Goal: Task Accomplishment & Management: Use online tool/utility

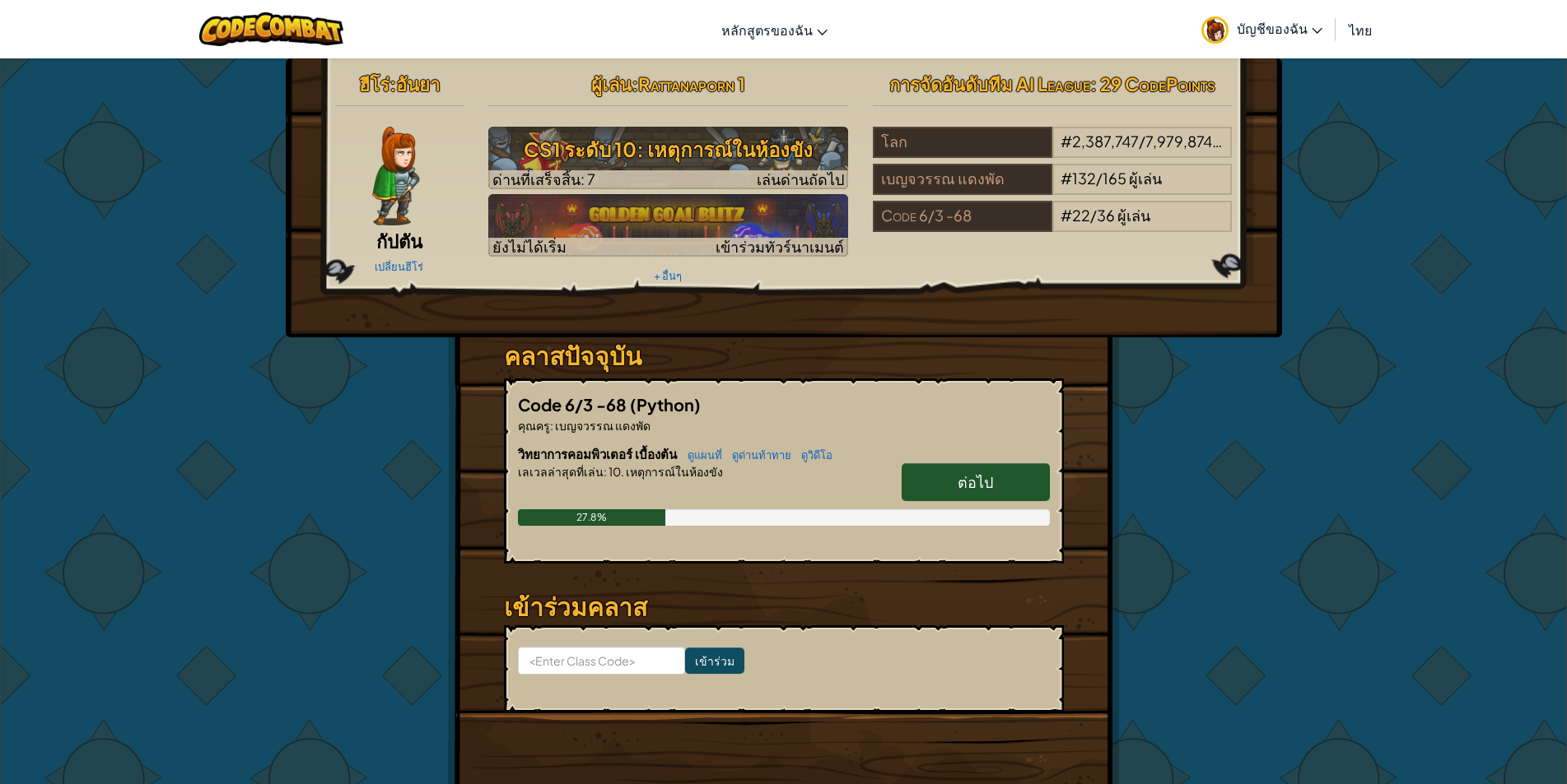
click at [922, 492] on link "ต่อไป" at bounding box center [975, 482] width 148 height 38
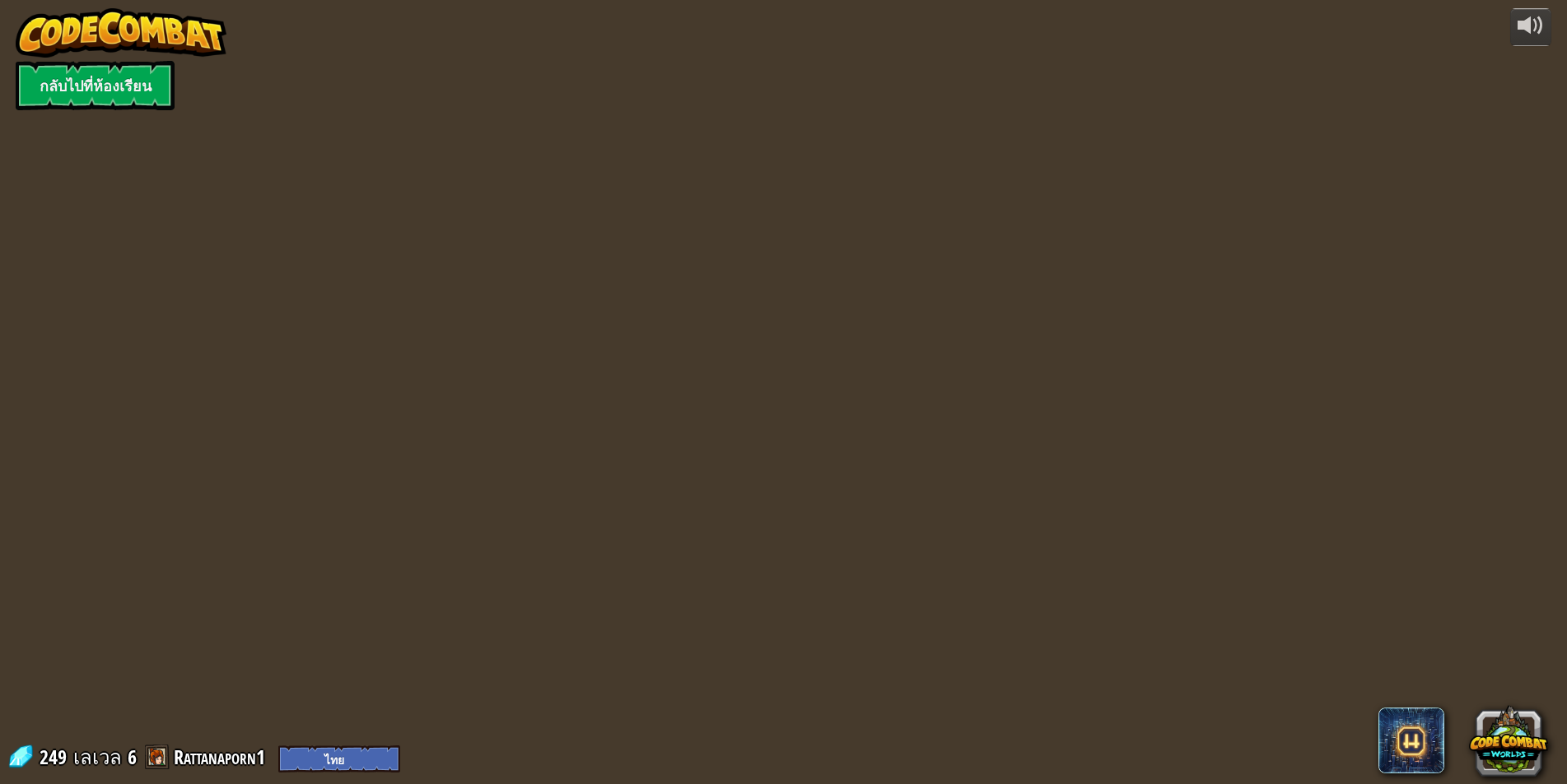
select select "th"
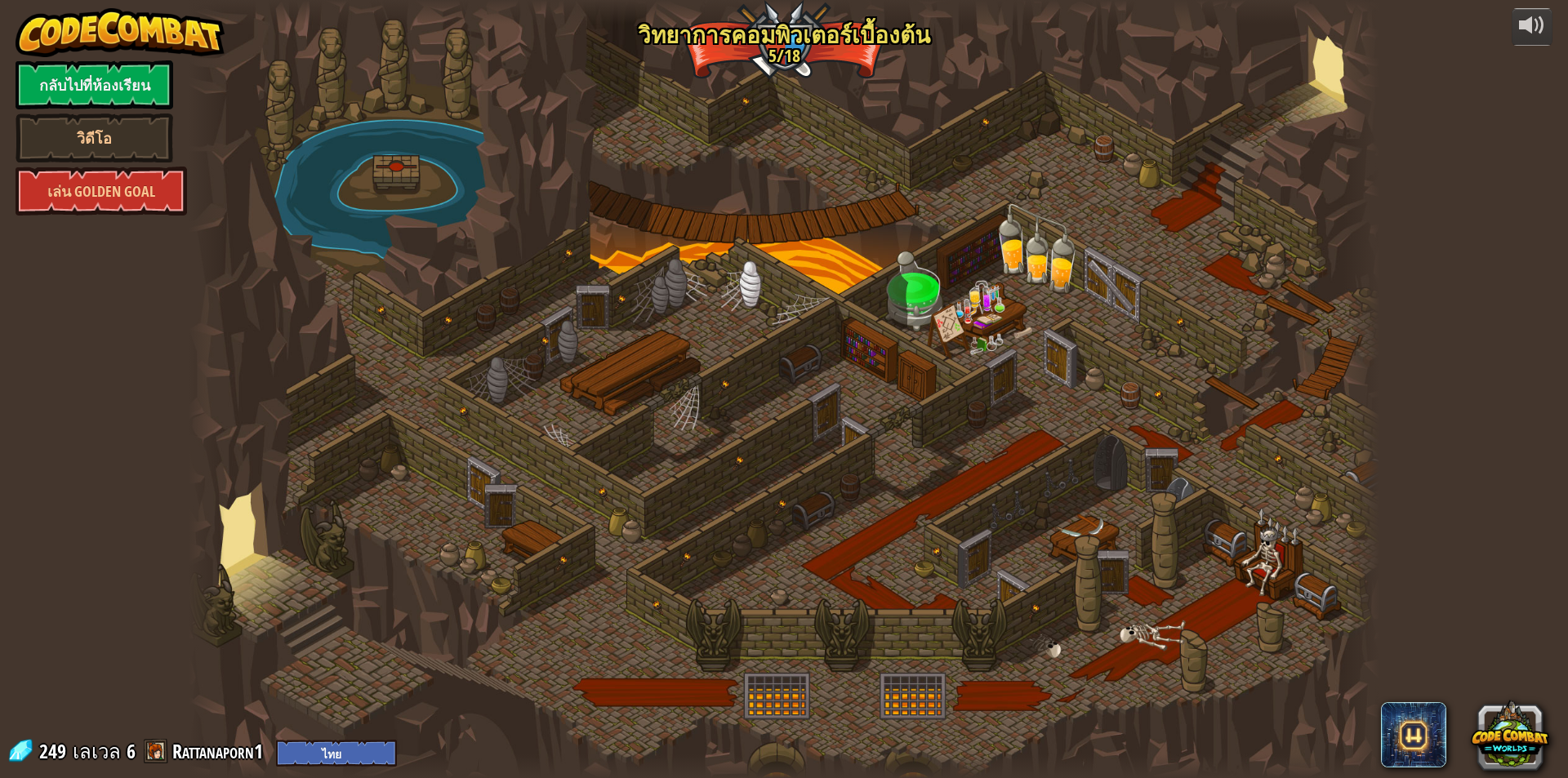
select select "th"
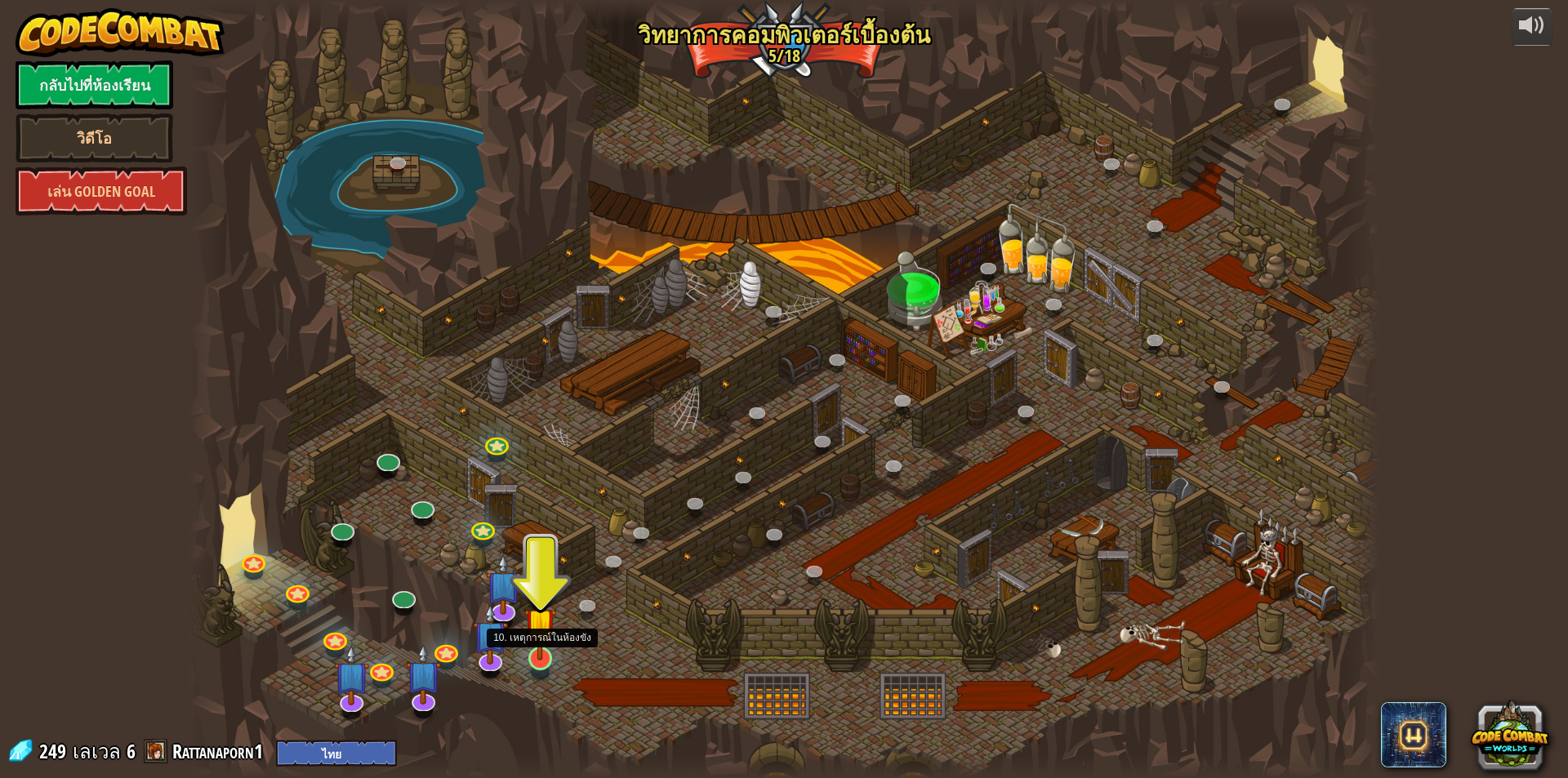
click at [547, 662] on div at bounding box center [540, 658] width 24 height 24
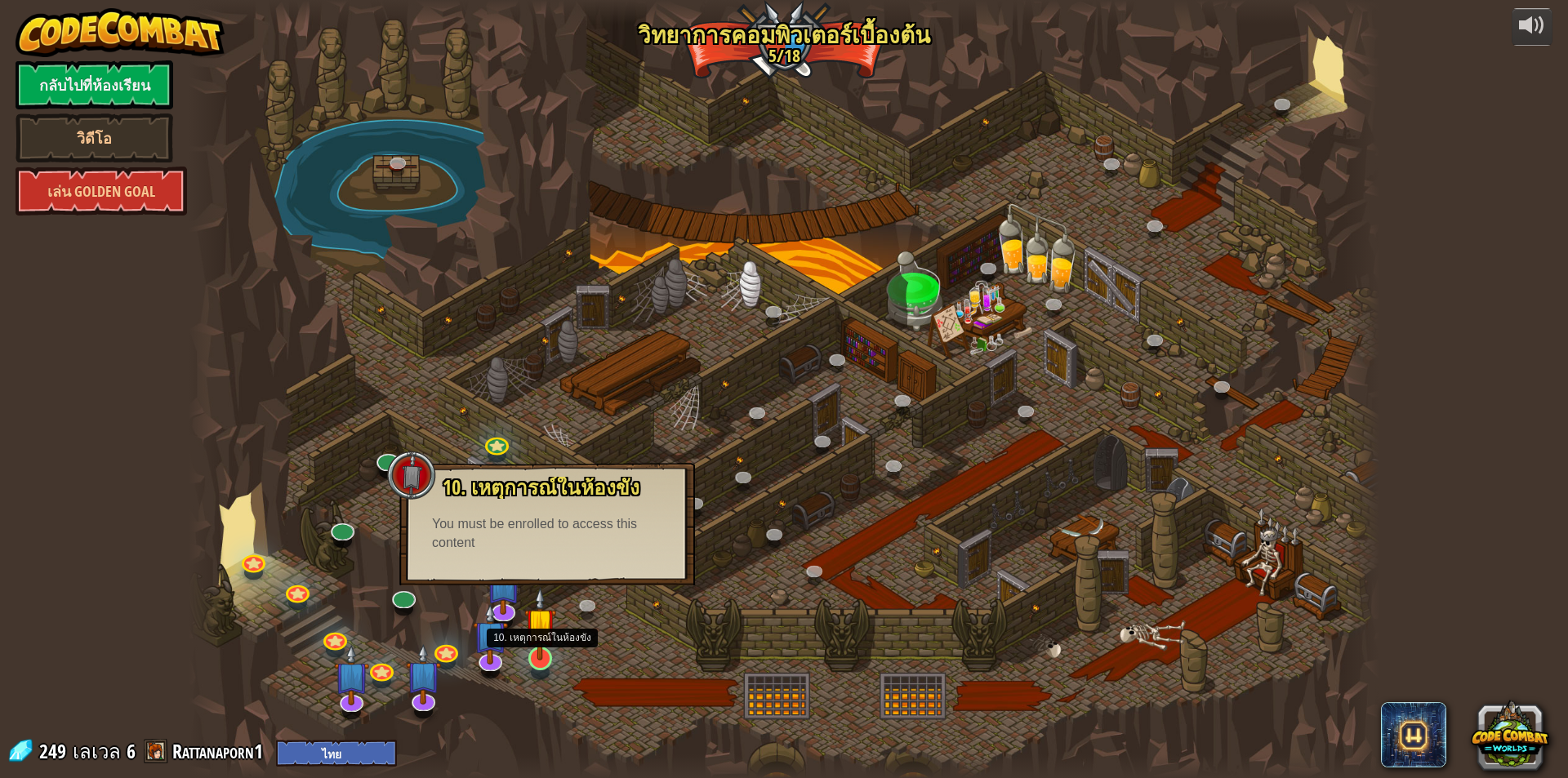
click at [535, 660] on img at bounding box center [541, 623] width 32 height 74
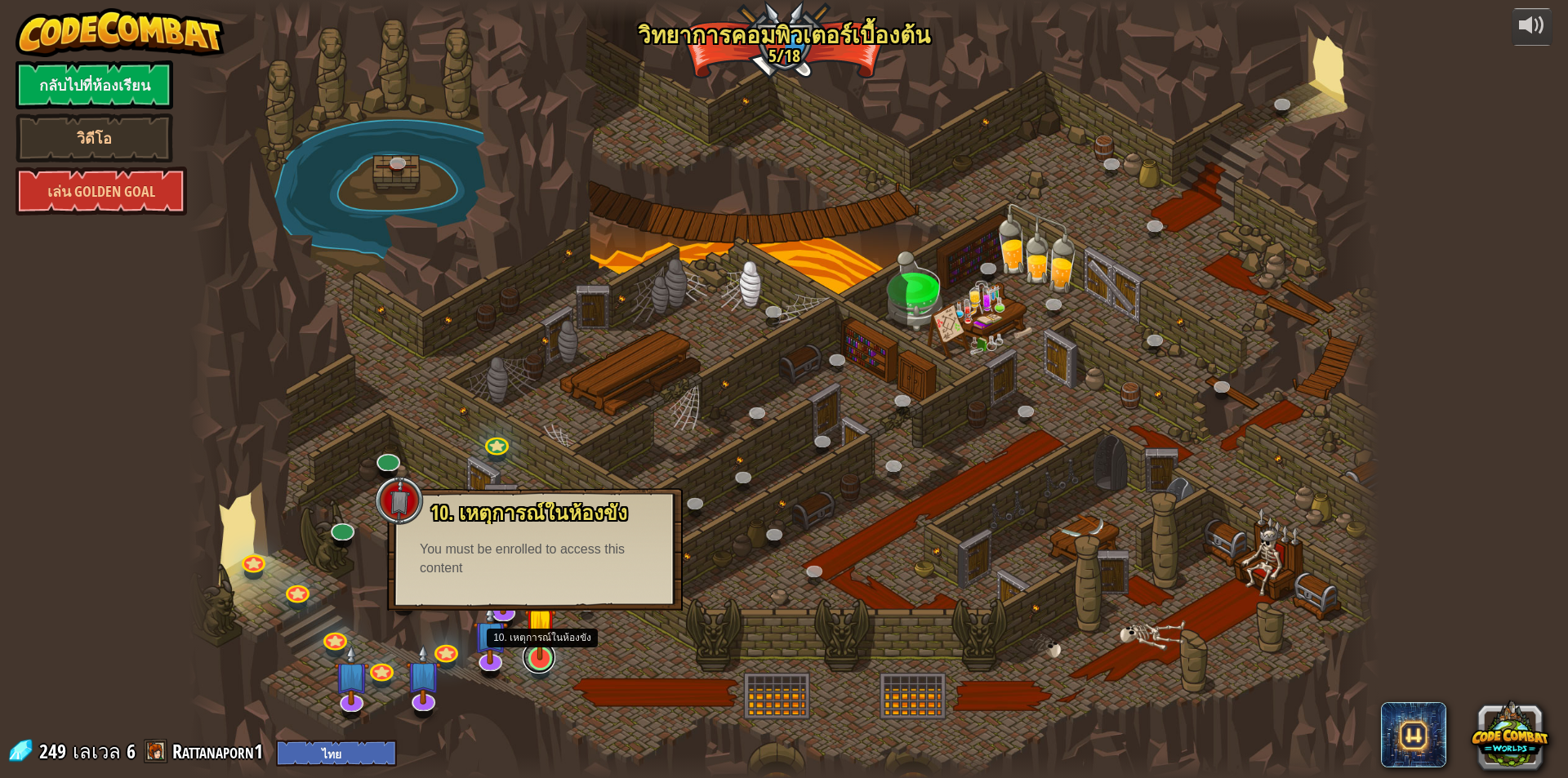
click at [532, 666] on link at bounding box center [539, 657] width 33 height 33
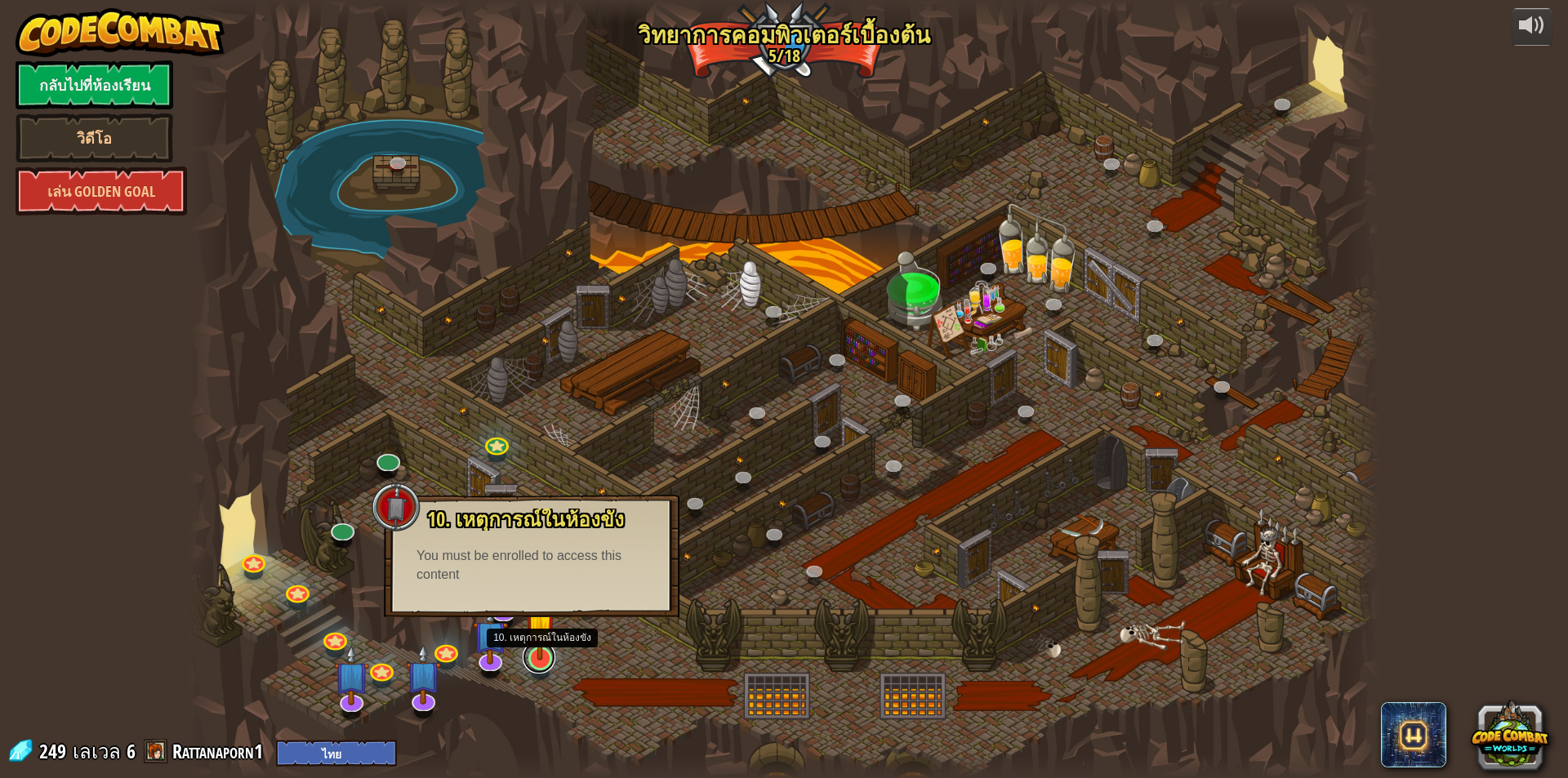
click at [532, 663] on link at bounding box center [539, 657] width 33 height 33
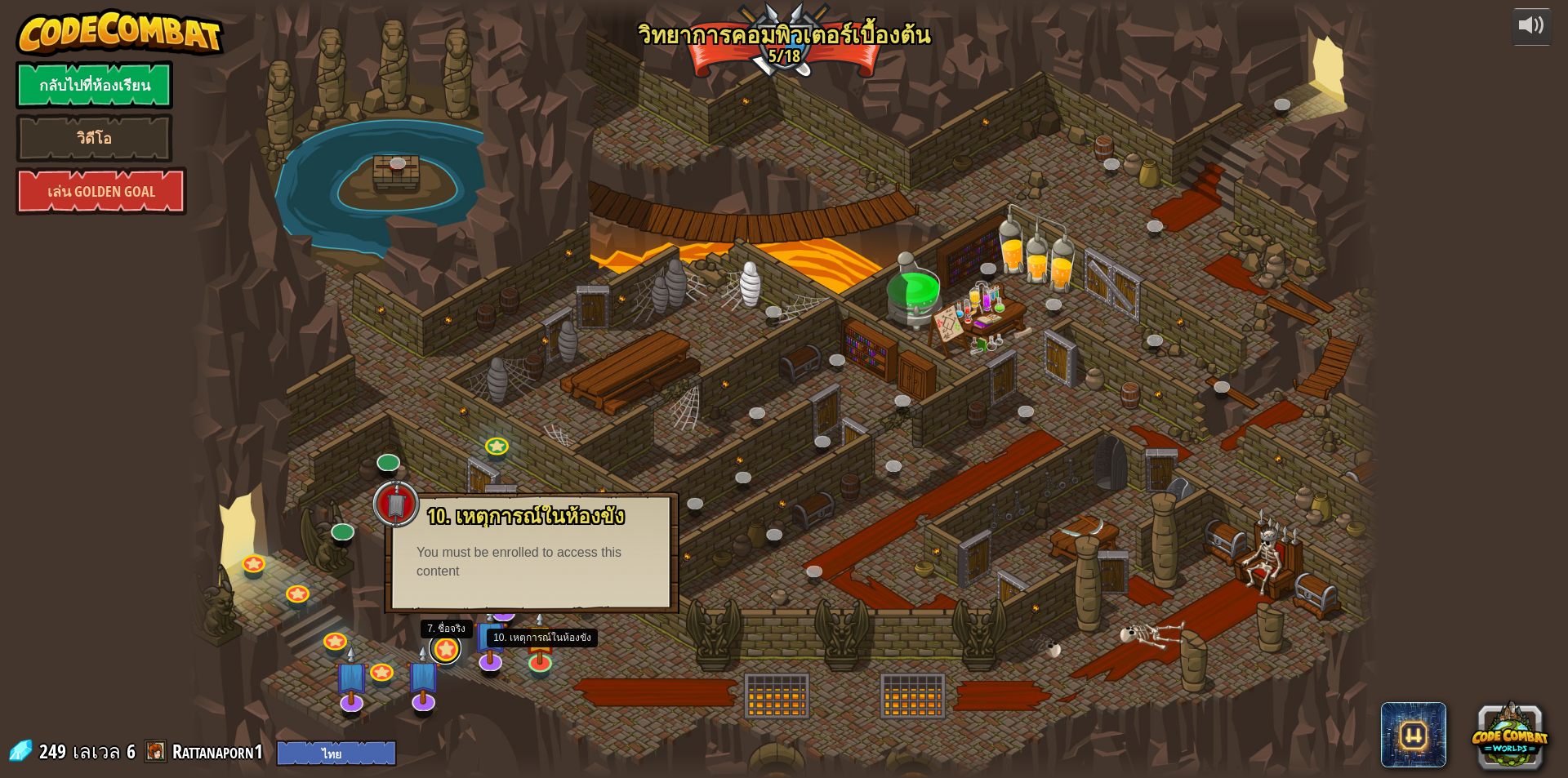
click at [458, 646] on link at bounding box center [445, 648] width 33 height 33
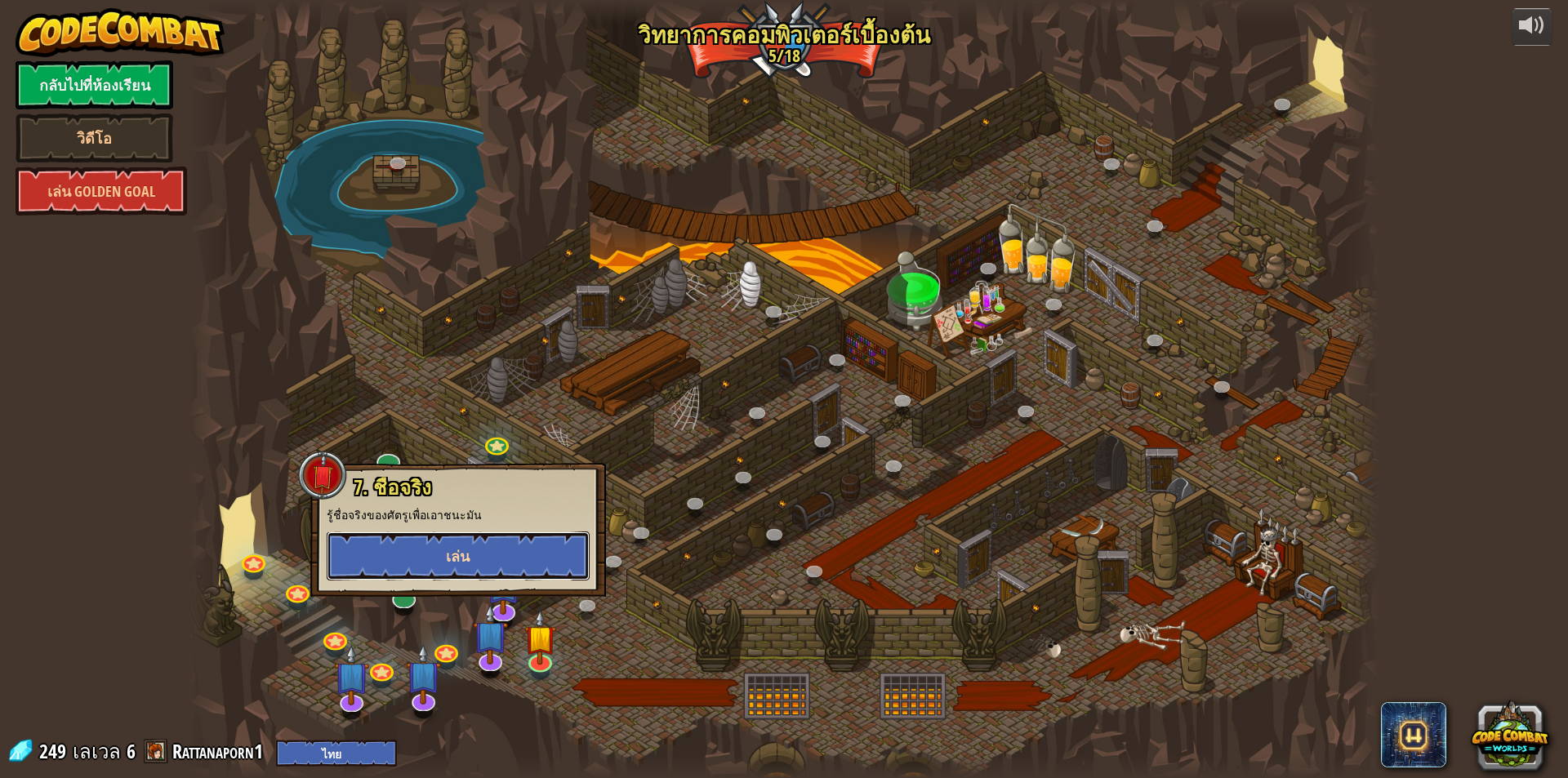
click at [486, 546] on button "เล่น" at bounding box center [458, 556] width 263 height 49
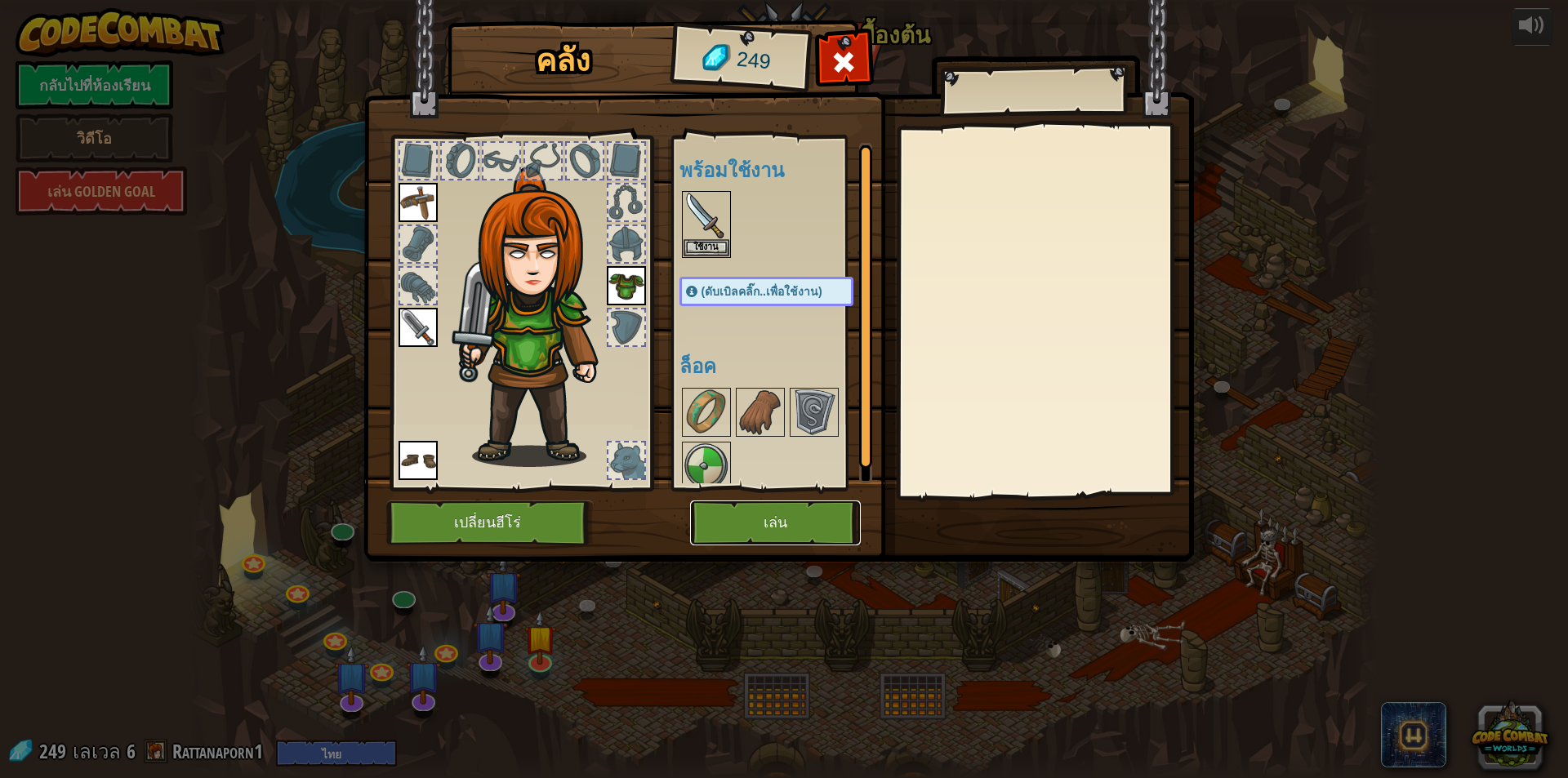
click at [800, 524] on button "เล่น" at bounding box center [776, 523] width 171 height 45
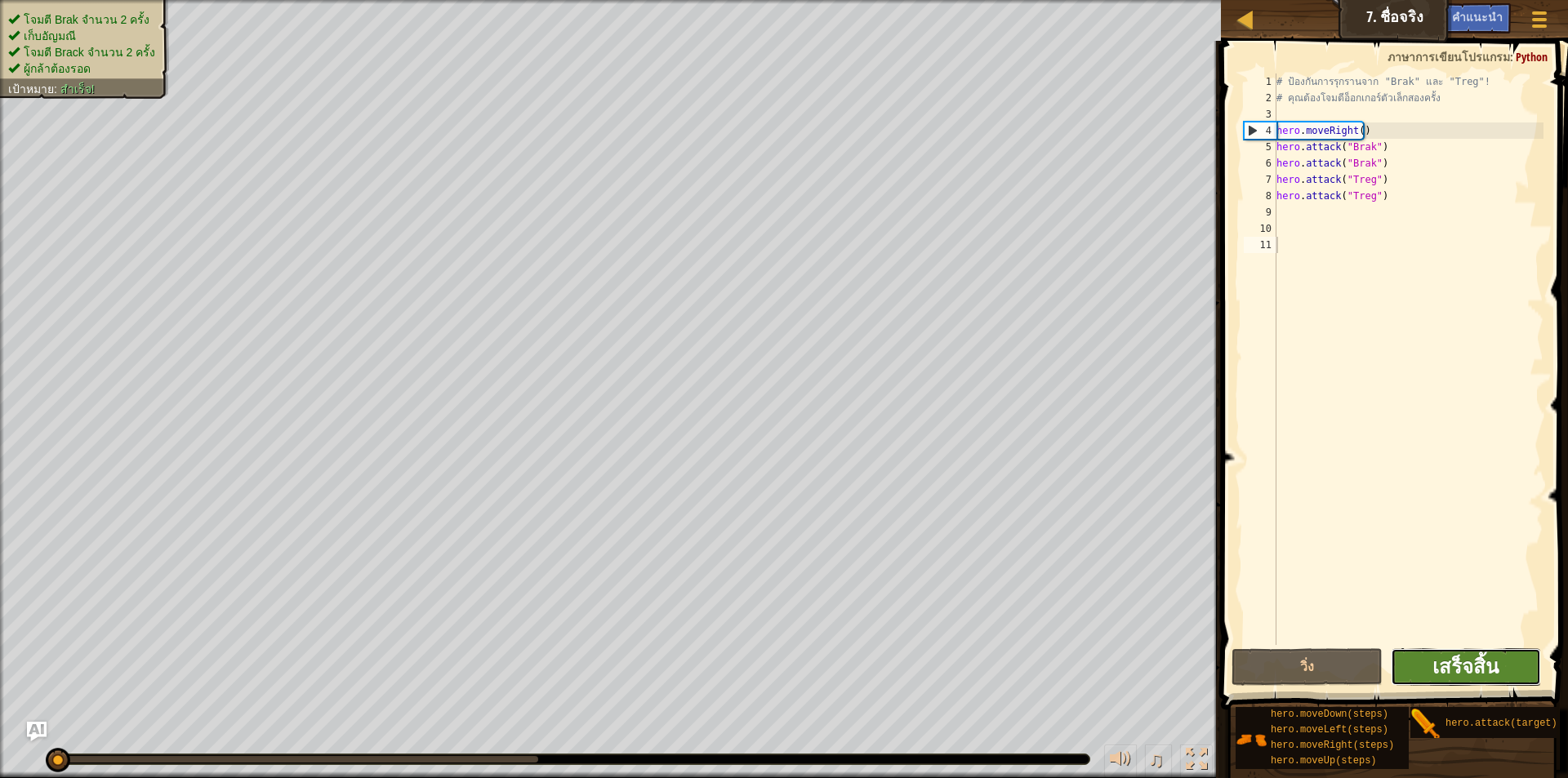
click at [1452, 664] on span "เสร็จสิ้น" at bounding box center [1466, 666] width 66 height 26
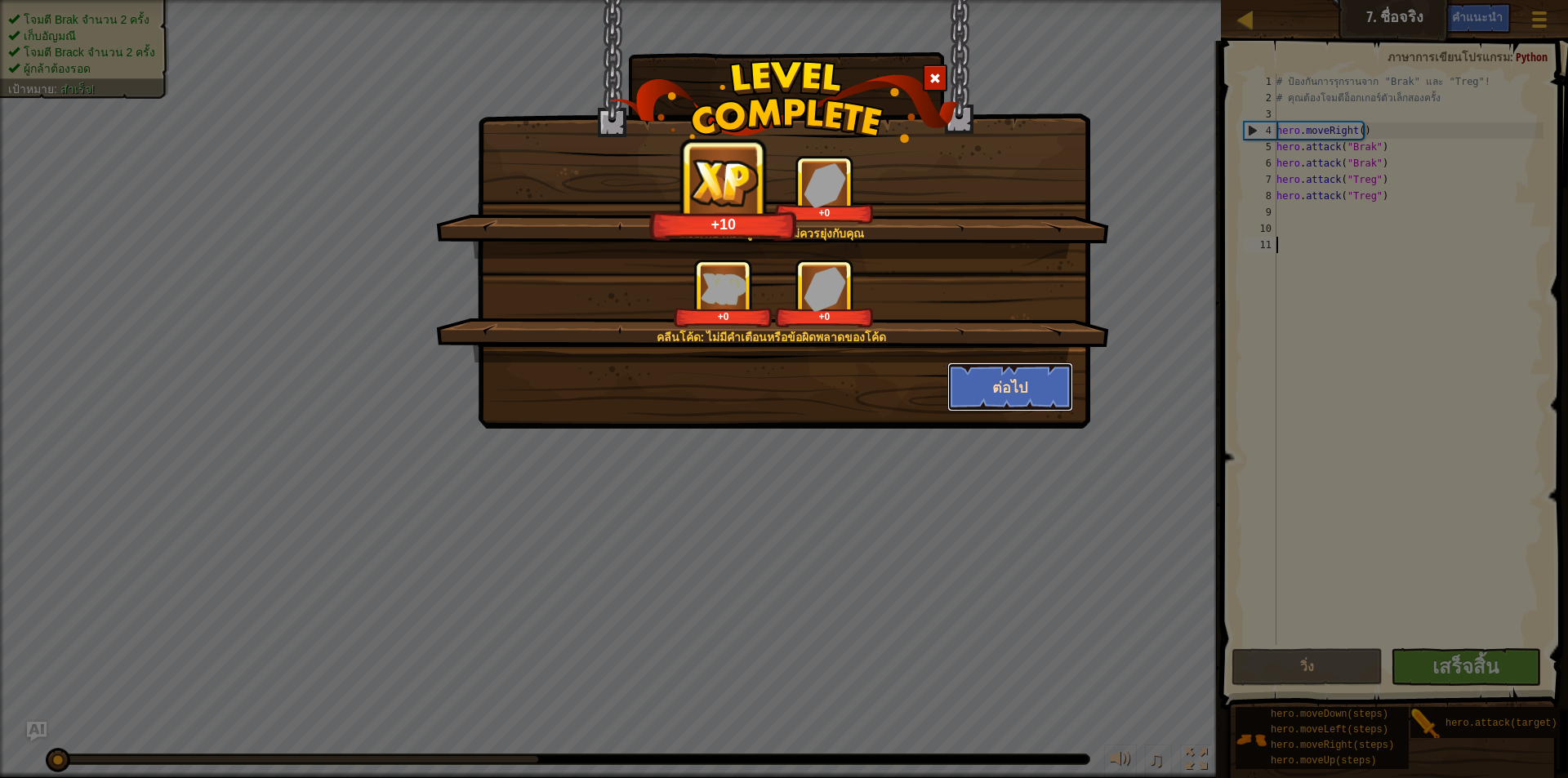
click at [1006, 398] on button "ต่อไป" at bounding box center [1010, 387] width 126 height 49
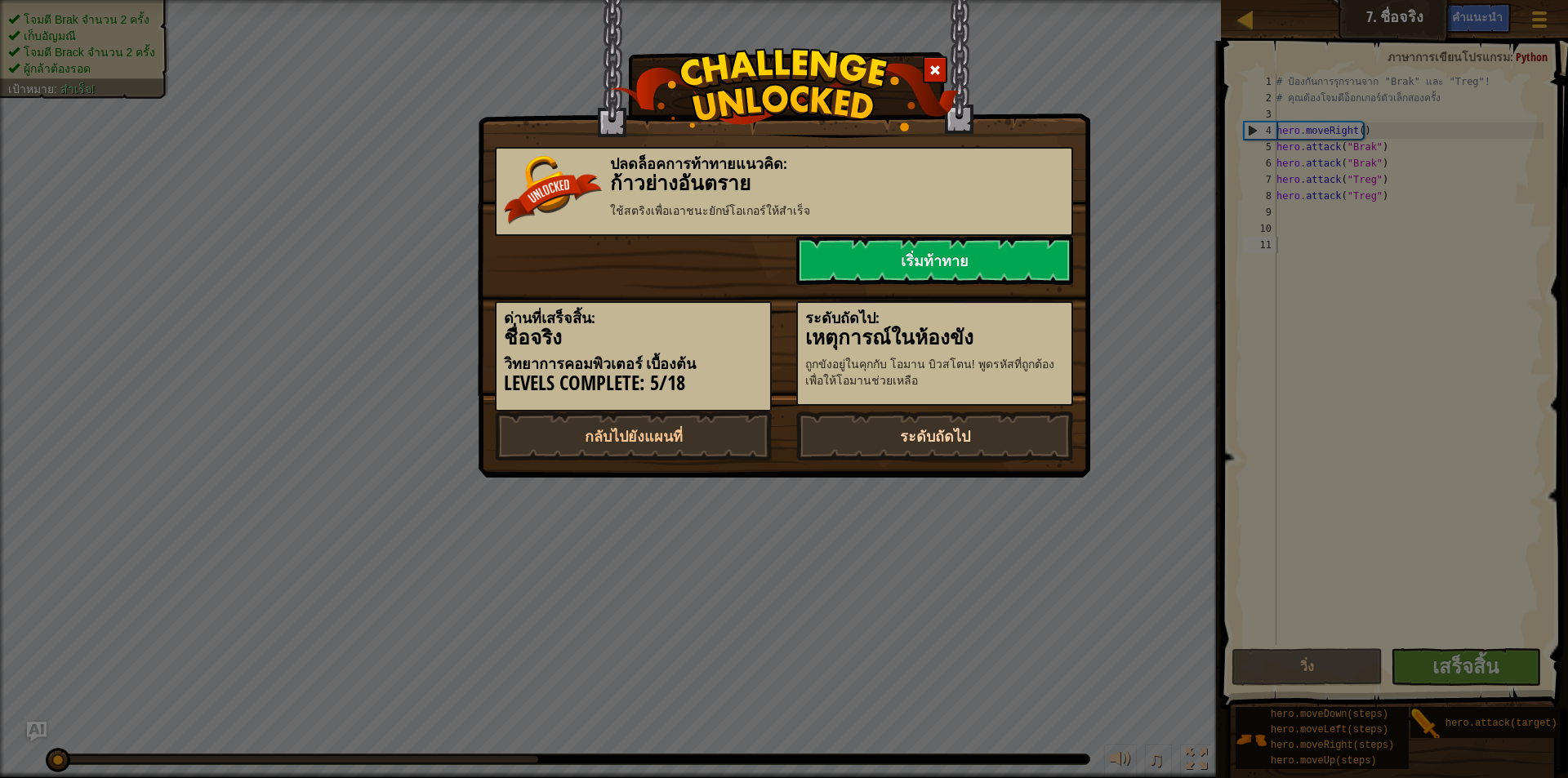
click at [945, 443] on link "ระดับถัดไป" at bounding box center [935, 436] width 277 height 49
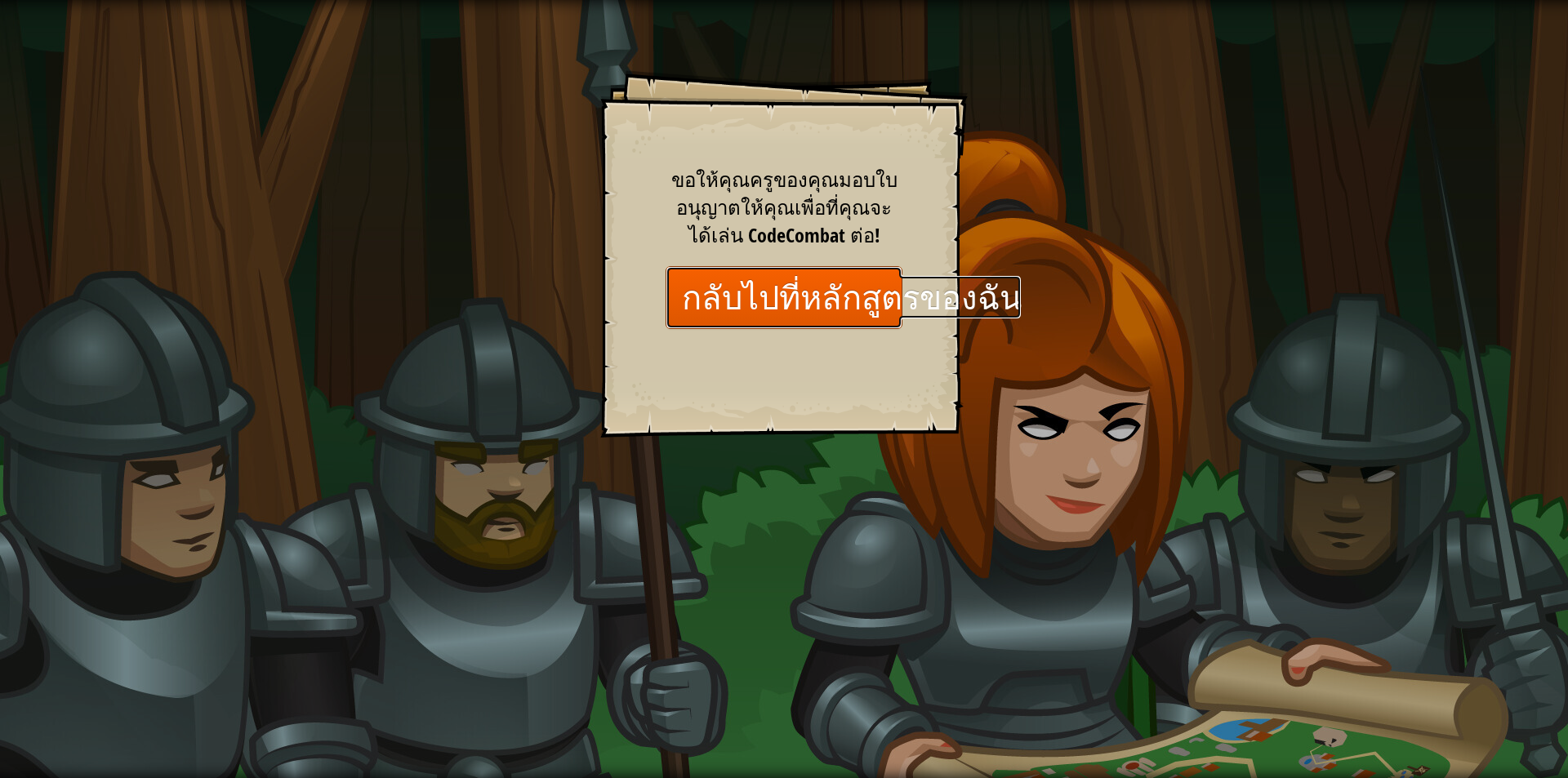
click at [903, 277] on link "กลับไปที่หลักสูตรของฉัน" at bounding box center [784, 297] width 237 height 63
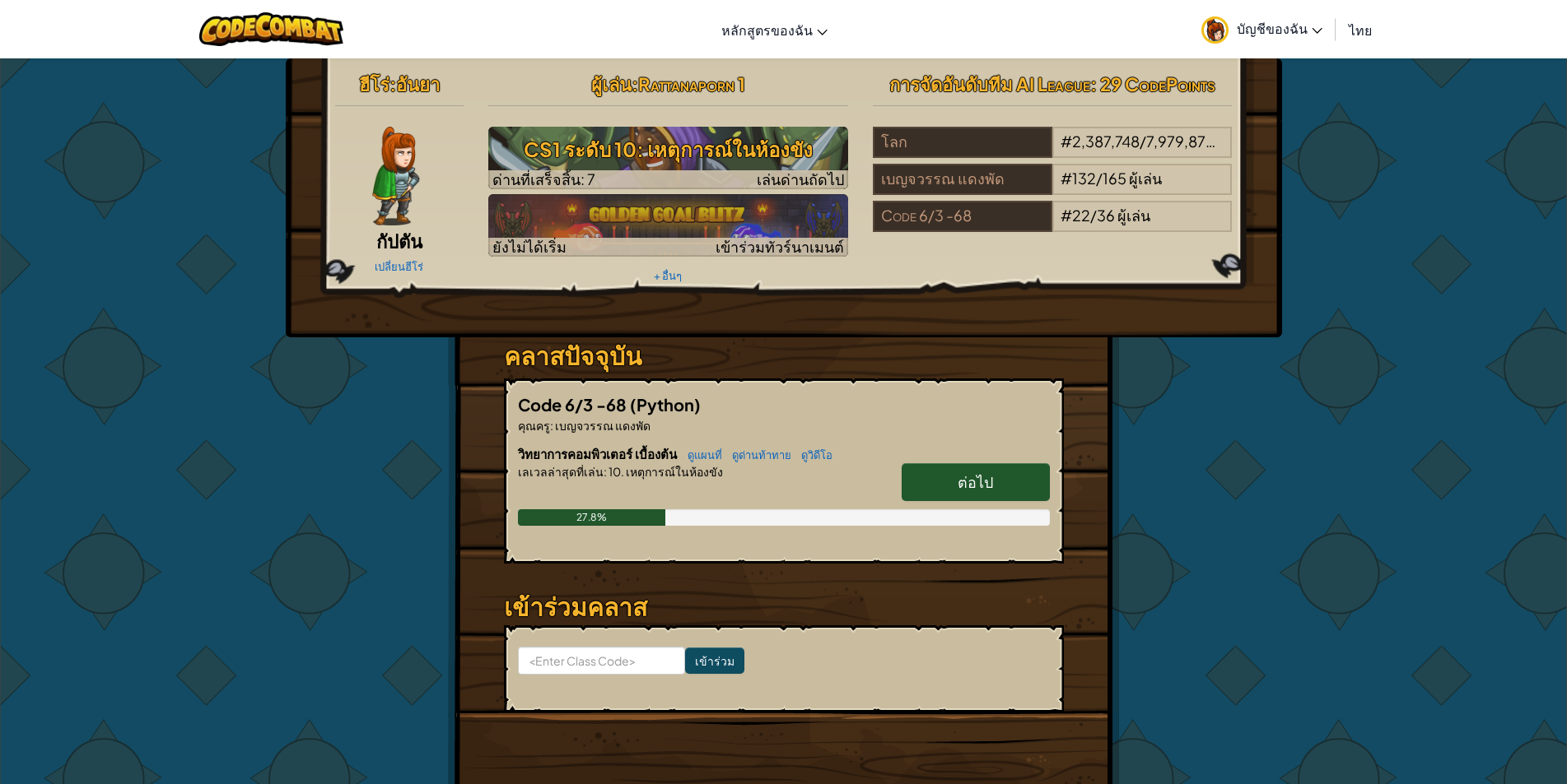
click at [932, 476] on link "ต่อไป" at bounding box center [975, 482] width 148 height 38
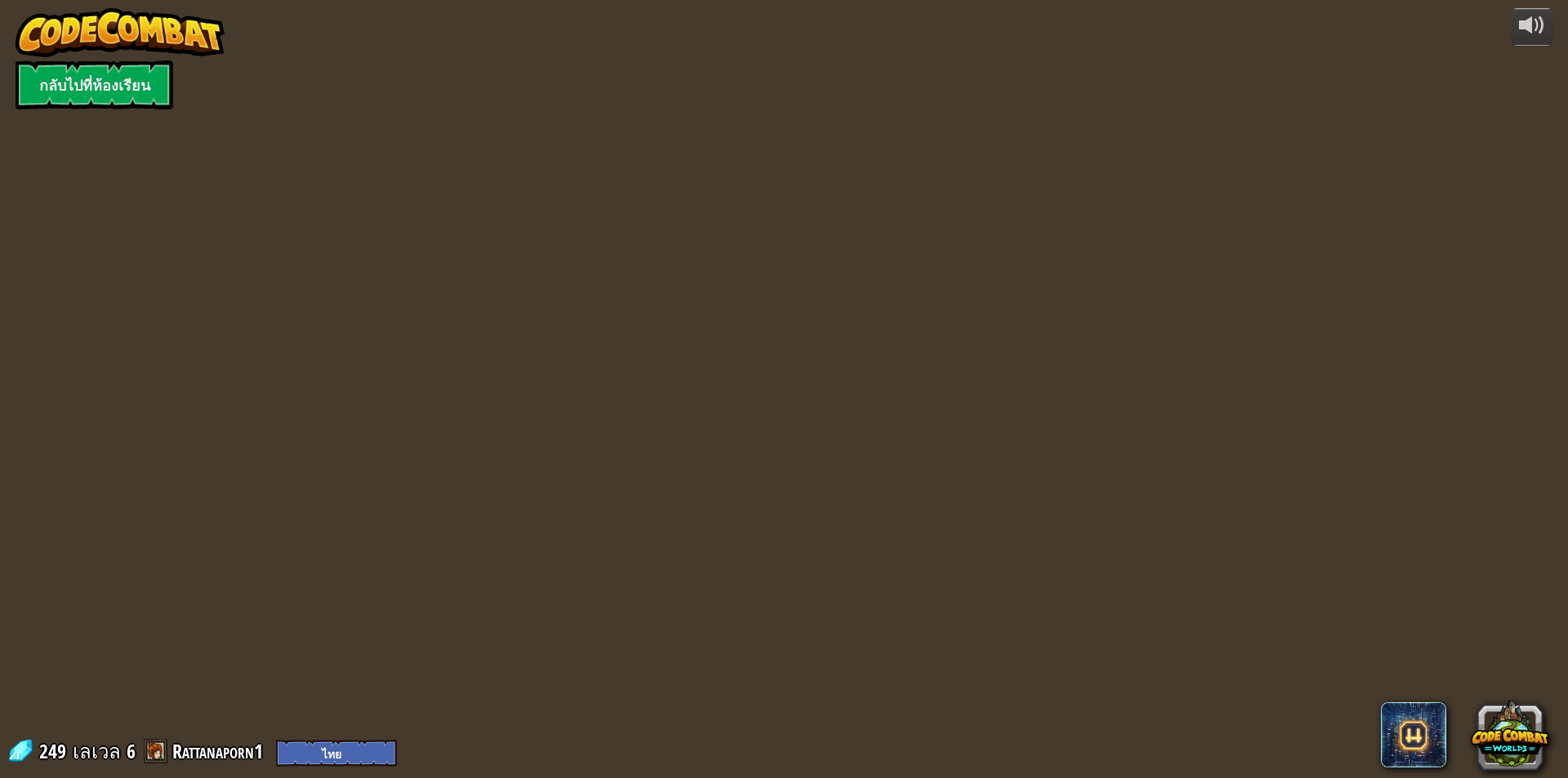
select select "th"
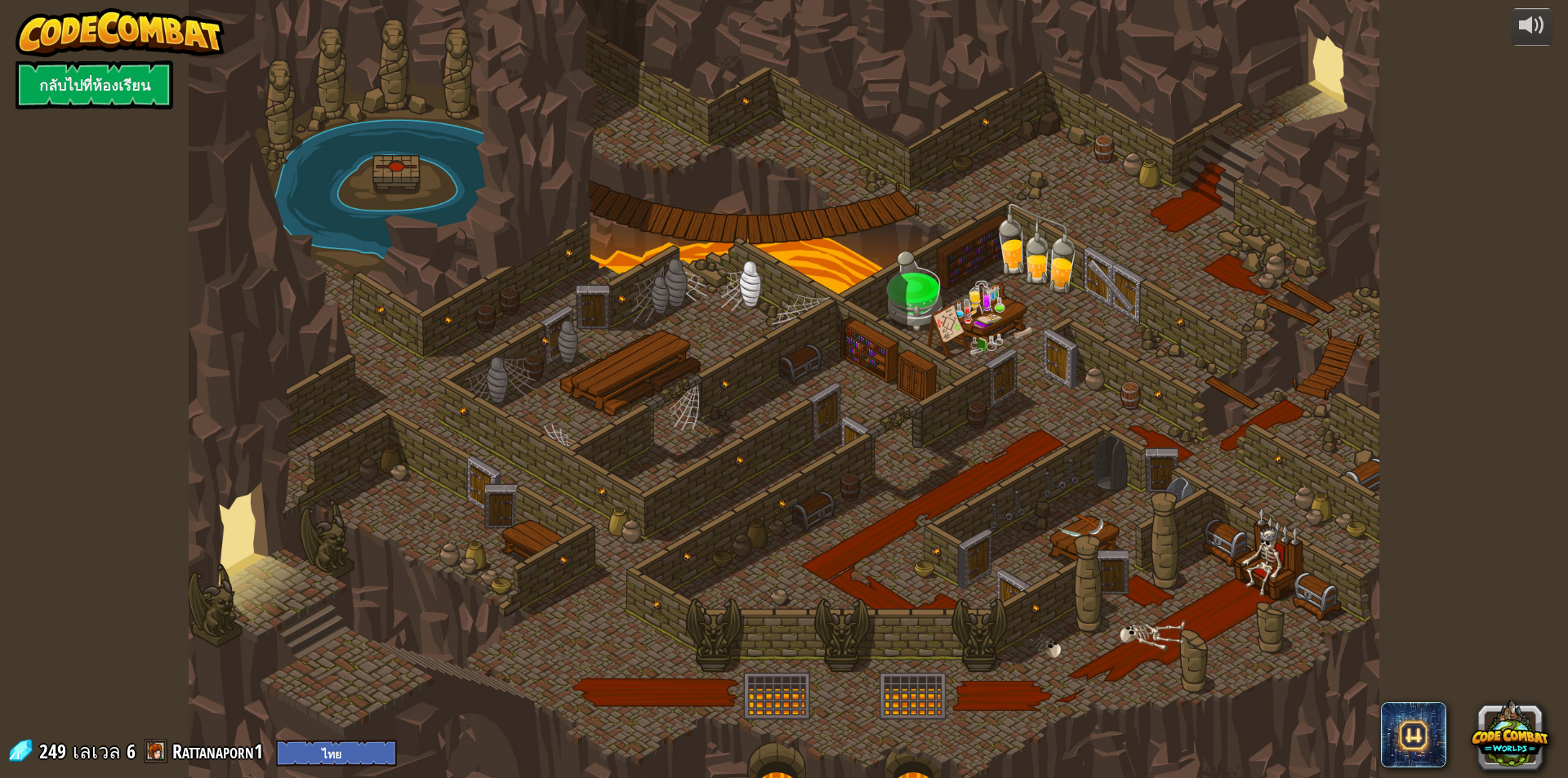
select select "th"
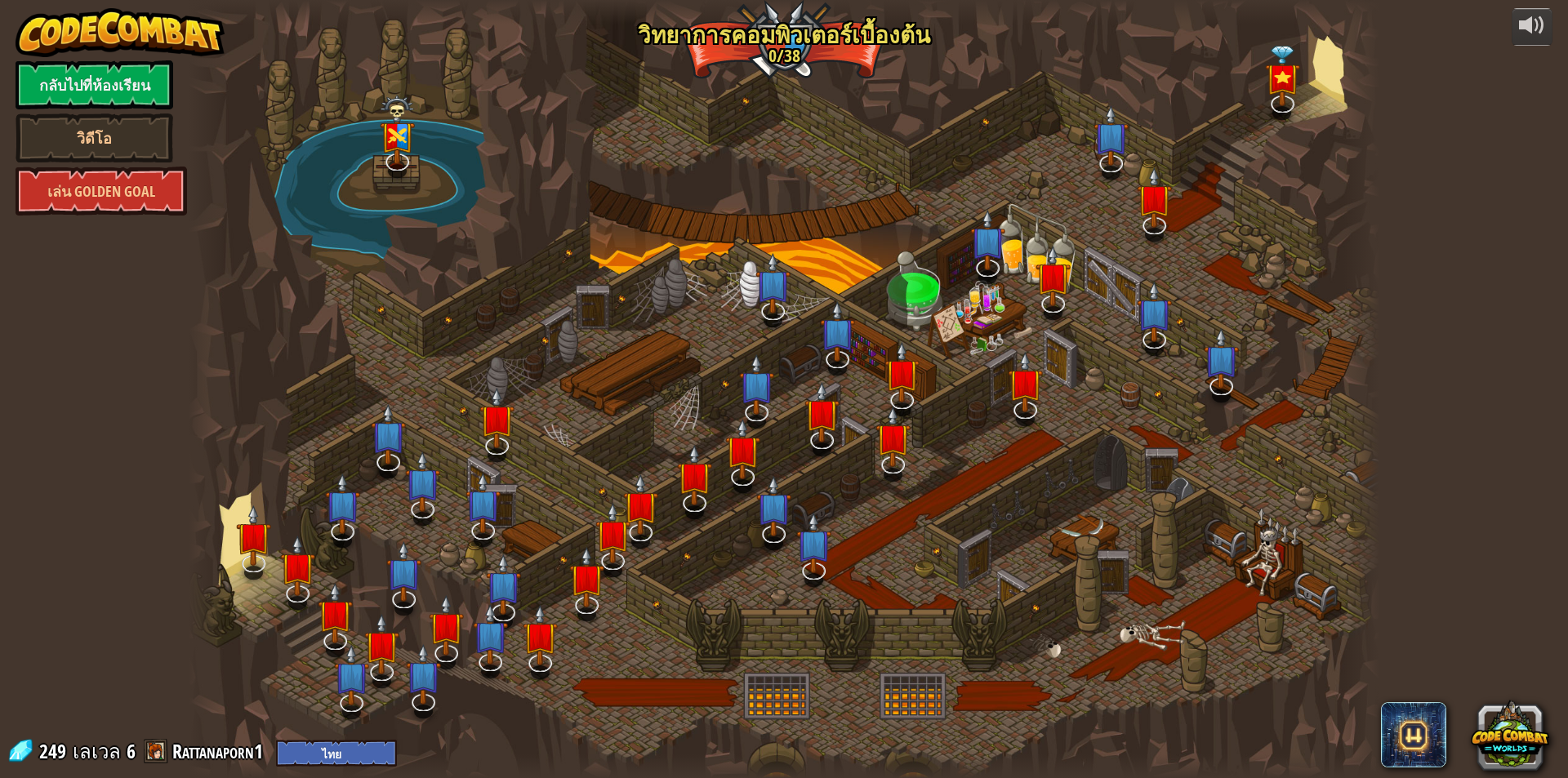
select select "th"
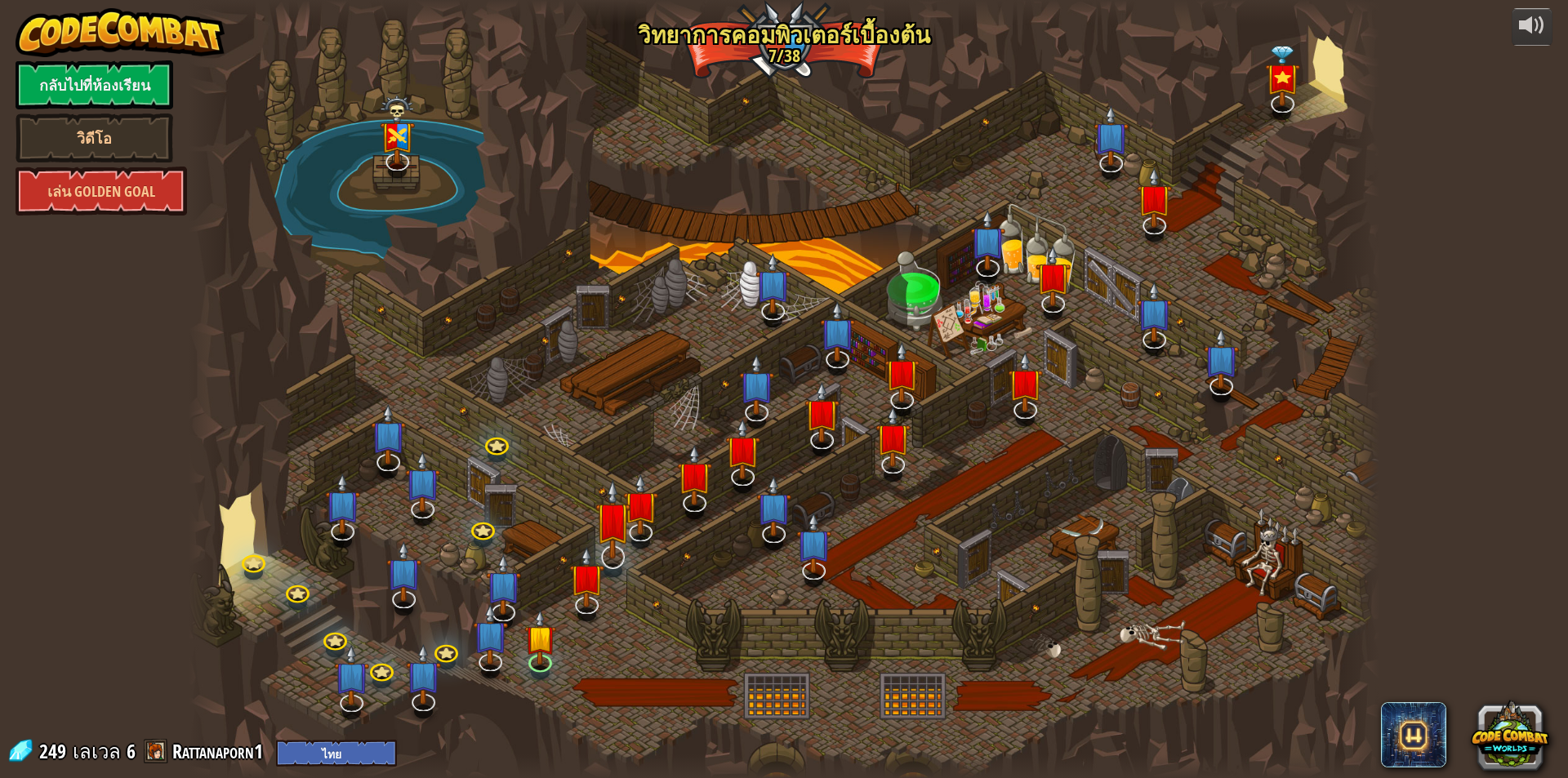
select select "th"
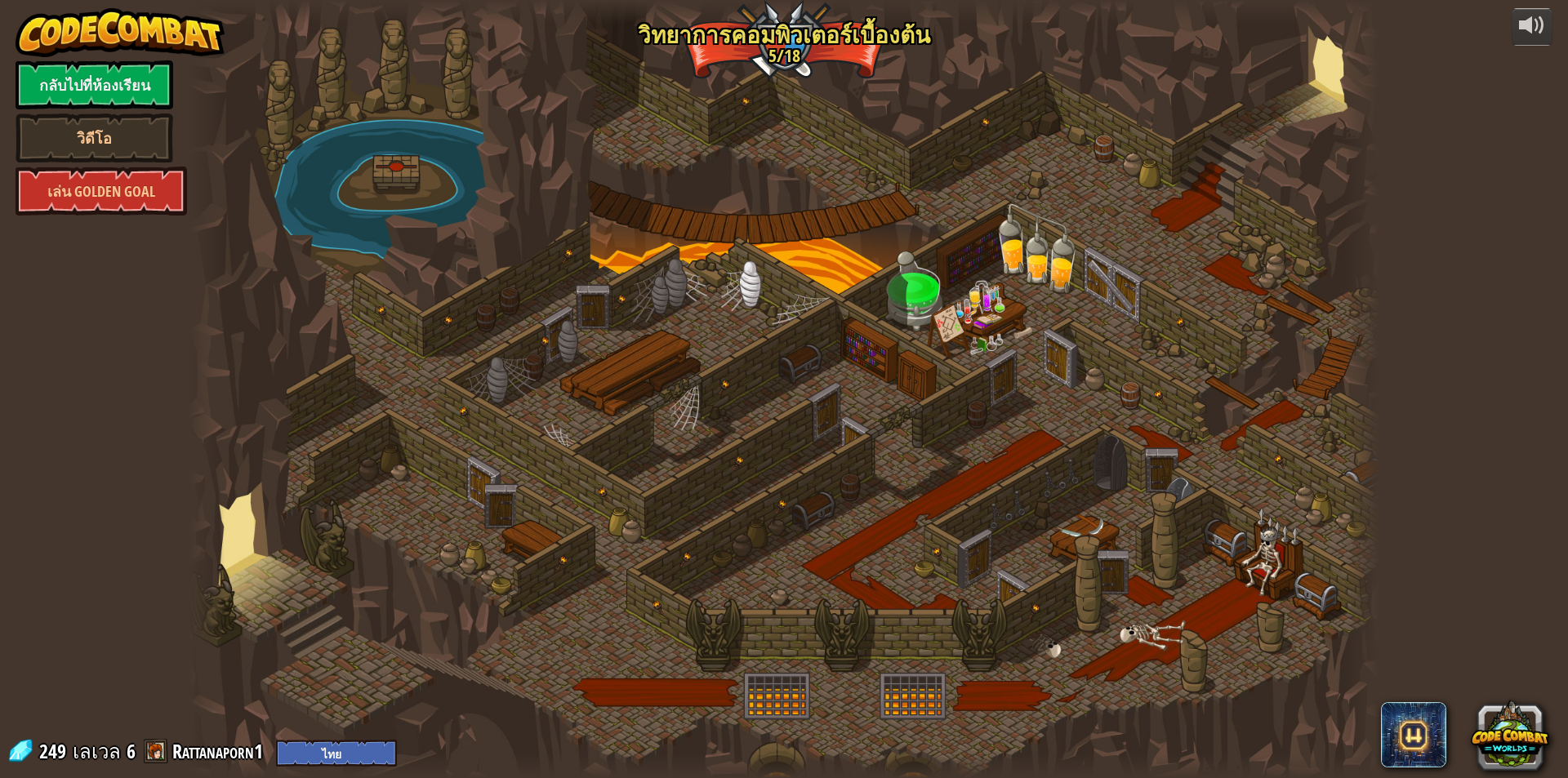
select select "th"
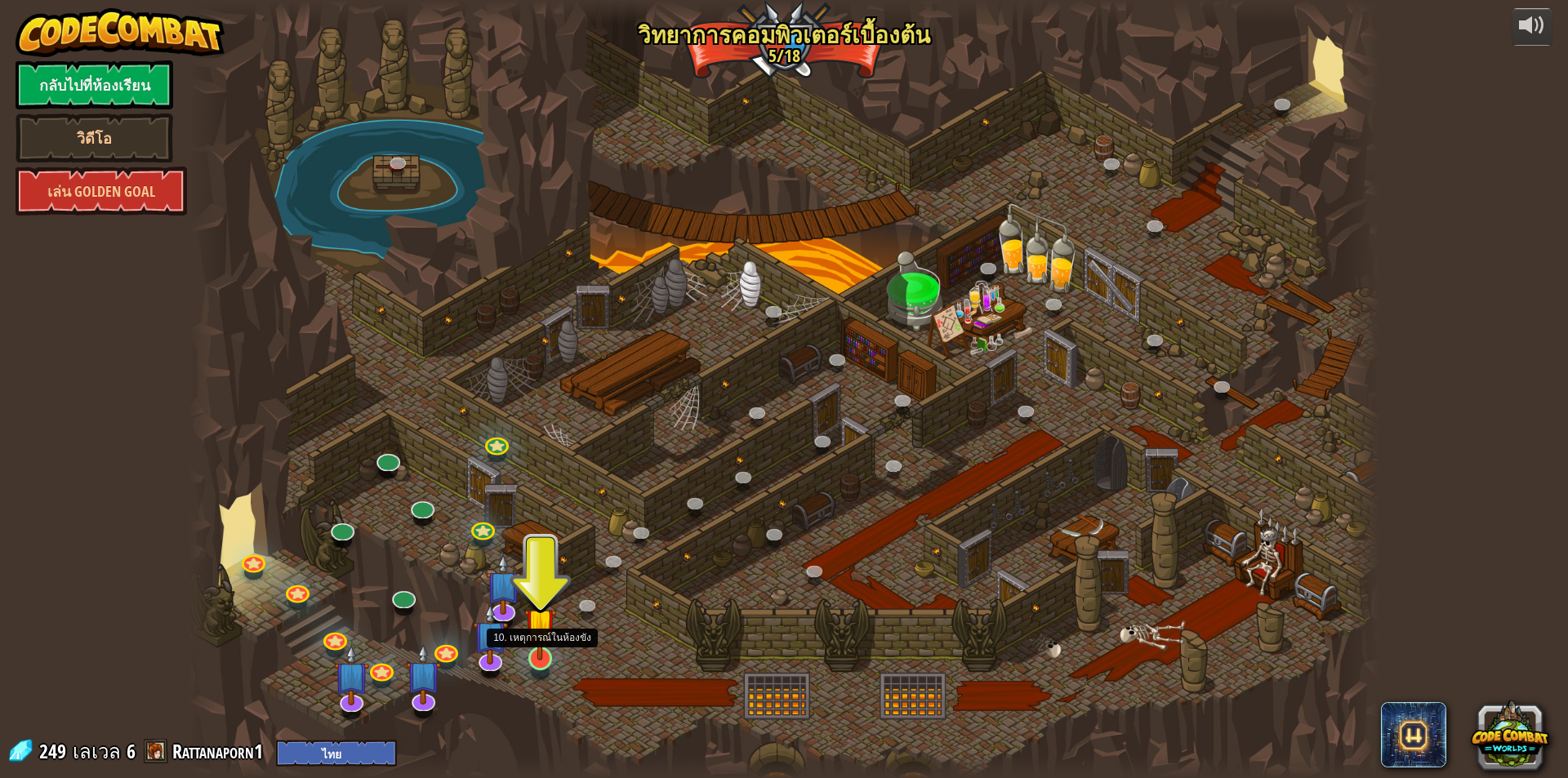
click at [539, 651] on img at bounding box center [541, 623] width 32 height 74
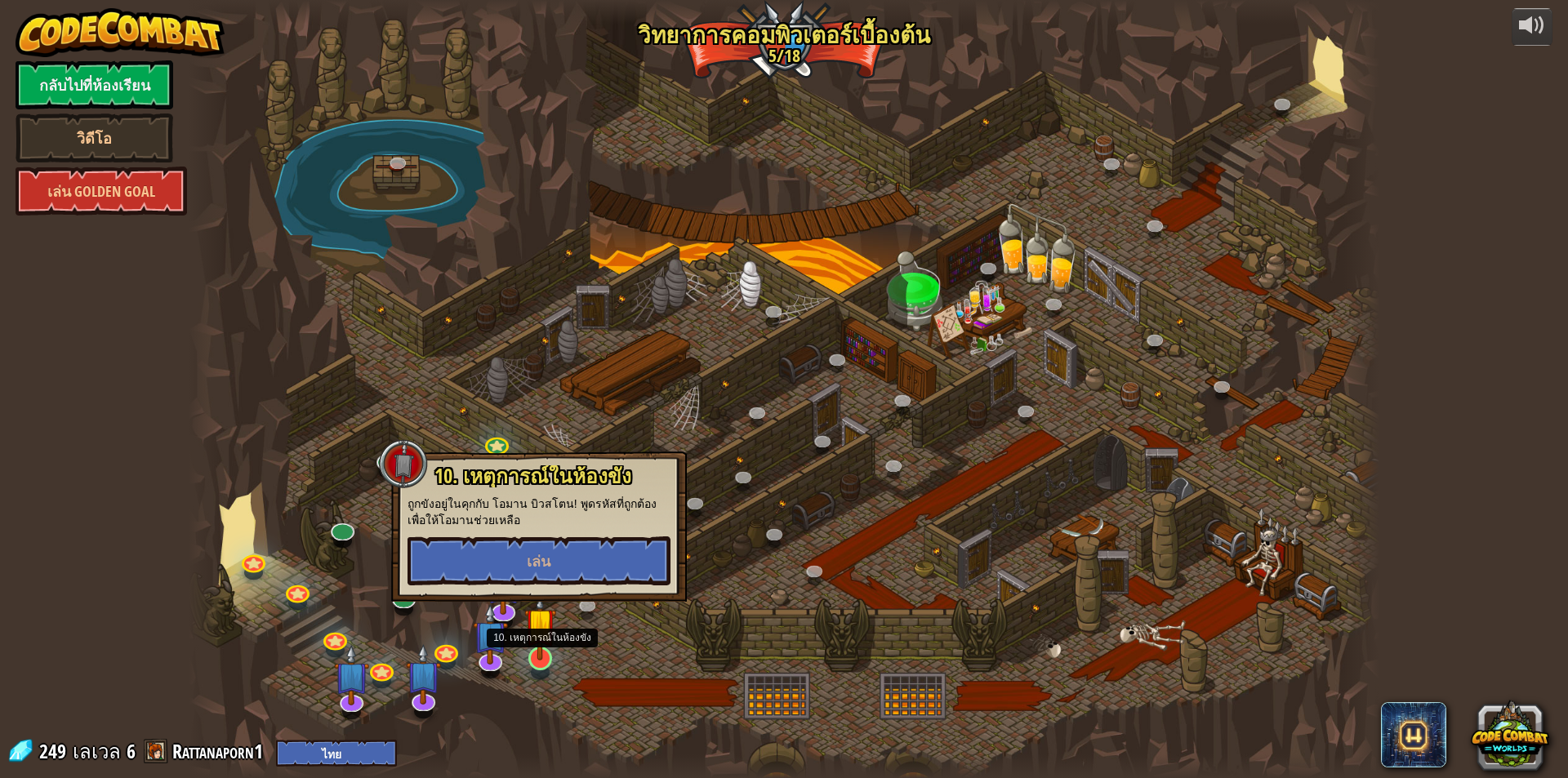
click at [539, 651] on img at bounding box center [541, 623] width 32 height 74
click at [543, 646] on img at bounding box center [541, 623] width 32 height 74
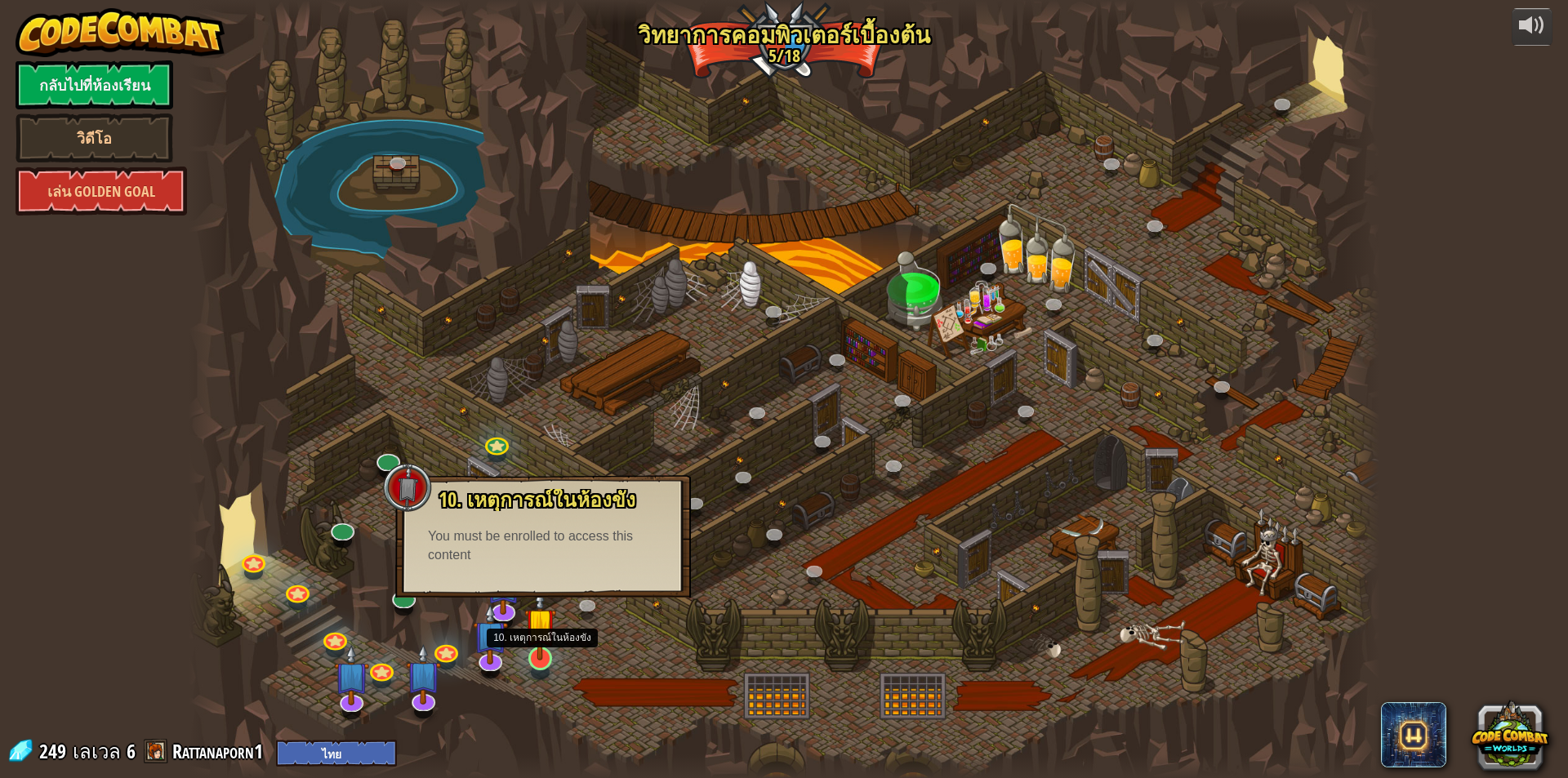
click at [543, 646] on img at bounding box center [541, 623] width 32 height 74
click at [497, 614] on img at bounding box center [490, 620] width 35 height 80
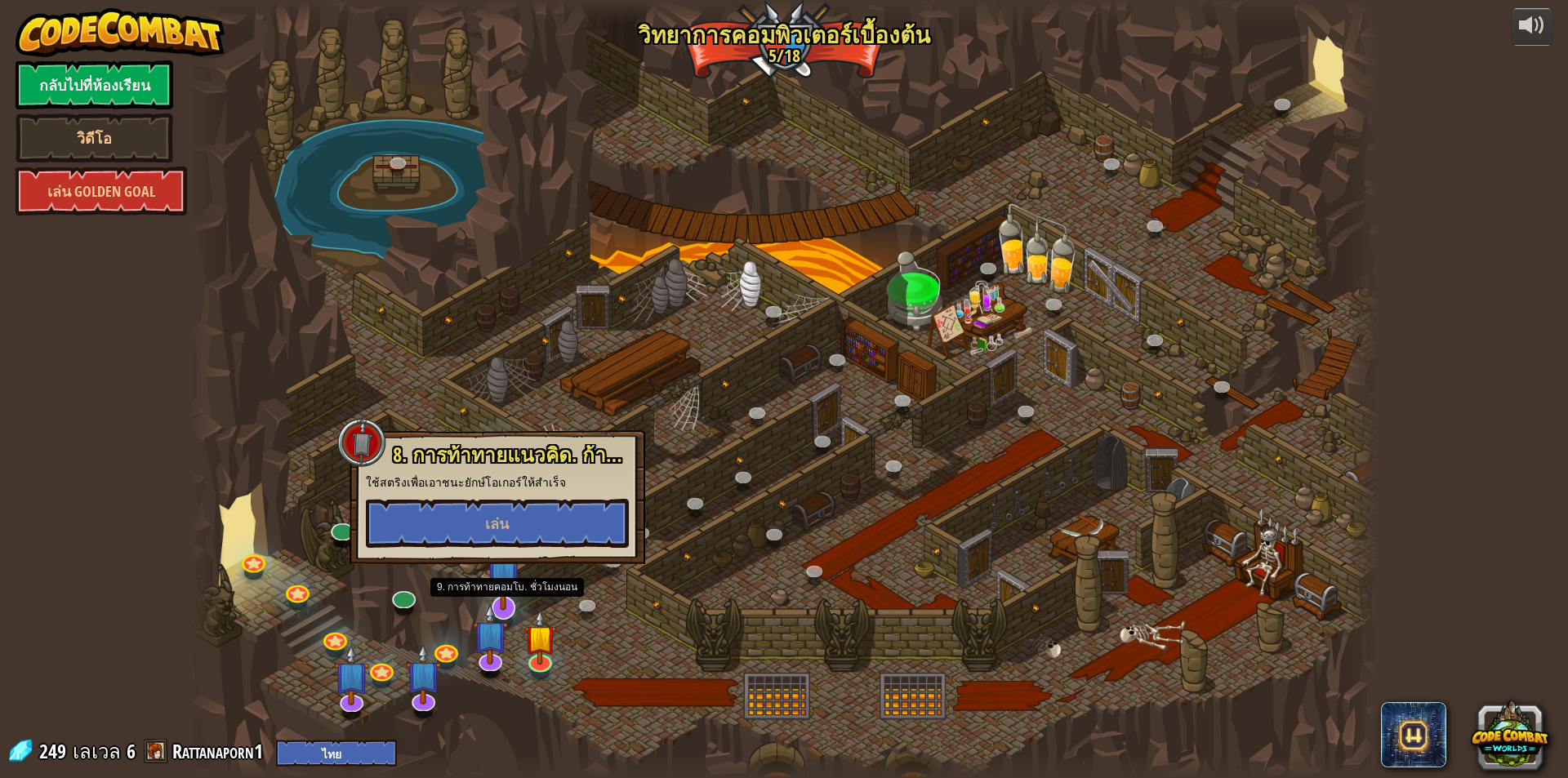
click at [511, 599] on img at bounding box center [503, 571] width 35 height 80
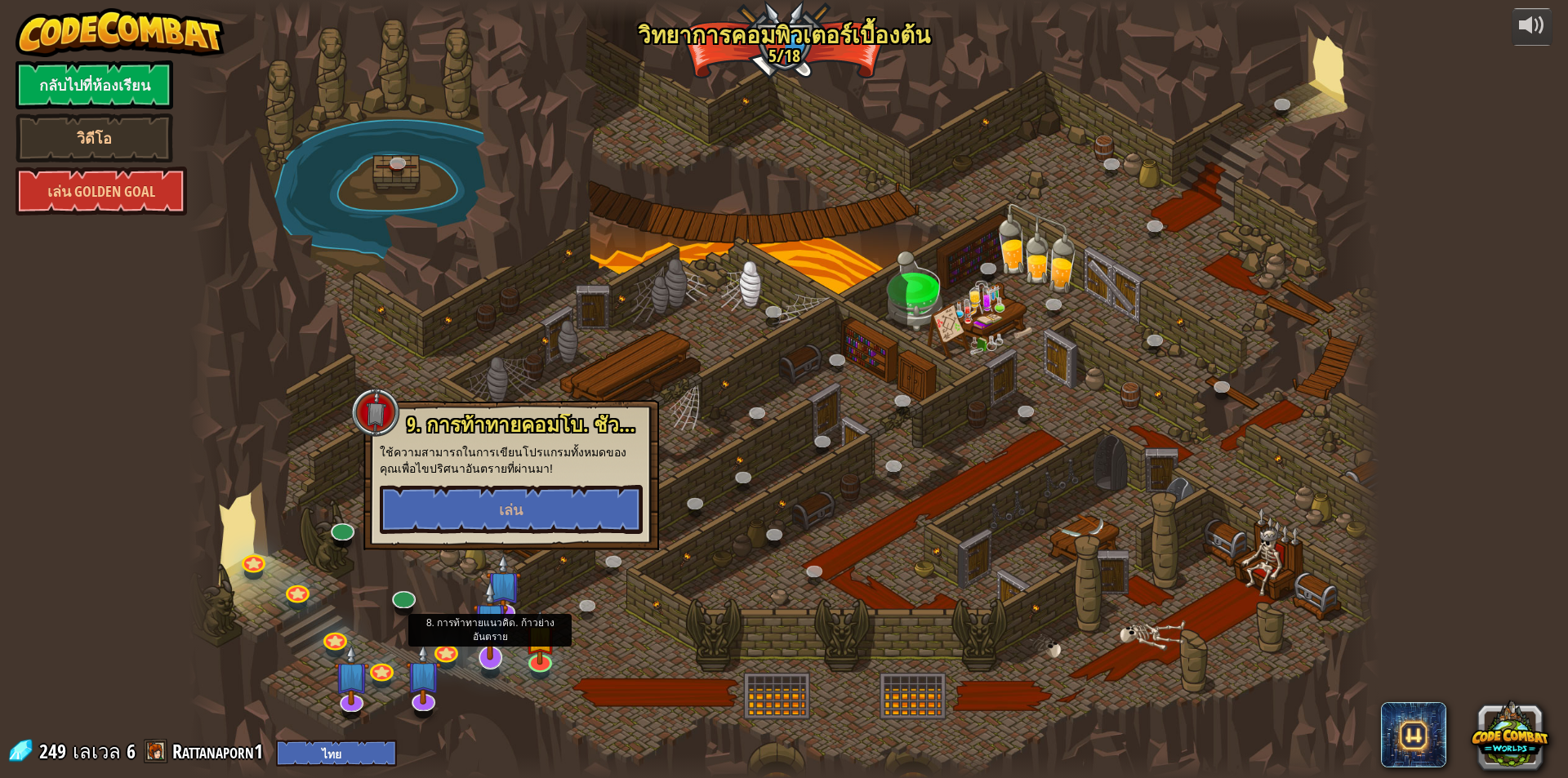
click at [489, 646] on img at bounding box center [490, 620] width 35 height 80
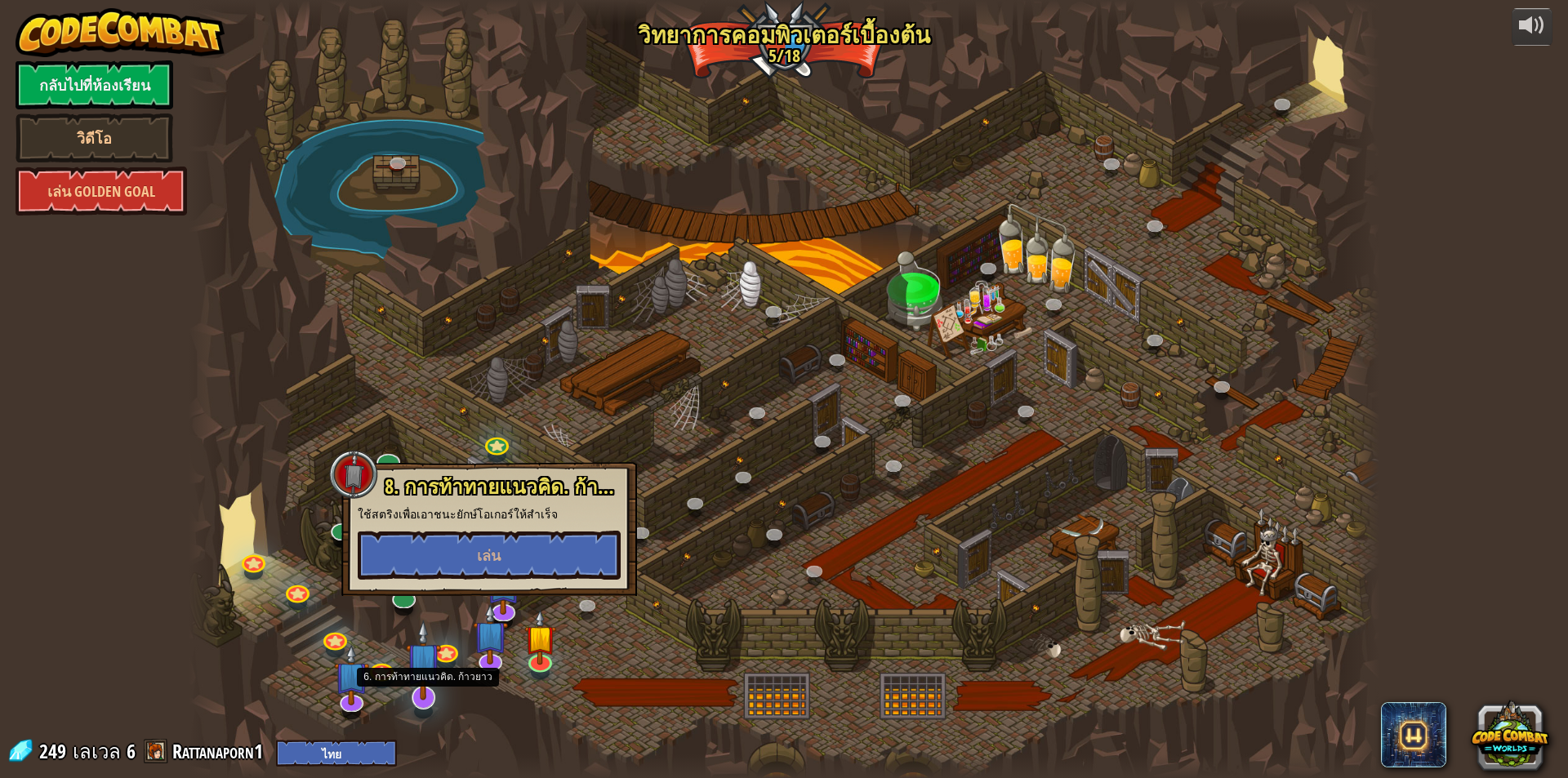
click at [422, 680] on img at bounding box center [422, 660] width 35 height 80
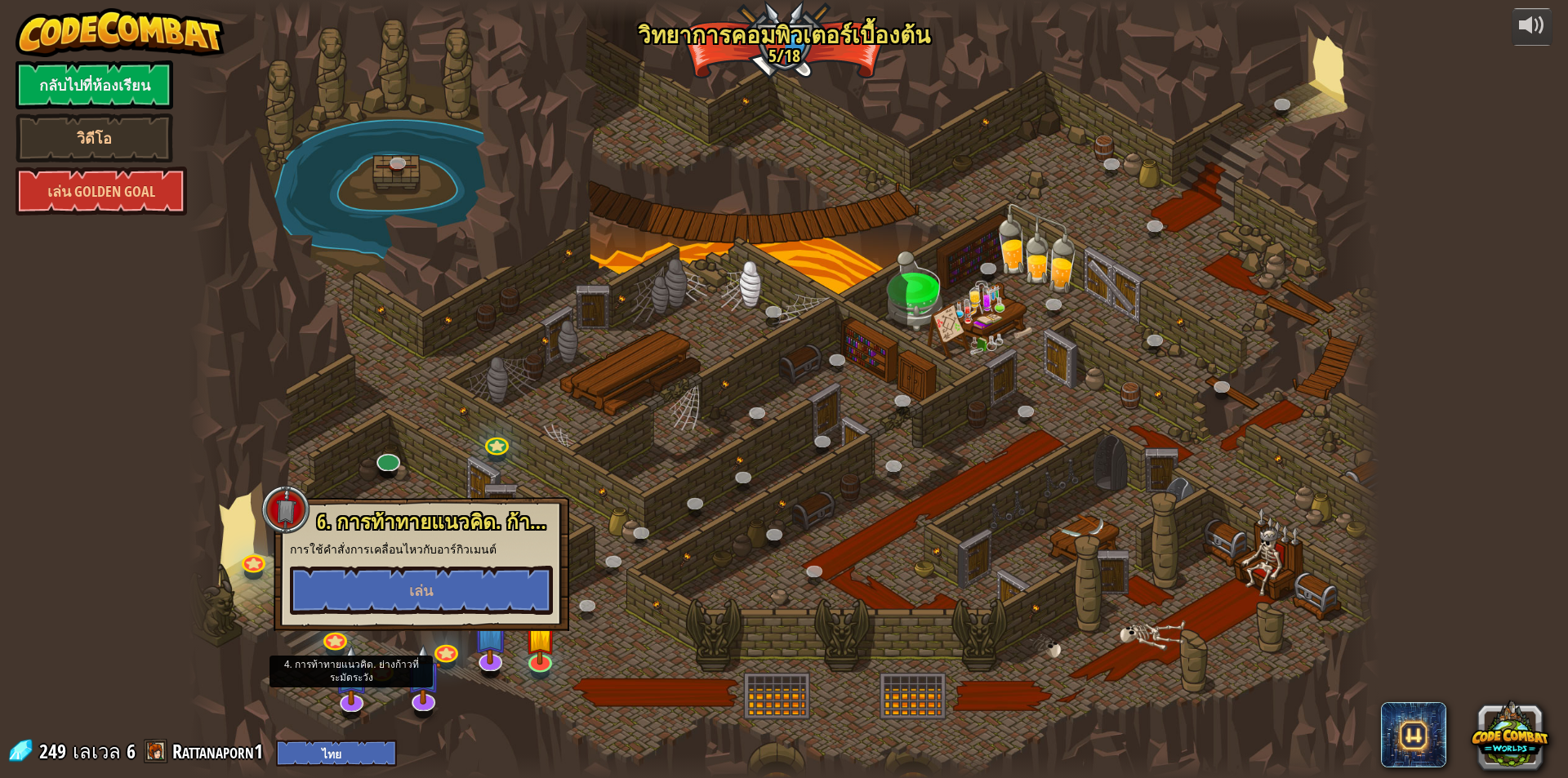
click at [331, 688] on div at bounding box center [784, 389] width 1191 height 778
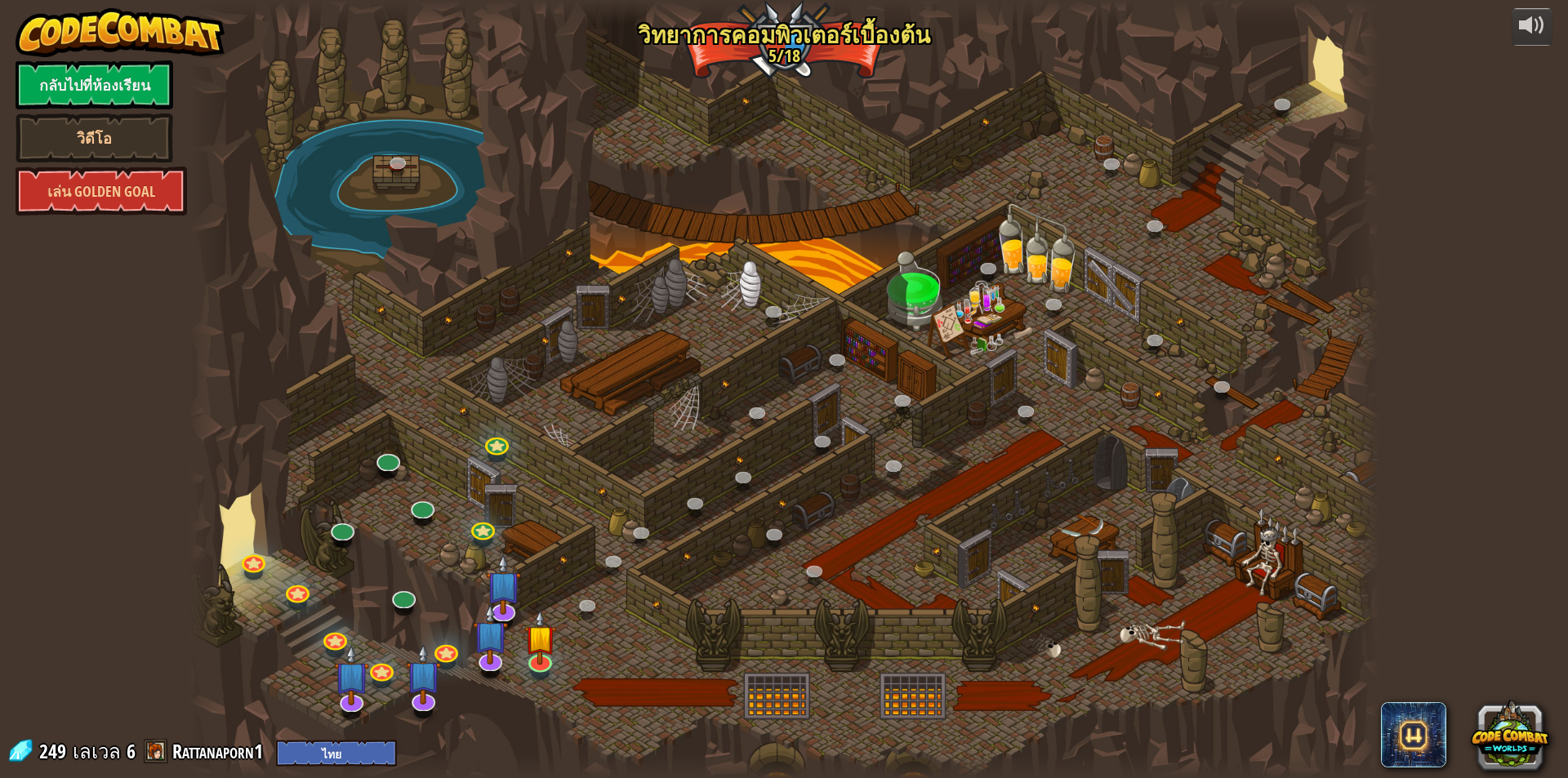
click at [327, 688] on div at bounding box center [784, 389] width 1191 height 778
click at [347, 700] on img at bounding box center [351, 662] width 35 height 80
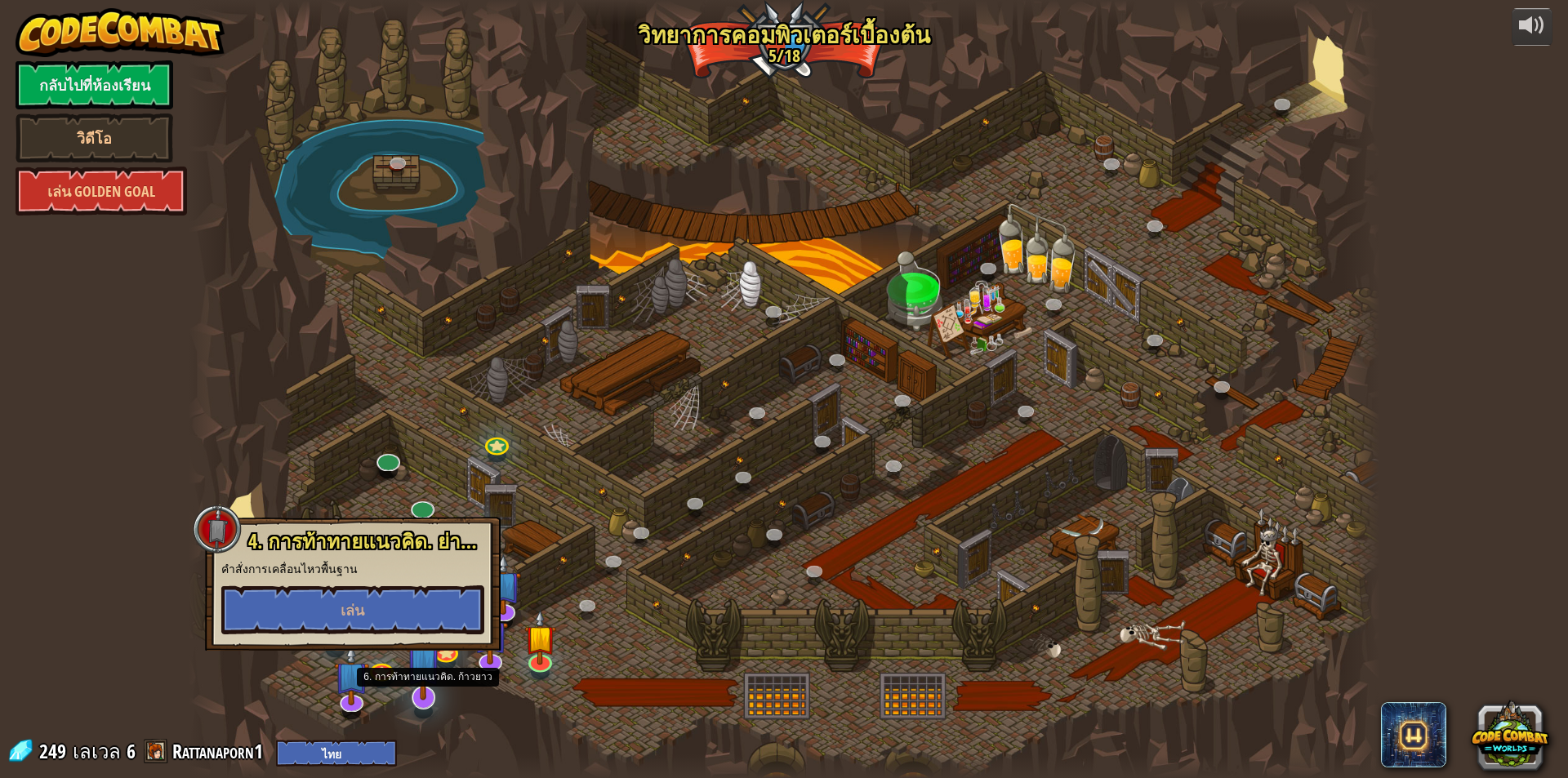
click at [426, 694] on img at bounding box center [422, 660] width 35 height 80
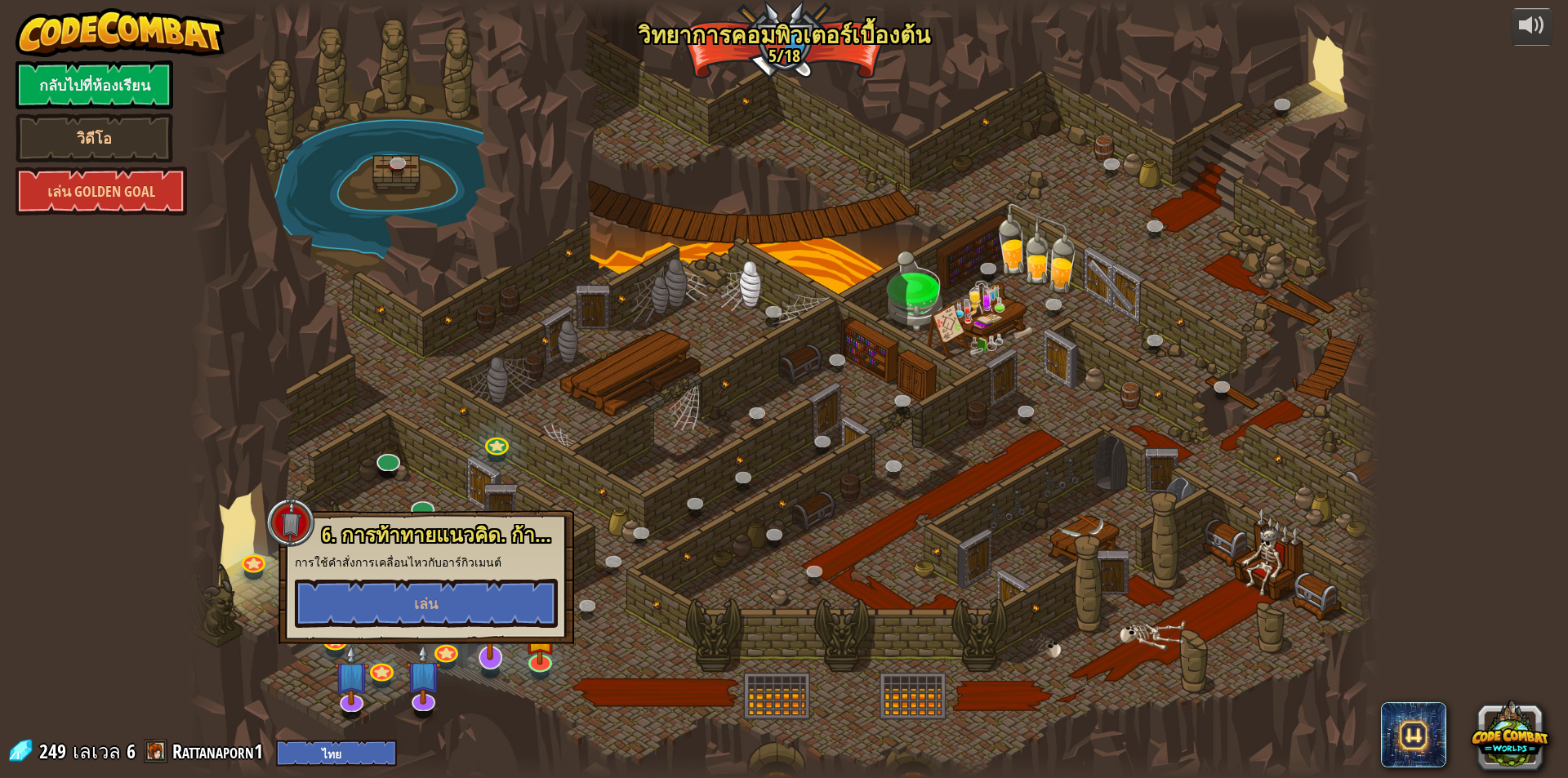
click at [486, 669] on div at bounding box center [490, 671] width 19 height 14
click at [615, 606] on div at bounding box center [784, 389] width 1191 height 778
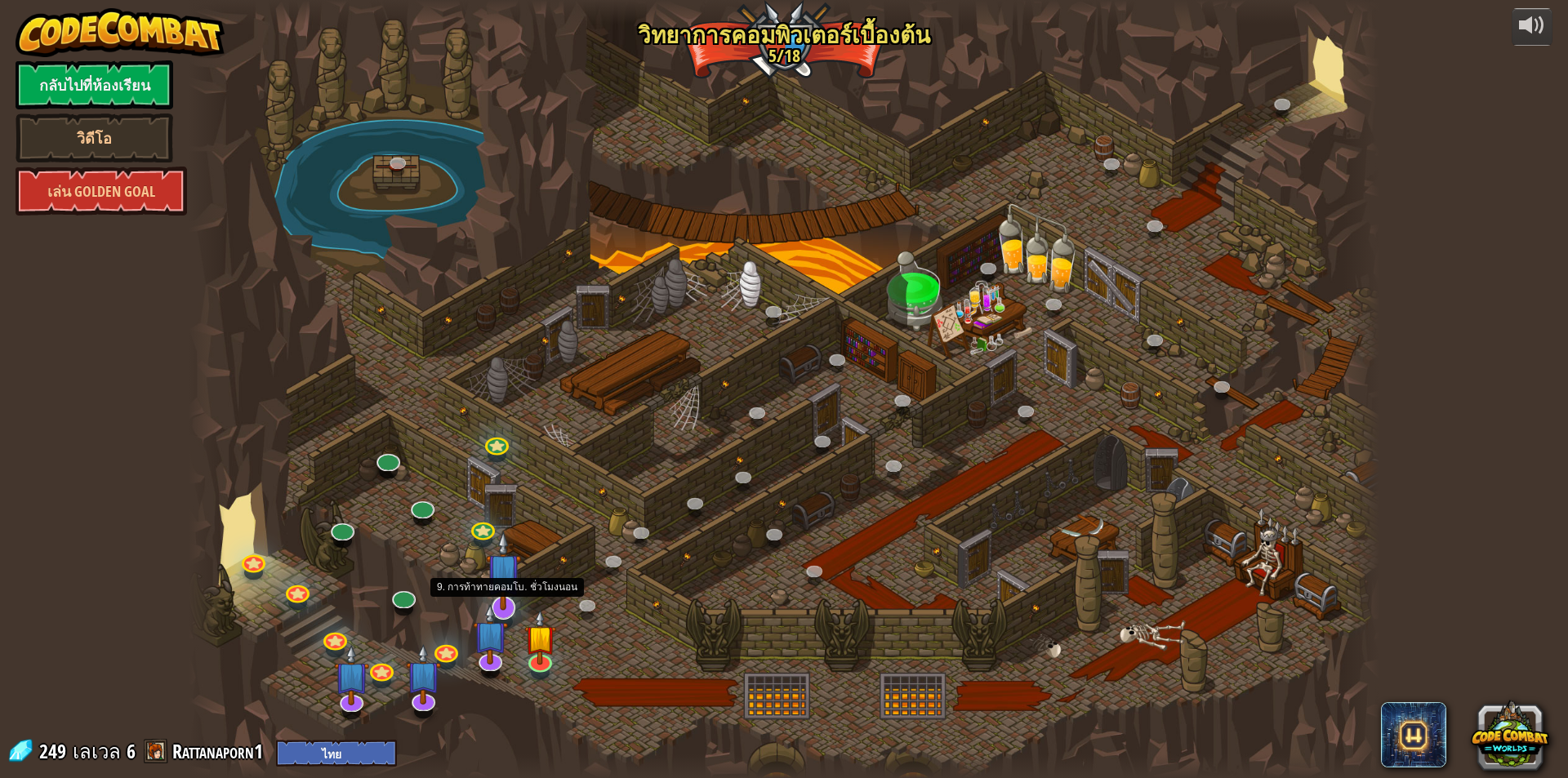
click at [502, 596] on img at bounding box center [503, 571] width 35 height 80
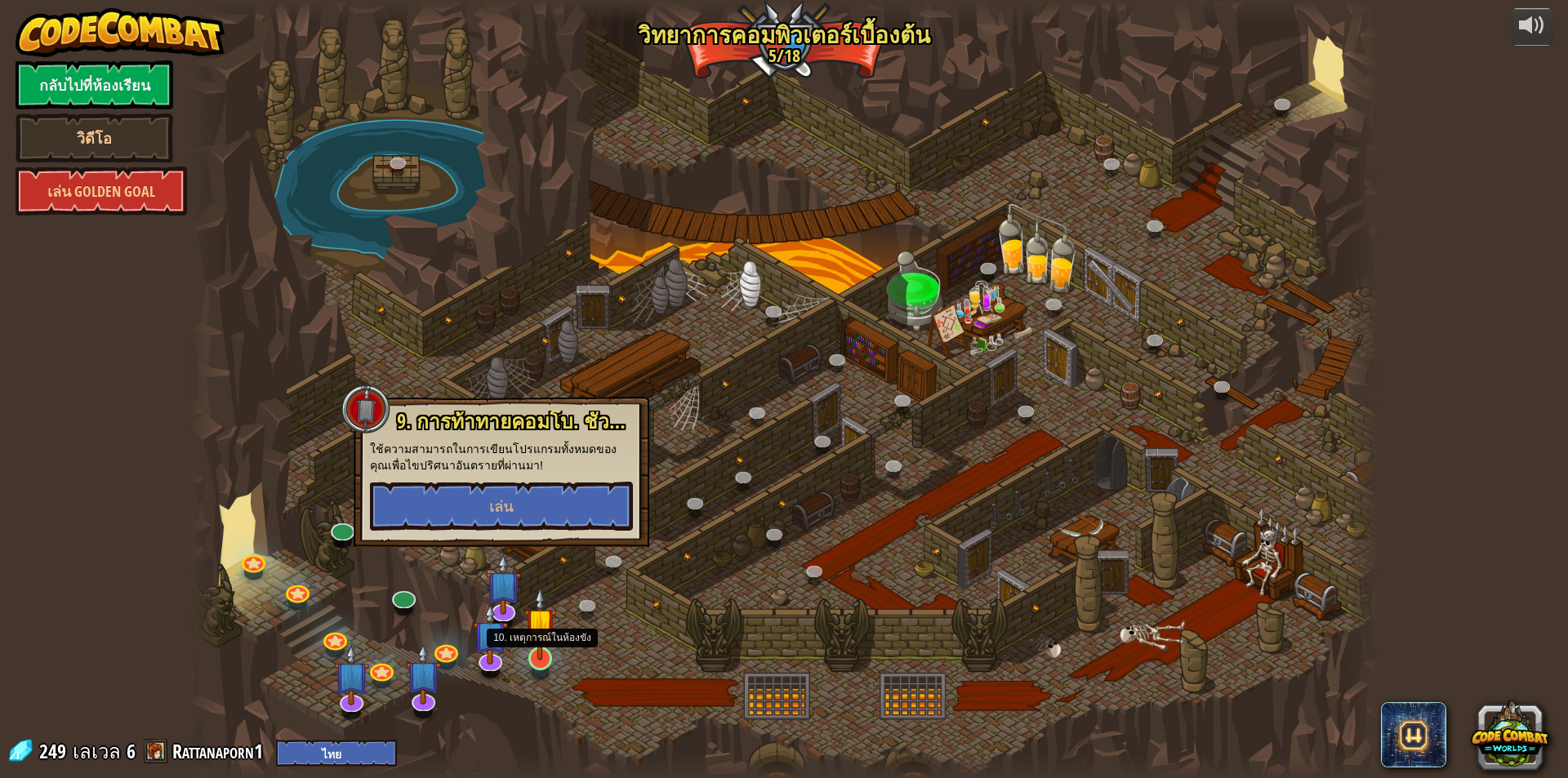
click at [538, 650] on img at bounding box center [541, 623] width 32 height 74
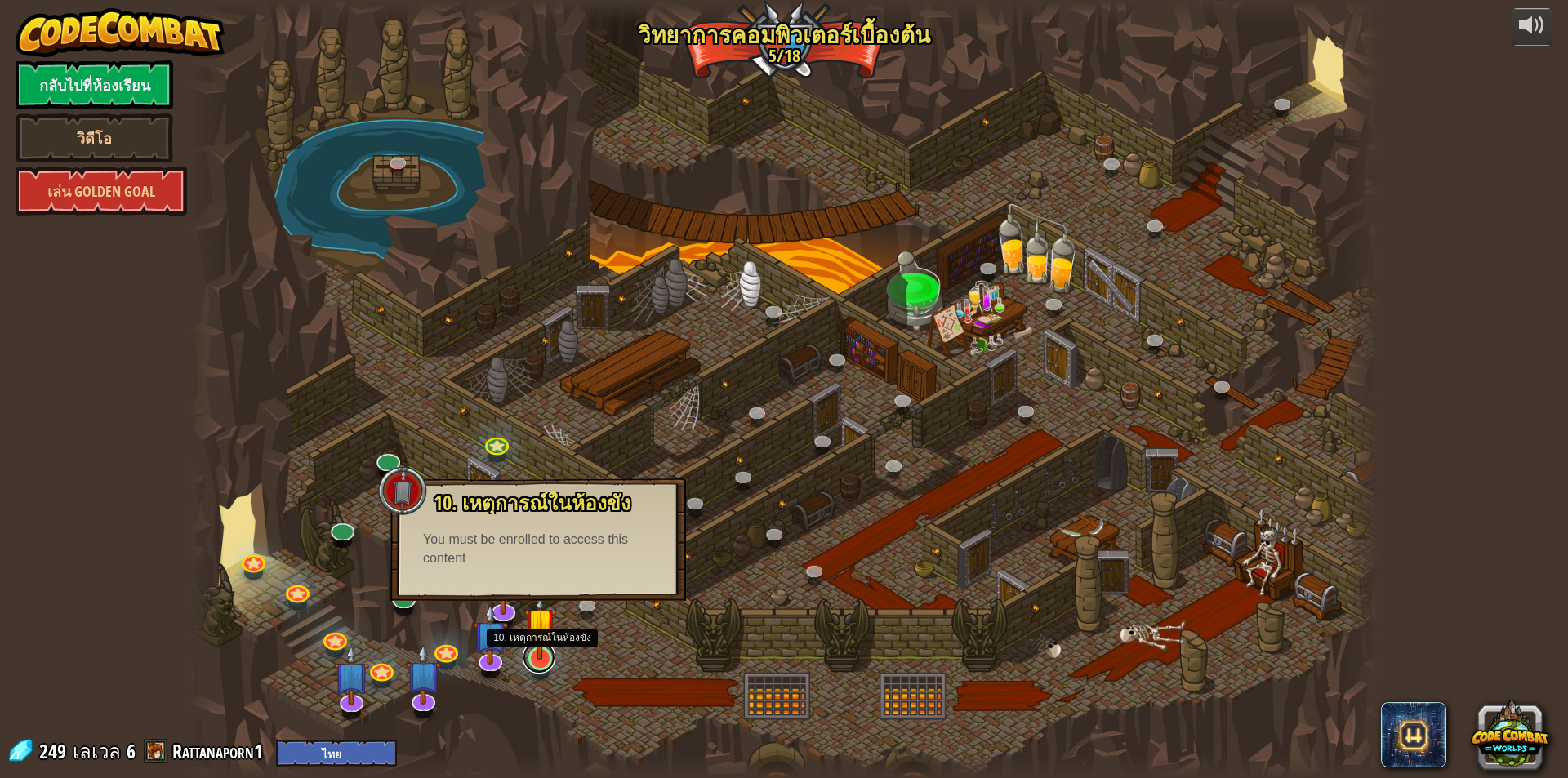
click at [538, 664] on link at bounding box center [539, 657] width 33 height 33
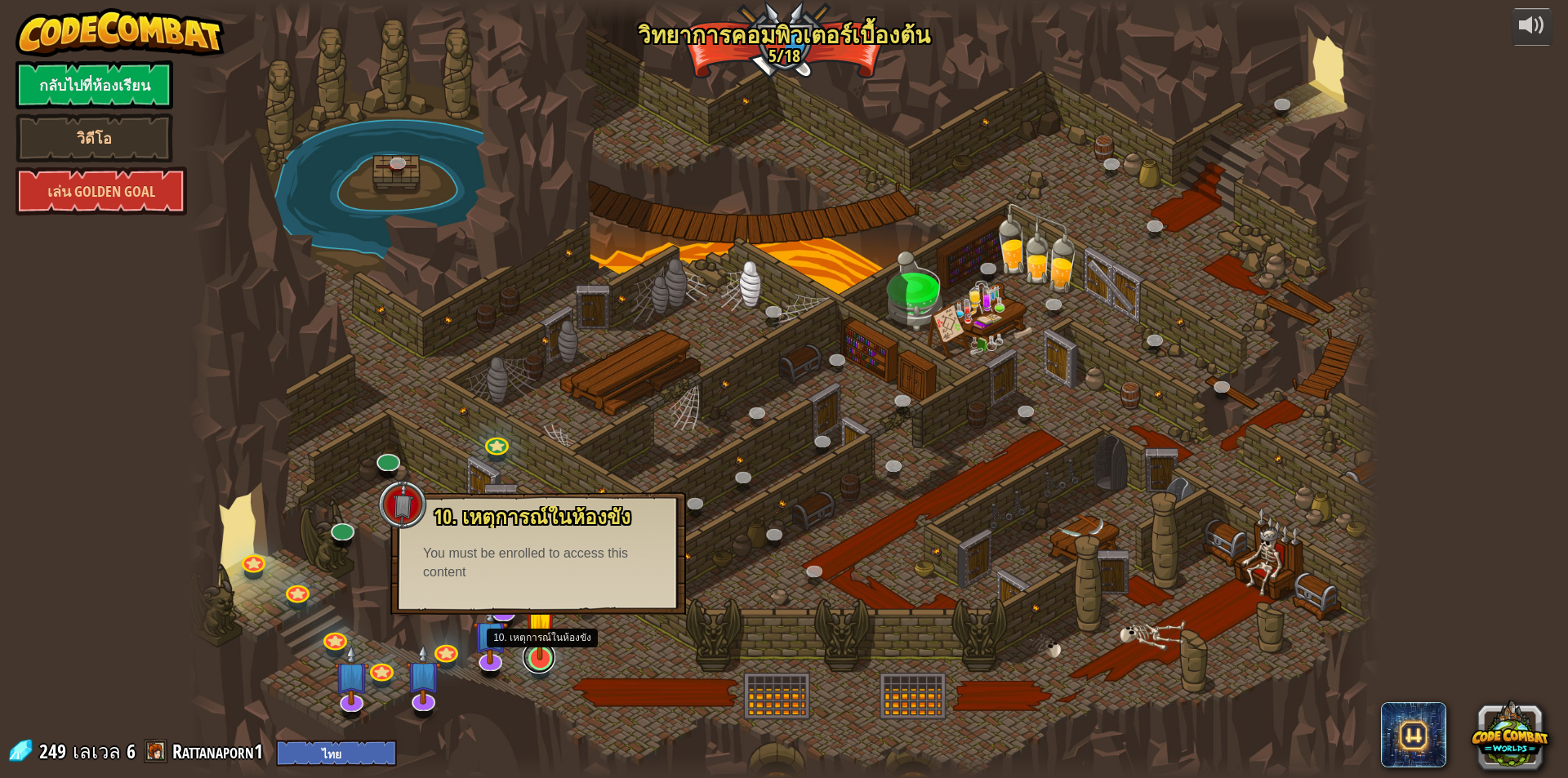
click at [538, 664] on link at bounding box center [539, 657] width 33 height 33
click at [536, 664] on link at bounding box center [539, 657] width 33 height 33
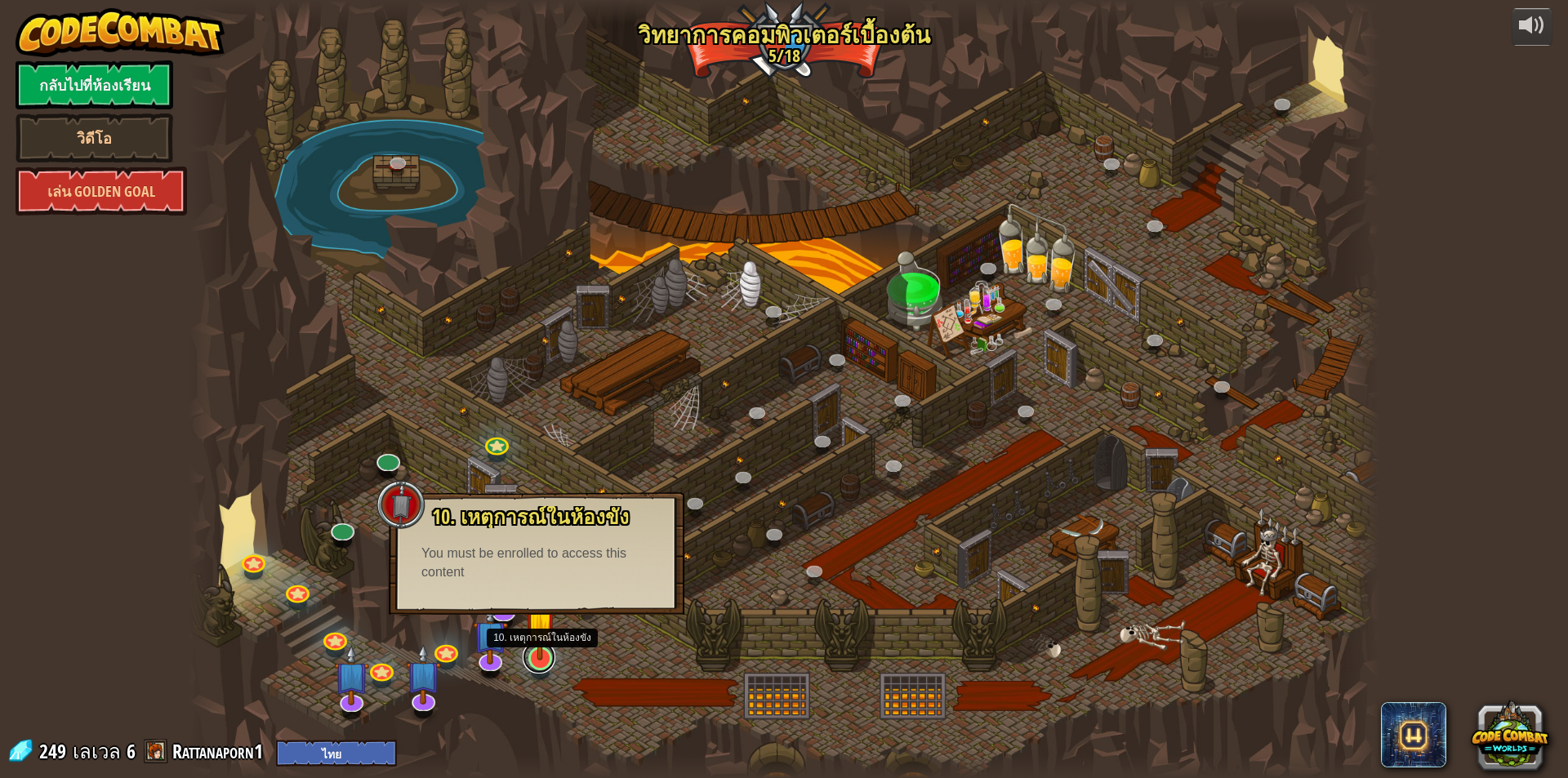
click at [536, 664] on link at bounding box center [539, 657] width 33 height 33
click at [537, 662] on link at bounding box center [539, 657] width 33 height 33
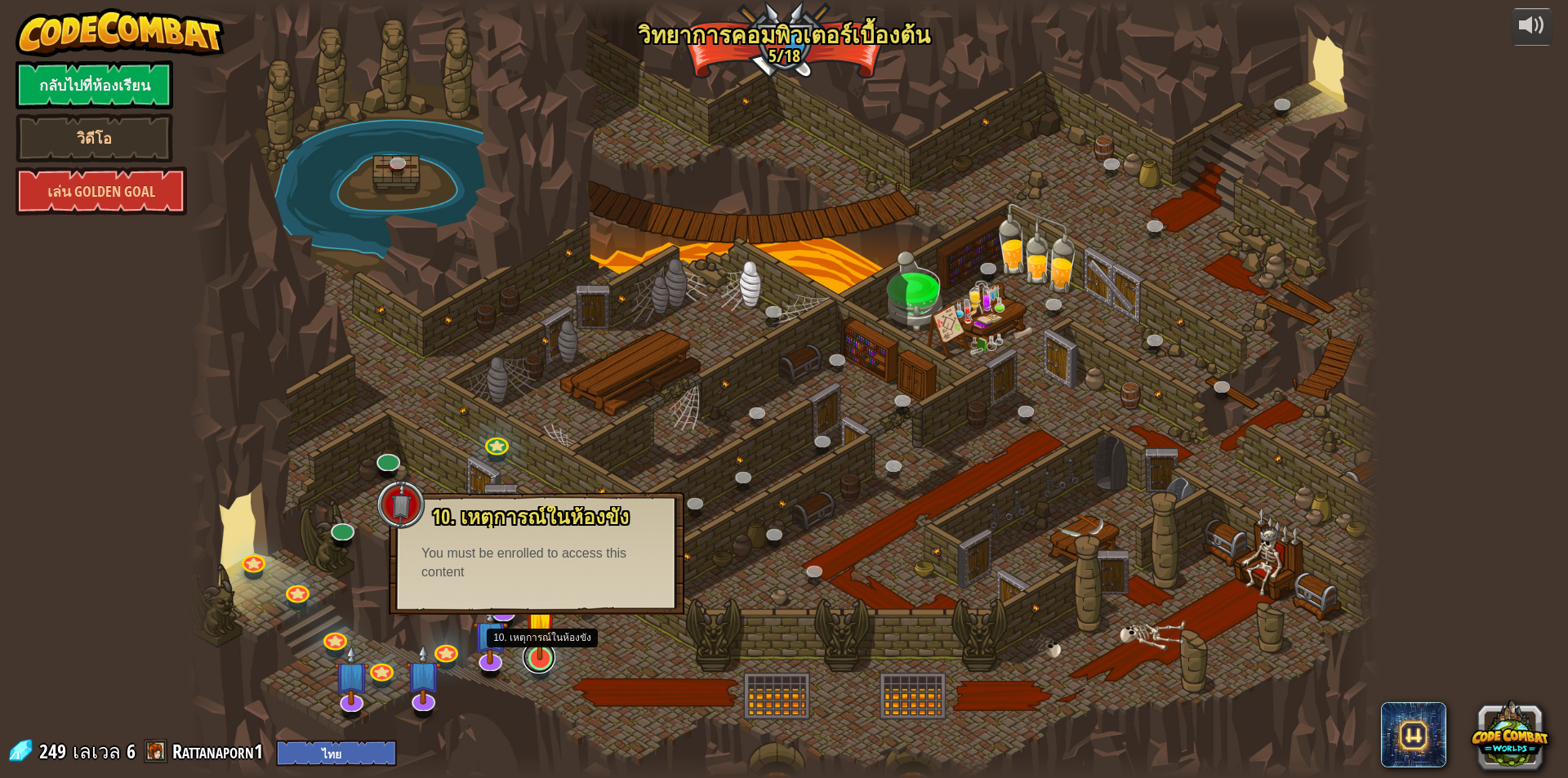
click at [537, 662] on link at bounding box center [539, 657] width 33 height 33
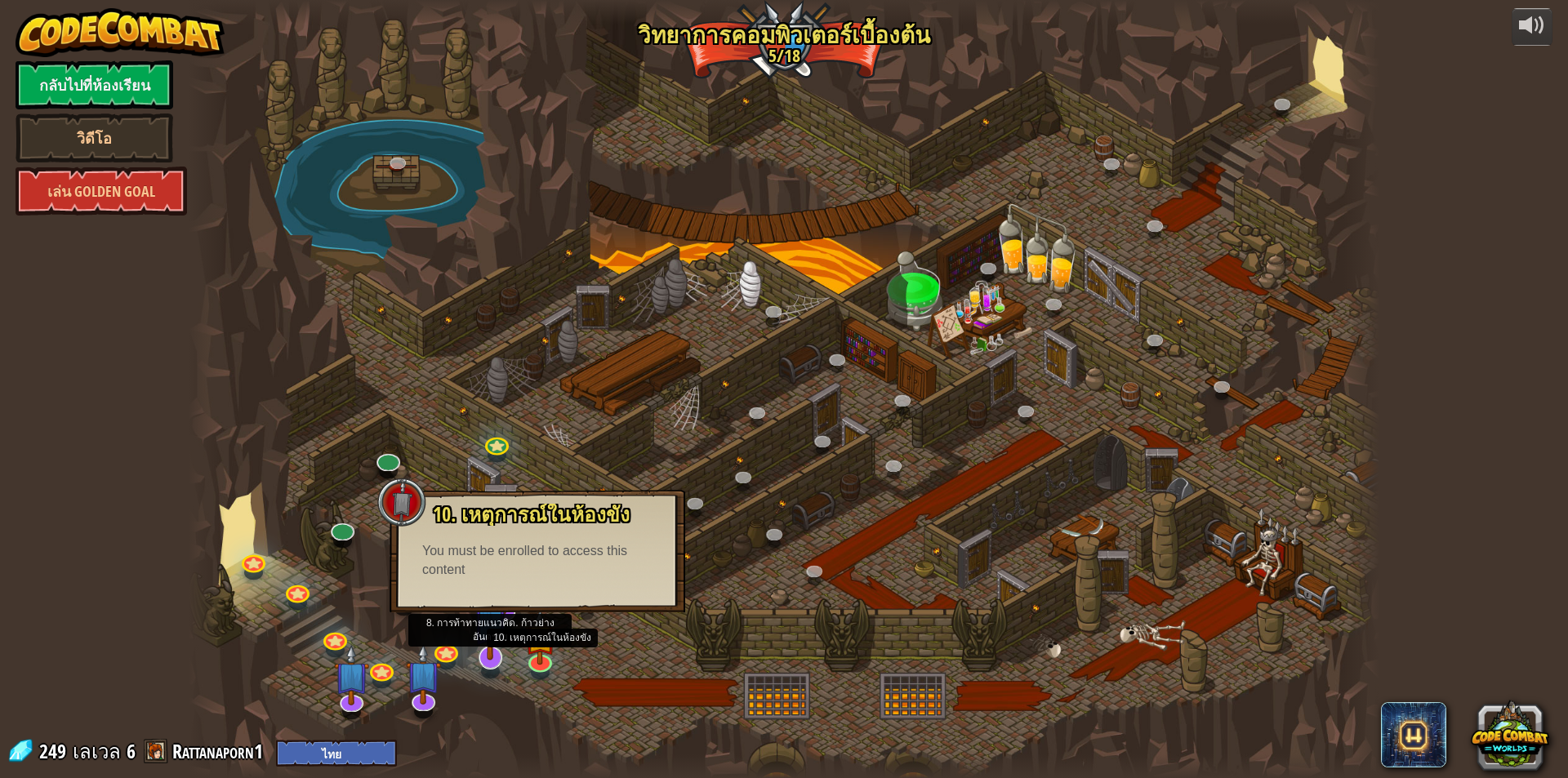
click at [506, 617] on img at bounding box center [490, 620] width 35 height 80
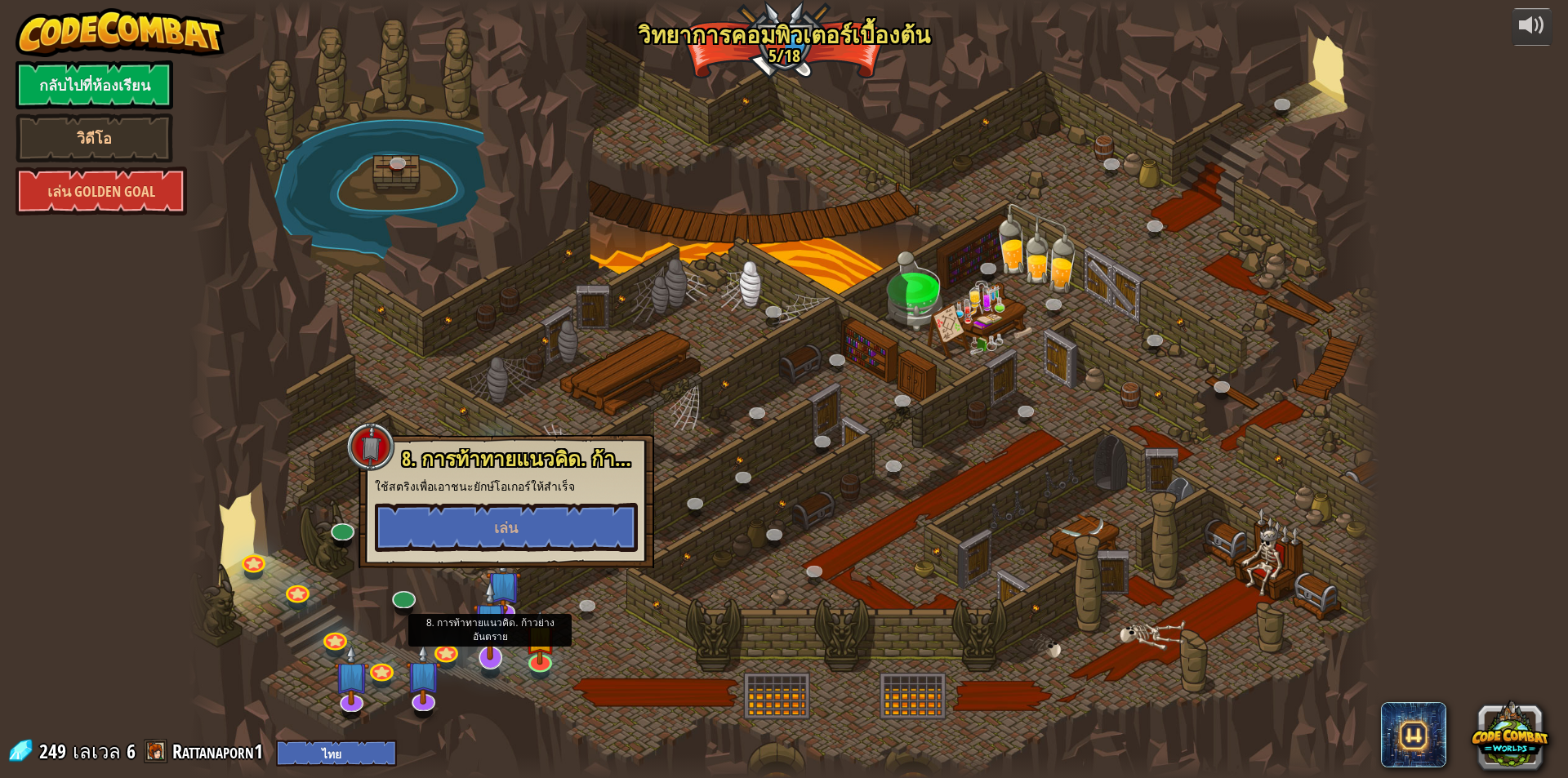
click at [496, 657] on img at bounding box center [490, 620] width 35 height 80
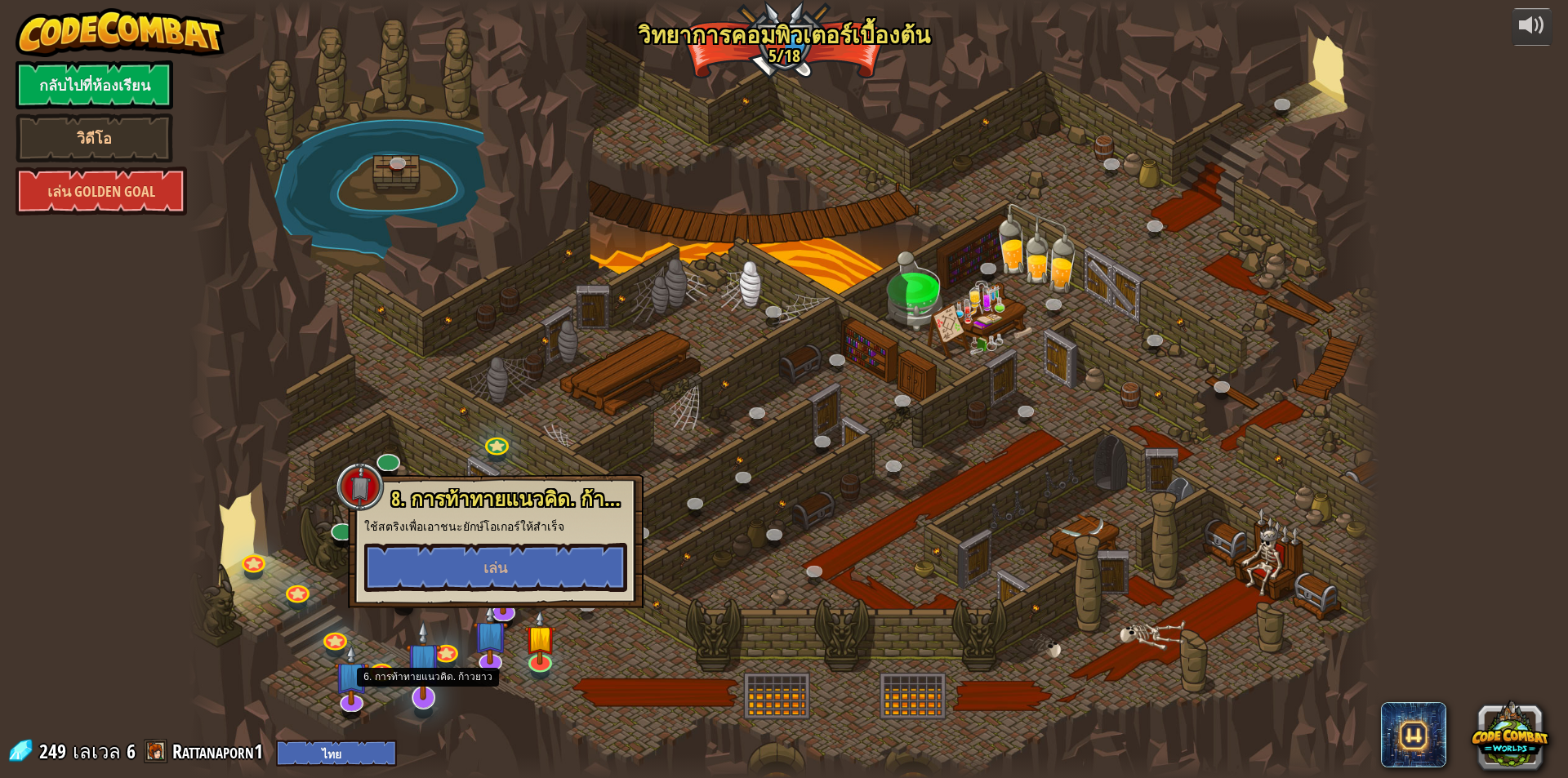
click at [426, 682] on img at bounding box center [422, 660] width 35 height 80
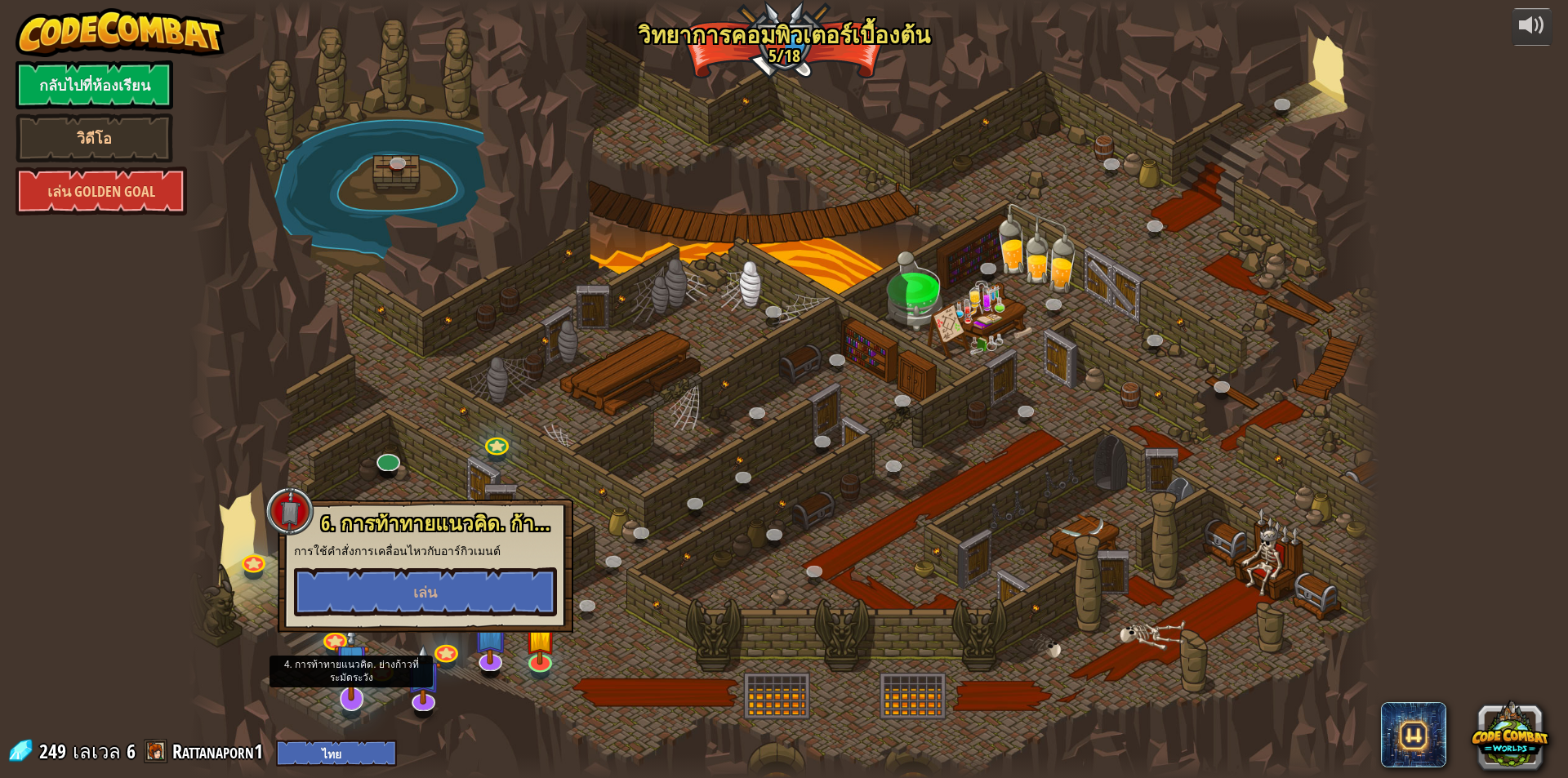
click at [350, 668] on img at bounding box center [351, 662] width 35 height 80
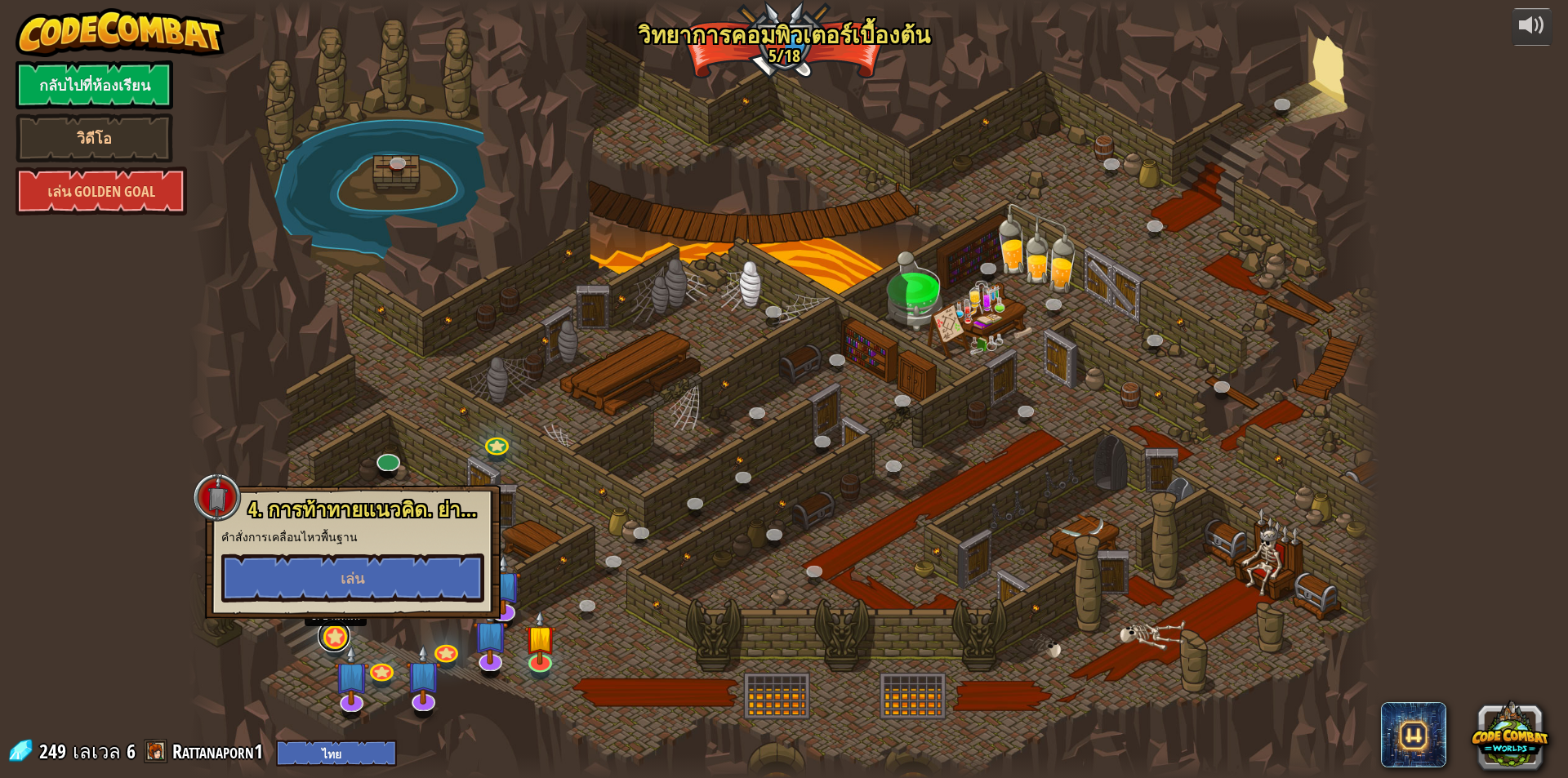
click at [334, 638] on link at bounding box center [334, 636] width 33 height 33
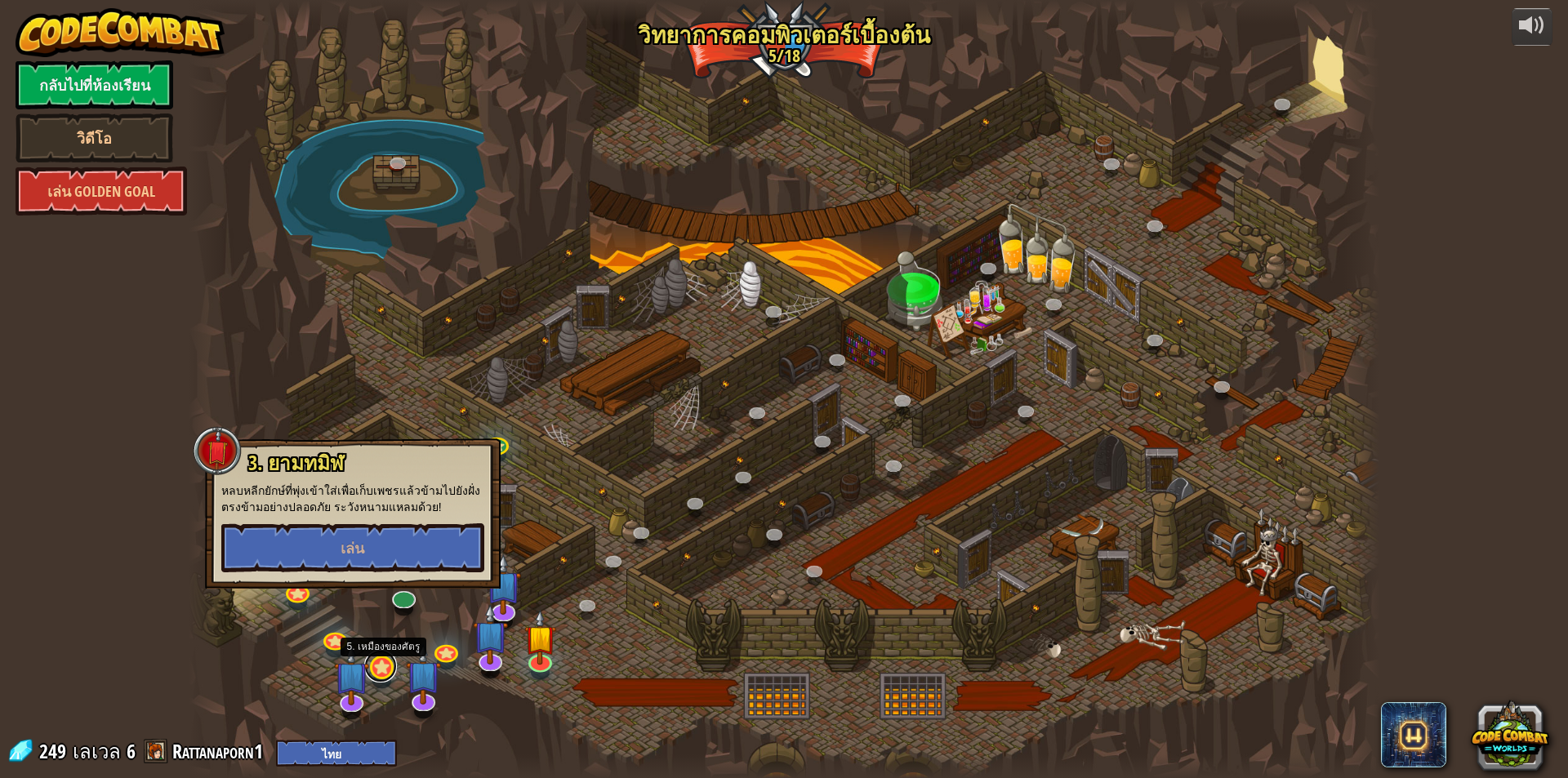
click at [386, 668] on link at bounding box center [381, 666] width 33 height 33
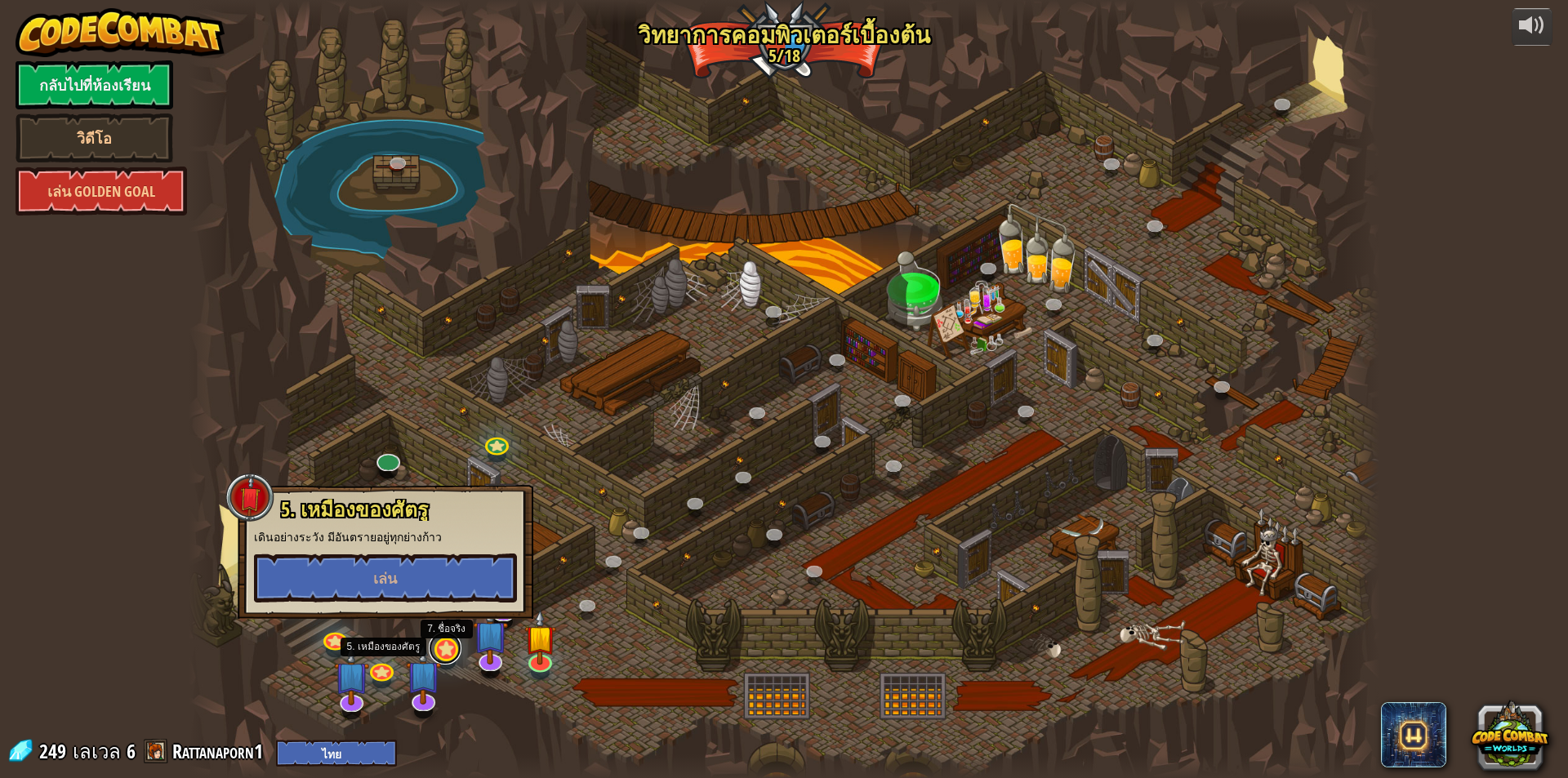
click at [445, 644] on link at bounding box center [445, 648] width 33 height 33
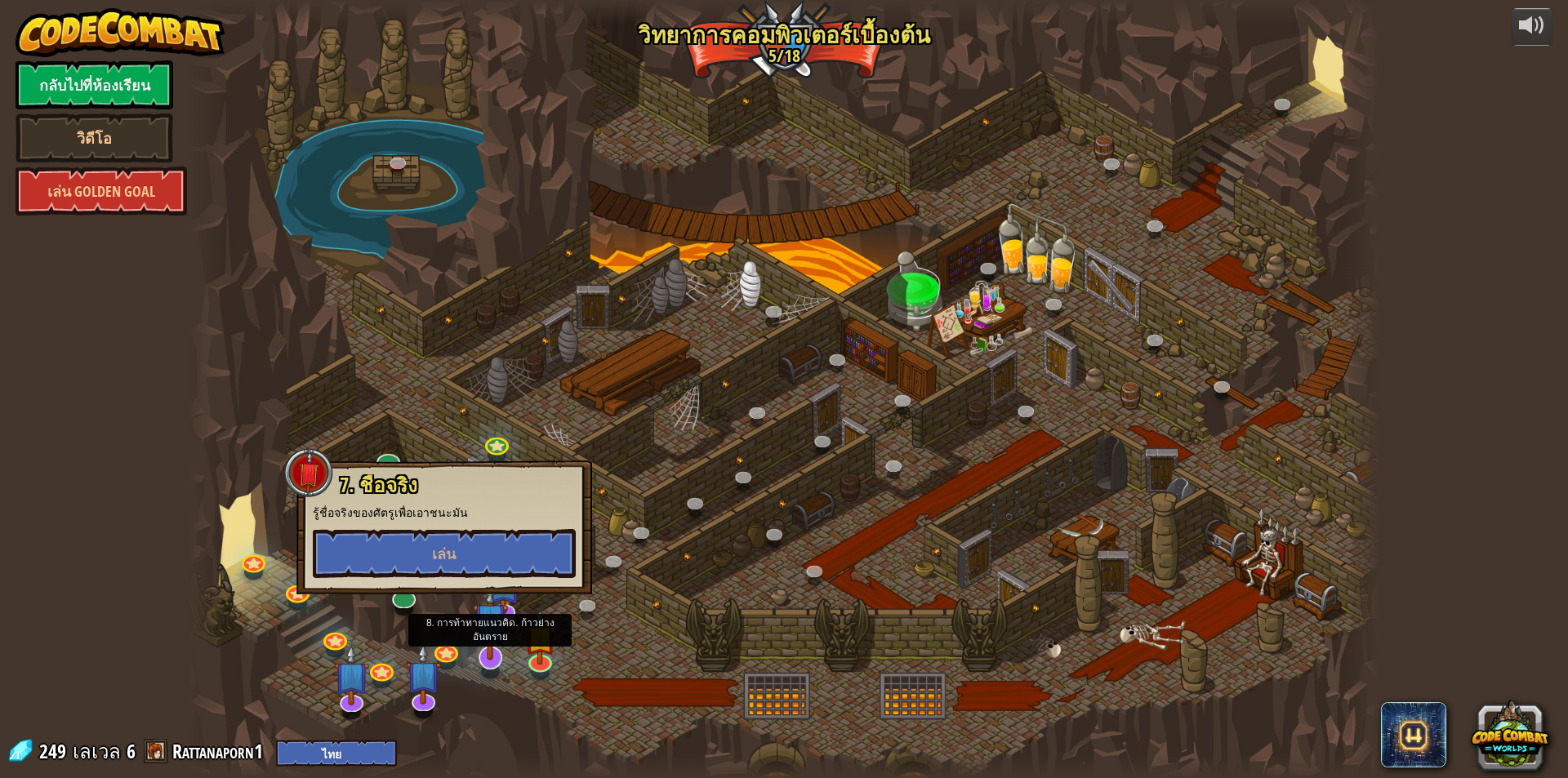
click at [496, 608] on img at bounding box center [490, 620] width 35 height 80
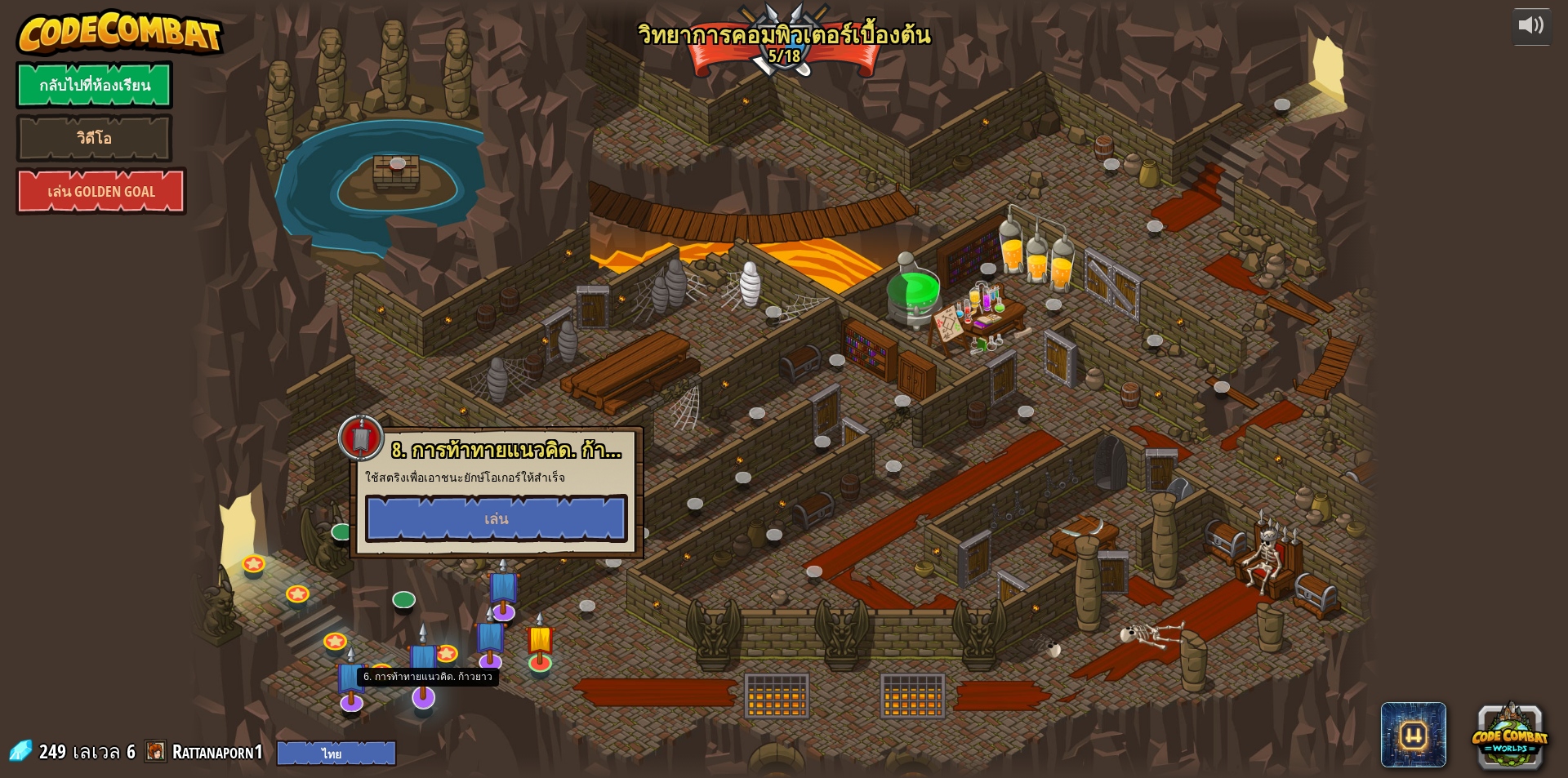
click at [439, 646] on img at bounding box center [422, 660] width 35 height 80
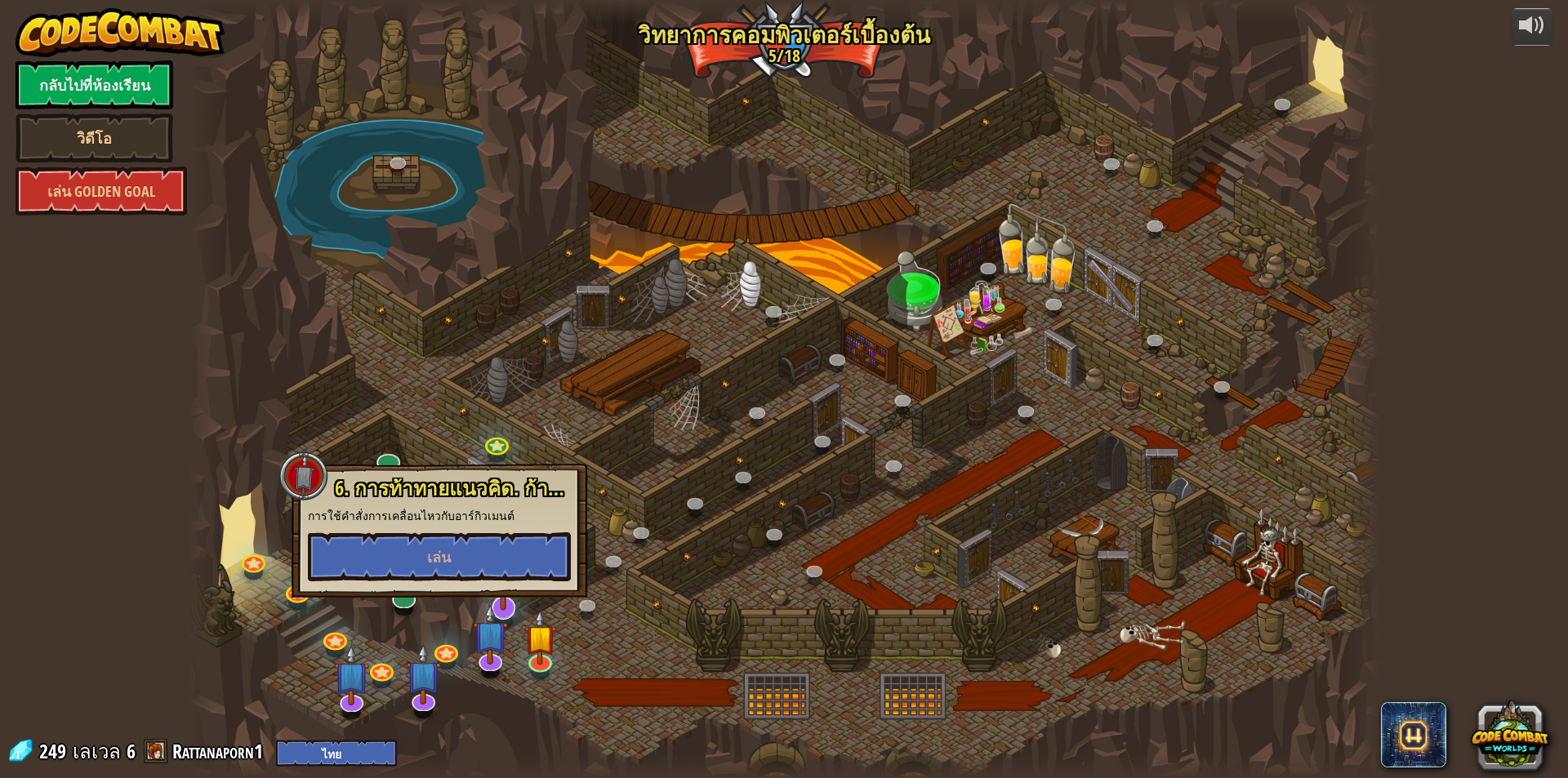
click at [514, 604] on img at bounding box center [503, 571] width 35 height 80
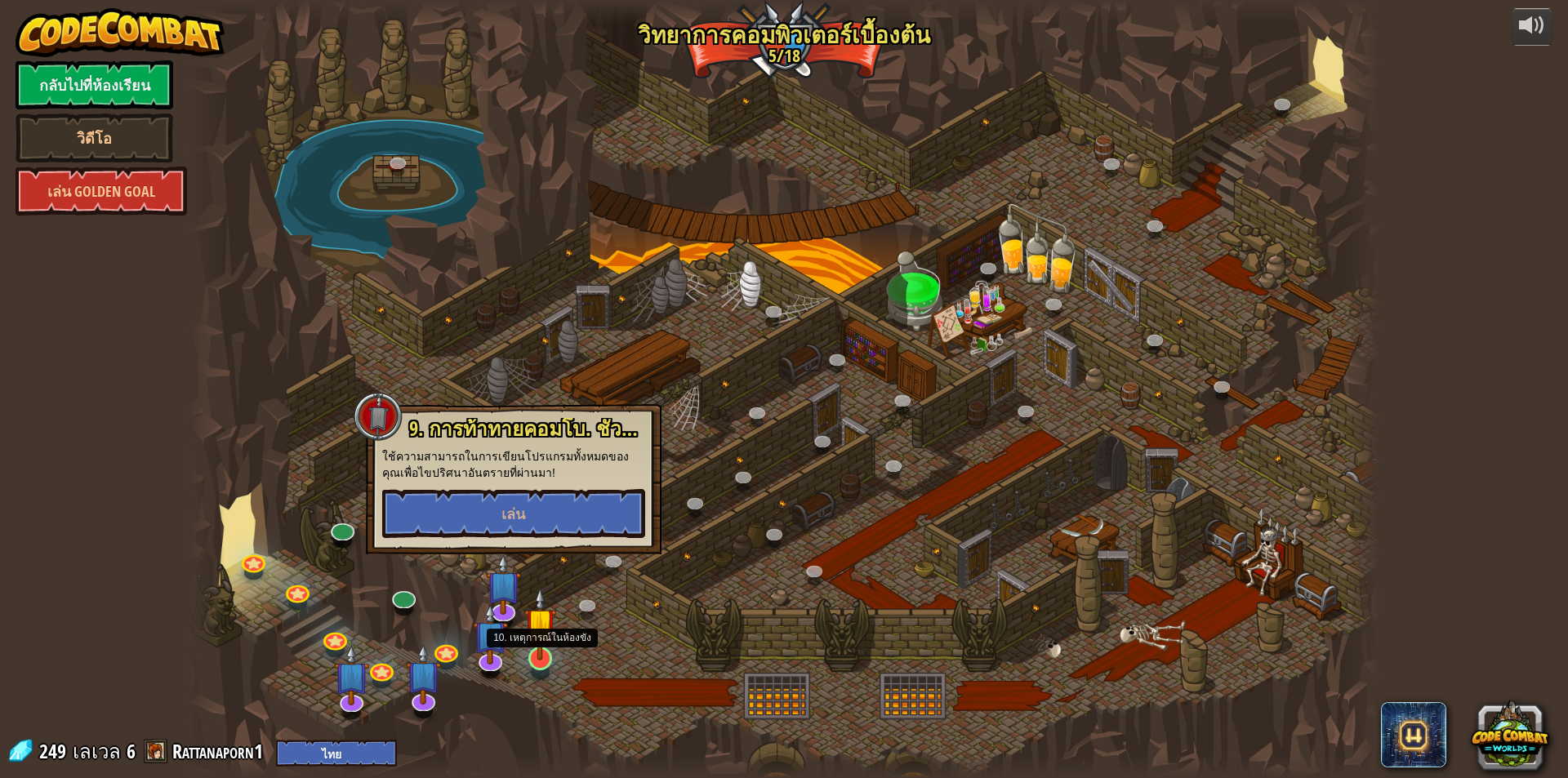
click at [537, 654] on img at bounding box center [541, 623] width 32 height 74
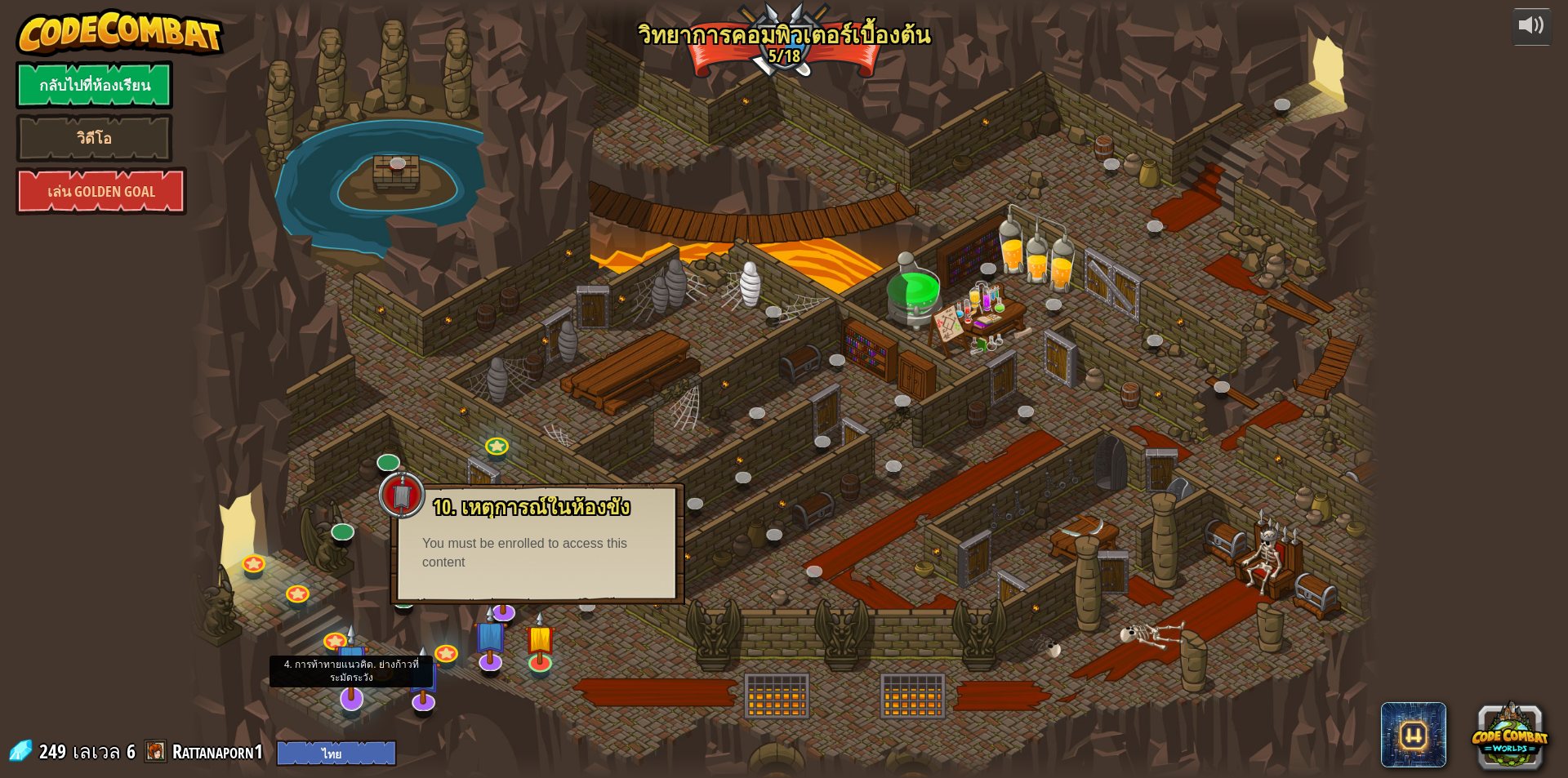
click at [361, 689] on img at bounding box center [351, 662] width 35 height 80
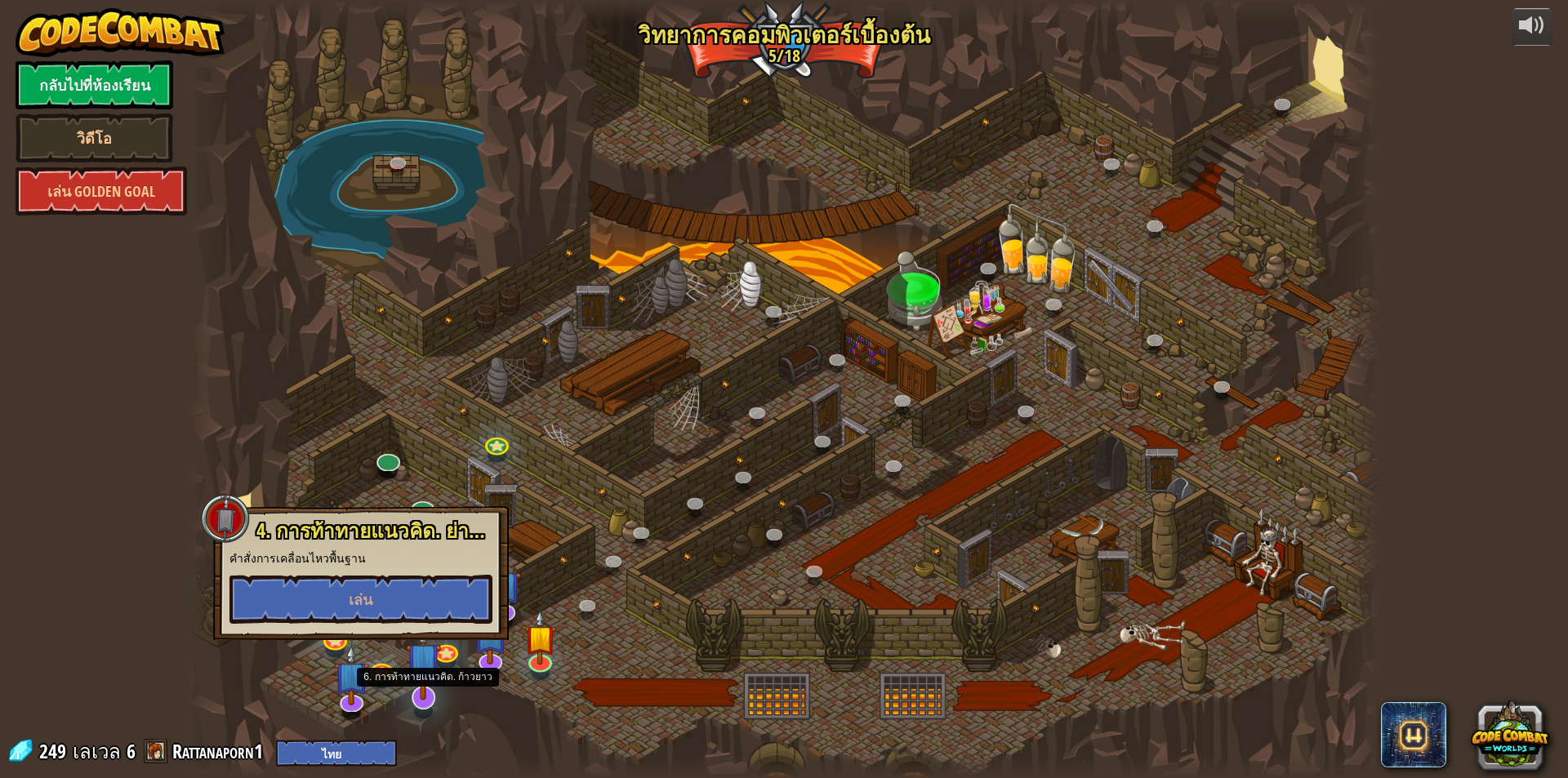
click at [425, 688] on img at bounding box center [422, 660] width 35 height 80
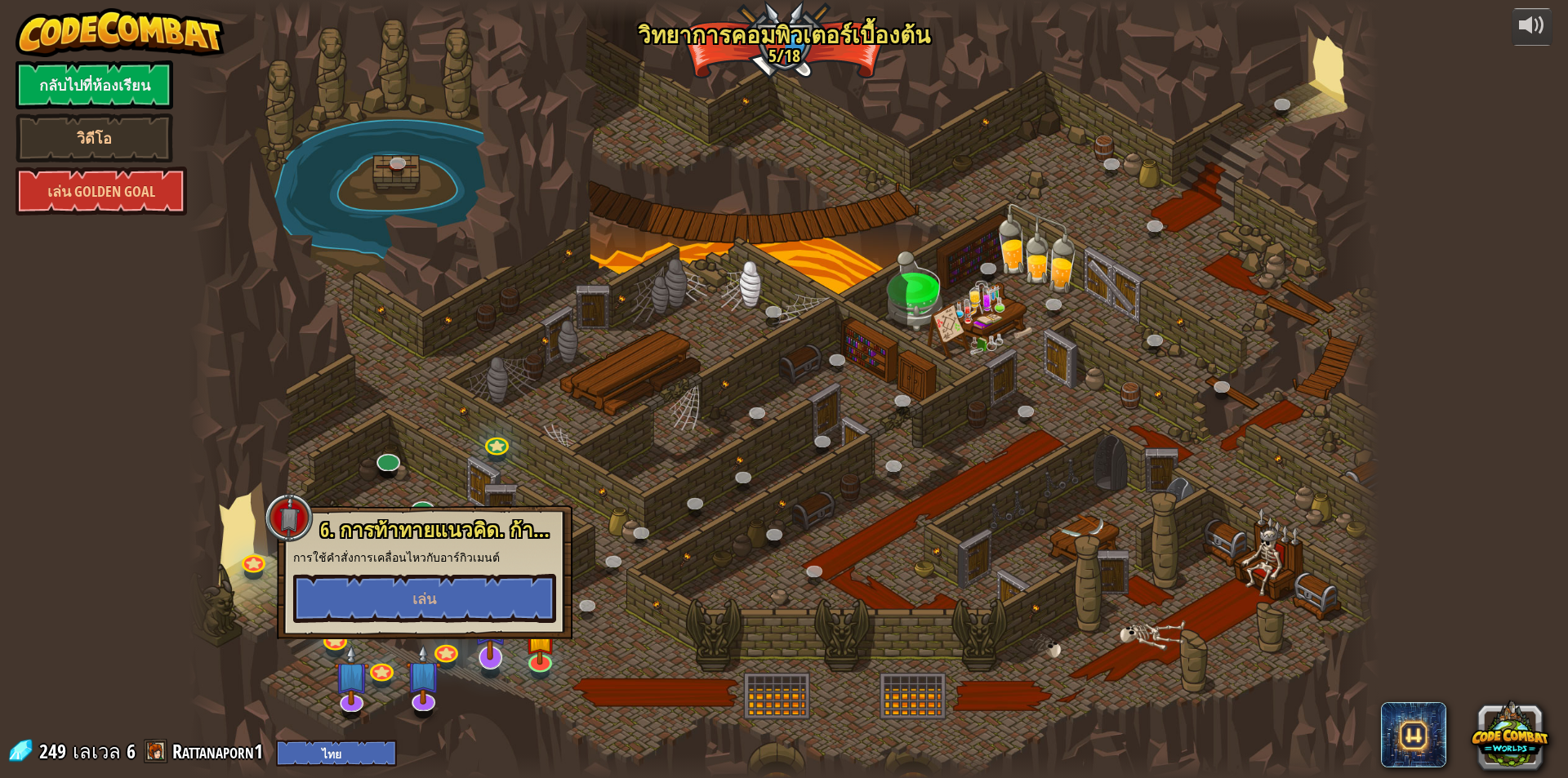
click at [492, 670] on div "25. Kithgard ประตู (ล็อค) หนีออกจากคุกคิธการ์ด และอย่าให้ยามจับได้ 26. Wakka Ma…" at bounding box center [784, 389] width 1191 height 778
click at [490, 666] on link at bounding box center [488, 655] width 33 height 33
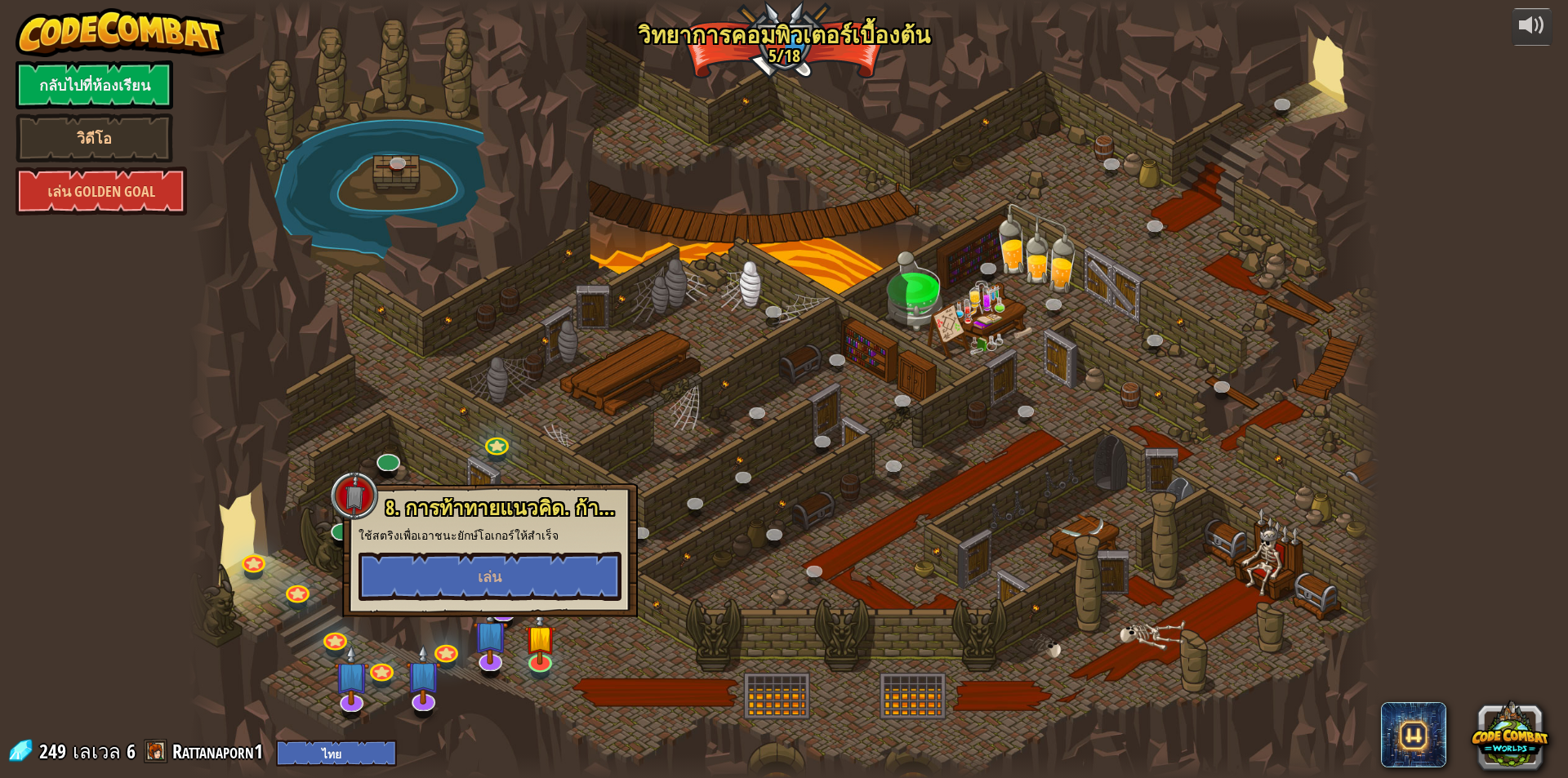
click at [662, 576] on div at bounding box center [784, 389] width 1191 height 778
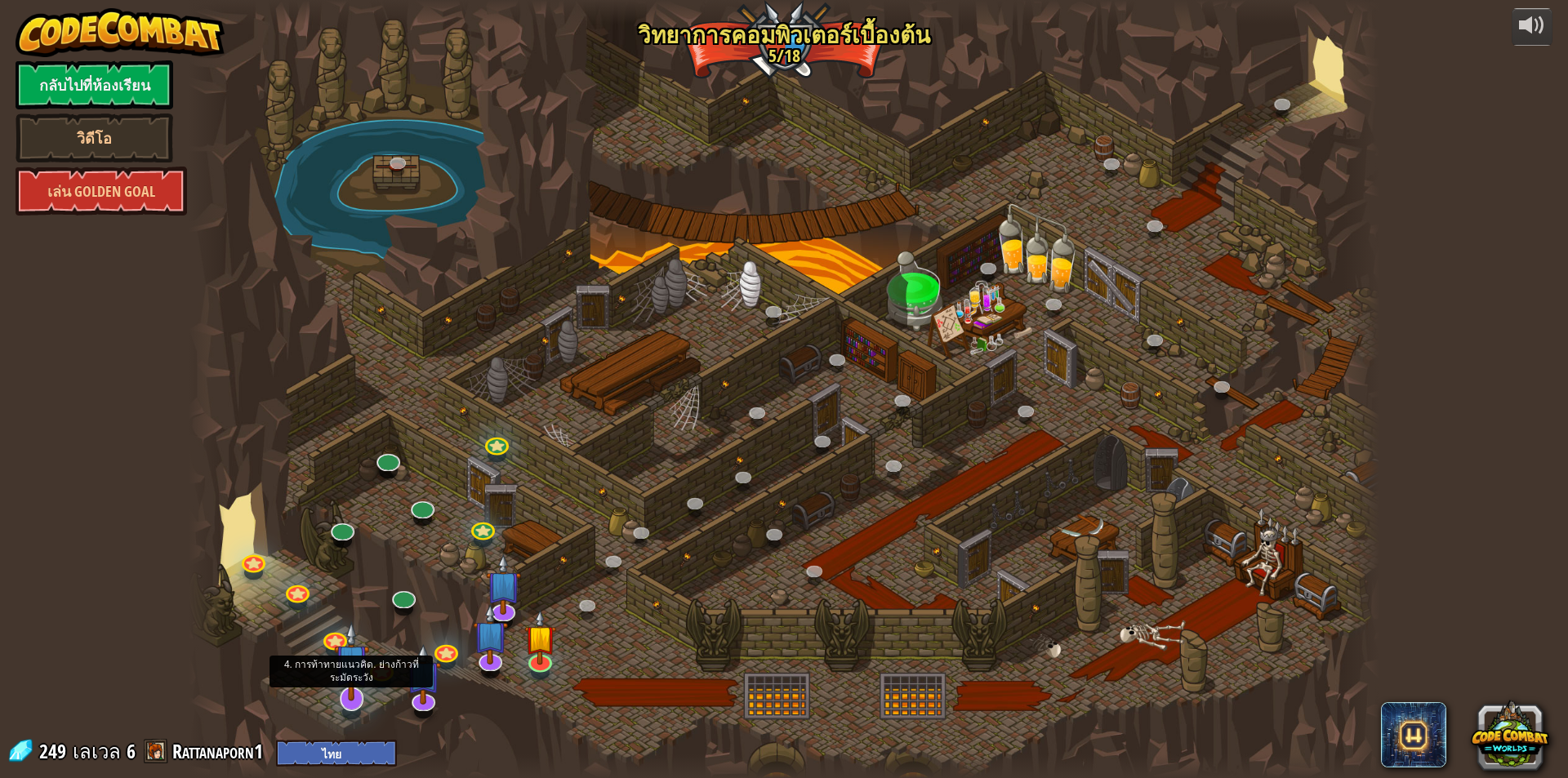
click at [355, 698] on img at bounding box center [351, 662] width 35 height 80
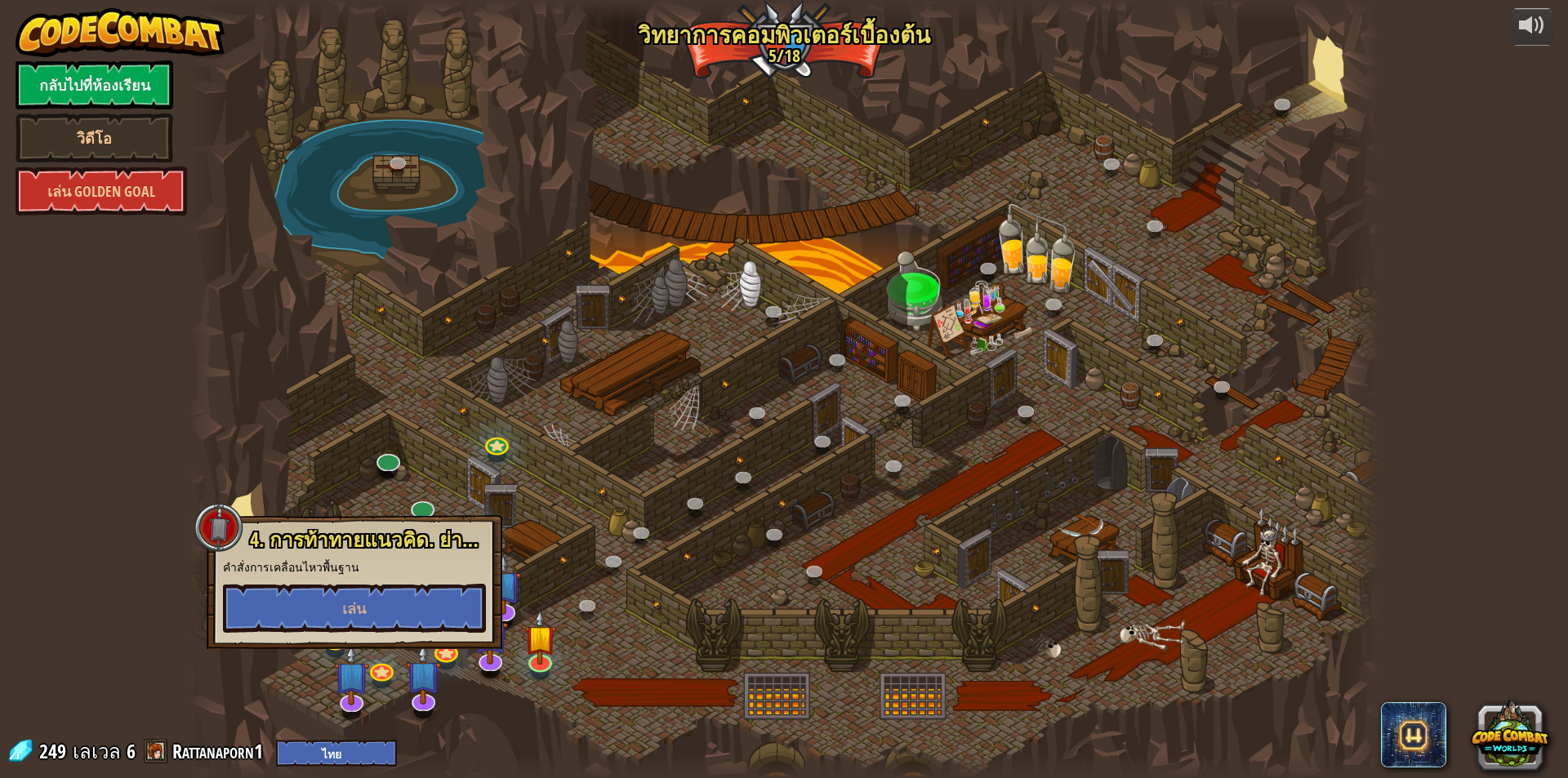
click at [477, 698] on div at bounding box center [784, 389] width 1191 height 778
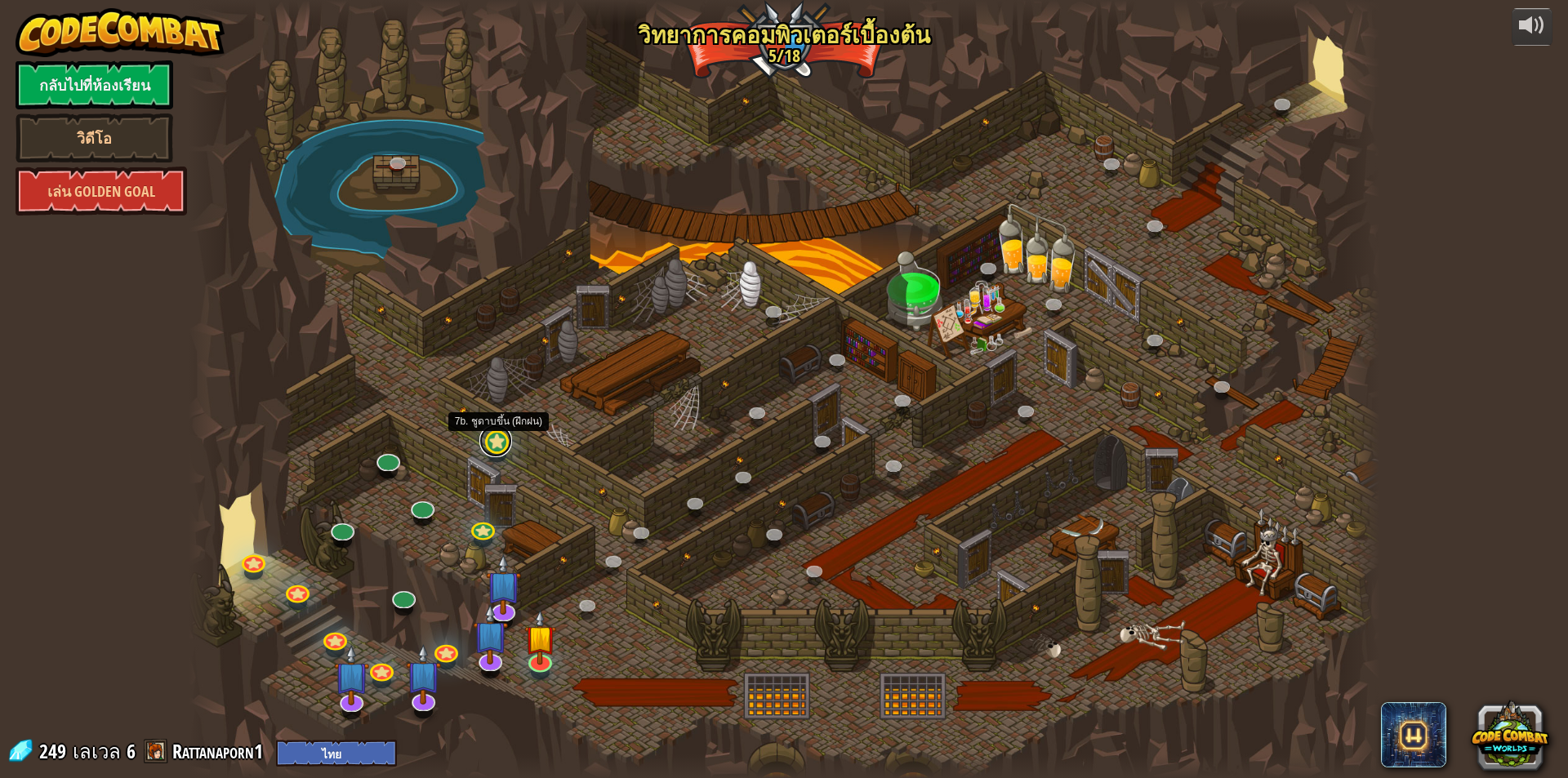
click at [502, 452] on link at bounding box center [495, 441] width 33 height 33
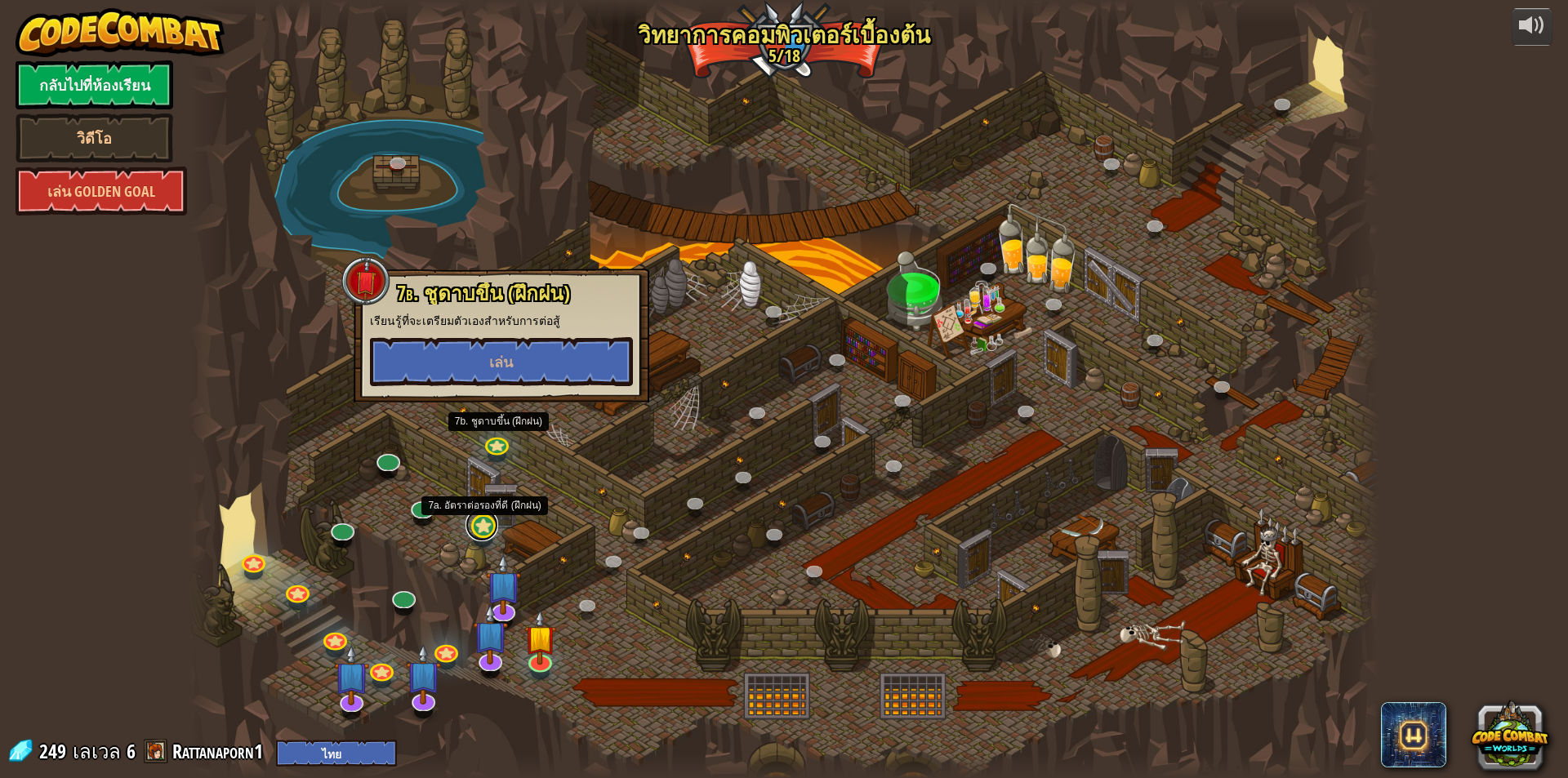
click at [485, 535] on link at bounding box center [482, 525] width 33 height 33
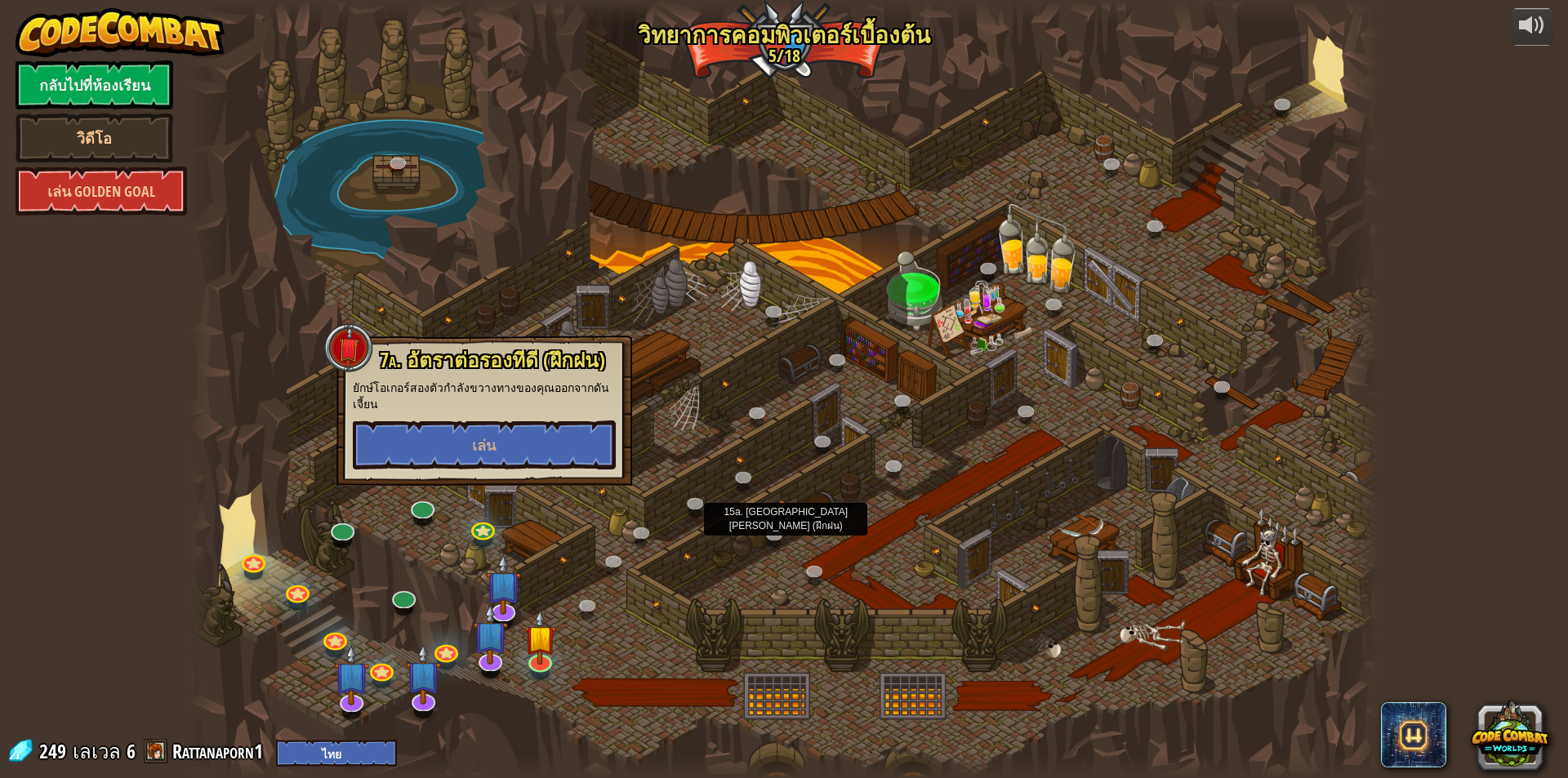
click at [742, 372] on div at bounding box center [784, 389] width 1191 height 778
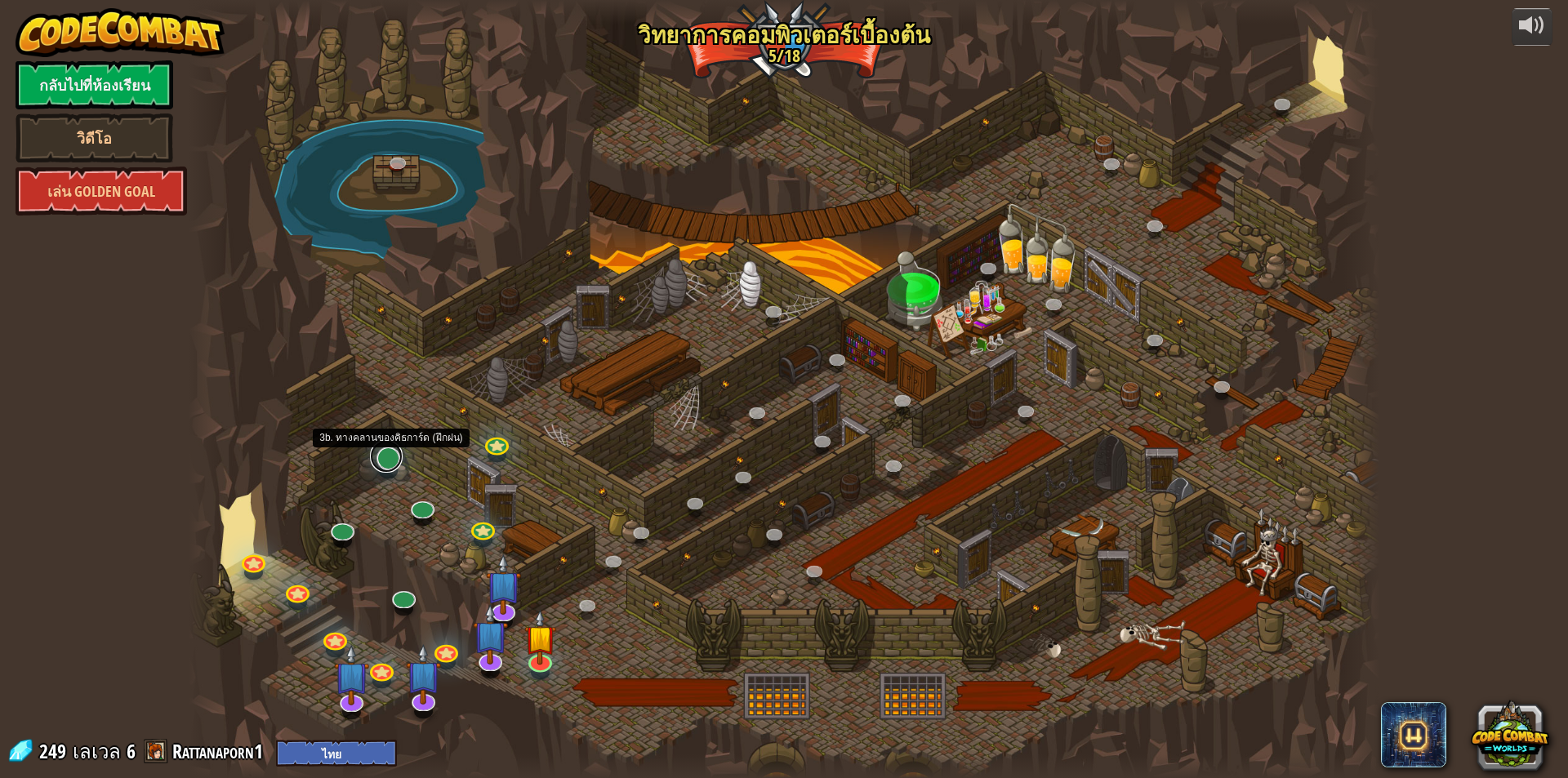
click at [382, 461] on link at bounding box center [386, 456] width 33 height 33
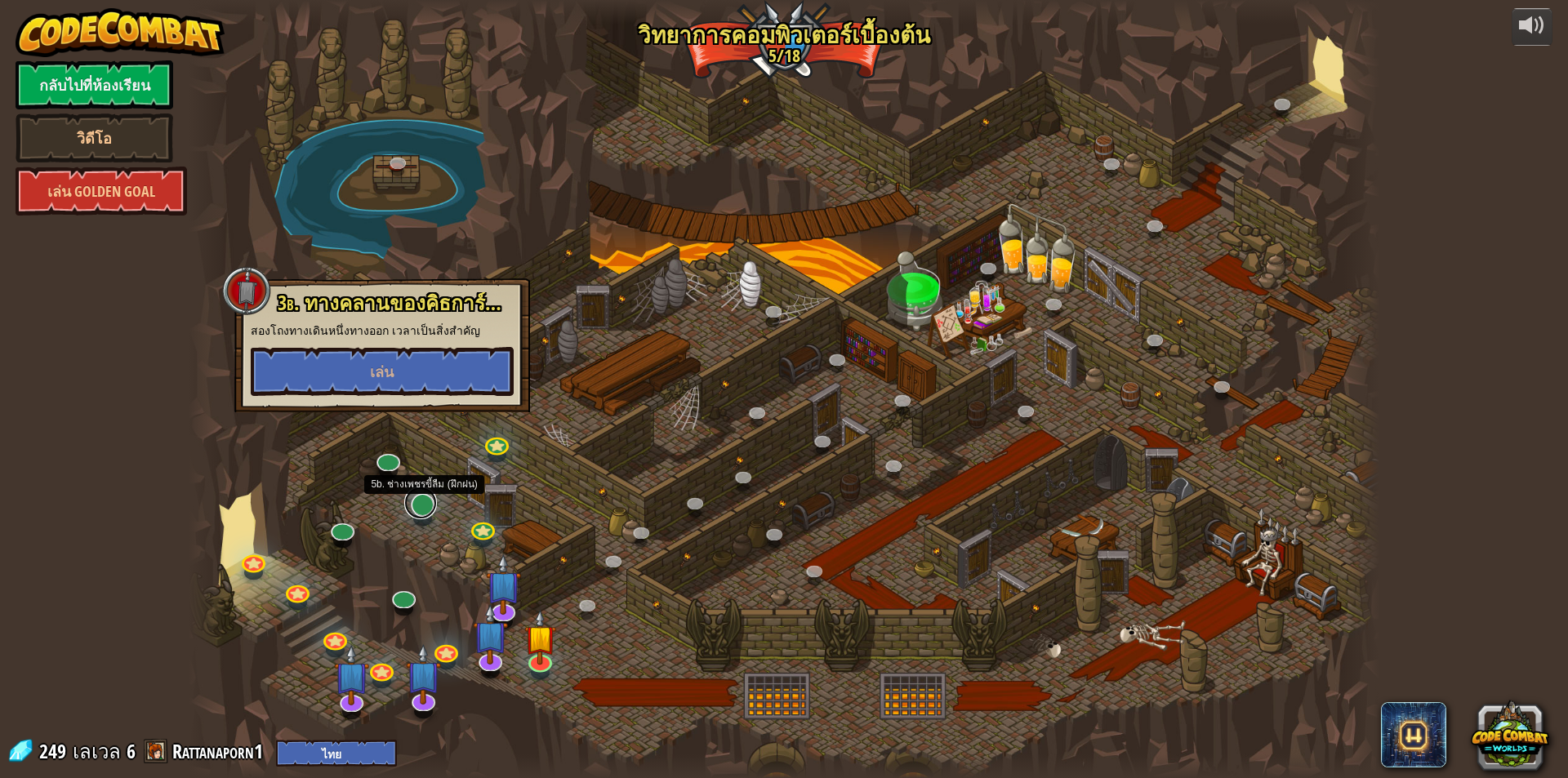
click at [406, 506] on link at bounding box center [421, 502] width 33 height 33
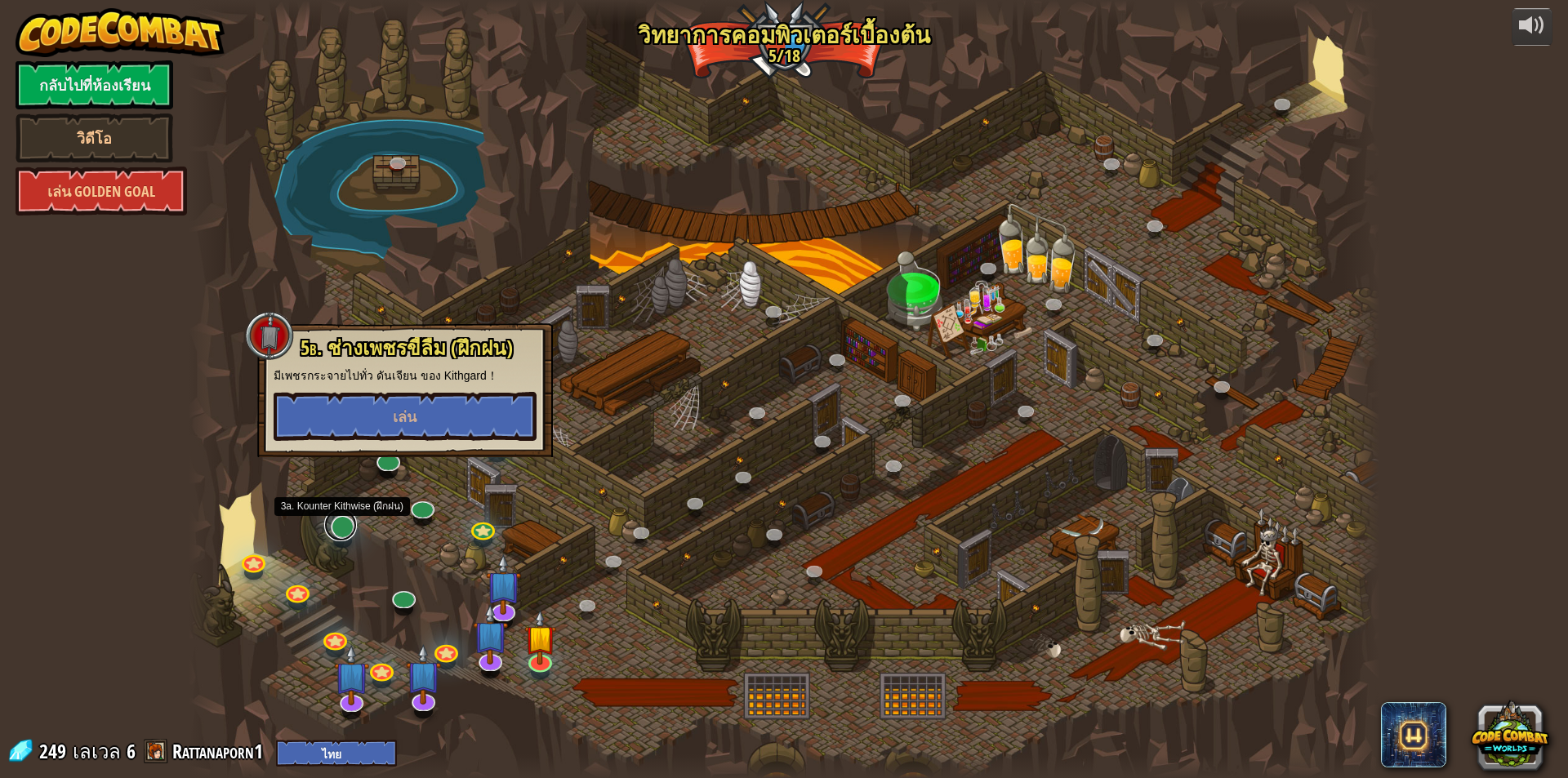
click at [338, 519] on link at bounding box center [341, 525] width 33 height 33
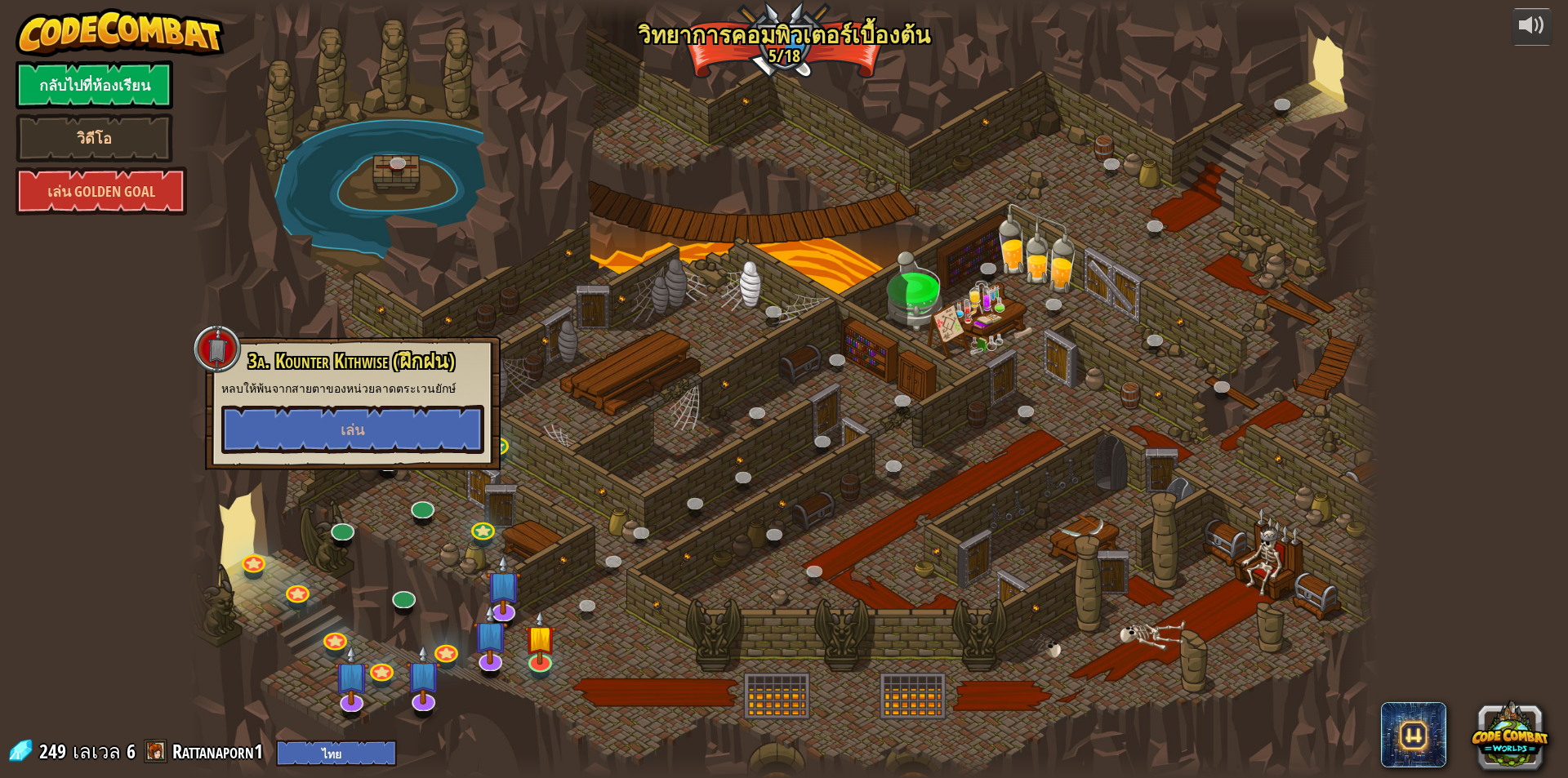
click at [430, 568] on div at bounding box center [784, 389] width 1191 height 778
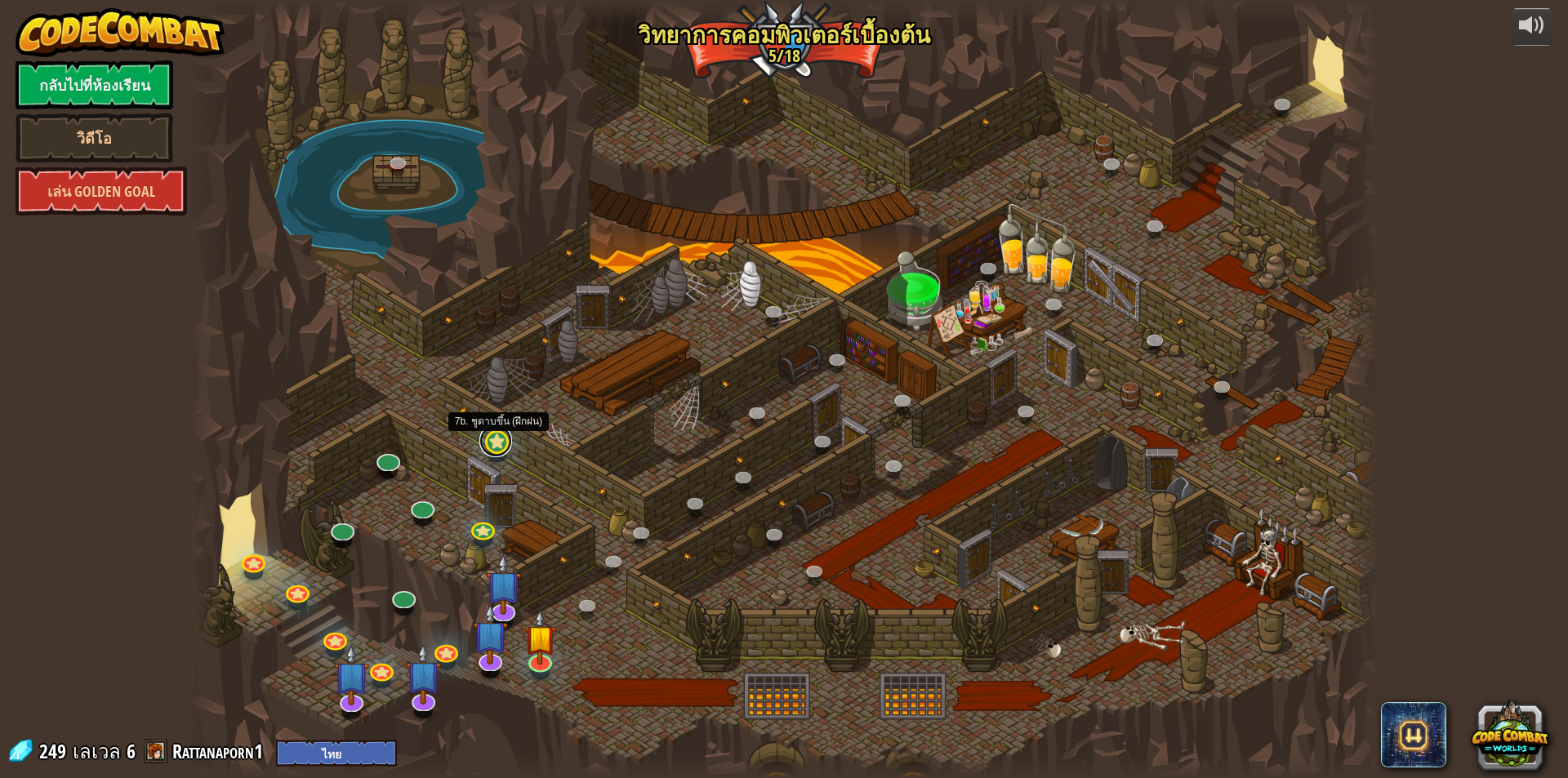
click at [484, 450] on link at bounding box center [495, 441] width 33 height 33
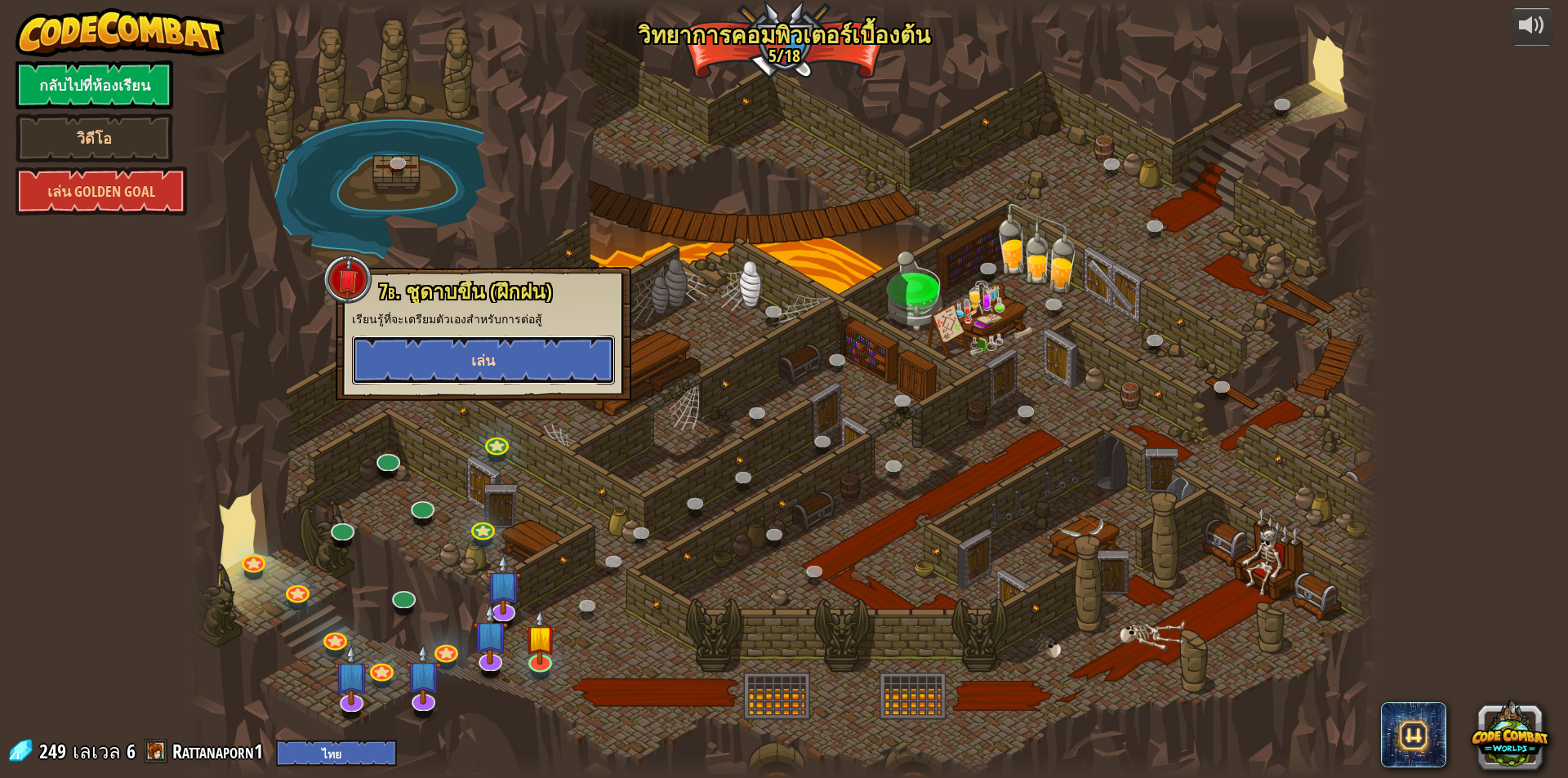
click at [499, 362] on button "เล่น" at bounding box center [484, 359] width 263 height 49
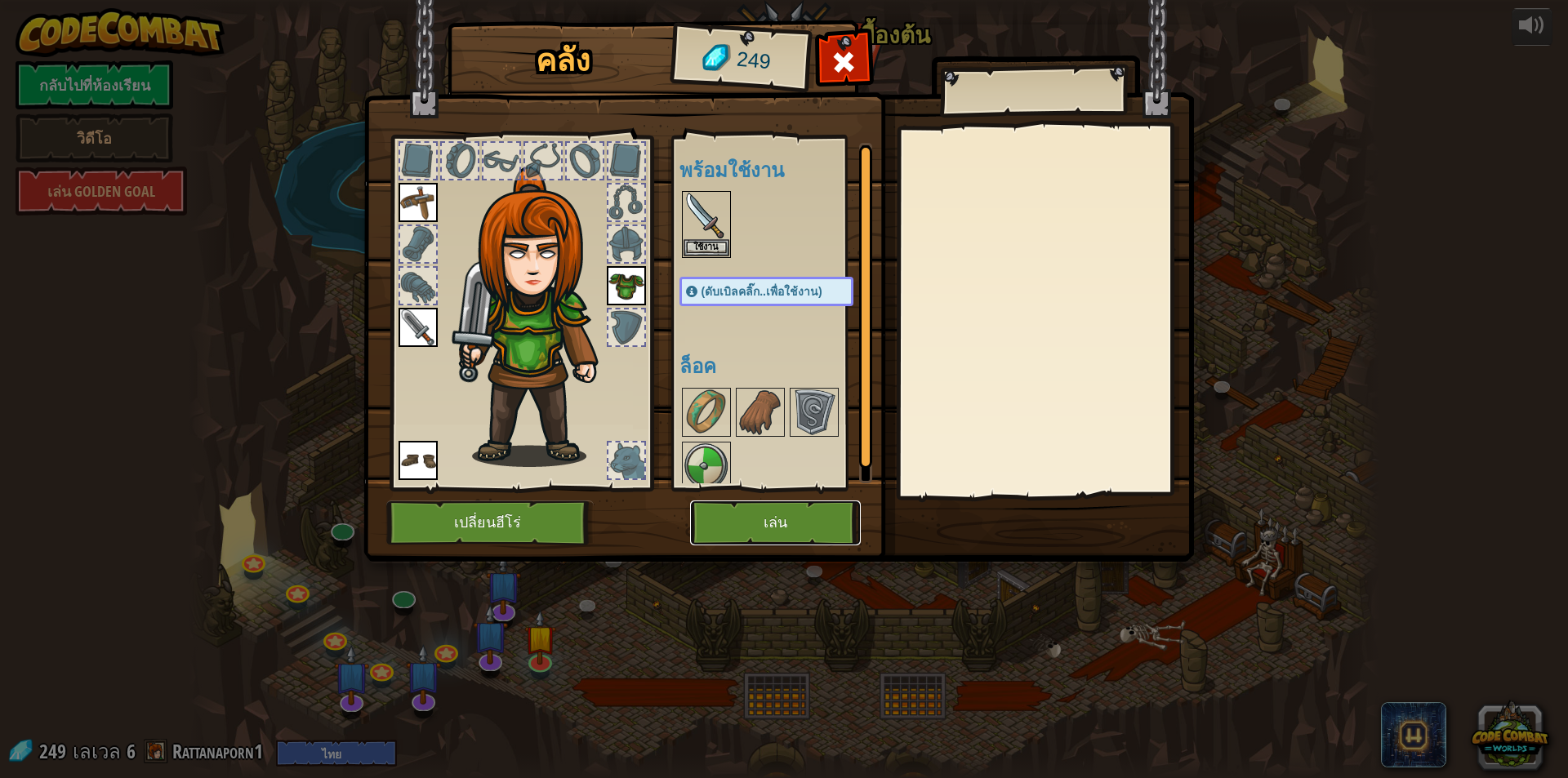
click at [728, 520] on button "เล่น" at bounding box center [776, 523] width 171 height 45
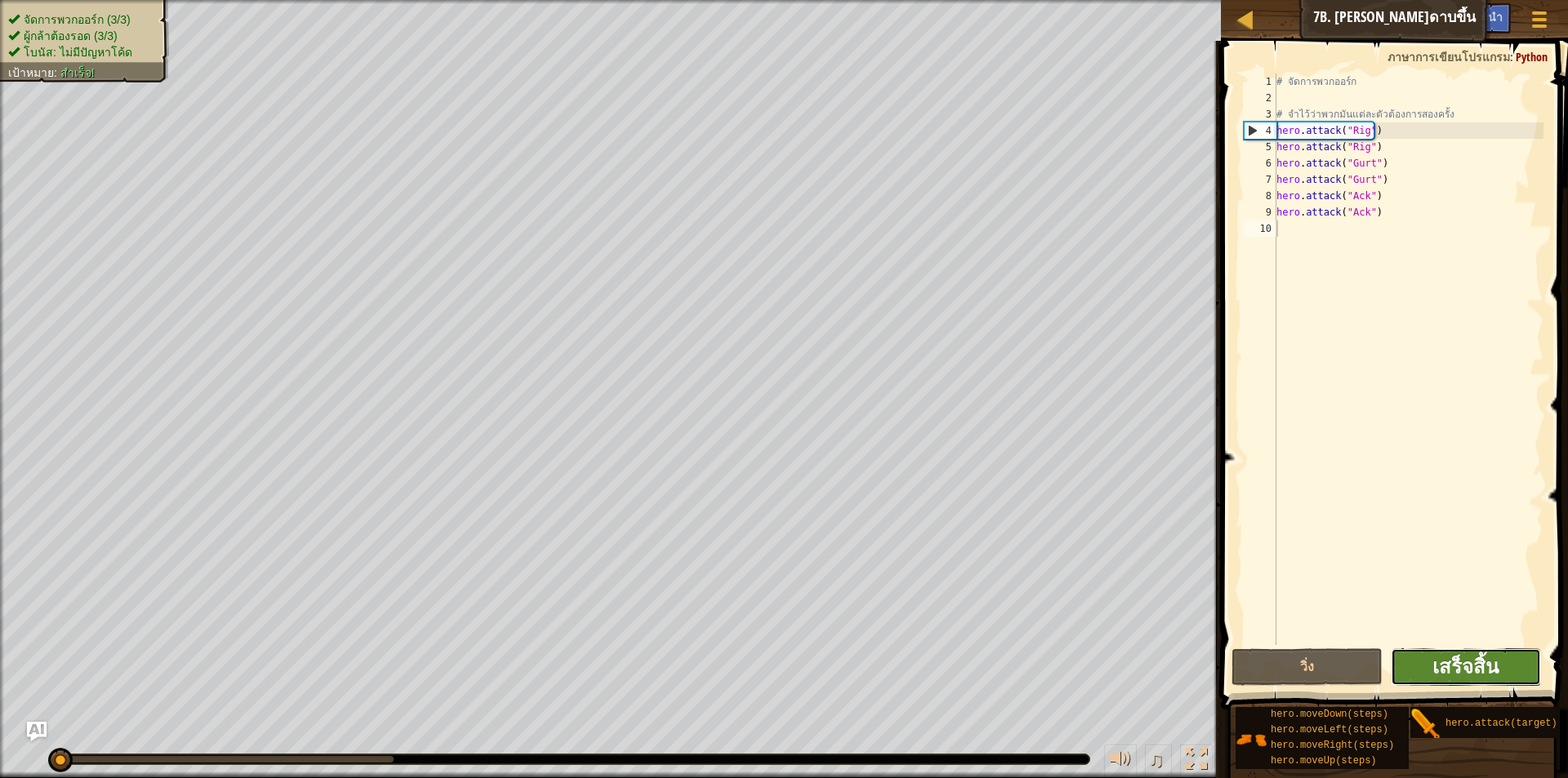
click at [1434, 668] on span "เสร็จสิ้น" at bounding box center [1466, 666] width 66 height 26
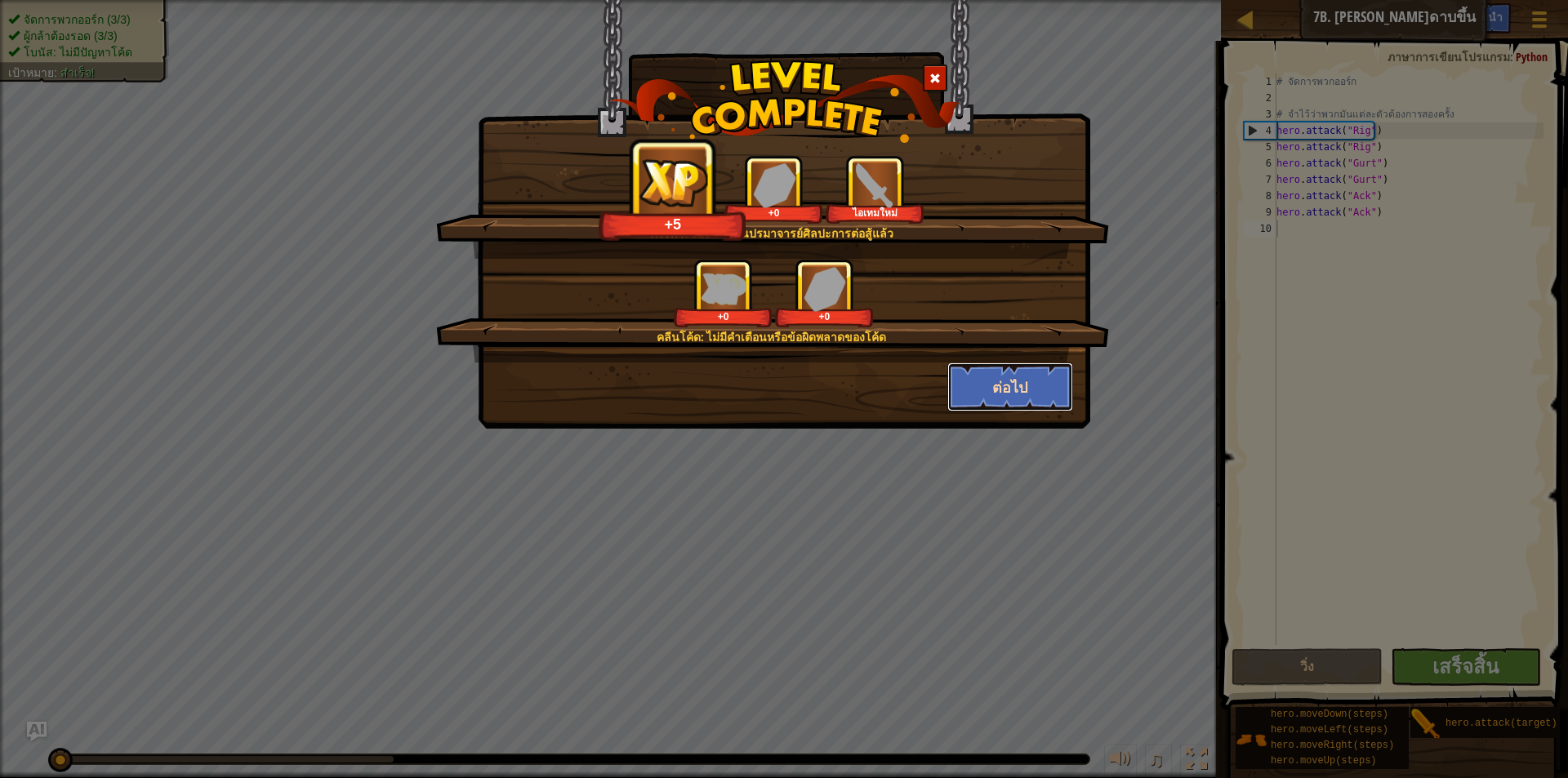
click at [1007, 393] on button "ต่อไป" at bounding box center [1010, 387] width 126 height 49
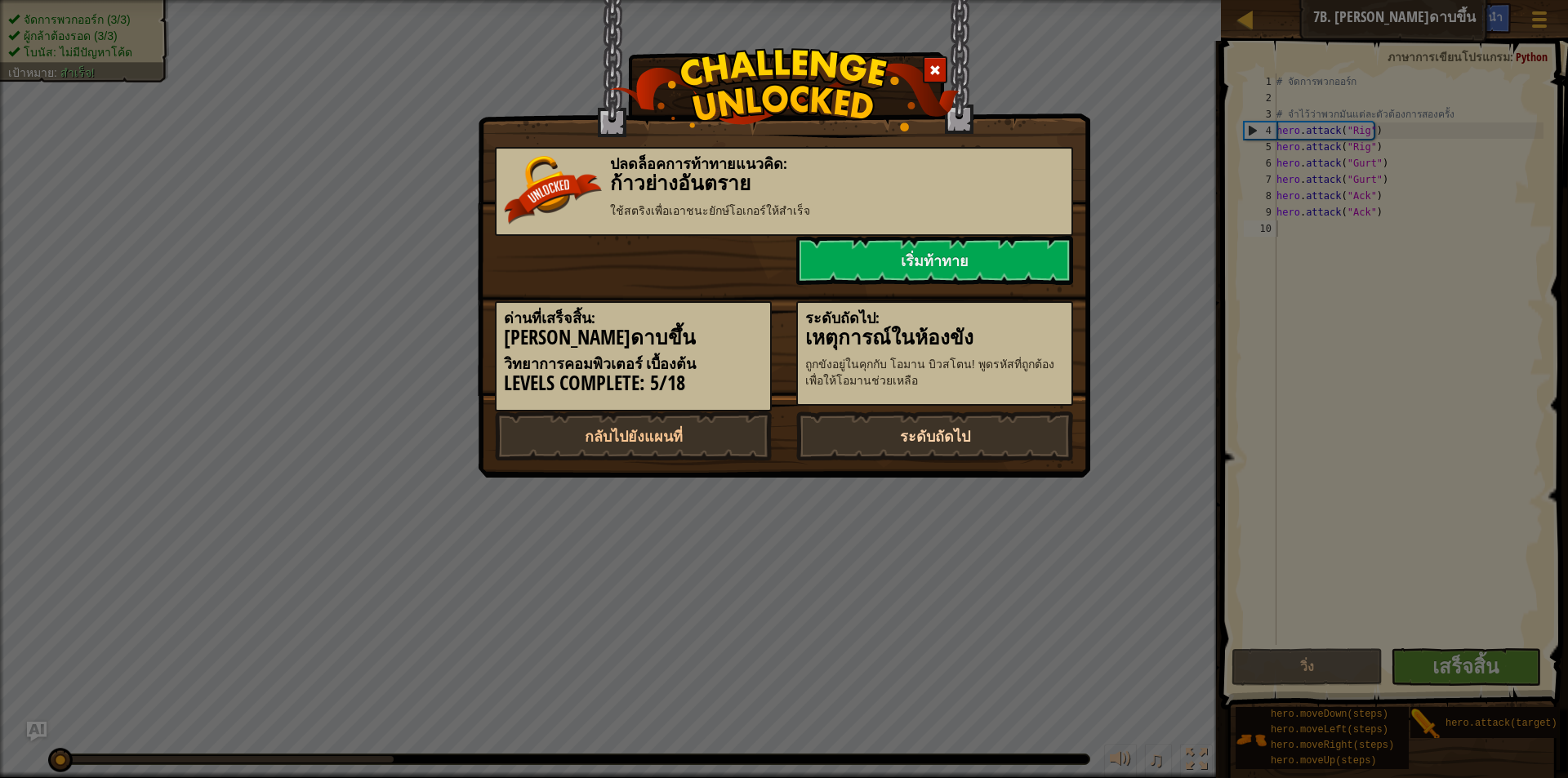
click at [836, 443] on link "ระดับถัดไป" at bounding box center [935, 436] width 277 height 49
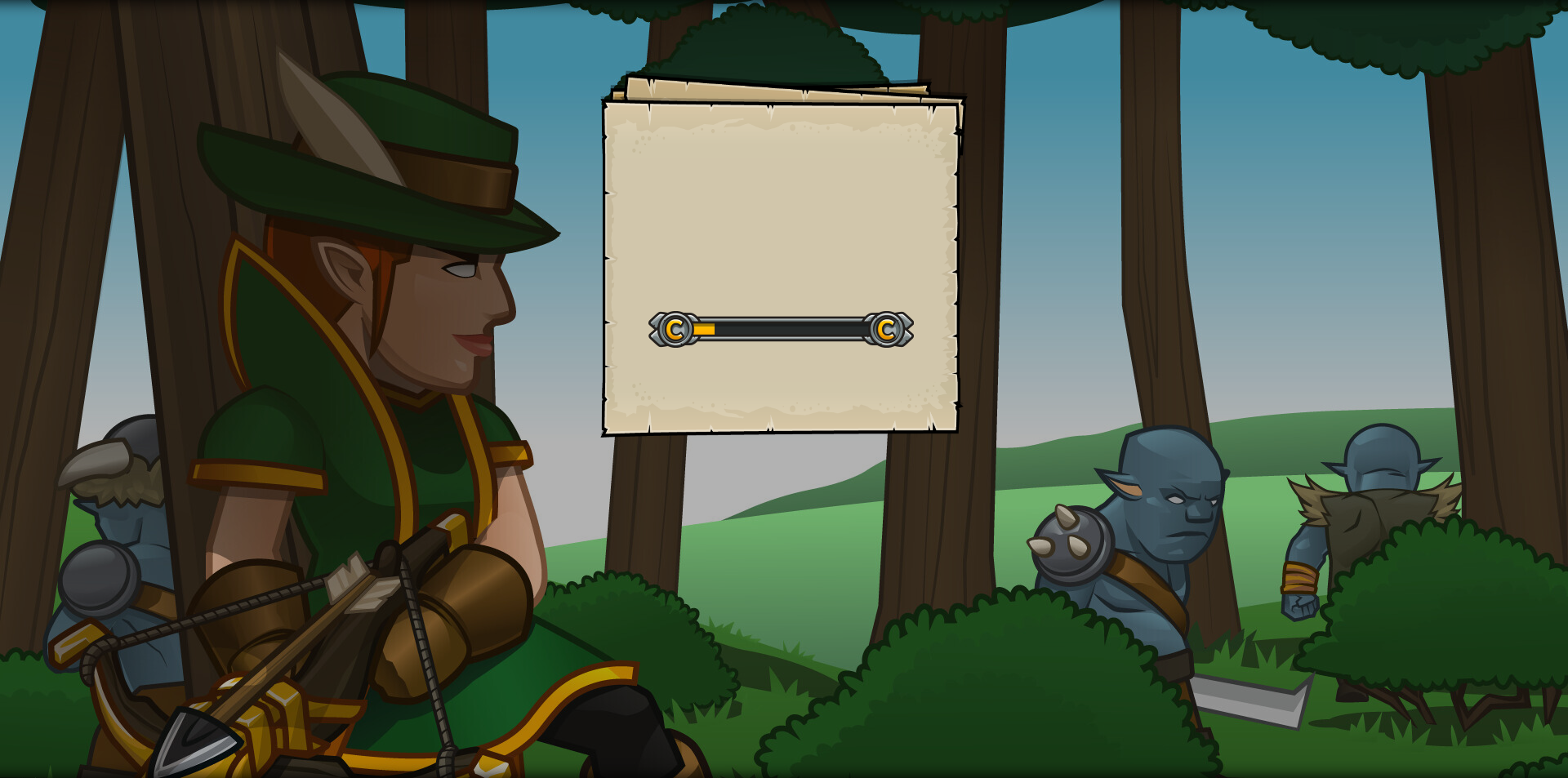
click at [784, 357] on div "Start Level" at bounding box center [781, 327] width 266 height 65
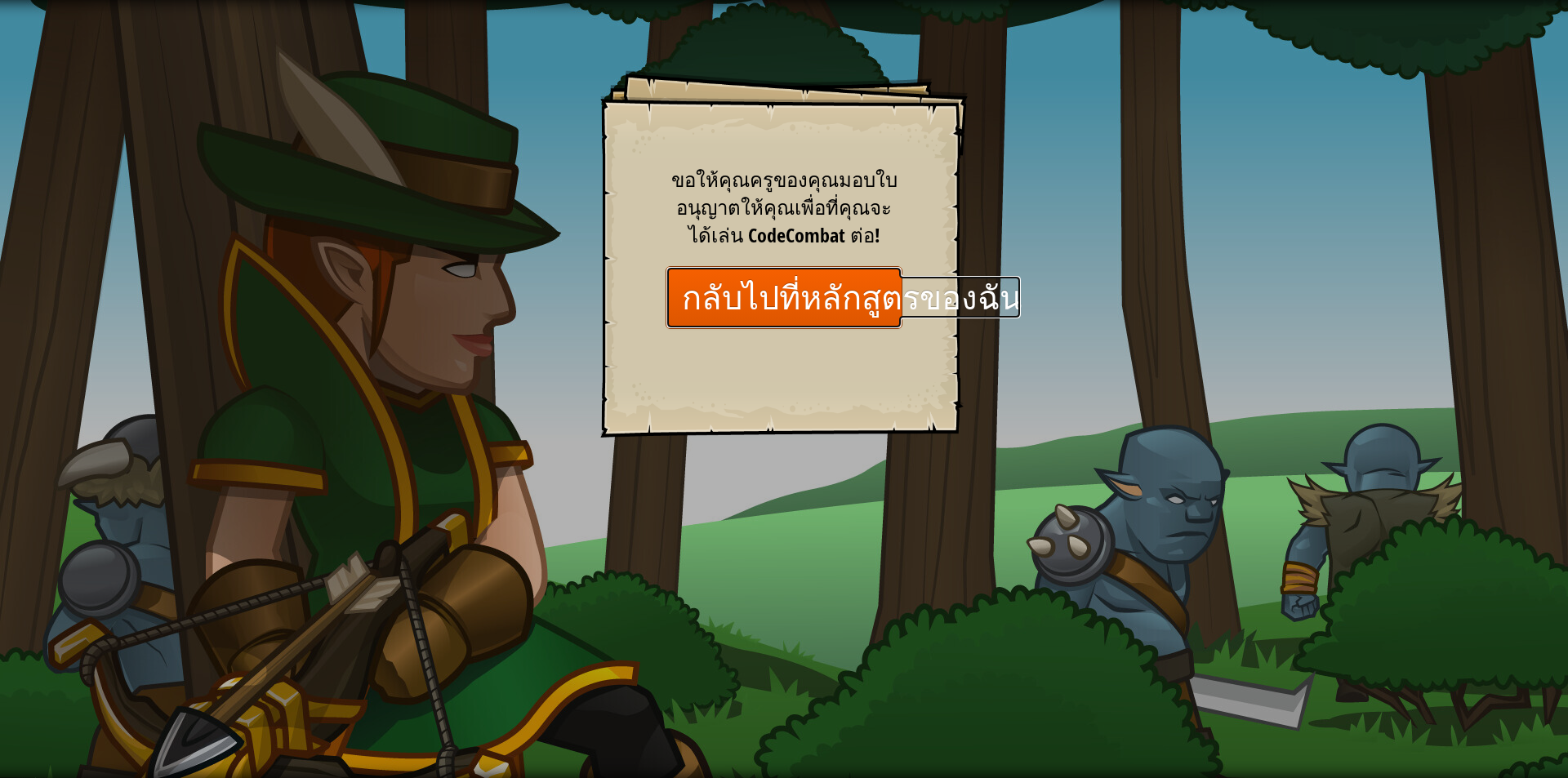
click at [776, 293] on link "กลับไปที่หลักสูตรของฉัน" at bounding box center [784, 297] width 237 height 63
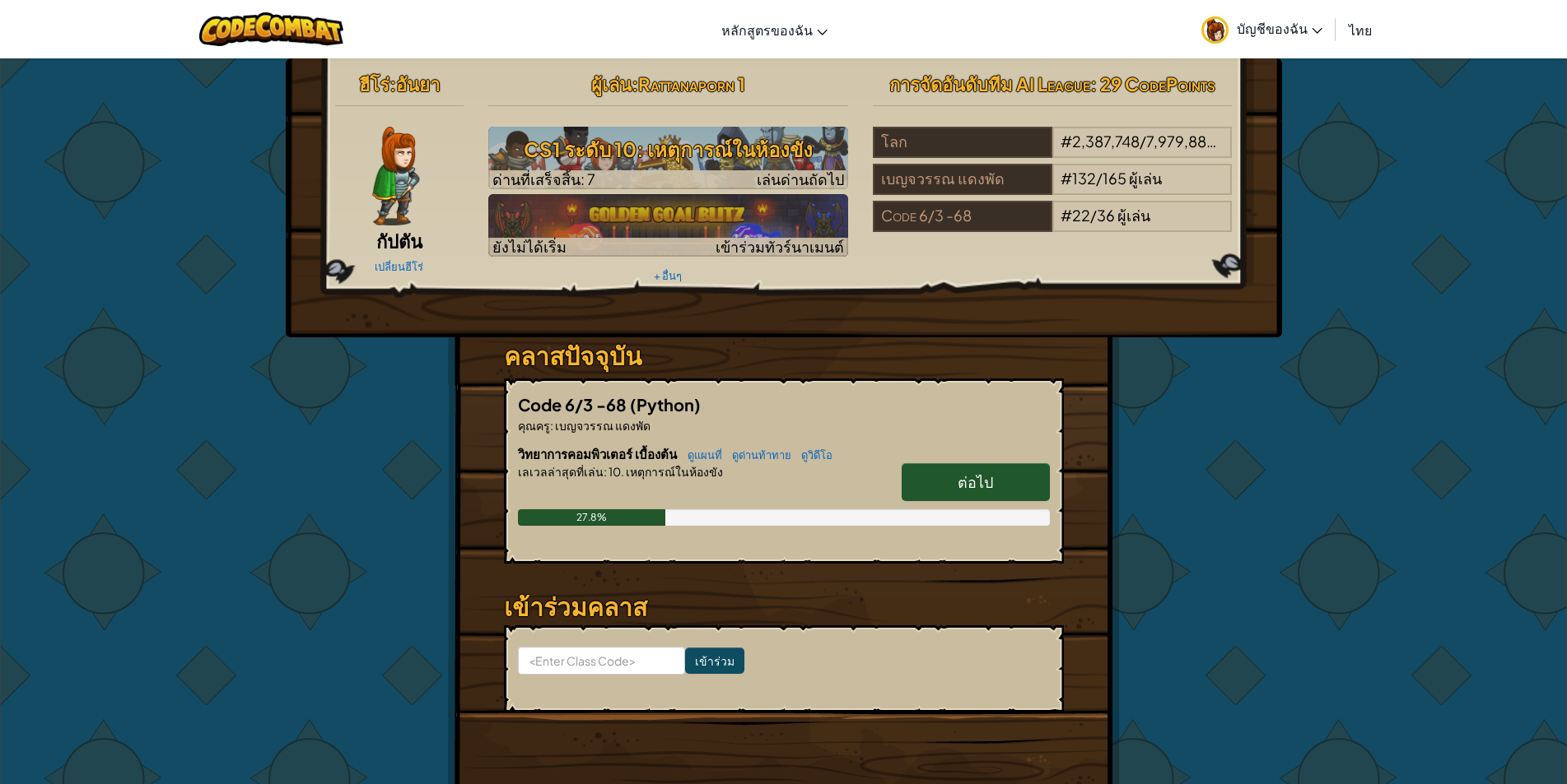
click at [1029, 479] on link "ต่อไป" at bounding box center [975, 482] width 148 height 38
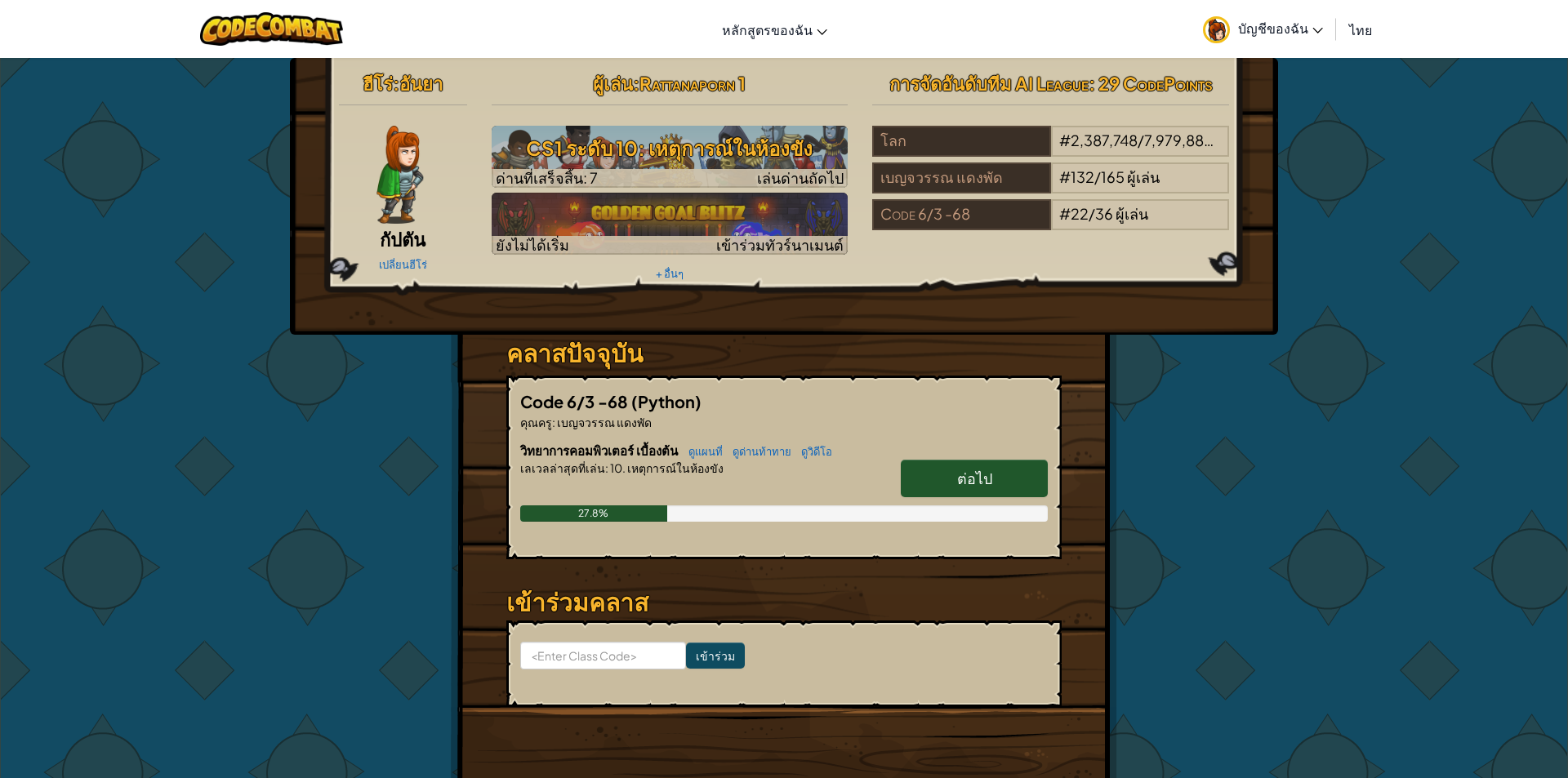
select select "th"
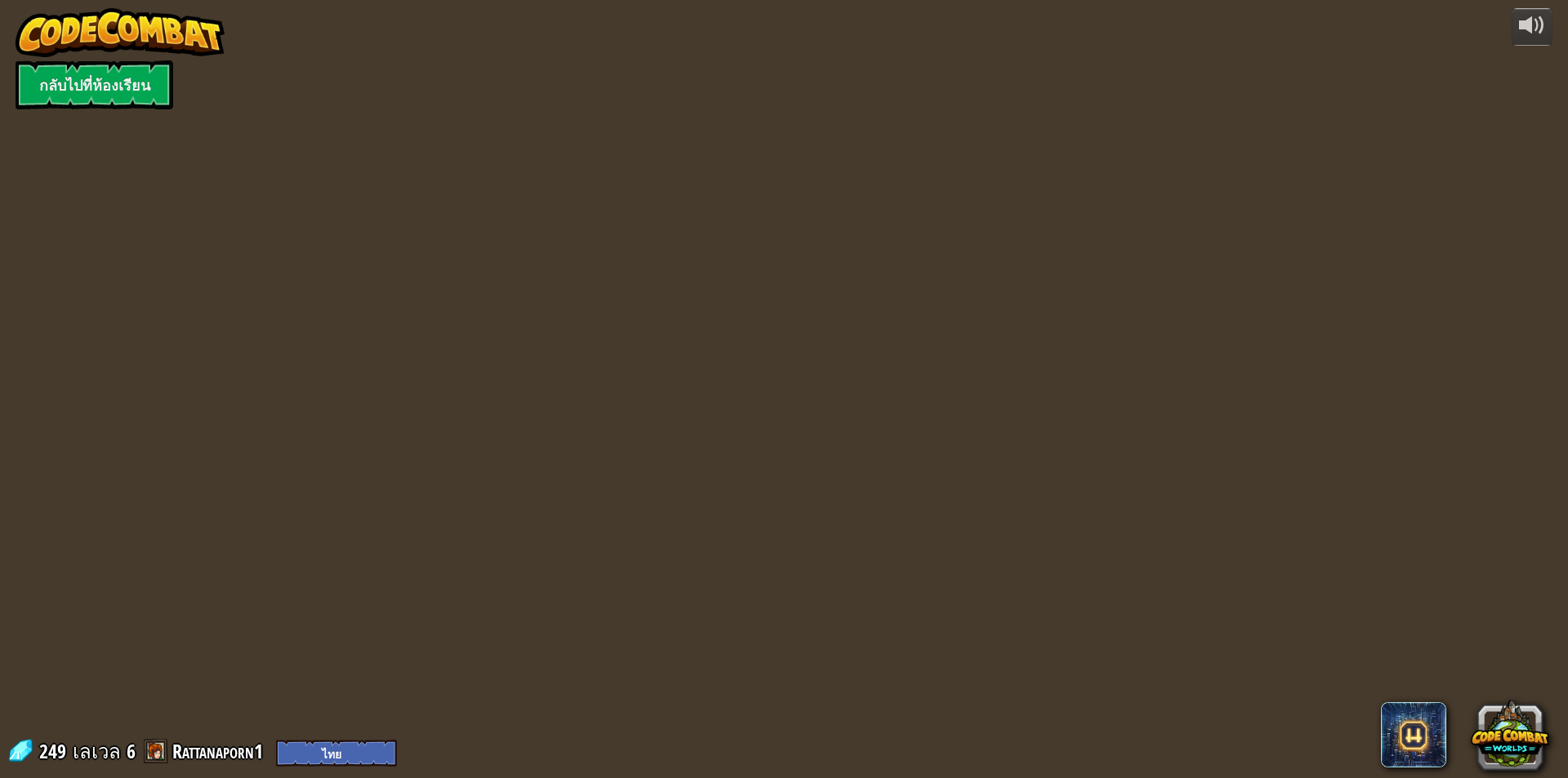
select select "th"
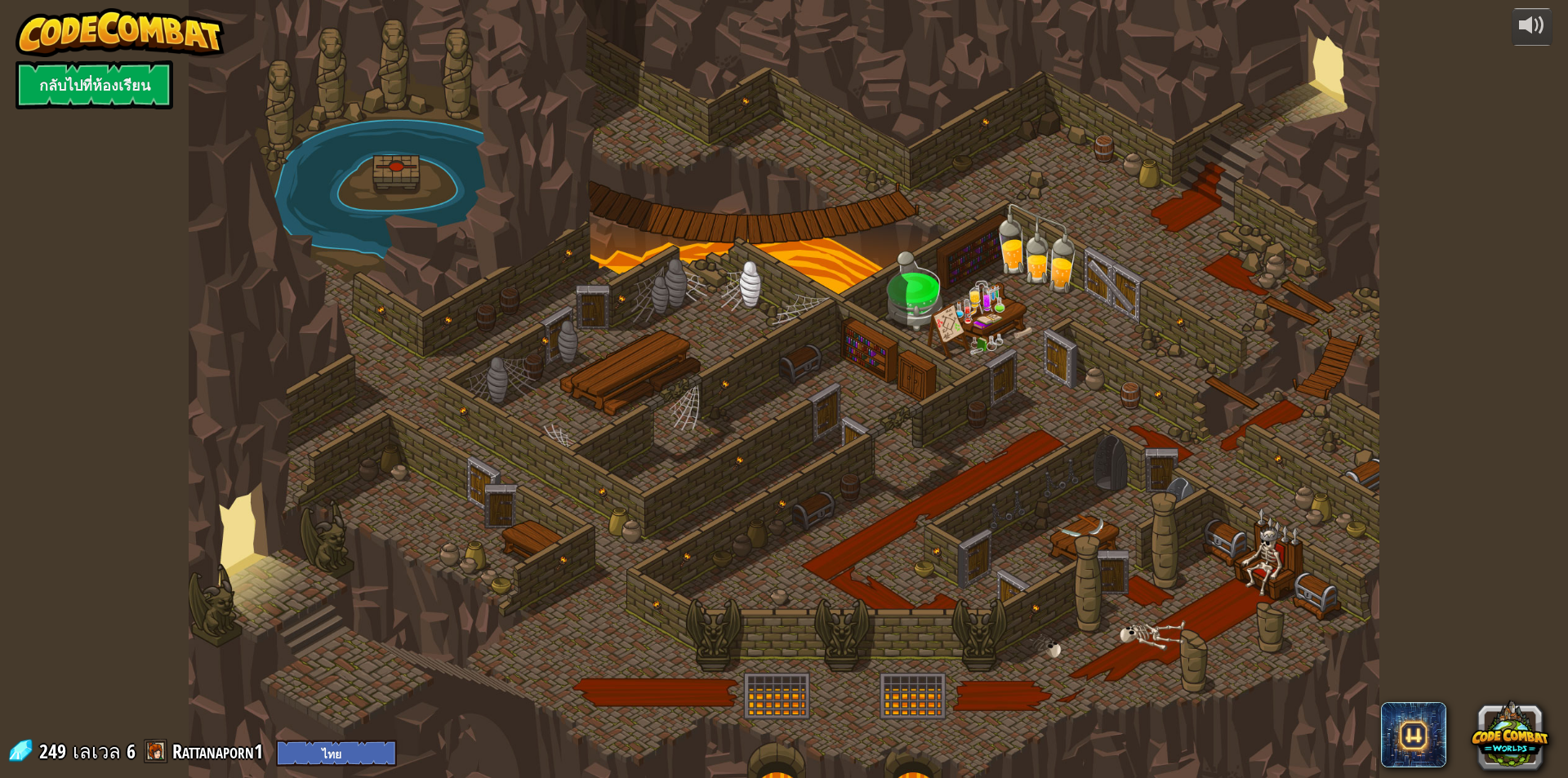
select select "th"
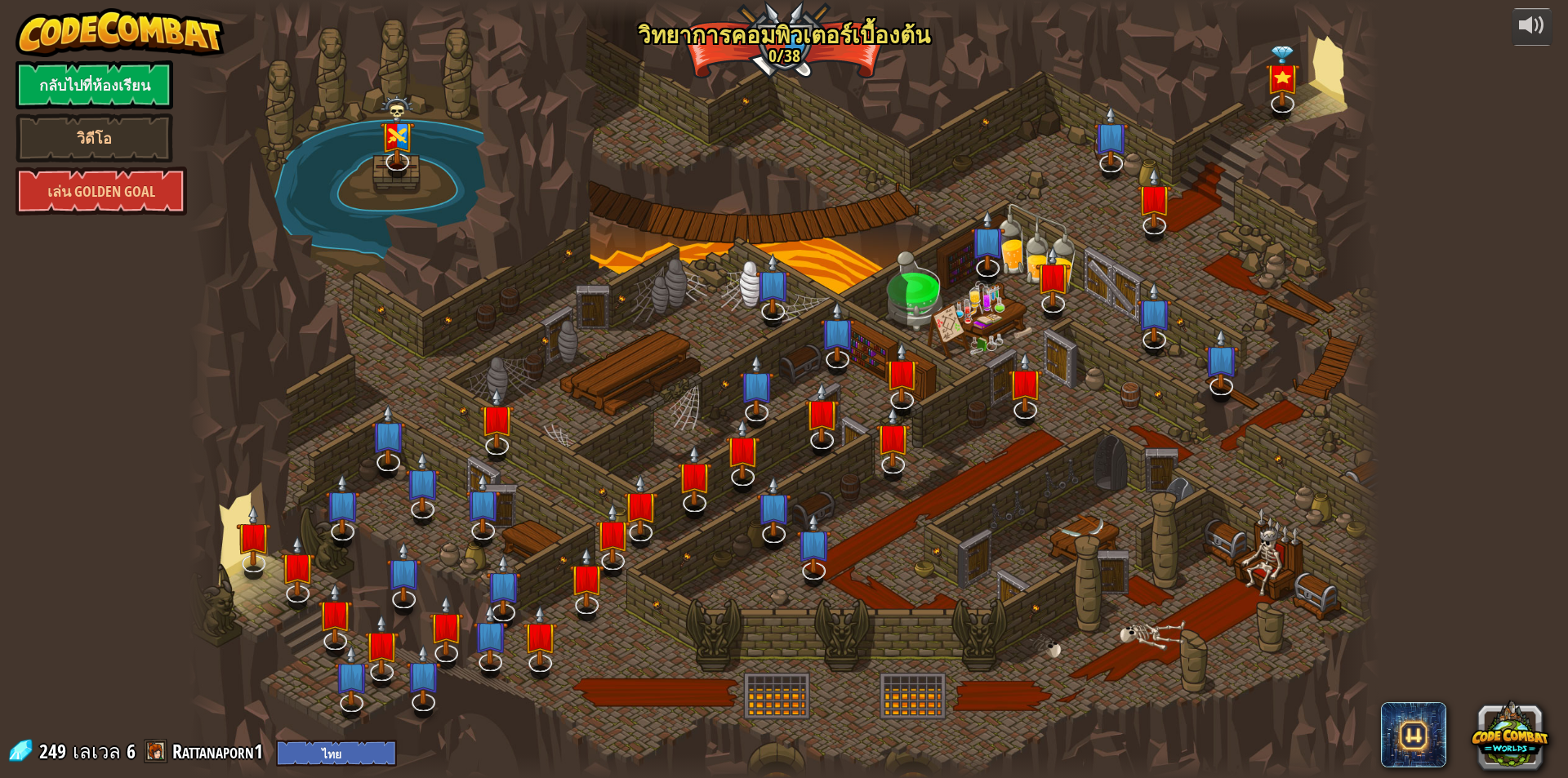
select select "th"
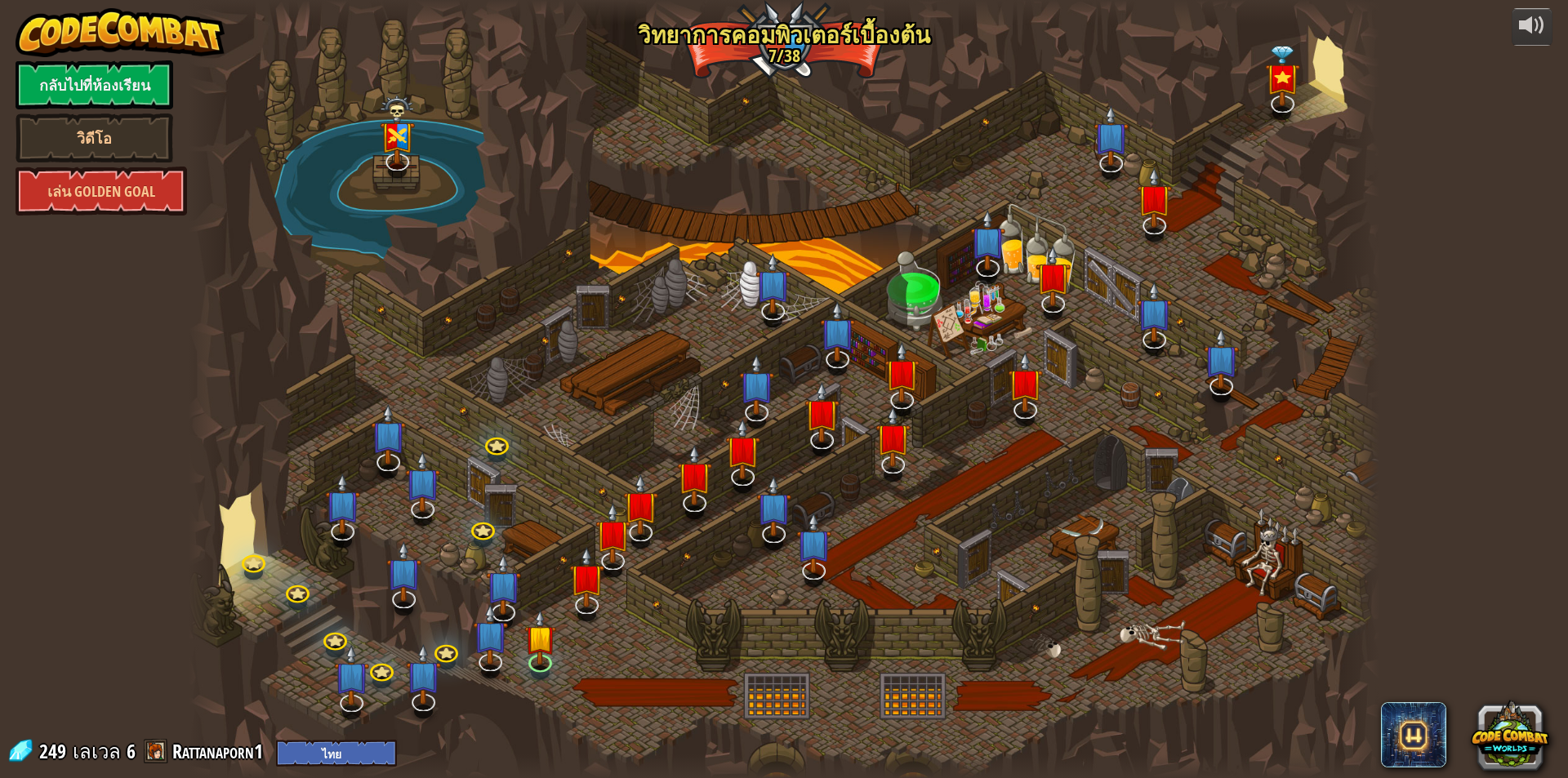
select select "th"
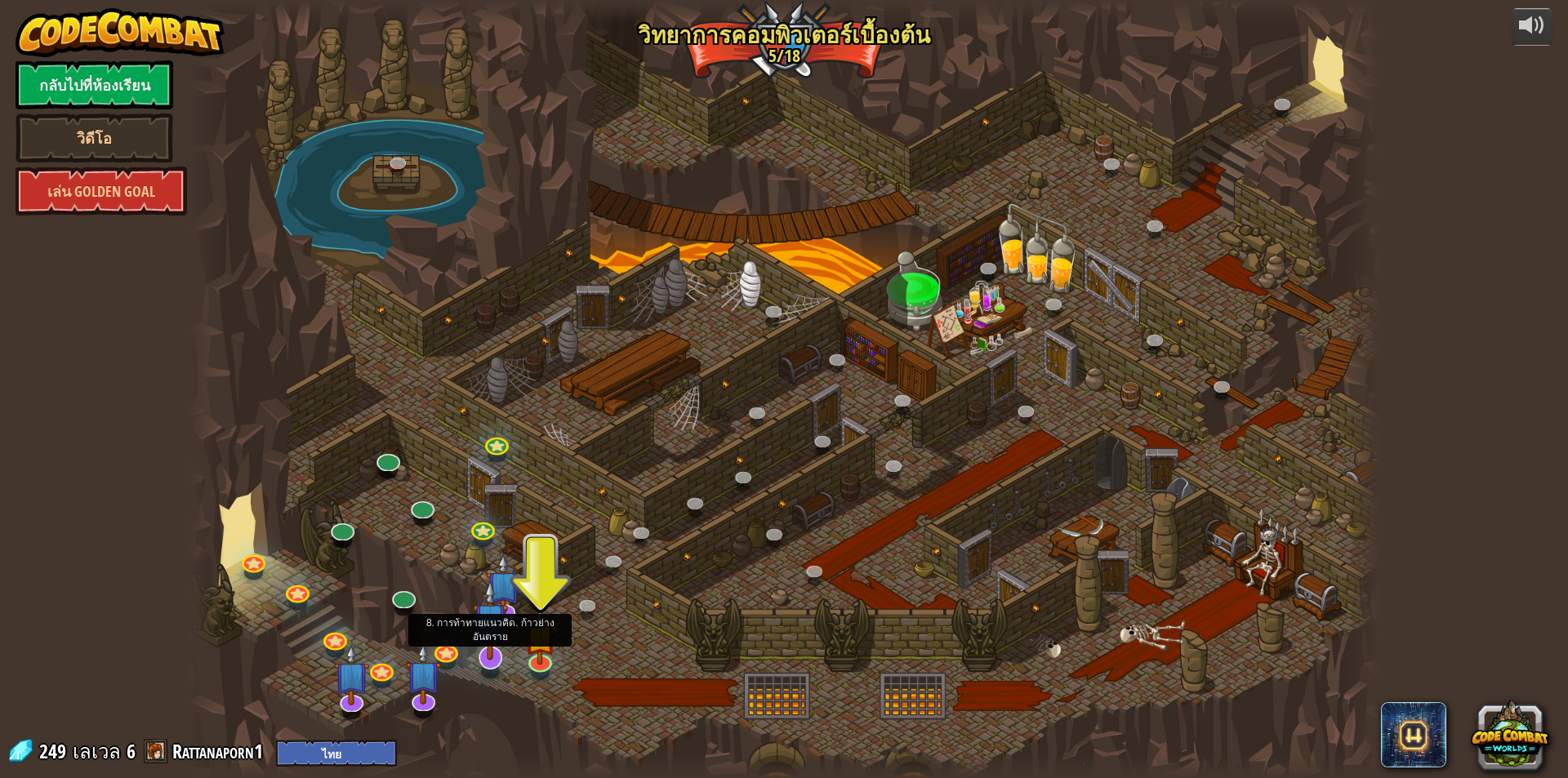
click at [505, 605] on img at bounding box center [490, 620] width 35 height 80
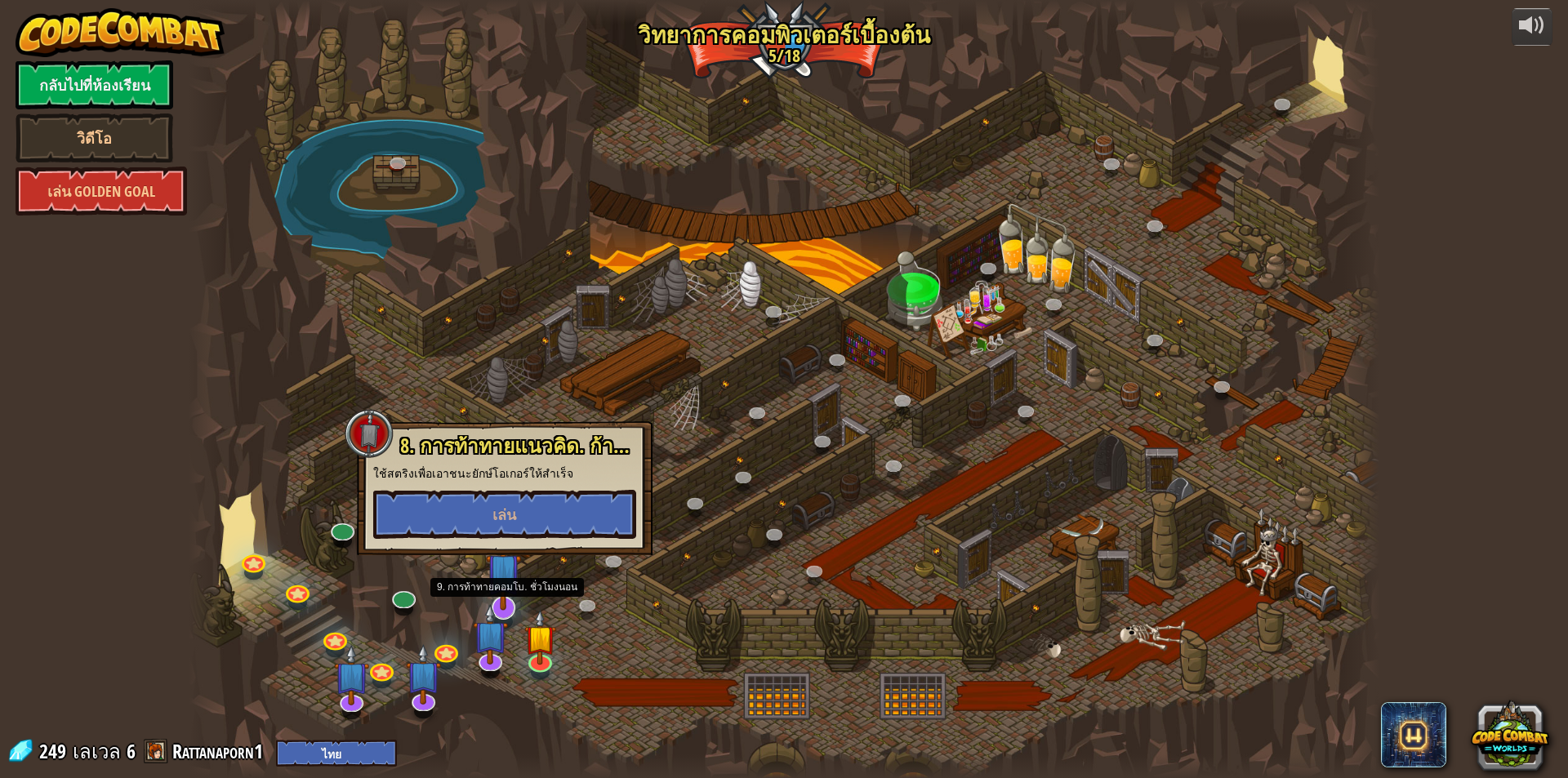
click at [503, 582] on img at bounding box center [503, 571] width 35 height 80
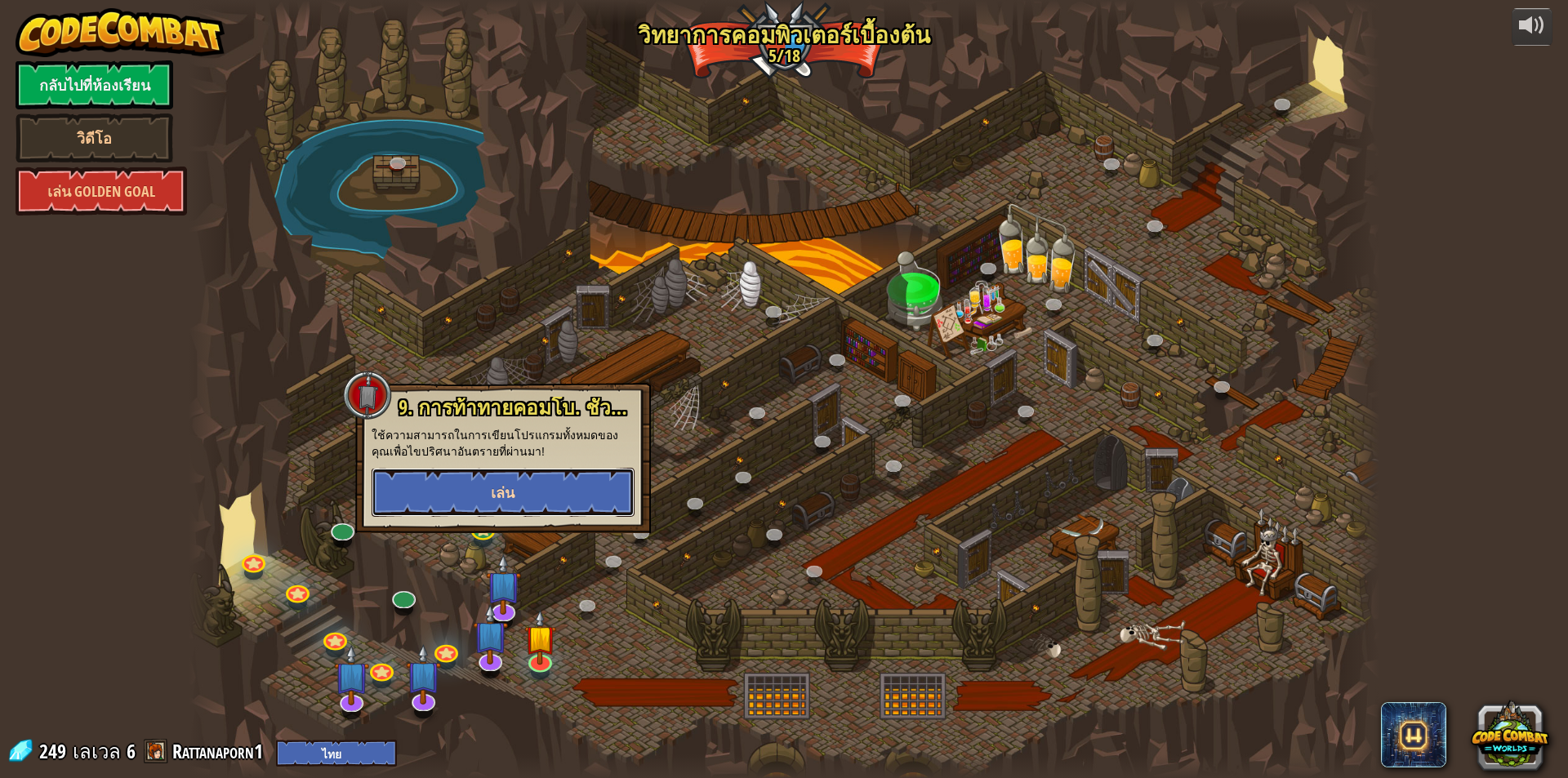
click at [520, 508] on button "เล่น" at bounding box center [503, 492] width 263 height 49
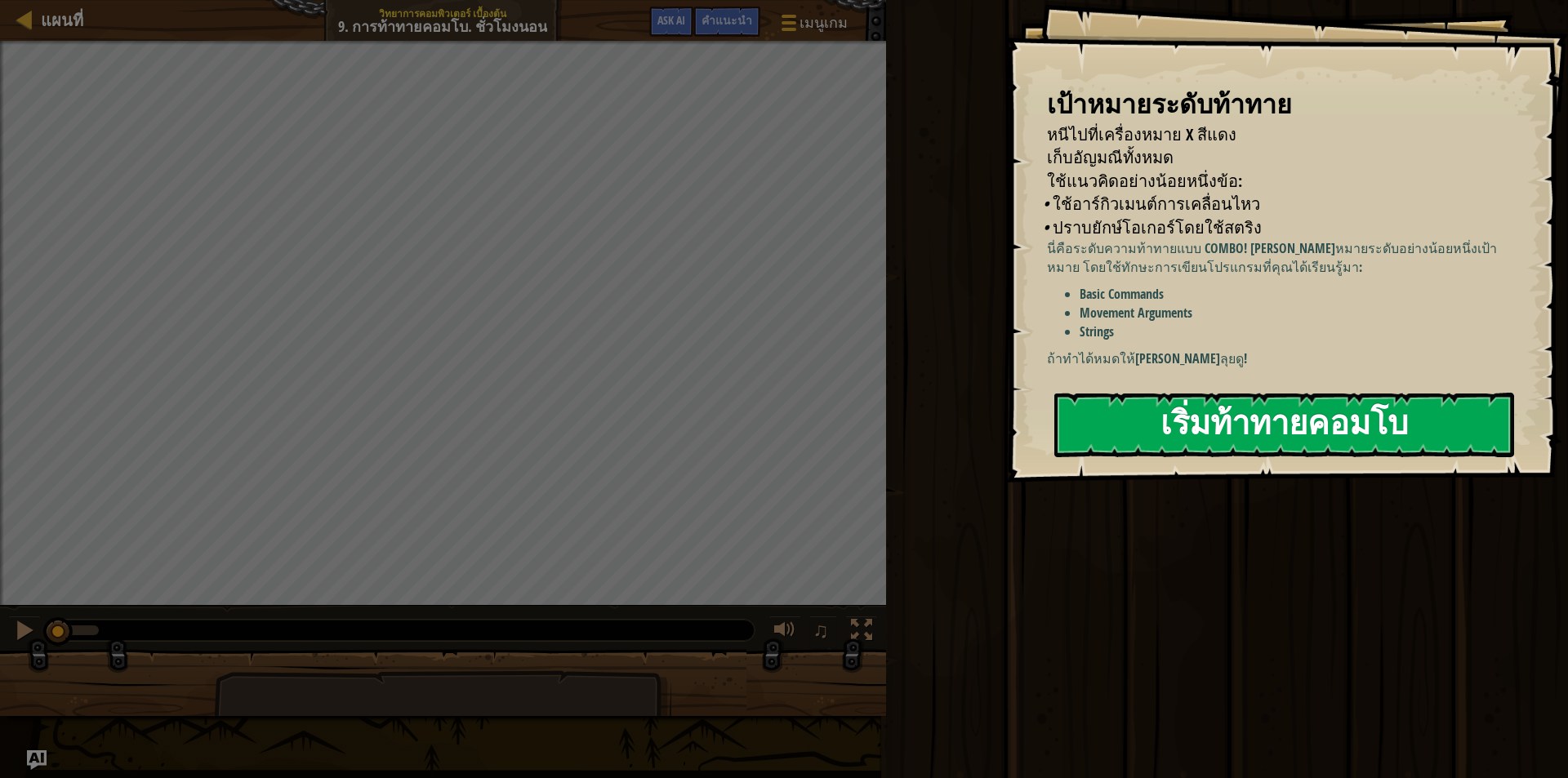
click at [1145, 429] on button "เริ่มท้าทายคอมโบ" at bounding box center [1284, 425] width 460 height 65
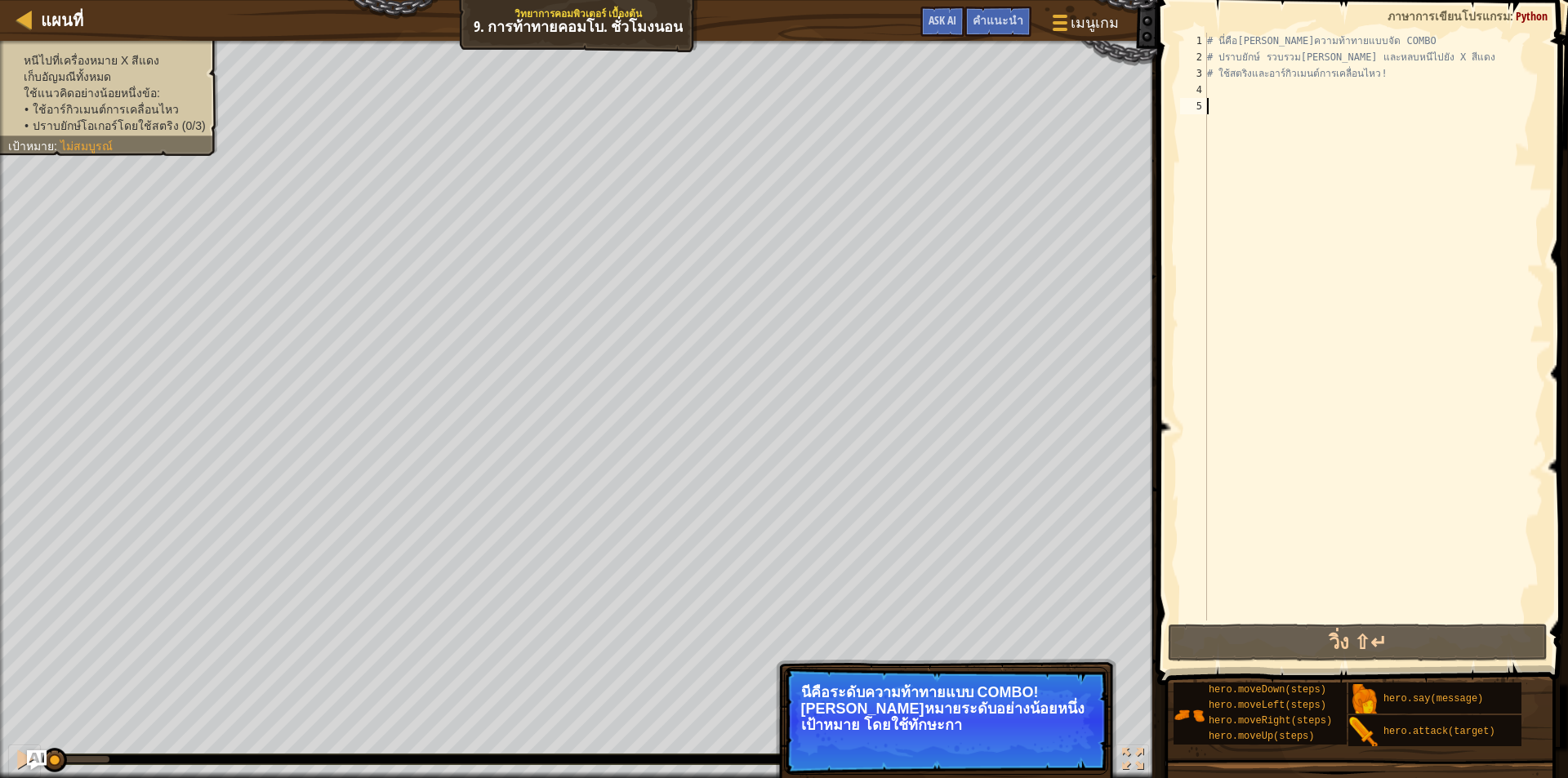
click at [1209, 88] on div "# นี่คือ[PERSON_NAME]ความท้าทายแบบจัด COMBO # ปราบยักษ์ รวบรวม[PERSON_NAME] และ…" at bounding box center [1374, 343] width 340 height 621
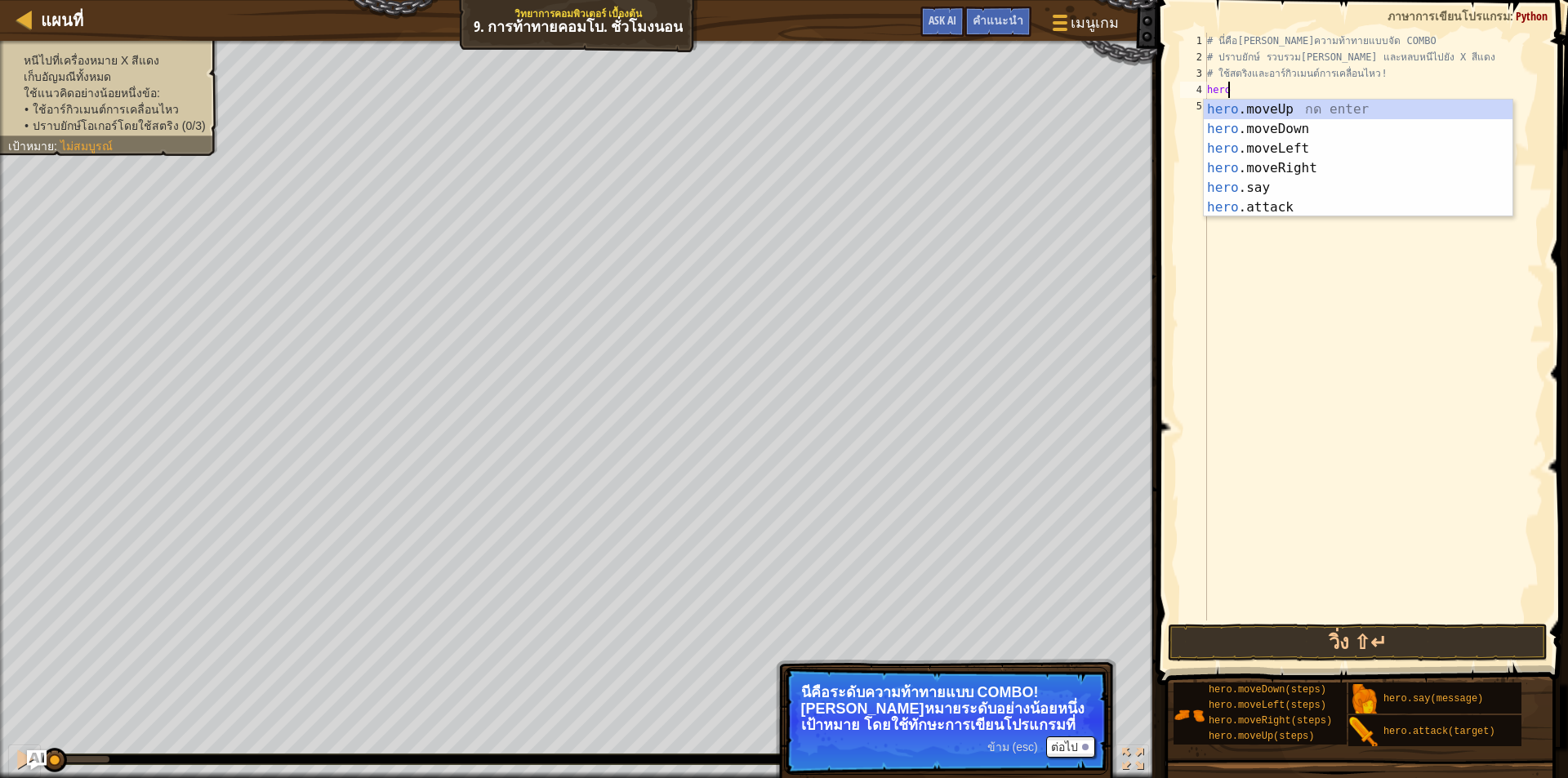
scroll to position [7, 1]
type textarea "hero"
click at [1258, 110] on div "hero .moveUp กด enter hero .moveDown กด enter hero .moveLeft กด enter hero .mov…" at bounding box center [1358, 178] width 309 height 156
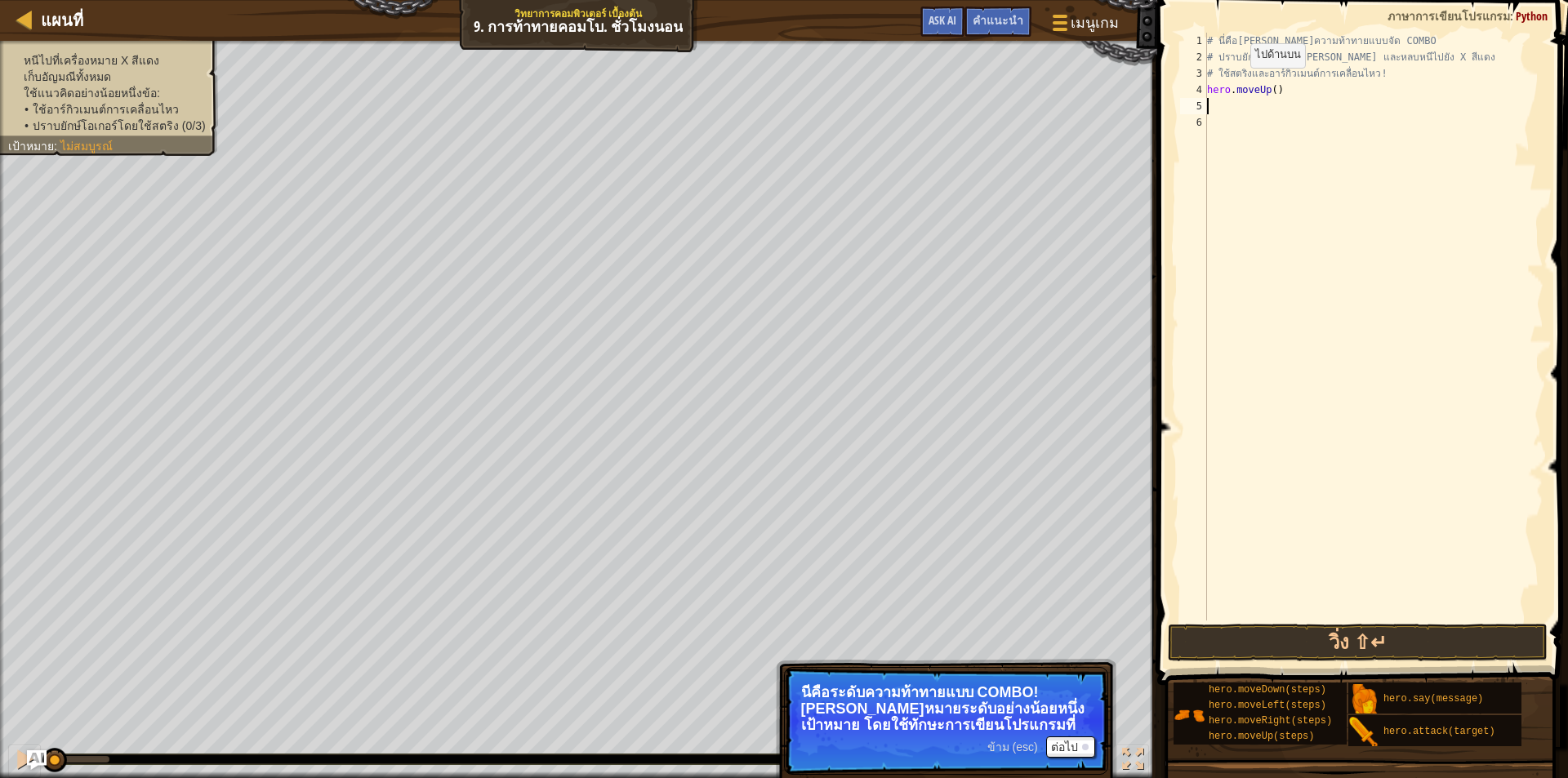
scroll to position [7, 0]
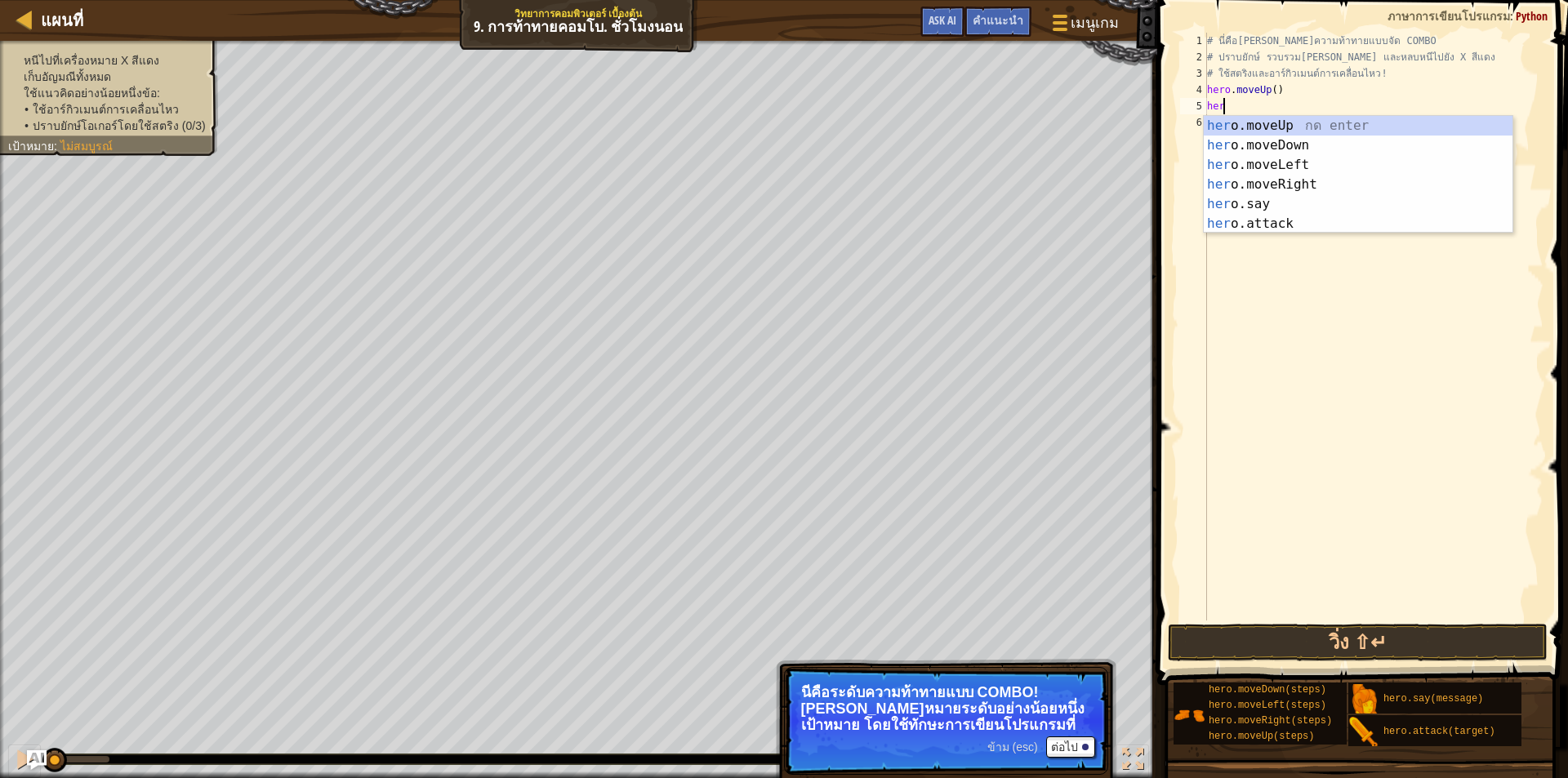
type textarea "hero"
click at [1339, 136] on div "hero .moveUp กด enter hero .moveDown กด enter hero .moveLeft กด enter hero .mov…" at bounding box center [1358, 194] width 309 height 156
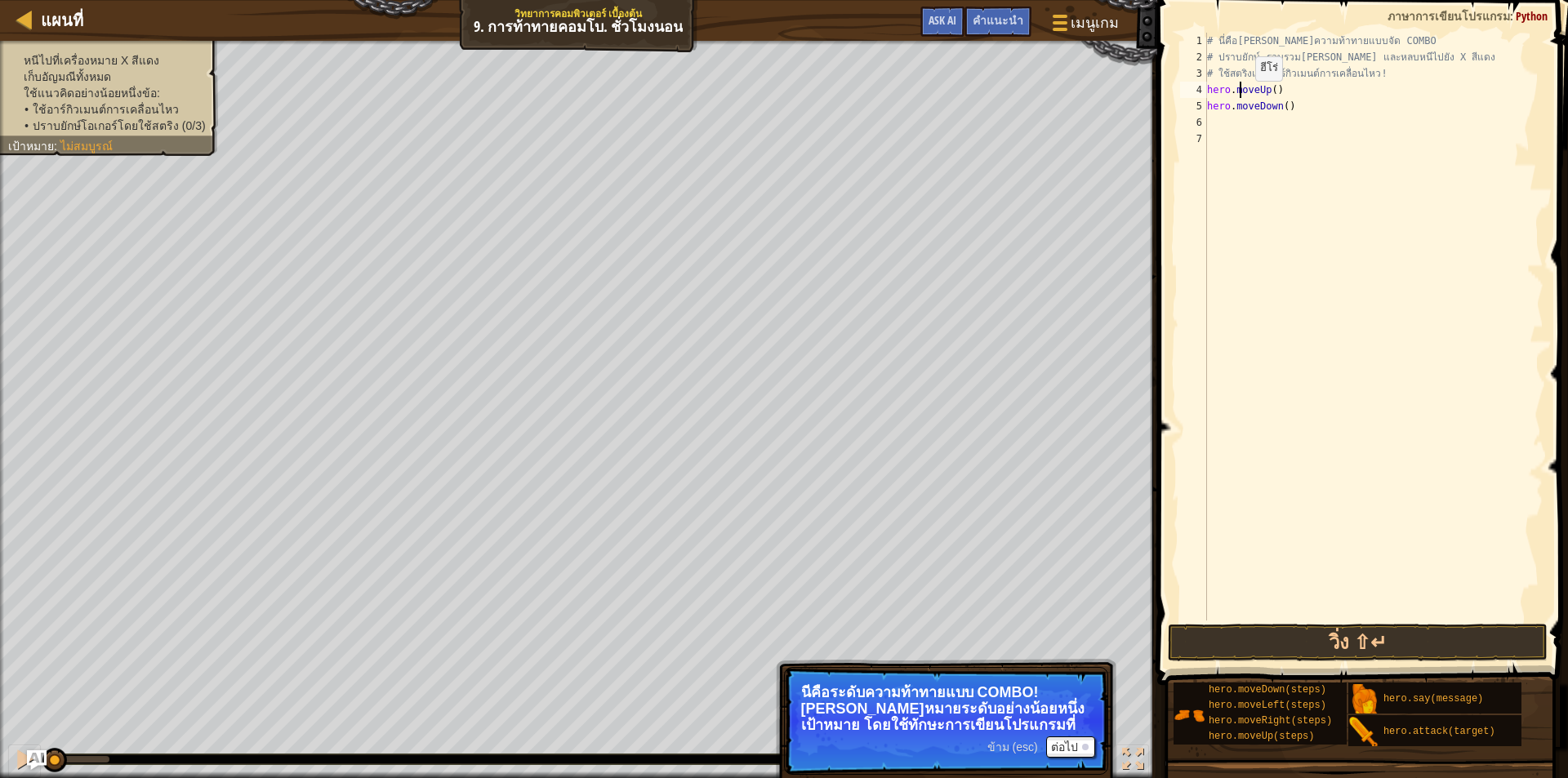
click at [1242, 97] on div "# นี่คือ[PERSON_NAME]ความท้าทายแบบจัด COMBO # ปราบยักษ์ รวบรวม[PERSON_NAME] และ…" at bounding box center [1374, 343] width 340 height 621
click at [1275, 108] on div "# นี่คือ[PERSON_NAME]ความท้าทายแบบจัด COMBO # ปราบยักษ์ รวบรวม[PERSON_NAME] และ…" at bounding box center [1374, 343] width 340 height 621
click at [1277, 108] on div "# นี่คือ[PERSON_NAME]ความท้าทายแบบจัด COMBO # ปราบยักษ์ รวบรวม[PERSON_NAME] และ…" at bounding box center [1374, 343] width 340 height 621
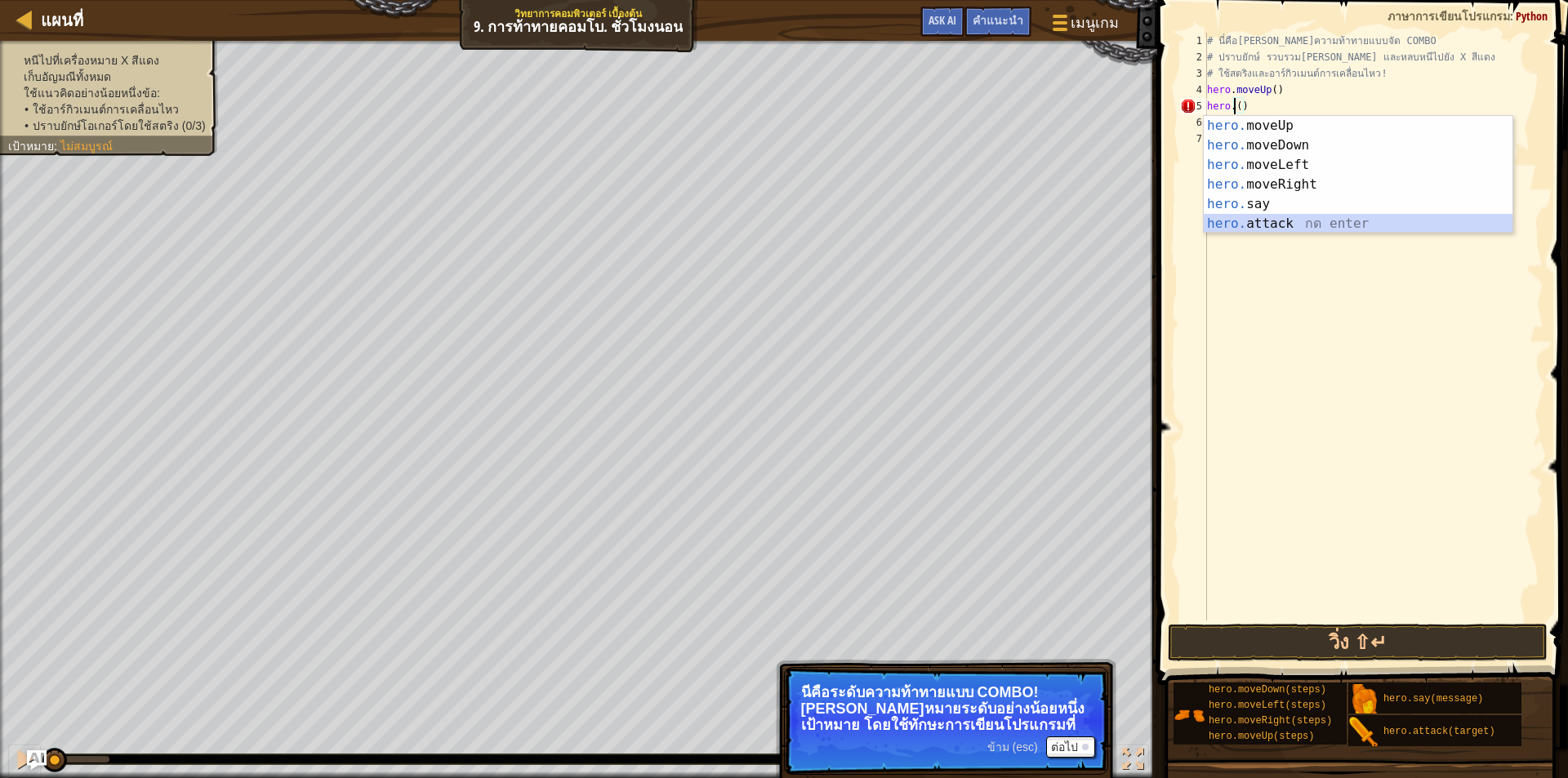
click at [1263, 223] on div "hero. moveUp กด enter hero. moveDown กด enter hero. moveLeft กด enter hero. mov…" at bounding box center [1358, 194] width 309 height 156
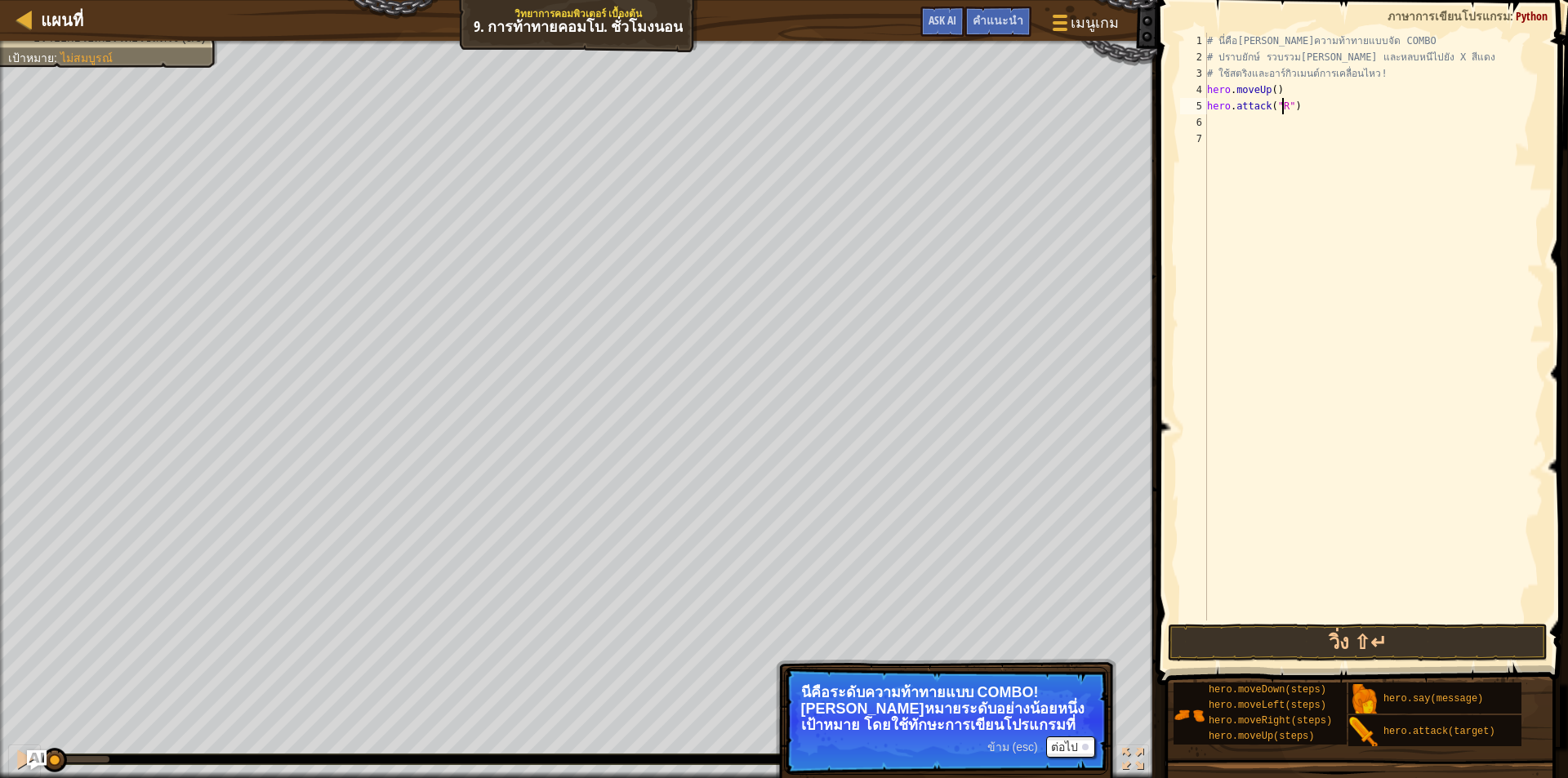
scroll to position [7, 6]
type textarea "hero.attack("Rexxer")"
click at [1210, 120] on div "# นี่คือ[PERSON_NAME]ความท้าทายแบบจัด COMBO # ปราบยักษ์ รวบรวม[PERSON_NAME] และ…" at bounding box center [1374, 343] width 340 height 621
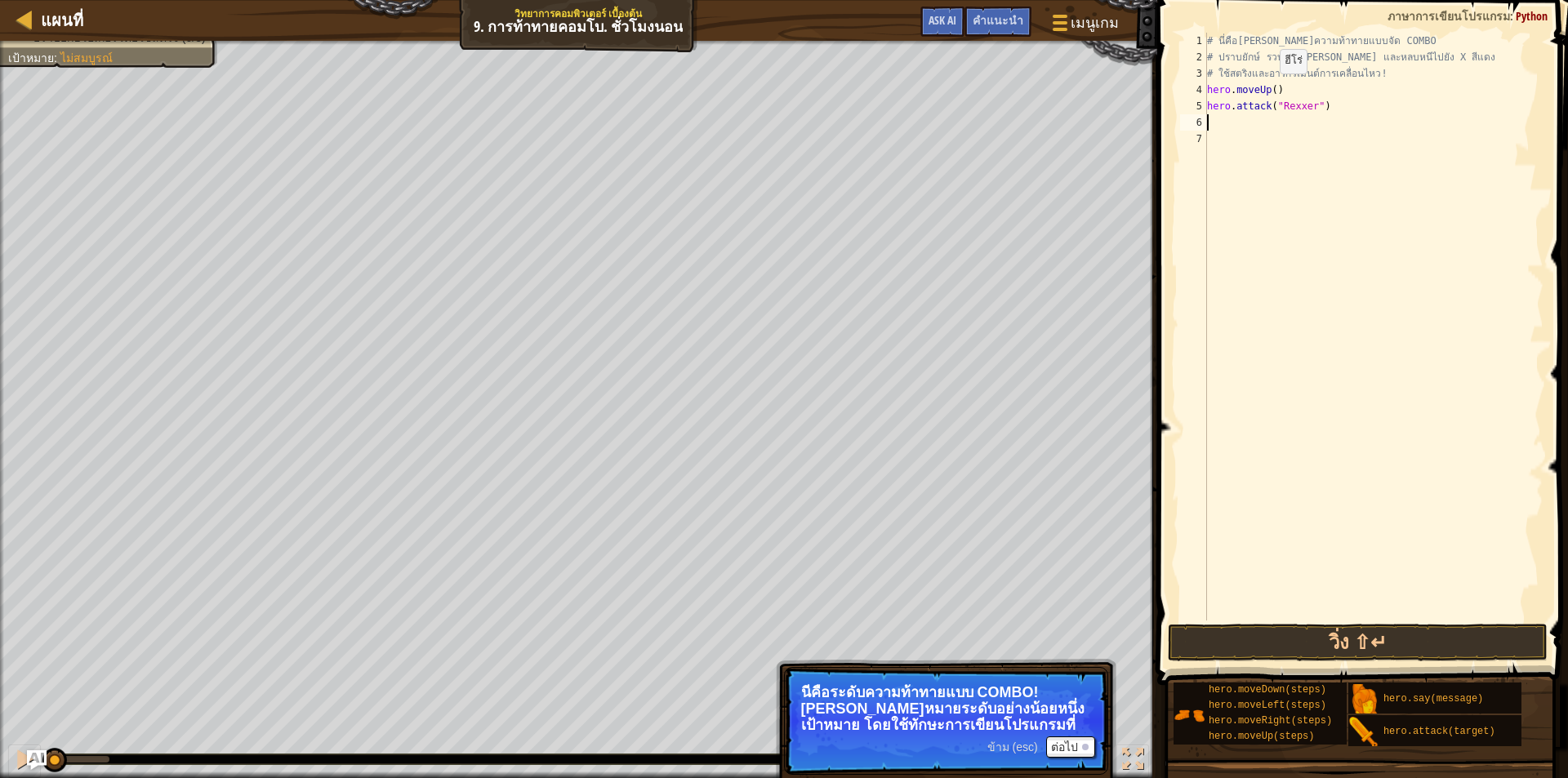
click at [1265, 90] on div "# นี่คือ[PERSON_NAME]ความท้าทายแบบจัด COMBO # ปราบยักษ์ รวบรวม[PERSON_NAME] และ…" at bounding box center [1374, 343] width 340 height 621
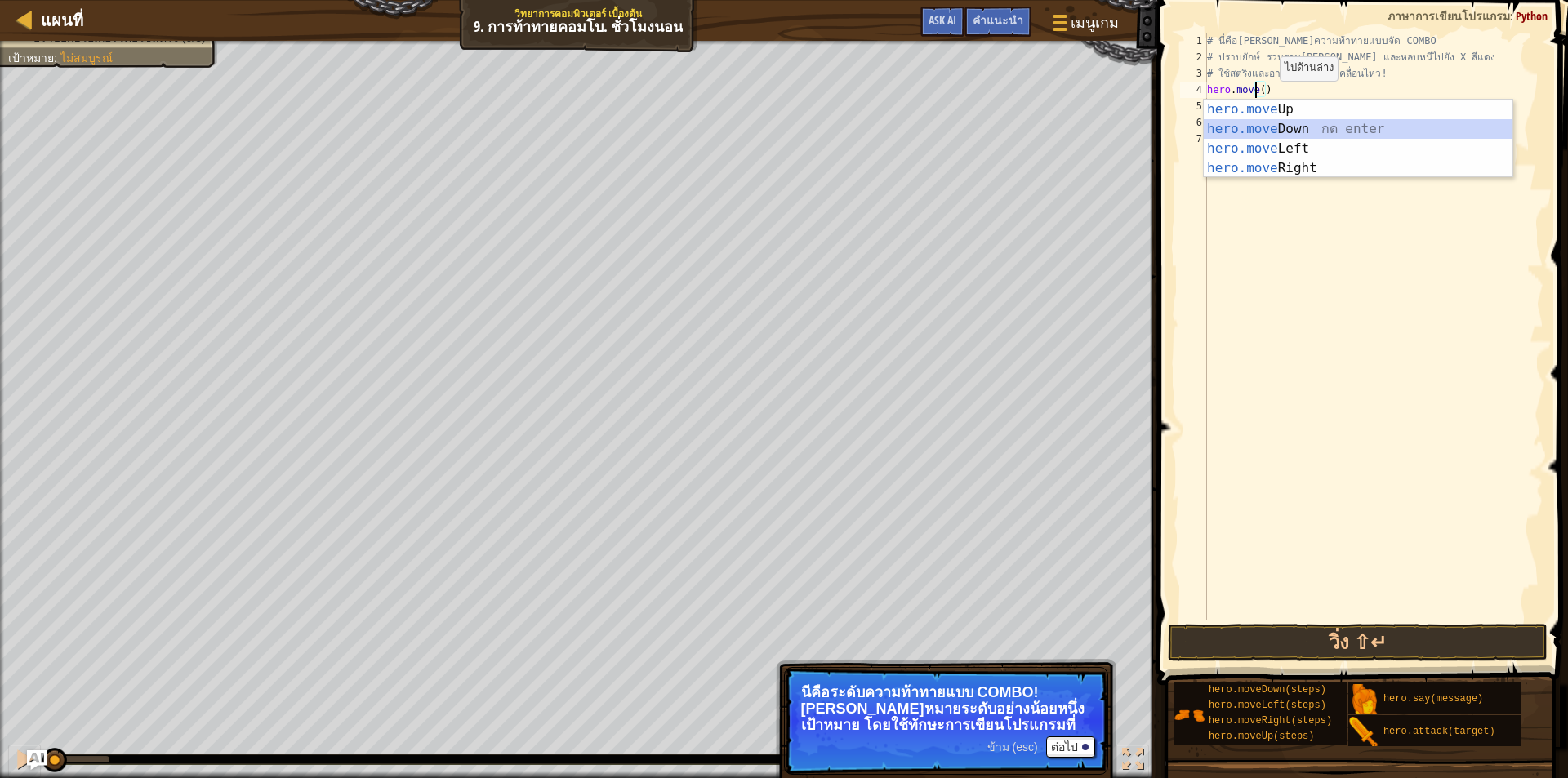
click at [1263, 125] on div "hero.move Up กด enter hero.move Down กด enter hero.move Left กด enter hero.move…" at bounding box center [1358, 158] width 309 height 117
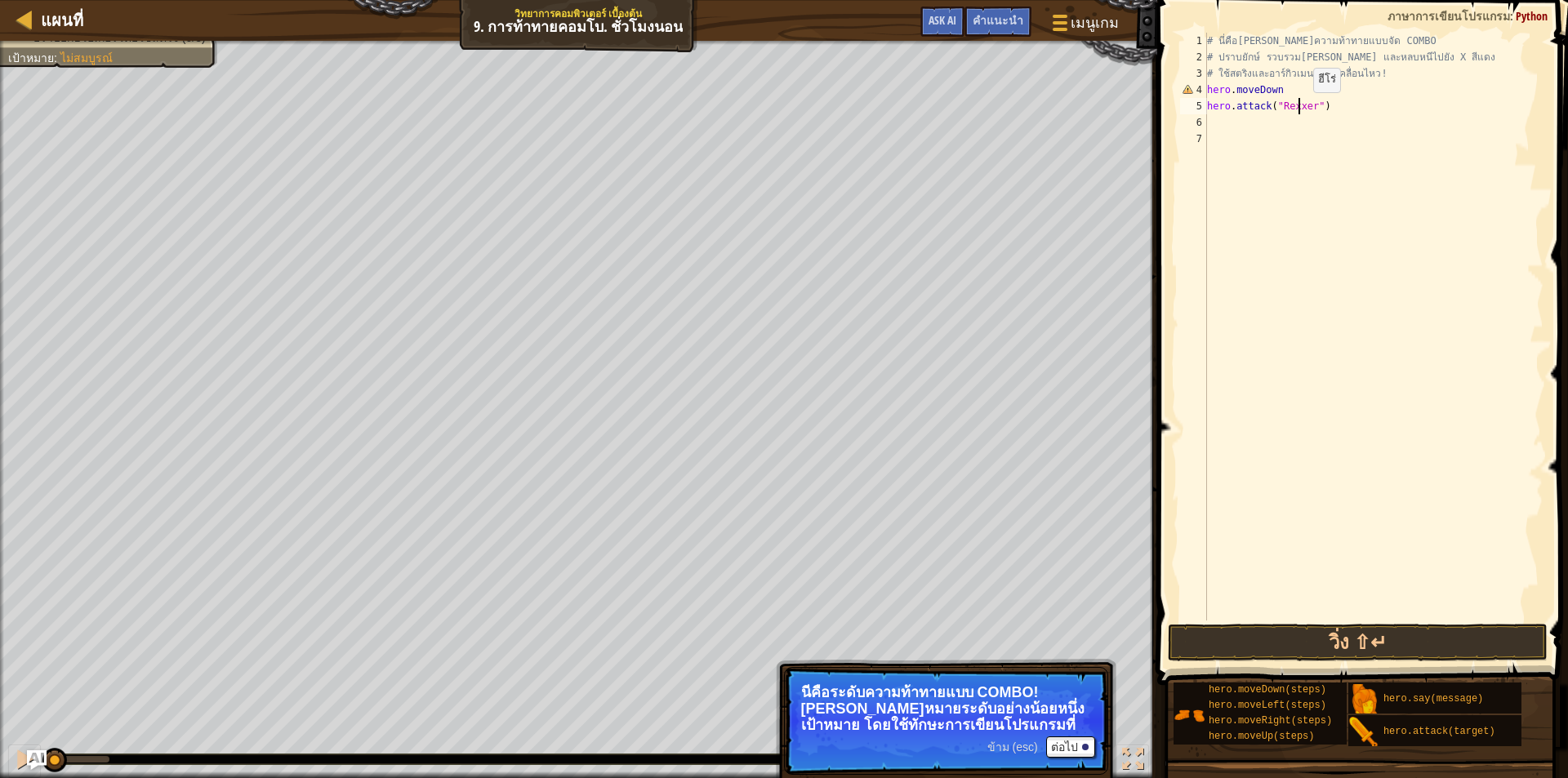
click at [1299, 108] on div "# นี่คือ[PERSON_NAME]ความท้าทายแบบจัด COMBO # ปราบยักษ์ รวบรวม[PERSON_NAME] และ…" at bounding box center [1374, 343] width 340 height 621
click at [1307, 110] on div "# นี่คือ[PERSON_NAME]ความท้าทายแบบจัด COMBO # ปราบยักษ์ รวบรวม[PERSON_NAME] และ…" at bounding box center [1374, 343] width 340 height 621
type textarea "hero.attack("Bubbler")"
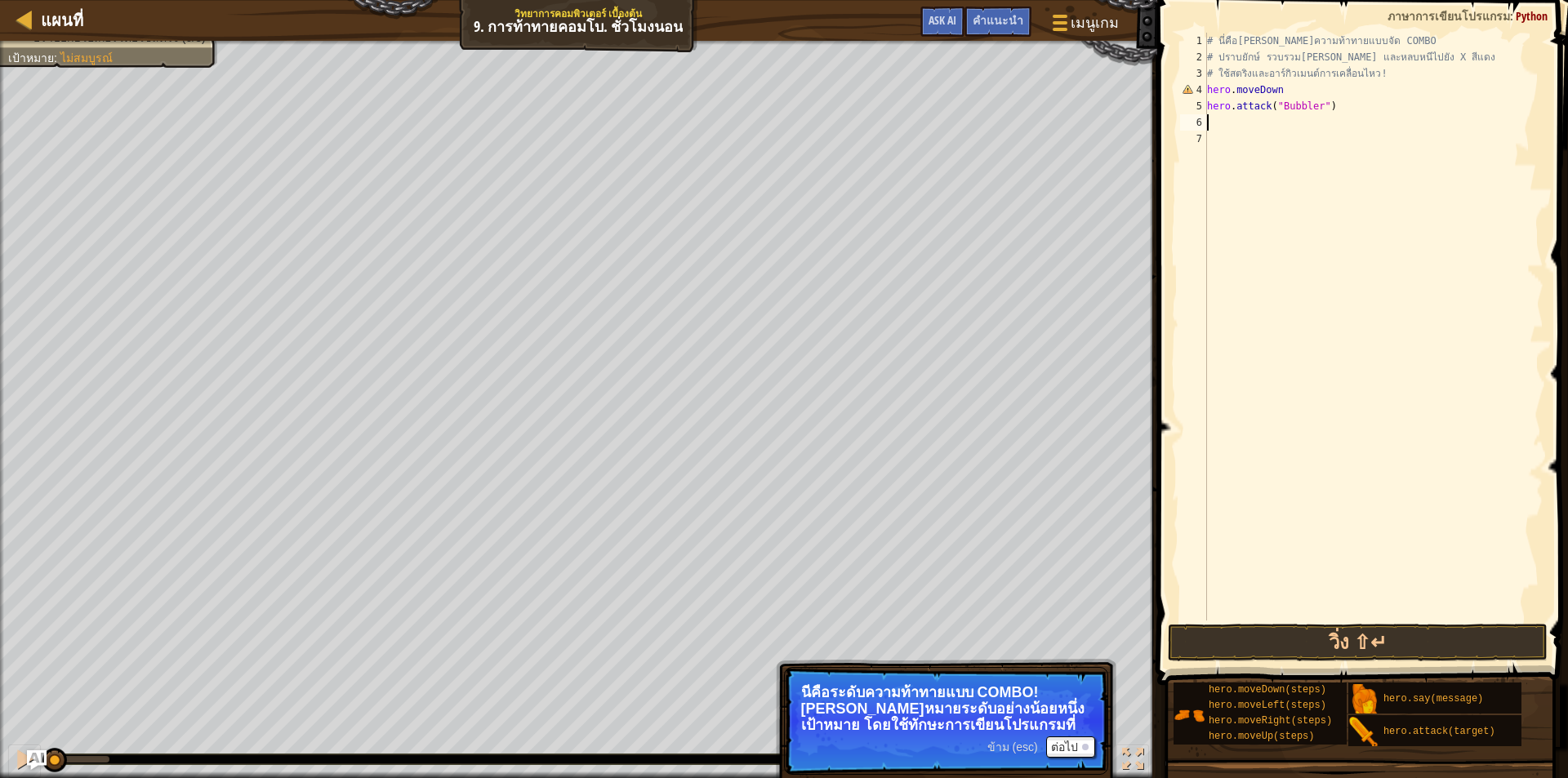
click at [1226, 130] on div "# นี่คือ[PERSON_NAME]ความท้าทายแบบจัด COMBO # ปราบยักษ์ รวบรวม[PERSON_NAME] และ…" at bounding box center [1374, 343] width 340 height 621
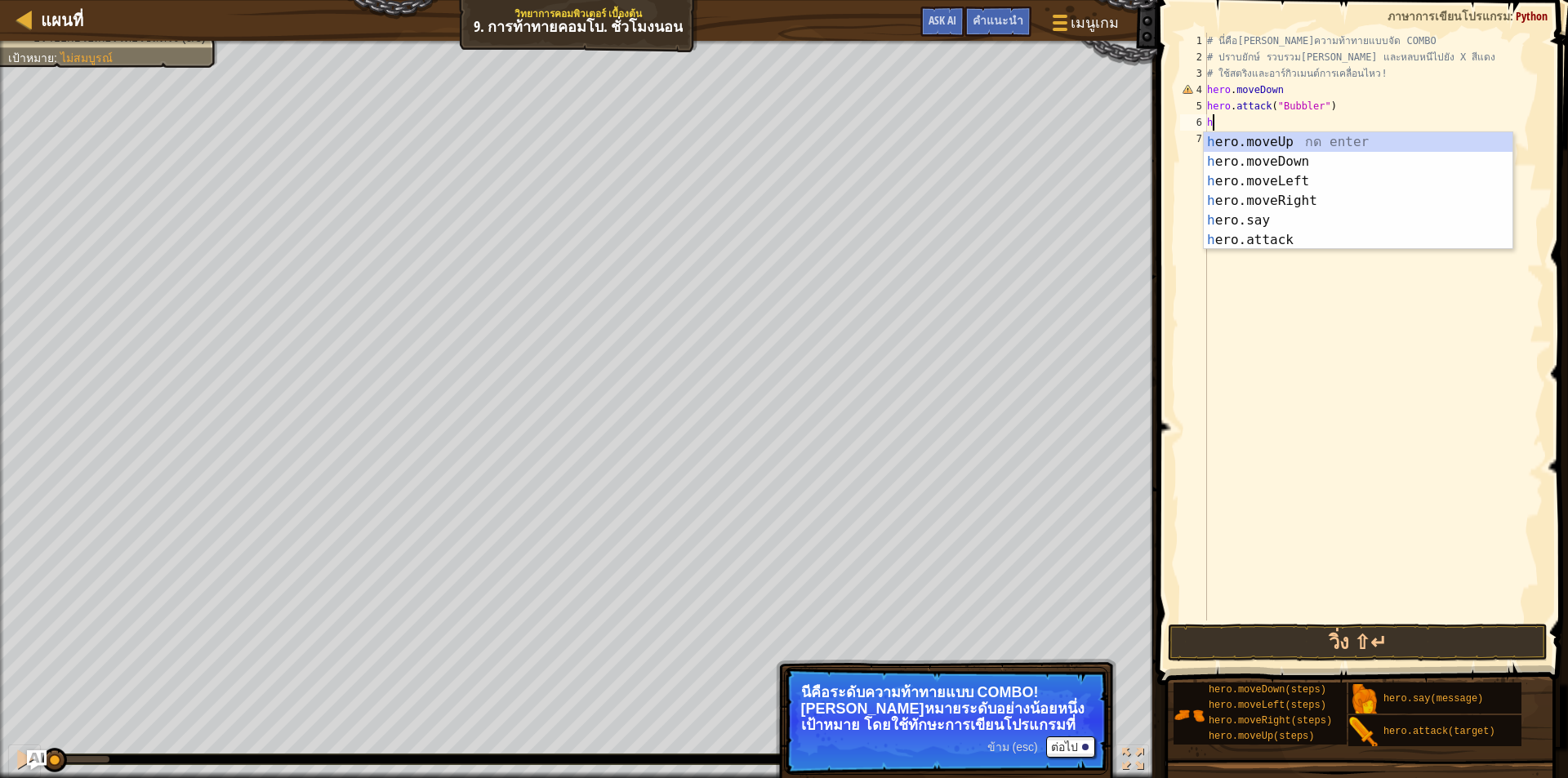
type textarea "he"
click at [1250, 145] on div "he ro.moveUp กด enter he ro.moveDown กด enter he ro.moveLeft กด enter he ro.mov…" at bounding box center [1358, 211] width 309 height 156
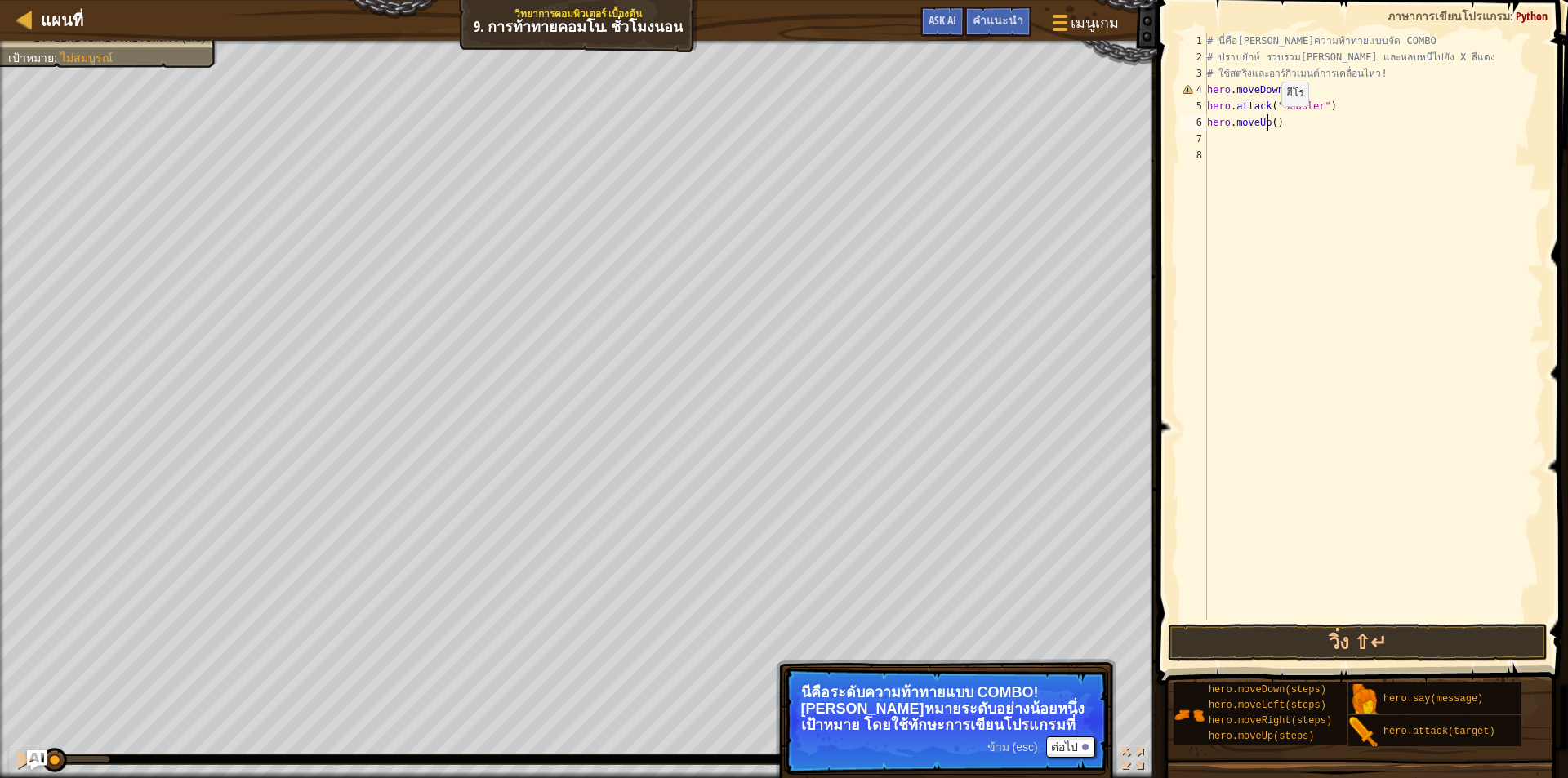
click at [1267, 123] on div "# นี่คือ[PERSON_NAME]ความท้าทายแบบจัด COMBO # ปราบยักษ์ รวบรวม[PERSON_NAME] และ…" at bounding box center [1374, 343] width 340 height 621
click at [1273, 125] on div "# นี่คือ[PERSON_NAME]ความท้าทายแบบจัด COMBO # ปราบยักษ์ รวบรวม[PERSON_NAME] และ…" at bounding box center [1374, 343] width 340 height 621
type textarea "hero.moveUp(2)"
click at [1237, 140] on div "# นี่คือ[PERSON_NAME]ความท้าทายแบบจัด COMBO # ปราบยักษ์ รวบรวม[PERSON_NAME] และ…" at bounding box center [1374, 343] width 340 height 621
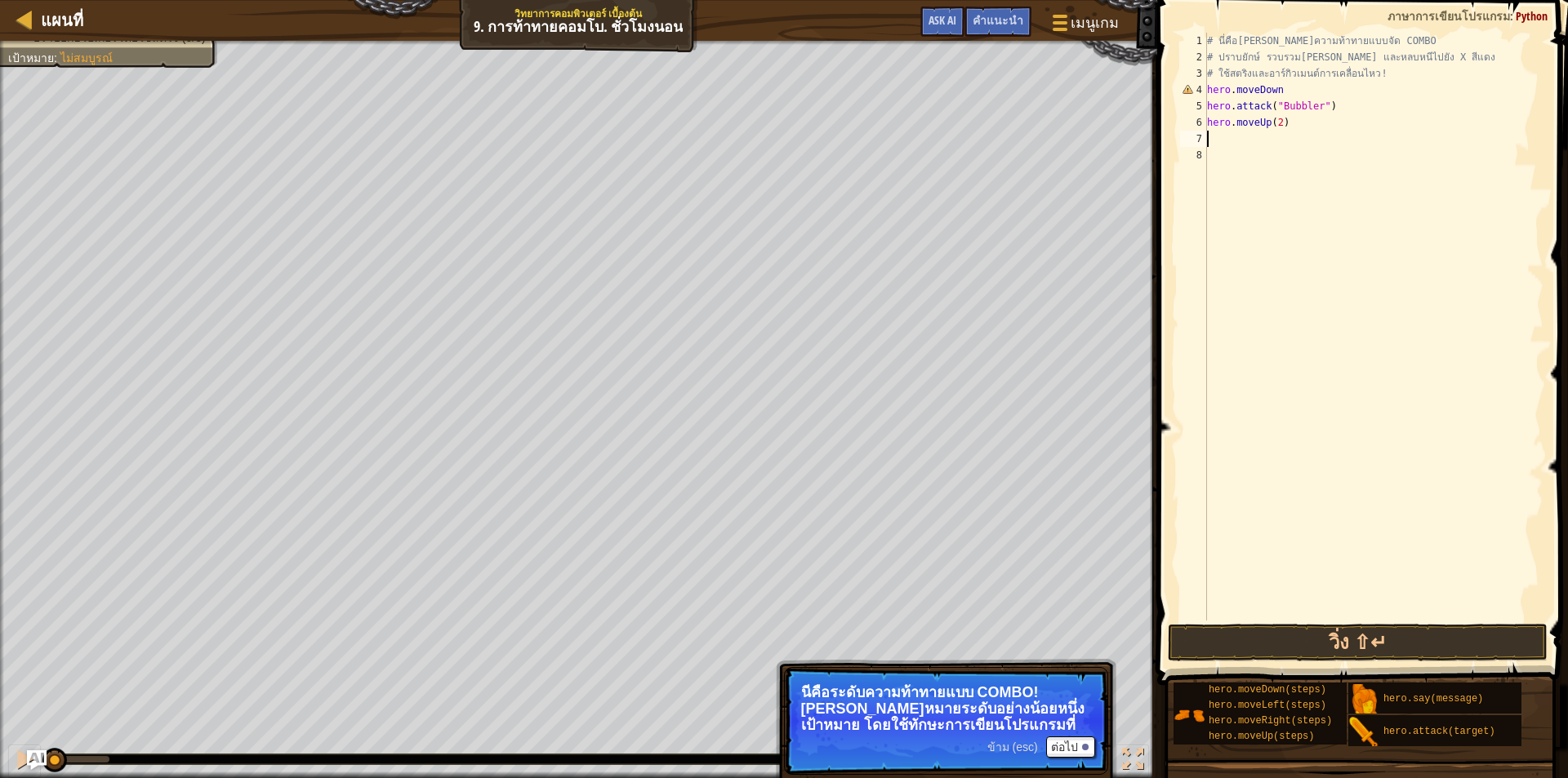
scroll to position [7, 0]
click at [1220, 137] on div "# นี่คือ[PERSON_NAME]ความท้าทายแบบจัด COMBO # ปราบยักษ์ รวบรวม[PERSON_NAME] และ…" at bounding box center [1374, 343] width 340 height 621
click at [1215, 132] on div "# นี่คือ[PERSON_NAME]ความท้าทายแบบจัด COMBO # ปราบยักษ์ รวบรวม[PERSON_NAME] และ…" at bounding box center [1374, 343] width 340 height 621
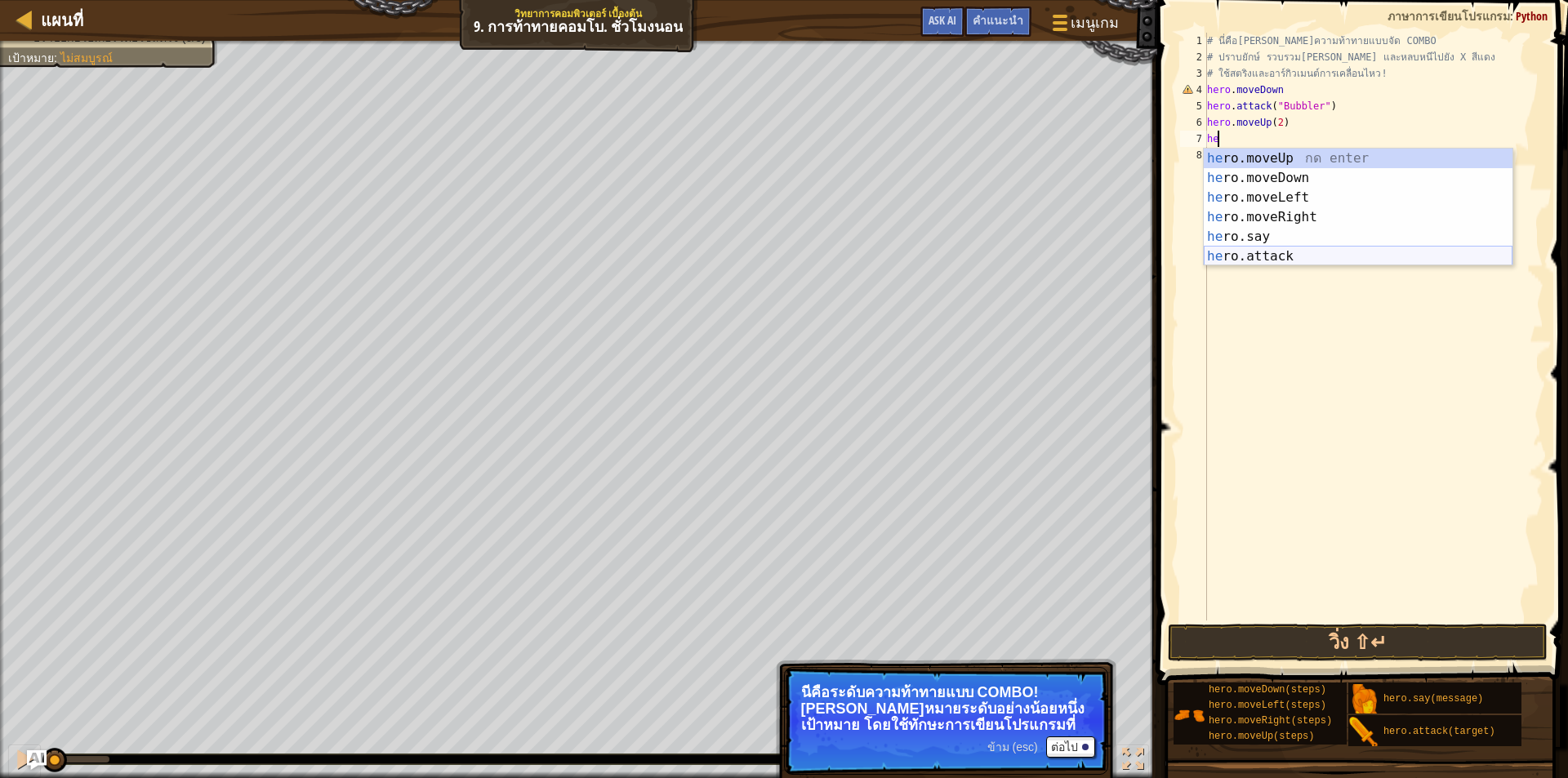
click at [1242, 255] on div "he ro.moveUp กด enter he ro.moveDown กด enter he ro.moveLeft กด enter he ro.mov…" at bounding box center [1358, 227] width 309 height 156
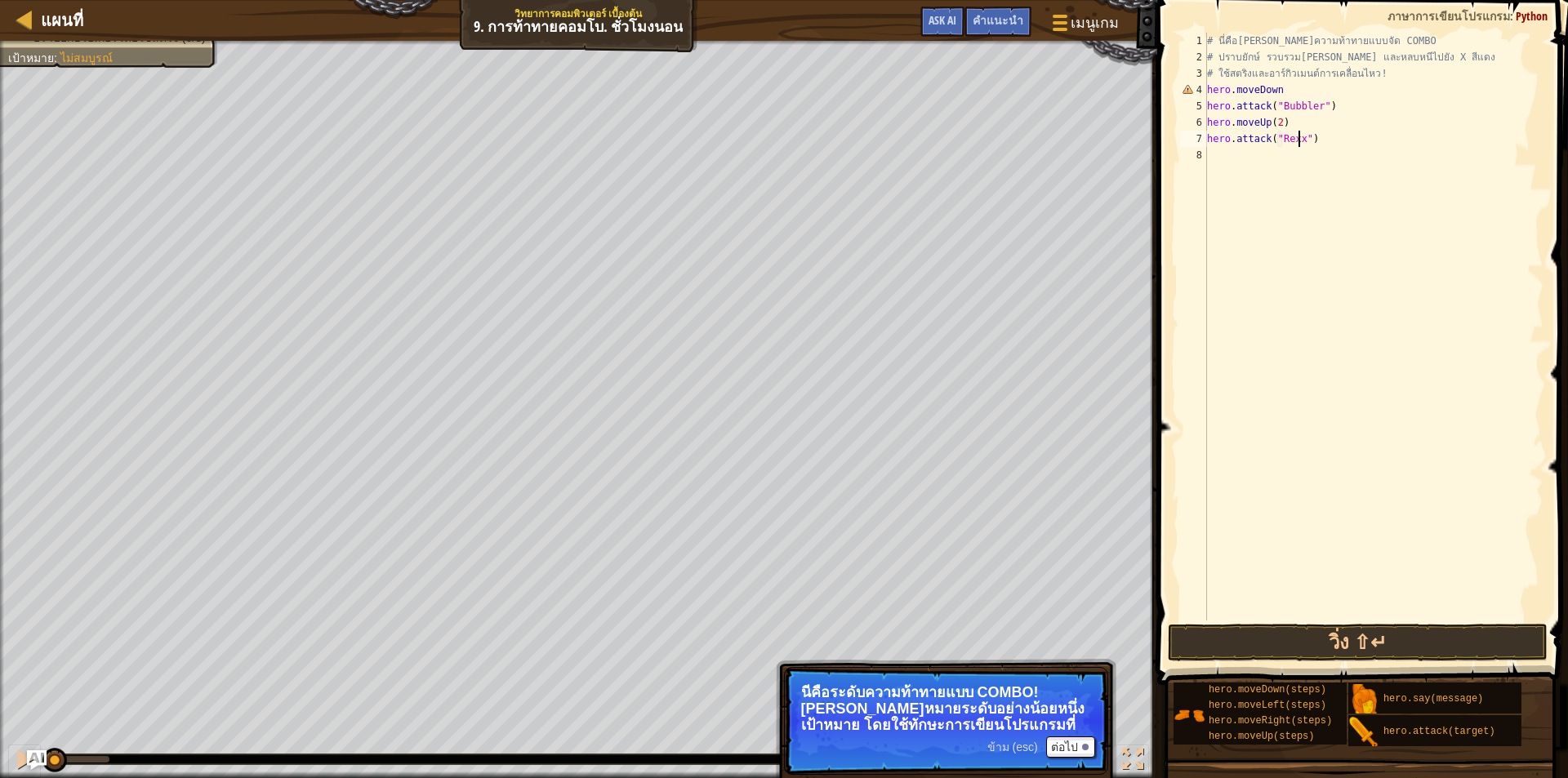
scroll to position [7, 7]
type textarea "hero.attack("Rexxar")"
click at [1290, 188] on div "# นี่คือ[PERSON_NAME]ความท้าทายแบบจัด COMBO # ปราบยักษ์ รวบรวม[PERSON_NAME] และ…" at bounding box center [1374, 343] width 340 height 621
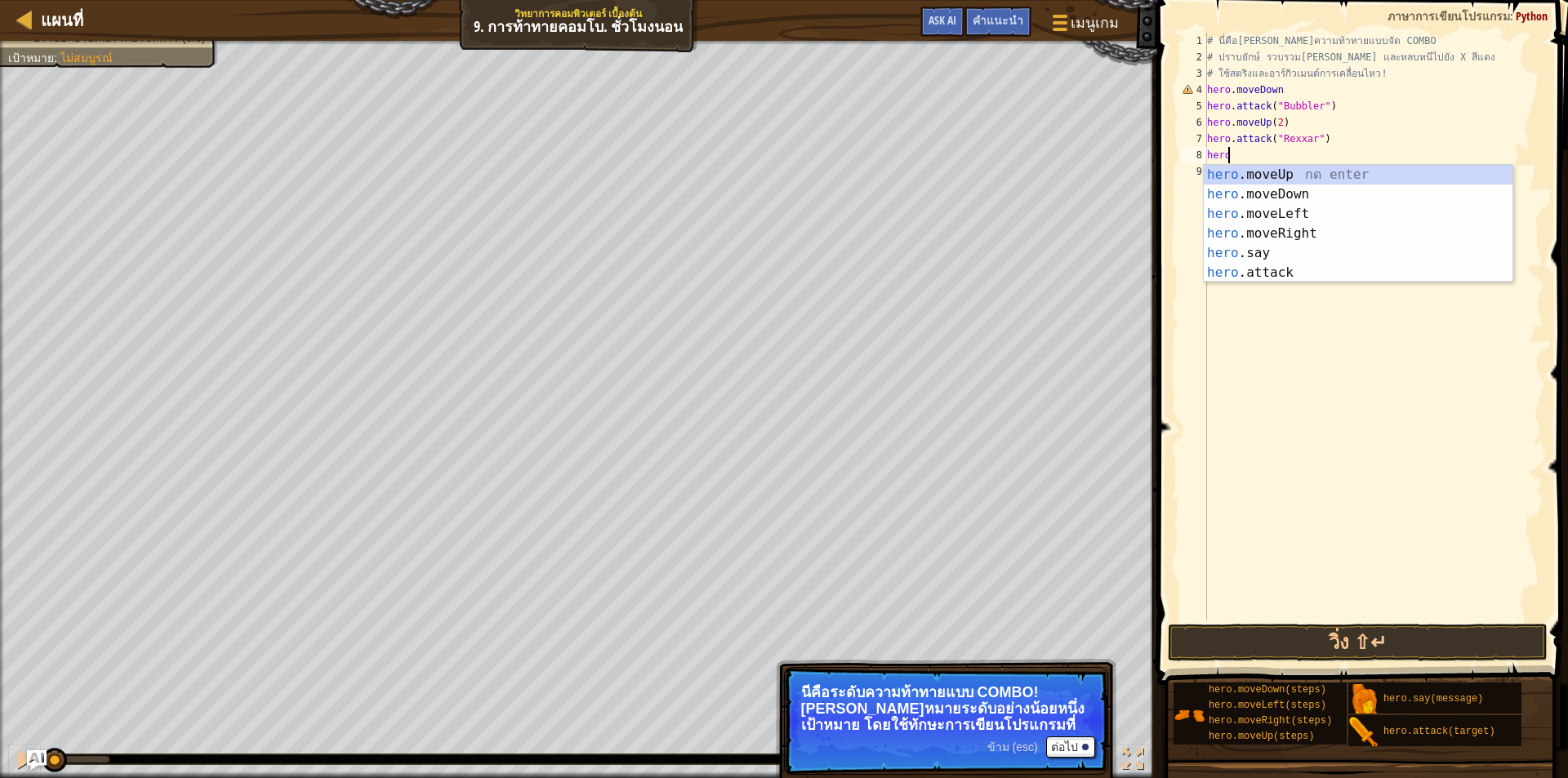
scroll to position [7, 1]
type textarea "hero."
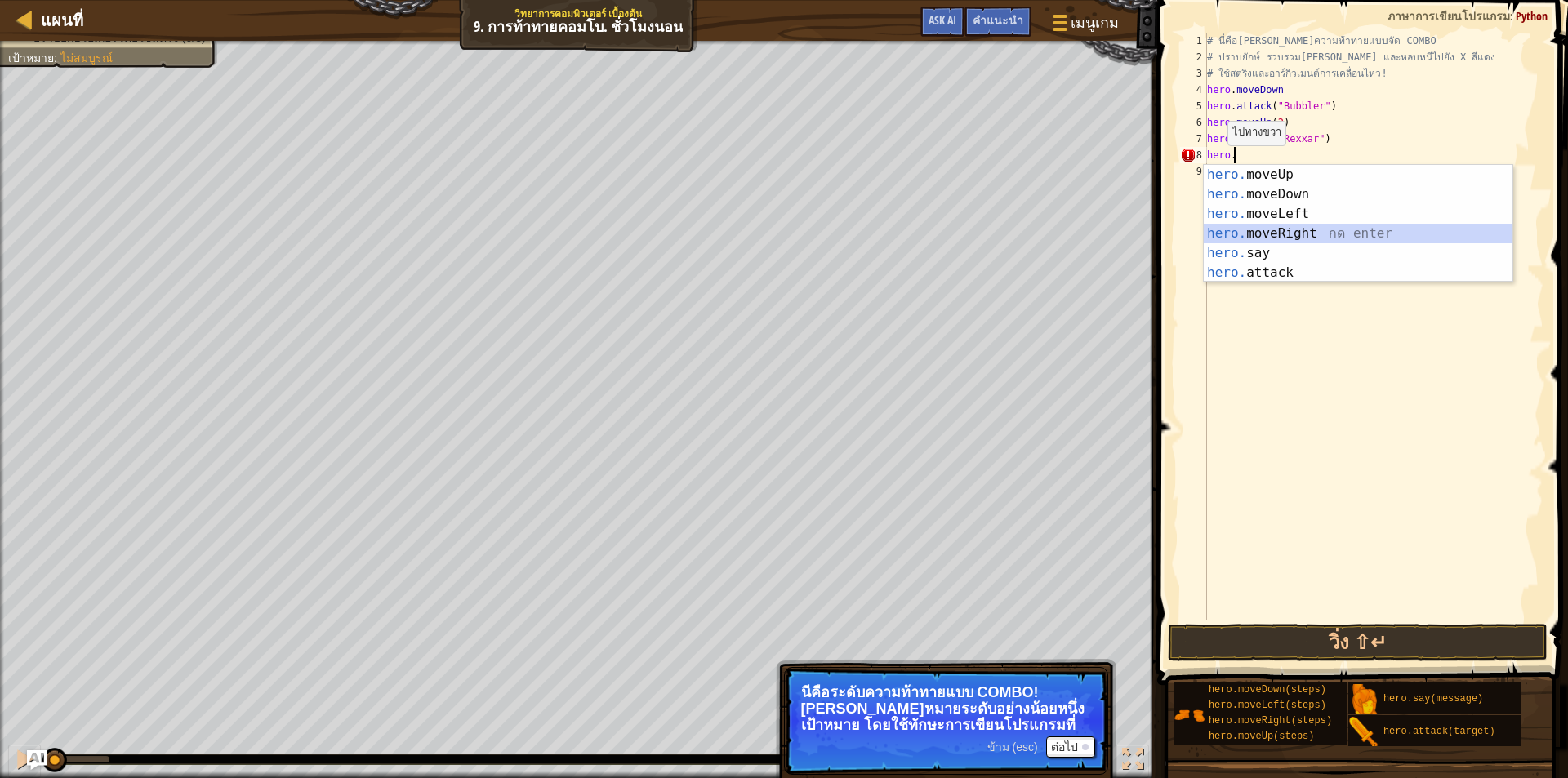
click at [1252, 227] on div "hero. moveUp กด enter hero. moveDown กด enter hero. moveLeft กด enter hero. mov…" at bounding box center [1358, 244] width 309 height 156
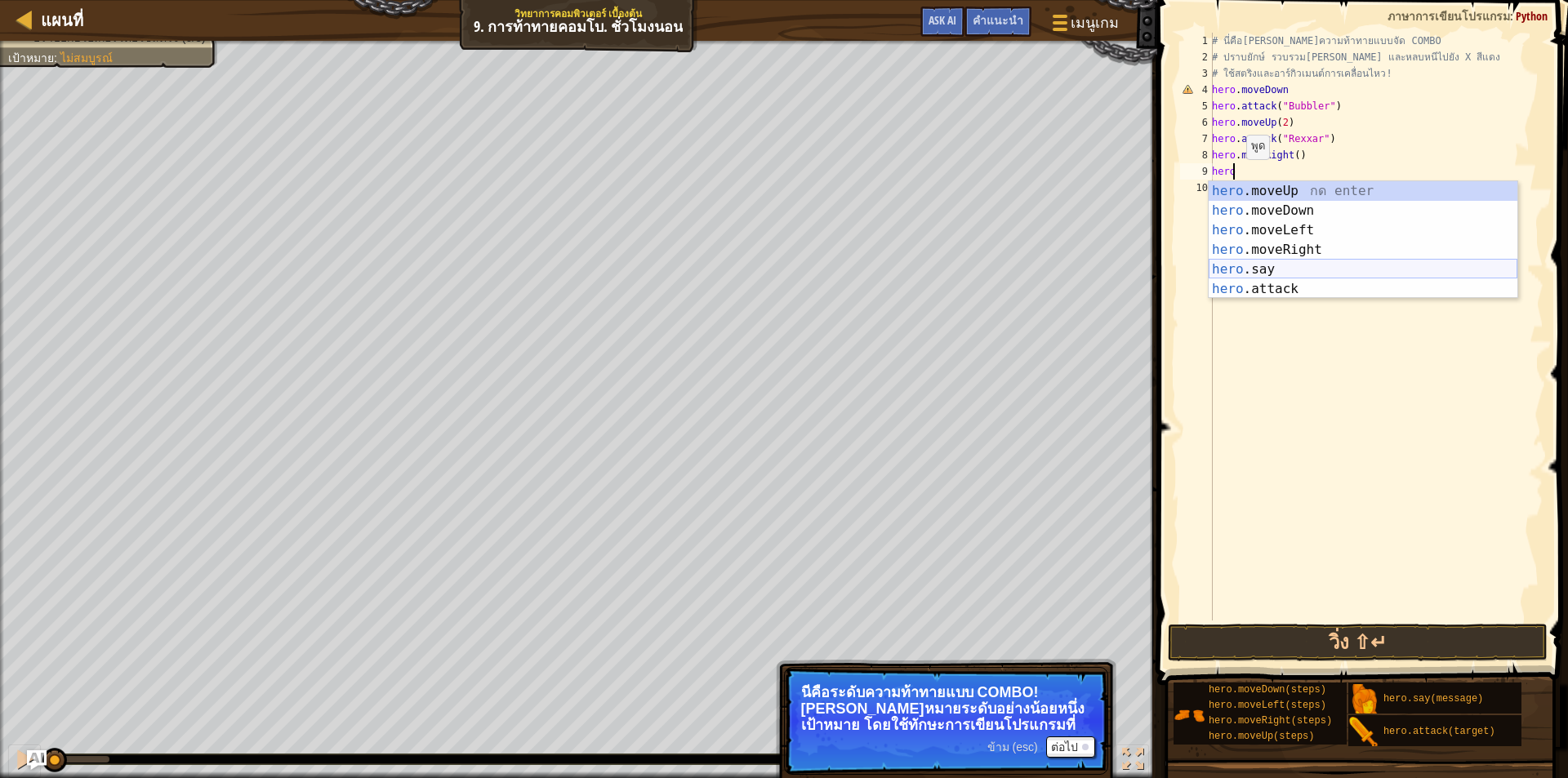
click at [1278, 278] on div "hero .moveUp กด enter hero .moveDown กด enter hero .moveLeft กด enter hero .mov…" at bounding box center [1363, 260] width 309 height 156
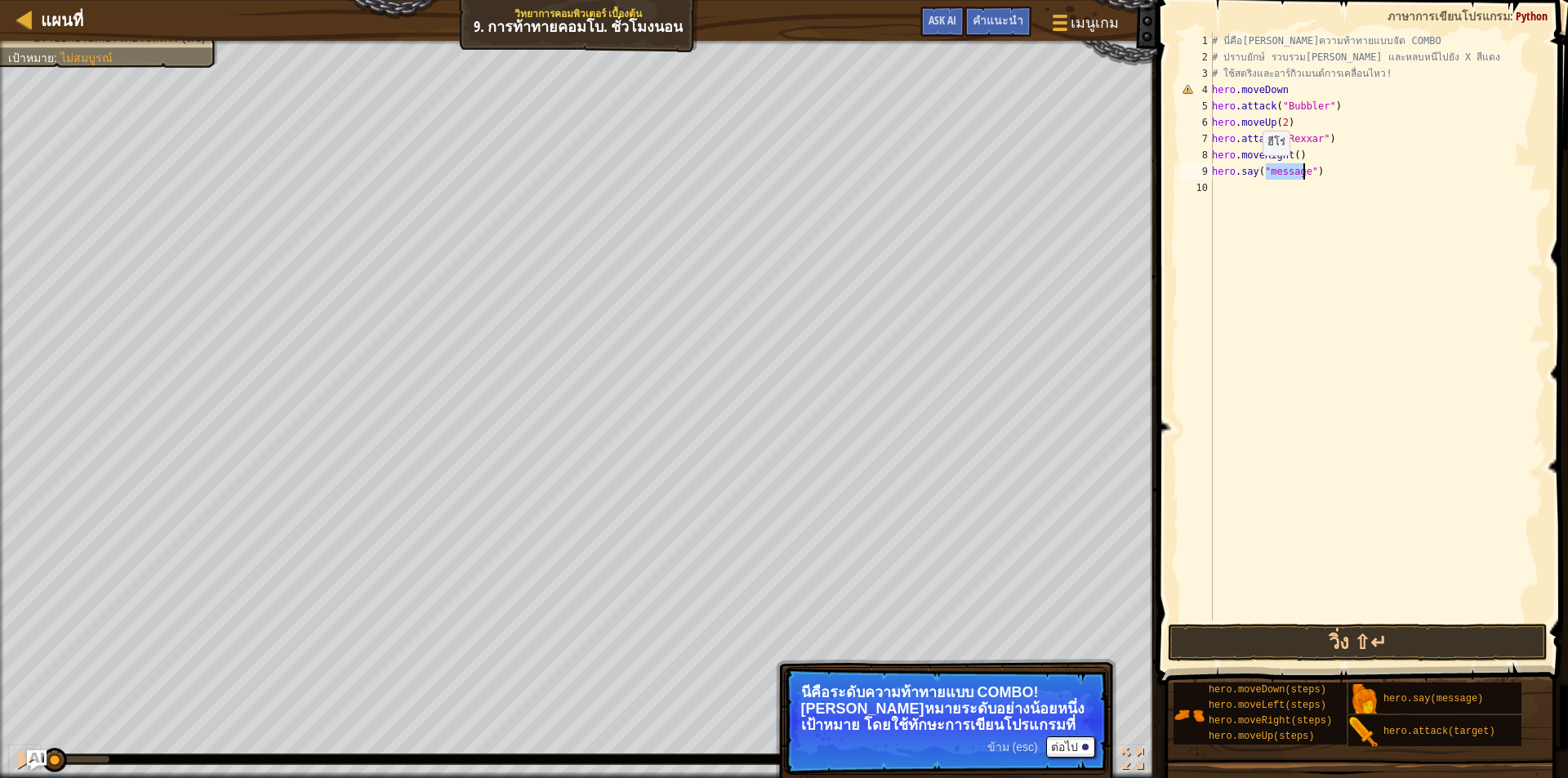
click at [1254, 172] on div "# นี่คือ[PERSON_NAME]ความท้าทายแบบจัด COMBO # ปราบยักษ์ รวบรวม[PERSON_NAME] และ…" at bounding box center [1376, 343] width 335 height 621
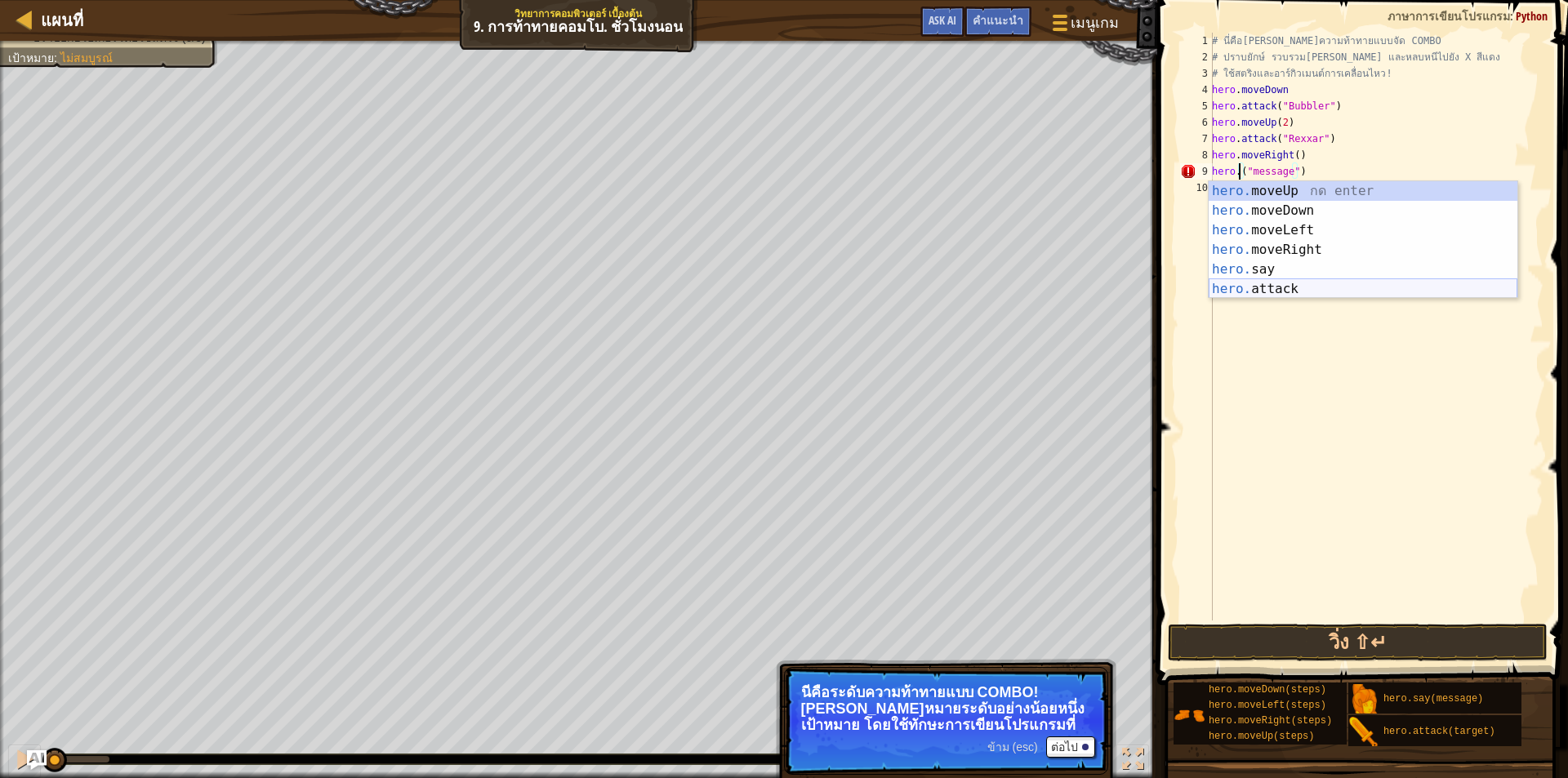
click at [1270, 284] on div "hero. moveUp กด enter hero. moveDown กด enter hero. moveLeft กด enter hero. mov…" at bounding box center [1363, 260] width 309 height 156
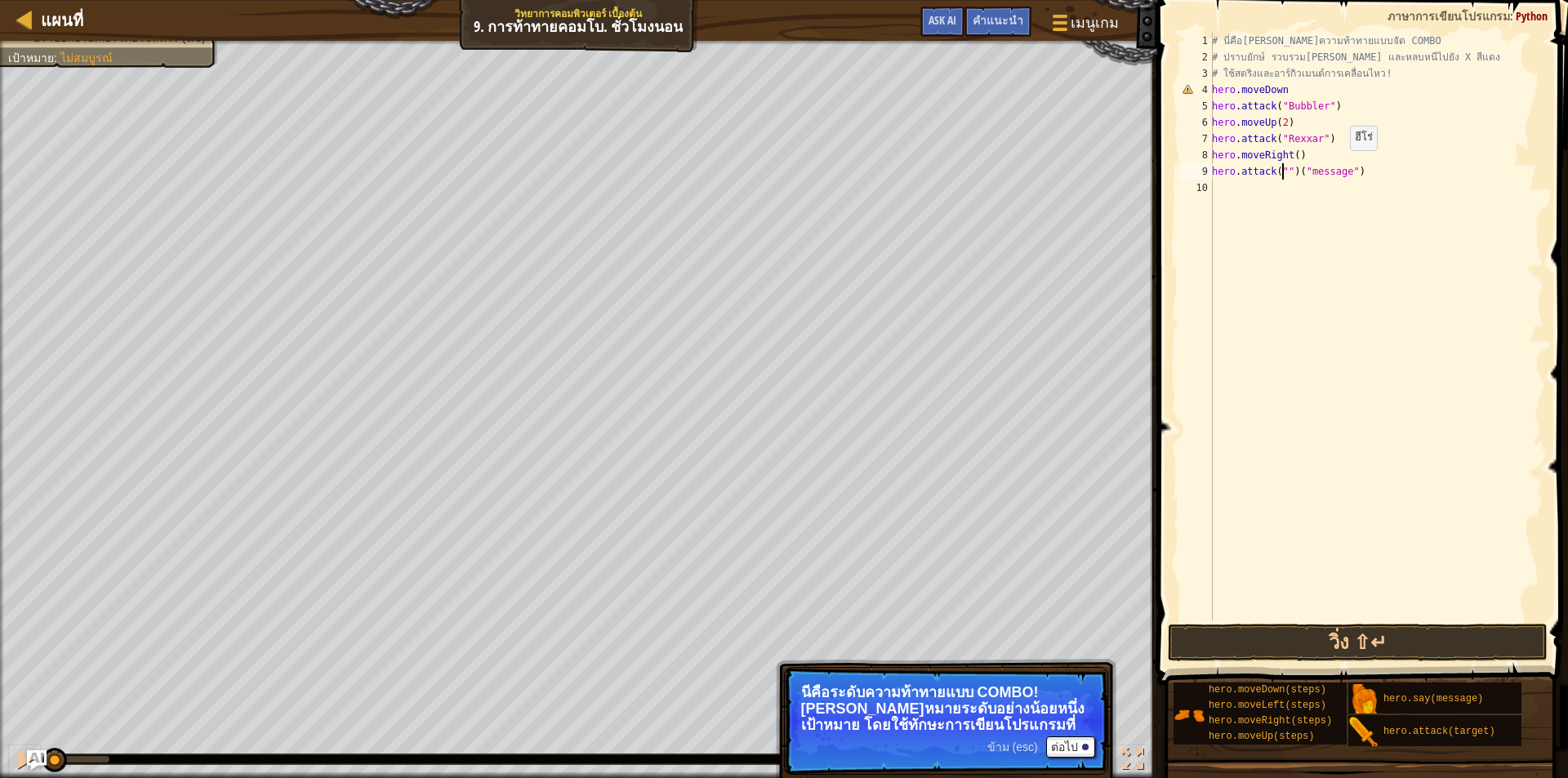
click at [1341, 166] on div "# นี่คือ[PERSON_NAME]ความท้าทายแบบจัด COMBO # ปราบยักษ์ รวบรวม[PERSON_NAME] และ…" at bounding box center [1376, 343] width 335 height 621
click at [1347, 170] on div "# นี่คือ[PERSON_NAME]ความท้าทายแบบจัด COMBO # ปราบยักษ์ รวบรวม[PERSON_NAME] และ…" at bounding box center [1376, 343] width 335 height 621
click at [1281, 173] on div "# นี่คือ[PERSON_NAME]ความท้าทายแบบจัด COMBO # ปราบยักษ์ รวบรวม[PERSON_NAME] และ…" at bounding box center [1376, 343] width 335 height 621
type textarea "hero.attack("Brack")"
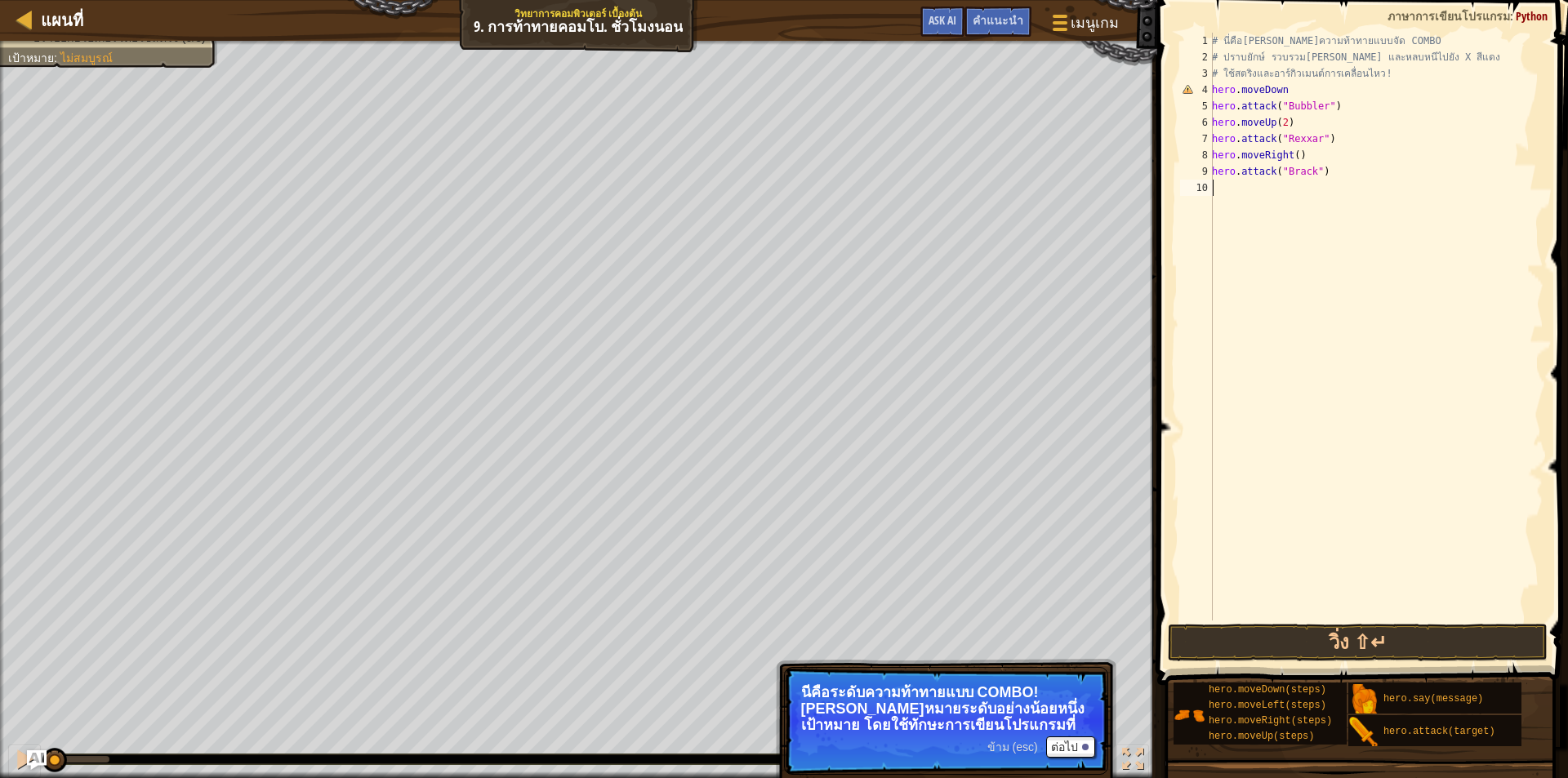
click at [1304, 206] on div "# นี่คือ[PERSON_NAME]ความท้าทายแบบจัด COMBO # ปราบยักษ์ รวบรวม[PERSON_NAME] และ…" at bounding box center [1376, 343] width 335 height 621
click at [1326, 169] on div "# นี่คือ[PERSON_NAME]ความท้าทายแบบจัด COMBO # ปราบยักษ์ รวบรวม[PERSON_NAME] และ…" at bounding box center [1376, 343] width 335 height 621
drag, startPoint x: 1335, startPoint y: 175, endPoint x: 1238, endPoint y: 175, distance: 97.0
click at [1238, 175] on div "# นี่คือ[PERSON_NAME]ความท้าทายแบบจัด COMBO # ปราบยักษ์ รวบรวม[PERSON_NAME] และ…" at bounding box center [1376, 343] width 335 height 621
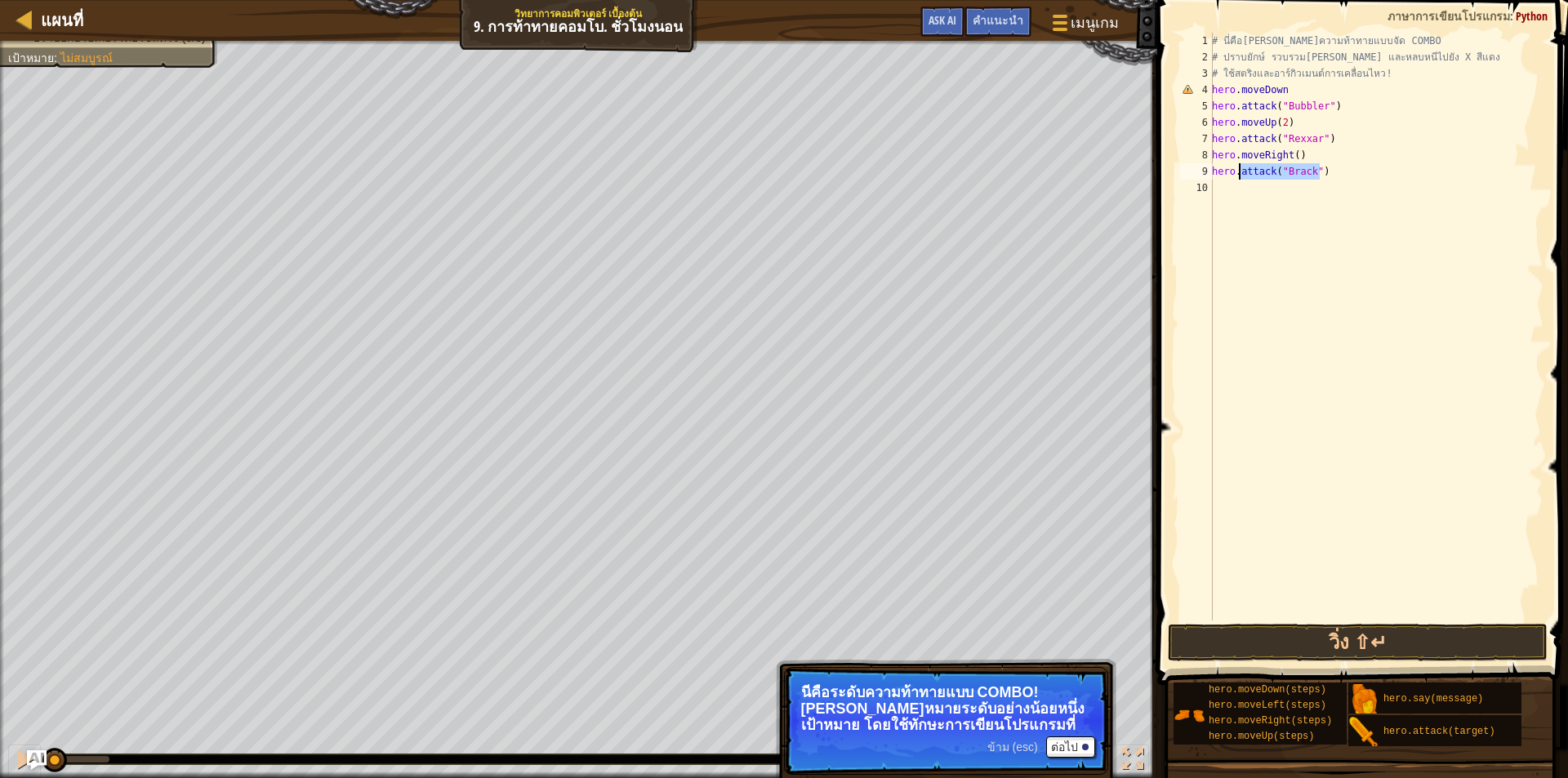
type textarea "hero."
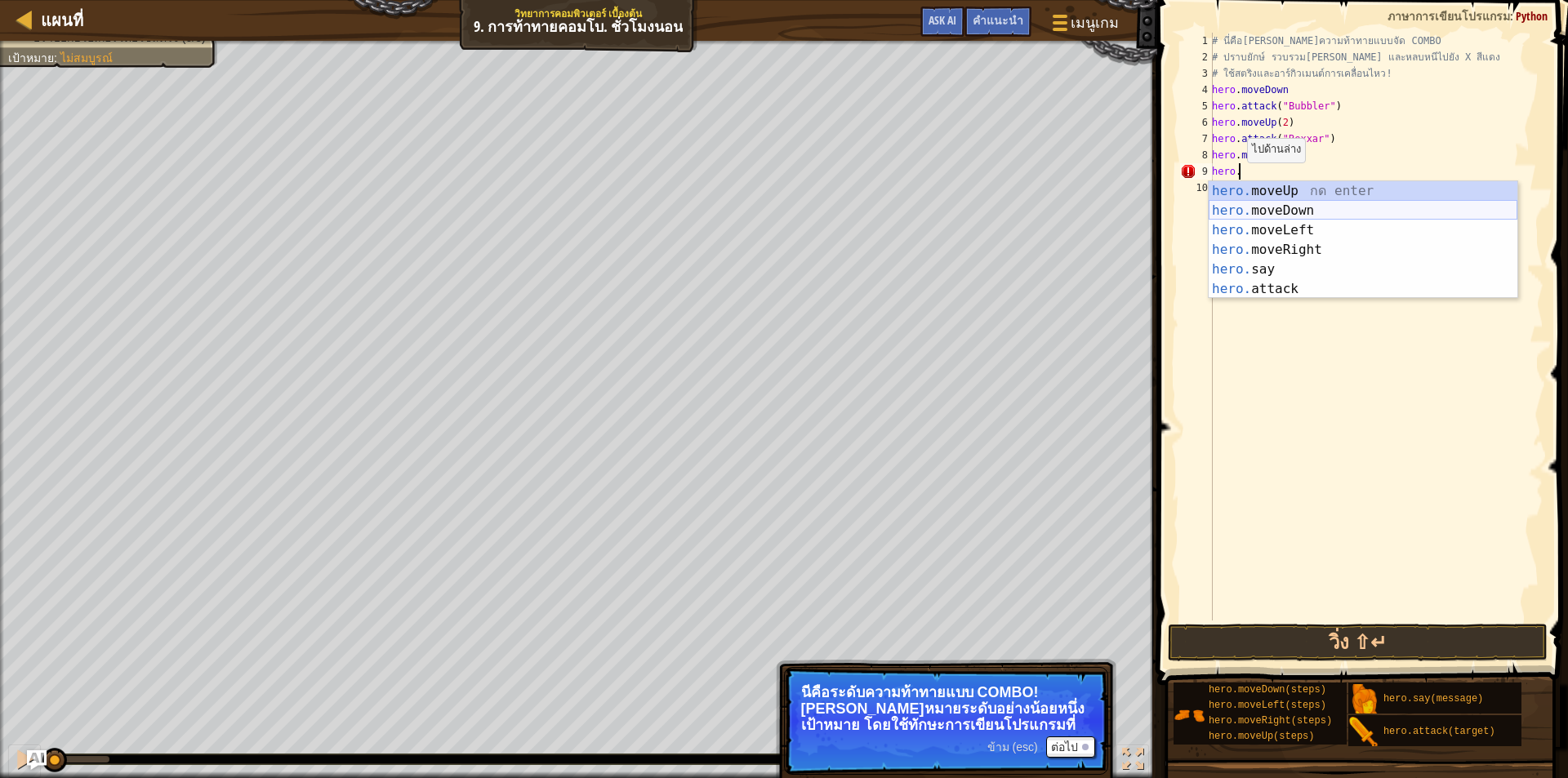
click at [1258, 215] on div "hero. moveUp กด enter hero. moveDown กด enter hero. moveLeft กด enter hero. mov…" at bounding box center [1363, 260] width 309 height 156
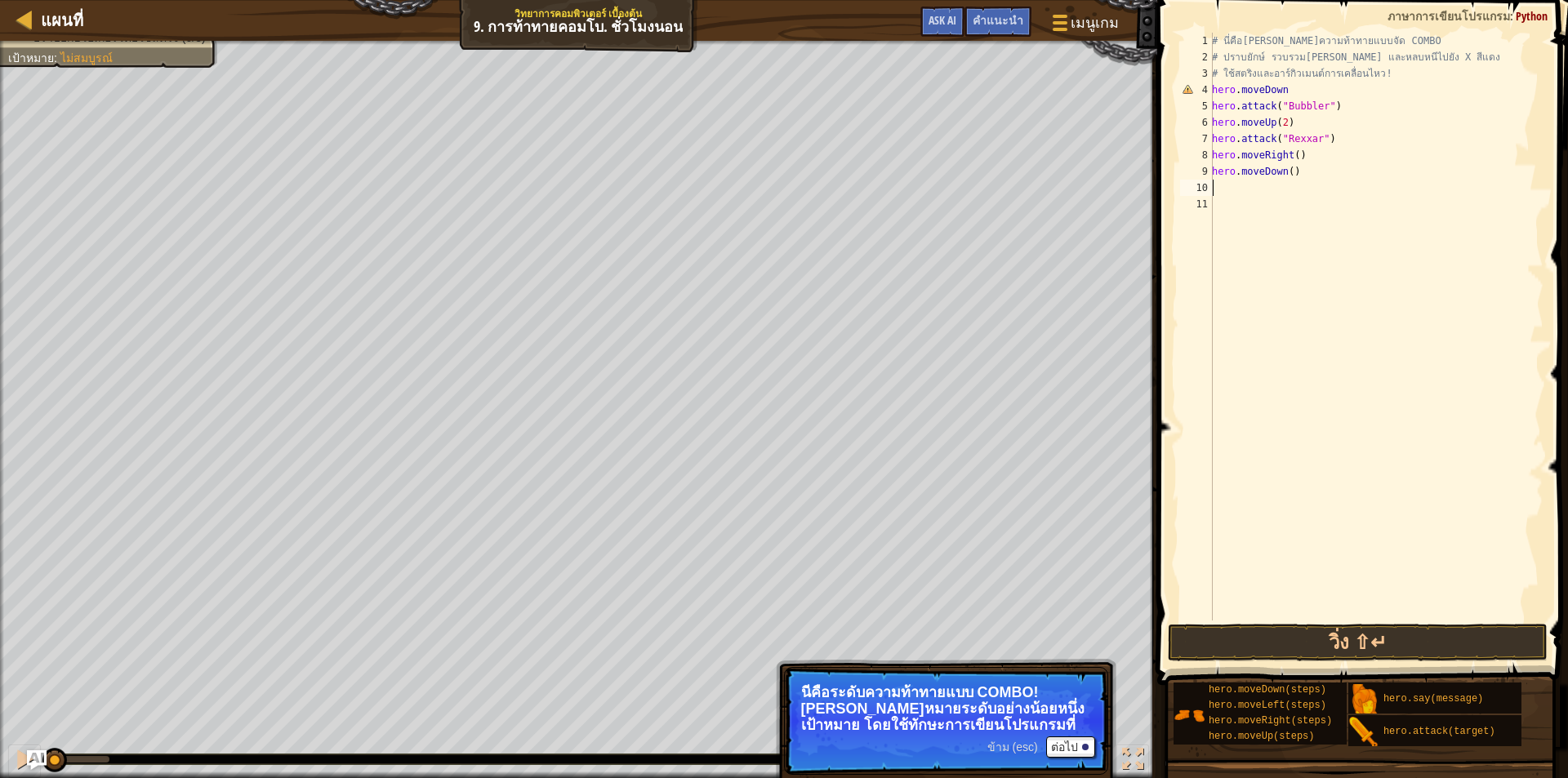
click at [1288, 177] on div "# นี่คือ[PERSON_NAME]ความท้าทายแบบจัด COMBO # ปราบยักษ์ รวบรวม[PERSON_NAME] และ…" at bounding box center [1376, 343] width 335 height 621
type textarea "hero.moveDown(2)"
click at [1307, 182] on div "# นี่คือ[PERSON_NAME]ความท้าทายแบบจัด COMBO # ปราบยักษ์ รวบรวม[PERSON_NAME] และ…" at bounding box center [1376, 343] width 335 height 621
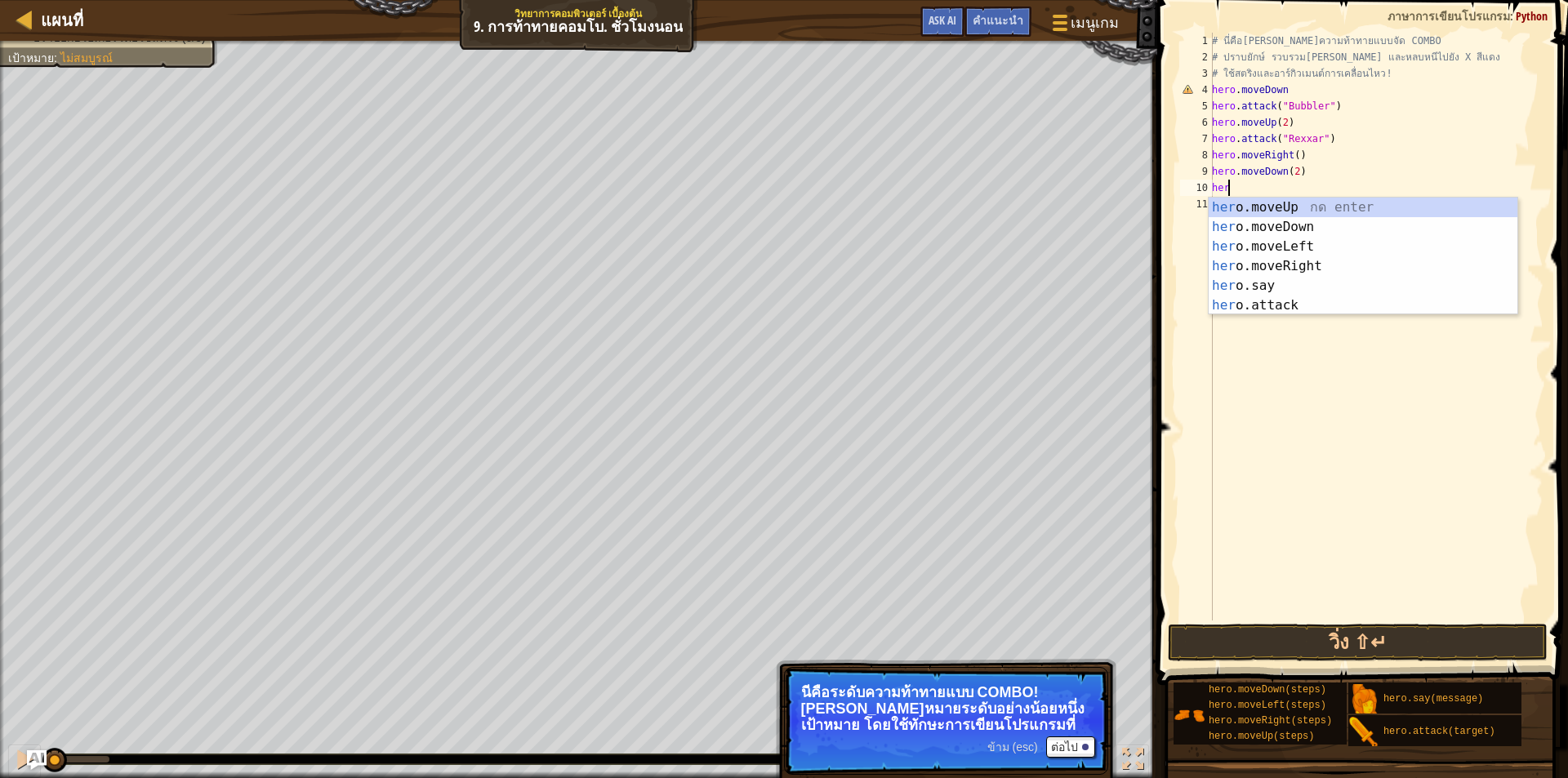
type textarea "hero"
click at [1255, 263] on div "hero .moveUp กด enter hero .moveDown กด enter hero .moveLeft กด enter hero .mov…" at bounding box center [1363, 276] width 309 height 156
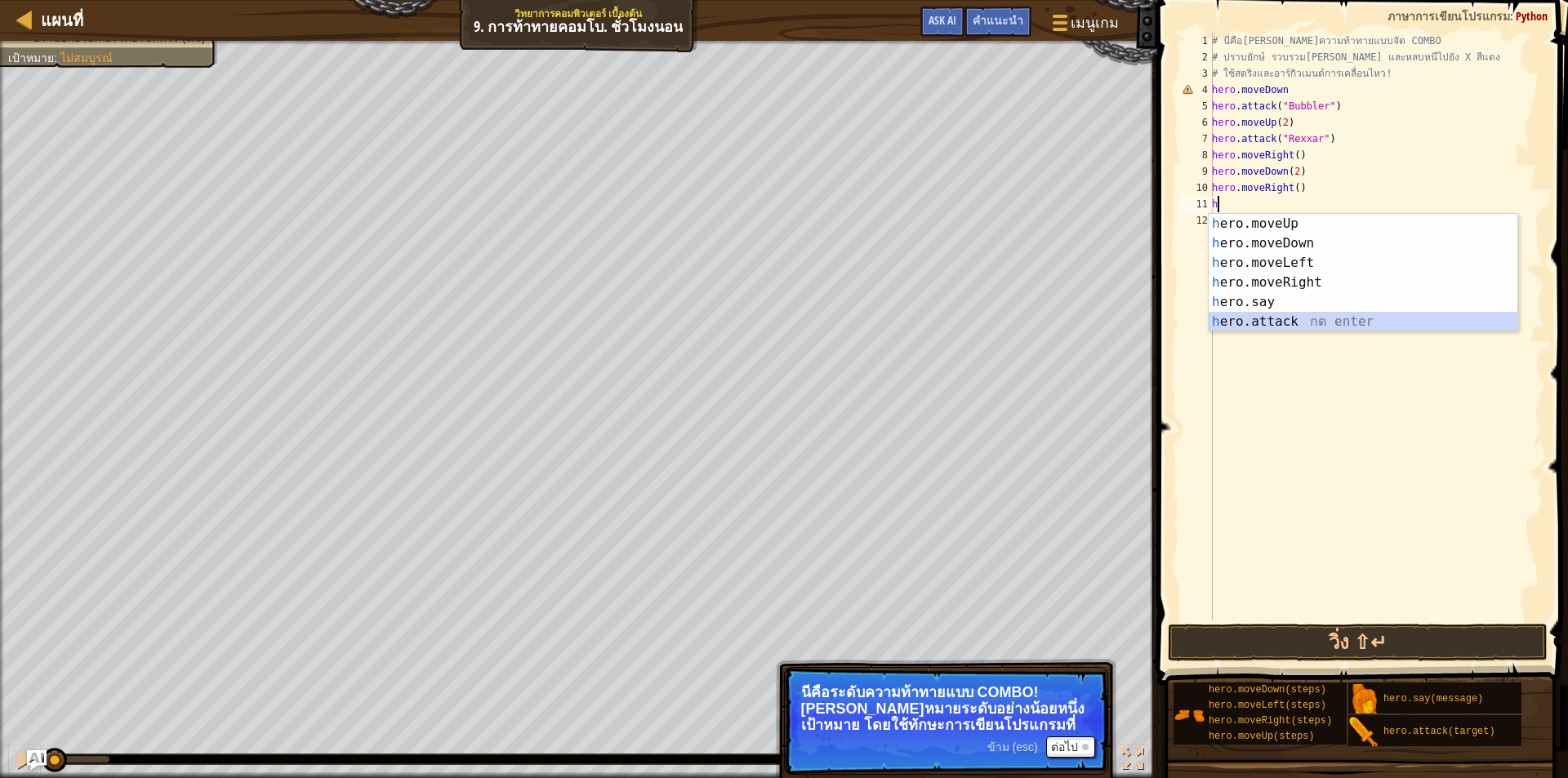
click at [1264, 316] on div "h ero.moveUp กด enter h ero.moveDown กด enter h ero.moveLeft กด enter h ero.mov…" at bounding box center [1363, 293] width 309 height 156
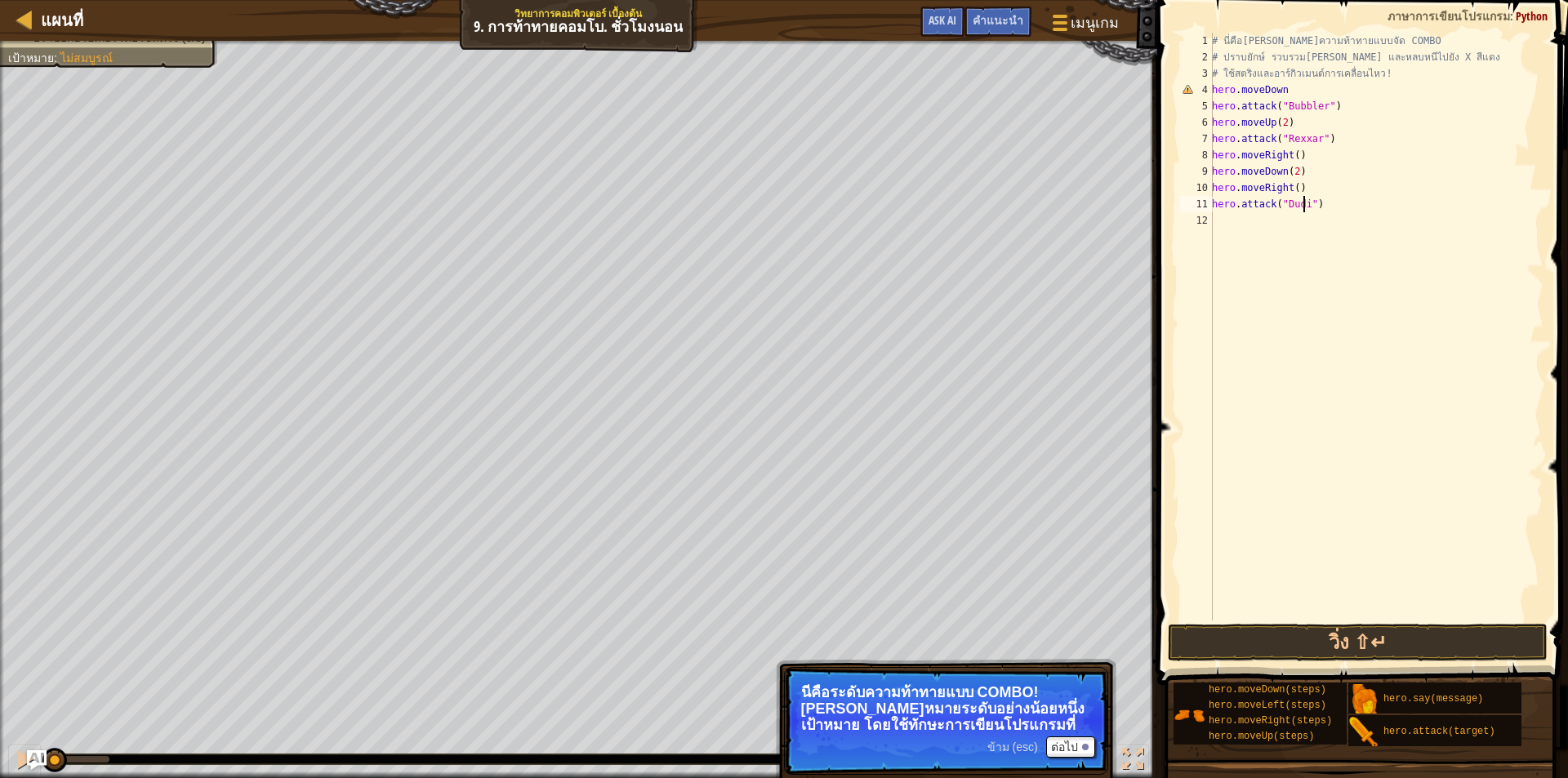
scroll to position [7, 7]
click at [1303, 205] on div "# นี่คือ[PERSON_NAME]ความท้าทายแบบจัด COMBO # ปราบยักษ์ รวบรวม[PERSON_NAME] และ…" at bounding box center [1376, 343] width 335 height 621
type textarea "hero.attack("Dudle")"
click at [1340, 205] on div "# นี่คือ[PERSON_NAME]ความท้าทายแบบจัด COMBO # ปราบยักษ์ รวบรวม[PERSON_NAME] และ…" at bounding box center [1376, 343] width 335 height 621
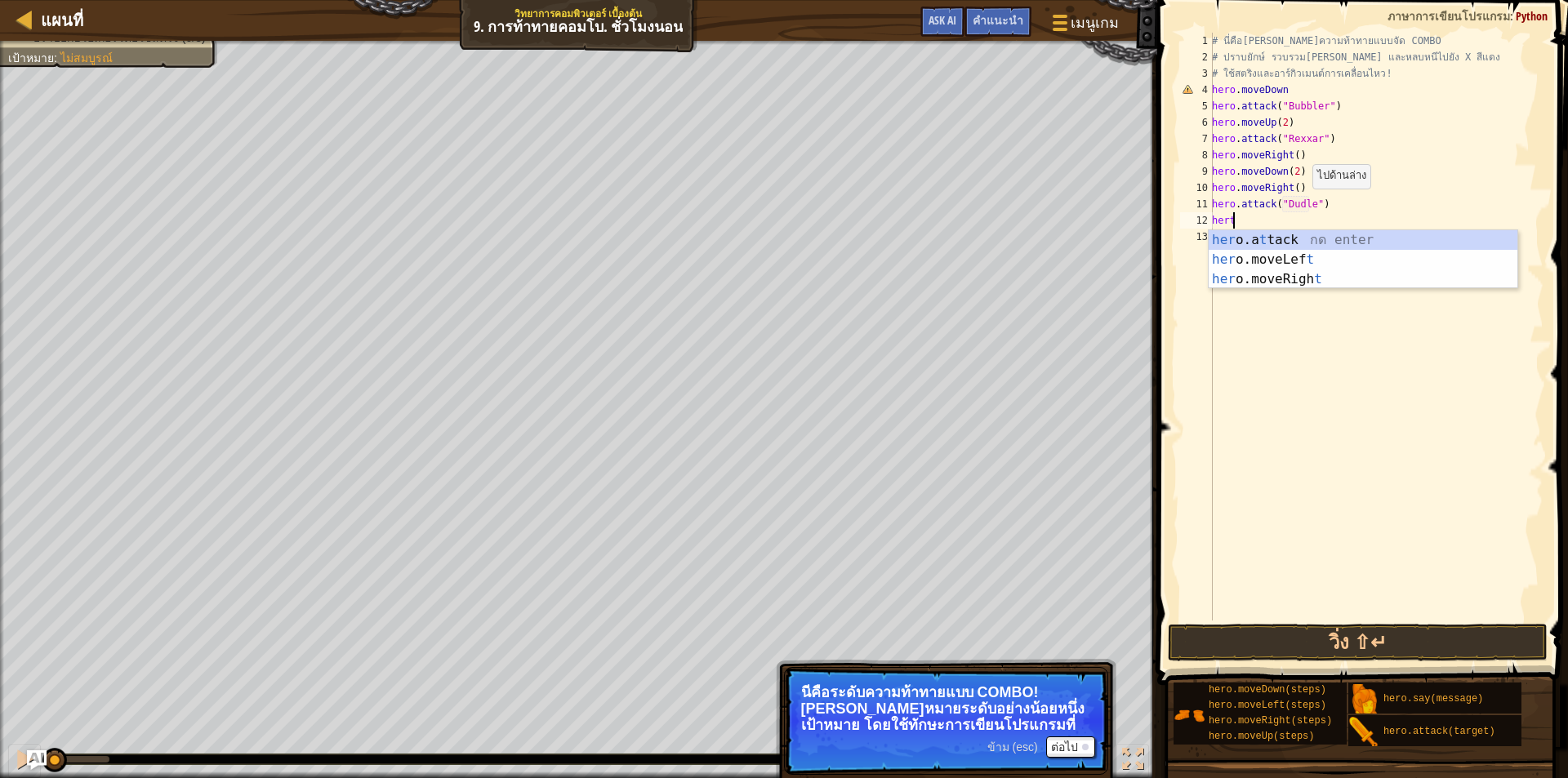
scroll to position [7, 1]
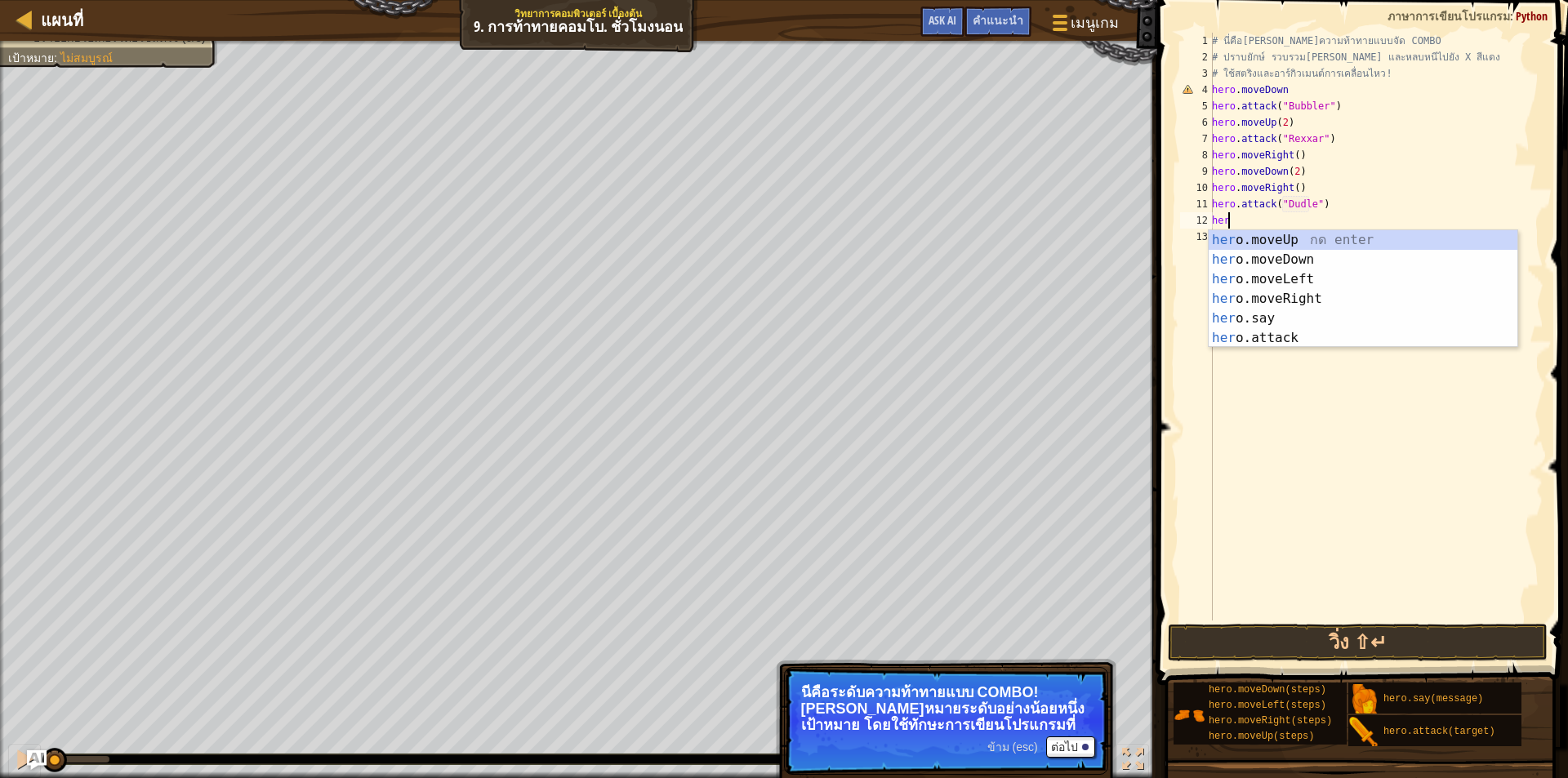
type textarea "hero"
click at [1267, 241] on div "hero .moveUp กด enter hero .moveDown กด enter hero .moveLeft กด enter hero .mov…" at bounding box center [1363, 309] width 309 height 156
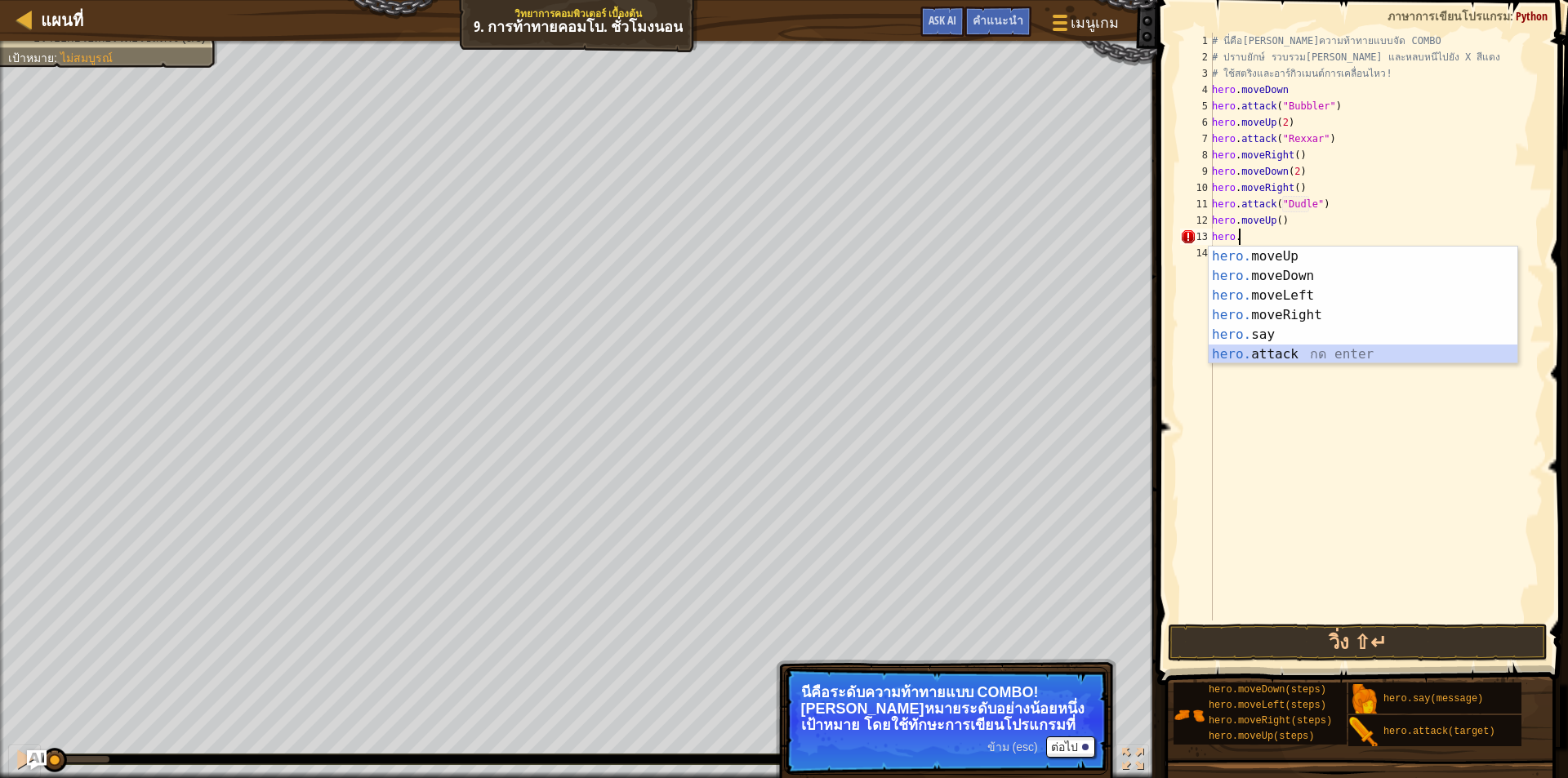
click at [1225, 361] on div "hero. moveUp กด enter hero. moveDown กด enter hero. moveLeft กด enter hero. mov…" at bounding box center [1363, 325] width 309 height 156
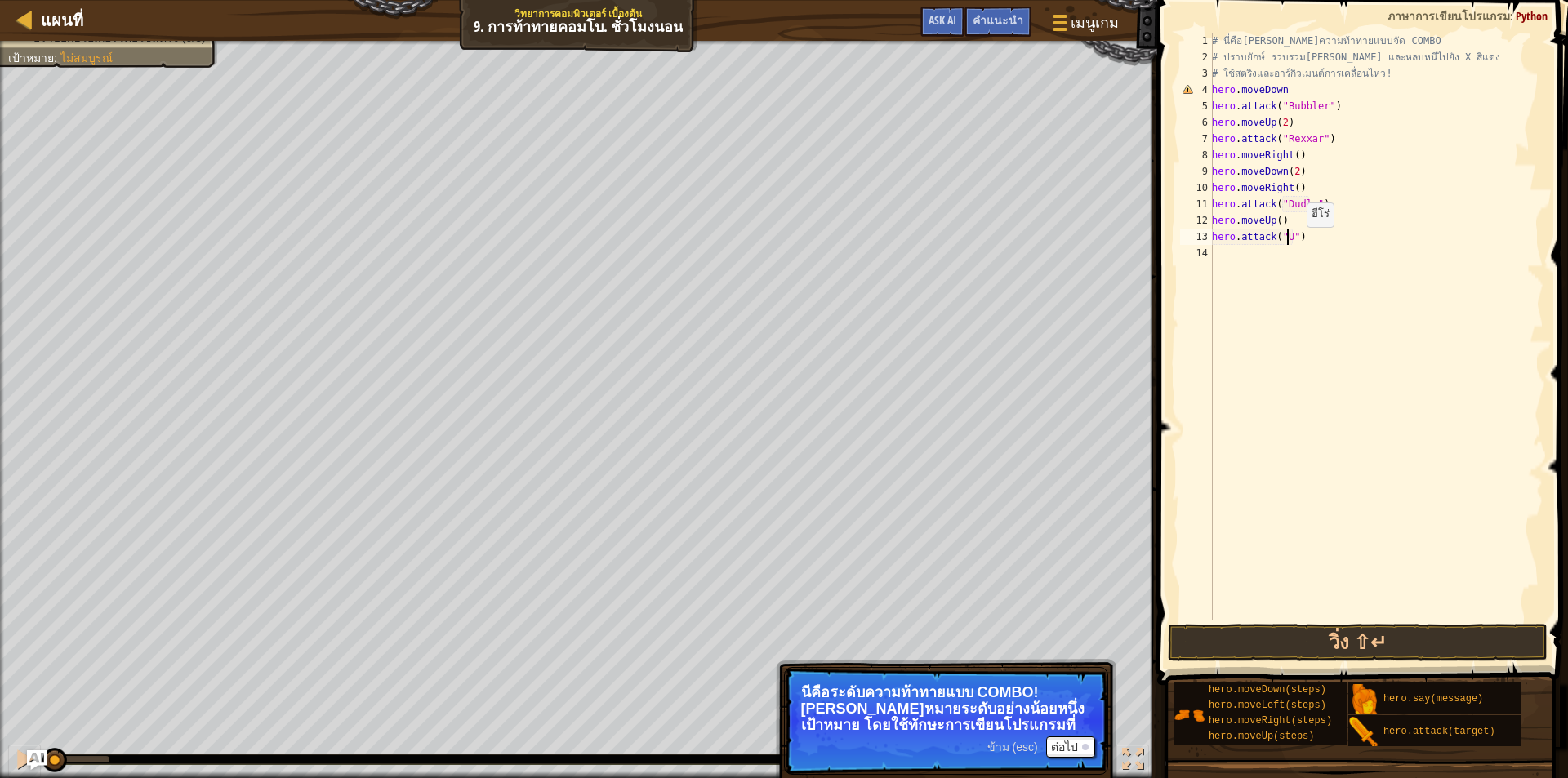
scroll to position [7, 6]
type textarea "hero.attack("Ursa")"
click at [1226, 259] on div "# นี่คือ[PERSON_NAME]ความท้าทายแบบจัด COMBO # ปราบยักษ์ รวบรวม[PERSON_NAME] และ…" at bounding box center [1376, 343] width 335 height 621
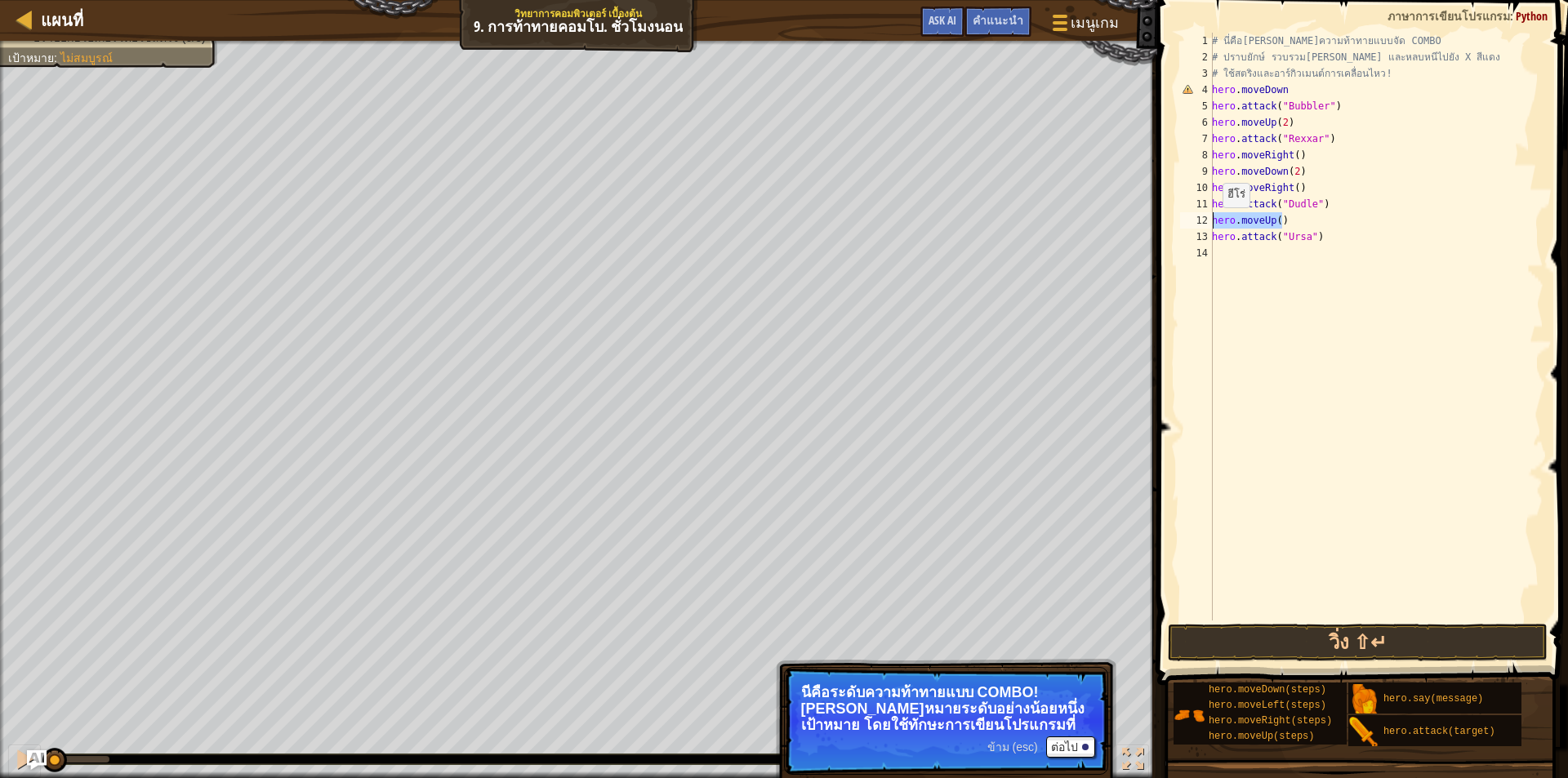
drag, startPoint x: 1282, startPoint y: 219, endPoint x: 1206, endPoint y: 224, distance: 76.2
click at [1206, 224] on div "1 2 3 4 5 6 7 8 9 10 11 12 13 14 # นี่คือ[PERSON_NAME]ความท้าทายแบบจัด COMBO # …" at bounding box center [1361, 326] width 366 height 588
type textarea "hero.moveUp()"
click at [1233, 261] on div "# นี่คือ[PERSON_NAME]ความท้าทายแบบจัด COMBO # ปราบยักษ์ รวบรวม[PERSON_NAME] และ…" at bounding box center [1376, 343] width 335 height 621
type textarea "hero.moveUp()"
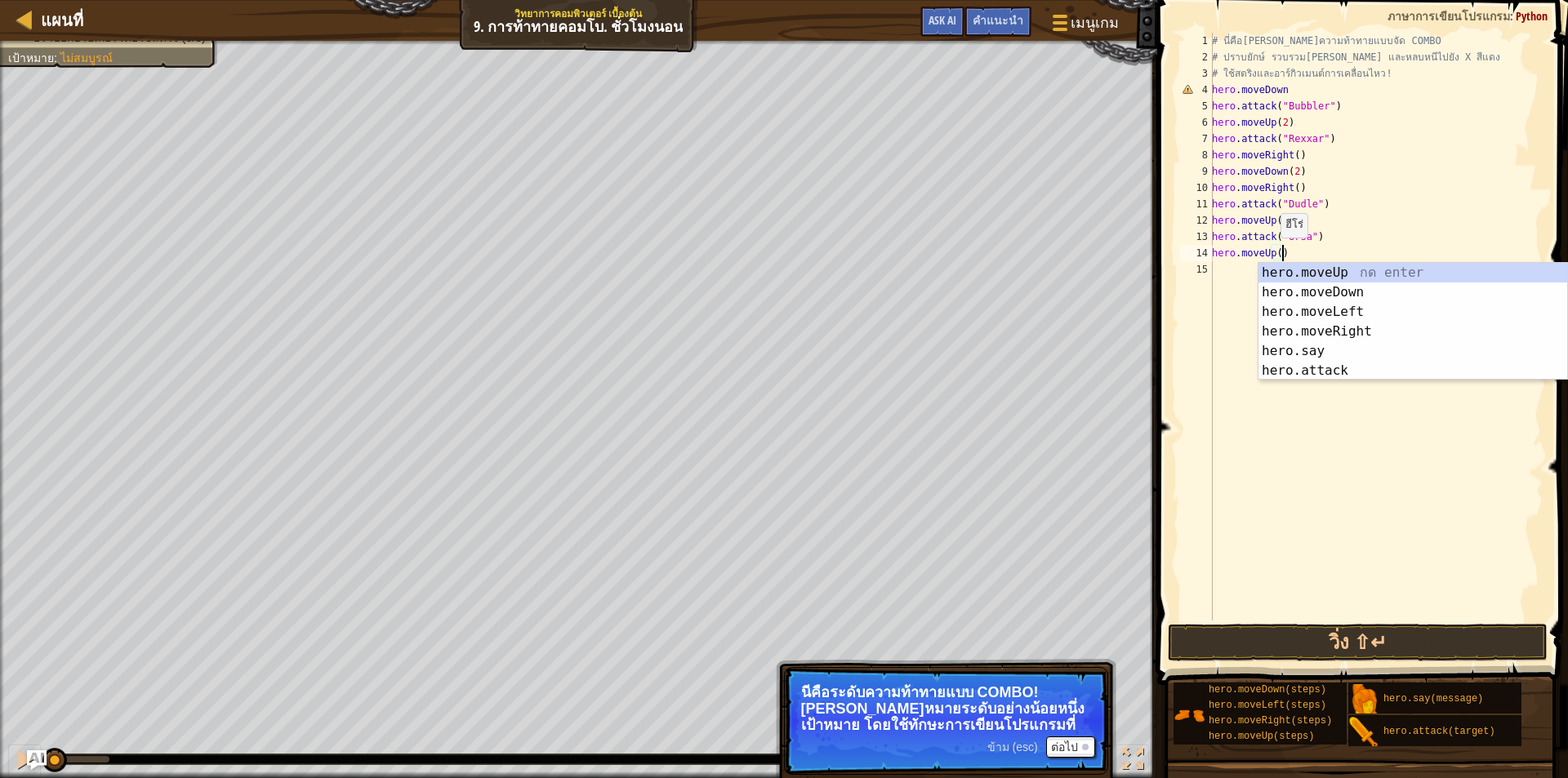
click at [1272, 254] on div "# นี่คือ[PERSON_NAME]ความท้าทายแบบจัด COMBO # ปราบยักษ์ รวบรวม[PERSON_NAME] และ…" at bounding box center [1376, 343] width 335 height 621
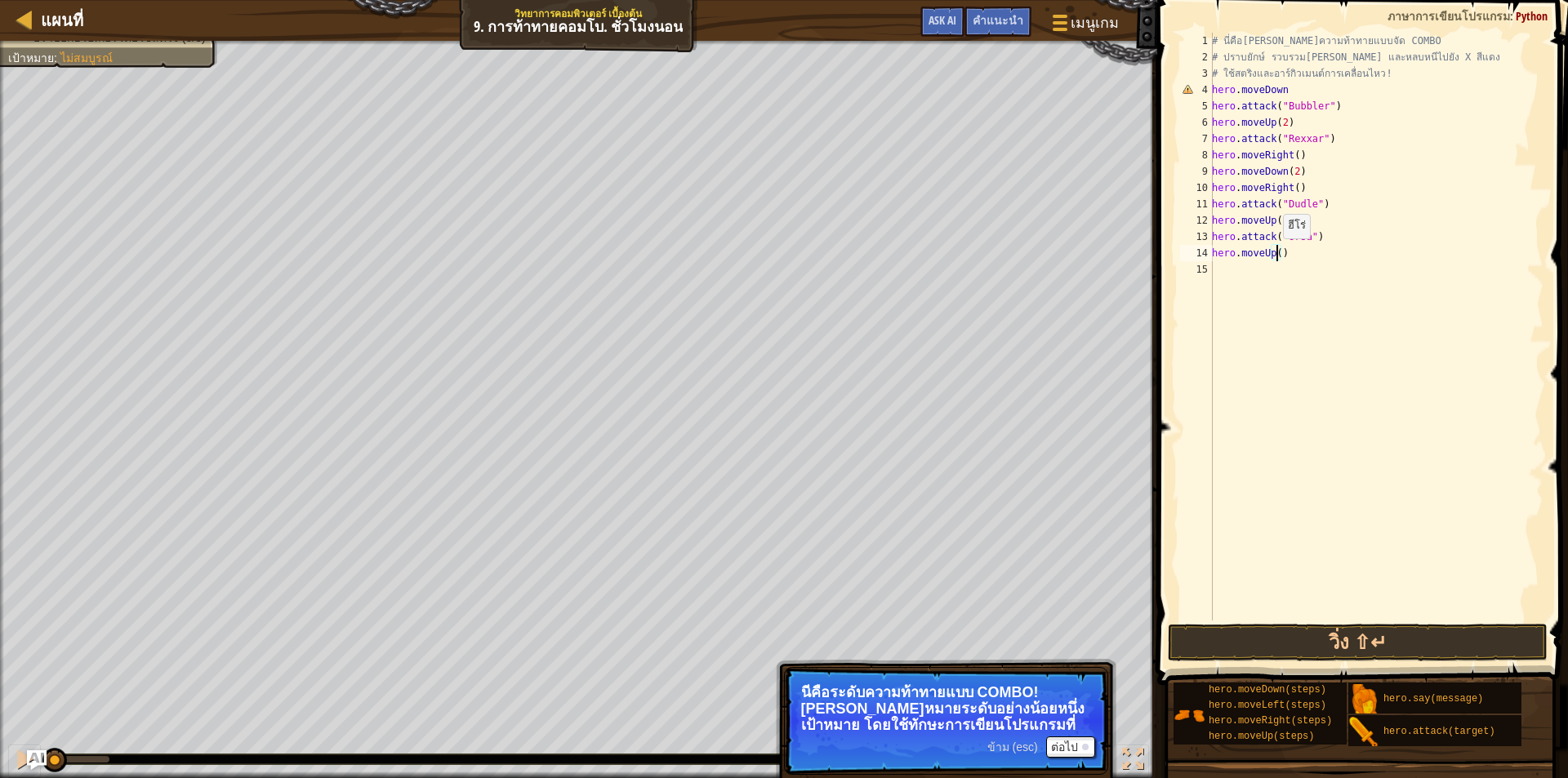
click at [1275, 255] on div "# นี่คือ[PERSON_NAME]ความท้าทายแบบจัด COMBO # ปราบยักษ์ รวบรวม[PERSON_NAME] และ…" at bounding box center [1376, 343] width 335 height 621
click at [1234, 269] on div "# นี่คือ[PERSON_NAME]ความท้าทายแบบจัด COMBO # ปราบยักษ์ รวบรวม[PERSON_NAME] และ…" at bounding box center [1376, 343] width 335 height 621
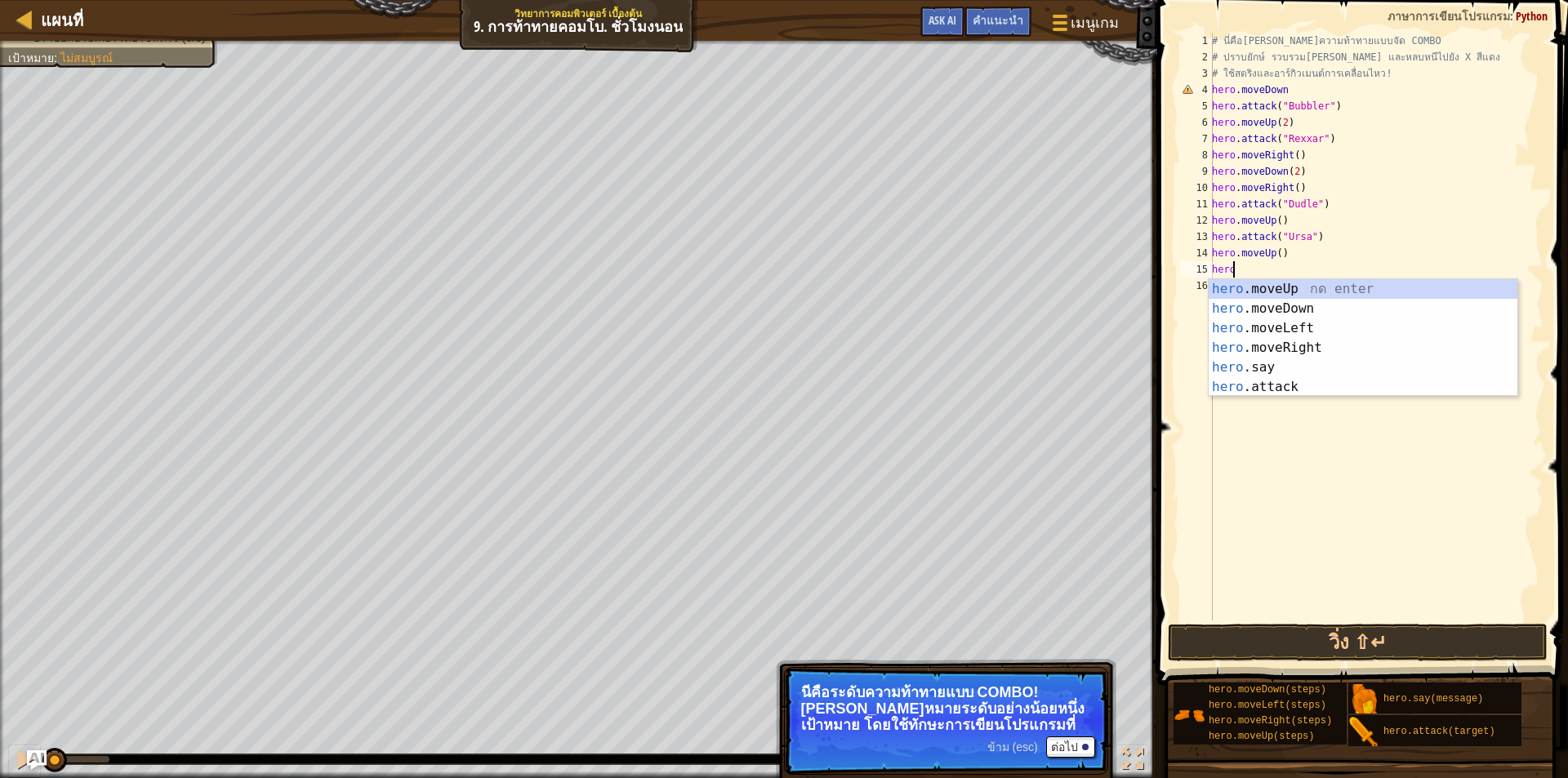
scroll to position [7, 1]
type textarea "hero."
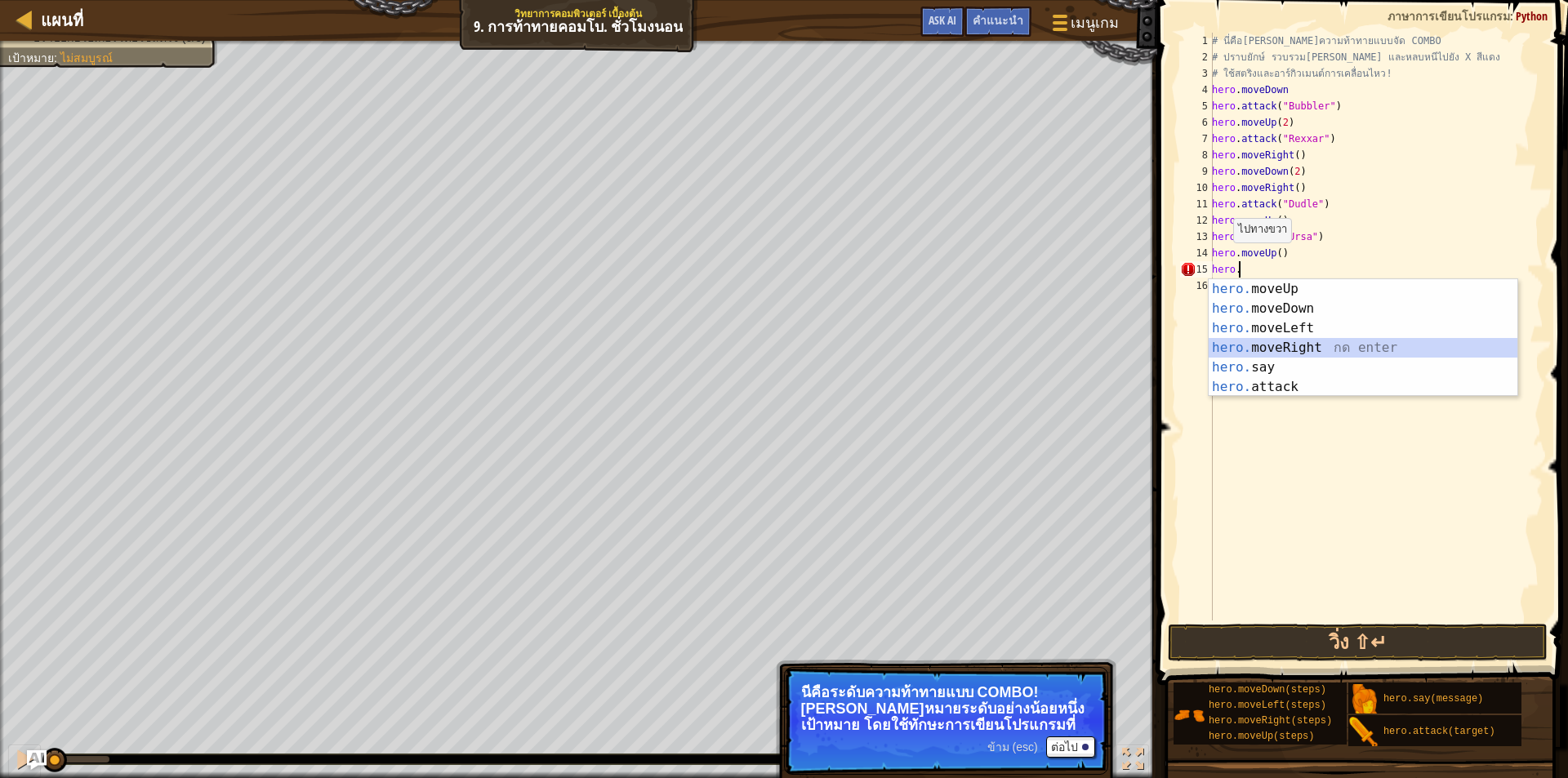
click at [1260, 340] on div "hero. moveUp กด enter hero. moveDown กด enter hero. moveLeft กด enter hero. mov…" at bounding box center [1363, 357] width 309 height 156
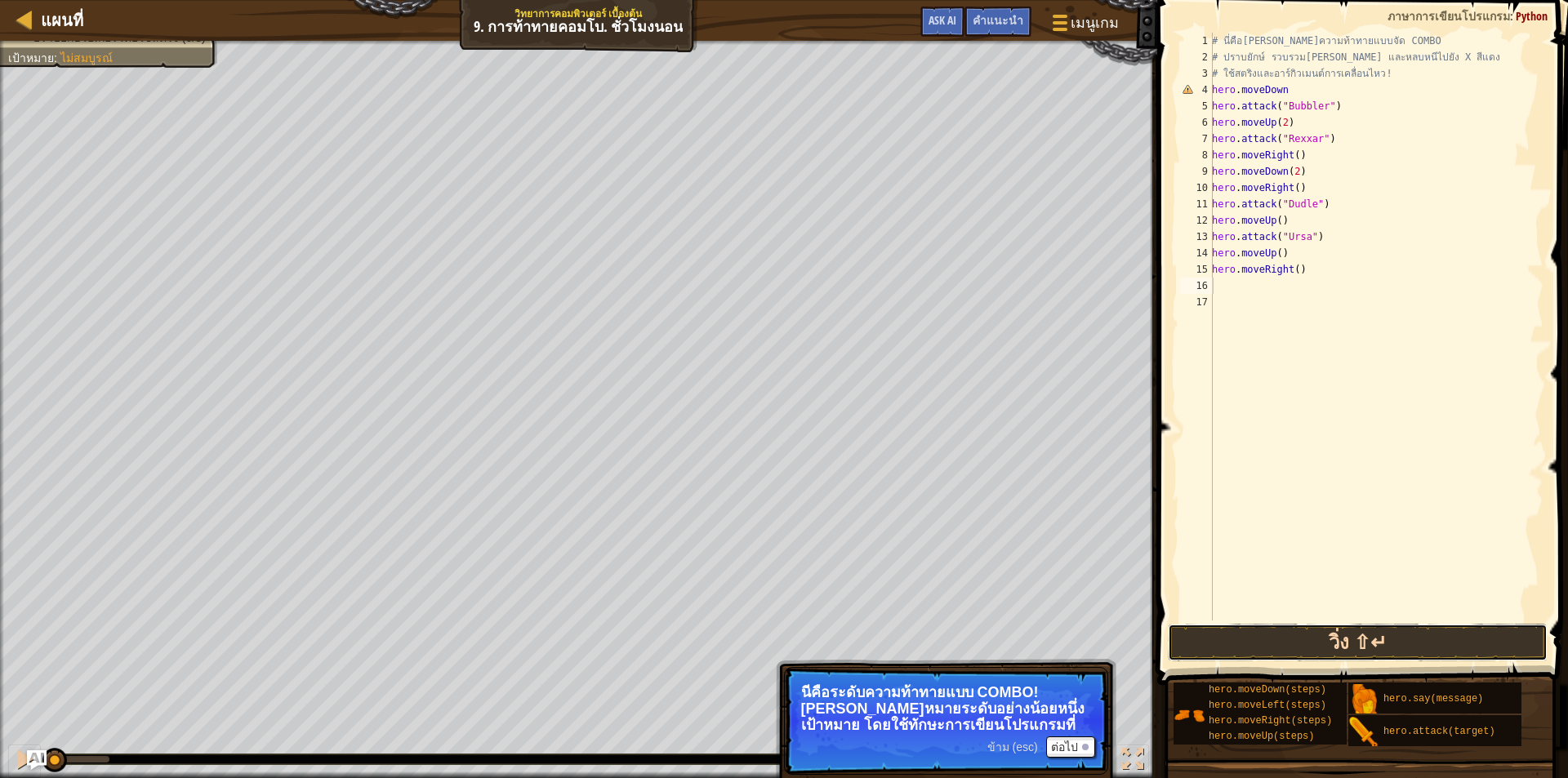
click at [1245, 641] on button "วิ่ง ⇧↵" at bounding box center [1357, 643] width 380 height 37
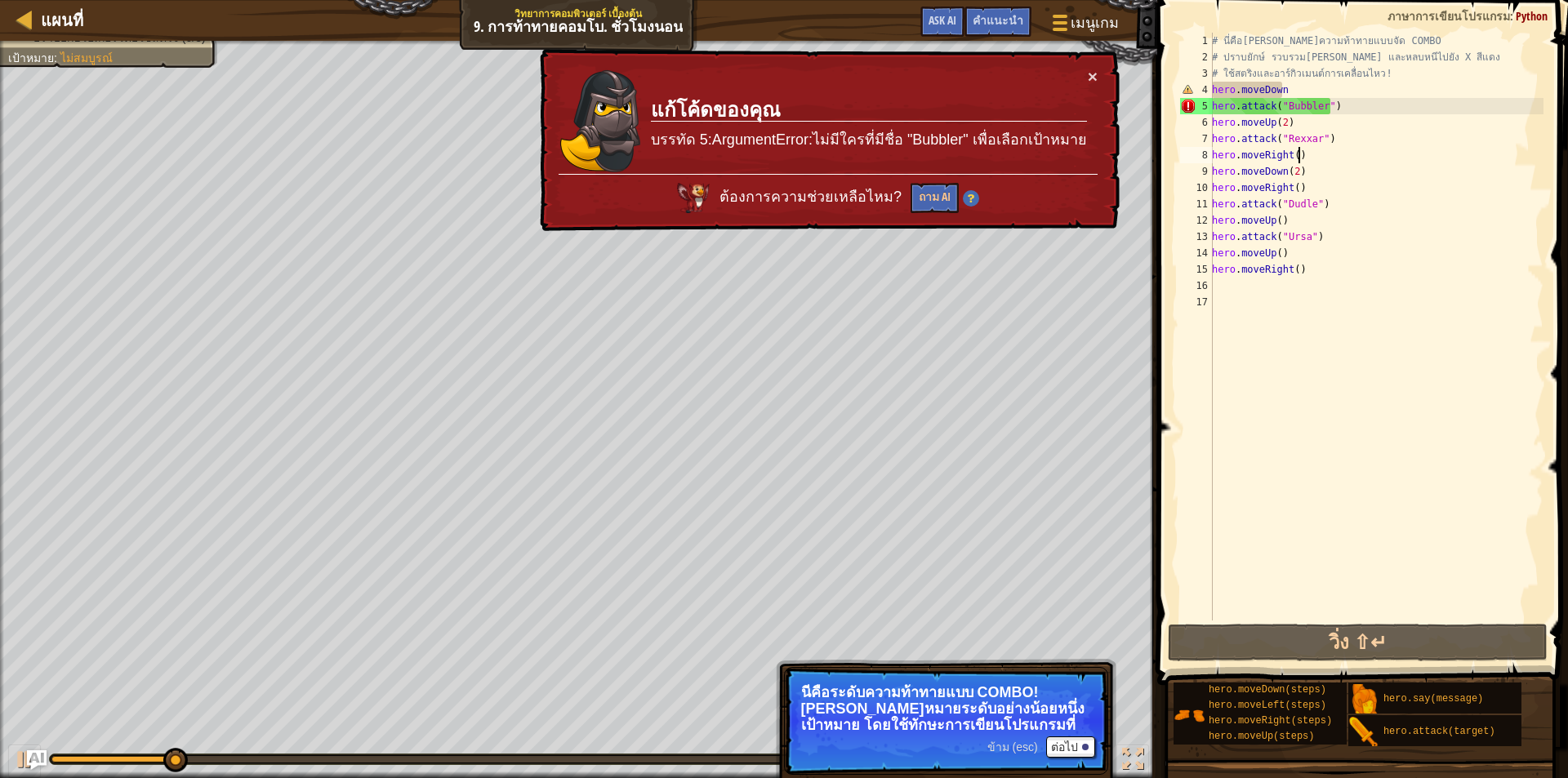
click at [1314, 150] on div "# นี่คือ[PERSON_NAME]ความท้าทายแบบจัด COMBO # ปราบยักษ์ รวบรวม[PERSON_NAME] และ…" at bounding box center [1376, 343] width 335 height 621
click at [1087, 75] on td "แก้โค้ดของคุณ บรรทัด 5:ArgumentError:ไม่มีใครที่มีชื่อ "Bubbler" เพื่อเลือกเป้า…" at bounding box center [869, 120] width 438 height 106
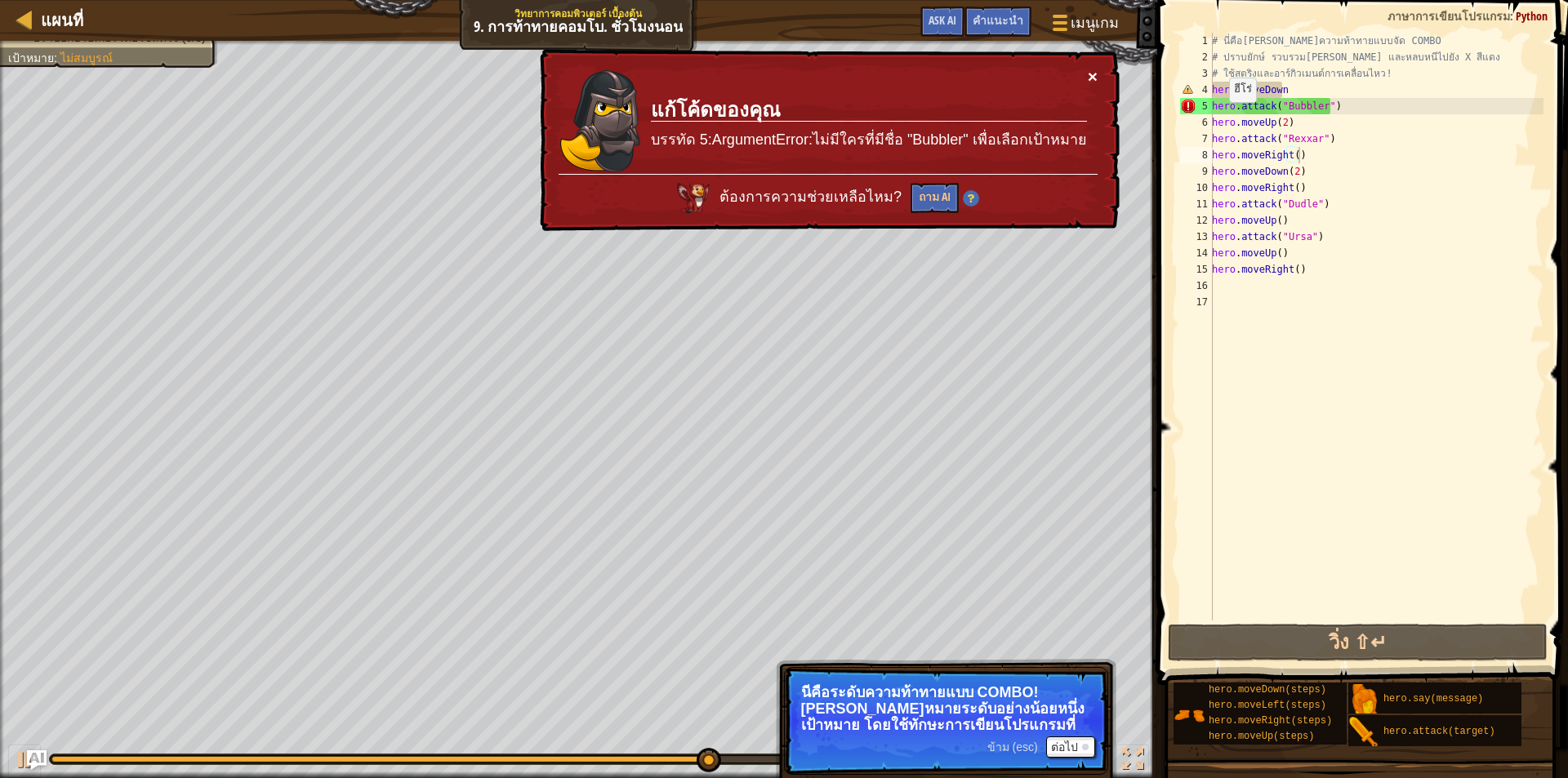
click at [1090, 76] on button "×" at bounding box center [1092, 76] width 10 height 17
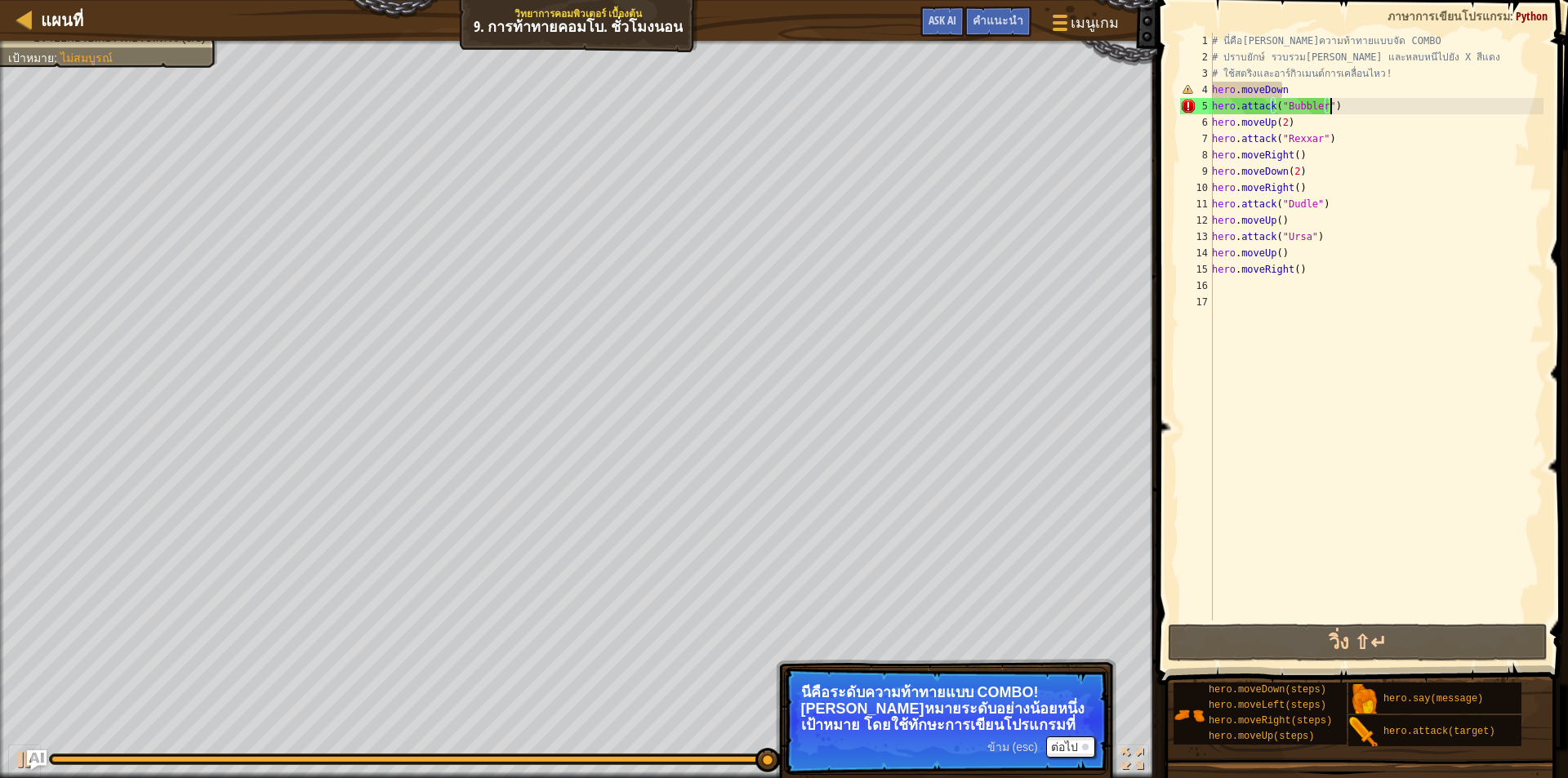
click at [1347, 103] on div "# นี่คือ[PERSON_NAME]ความท้าทายแบบจัด COMBO # ปราบยักษ์ รวบรวม[PERSON_NAME] และ…" at bounding box center [1376, 343] width 335 height 621
click at [1319, 108] on div "# นี่คือ[PERSON_NAME]ความท้าทายแบบจัด COMBO # ปราบยักษ์ รวบรวม[PERSON_NAME] และ…" at bounding box center [1376, 343] width 335 height 621
type textarea "hero.attack("Bubble")"
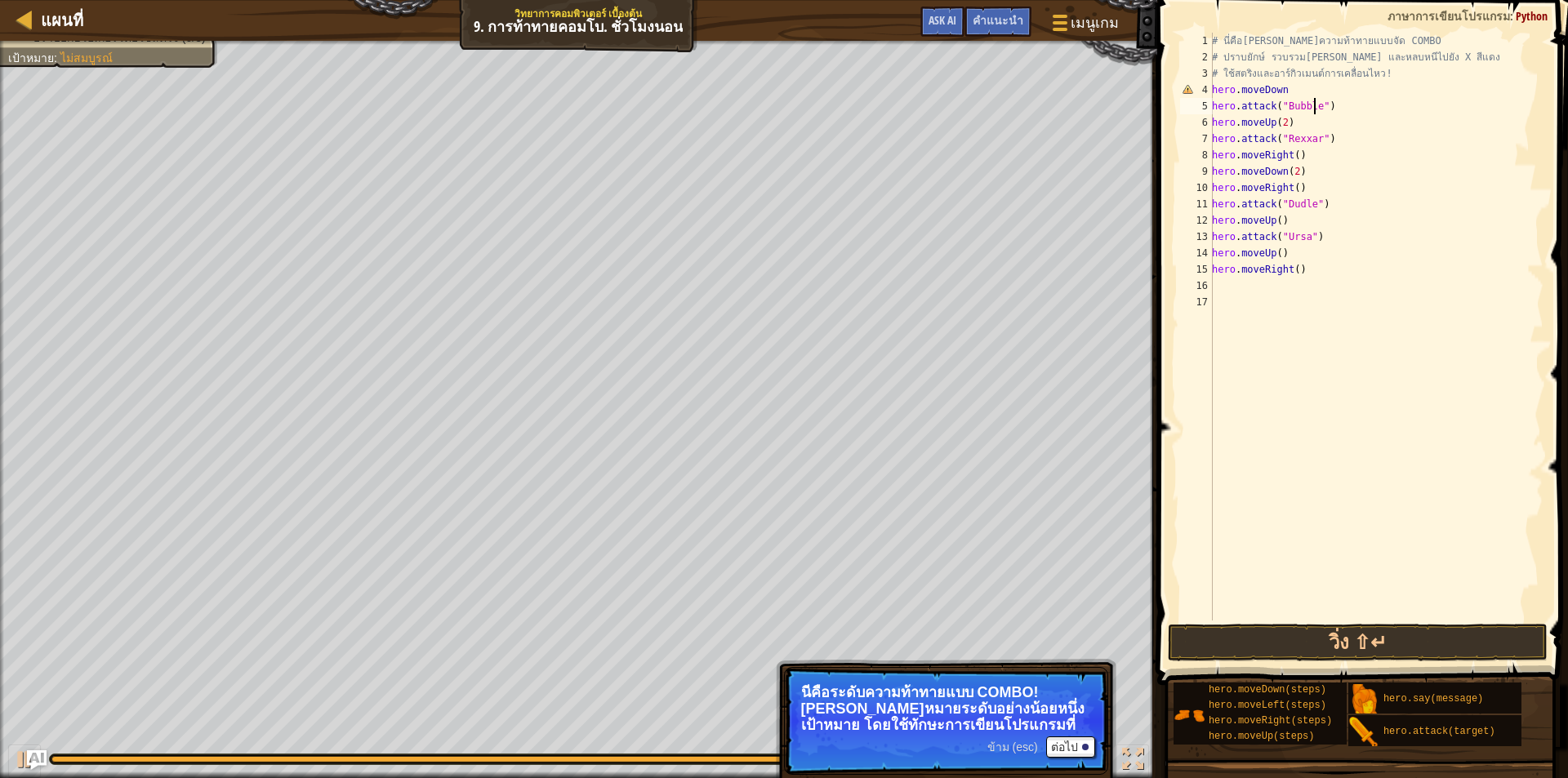
click at [1349, 430] on div "# นี่คือ[PERSON_NAME]ความท้าทายแบบจัด COMBO # ปราบยักษ์ รวบรวม[PERSON_NAME] และ…" at bounding box center [1376, 343] width 335 height 621
click at [1334, 640] on button "วิ่ง ⇧↵" at bounding box center [1357, 643] width 380 height 37
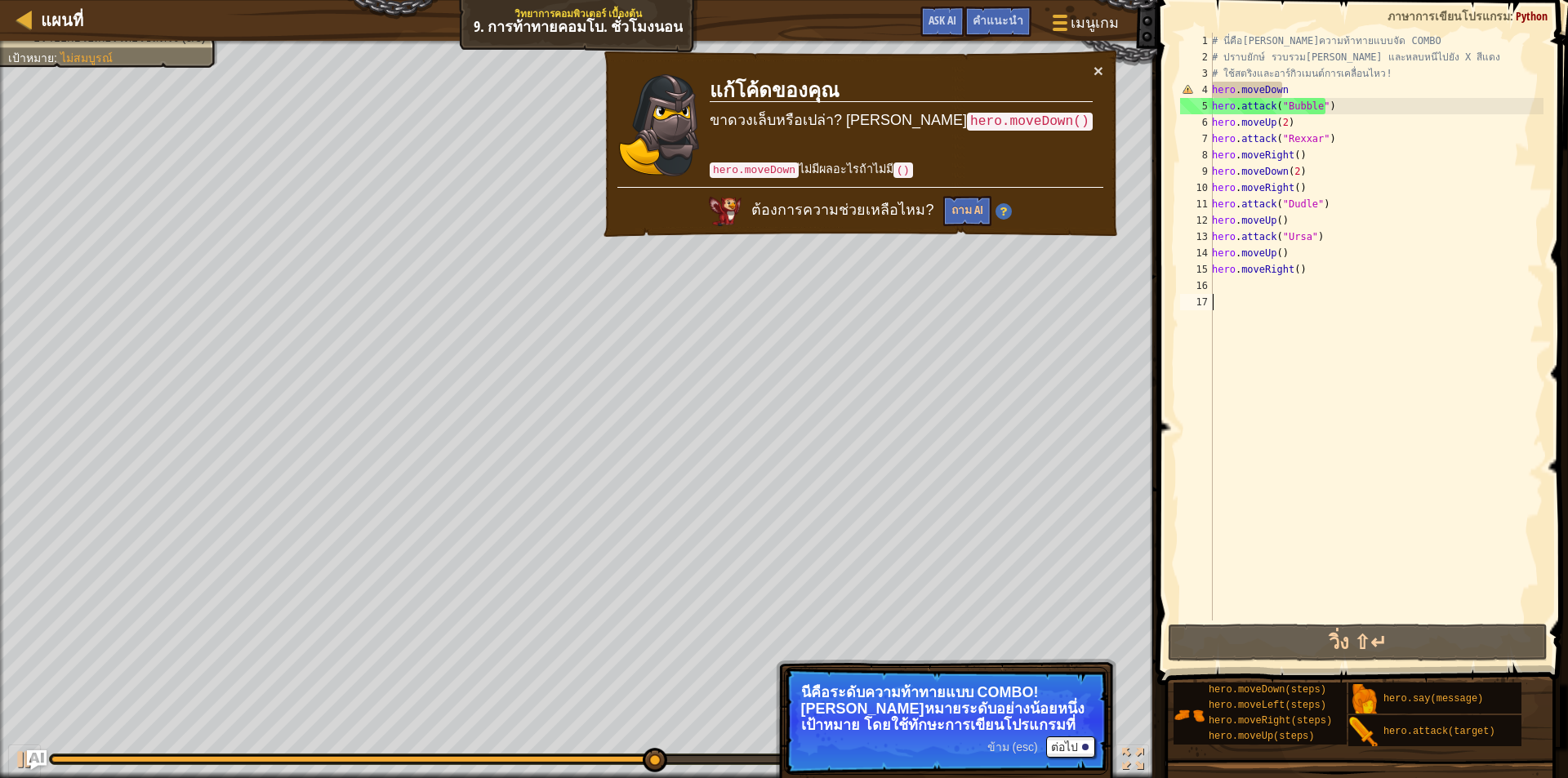
click at [4, 761] on div "♫" at bounding box center [578, 755] width 1157 height 49
click at [10, 758] on button at bounding box center [24, 762] width 33 height 34
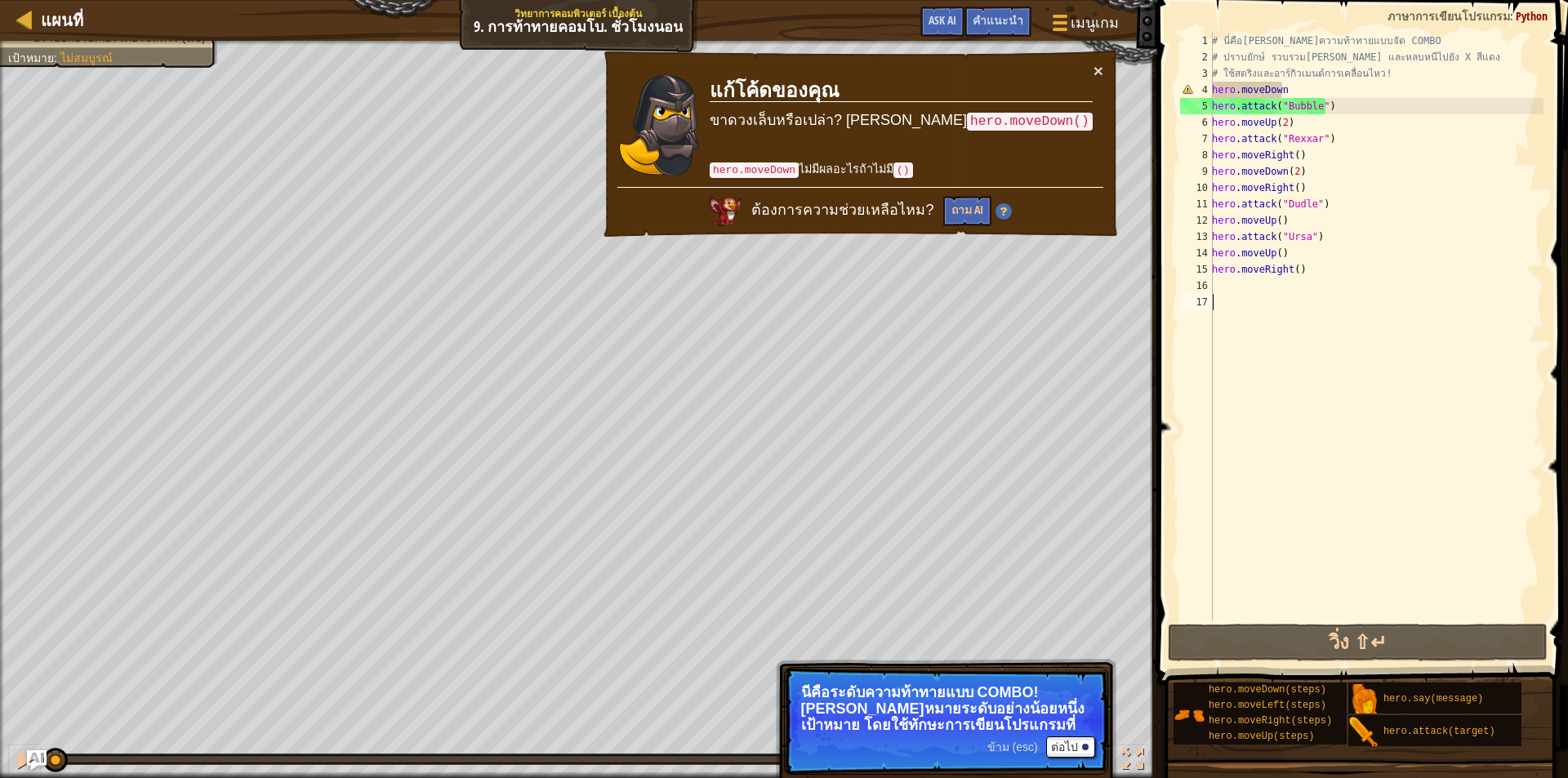
drag, startPoint x: 698, startPoint y: 758, endPoint x: 0, endPoint y: 782, distance: 698.4
click at [0, 0] on html "แผนที่ วิทยาการคอมพิวเตอร์ เบื้องต้น 9. การท้าทายคอมโบ. ชั่วโมงนอน เมนูเกม เสร็…" at bounding box center [784, 0] width 1568 height 0
drag, startPoint x: 1363, startPoint y: 100, endPoint x: 1178, endPoint y: 128, distance: 187.1
click at [1178, 128] on div "1 2 3 4 5 6 7 8 9 10 11 12 13 14 15 16 17 # นี่คือ[PERSON_NAME]ความท้าทายแบบจัด…" at bounding box center [1361, 326] width 366 height 588
click at [1328, 80] on div "# นี่คือ[PERSON_NAME]ความท้าทายแบบจัด COMBO # ปราบยักษ์ รวบรวม[PERSON_NAME] และ…" at bounding box center [1376, 343] width 335 height 621
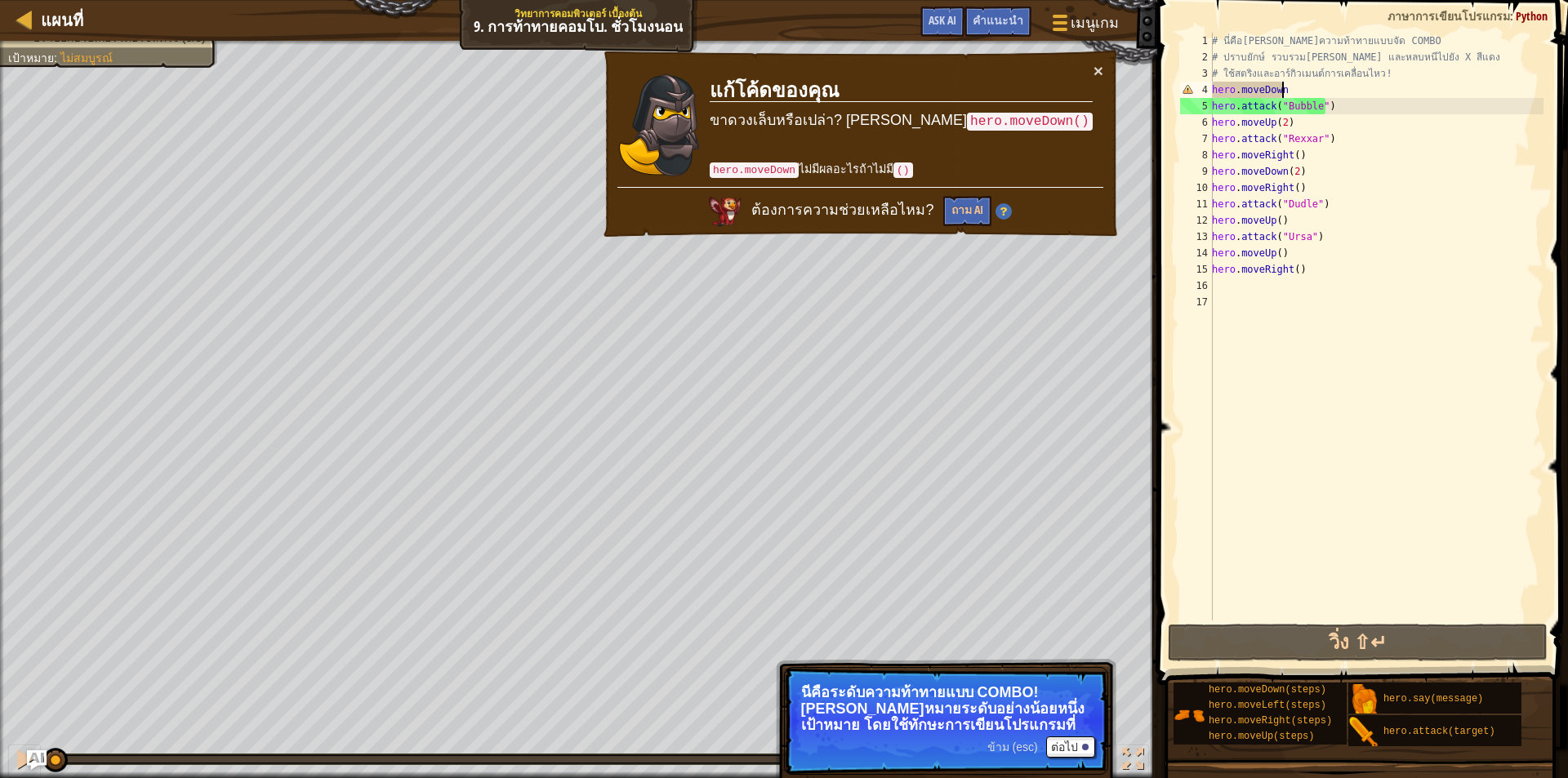
click at [1316, 87] on div "# นี่คือ[PERSON_NAME]ความท้าทายแบบจัด COMBO # ปราบยักษ์ รวบรวม[PERSON_NAME] และ…" at bounding box center [1376, 343] width 335 height 621
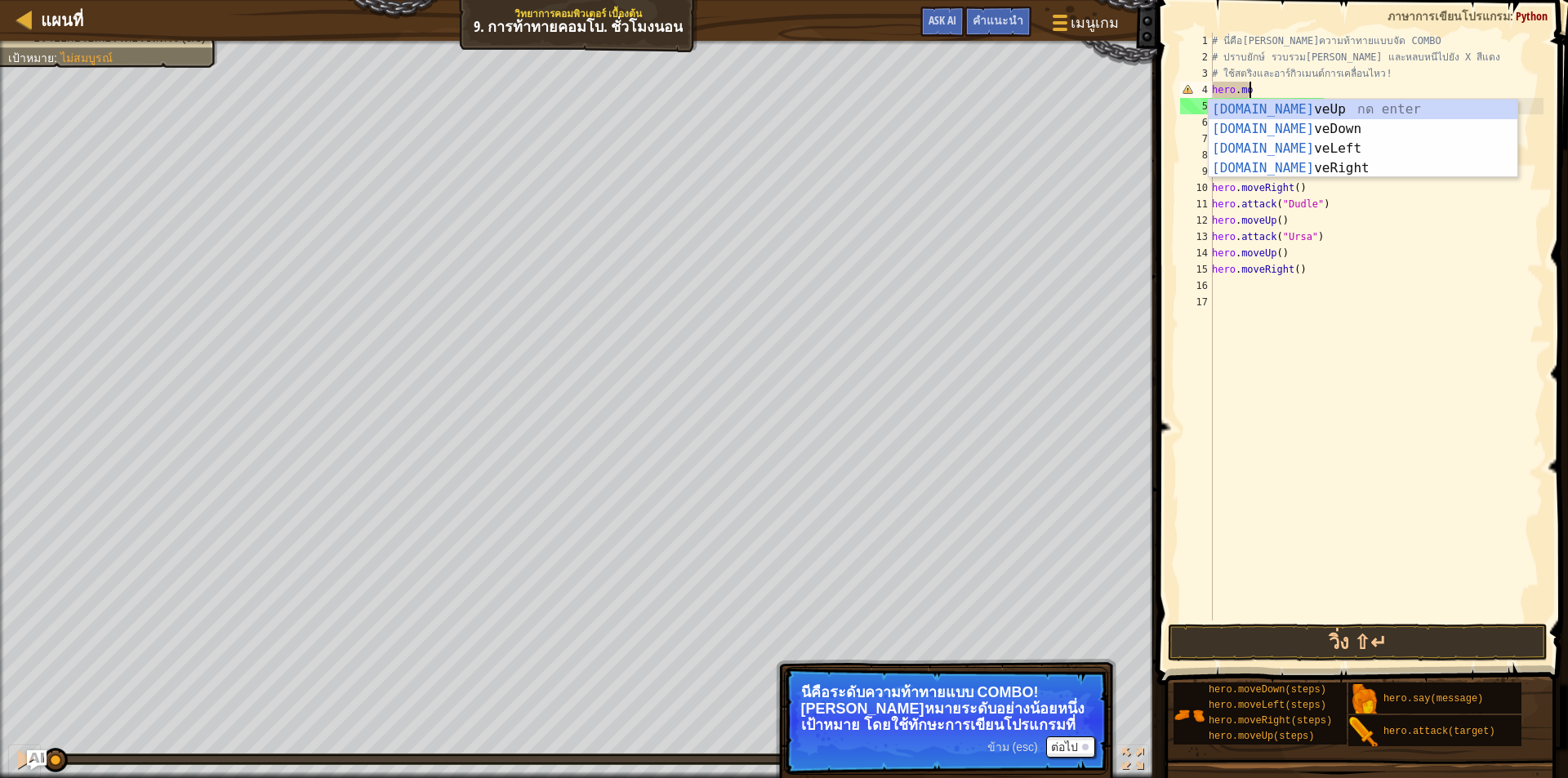
type textarea "h"
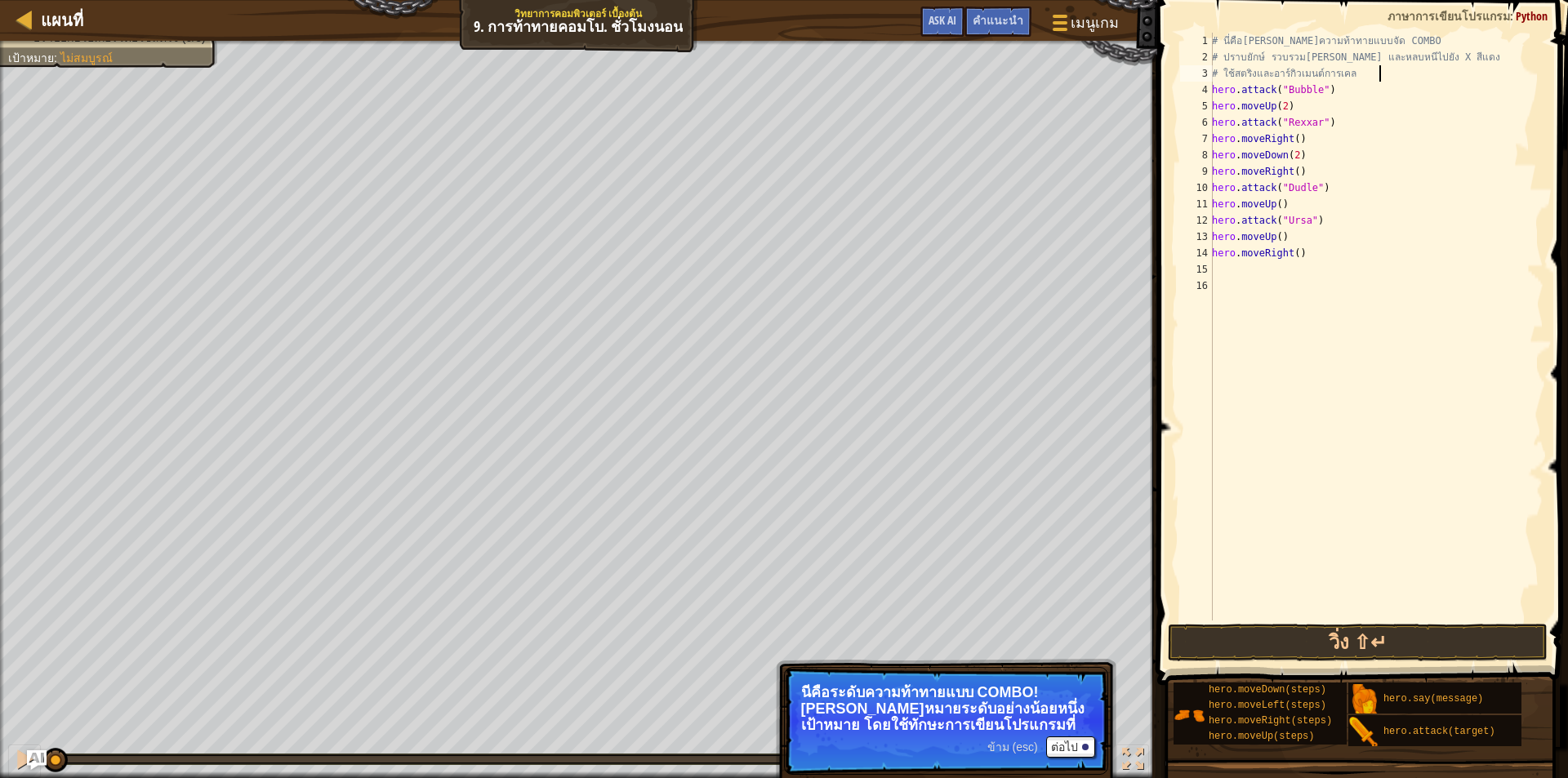
click at [1336, 96] on div "# นี่คือ[PERSON_NAME]ความท้าทายแบบจัด COMBO # ปราบยักษ์ รวบรวม[PERSON_NAME] และ…" at bounding box center [1376, 343] width 335 height 621
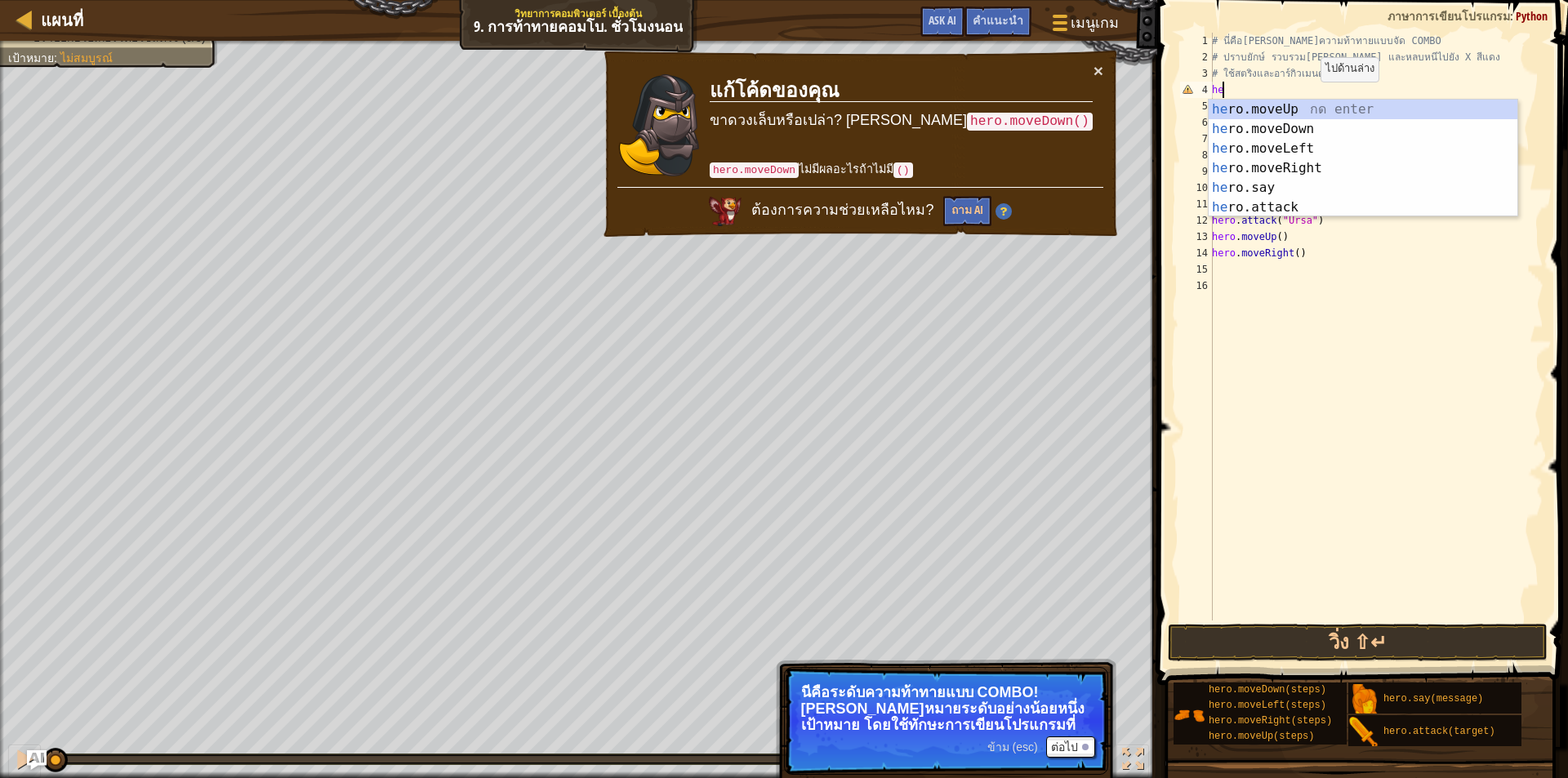
type textarea "h"
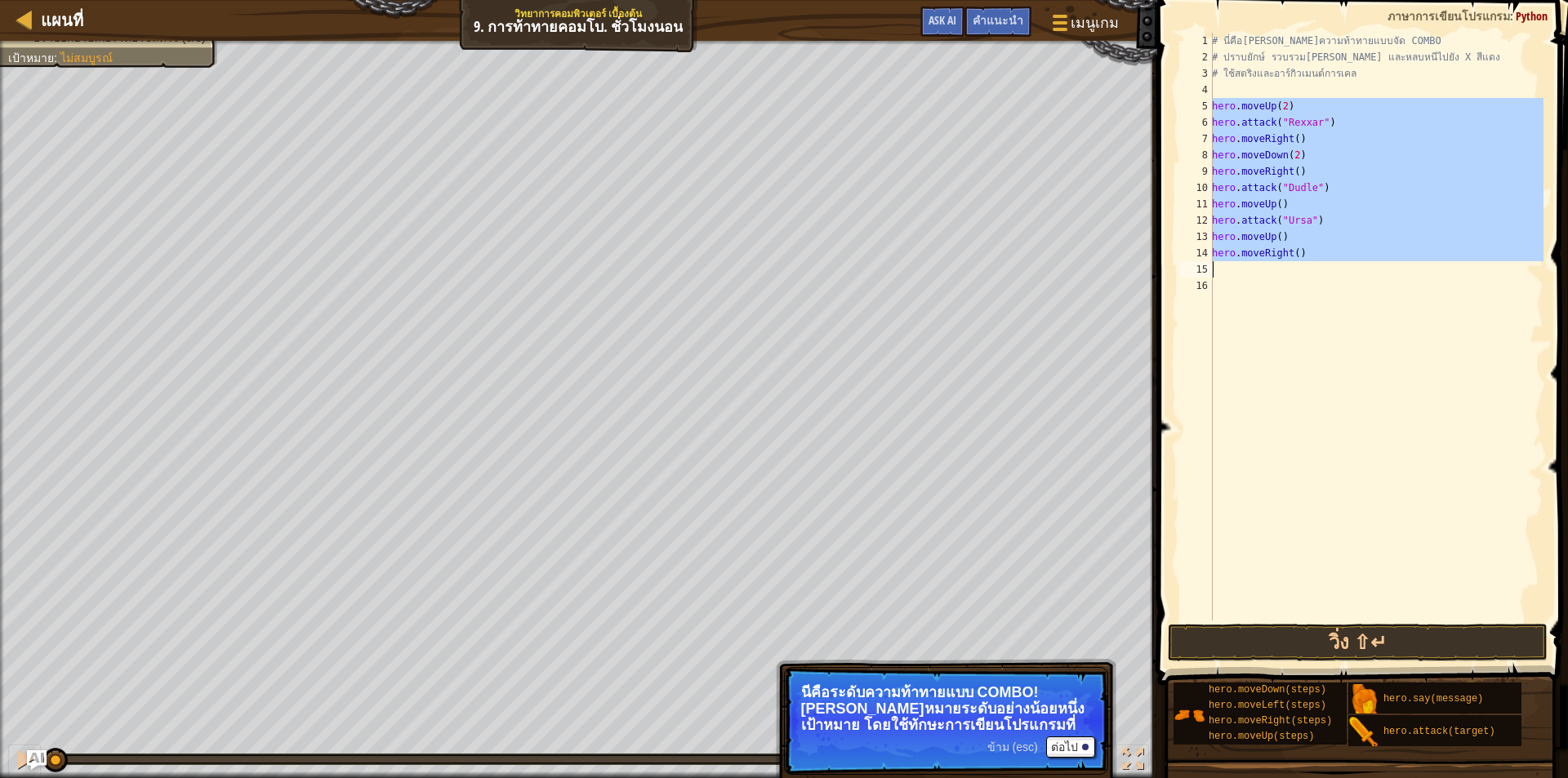
drag, startPoint x: 1211, startPoint y: 105, endPoint x: 1309, endPoint y: 255, distance: 179.2
click at [1309, 255] on div "1 2 3 4 5 6 7 8 9 10 11 12 13 14 15 16 # นี่คือ[PERSON_NAME]ความท้าทายแบบจัด CO…" at bounding box center [1361, 326] width 366 height 588
type textarea "hero.moveRight()"
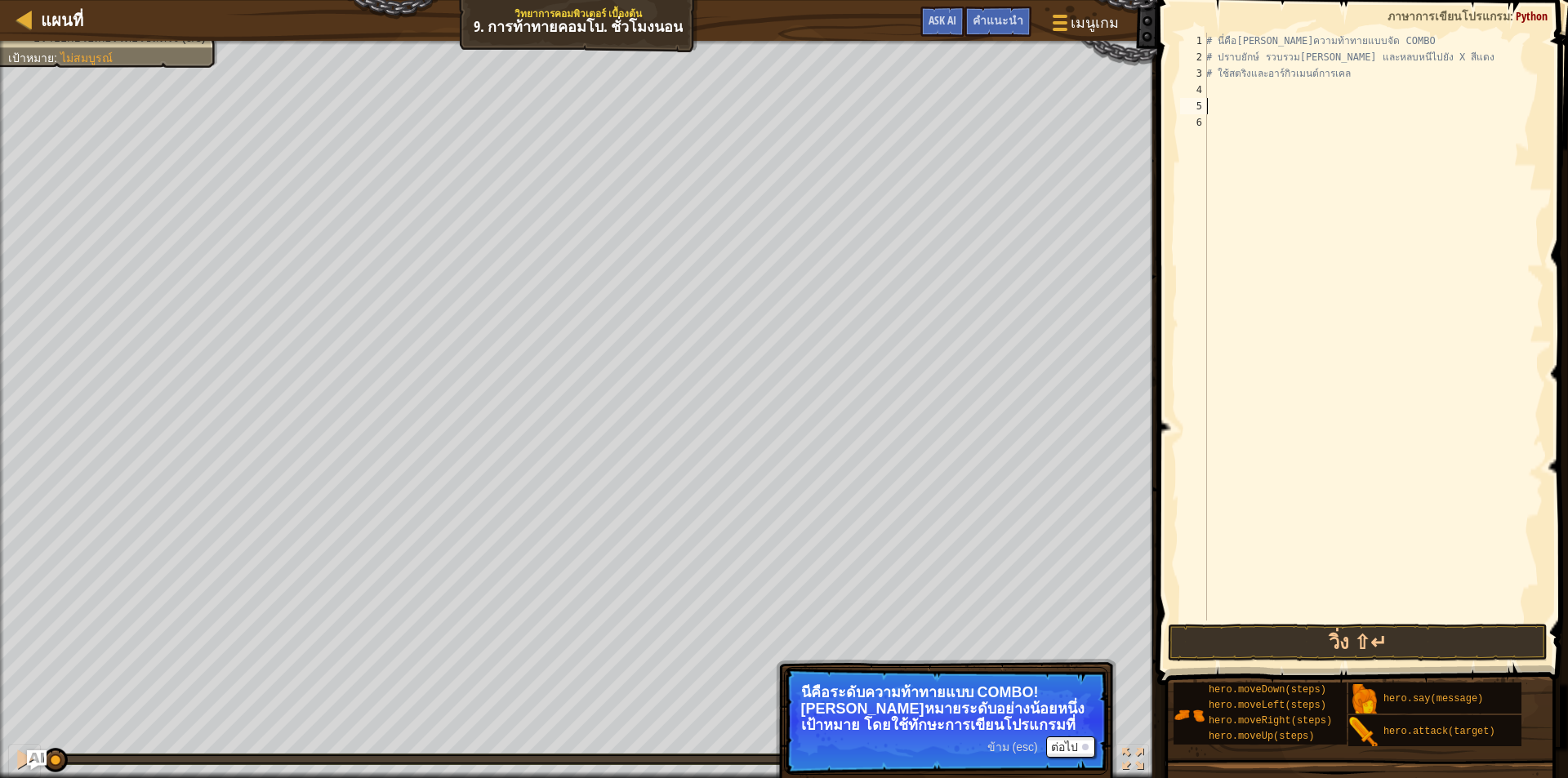
click at [1206, 89] on div "4" at bounding box center [1194, 90] width 27 height 16
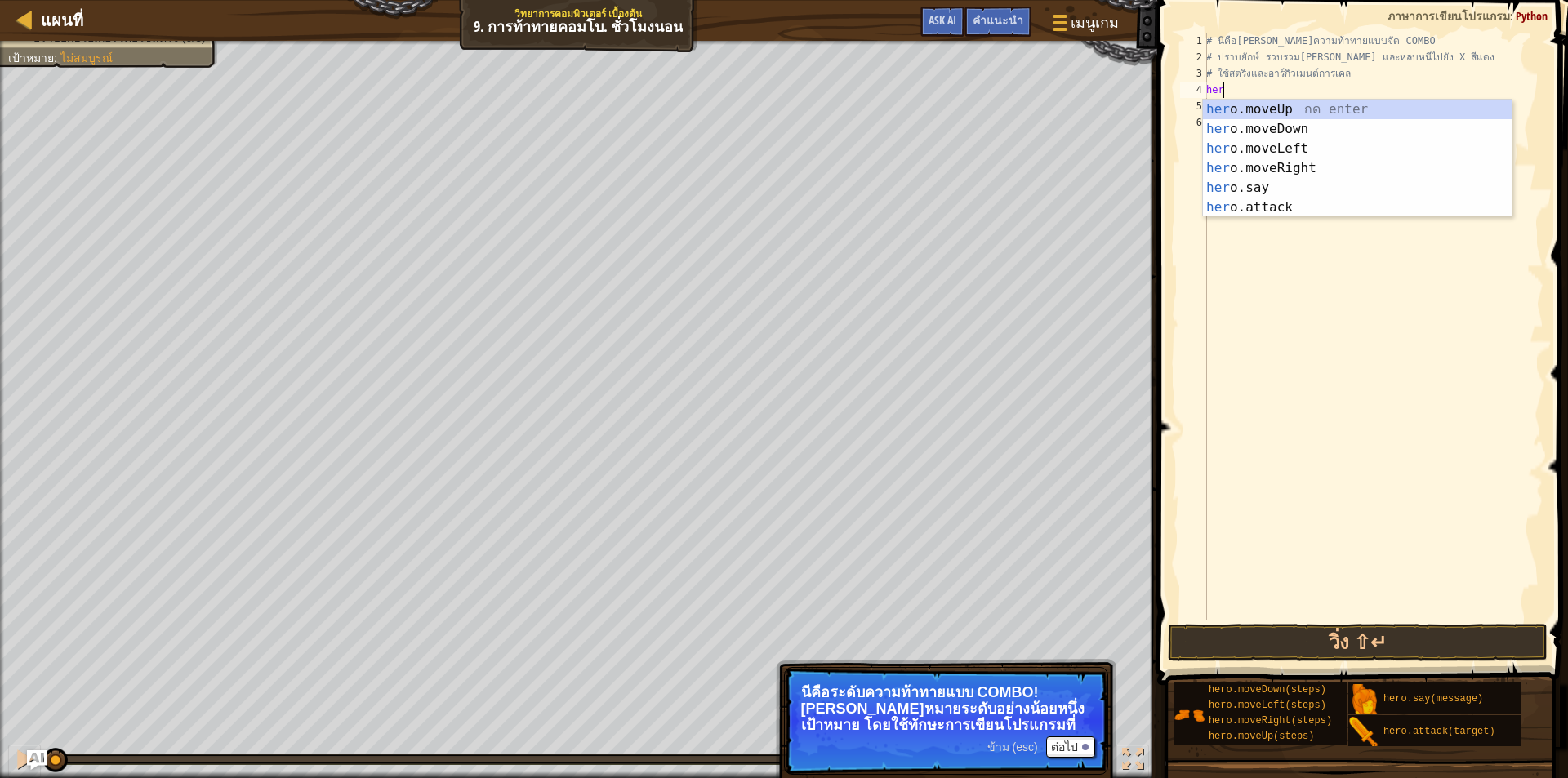
type textarea "hero"
click at [1294, 128] on div "hero .moveUp กด enter hero .moveDown กด enter hero .moveLeft กด enter hero .mov…" at bounding box center [1357, 178] width 309 height 156
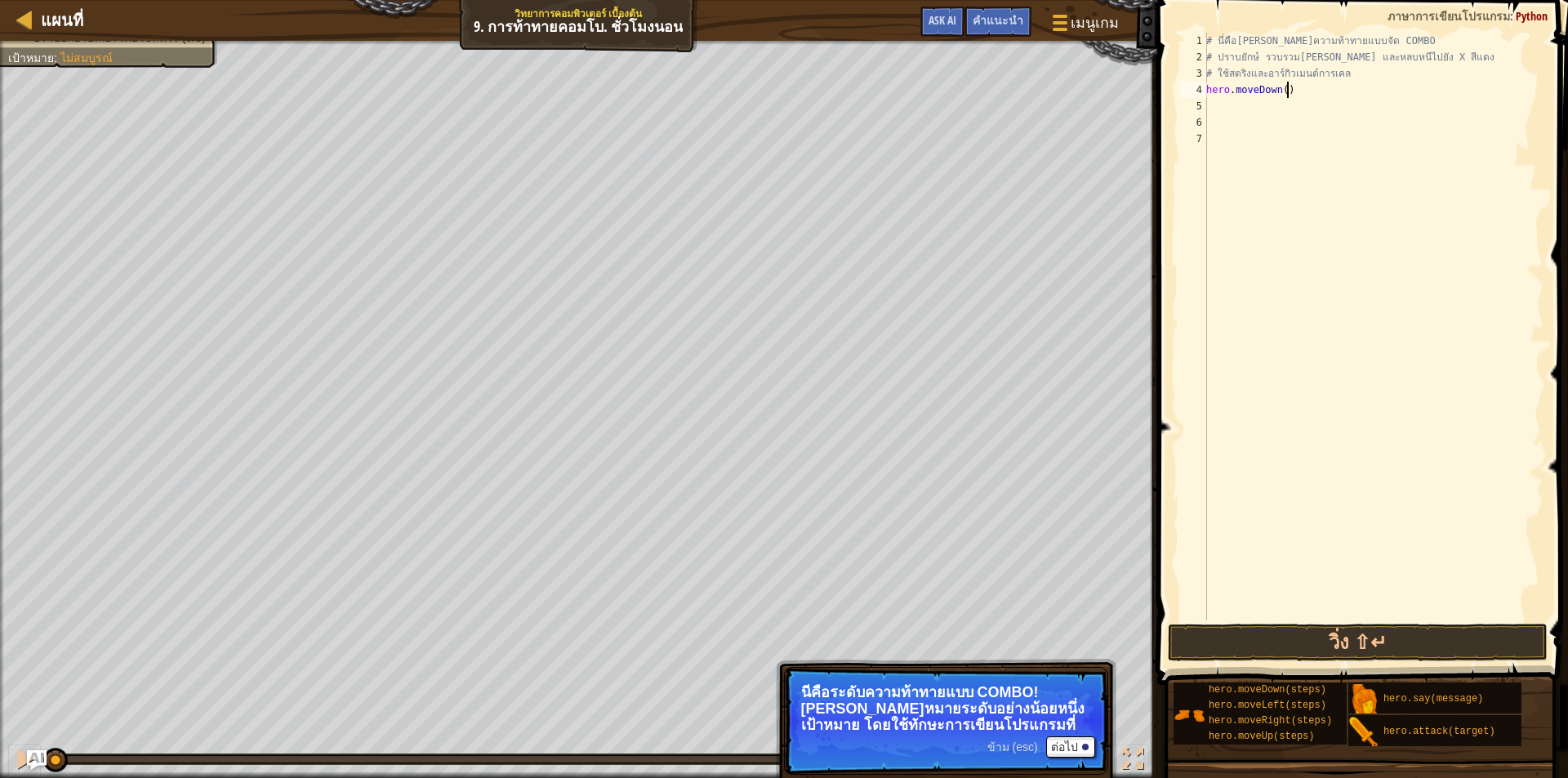
click at [1285, 89] on div "# นี่คือ[PERSON_NAME]ความท้าทายแบบจัด COMBO # ปราบยักษ์ รวบรวม[PERSON_NAME] และ…" at bounding box center [1373, 343] width 341 height 621
click at [1280, 90] on div "# นี่คือ[PERSON_NAME]ความท้าทายแบบจัด COMBO # ปราบยักษ์ รวบรวม[PERSON_NAME] และ…" at bounding box center [1373, 343] width 341 height 621
type textarea "hero.moveDown(1)"
click at [1234, 97] on div "# นี่คือ[PERSON_NAME]ความท้าทายแบบจัด COMBO # ปราบยักษ์ รวบรวม[PERSON_NAME] และ…" at bounding box center [1373, 343] width 341 height 621
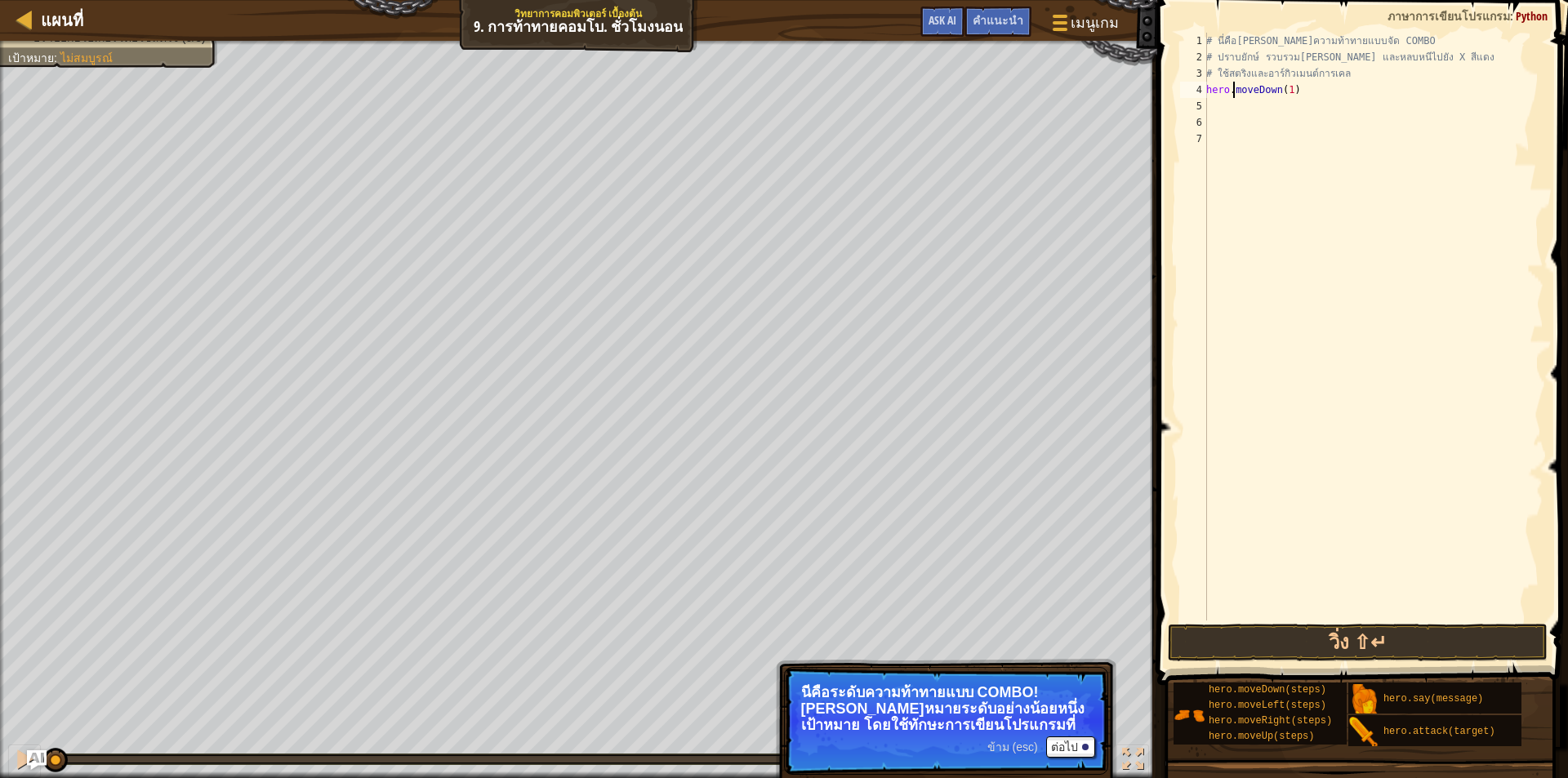
click at [1234, 108] on div "# นี่คือ[PERSON_NAME]ความท้าทายแบบจัด COMBO # ปราบยักษ์ รวบรวม[PERSON_NAME] และ…" at bounding box center [1373, 343] width 341 height 621
click at [1298, 84] on div "# นี่คือ[PERSON_NAME]ความท้าทายแบบจัด COMBO # ปราบยักษ์ รวบรวม[PERSON_NAME] และ…" at bounding box center [1373, 343] width 341 height 621
type textarea "hero.moveDown(1)"
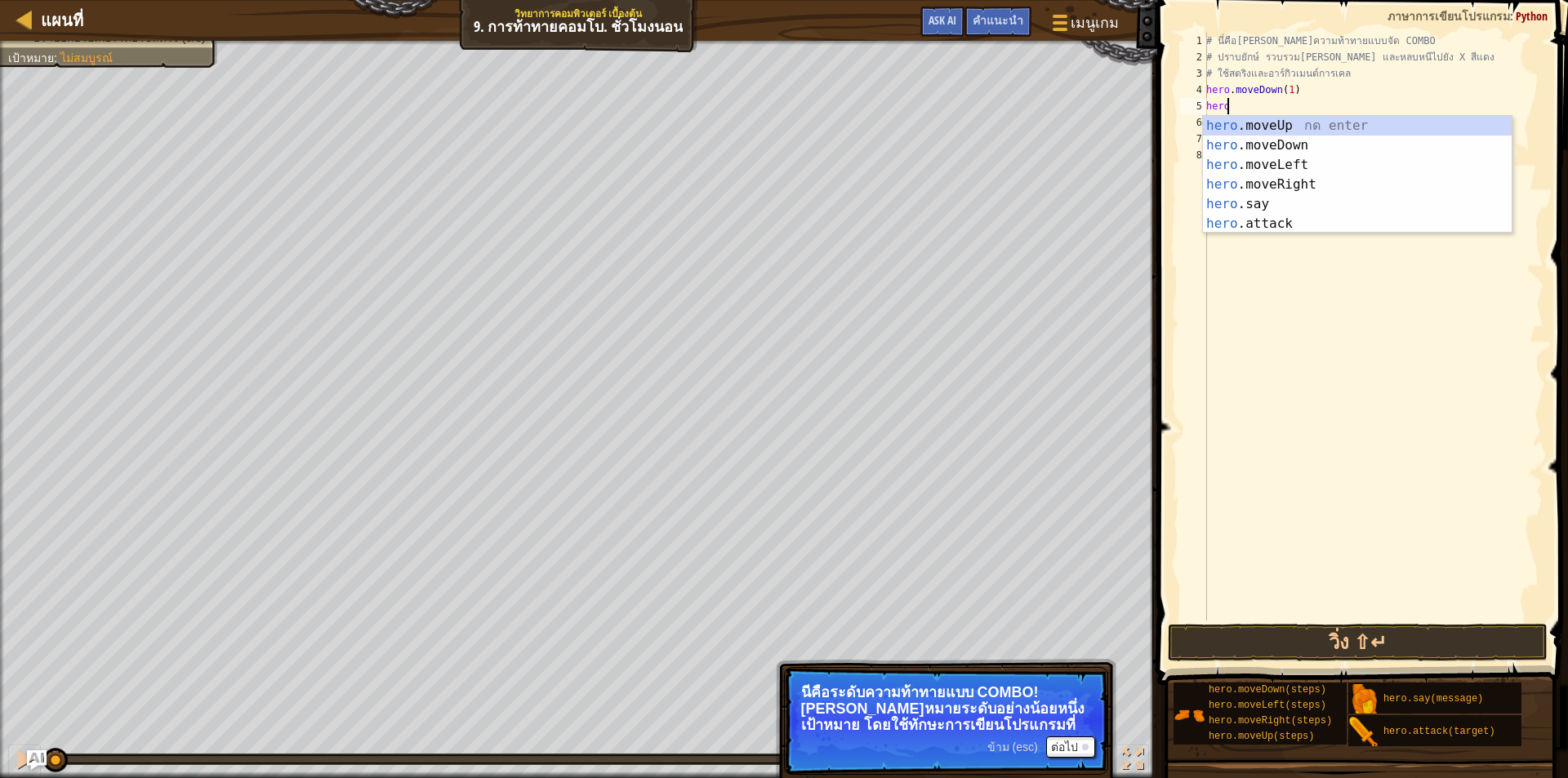
scroll to position [7, 1]
click at [1297, 224] on div "hero .moveUp กด enter hero .moveDown กด enter hero .moveLeft กด enter hero .mov…" at bounding box center [1357, 194] width 309 height 156
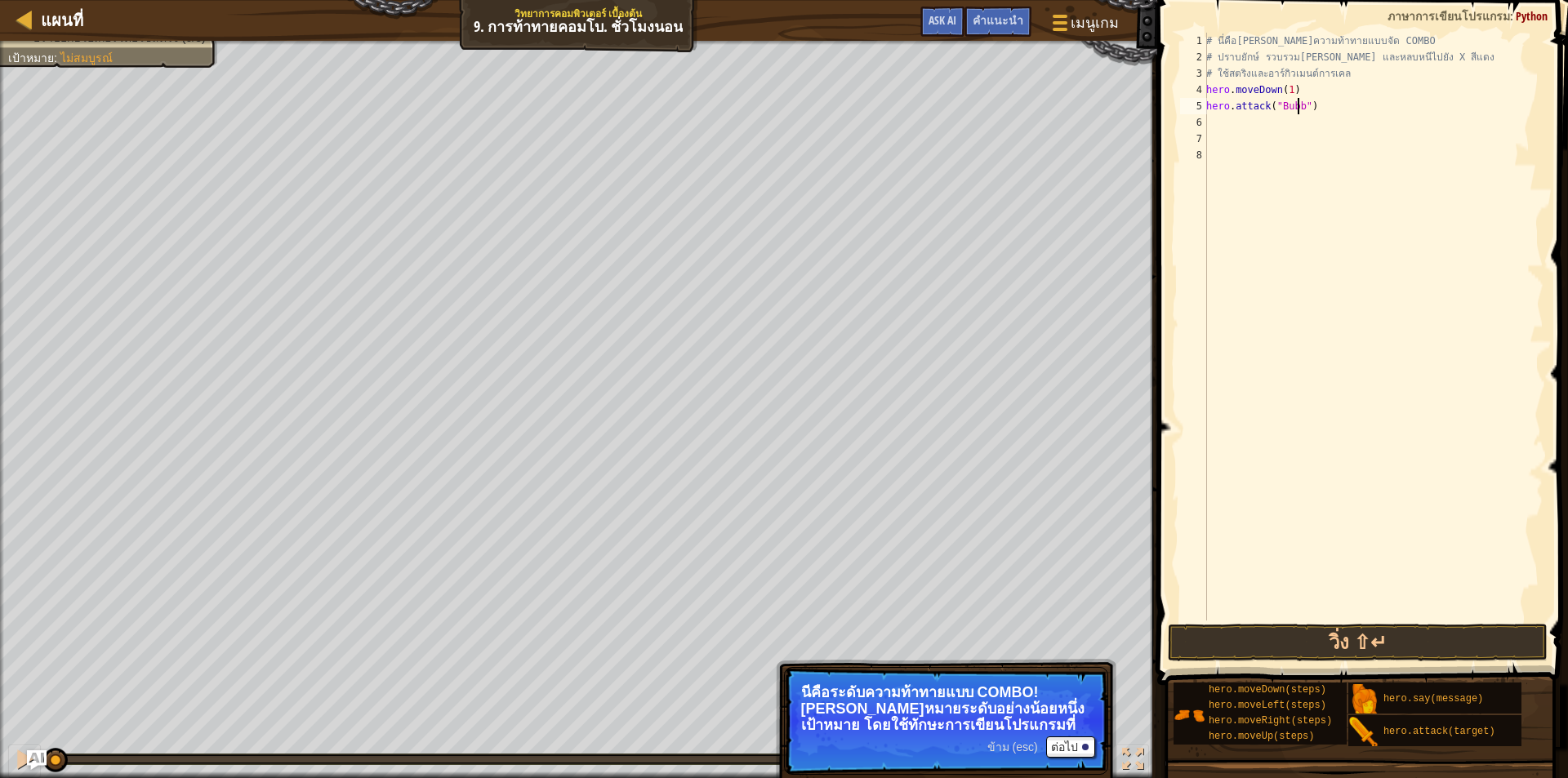
scroll to position [7, 7]
type textarea "hero.attack("Bubble")"
click at [1232, 117] on div "# นี่คือ[PERSON_NAME]ความท้าทายแบบจัด COMBO # ปราบยักษ์ รวบรวม[PERSON_NAME] และ…" at bounding box center [1373, 343] width 341 height 621
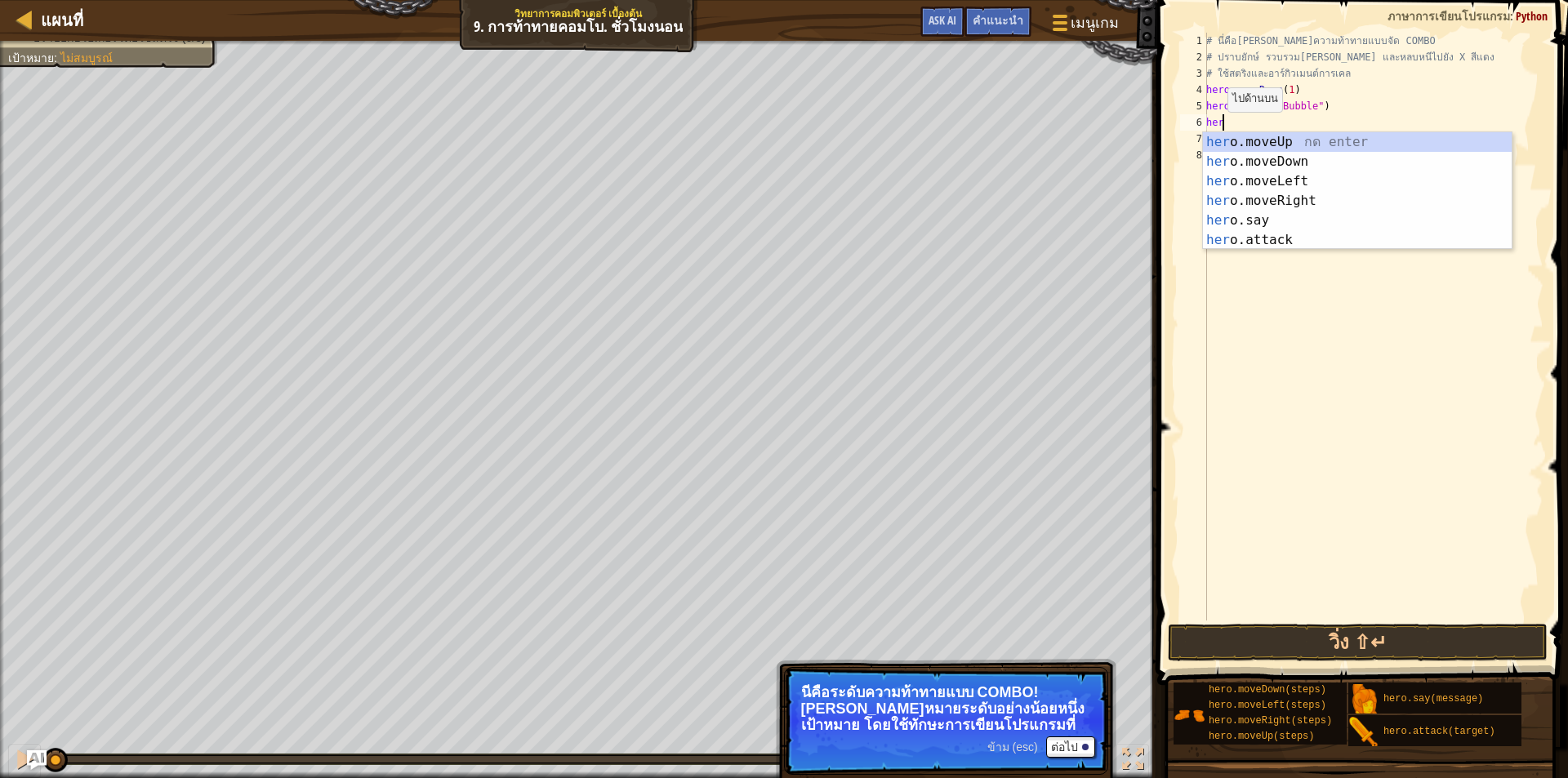
type textarea "hero"
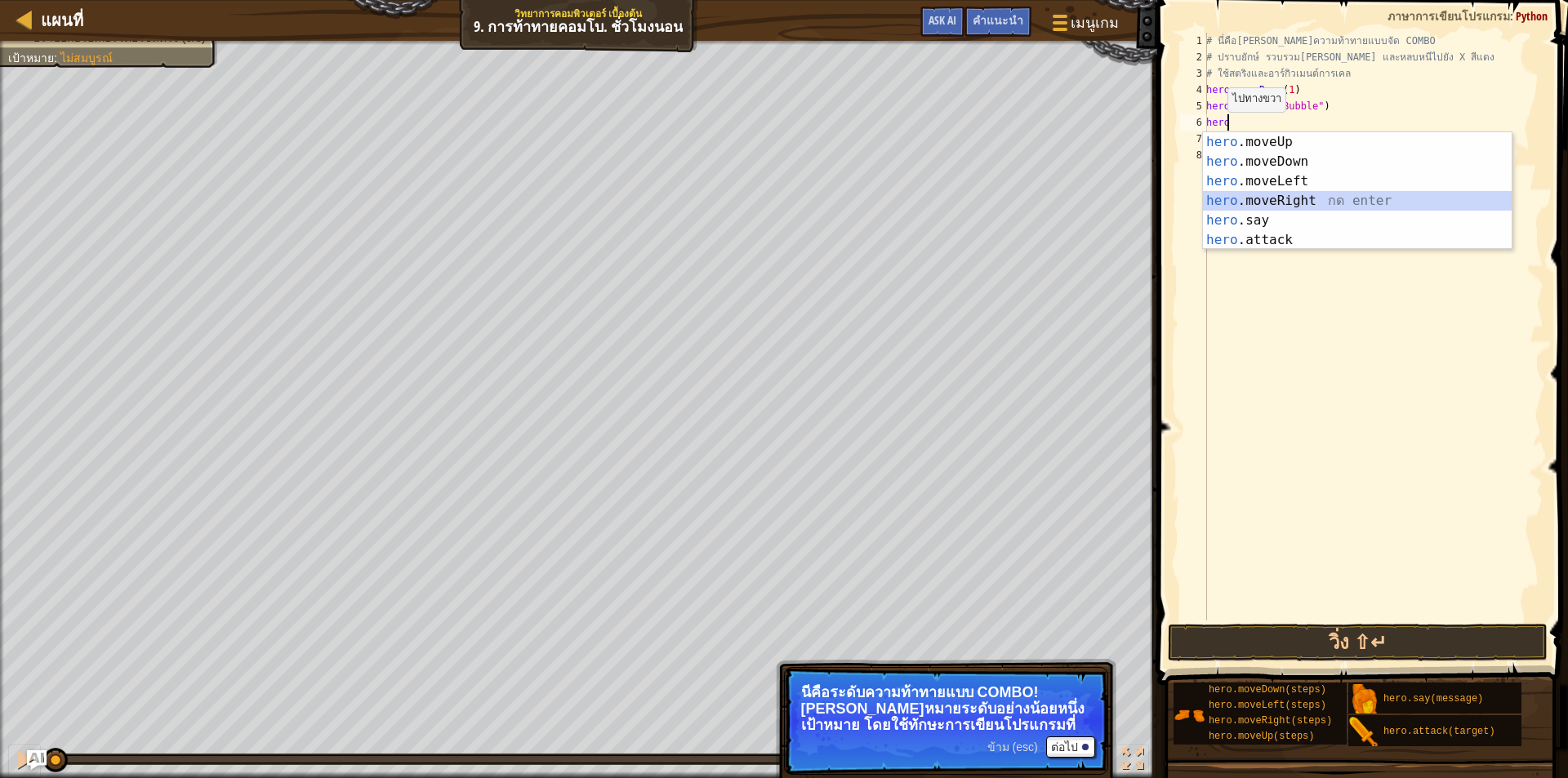
click at [1256, 203] on div "hero .moveUp กด enter hero .moveDown กด enter hero .moveLeft กด enter hero .mov…" at bounding box center [1357, 211] width 309 height 156
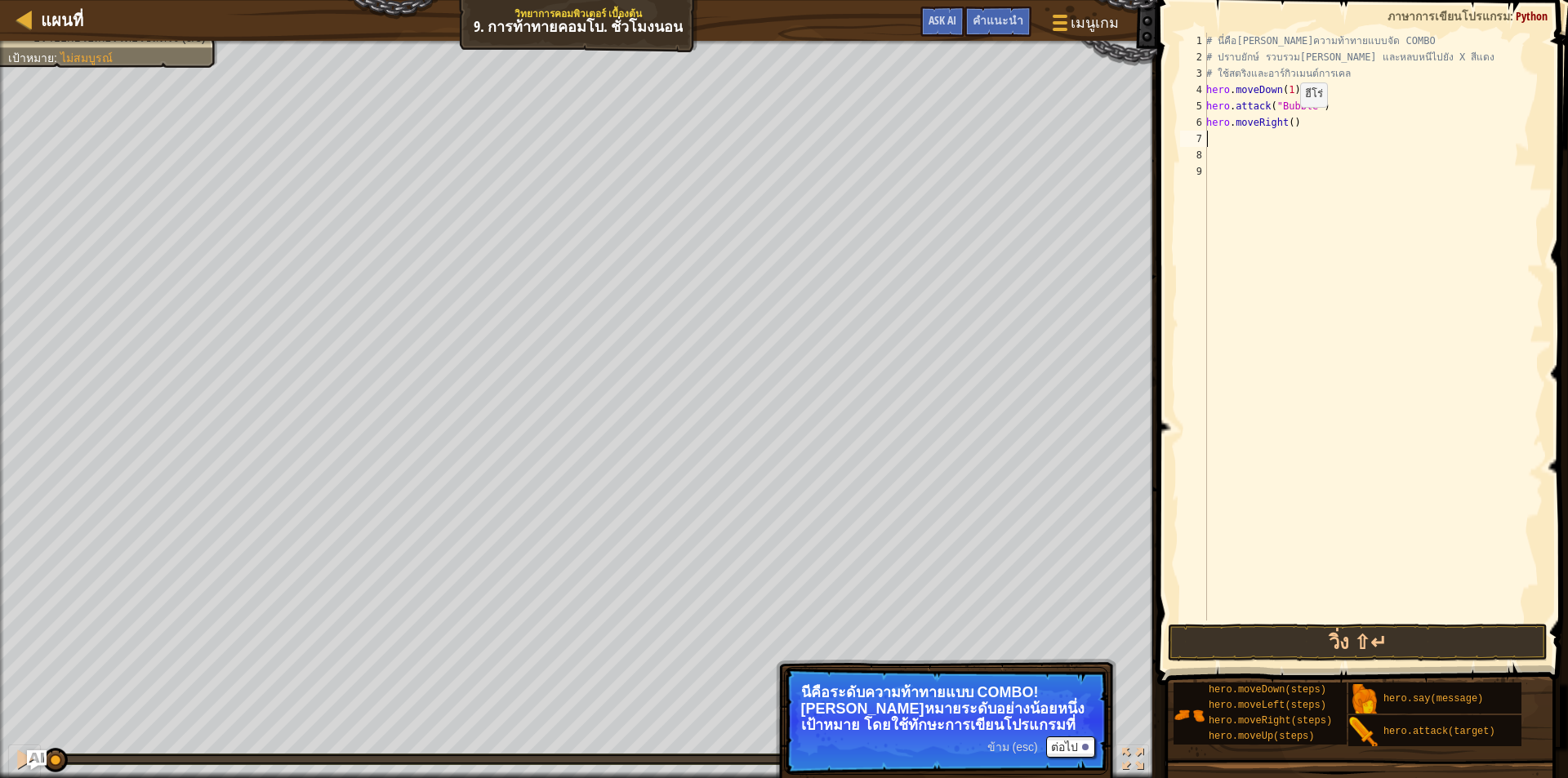
click at [1286, 124] on div "# นี่คือ[PERSON_NAME]ความท้าทายแบบจัด COMBO # ปราบยักษ์ รวบรวม[PERSON_NAME] และ…" at bounding box center [1373, 343] width 341 height 621
type textarea "hero.moveRight()"
click at [1323, 134] on div "# นี่คือ[PERSON_NAME]ความท้าทายแบบจัด COMBO # ปราบยักษ์ รวบรวม[PERSON_NAME] และ…" at bounding box center [1373, 343] width 341 height 621
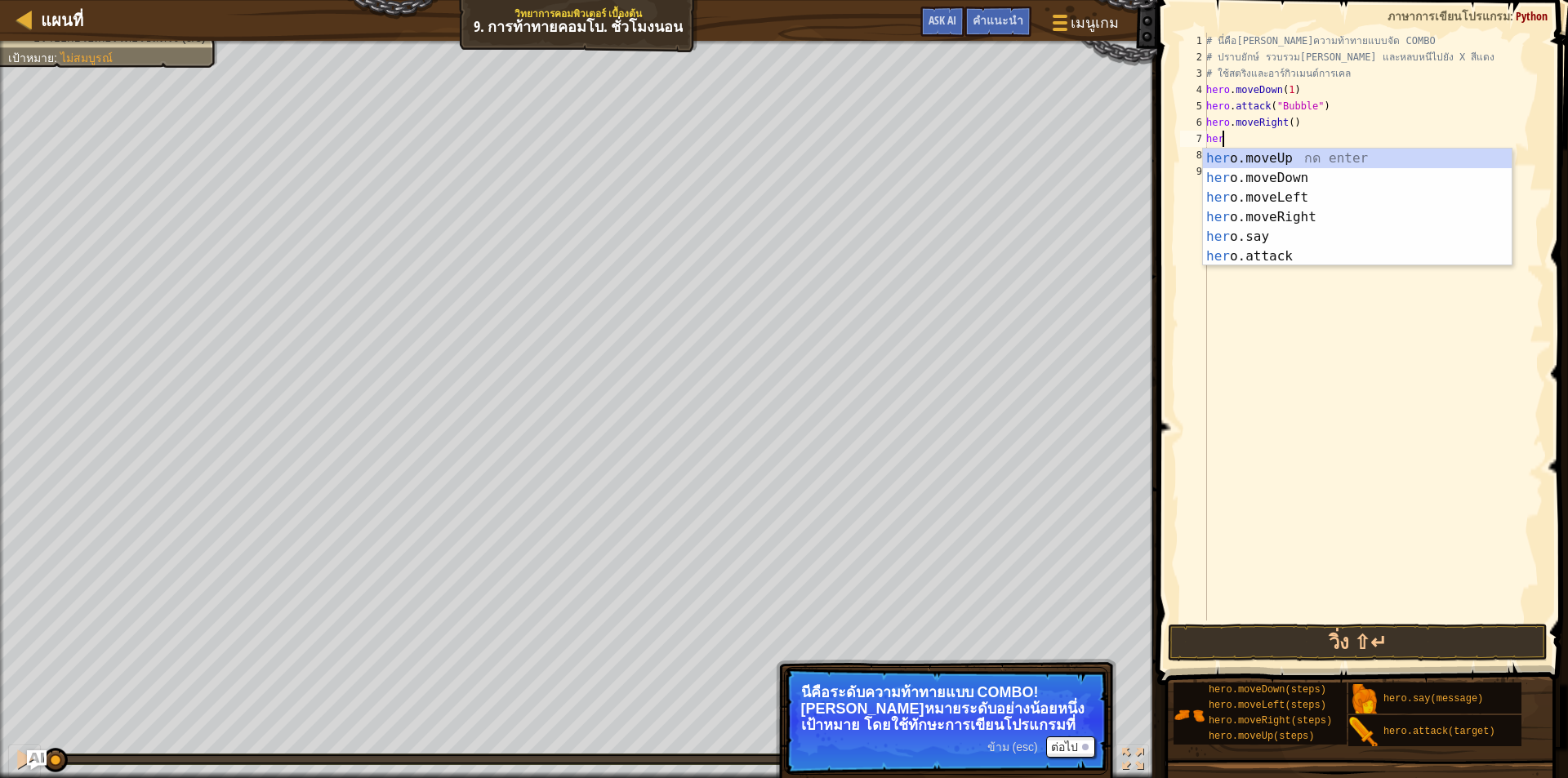
type textarea "hero"
click at [1221, 149] on div "hero .moveUp กด enter hero .moveDown กด enter hero .moveLeft กด enter hero .mov…" at bounding box center [1357, 227] width 309 height 156
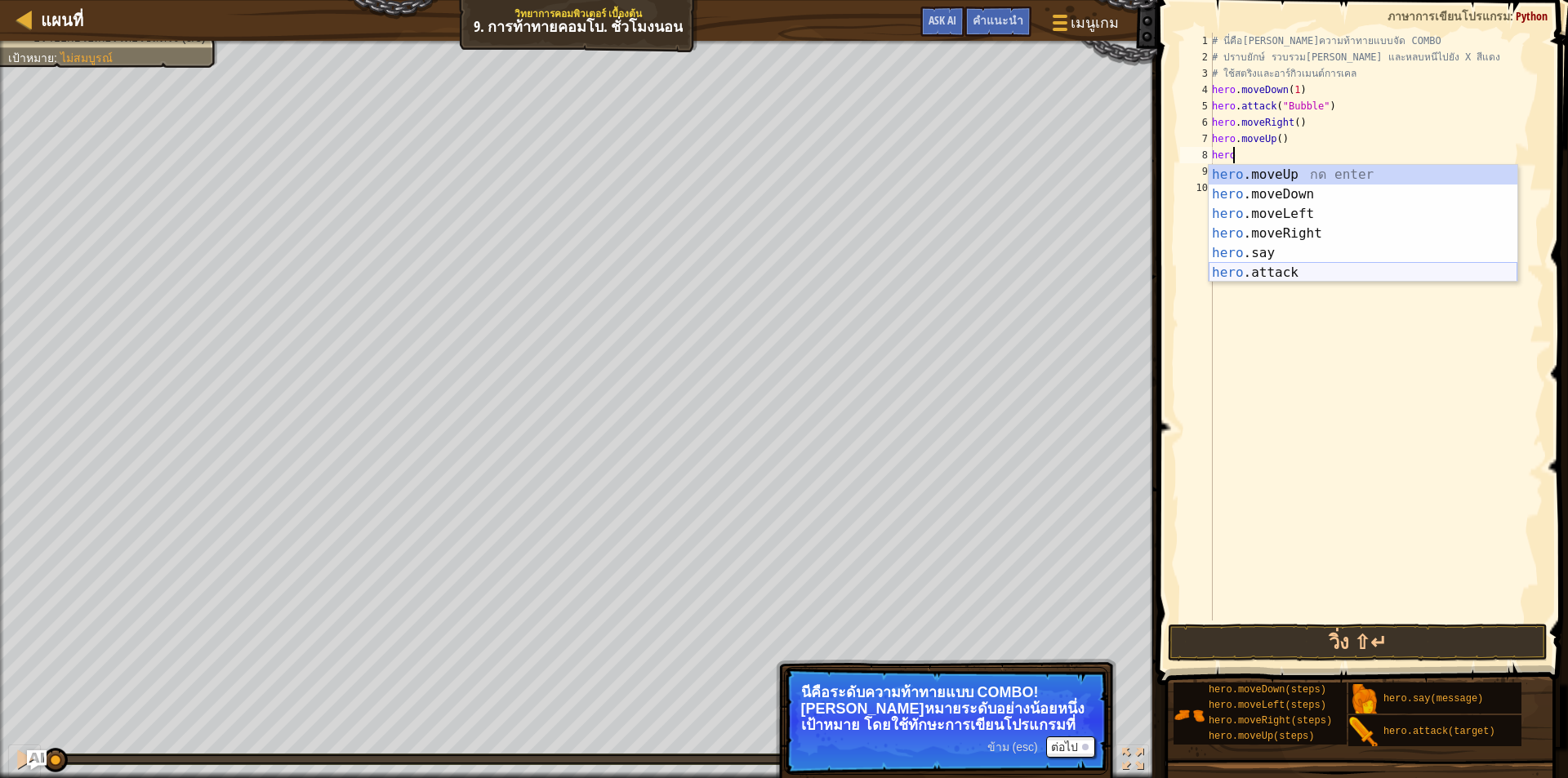
click at [1260, 280] on div "hero .moveUp กด enter hero .moveDown กด enter hero .moveLeft กด enter hero .mov…" at bounding box center [1363, 244] width 309 height 156
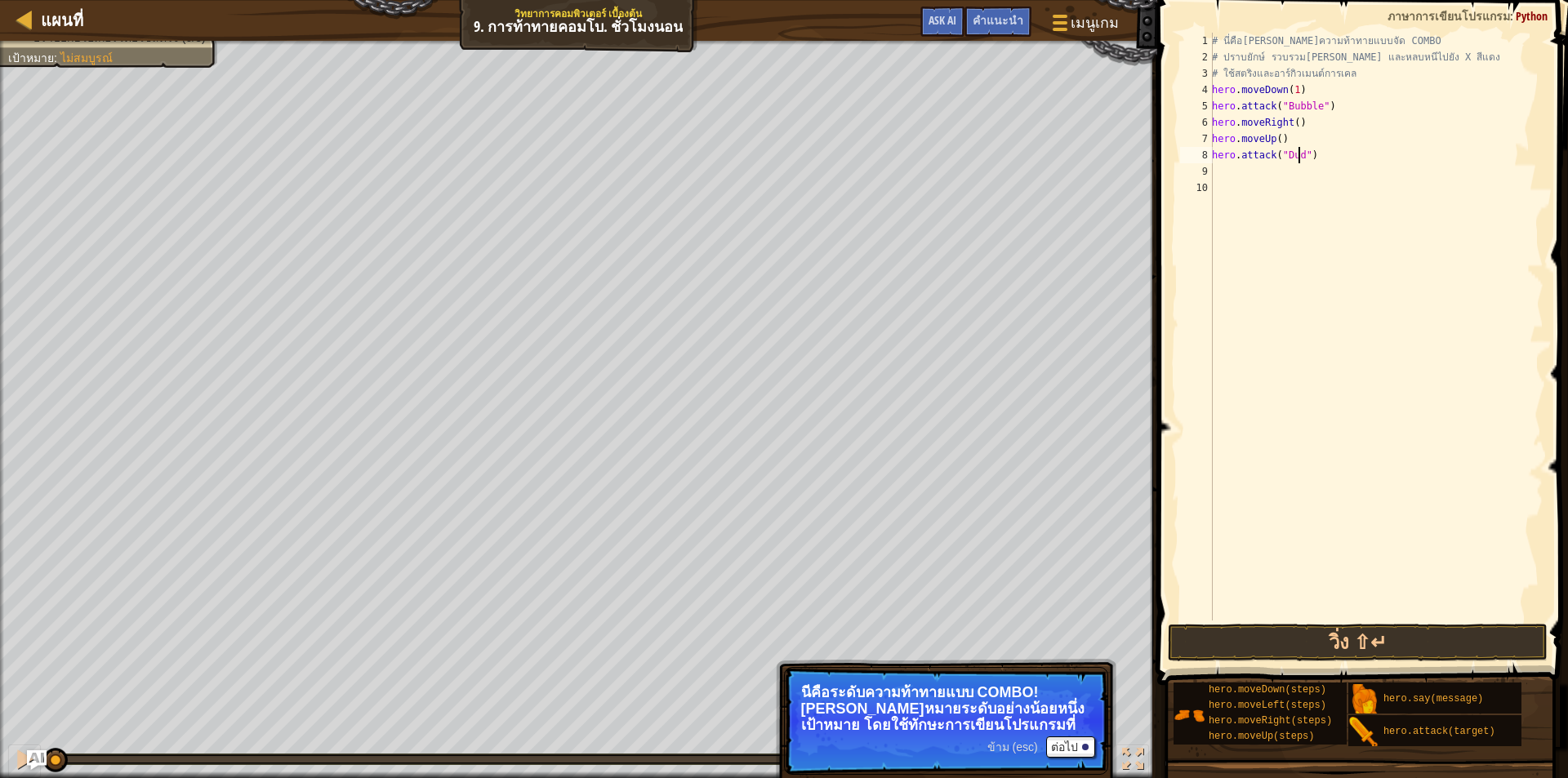
scroll to position [7, 7]
type textarea "hero.attack("Dudle")"
click at [1291, 188] on div "# นี่คือ[PERSON_NAME]ความท้าทายแบบจัด COMBO # ปราบยักษ์ รวบรวม[PERSON_NAME] และ…" at bounding box center [1376, 343] width 335 height 621
click at [1318, 630] on button "วิ่ง ⇧↵" at bounding box center [1357, 643] width 380 height 37
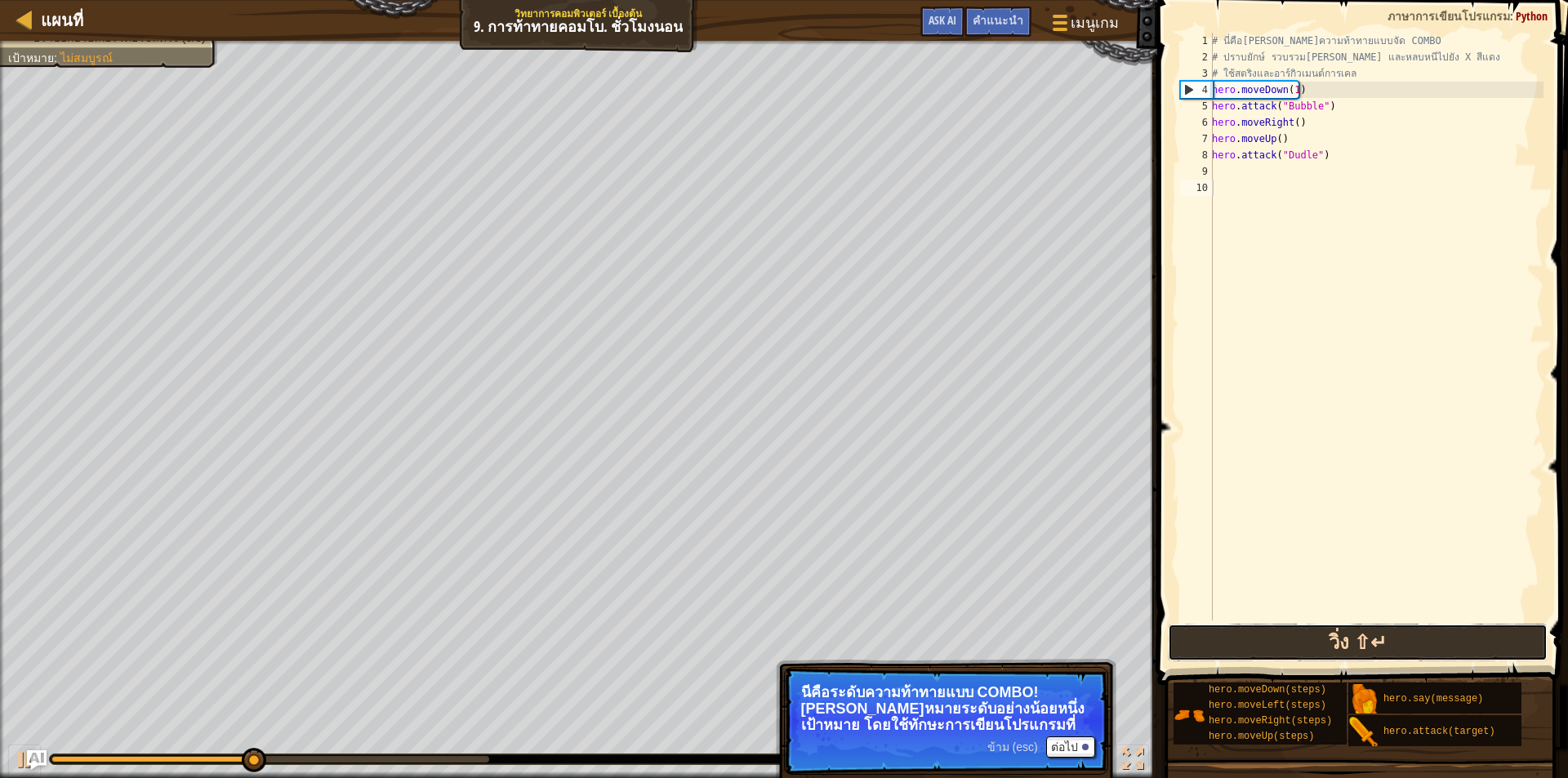
click at [1315, 636] on button "วิ่ง ⇧↵" at bounding box center [1357, 643] width 380 height 37
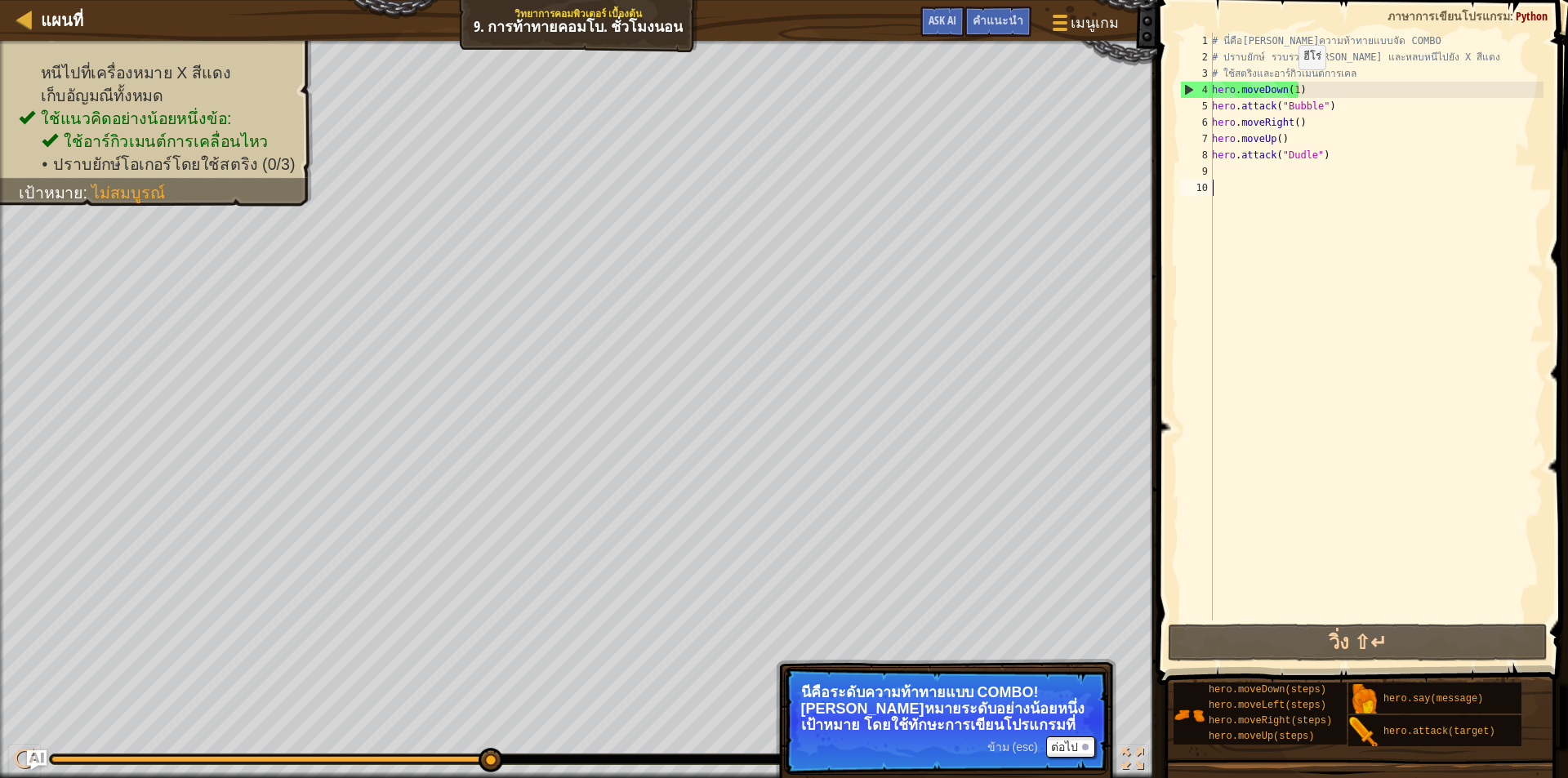
click at [1293, 87] on div "# นี่คือ[PERSON_NAME]ความท้าทายแบบจัด COMBO # ปราบยักษ์ รวบรวม[PERSON_NAME] และ…" at bounding box center [1376, 343] width 335 height 621
click at [1293, 87] on div "# นี่คือ[PERSON_NAME]ความท้าทายแบบจัด COMBO # ปราบยักษ์ รวบรวม[PERSON_NAME] และ…" at bounding box center [1376, 326] width 335 height 588
click at [1287, 125] on div "# นี่คือ[PERSON_NAME]ความท้าทายแบบจัด COMBO # ปราบยักษ์ รวบรวม[PERSON_NAME] และ…" at bounding box center [1376, 343] width 335 height 621
click at [1291, 125] on div "# นี่คือ[PERSON_NAME]ความท้าทายแบบจัด COMBO # ปราบยักษ์ รวบรวม[PERSON_NAME] และ…" at bounding box center [1376, 343] width 335 height 621
type textarea "hero.moveRight(2)"
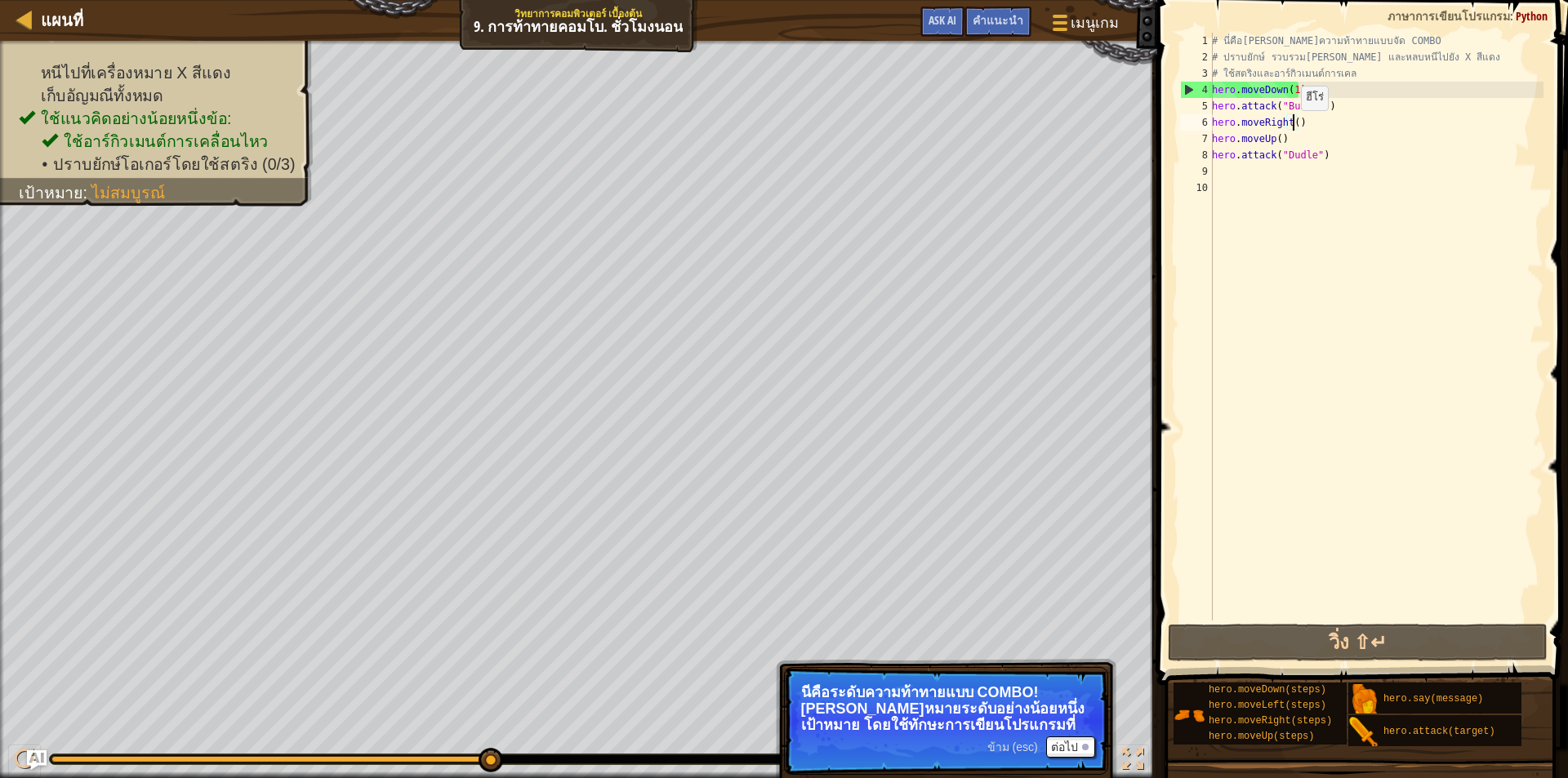
scroll to position [7, 6]
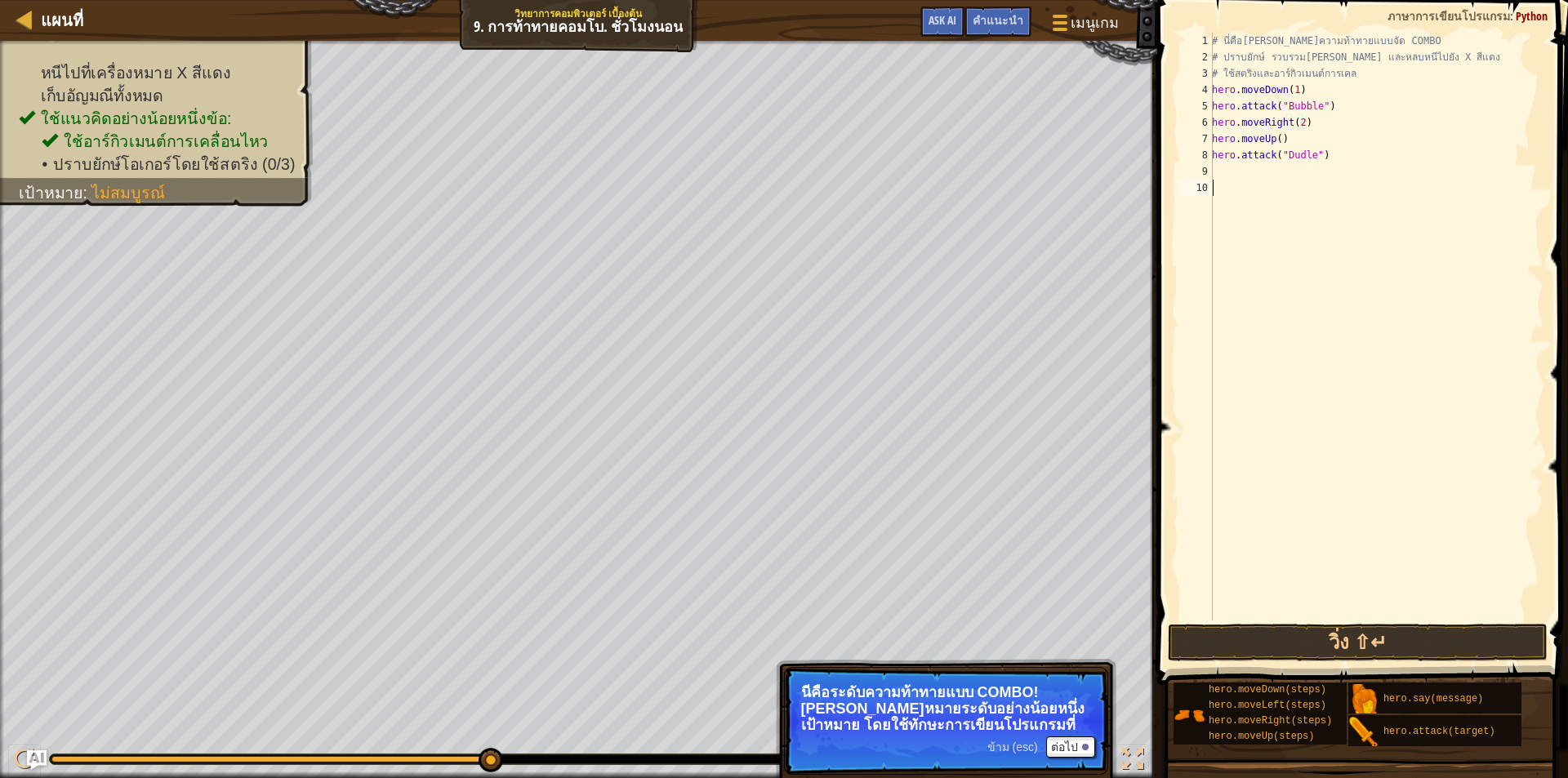
click at [1310, 210] on div "# นี่คือ[PERSON_NAME]ความท้าทายแบบจัด COMBO # ปราบยักษ์ รวบรวม[PERSON_NAME] และ…" at bounding box center [1376, 343] width 335 height 621
drag, startPoint x: 1295, startPoint y: 132, endPoint x: 1212, endPoint y: 143, distance: 83.7
click at [1212, 143] on div "1 2 3 4 5 6 7 8 9 10 # นี่คือ[PERSON_NAME]ความท้าทายแบบจัด COMBO # ปราบยักษ์ รว…" at bounding box center [1361, 326] width 366 height 588
type textarea "hero.moveUp()"
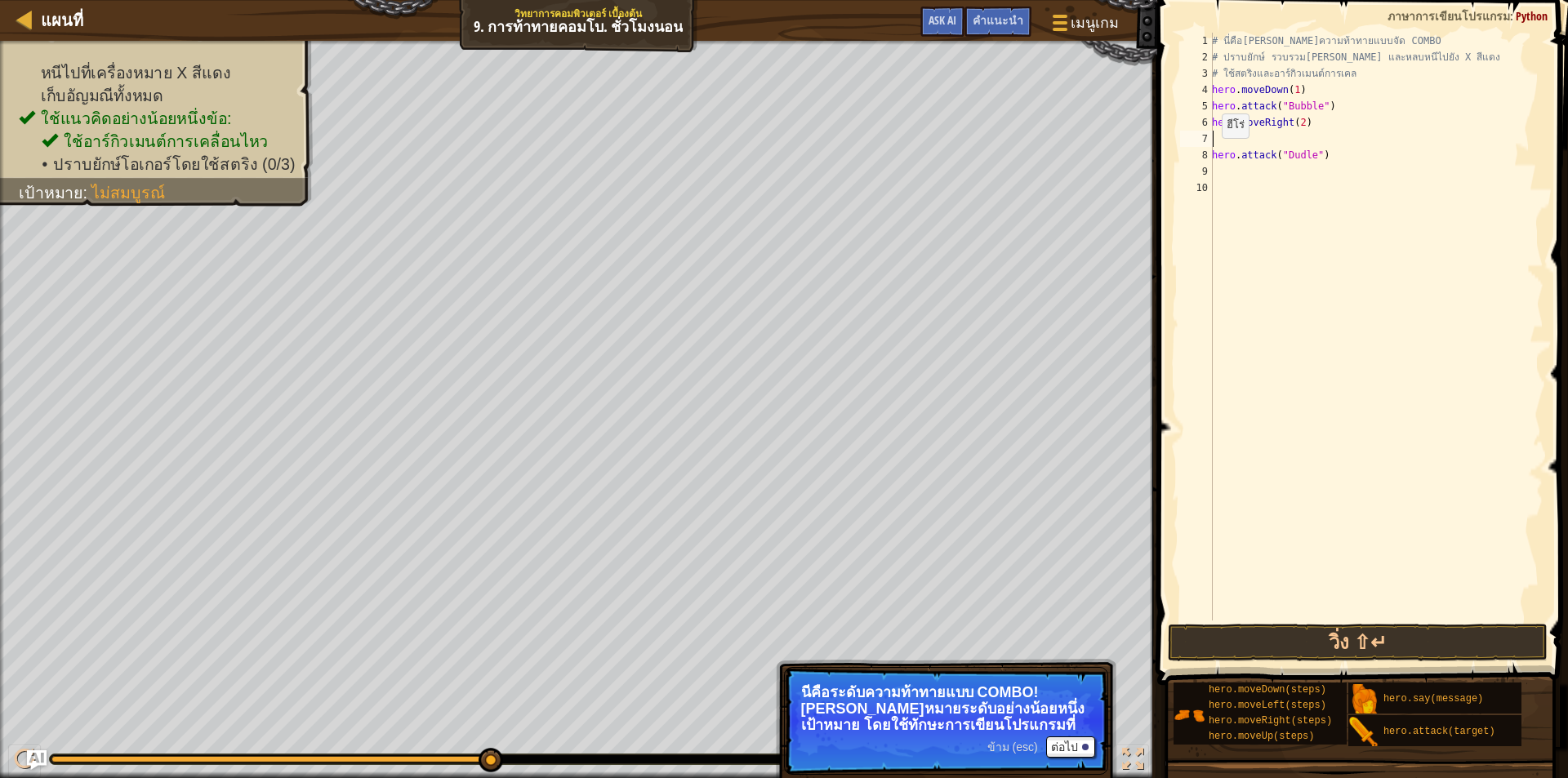
click at [1210, 155] on div "8" at bounding box center [1196, 155] width 33 height 16
type textarea "hero.attack("Dudle")"
click at [1289, 642] on button "วิ่ง ⇧↵" at bounding box center [1357, 643] width 380 height 37
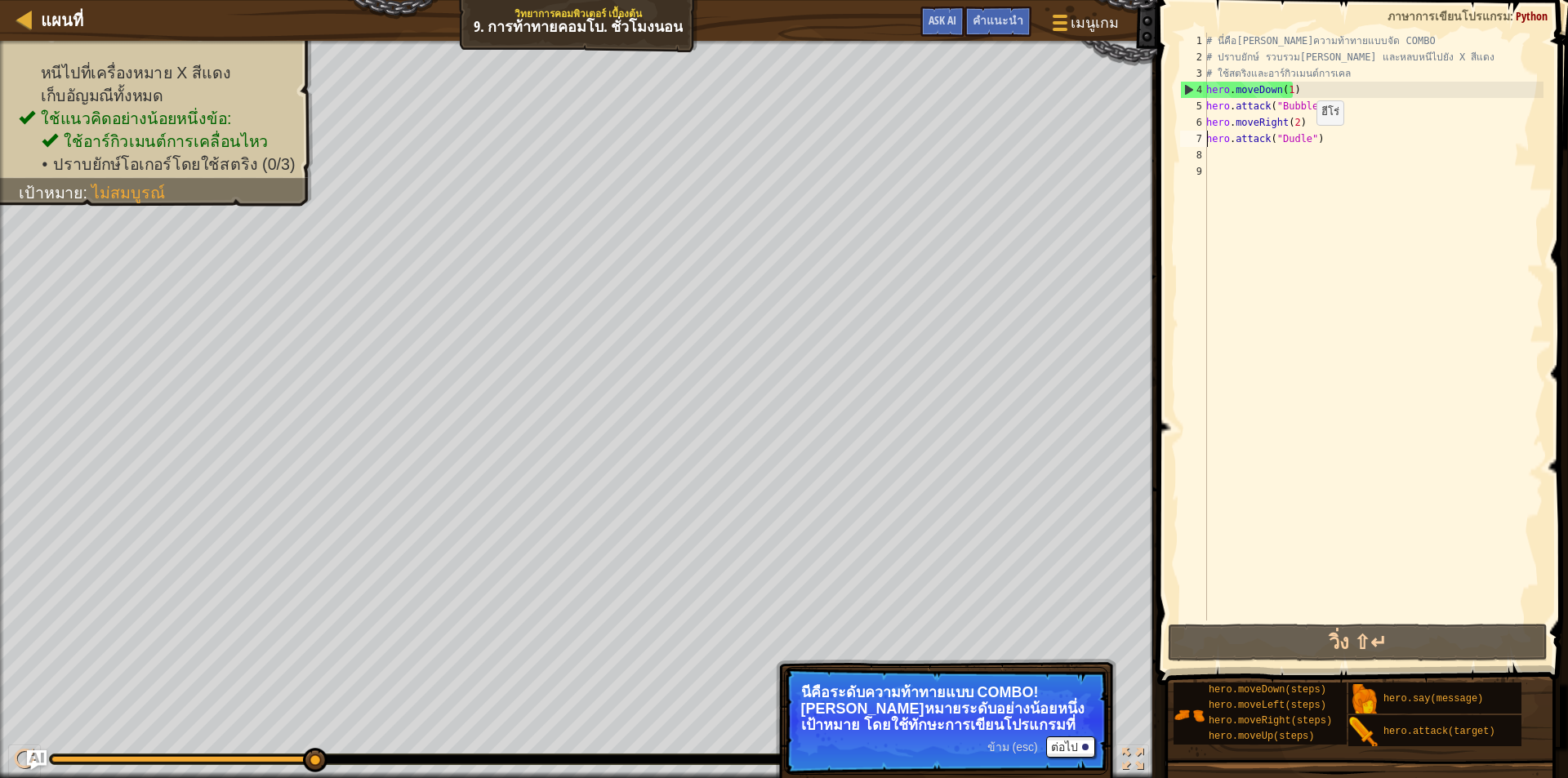
click at [1302, 141] on div "# นี่คือ[PERSON_NAME]ความท้าทายแบบจัด COMBO # ปราบยักษ์ รวบรวม[PERSON_NAME] และ…" at bounding box center [1373, 343] width 341 height 621
click at [1205, 157] on div "8" at bounding box center [1194, 155] width 27 height 16
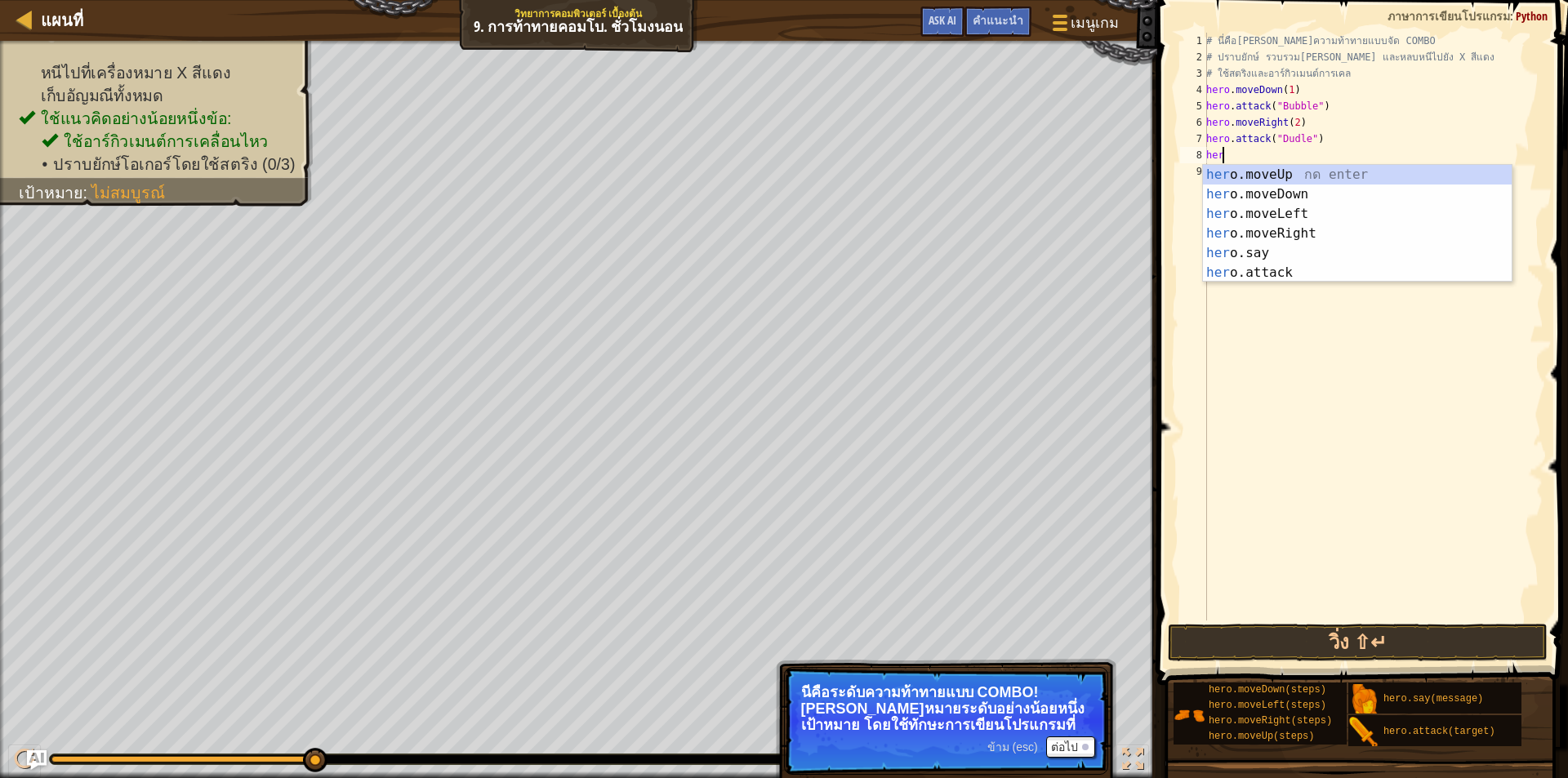
type textarea "hero"
click at [1242, 174] on div "hero .moveUp กด enter hero .moveDown กด enter hero .moveLeft กด enter hero .mov…" at bounding box center [1357, 244] width 309 height 156
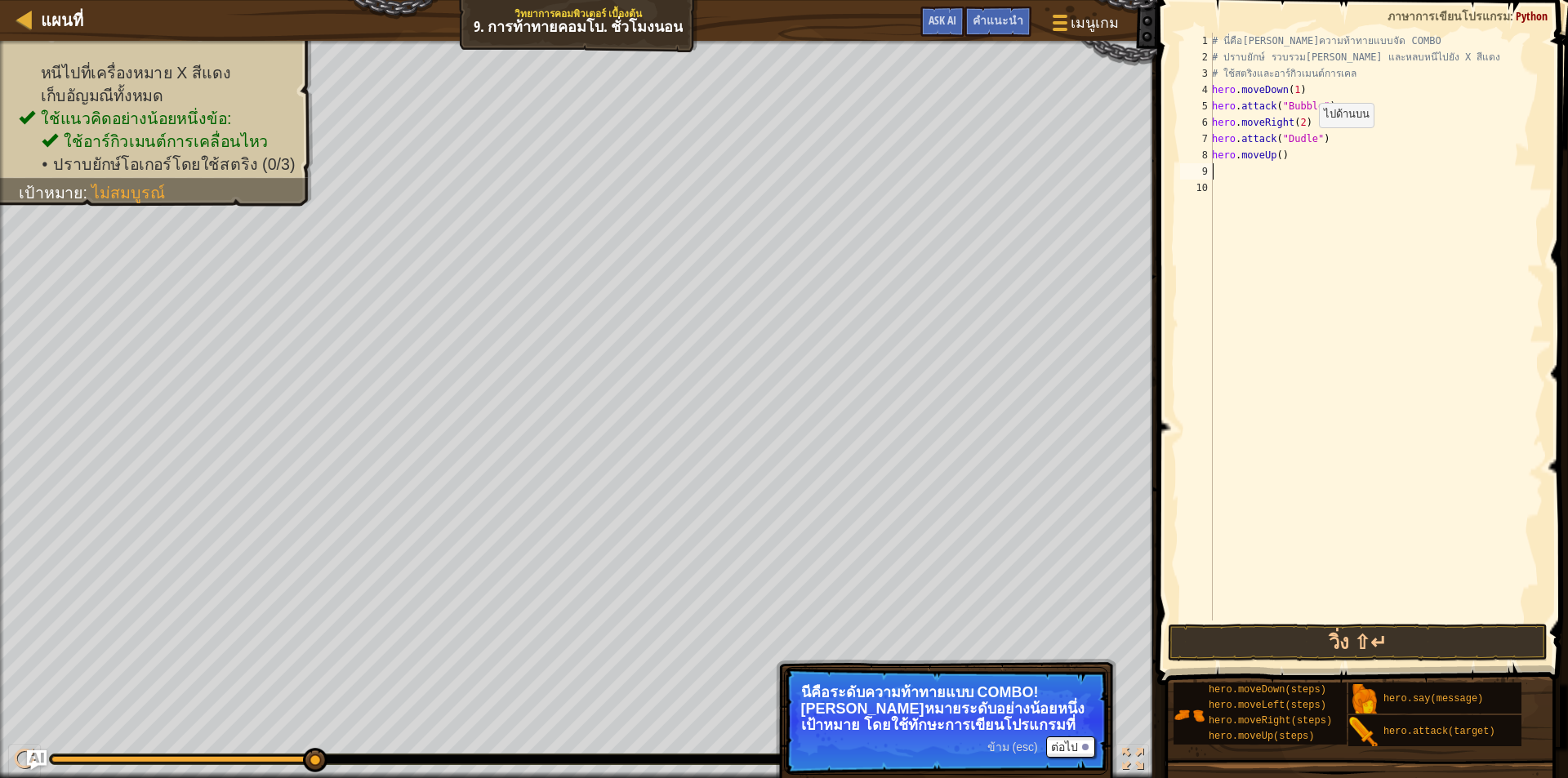
scroll to position [7, 0]
drag, startPoint x: 1323, startPoint y: 140, endPoint x: 1208, endPoint y: 146, distance: 115.2
click at [1208, 146] on div "1 2 3 4 5 6 7 8 9 10 # นี่คือ[PERSON_NAME]ความท้าทายแบบจัด COMBO # ปราบยักษ์ รว…" at bounding box center [1361, 326] width 366 height 588
type textarea "hero.attack("Dudle")"
click at [1218, 165] on div "# นี่คือ[PERSON_NAME]ความท้าทายแบบจัด COMBO # ปราบยักษ์ รวบรวม[PERSON_NAME] และ…" at bounding box center [1376, 343] width 335 height 621
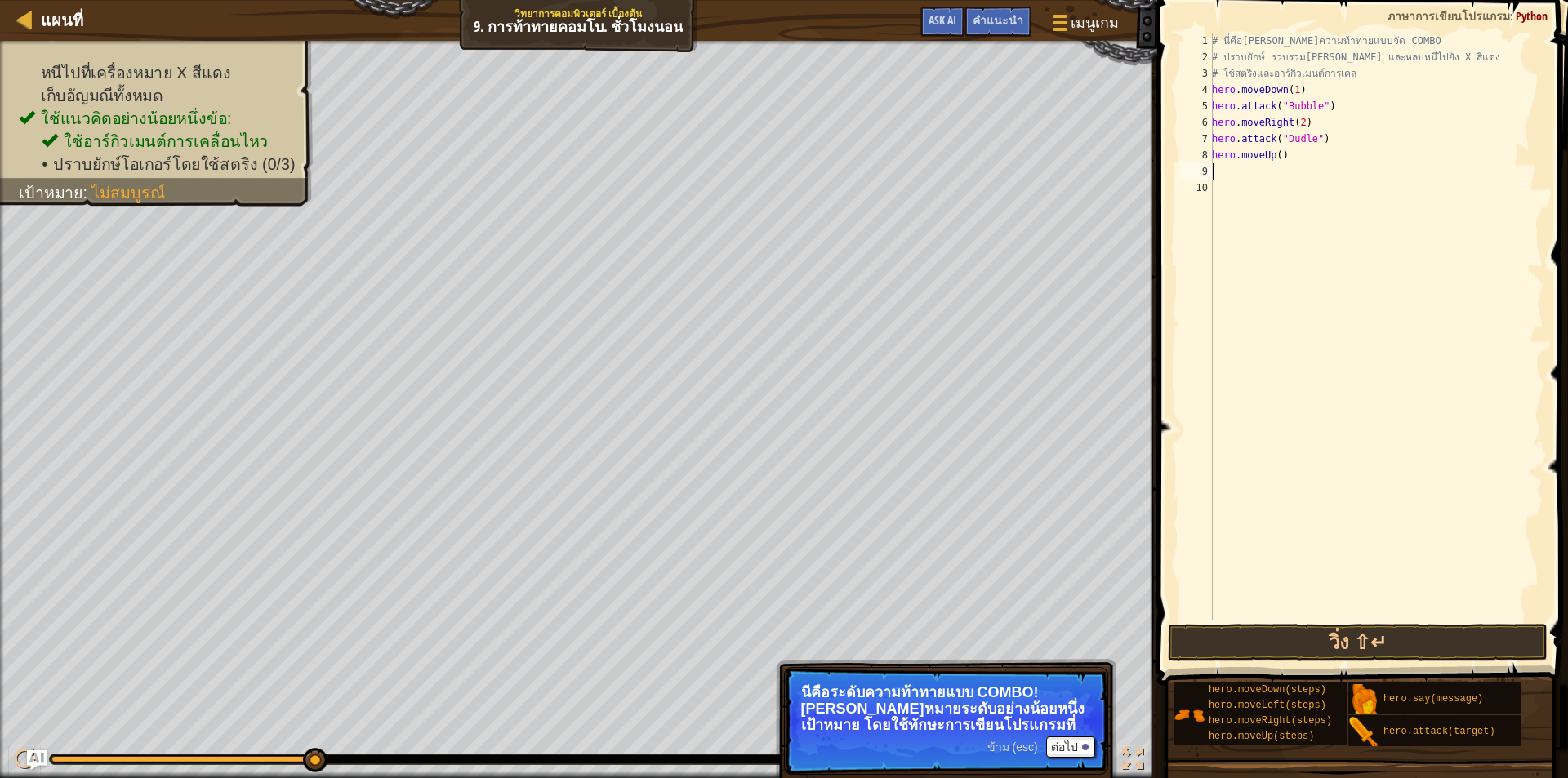
paste textarea "hero.attack("Dudle")"
click at [1307, 171] on div "# นี่คือ[PERSON_NAME]ความท้าทายแบบจัด COMBO # ปราบยักษ์ รวบรวม[PERSON_NAME] และ…" at bounding box center [1376, 343] width 335 height 621
click at [1309, 176] on div "# นี่คือ[PERSON_NAME]ความท้าทายแบบจัด COMBO # ปราบยักษ์ รวบรวม[PERSON_NAME] และ…" at bounding box center [1376, 343] width 335 height 621
type textarea "hero.attack("Urse 2")"
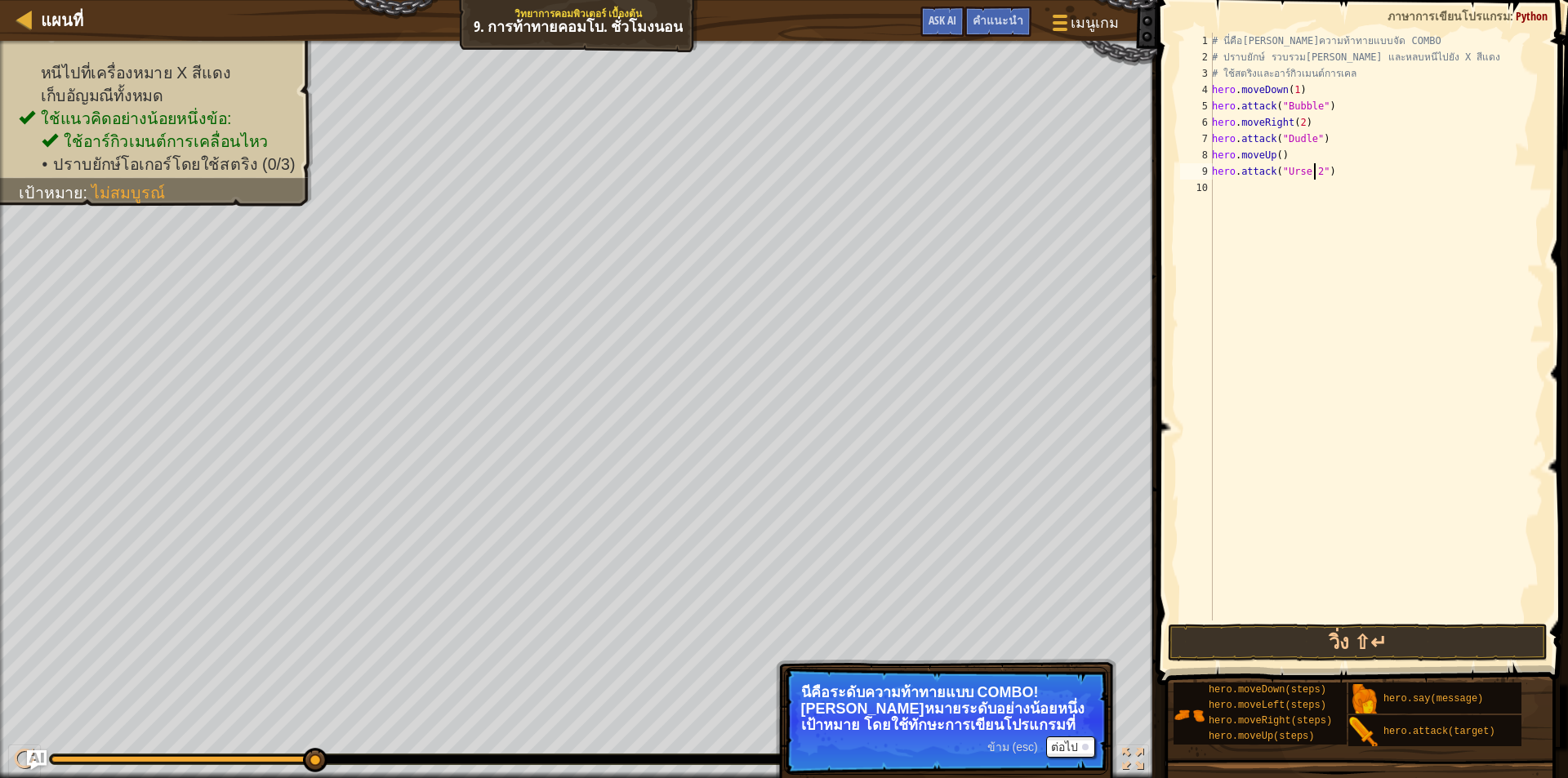
scroll to position [7, 8]
click at [1333, 165] on div "# นี่คือ[PERSON_NAME]ความท้าทายแบบจัด COMBO # ปราบยักษ์ รวบรวม[PERSON_NAME] และ…" at bounding box center [1376, 343] width 335 height 621
type textarea "h"
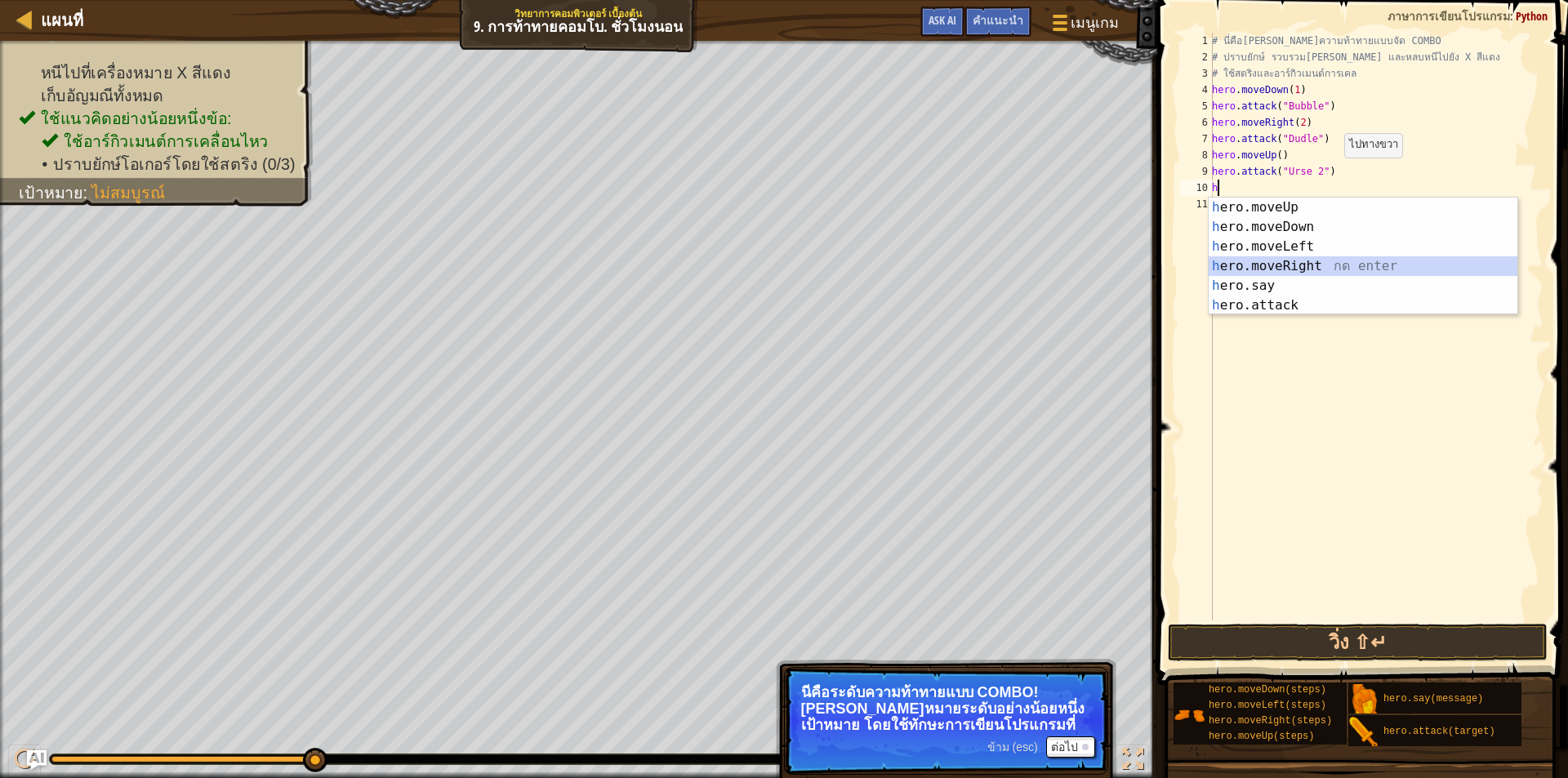
click at [1248, 265] on div "h ero.moveUp กด enter h ero.moveDown กด enter h ero.moveLeft กด enter h ero.mov…" at bounding box center [1363, 276] width 309 height 156
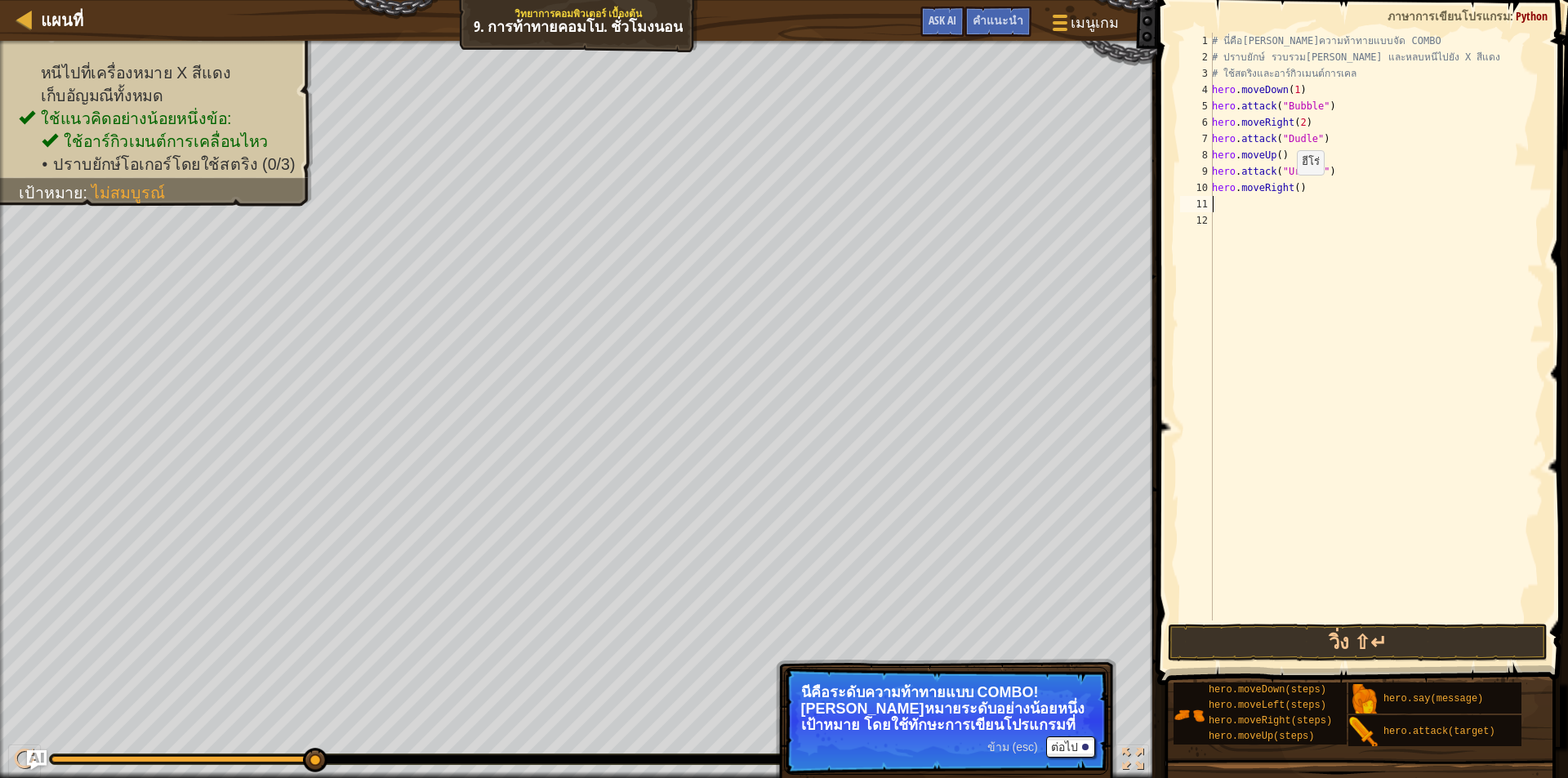
click at [1288, 191] on div "# นี่คือ[PERSON_NAME]ความท้าทายแบบจัด COMBO # ปราบยักษ์ รวบรวม[PERSON_NAME] และ…" at bounding box center [1376, 343] width 335 height 621
click at [1291, 188] on div "# นี่คือ[PERSON_NAME]ความท้าทายแบบจัด COMBO # ปราบยักษ์ รวบรวม[PERSON_NAME] และ…" at bounding box center [1376, 343] width 335 height 621
type textarea "hero.moveRight(2)"
click at [1235, 207] on div "# นี่คือ[PERSON_NAME]ความท้าทายแบบจัด COMBO # ปราบยักษ์ รวบรวม[PERSON_NAME] และ…" at bounding box center [1376, 343] width 335 height 621
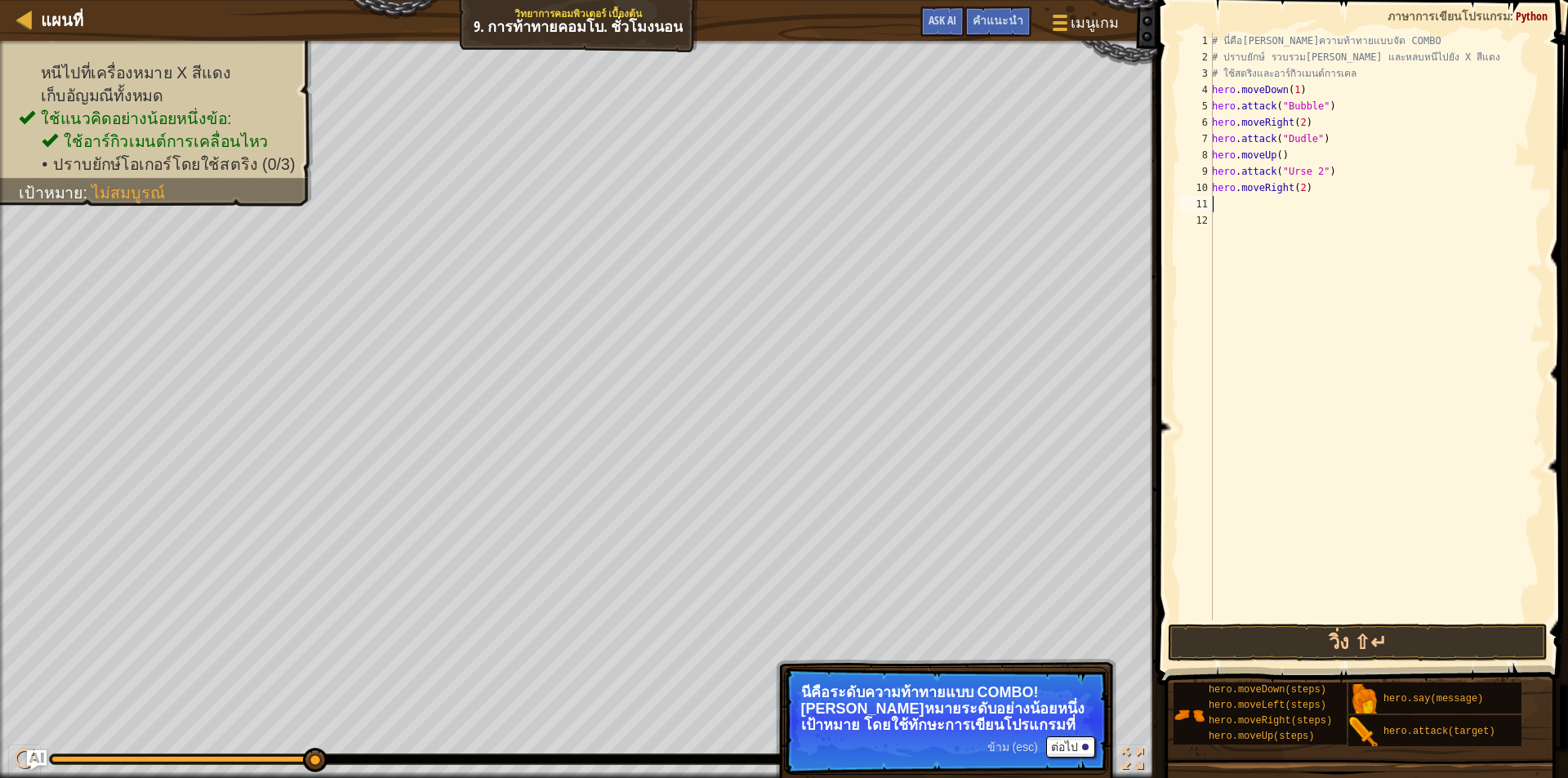
scroll to position [7, 0]
type textarea "h"
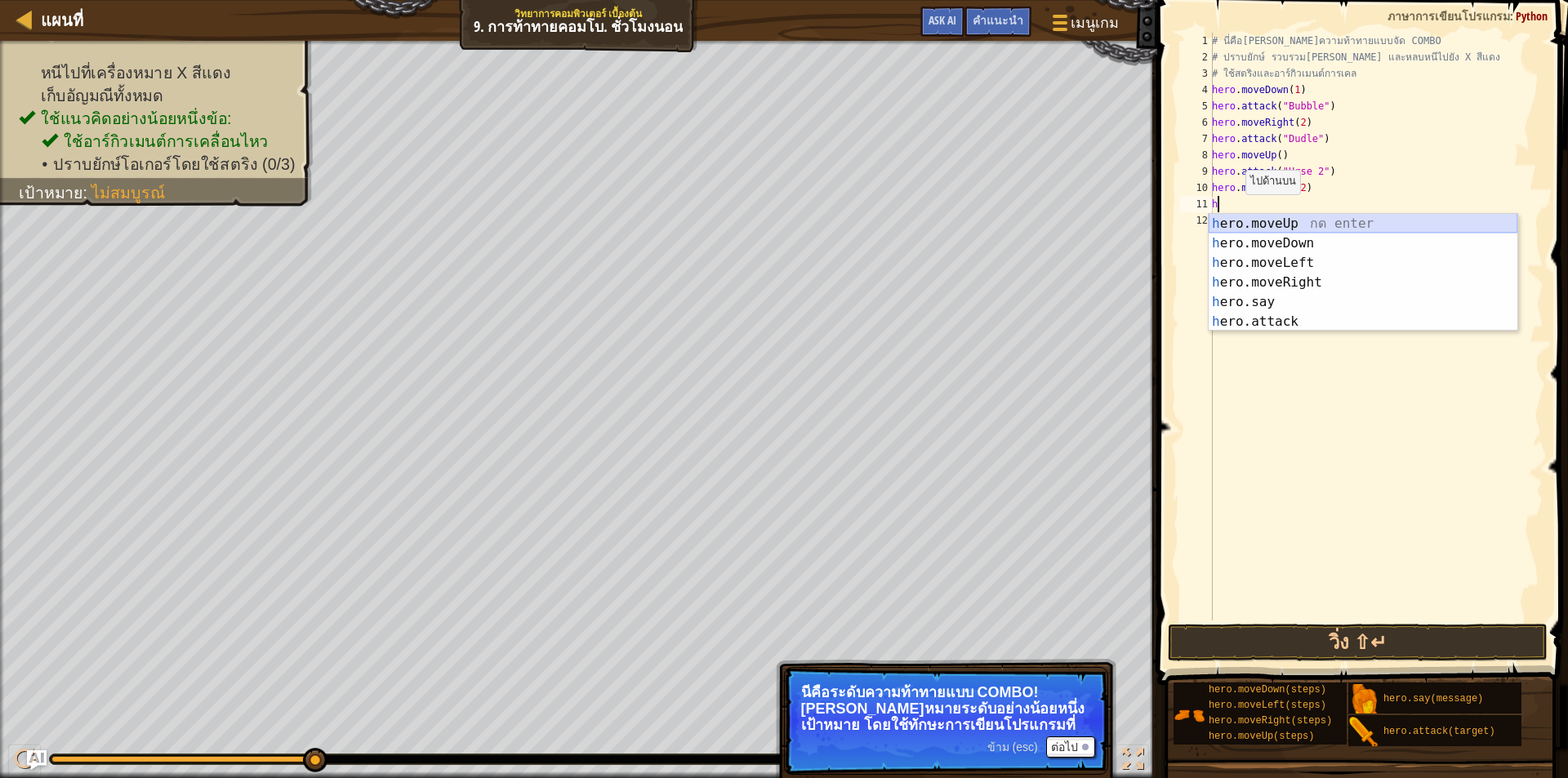
click at [1247, 231] on div "h ero.moveUp กด enter h ero.moveDown กด enter h ero.moveLeft กด enter h ero.mov…" at bounding box center [1363, 293] width 309 height 156
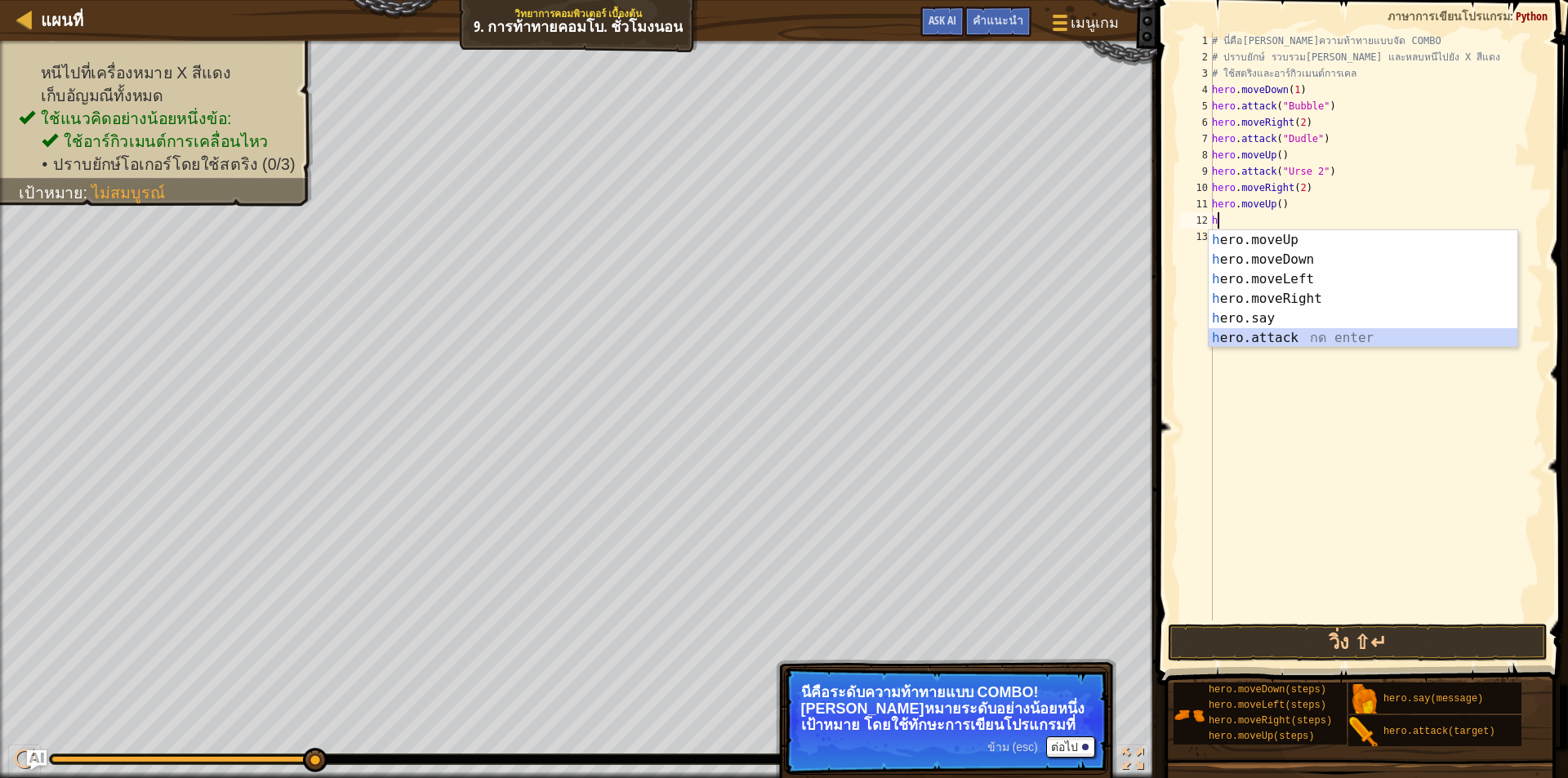
click at [1276, 341] on div "h ero.moveUp กด enter h ero.moveDown กด enter h ero.moveLeft กด enter h ero.mov…" at bounding box center [1363, 309] width 309 height 156
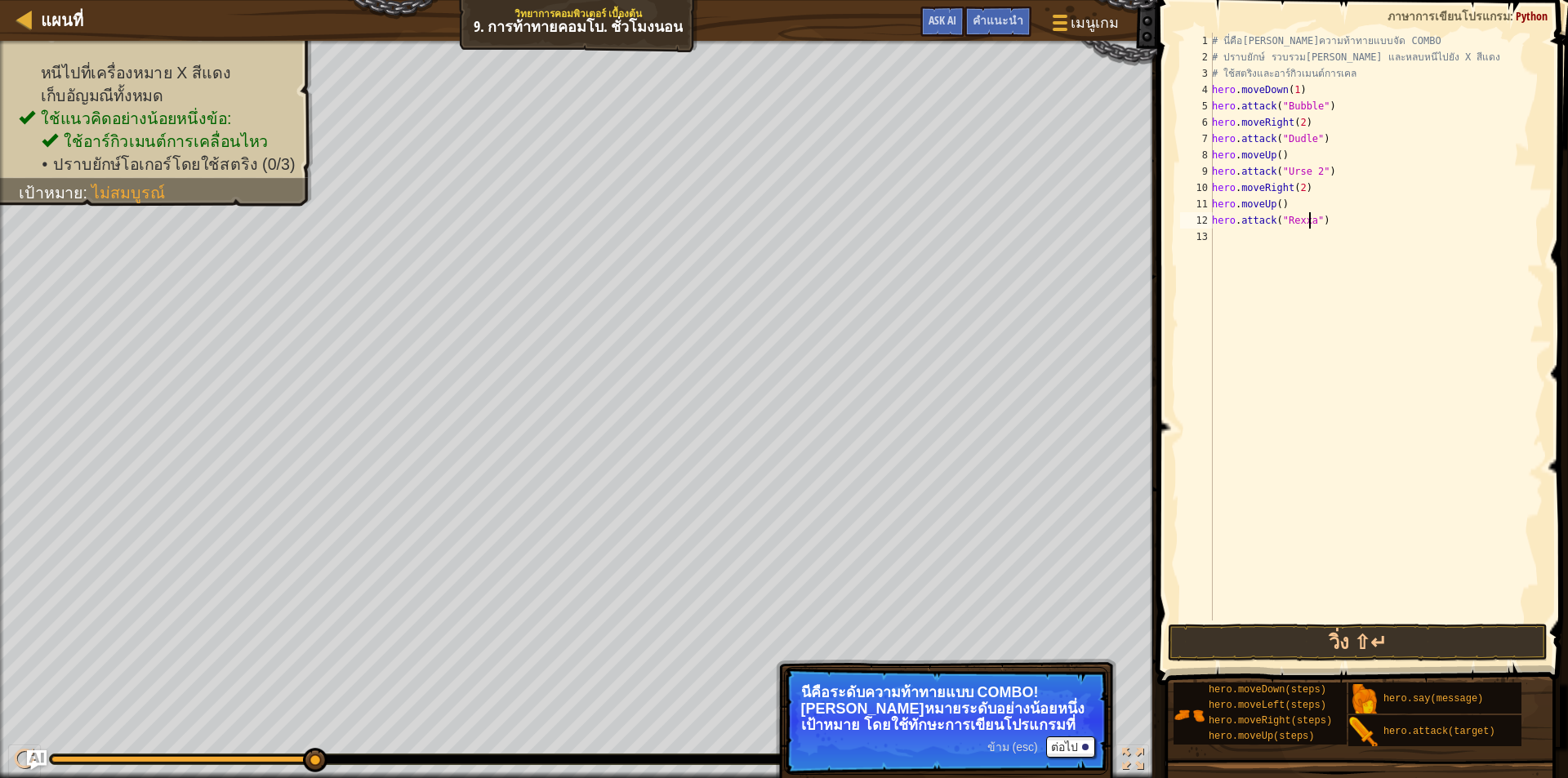
scroll to position [7, 8]
type textarea "hero.attack("[PERSON_NAME] 2")"
click at [1349, 227] on div "# นี่คือ[PERSON_NAME]ความท้าทายแบบจัด COMBO # ปราบยักษ์ รวบรวม[PERSON_NAME] และ…" at bounding box center [1376, 343] width 335 height 621
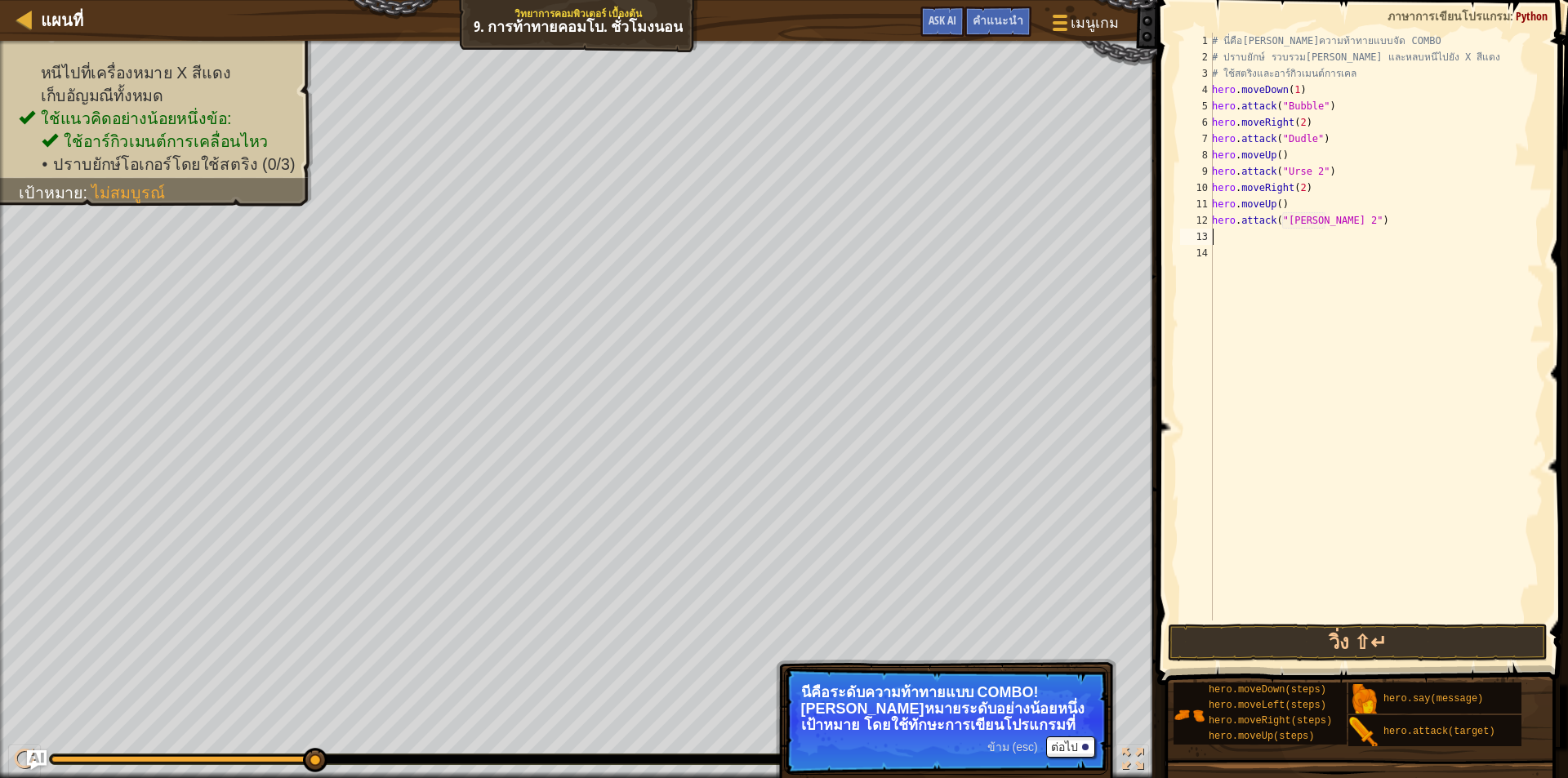
type textarea "h"
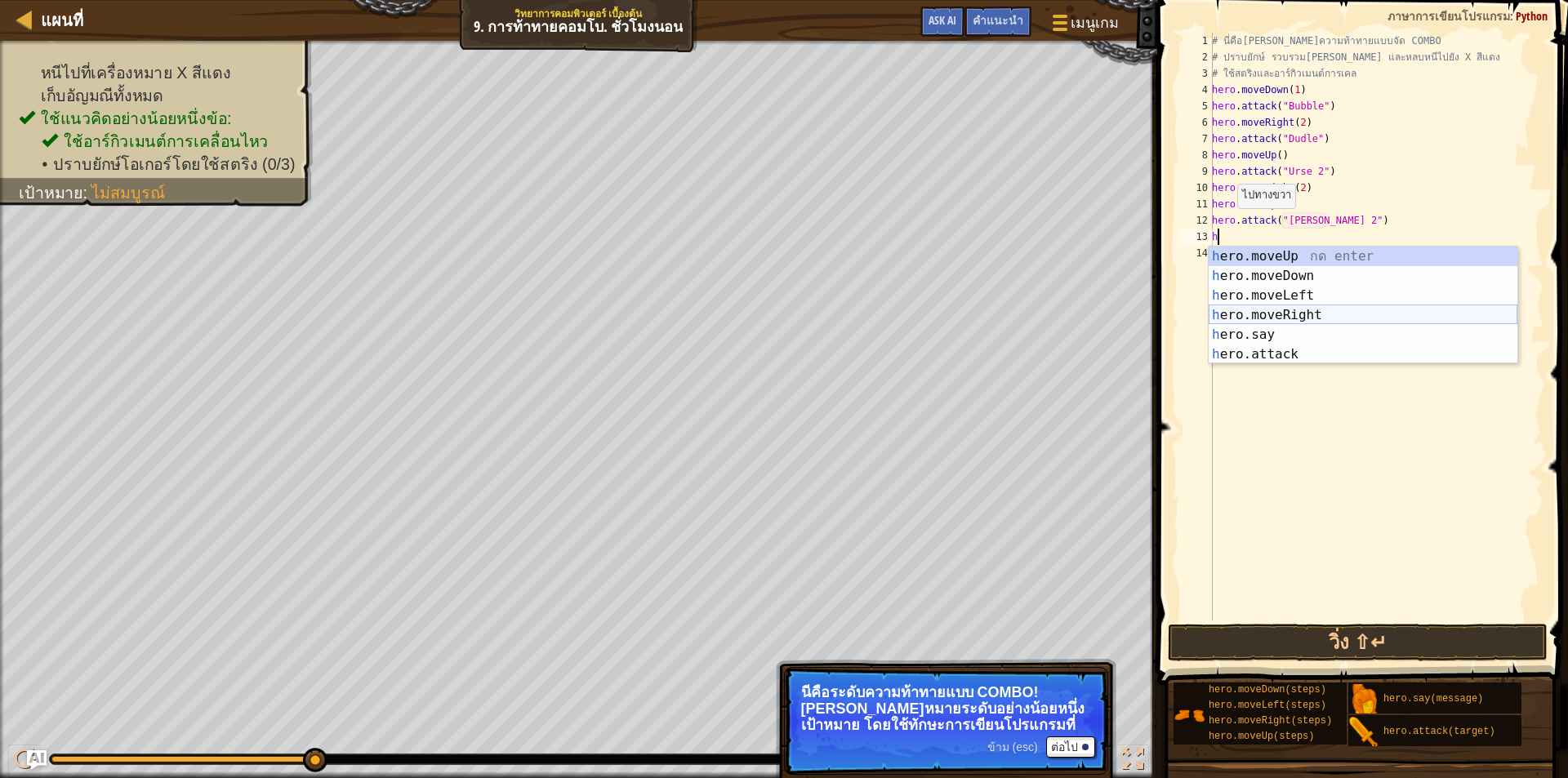
click at [1278, 310] on div "h ero.moveUp กด enter h ero.moveDown กด enter h ero.moveLeft กด enter h ero.mov…" at bounding box center [1363, 325] width 309 height 156
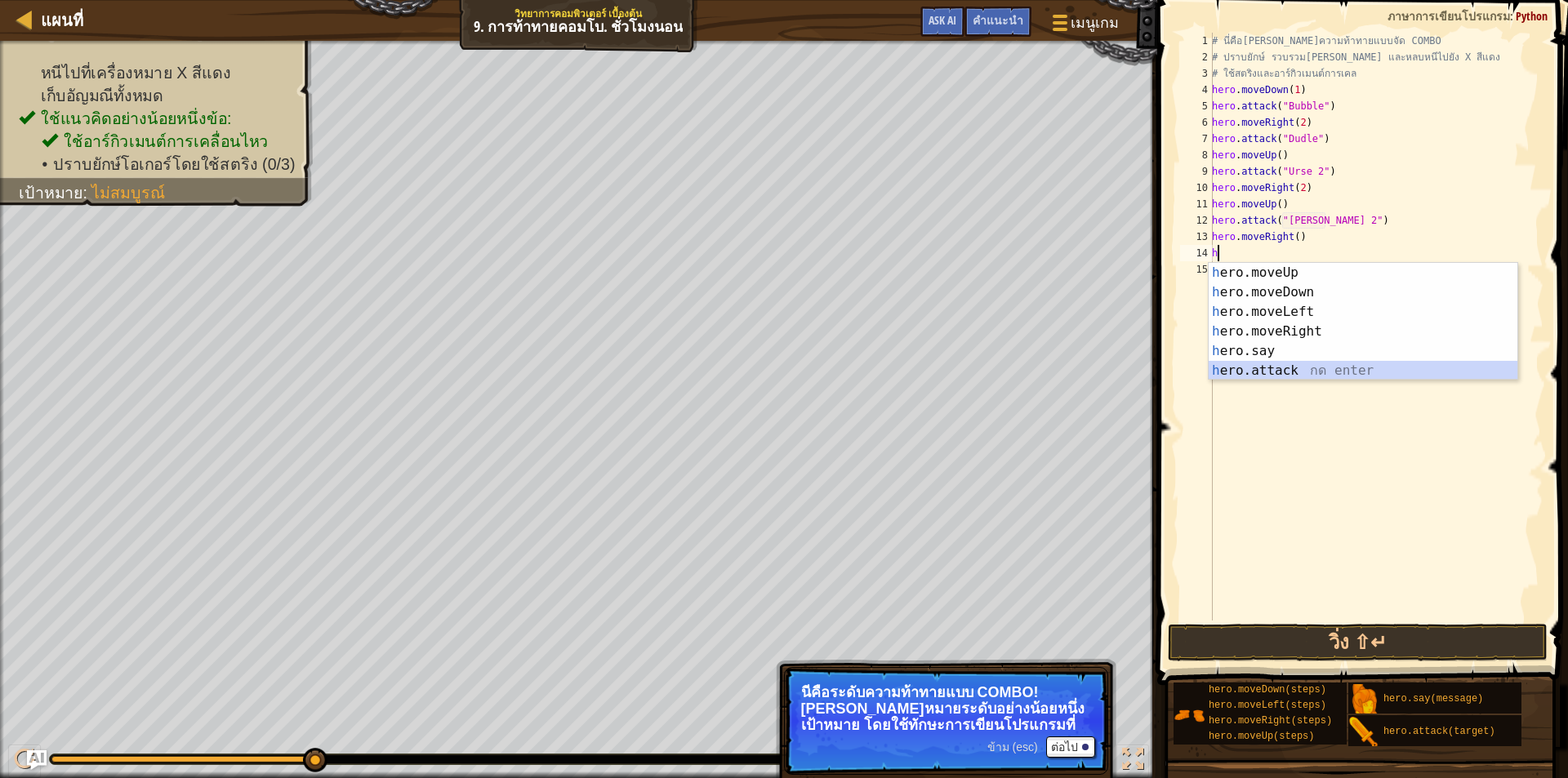
click at [1270, 372] on div "h ero.moveUp กด enter h ero.moveDown กด enter h ero.moveLeft กด enter h ero.mov…" at bounding box center [1363, 341] width 309 height 156
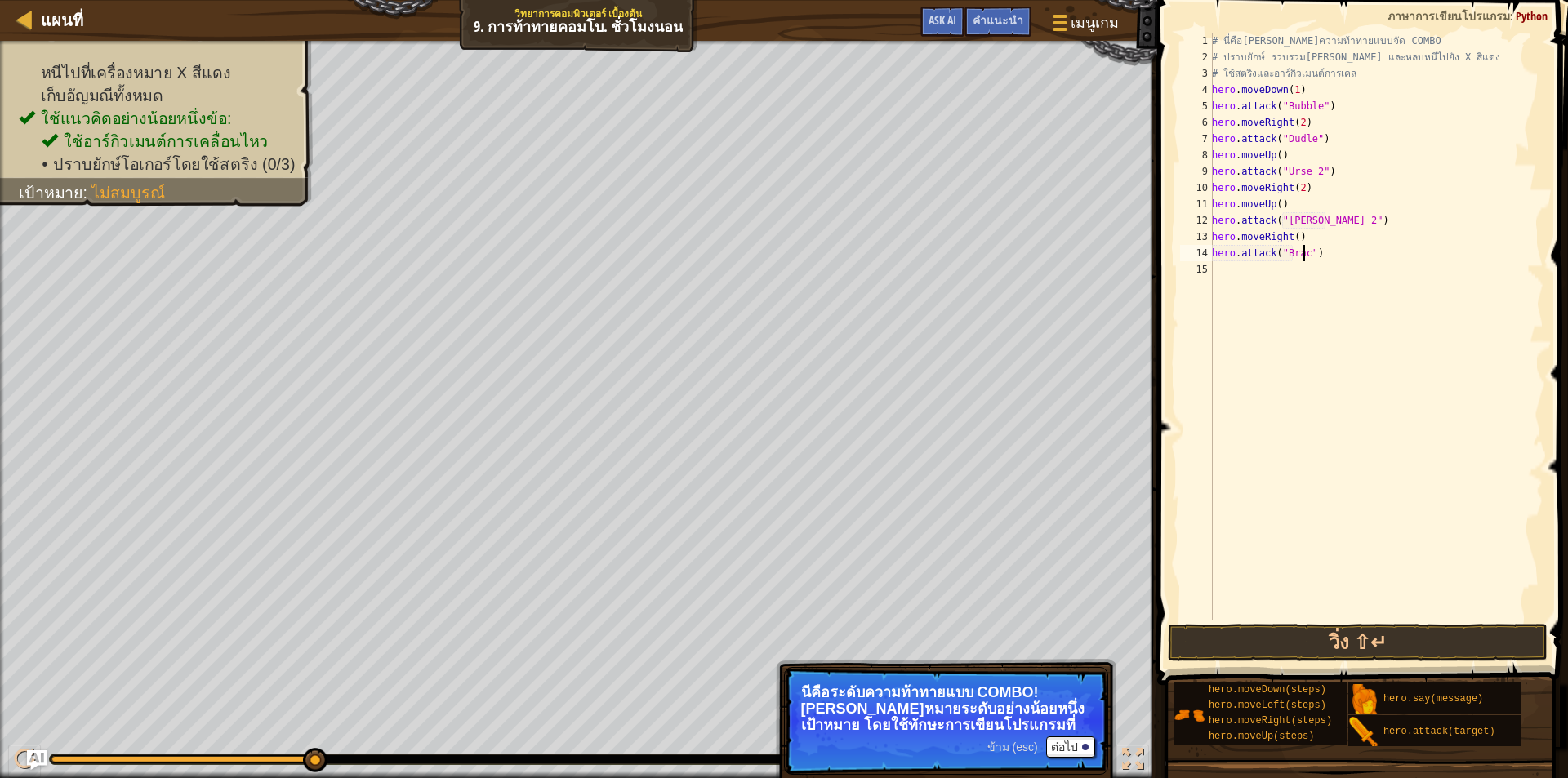
scroll to position [7, 7]
type textarea "hero.attack("Brack")"
click at [1329, 260] on div "# นี่คือ[PERSON_NAME]ความท้าทายแบบจัด COMBO # ปราบยักษ์ รวบรวม[PERSON_NAME] และ…" at bounding box center [1376, 343] width 335 height 621
click at [1286, 277] on div "# นี่คือ[PERSON_NAME]ความท้าทายแบบจัด COMBO # ปราบยักษ์ รวบรวม[PERSON_NAME] และ…" at bounding box center [1376, 343] width 335 height 621
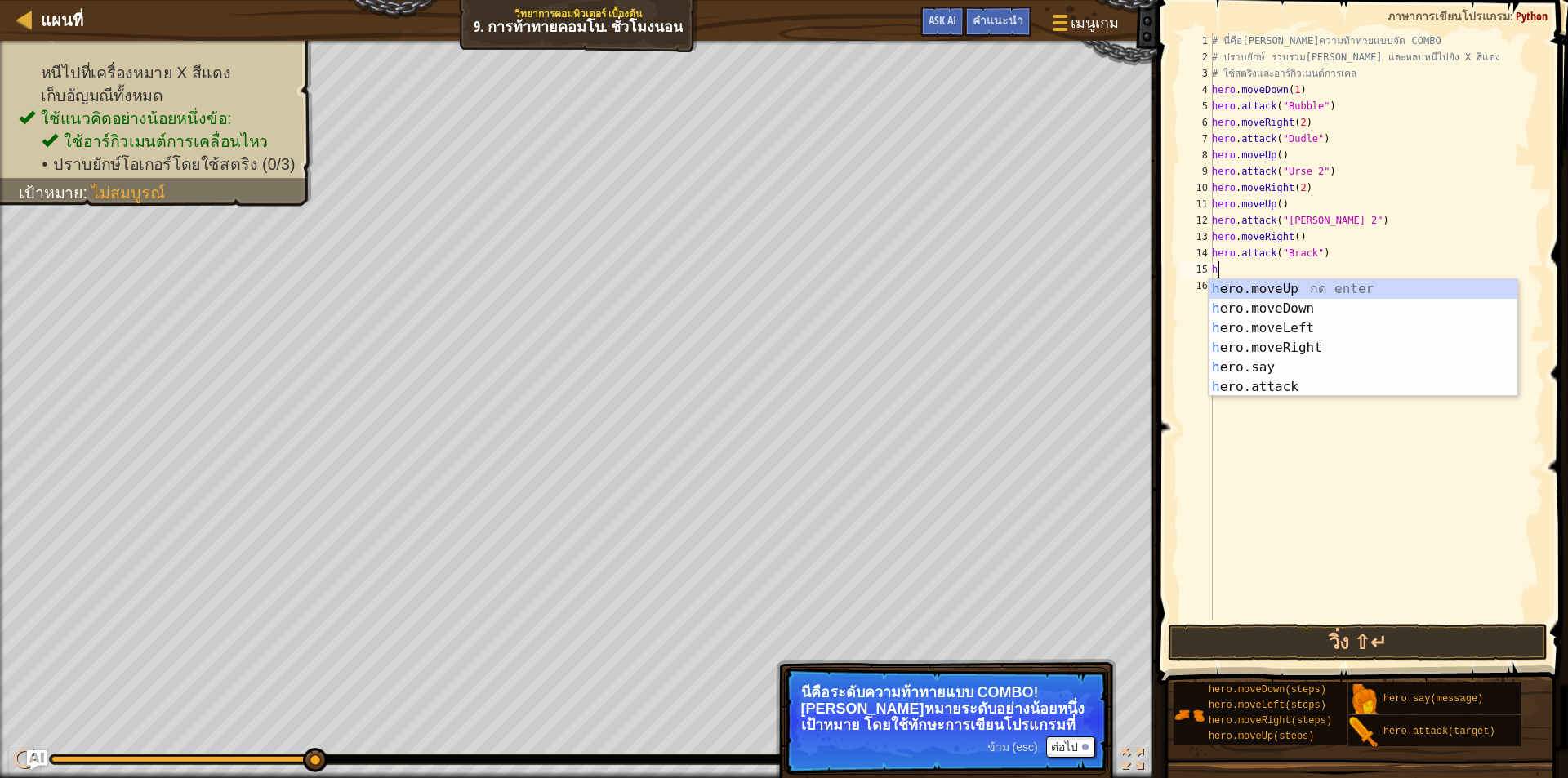
type textarea "he"
click at [1298, 350] on div "he ro.moveUp กด enter he ro.moveDown กด enter he ro.moveLeft กด enter he ro.mov…" at bounding box center [1363, 357] width 309 height 156
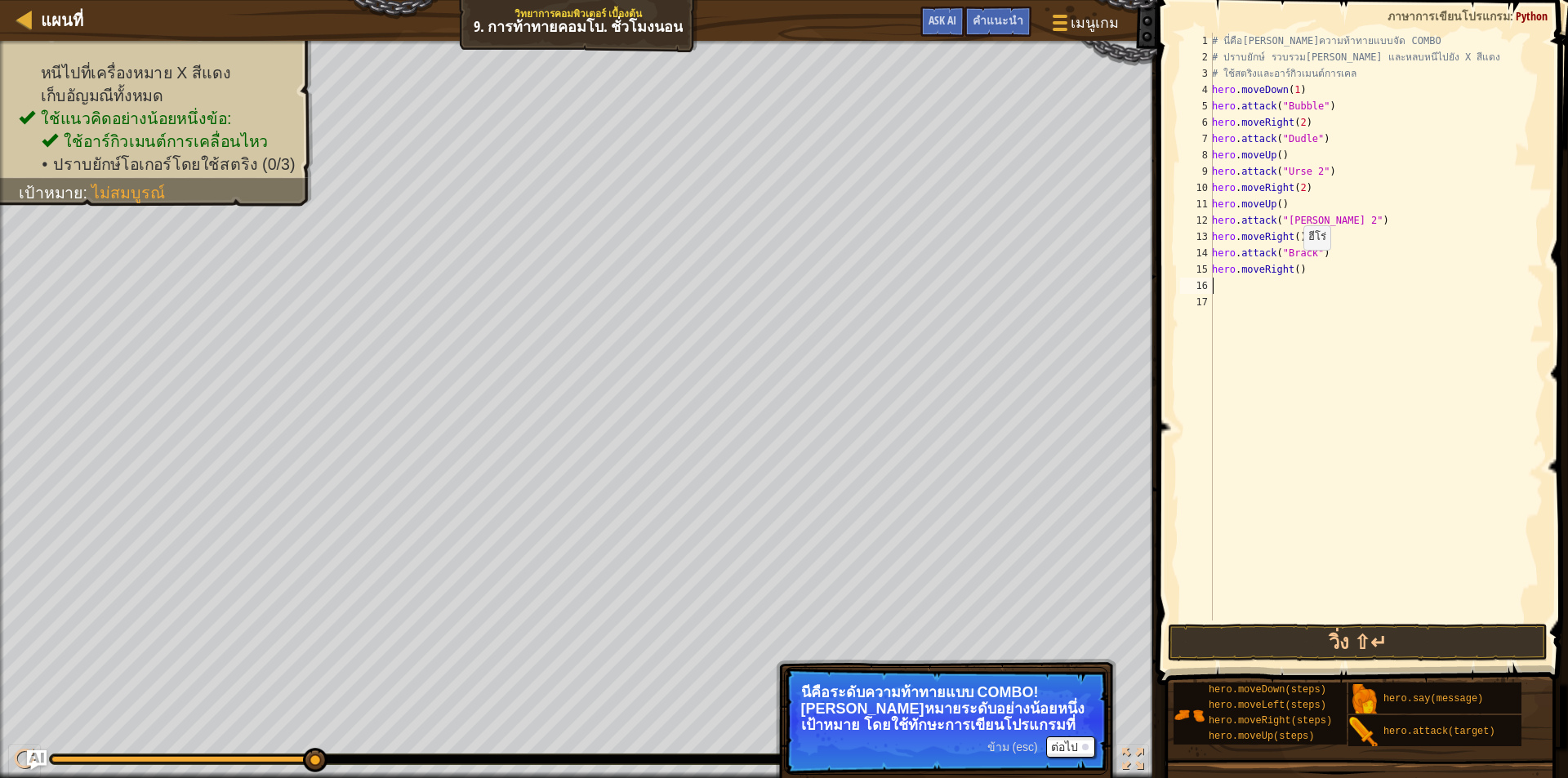
click at [1295, 266] on div "# นี่คือ[PERSON_NAME]ความท้าทายแบบจัด COMBO # ปราบยักษ์ รวบรวม[PERSON_NAME] และ…" at bounding box center [1376, 343] width 335 height 621
type textarea "hero.moveRight(2)"
click at [1308, 278] on div "# นี่คือ[PERSON_NAME]ความท้าทายแบบจัด COMBO # ปราบยักษ์ รวบรวม[PERSON_NAME] และ…" at bounding box center [1376, 343] width 335 height 621
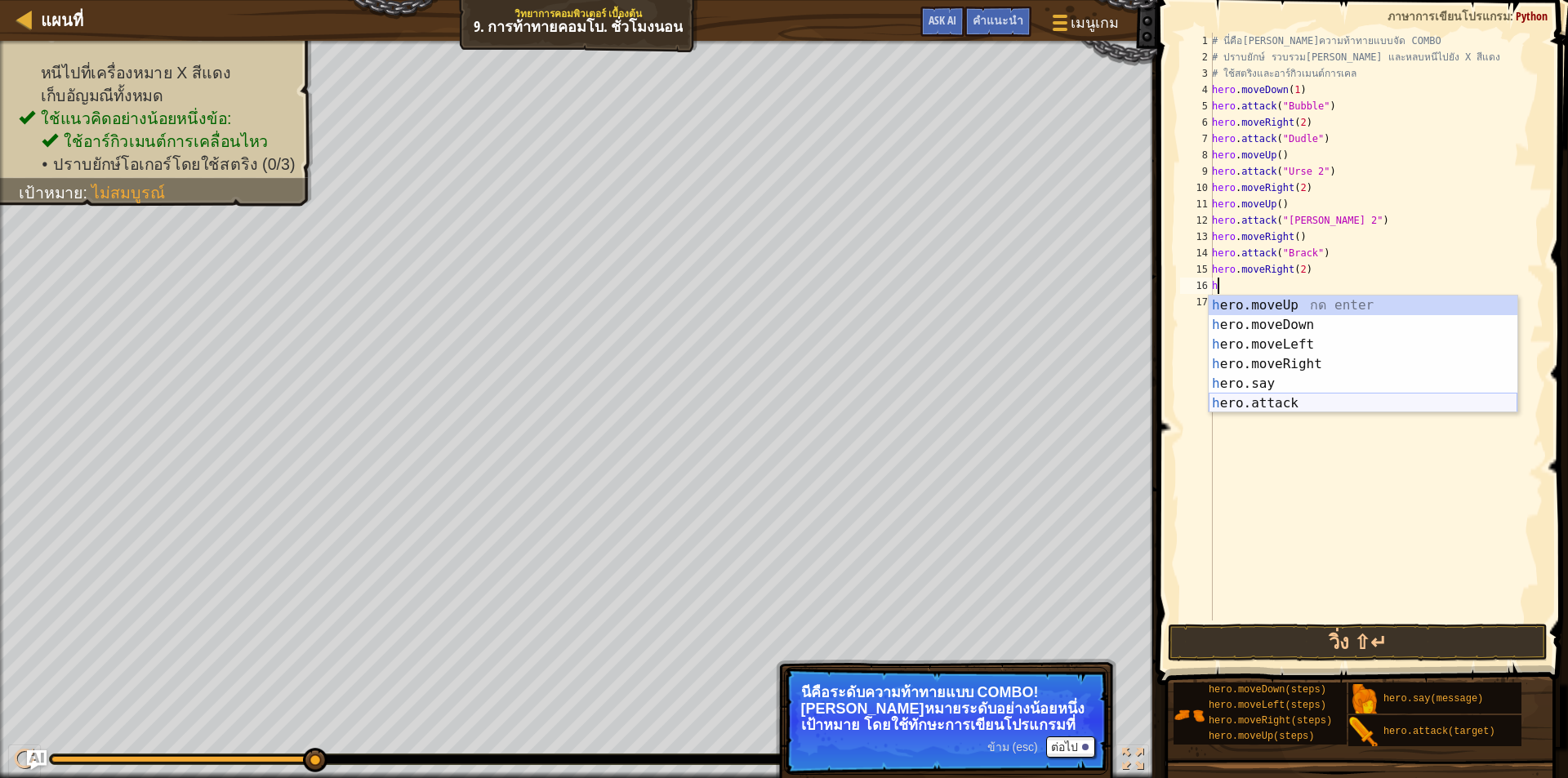
click at [1265, 398] on div "h ero.moveUp กด enter h ero.moveDown กด enter h ero.moveLeft กด enter h ero.mov…" at bounding box center [1363, 373] width 309 height 156
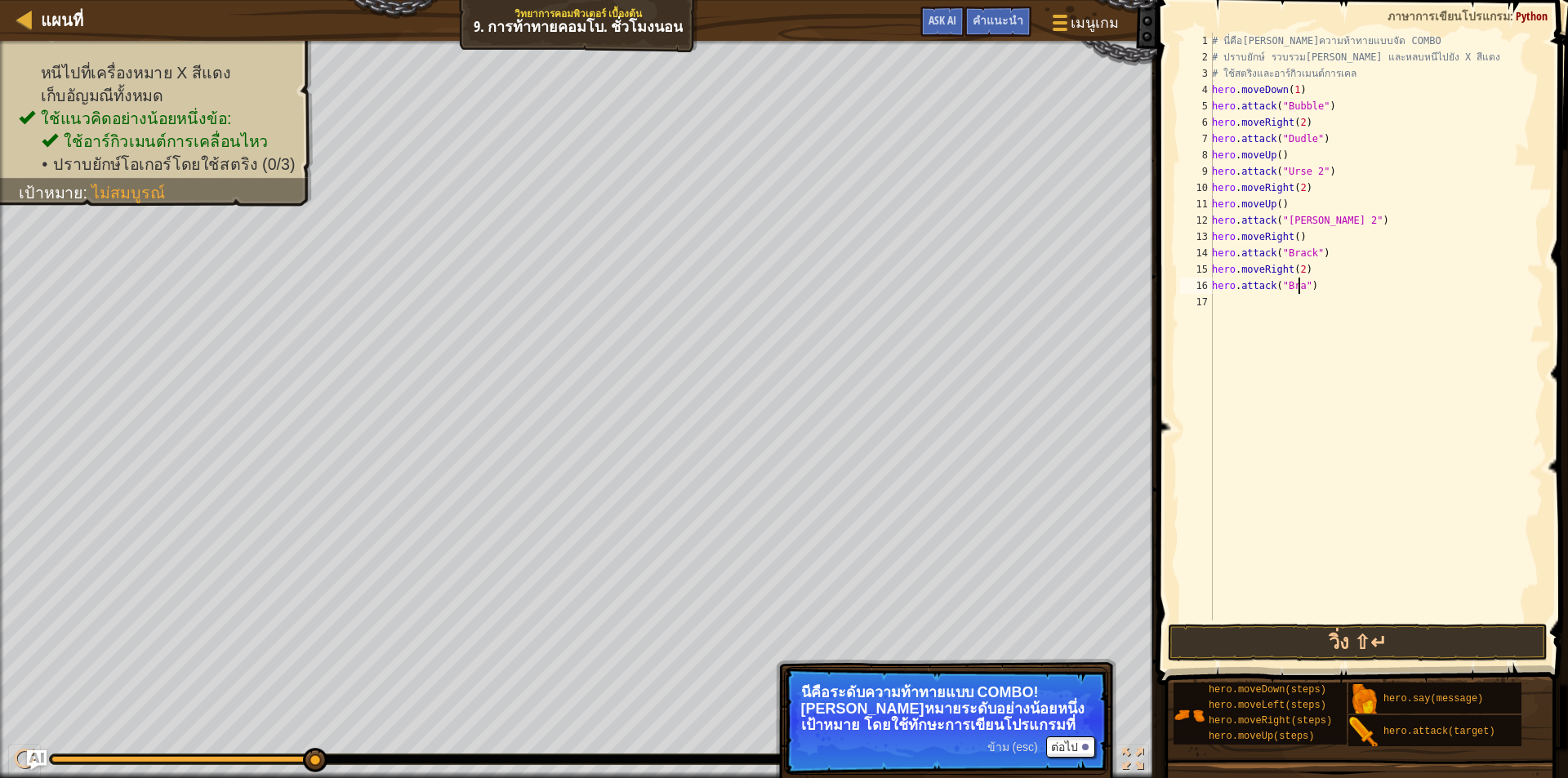
scroll to position [7, 7]
type textarea "hero.attack("Brack")"
click at [1326, 291] on div "# นี่คือ[PERSON_NAME]ความท้าทายแบบจัด COMBO # ปราบยักษ์ รวบรวม[PERSON_NAME] และ…" at bounding box center [1376, 343] width 335 height 621
click at [1265, 313] on div "# นี่คือ[PERSON_NAME]ความท้าทายแบบจัด COMBO # ปราบยักษ์ รวบรวม[PERSON_NAME] และ…" at bounding box center [1376, 343] width 335 height 621
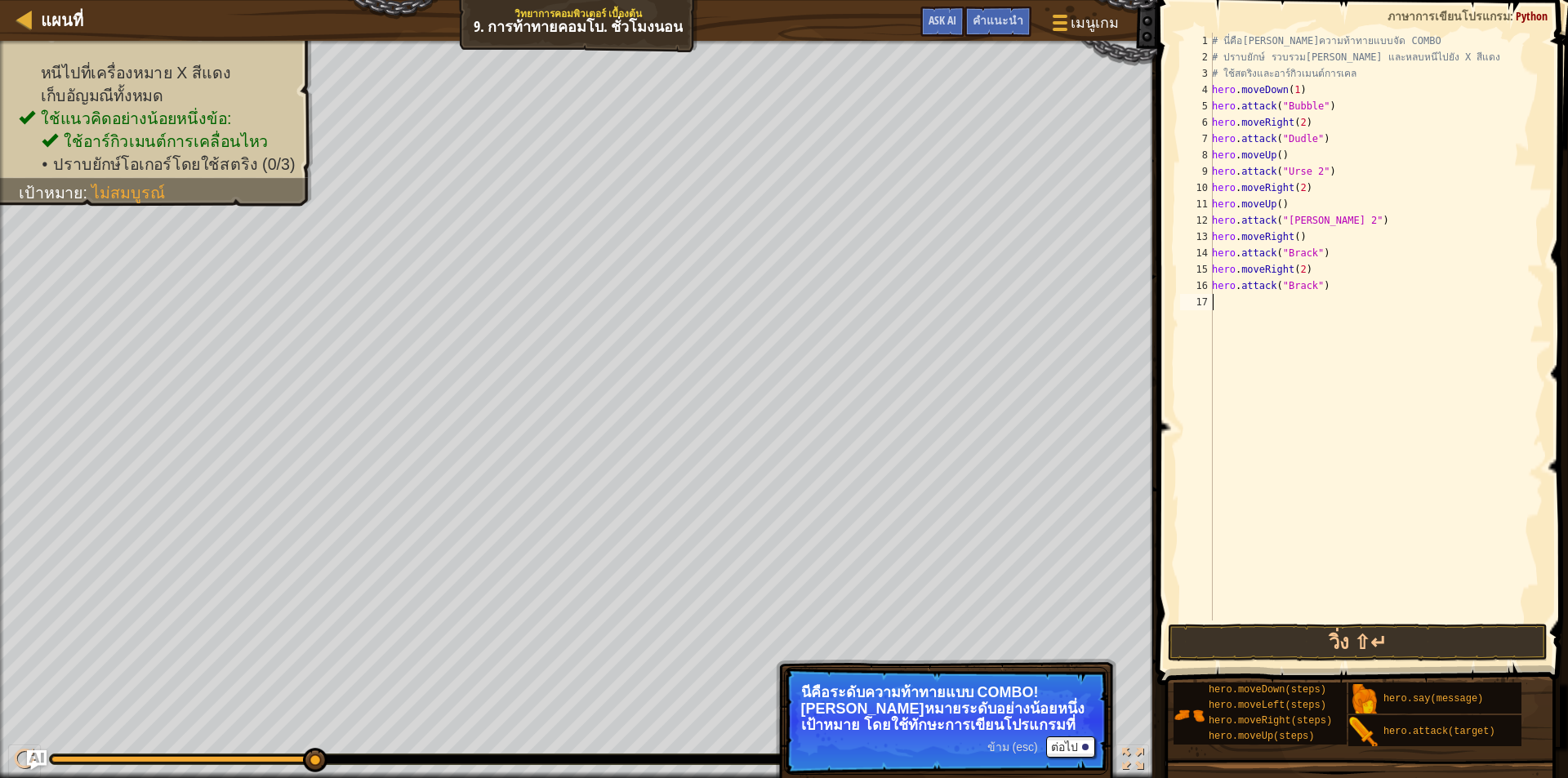
type textarea "h"
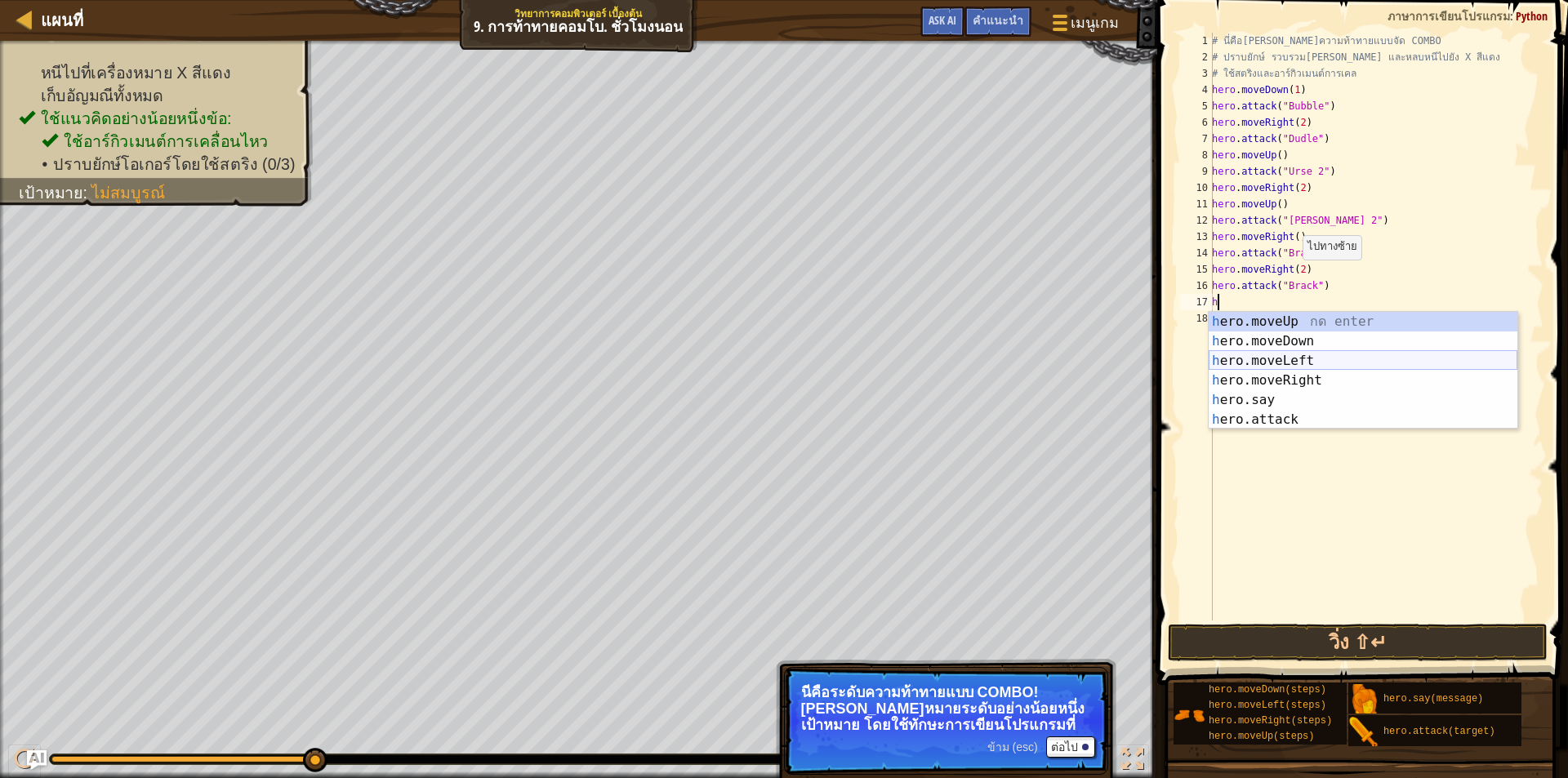
click at [1275, 359] on div "h ero.moveUp กด enter h ero.moveDown กด enter h ero.moveLeft กด enter h ero.mov…" at bounding box center [1363, 390] width 309 height 156
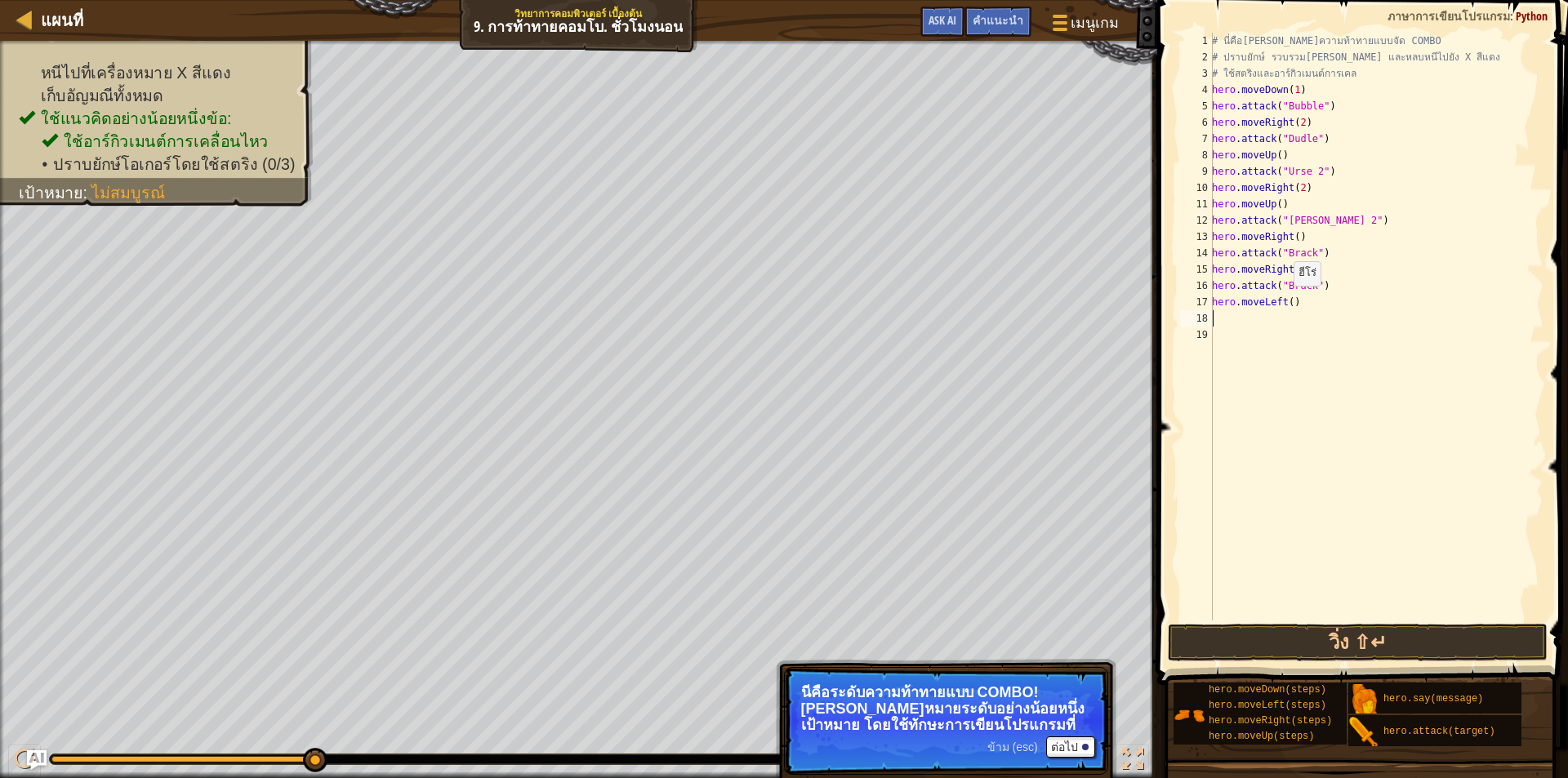
click at [1285, 302] on div "# นี่คือ[PERSON_NAME]ความท้าทายแบบจัด COMBO # ปราบยักษ์ รวบรวม[PERSON_NAME] และ…" at bounding box center [1376, 343] width 335 height 621
type textarea "hero.moveLeft(2)"
click at [1289, 373] on div "# นี่คือ[PERSON_NAME]ความท้าทายแบบจัด COMBO # ปราบยักษ์ รวบรวม[PERSON_NAME] และ…" at bounding box center [1376, 343] width 335 height 621
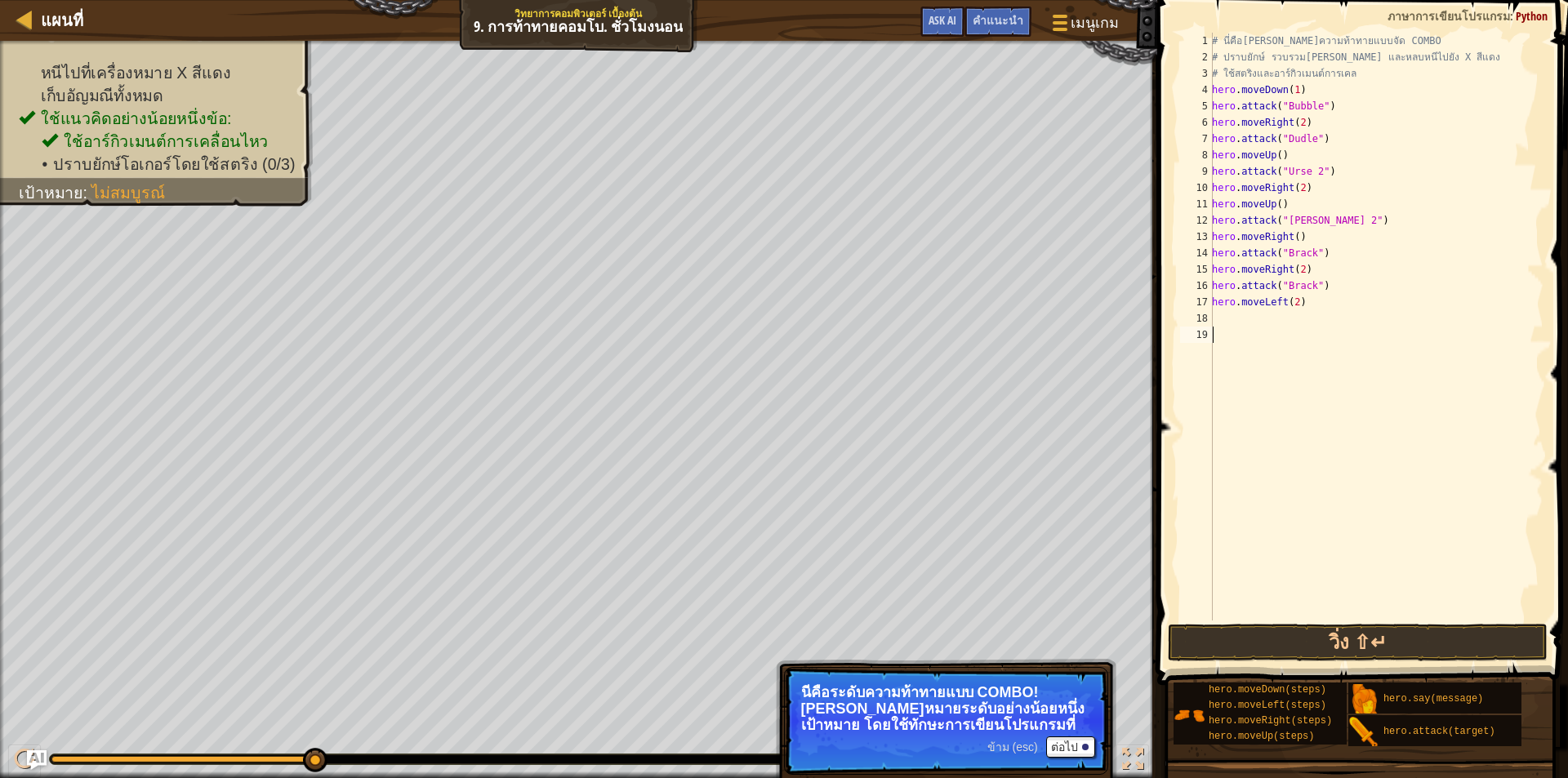
click at [1270, 329] on div "# นี่คือ[PERSON_NAME]ความท้าทายแบบจัด COMBO # ปราบยักษ์ รวบรวม[PERSON_NAME] และ…" at bounding box center [1376, 343] width 335 height 621
click at [1268, 323] on div "# นี่คือ[PERSON_NAME]ความท้าทายแบบจัด COMBO # ปราบยักษ์ รวบรวม[PERSON_NAME] และ…" at bounding box center [1376, 343] width 335 height 621
click at [1213, 631] on button "วิ่ง ⇧↵" at bounding box center [1357, 643] width 380 height 37
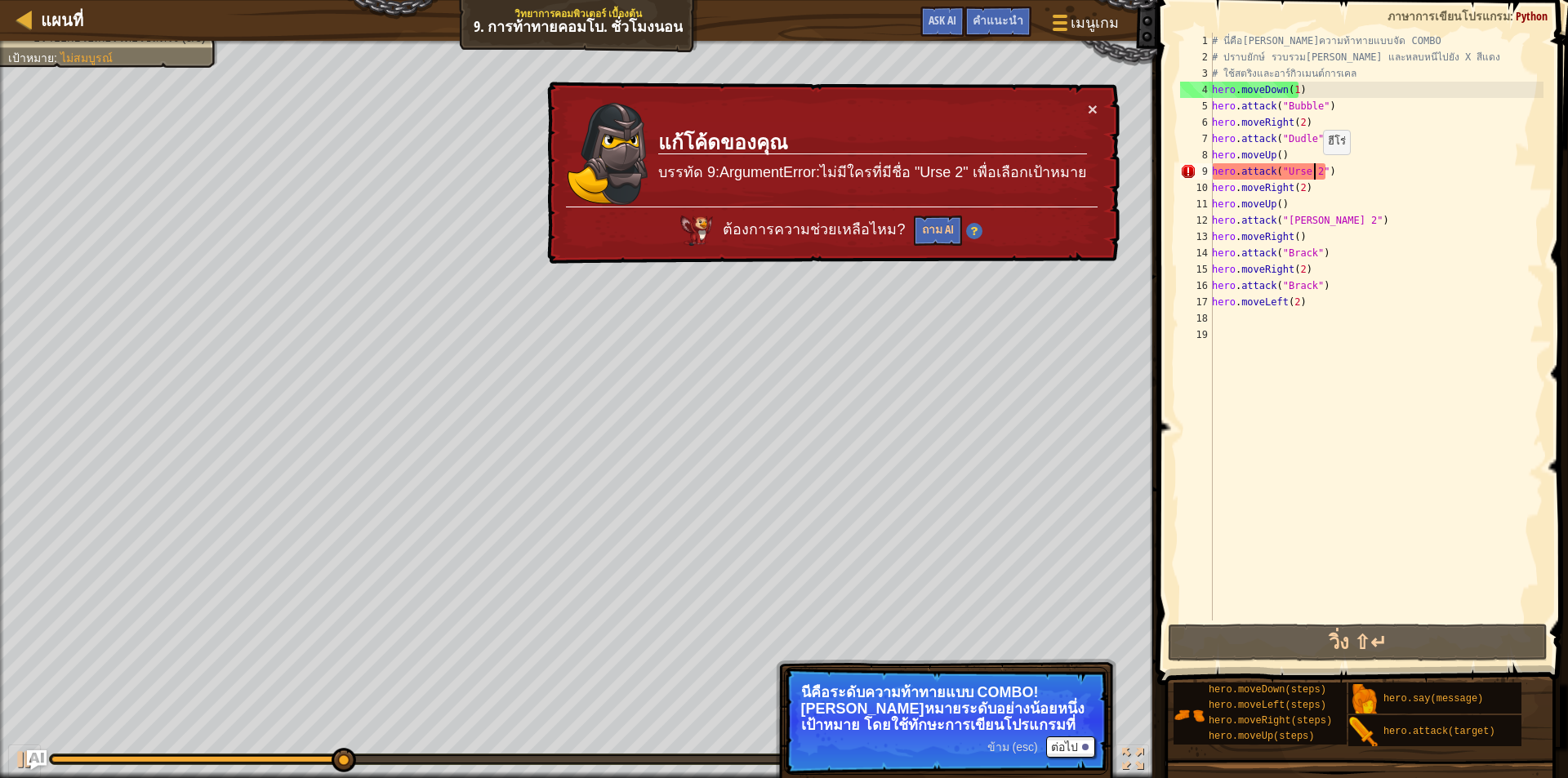
click at [1315, 171] on div "# นี่คือ[PERSON_NAME]ความท้าทายแบบจัด COMBO # ปราบยักษ์ รวบรวม[PERSON_NAME] และ…" at bounding box center [1376, 343] width 335 height 621
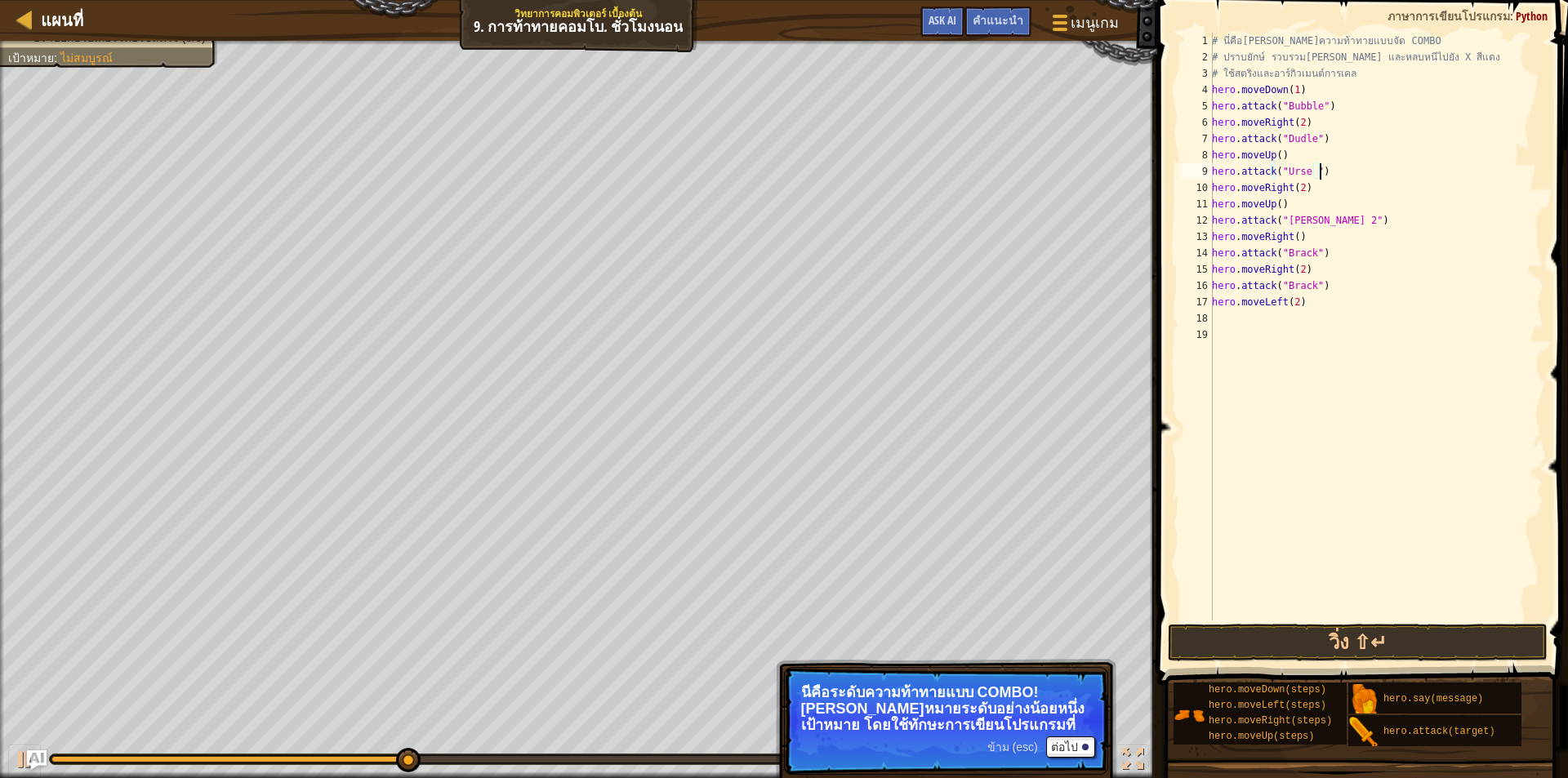
click at [1327, 169] on div "# นี่คือ[PERSON_NAME]ความท้าทายแบบจัด COMBO # ปราบยักษ์ รวบรวม[PERSON_NAME] และ…" at bounding box center [1376, 343] width 335 height 621
click at [1309, 170] on div "# นี่คือ[PERSON_NAME]ความท้าทายแบบจัด COMBO # ปราบยักษ์ รวบรวม[PERSON_NAME] และ…" at bounding box center [1376, 343] width 335 height 621
drag, startPoint x: 1320, startPoint y: 169, endPoint x: 1213, endPoint y: 178, distance: 107.4
click at [1213, 178] on div "# นี่คือ[PERSON_NAME]ความท้าทายแบบจัด COMBO # ปราบยักษ์ รวบรวม[PERSON_NAME] และ…" at bounding box center [1376, 343] width 335 height 621
click at [1323, 180] on div "# นี่คือ[PERSON_NAME]ความท้าทายแบบจัด COMBO # ปราบยักษ์ รวบรวม[PERSON_NAME] และ…" at bounding box center [1376, 343] width 335 height 621
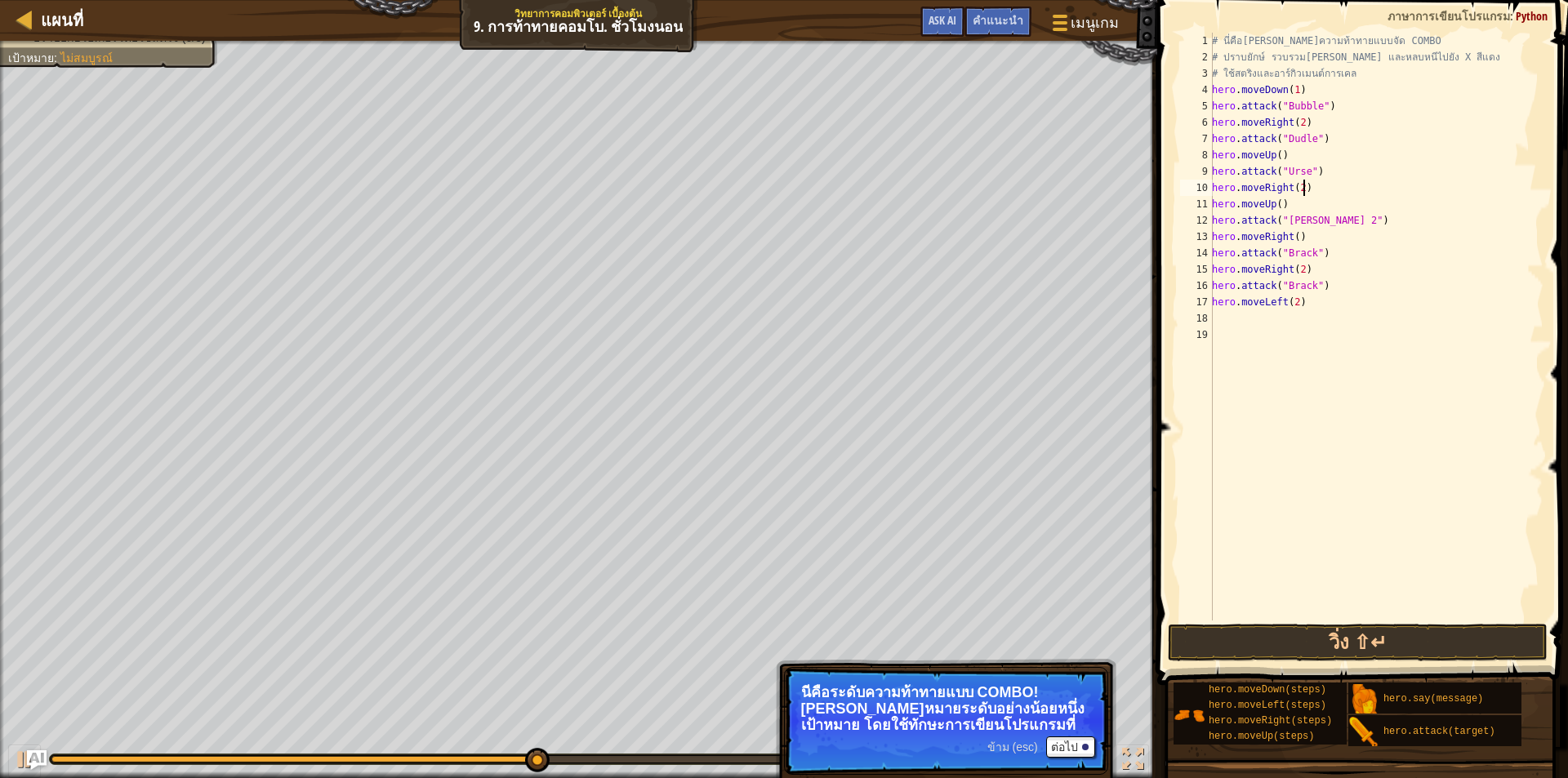
type textarea "hero.moveRight(2)"
click at [1210, 185] on div "10" at bounding box center [1196, 188] width 33 height 16
click at [1214, 187] on div "# นี่คือ[PERSON_NAME]ความท้าทายแบบจัด COMBO # ปราบยักษ์ รวบรวม[PERSON_NAME] และ…" at bounding box center [1376, 343] width 335 height 621
click at [1210, 236] on div "13" at bounding box center [1196, 237] width 33 height 16
drag, startPoint x: 1321, startPoint y: 169, endPoint x: 1305, endPoint y: 173, distance: 16.5
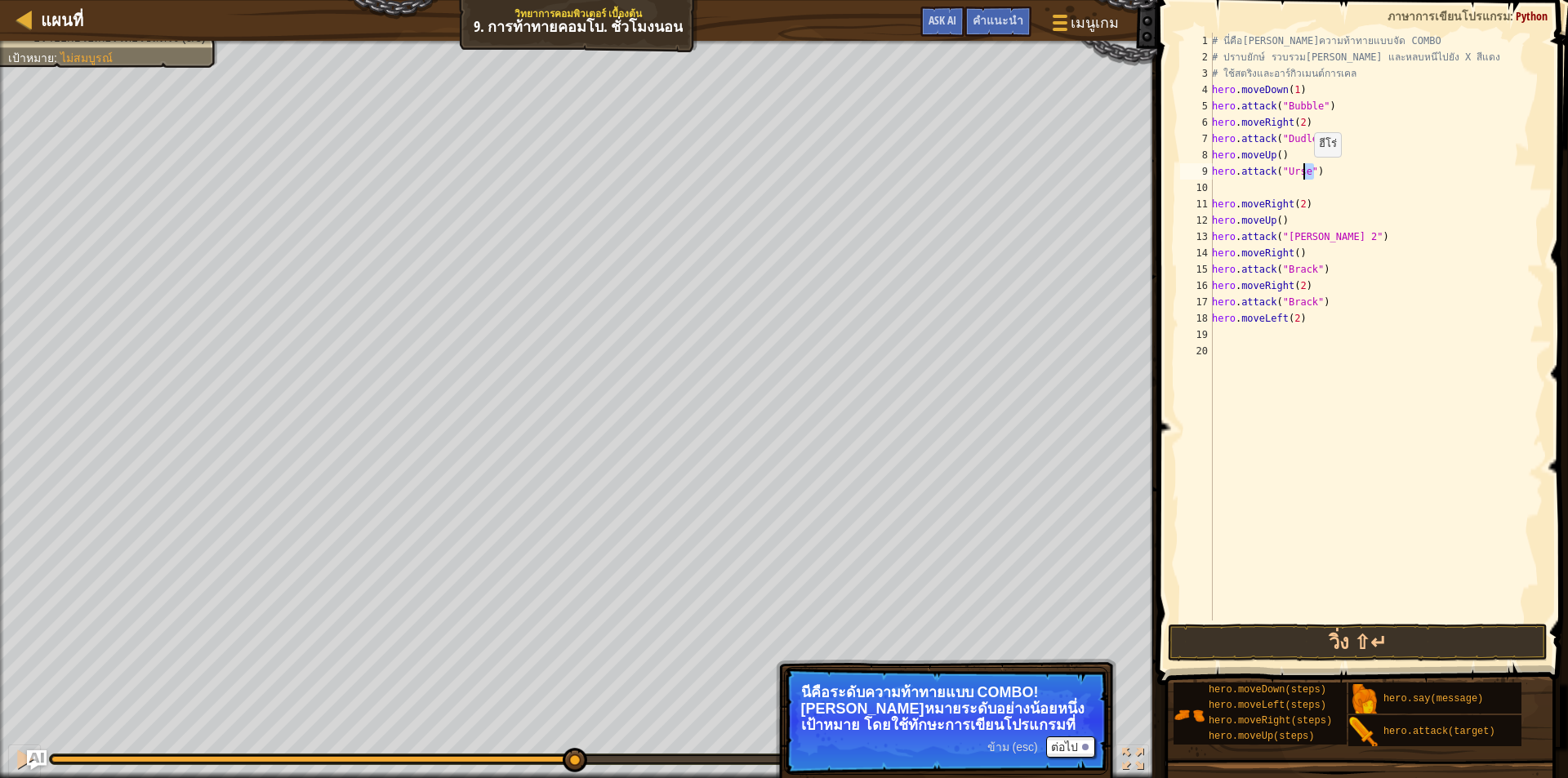
click at [1305, 173] on div "# นี่คือ[PERSON_NAME]ความท้าทายแบบจัด COMBO # ปราบยักษ์ รวบรวม[PERSON_NAME] และ…" at bounding box center [1376, 343] width 335 height 621
type textarea "hero.attack("Urse")"
click at [1277, 180] on div "# นี่คือ[PERSON_NAME]ความท้าทายแบบจัด COMBO # ปราบยักษ์ รวบรวม[PERSON_NAME] และ…" at bounding box center [1376, 343] width 335 height 621
paste textarea "hero.attack("Urse")"
type textarea "hero.attack("Urse")"
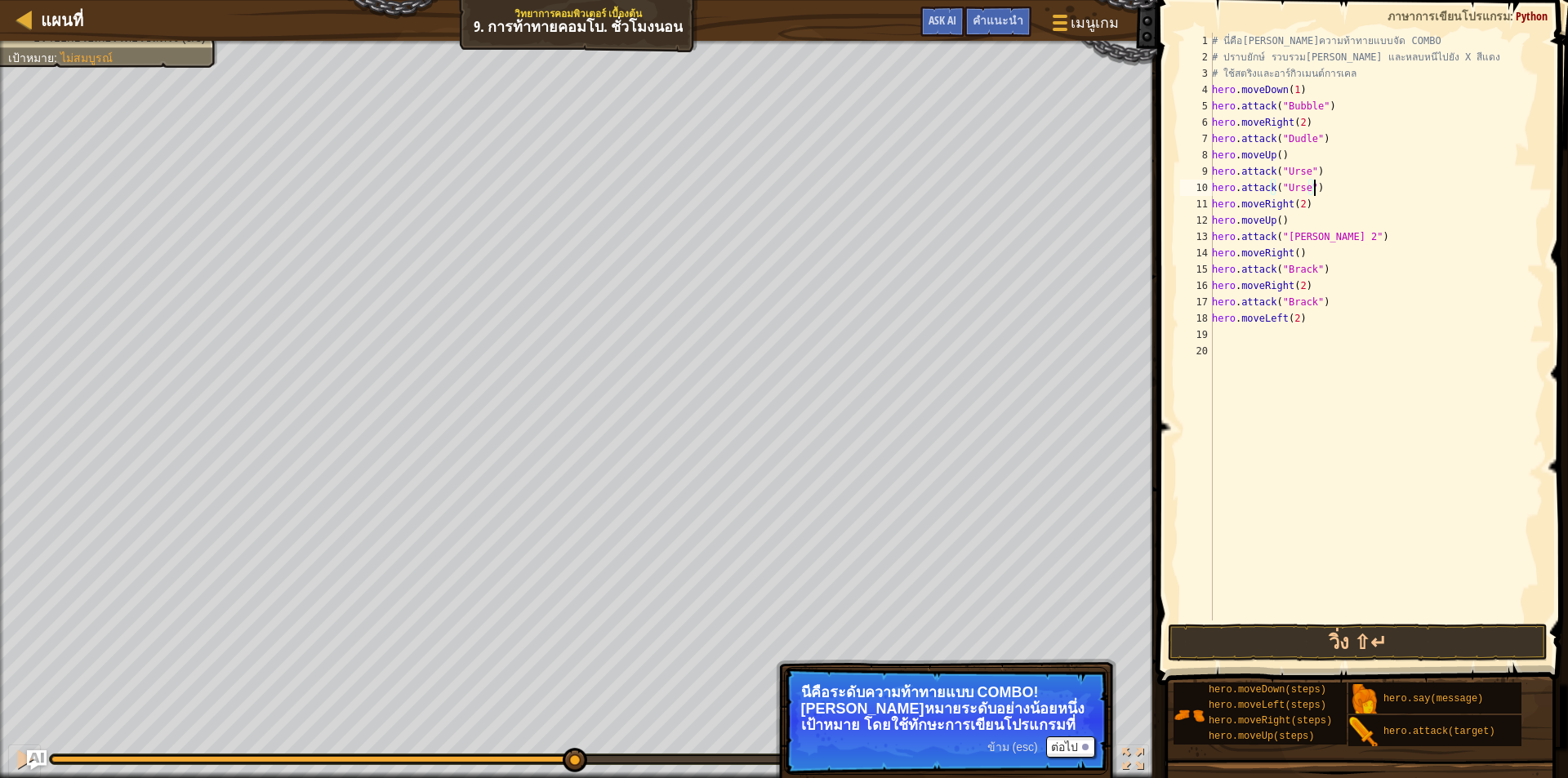
click at [1271, 391] on div "# นี่คือ[PERSON_NAME]ความท้าทายแบบจัด COMBO # ปราบยักษ์ รวบรวม[PERSON_NAME] และ…" at bounding box center [1376, 343] width 335 height 621
click at [1264, 639] on button "วิ่ง ⇧↵" at bounding box center [1357, 643] width 380 height 37
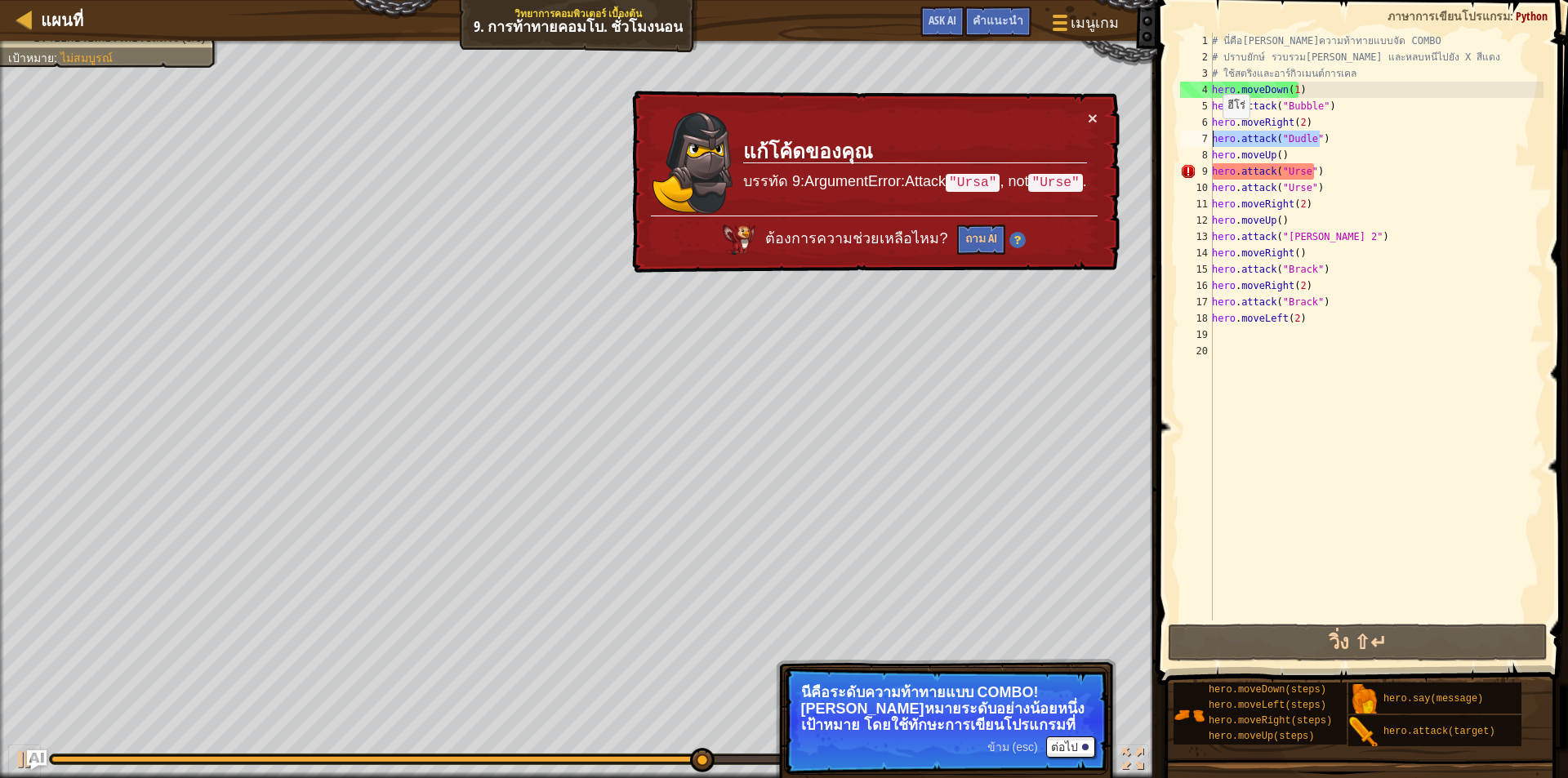
drag, startPoint x: 1328, startPoint y: 132, endPoint x: 1197, endPoint y: 135, distance: 131.0
click at [1197, 135] on div "1 2 3 4 5 6 7 8 9 10 11 12 13 14 15 16 17 18 19 20 # นี่คือ[PERSON_NAME]ความท้า…" at bounding box center [1361, 326] width 366 height 588
type textarea "hero.attack("Dudle")"
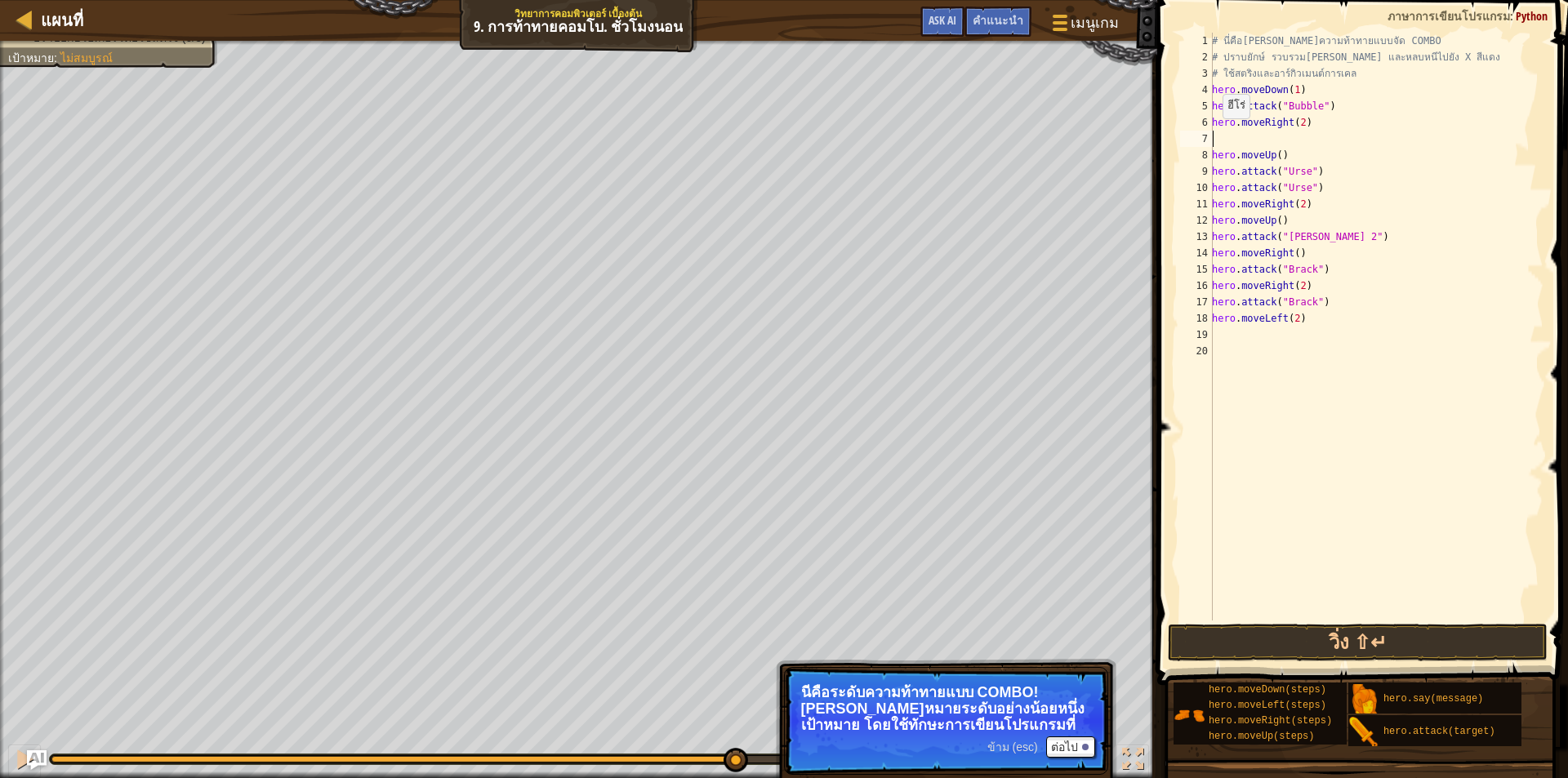
type textarea "h"
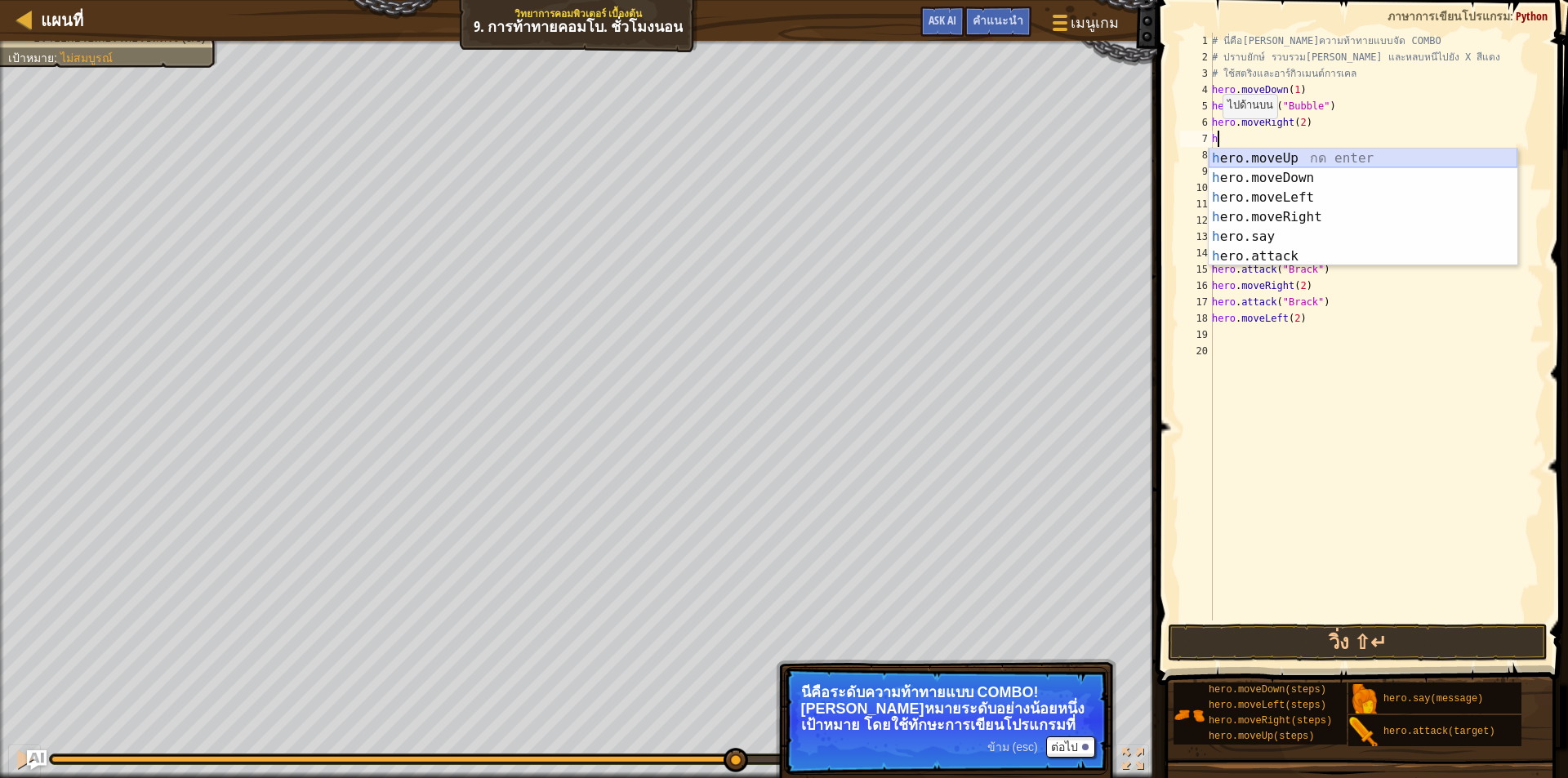
click at [1234, 157] on div "h ero.moveUp กด enter h ero.moveDown กด enter h ero.moveLeft กด enter h ero.mov…" at bounding box center [1363, 227] width 309 height 156
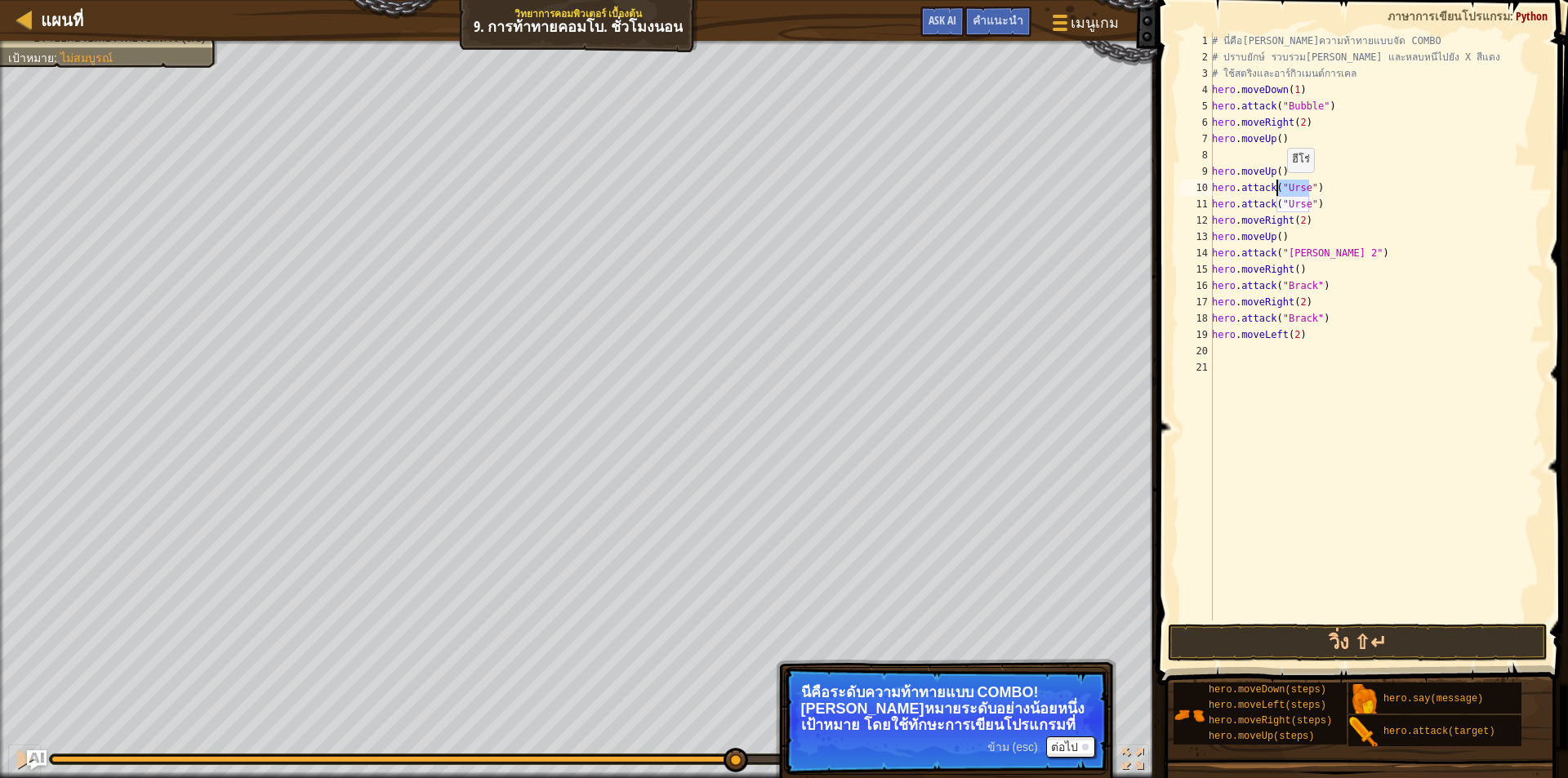
drag, startPoint x: 1308, startPoint y: 184, endPoint x: 1280, endPoint y: 173, distance: 30.1
click at [1277, 188] on div "# นี่คือ[PERSON_NAME]ความท้าทายแบบจัด COMBO # ปราบยักษ์ รวบรวม[PERSON_NAME] และ…" at bounding box center [1376, 343] width 335 height 621
type textarea "hero.attack("Urse")"
click at [1295, 161] on div "# นี่คือ[PERSON_NAME]ความท้าทายแบบจัด COMBO # ปราบยักษ์ รวบรวม[PERSON_NAME] และ…" at bounding box center [1376, 343] width 335 height 621
drag, startPoint x: 1285, startPoint y: 163, endPoint x: 1226, endPoint y: 176, distance: 60.4
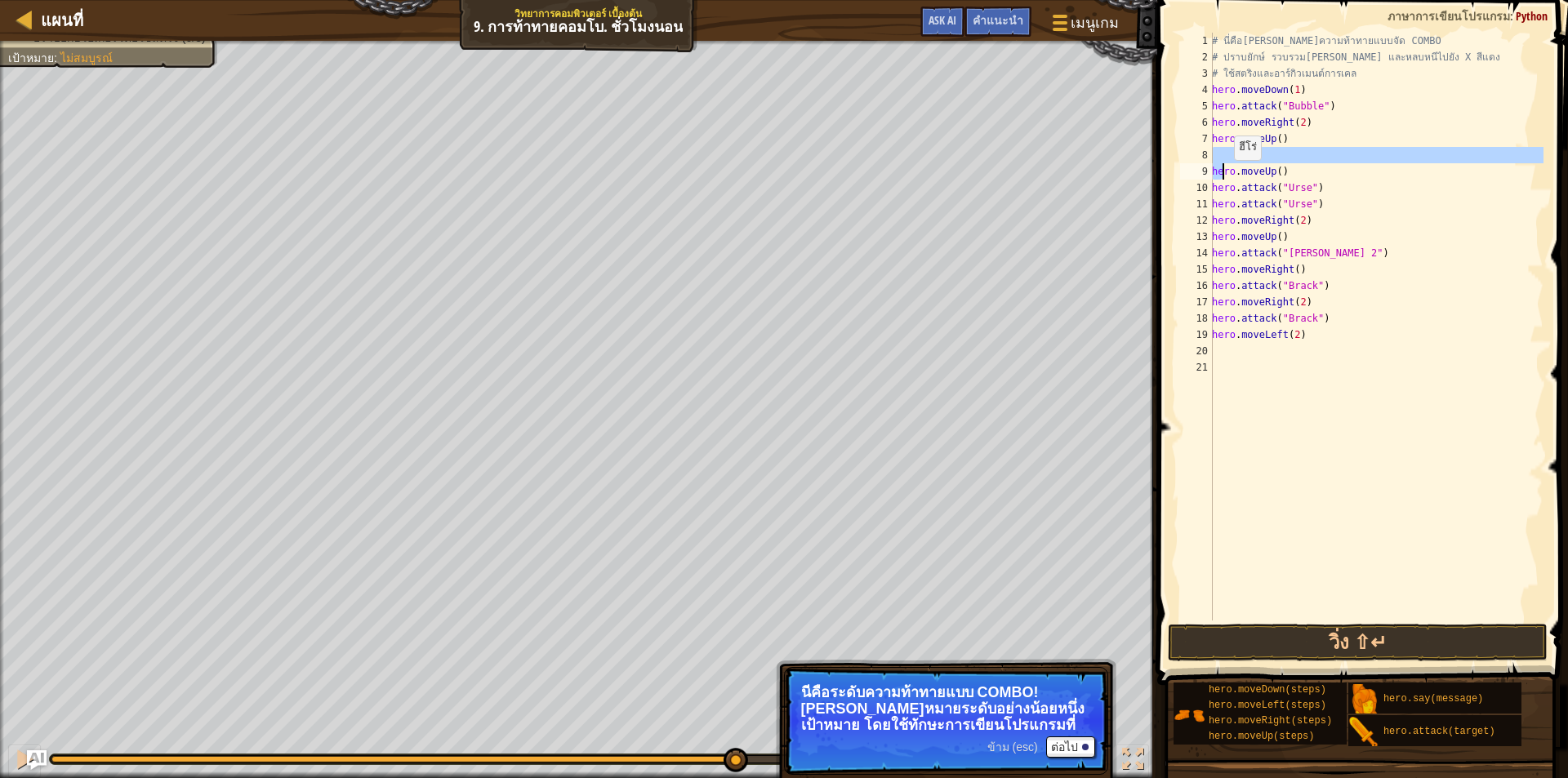
click at [1226, 176] on div "# นี่คือ[PERSON_NAME]ความท้าทายแบบจัด COMBO # ปราบยักษ์ รวบรวม[PERSON_NAME] และ…" at bounding box center [1376, 343] width 335 height 621
click at [1287, 175] on div "# นี่คือ[PERSON_NAME]ความท้าทายแบบจัด COMBO # ปราบยักษ์ รวบรวม[PERSON_NAME] และ…" at bounding box center [1376, 343] width 335 height 621
drag, startPoint x: 1284, startPoint y: 174, endPoint x: 1225, endPoint y: 172, distance: 59.0
click at [1218, 172] on div "# นี่คือ[PERSON_NAME]ความท้าทายแบบจัด COMBO # ปราบยักษ์ รวบรวม[PERSON_NAME] และ…" at bounding box center [1376, 343] width 335 height 621
type textarea "h"
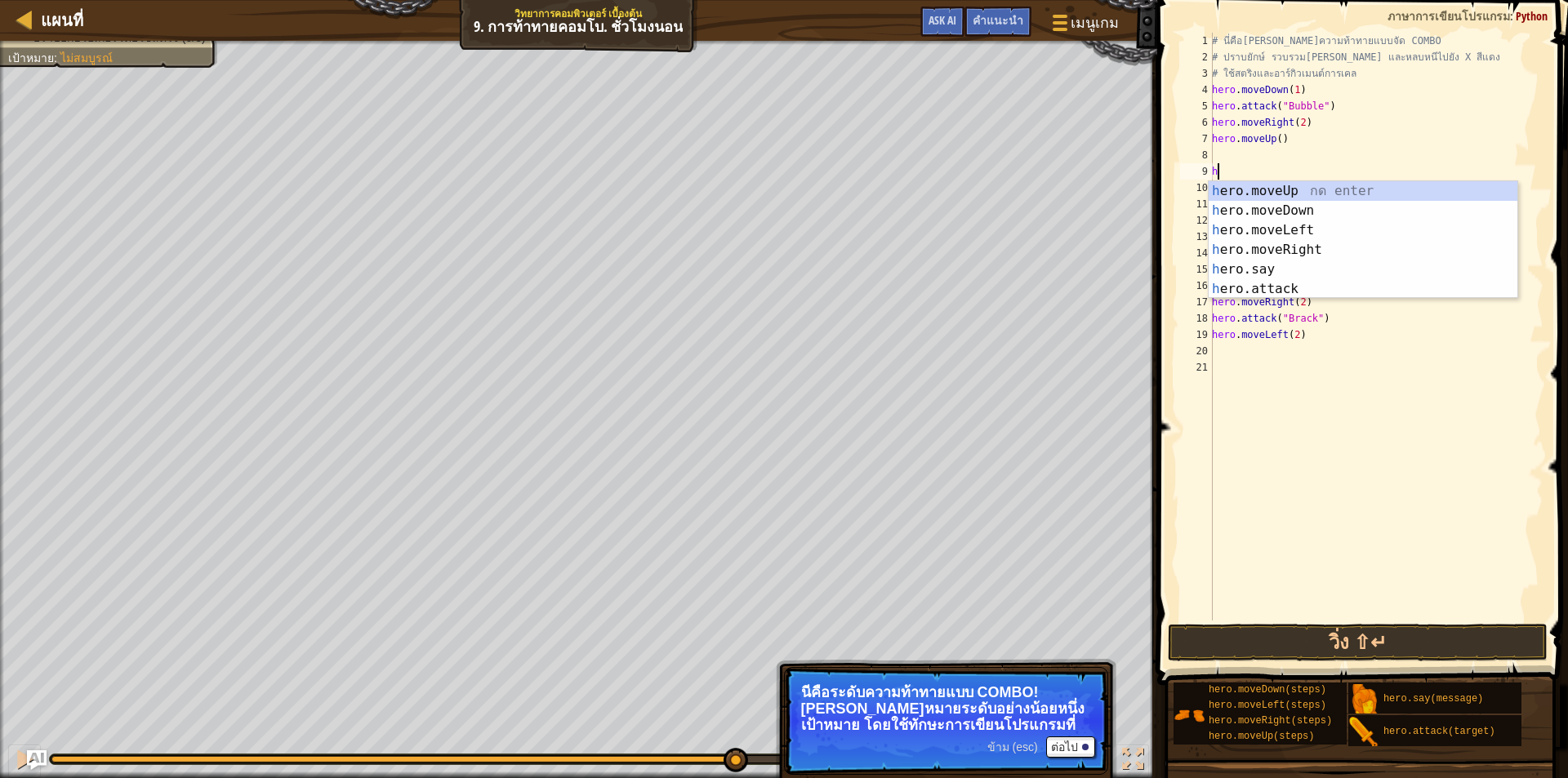
click at [1328, 157] on div "# นี่คือ[PERSON_NAME]ความท้าทายแบบจัด COMBO # ปราบยักษ์ รวบรวม[PERSON_NAME] และ…" at bounding box center [1376, 343] width 335 height 621
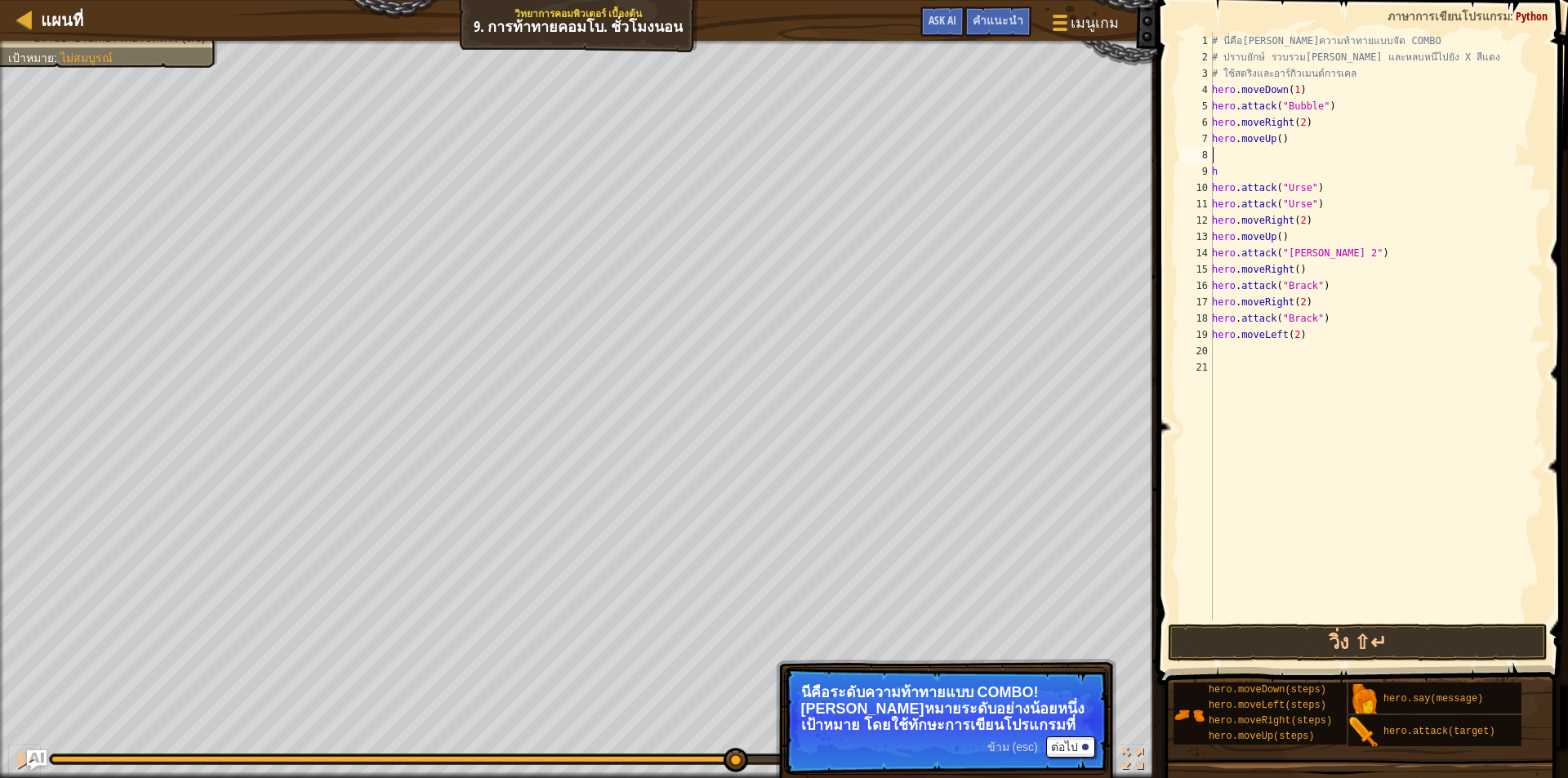
click at [1226, 163] on div "# นี่คือ[PERSON_NAME]ความท้าทายแบบจัด COMBO # ปราบยักษ์ รวบรวม[PERSON_NAME] และ…" at bounding box center [1376, 343] width 335 height 621
click at [1227, 173] on div "# นี่คือ[PERSON_NAME]ความท้าทายแบบจัด COMBO # ปราบยักษ์ รวบรวม[PERSON_NAME] และ…" at bounding box center [1376, 343] width 335 height 621
type textarea "h"
drag, startPoint x: 1317, startPoint y: 188, endPoint x: 1242, endPoint y: 213, distance: 79.1
click at [1242, 213] on div "# นี่คือ[PERSON_NAME]ความท้าทายแบบจัด COMBO # ปราบยักษ์ รวบรวม[PERSON_NAME] และ…" at bounding box center [1376, 343] width 335 height 621
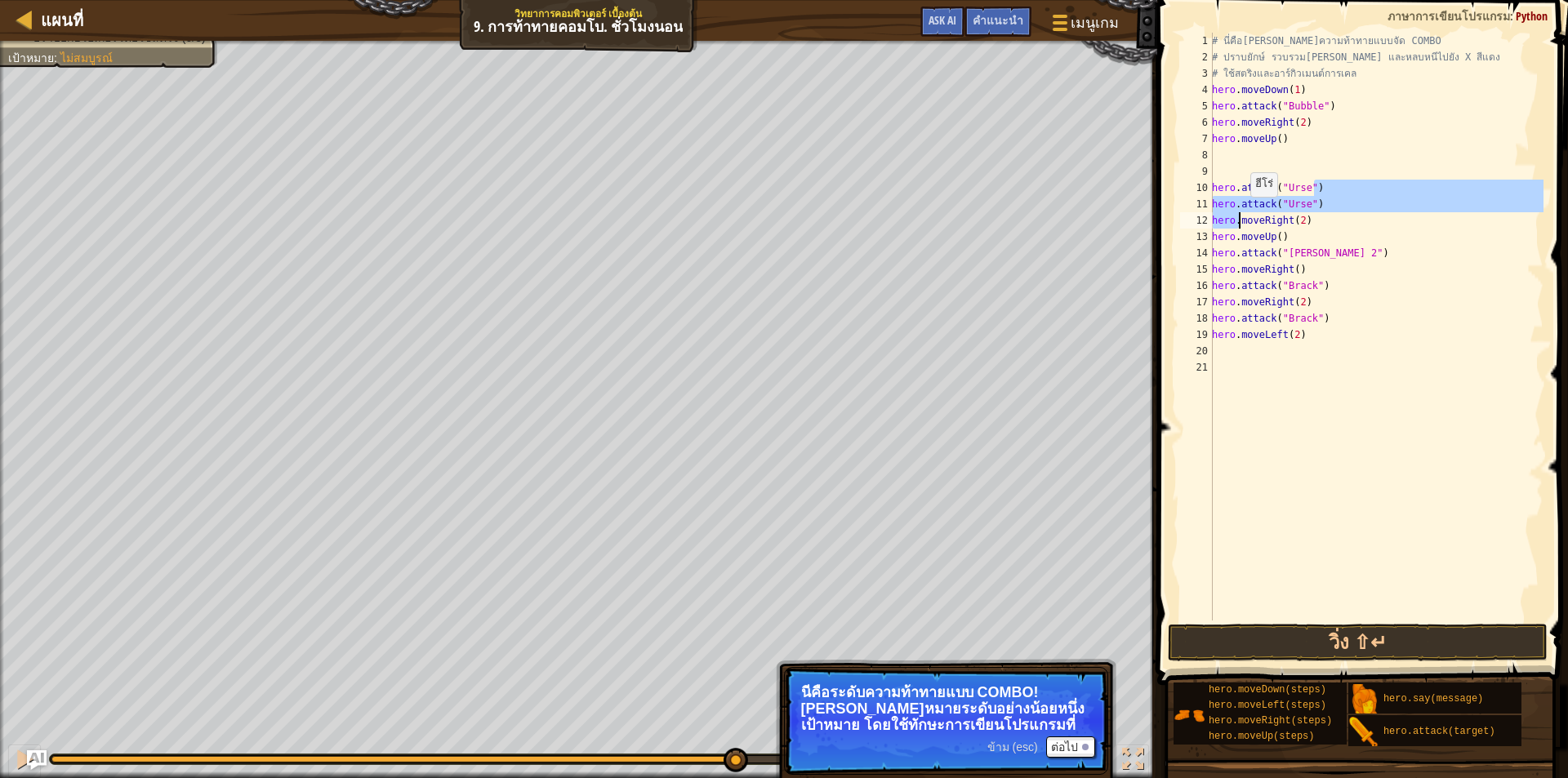
type textarea "hero.attack("Urse") hero.moveRight(2)"
click at [1364, 149] on div "# นี่คือ[PERSON_NAME]ความท้าทายแบบจัด COMBO # ปราบยักษ์ รวบรวม[PERSON_NAME] และ…" at bounding box center [1376, 343] width 335 height 621
drag, startPoint x: 1214, startPoint y: 185, endPoint x: 1333, endPoint y: 208, distance: 121.2
click at [1333, 208] on div "# นี่คือ[PERSON_NAME]ความท้าทายแบบจัด COMBO # ปราบยักษ์ รวบรวม[PERSON_NAME] และ…" at bounding box center [1376, 343] width 335 height 621
type textarea "hero.attack("Urse") hero.attack("Urse")"
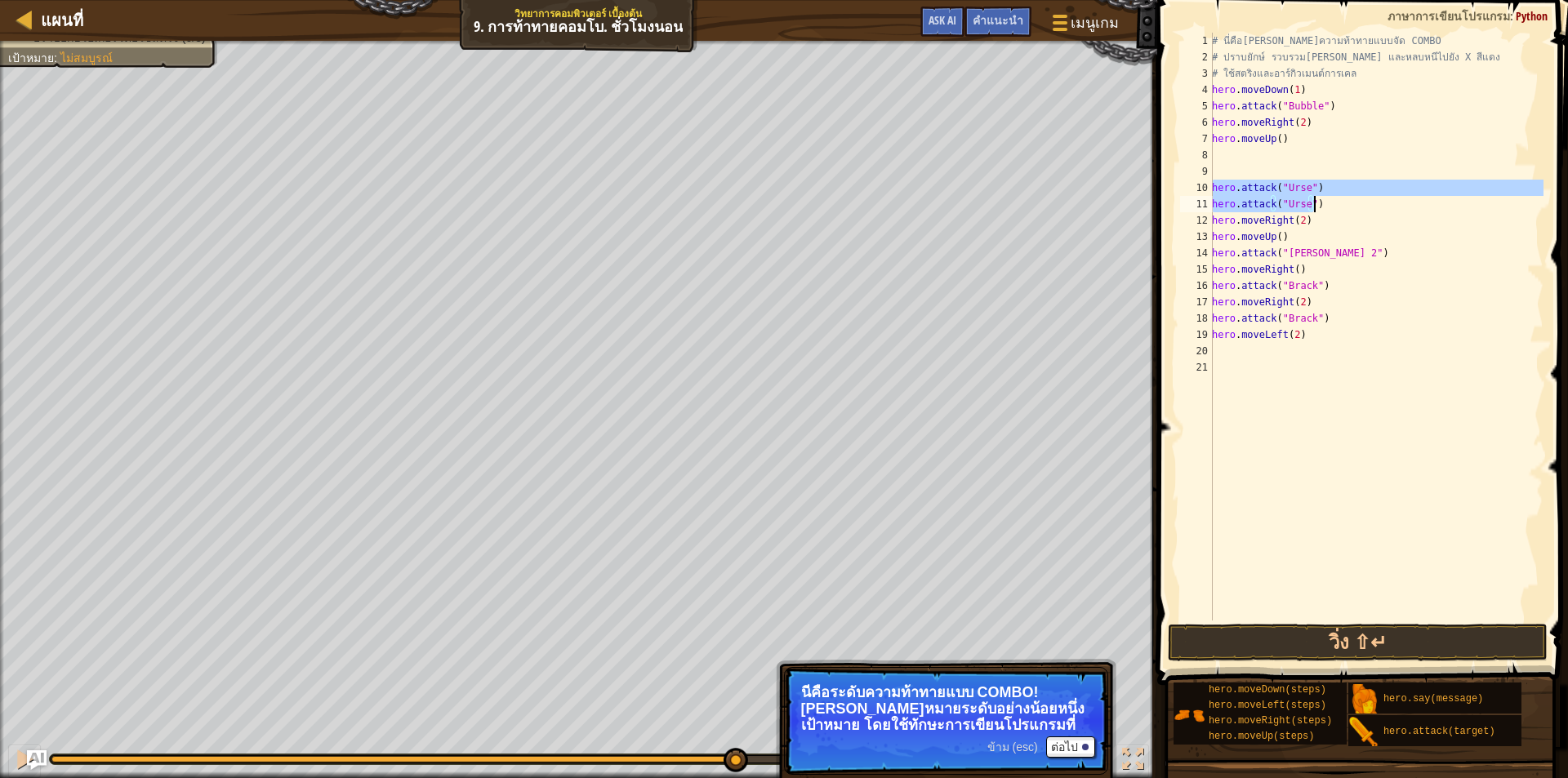
click at [1275, 154] on div "# นี่คือ[PERSON_NAME]ความท้าทายแบบจัด COMBO # ปราบยักษ์ รวบรวม[PERSON_NAME] และ…" at bounding box center [1376, 343] width 335 height 621
paste textarea "hero.attack("Urse")"
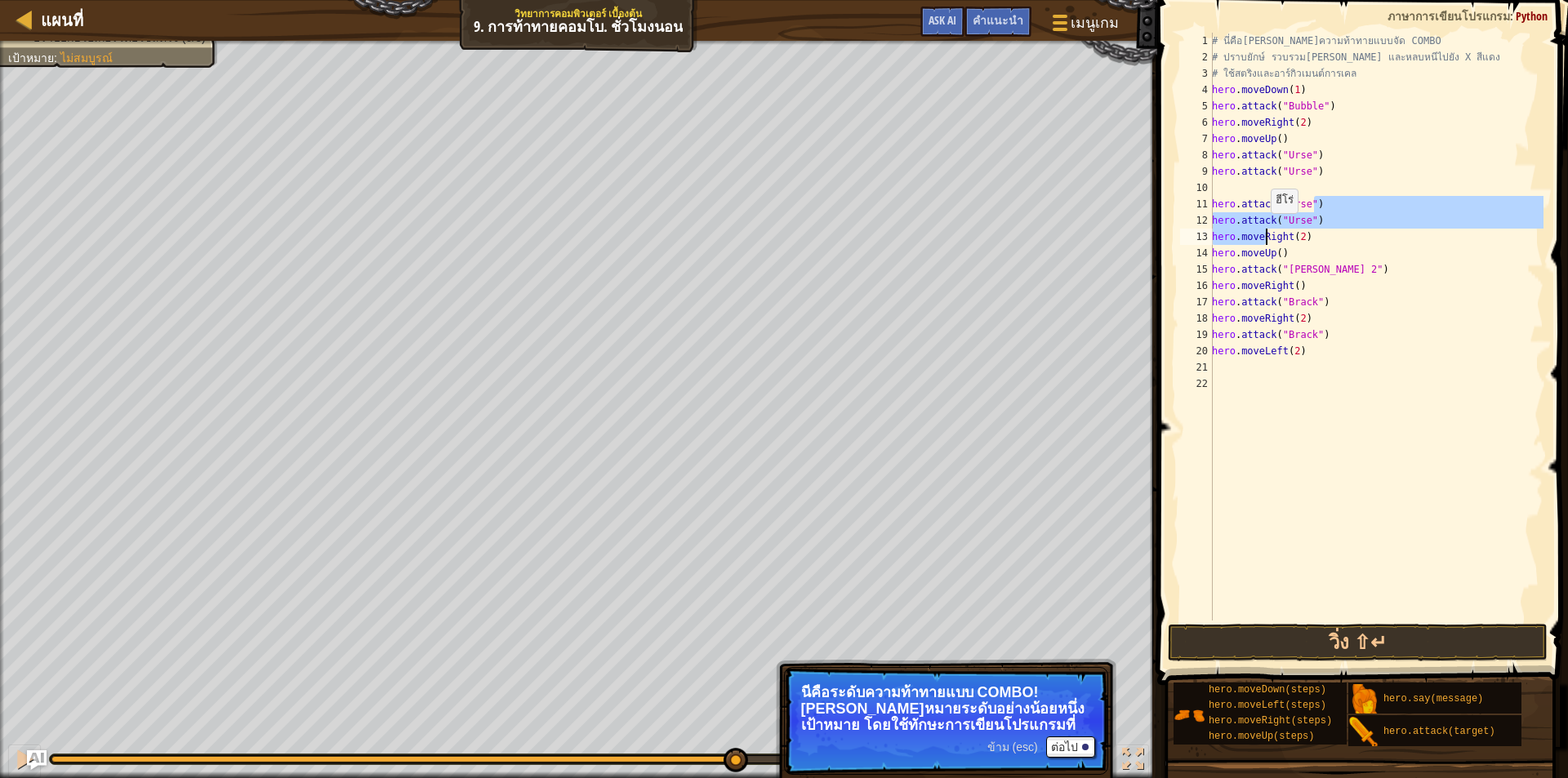
drag, startPoint x: 1316, startPoint y: 201, endPoint x: 1255, endPoint y: 223, distance: 64.8
click at [1256, 227] on div "# นี่คือ[PERSON_NAME]ความท้าทายแบบจัด COMBO # ปราบยักษ์ รวบรวม[PERSON_NAME] และ…" at bounding box center [1376, 343] width 335 height 621
type textarea "hero.attack("Urse") hero.attack("Urse")"
click at [1242, 194] on div "# นี่คือ[PERSON_NAME]ความท้าทายแบบจัด COMBO # ปราบยักษ์ รวบรวม[PERSON_NAME] และ…" at bounding box center [1376, 343] width 335 height 621
drag, startPoint x: 1211, startPoint y: 201, endPoint x: 1330, endPoint y: 226, distance: 121.6
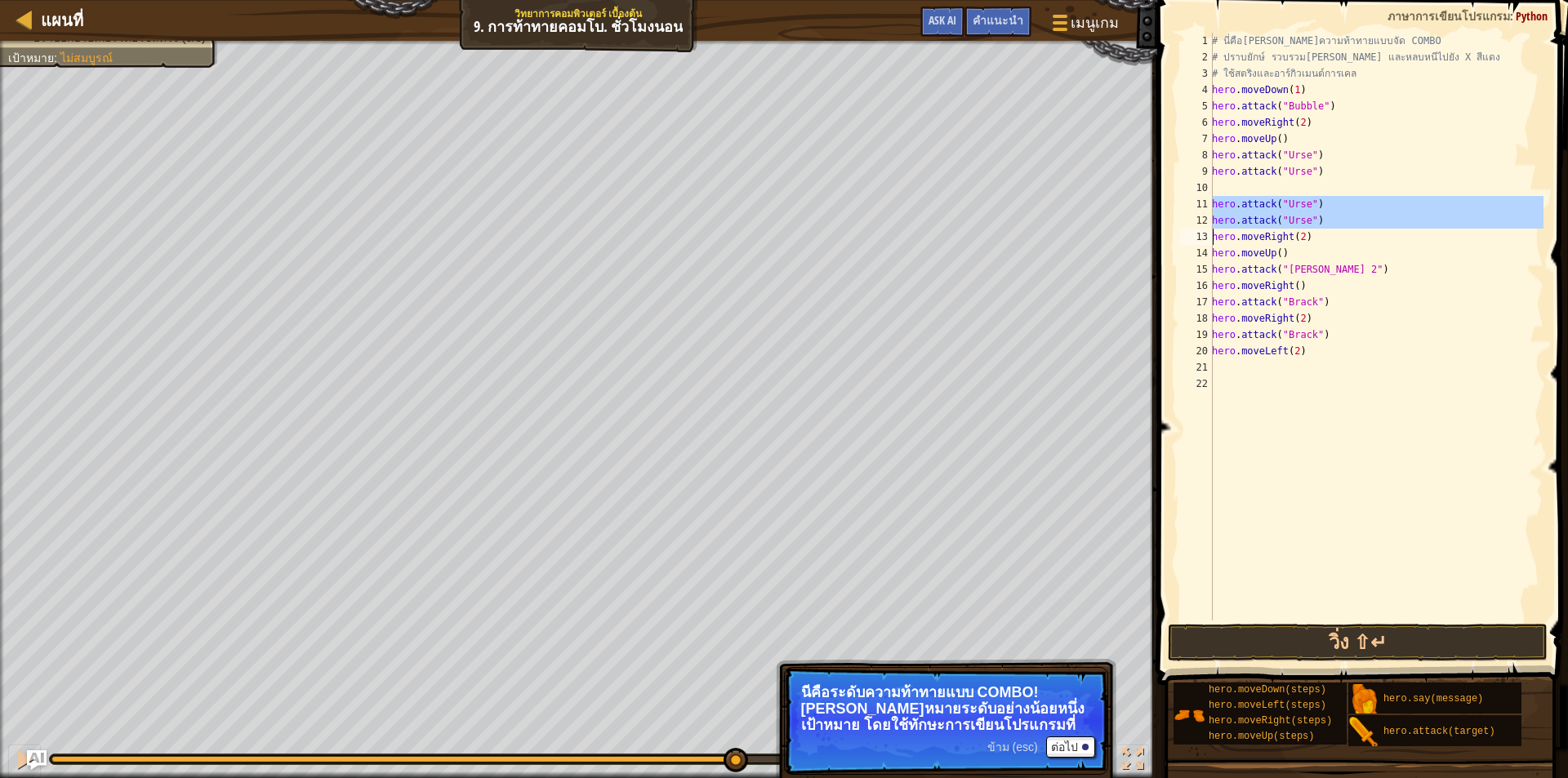
click at [1330, 226] on div "1 2 3 4 5 6 7 8 9 10 11 12 13 14 15 16 17 18 19 20 21 22 # นี่คือ[PERSON_NAME]ค…" at bounding box center [1361, 326] width 366 height 588
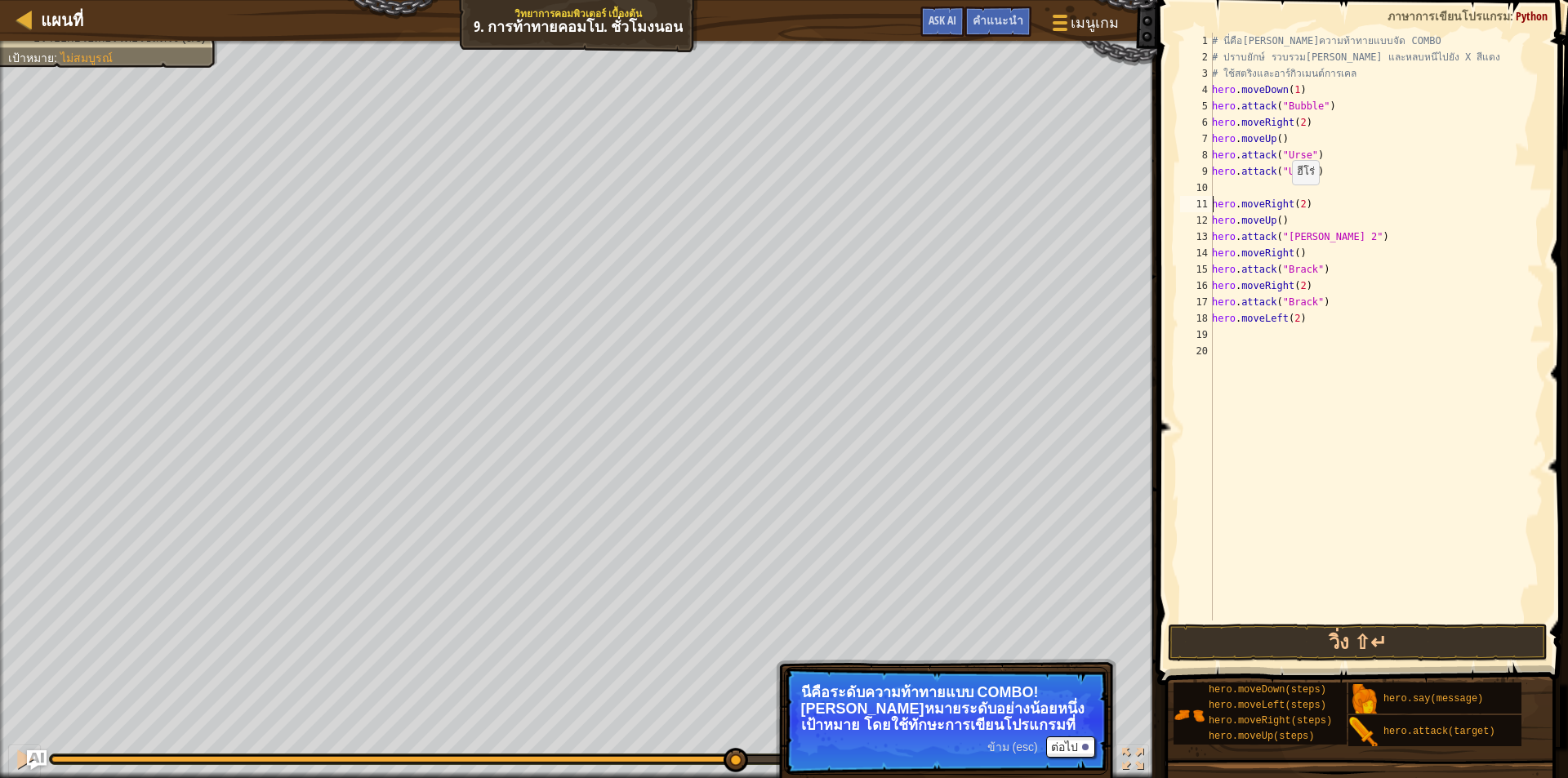
click at [1287, 202] on div "# นี่คือ[PERSON_NAME]ความท้าทายแบบจัด COMBO # ปราบยักษ์ รวบรวม[PERSON_NAME] และ…" at bounding box center [1376, 343] width 335 height 621
click at [1285, 205] on div "# นี่คือ[PERSON_NAME]ความท้าทายแบบจัด COMBO # ปราบยักษ์ รวบรวม[PERSON_NAME] และ…" at bounding box center [1376, 343] width 335 height 621
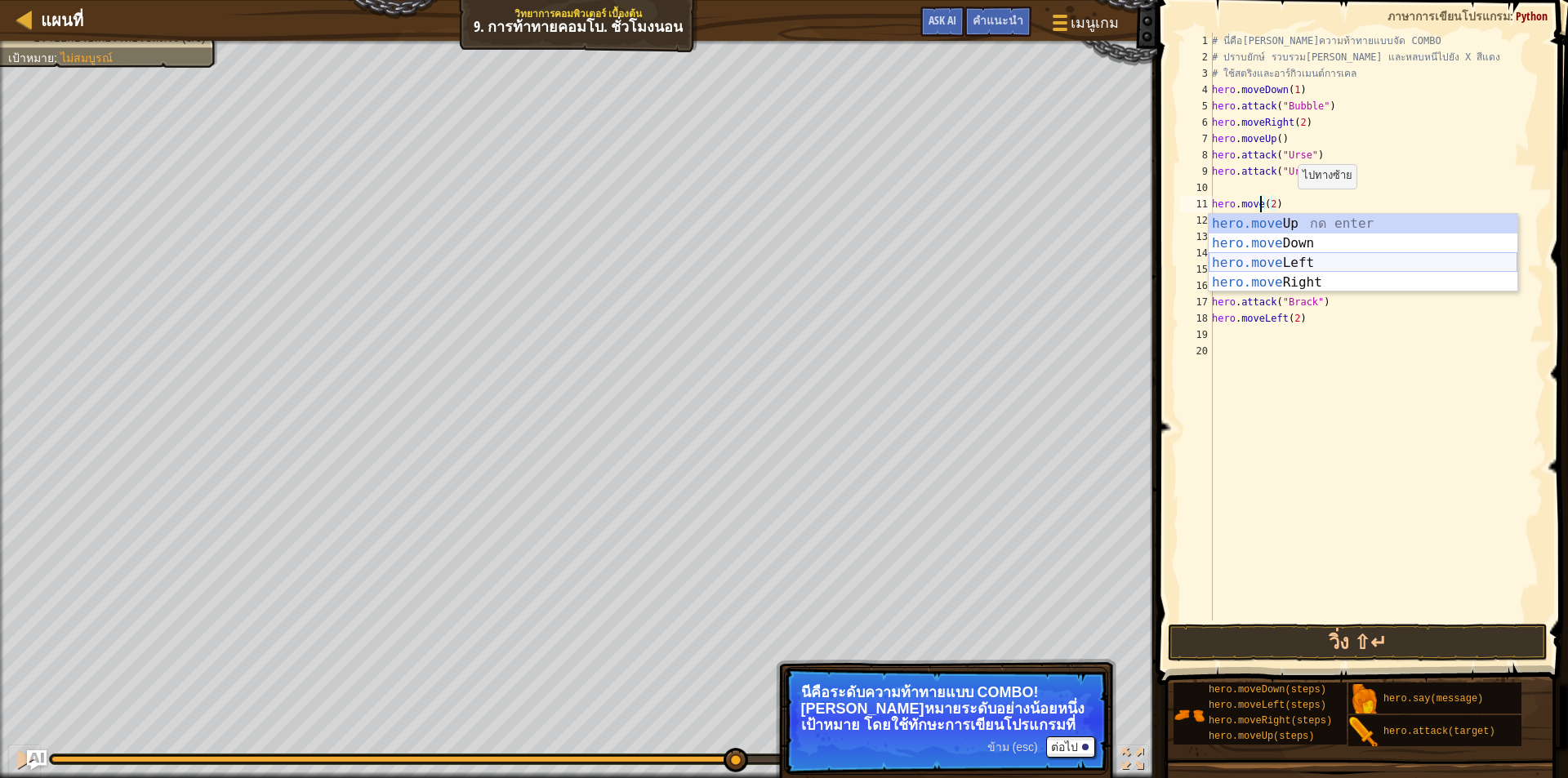
click at [1285, 268] on div "hero.move Up กด enter hero.move Down กด enter hero.move Left กด enter hero.move…" at bounding box center [1363, 273] width 309 height 117
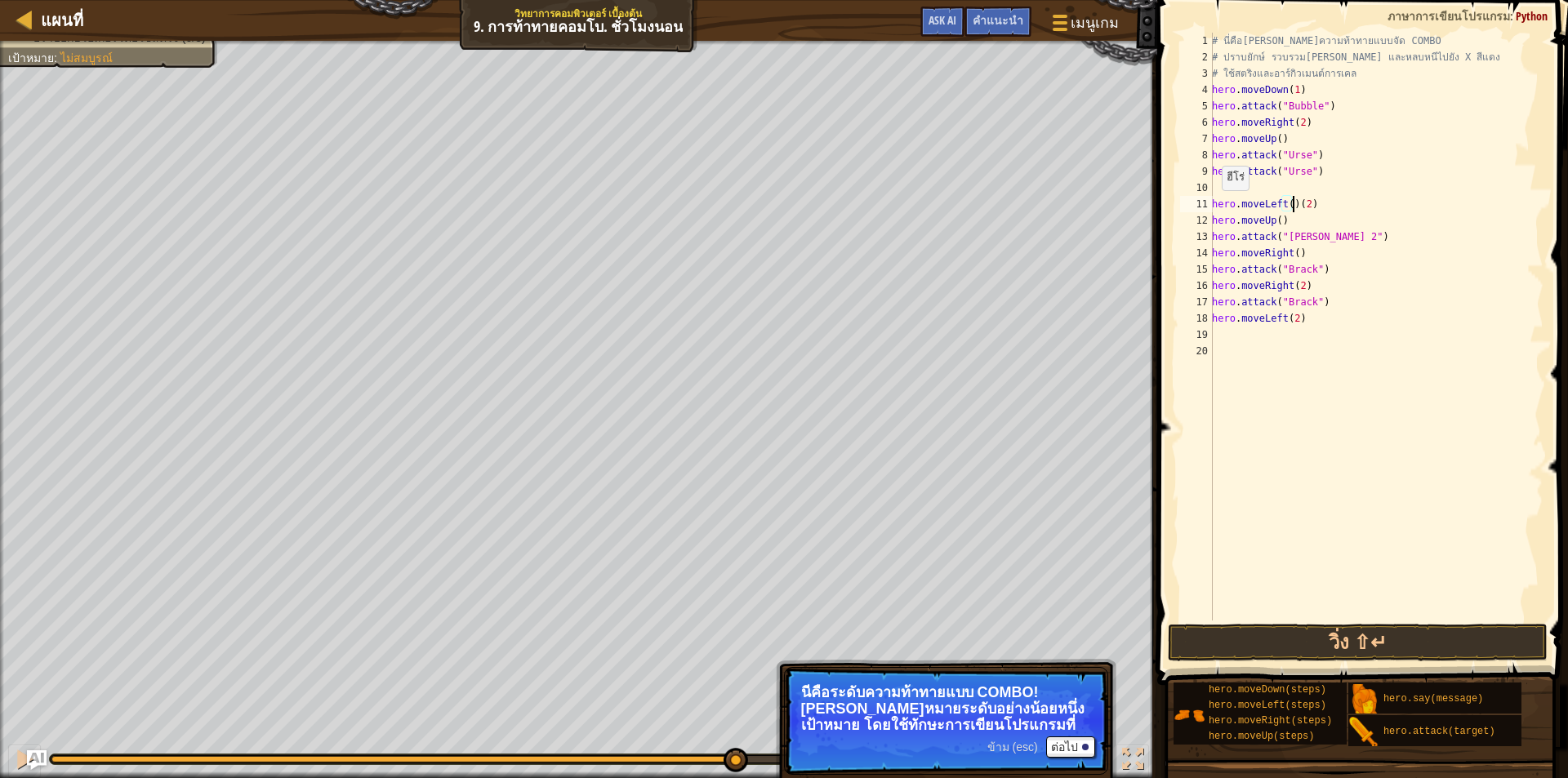
click at [1211, 206] on div "11" at bounding box center [1196, 204] width 33 height 16
click at [1297, 189] on div "# นี่คือ[PERSON_NAME]ความท้าทายแบบจัด COMBO # ปราบยักษ์ รวบรวม[PERSON_NAME] และ…" at bounding box center [1376, 343] width 335 height 621
click at [1337, 221] on div "# นี่คือ[PERSON_NAME]ความท้าทายแบบจัด COMBO # ปราบยักษ์ รวบรวม[PERSON_NAME] และ…" at bounding box center [1376, 343] width 335 height 621
click at [1329, 221] on div "# นี่คือ[PERSON_NAME]ความท้าทายแบบจัด COMBO # ปราบยักษ์ รวบรวม[PERSON_NAME] และ…" at bounding box center [1376, 343] width 335 height 621
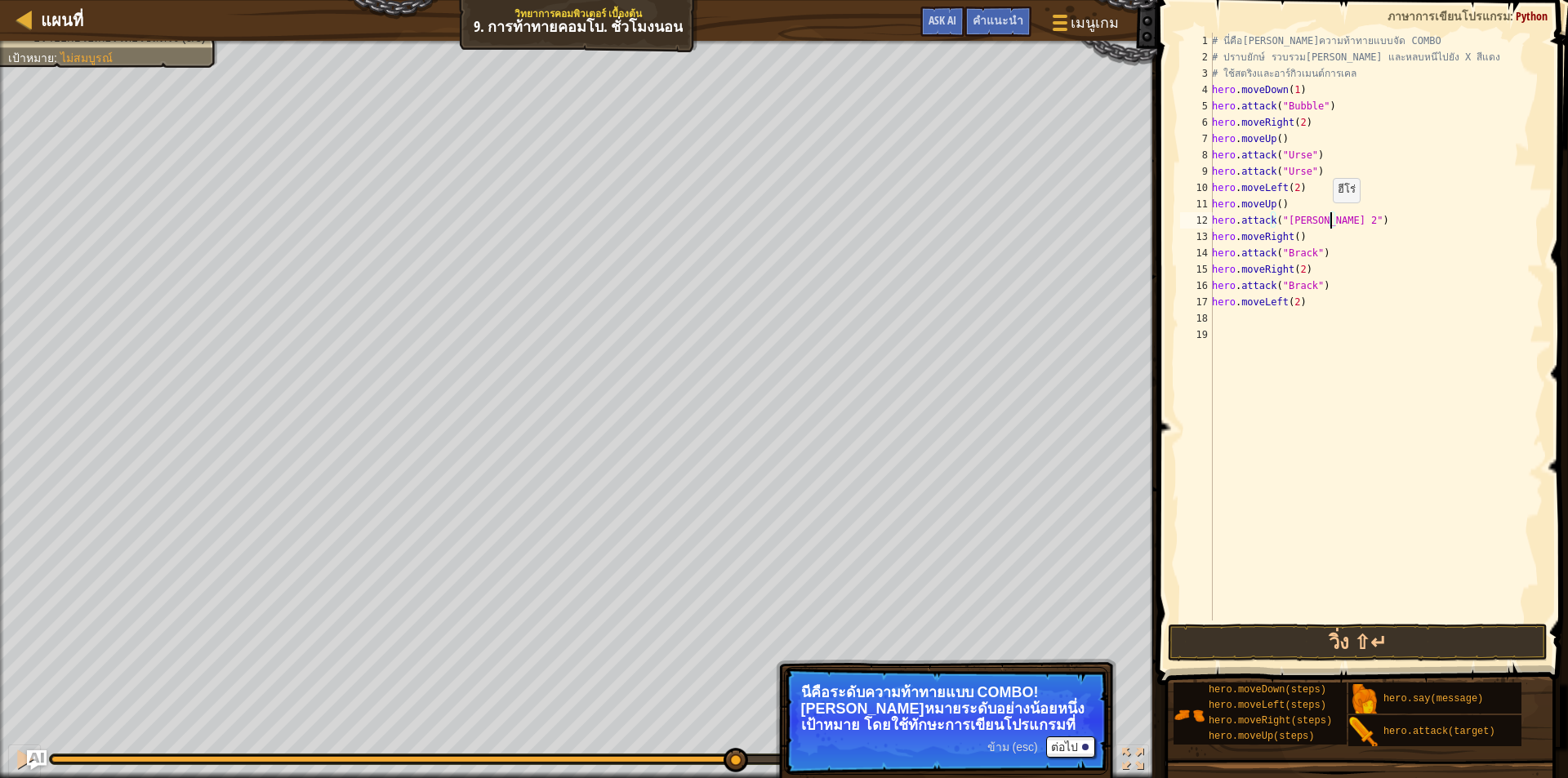
click at [1324, 219] on div "# นี่คือ[PERSON_NAME]ความท้าทายแบบจัด COMBO # ปราบยักษ์ รวบรวม[PERSON_NAME] และ…" at bounding box center [1376, 343] width 335 height 621
drag, startPoint x: 1331, startPoint y: 222, endPoint x: 1207, endPoint y: 227, distance: 124.1
click at [1207, 227] on div "hero.attack("[PERSON_NAME]") 1 2 3 4 5 6 7 8 9 10 11 12 13 14 15 16 17 18 19 # …" at bounding box center [1361, 326] width 366 height 588
click at [1211, 237] on div "13" at bounding box center [1196, 237] width 33 height 16
type textarea "hero.moveRight()"
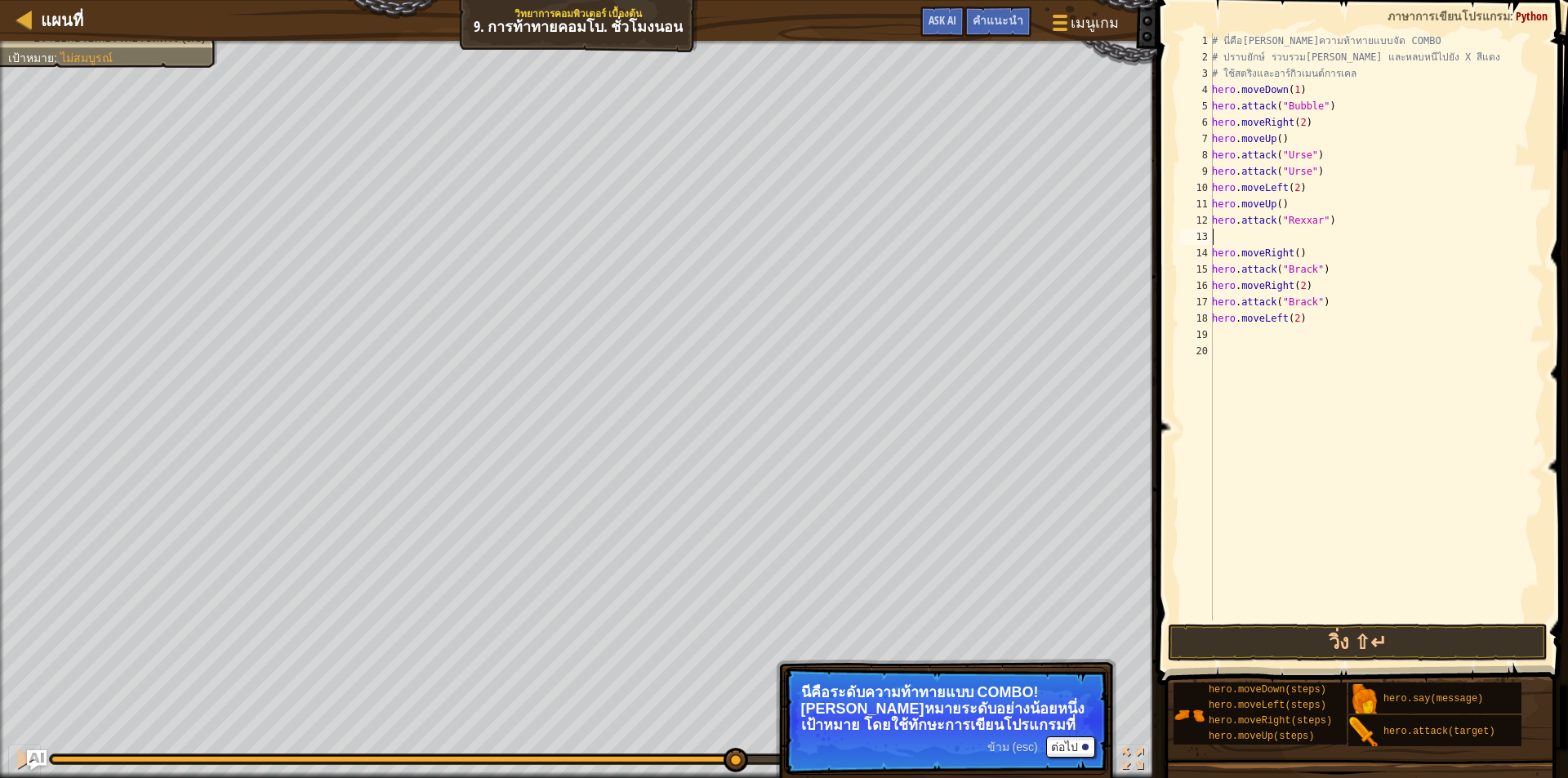
click at [1216, 229] on div "# นี่คือ[PERSON_NAME]ความท้าทายแบบจัด COMBO # ปราบยักษ์ รวบรวม[PERSON_NAME] และ…" at bounding box center [1376, 343] width 335 height 621
paste textarea "hero.attack("Rexxar")"
click at [1338, 650] on button "วิ่ง ⇧↵" at bounding box center [1357, 643] width 380 height 37
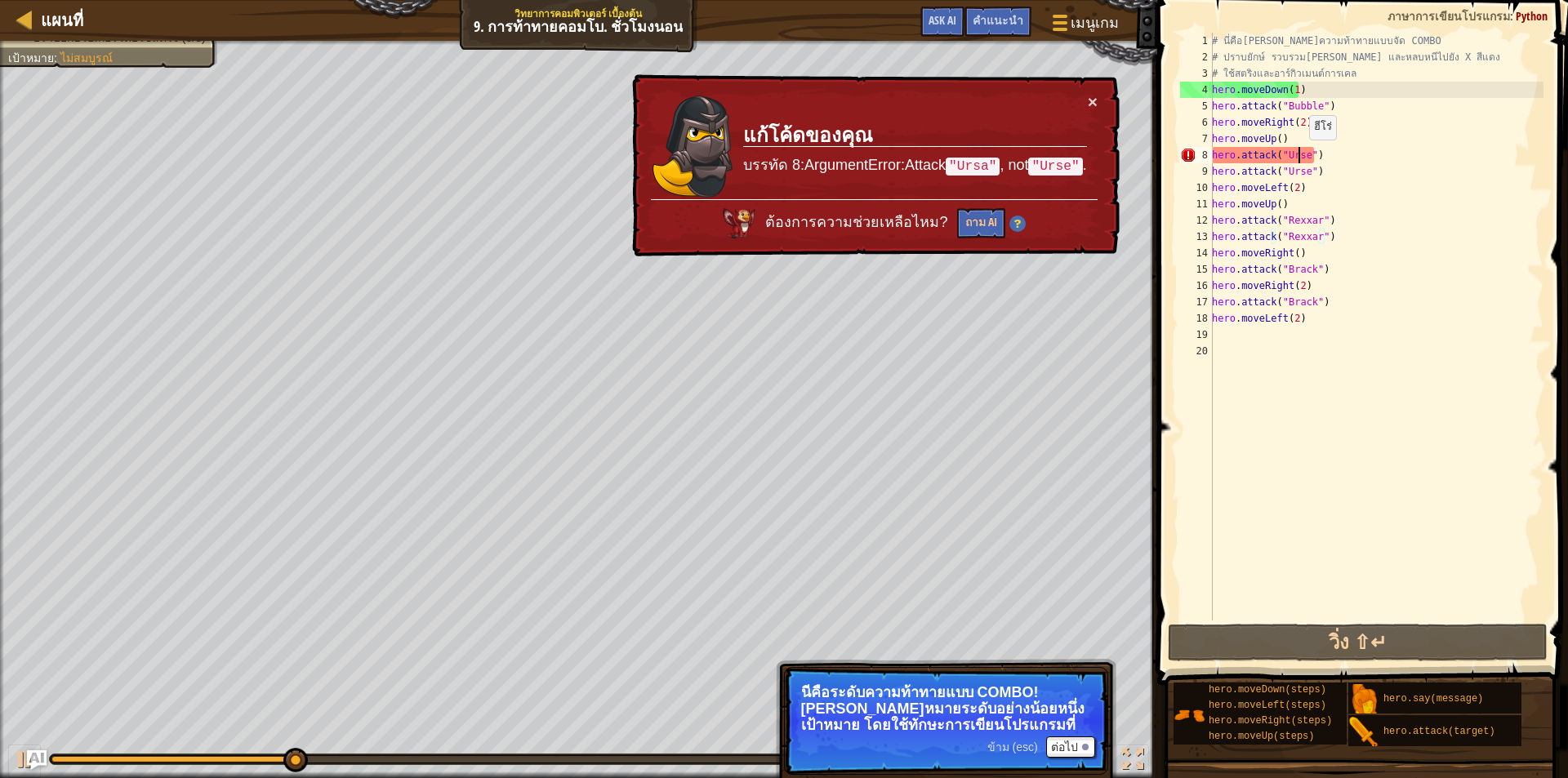
drag, startPoint x: 1300, startPoint y: 156, endPoint x: 1316, endPoint y: 156, distance: 16.0
click at [1304, 156] on div "# นี่คือ[PERSON_NAME]ความท้าทายแบบจัด COMBO # ปราบยักษ์ รวบรวม[PERSON_NAME] และ…" at bounding box center [1376, 343] width 335 height 621
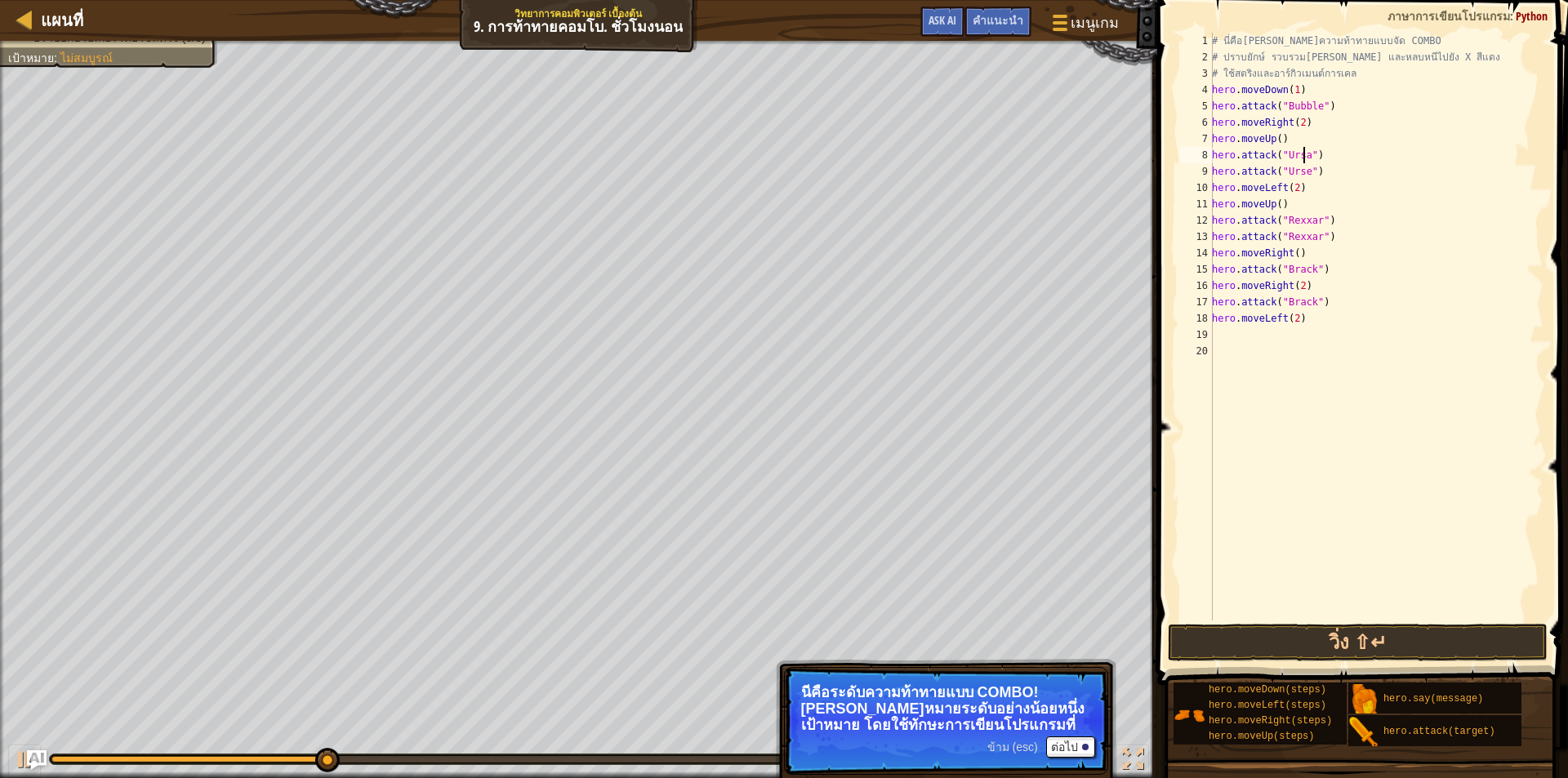
scroll to position [7, 7]
drag, startPoint x: 1357, startPoint y: 666, endPoint x: 1354, endPoint y: 646, distance: 20.2
click at [1356, 659] on div "คำแนะนำ วิดีโอ hero.attack("Ursa") 1 2 3 4 5 6 7 8 9 10 11 12 13 14 15 16 17 18…" at bounding box center [1361, 385] width 416 height 770
click at [1354, 644] on button "วิ่ง ⇧↵" at bounding box center [1357, 643] width 380 height 37
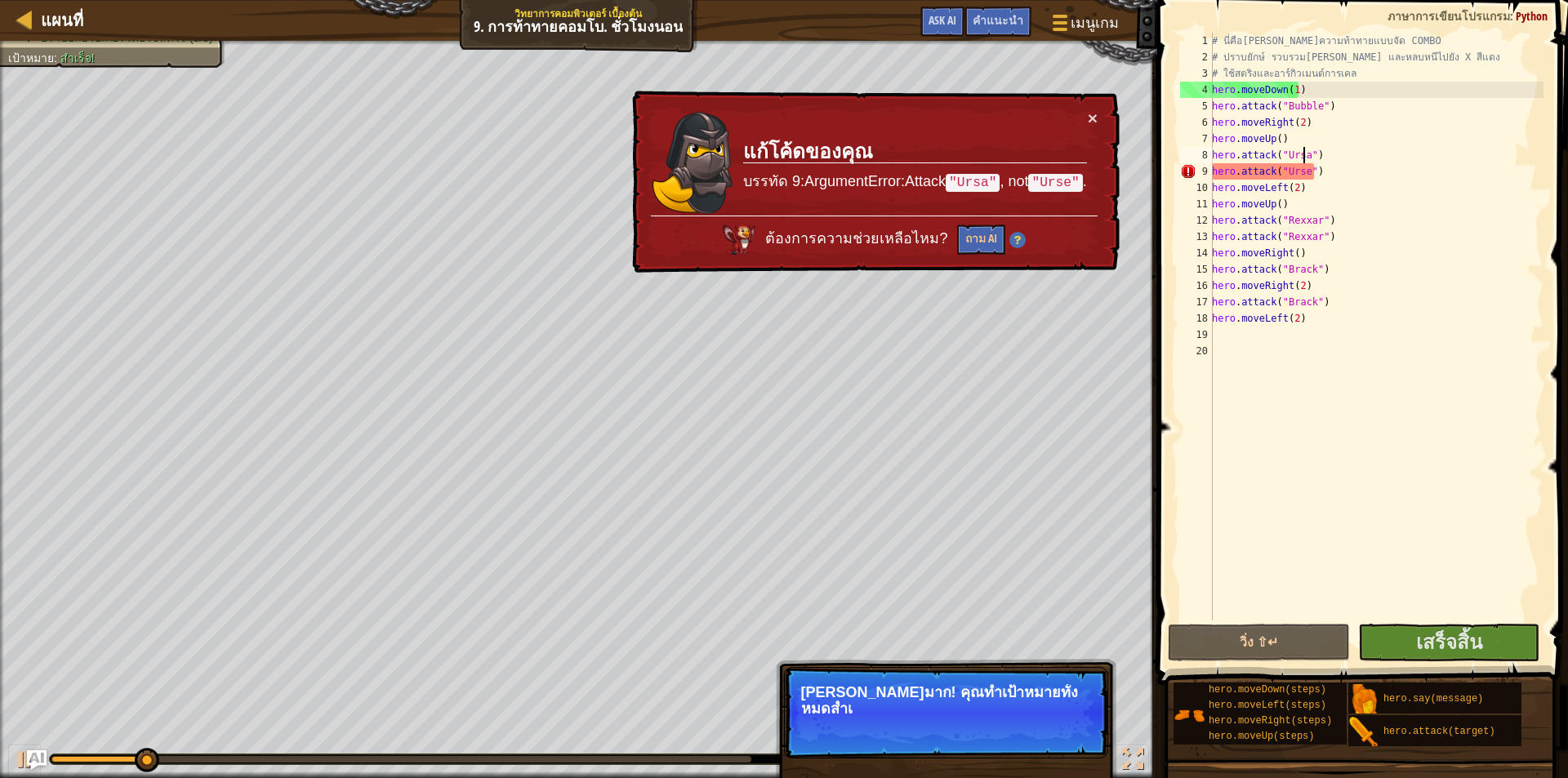
click at [1299, 179] on div "# นี่คือ[PERSON_NAME]ความท้าทายแบบจัด COMBO # ปราบยักษ์ รวบรวม[PERSON_NAME] และ…" at bounding box center [1376, 343] width 335 height 621
click at [1302, 175] on div "# นี่คือ[PERSON_NAME]ความท้าทายแบบจัด COMBO # ปราบยักษ์ รวบรวม[PERSON_NAME] และ…" at bounding box center [1376, 343] width 335 height 621
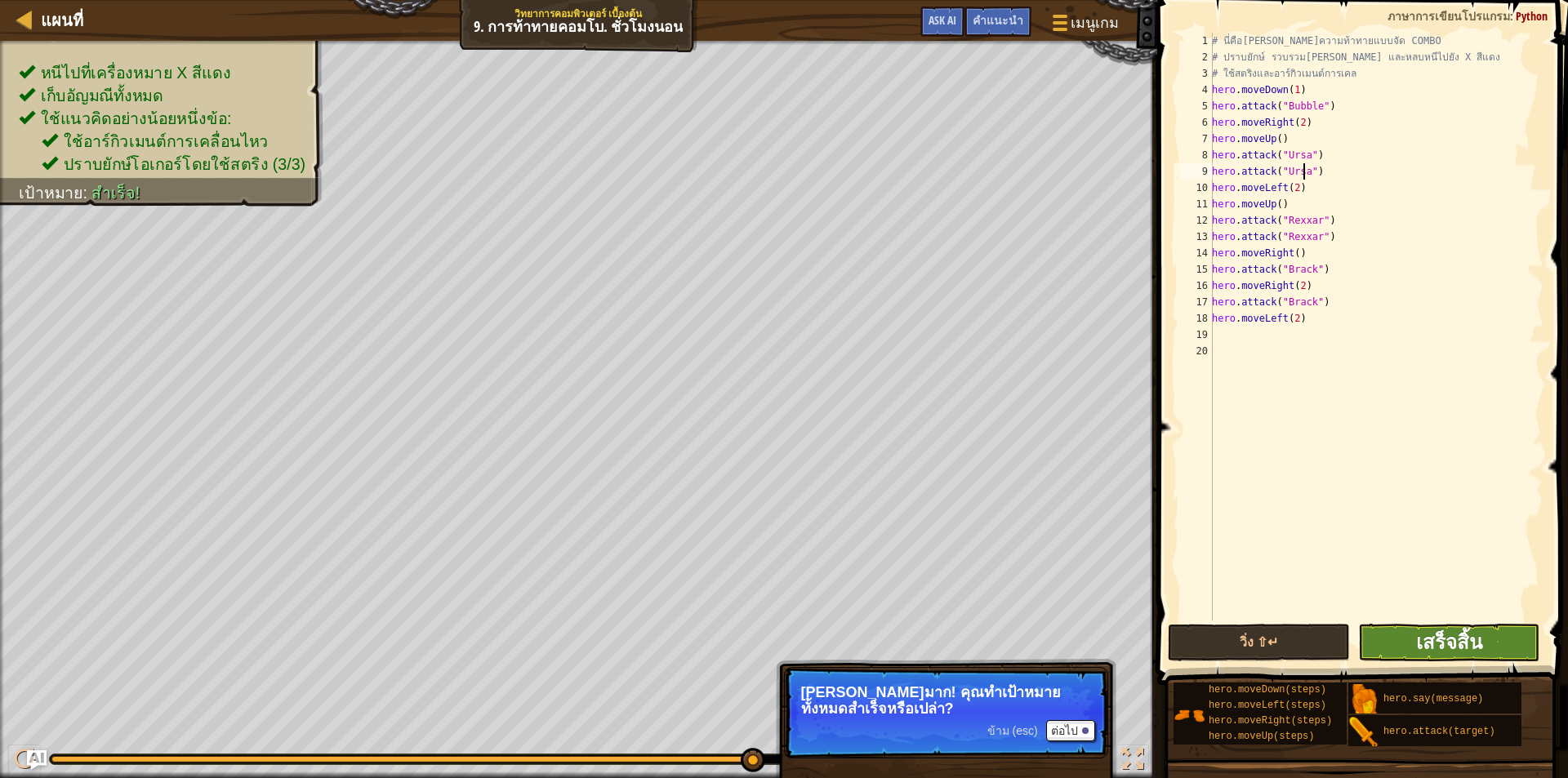
type textarea "hero.attack("Ursa")"
click at [1422, 645] on span "เสร็จสิ้น" at bounding box center [1450, 641] width 66 height 26
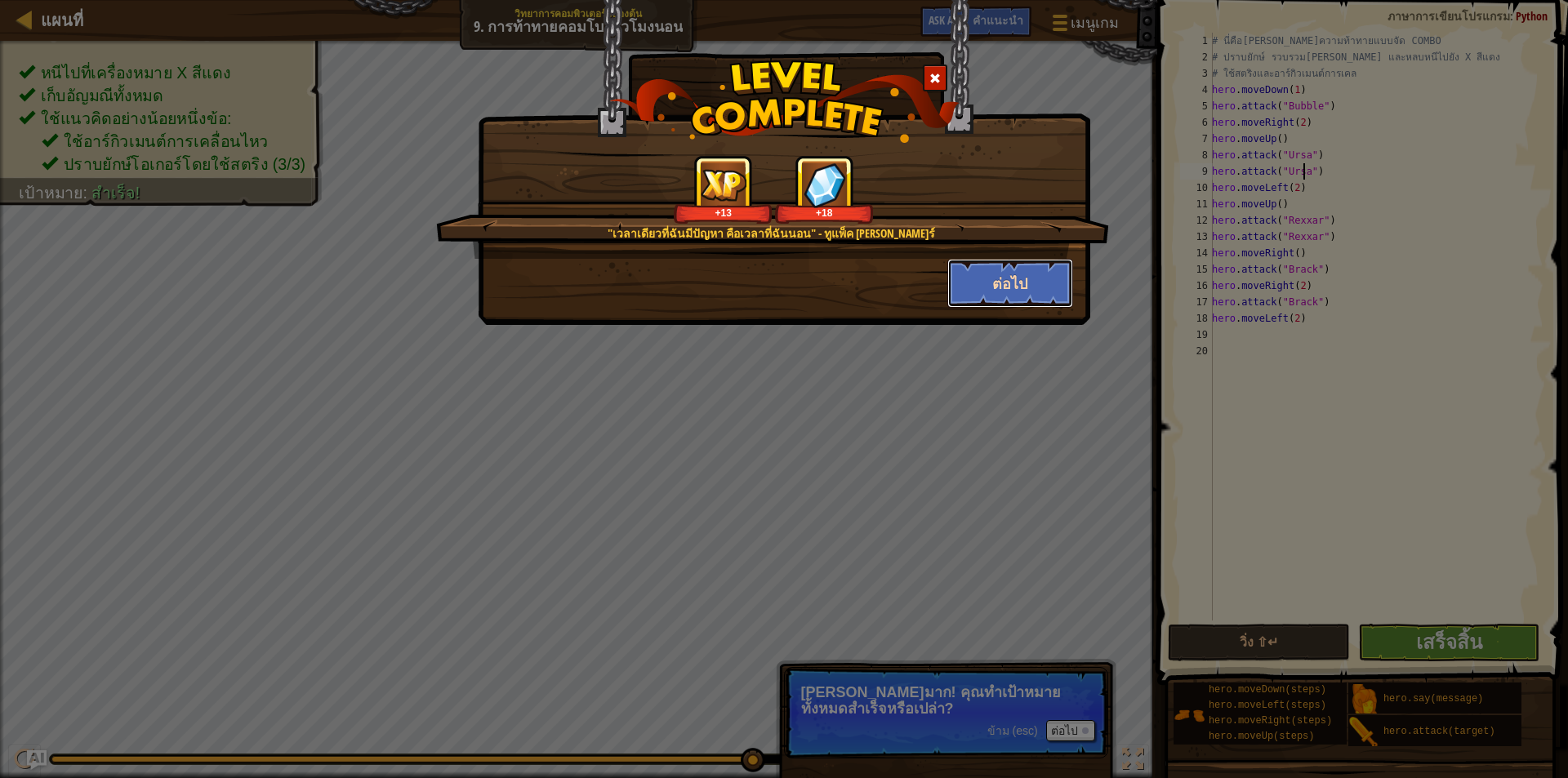
click at [997, 281] on button "ต่อไป" at bounding box center [1010, 283] width 126 height 49
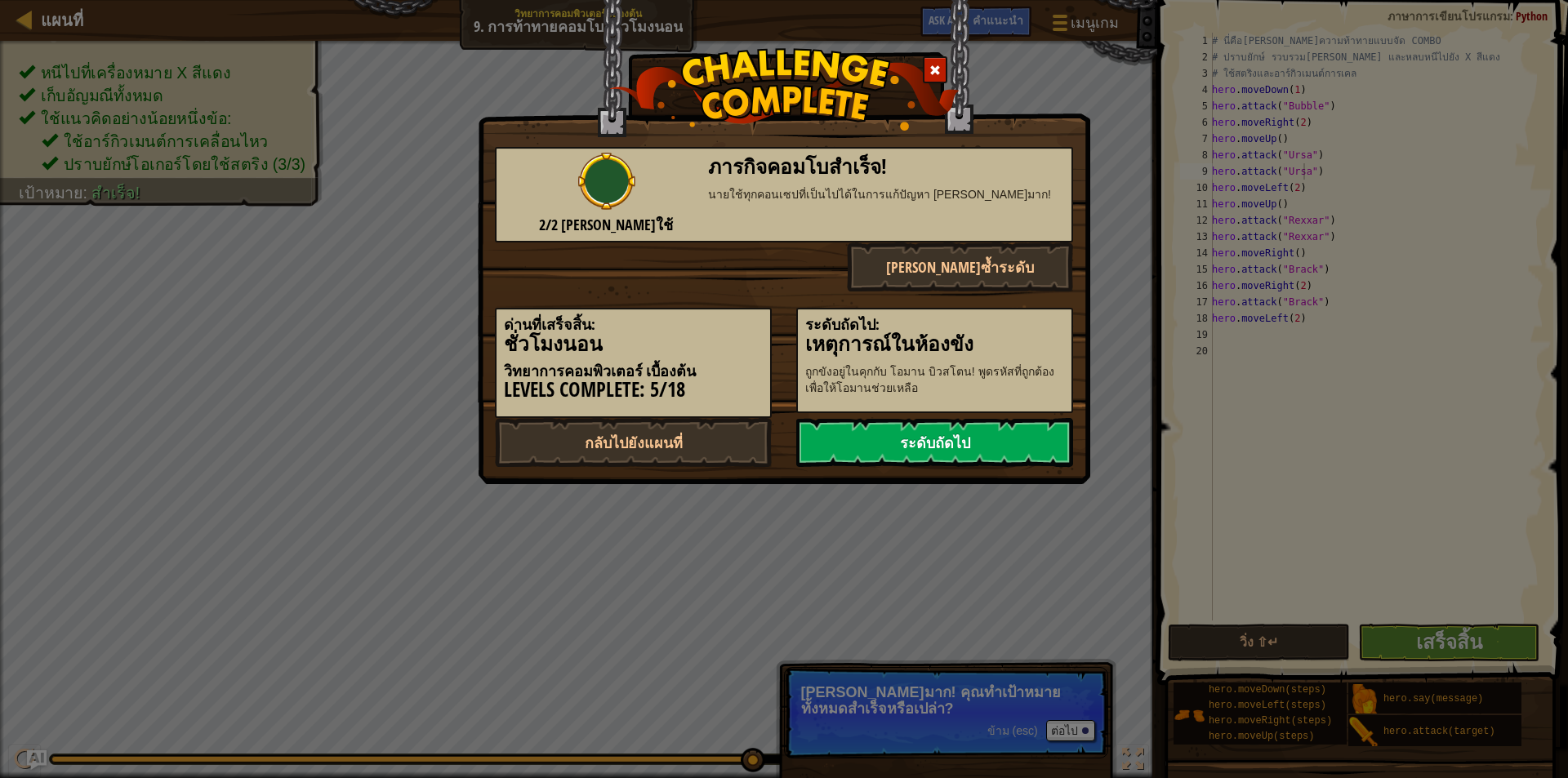
click at [1001, 445] on link "ระดับถัดไป" at bounding box center [935, 442] width 277 height 49
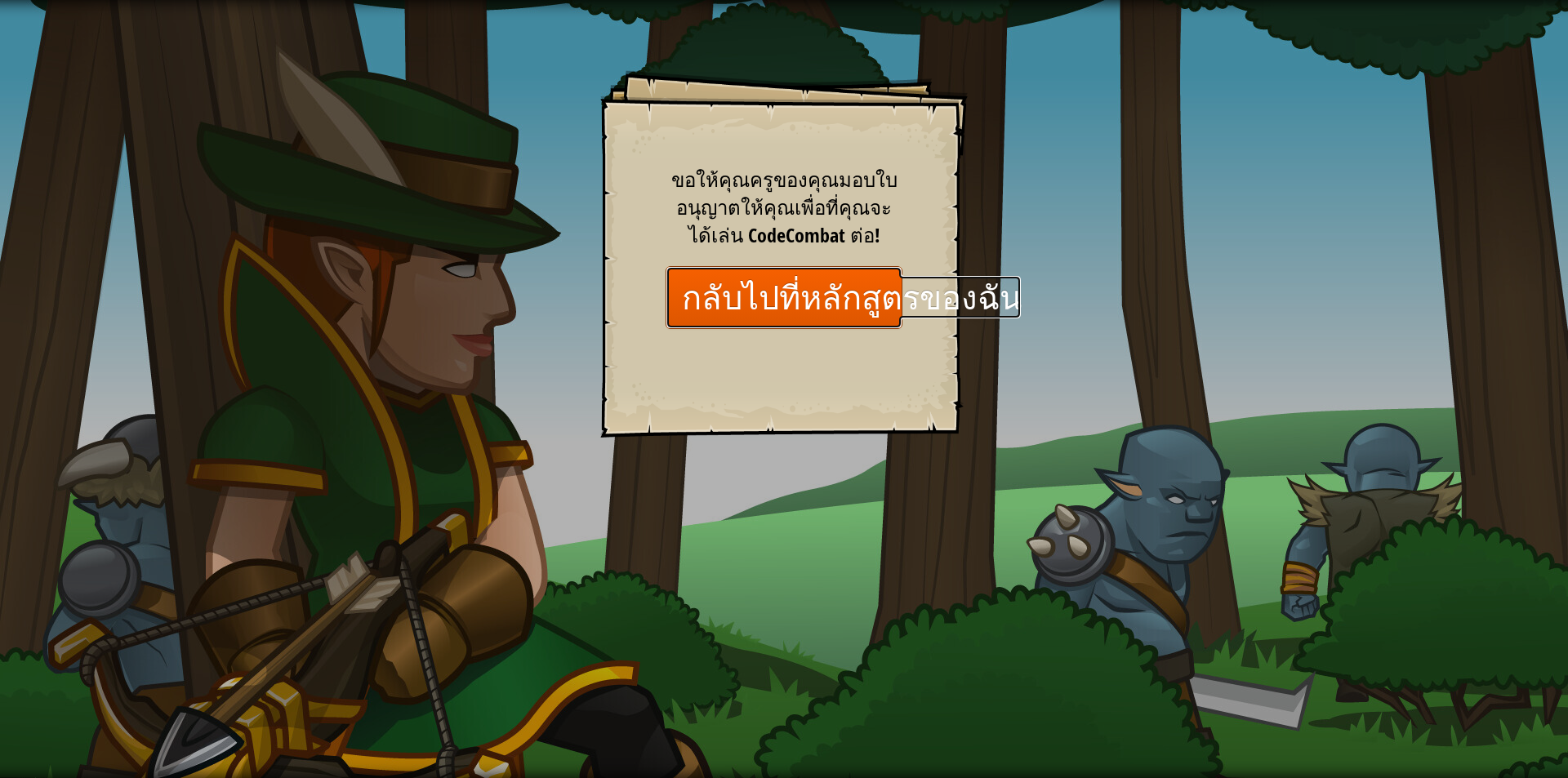
click at [840, 285] on link "กลับไปที่หลักสูตรของฉัน" at bounding box center [784, 297] width 237 height 63
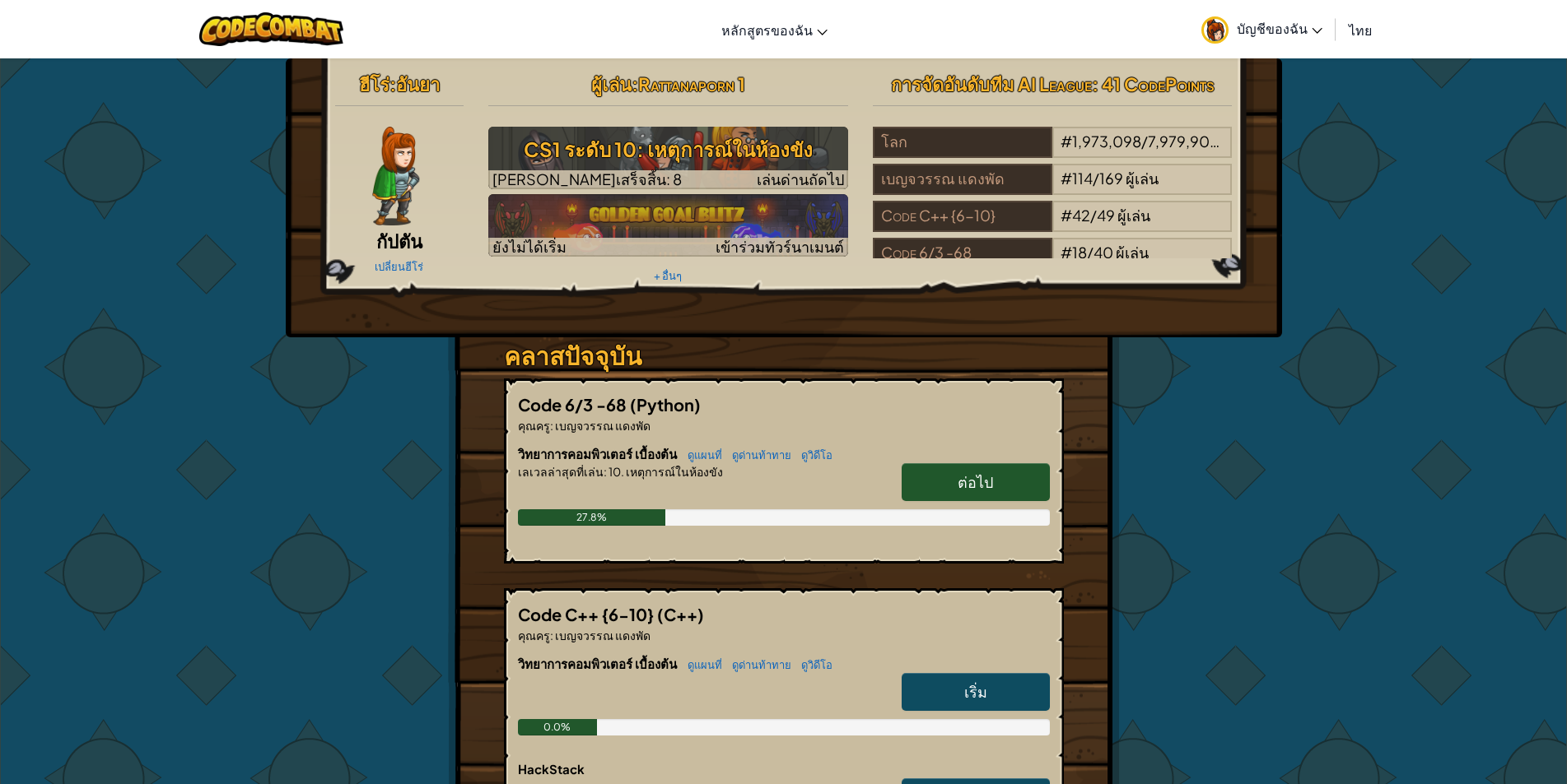
click at [1006, 475] on link "ต่อไป" at bounding box center [975, 482] width 148 height 38
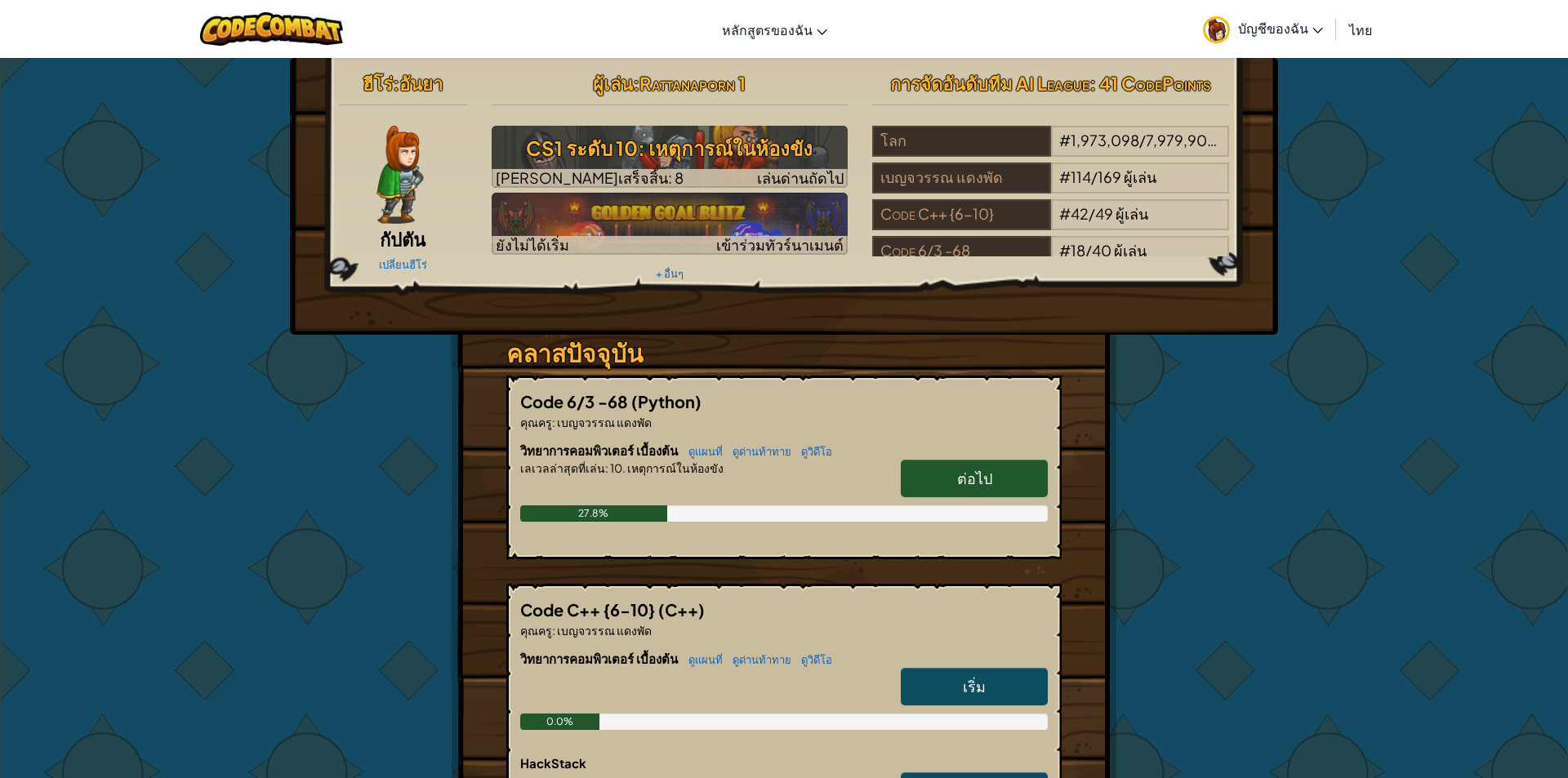
select select "th"
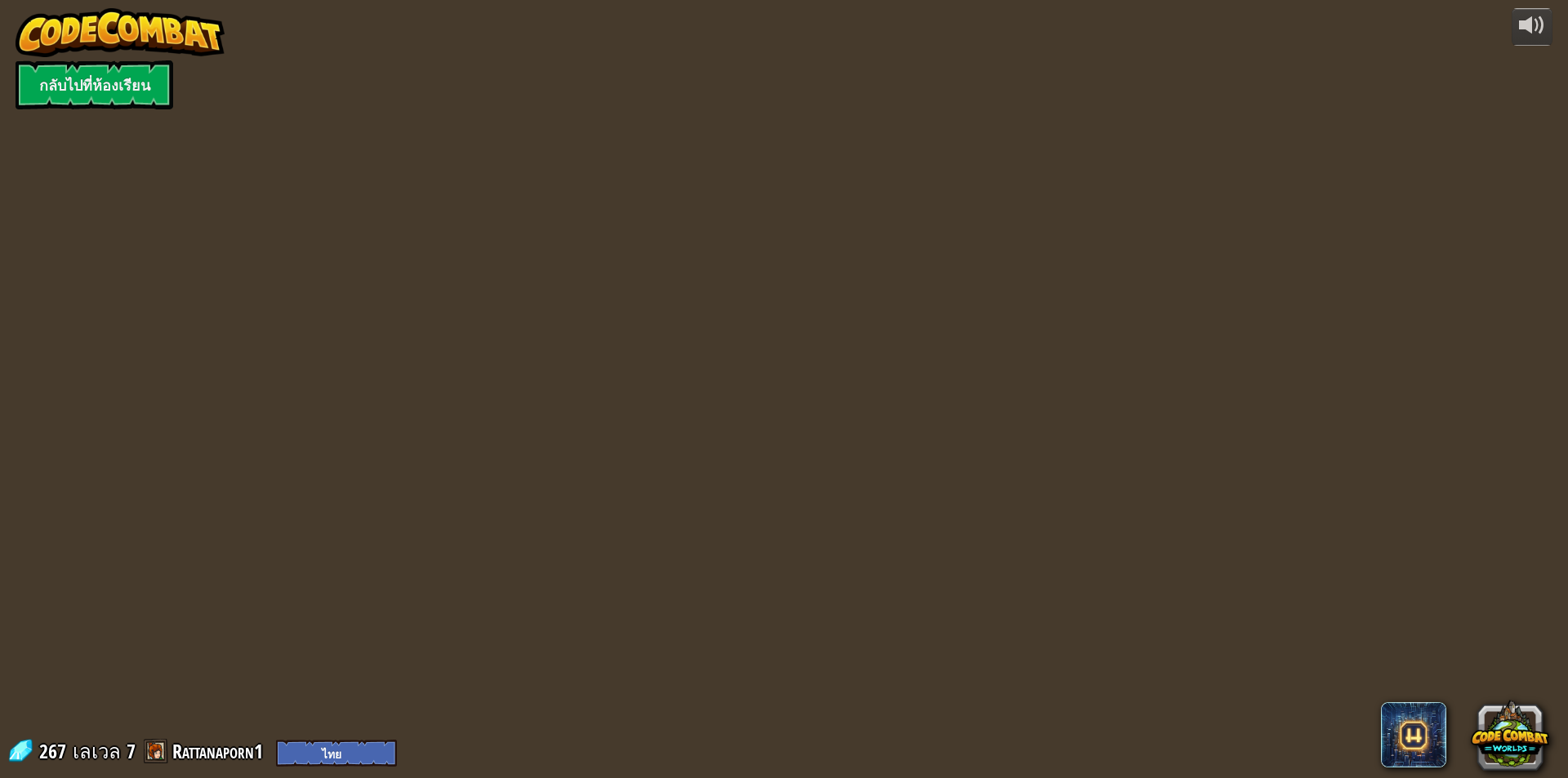
select select "th"
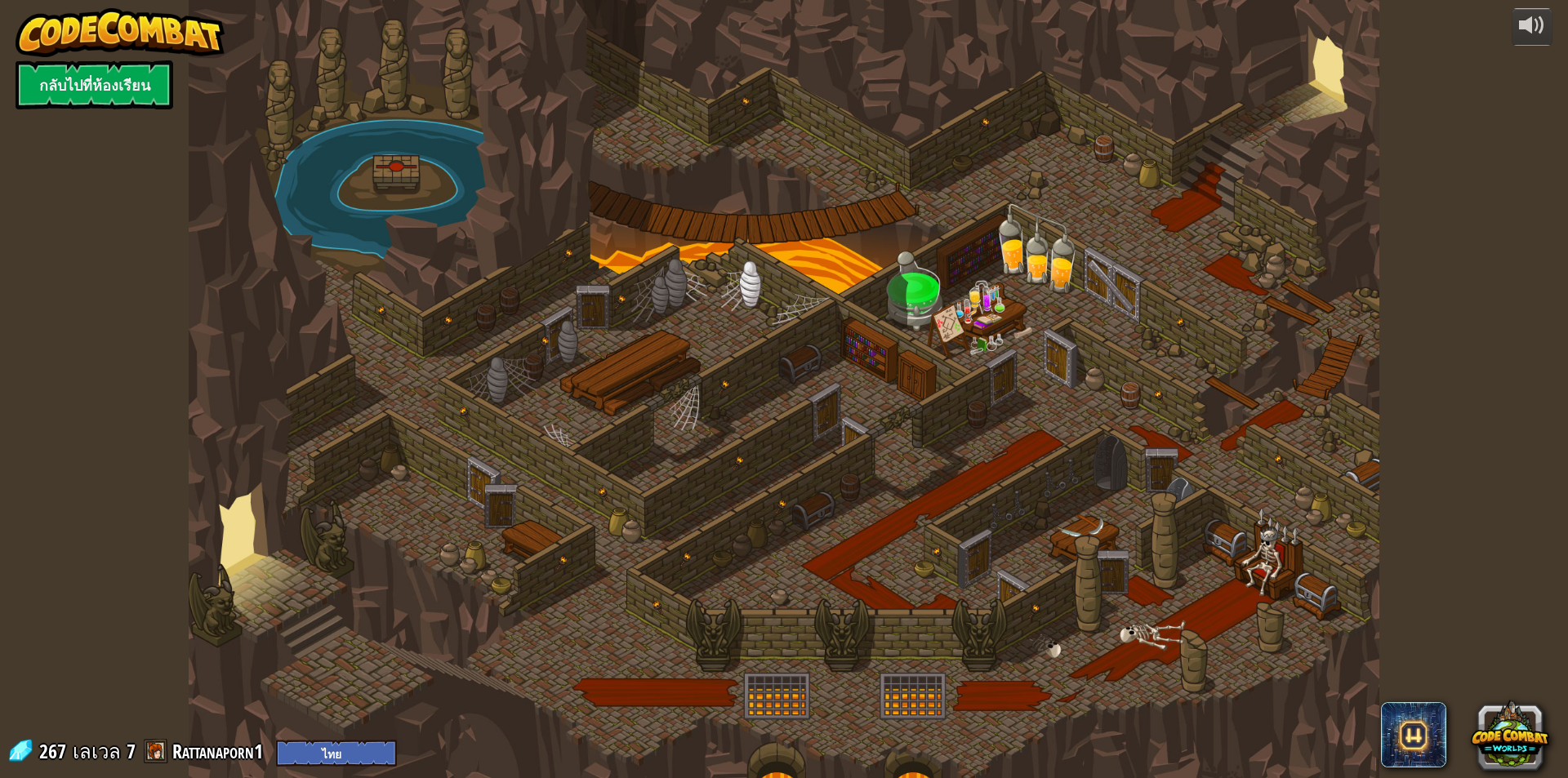
select select "th"
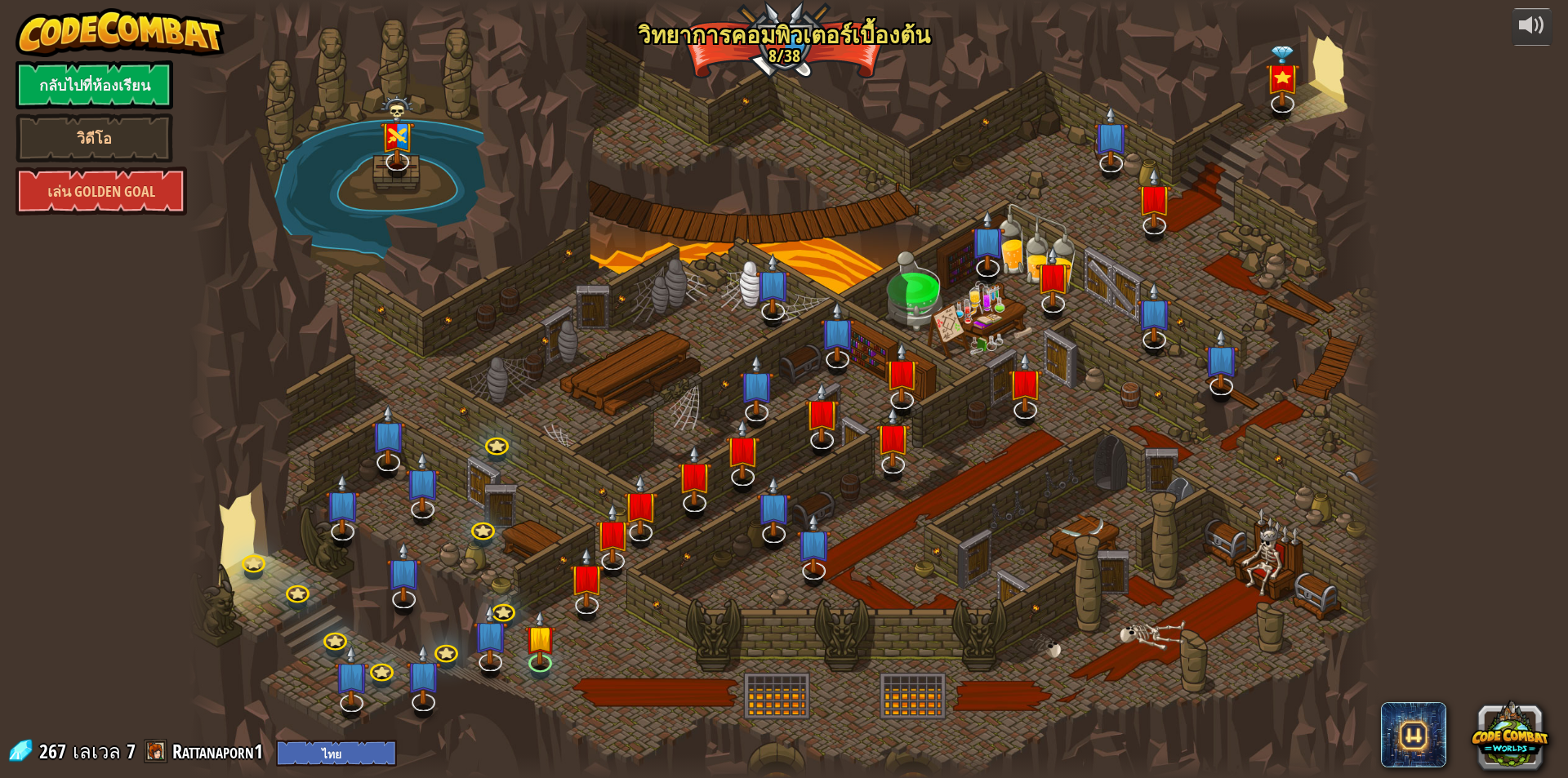
select select "th"
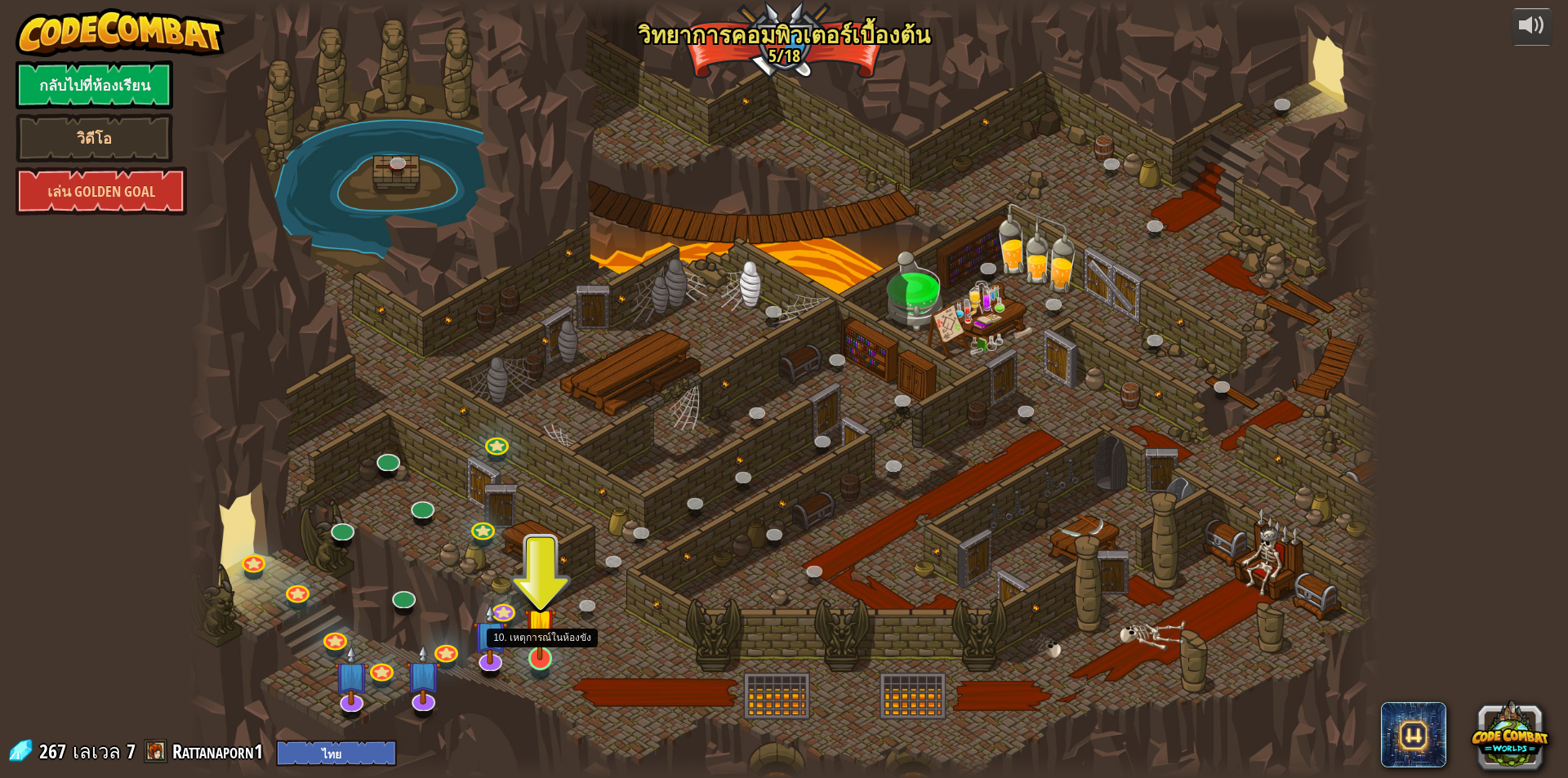
click at [535, 646] on img at bounding box center [541, 623] width 32 height 74
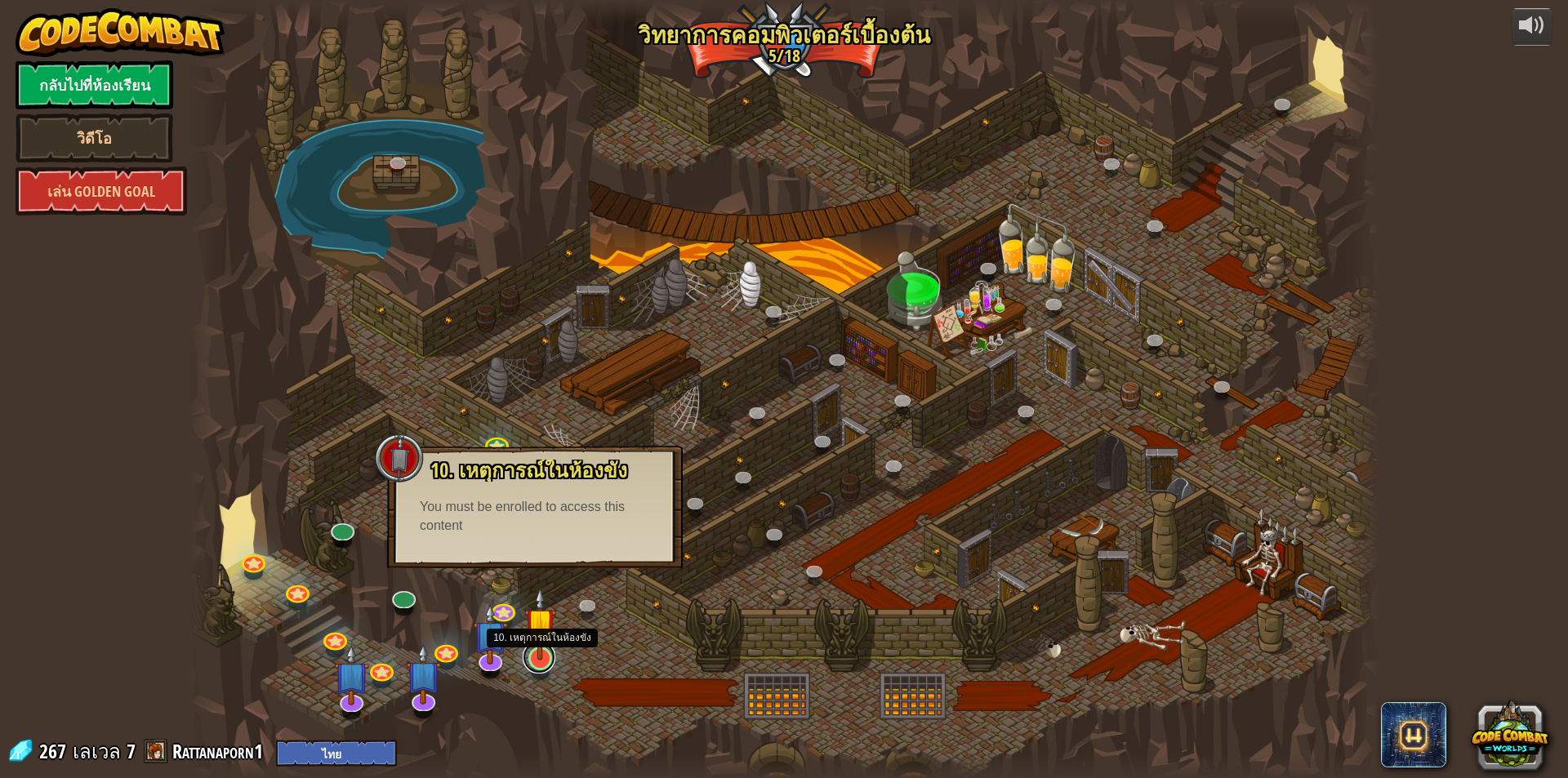
click at [545, 662] on link at bounding box center [539, 657] width 33 height 33
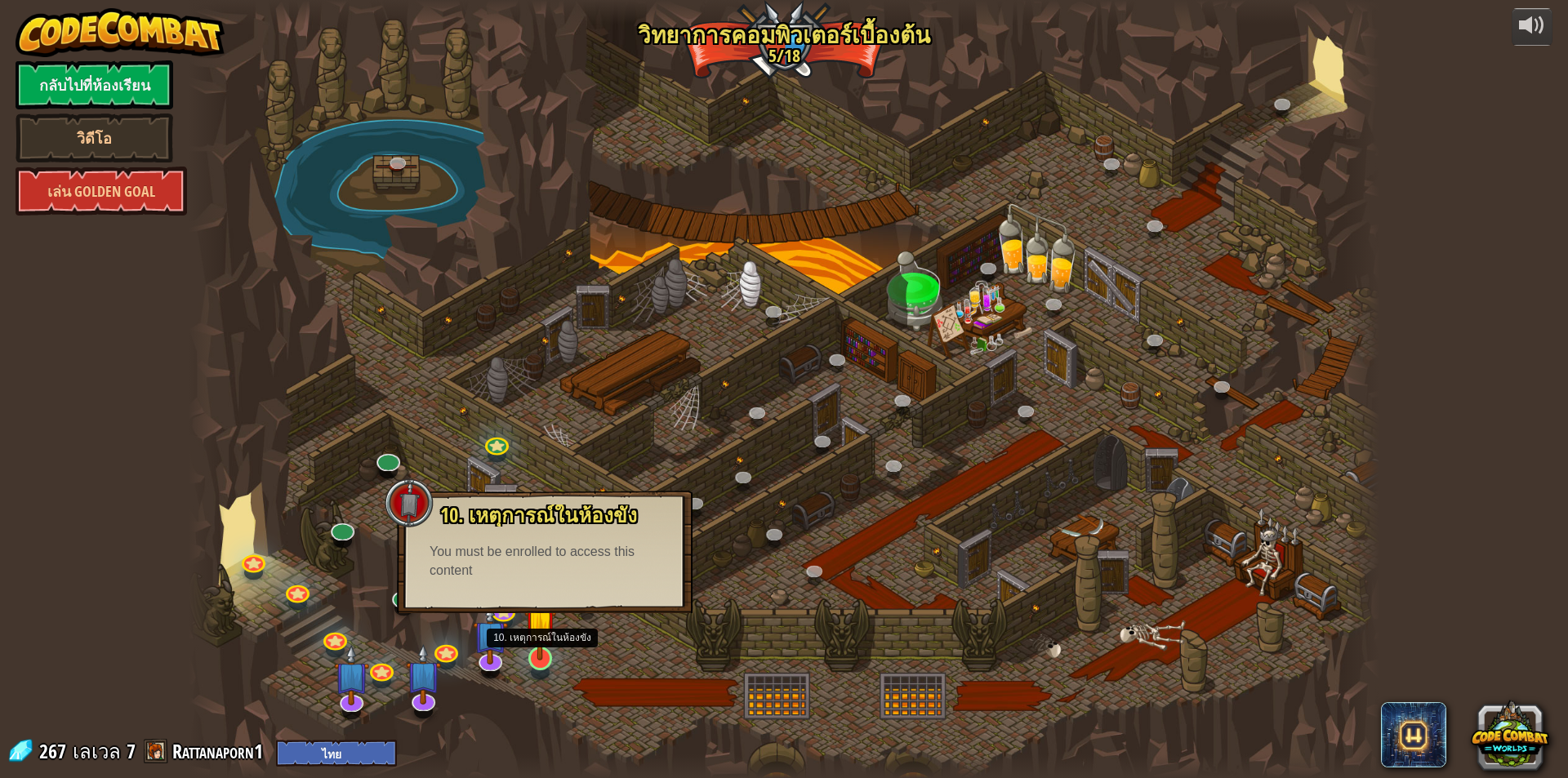
click at [545, 656] on img at bounding box center [541, 623] width 32 height 74
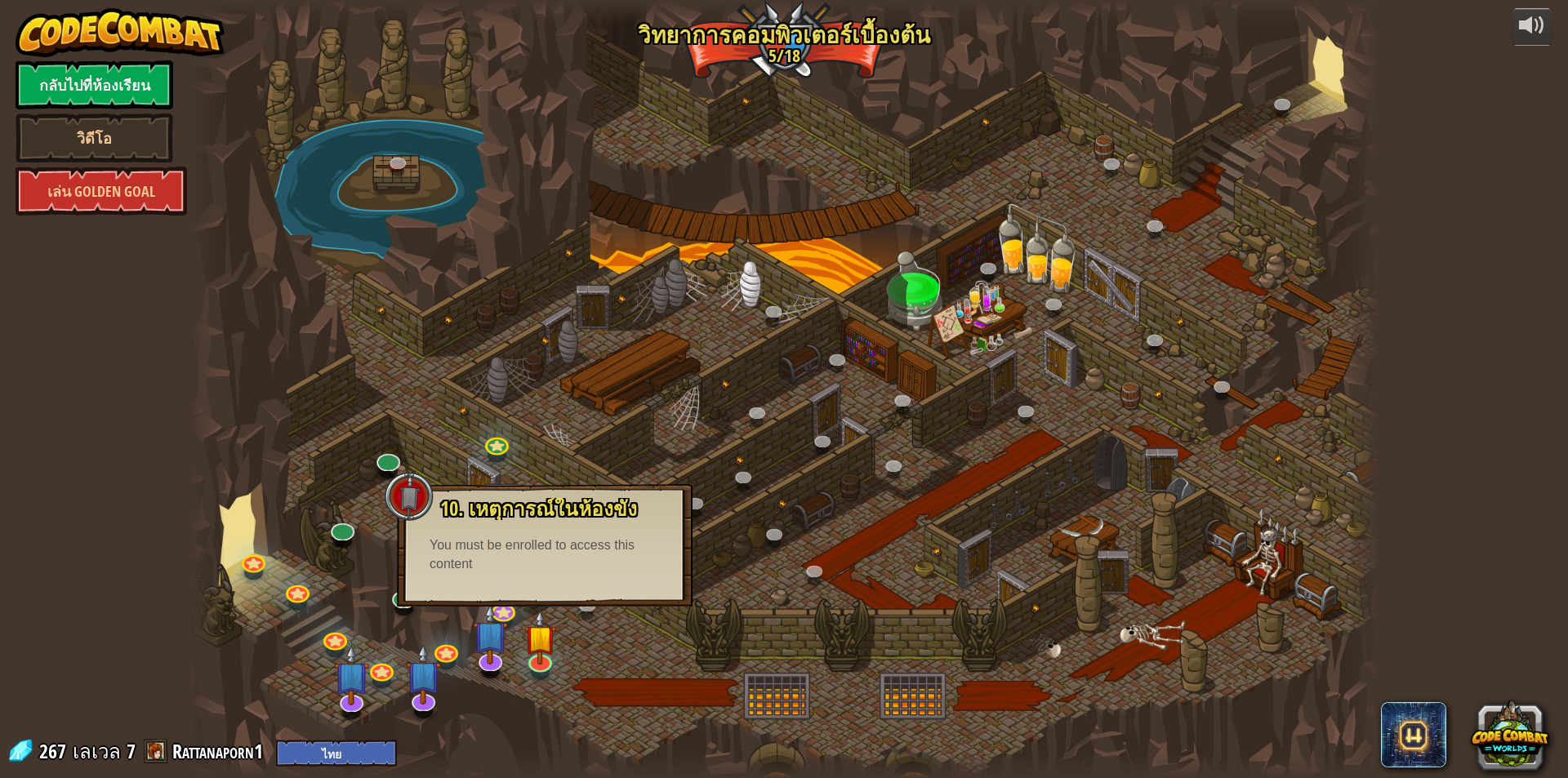
click at [631, 618] on div at bounding box center [784, 389] width 1191 height 778
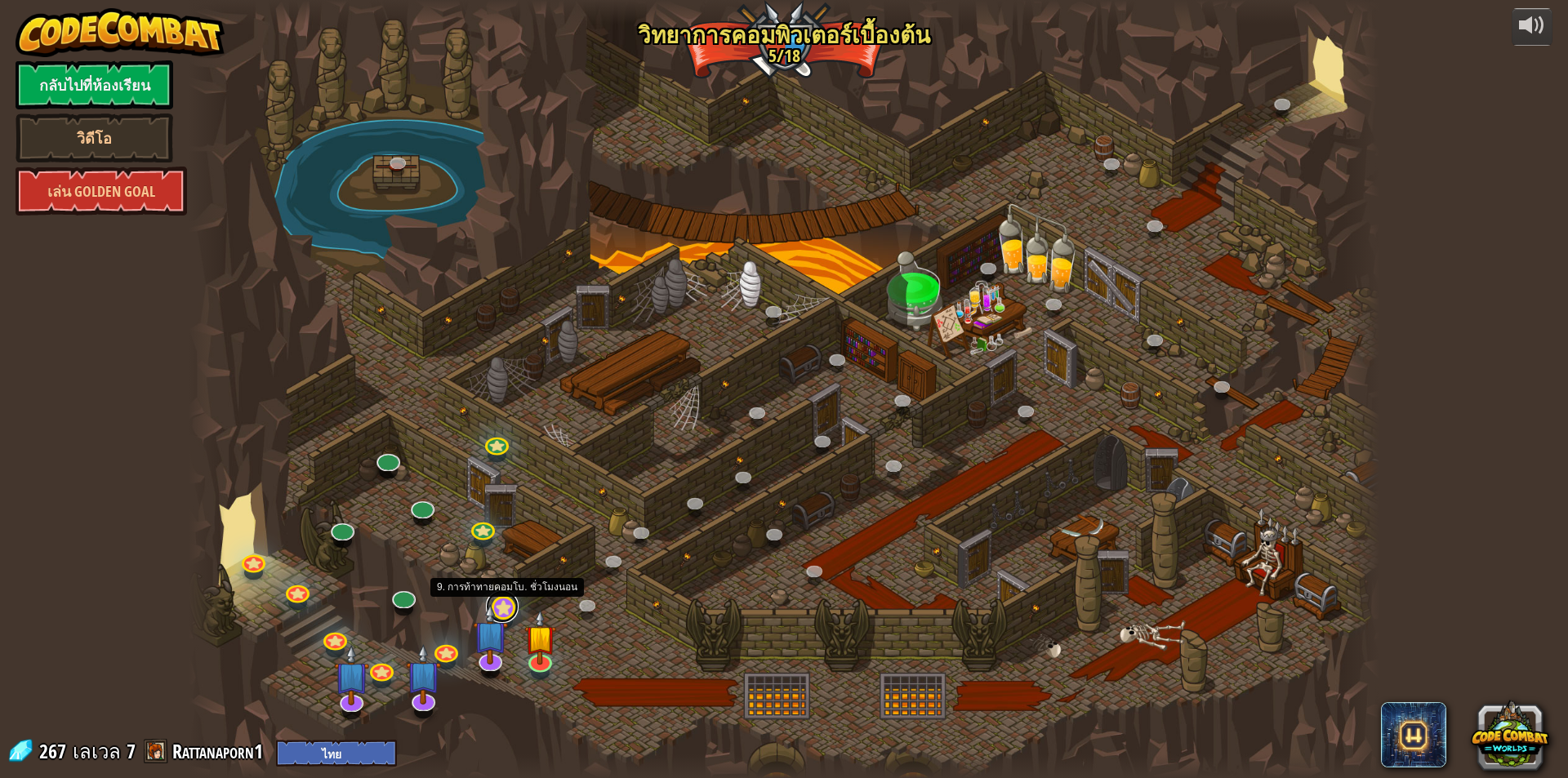
click at [512, 602] on link at bounding box center [502, 606] width 33 height 33
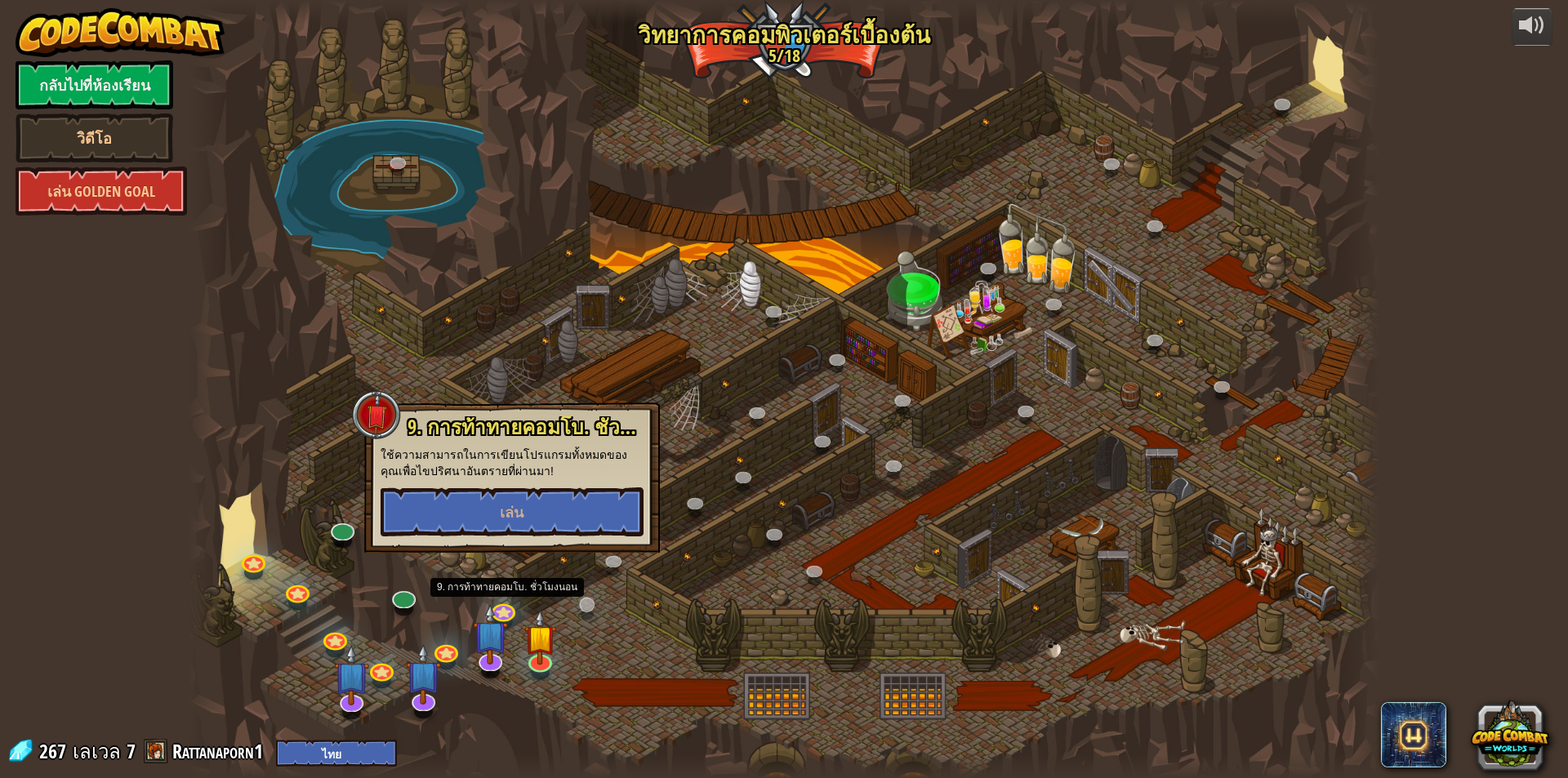
drag, startPoint x: 610, startPoint y: 579, endPoint x: 598, endPoint y: 598, distance: 22.5
click at [610, 578] on div at bounding box center [784, 389] width 1191 height 778
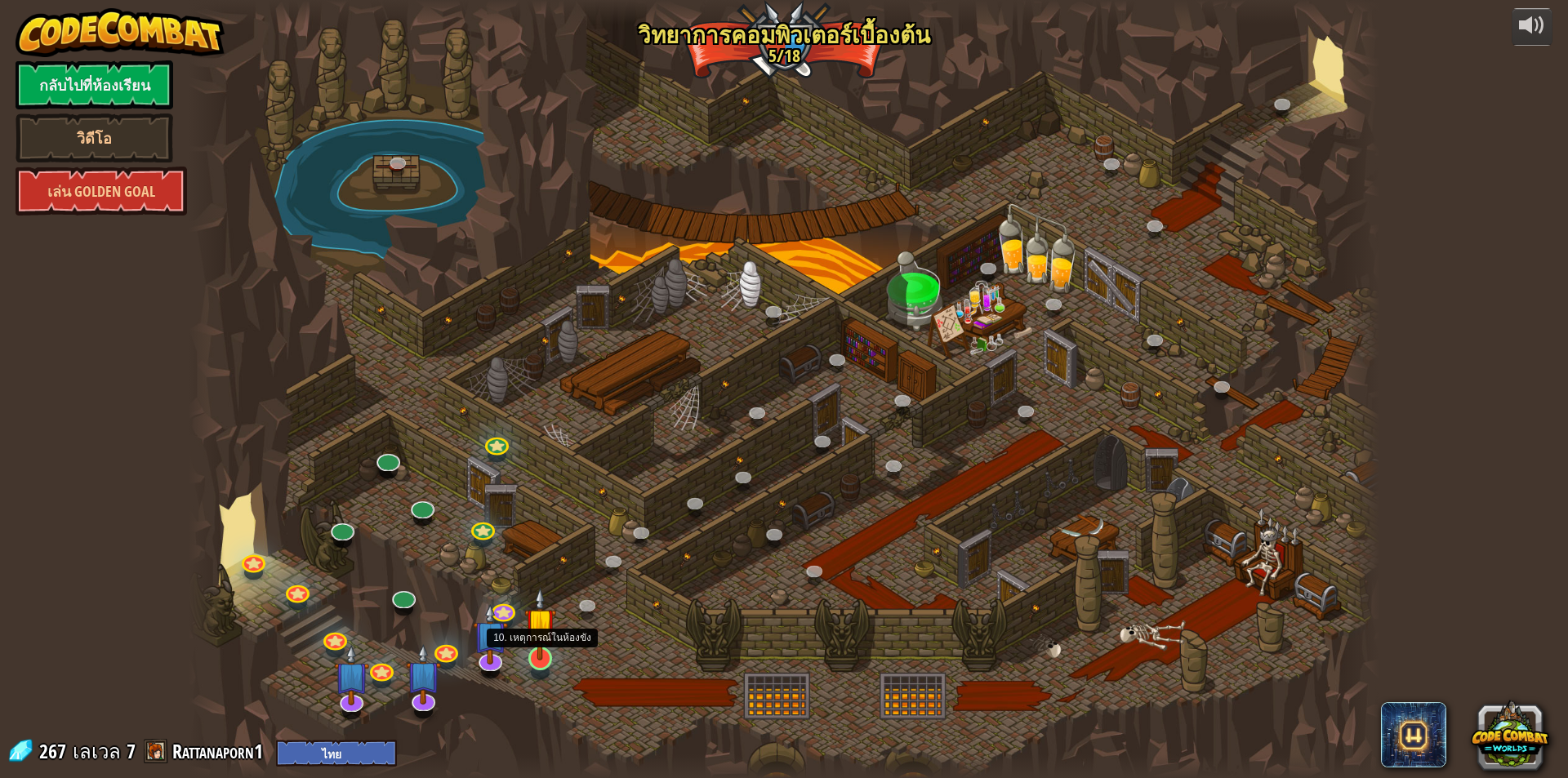
click at [536, 662] on div at bounding box center [540, 658] width 24 height 24
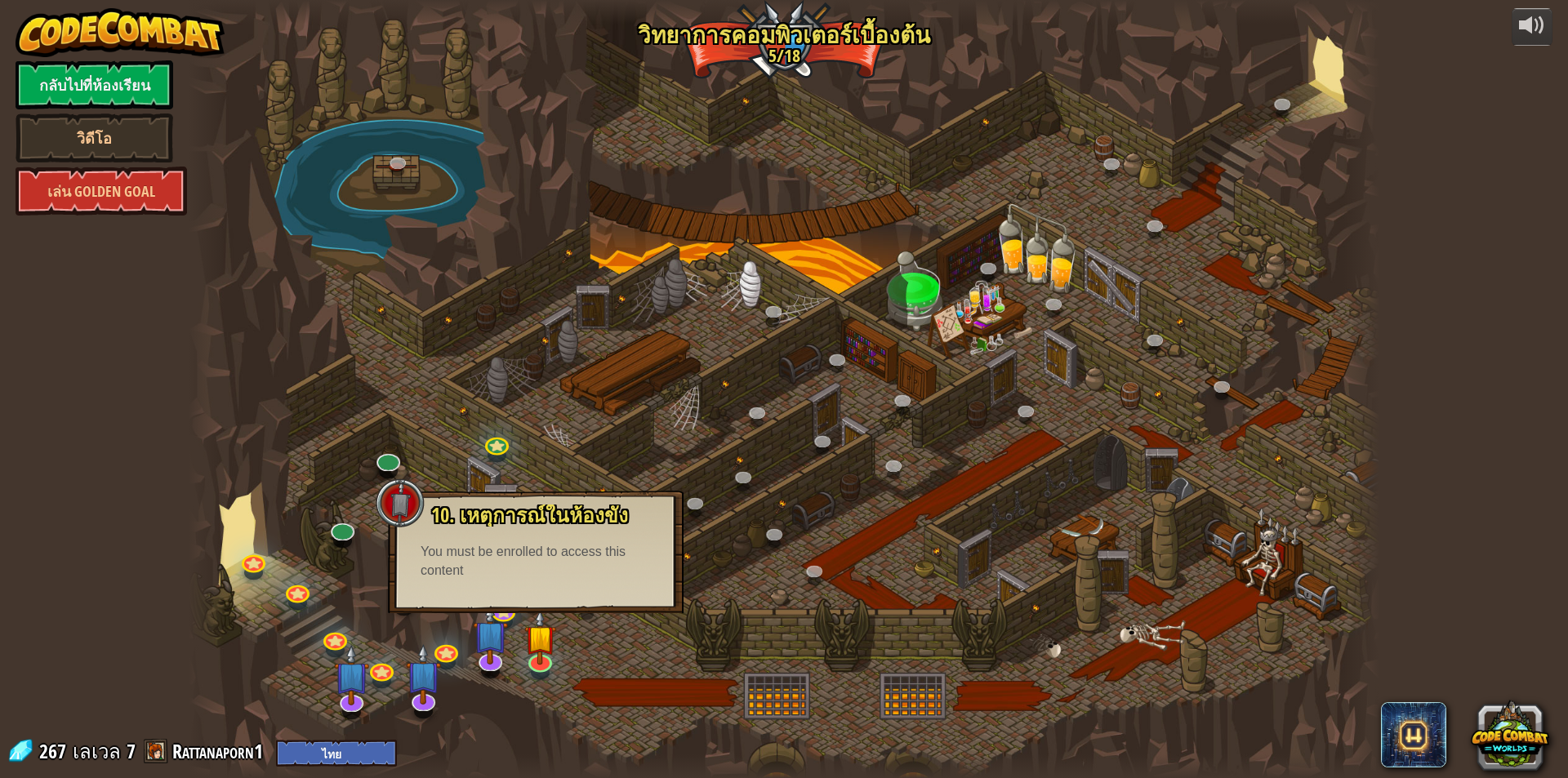
click at [700, 631] on div at bounding box center [784, 389] width 1191 height 778
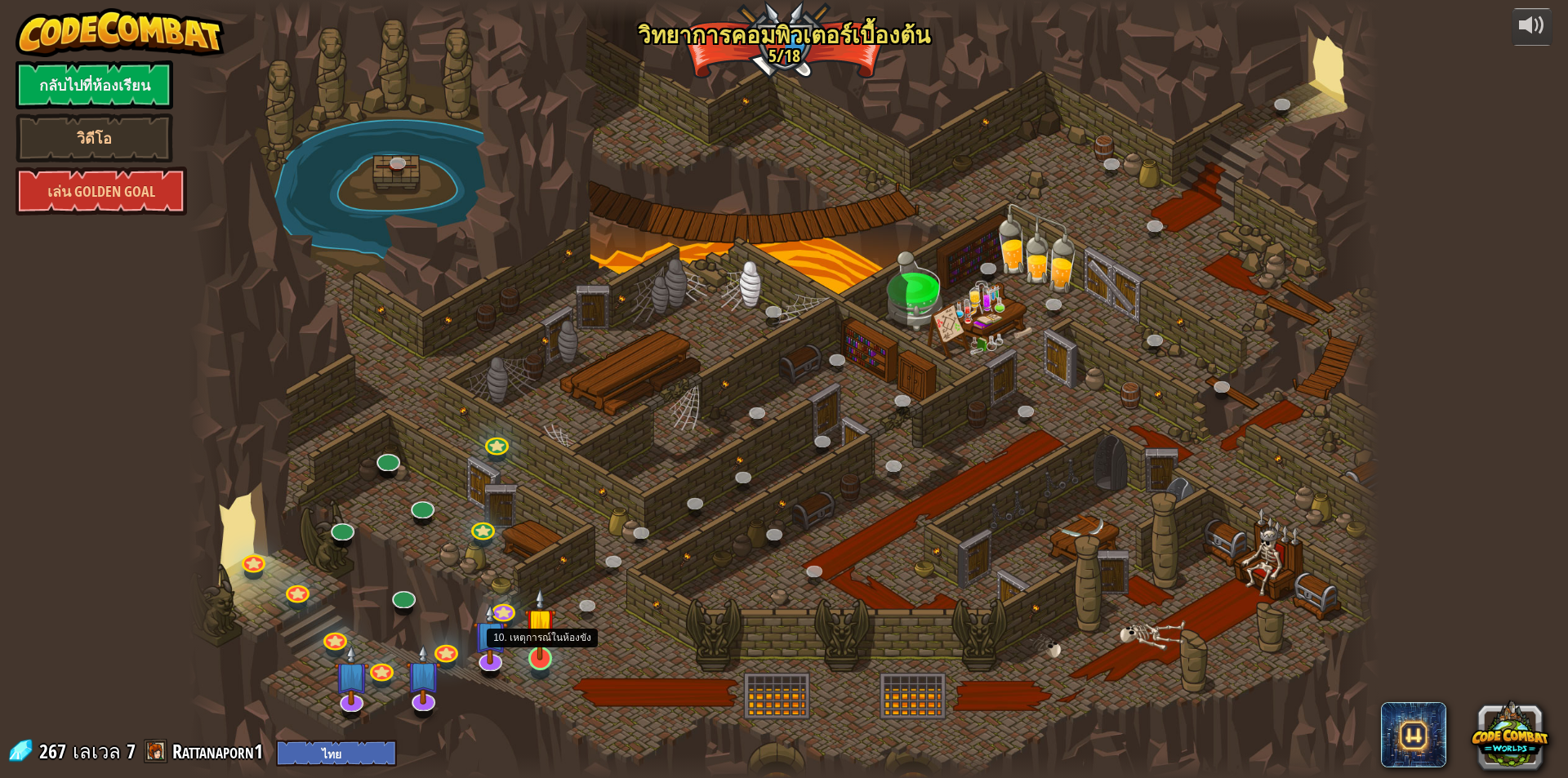
click at [536, 657] on img at bounding box center [541, 623] width 32 height 74
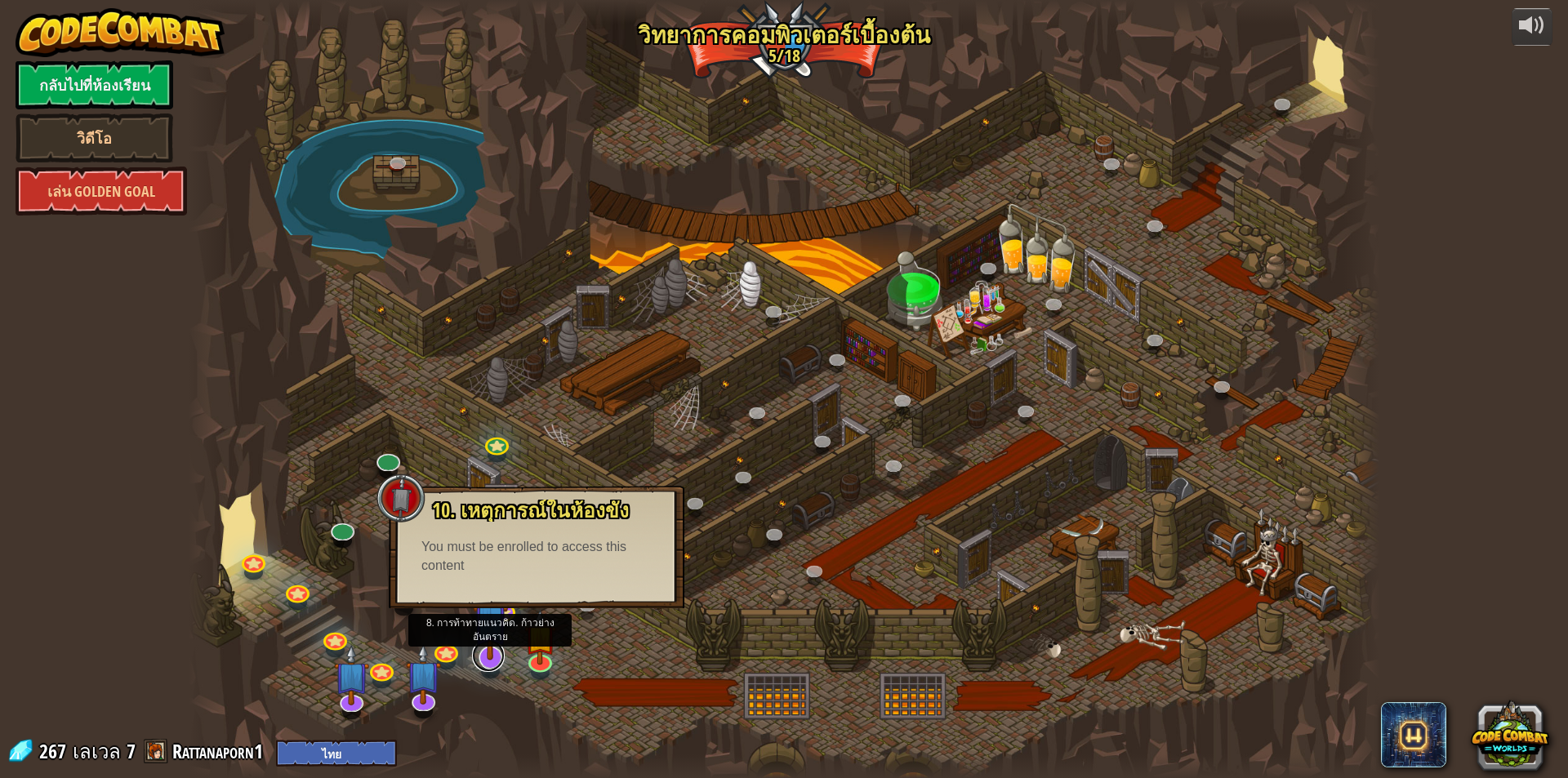
click at [478, 663] on link at bounding box center [488, 655] width 33 height 33
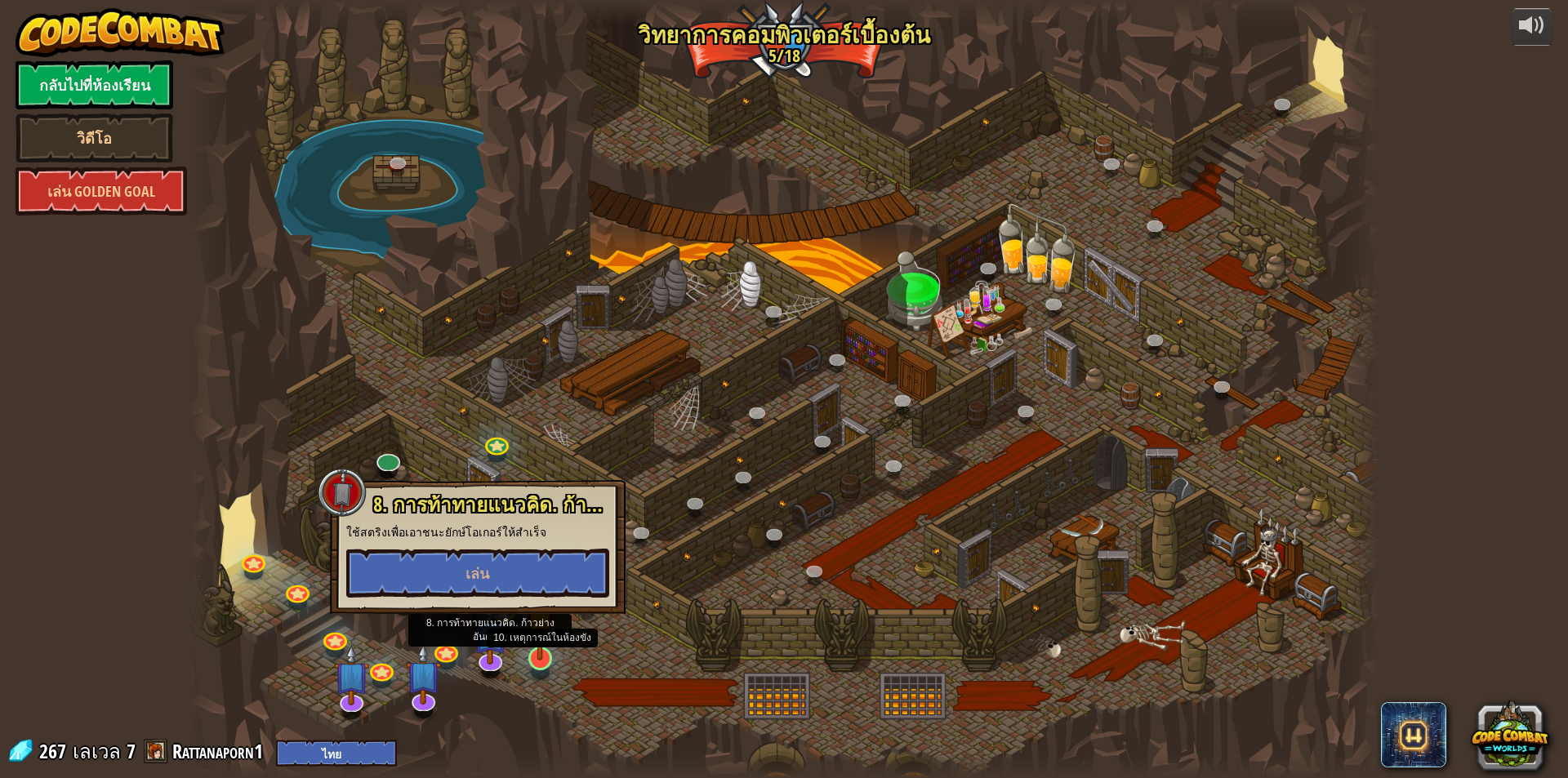
click at [540, 656] on img at bounding box center [541, 623] width 32 height 74
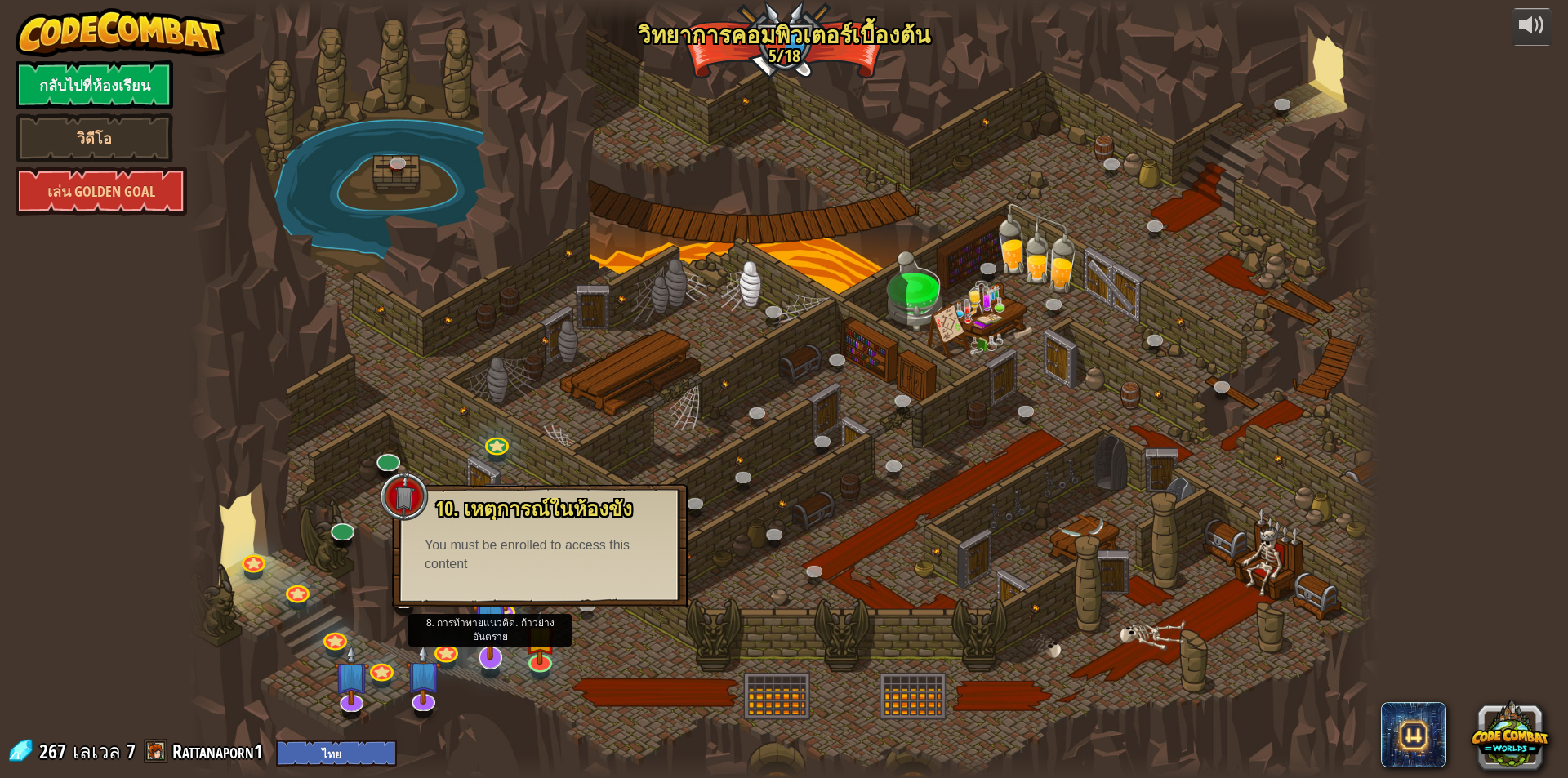
click at [479, 653] on img at bounding box center [490, 620] width 35 height 80
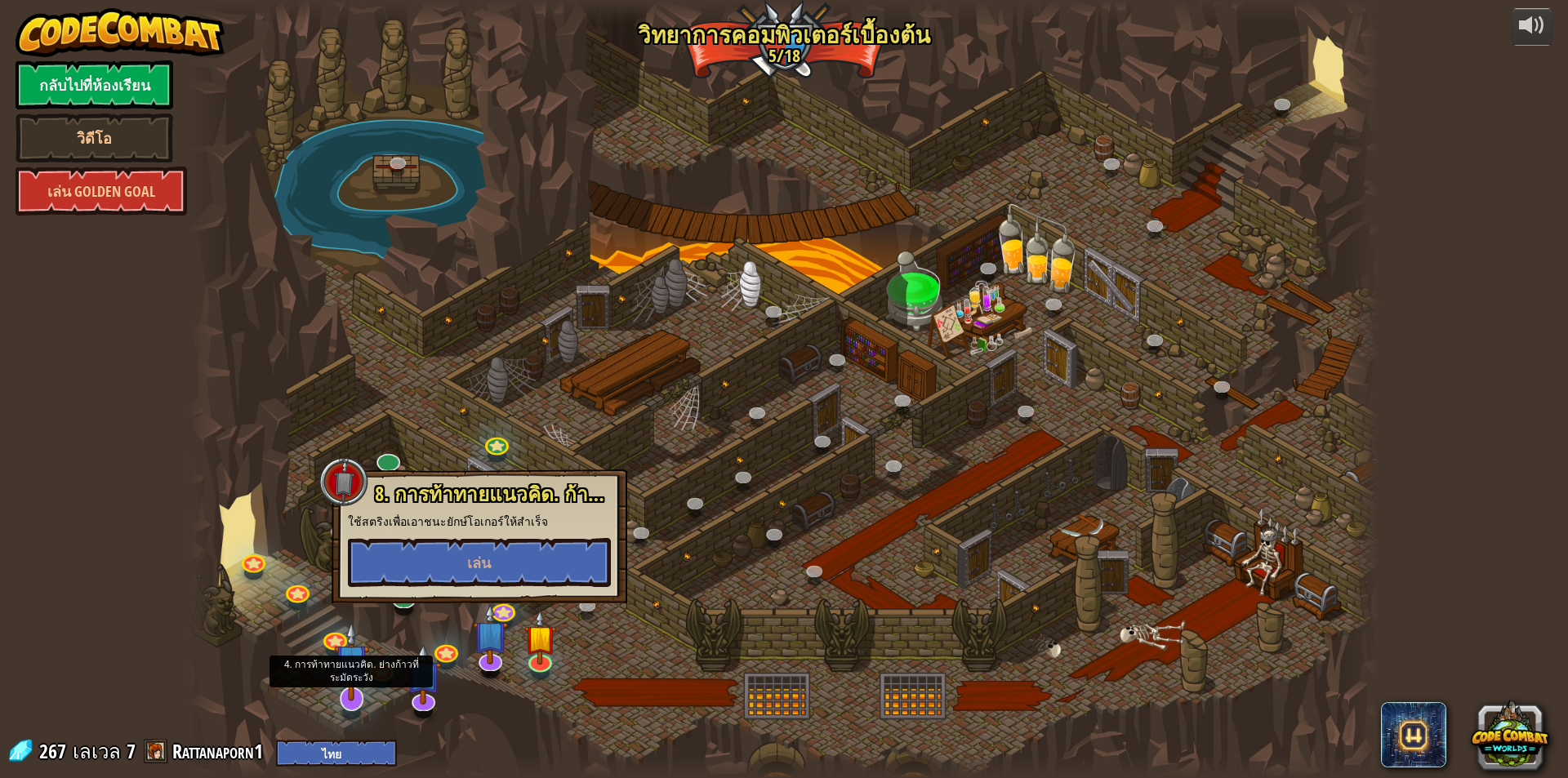
click at [346, 684] on img at bounding box center [351, 662] width 35 height 80
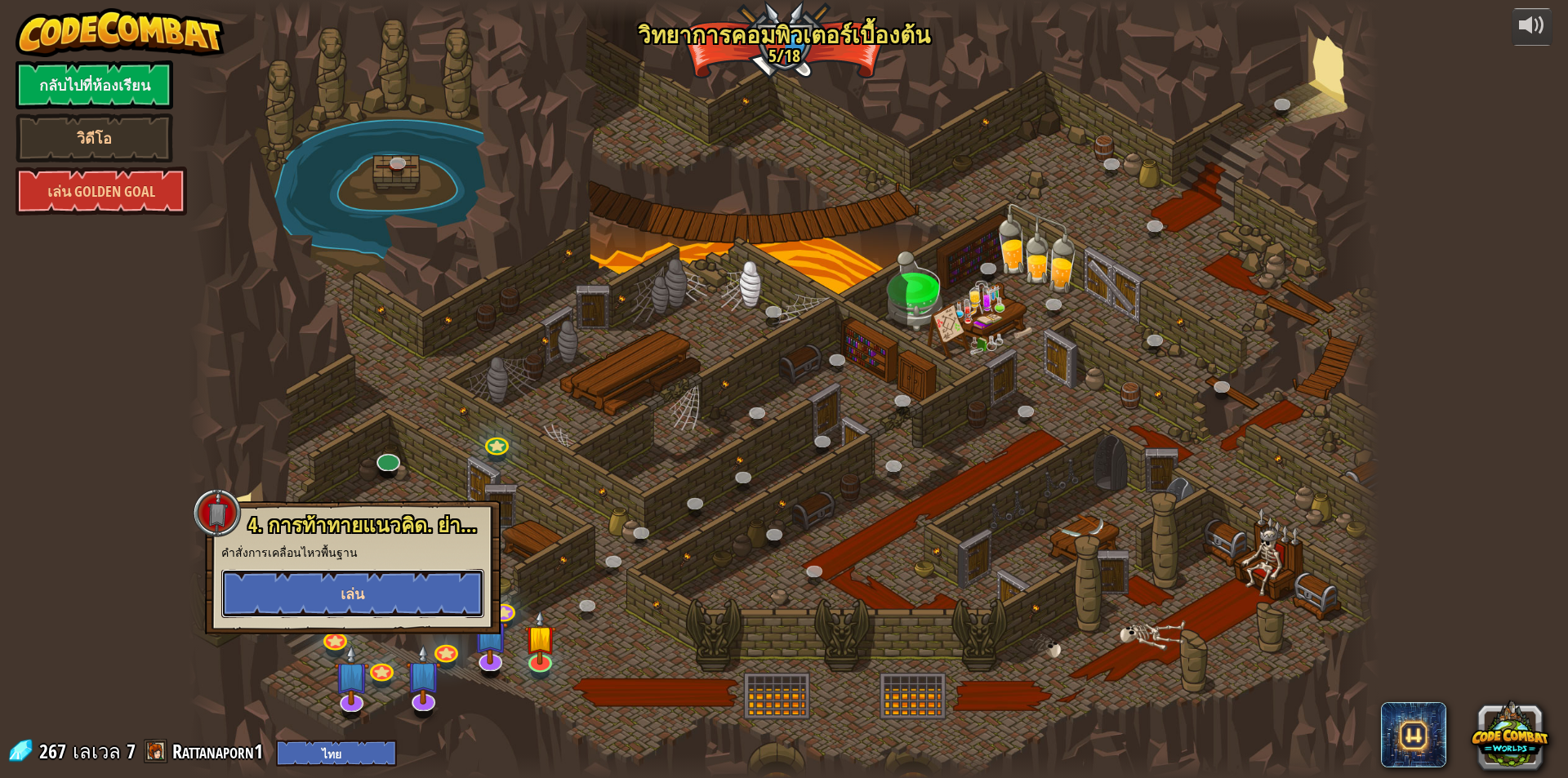
click at [363, 606] on button "เล่น" at bounding box center [353, 593] width 263 height 49
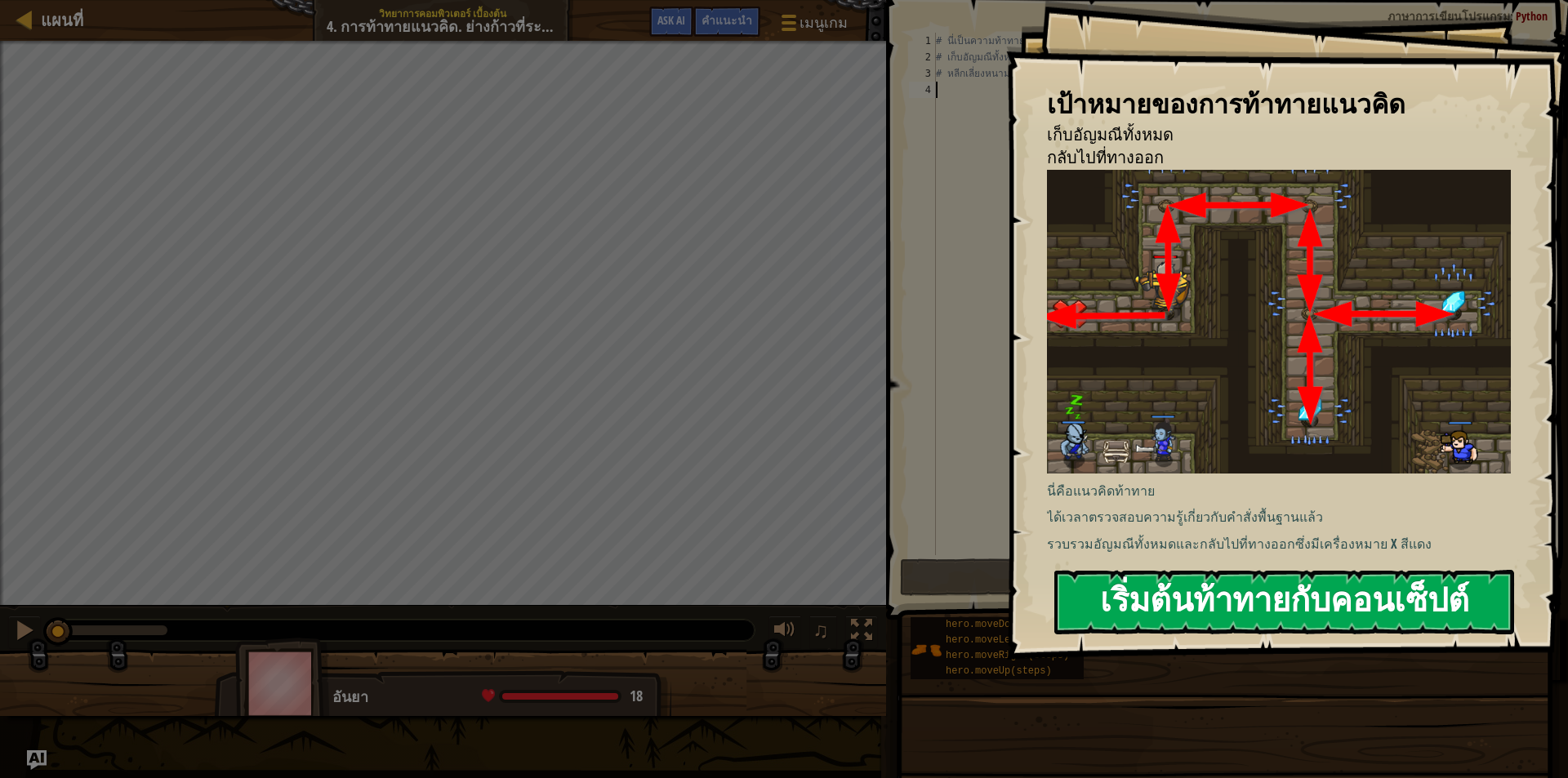
click at [1350, 606] on button "เริ่มต้นท้าทายกับคอนเซ็ปต์" at bounding box center [1284, 602] width 460 height 65
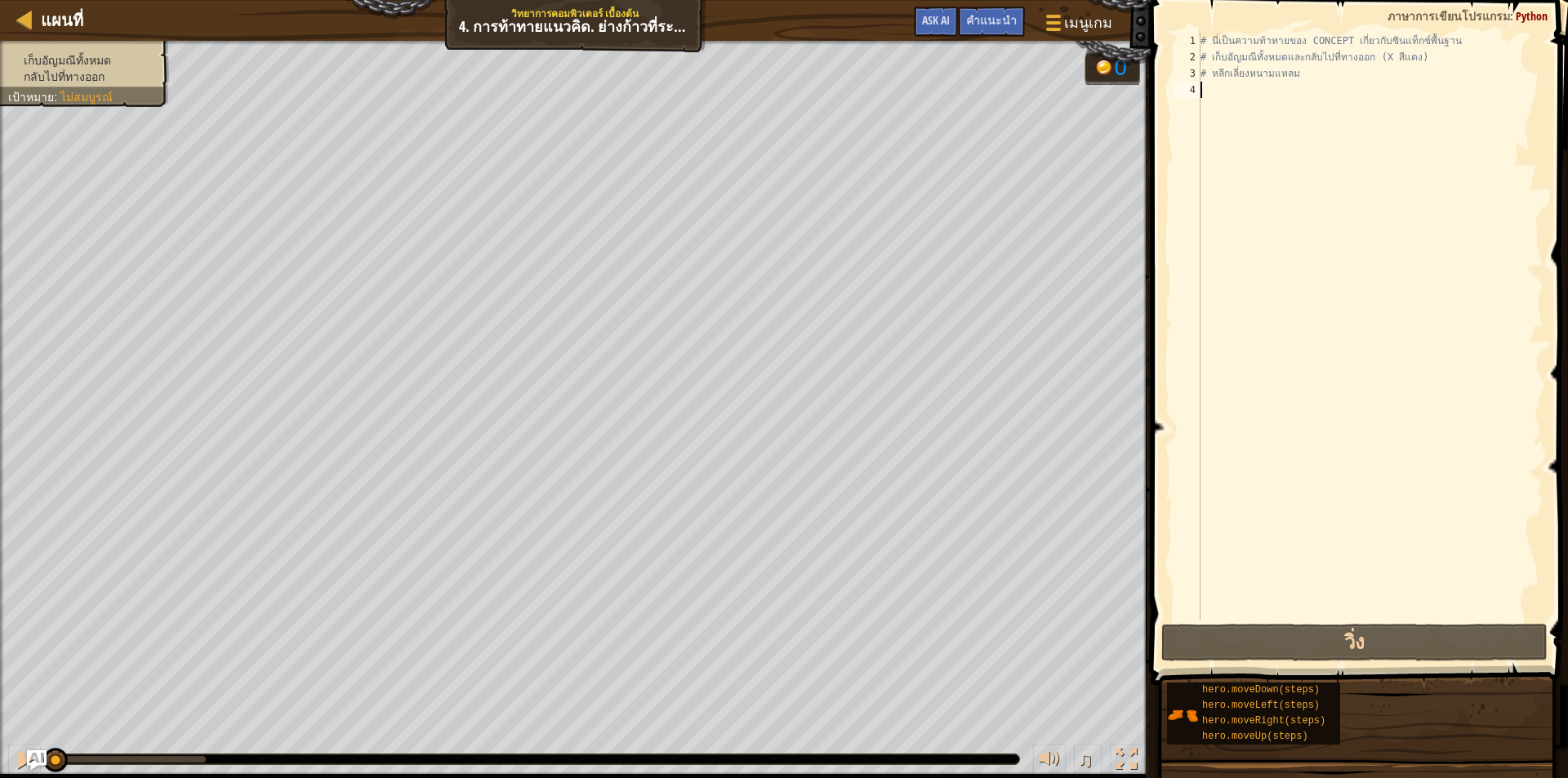
type textarea "h"
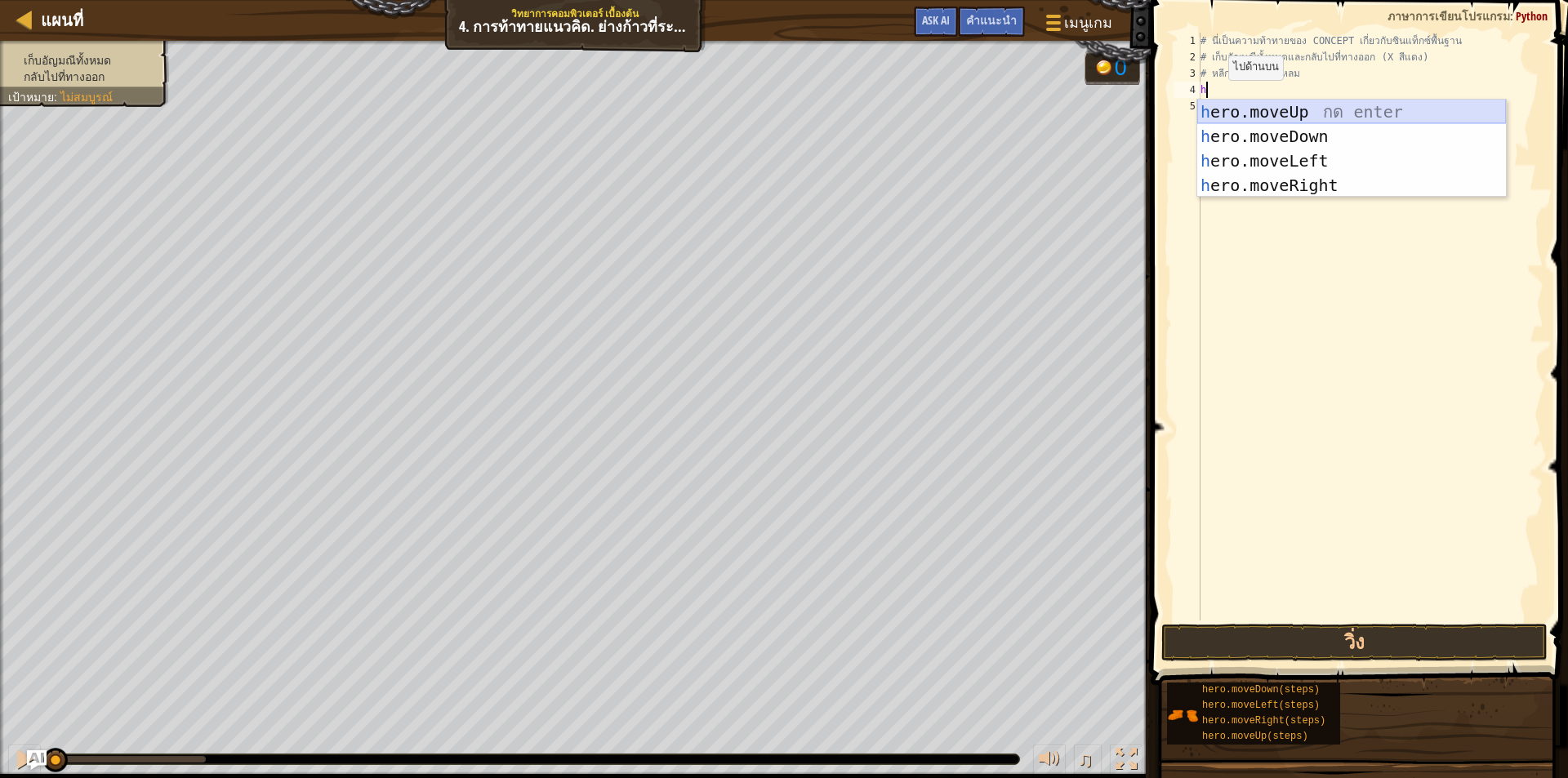
click at [1266, 105] on div "h ero.moveUp กด enter h ero.moveDown กด enter h ero.moveLeft กด enter h ero.mov…" at bounding box center [1351, 172] width 309 height 147
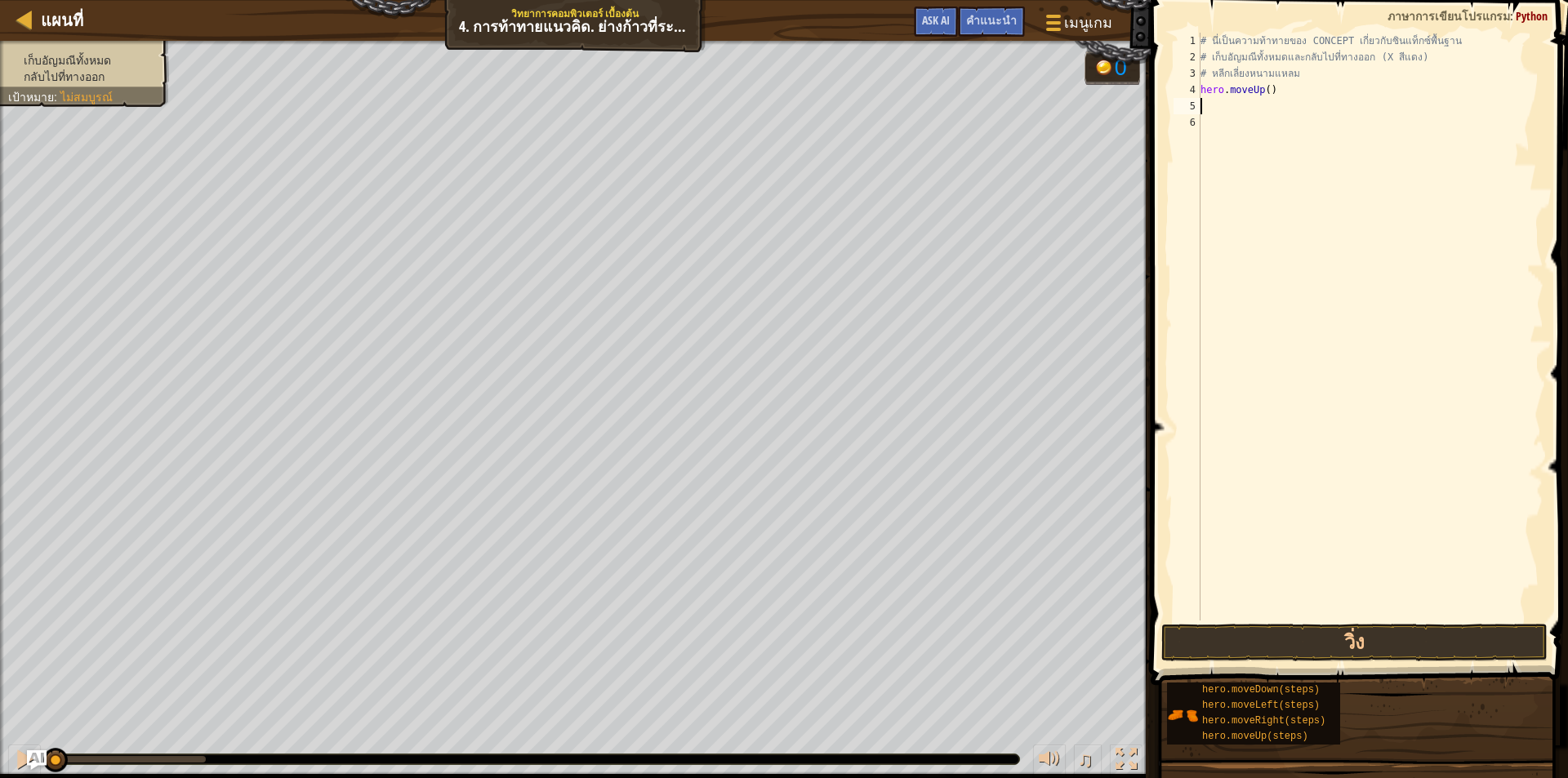
type textarea "h"
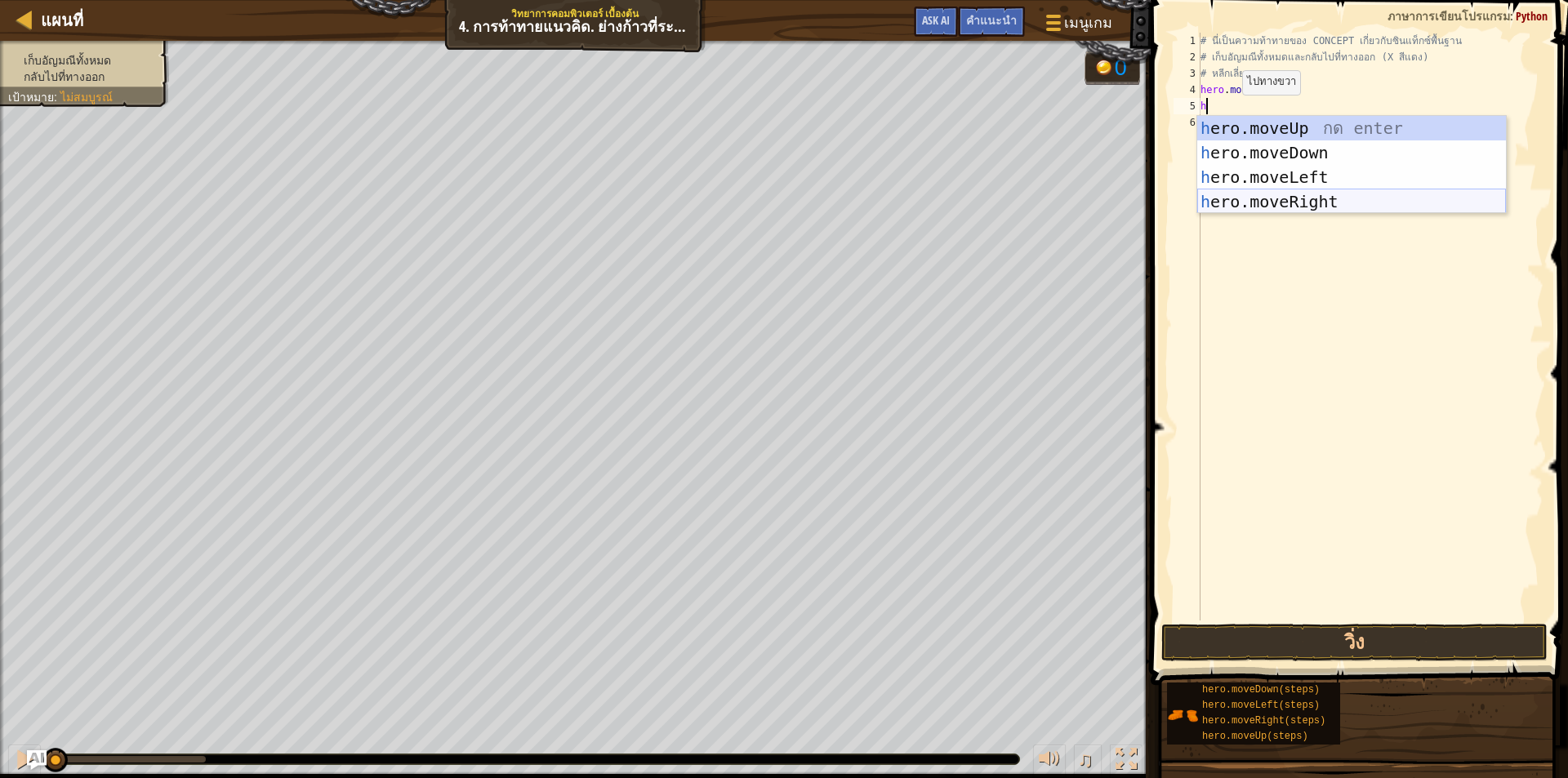
click at [1279, 204] on div "h ero.moveUp กด enter h ero.moveDown กด enter h ero.moveLeft กด enter h ero.mov…" at bounding box center [1351, 188] width 309 height 147
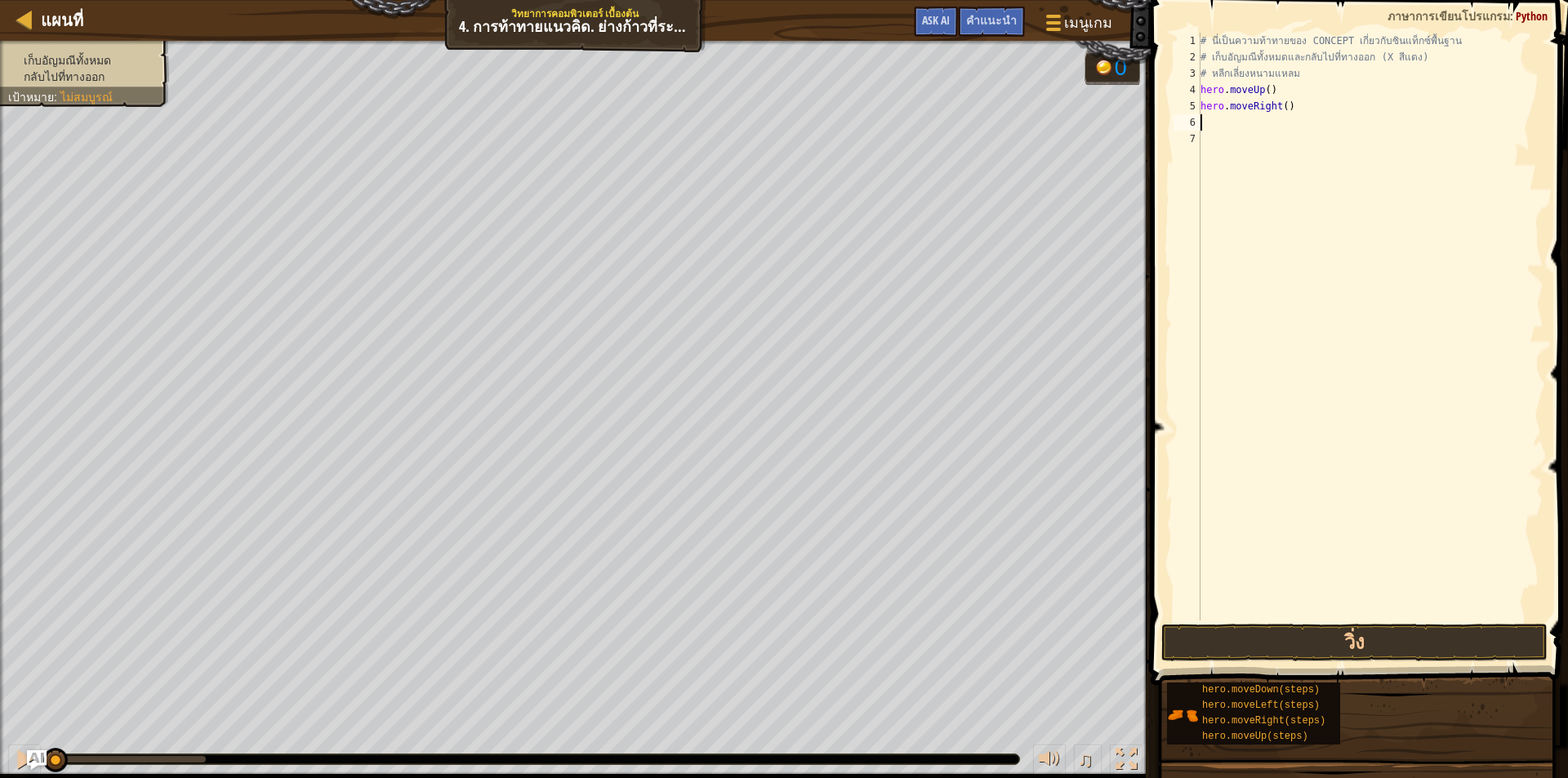
type textarea "h"
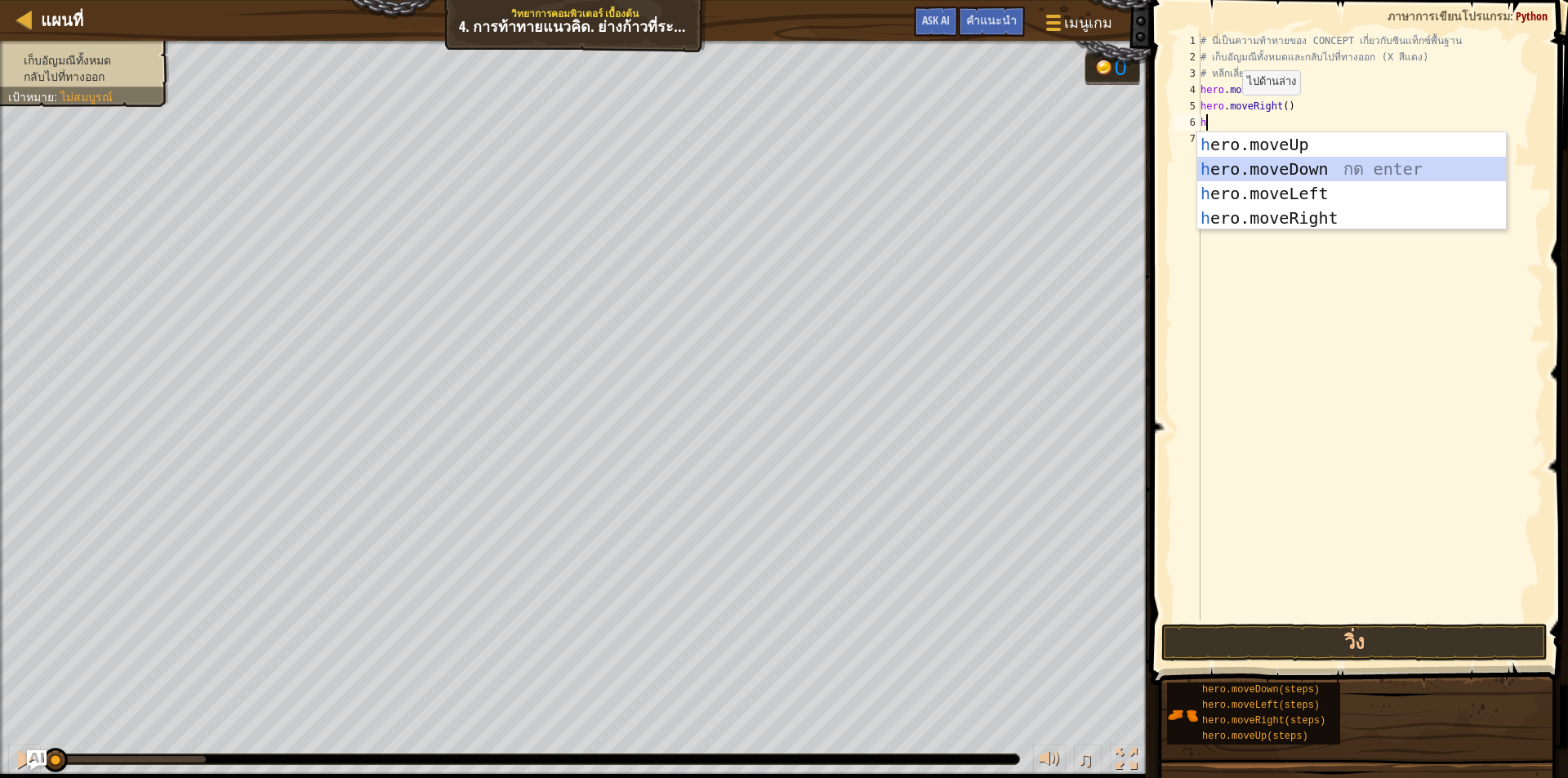
click at [1263, 164] on div "h ero.moveUp กด enter h ero.moveDown กด enter h ero.moveLeft กด enter h ero.mov…" at bounding box center [1351, 205] width 309 height 147
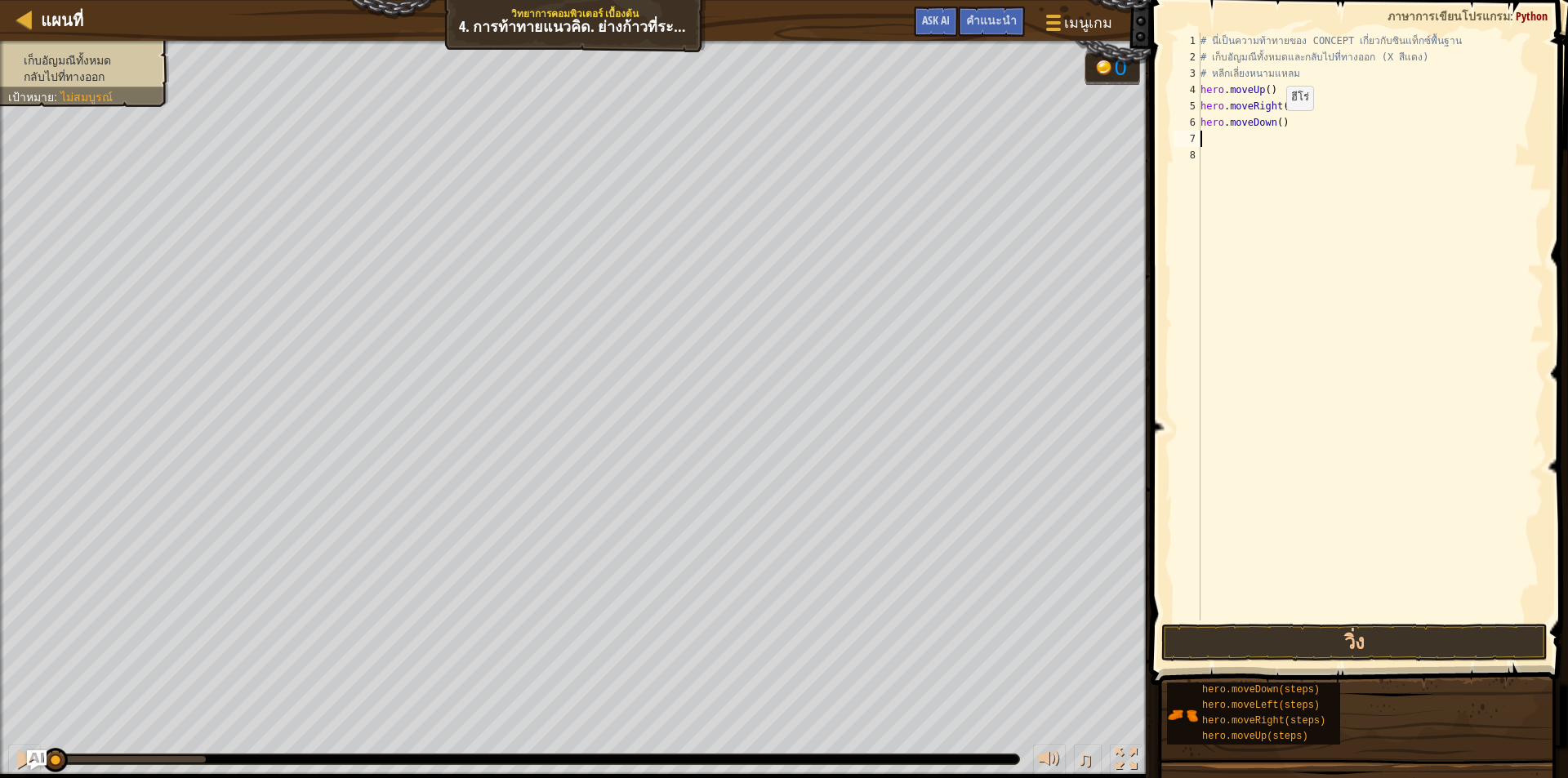
click at [1273, 126] on div "# นี่เป็นความท้าทายของ CONCEPT เกี่ยวกับซินแท็กซ์พื้นฐาน # เก็บ[PERSON_NAME]ทั้…" at bounding box center [1370, 343] width 346 height 621
click at [1278, 120] on div "# นี่เป็นความท้าทายของ CONCEPT เกี่ยวกับซินแท็กซ์พื้นฐาน # เก็บ[PERSON_NAME]ทั้…" at bounding box center [1370, 343] width 346 height 621
type textarea "hero.moveDown(2)"
click at [1214, 145] on div "# นี่เป็นความท้าทายของ CONCEPT เกี่ยวกับซินแท็กซ์พื้นฐาน # เก็บ[PERSON_NAME]ทั้…" at bounding box center [1370, 343] width 346 height 621
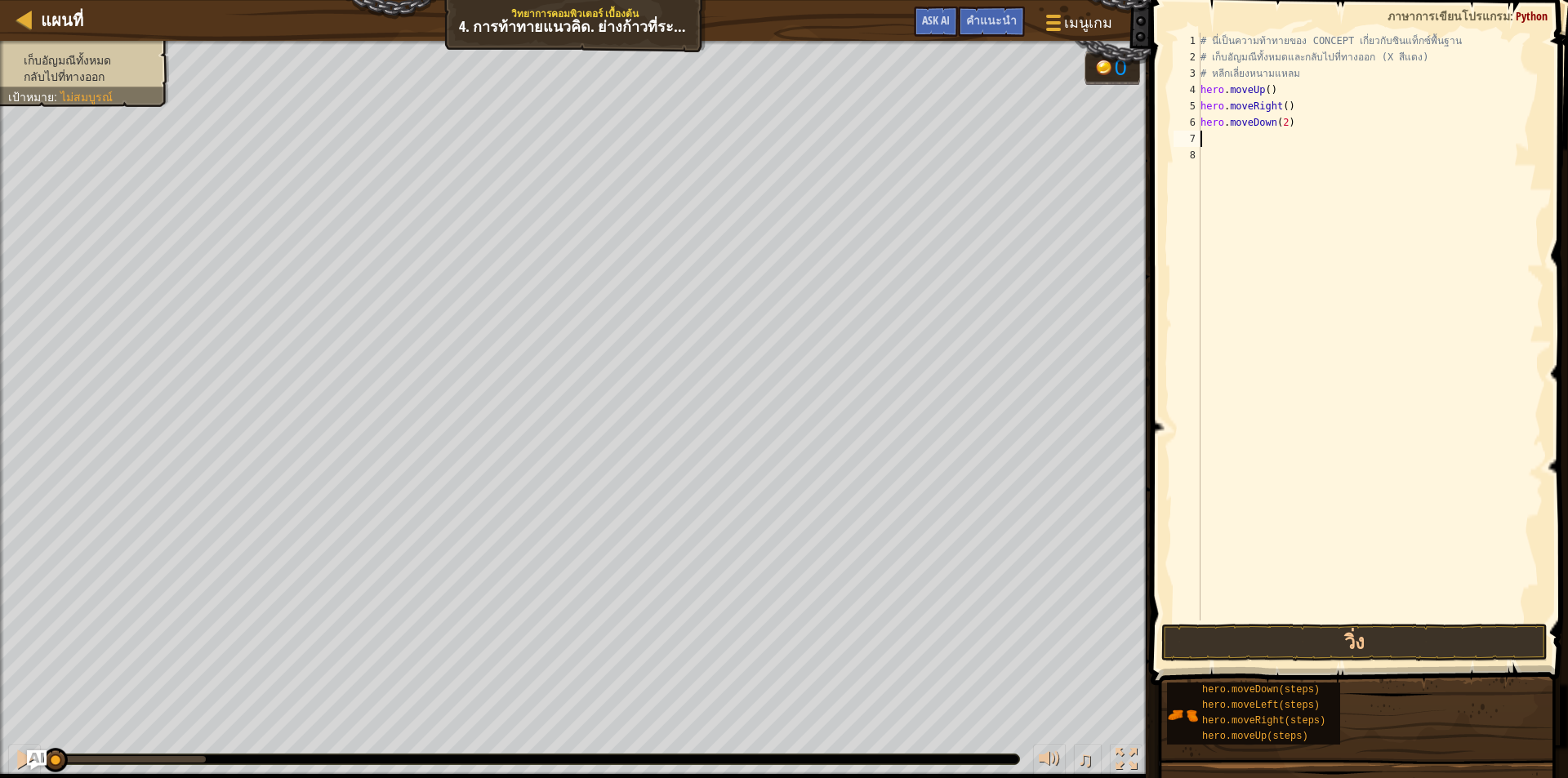
scroll to position [7, 0]
type textarea "h"
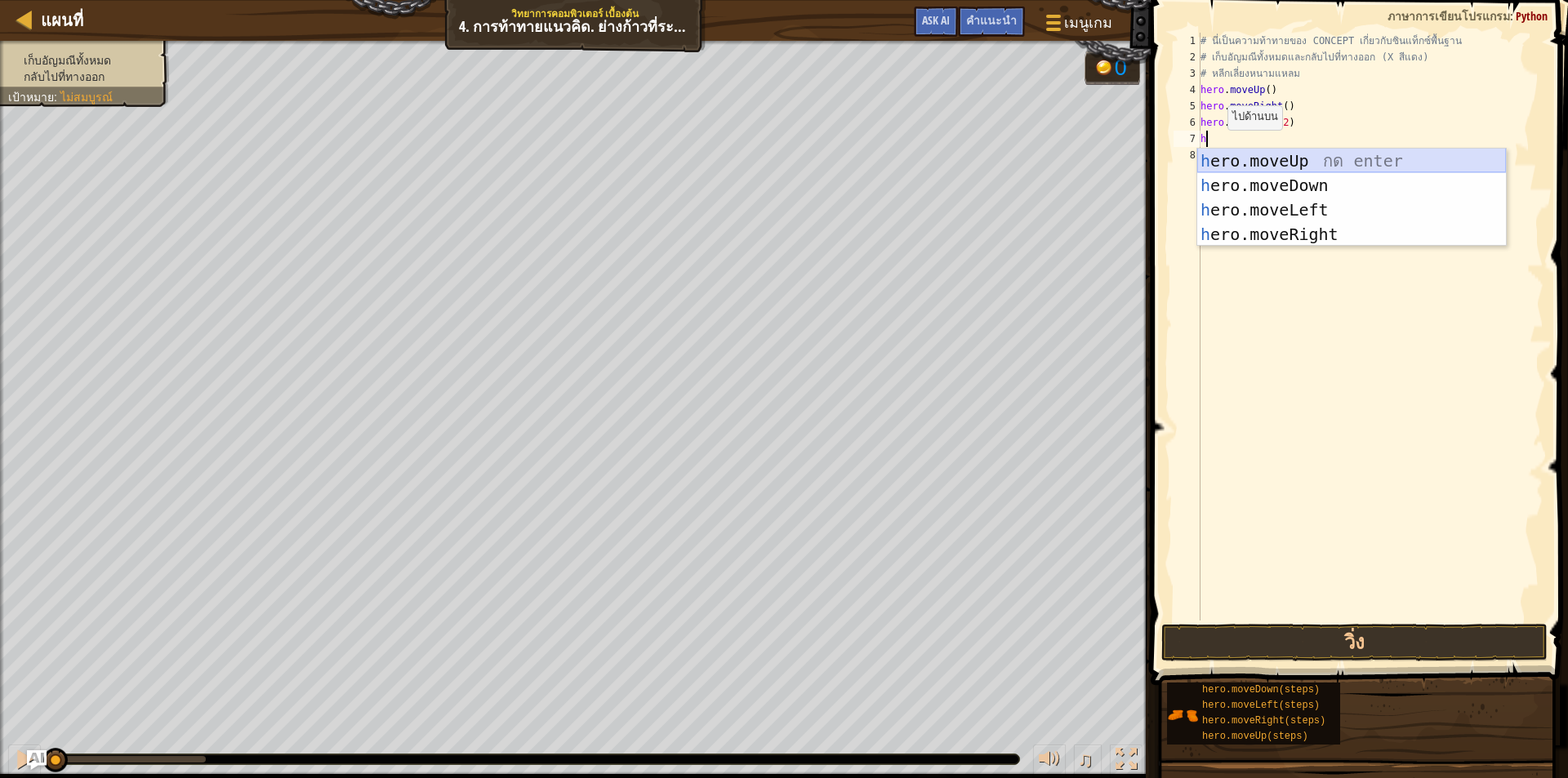
click at [1239, 161] on div "h ero.moveUp กด enter h ero.moveDown กด enter h ero.moveLeft กด enter h ero.mov…" at bounding box center [1351, 221] width 309 height 147
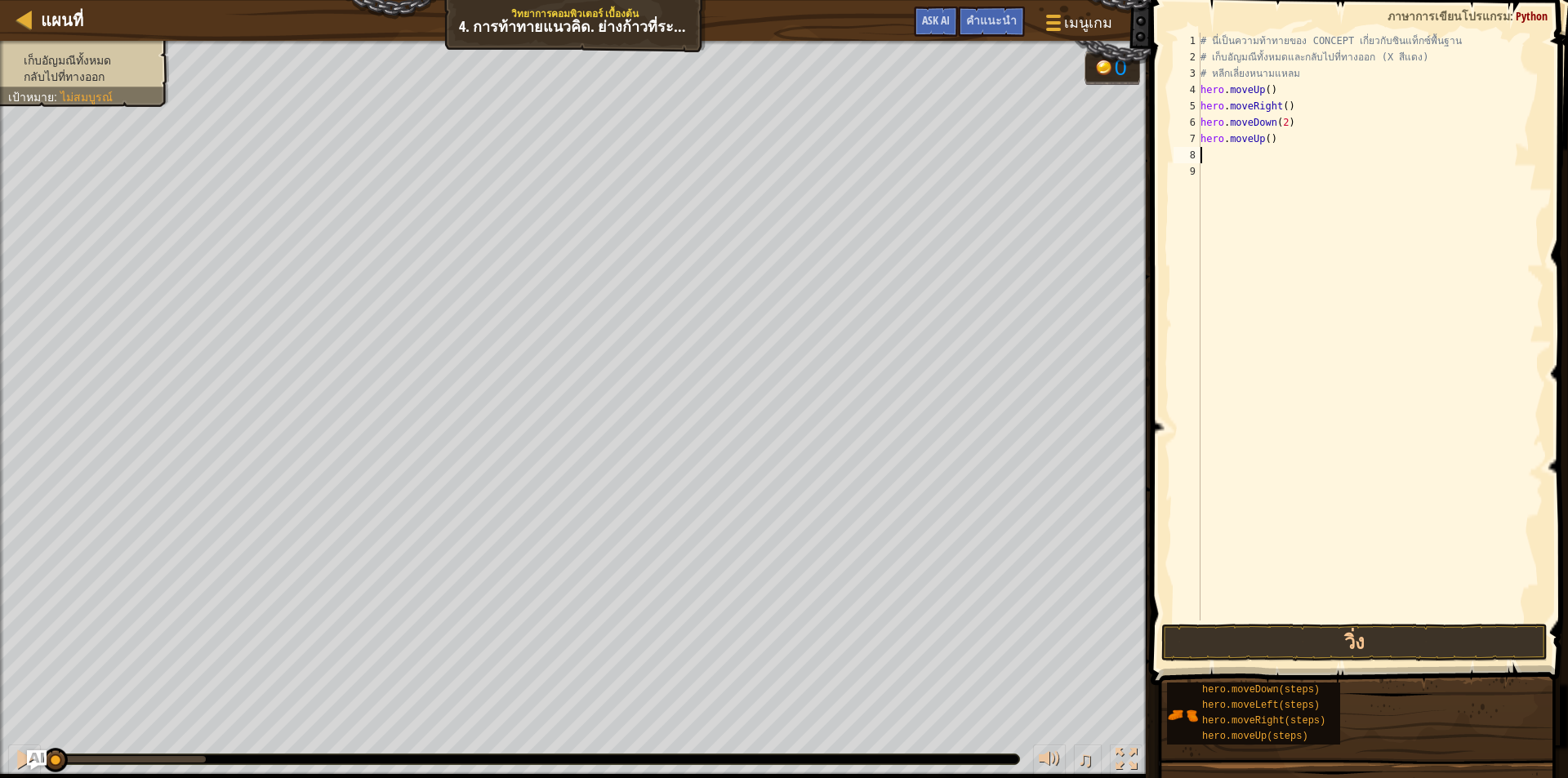
type textarea "h"
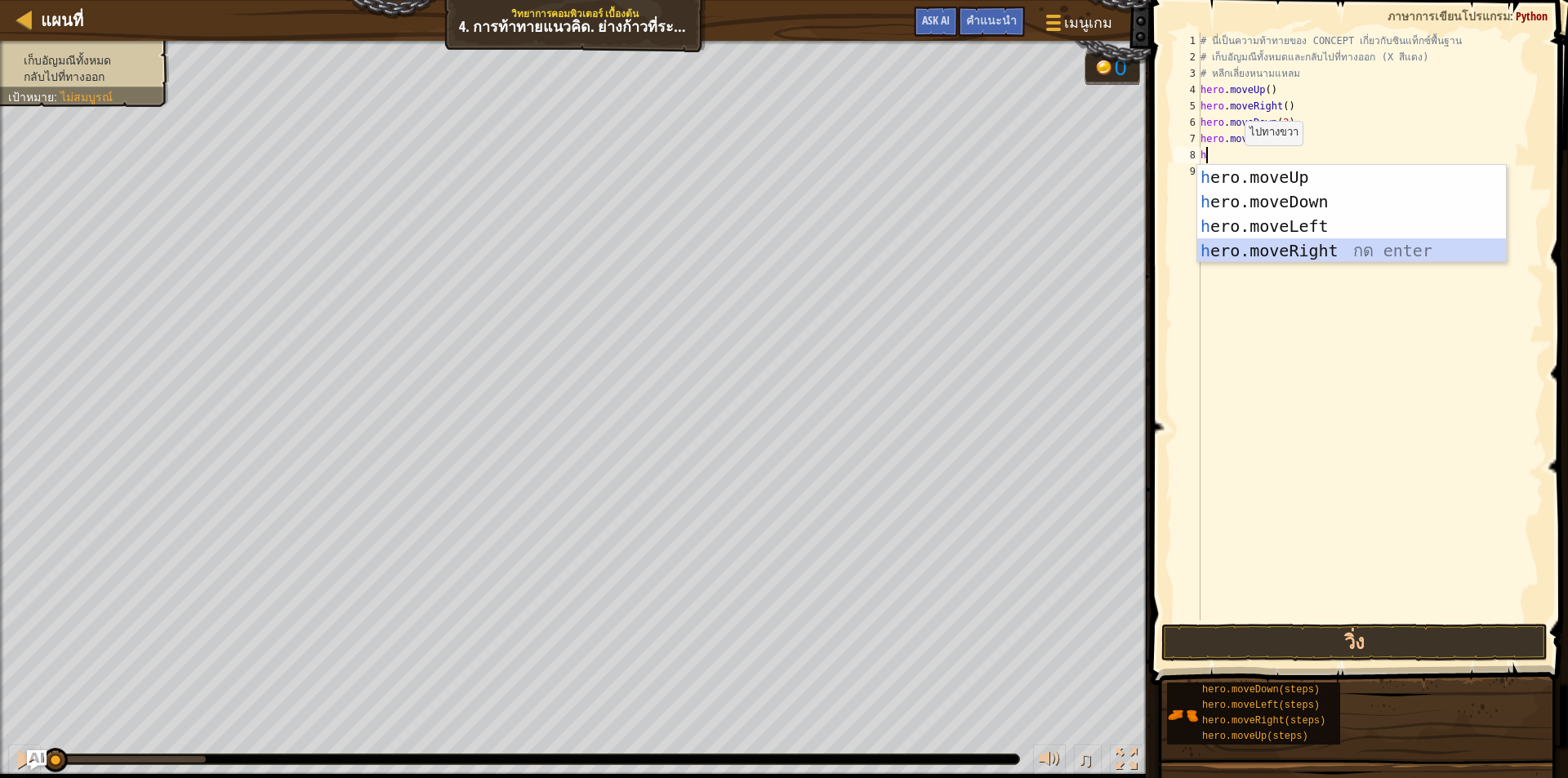
click at [1303, 255] on div "h ero.moveUp กด enter h ero.moveDown กด enter h ero.moveLeft กด enter h ero.mov…" at bounding box center [1351, 238] width 309 height 147
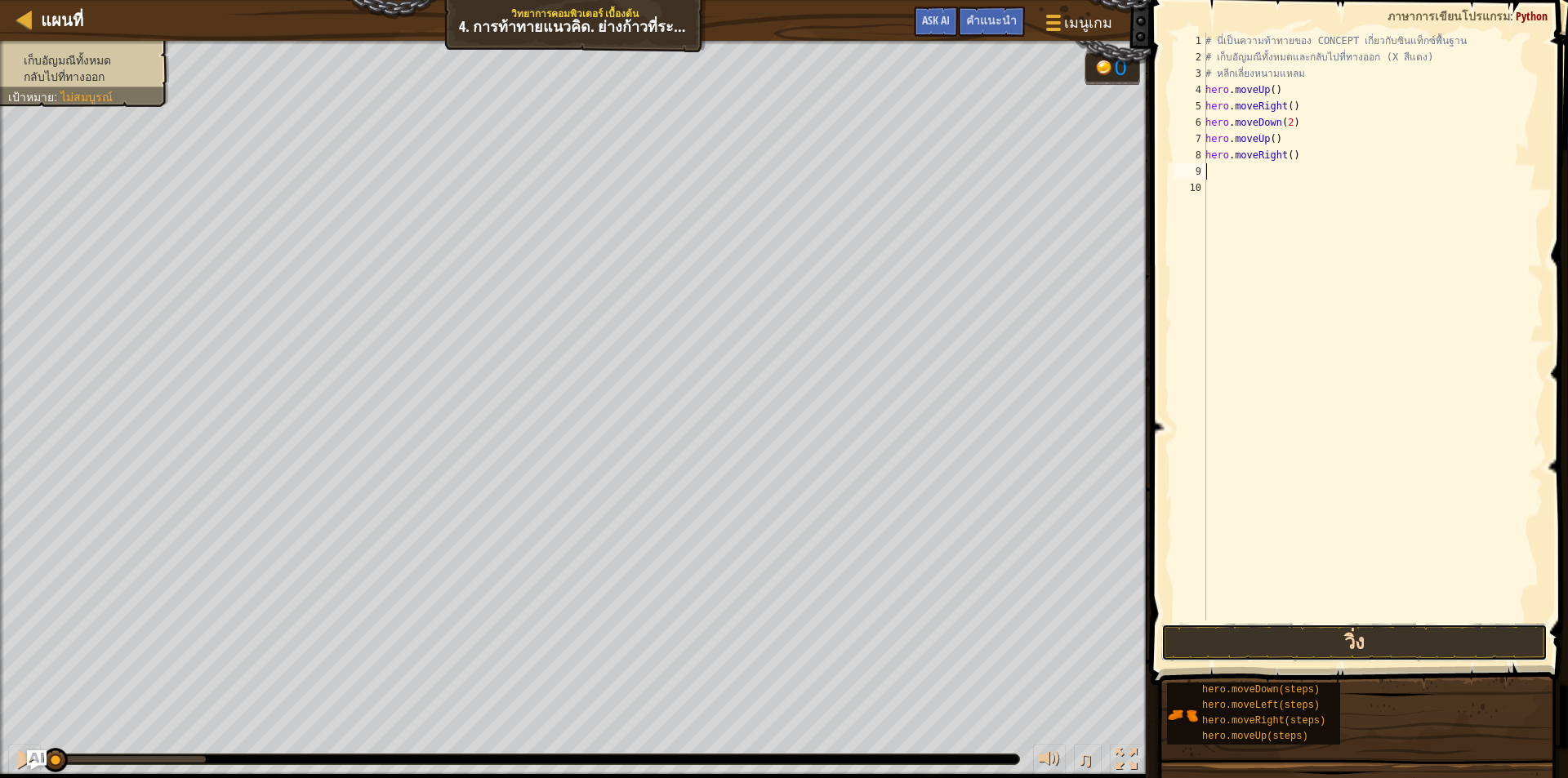
click at [1392, 638] on button "วิ่ง" at bounding box center [1355, 643] width 386 height 37
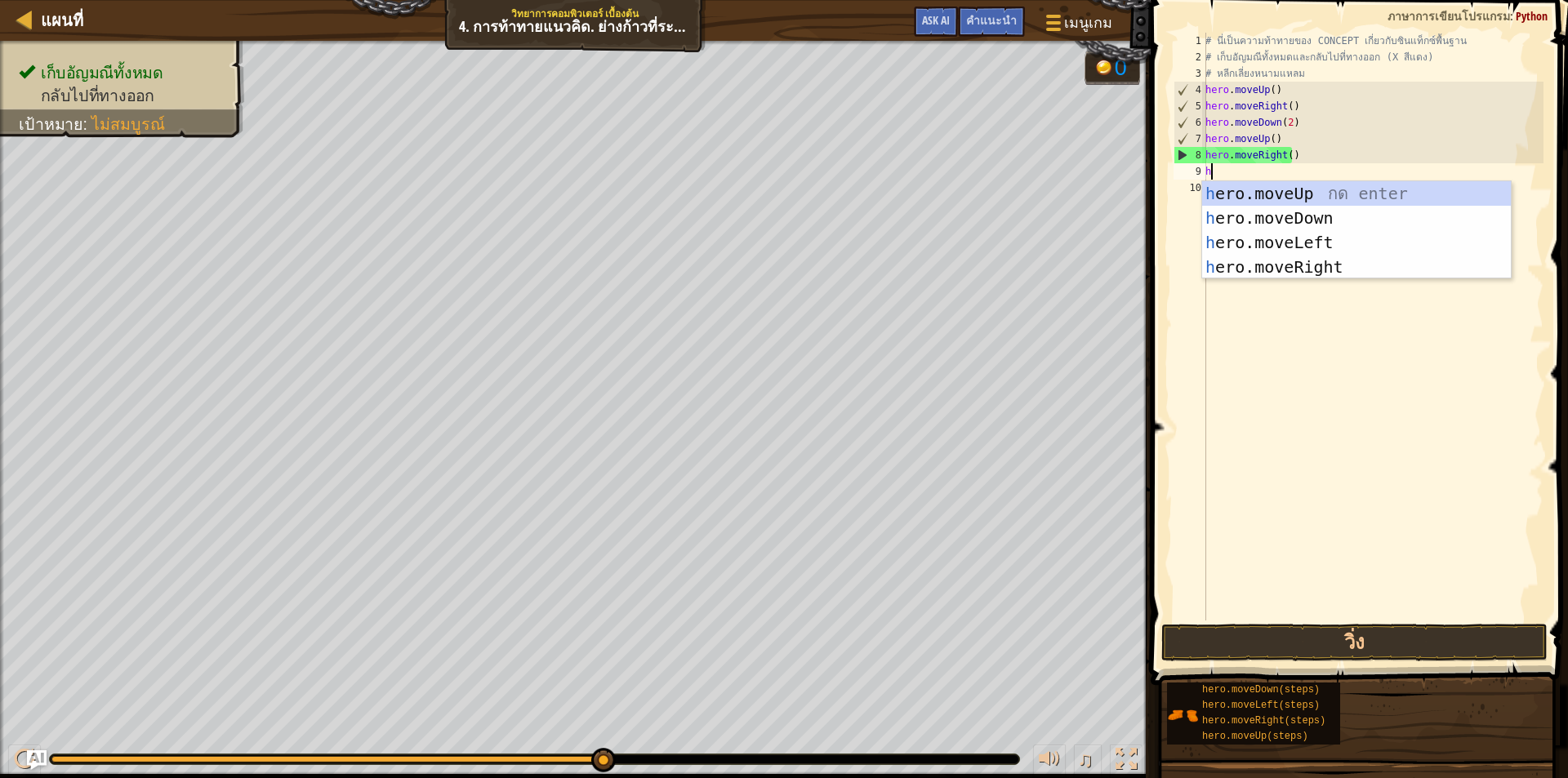
type textarea "hr"
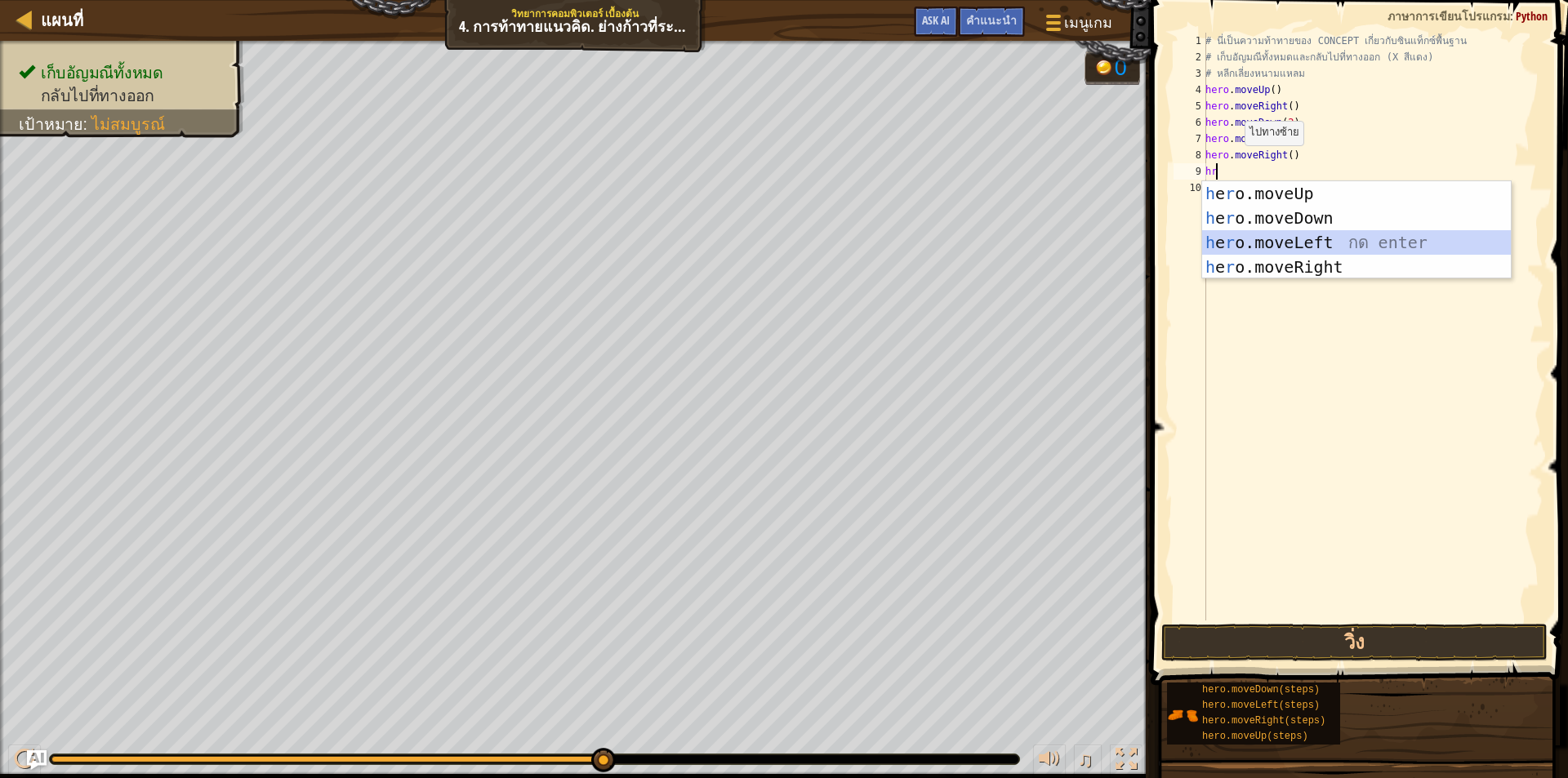
click at [1339, 246] on div "h e r o.moveUp กด enter h e r o.moveDown กด enter h e r o.moveLeft กด enter h e…" at bounding box center [1356, 254] width 309 height 147
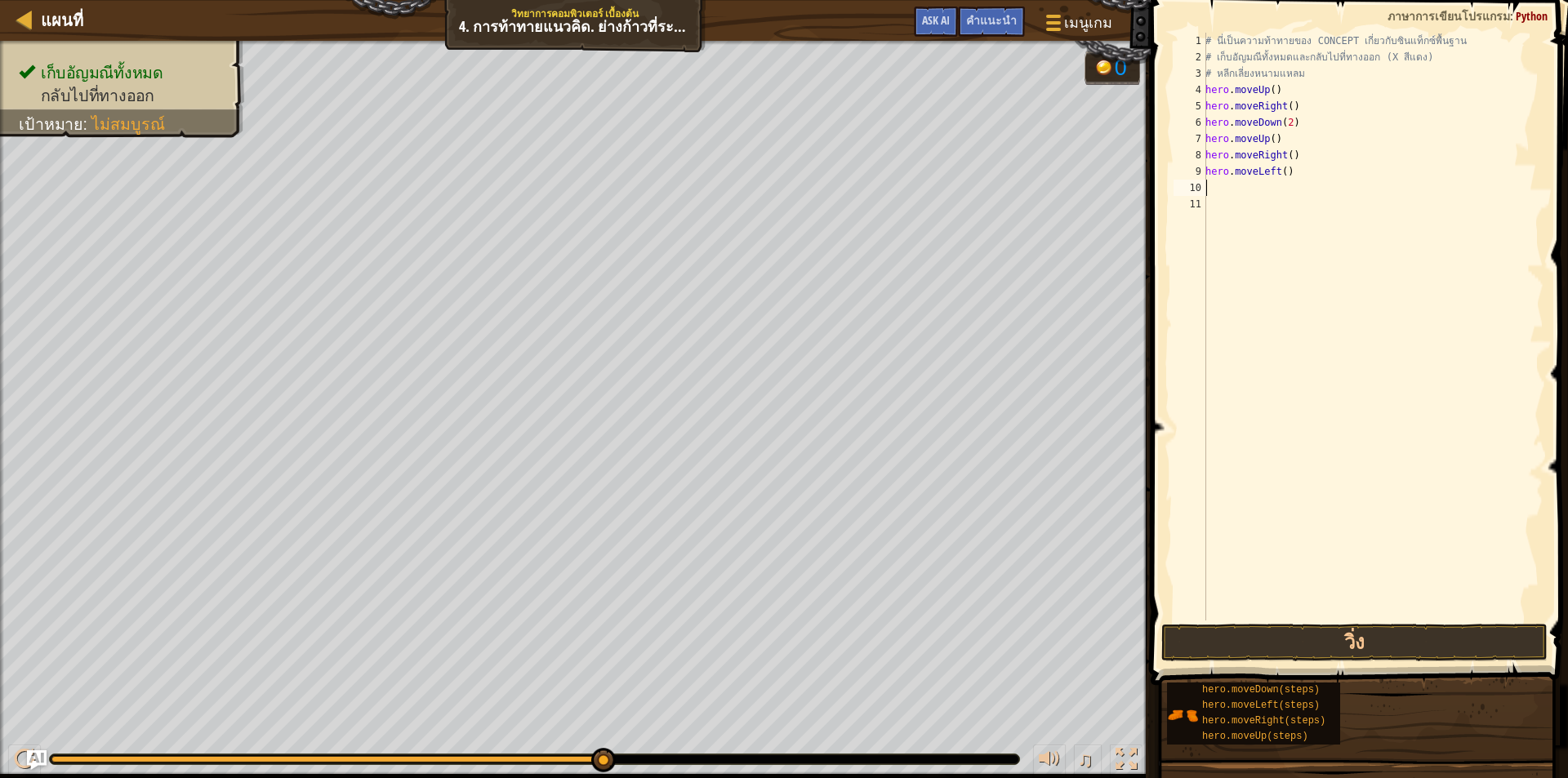
type textarea "h"
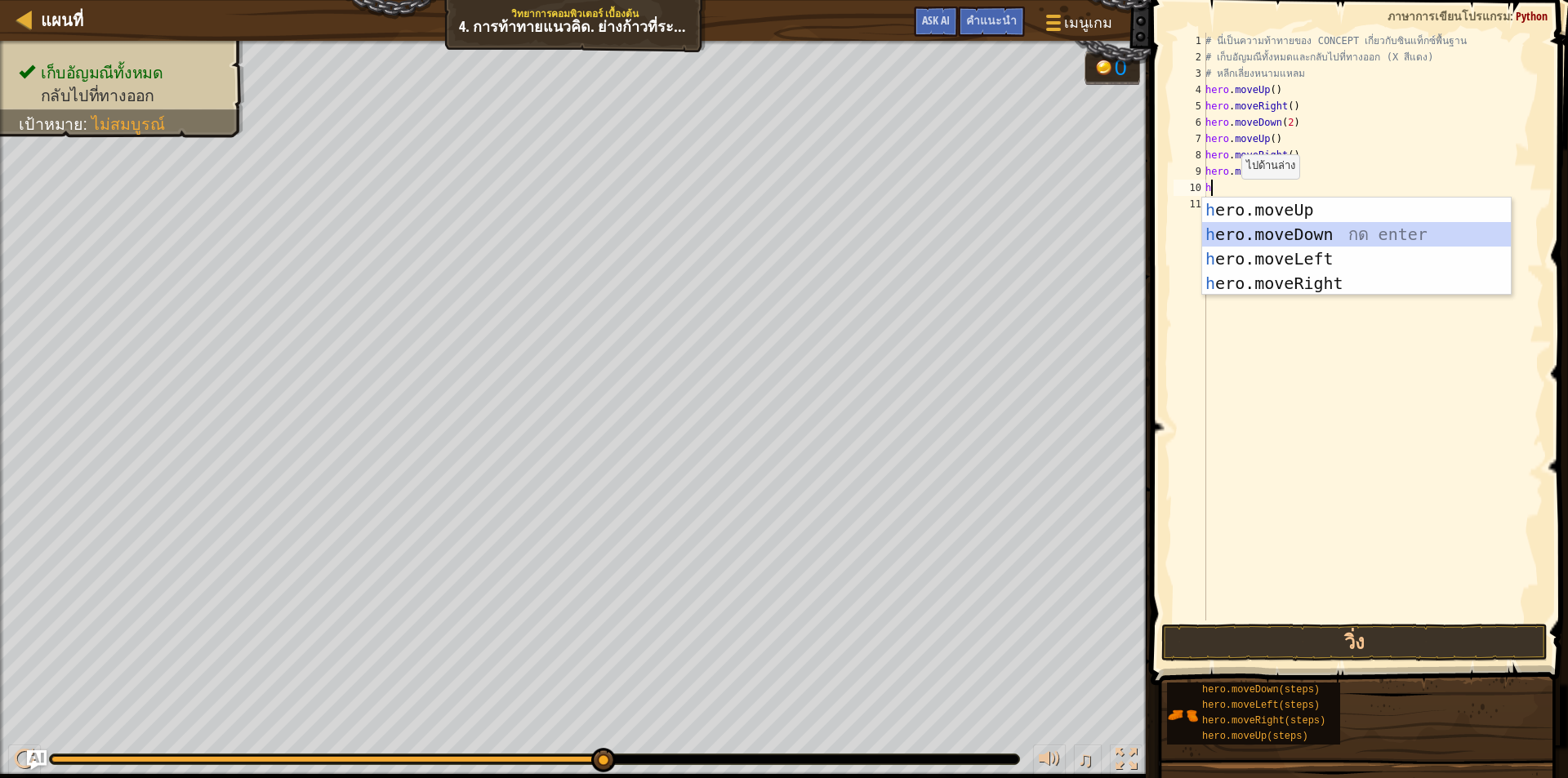
click at [1258, 223] on div "h ero.moveUp กด enter h ero.moveDown กด enter h ero.moveLeft กด enter h ero.mov…" at bounding box center [1356, 270] width 309 height 147
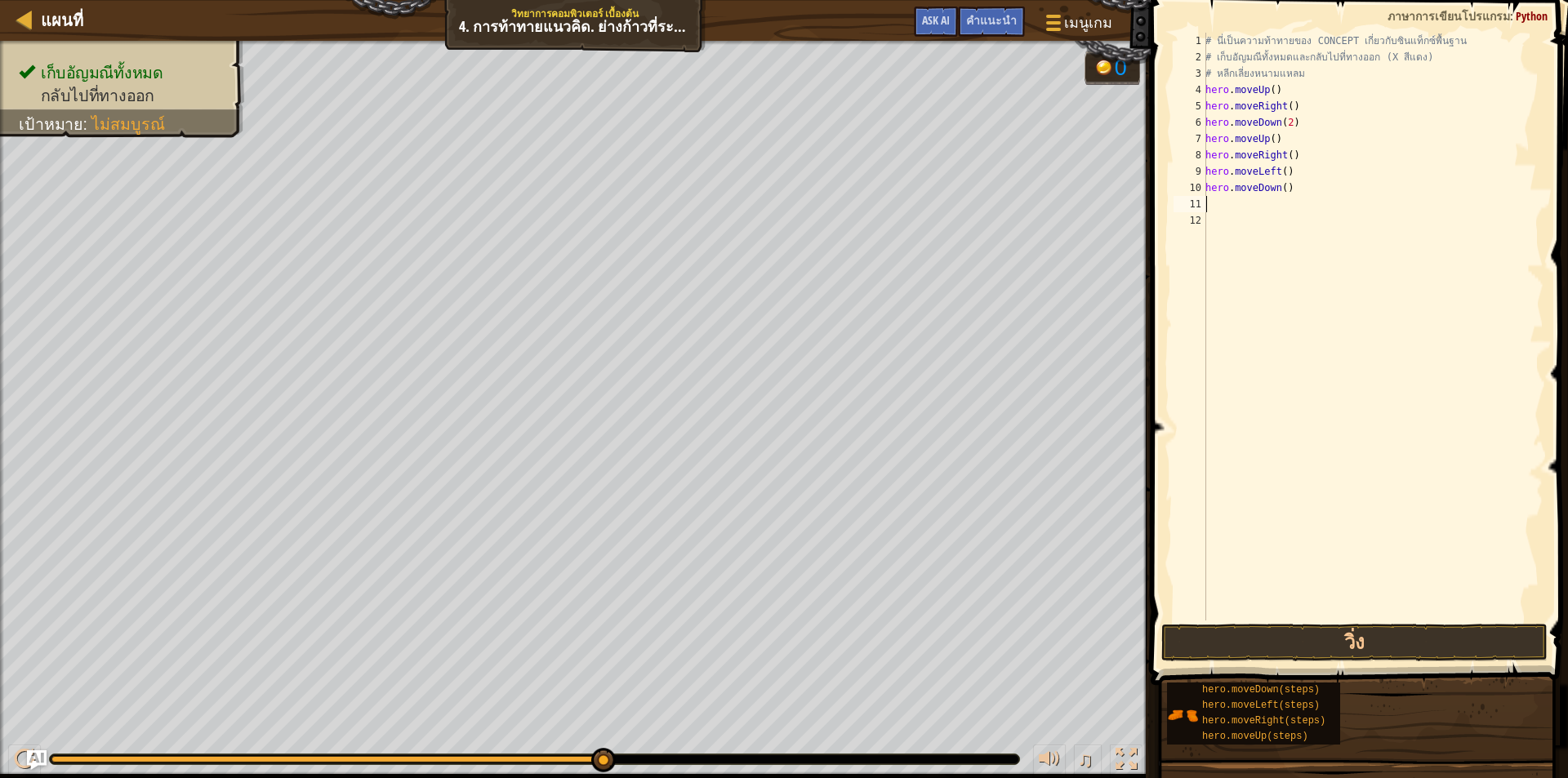
type textarea "h"
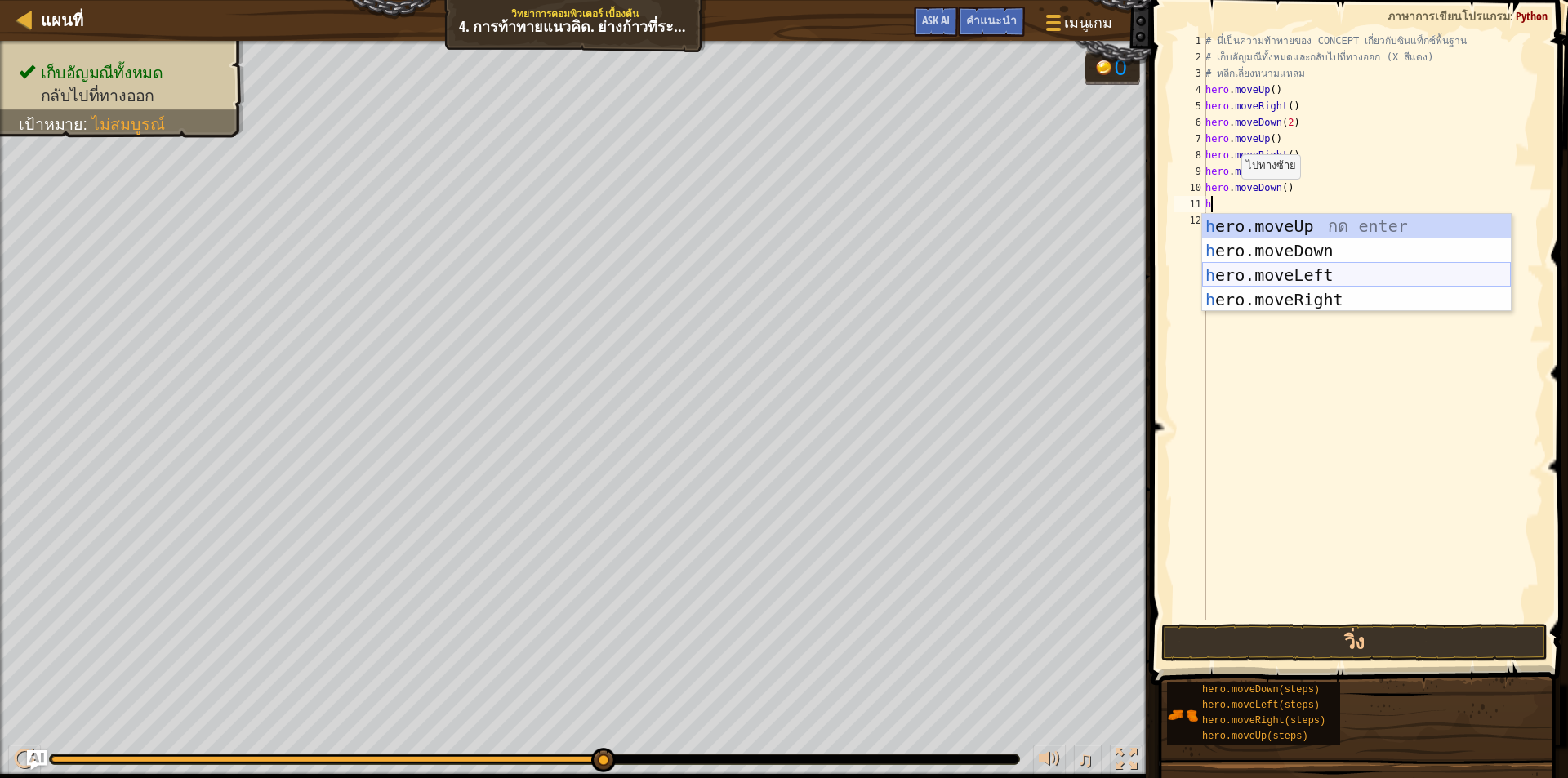
click at [1254, 277] on div "h ero.moveUp กด enter h ero.moveDown กด enter h ero.moveLeft กด enter h ero.mov…" at bounding box center [1356, 287] width 309 height 147
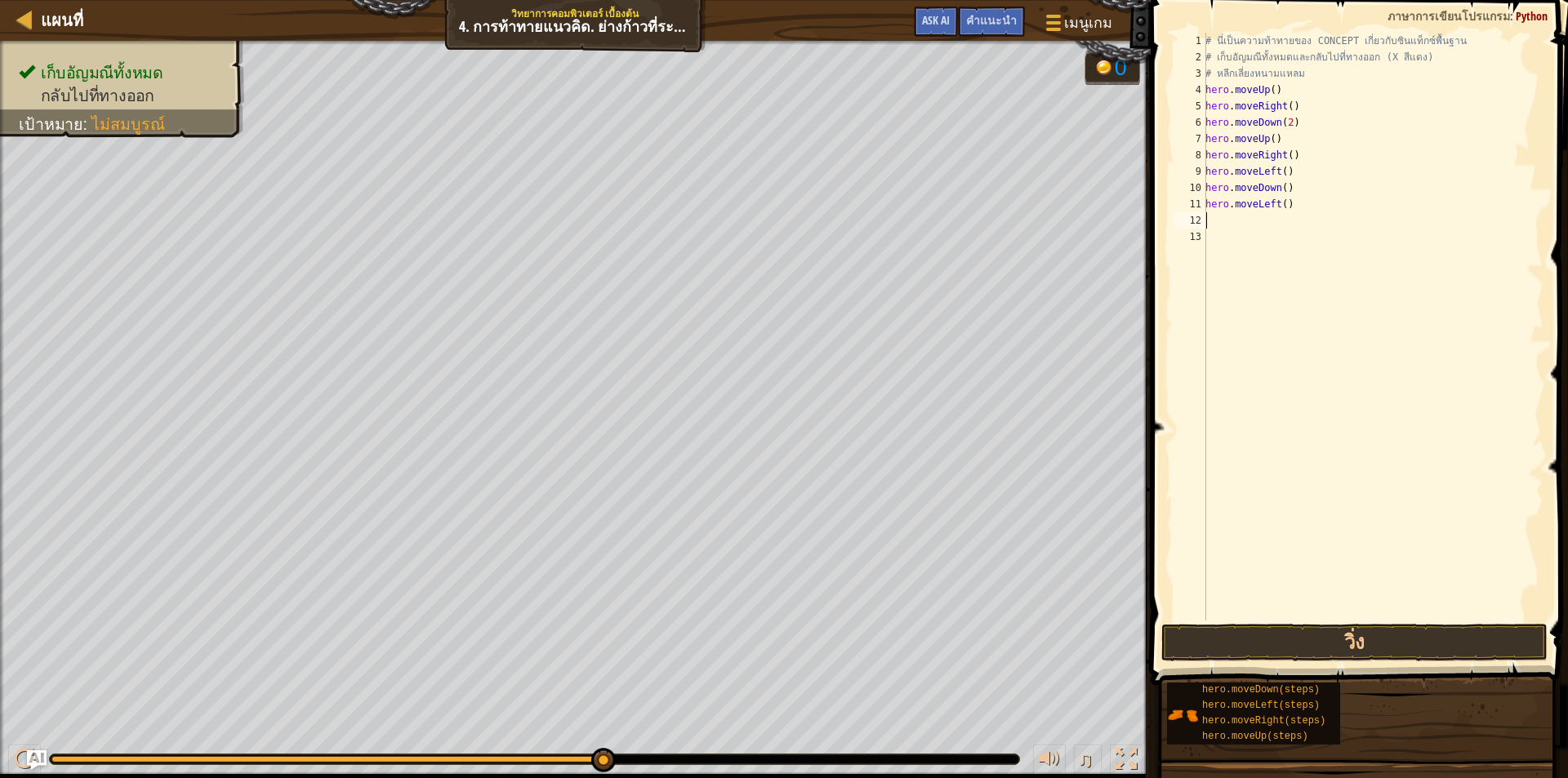
type textarea "h"
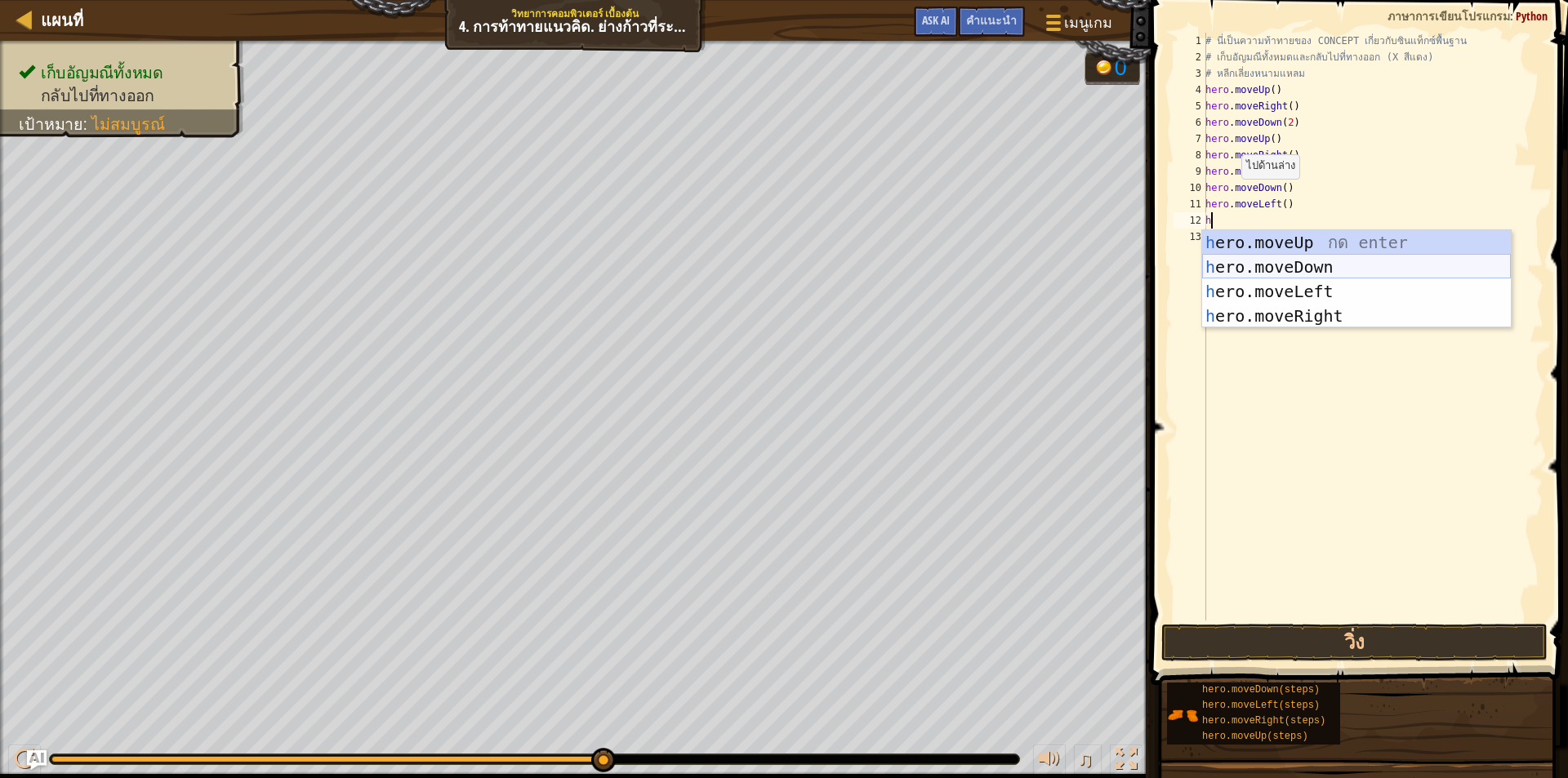
click at [1281, 264] on div "h ero.moveUp กด enter h ero.moveDown กด enter h ero.moveLeft กด enter h ero.mov…" at bounding box center [1356, 303] width 309 height 147
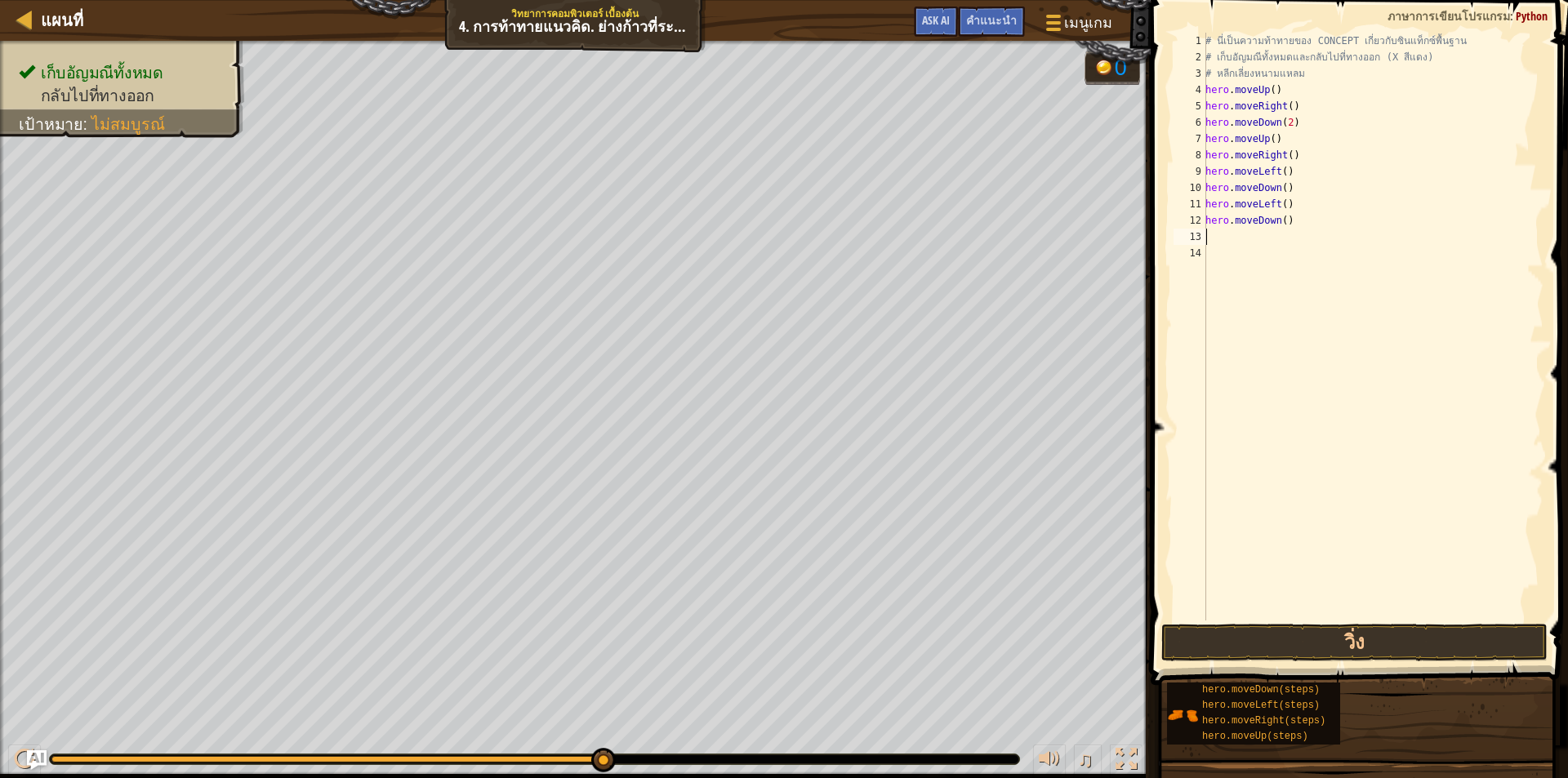
type textarea "h"
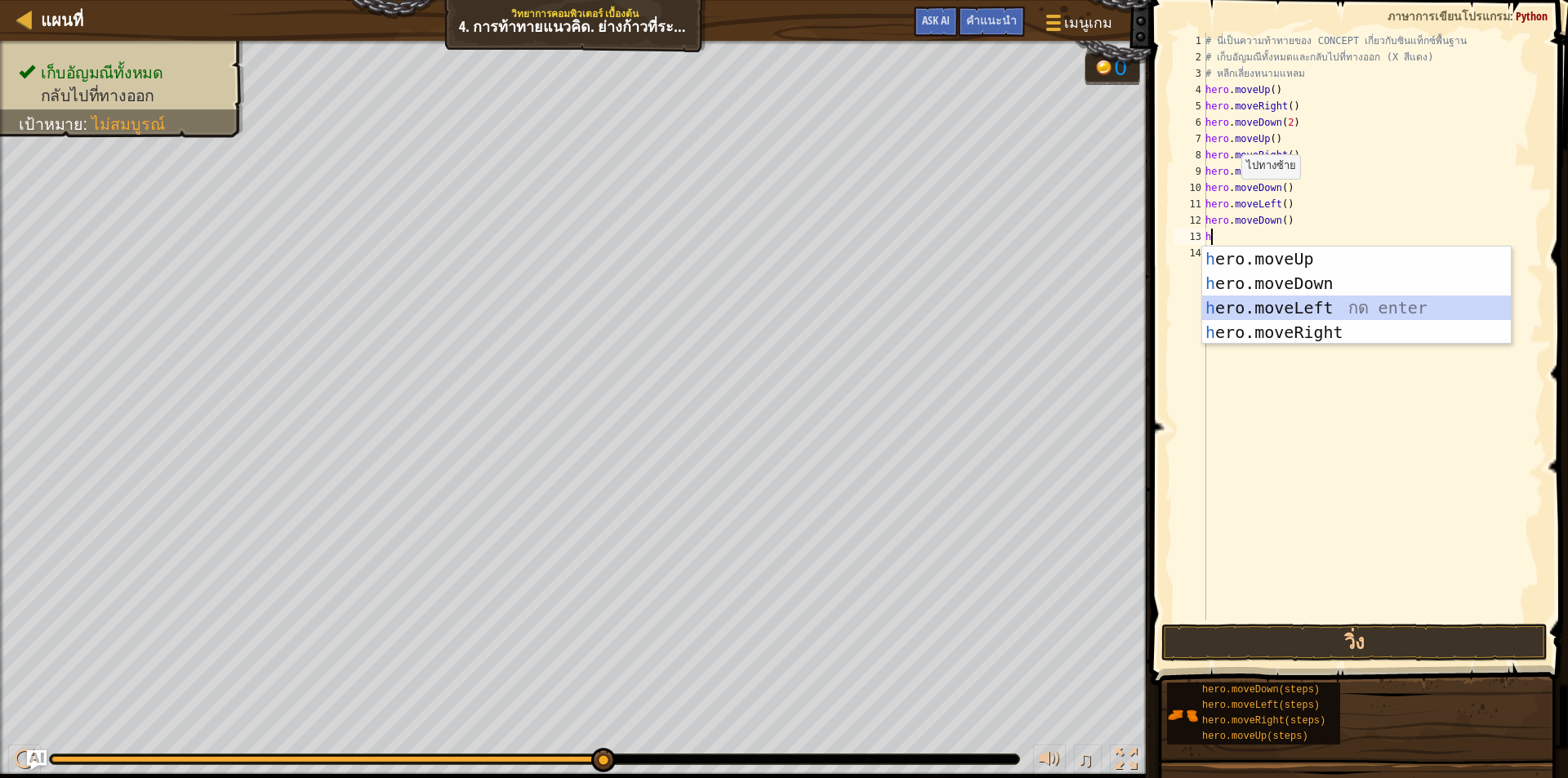
click at [1285, 308] on div "h ero.moveUp กด enter h ero.moveDown กด enter h ero.moveLeft กด enter h ero.mov…" at bounding box center [1356, 319] width 309 height 147
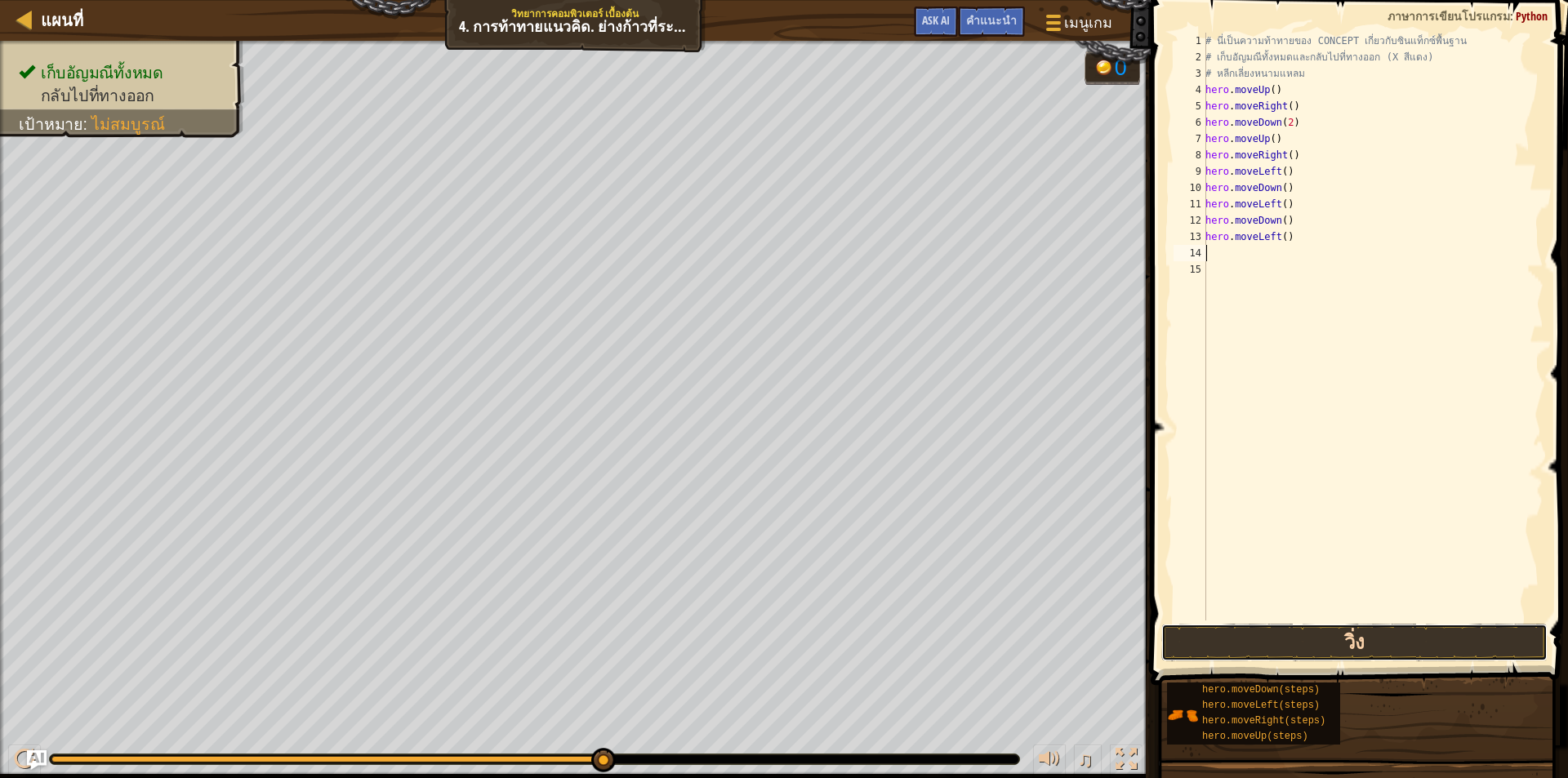
click at [1350, 645] on button "วิ่ง" at bounding box center [1355, 643] width 386 height 37
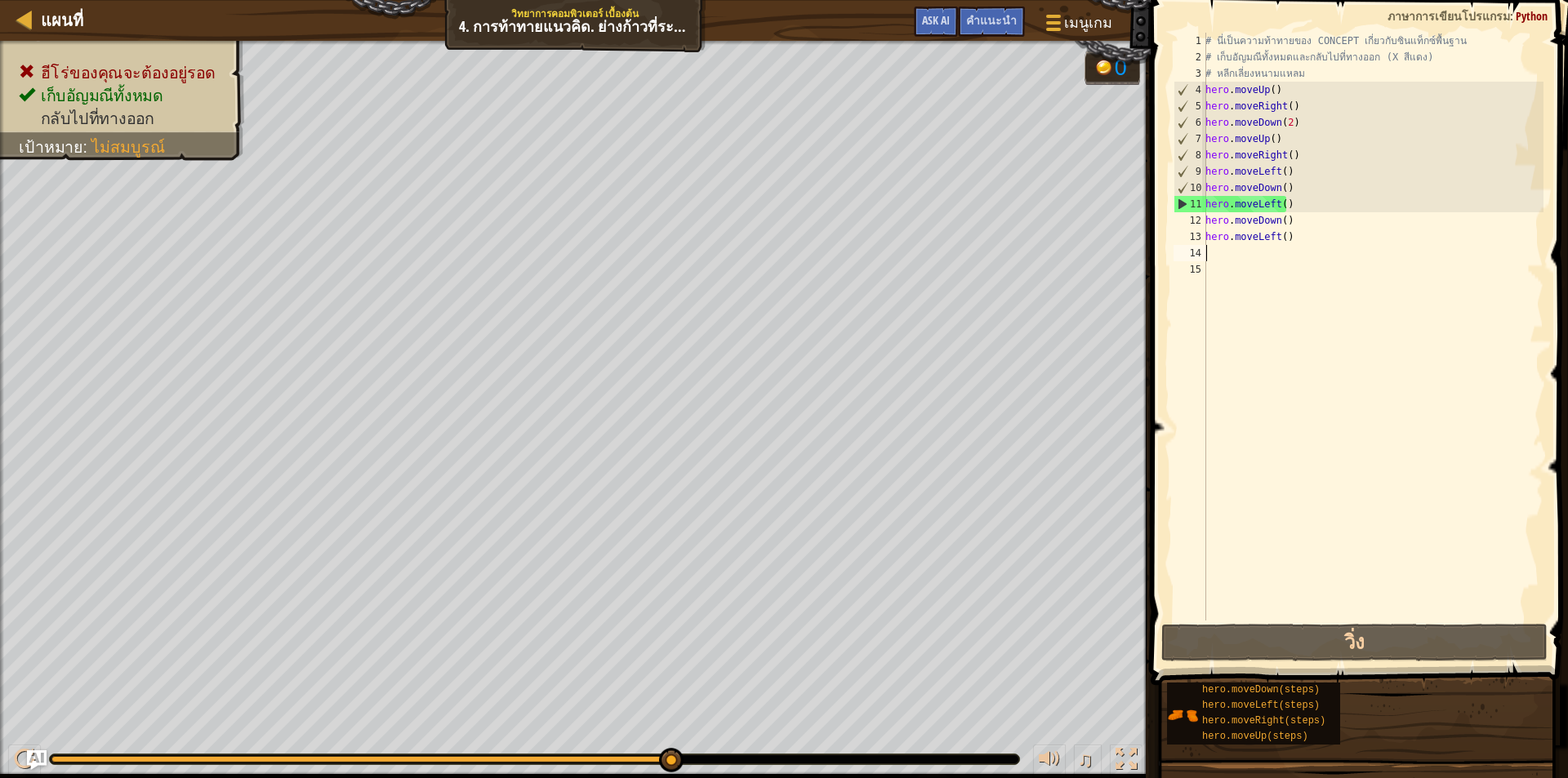
click at [1287, 188] on div "# นี่เป็นความท้าทายของ CONCEPT เกี่ยวกับซินแท็กซ์พื้นฐาน # เก็บ[PERSON_NAME]ทั้…" at bounding box center [1373, 343] width 342 height 621
drag, startPoint x: 1292, startPoint y: 191, endPoint x: 1220, endPoint y: 197, distance: 72.2
click at [1220, 199] on div "# นี่เป็นความท้าทายของ CONCEPT เกี่ยวกับซินแท็กซ์พื้นฐาน # เก็บ[PERSON_NAME]ทั้…" at bounding box center [1373, 343] width 342 height 621
type textarea "hero.moveDown() hero.moveLeft()"
click at [1526, 279] on div "# นี่เป็นความท้าทายของ CONCEPT เกี่ยวกับซินแท็กซ์พื้นฐาน # เก็บ[PERSON_NAME]ทั้…" at bounding box center [1373, 343] width 342 height 621
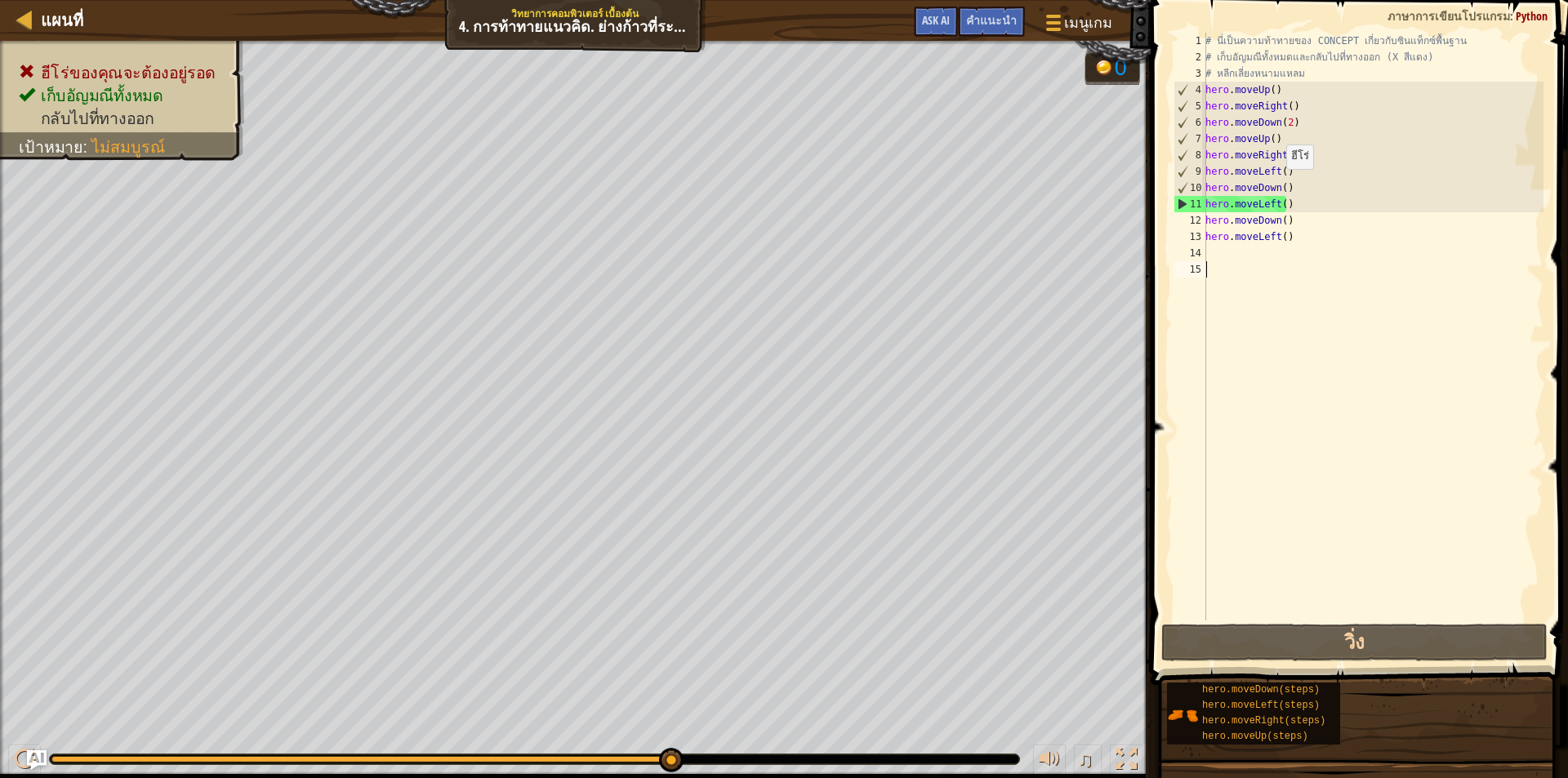
click at [1278, 185] on div "# นี่เป็นความท้าทายของ CONCEPT เกี่ยวกับซินแท็กซ์พื้นฐาน # เก็บ[PERSON_NAME]ทั้…" at bounding box center [1373, 343] width 342 height 621
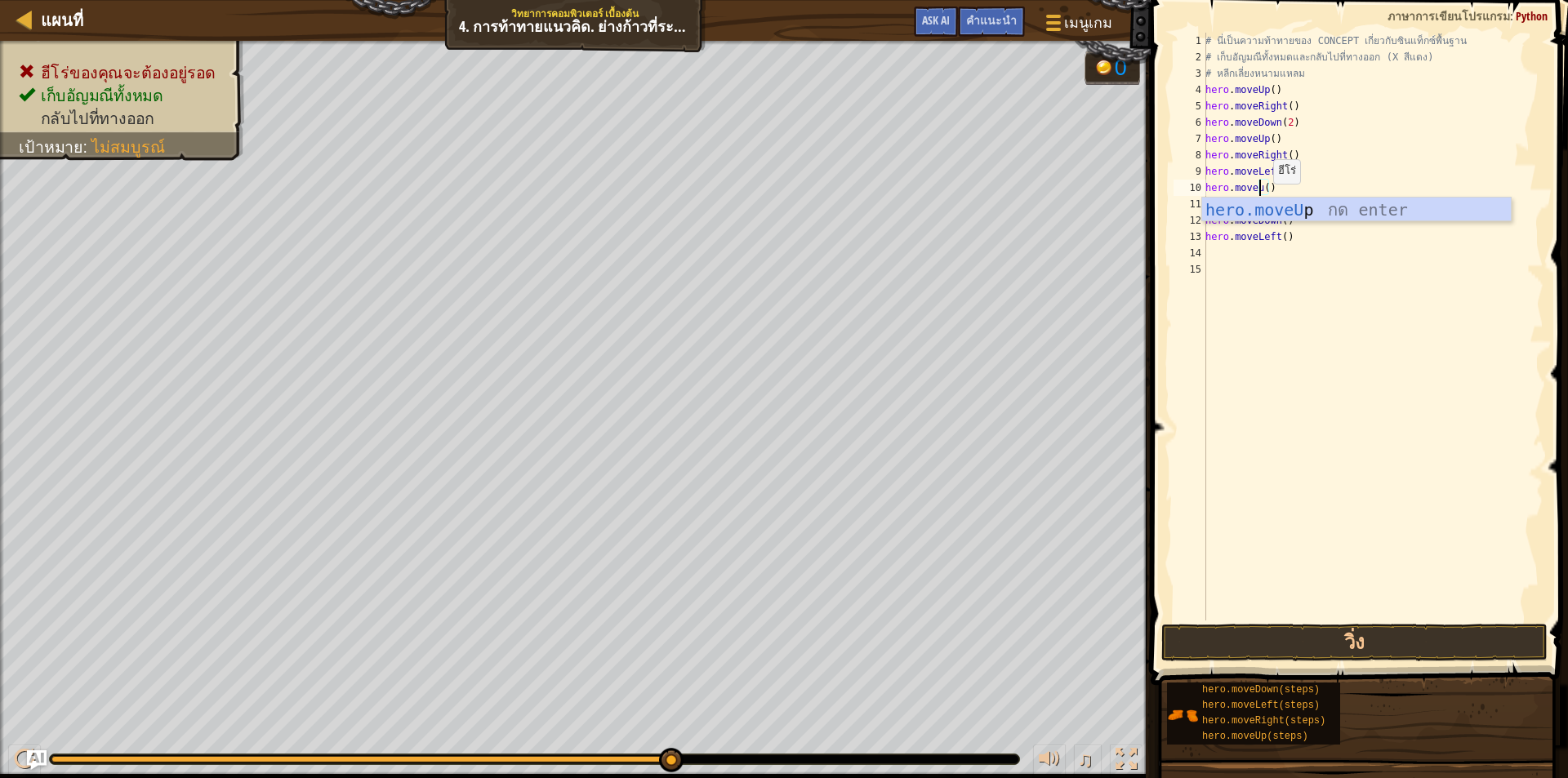
scroll to position [7, 4]
click at [1272, 214] on div "hero.moveU p กด enter" at bounding box center [1356, 234] width 309 height 74
type textarea "hero.moveUp"
click at [1364, 654] on button "วิ่ง" at bounding box center [1355, 643] width 386 height 37
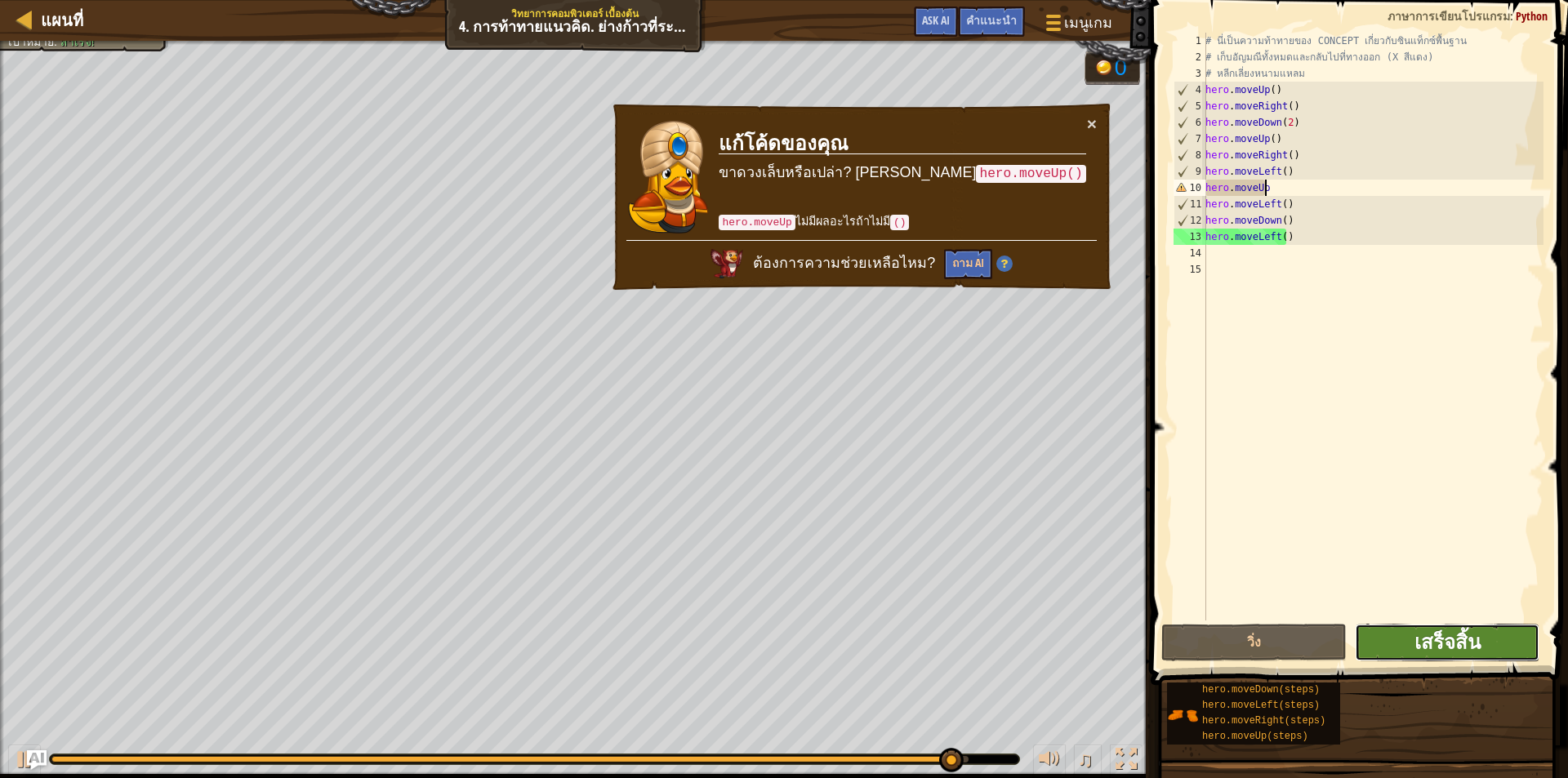
click at [1464, 641] on span "เสร็จสิ้น" at bounding box center [1448, 641] width 66 height 26
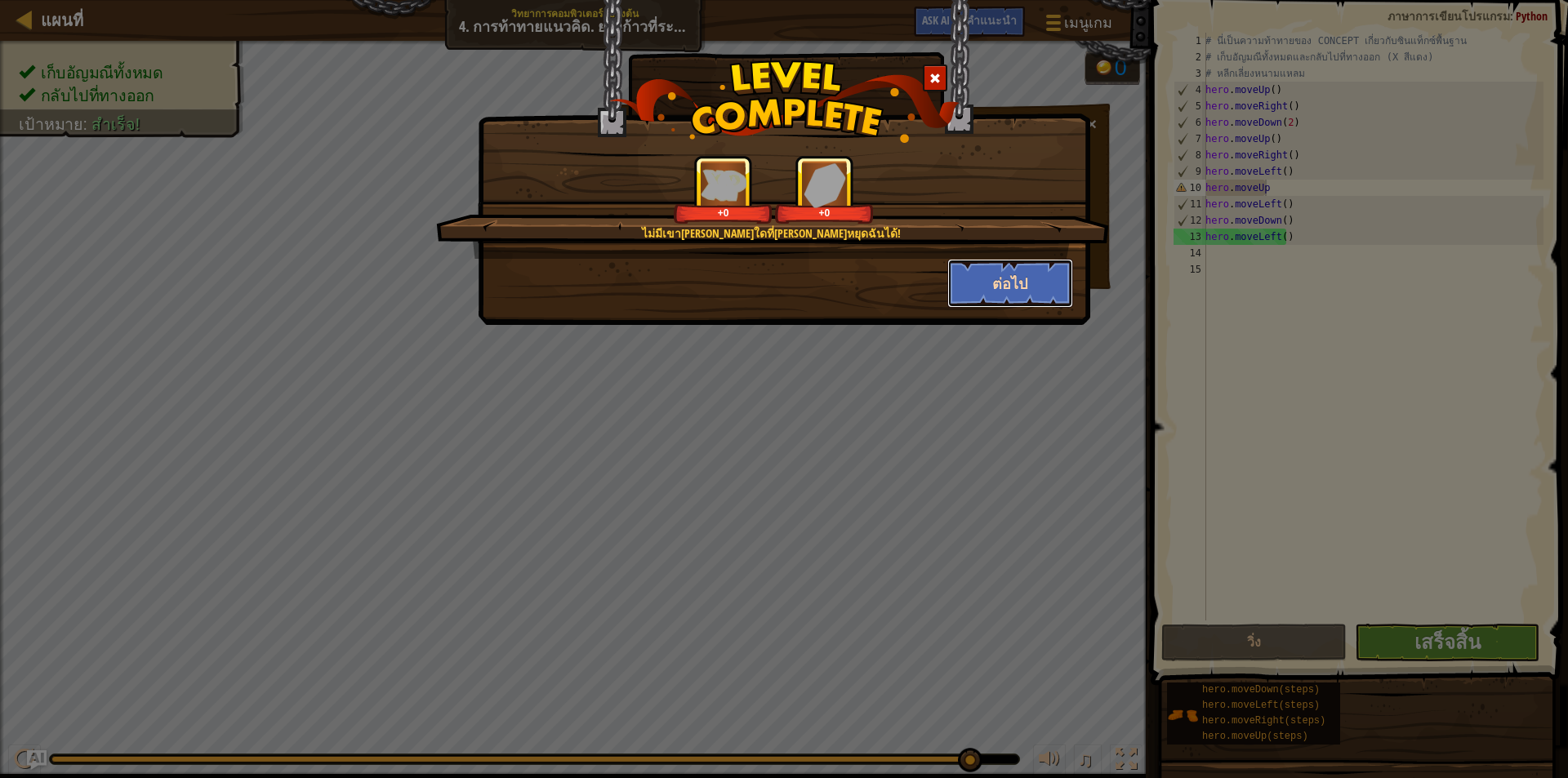
click at [986, 280] on button "ต่อไป" at bounding box center [1010, 283] width 126 height 49
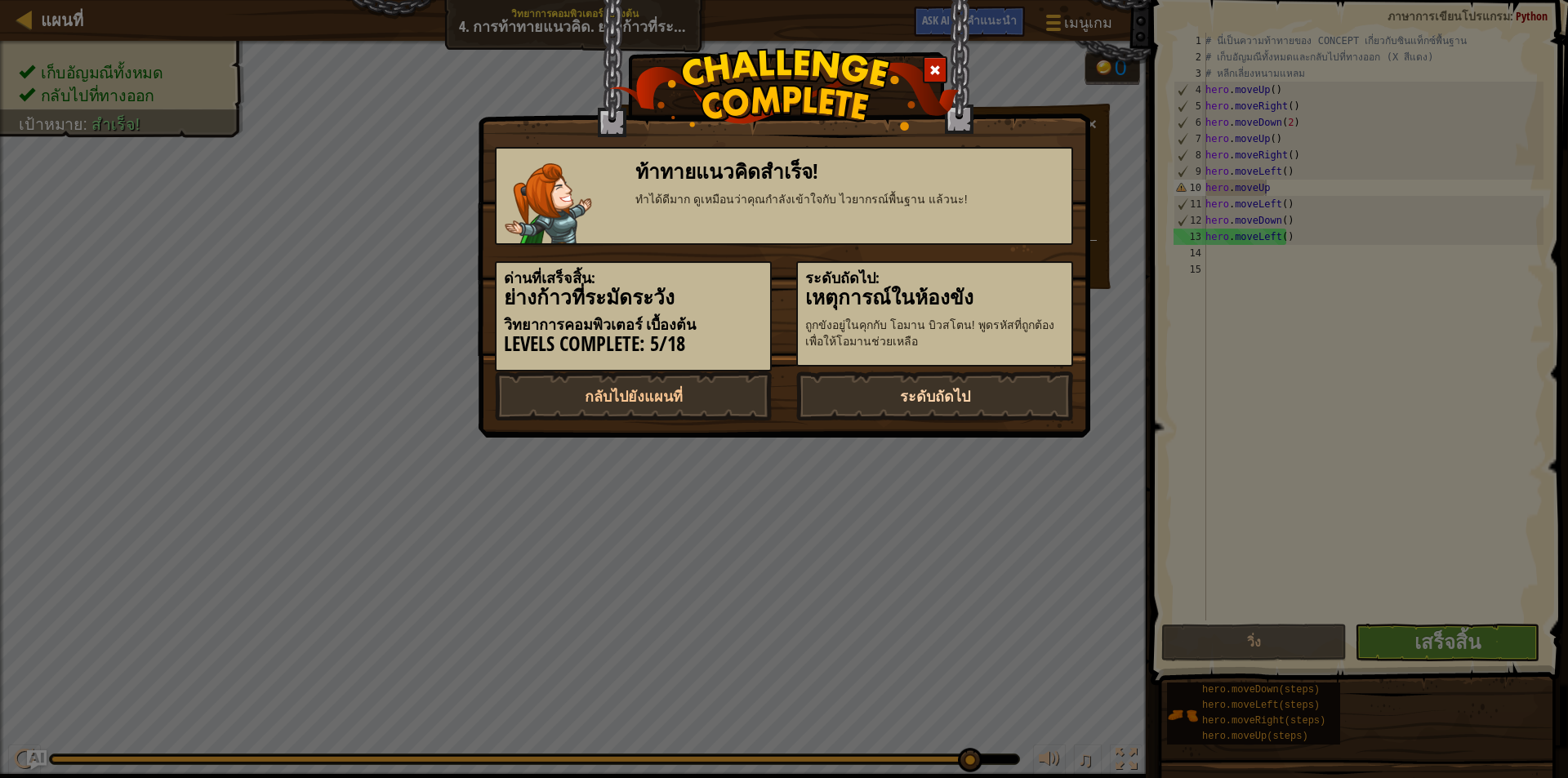
click at [971, 405] on link "ระดับถัดไป" at bounding box center [935, 396] width 277 height 49
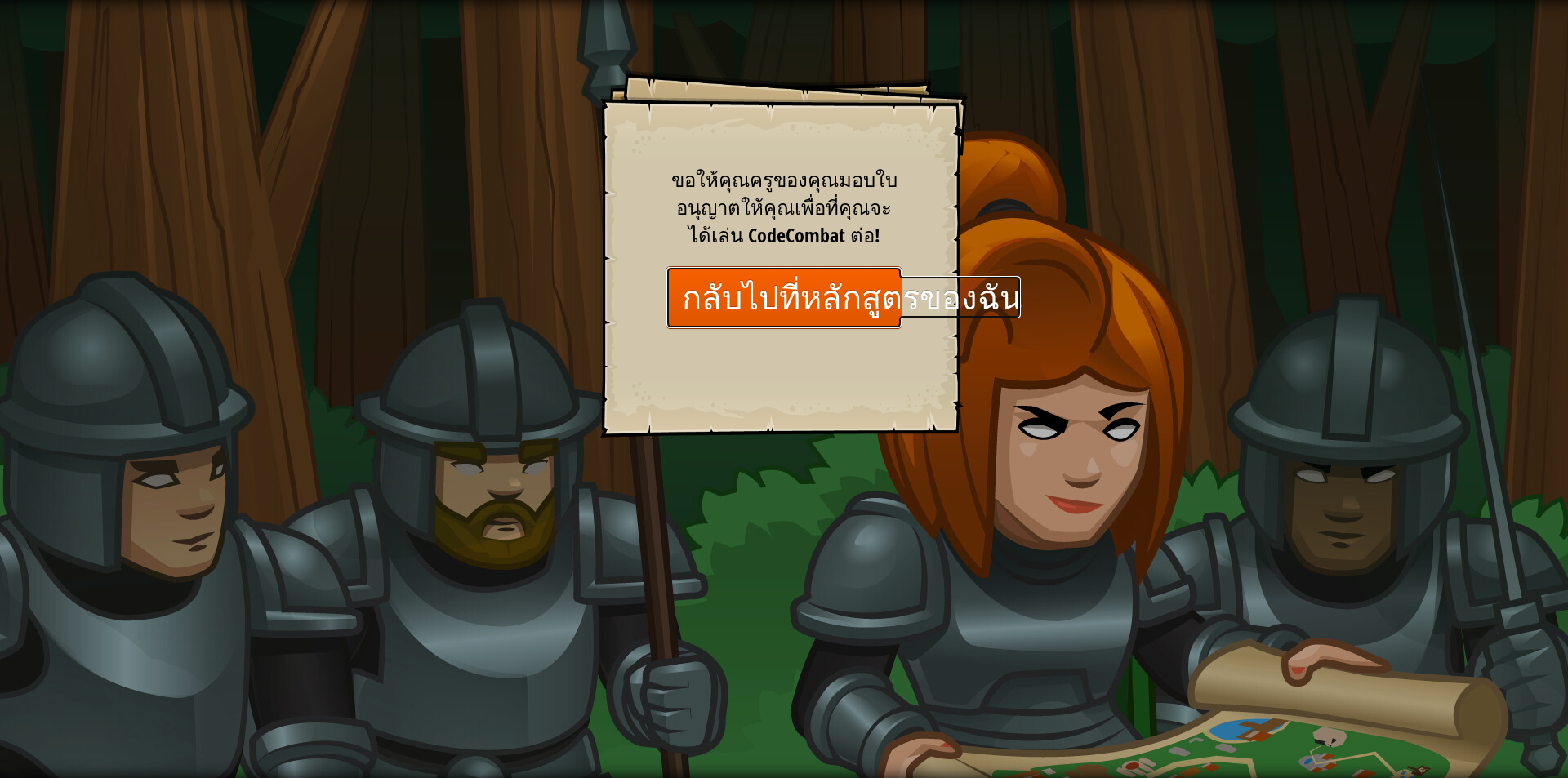
click at [683, 293] on link "กลับไปที่หลักสูตรของฉัน" at bounding box center [784, 297] width 237 height 63
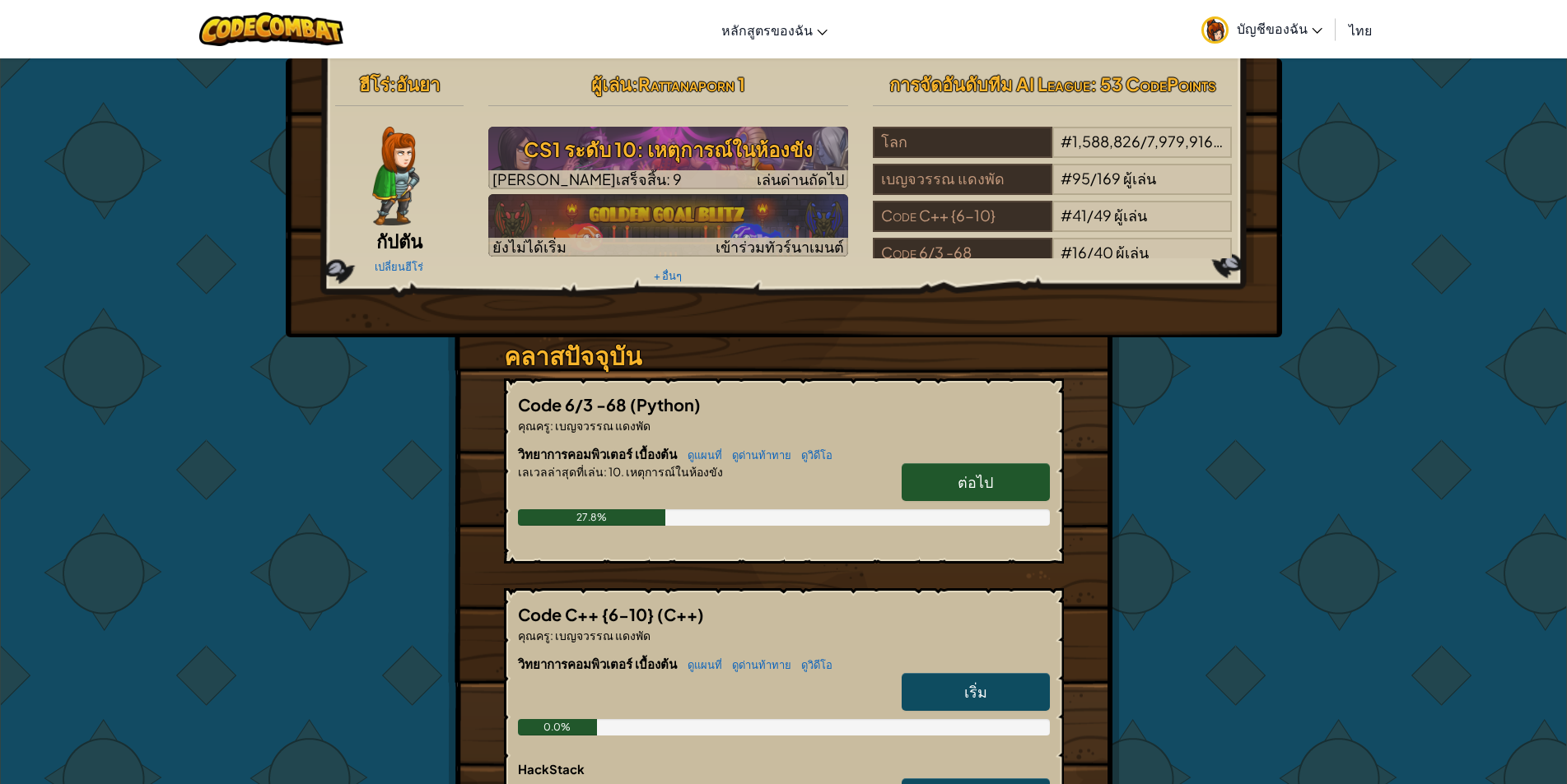
click at [973, 487] on span "ต่อไป" at bounding box center [974, 481] width 35 height 19
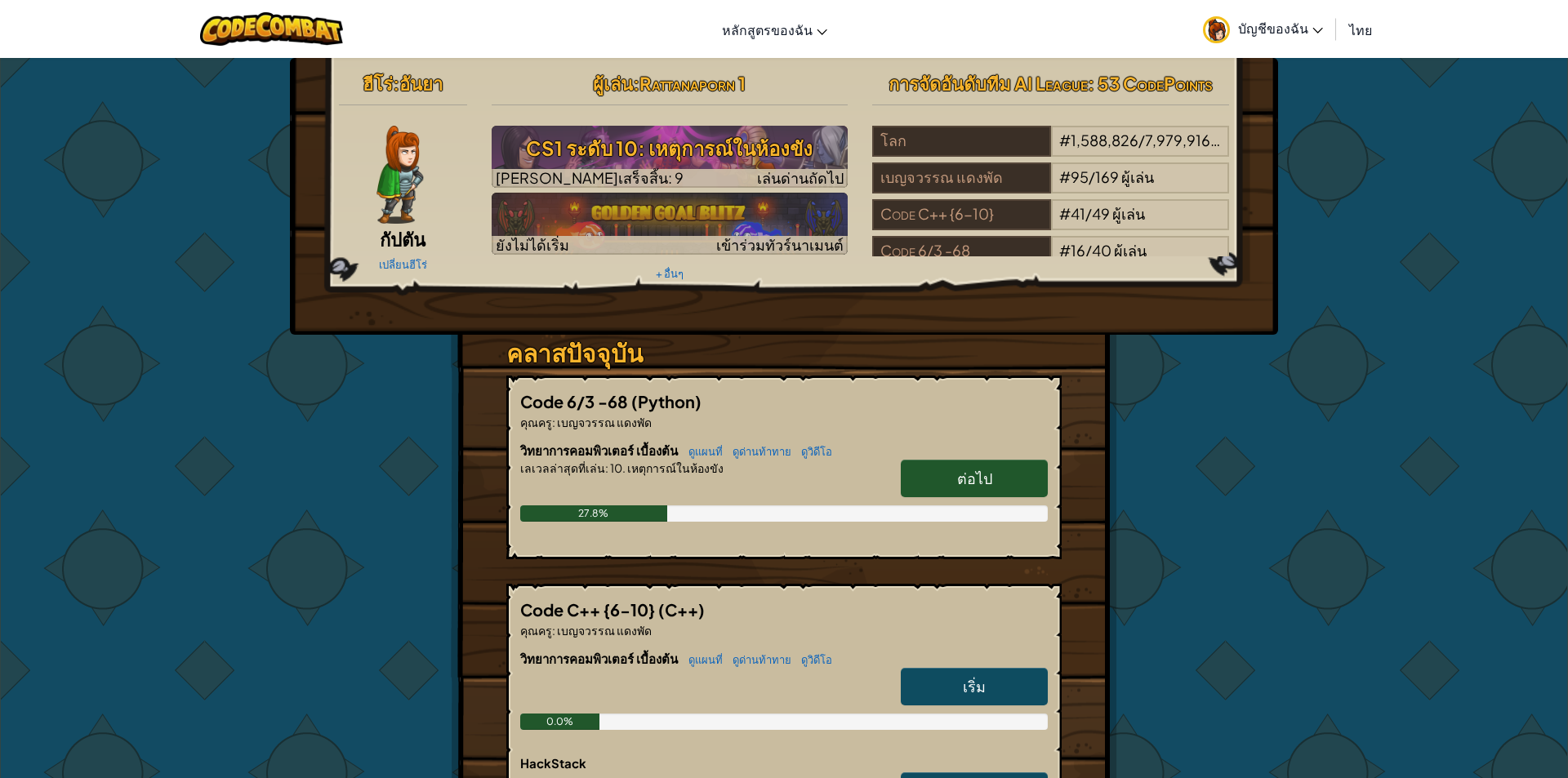
select select "th"
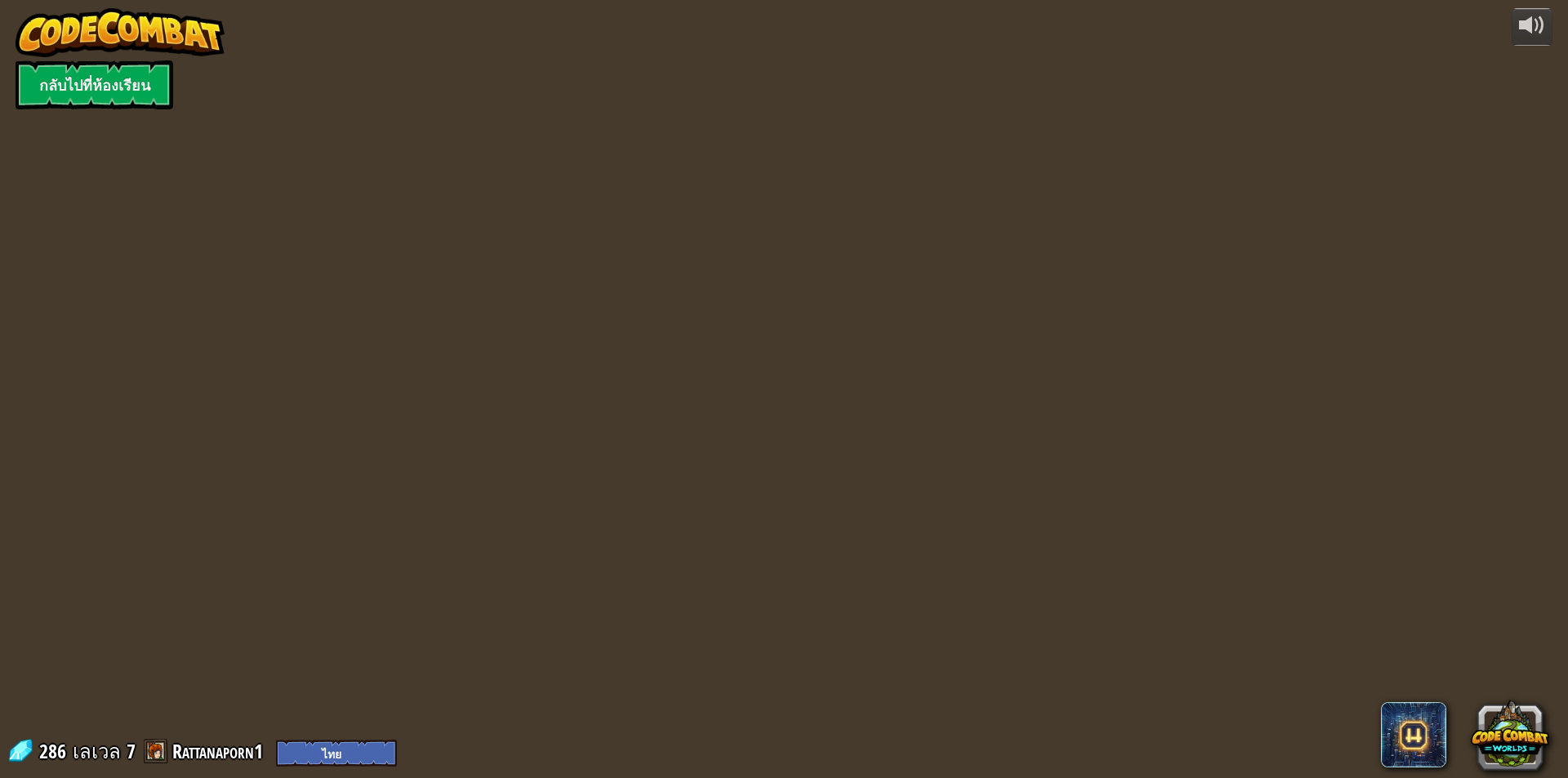
select select "th"
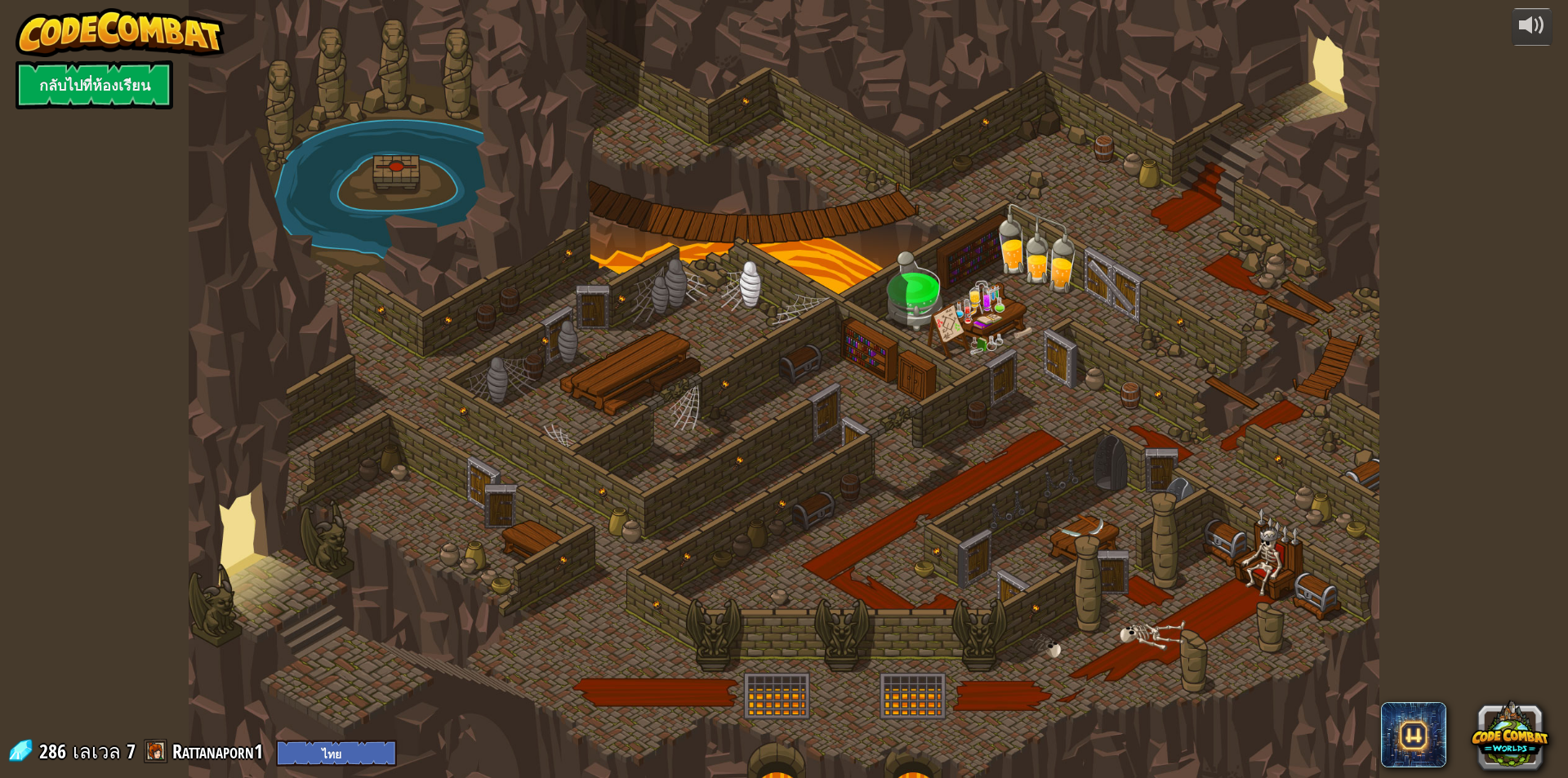
select select "th"
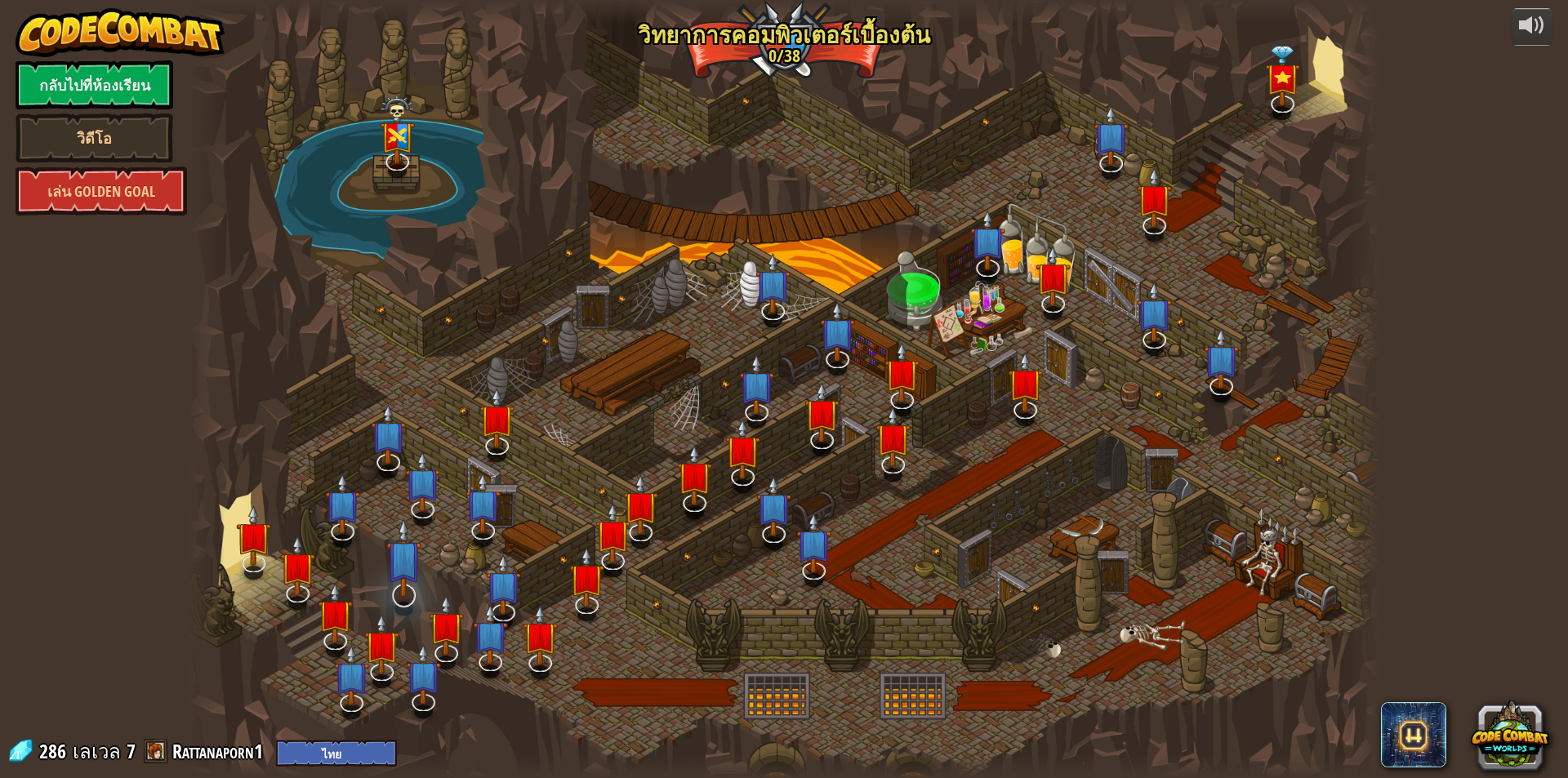
select select "th"
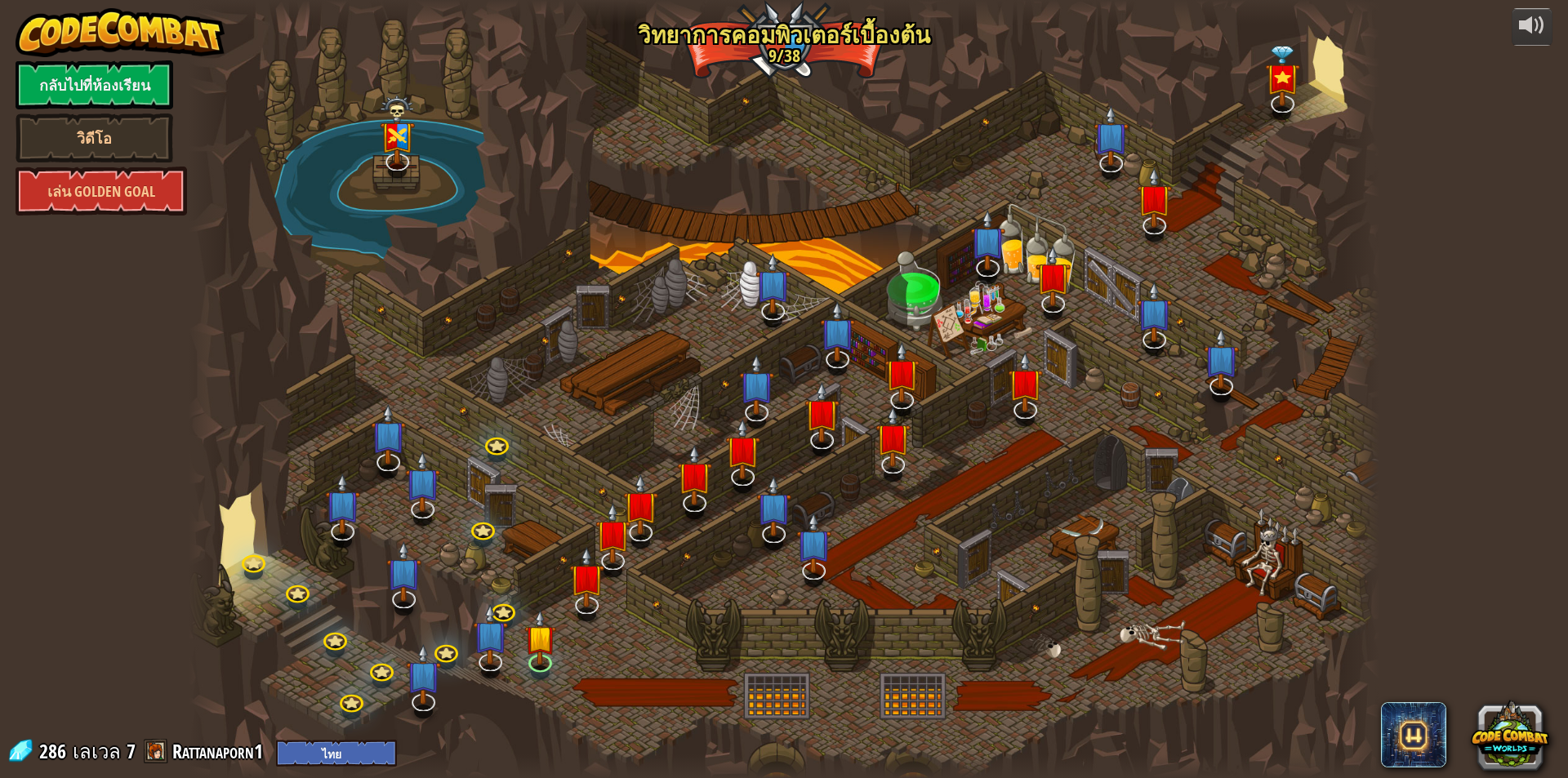
select select "th"
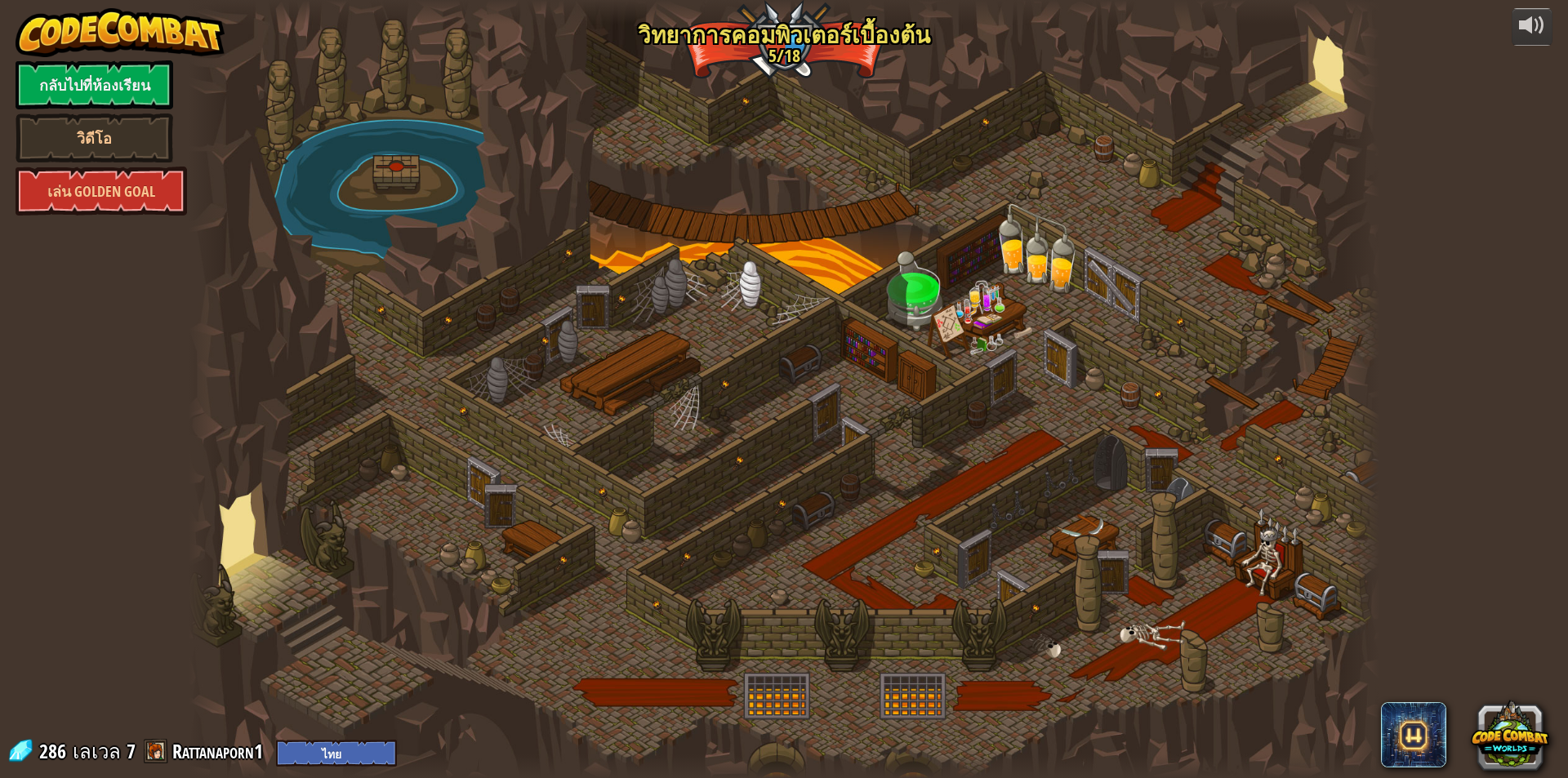
select select "th"
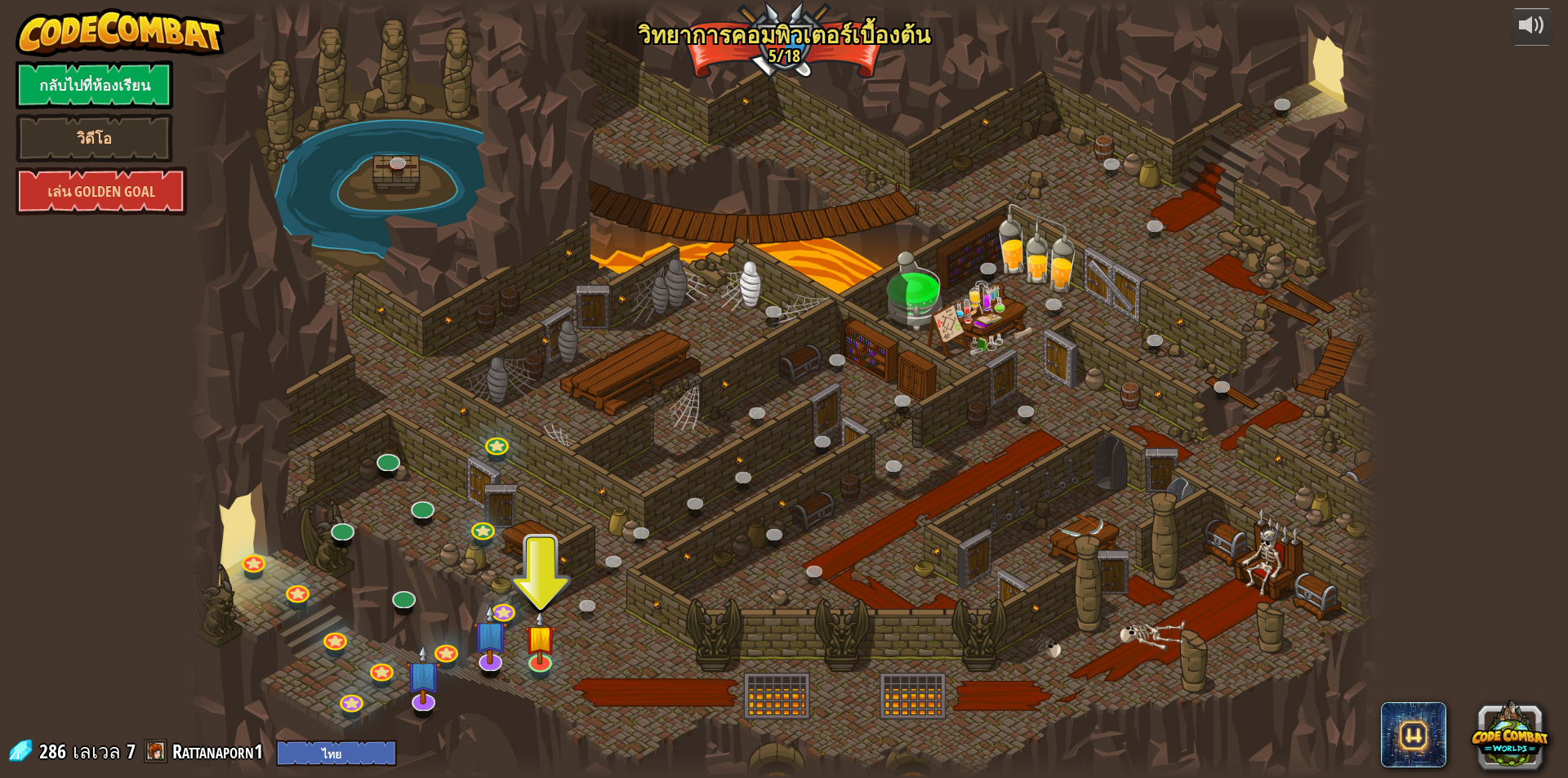
click at [406, 708] on div at bounding box center [784, 389] width 1191 height 778
click at [424, 702] on div at bounding box center [423, 698] width 24 height 24
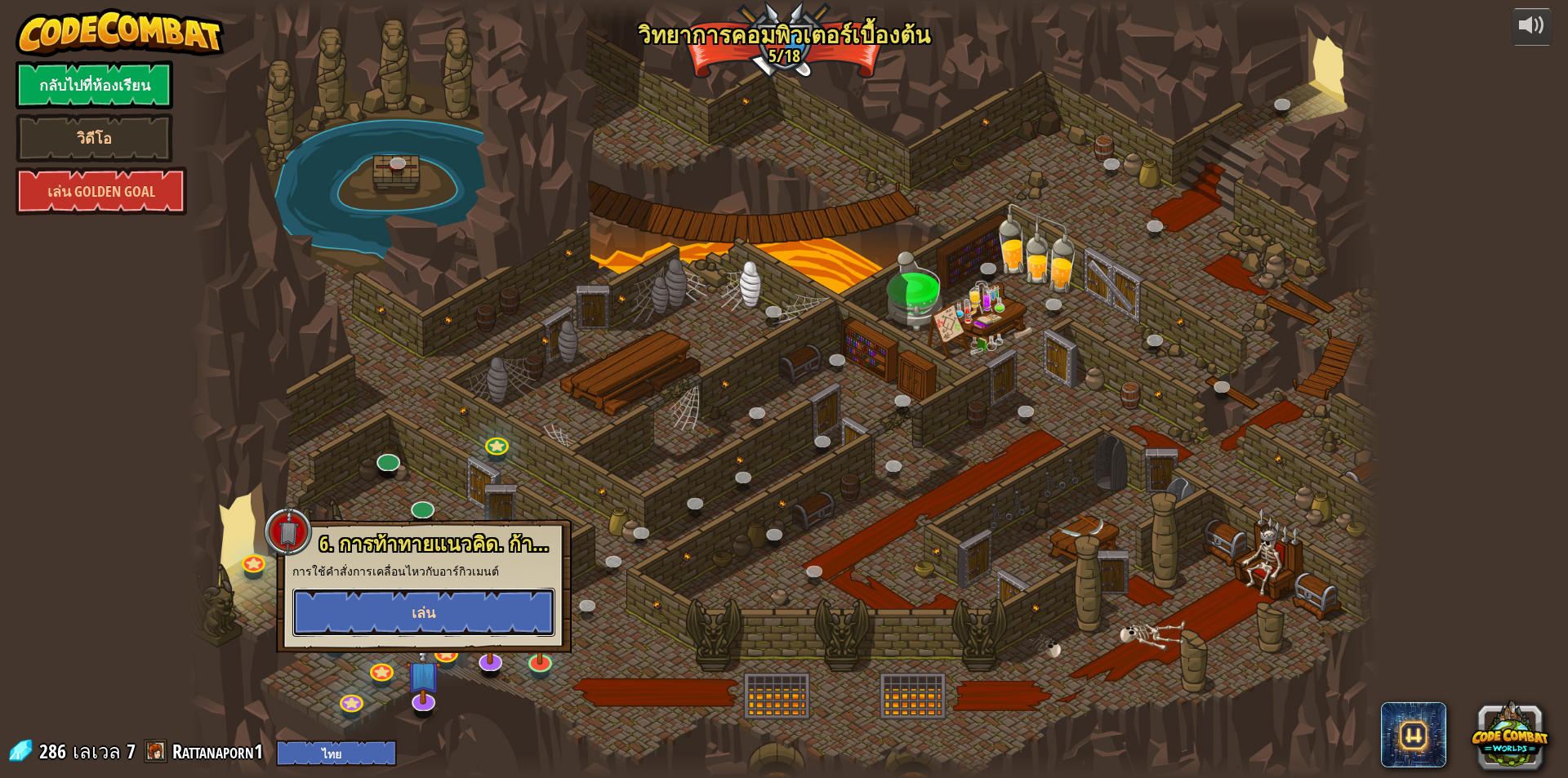
click at [463, 625] on button "เล่น" at bounding box center [424, 612] width 263 height 49
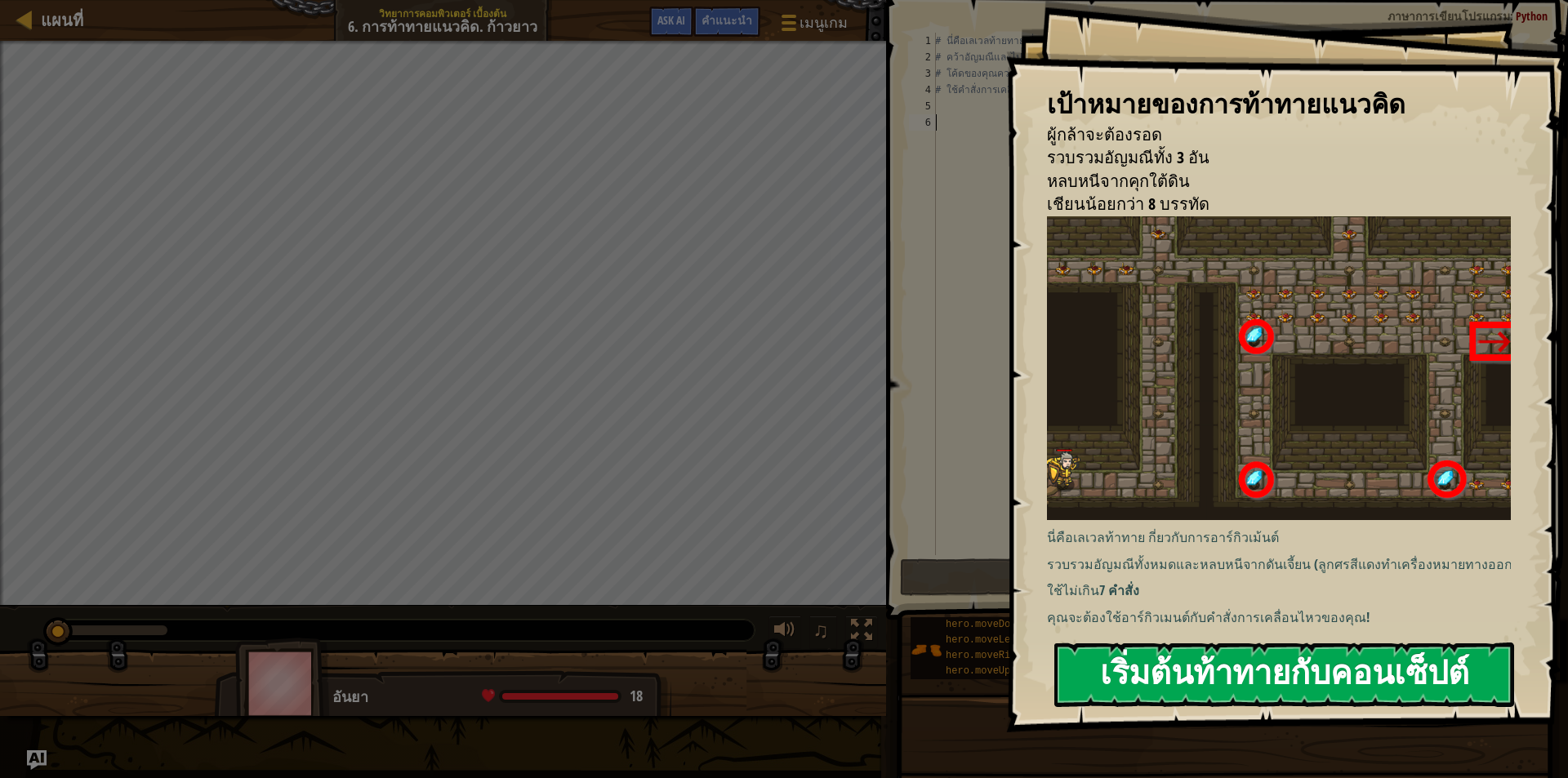
click at [1091, 698] on button "เริ่มต้นท้าทายกับคอนเซ็ปต์" at bounding box center [1284, 675] width 460 height 65
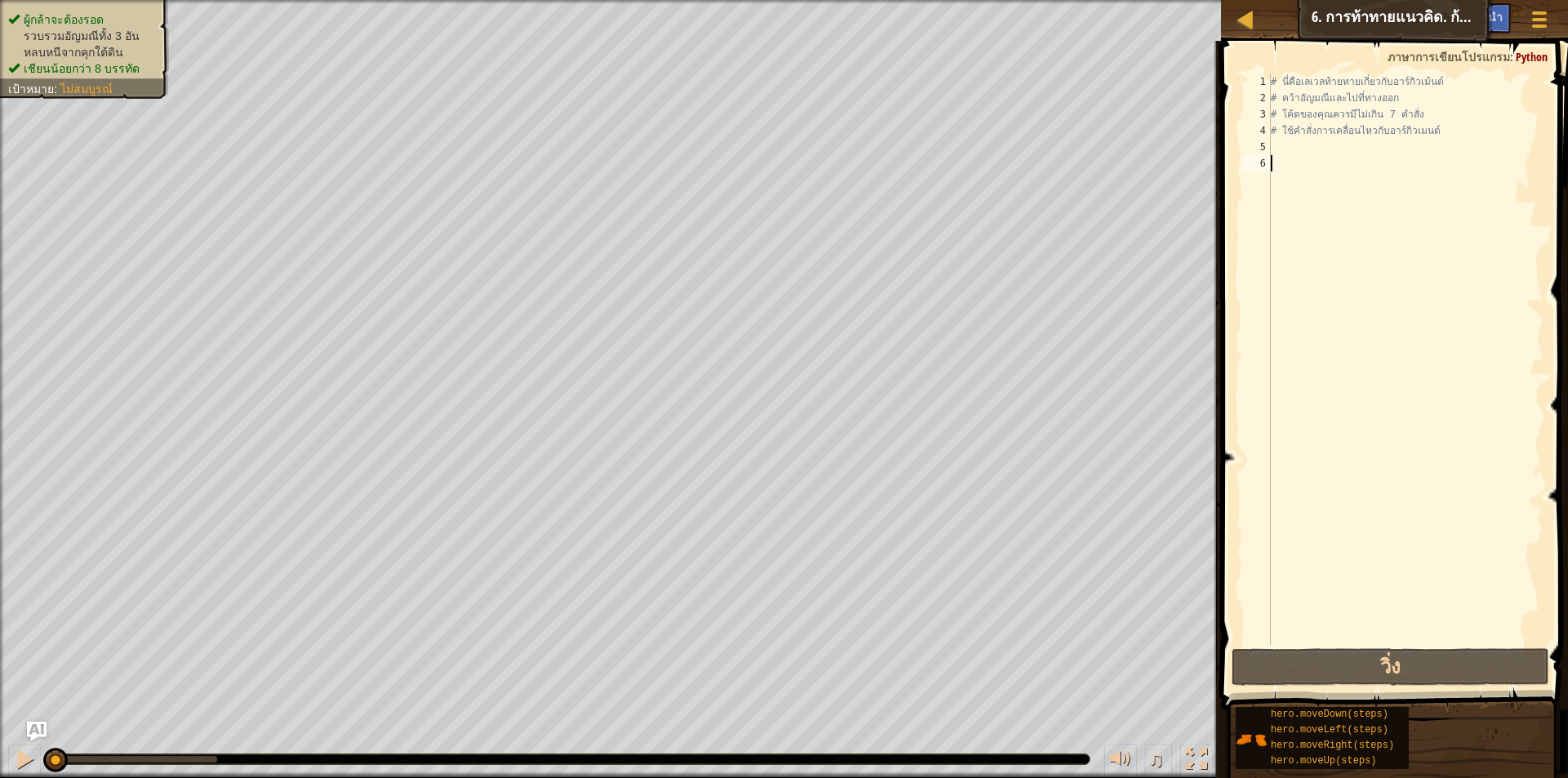
click at [1278, 147] on div "# นี่คือเลเวลท้ายทายเกี่ยวกับอาร์กิวเม้นต์ # คว้าอัญมณีและไปที่ทางออก # โค้ดของ…" at bounding box center [1405, 376] width 276 height 605
type textarea "h"
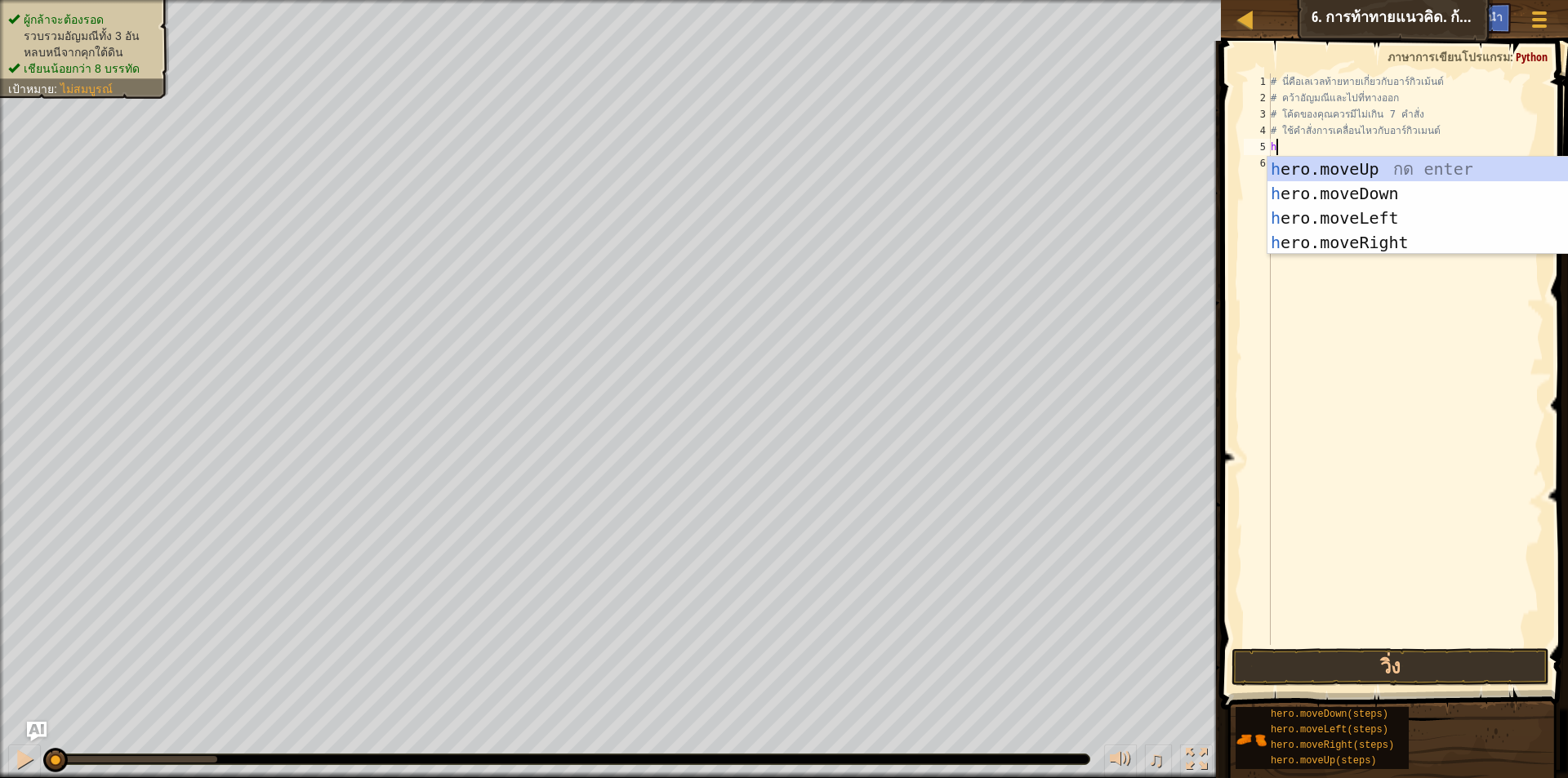
scroll to position [7, 0]
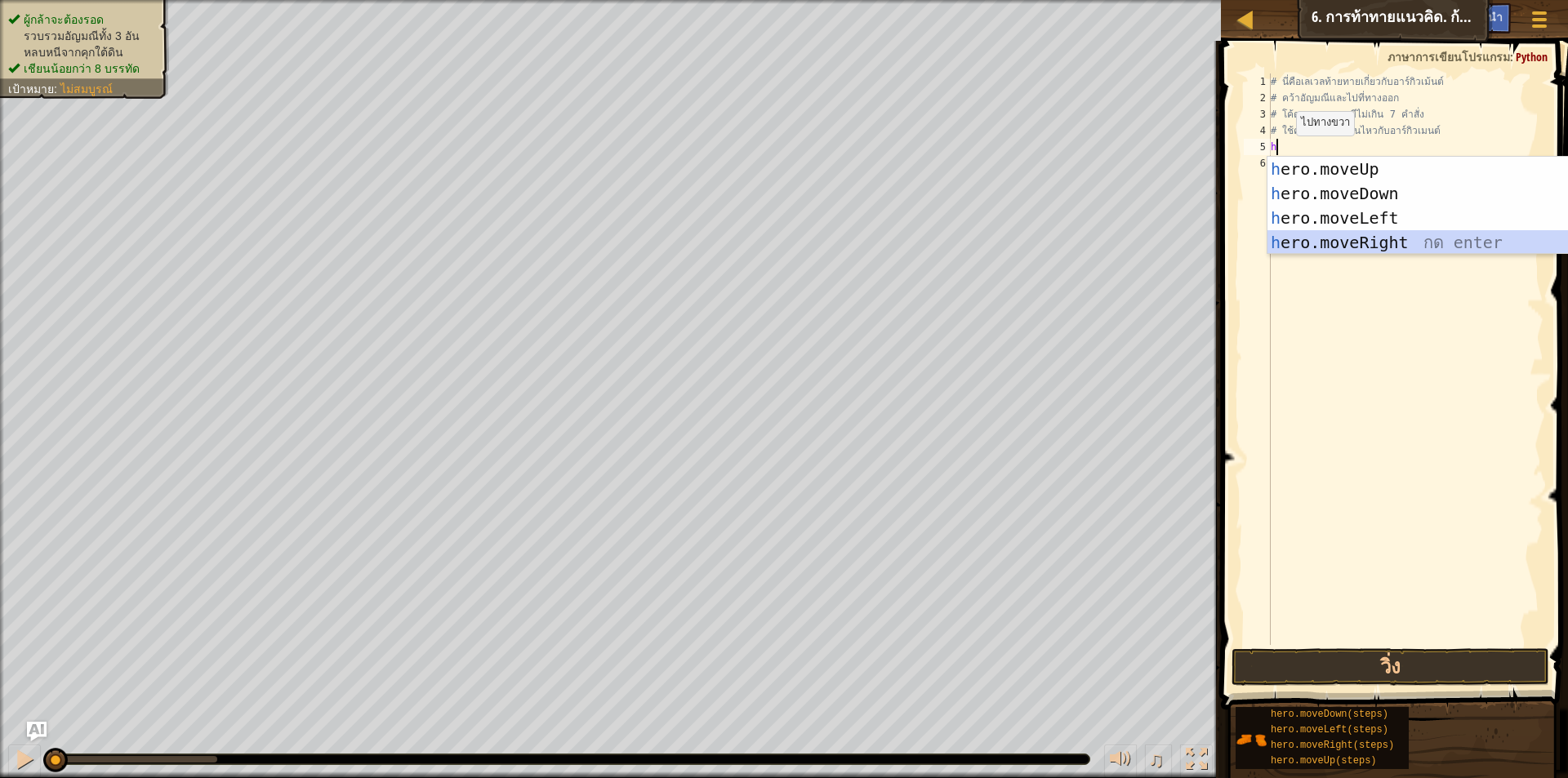
click at [1307, 244] on div "h ero.moveUp กด enter h ero.moveDown กด enter h ero.moveLeft กด enter h ero.mov…" at bounding box center [1421, 229] width 309 height 147
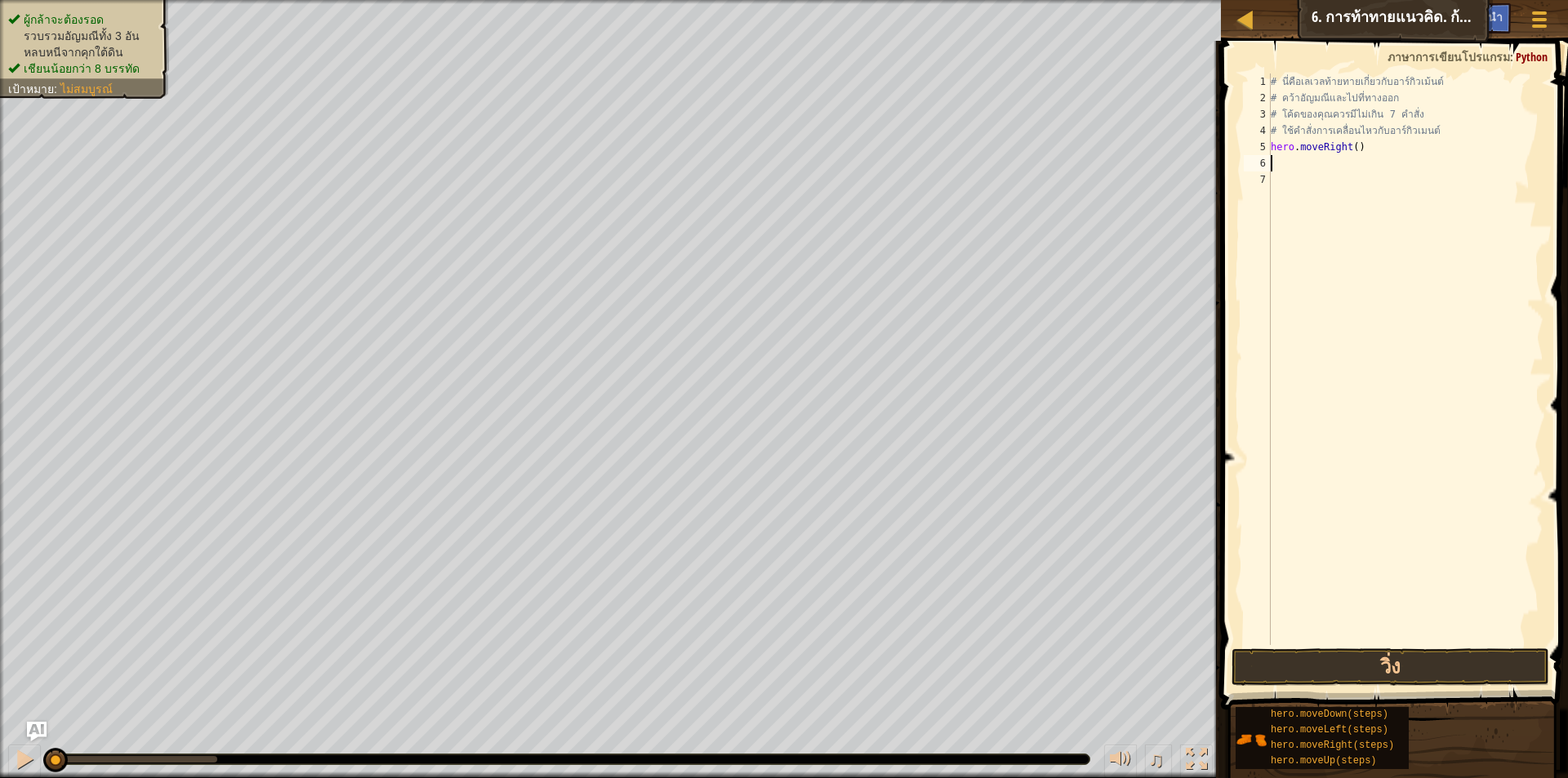
type textarea "h"
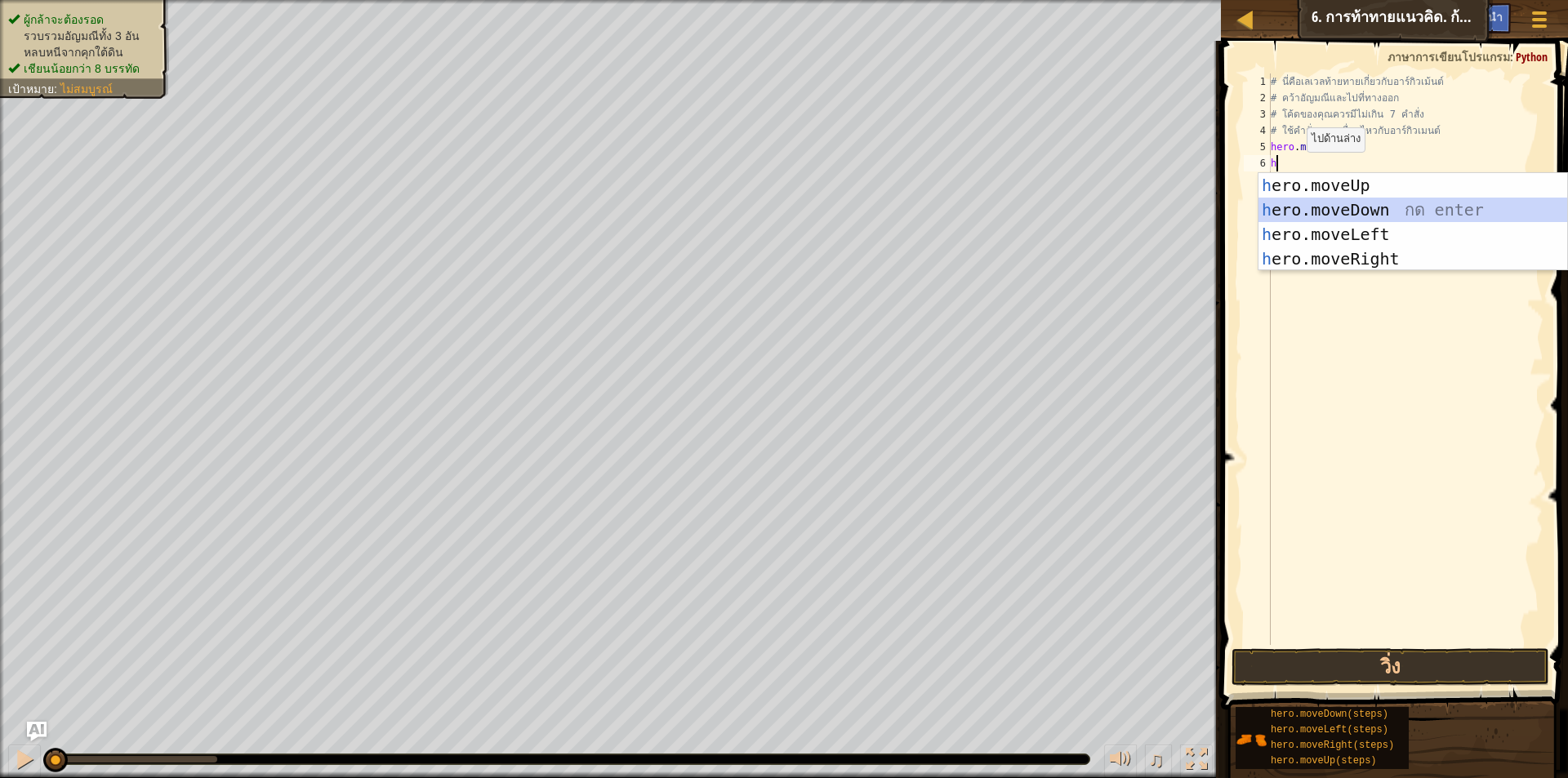
click at [1307, 200] on div "h ero.moveUp กด enter h ero.moveDown กด enter h ero.moveLeft กด enter h ero.mov…" at bounding box center [1412, 246] width 309 height 147
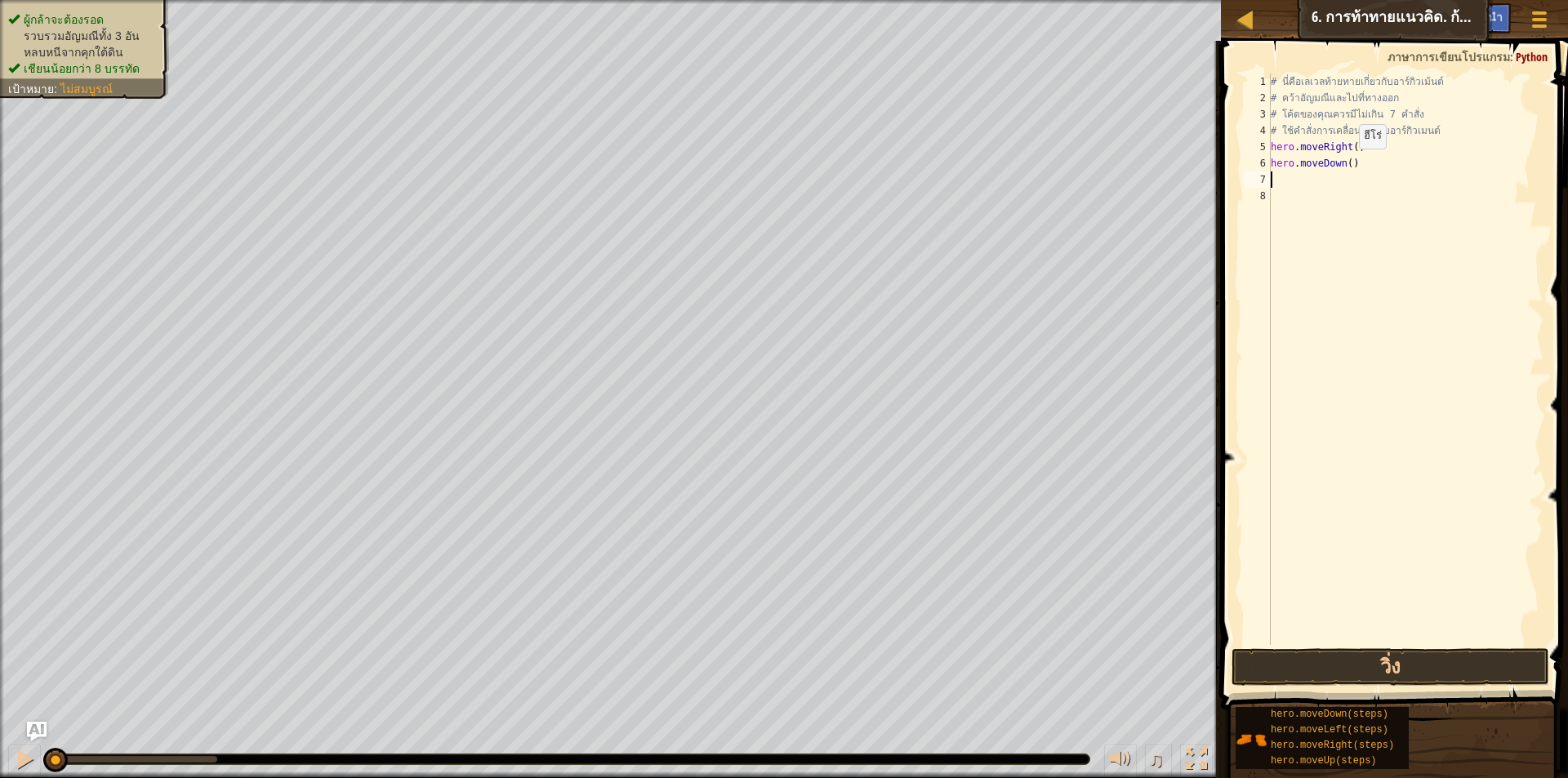
click at [1346, 165] on div "# นี่คือ[PERSON_NAME]ท้ายทายเกี่ยวกับอาร์กิวเม้นต์ # คว้า[PERSON_NAME]และไปที่ท…" at bounding box center [1405, 376] width 276 height 605
type textarea "hero.moveDown()"
click at [1310, 181] on div "# นี่คือ[PERSON_NAME]ท้ายทายเกี่ยวกับอาร์กิวเม้นต์ # คว้า[PERSON_NAME]และไปที่ท…" at bounding box center [1405, 376] width 276 height 605
type textarea "h"
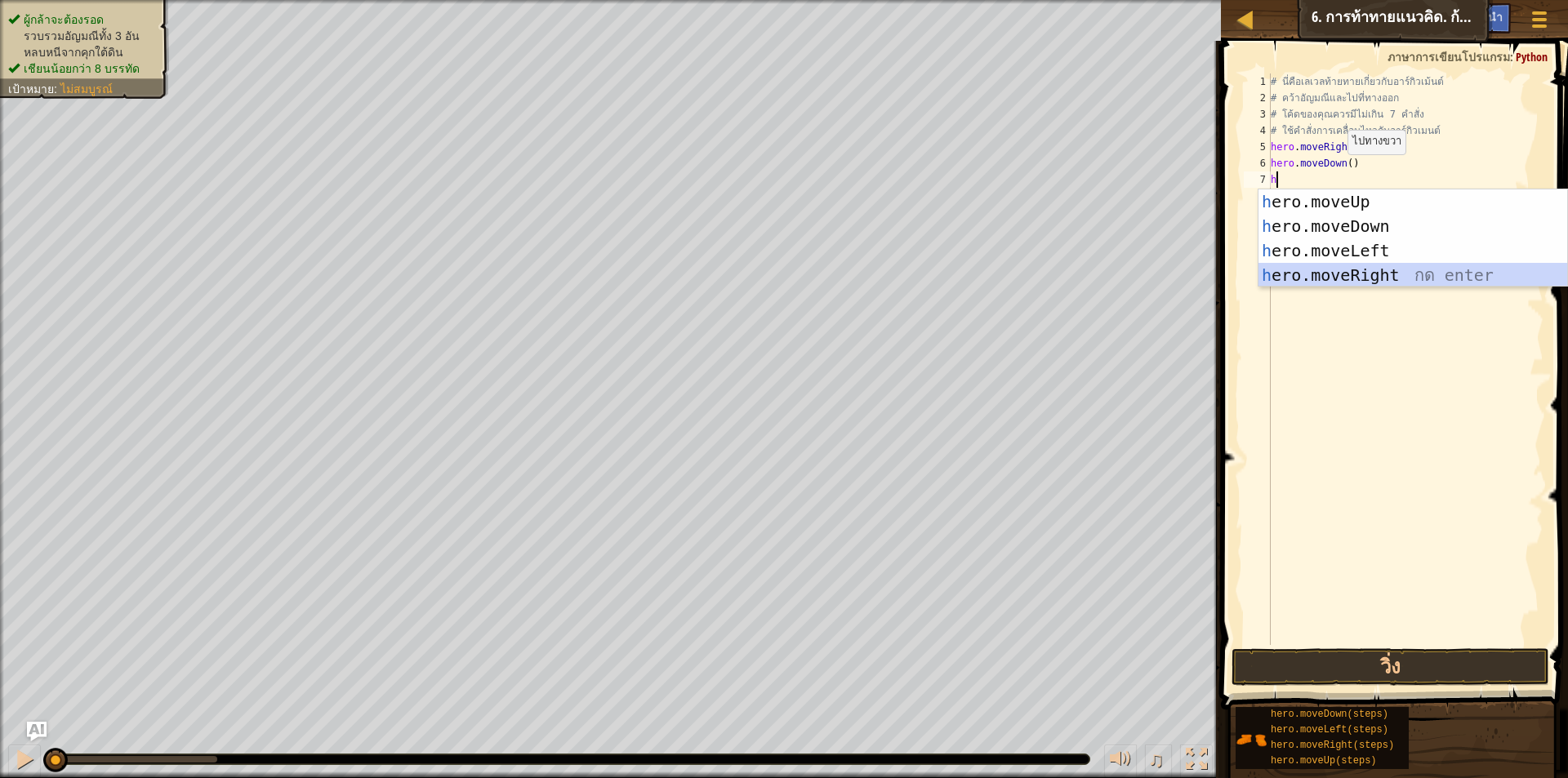
click at [1329, 270] on div "h ero.moveUp กด enter h ero.moveDown กด enter h ero.moveLeft กด enter h ero.mov…" at bounding box center [1412, 262] width 309 height 147
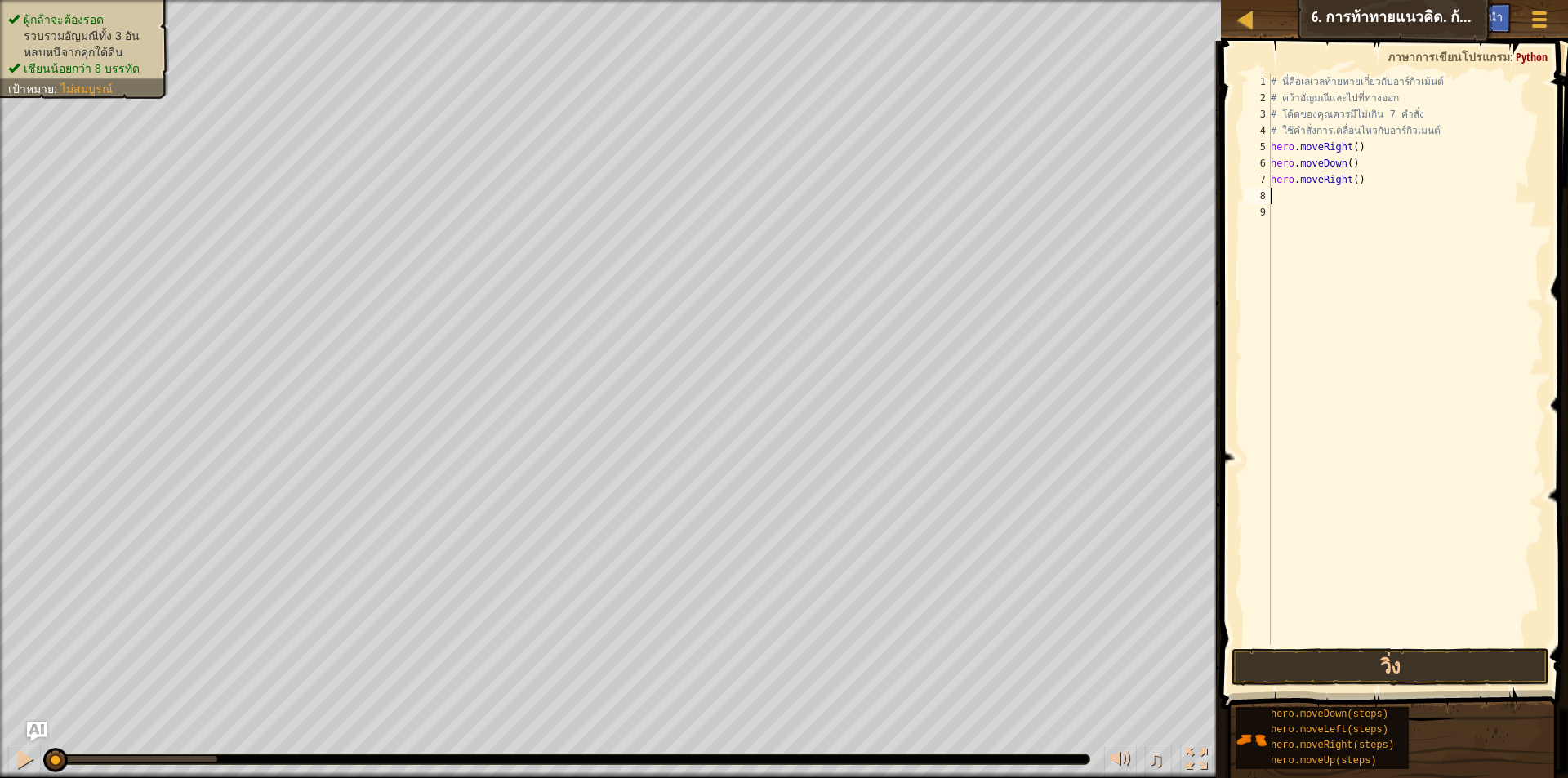
type textarea "h"
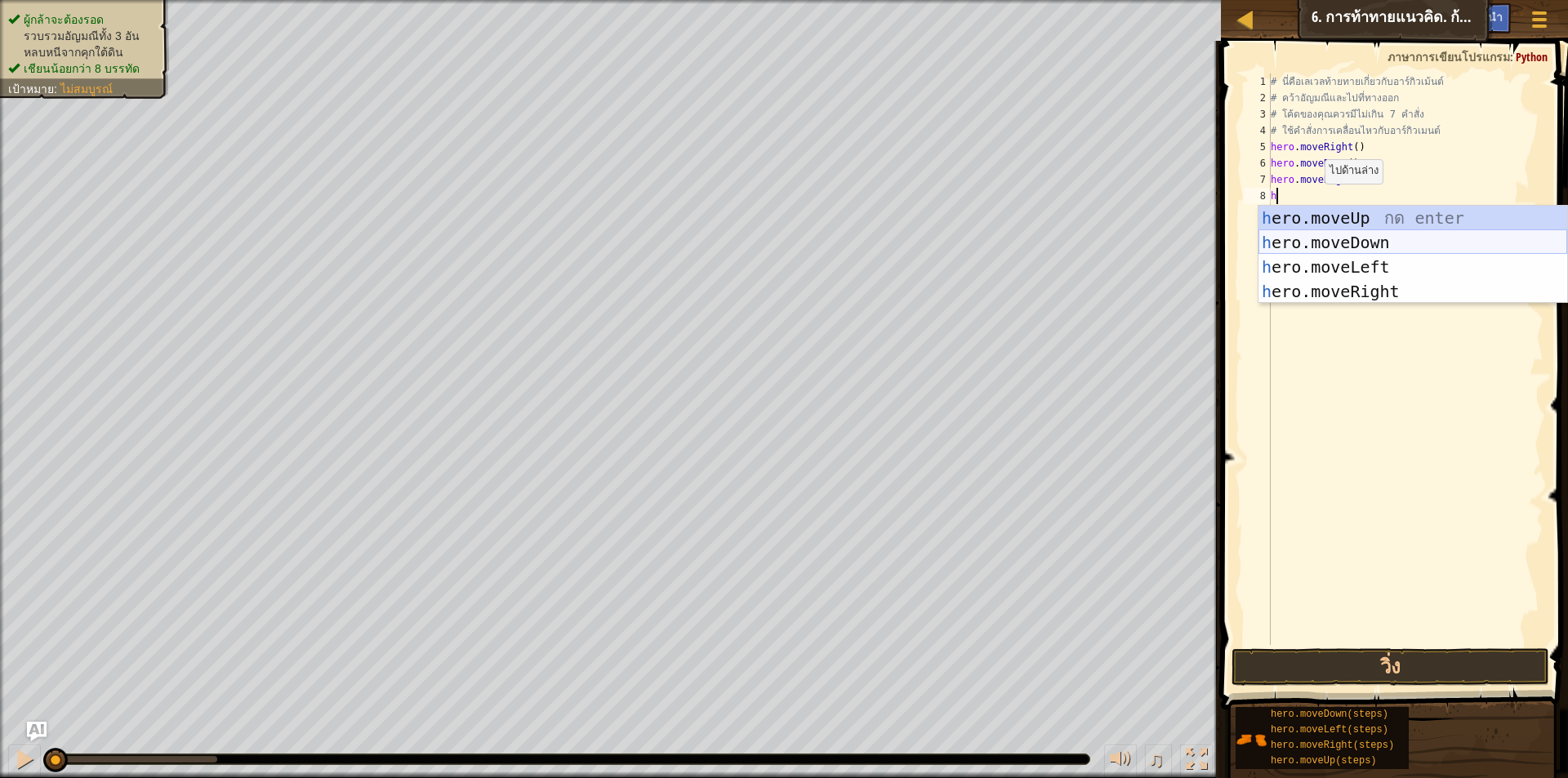
click at [1338, 236] on div "h ero.moveUp กด enter h ero.moveDown กด enter h ero.moveLeft กด enter h ero.mov…" at bounding box center [1412, 278] width 309 height 147
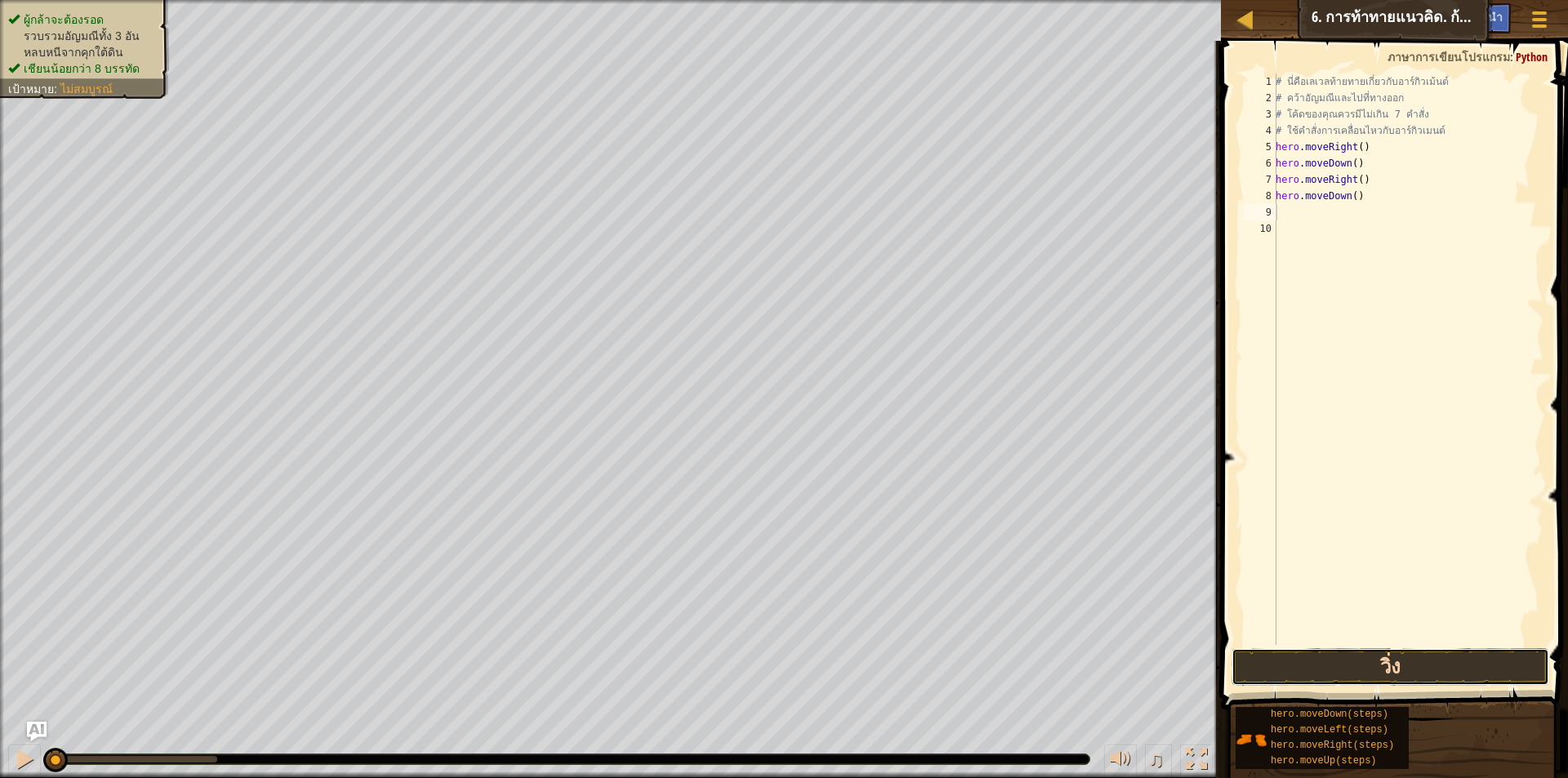
click at [1358, 669] on button "วิ่ง" at bounding box center [1390, 667] width 318 height 37
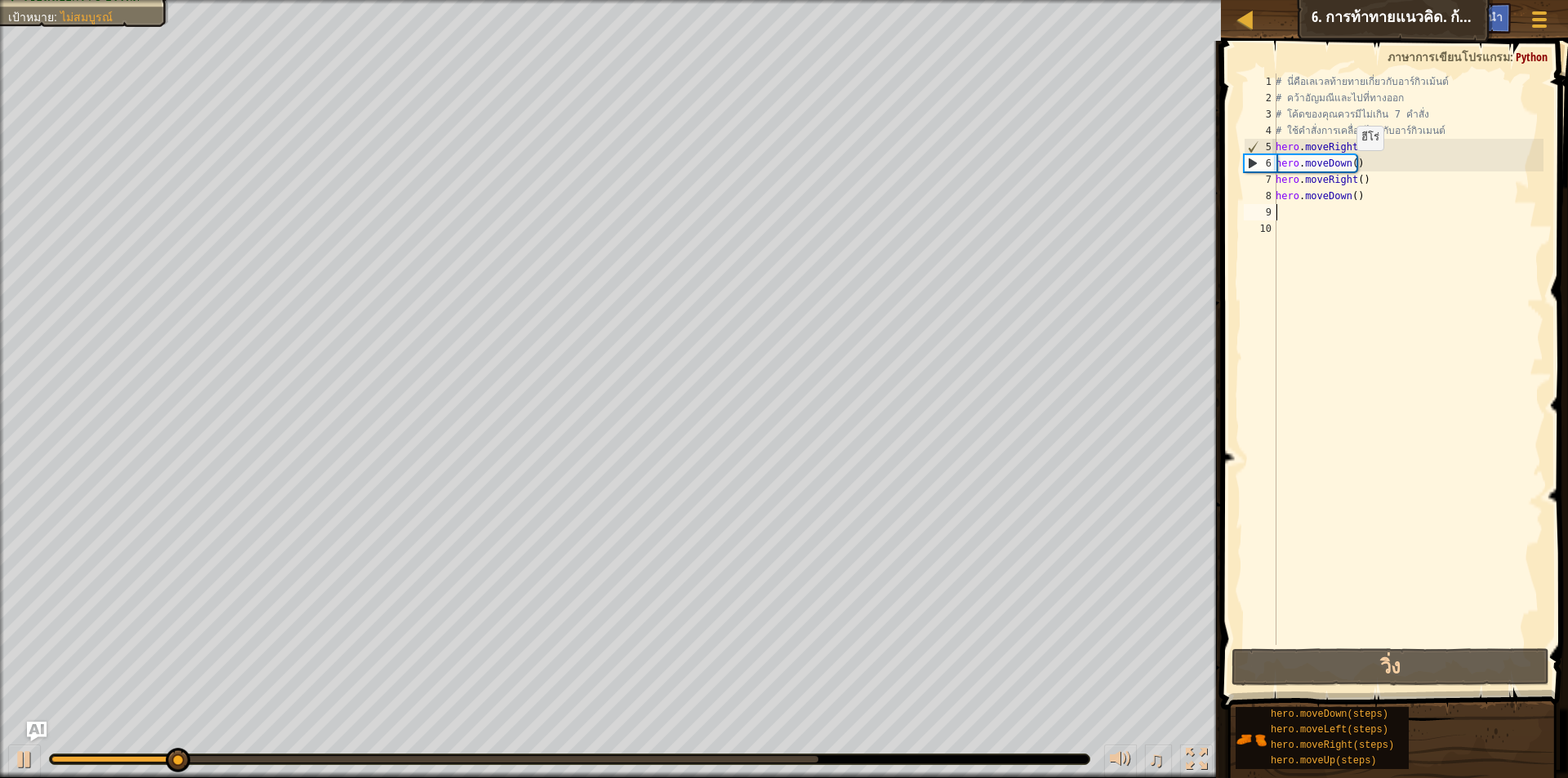
click at [1347, 166] on div "# นี่คือ[PERSON_NAME]ท้ายทายเกี่ยวกับอาร์กิวเม้นต์ # คว้า[PERSON_NAME]และไปที่ท…" at bounding box center [1408, 376] width 271 height 605
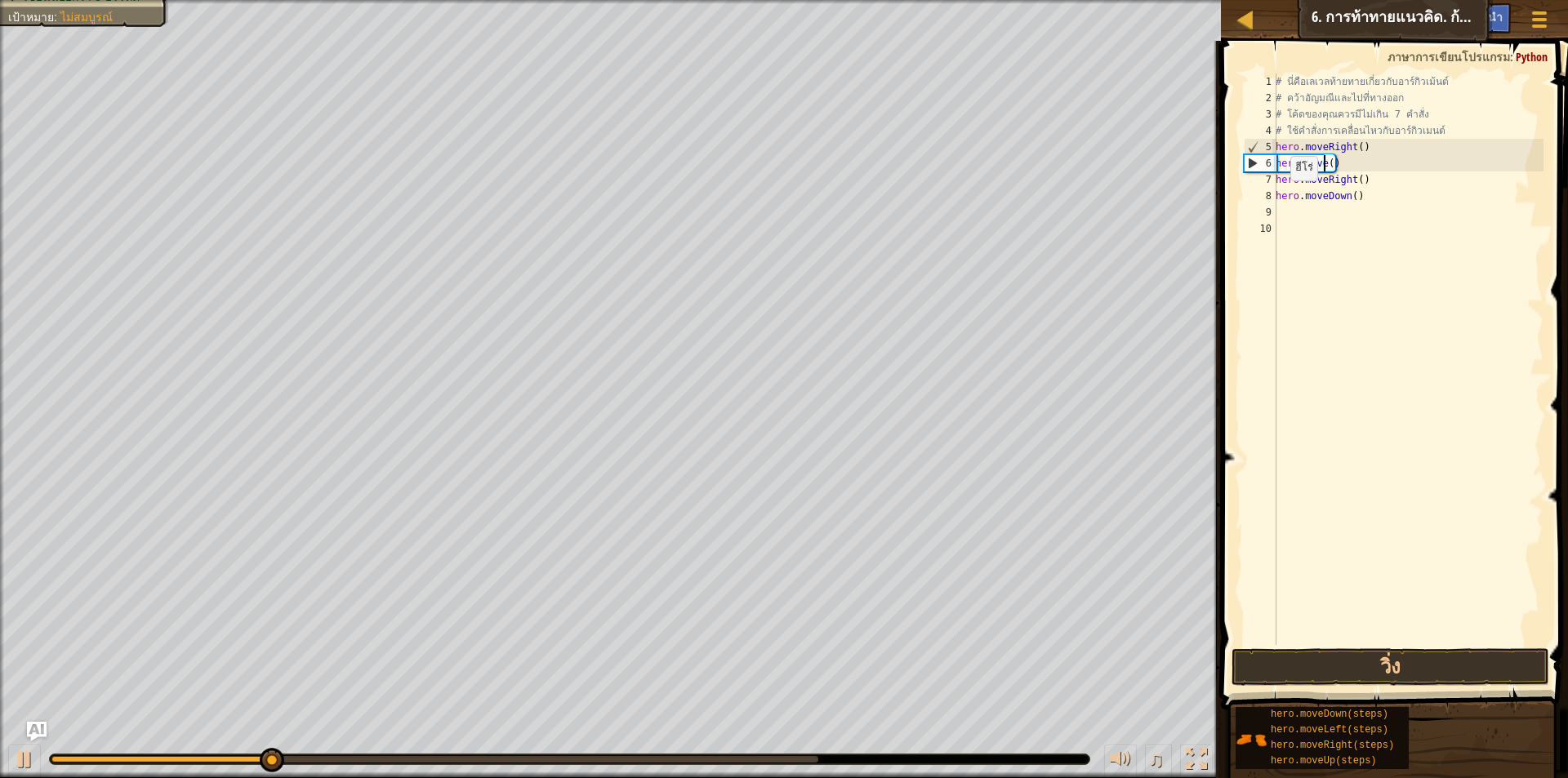
scroll to position [7, 5]
type textarea "hero.moveup()"
click at [1301, 301] on div "# นี่คือ[PERSON_NAME]ท้ายทายเกี่ยวกับอาร์กิวเม้นต์ # คว้า[PERSON_NAME]และไปที่ท…" at bounding box center [1408, 376] width 271 height 605
click at [1347, 197] on div "# นี่คือ[PERSON_NAME]ท้ายทายเกี่ยวกับอาร์กิวเม้นต์ # คว้า[PERSON_NAME]และไปที่ท…" at bounding box center [1408, 376] width 271 height 605
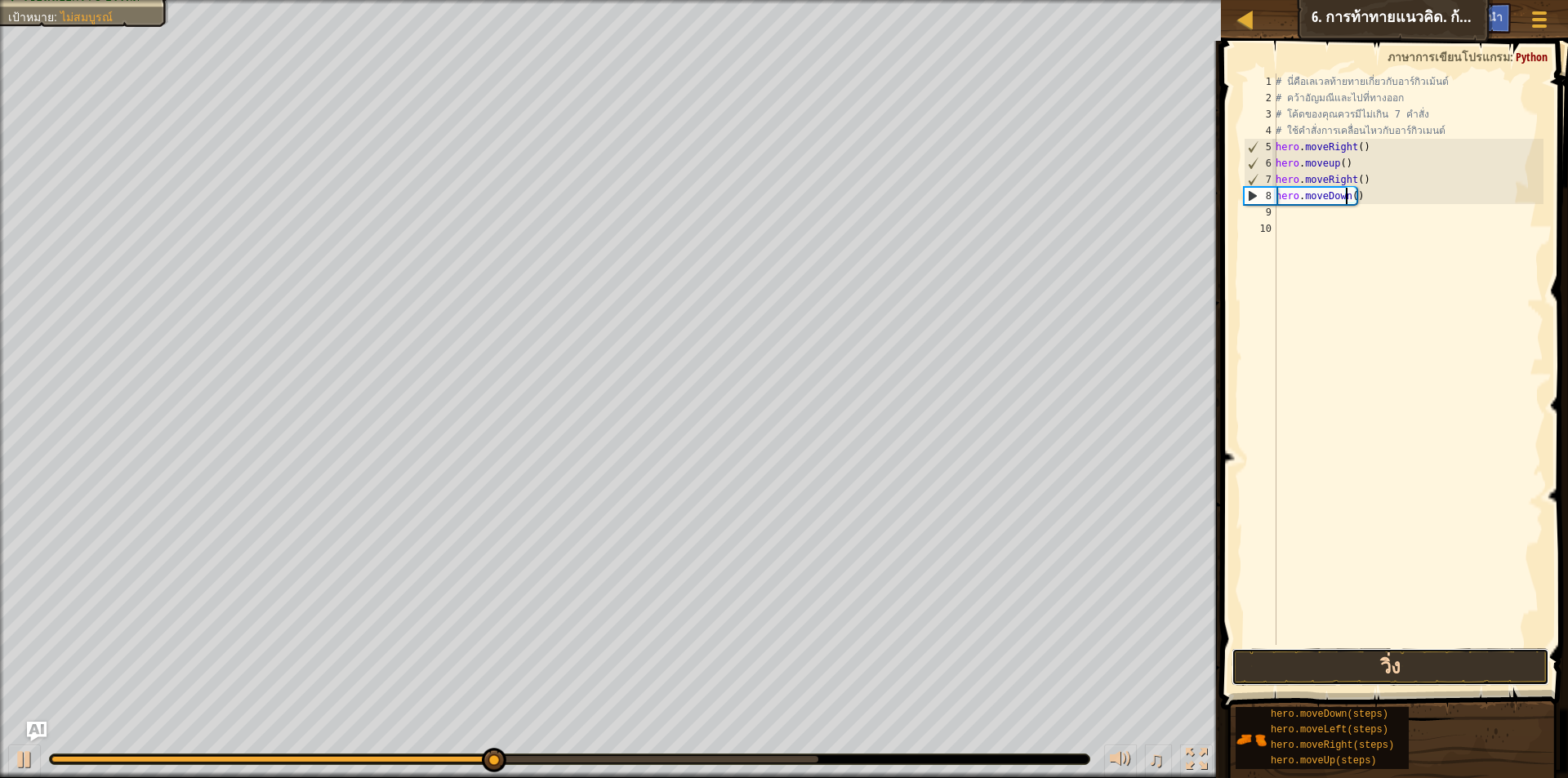
click at [1338, 673] on button "วิ่ง" at bounding box center [1390, 667] width 318 height 37
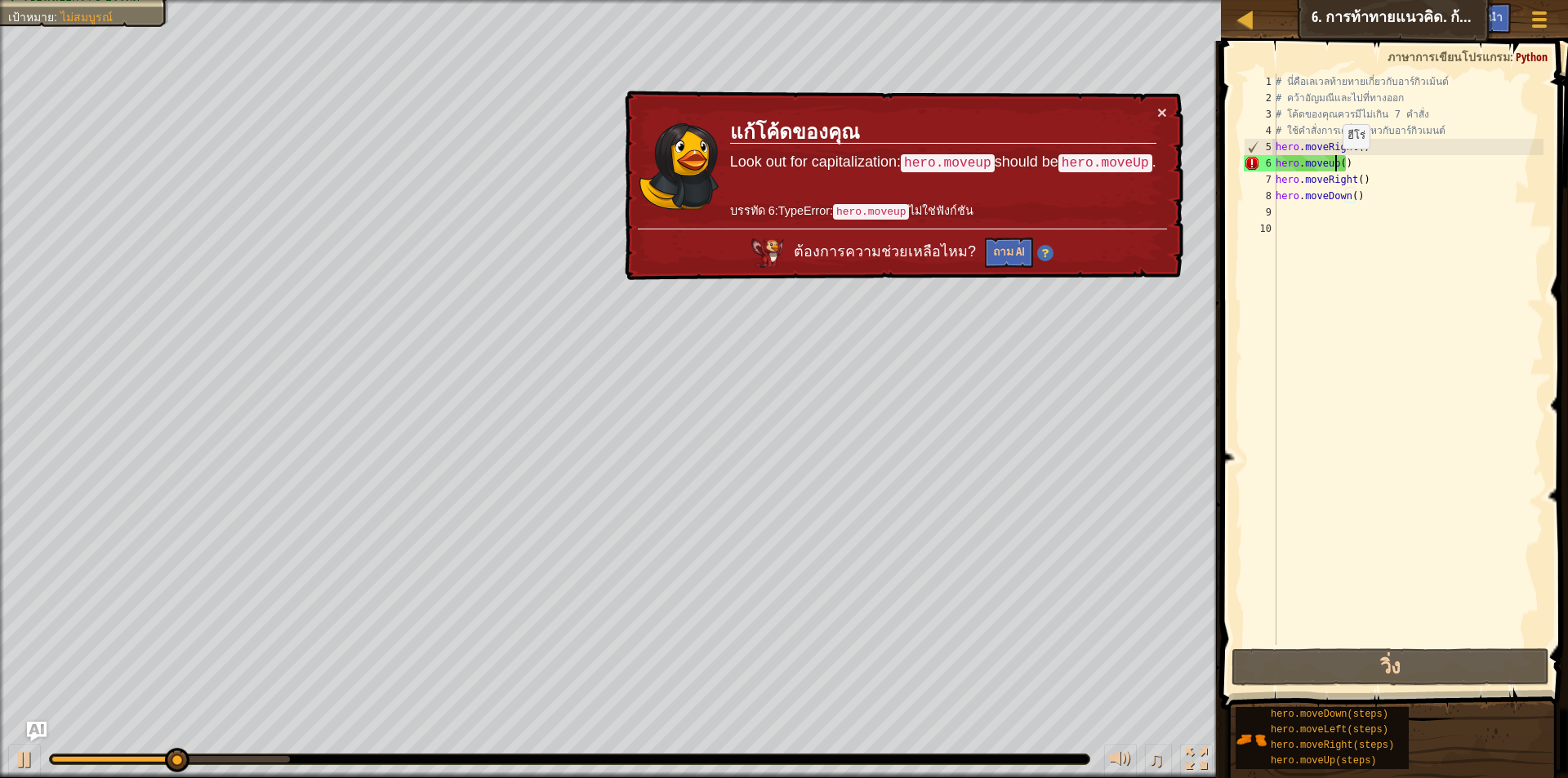
click at [1334, 165] on div "# นี่คือ[PERSON_NAME]ท้ายทายเกี่ยวกับอาร์กิวเม้นต์ # คว้า[PERSON_NAME]และไปที่ท…" at bounding box center [1408, 376] width 271 height 605
type textarea "hero.moveup()"
drag, startPoint x: 1347, startPoint y: 165, endPoint x: 1278, endPoint y: 165, distance: 69.0
click at [1278, 165] on div "# นี่คือ[PERSON_NAME]ท้ายทายเกี่ยวกับอาร์กิวเม้นต์ # คว้า[PERSON_NAME]และไปที่ท…" at bounding box center [1408, 376] width 271 height 605
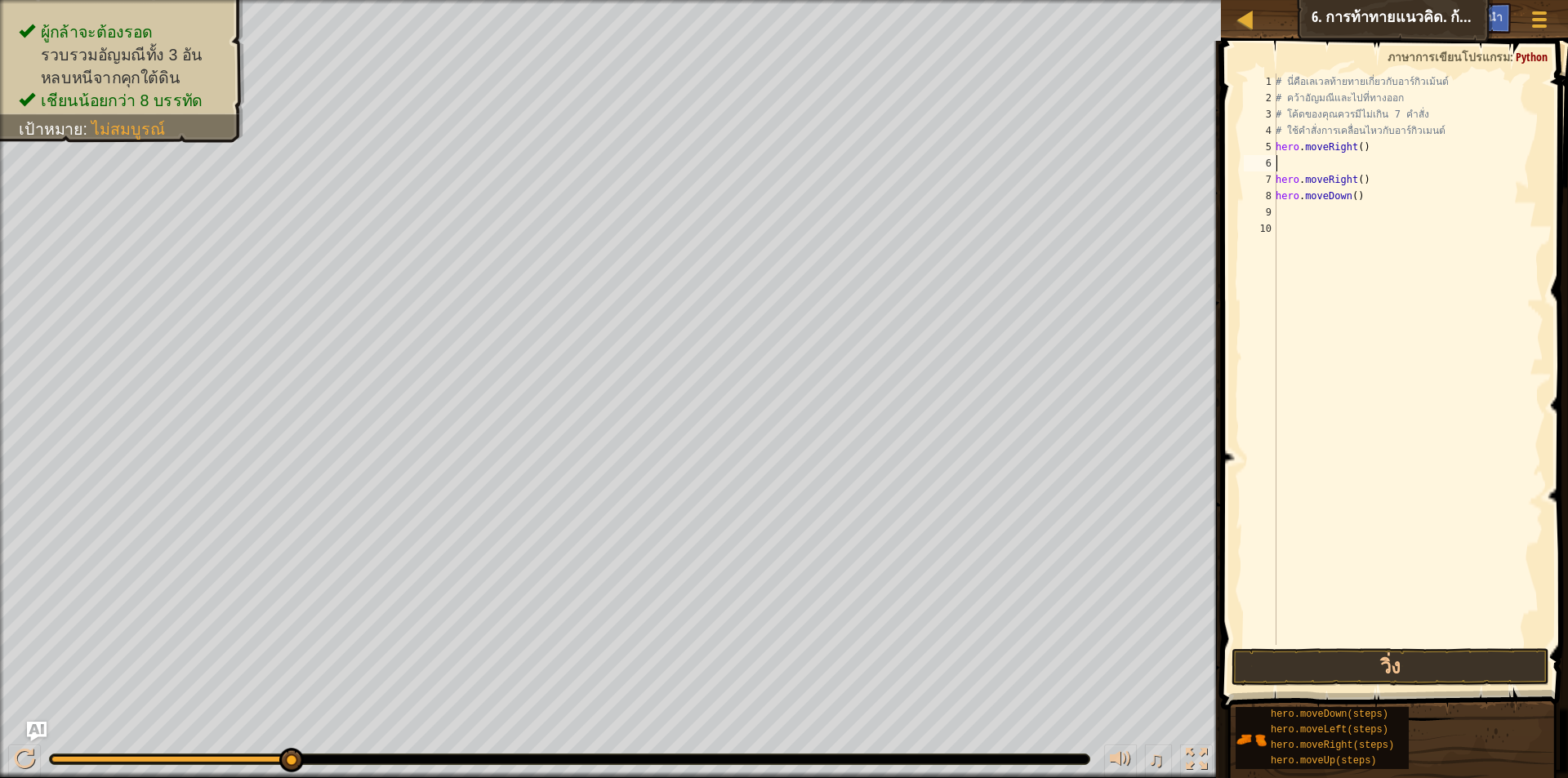
type textarea "h"
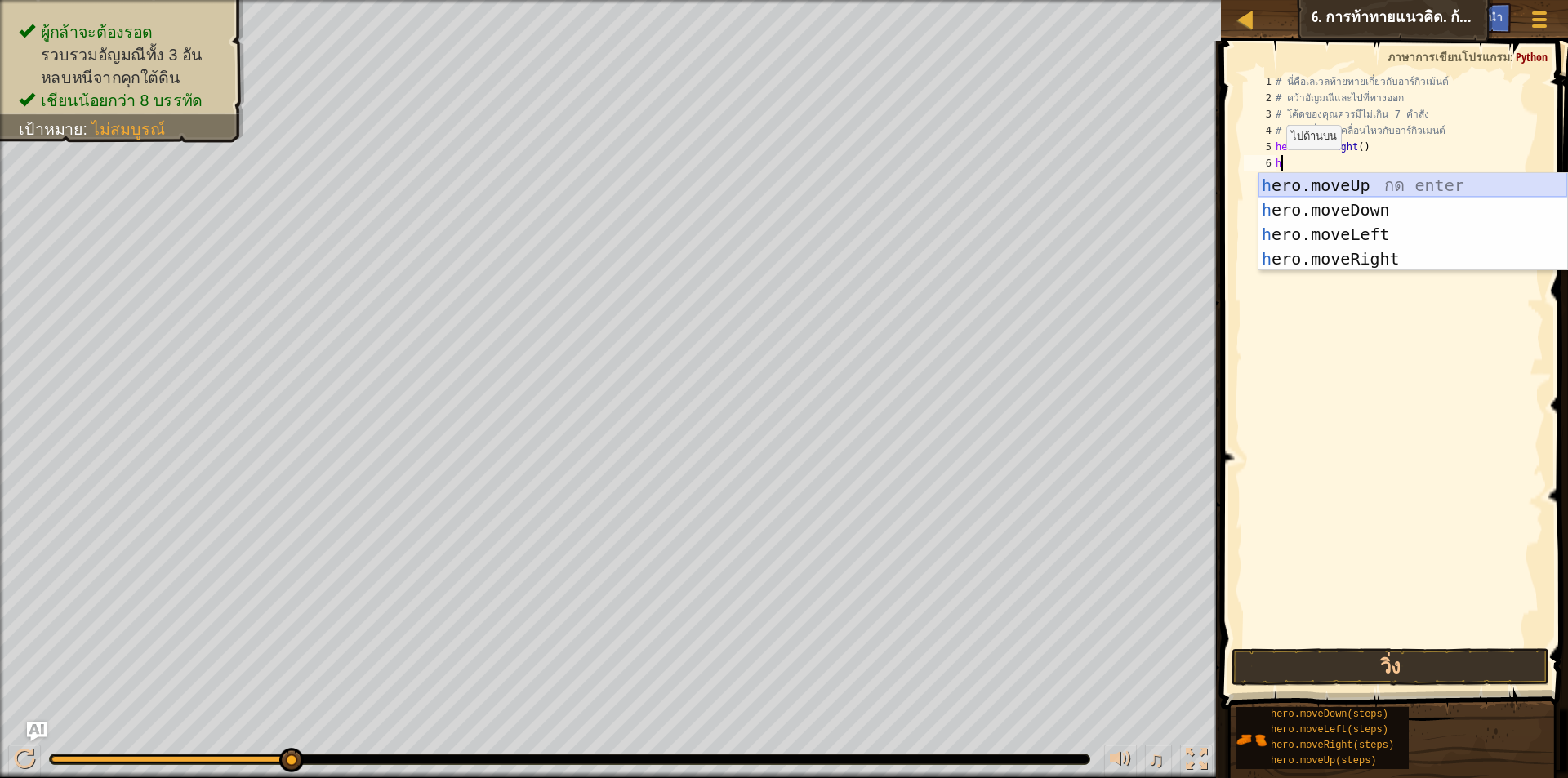
click at [1287, 179] on div "h ero.moveUp กด enter h ero.moveDown กด enter h ero.moveLeft กด enter h ero.mov…" at bounding box center [1412, 246] width 309 height 147
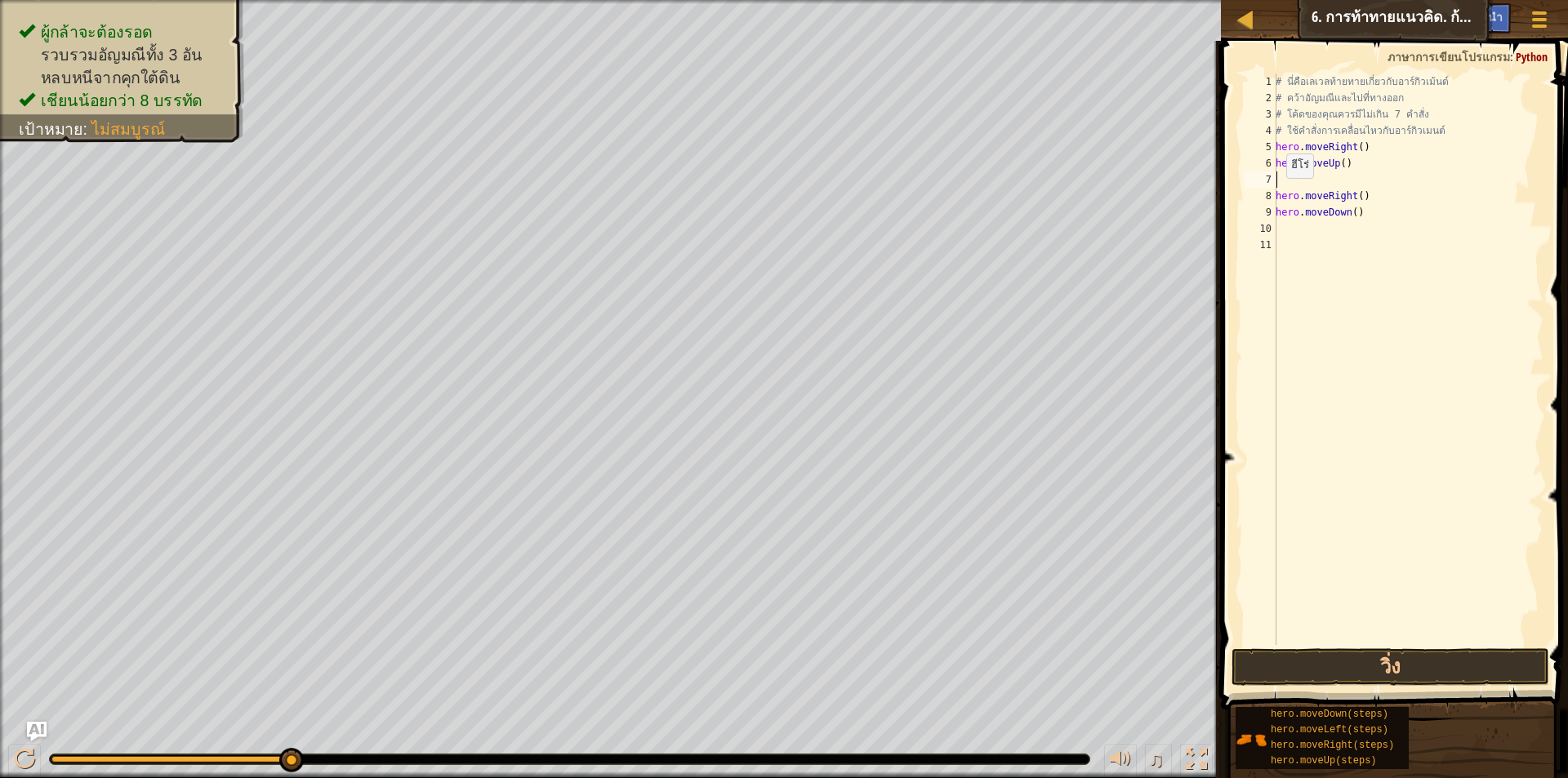
click at [1275, 195] on div "8" at bounding box center [1260, 196] width 33 height 16
click at [1287, 667] on button "วิ่ง" at bounding box center [1390, 667] width 318 height 37
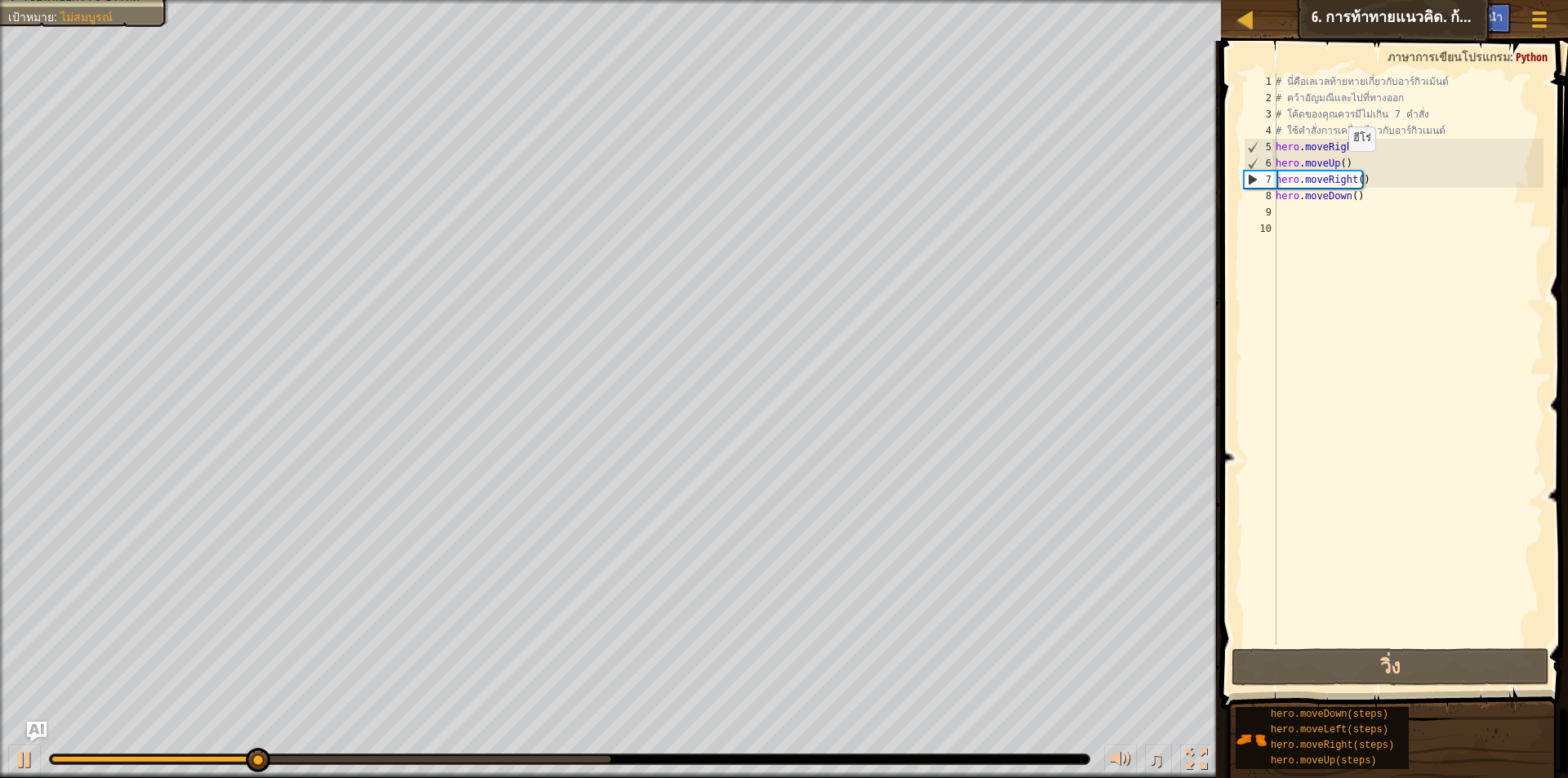
click at [1339, 167] on div "# นี่คือ[PERSON_NAME]ท้ายทายเกี่ยวกับอาร์กิวเม้นต์ # คว้า[PERSON_NAME]และไปที่ท…" at bounding box center [1408, 376] width 271 height 605
click at [1398, 670] on button "วิ่ง" at bounding box center [1390, 667] width 318 height 37
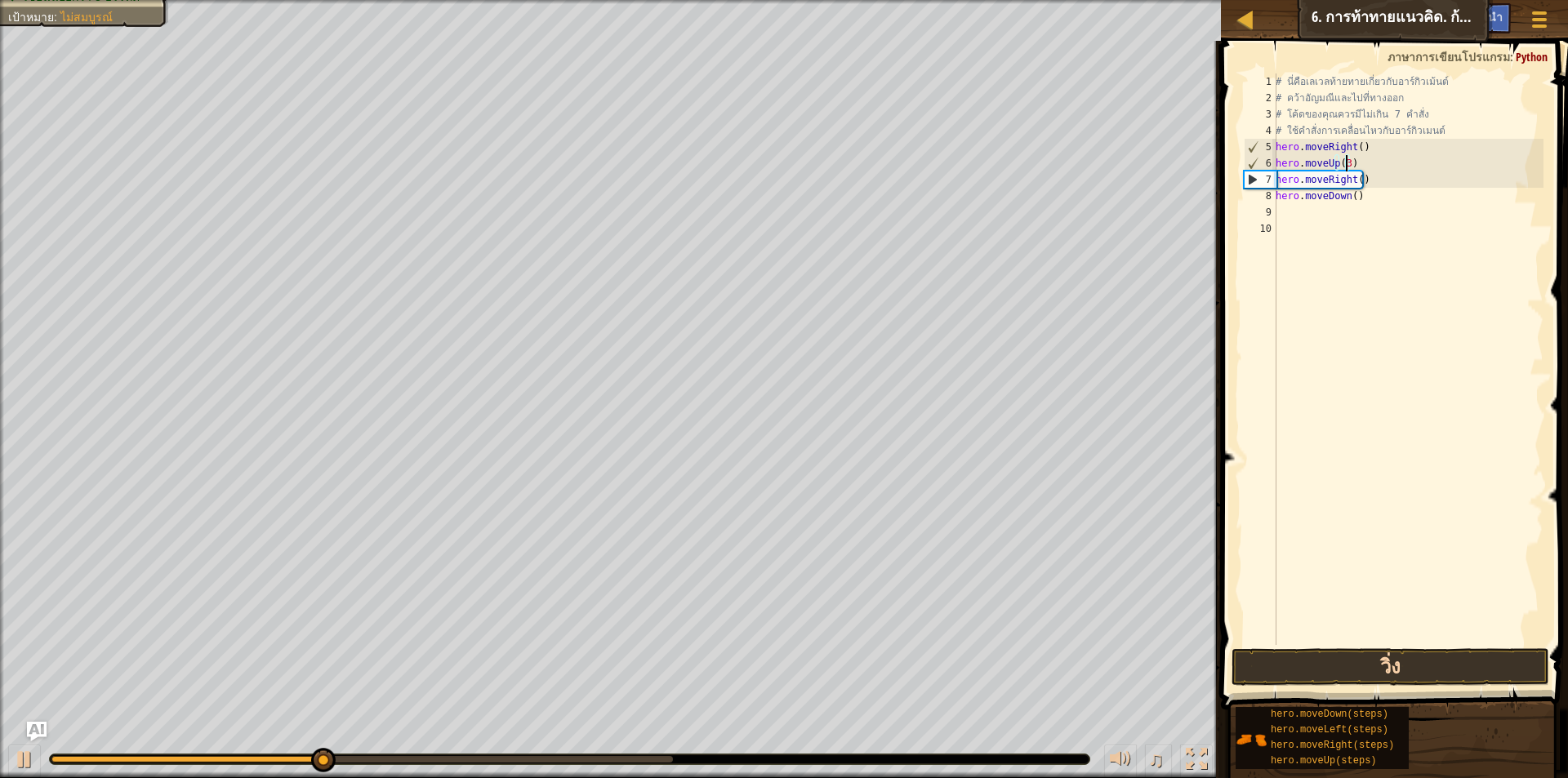
type textarea "hero.moveUp(3)"
click at [1332, 679] on button "วิ่ง" at bounding box center [1390, 667] width 318 height 37
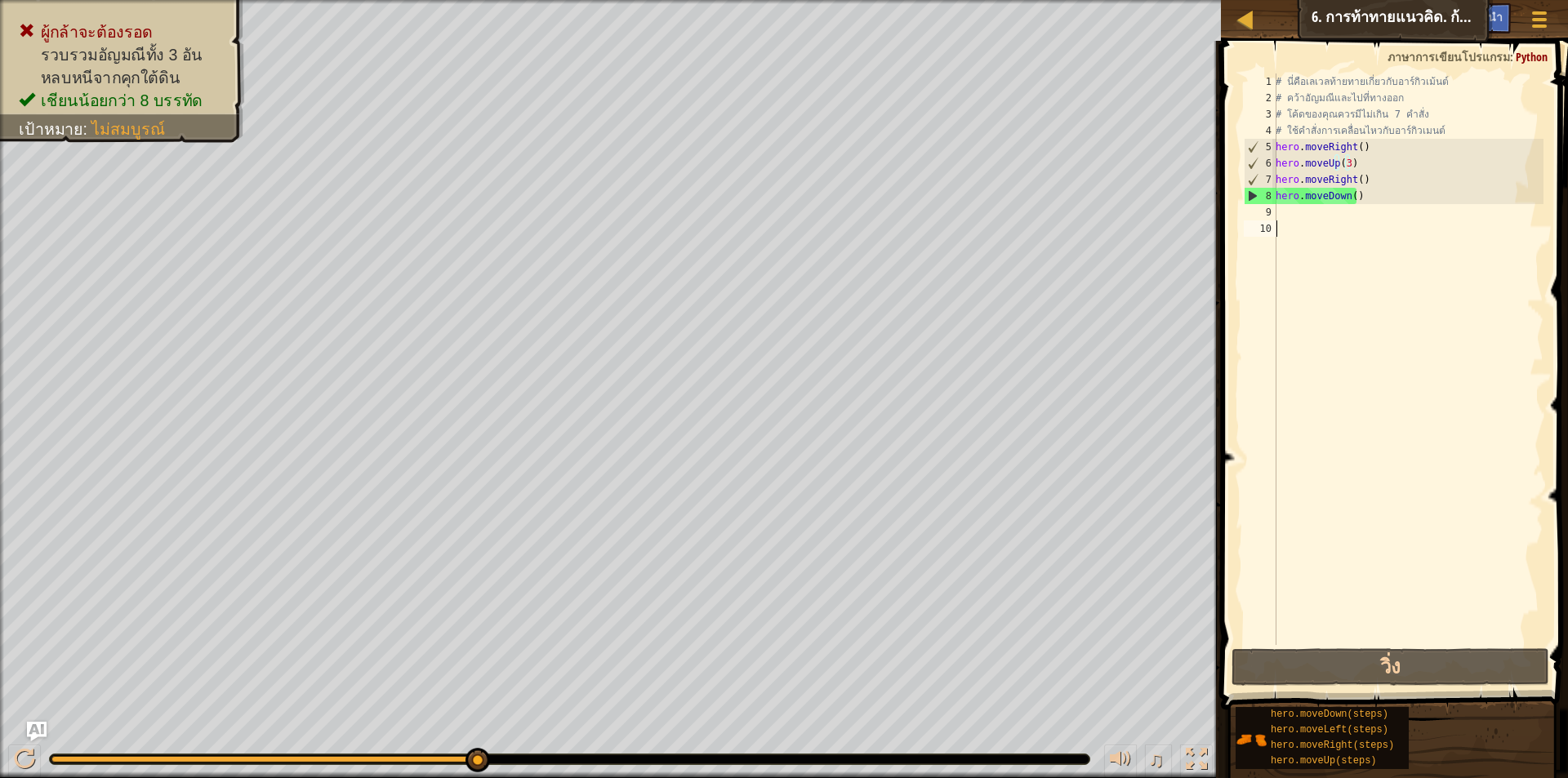
click at [1321, 235] on div "# นี่คือ[PERSON_NAME]ท้ายทายเกี่ยวกับอาร์กิวเม้นต์ # คว้า[PERSON_NAME]และไปที่ท…" at bounding box center [1408, 376] width 271 height 605
click at [1349, 197] on div "# นี่คือ[PERSON_NAME]ท้ายทายเกี่ยวกับอาร์กิวเม้นต์ # คว้า[PERSON_NAME]และไปที่ท…" at bounding box center [1408, 376] width 271 height 605
type textarea "hero.moveDown()"
click at [1347, 271] on div "# นี่คือ[PERSON_NAME]ท้ายทายเกี่ยวกับอาร์กิวเม้นต์ # คว้า[PERSON_NAME]และไปที่ท…" at bounding box center [1408, 376] width 271 height 605
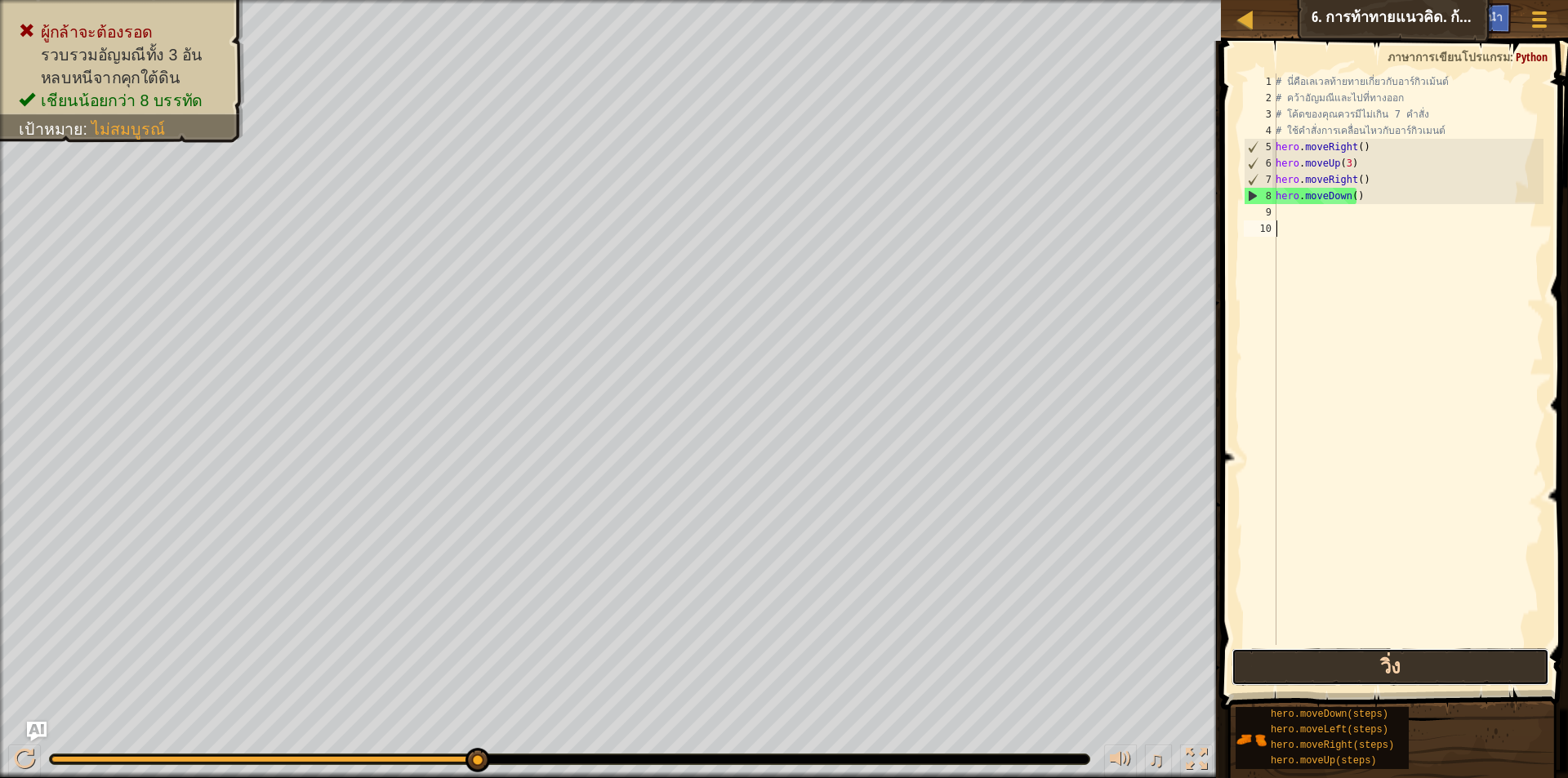
click at [1406, 672] on button "วิ่ง" at bounding box center [1390, 667] width 318 height 37
click at [1355, 178] on div "# นี่คือ[PERSON_NAME]ท้ายทายเกี่ยวกับอาร์กิวเม้นต์ # คว้า[PERSON_NAME]และไปที่ท…" at bounding box center [1408, 376] width 271 height 605
type textarea "hero.moveRight(2)"
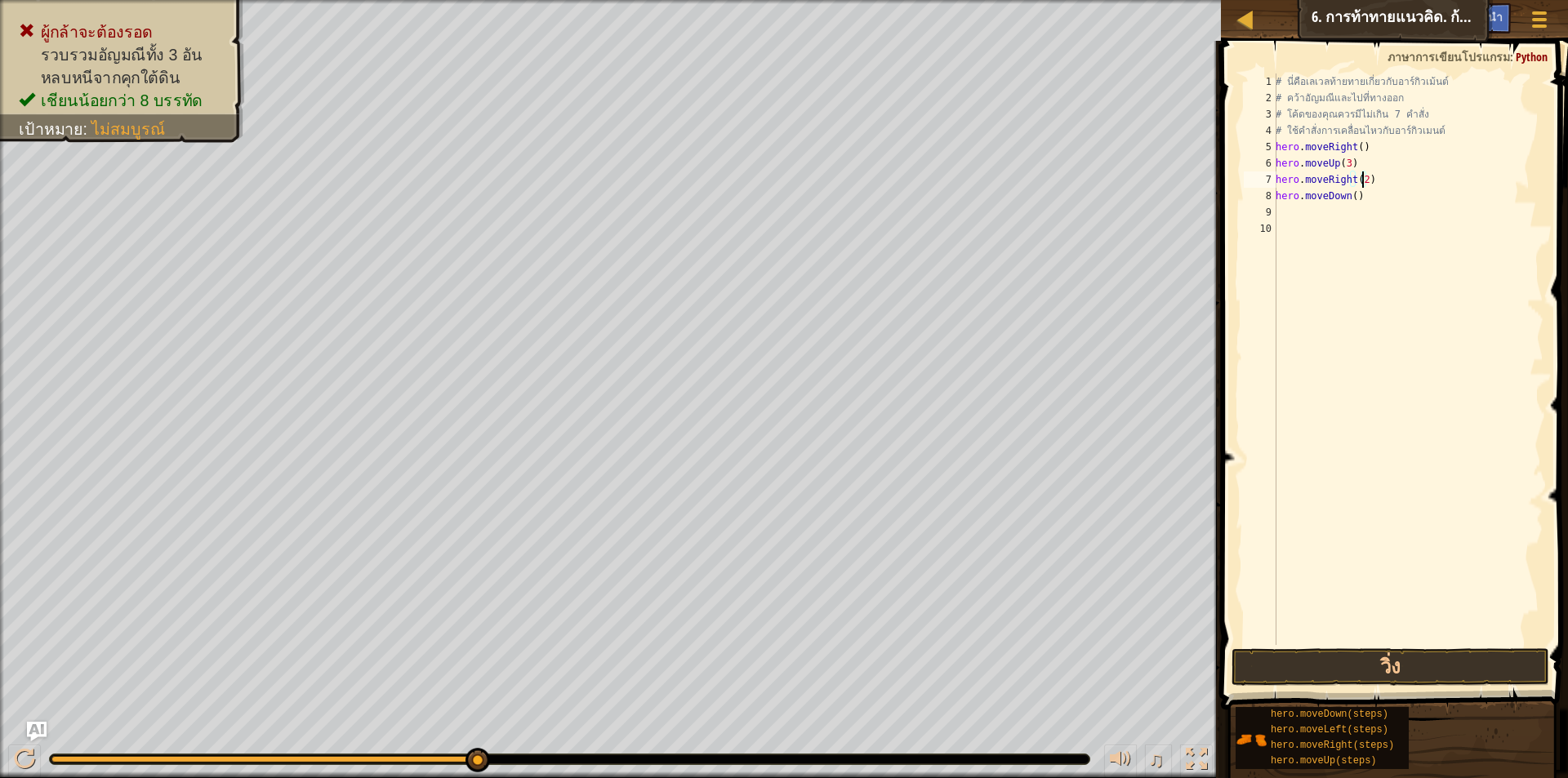
click at [1301, 218] on div "# นี่คือ[PERSON_NAME]ท้ายทายเกี่ยวกับอาร์กิวเม้นต์ # คว้า[PERSON_NAME]และไปที่ท…" at bounding box center [1408, 376] width 271 height 605
type textarea "h"
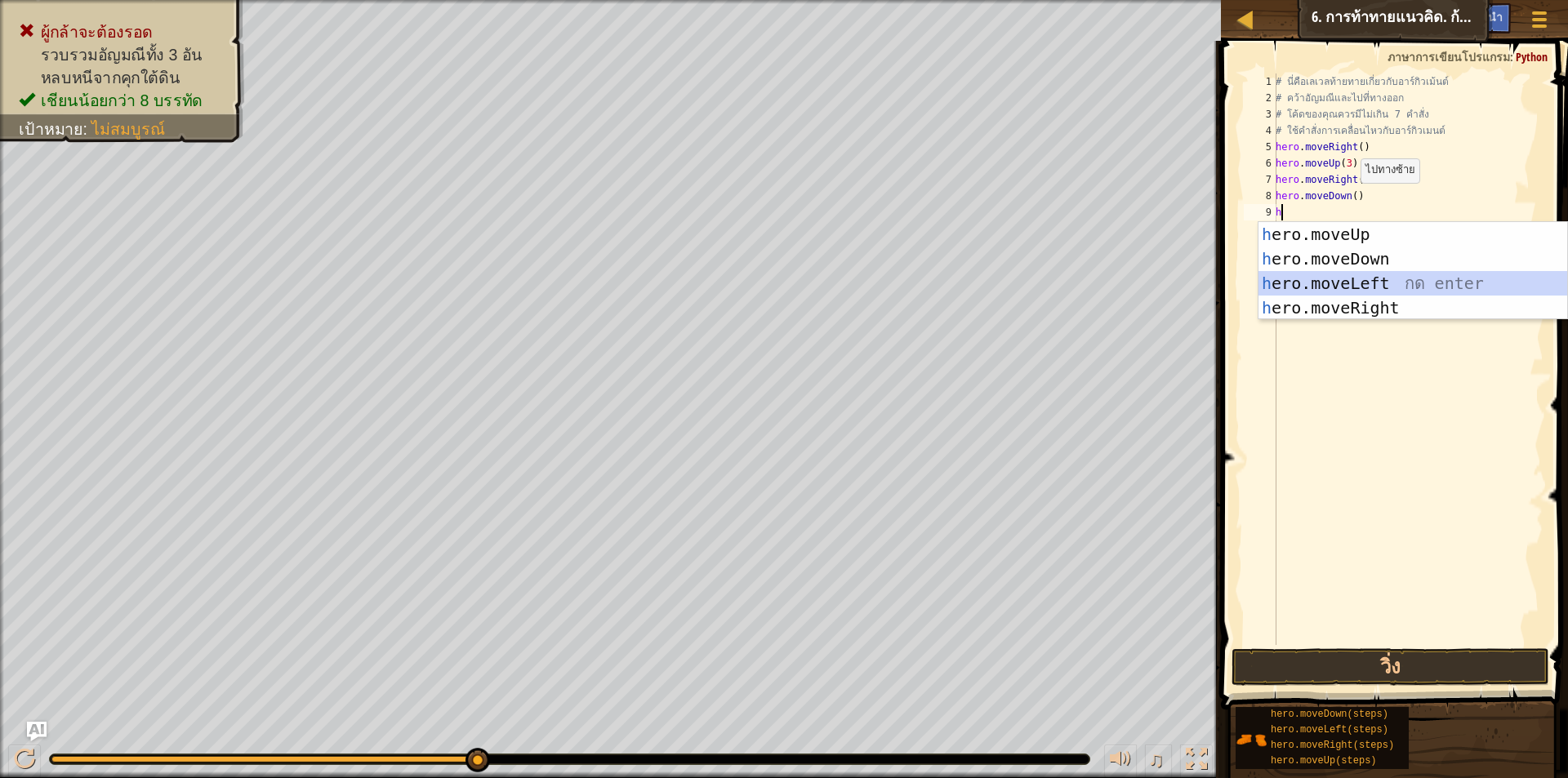
click at [1294, 285] on div "h ero.moveUp กด enter h ero.moveDown กด enter h ero.moveLeft กด enter h ero.mov…" at bounding box center [1412, 295] width 309 height 147
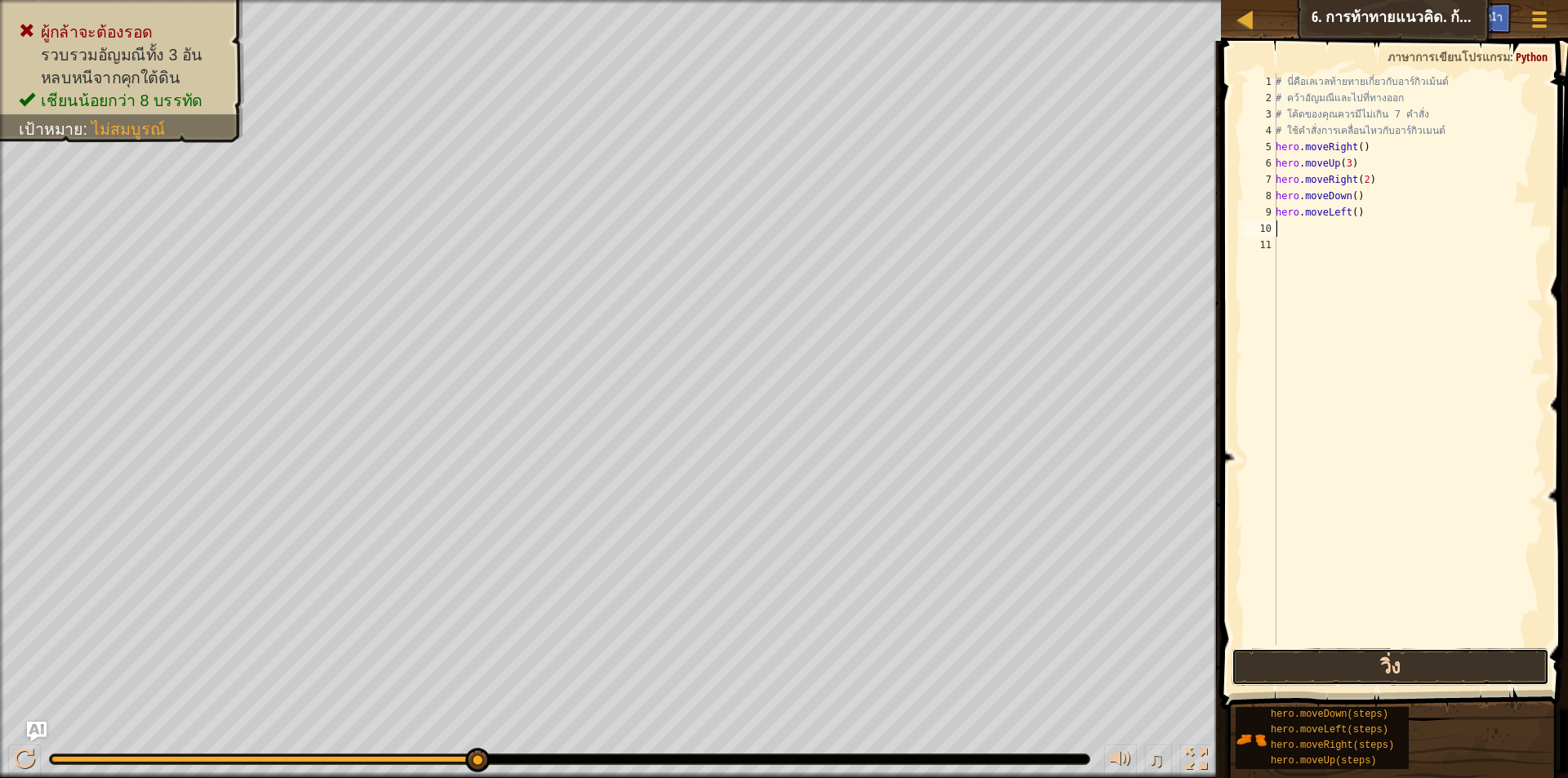
click at [1375, 670] on button "วิ่ง" at bounding box center [1390, 667] width 318 height 37
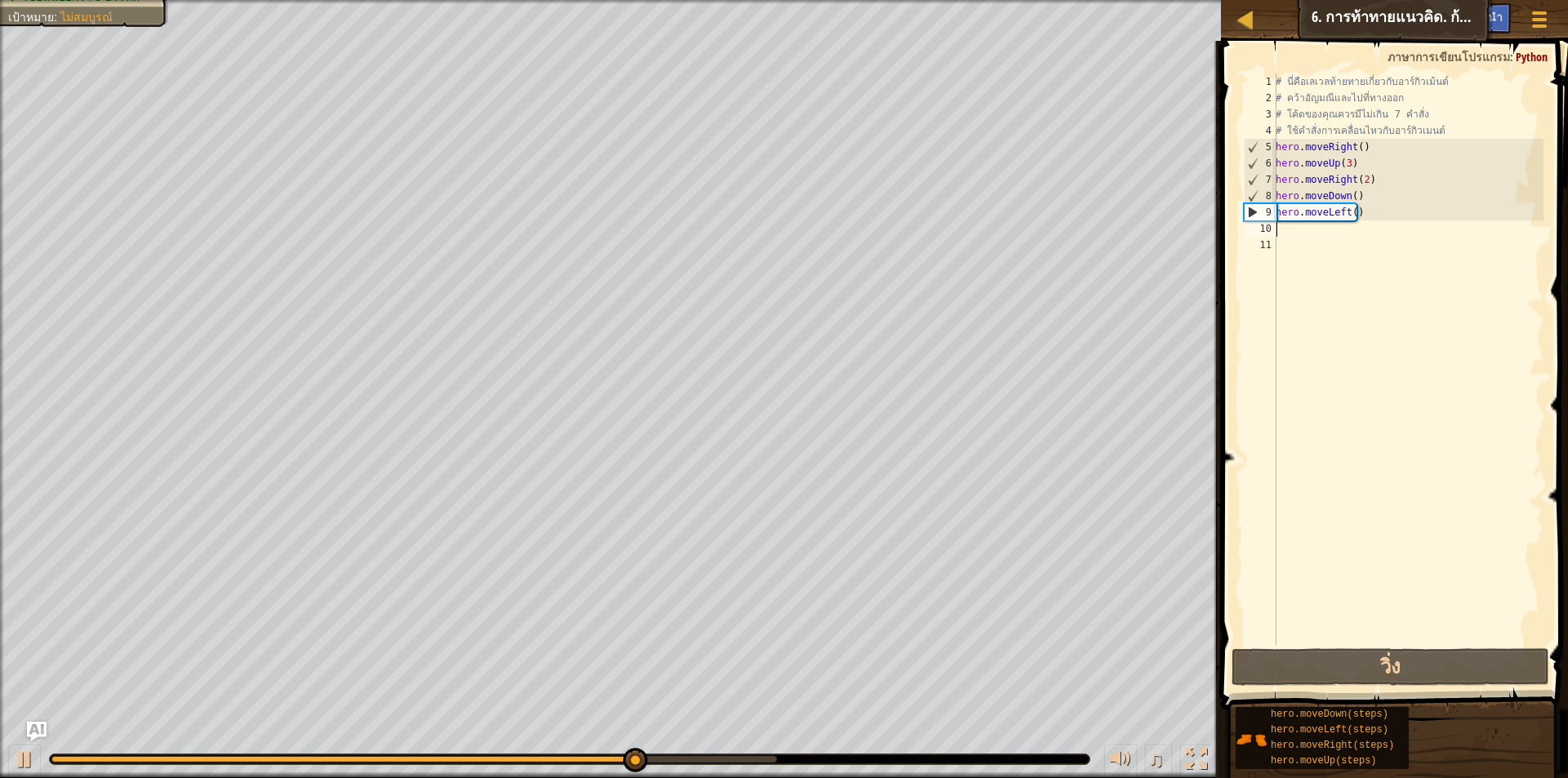
click at [1316, 235] on div "# นี่คือ[PERSON_NAME]ท้ายทายเกี่ยวกับอาร์กิวเม้นต์ # คว้า[PERSON_NAME]และไปที่ท…" at bounding box center [1408, 376] width 271 height 605
type textarea "h"
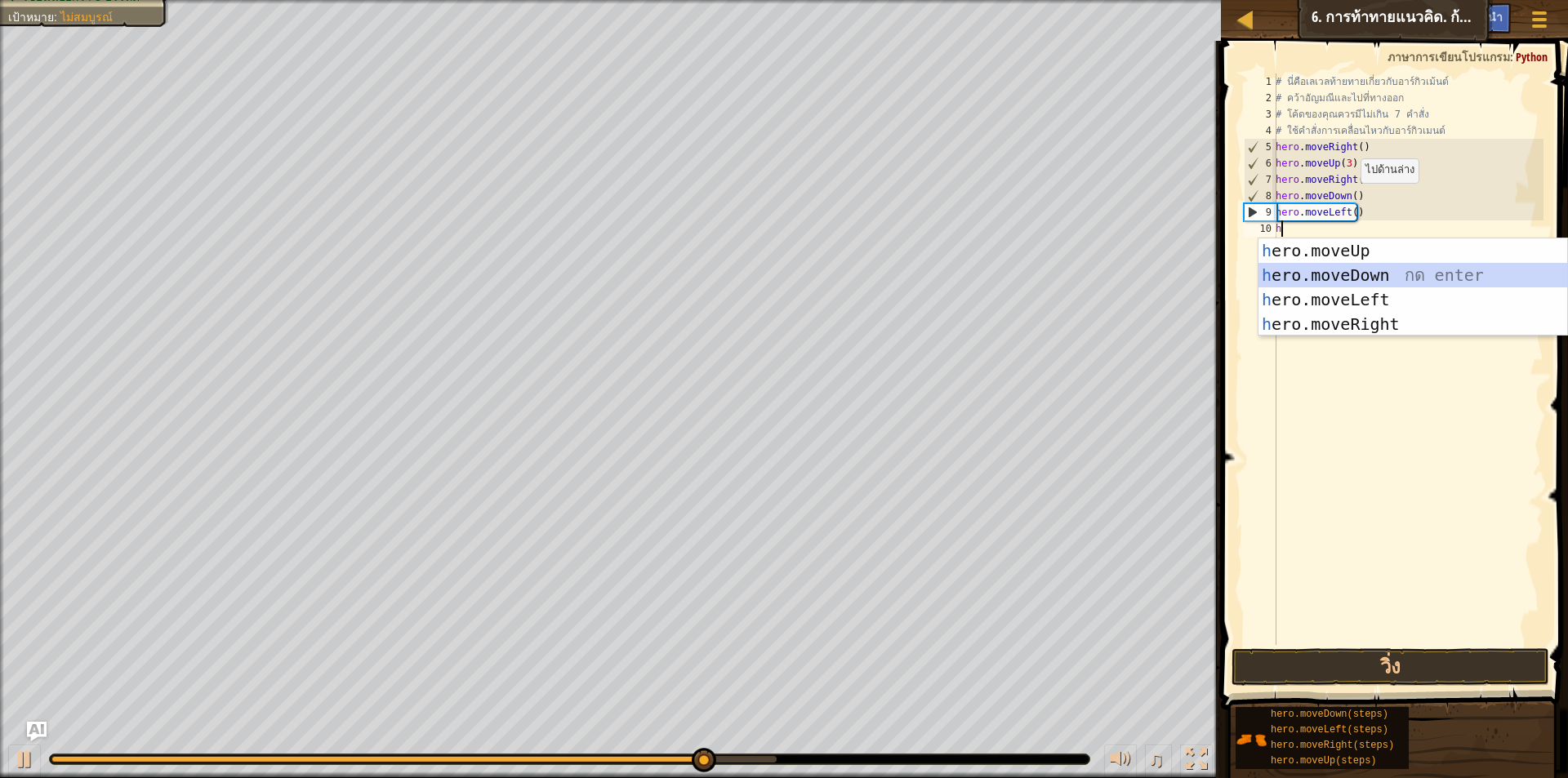
click at [1307, 269] on div "h ero.moveUp กด enter h ero.moveDown กด enter h ero.moveLeft กด enter h ero.mov…" at bounding box center [1412, 311] width 309 height 147
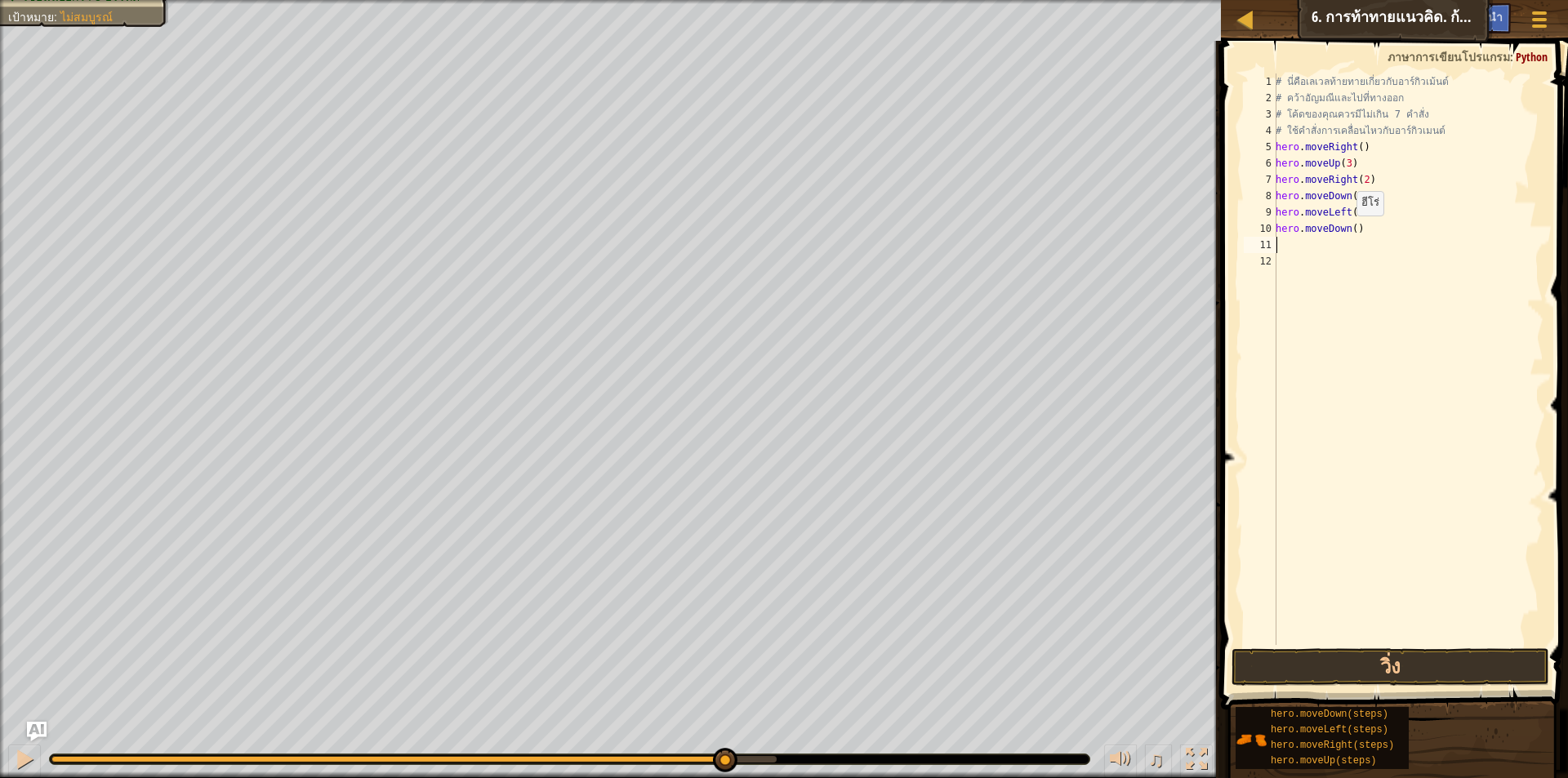
click at [1347, 232] on div "# นี่คือ[PERSON_NAME]ท้ายทายเกี่ยวกับอาร์กิวเม้นต์ # คว้า[PERSON_NAME]และไปที่ท…" at bounding box center [1408, 376] width 271 height 605
click at [1350, 231] on div "# นี่คือ[PERSON_NAME]ท้ายทายเกี่ยวกับอาร์กิวเม้นต์ # คว้า[PERSON_NAME]และไปที่ท…" at bounding box center [1408, 376] width 271 height 605
type textarea "hero.moveDown(2)"
click at [1283, 238] on div "# นี่คือ[PERSON_NAME]ท้ายทายเกี่ยวกับอาร์กิวเม้นต์ # คว้า[PERSON_NAME]และไปที่ท…" at bounding box center [1408, 376] width 271 height 605
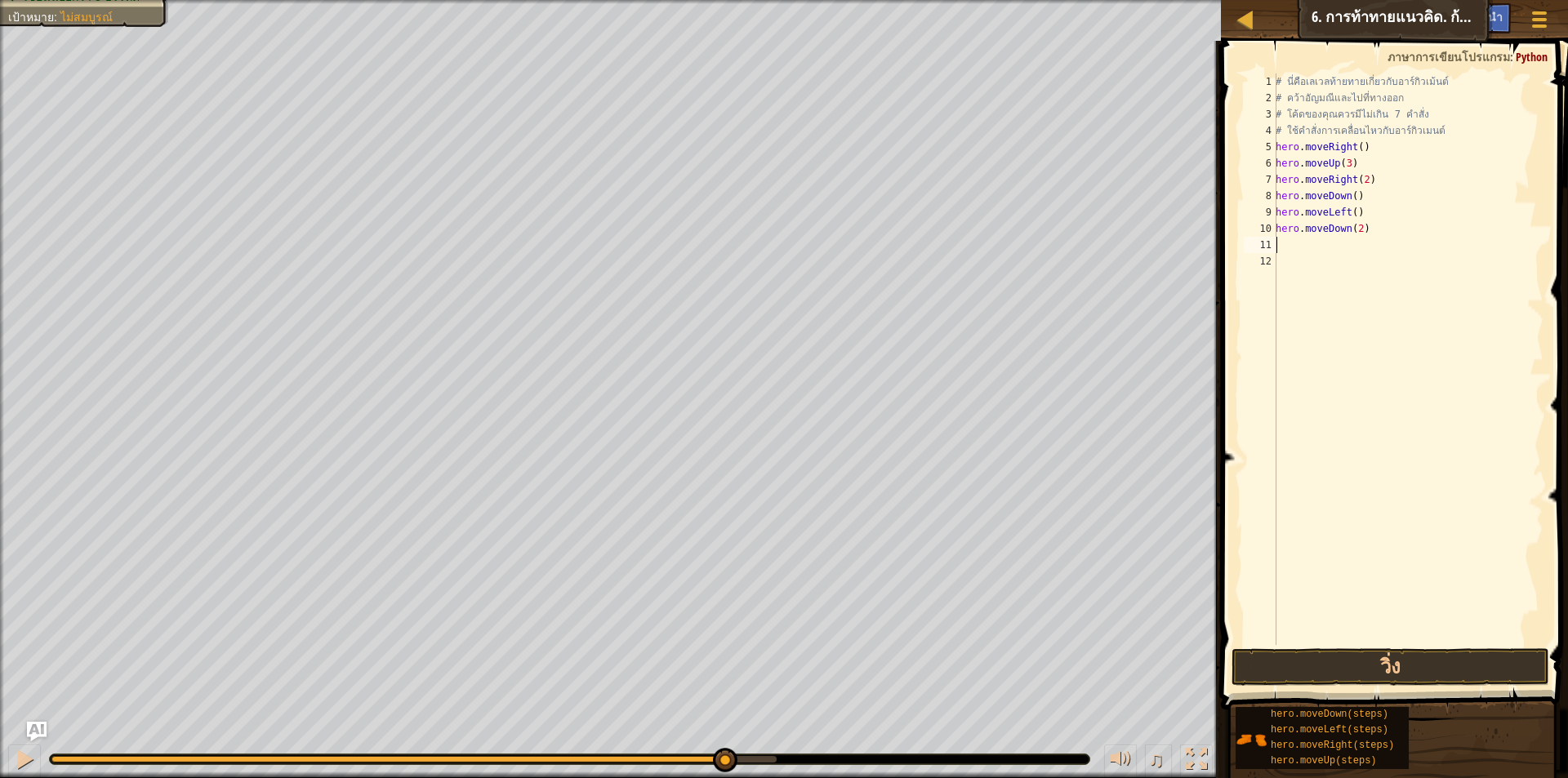
scroll to position [7, 0]
type textarea "h"
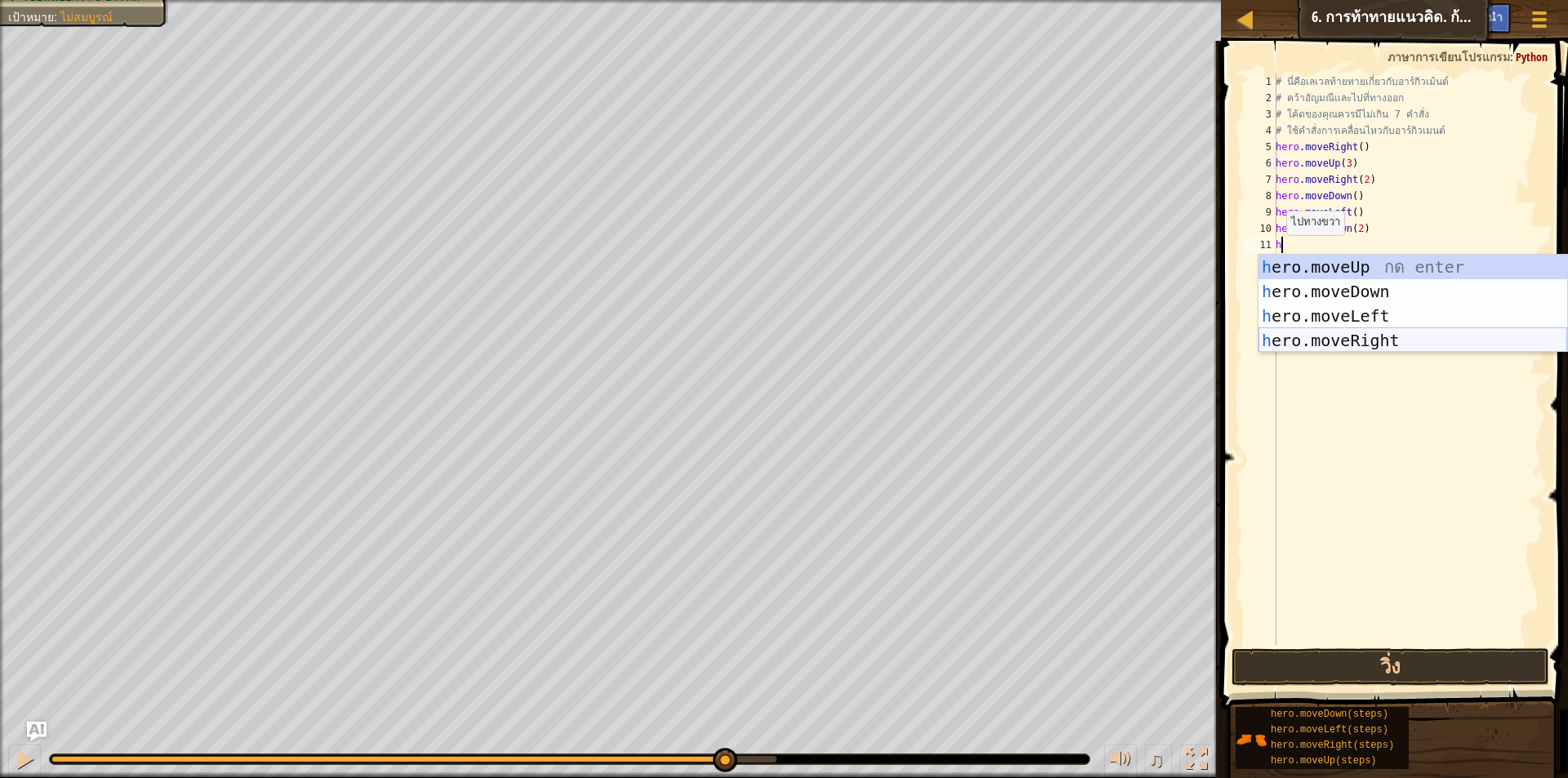
click at [1294, 346] on div "h ero.moveUp กด enter h ero.moveDown กด enter h ero.moveLeft กด enter h ero.mov…" at bounding box center [1412, 328] width 309 height 147
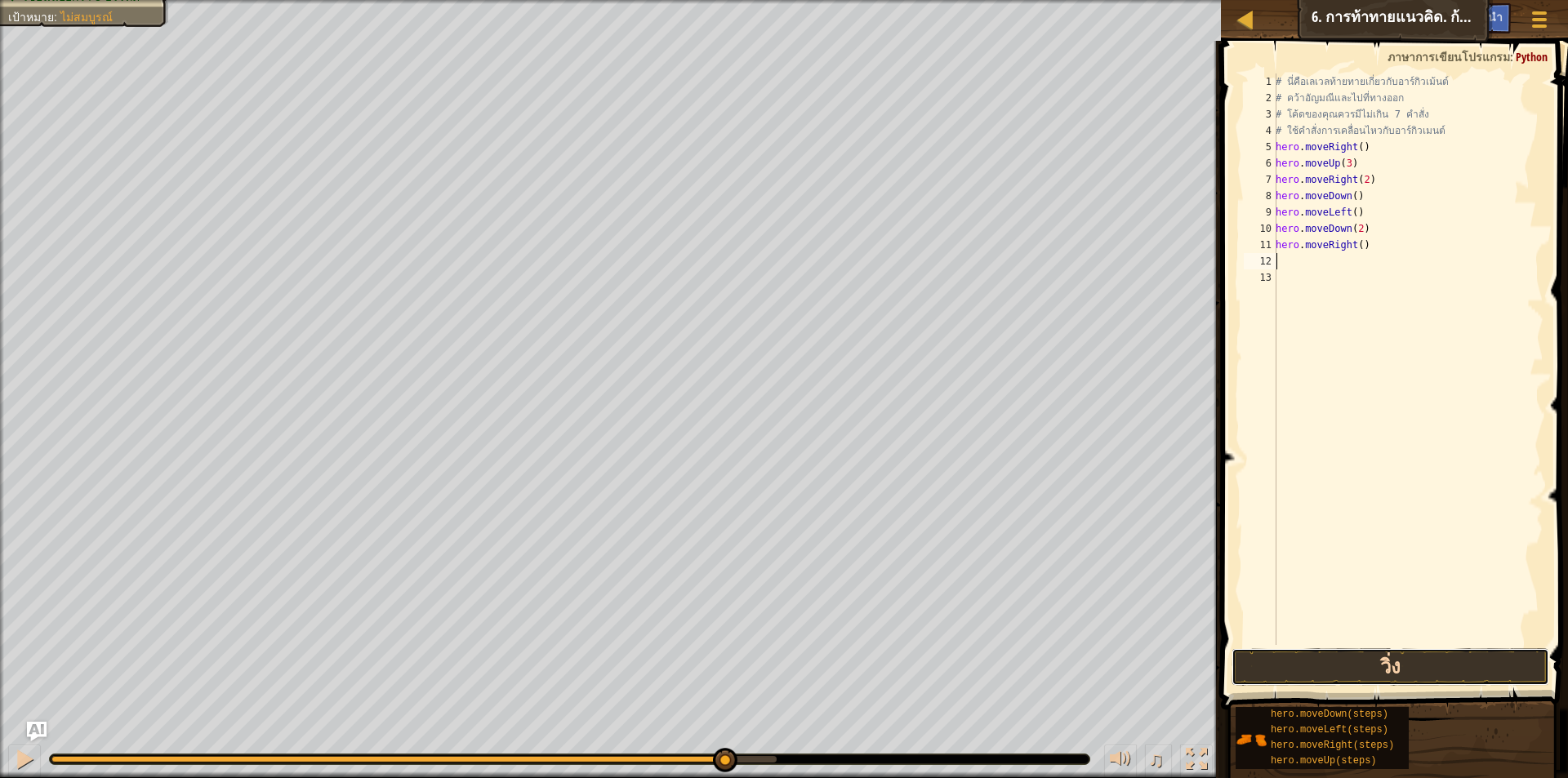
click at [1299, 675] on button "วิ่ง" at bounding box center [1390, 667] width 318 height 37
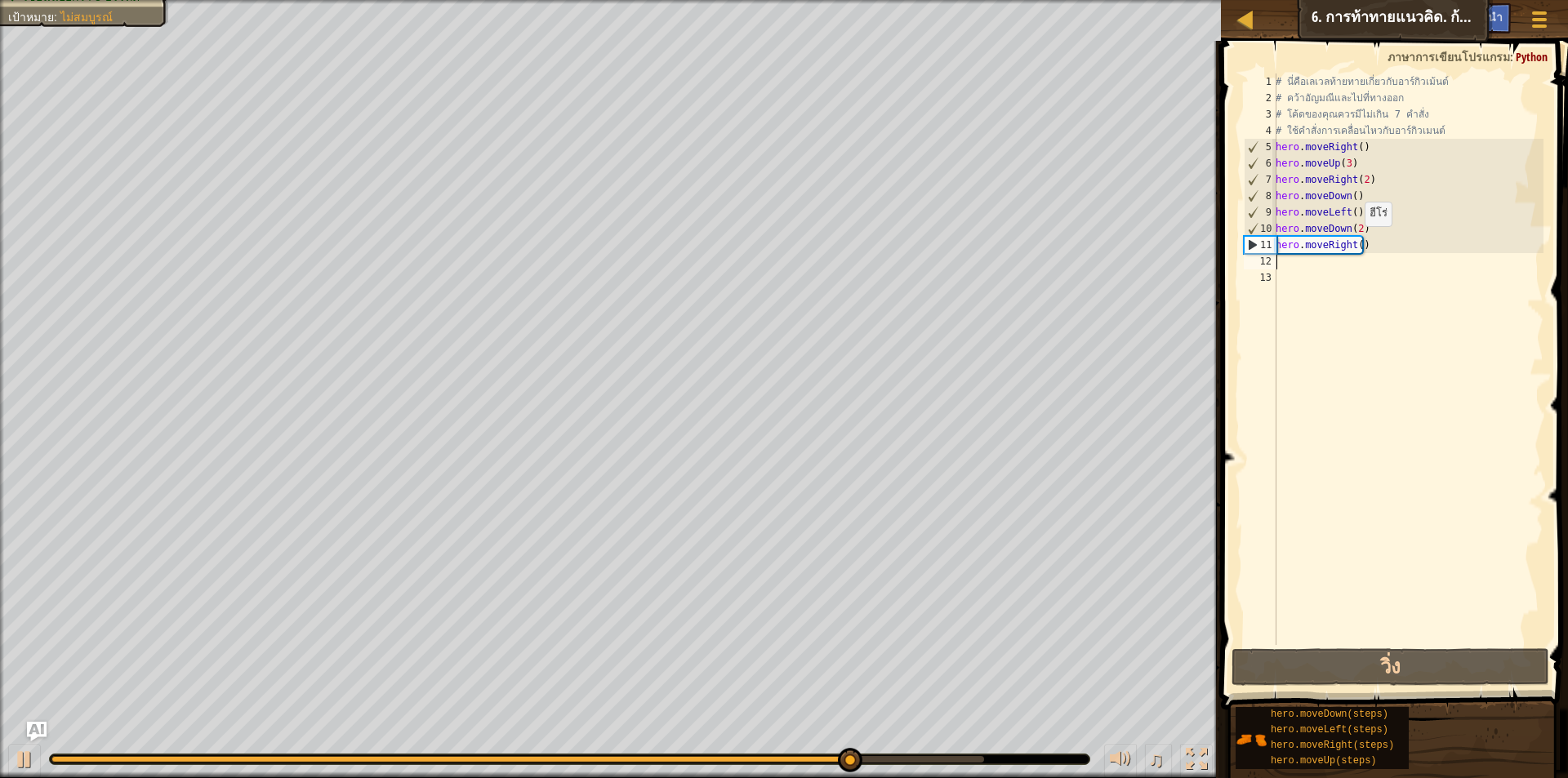
click at [1357, 242] on div "# นี่คือ[PERSON_NAME]ท้ายทายเกี่ยวกับอาร์กิวเม้นต์ # คว้า[PERSON_NAME]และไปที่ท…" at bounding box center [1408, 376] width 271 height 605
type textarea "hero.moveRight(2)"
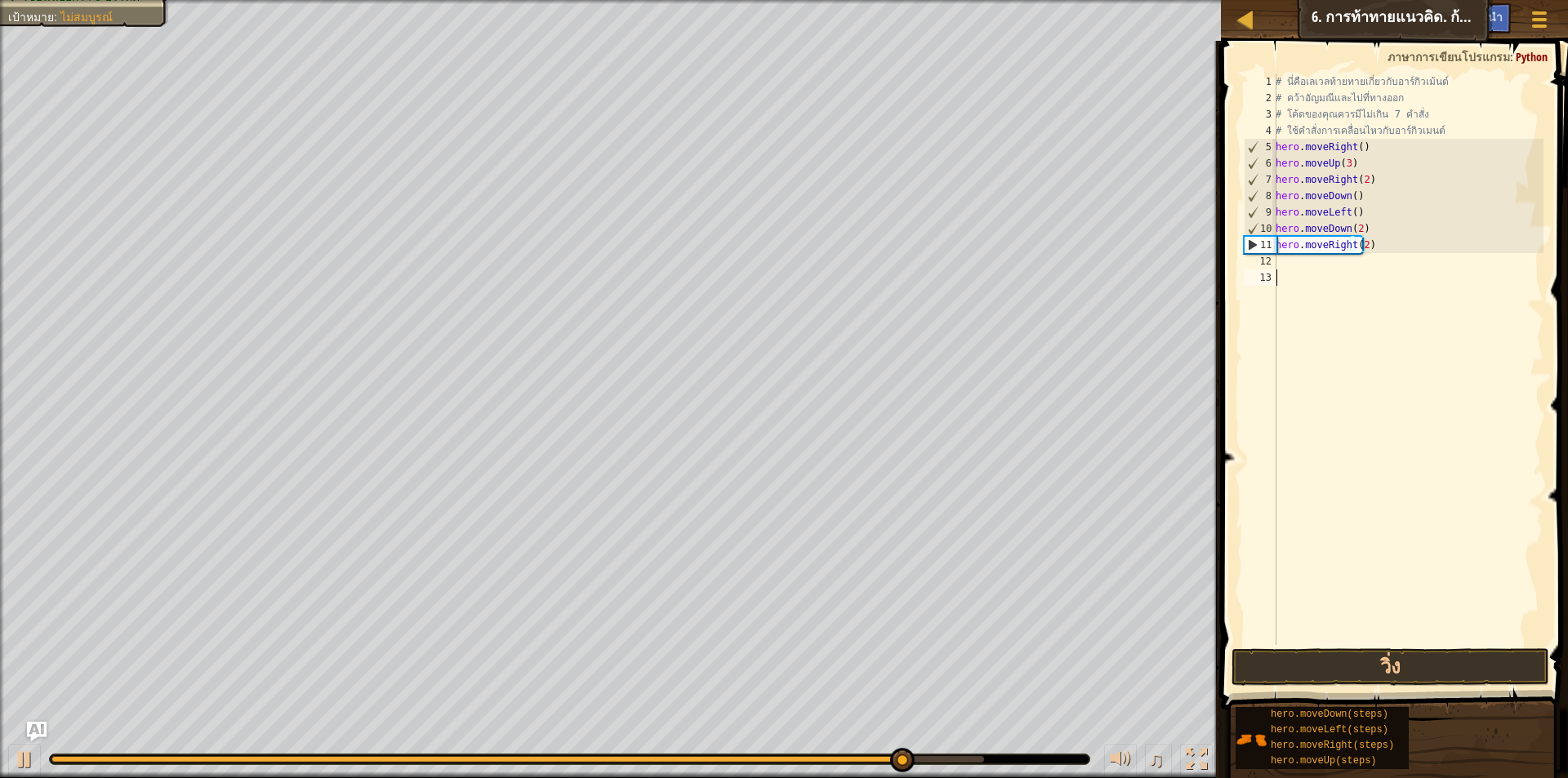
click at [1310, 276] on div "# นี่คือ[PERSON_NAME]ท้ายทายเกี่ยวกับอาร์กิวเม้นต์ # คว้า[PERSON_NAME]และไปที่ท…" at bounding box center [1408, 376] width 271 height 605
click at [1307, 266] on div "# นี่คือ[PERSON_NAME]ท้ายทายเกี่ยวกับอาร์กิวเม้นต์ # คว้า[PERSON_NAME]และไปที่ท…" at bounding box center [1408, 376] width 271 height 605
type textarea "h"
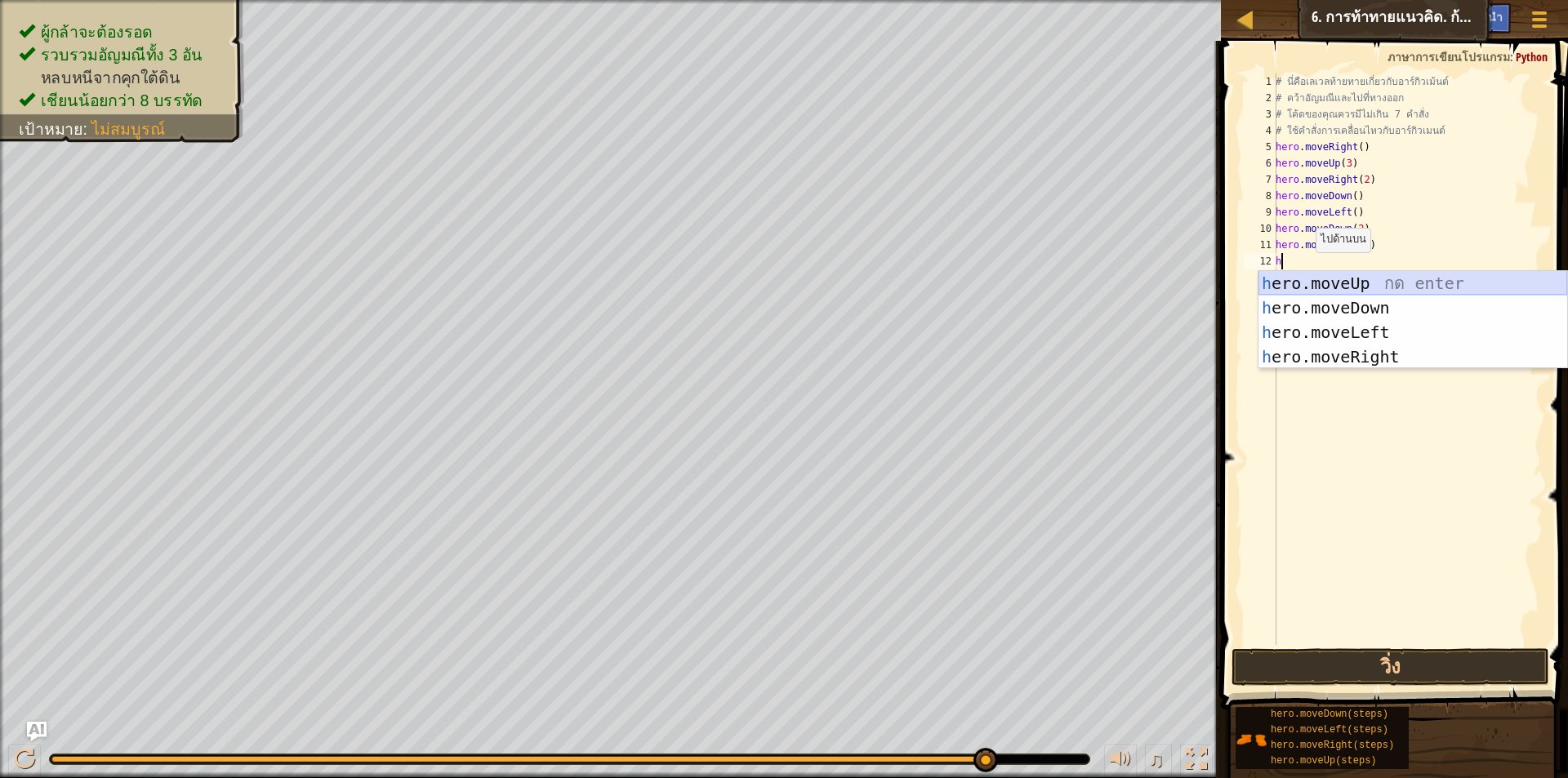
click at [1307, 284] on div "h ero.moveUp กด enter h ero.moveDown กด enter h ero.moveLeft กด enter h ero.mov…" at bounding box center [1412, 344] width 309 height 147
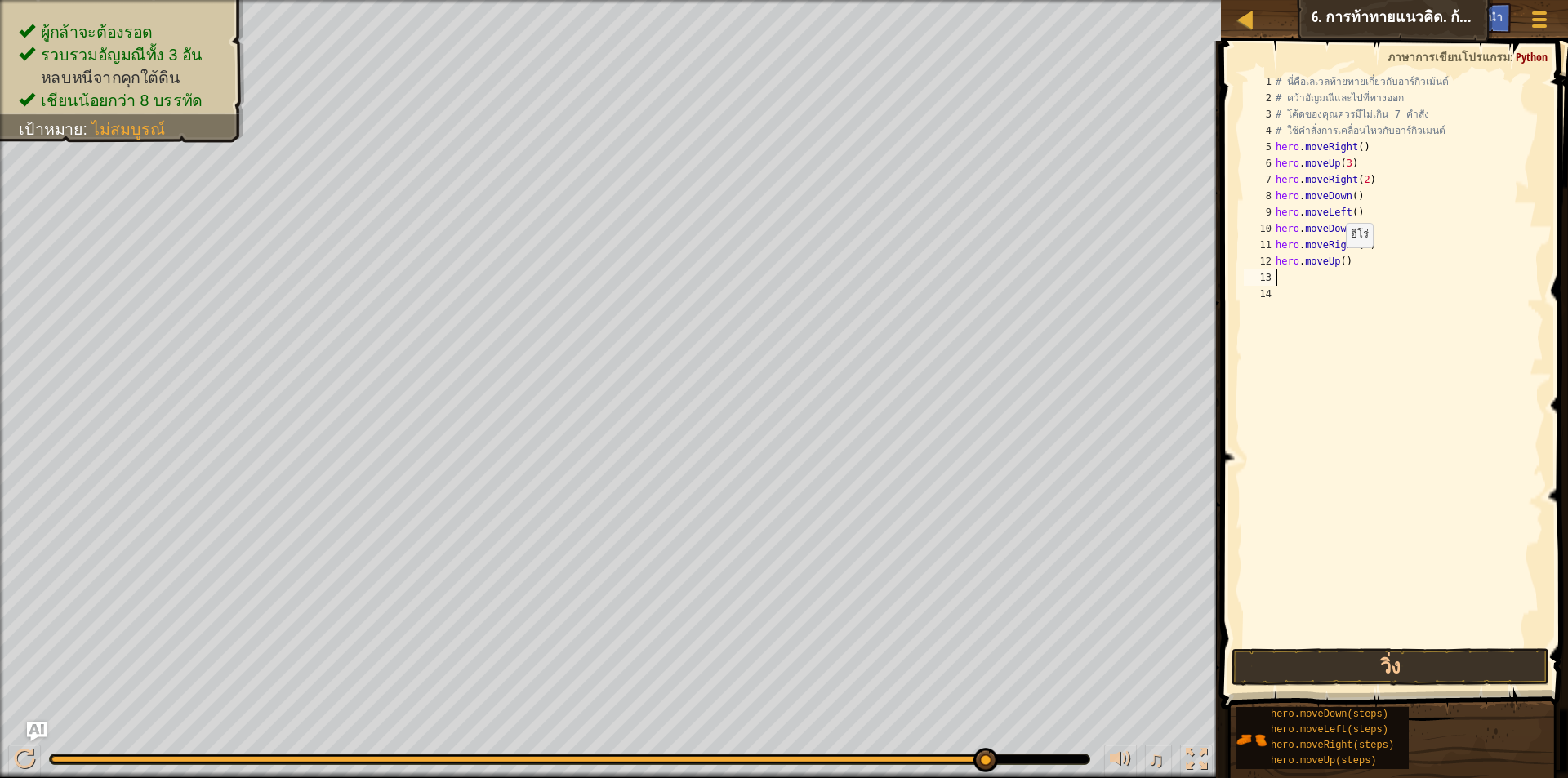
click at [1338, 264] on div "# นี่คือ[PERSON_NAME]ท้ายทายเกี่ยวกับอาร์กิวเม้นต์ # คว้า[PERSON_NAME]และไปที่ท…" at bounding box center [1408, 376] width 271 height 605
click at [1340, 264] on div "# นี่คือ[PERSON_NAME]ท้ายทายเกี่ยวกับอาร์กิวเม้นต์ # คว้า[PERSON_NAME]และไปที่ท…" at bounding box center [1408, 376] width 271 height 605
type textarea "hero.moveUp(2)"
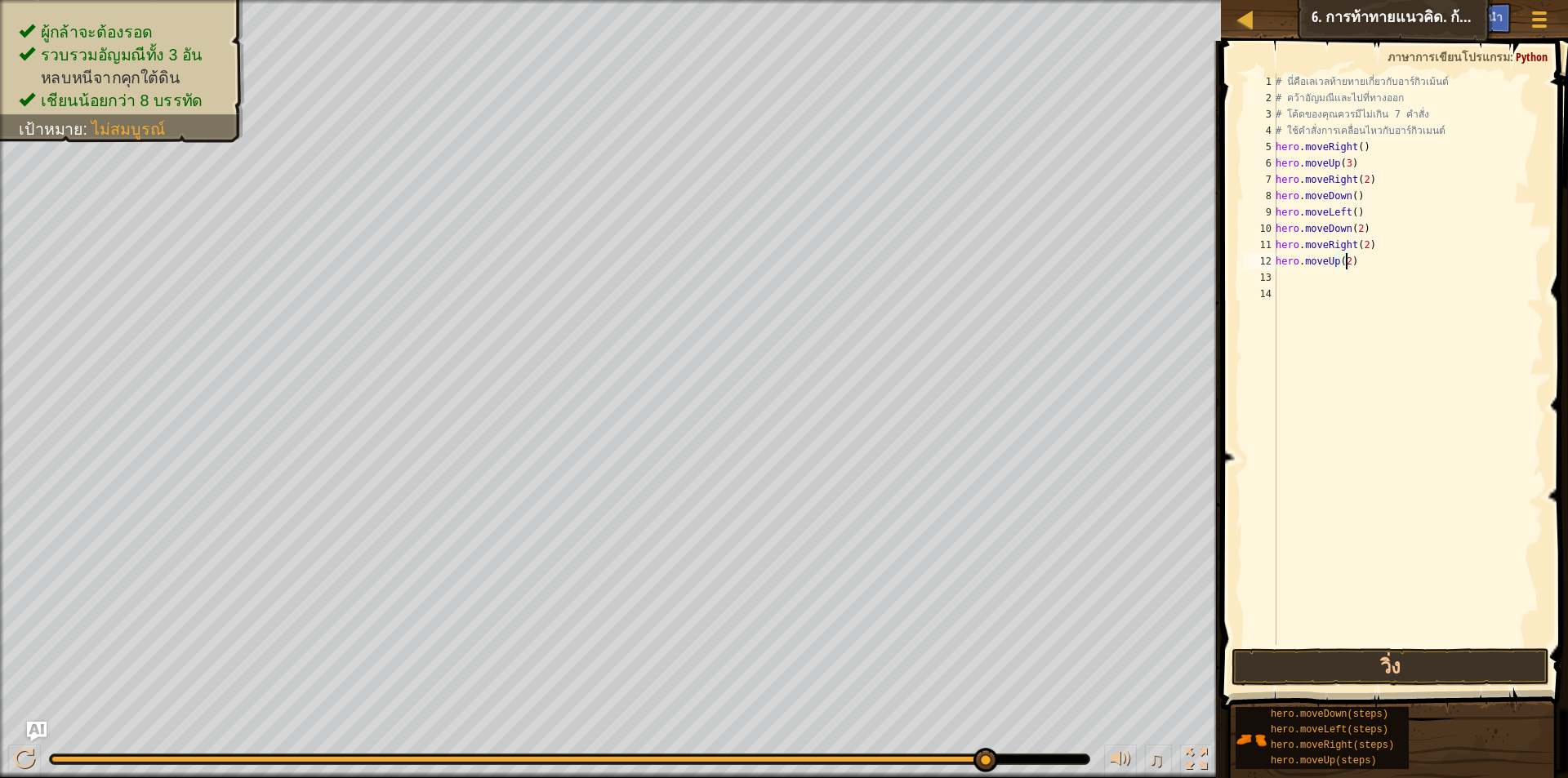
click at [1272, 272] on div "13" at bounding box center [1260, 277] width 33 height 16
type textarea "h"
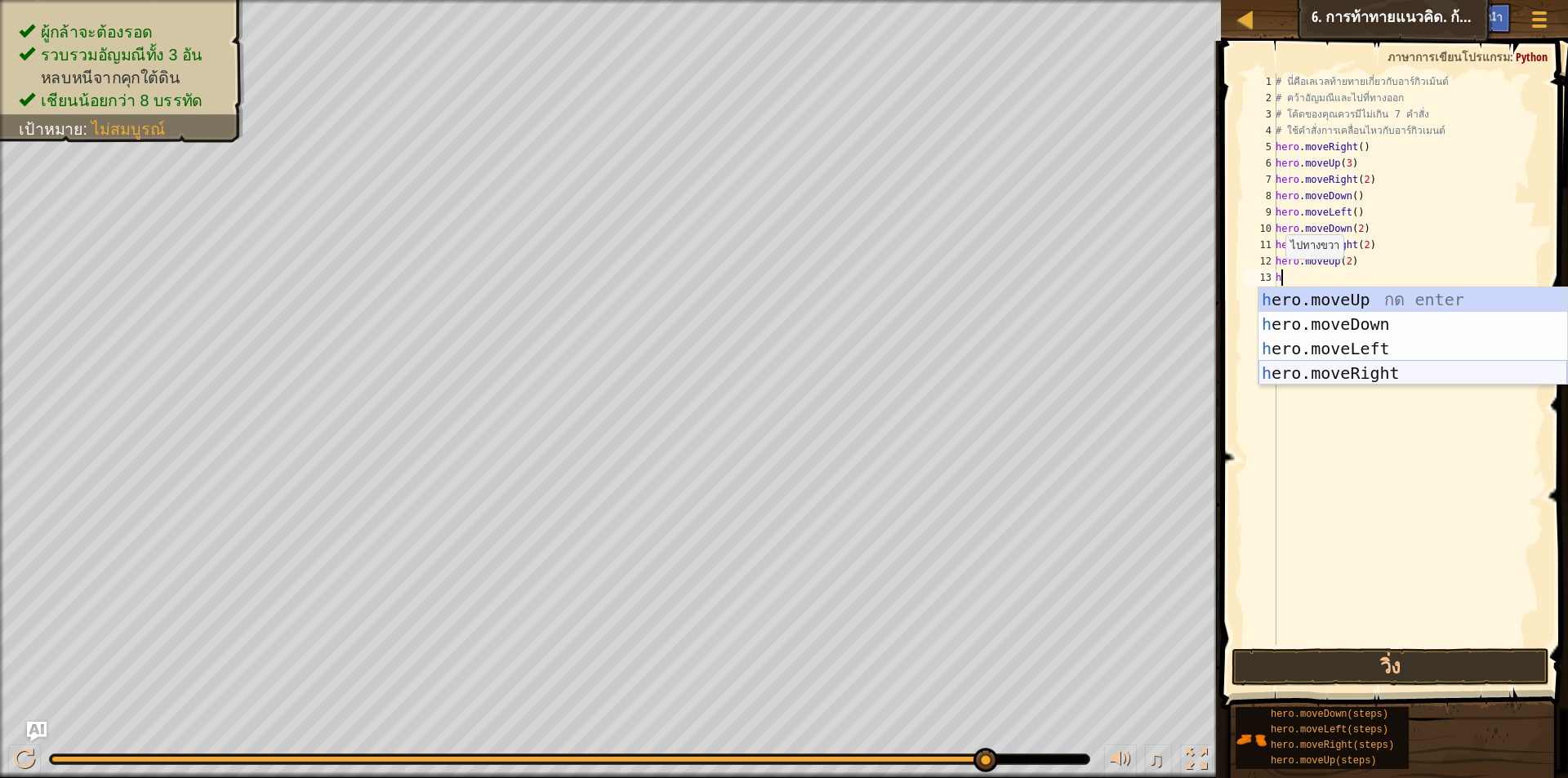
click at [1328, 376] on div "h ero.moveUp กด enter h ero.moveDown กด enter h ero.moveLeft กด enter h ero.mov…" at bounding box center [1412, 360] width 309 height 147
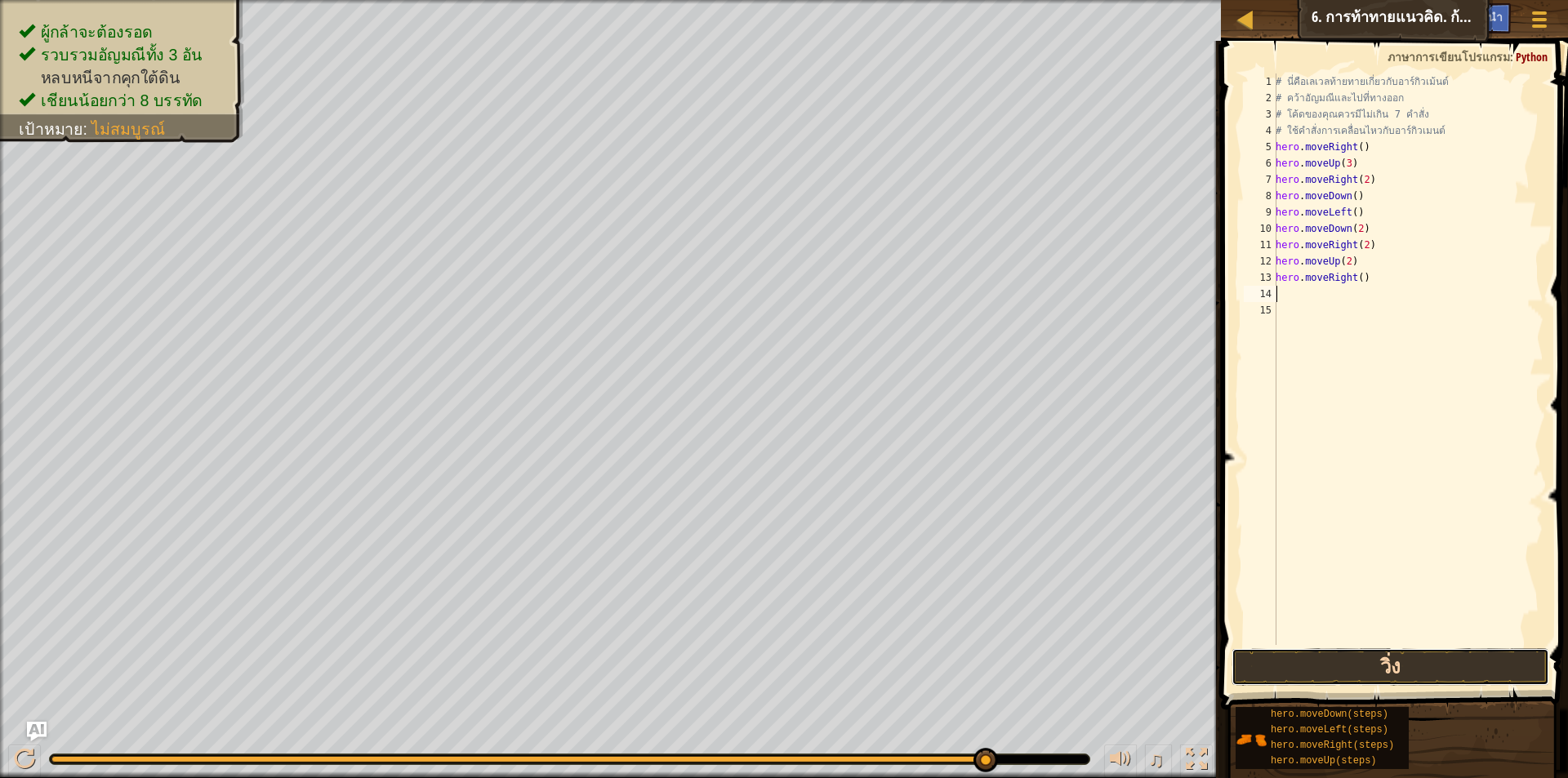
click at [1347, 675] on button "วิ่ง" at bounding box center [1390, 667] width 318 height 37
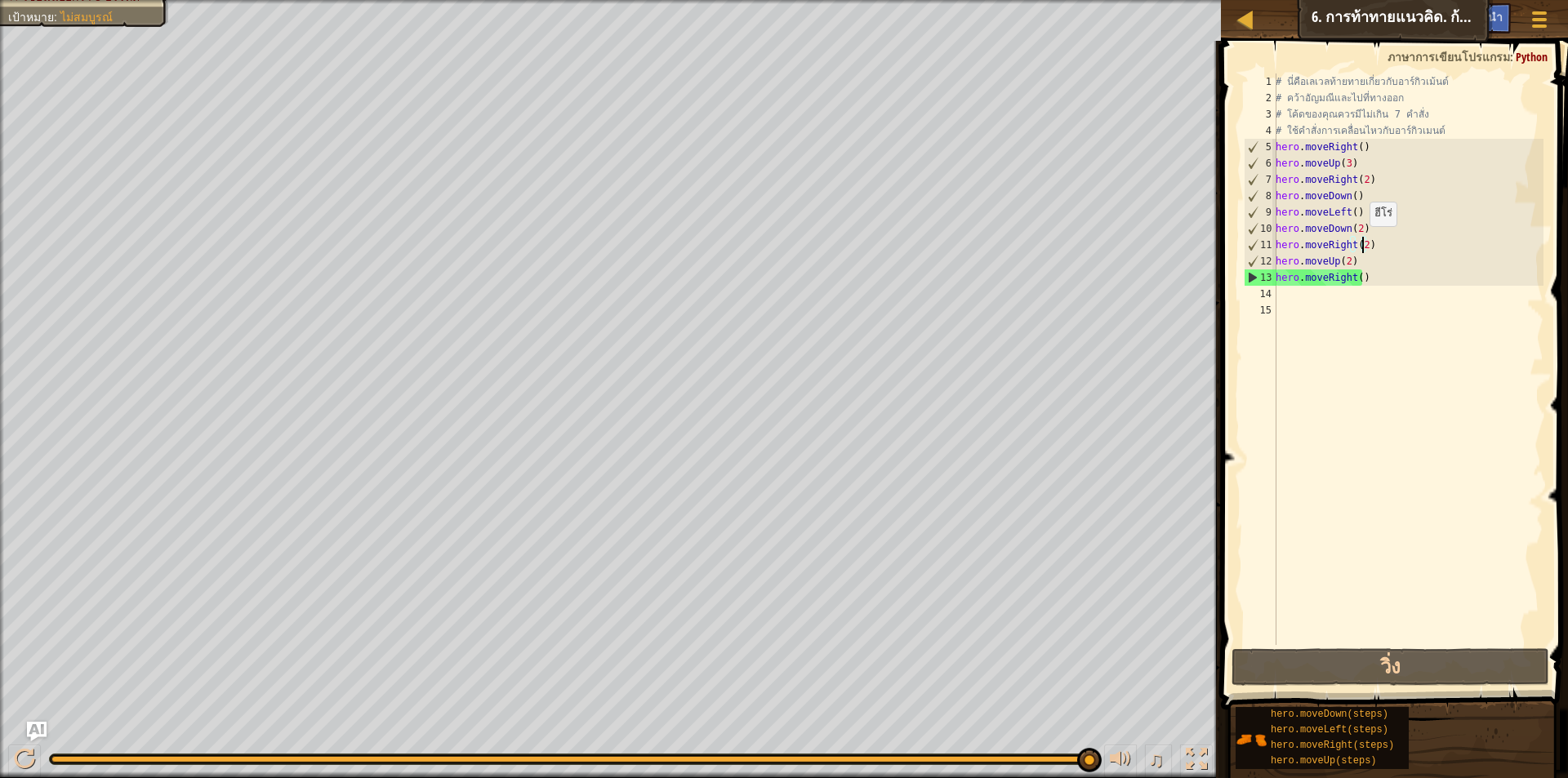
drag, startPoint x: 1361, startPoint y: 242, endPoint x: 1373, endPoint y: 254, distance: 17.0
click at [1370, 250] on div "# นี่คือ[PERSON_NAME]ท้ายทายเกี่ยวกับอาร์กิวเม้นต์ # คว้า[PERSON_NAME]และไปที่ท…" at bounding box center [1408, 376] width 271 height 605
click at [1361, 245] on div "# นี่คือ[PERSON_NAME]ท้ายทายเกี่ยวกับอาร์กิวเม้นต์ # คว้า[PERSON_NAME]และไปที่ท…" at bounding box center [1408, 359] width 271 height 572
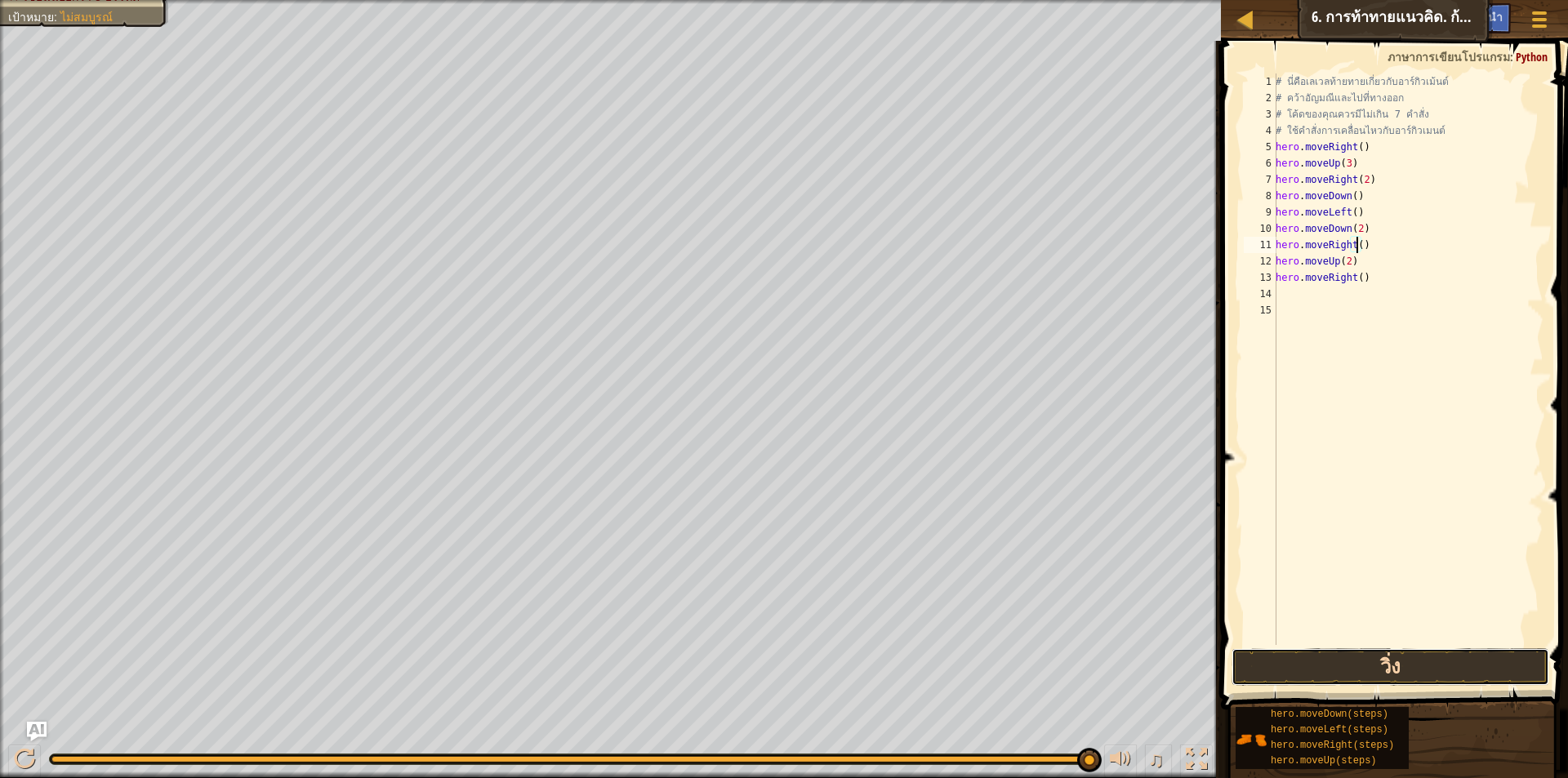
click at [1418, 663] on button "วิ่ง" at bounding box center [1390, 667] width 318 height 37
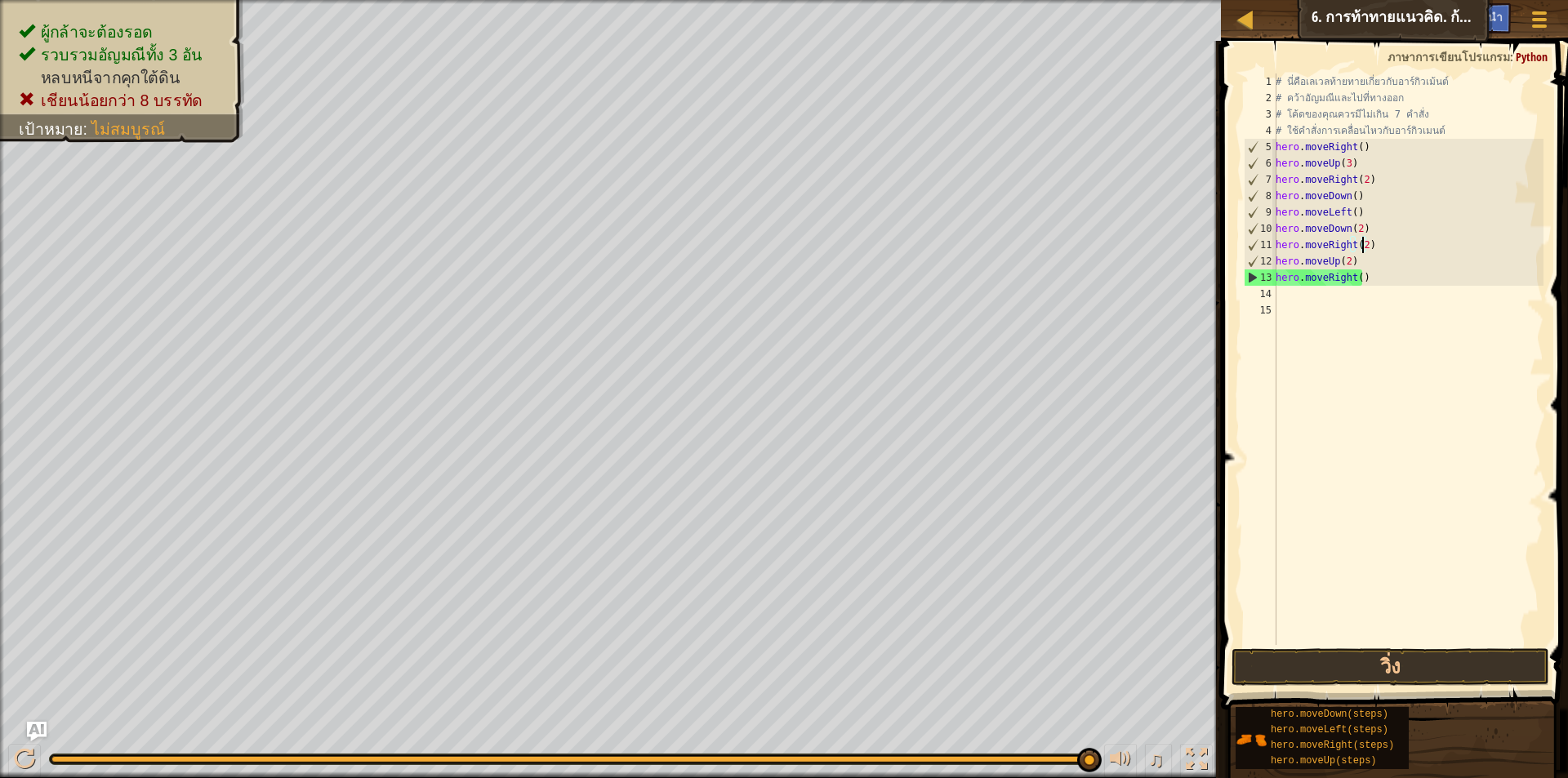
scroll to position [7, 6]
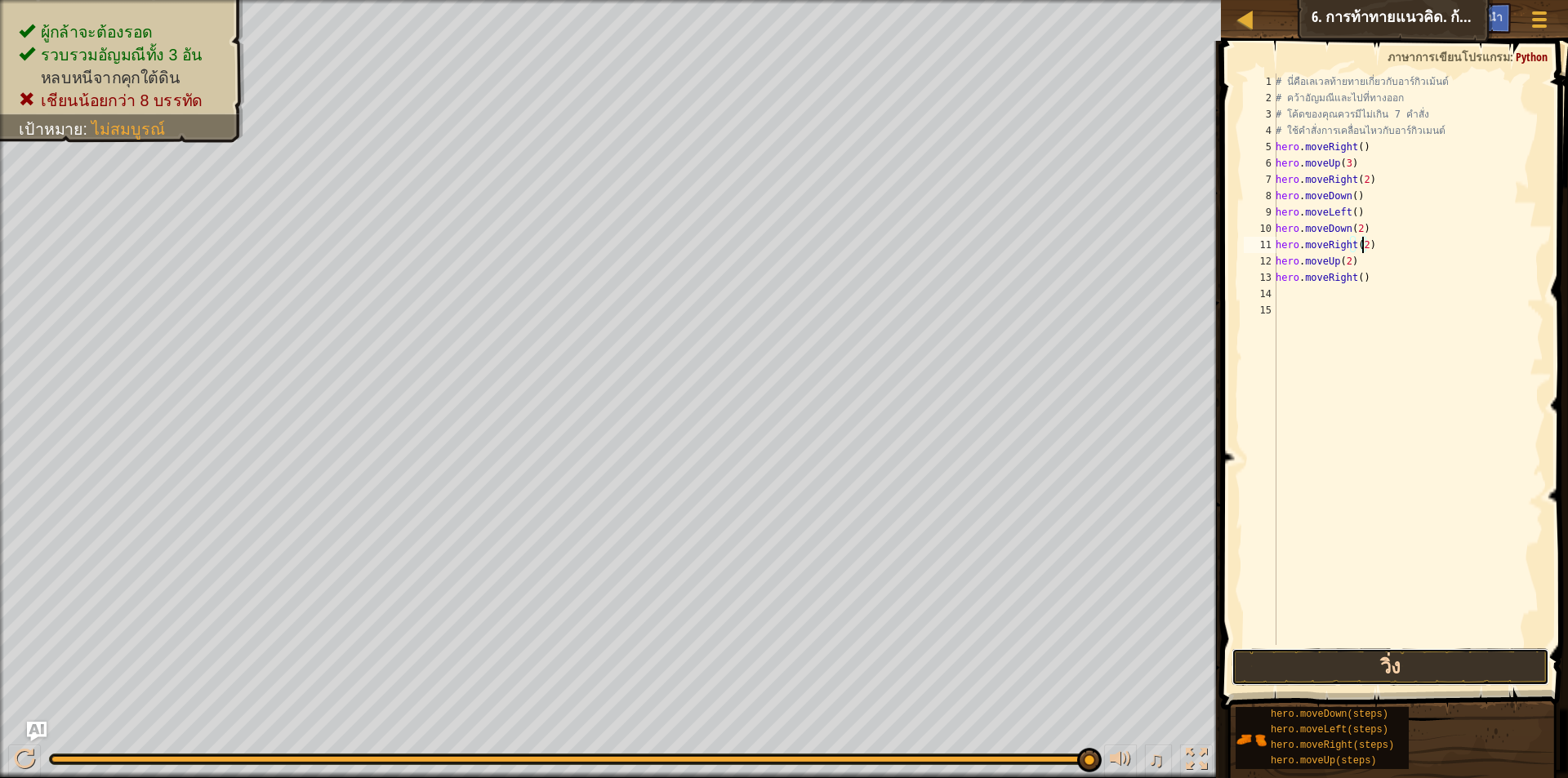
click at [1312, 670] on button "วิ่ง" at bounding box center [1390, 667] width 318 height 37
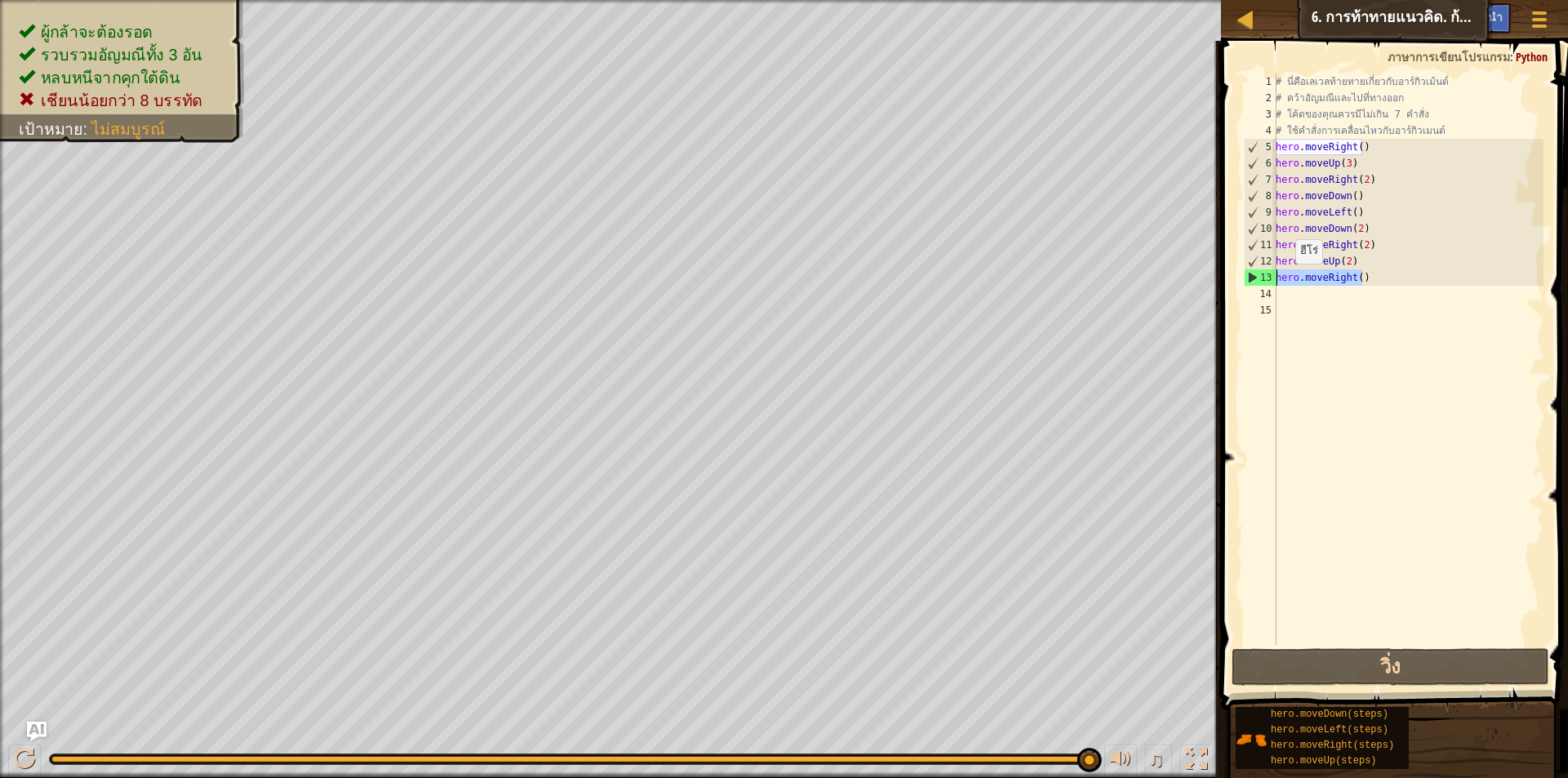
drag, startPoint x: 1374, startPoint y: 276, endPoint x: 1251, endPoint y: 282, distance: 123.1
click at [1251, 282] on div "hero.moveRight(2) 1 2 3 4 5 6 7 8 9 10 11 12 13 14 15 # นี่คือ[PERSON_NAME]ท้าย…" at bounding box center [1392, 359] width 303 height 572
type textarea "hero.moveRight()"
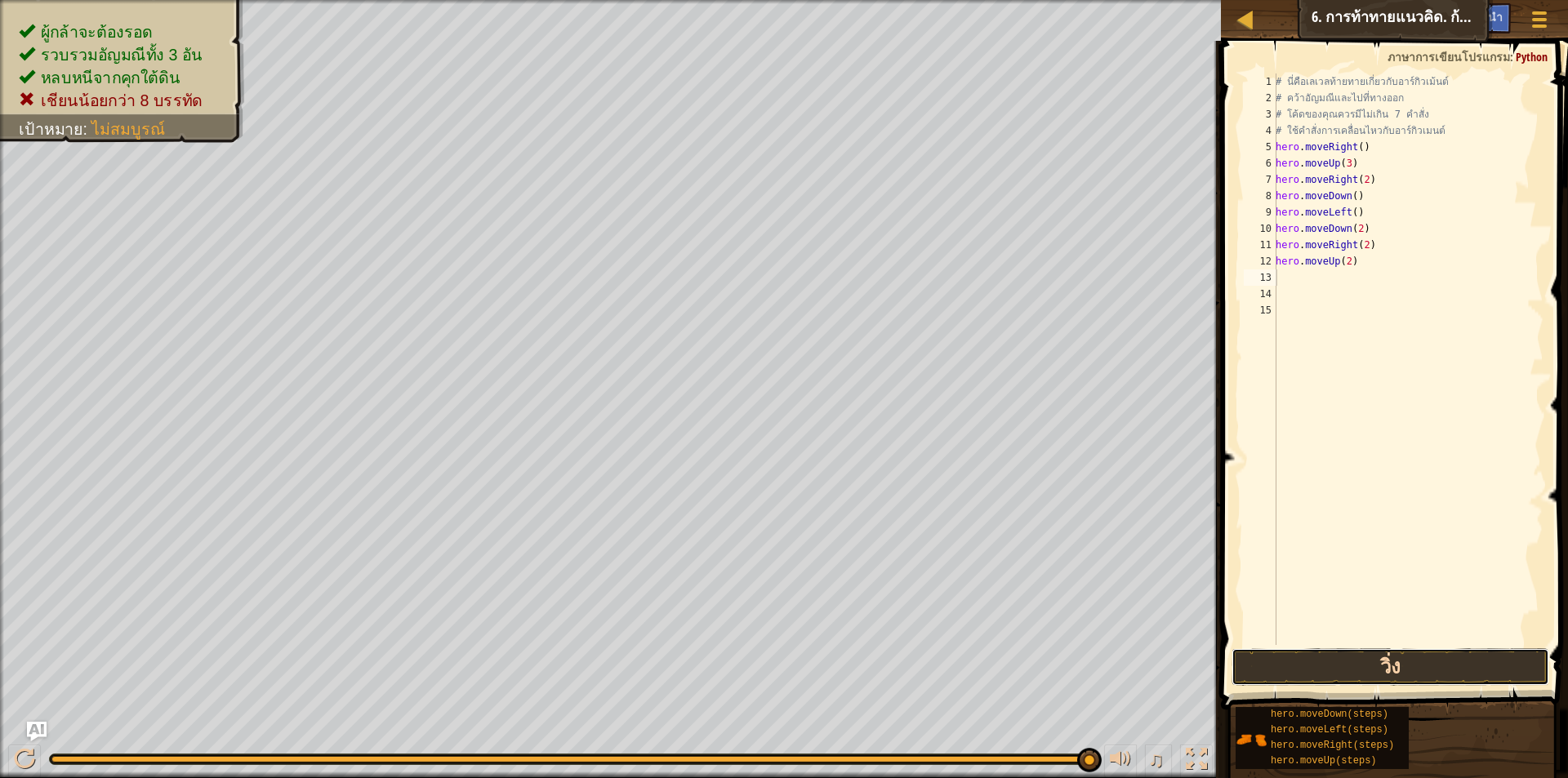
click at [1411, 669] on button "วิ่ง" at bounding box center [1390, 667] width 318 height 37
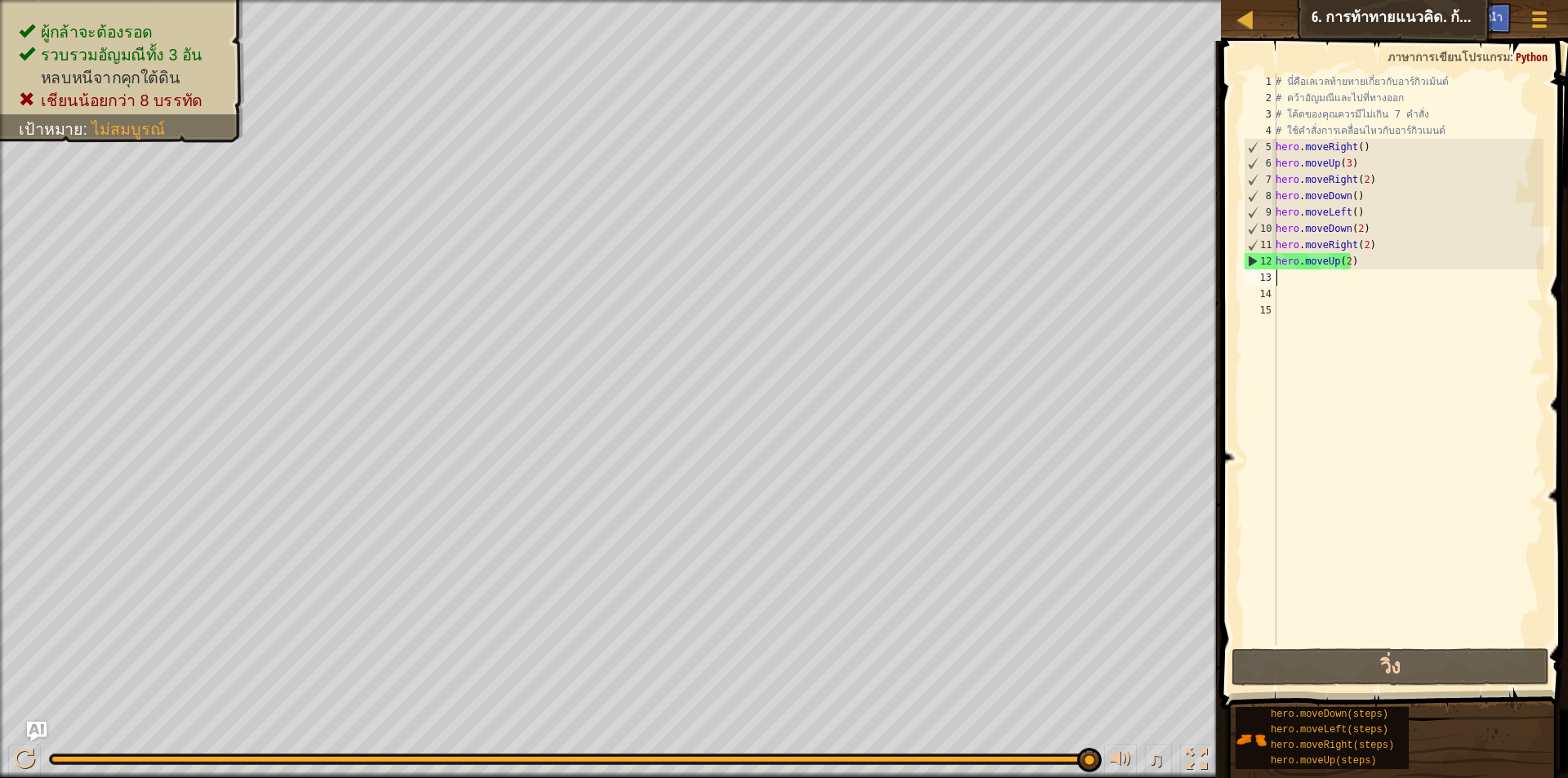
type textarea "h"
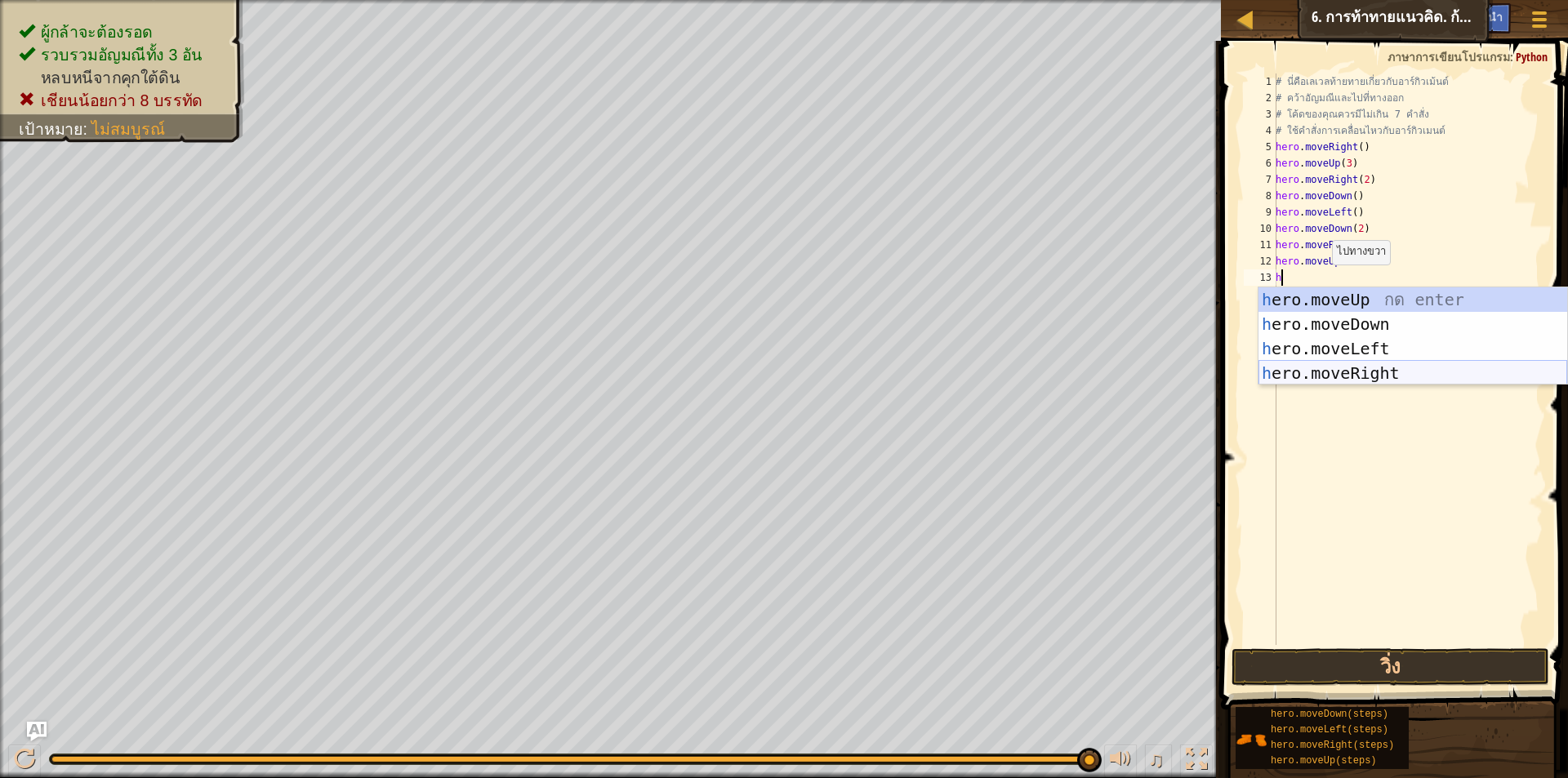
click at [1313, 377] on div "h ero.moveUp กด enter h ero.moveDown กด enter h ero.moveLeft กด enter h ero.mov…" at bounding box center [1412, 360] width 309 height 147
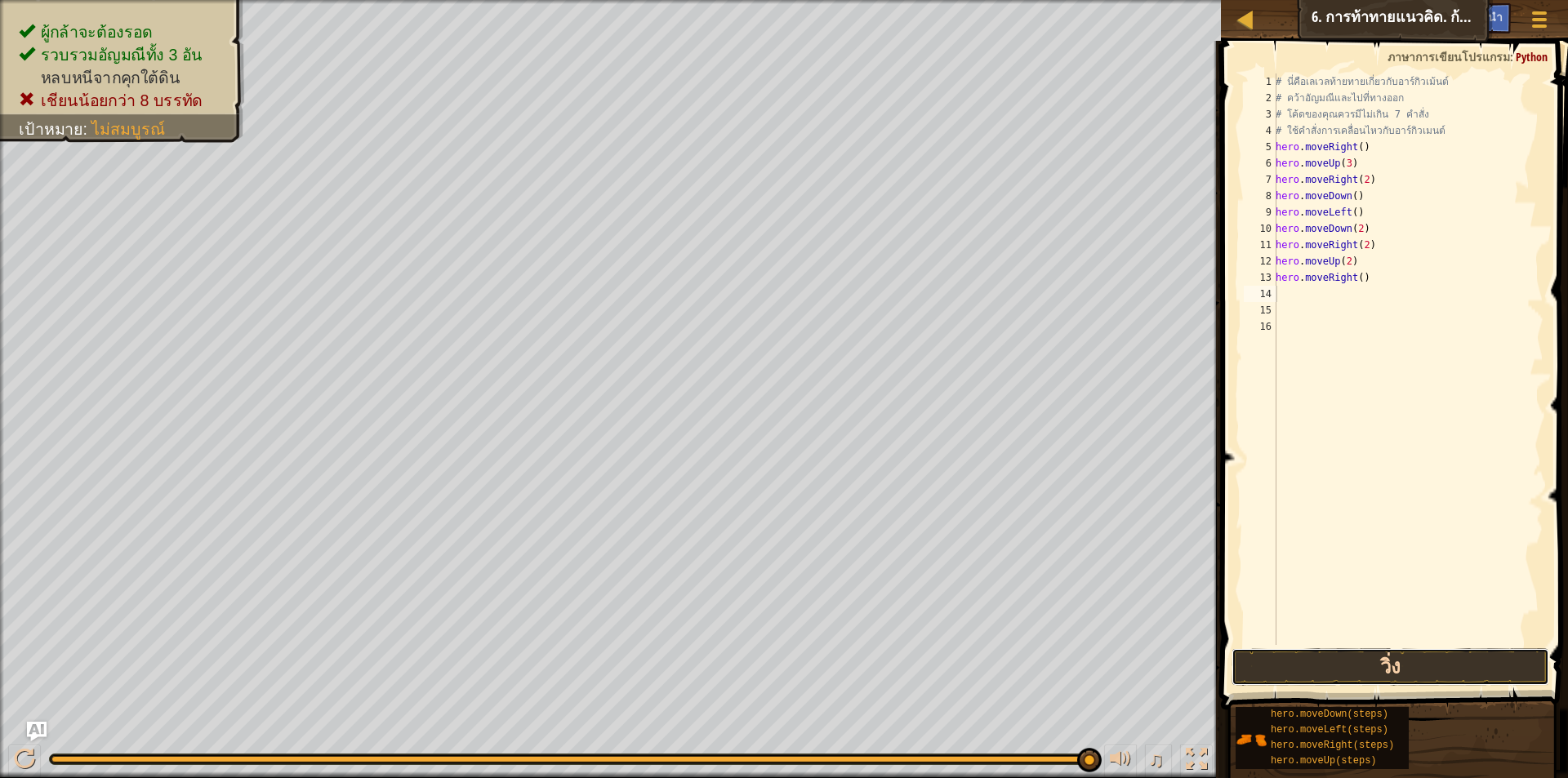
click at [1318, 676] on button "วิ่ง" at bounding box center [1390, 667] width 318 height 37
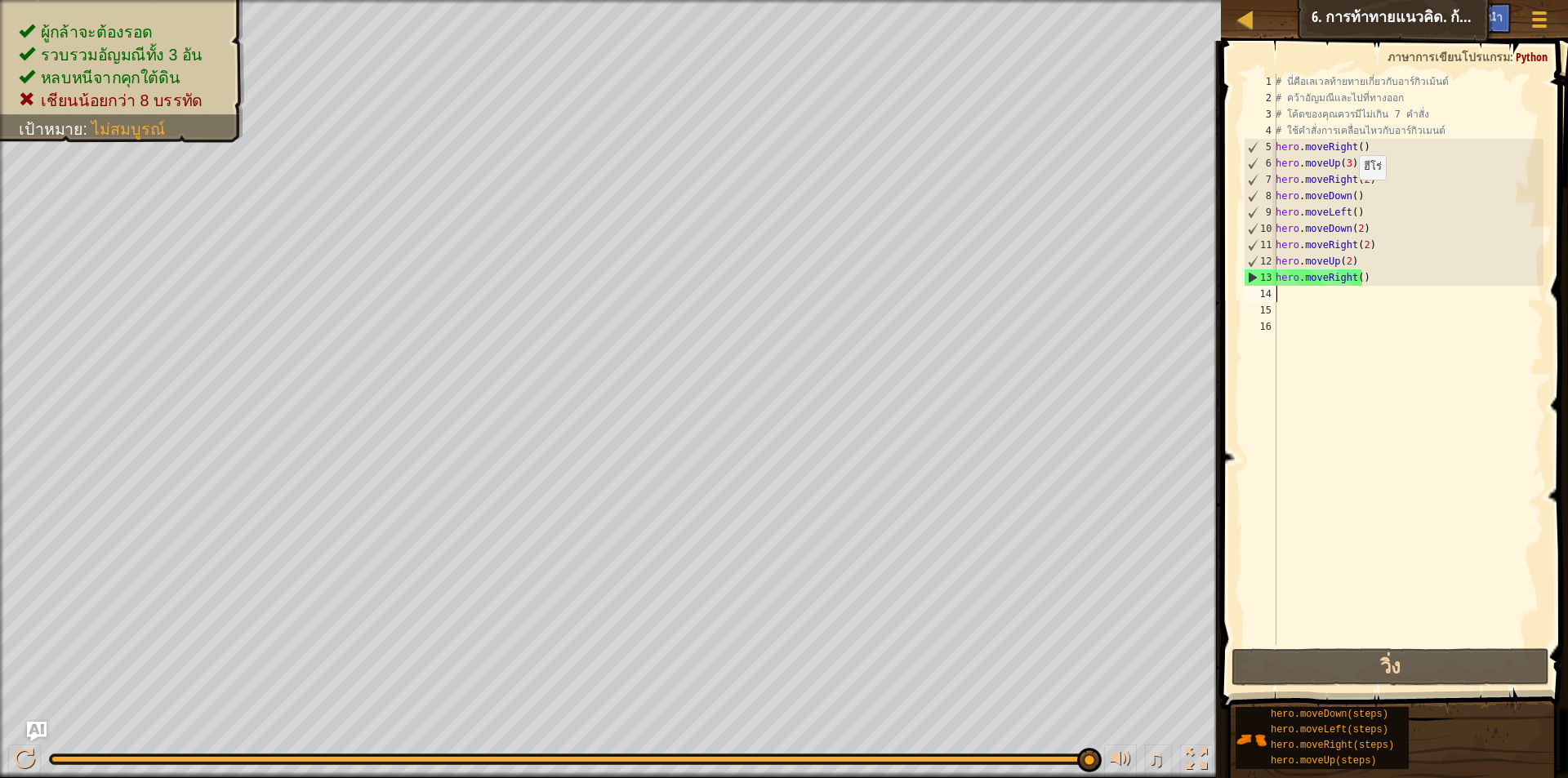
click at [1350, 196] on div "# นี่คือ[PERSON_NAME]ท้ายทายเกี่ยวกับอาร์กิวเม้นต์ # คว้า[PERSON_NAME]และไปที่ท…" at bounding box center [1408, 376] width 271 height 605
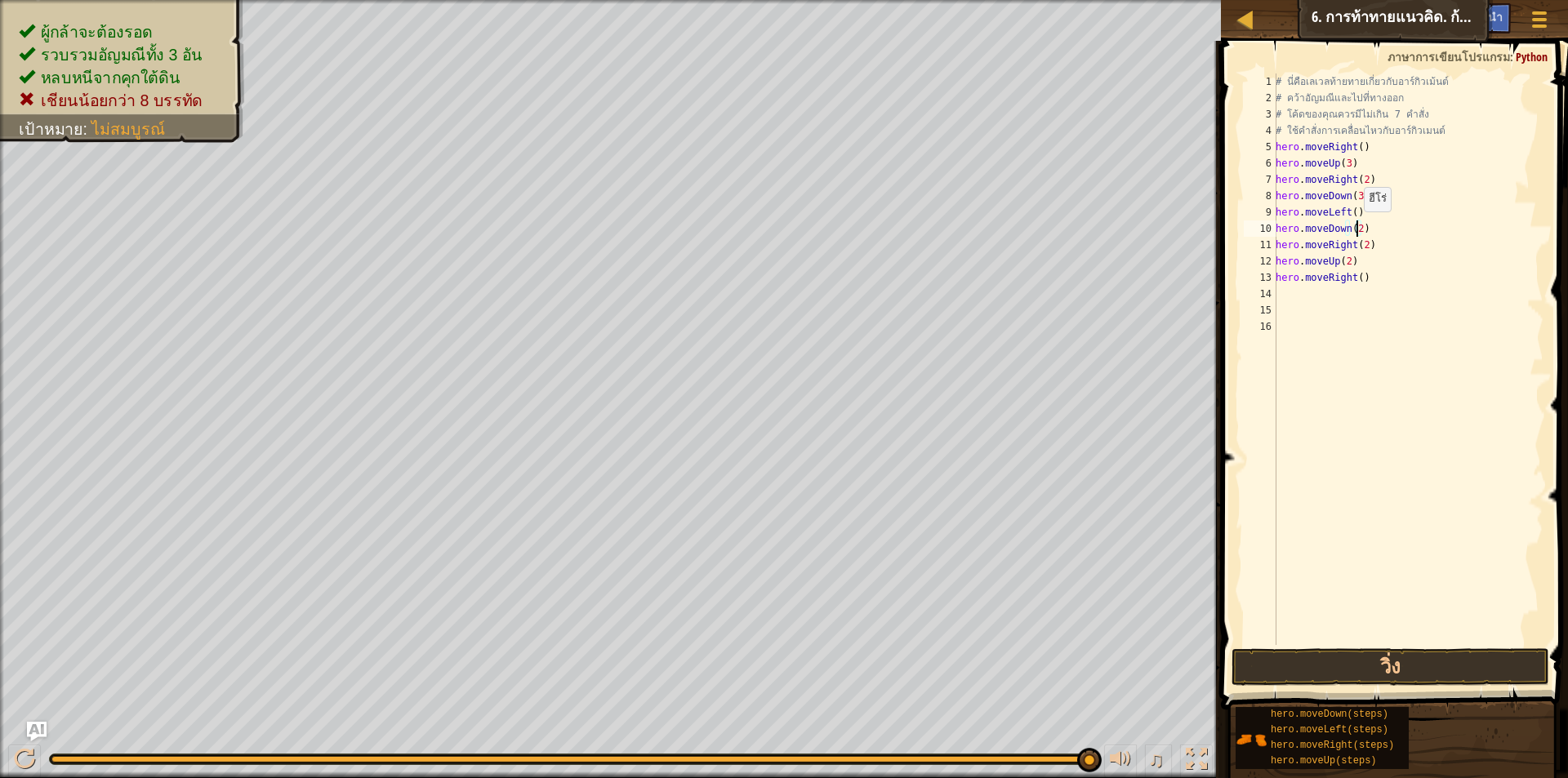
click at [1355, 228] on div "# นี่คือ[PERSON_NAME]ท้ายทายเกี่ยวกับอาร์กิวเม้นต์ # คว้า[PERSON_NAME]และไปที่ท…" at bounding box center [1408, 376] width 271 height 605
click at [1346, 227] on div "# นี่คือ[PERSON_NAME]ท้ายทายเกี่ยวกับอาร์กิวเม้นต์ # คว้า[PERSON_NAME]และไปที่ท…" at bounding box center [1408, 376] width 271 height 605
click at [1356, 251] on div "hero.moveUp กด enter" at bounding box center [1412, 275] width 309 height 74
click at [1368, 243] on div "# นี่คือ[PERSON_NAME]ท้ายทายเกี่ยวกับอาร์กิวเม้นต์ # คว้า[PERSON_NAME]และไปที่ท…" at bounding box center [1408, 376] width 271 height 605
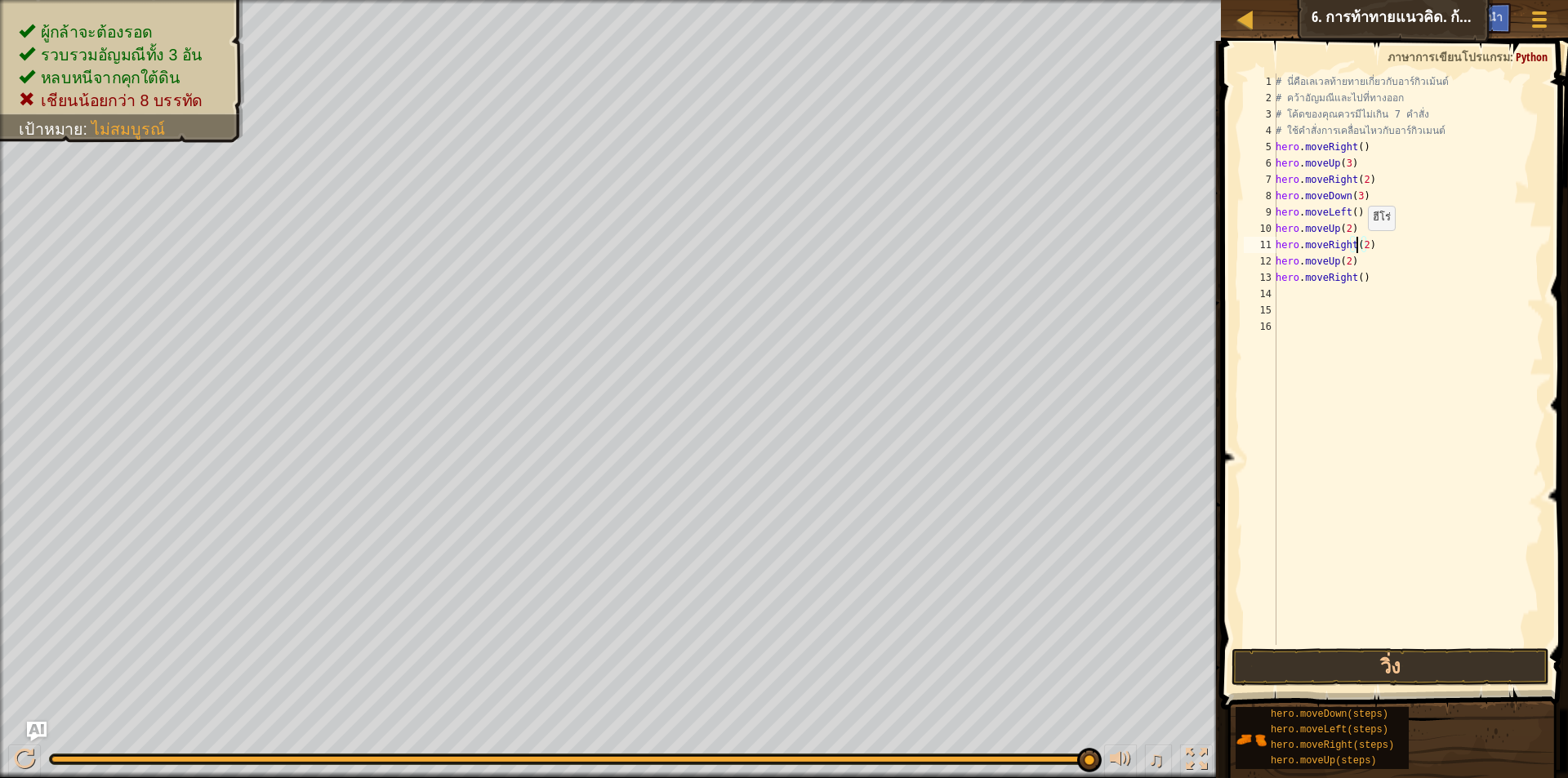
click at [1359, 246] on div "# นี่คือ[PERSON_NAME]ท้ายทายเกี่ยวกับอาร์กิวเม้นต์ # คว้า[PERSON_NAME]และไปที่ท…" at bounding box center [1408, 376] width 271 height 605
click at [1361, 246] on div "# นี่คือ[PERSON_NAME]ท้ายทายเกี่ยวกับอาร์กิวเม้นต์ # คว้า[PERSON_NAME]และไปที่ท…" at bounding box center [1408, 376] width 271 height 605
drag, startPoint x: 1356, startPoint y: 262, endPoint x: 1264, endPoint y: 275, distance: 92.9
click at [1264, 275] on div "hero.moveRight(3) 1 2 3 4 5 6 7 8 9 10 11 12 13 14 15 16 # นี่คือ[PERSON_NAME]ท…" at bounding box center [1392, 359] width 303 height 572
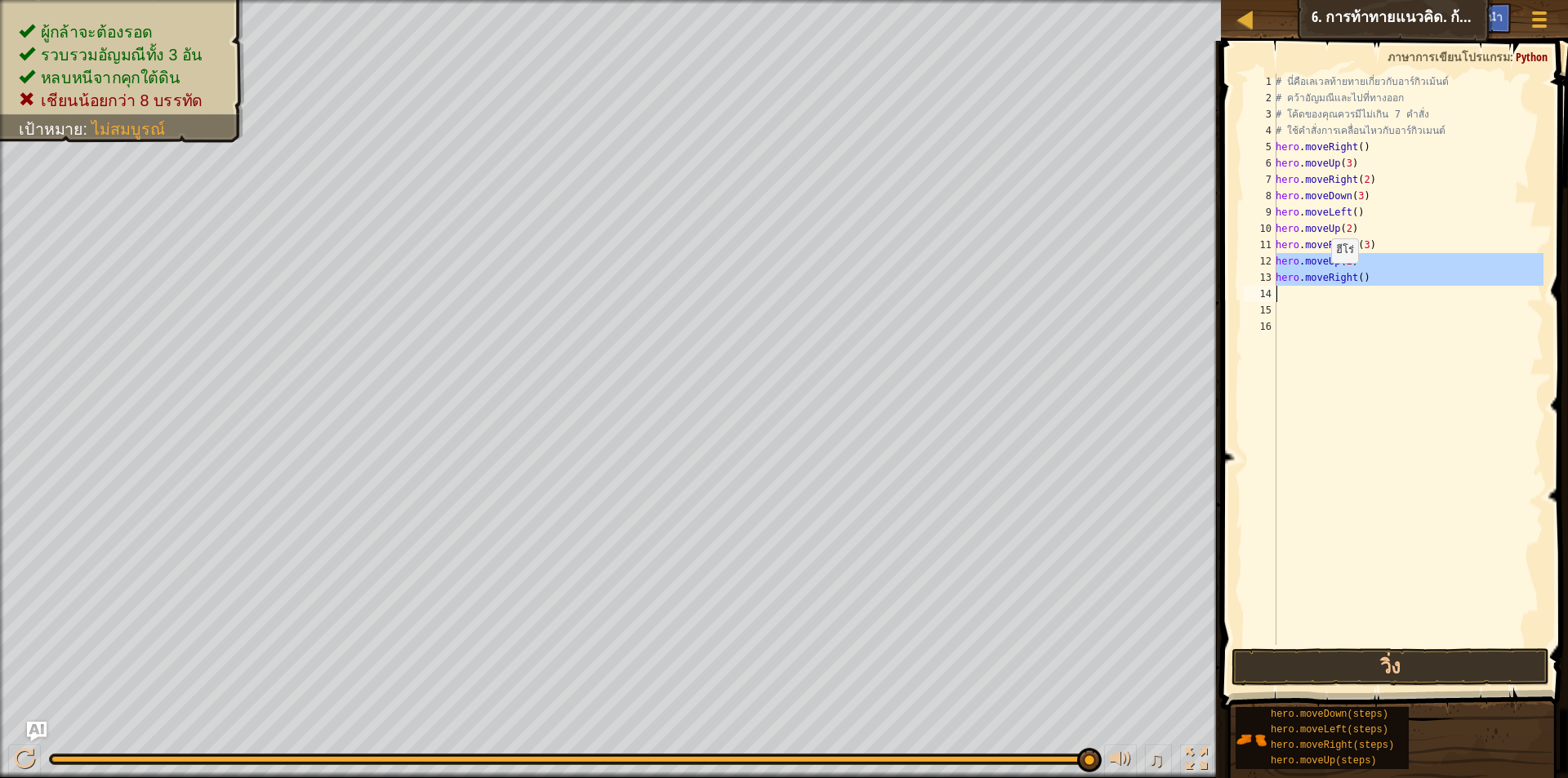
drag, startPoint x: 1275, startPoint y: 259, endPoint x: 1323, endPoint y: 279, distance: 52.0
click at [1323, 279] on div "hero.moveUp(2) hero.moveRight() 1 2 3 4 5 6 7 8 9 10 11 12 13 14 15 16 # นี่คือ…" at bounding box center [1392, 359] width 303 height 572
type textarea "hero.moveRight()"
click at [1306, 668] on button "วิ่ง" at bounding box center [1390, 667] width 318 height 37
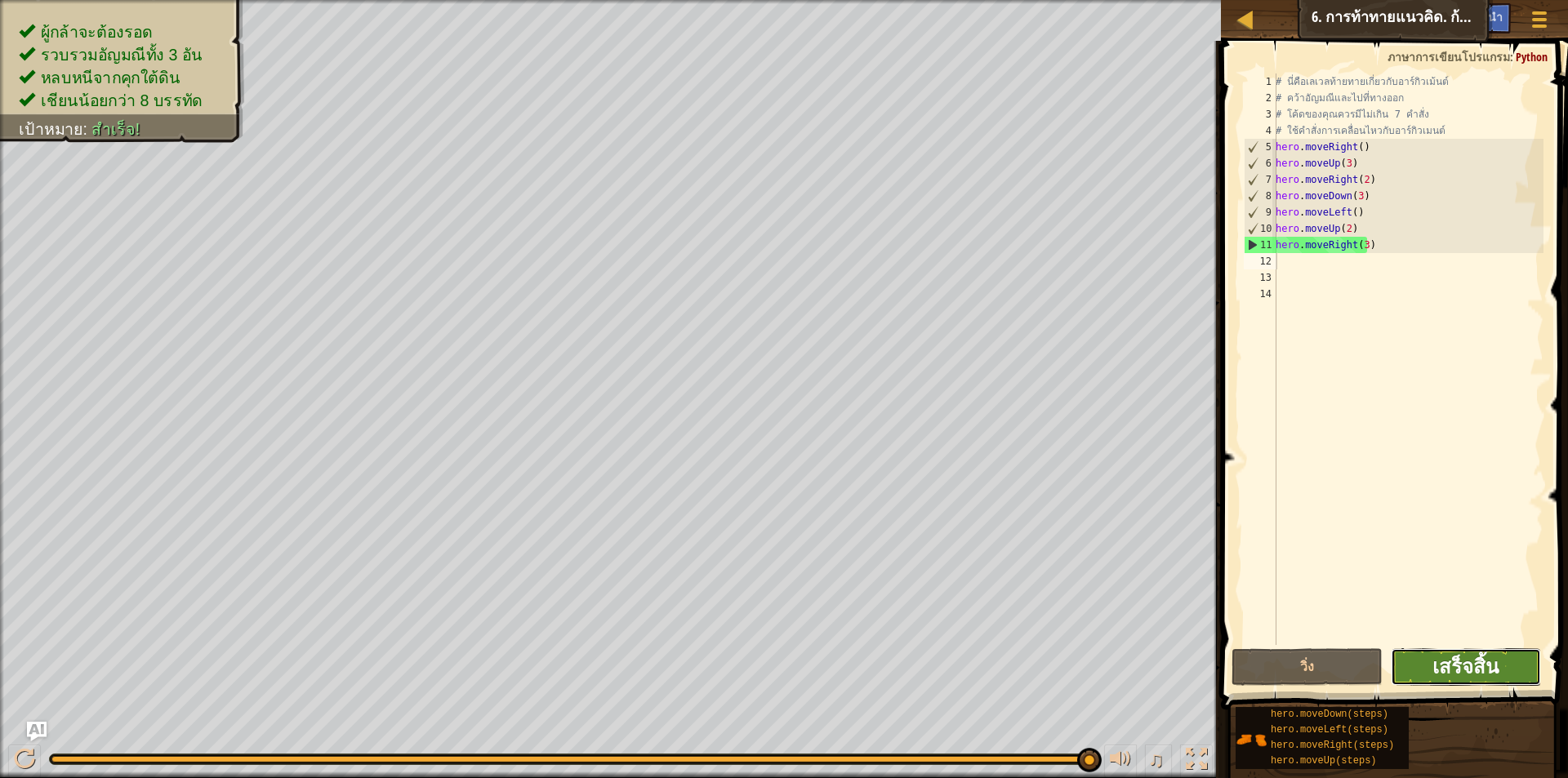
click at [1438, 666] on span "เสร็จสิ้น" at bounding box center [1466, 666] width 66 height 26
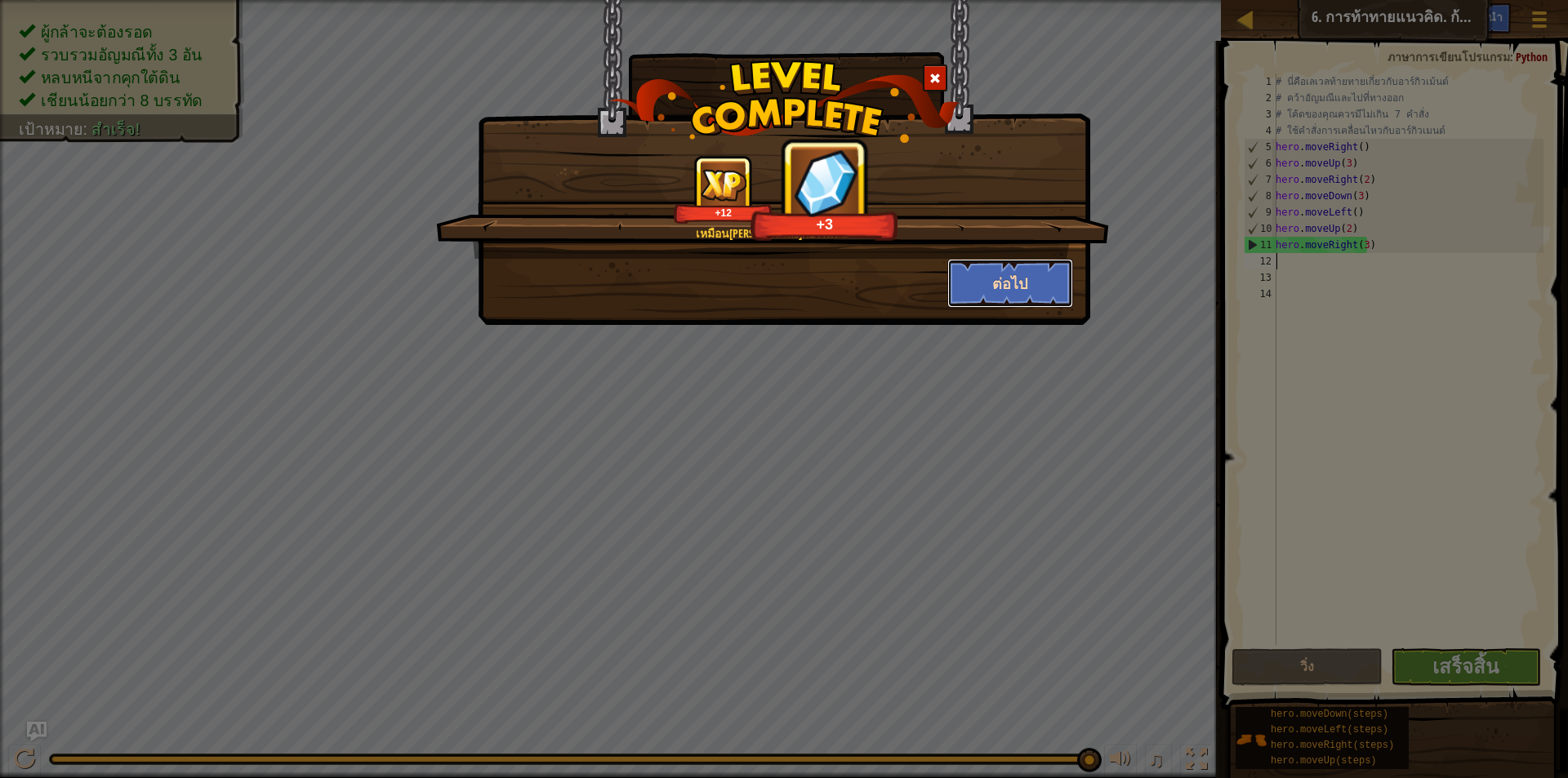
click at [1000, 278] on button "ต่อไป" at bounding box center [1010, 283] width 126 height 49
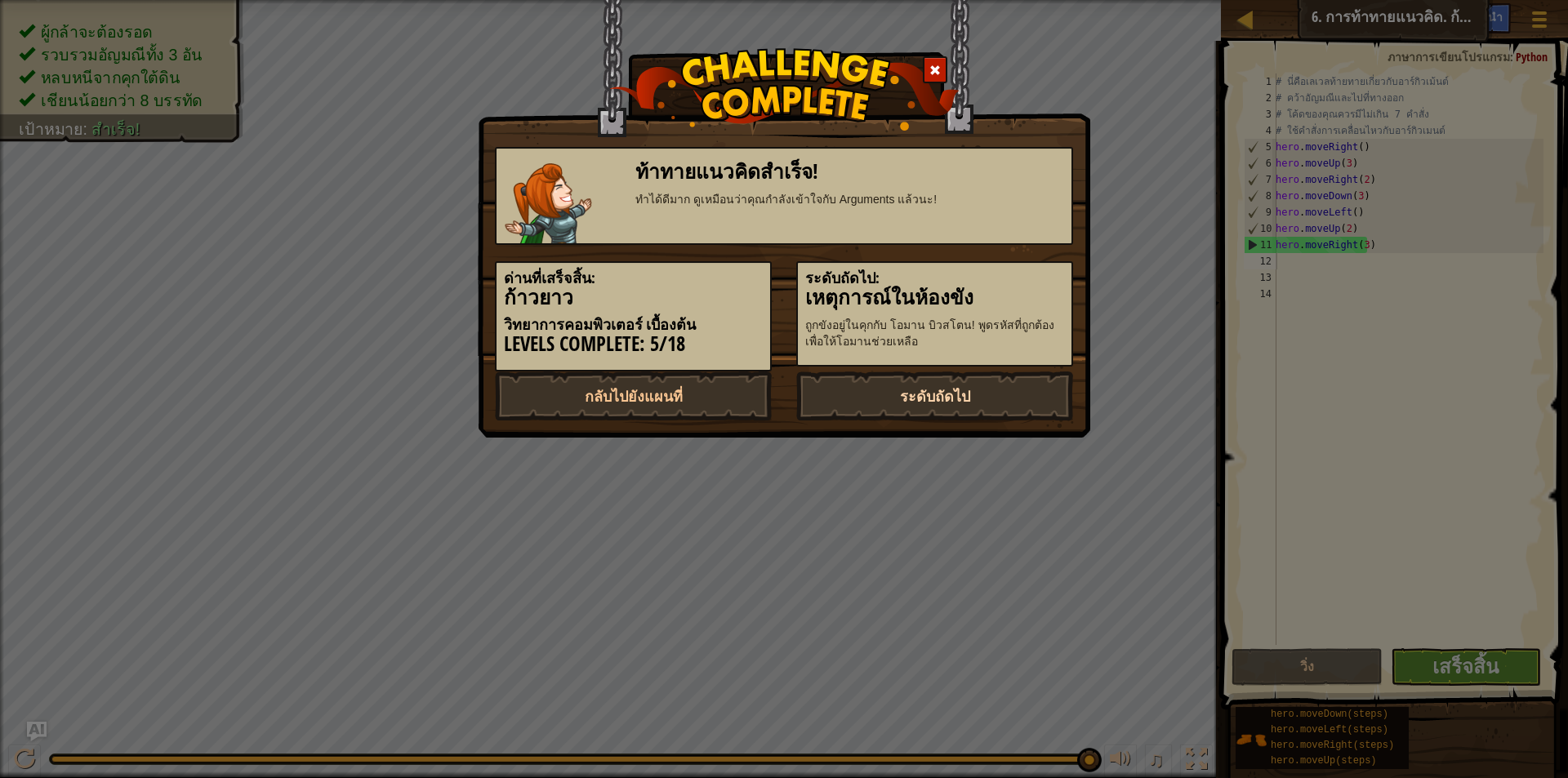
click at [977, 383] on link "ระดับถัดไป" at bounding box center [935, 396] width 277 height 49
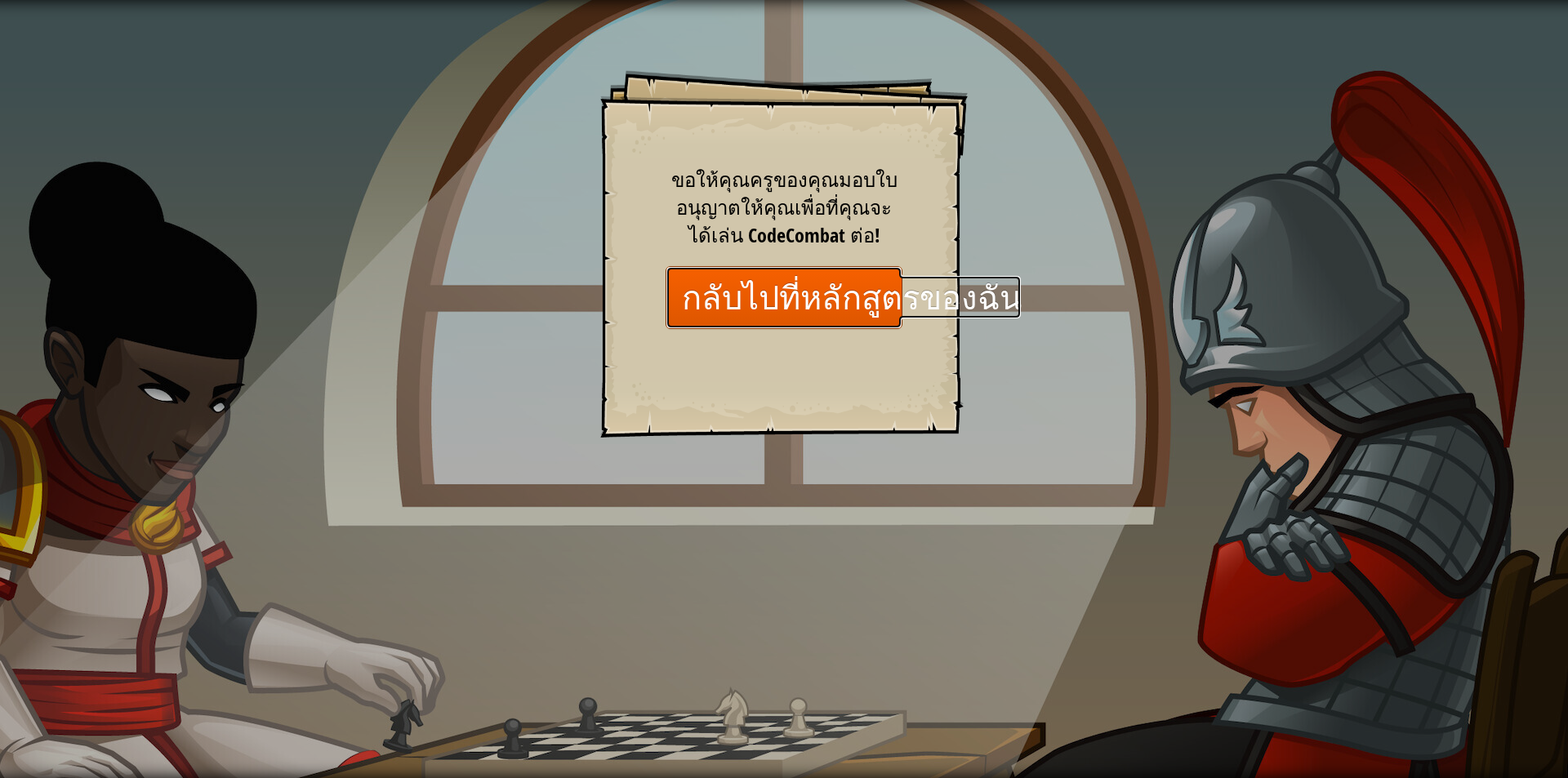
click at [708, 285] on link "กลับไปที่หลักสูตรของฉัน" at bounding box center [784, 297] width 237 height 63
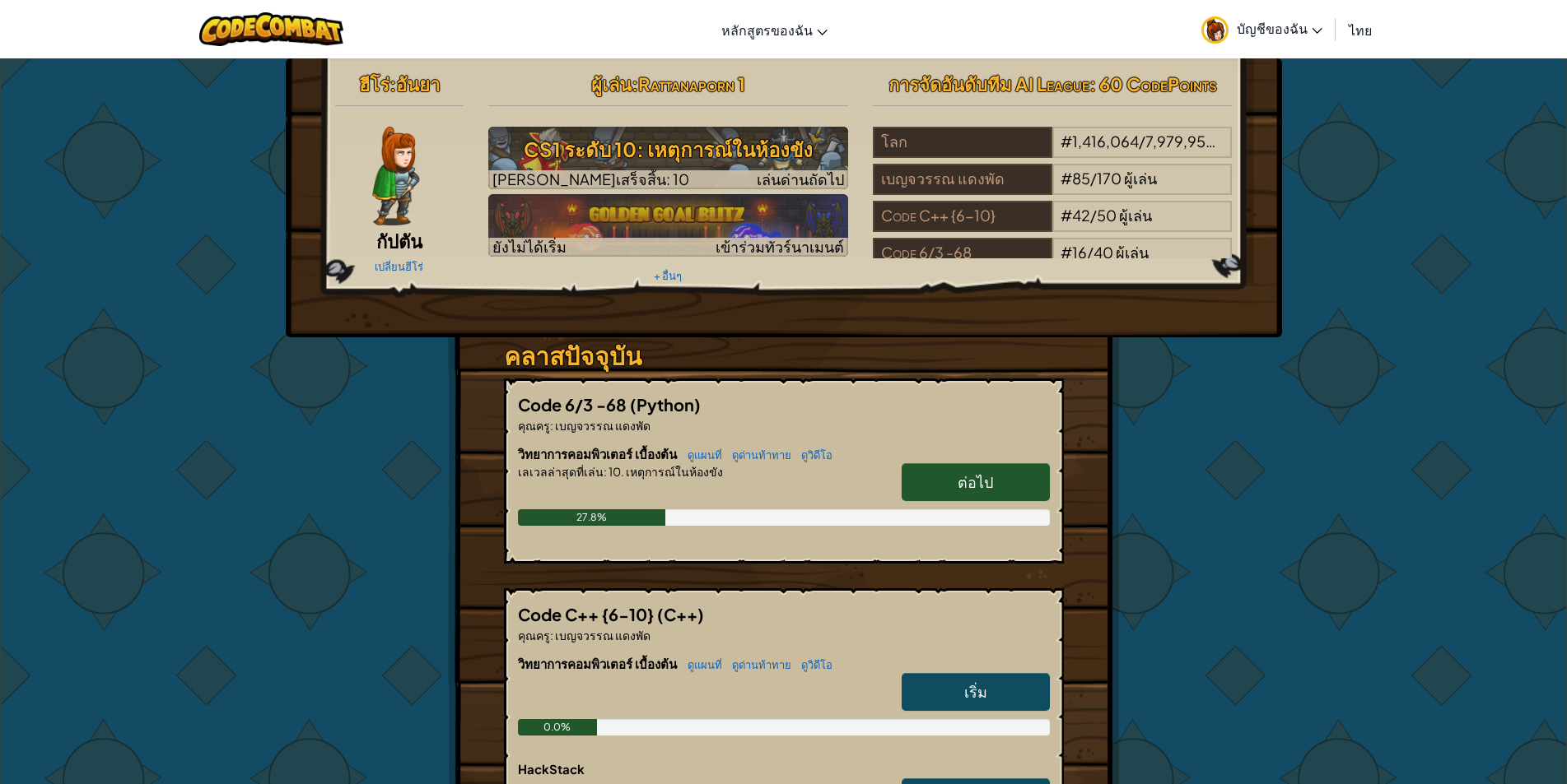
click at [942, 482] on link "ต่อไป" at bounding box center [975, 482] width 148 height 38
select select "th"
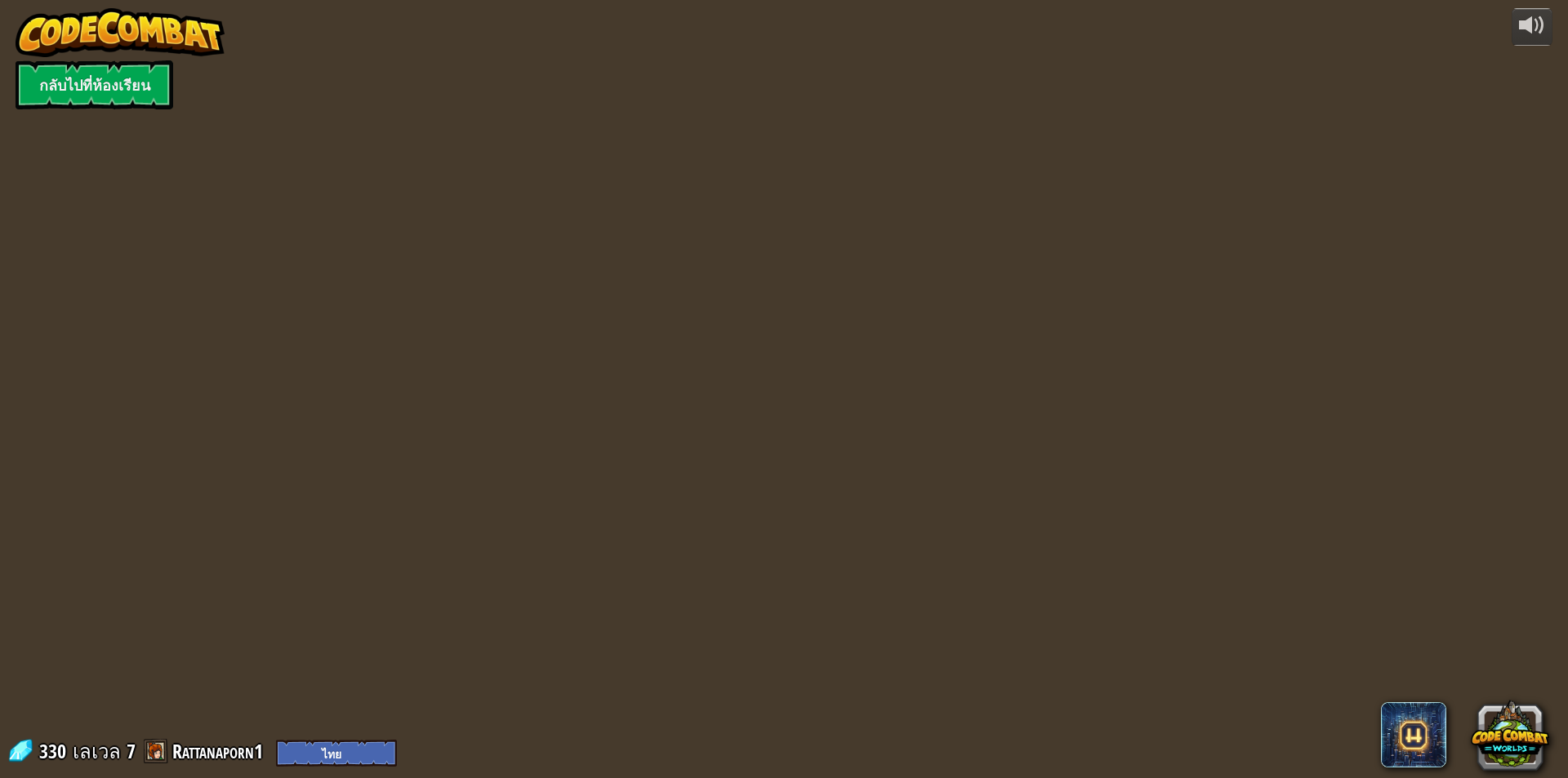
select select "th"
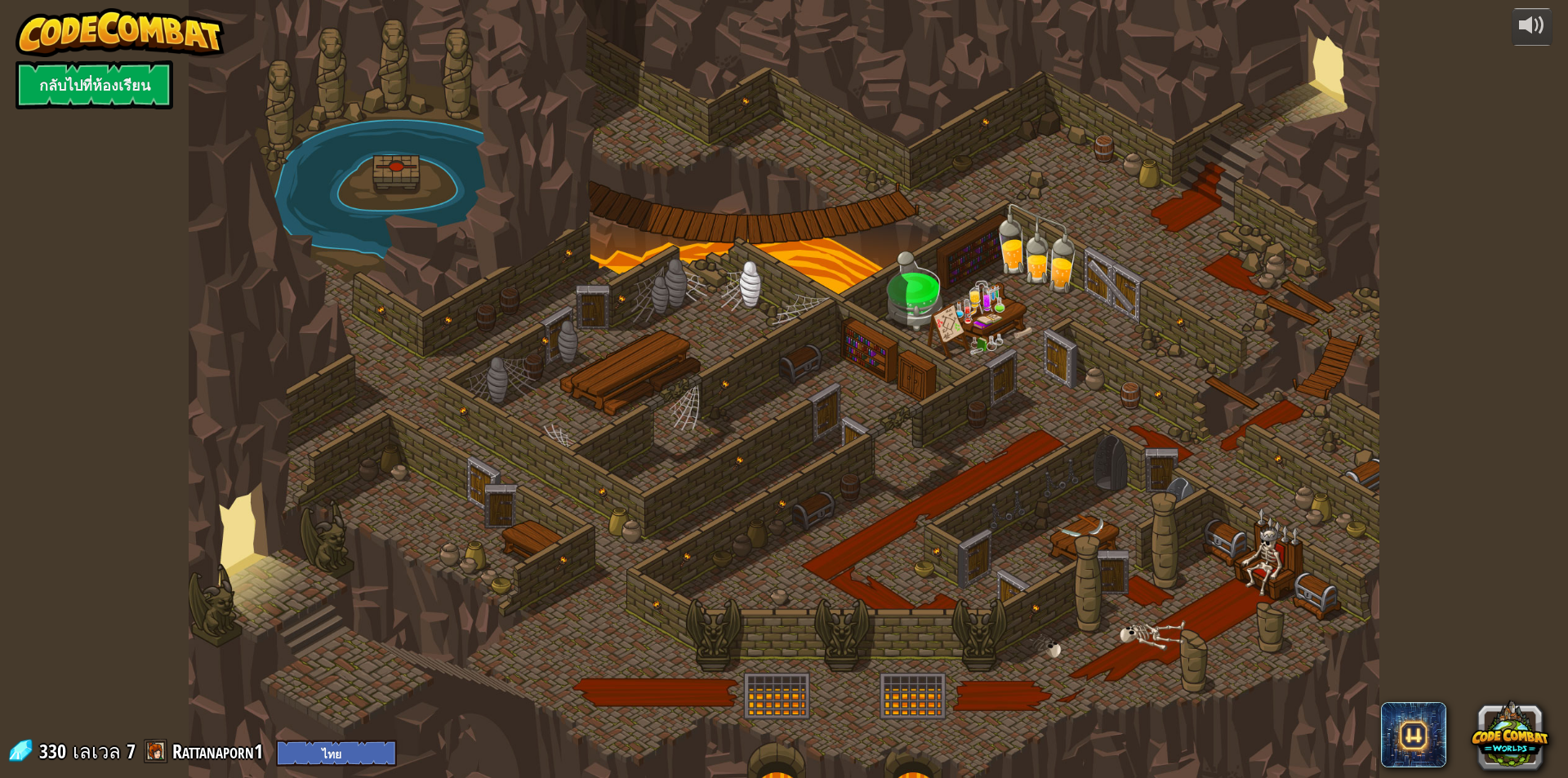
select select "th"
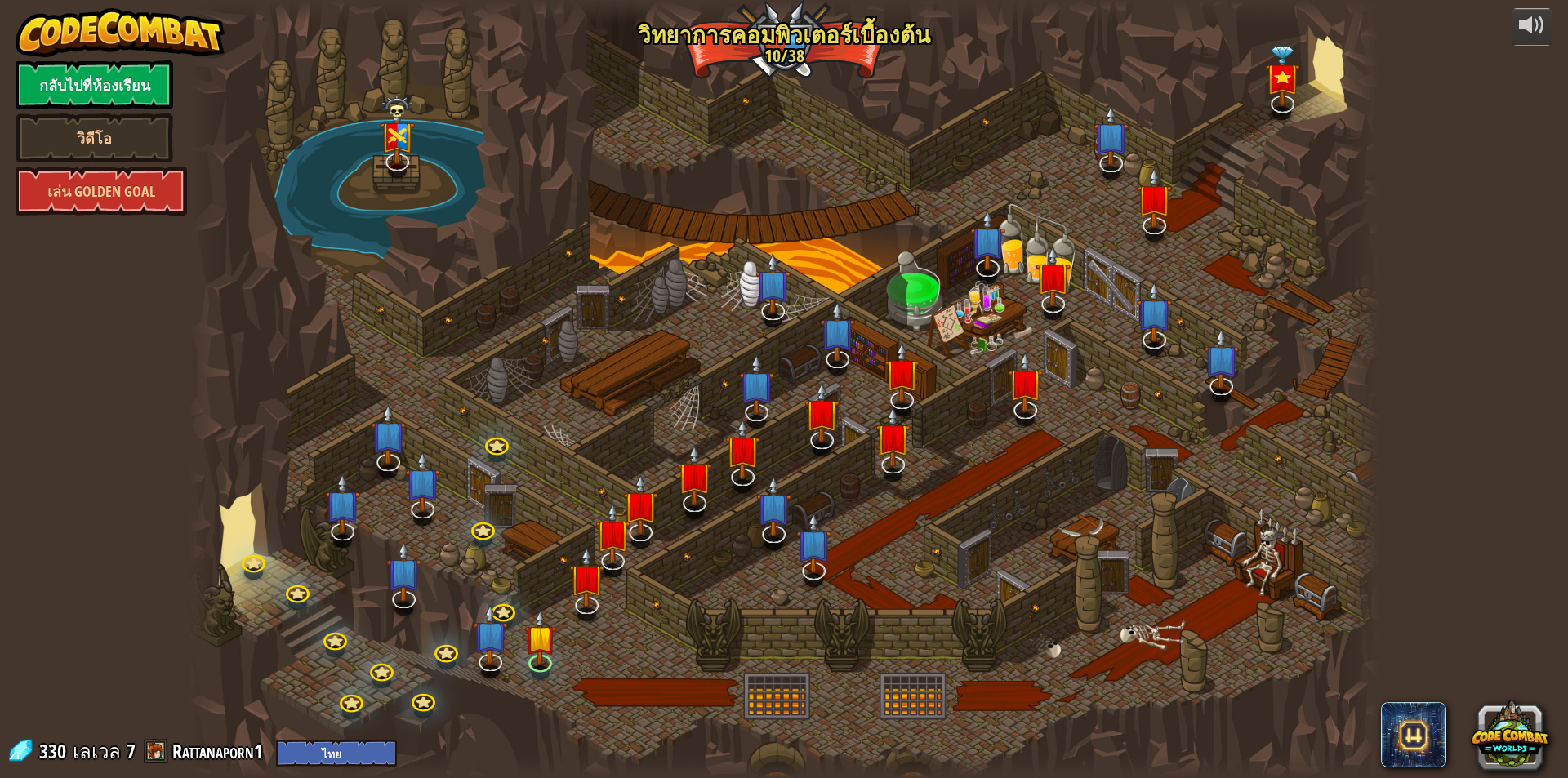
select select "th"
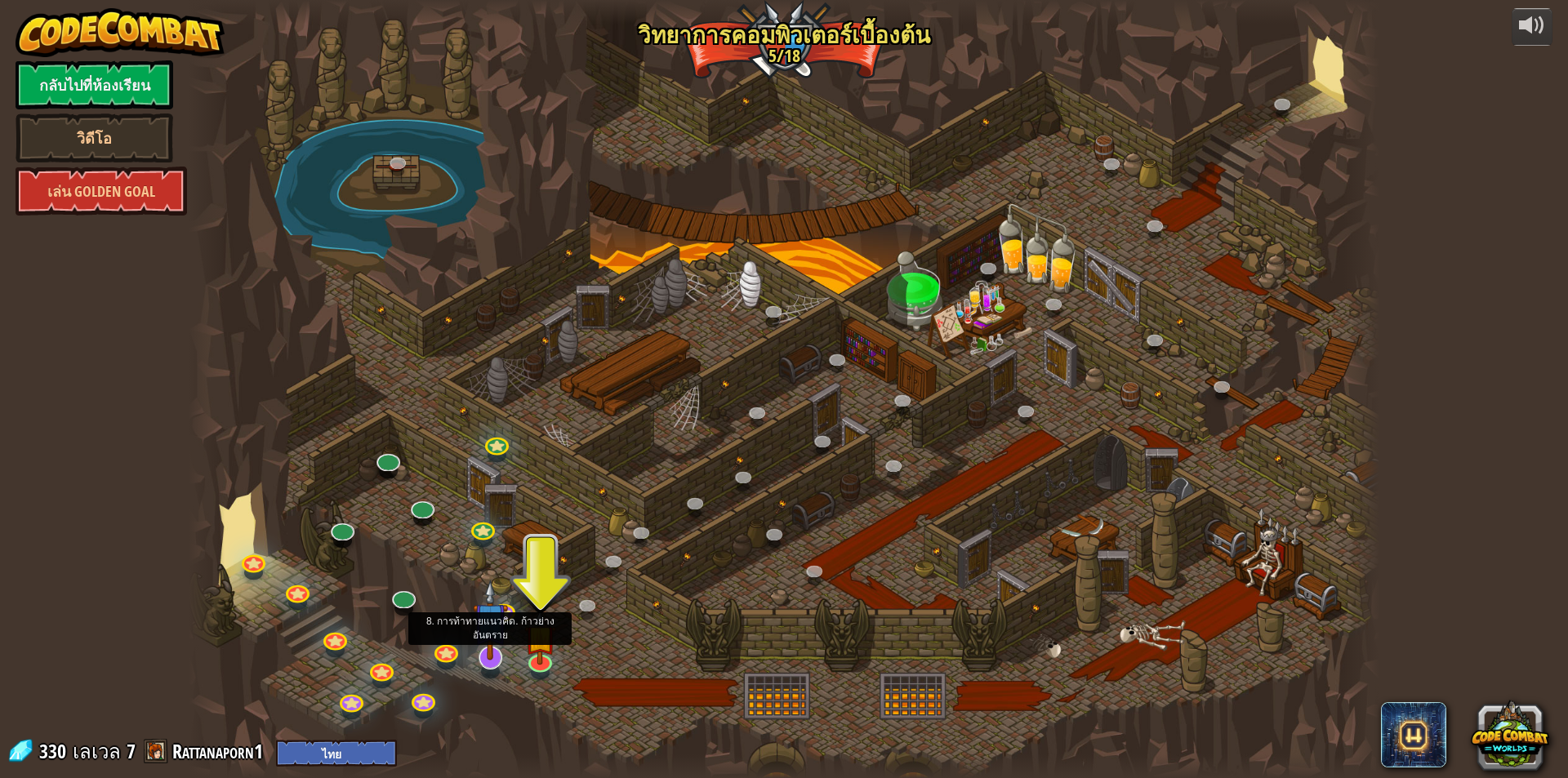
click at [492, 652] on img at bounding box center [490, 620] width 35 height 80
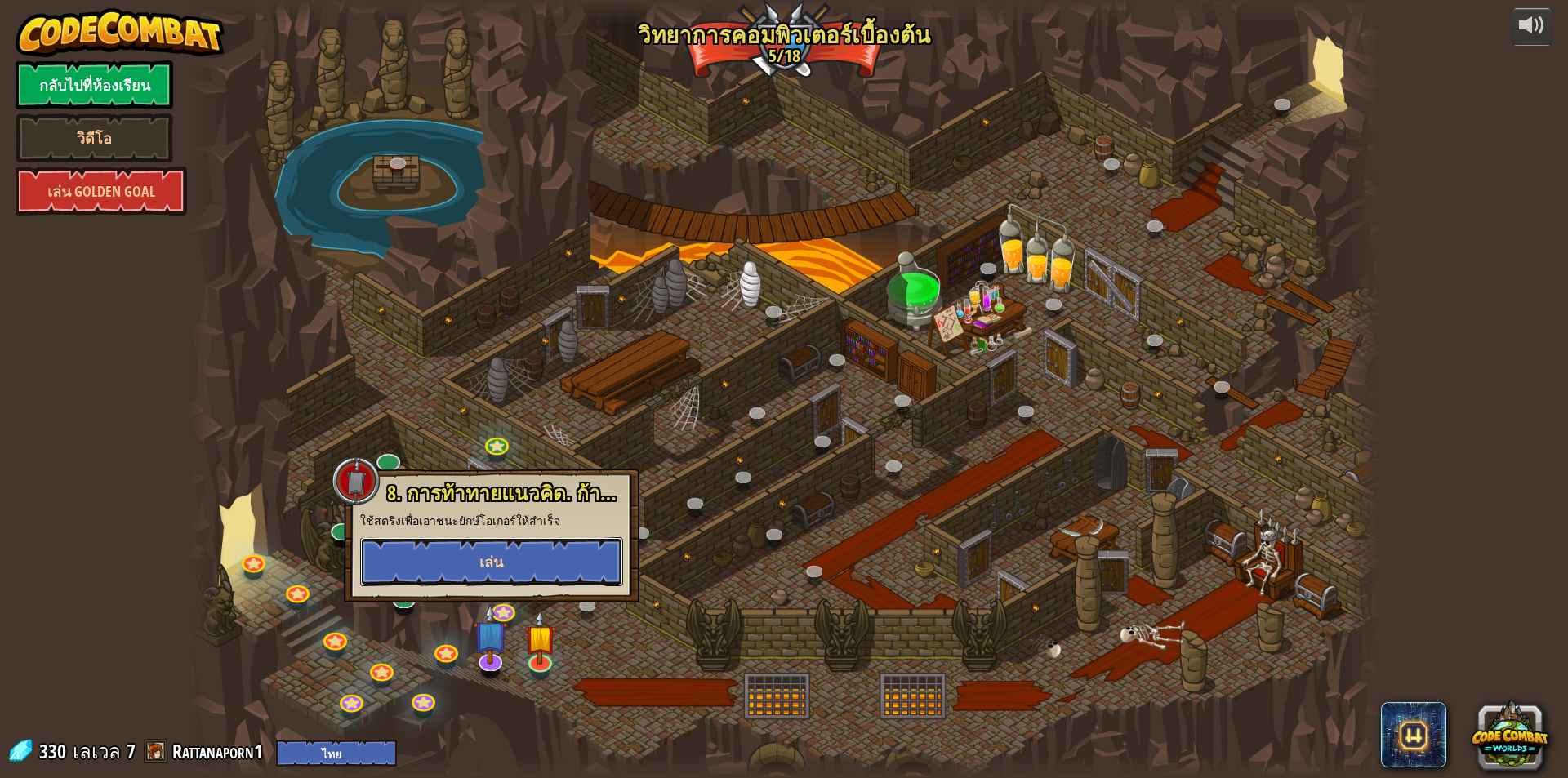
click at [507, 575] on button "เล่น" at bounding box center [492, 561] width 263 height 49
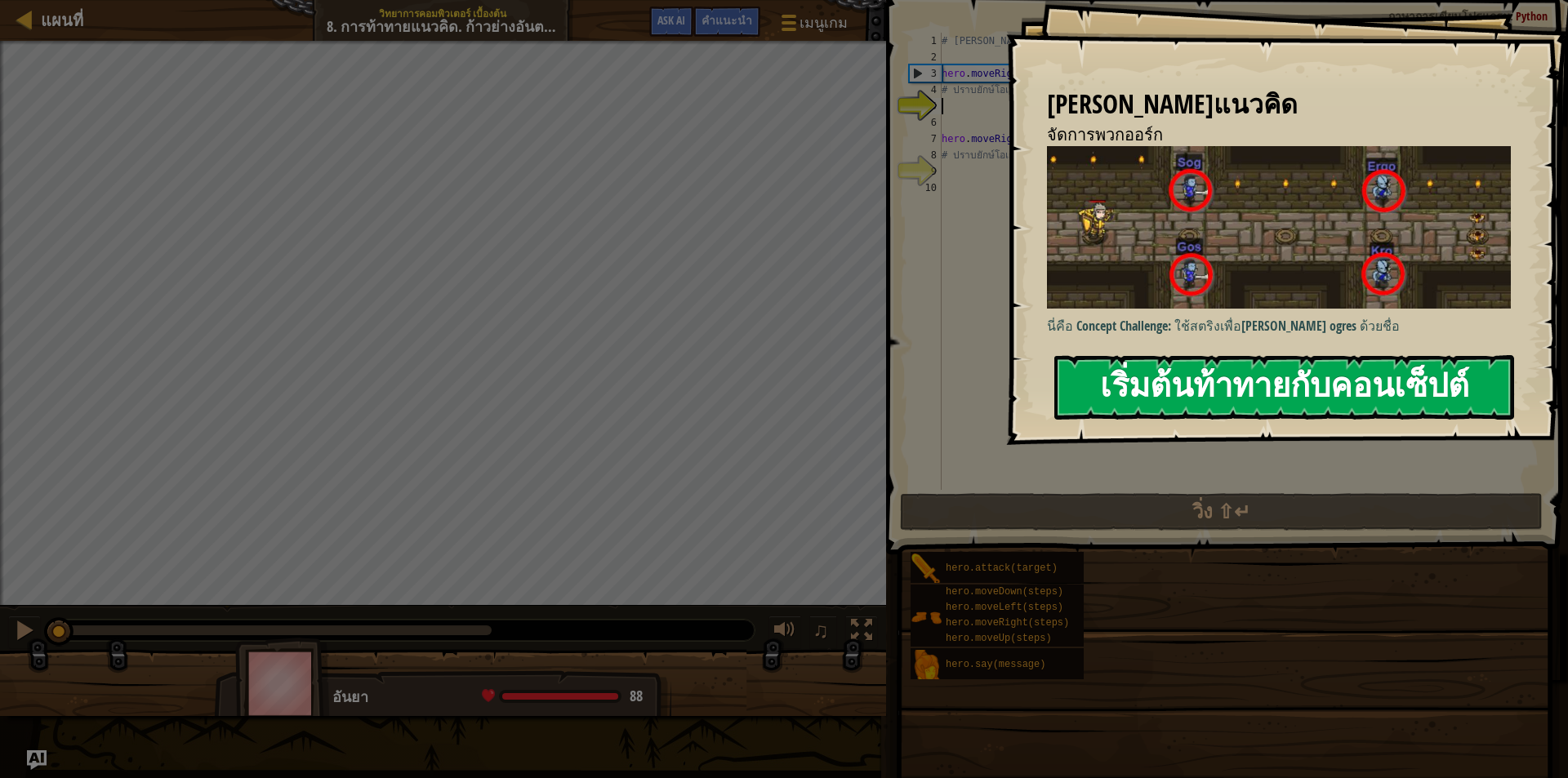
click at [1133, 393] on button "เริ่มต้นท้าทายกับคอนเซ็ปต์" at bounding box center [1284, 388] width 460 height 65
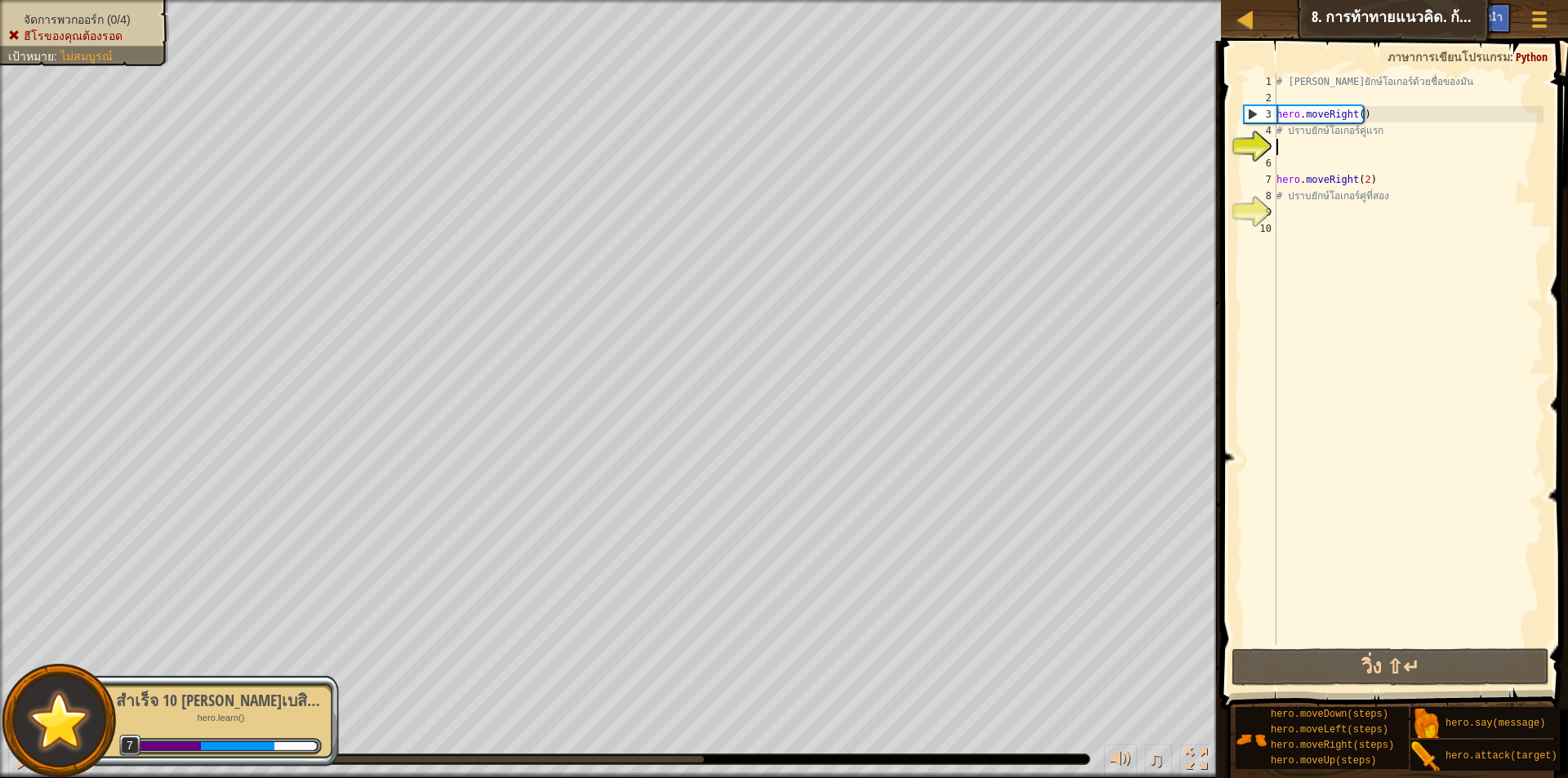
click at [1289, 141] on div "# [PERSON_NAME]ยักษ์โอเกอร์ด้วยชื่อของมัน hero . moveRight ( ) # ปราบยักษ์โอเกอ…" at bounding box center [1409, 376] width 270 height 605
click at [1446, 148] on div "# [PERSON_NAME]ยักษ์โอเกอร์ด้วยชื่อของมัน hero . moveRight ( ) # ปราบยักษ์โอเกอ…" at bounding box center [1409, 376] width 270 height 605
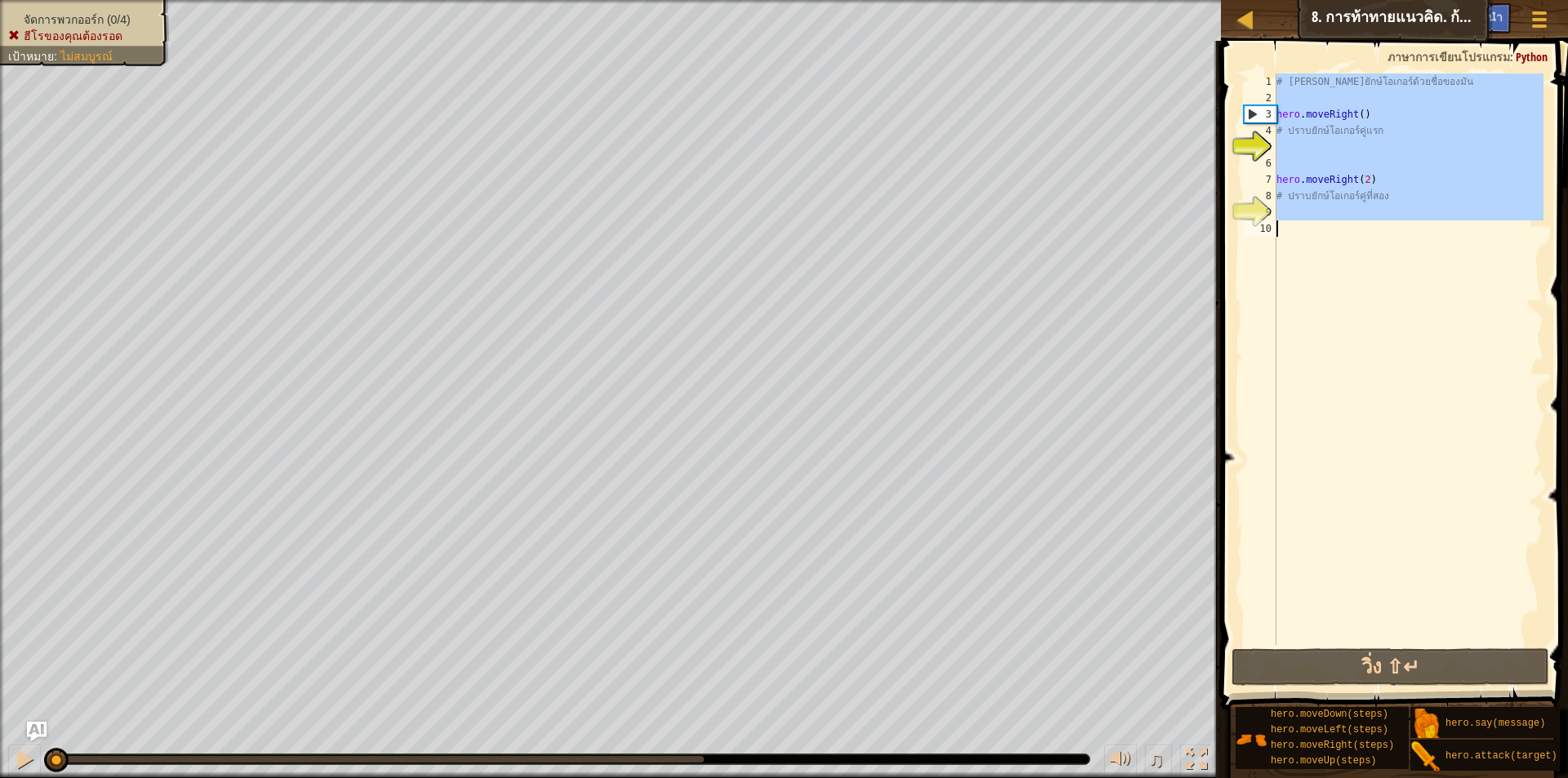
drag, startPoint x: 1274, startPoint y: 78, endPoint x: 1395, endPoint y: 224, distance: 189.6
click at [1395, 224] on div "1 2 3 4 5 6 7 8 9 10 # [PERSON_NAME]ยักษ์โอเกอร์ด้วยชื่อของมัน hero . moveRight…" at bounding box center [1392, 359] width 303 height 572
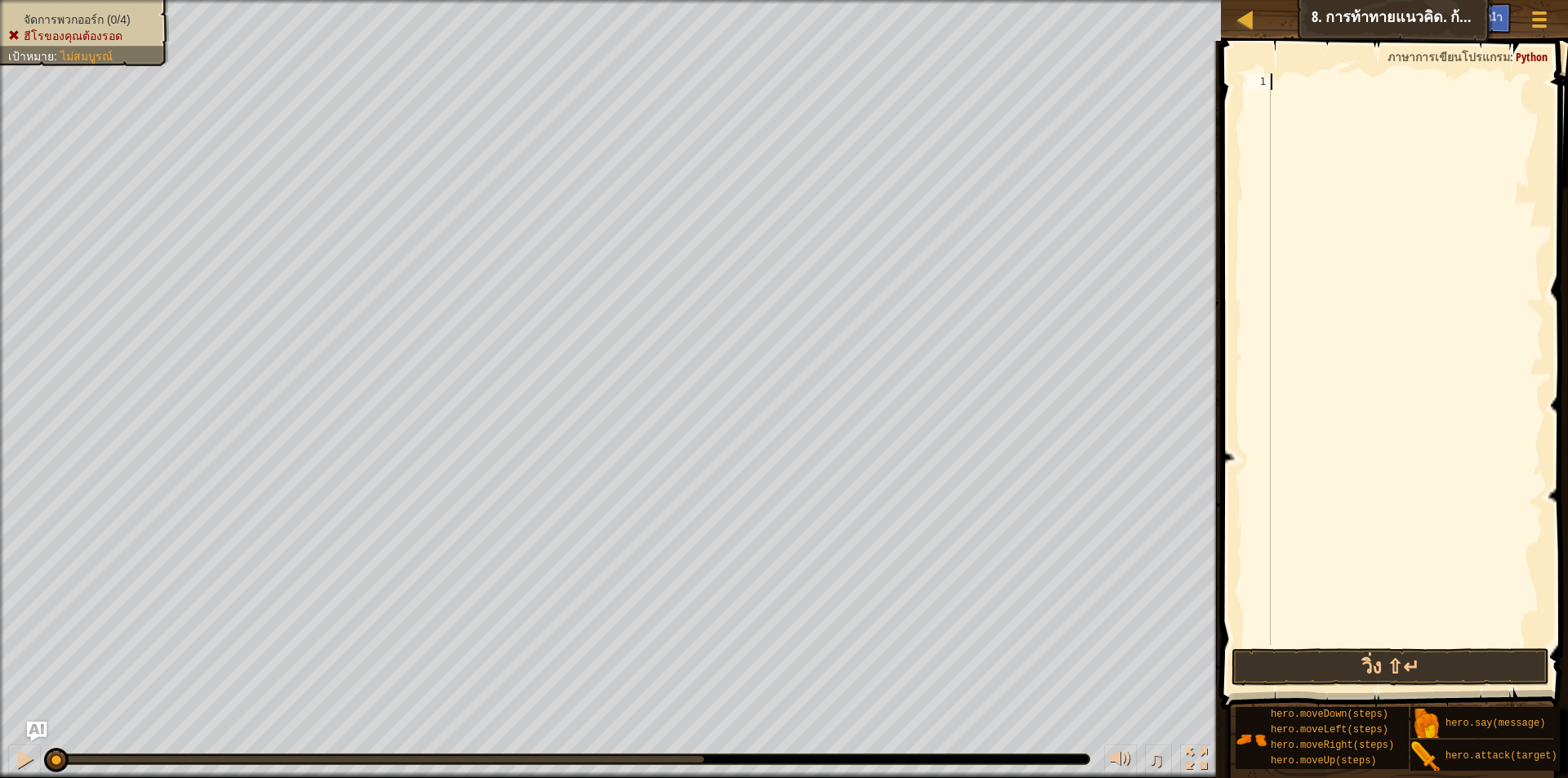
scroll to position [7, 0]
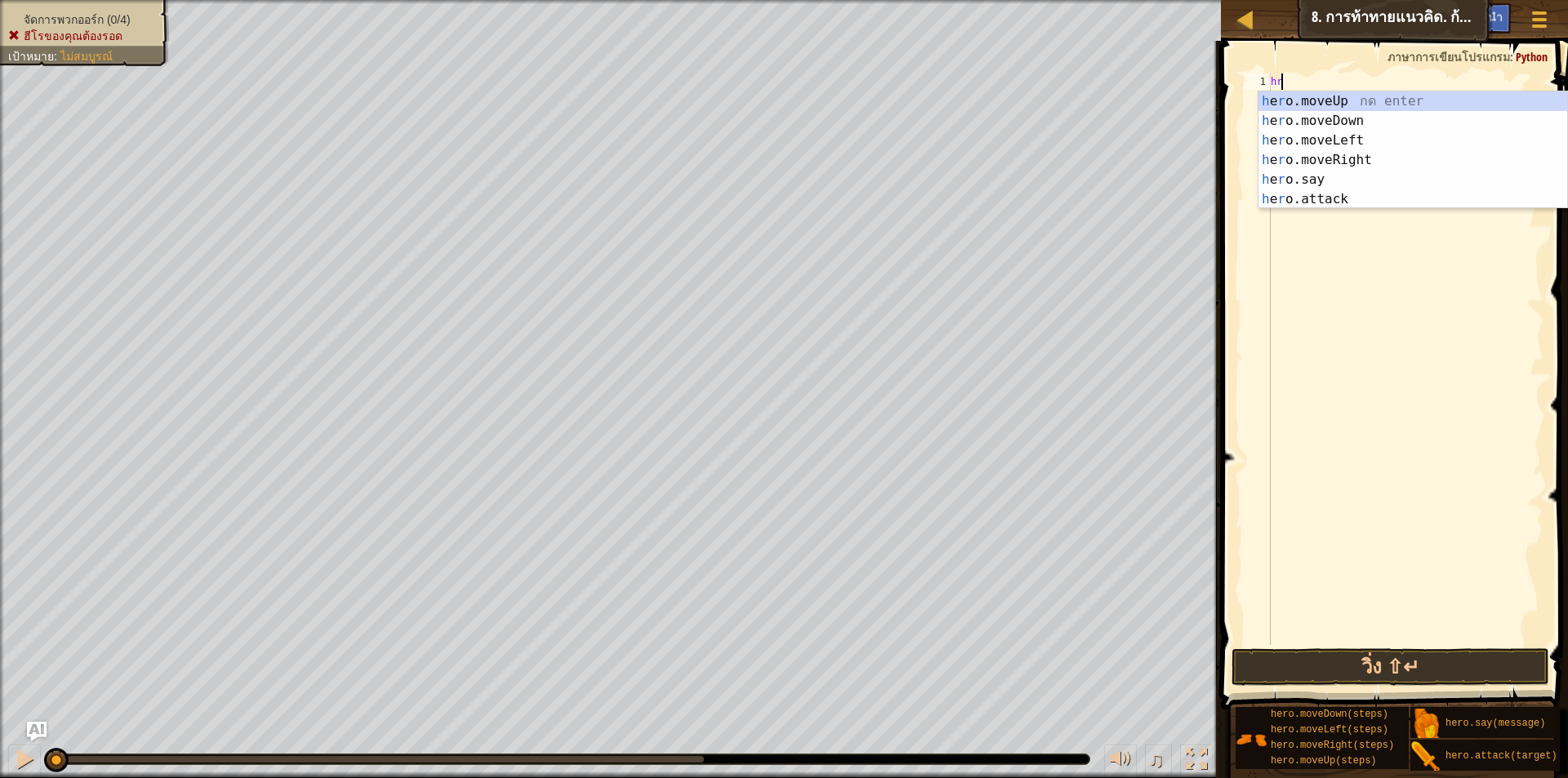
type textarea "h"
click at [1344, 156] on div "h ero.moveUp กด enter h ero.moveDown กด enter h ero.moveLeft กด enter h ero.mov…" at bounding box center [1412, 170] width 309 height 156
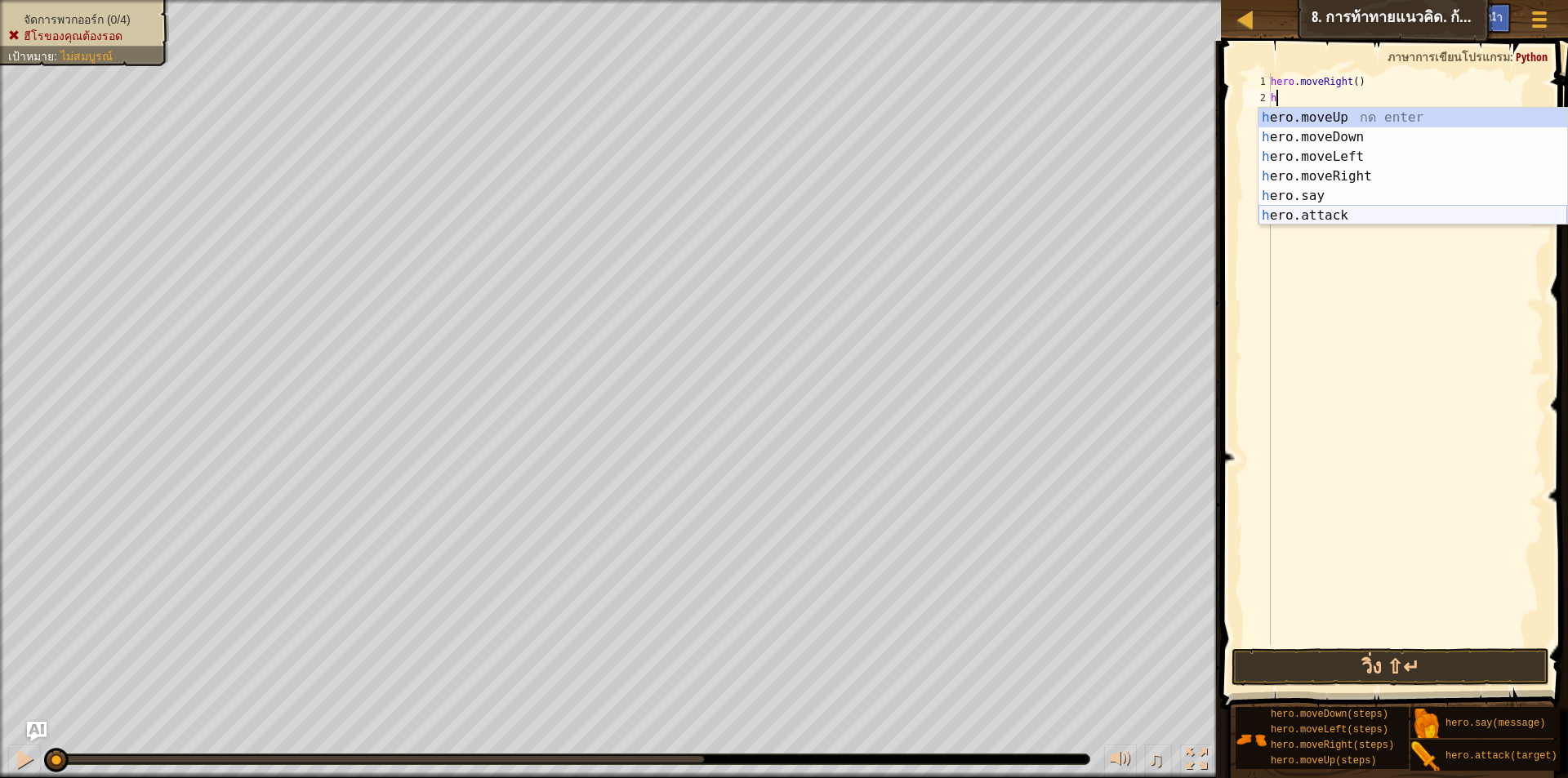
click at [1335, 211] on div "h ero.moveUp กด enter h ero.moveDown กด enter h ero.moveLeft กด enter h ero.mov…" at bounding box center [1412, 186] width 309 height 156
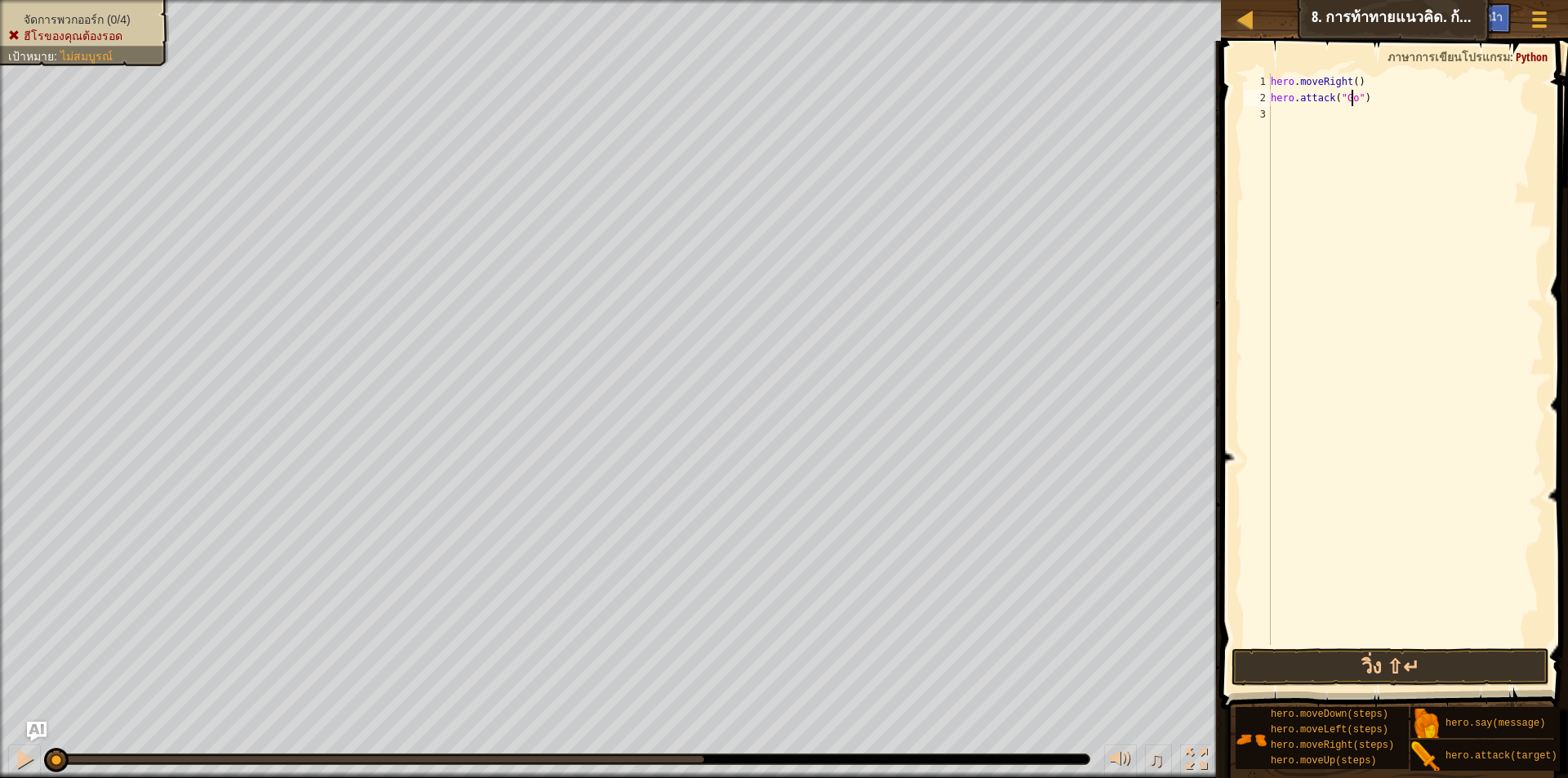
scroll to position [7, 7]
type textarea "hero.attack("Gos 2")"
click at [1384, 92] on div "hero . moveRight ( ) hero . attack ( "Gos 2" )" at bounding box center [1405, 376] width 276 height 605
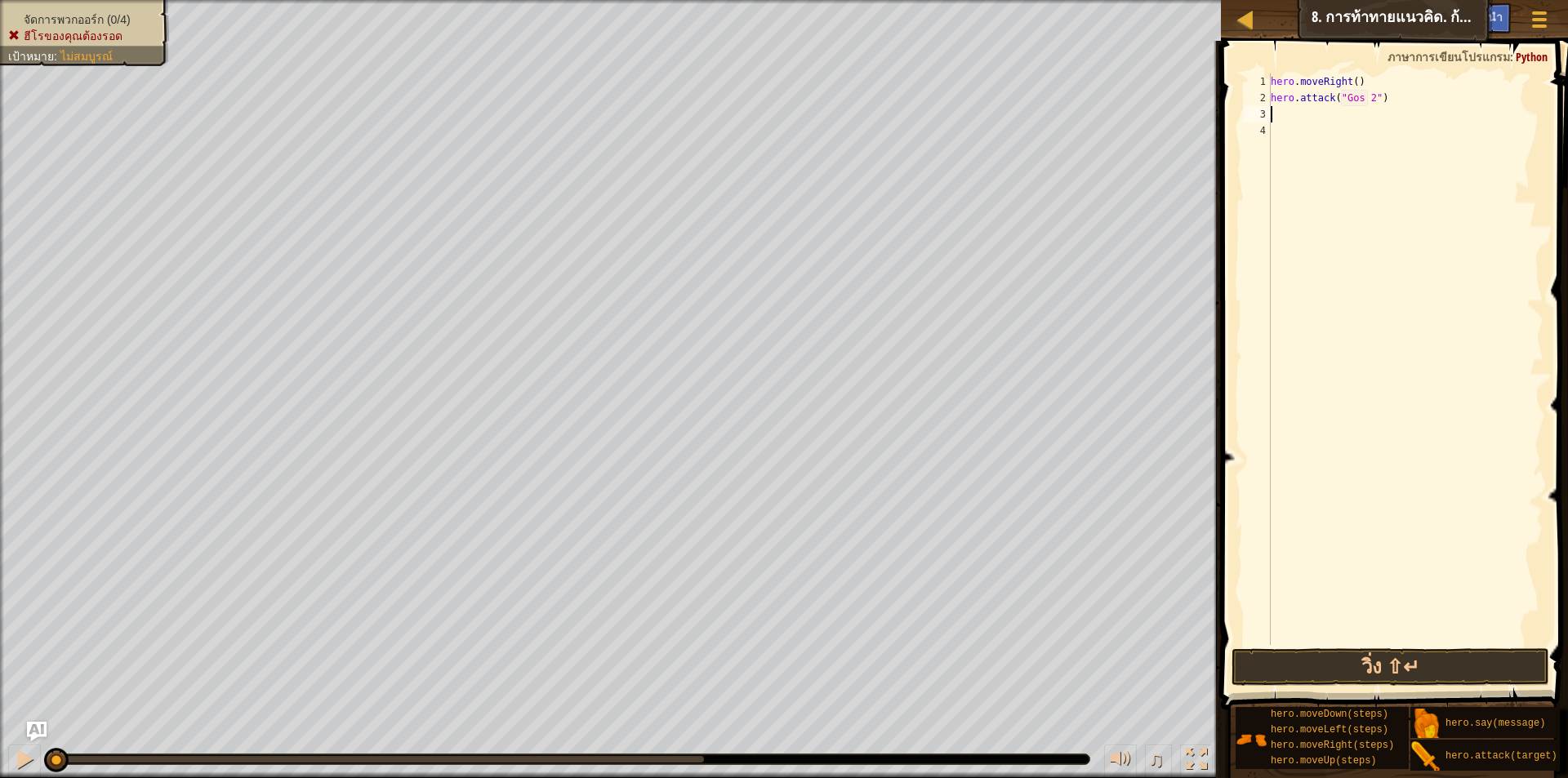
type textarea "h"
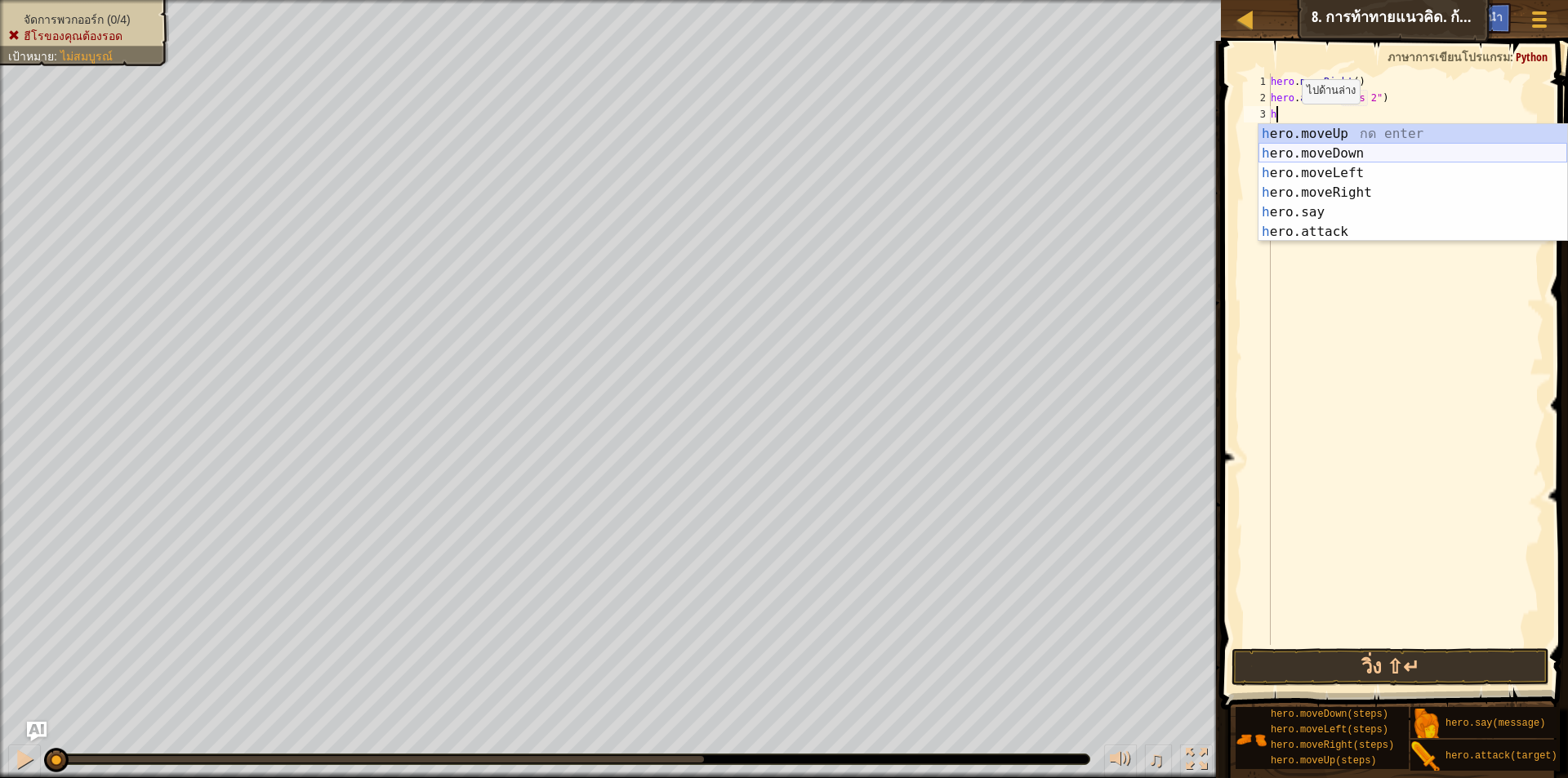
click at [1308, 147] on div "h ero.moveUp กด enter h ero.moveDown กด enter h ero.moveLeft กด enter h ero.mov…" at bounding box center [1412, 203] width 309 height 156
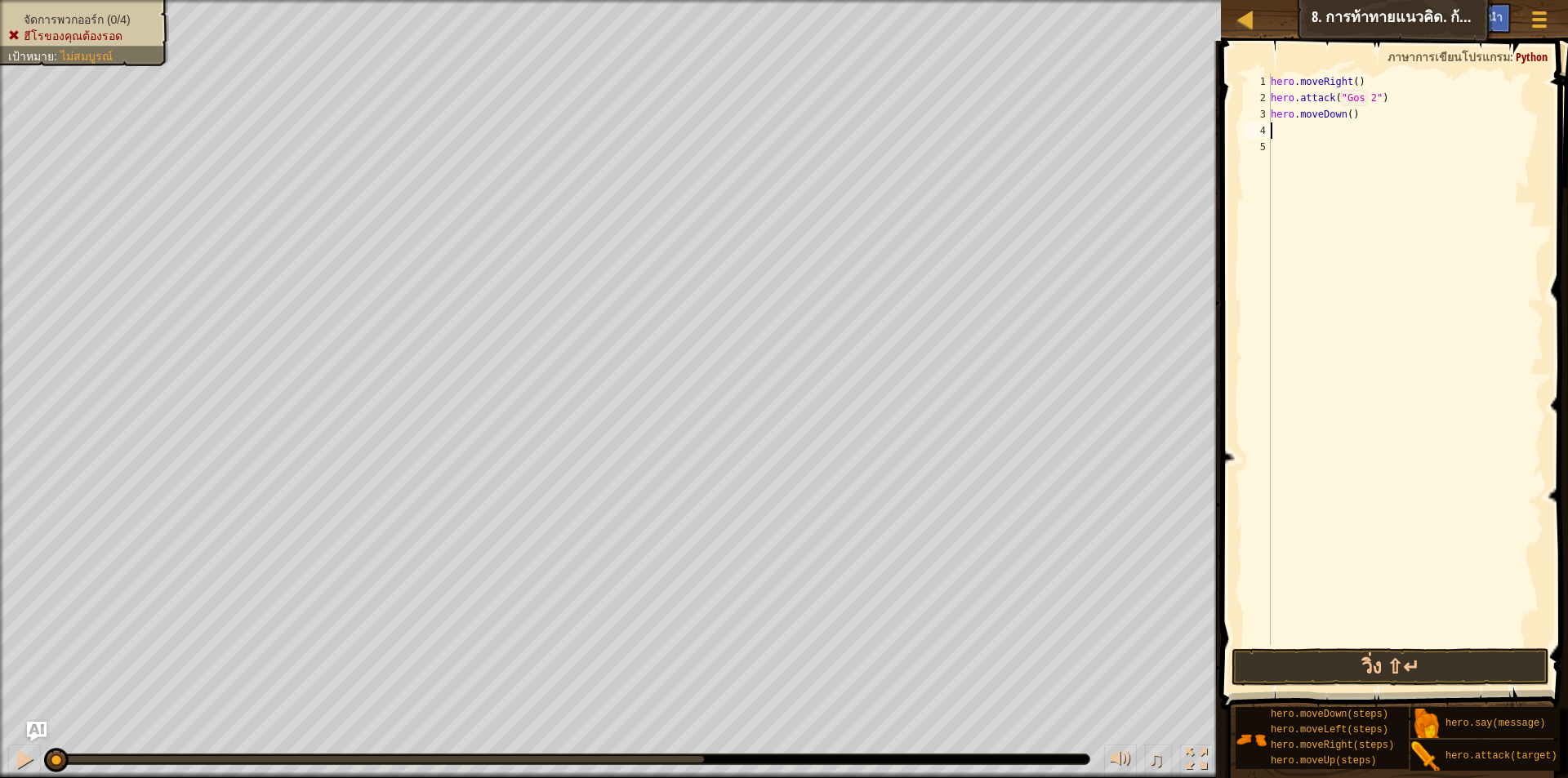
type textarea "h"
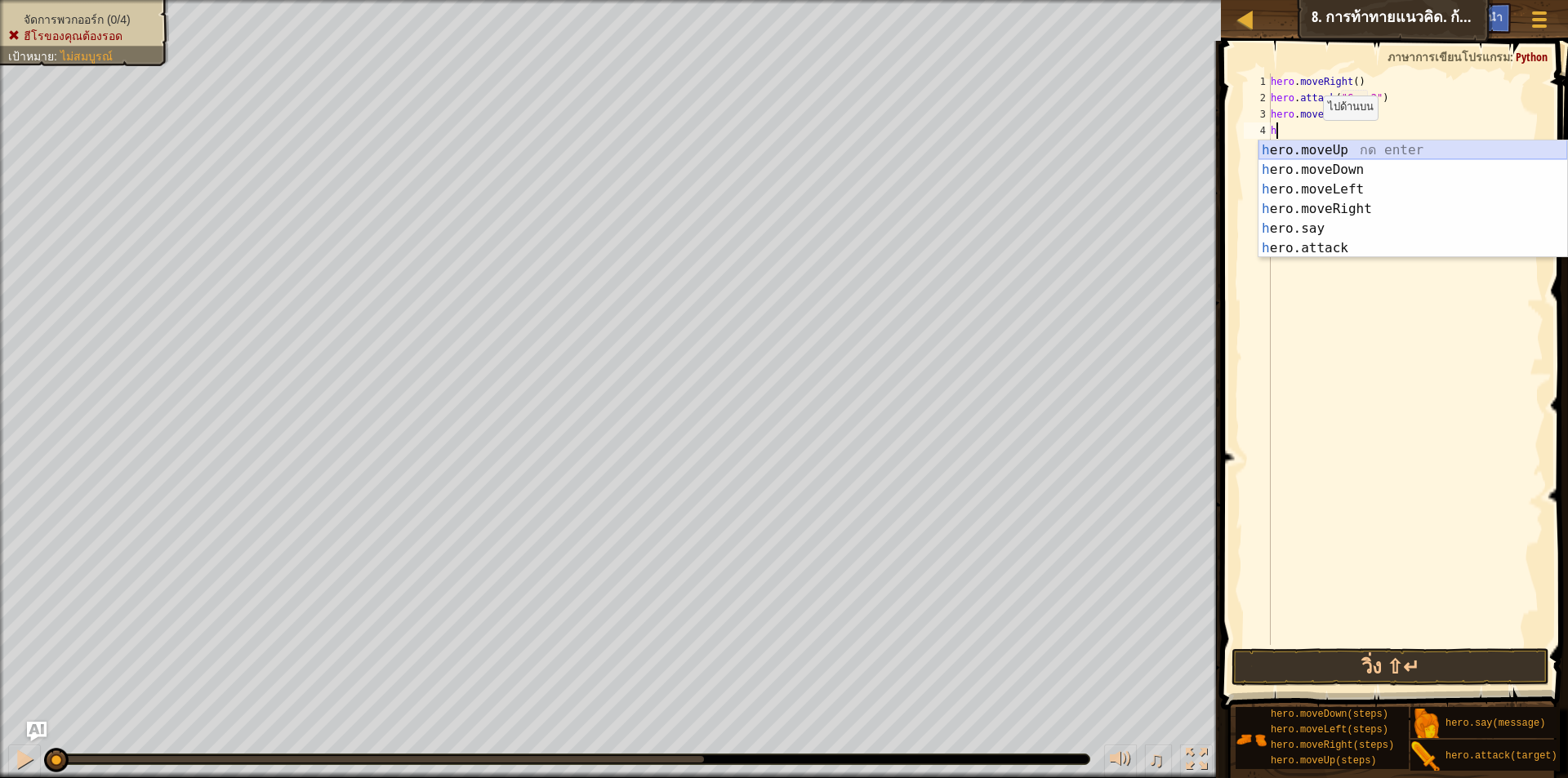
click at [1312, 149] on div "h ero.moveUp กด enter h ero.moveDown กด enter h ero.moveLeft กด enter h ero.mov…" at bounding box center [1412, 219] width 309 height 156
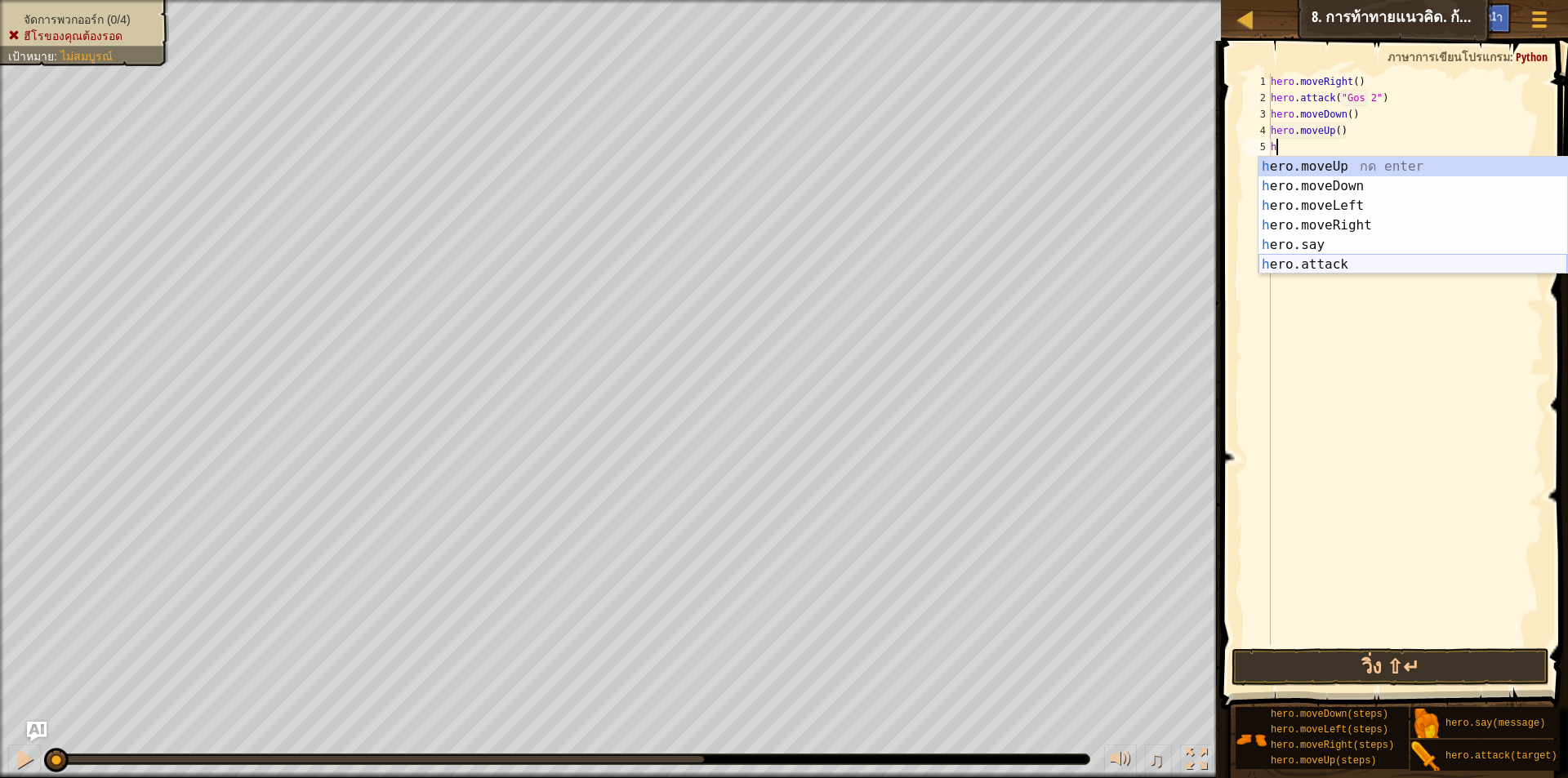
click at [1299, 255] on div "h ero.moveUp กด enter h ero.moveDown กด enter h ero.moveLeft กด enter h ero.mov…" at bounding box center [1412, 235] width 309 height 156
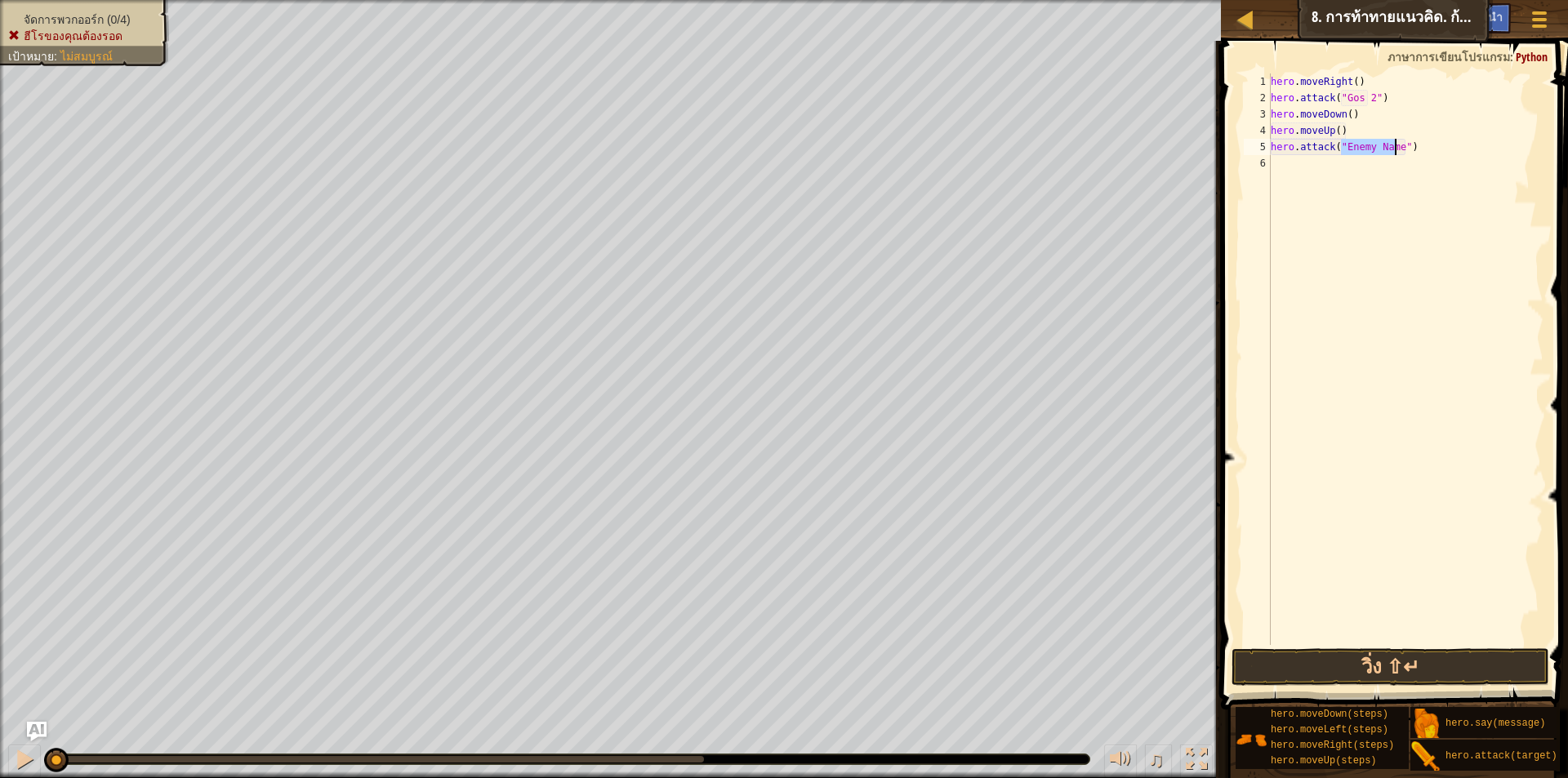
scroll to position [7, 6]
type textarea "hero.attack("Sog")"
click at [1385, 157] on div "hero . moveRight ( ) hero . attack ( "Gos 2" ) hero . moveDown ( ) hero . moveU…" at bounding box center [1405, 376] width 276 height 605
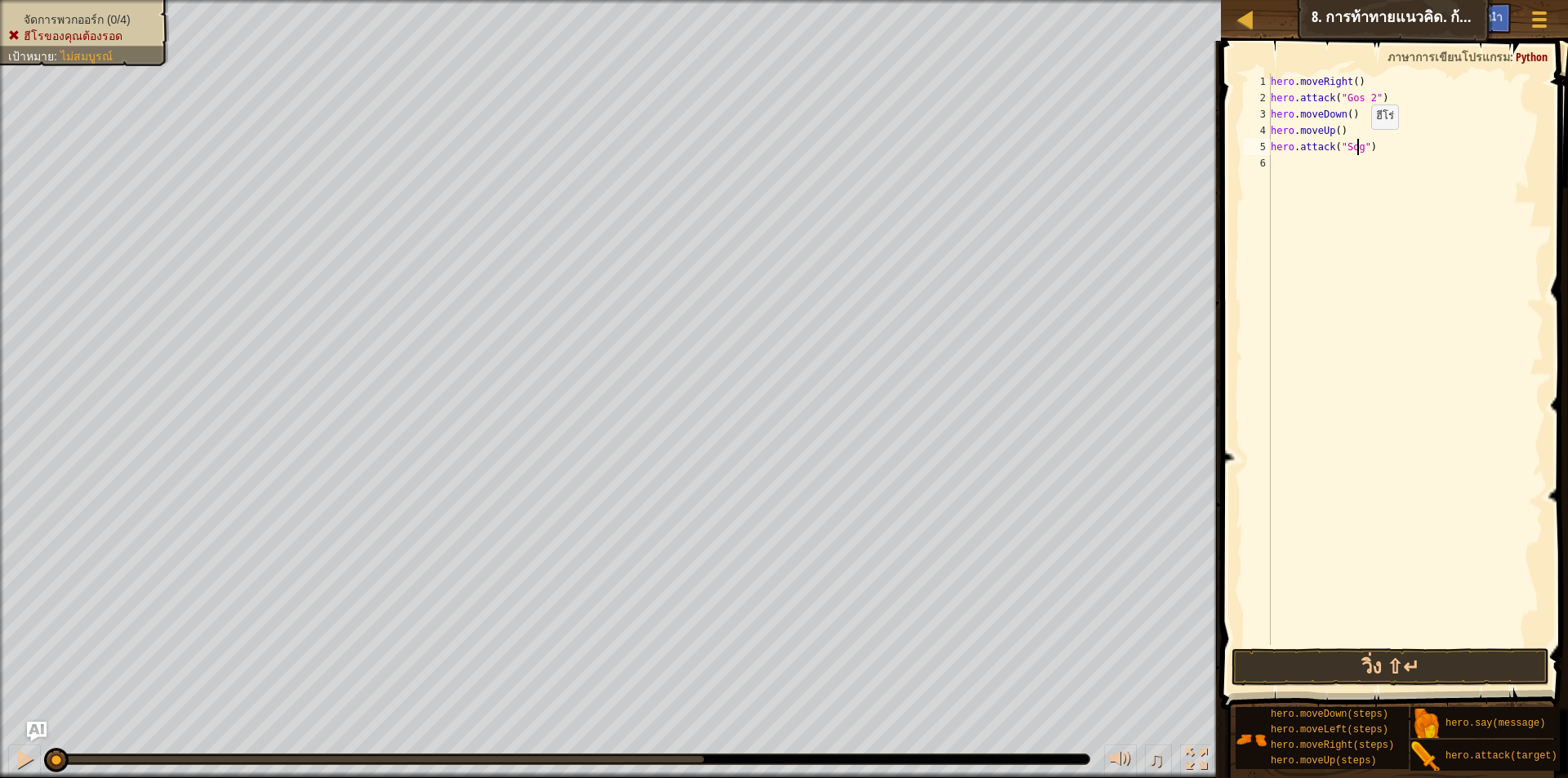
click at [1358, 145] on div "hero . moveRight ( ) hero . attack ( "Gos 2" ) hero . moveDown ( ) hero . moveU…" at bounding box center [1405, 376] width 276 height 605
type textarea "hero.attack("Sog 2")"
click at [1411, 148] on div "hero . moveRight ( ) hero . attack ( "Gos 2" ) hero . moveDown ( ) hero . moveU…" at bounding box center [1405, 376] width 276 height 605
click at [1324, 176] on div "hero . moveRight ( ) hero . attack ( "Gos 2" ) hero . moveDown ( ) hero . moveU…" at bounding box center [1405, 376] width 276 height 605
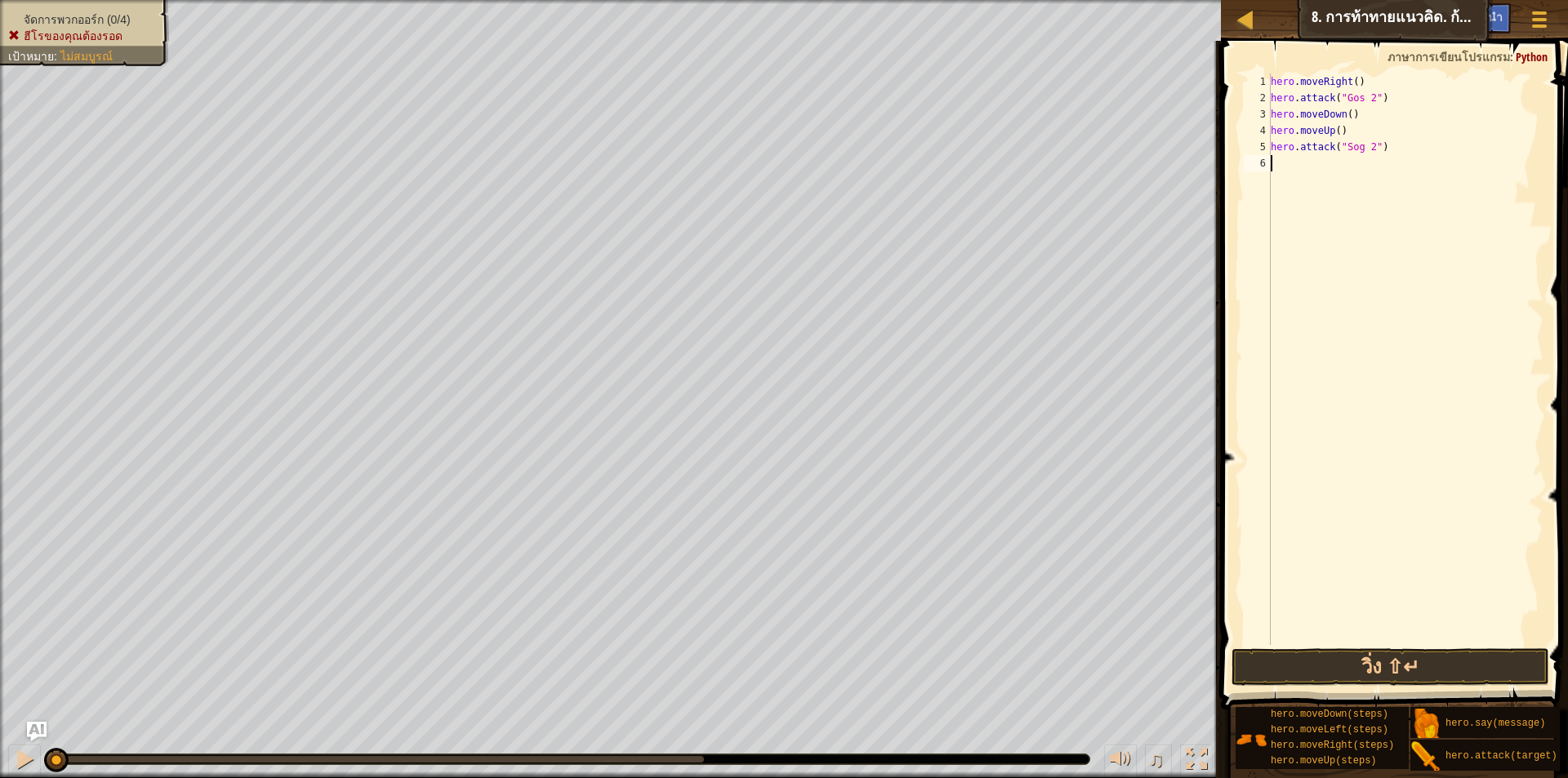
scroll to position [7, 0]
type textarea "h"
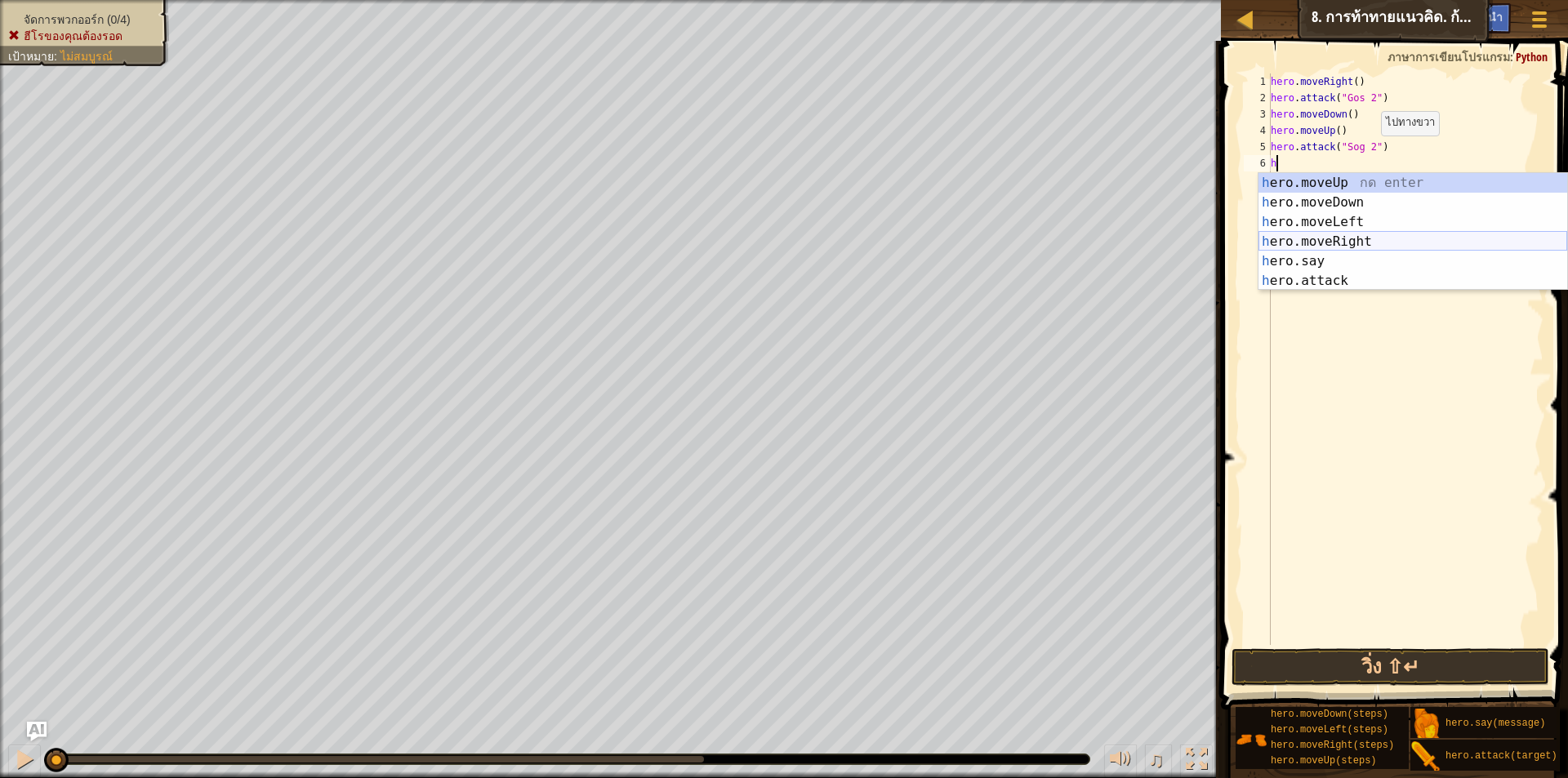
click at [1326, 245] on div "h ero.moveUp กด enter h ero.moveDown กด enter h ero.moveLeft กด enter h ero.mov…" at bounding box center [1412, 252] width 309 height 156
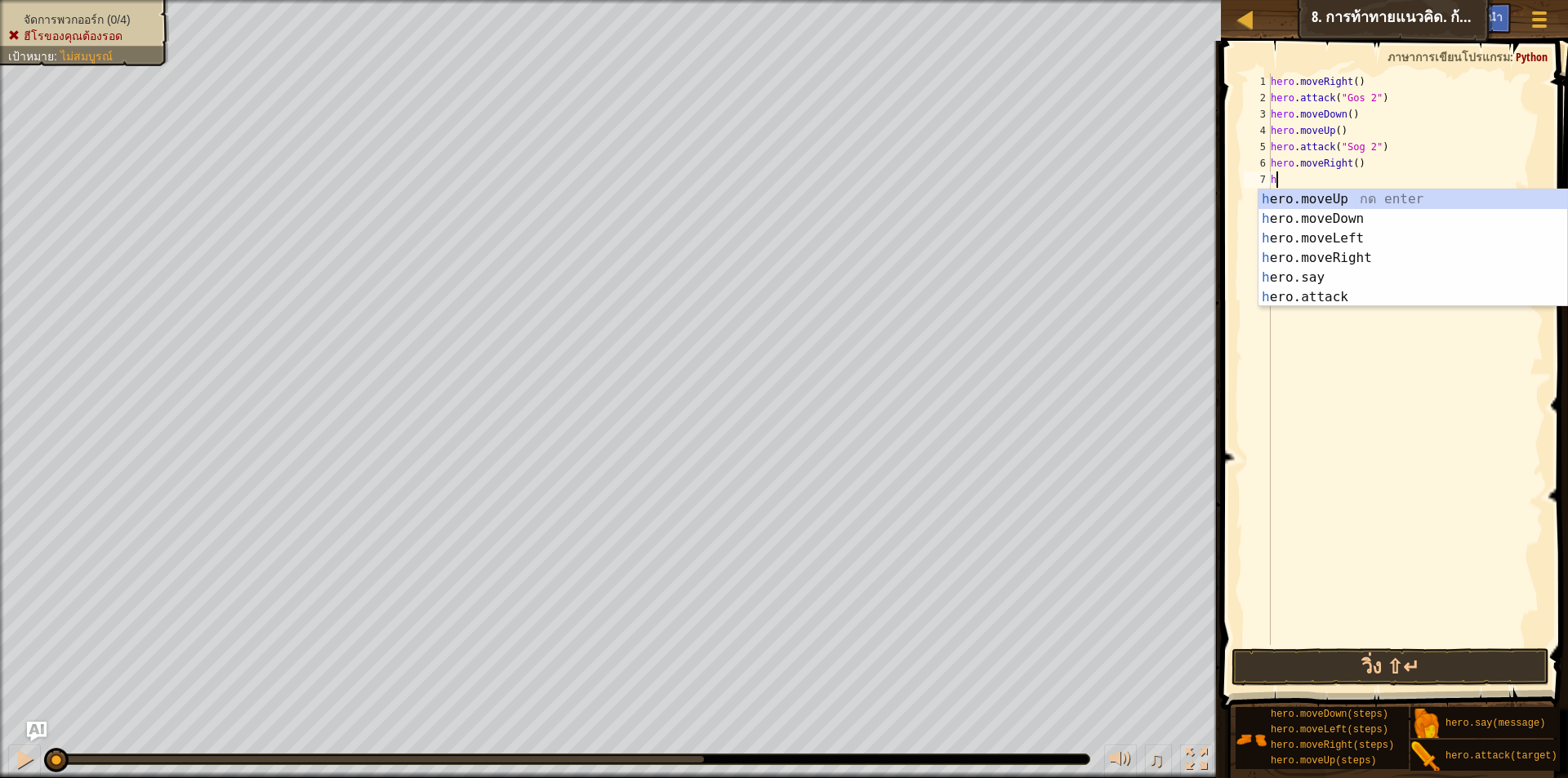
click at [1350, 171] on div "hero . moveRight ( ) hero . attack ( "Gos 2" ) hero . moveDown ( ) hero . moveU…" at bounding box center [1405, 376] width 276 height 605
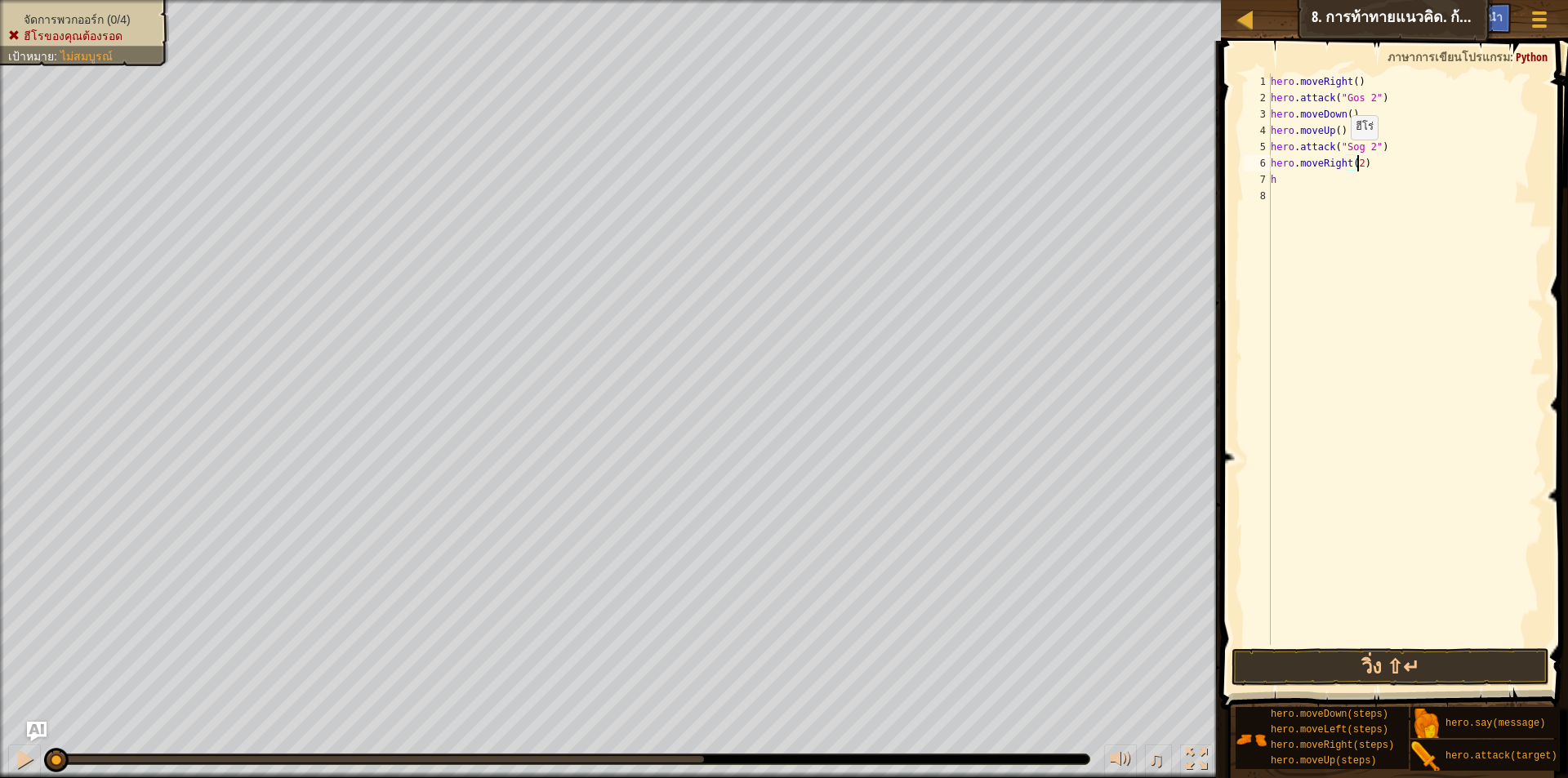
scroll to position [7, 6]
click at [1280, 185] on div "hero . moveRight ( ) hero . attack ( "Gos 2" ) hero . moveDown ( ) hero . moveU…" at bounding box center [1405, 376] width 276 height 605
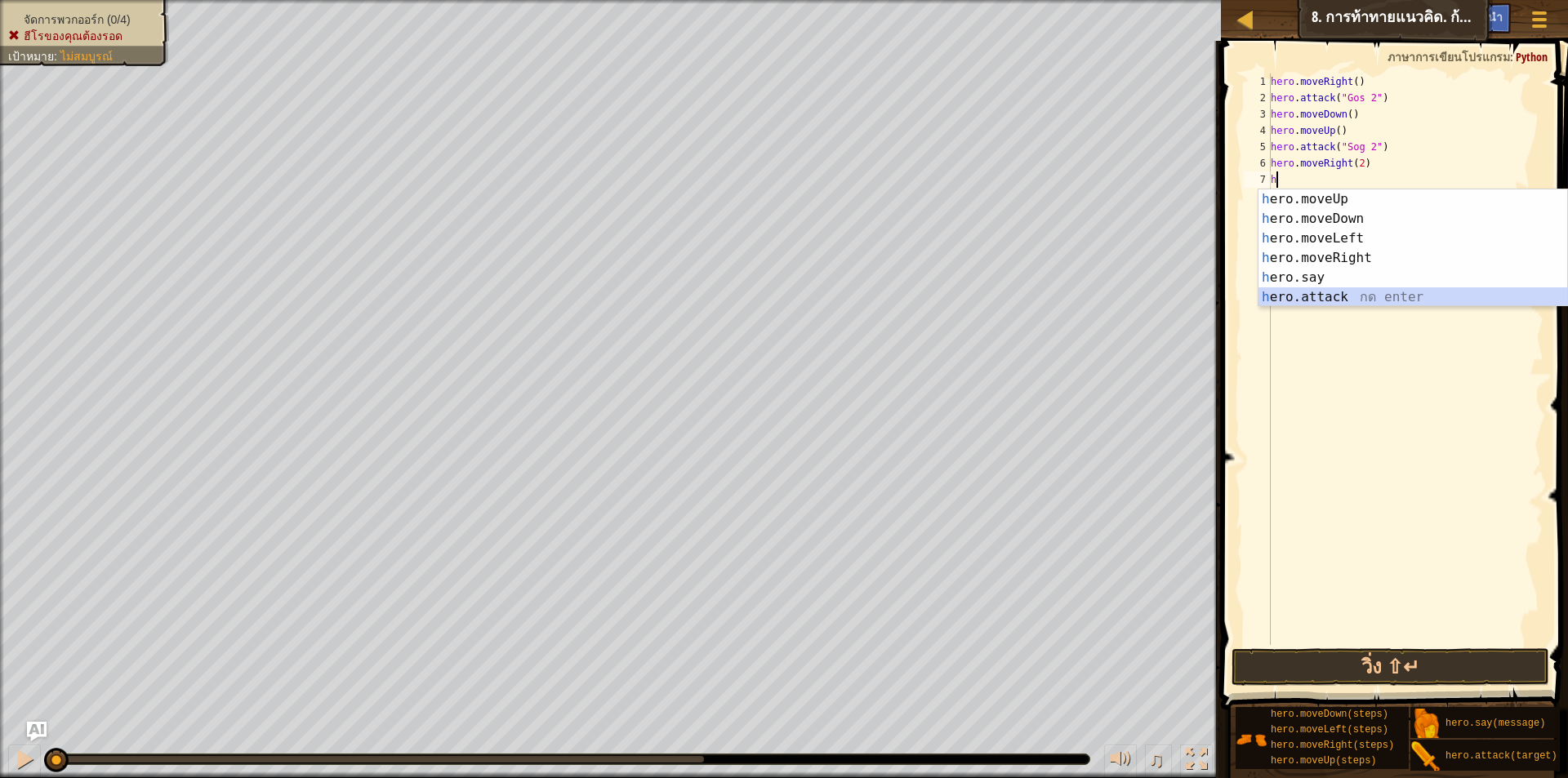
click at [1305, 305] on div "h ero.moveUp กด enter h ero.moveDown กด enter h ero.moveLeft กด enter h ero.mov…" at bounding box center [1412, 268] width 309 height 156
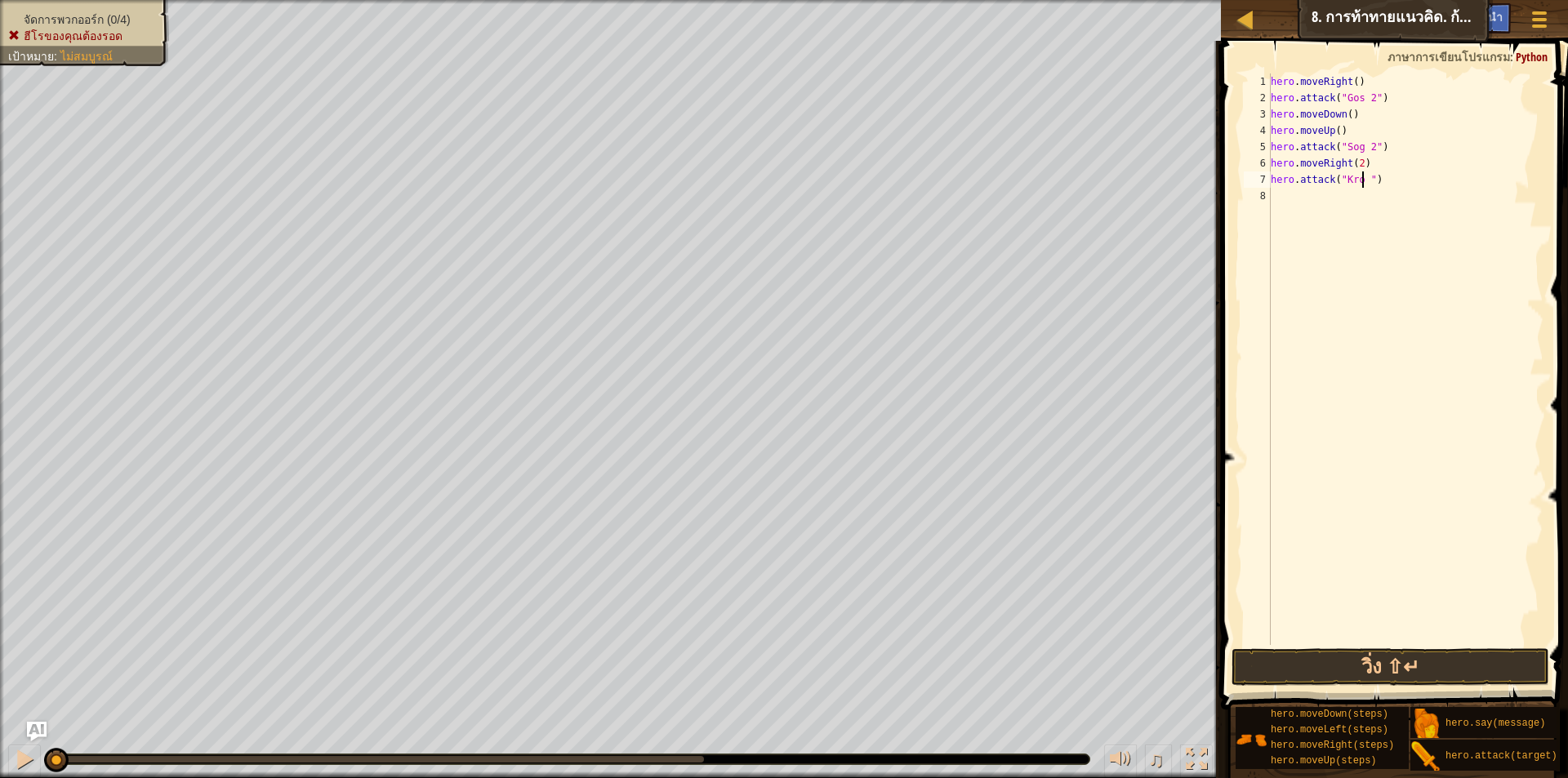
scroll to position [7, 8]
click at [1375, 675] on button "วิ่ง ⇧↵" at bounding box center [1390, 667] width 318 height 37
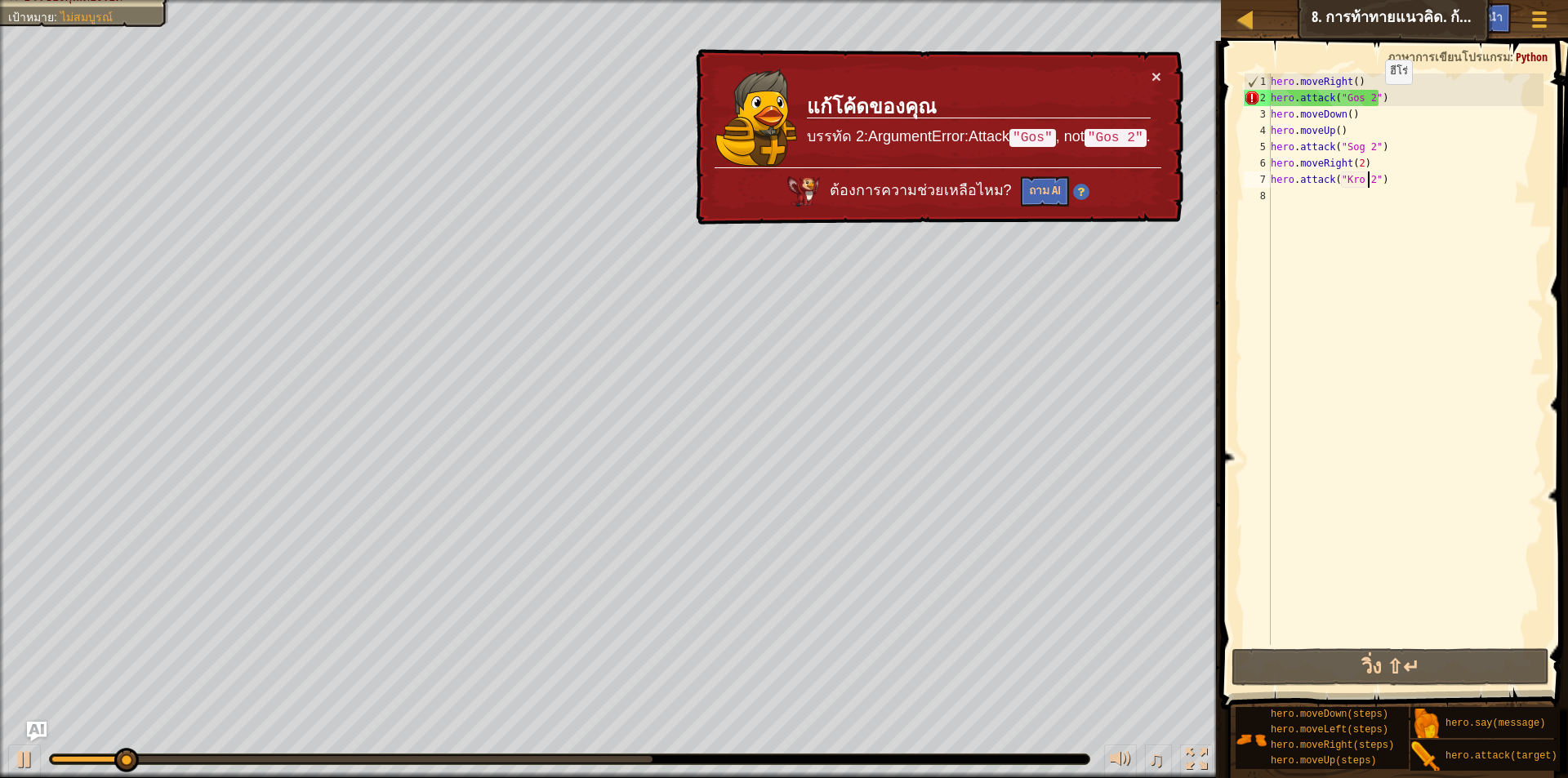
click at [1371, 100] on div "hero . moveRight ( ) hero . attack ( "Gos 2" ) hero . moveDown ( ) hero . moveU…" at bounding box center [1405, 376] width 276 height 605
click at [1369, 102] on div "hero . moveRight ( ) hero . attack ( "Gos 2" ) hero . moveDown ( ) hero . moveU…" at bounding box center [1405, 376] width 276 height 605
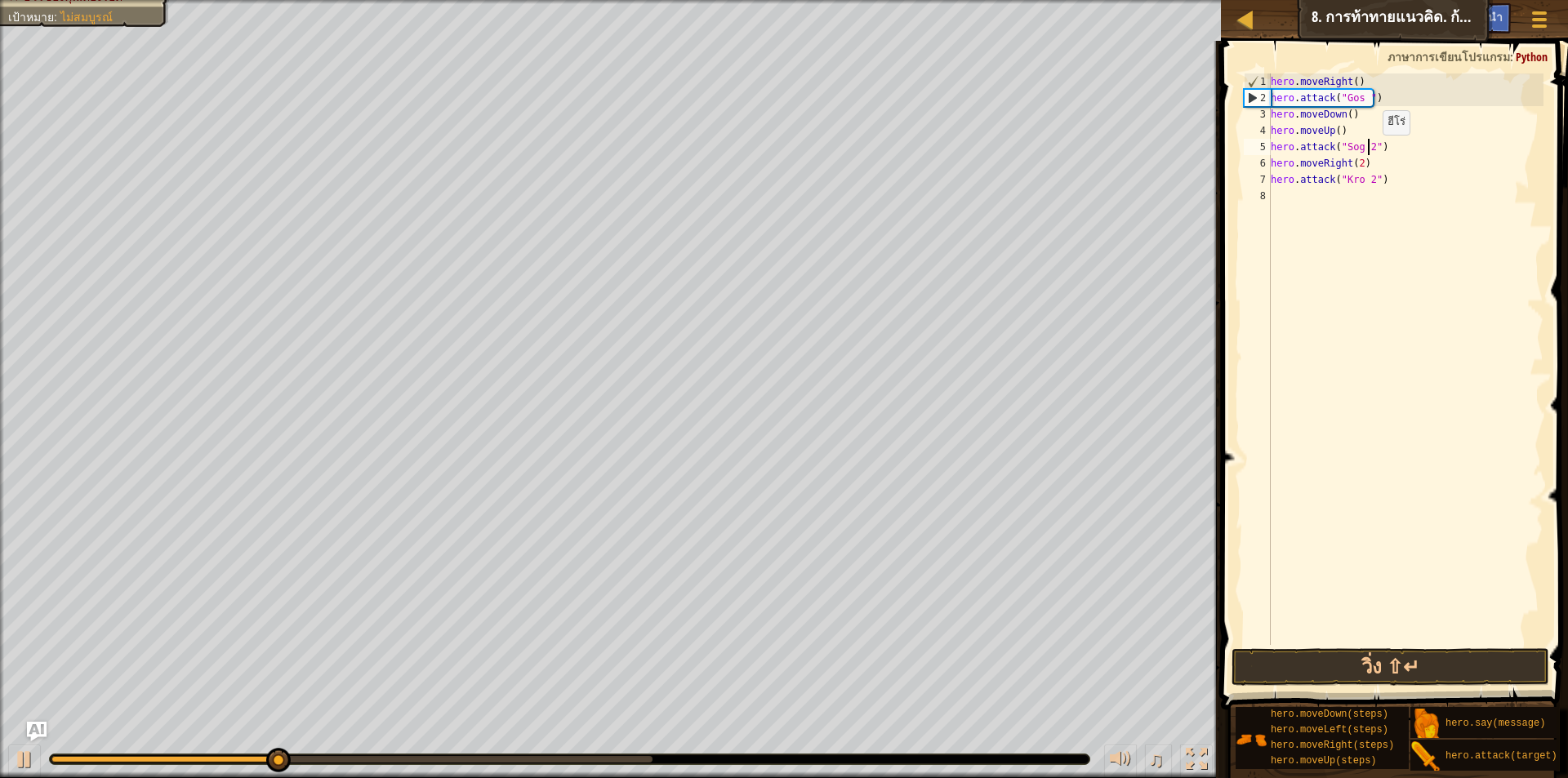
click at [1369, 151] on div "hero . moveRight ( ) hero . attack ( "Gos " ) hero . moveDown ( ) hero . moveUp…" at bounding box center [1405, 376] width 276 height 605
click at [1371, 185] on div "hero . moveRight ( ) hero . attack ( "Gos " ) hero . moveDown ( ) hero . moveUp…" at bounding box center [1405, 376] width 276 height 605
click at [1368, 182] on div "hero . moveRight ( ) hero . attack ( "Gos " ) hero . moveDown ( ) hero . moveUp…" at bounding box center [1405, 376] width 276 height 605
click at [1363, 98] on div "hero . moveRight ( ) hero . attack ( "Gos " ) hero . moveDown ( ) hero . moveUp…" at bounding box center [1405, 376] width 276 height 605
click at [1360, 146] on div "hero . moveRight ( ) hero . attack ( "Gos" ) hero . moveDown ( ) hero . moveUp …" at bounding box center [1405, 376] width 276 height 605
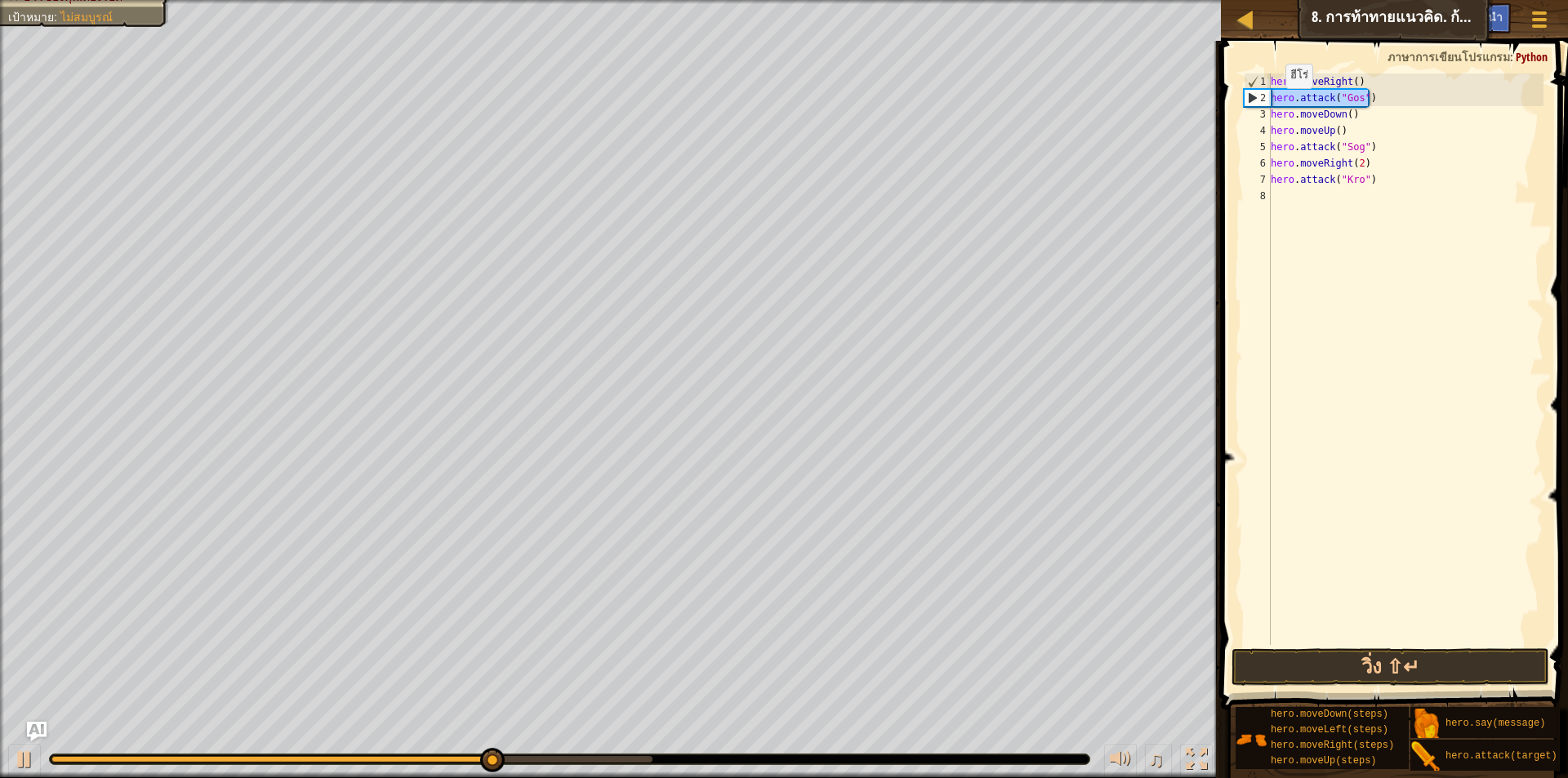
drag, startPoint x: 1380, startPoint y: 100, endPoint x: 1266, endPoint y: 104, distance: 114.1
click at [1266, 104] on div "hero.attack("Sog") 1 2 3 4 5 6 7 8 hero . moveRight ( ) hero . attack ( "Gos" )…" at bounding box center [1392, 359] width 303 height 572
type textarea "hero.attack("Gos")"
click at [1442, 205] on div "hero . moveRight ( ) hero . attack ( "Gos" ) hero . moveDown ( ) hero . moveUp …" at bounding box center [1405, 376] width 276 height 605
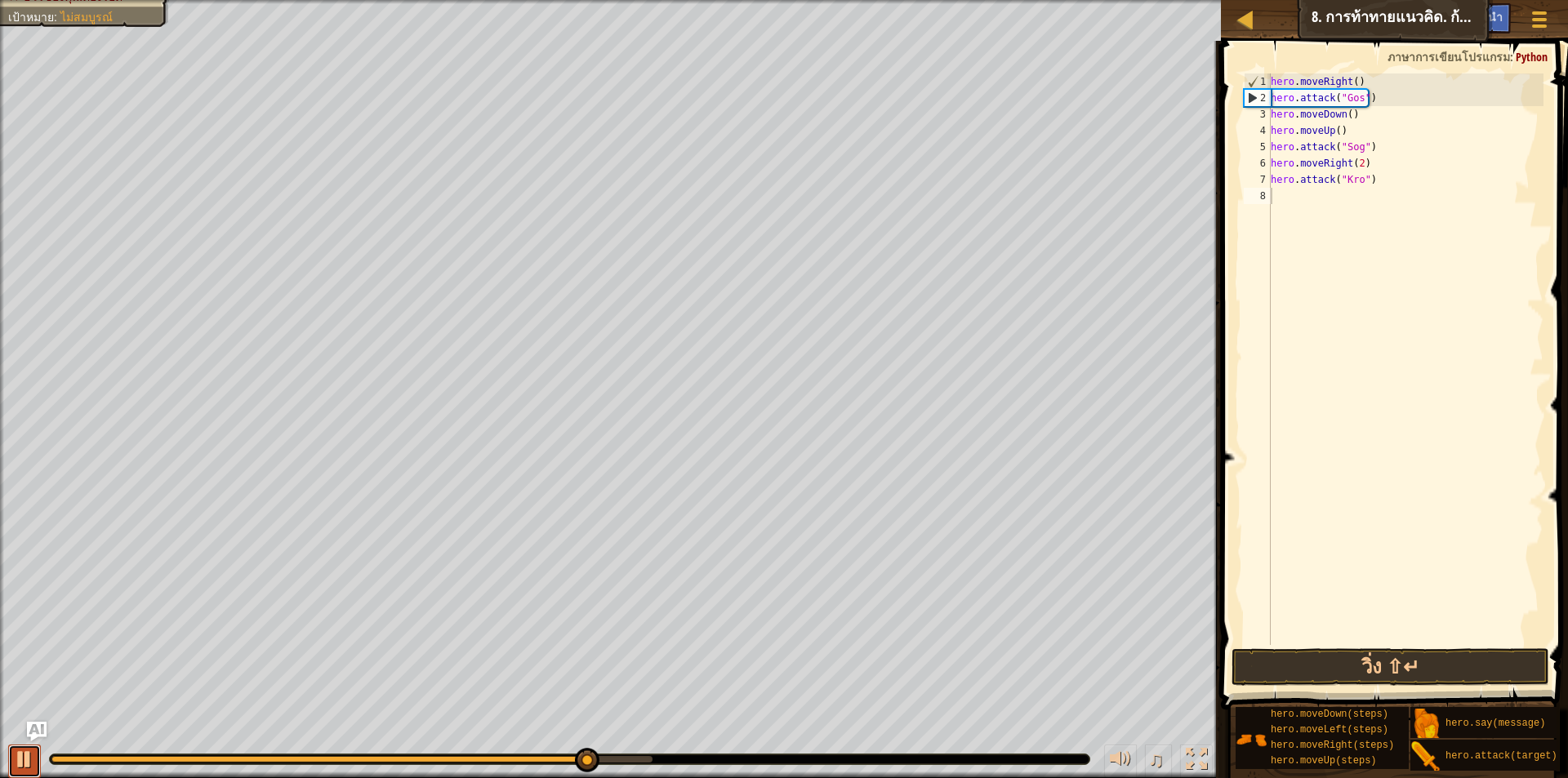
click at [24, 750] on div at bounding box center [25, 759] width 21 height 21
click at [1403, 134] on div "hero . moveRight ( ) hero . attack ( "Gos" ) hero . moveDown ( ) hero . moveUp …" at bounding box center [1405, 376] width 276 height 605
drag, startPoint x: 1387, startPoint y: 95, endPoint x: 1261, endPoint y: 101, distance: 126.1
click at [1261, 101] on div "hero.moveUp() 1 2 3 4 5 6 7 8 hero . moveRight ( ) hero . attack ( "Gos" ) hero…" at bounding box center [1392, 359] width 303 height 572
click at [1269, 111] on div "3" at bounding box center [1258, 114] width 27 height 16
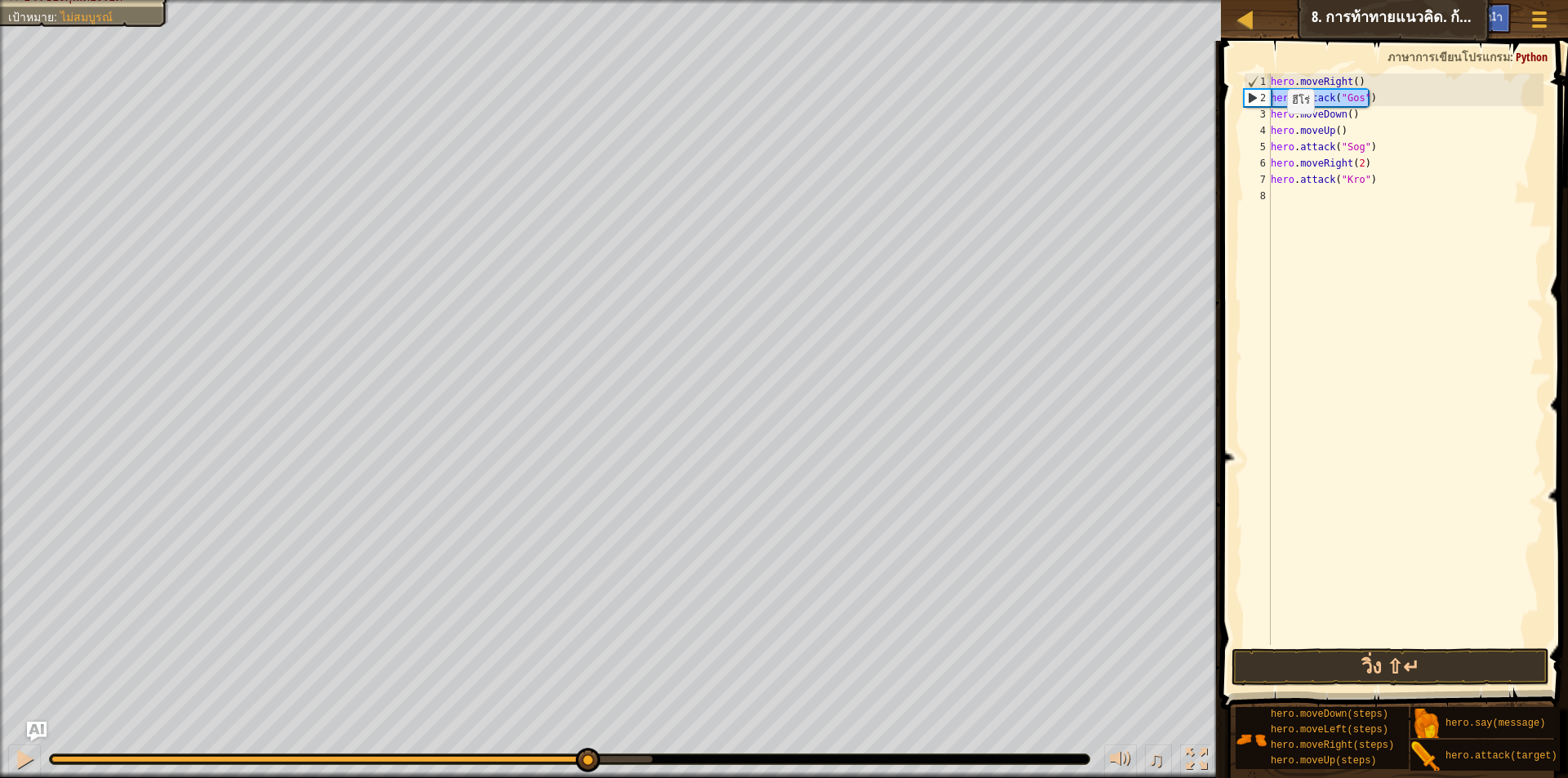
type textarea "hero.moveDown()"
click at [1276, 106] on div "hero . moveRight ( ) hero . attack ( "Gos" ) hero . moveDown ( ) hero . moveUp …" at bounding box center [1405, 376] width 276 height 605
paste textarea "hero.attack("Gos")"
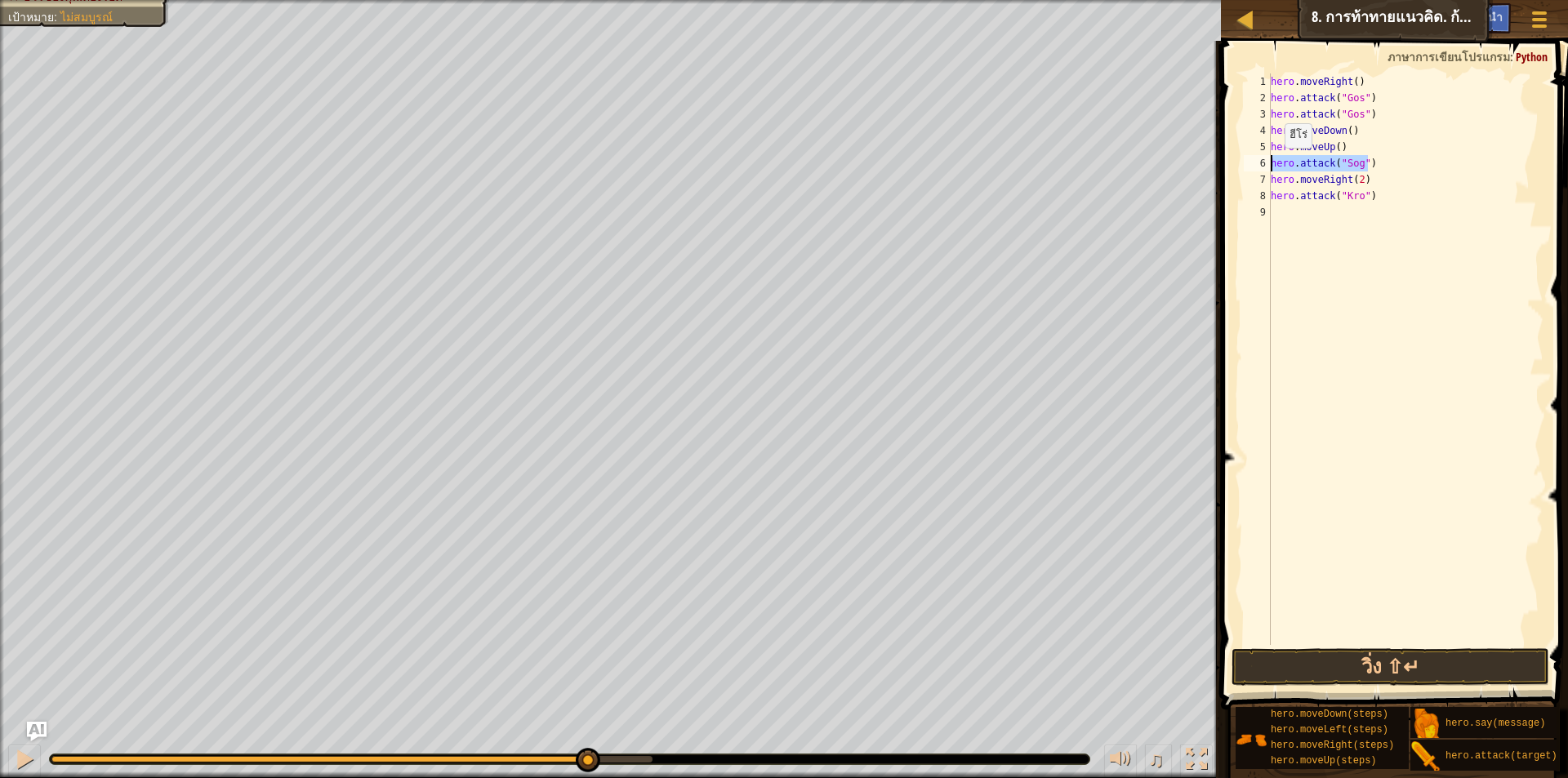
drag, startPoint x: 1368, startPoint y: 160, endPoint x: 1265, endPoint y: 164, distance: 103.1
click at [1265, 164] on div "hero.attack("Gos") 1 2 3 4 5 6 7 8 9 hero . moveRight ( ) hero . attack ( "Gos"…" at bounding box center [1392, 359] width 303 height 572
click at [1271, 175] on div "hero . moveRight ( ) hero . attack ( "Gos" ) hero . attack ( "Gos" ) hero . mov…" at bounding box center [1405, 376] width 276 height 605
type textarea "hero.moveRight(2)"
click at [1301, 191] on div "hero . moveRight ( ) hero . attack ( "Gos" ) hero . attack ( "Gos" ) hero . mov…" at bounding box center [1408, 376] width 271 height 605
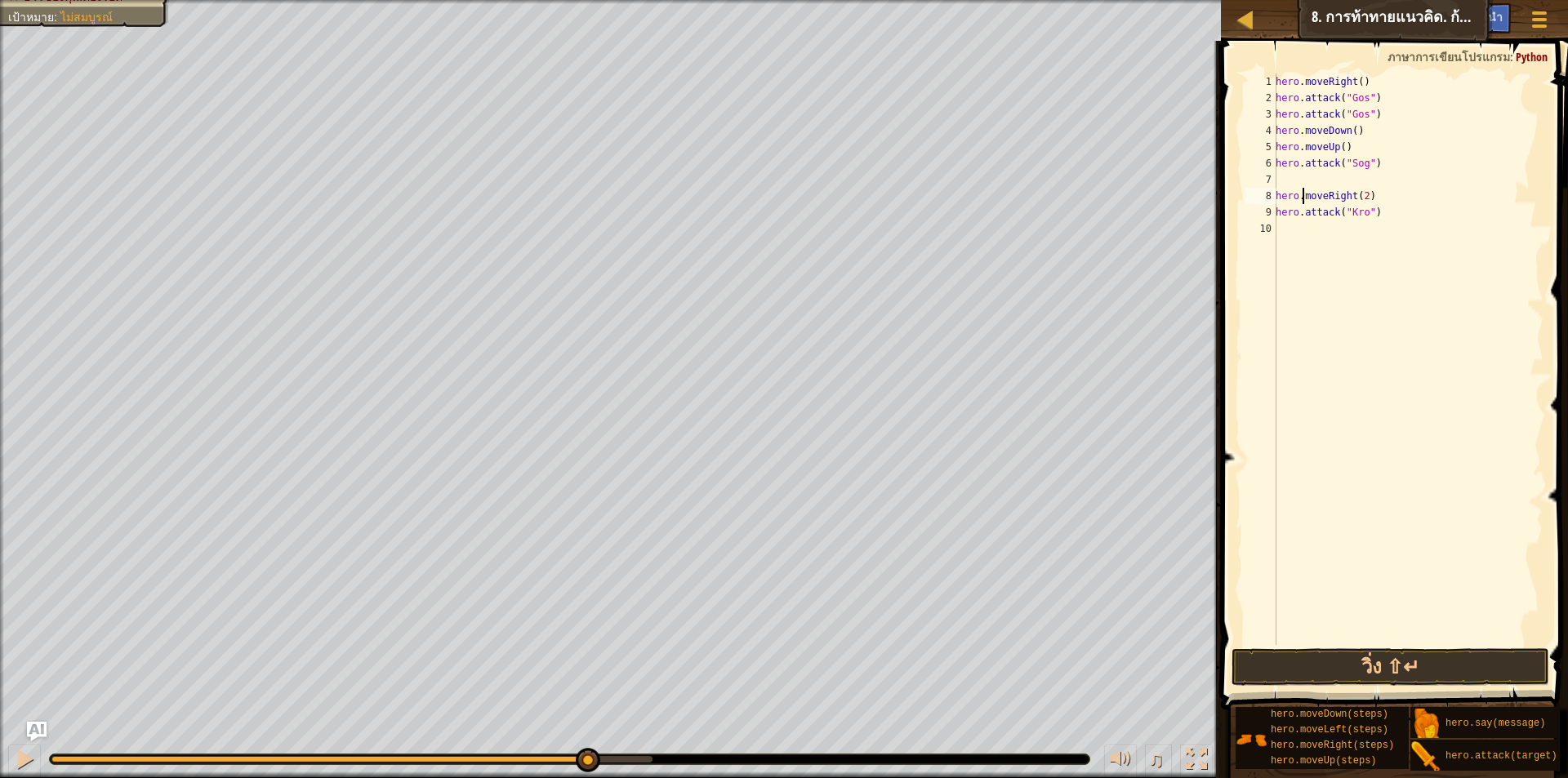
click at [1302, 180] on div "hero . moveRight ( ) hero . attack ( "Gos" ) hero . attack ( "Gos" ) hero . mov…" at bounding box center [1408, 376] width 271 height 605
paste textarea "hero.attack("Sog")"
type textarea "hero.attack("Sog")"
click at [1358, 255] on div "hero . moveRight ( ) hero . attack ( "Gos" ) hero . attack ( "Gos" ) hero . mov…" at bounding box center [1408, 376] width 271 height 605
drag, startPoint x: 1382, startPoint y: 212, endPoint x: 1268, endPoint y: 213, distance: 114.0
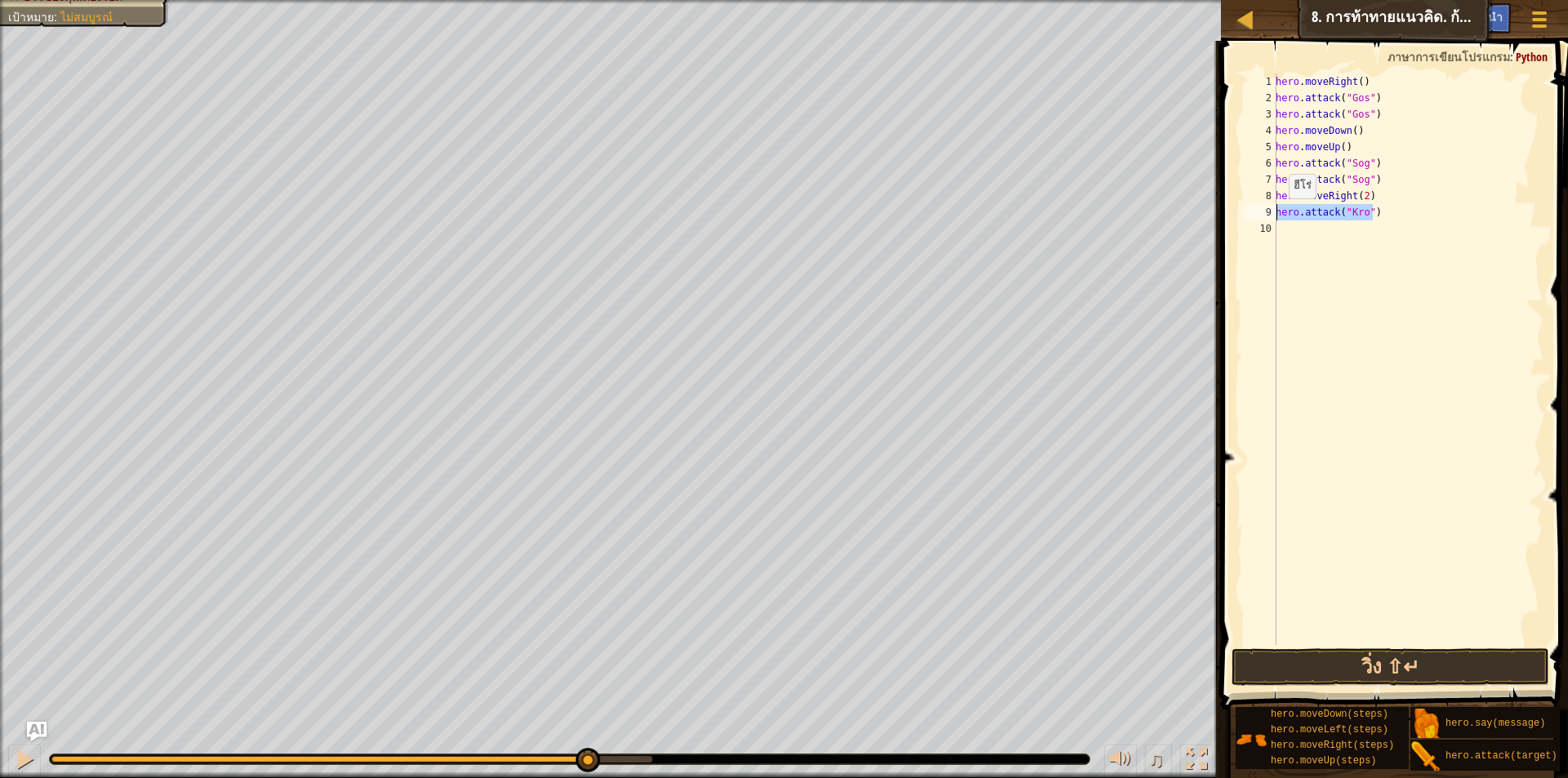
click at [1268, 213] on div "1 2 3 4 5 6 7 8 9 10 hero . moveRight ( ) hero . attack ( "Gos" ) hero . attack…" at bounding box center [1392, 359] width 303 height 572
type textarea "hero.attack("Kro")"
click at [1279, 231] on div "hero . moveRight ( ) hero . attack ( "Gos" ) hero . attack ( "Gos" ) hero . mov…" at bounding box center [1408, 376] width 271 height 605
paste textarea "hero.attack("Kro")"
type textarea "hero.attack("Kro")"
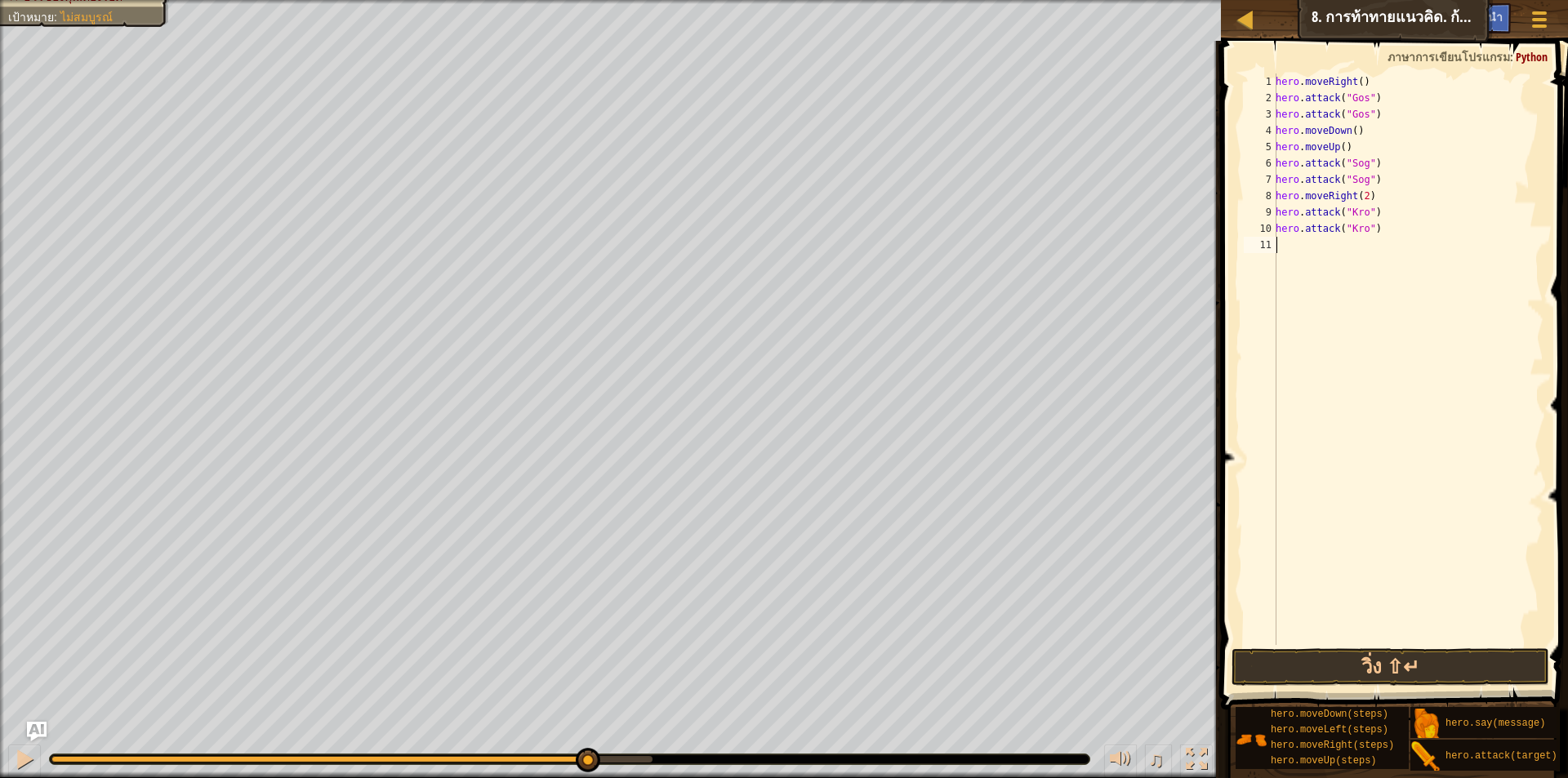
click at [1363, 470] on div "hero . moveRight ( ) hero . attack ( "Gos" ) hero . attack ( "Gos" ) hero . mov…" at bounding box center [1408, 376] width 271 height 605
type textarea "h"
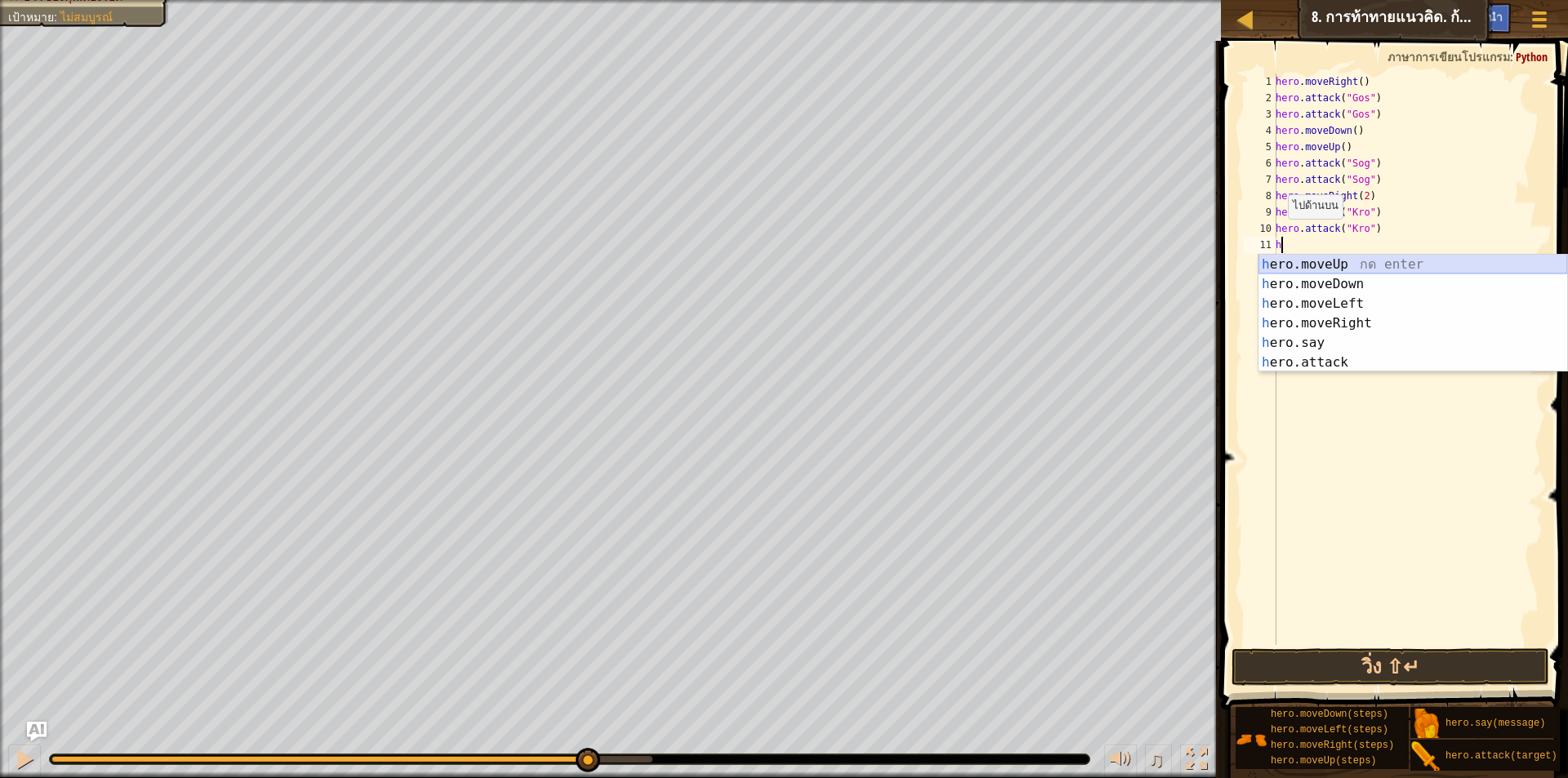
click at [1322, 264] on div "h ero.moveUp กด enter h ero.moveDown กด enter h ero.moveLeft กด enter h ero.mov…" at bounding box center [1412, 333] width 309 height 156
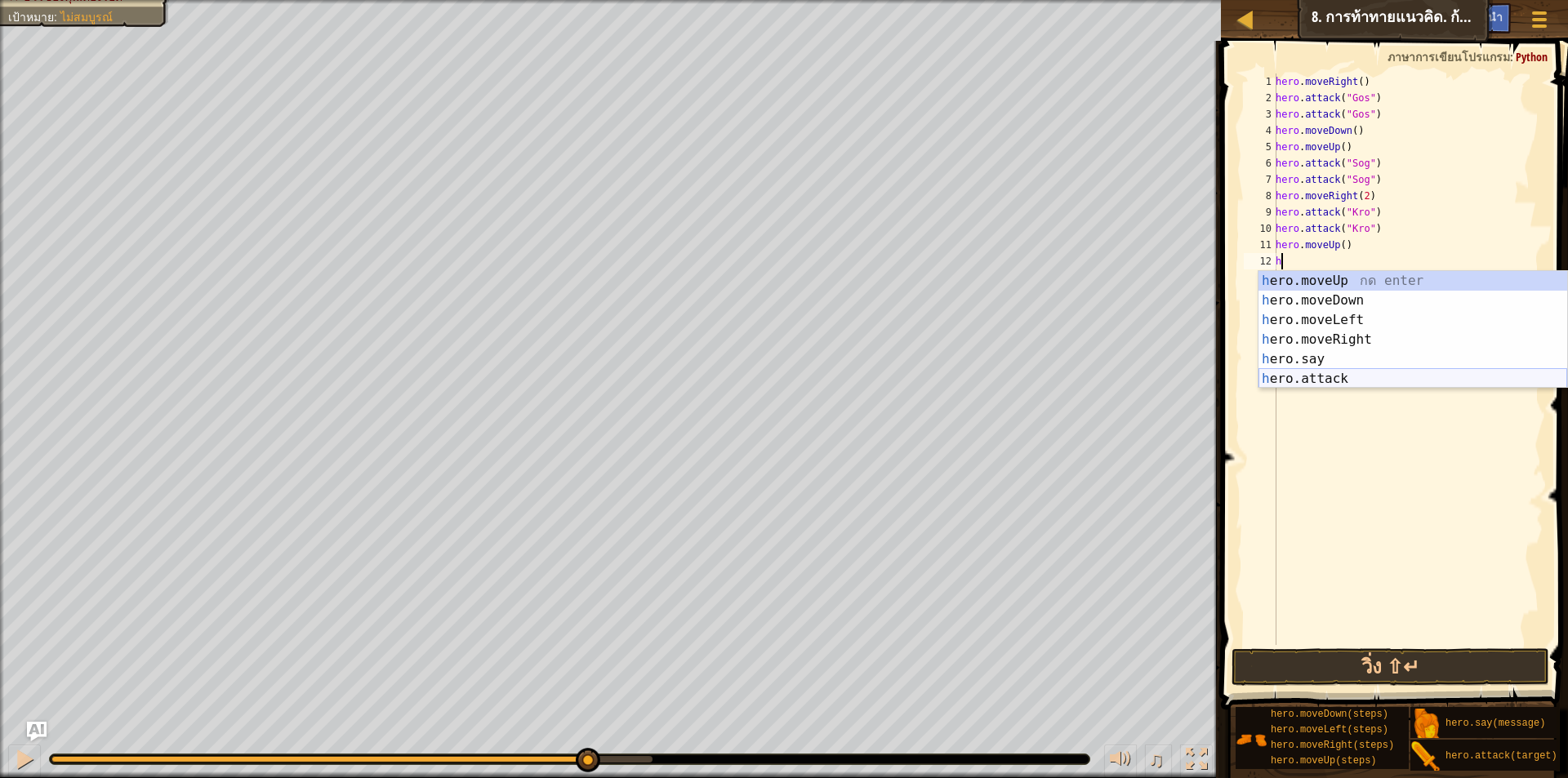
click at [1316, 375] on div "h ero.moveUp กด enter h ero.moveDown กด enter h ero.moveLeft กด enter h ero.mov…" at bounding box center [1412, 349] width 309 height 156
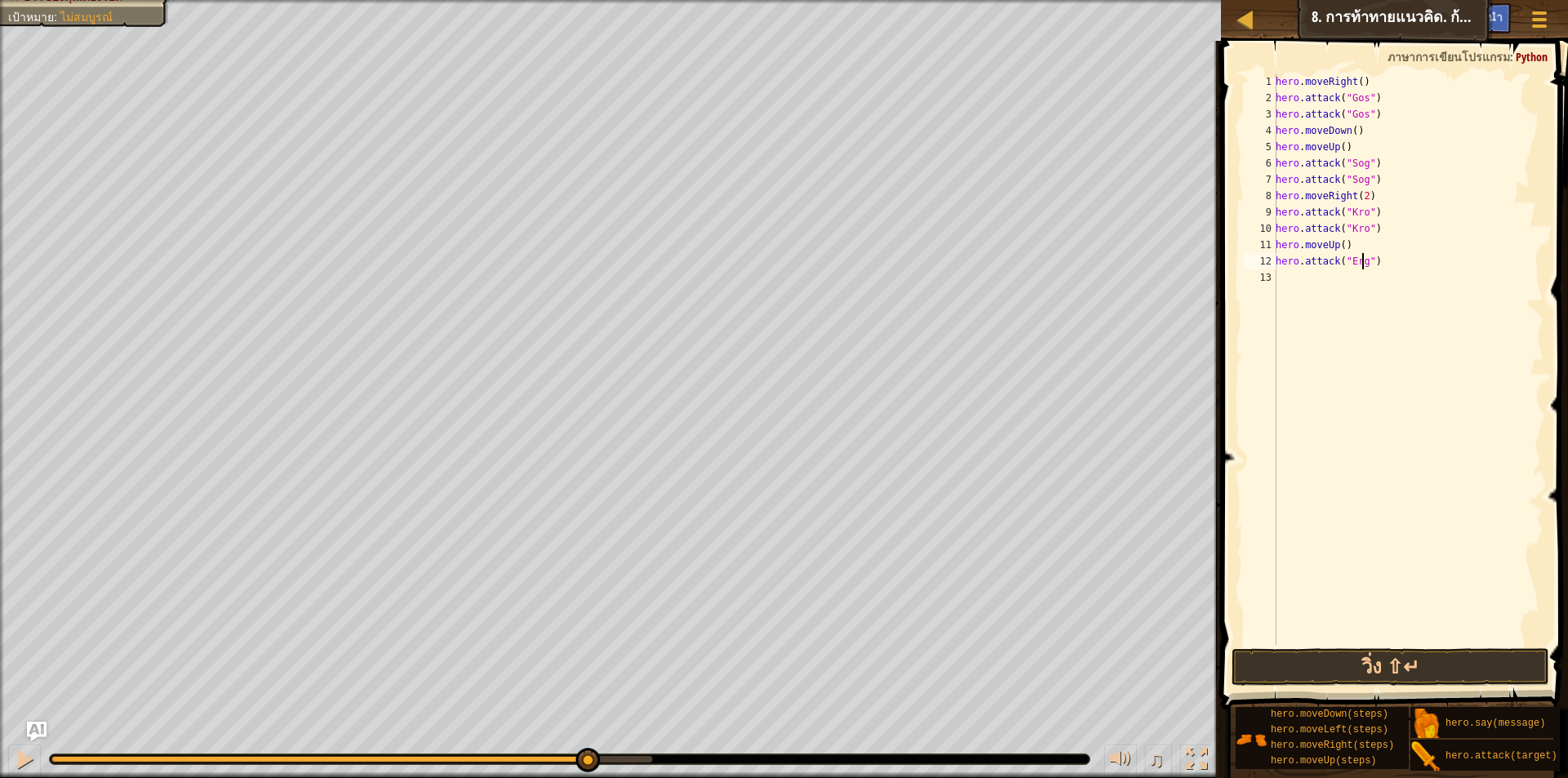
scroll to position [7, 7]
type textarea "hero.attack("Ergo")"
drag, startPoint x: 1389, startPoint y: 266, endPoint x: 1278, endPoint y: 257, distance: 111.4
click at [1278, 257] on div "hero . moveRight ( ) hero . attack ( "Gos" ) hero . attack ( "Gos" ) hero . mov…" at bounding box center [1408, 376] width 271 height 605
click at [1283, 277] on div "hero . moveRight ( ) hero . attack ( "Gos" ) hero . attack ( "Gos" ) hero . mov…" at bounding box center [1408, 376] width 271 height 605
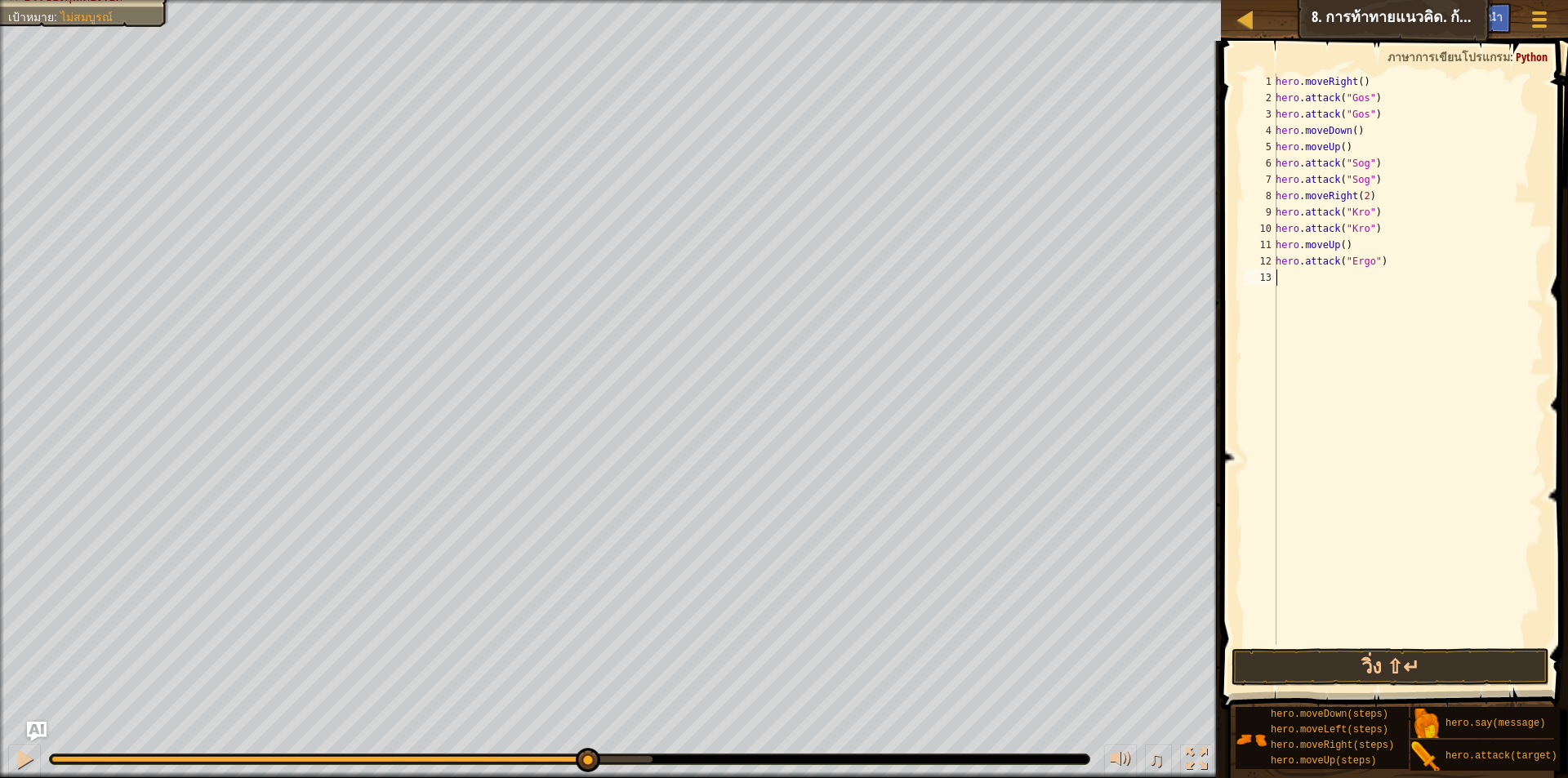
scroll to position [7, 0]
paste textarea "hero.attack("Ergo")"
type textarea "hero.attack("Ergo")"
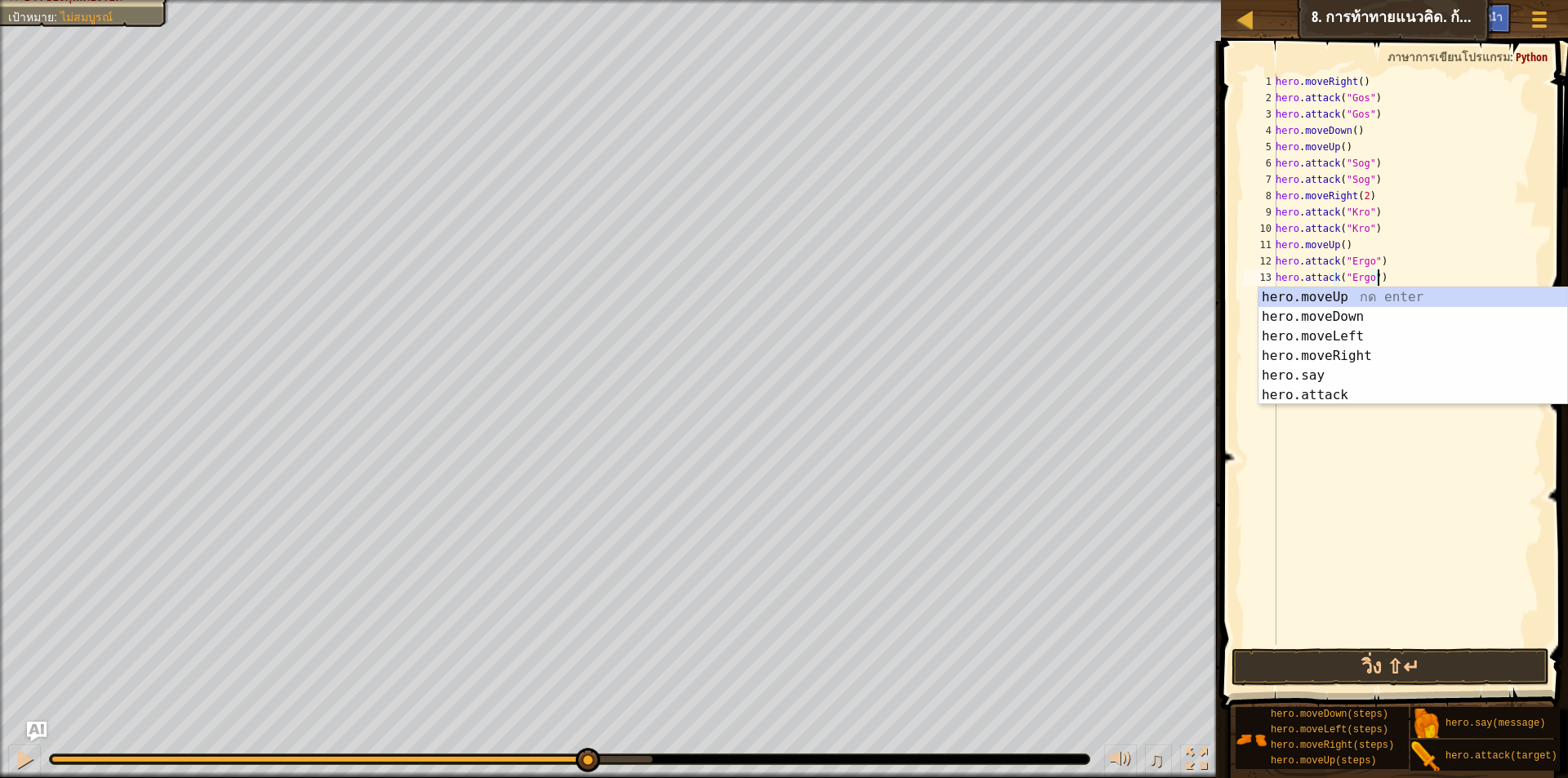
drag, startPoint x: 1349, startPoint y: 450, endPoint x: 1339, endPoint y: 445, distance: 11.2
click at [1347, 447] on div "hero . moveRight ( ) hero . attack ( "Gos" ) hero . attack ( "Gos" ) hero . mov…" at bounding box center [1408, 376] width 271 height 605
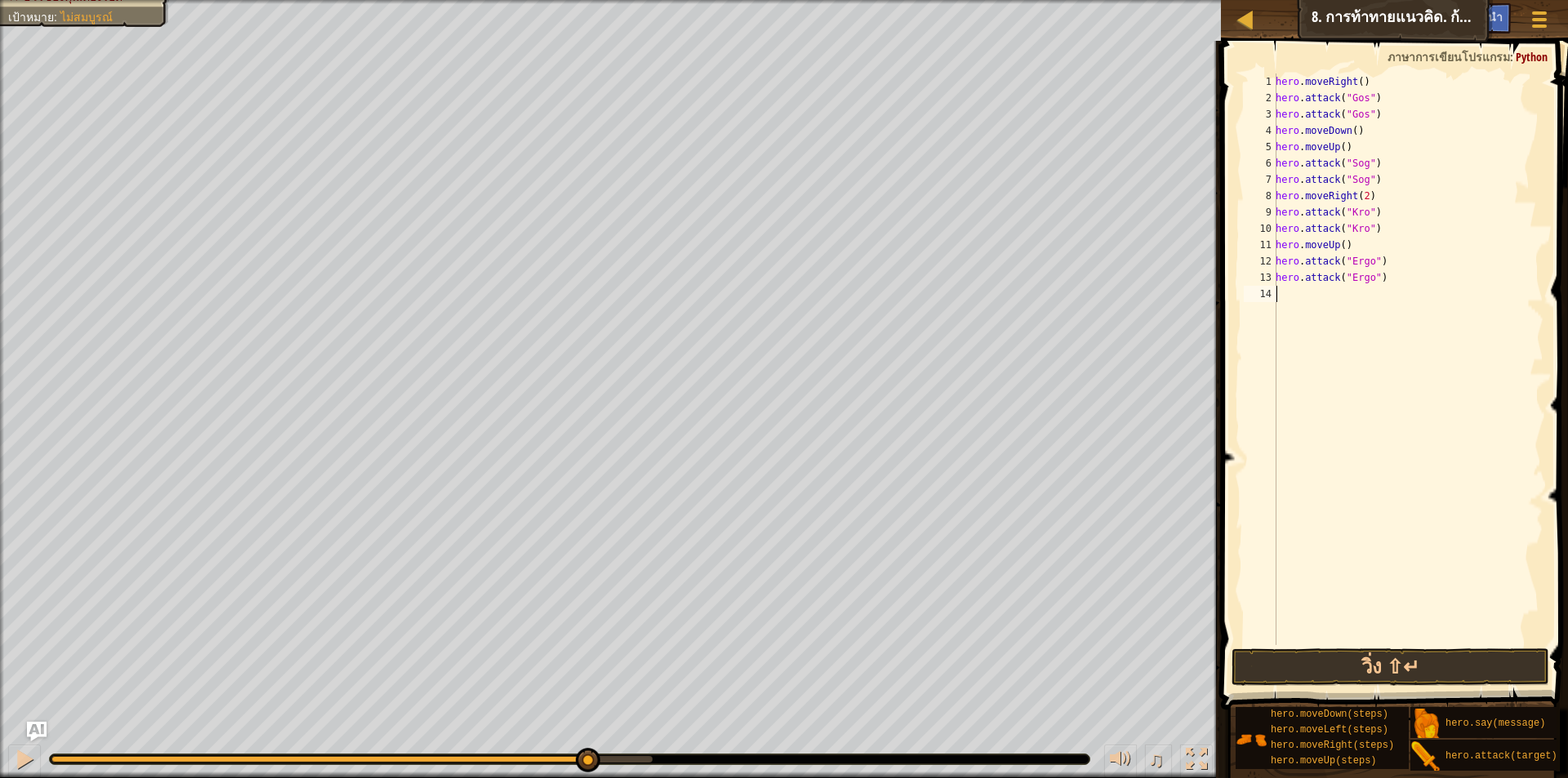
type textarea "h"
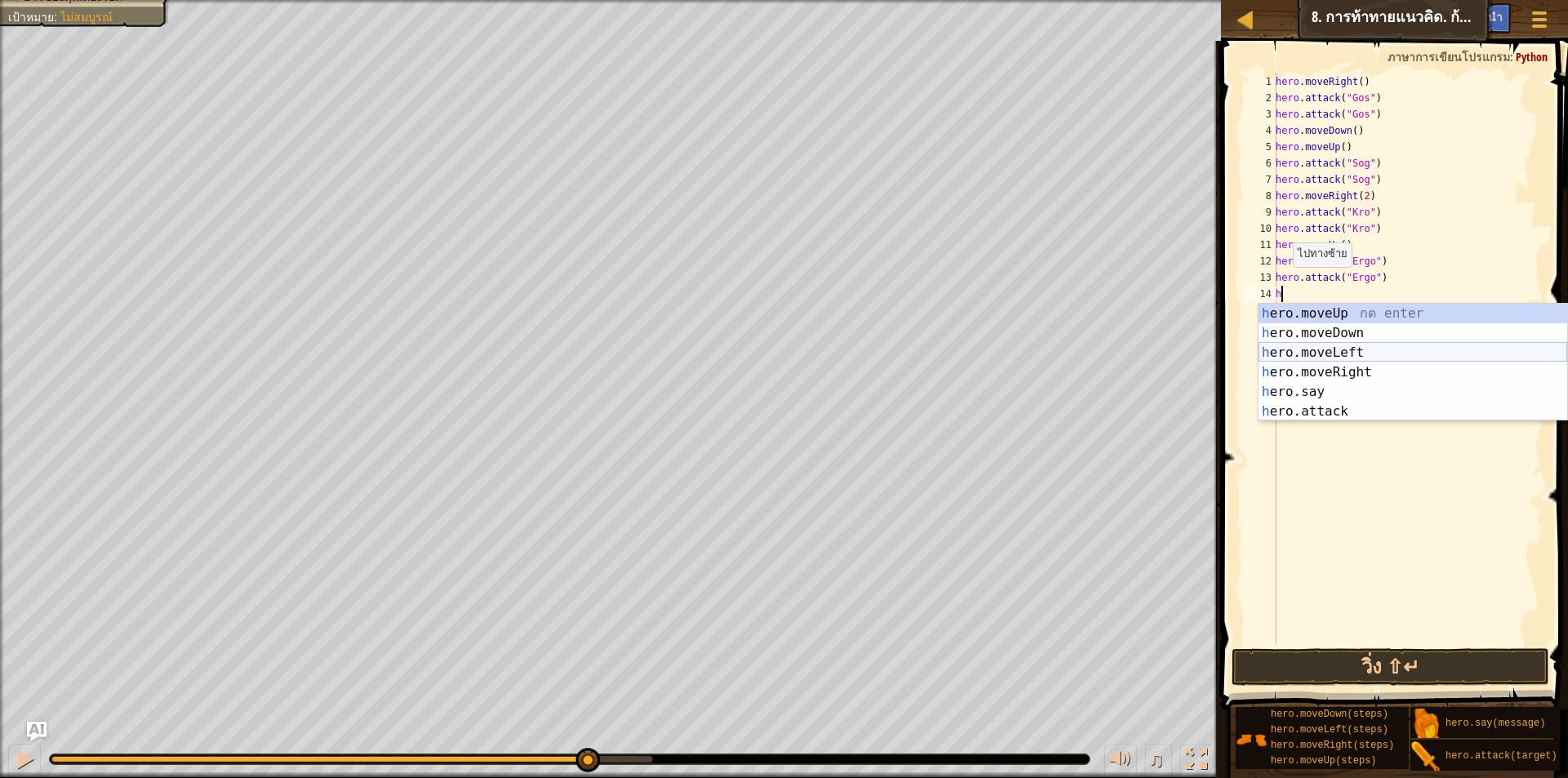
click at [1311, 347] on div "h ero.moveUp กด enter h ero.moveDown กด enter h ero.moveLeft กด enter h ero.mov…" at bounding box center [1412, 382] width 309 height 156
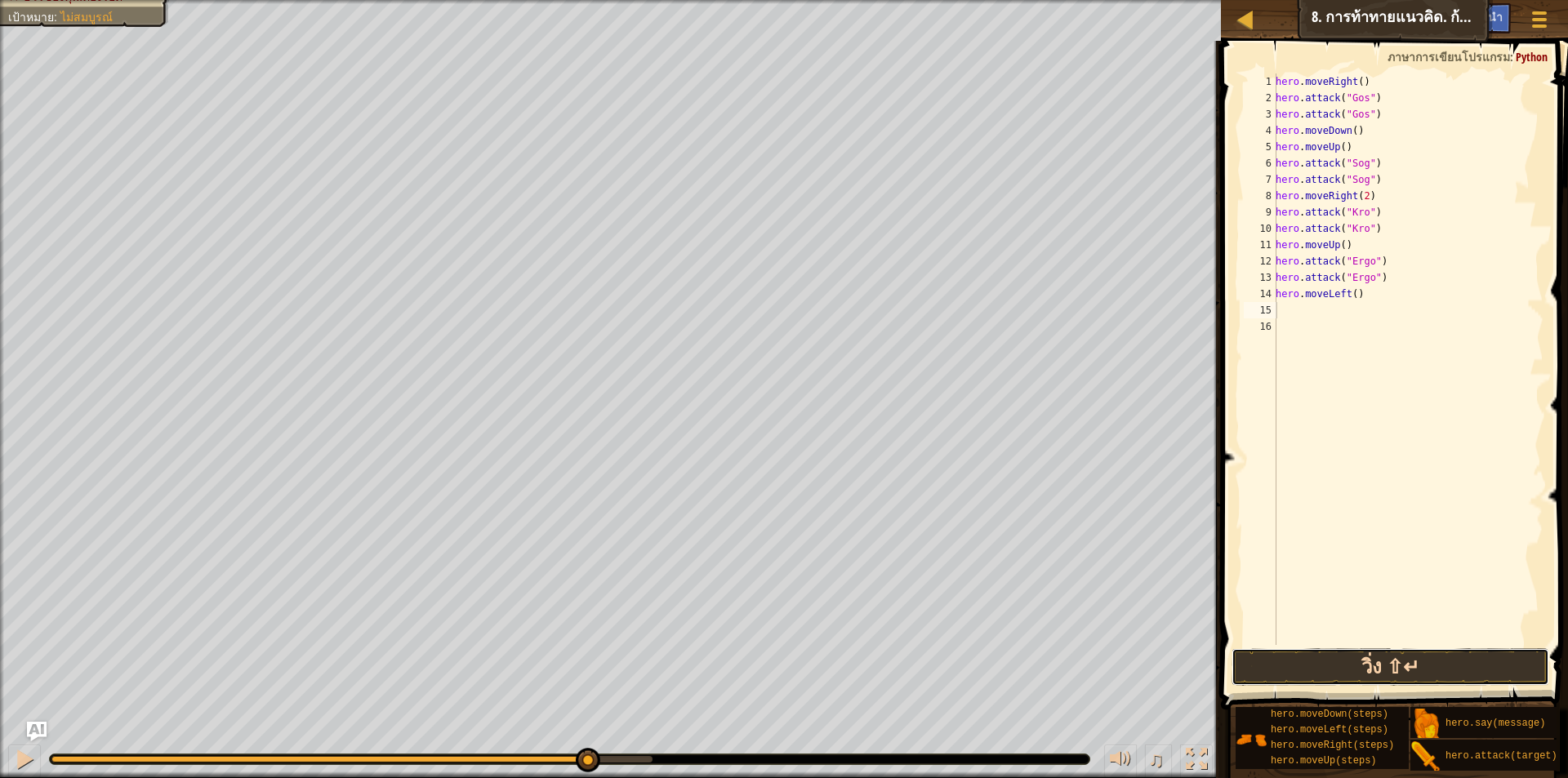
click at [1360, 657] on button "วิ่ง ⇧↵" at bounding box center [1390, 667] width 318 height 37
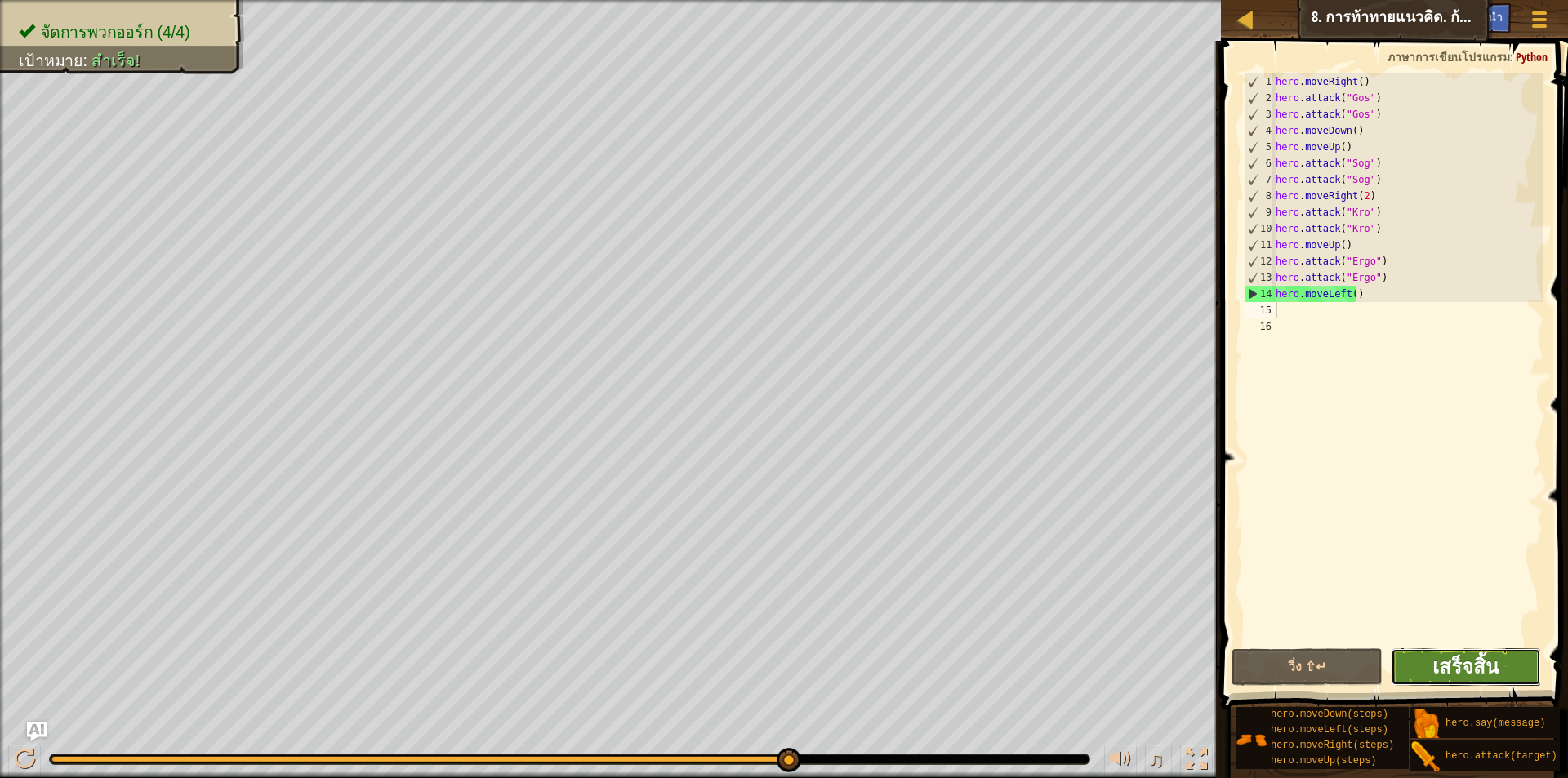
click at [1464, 658] on span "เสร็จสิ้น" at bounding box center [1466, 666] width 66 height 26
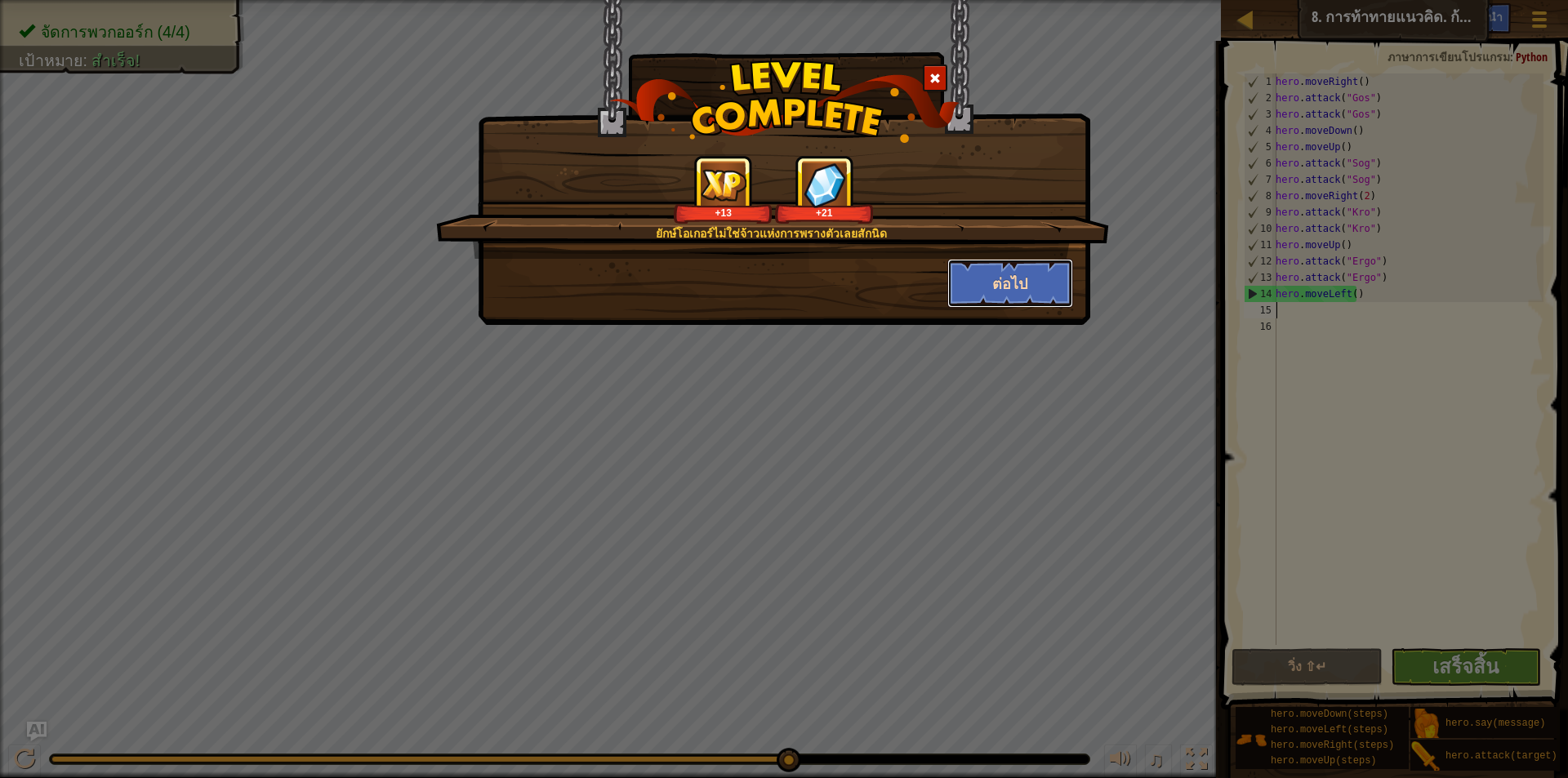
click at [992, 285] on button "ต่อไป" at bounding box center [1010, 283] width 126 height 49
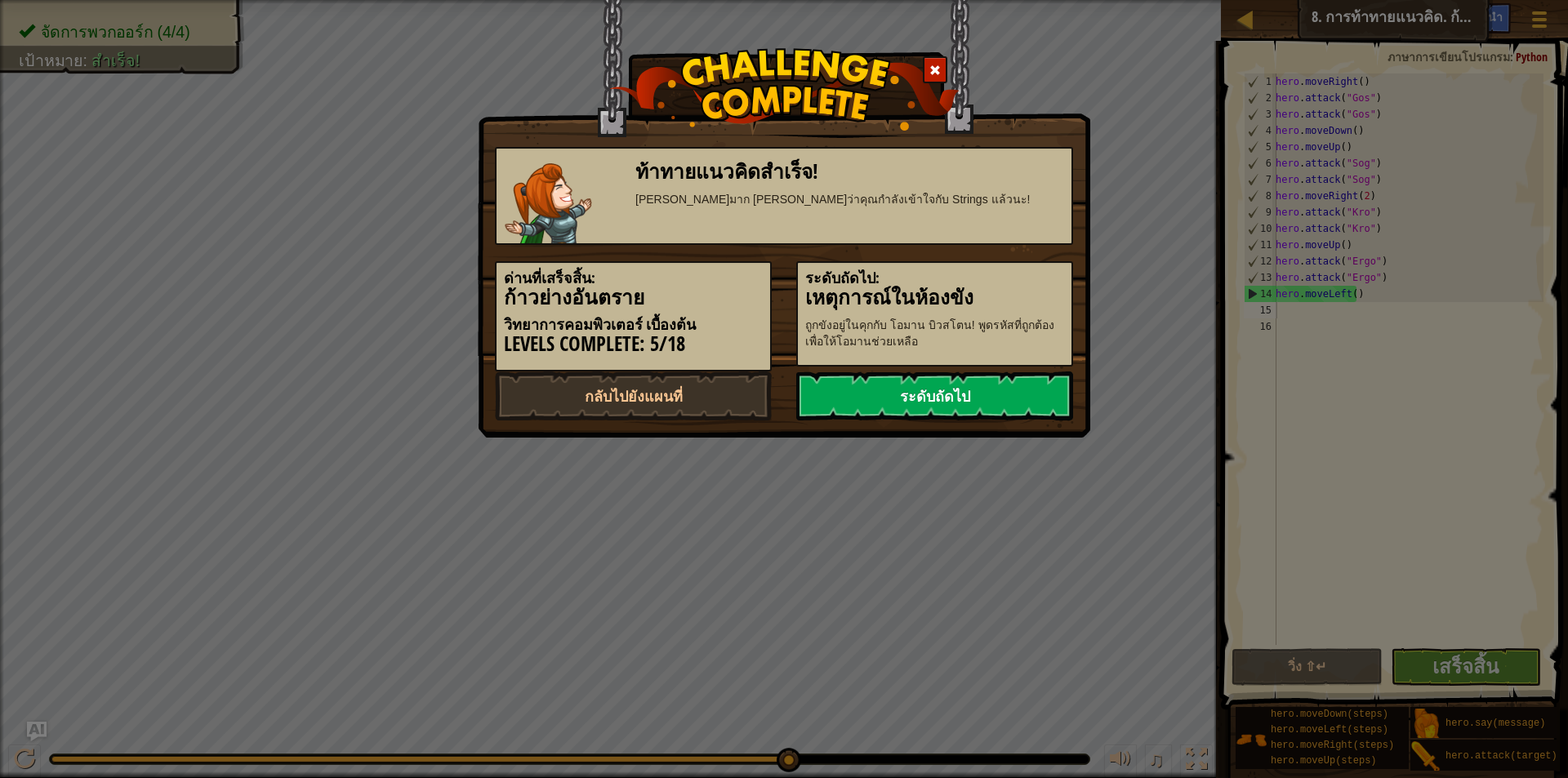
click at [917, 386] on link "ระดับถัดไป" at bounding box center [935, 396] width 277 height 49
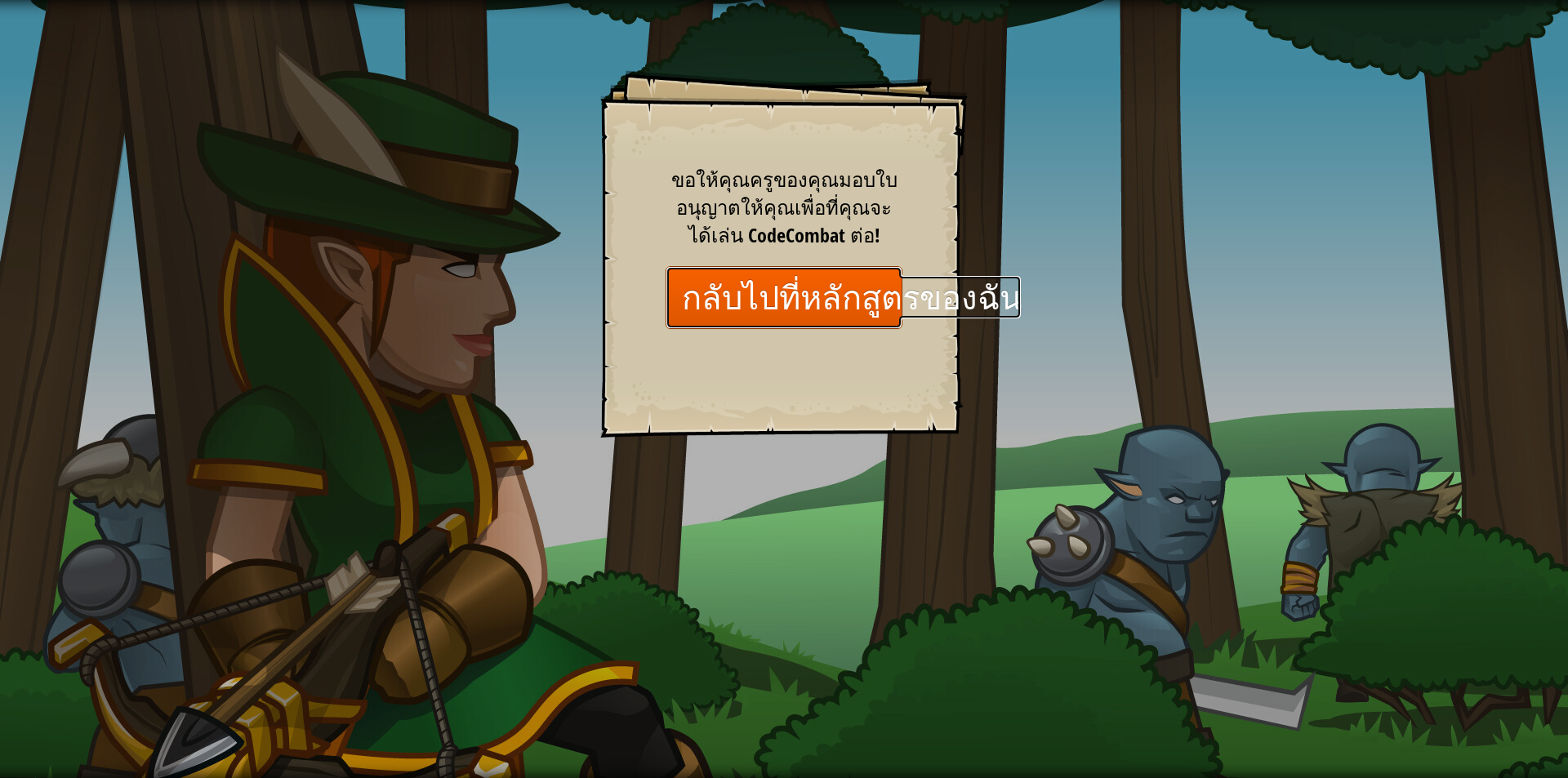
click at [769, 277] on link "กลับไปที่หลักสูตรของฉัน" at bounding box center [784, 297] width 237 height 63
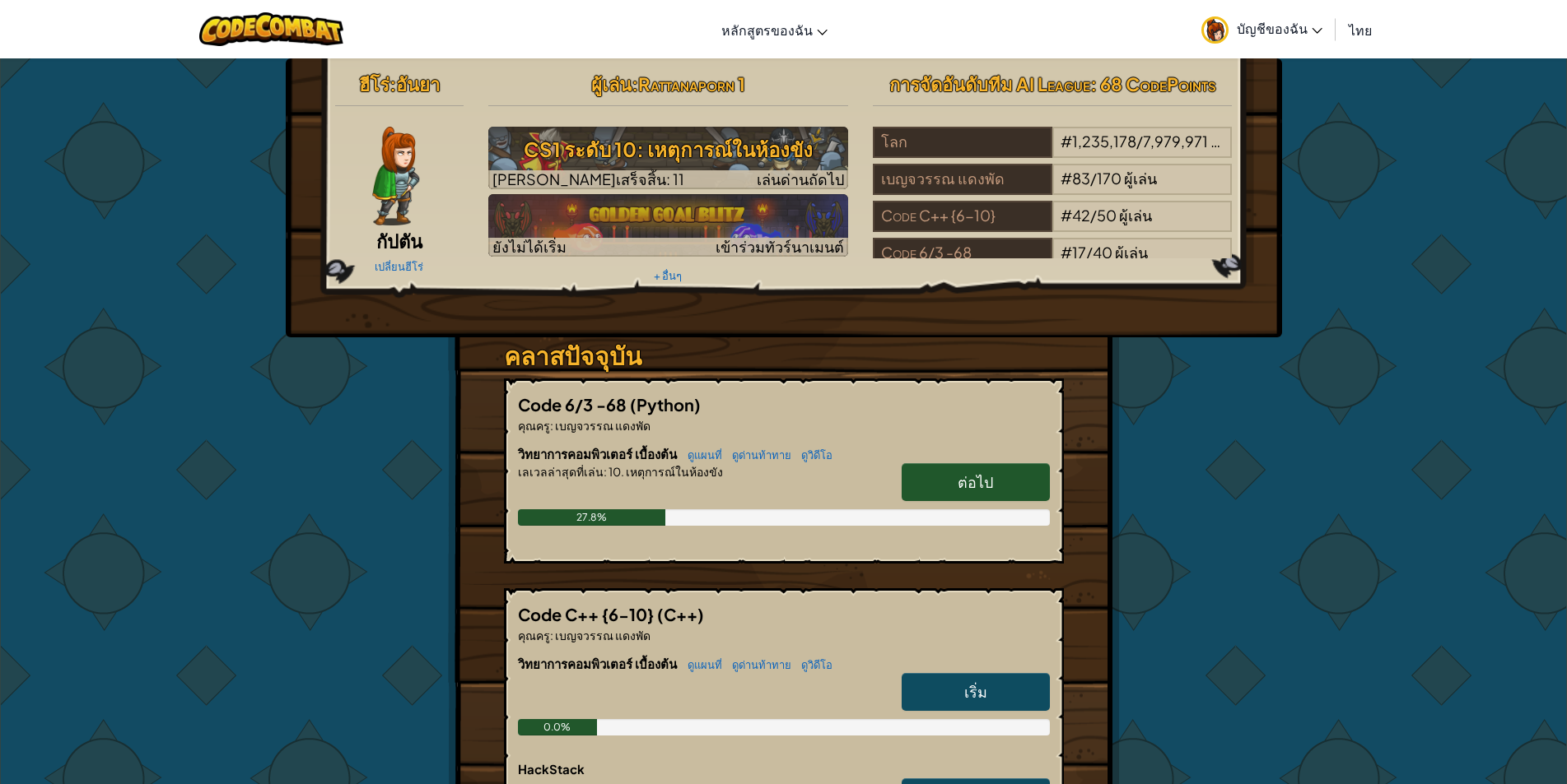
click at [989, 479] on span "ต่อไป" at bounding box center [974, 481] width 35 height 19
select select "th"
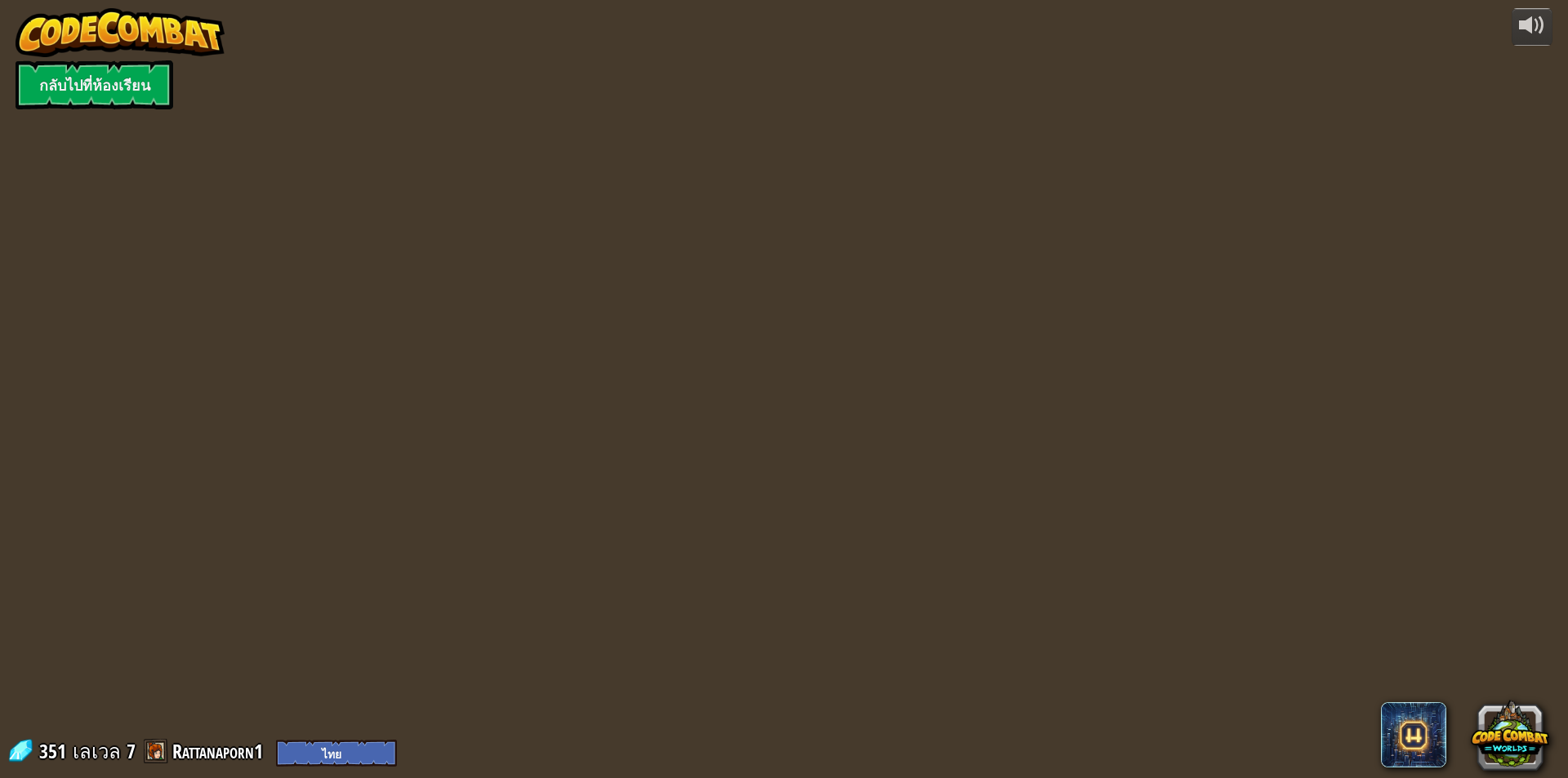
select select "th"
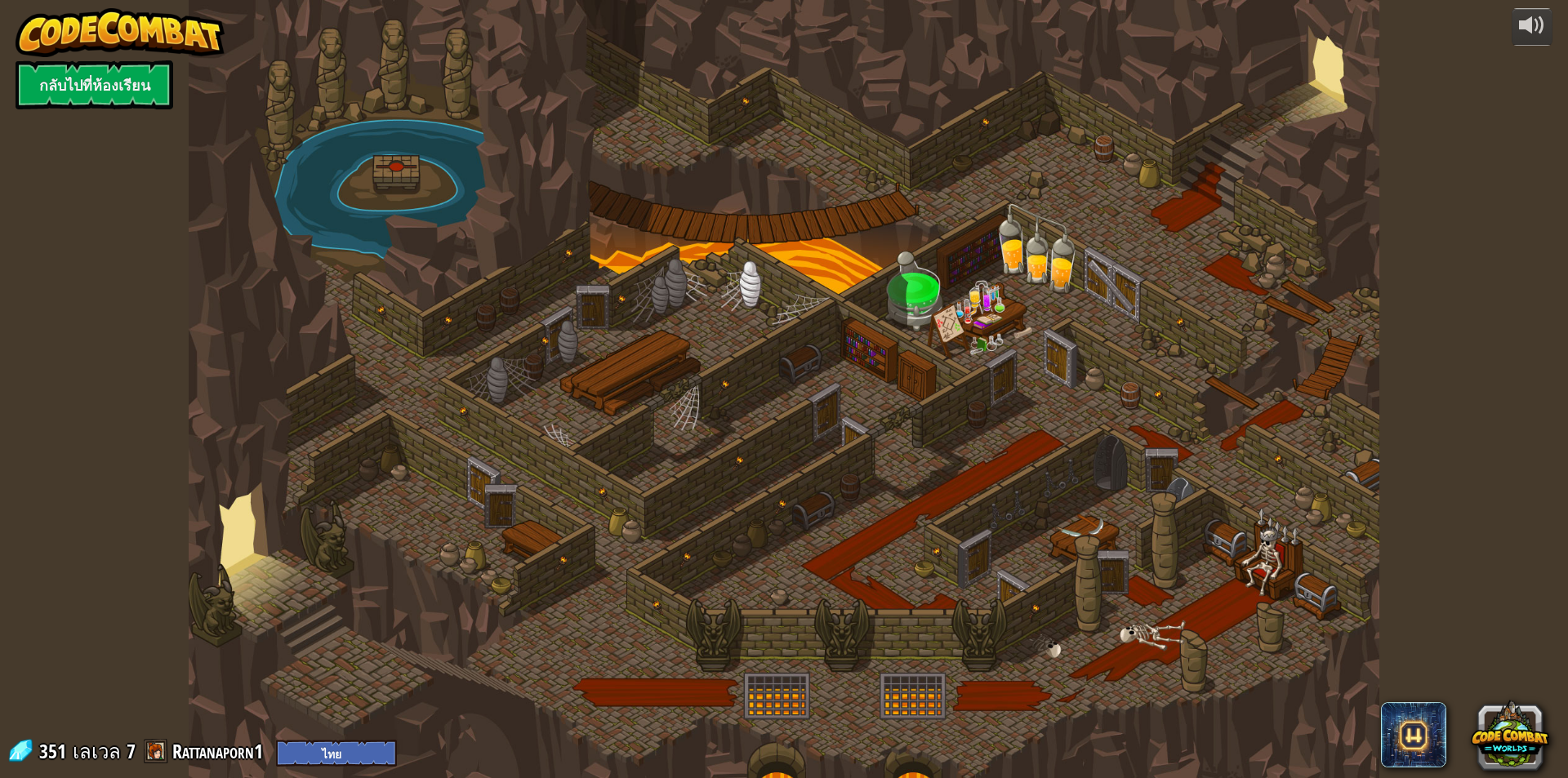
select select "th"
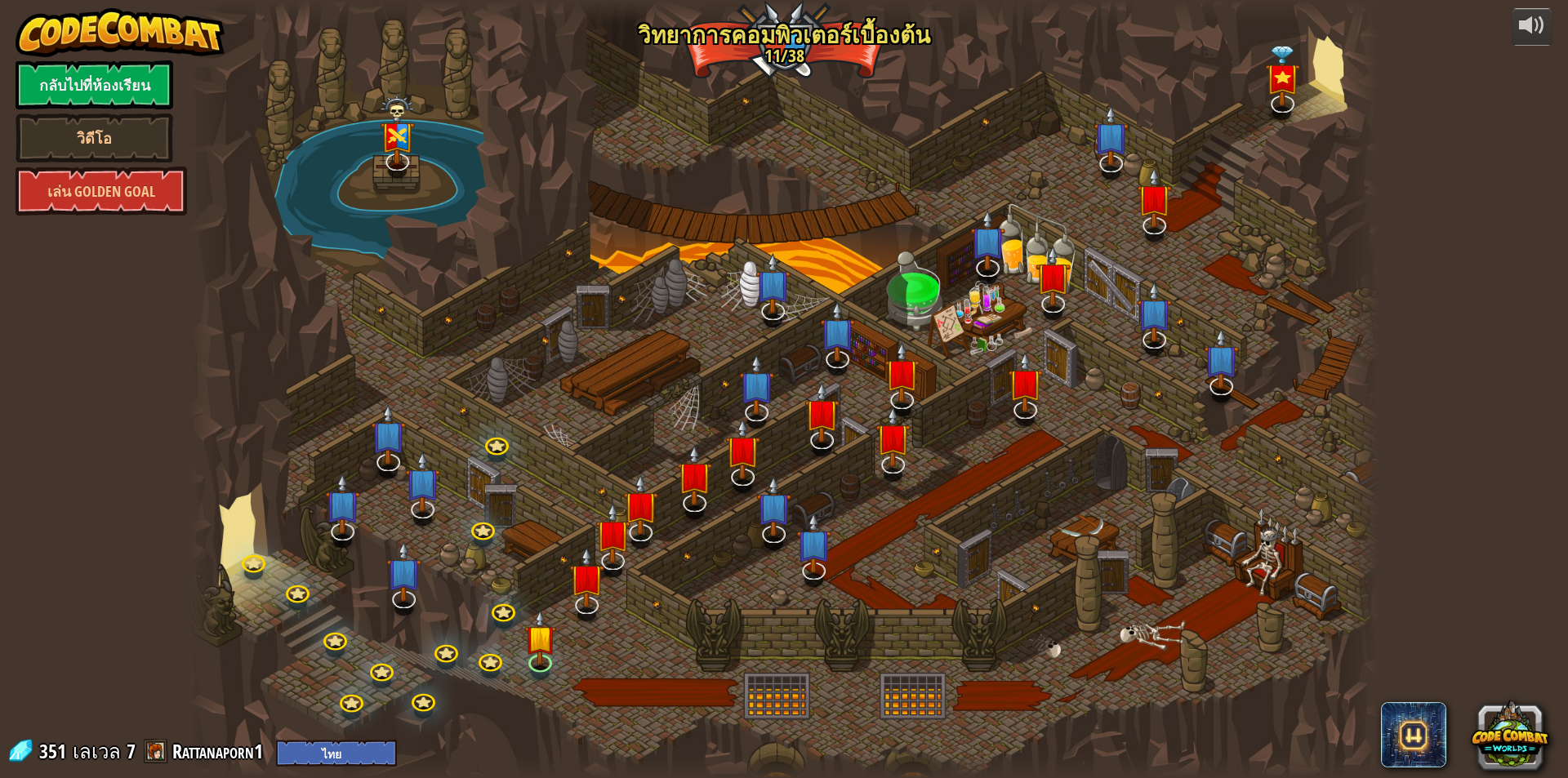
select select "th"
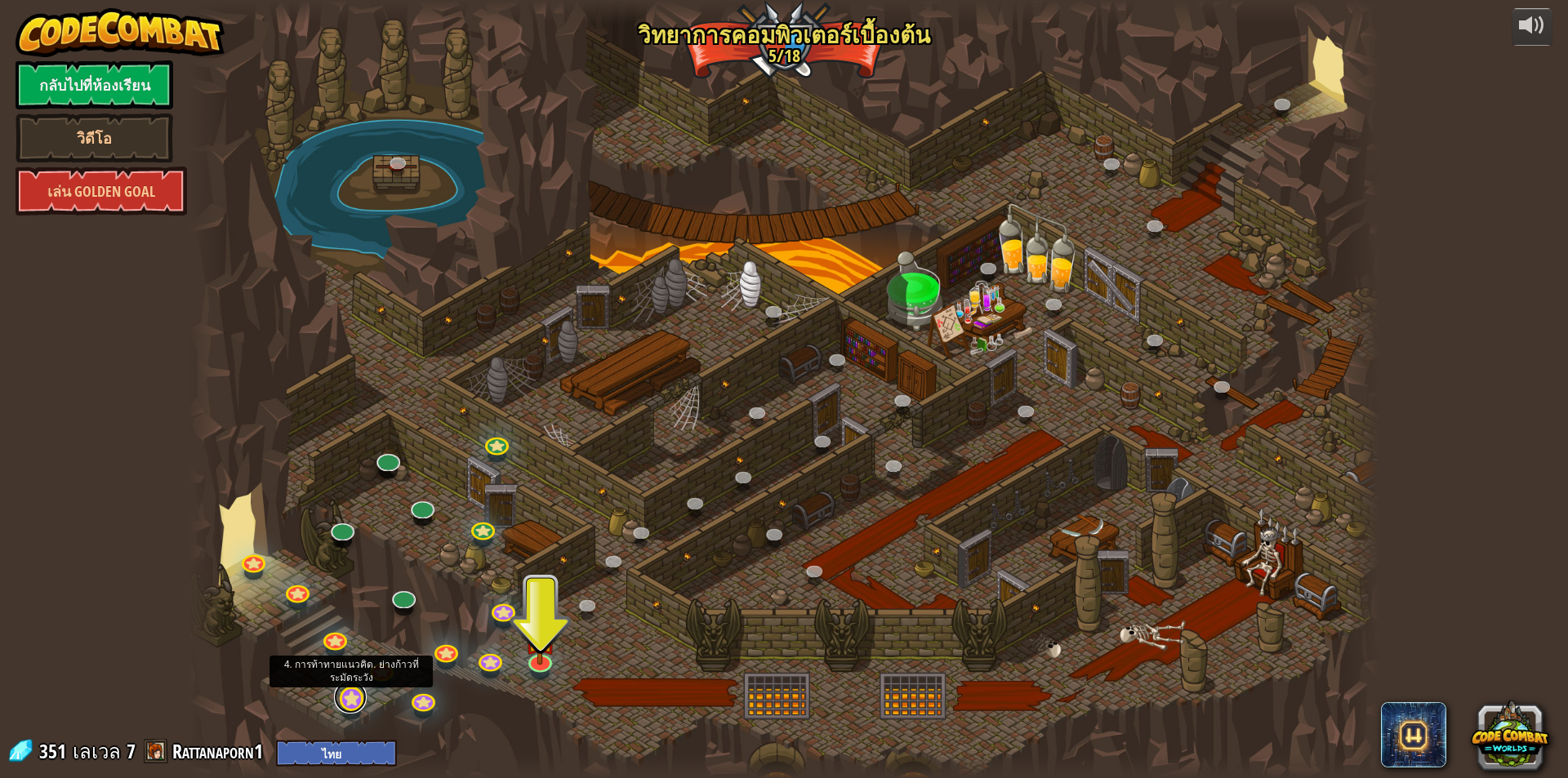
click at [345, 698] on link at bounding box center [350, 697] width 33 height 33
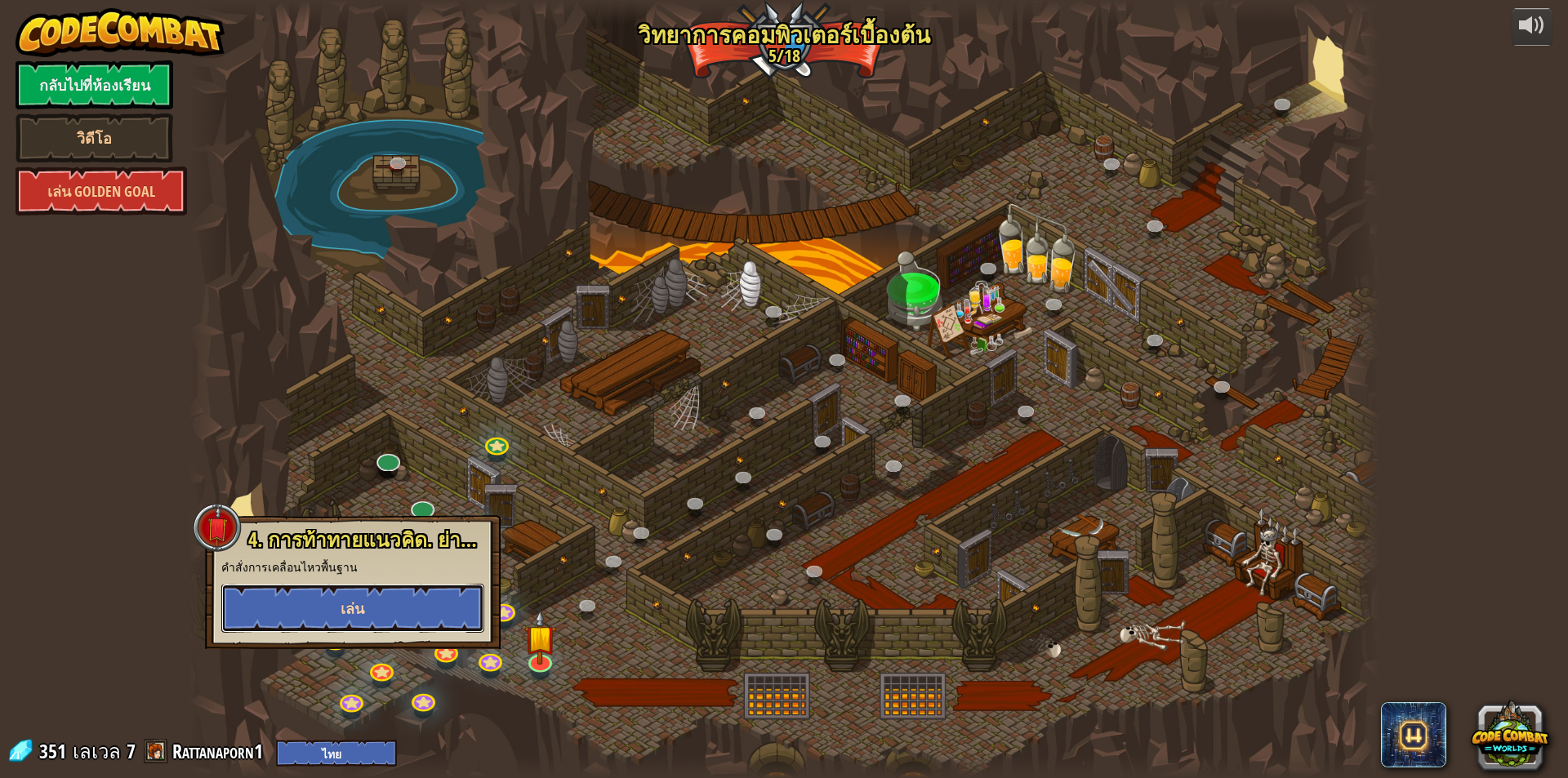
click at [358, 616] on span "เล่น" at bounding box center [352, 608] width 24 height 20
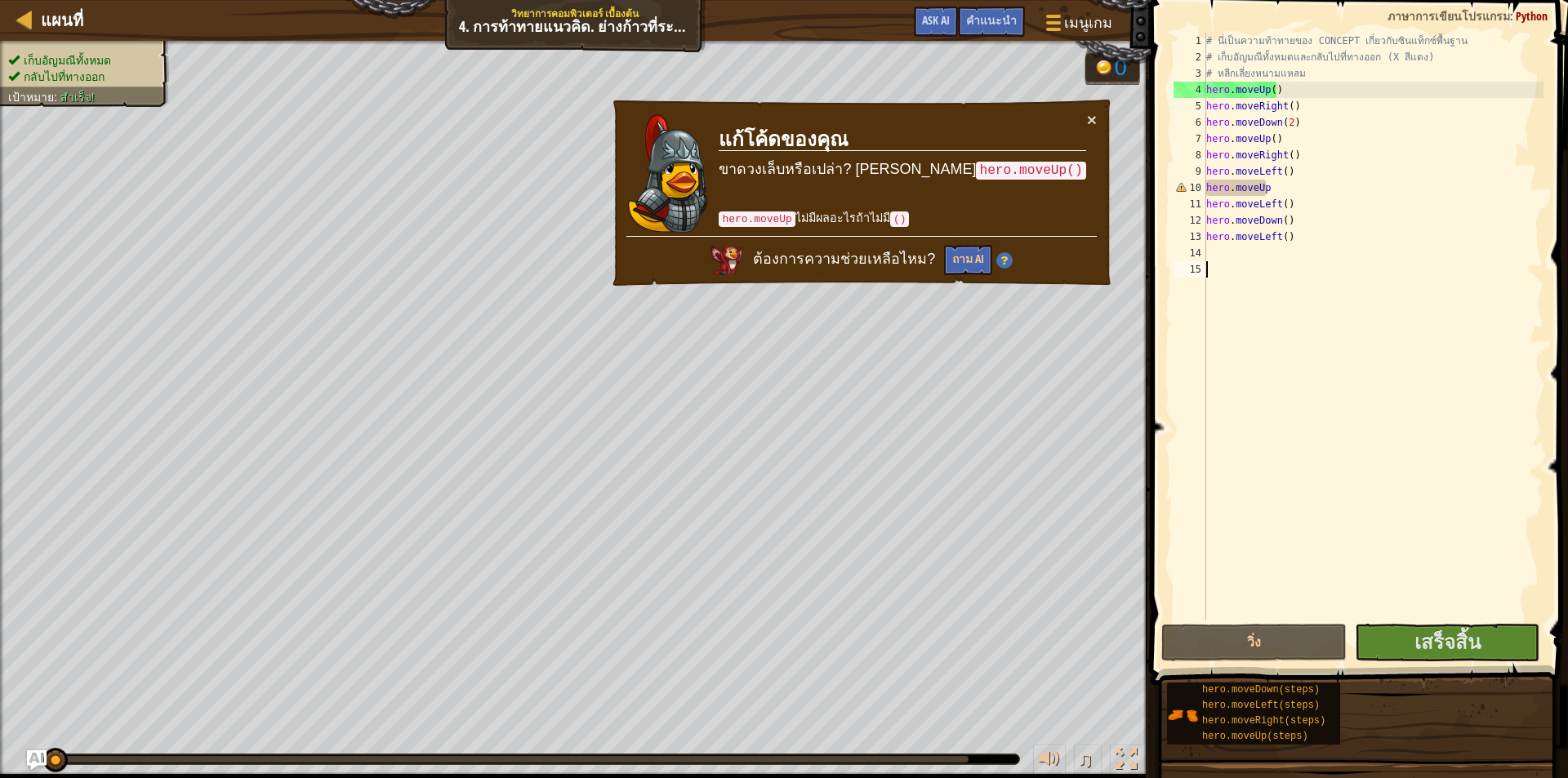
select select "th"
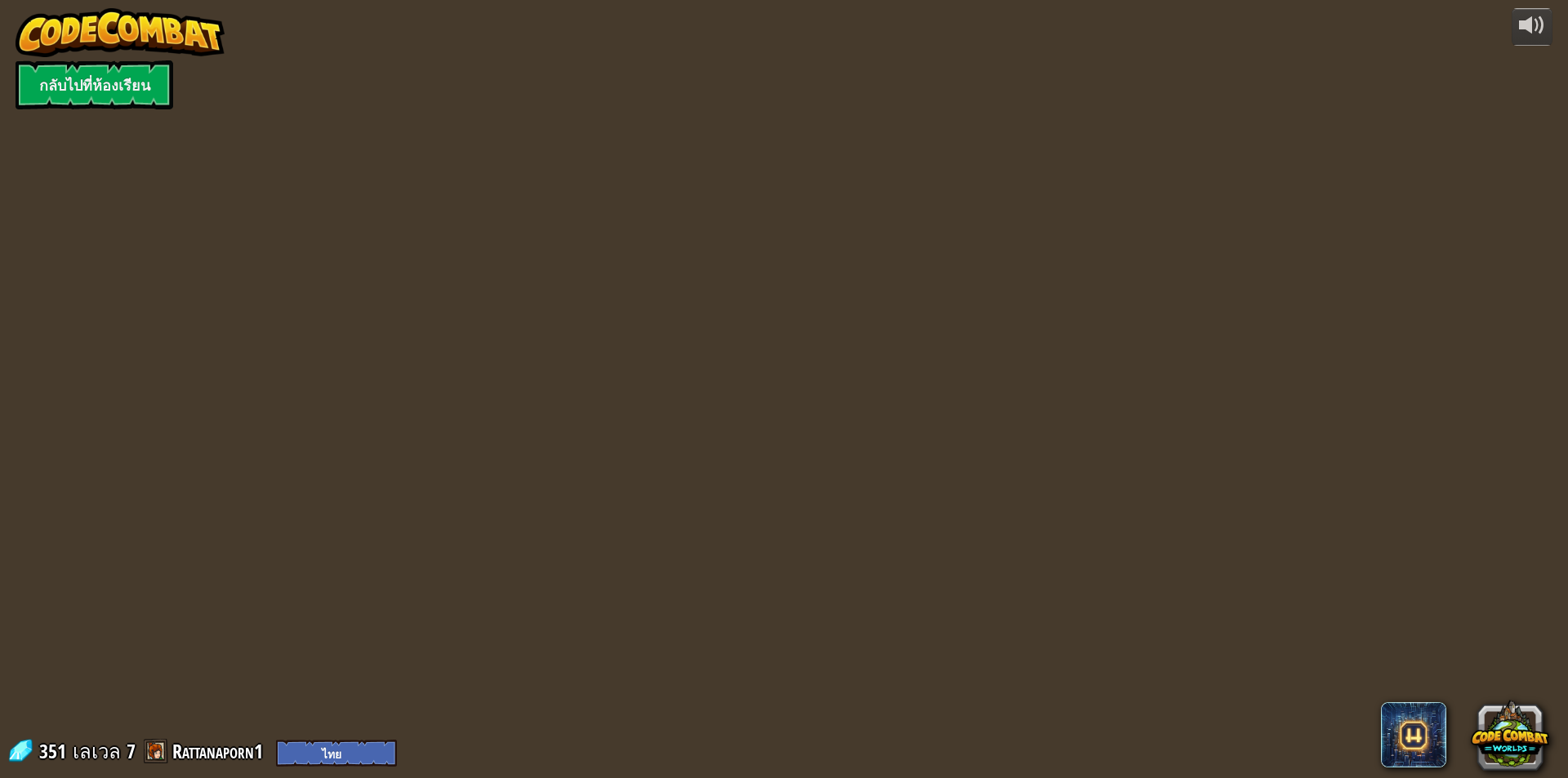
select select "th"
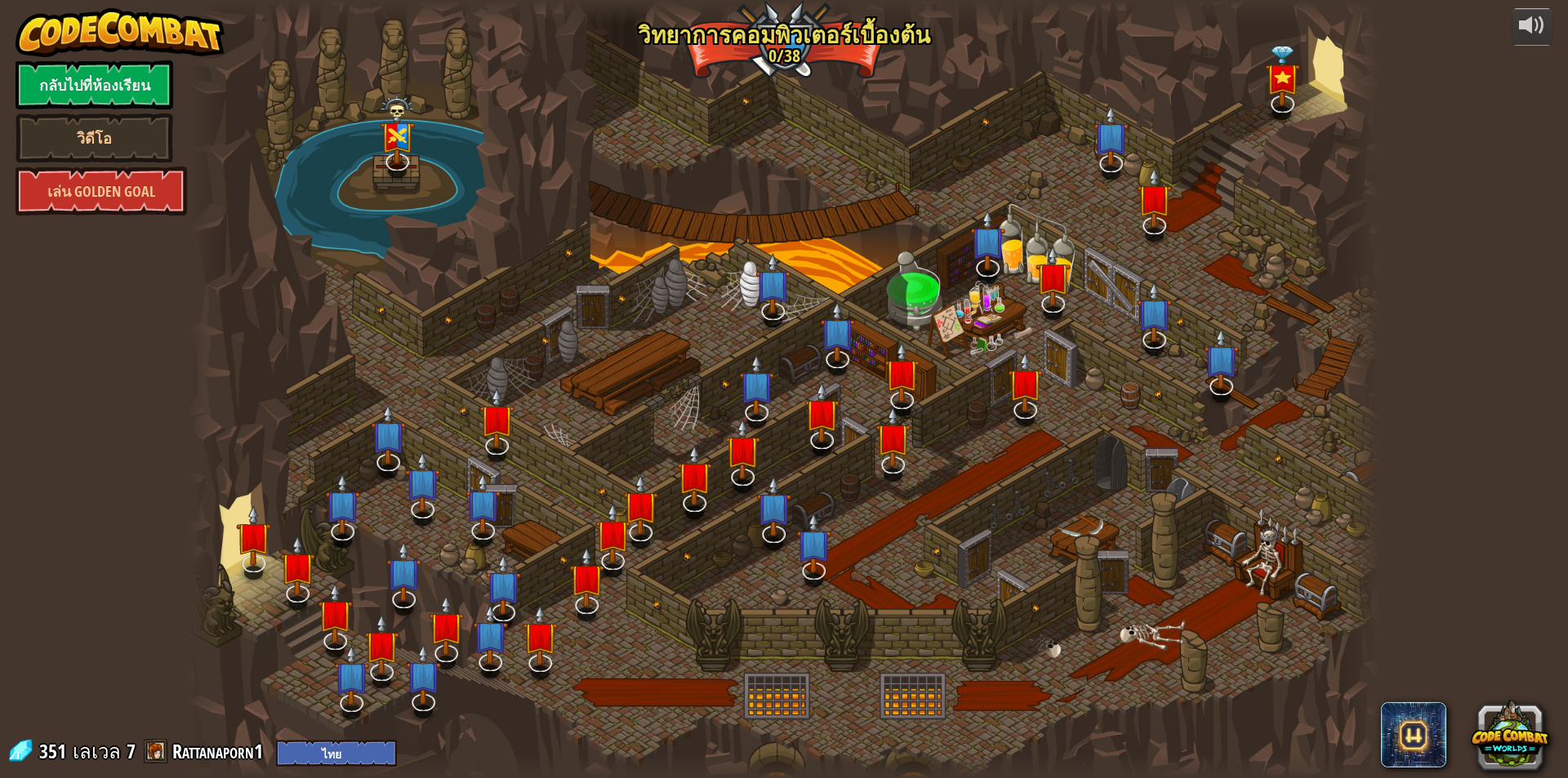
select select "th"
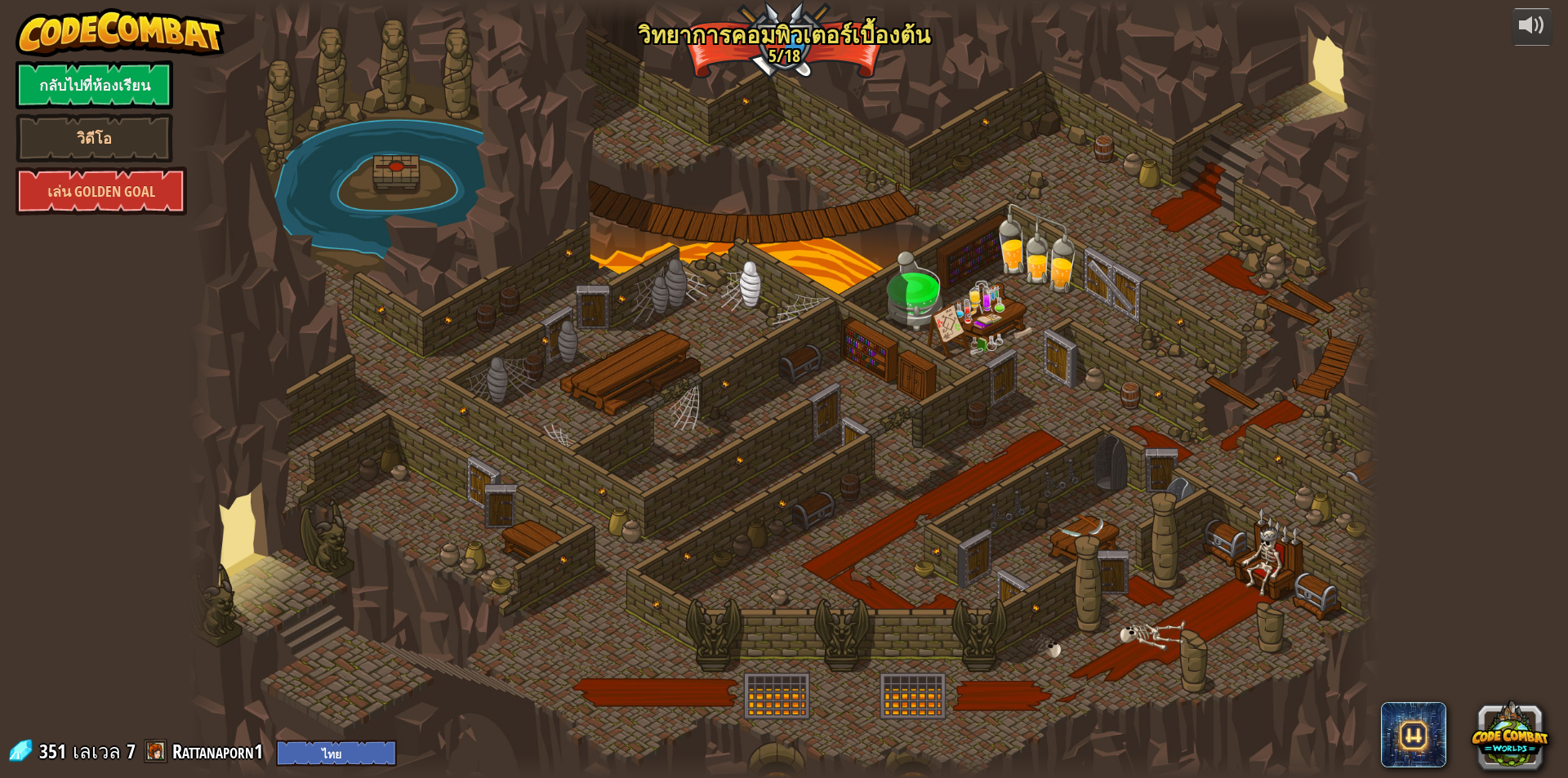
select select "th"
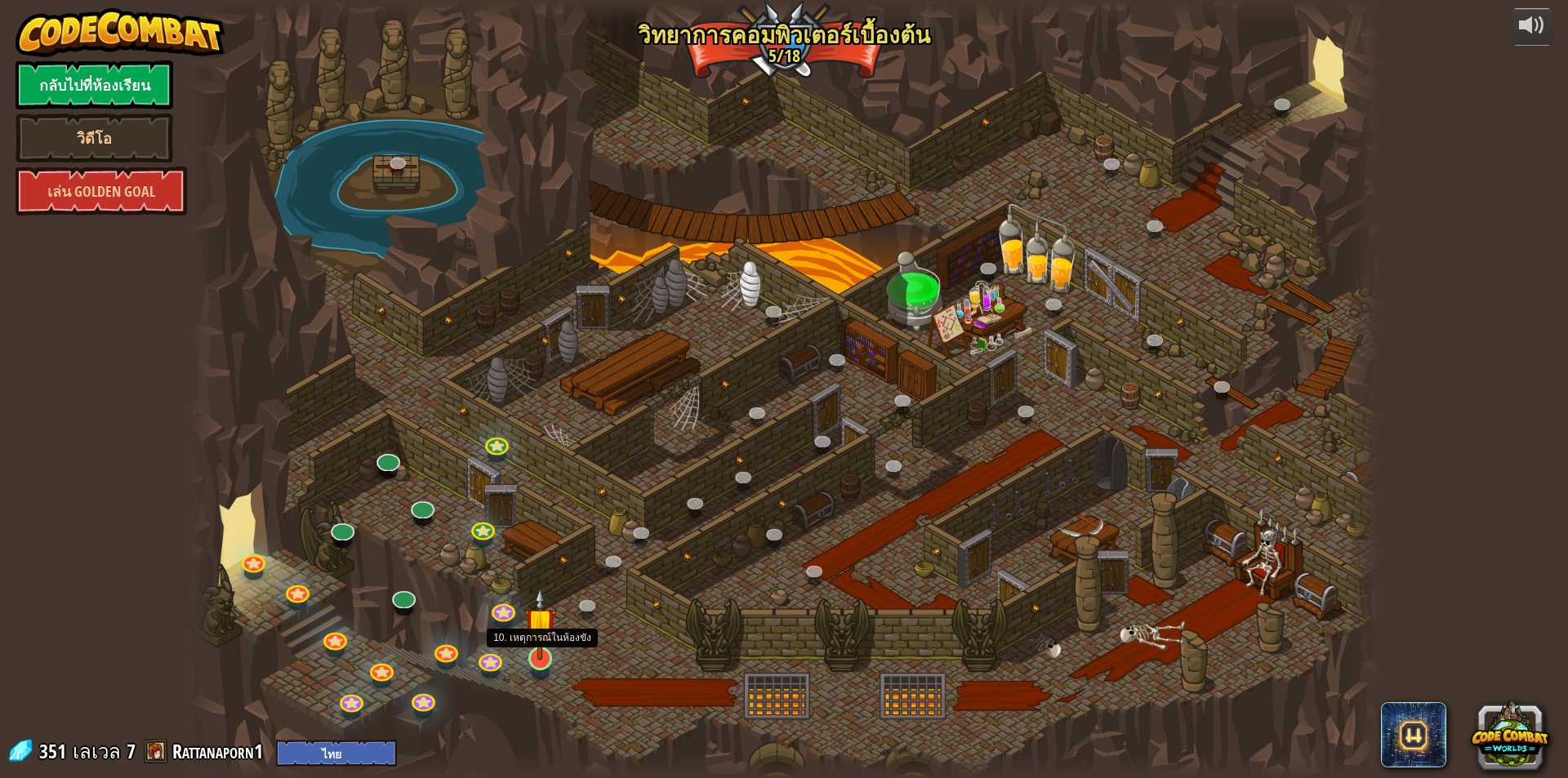
click at [537, 656] on img at bounding box center [541, 623] width 32 height 74
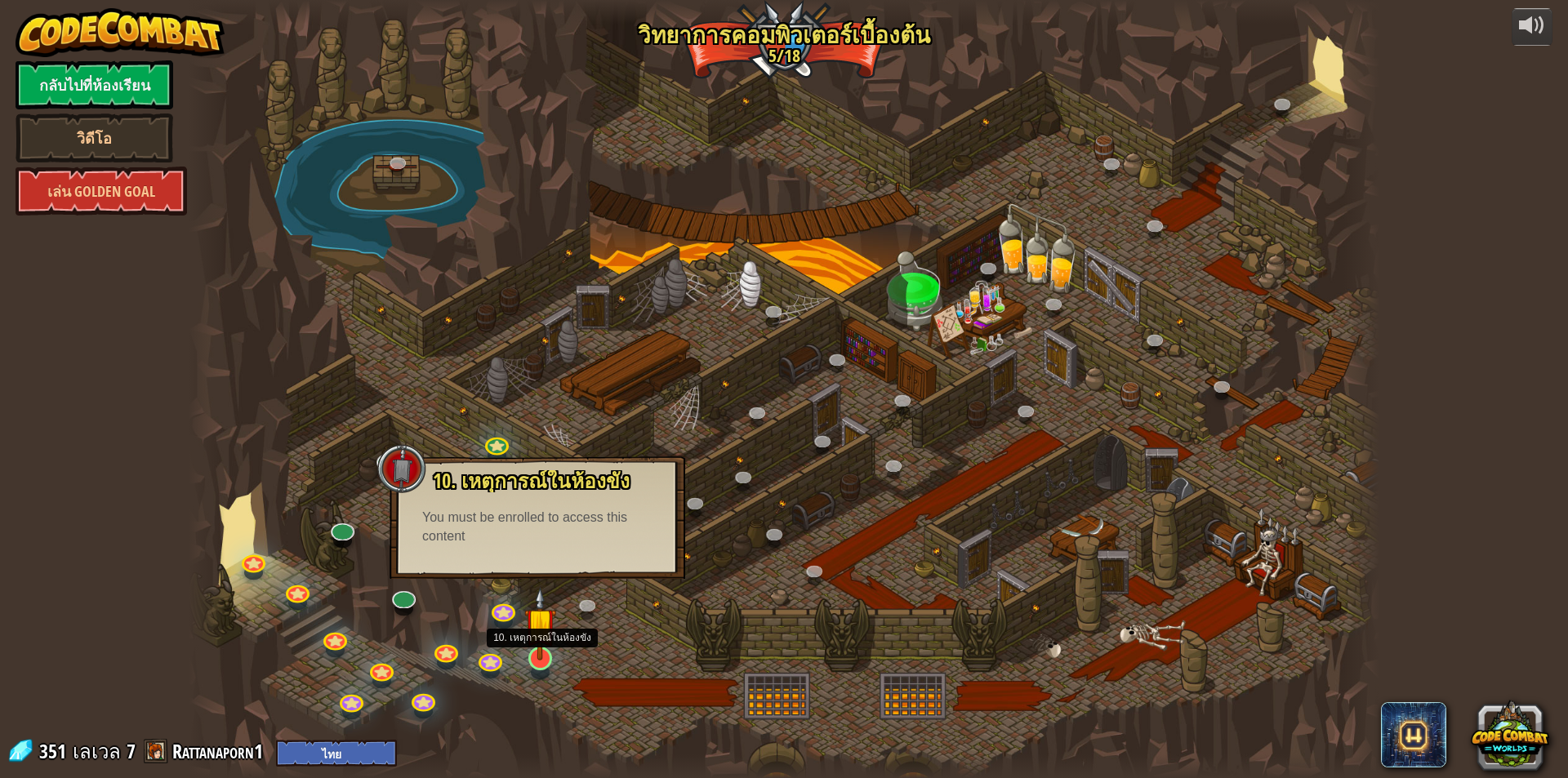
click at [532, 658] on img at bounding box center [541, 623] width 32 height 74
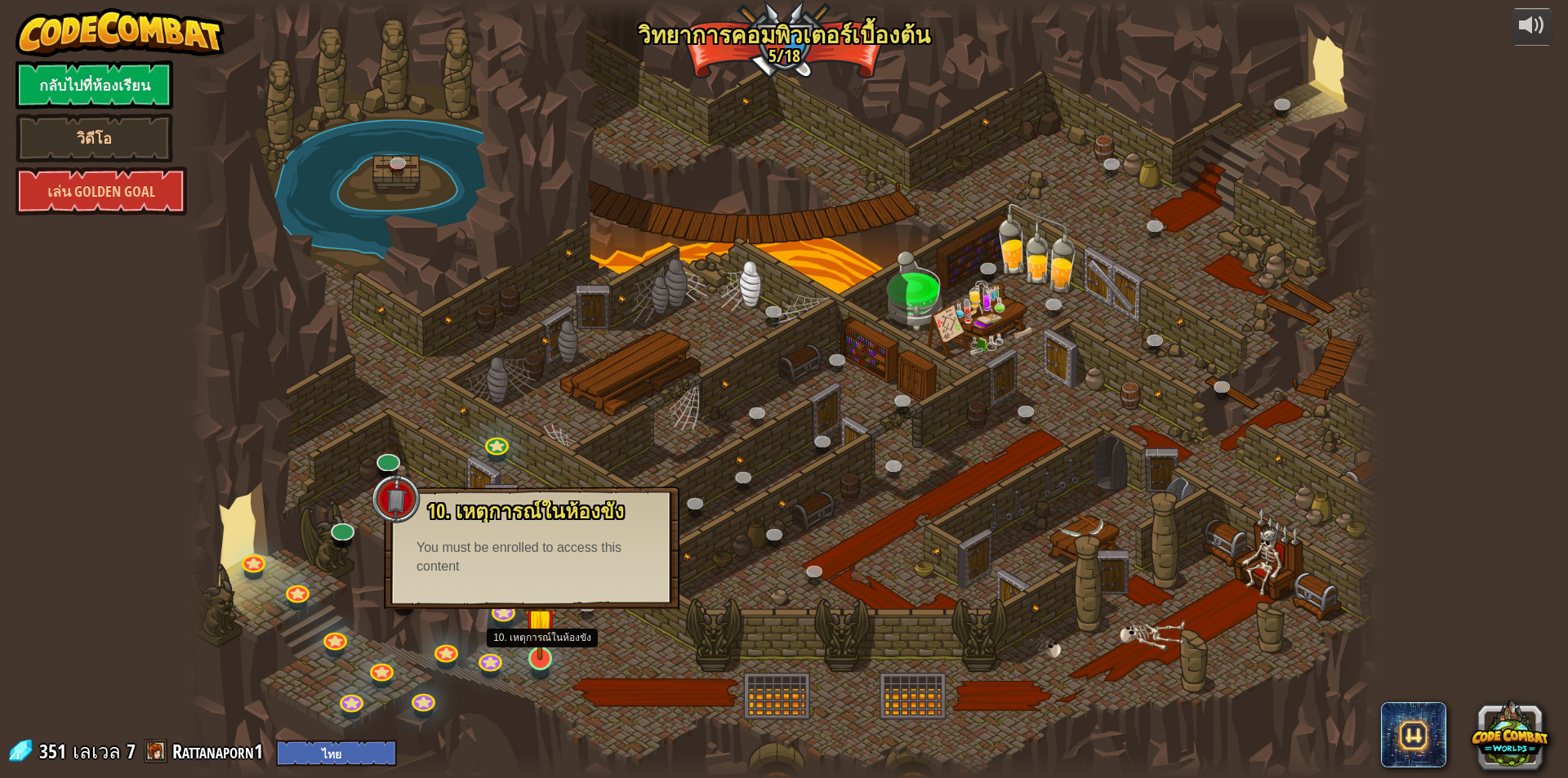
click at [533, 658] on img at bounding box center [541, 623] width 32 height 74
click at [527, 638] on img at bounding box center [541, 623] width 32 height 74
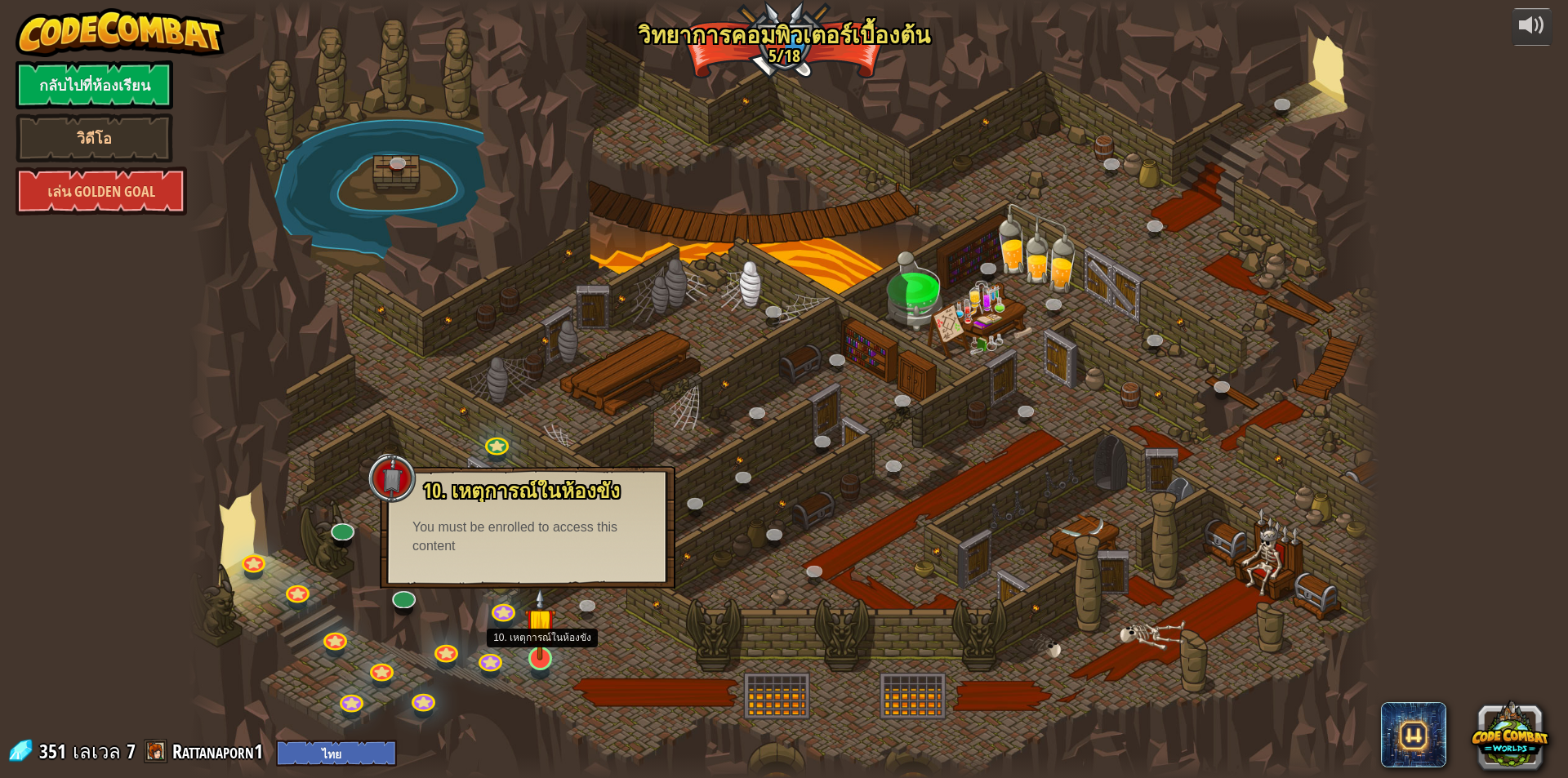
click at [531, 644] on img at bounding box center [541, 623] width 32 height 74
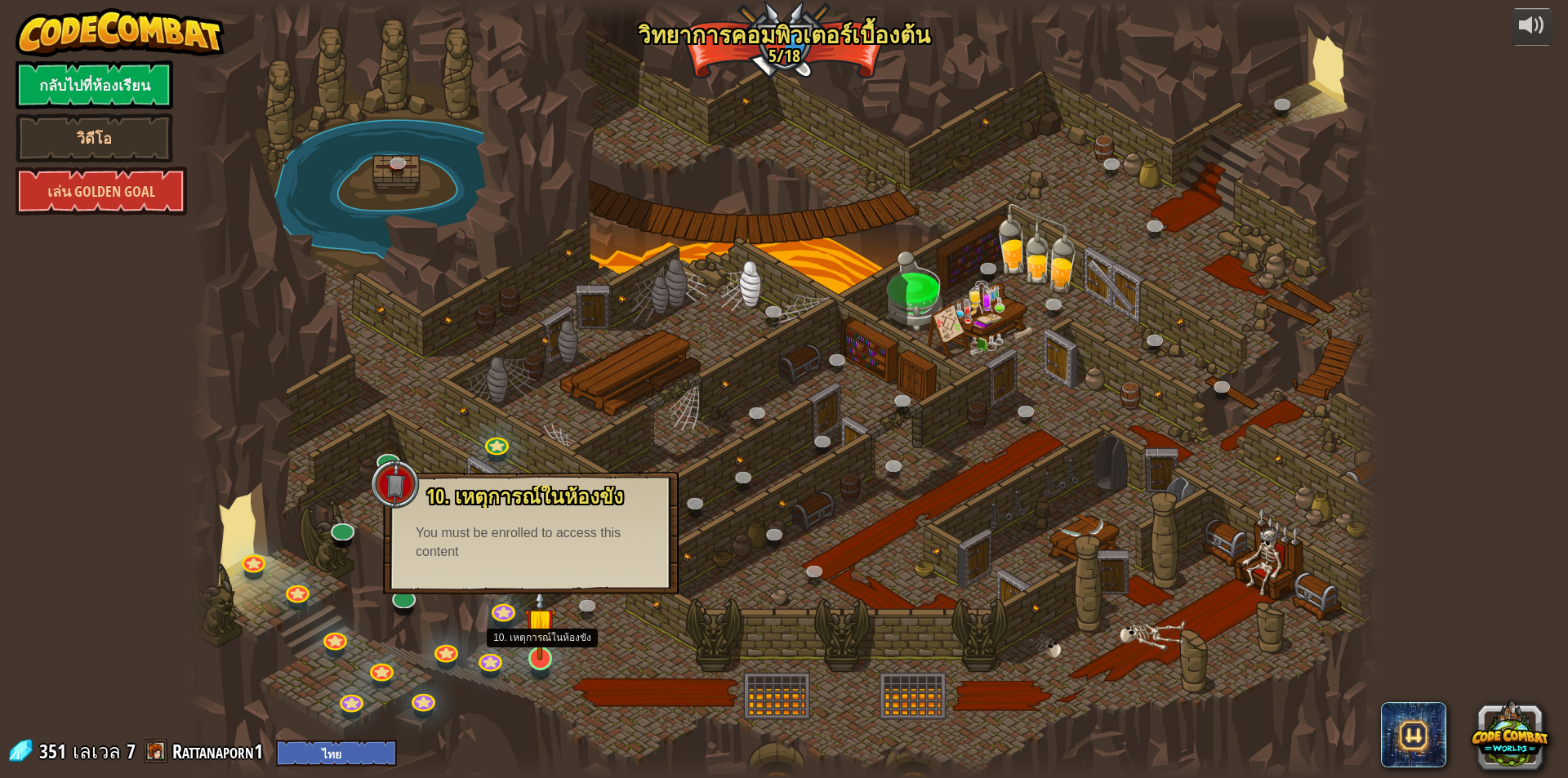
click at [532, 648] on img at bounding box center [541, 623] width 32 height 74
click at [534, 650] on img at bounding box center [541, 623] width 32 height 74
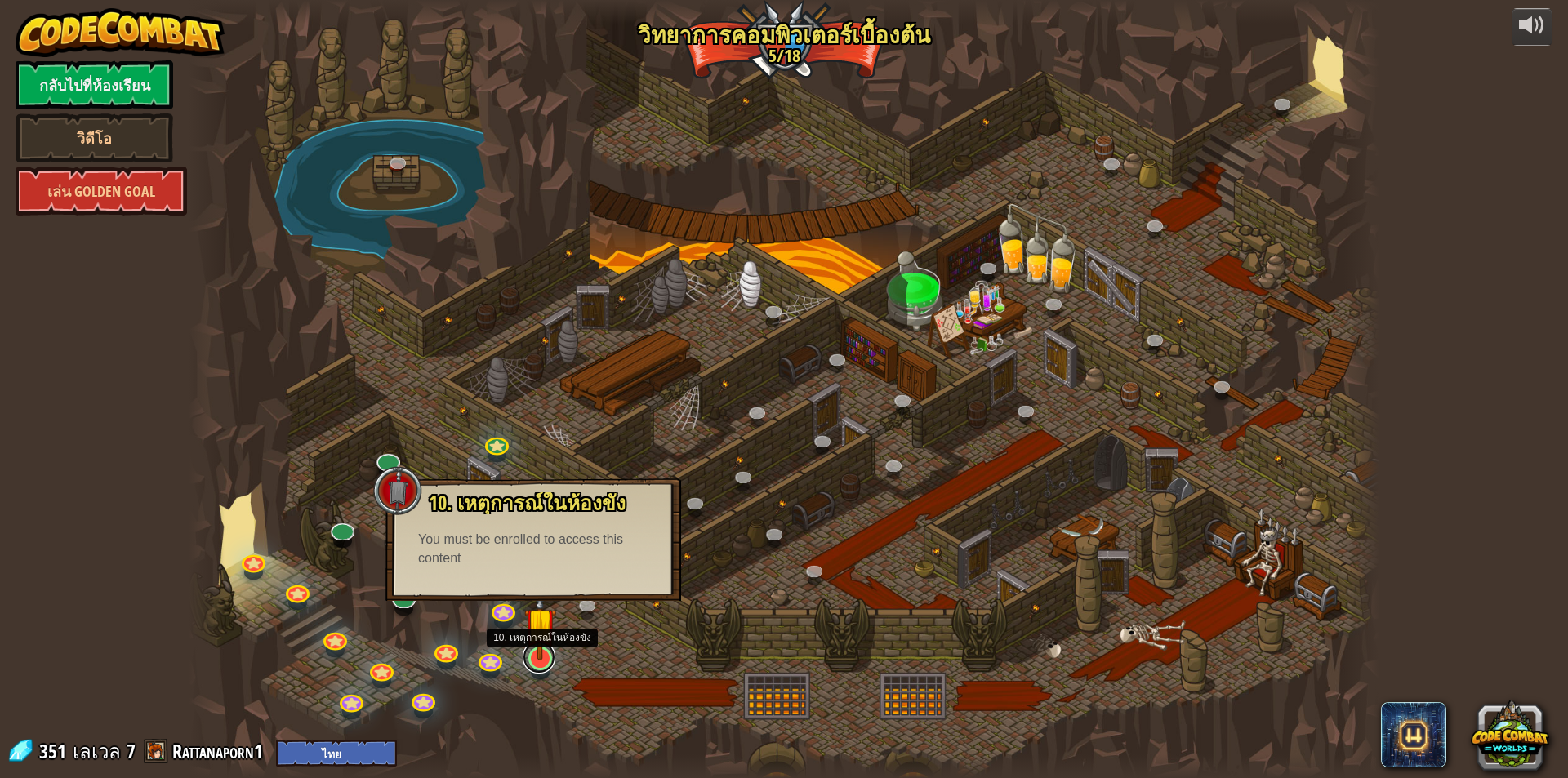
click at [544, 663] on link at bounding box center [539, 657] width 33 height 33
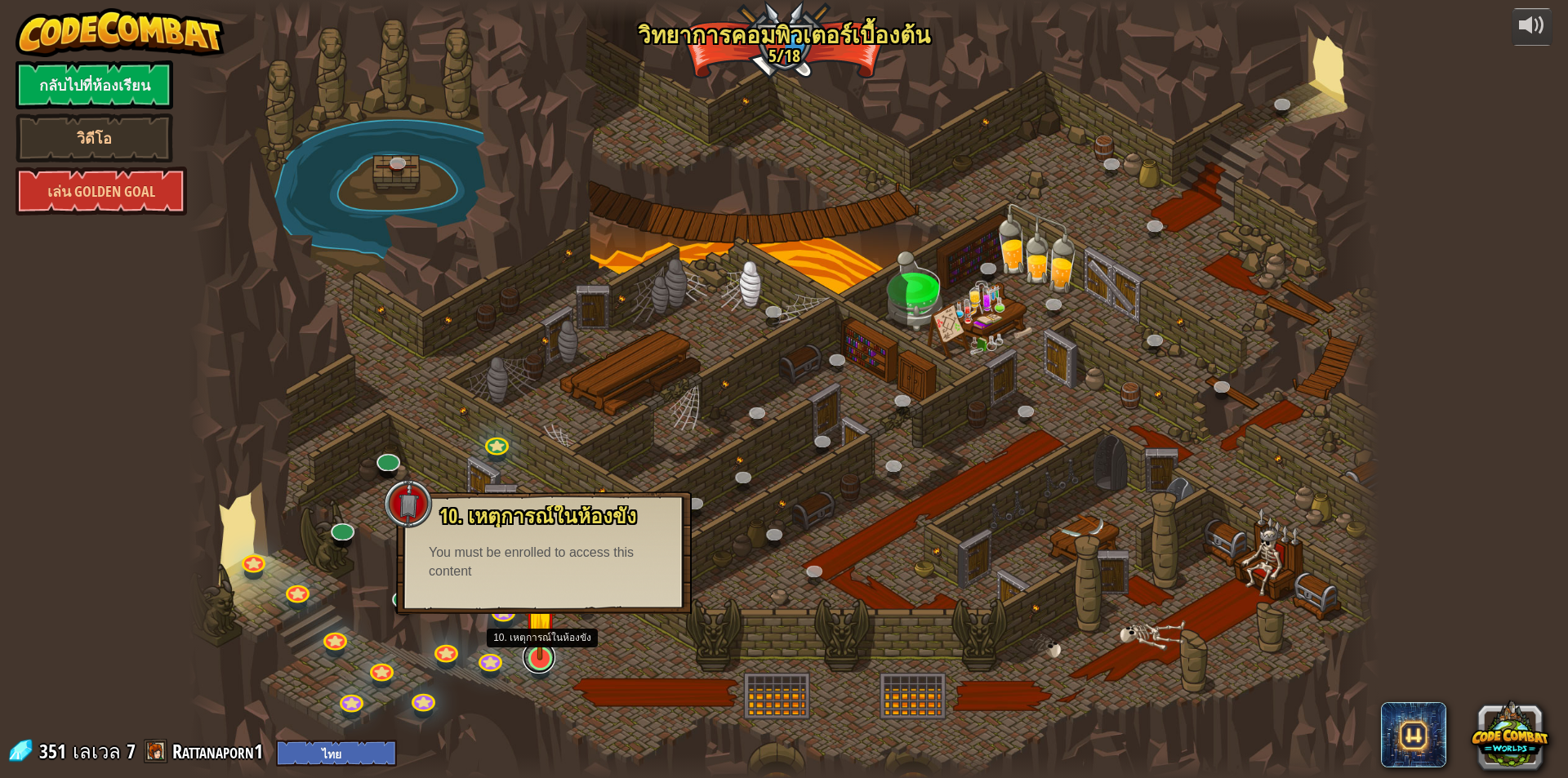
click at [544, 663] on link at bounding box center [539, 657] width 33 height 33
click at [698, 672] on div at bounding box center [784, 389] width 1191 height 778
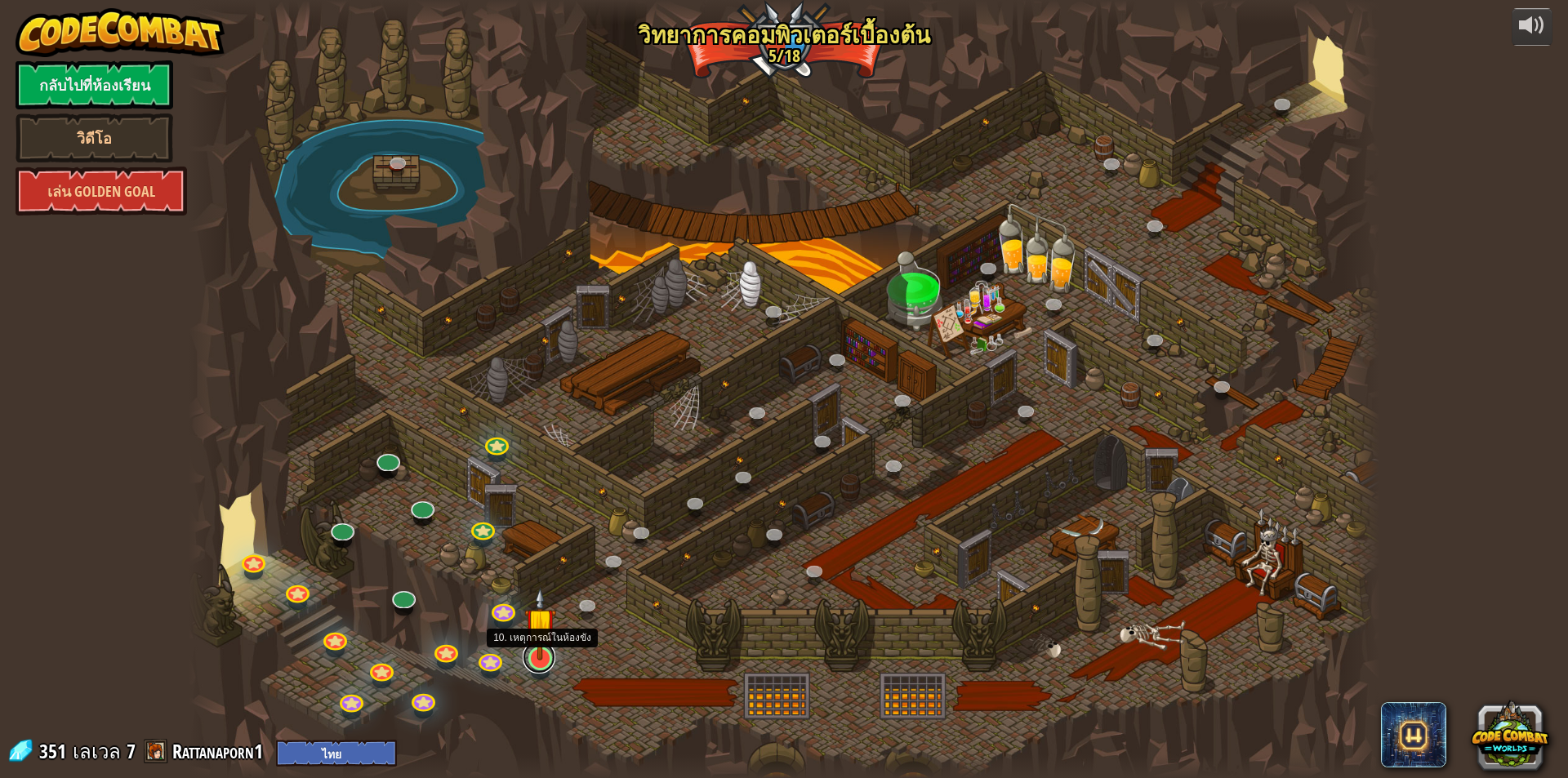
click at [554, 662] on link at bounding box center [539, 657] width 33 height 33
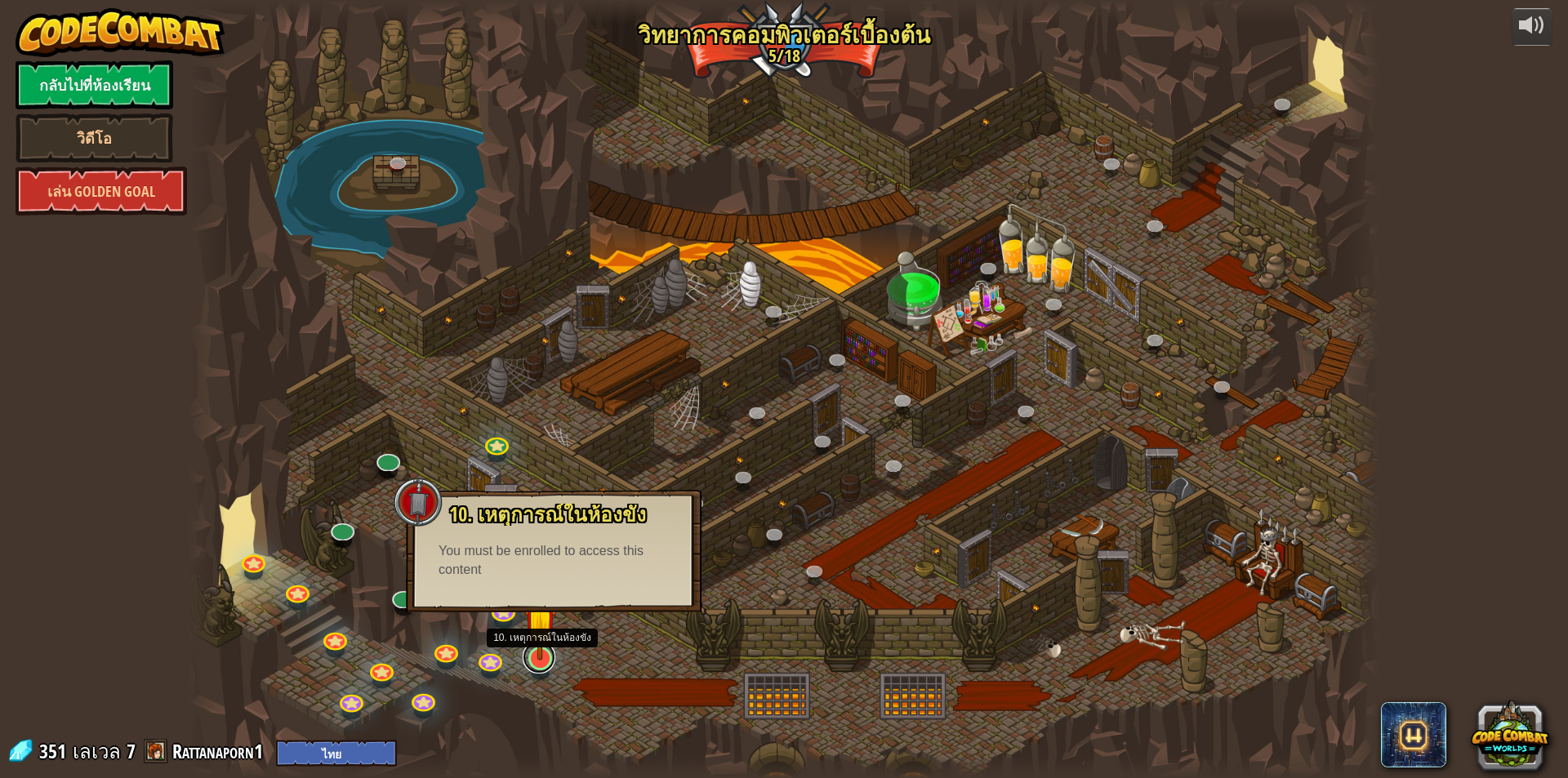
click at [554, 662] on link at bounding box center [539, 657] width 33 height 33
click at [555, 660] on img at bounding box center [541, 623] width 32 height 74
click at [622, 648] on div at bounding box center [784, 389] width 1191 height 778
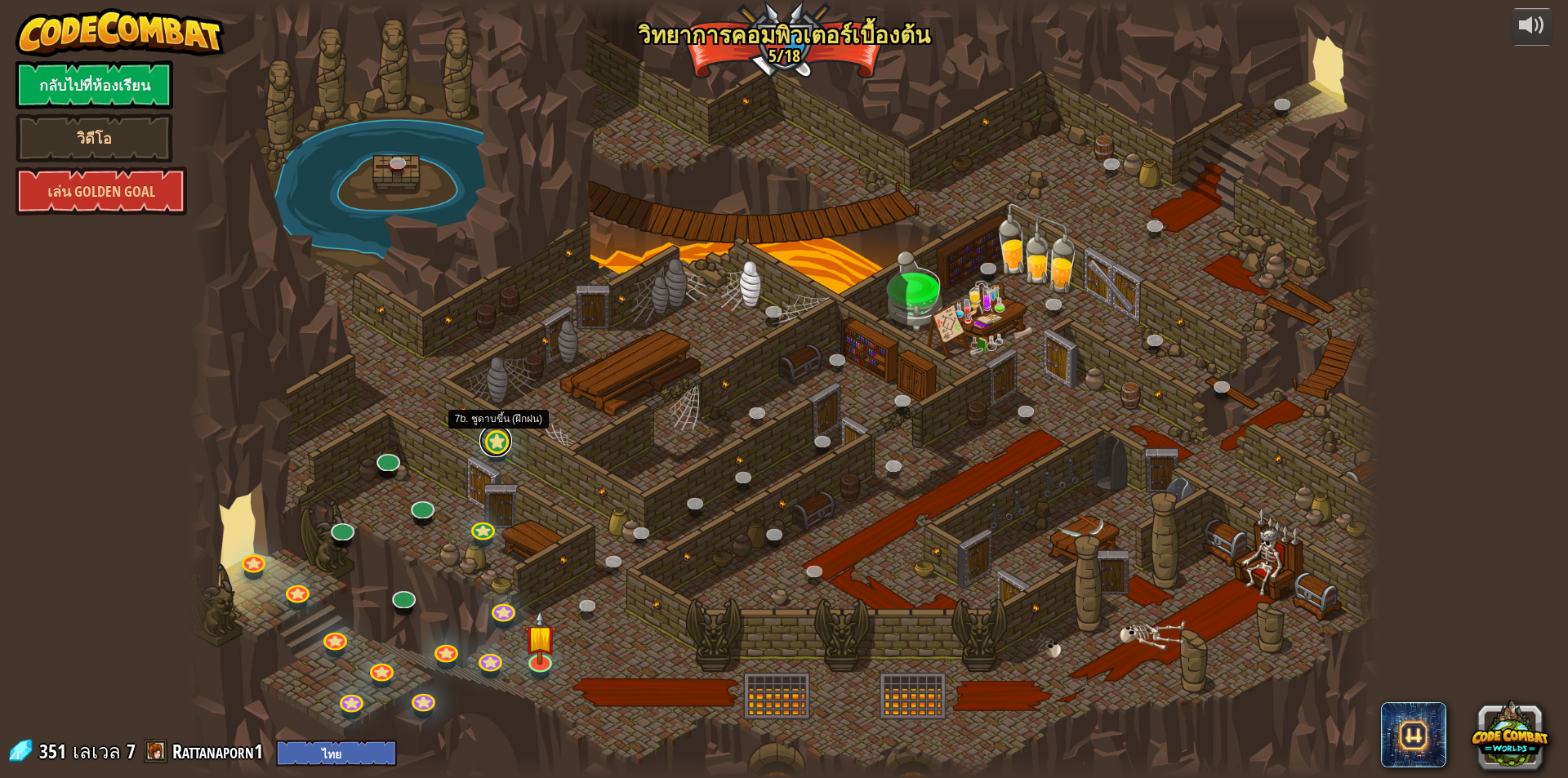
click at [489, 449] on link at bounding box center [495, 441] width 33 height 33
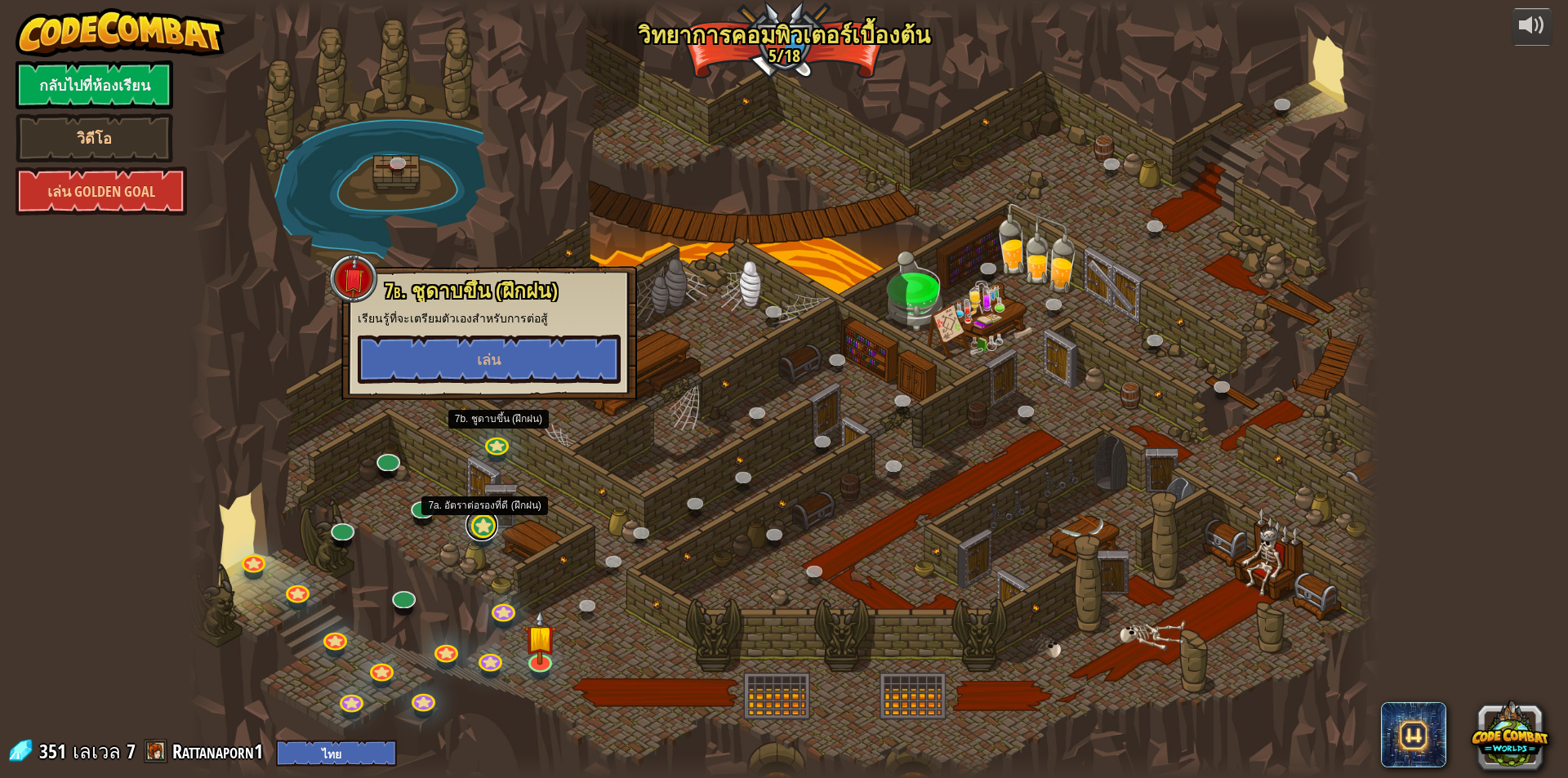
click at [486, 525] on link at bounding box center [482, 525] width 33 height 33
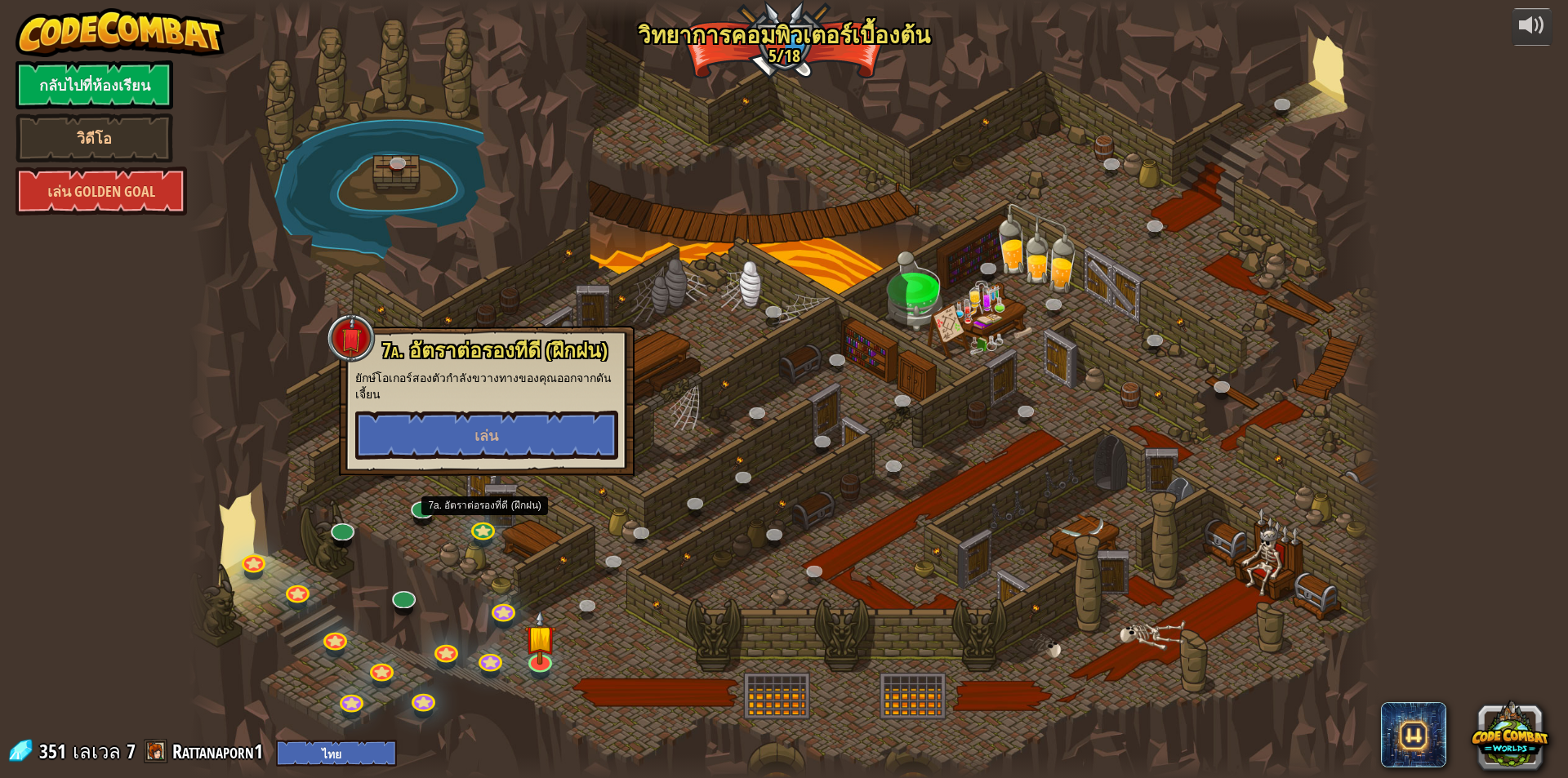
click at [685, 541] on div at bounding box center [784, 389] width 1191 height 778
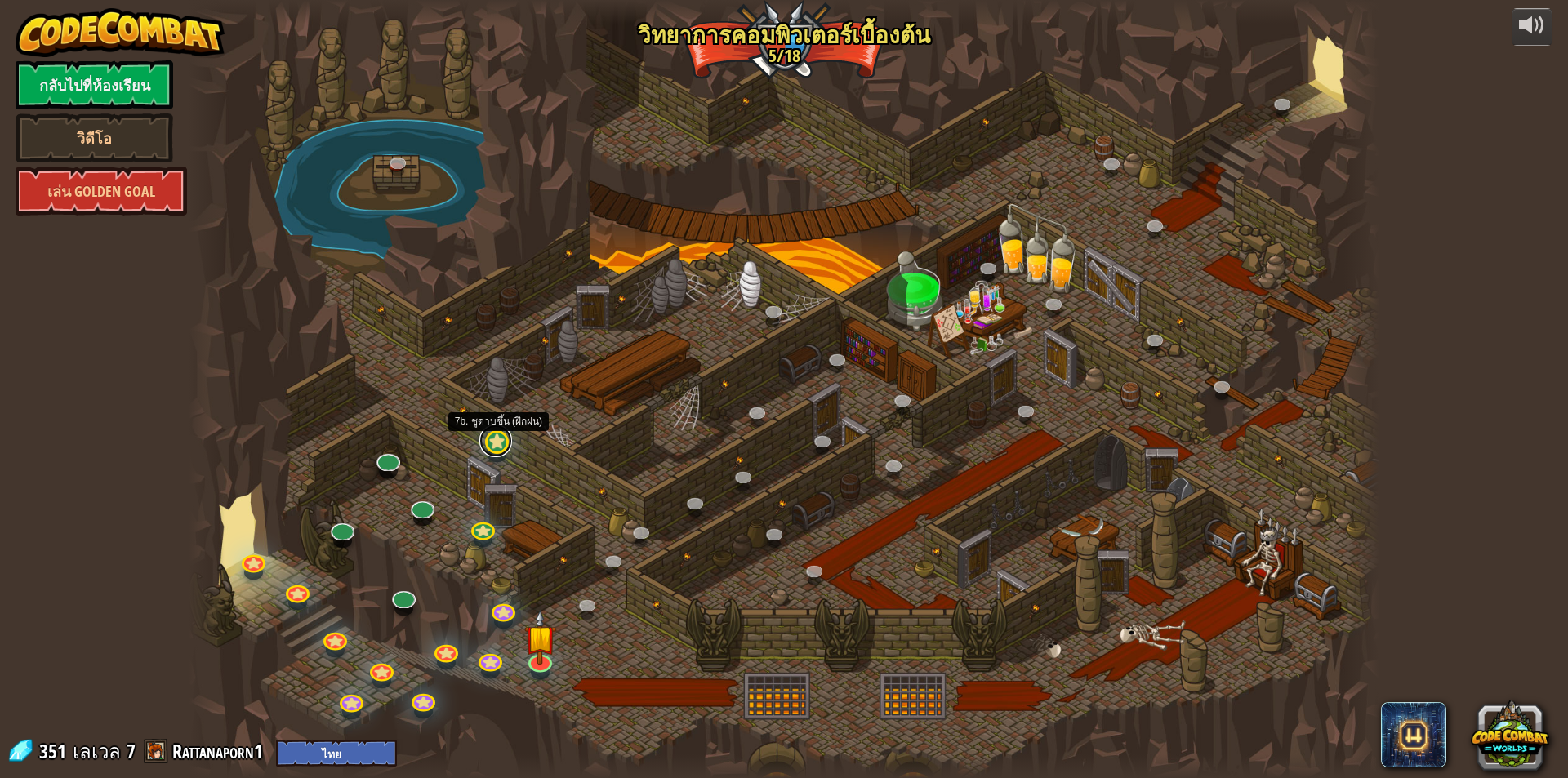
click at [495, 448] on link at bounding box center [495, 441] width 33 height 33
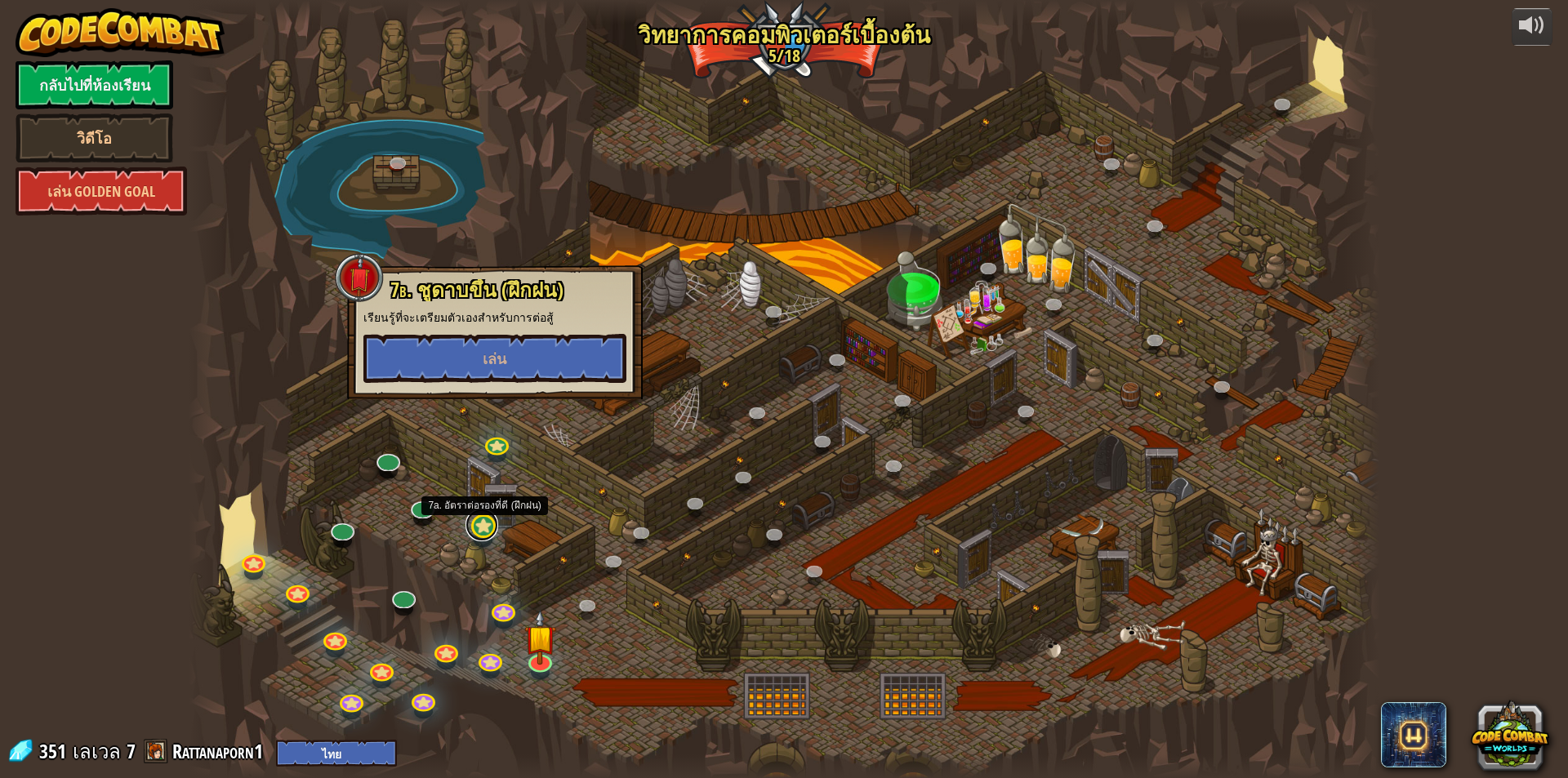
click at [484, 533] on link at bounding box center [482, 525] width 33 height 33
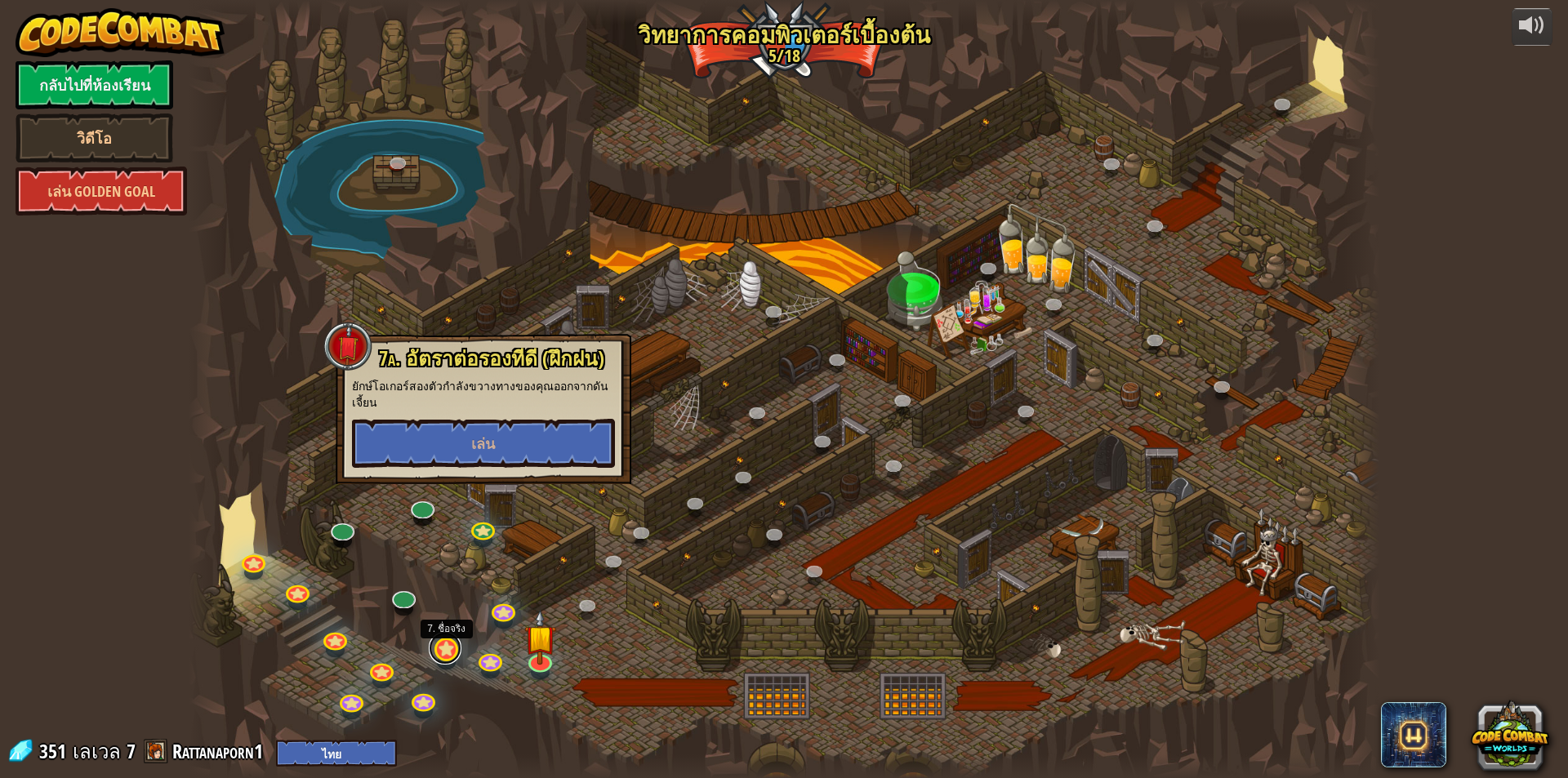
click at [453, 648] on link at bounding box center [445, 648] width 33 height 33
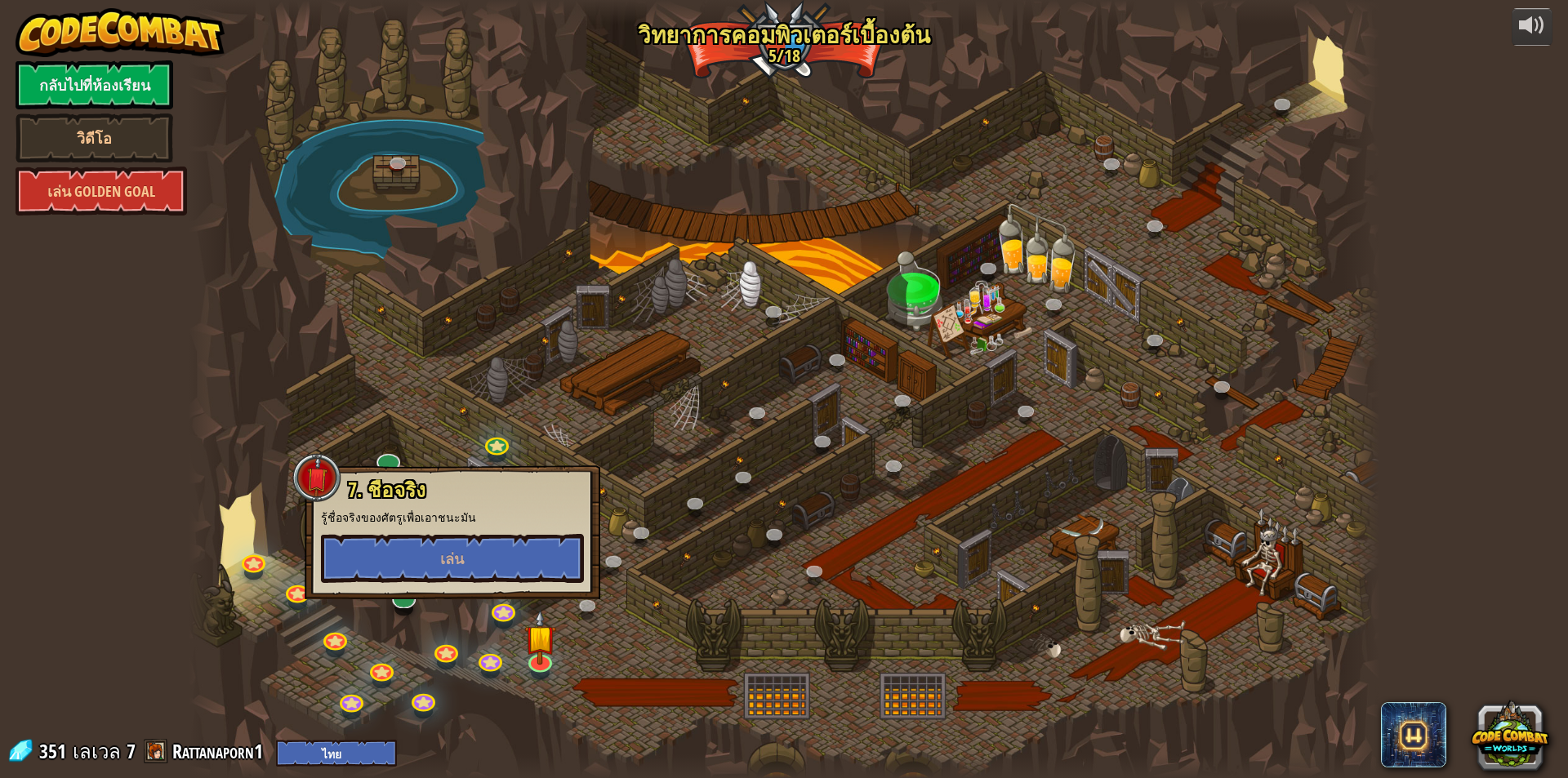
click at [737, 512] on div at bounding box center [784, 389] width 1191 height 778
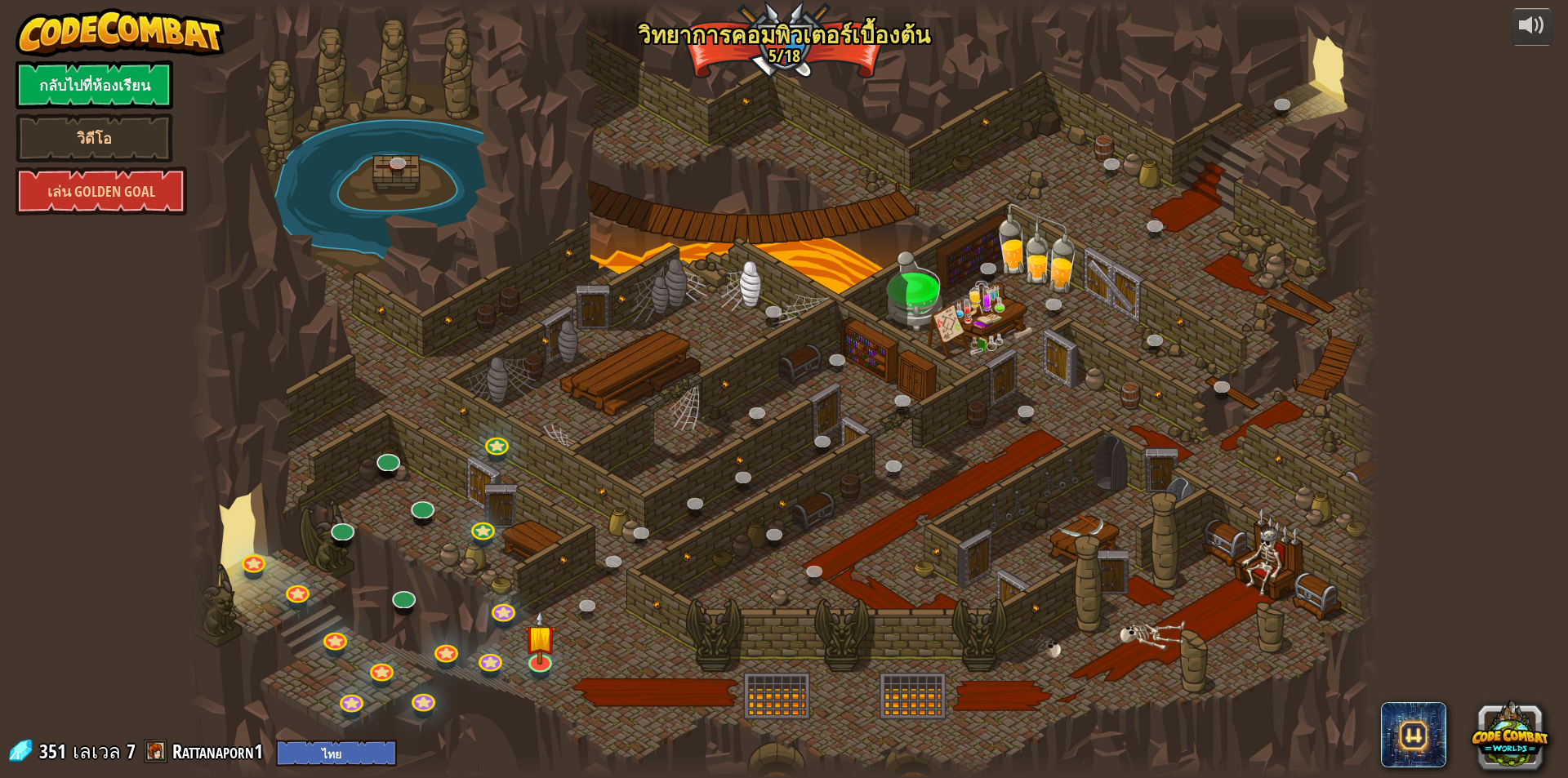
click at [521, 608] on div at bounding box center [784, 389] width 1191 height 778
click at [511, 606] on link at bounding box center [502, 606] width 33 height 33
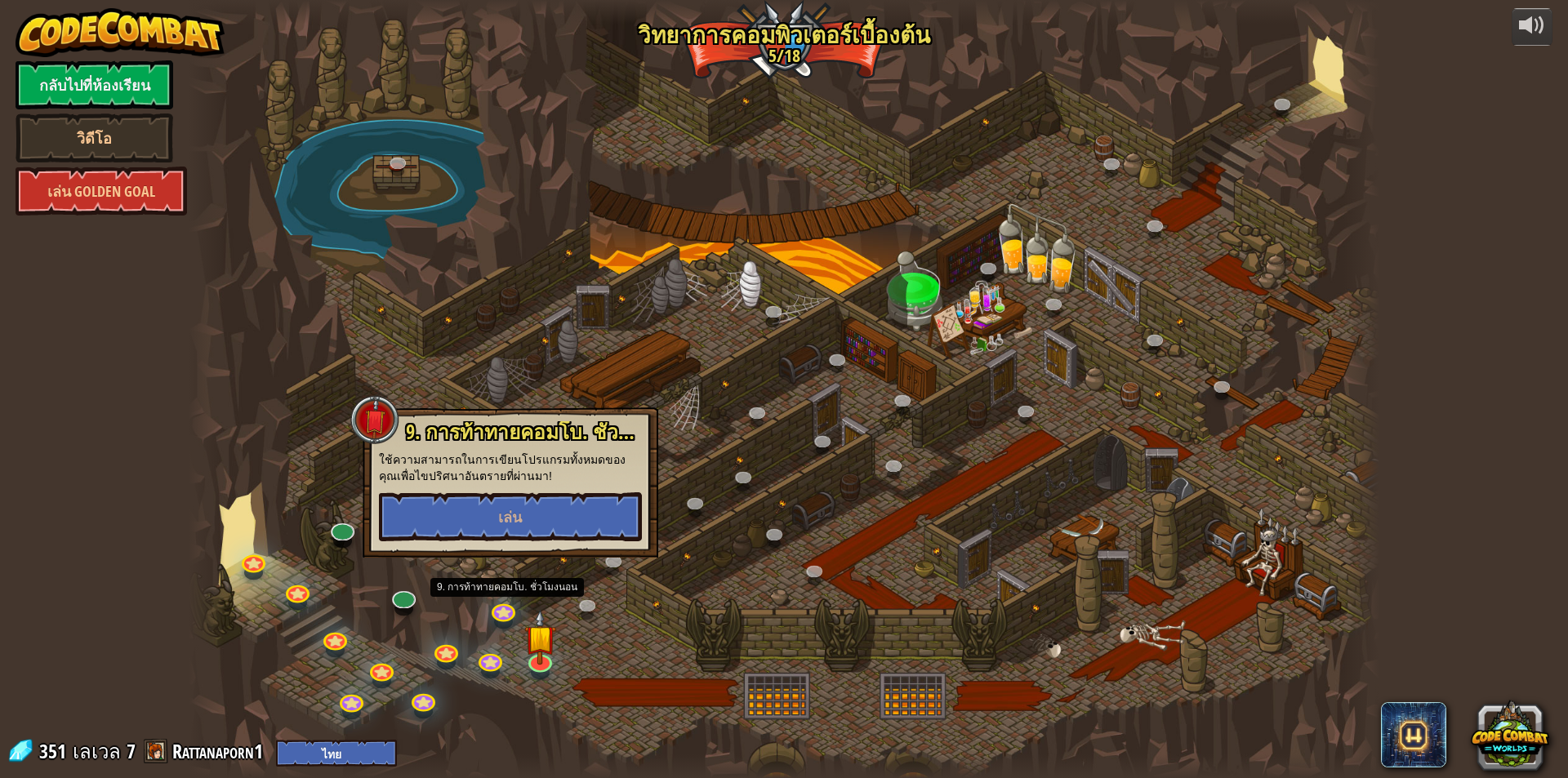
click at [773, 522] on div at bounding box center [784, 389] width 1191 height 778
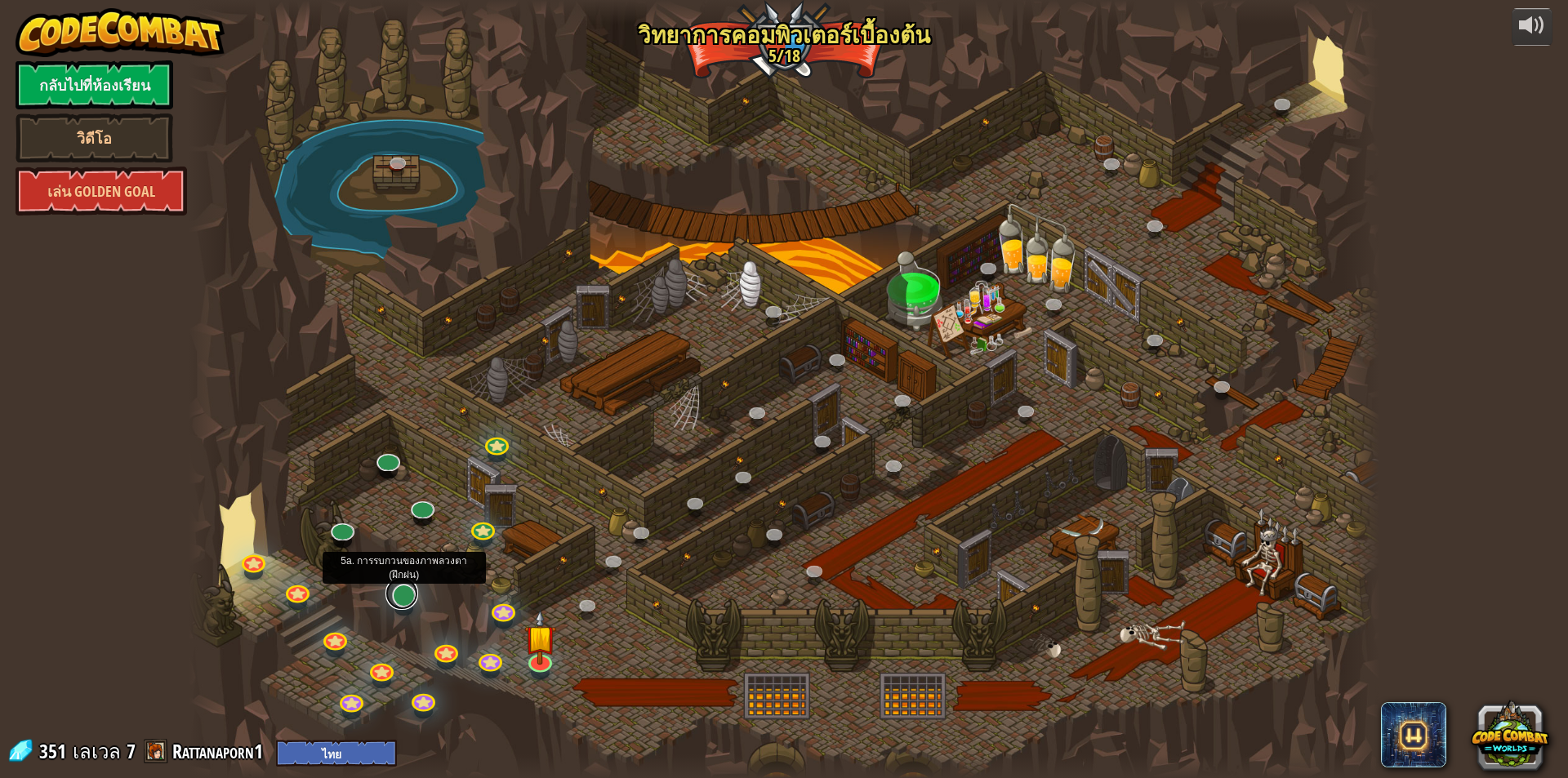
click at [407, 599] on link at bounding box center [402, 593] width 33 height 33
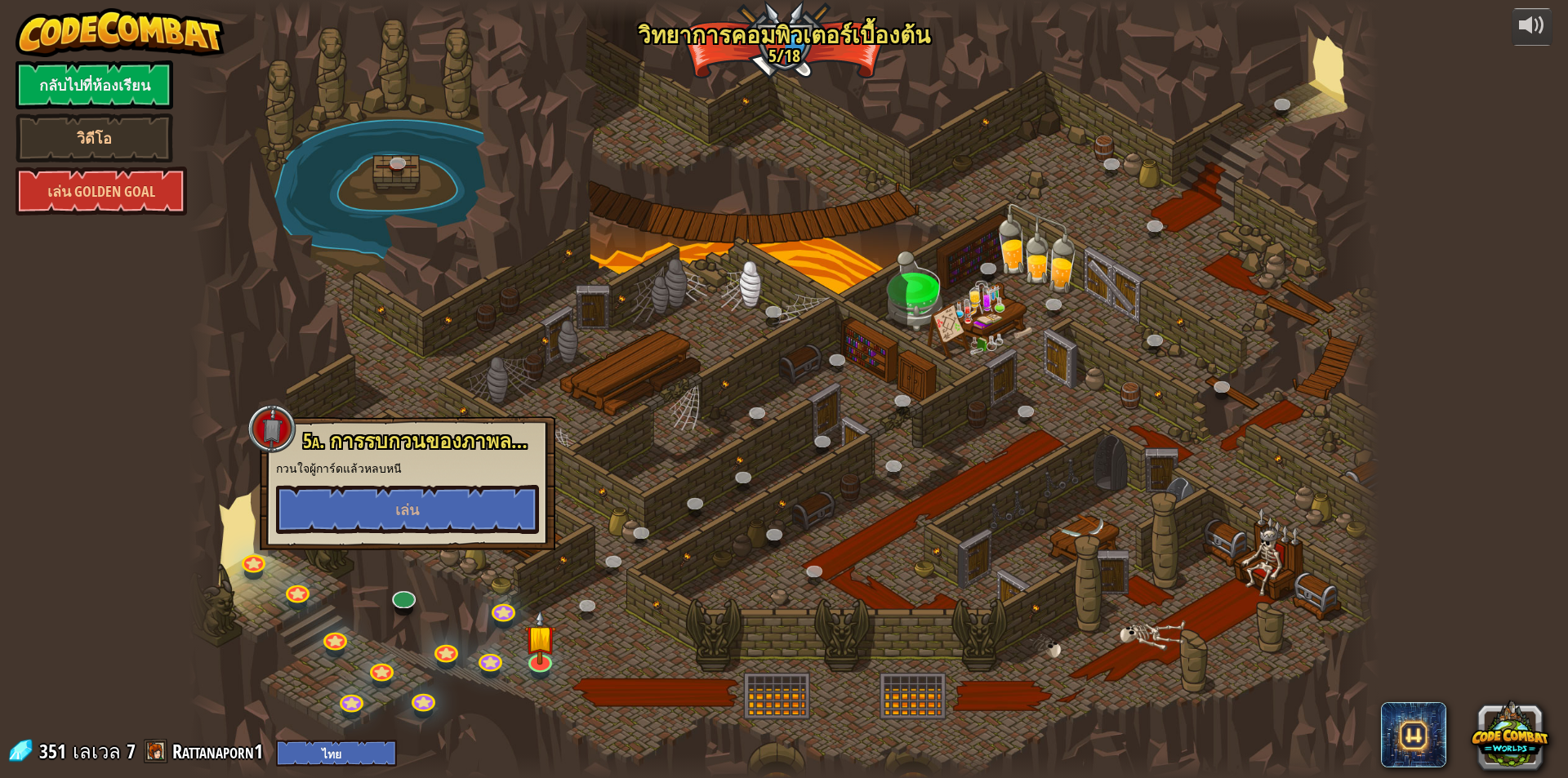
click at [704, 522] on div at bounding box center [784, 389] width 1191 height 778
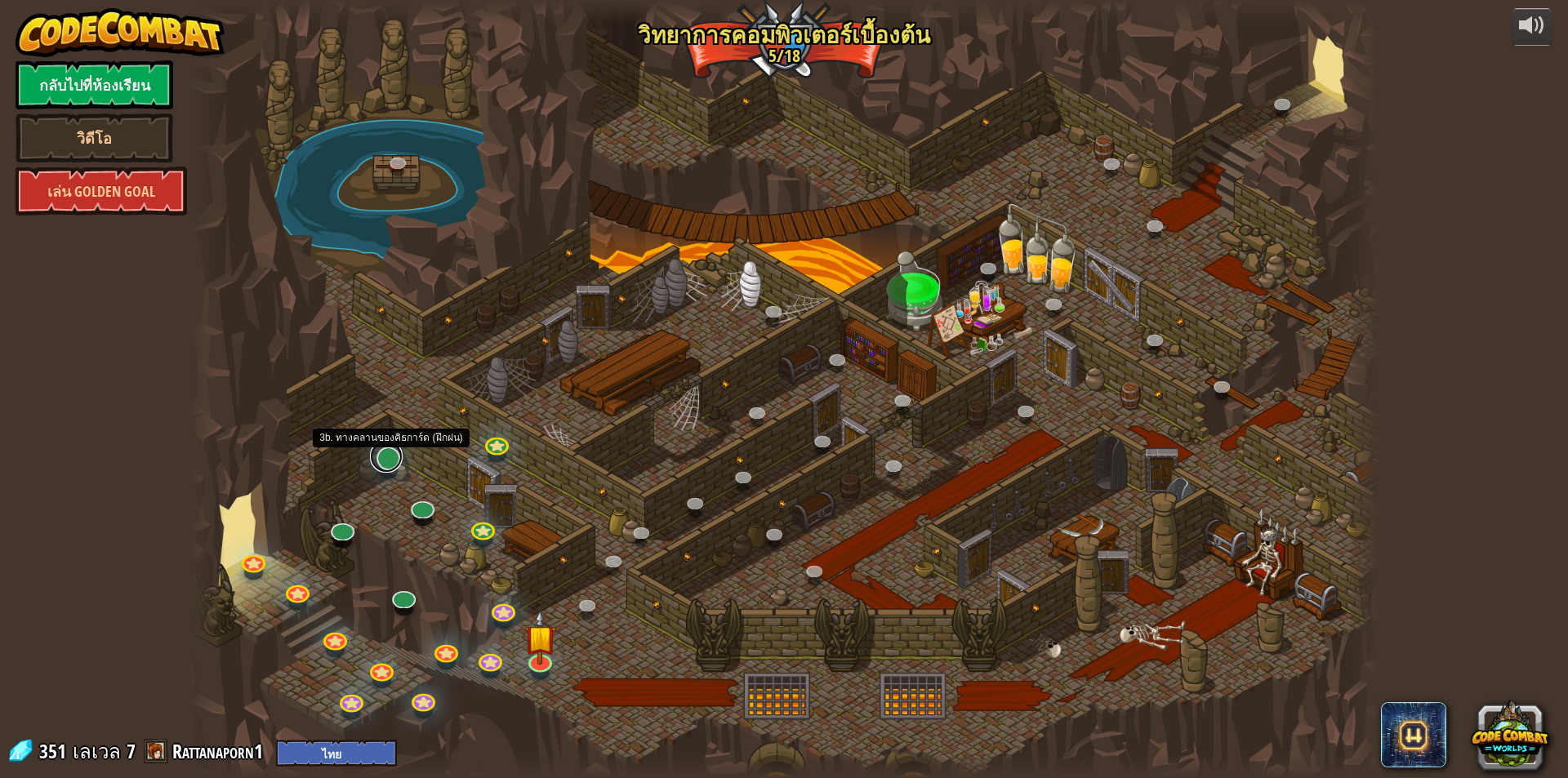
click at [394, 463] on link at bounding box center [386, 456] width 33 height 33
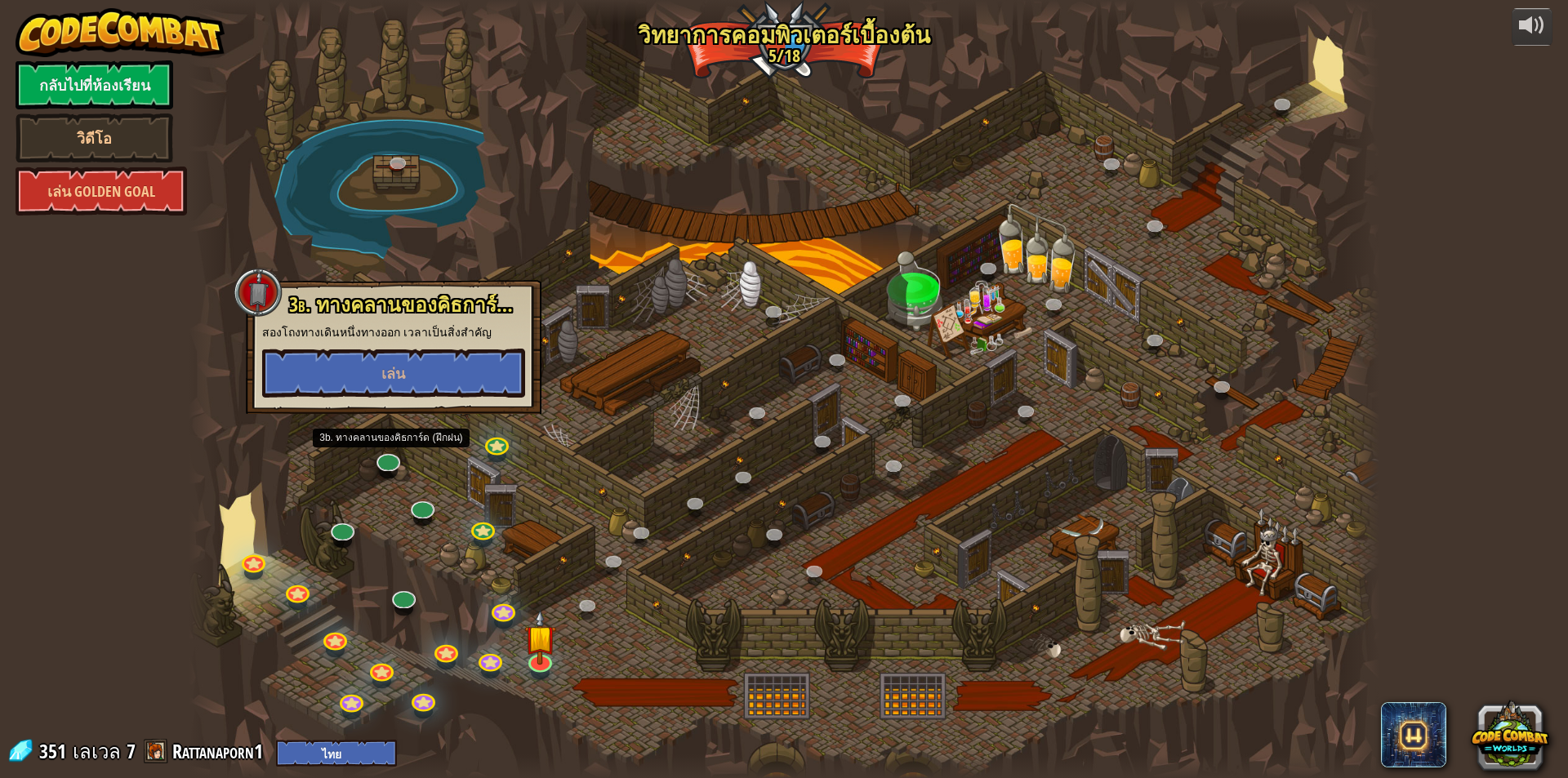
click at [400, 526] on div at bounding box center [784, 389] width 1191 height 778
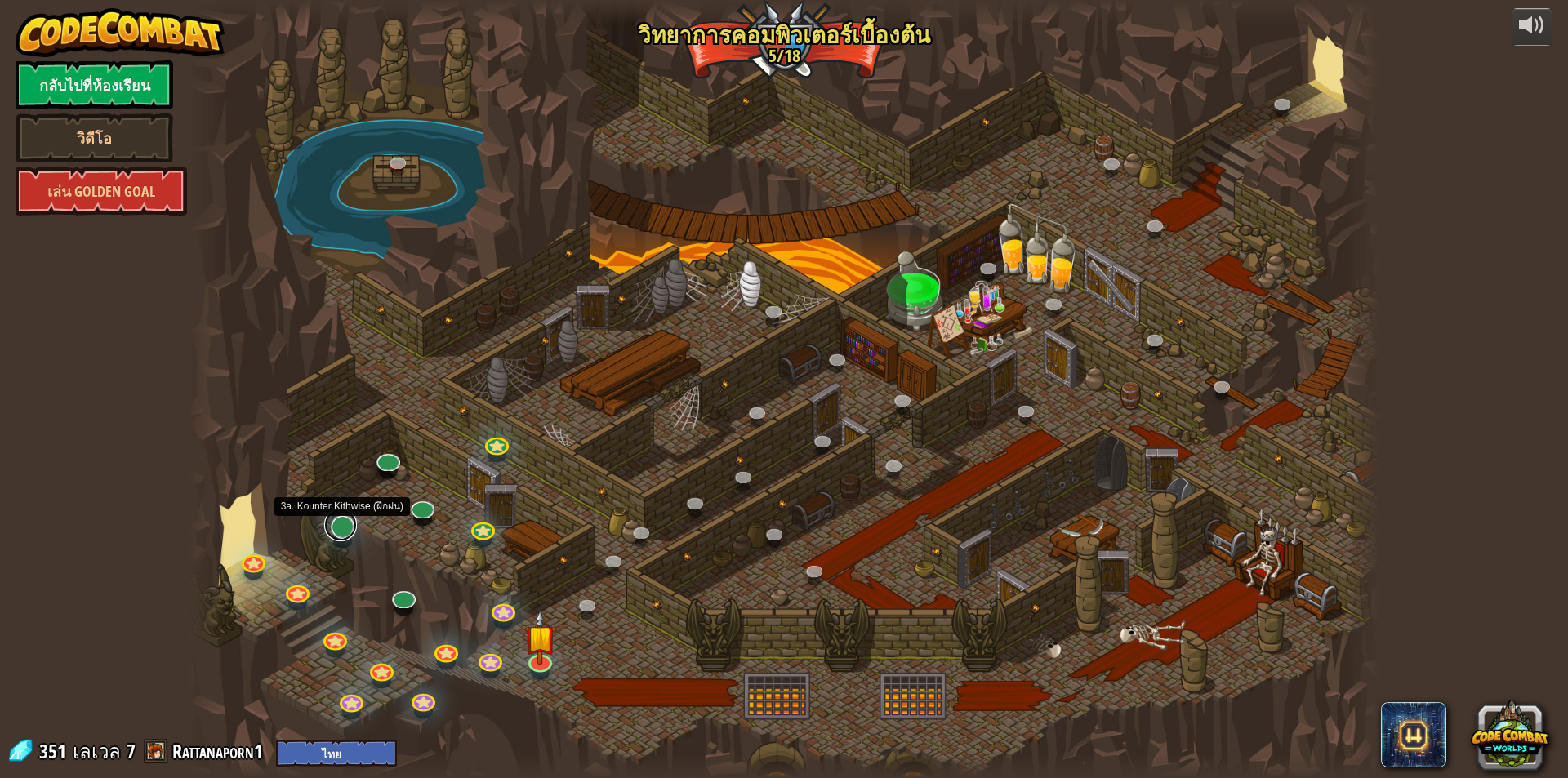
click at [339, 528] on link at bounding box center [341, 525] width 33 height 33
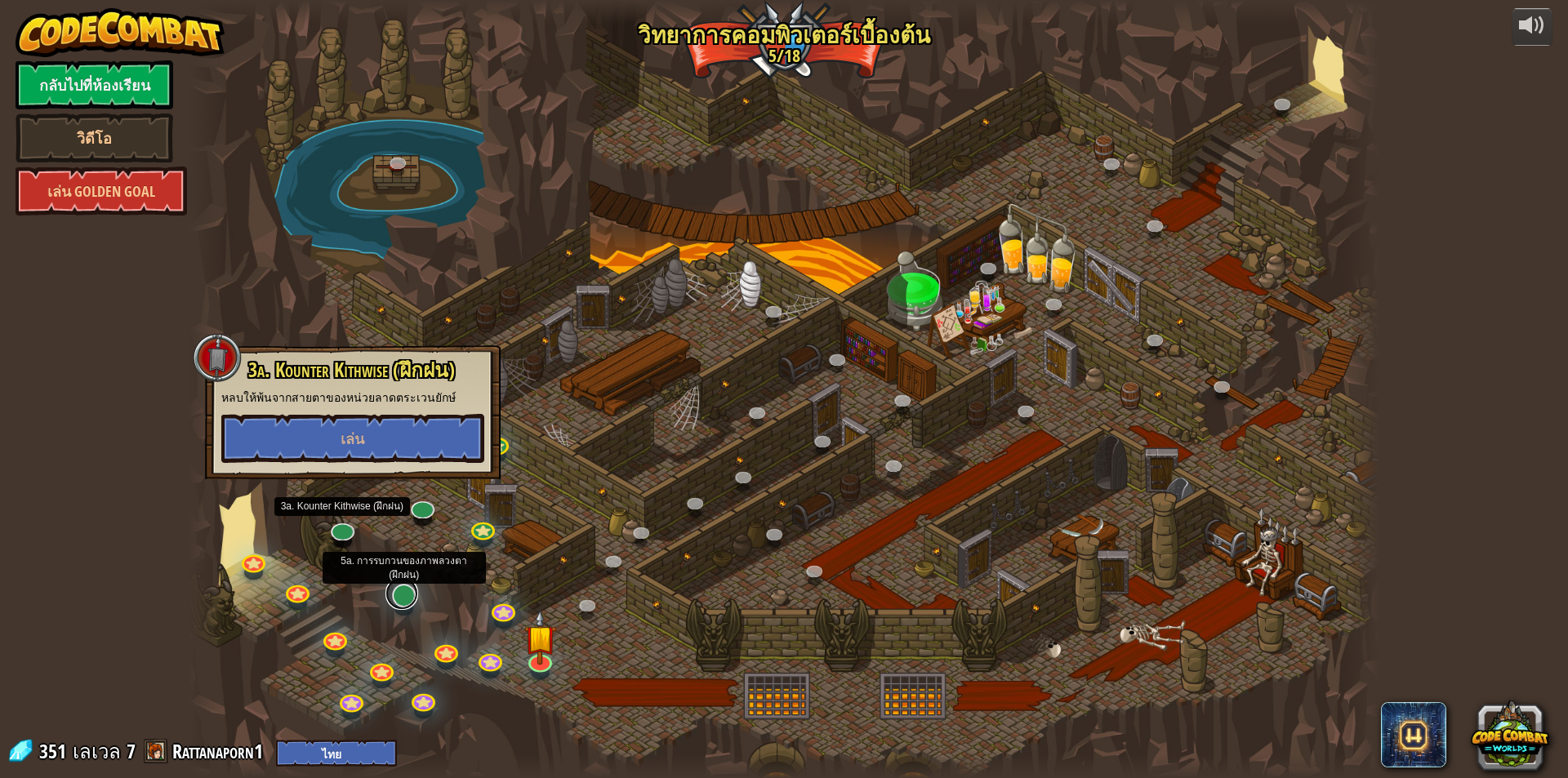
click at [401, 595] on link at bounding box center [402, 593] width 33 height 33
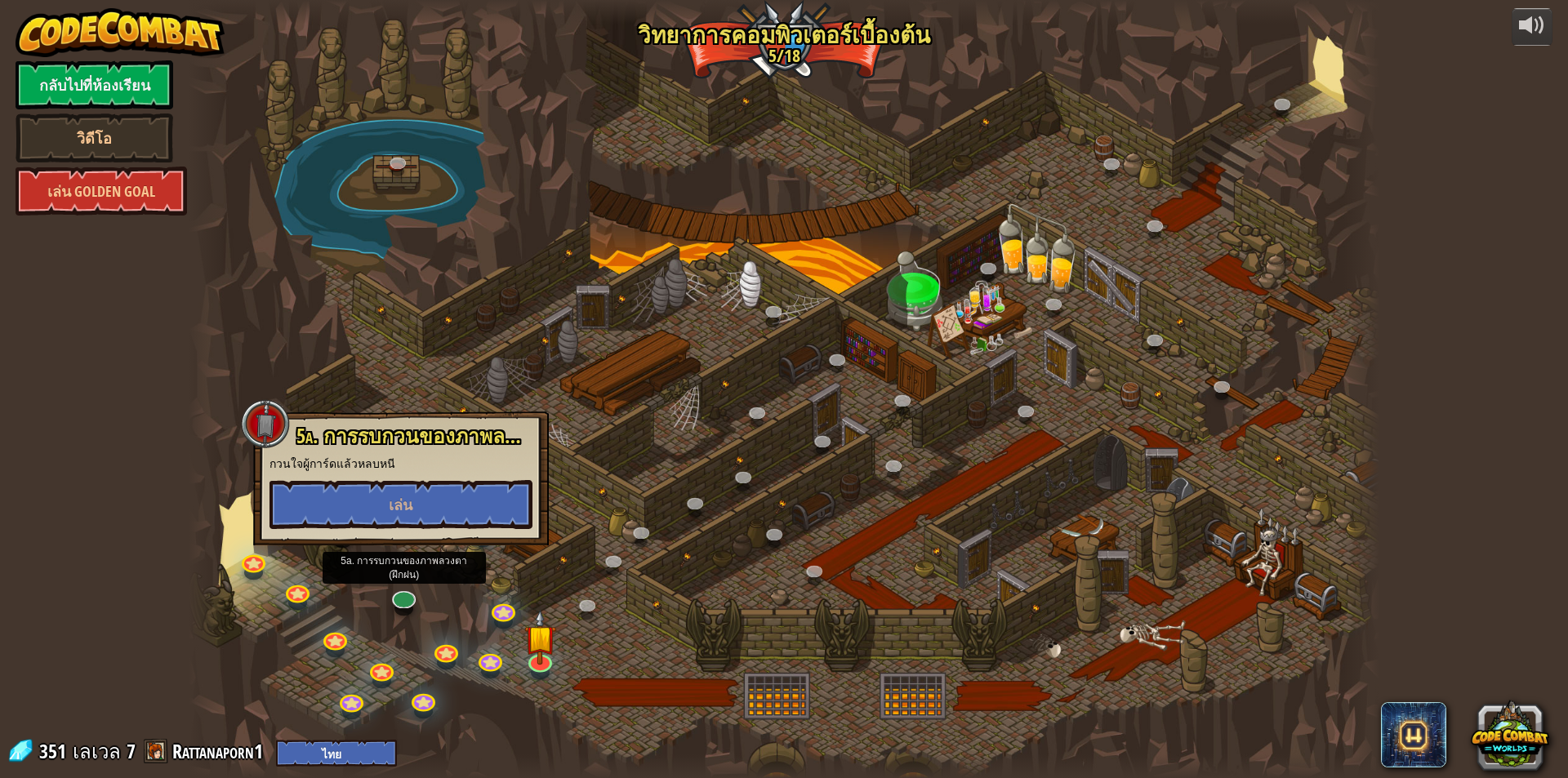
click at [671, 577] on div at bounding box center [784, 389] width 1191 height 778
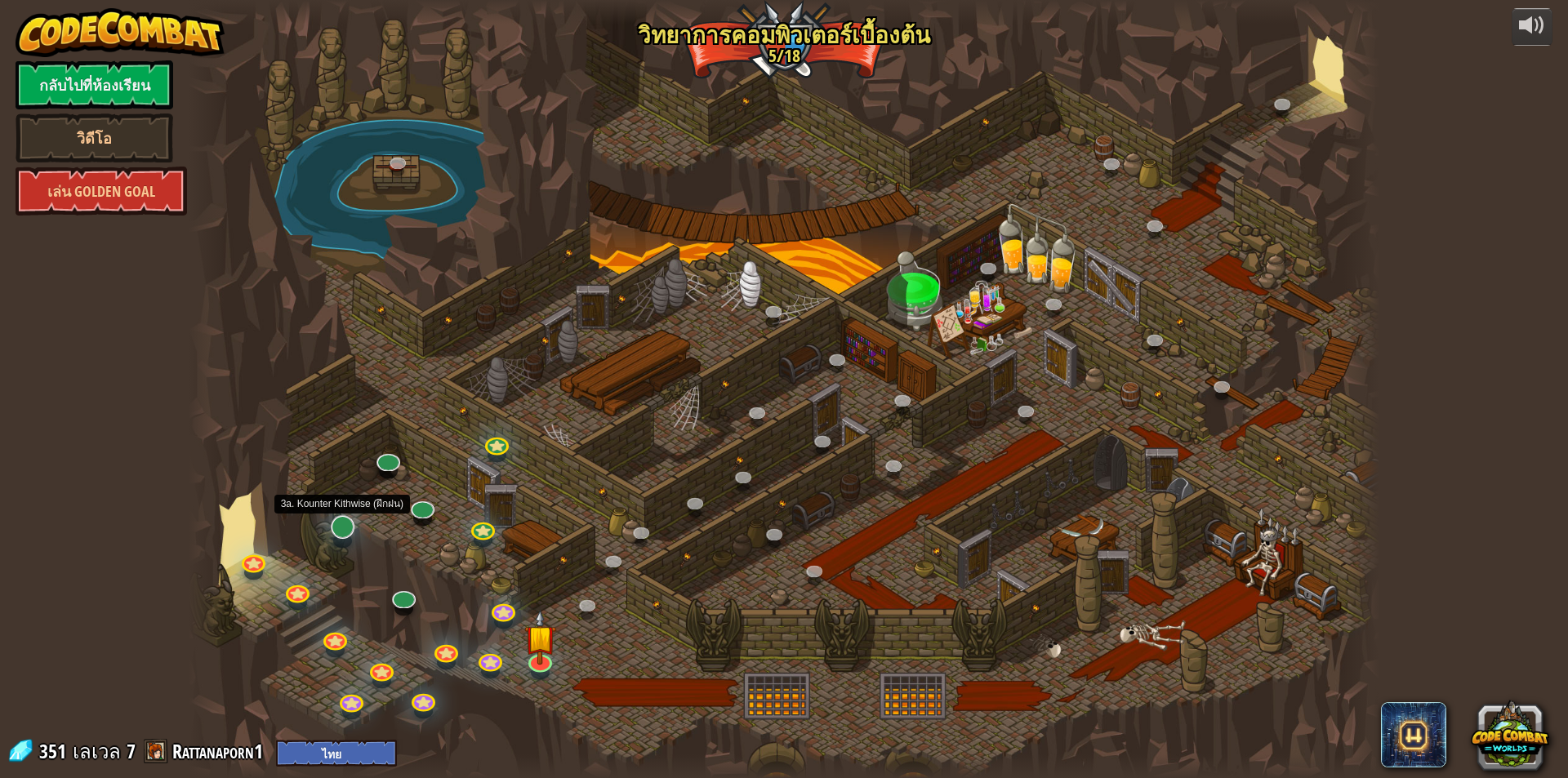
click at [353, 536] on div "25. Kithgard ประตู (ล็อค) หนีออกจากคุกคิธการ์ด และอย่าให้ยามจับได้ 26. Wakka Ma…" at bounding box center [784, 389] width 1191 height 778
click at [351, 533] on link at bounding box center [341, 525] width 33 height 33
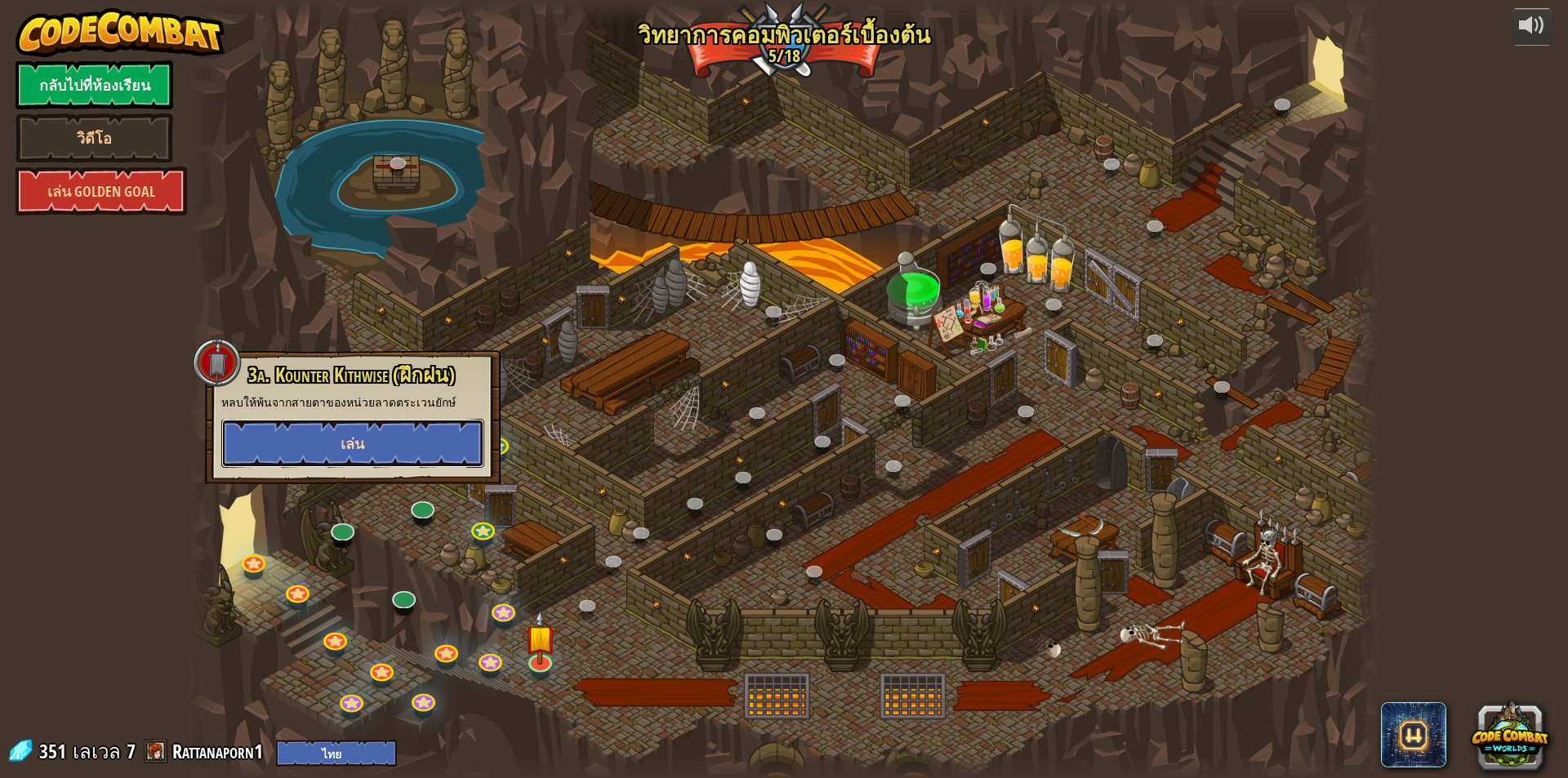
click at [342, 442] on span "เล่น" at bounding box center [352, 444] width 24 height 20
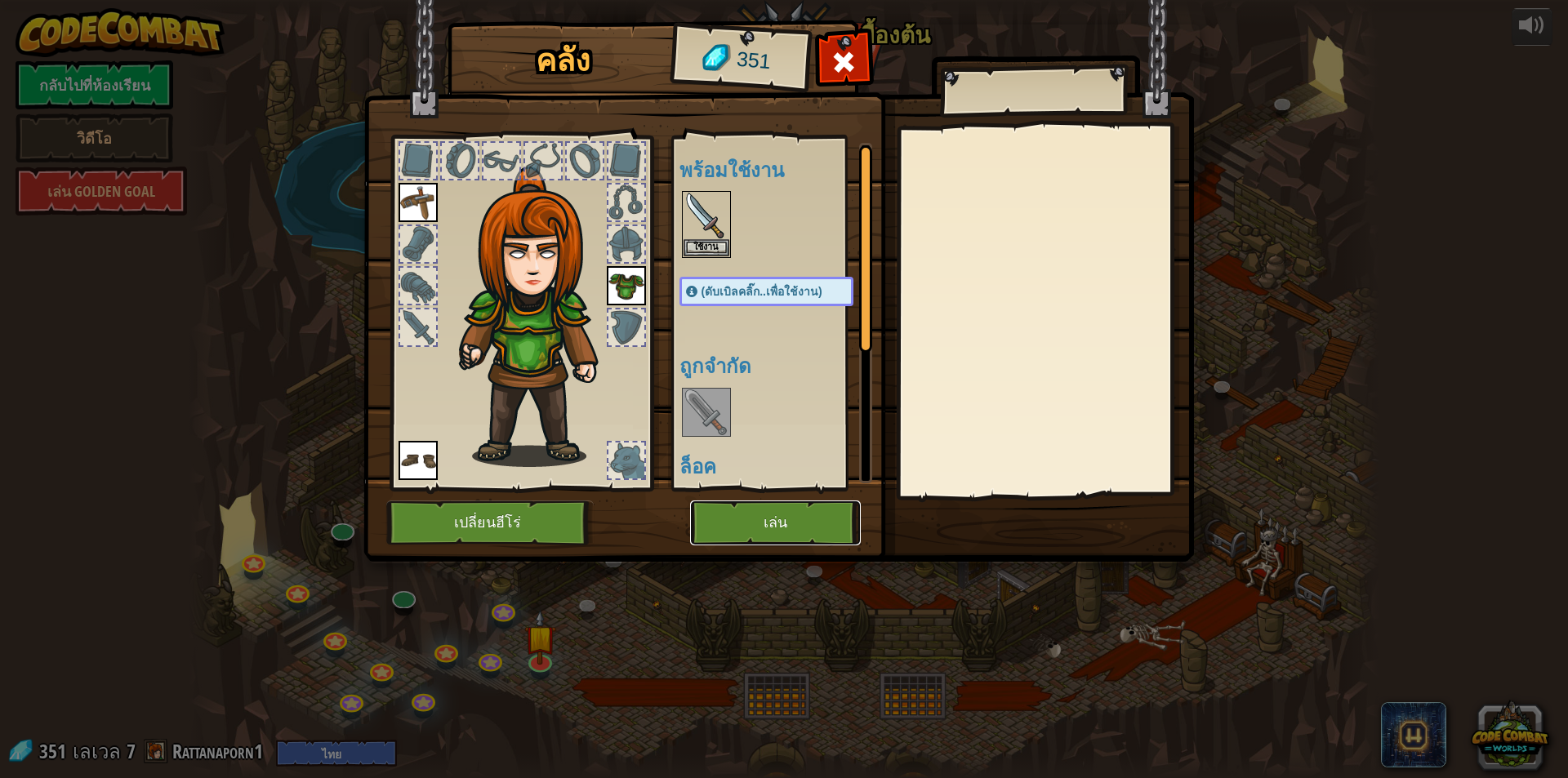
click at [743, 528] on button "เล่น" at bounding box center [776, 523] width 171 height 45
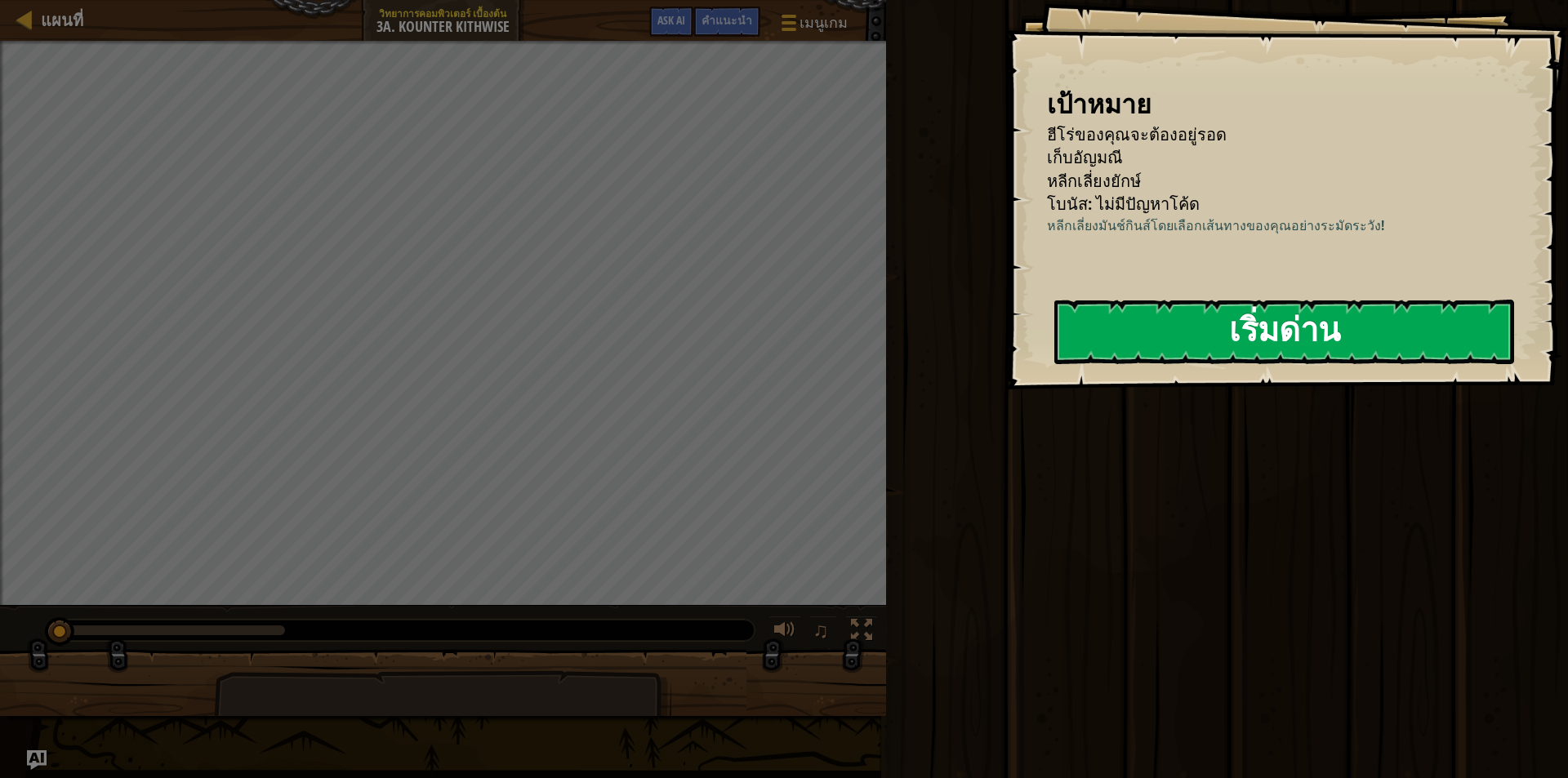
click at [1288, 355] on button "เริ่มด่าน" at bounding box center [1284, 332] width 460 height 65
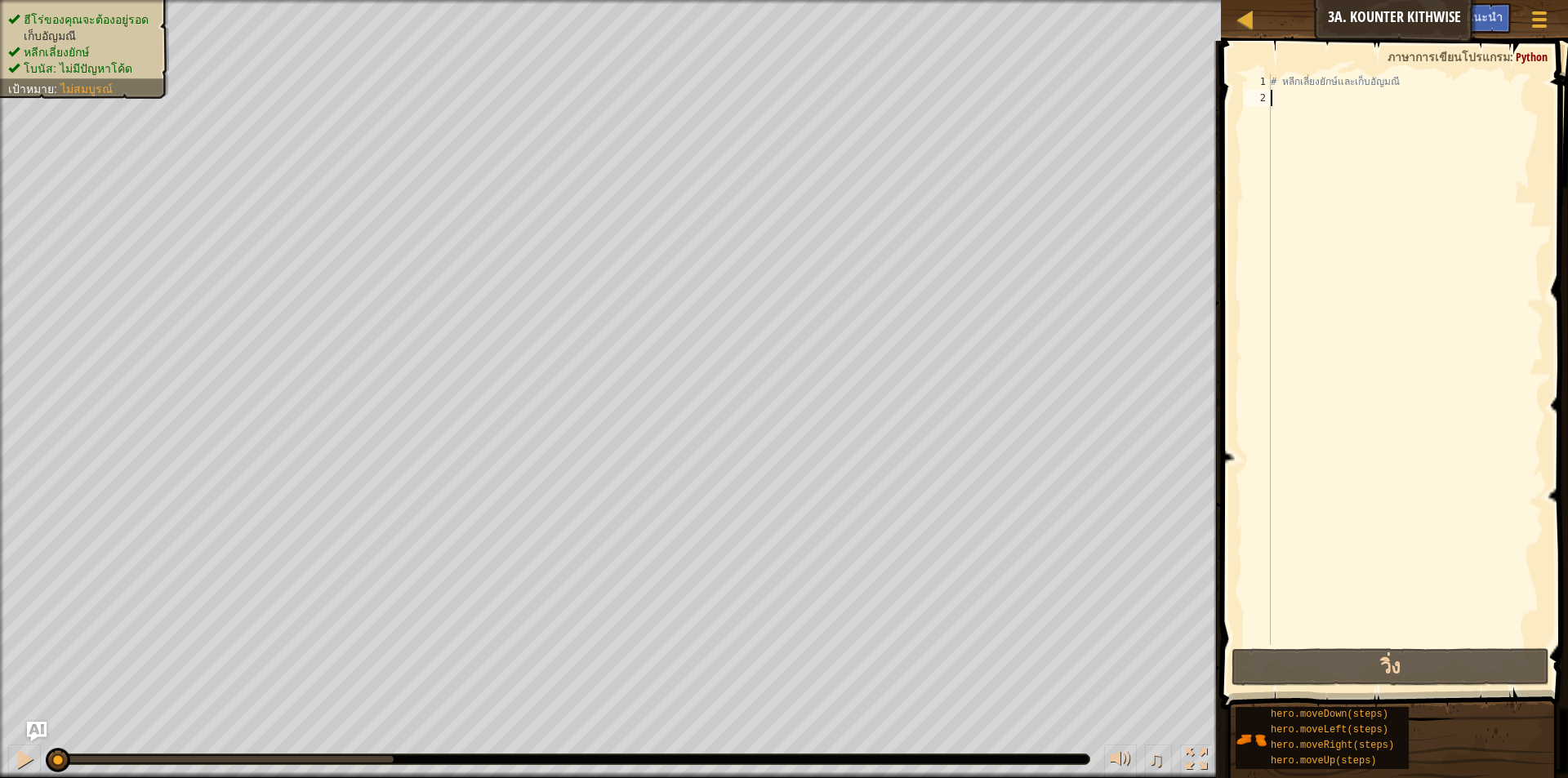
type textarea "h"
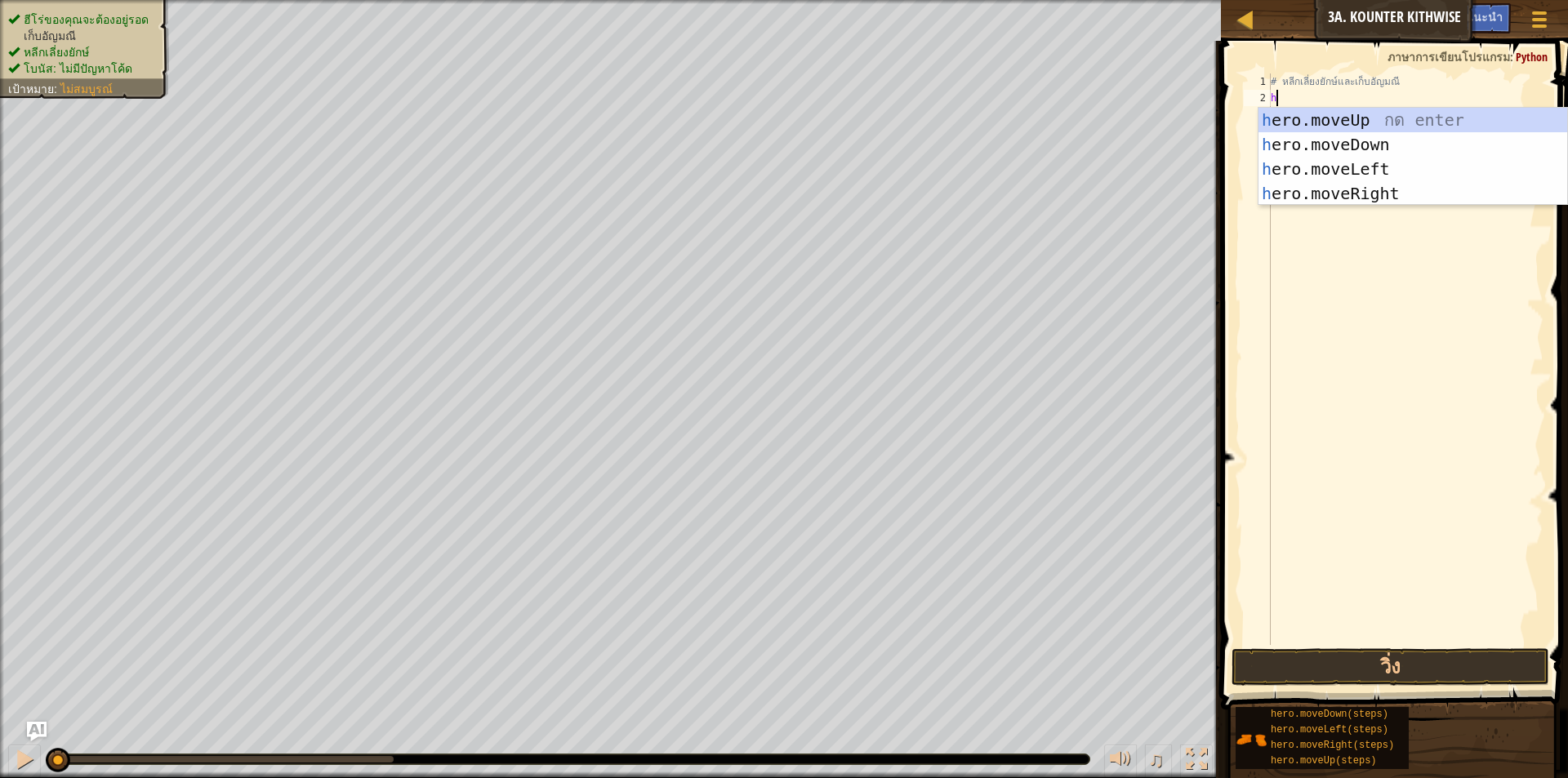
scroll to position [7, 0]
click at [1291, 141] on div "h ero.moveUp กด enter h ero.moveDown กด enter h ero.moveLeft กด enter h ero.mov…" at bounding box center [1412, 180] width 309 height 147
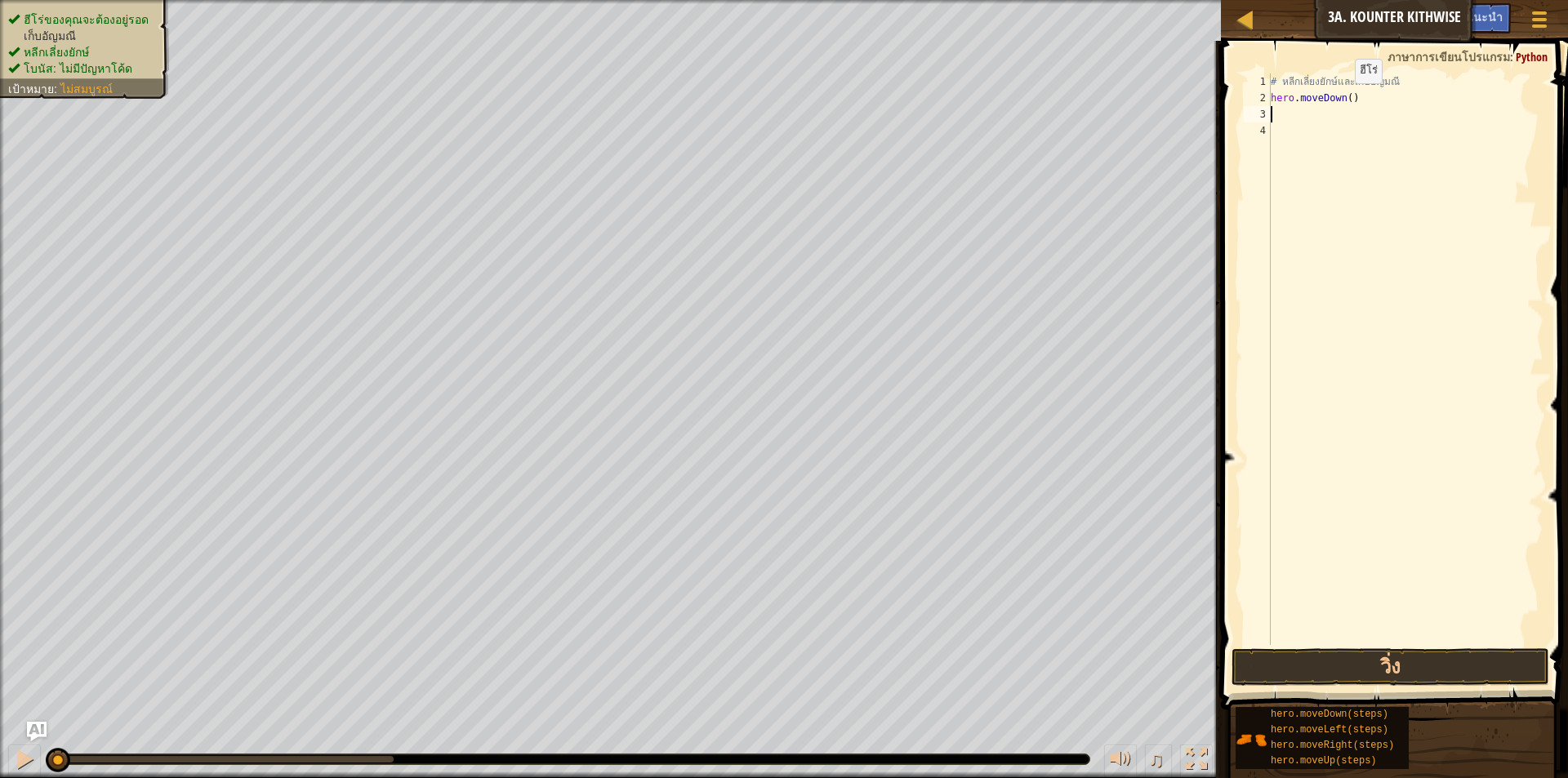
click at [1342, 100] on div "# หลีกเลี่ยงยักษ์และเก็บ[PERSON_NAME] hero . moveDown ( )" at bounding box center [1405, 376] width 276 height 605
type textarea "hero.moveDown()"
click at [1342, 100] on div "# หลีกเลี่ยงยักษ์และเก็บ[PERSON_NAME] hero . moveDown ( )" at bounding box center [1405, 376] width 276 height 605
click at [1358, 136] on div "# หลีกเลี่ยงยักษ์และเก็บ[PERSON_NAME] hero . moveDown ( )" at bounding box center [1405, 376] width 276 height 605
click at [1347, 102] on div "# หลีกเลี่ยงยักษ์และเก็บ[PERSON_NAME] hero . moveDown ( )" at bounding box center [1405, 376] width 276 height 605
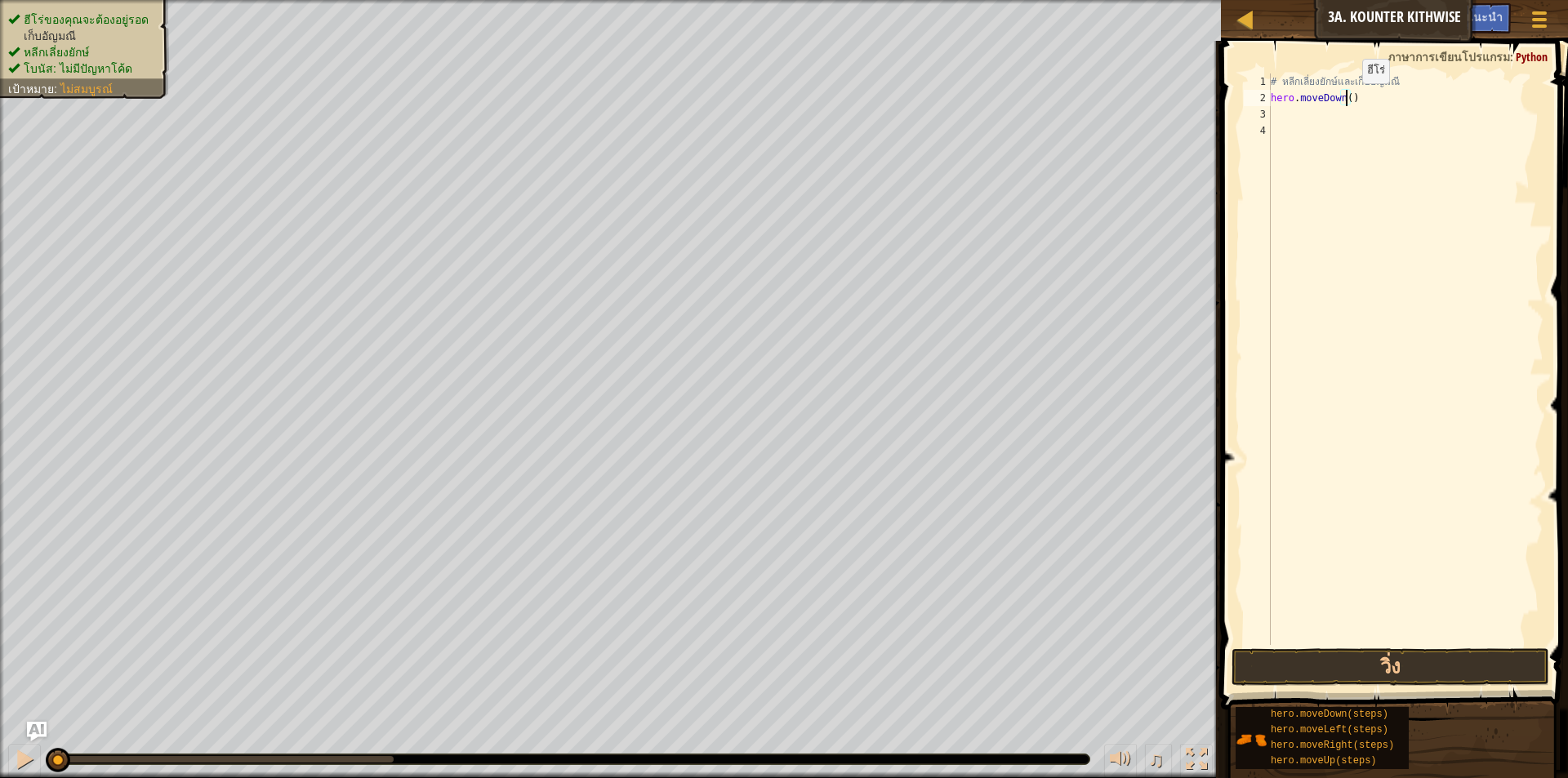
type textarea "hero.moveDown(2)"
click at [1347, 111] on div "# หลีกเลี่ยงยักษ์และเก็บ[PERSON_NAME] hero . moveDown ( 2 )" at bounding box center [1405, 376] width 276 height 605
type textarea "h"
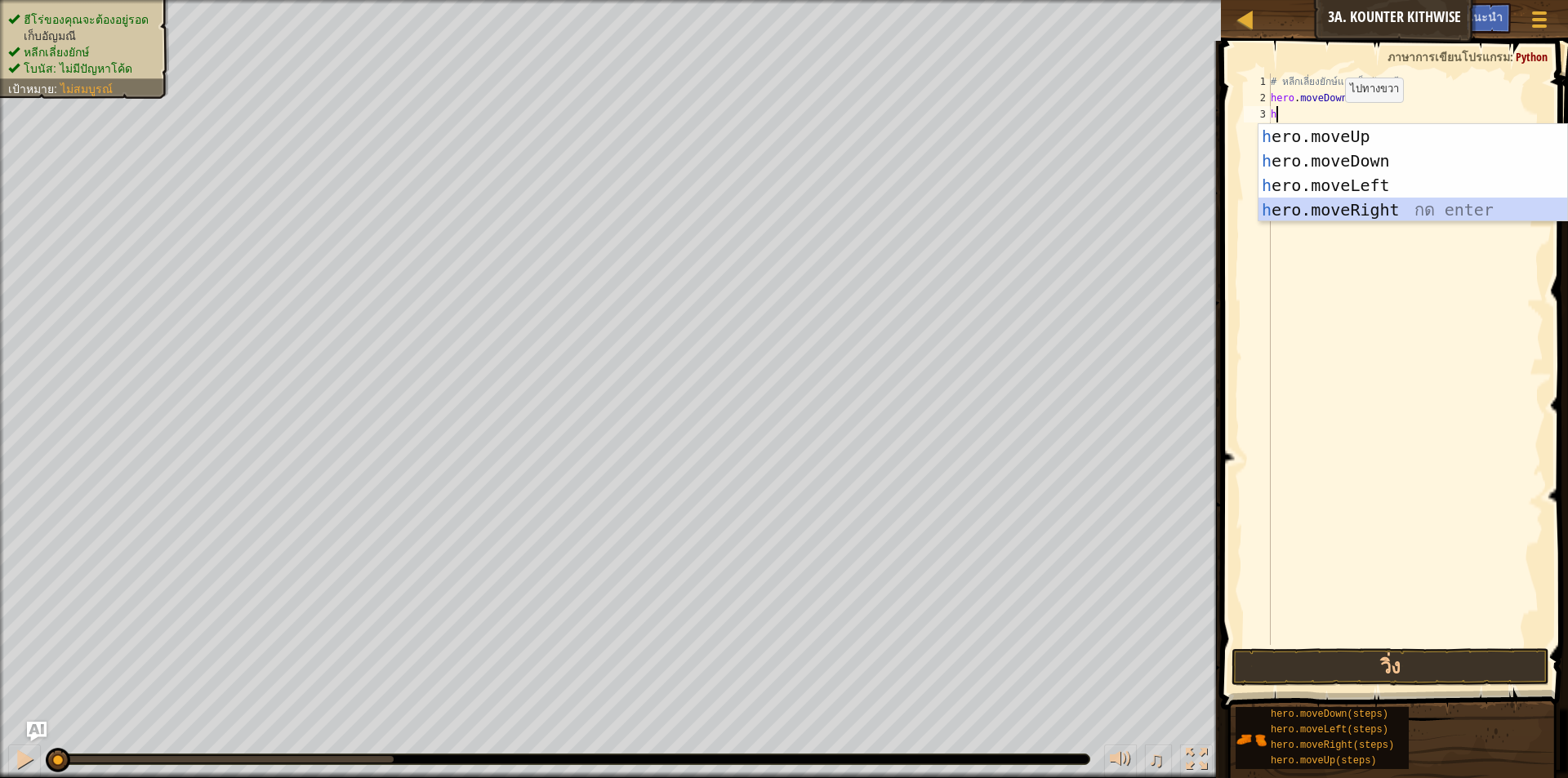
click at [1307, 210] on div "h ero.moveUp กด enter h ero.moveDown กด enter h ero.moveLeft กด enter h ero.mov…" at bounding box center [1412, 197] width 309 height 147
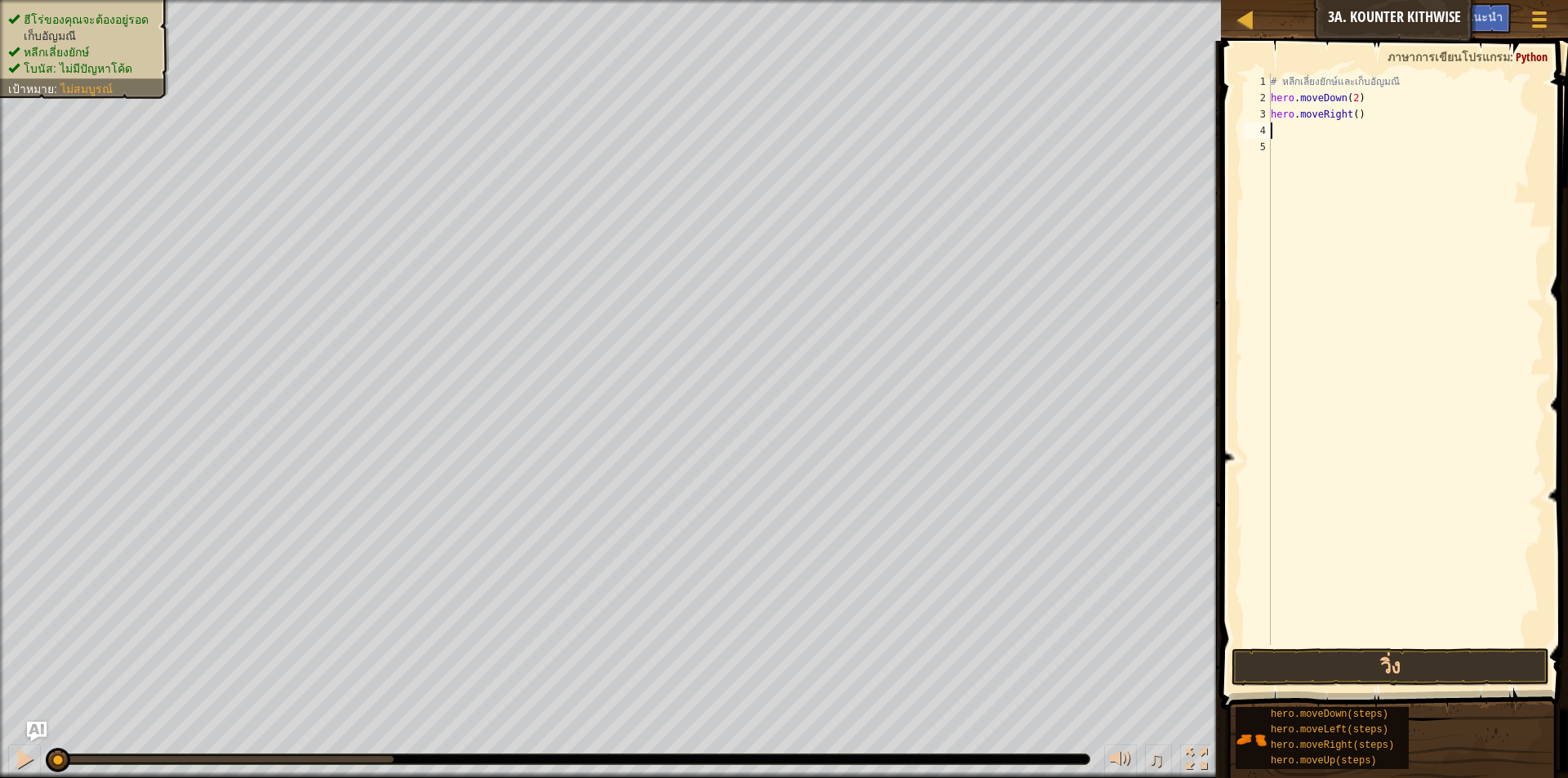
type textarea "h"
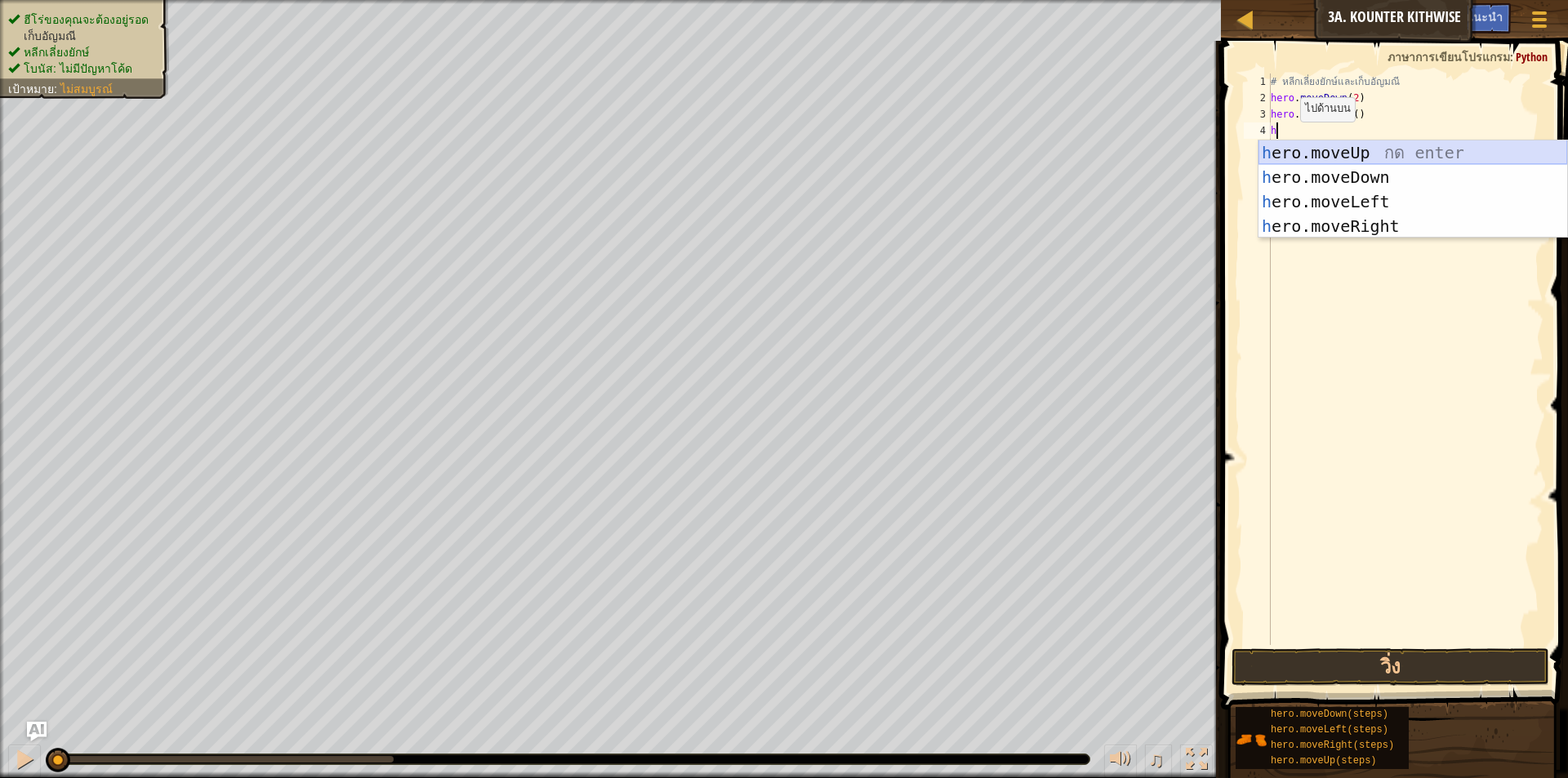
click at [1291, 153] on div "h ero.moveUp กด enter h ero.moveDown กด enter h ero.moveLeft กด enter h ero.mov…" at bounding box center [1412, 213] width 309 height 147
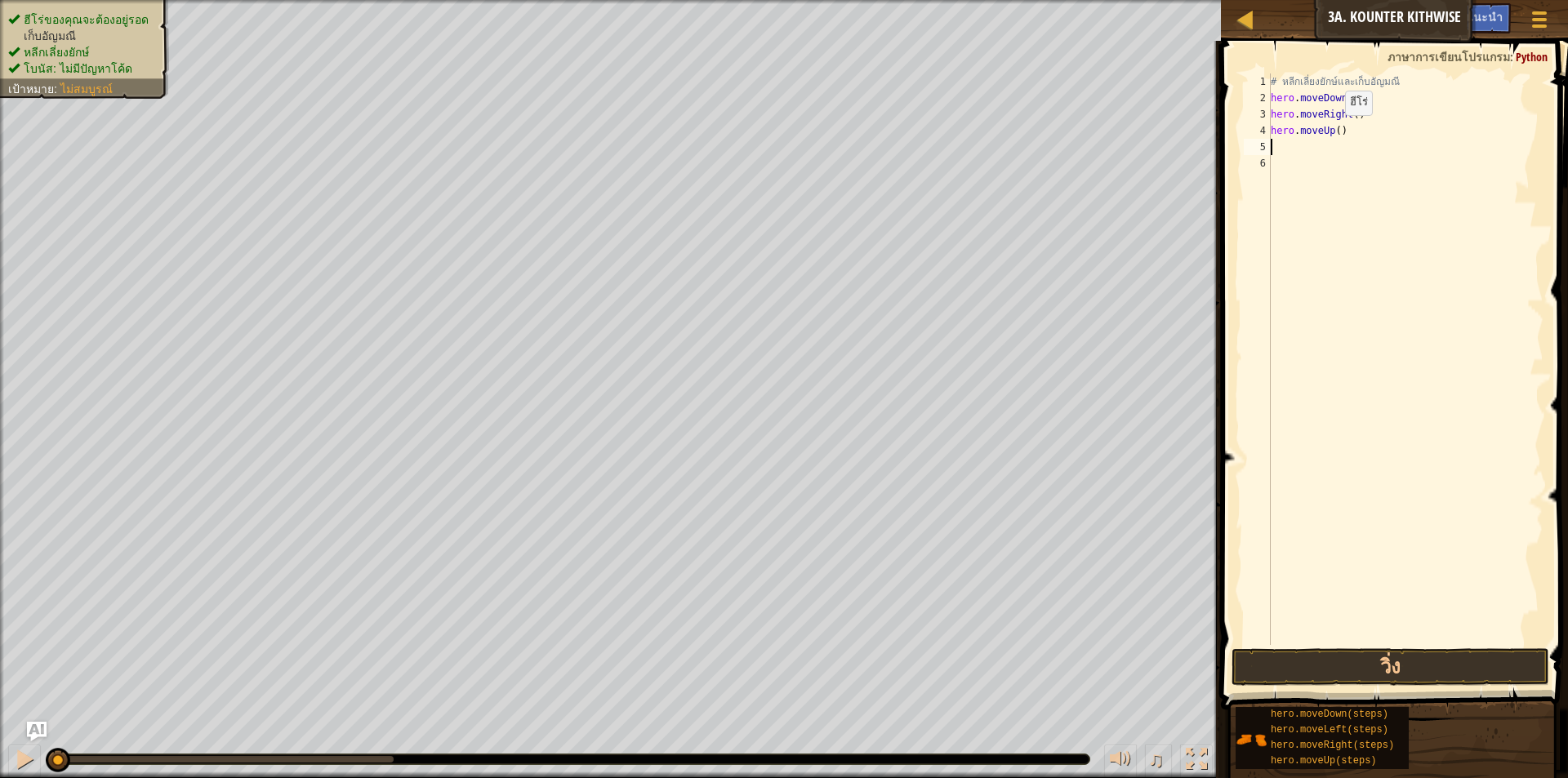
click at [1331, 132] on div "# หลีกเลี่ยงยักษ์และเก็บ[PERSON_NAME] hero . moveDown ( 2 ) hero . moveRight ( …" at bounding box center [1405, 376] width 276 height 605
type textarea "hero.moveUp()"
click at [1331, 132] on div "# หลีกเลี่ยงยักษ์และเก็บ[PERSON_NAME] hero . moveDown ( 2 ) hero . moveRight ( …" at bounding box center [1405, 376] width 276 height 605
click at [1342, 156] on div "# หลีกเลี่ยงยักษ์และเก็บ[PERSON_NAME] hero . moveDown ( 2 ) hero . moveRight ( …" at bounding box center [1405, 376] width 276 height 605
click at [1338, 127] on div "# หลีกเลี่ยงยักษ์และเก็บ[PERSON_NAME] hero . moveDown ( 2 ) hero . moveRight ( …" at bounding box center [1405, 376] width 276 height 605
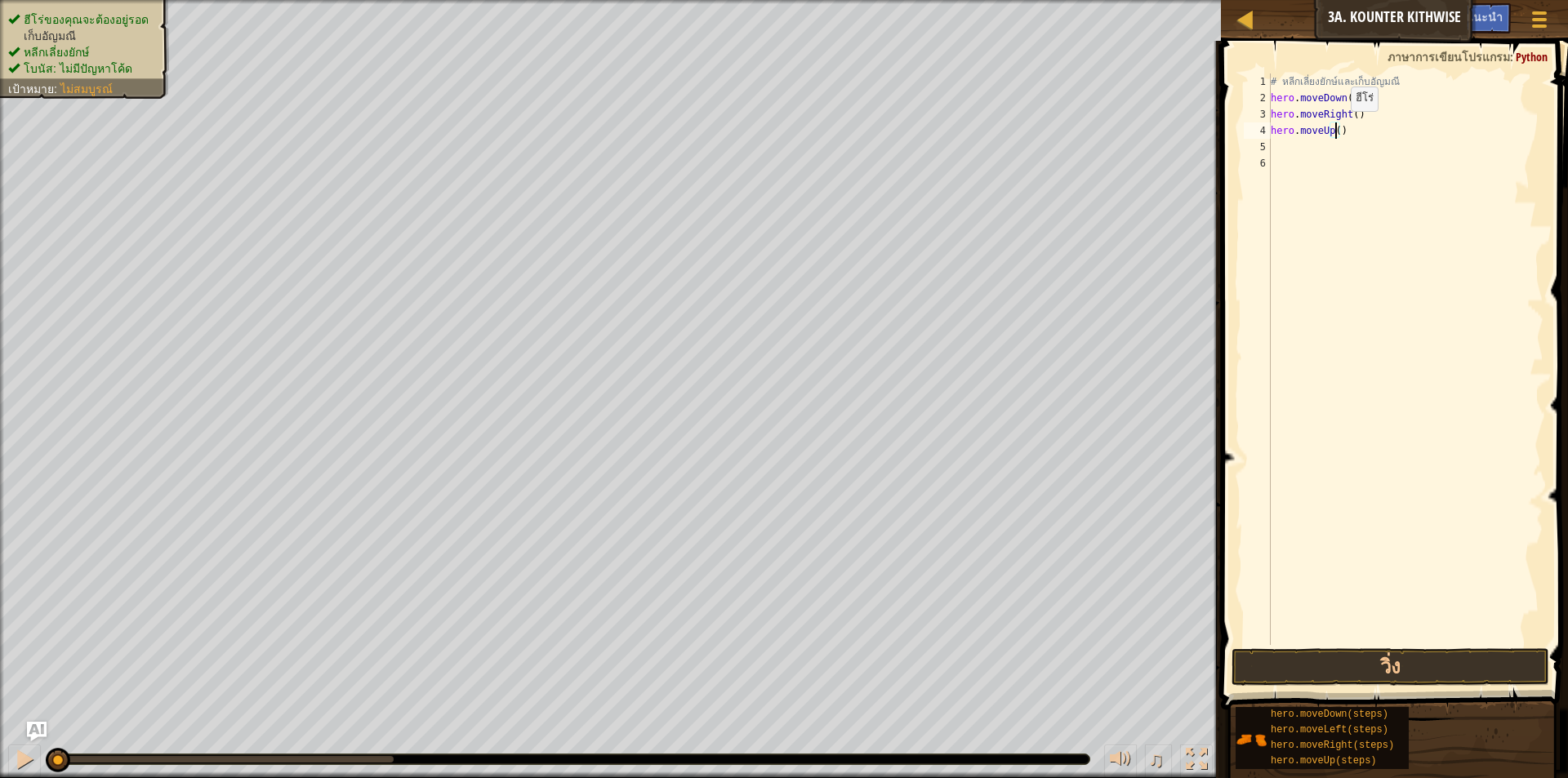
type textarea "hero.moveUp(2)"
click at [1314, 183] on div "# หลีกเลี่ยงยักษ์และเก็บ[PERSON_NAME] hero . moveDown ( 2 ) hero . moveRight ( …" at bounding box center [1405, 376] width 276 height 605
click at [1283, 150] on div "# หลีกเลี่ยงยักษ์และเก็บ[PERSON_NAME] hero . moveDown ( 2 ) hero . moveRight ( …" at bounding box center [1405, 376] width 276 height 605
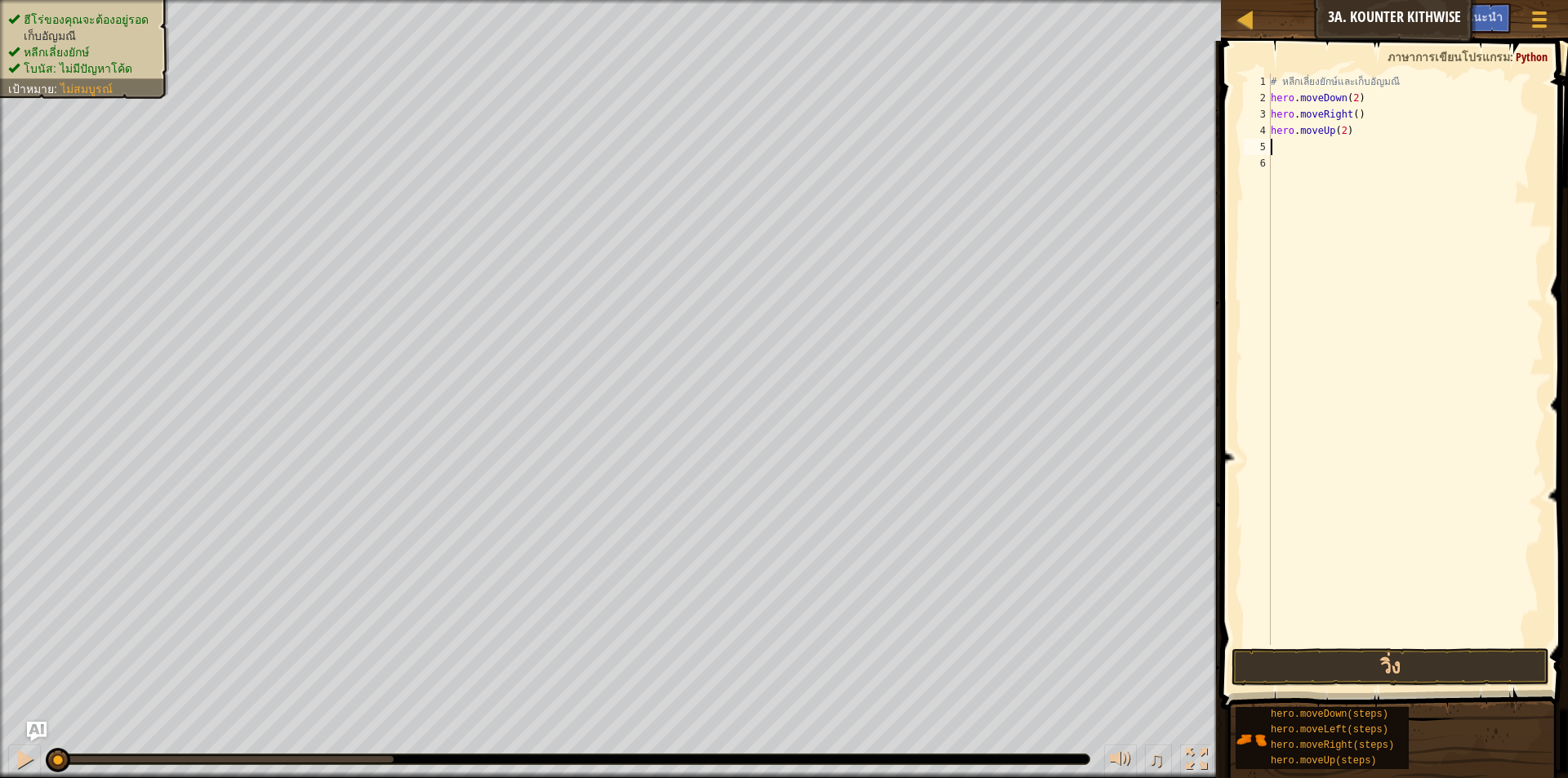
type textarea "h"
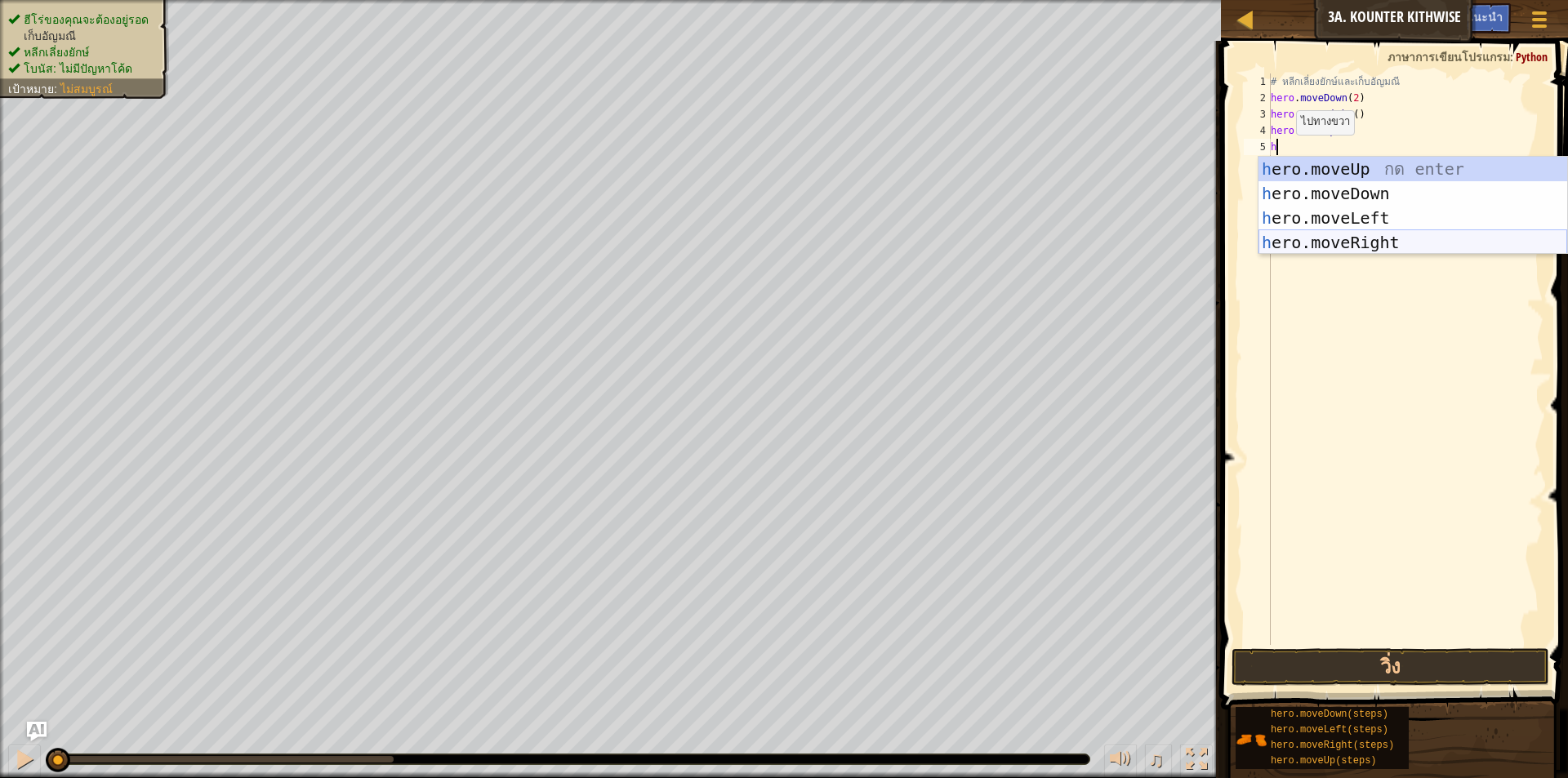
click at [1315, 242] on div "h ero.moveUp กด enter h ero.moveDown กด enter h ero.moveLeft กด enter h ero.mov…" at bounding box center [1412, 229] width 309 height 147
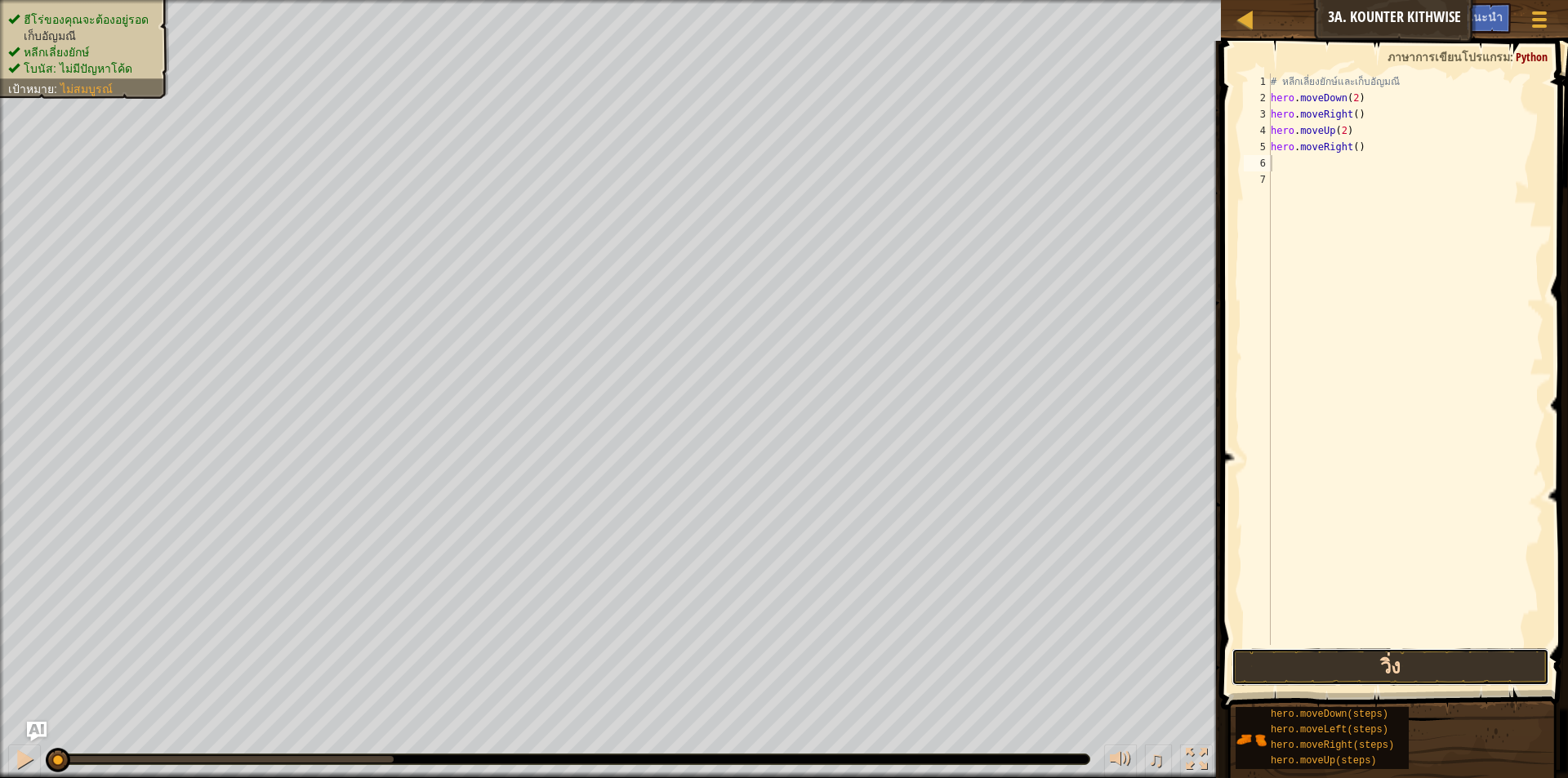
click at [1290, 660] on button "วิ่ง" at bounding box center [1390, 667] width 318 height 37
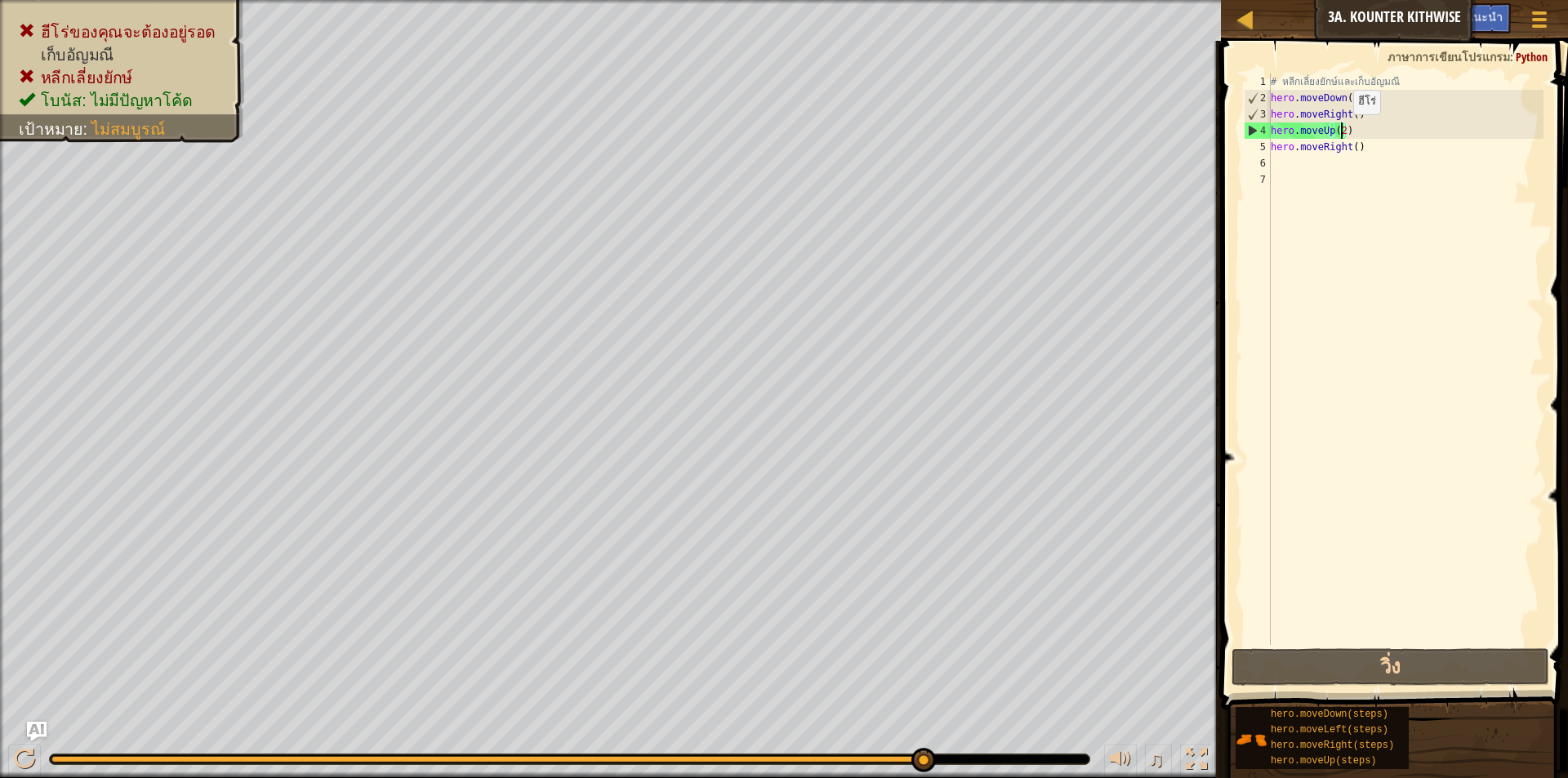
click at [1339, 131] on div "# หลีกเลี่ยงยักษ์และเก็บ[PERSON_NAME] hero . moveDown ( 2 ) hero . moveRight ( …" at bounding box center [1405, 376] width 276 height 605
type textarea "hero.moveUp()"
click at [1369, 239] on div "# หลีกเลี่ยงยักษ์และเก็บ[PERSON_NAME] hero . moveDown ( 2 ) hero . moveRight ( …" at bounding box center [1405, 376] width 276 height 605
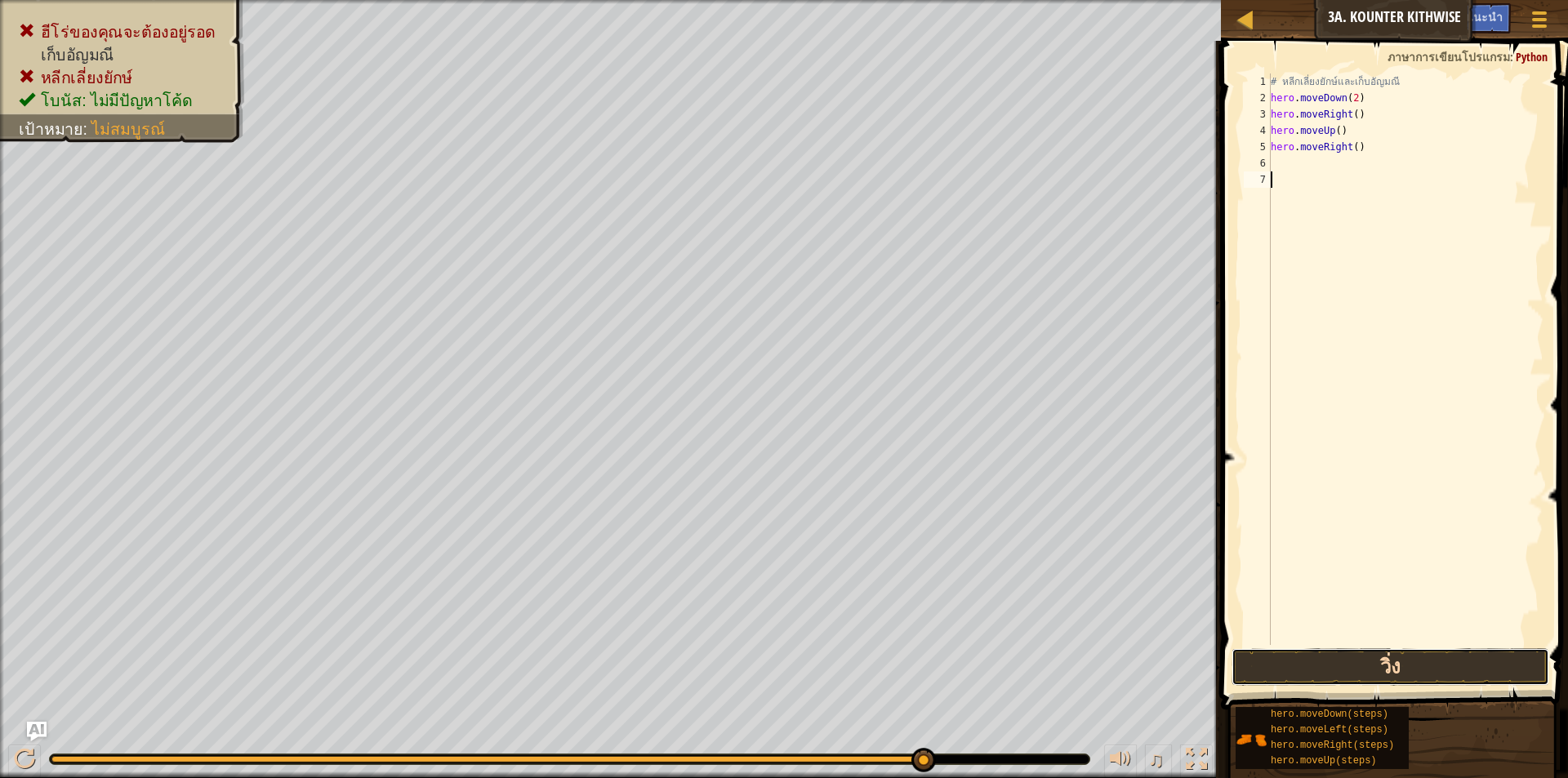
click at [1388, 664] on button "วิ่ง" at bounding box center [1390, 667] width 318 height 37
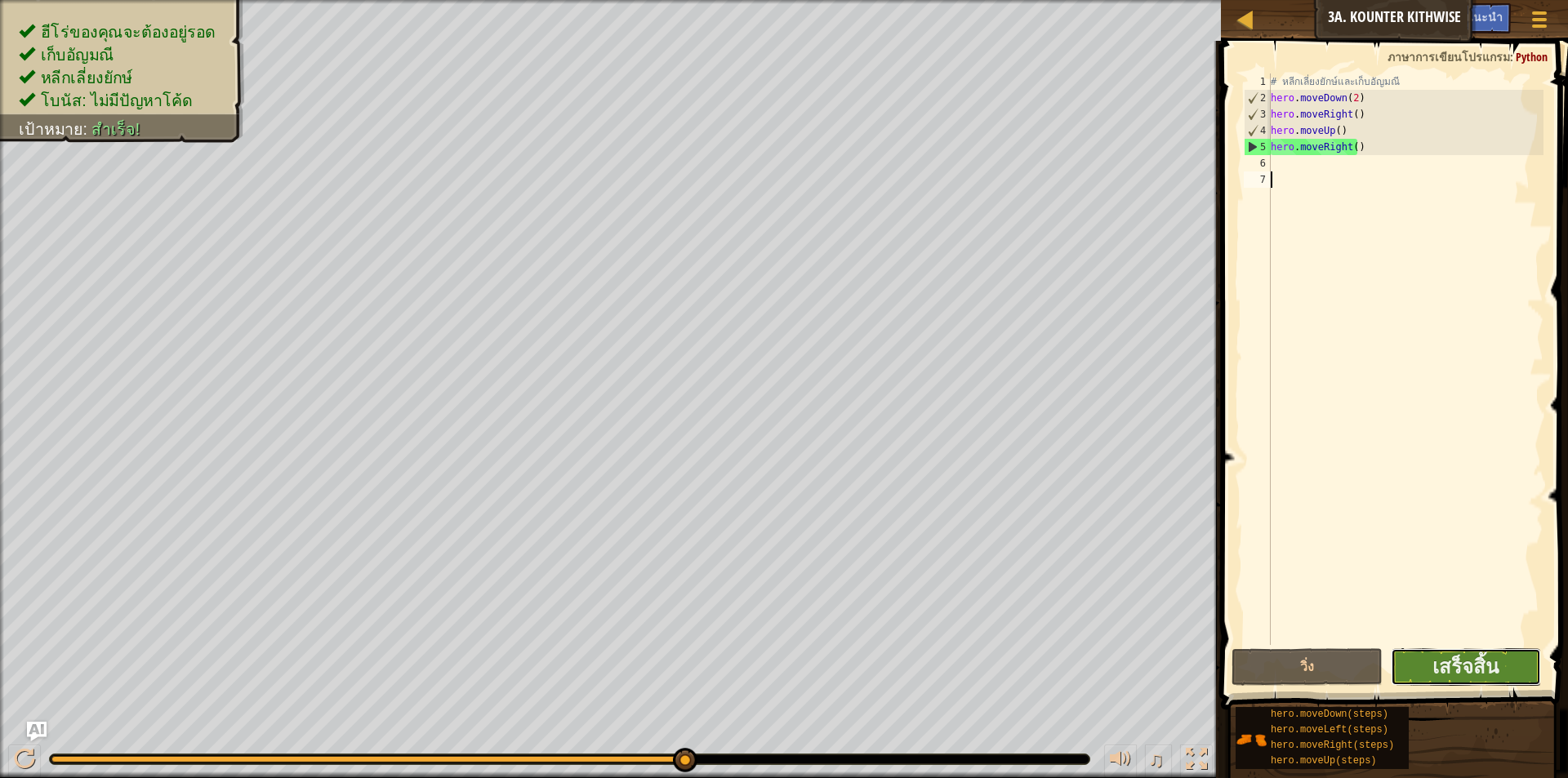
click at [1515, 656] on button "เสร็จสิ้น" at bounding box center [1466, 667] width 150 height 37
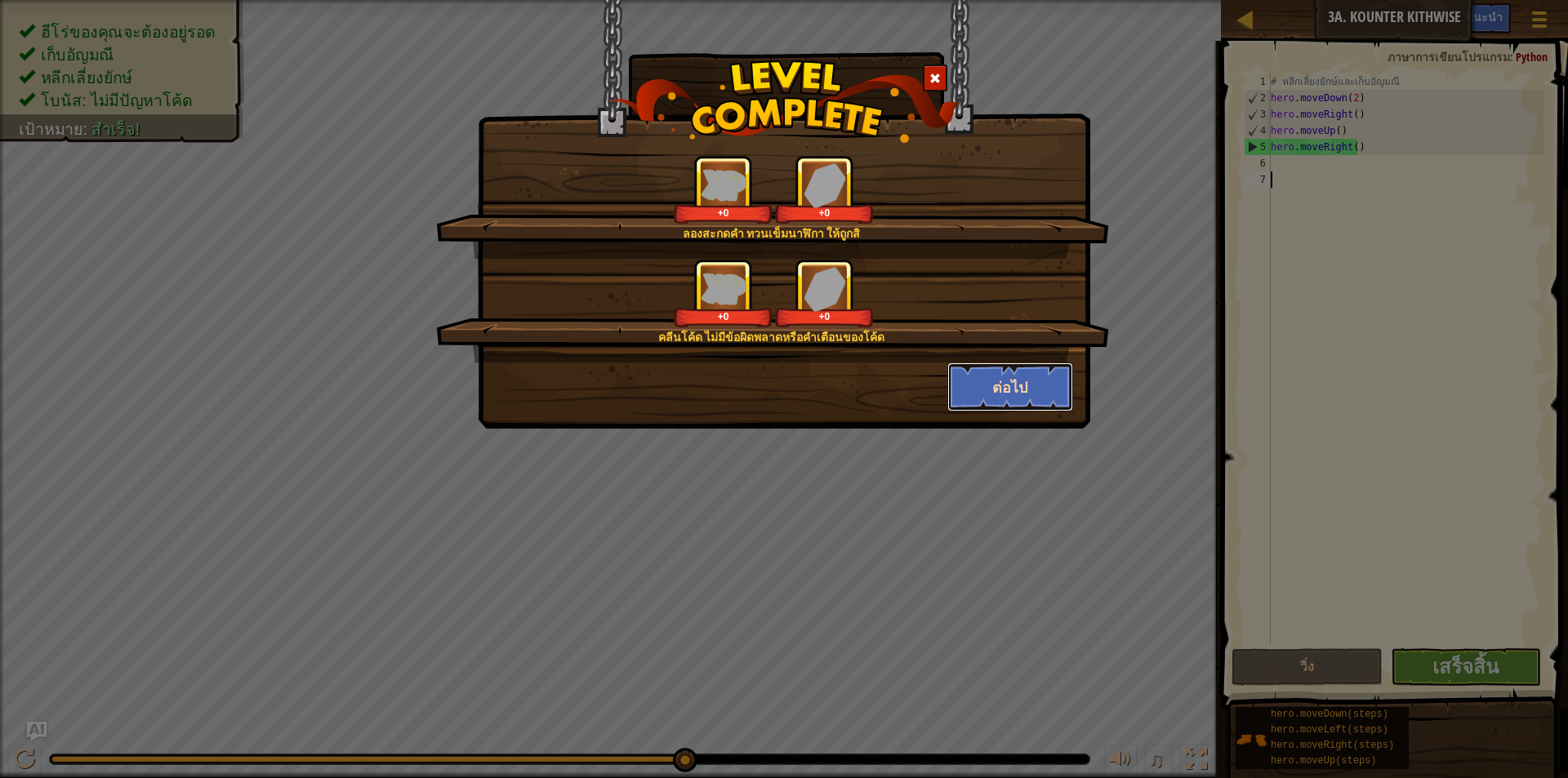
click at [1017, 397] on button "ต่อไป" at bounding box center [1010, 387] width 126 height 49
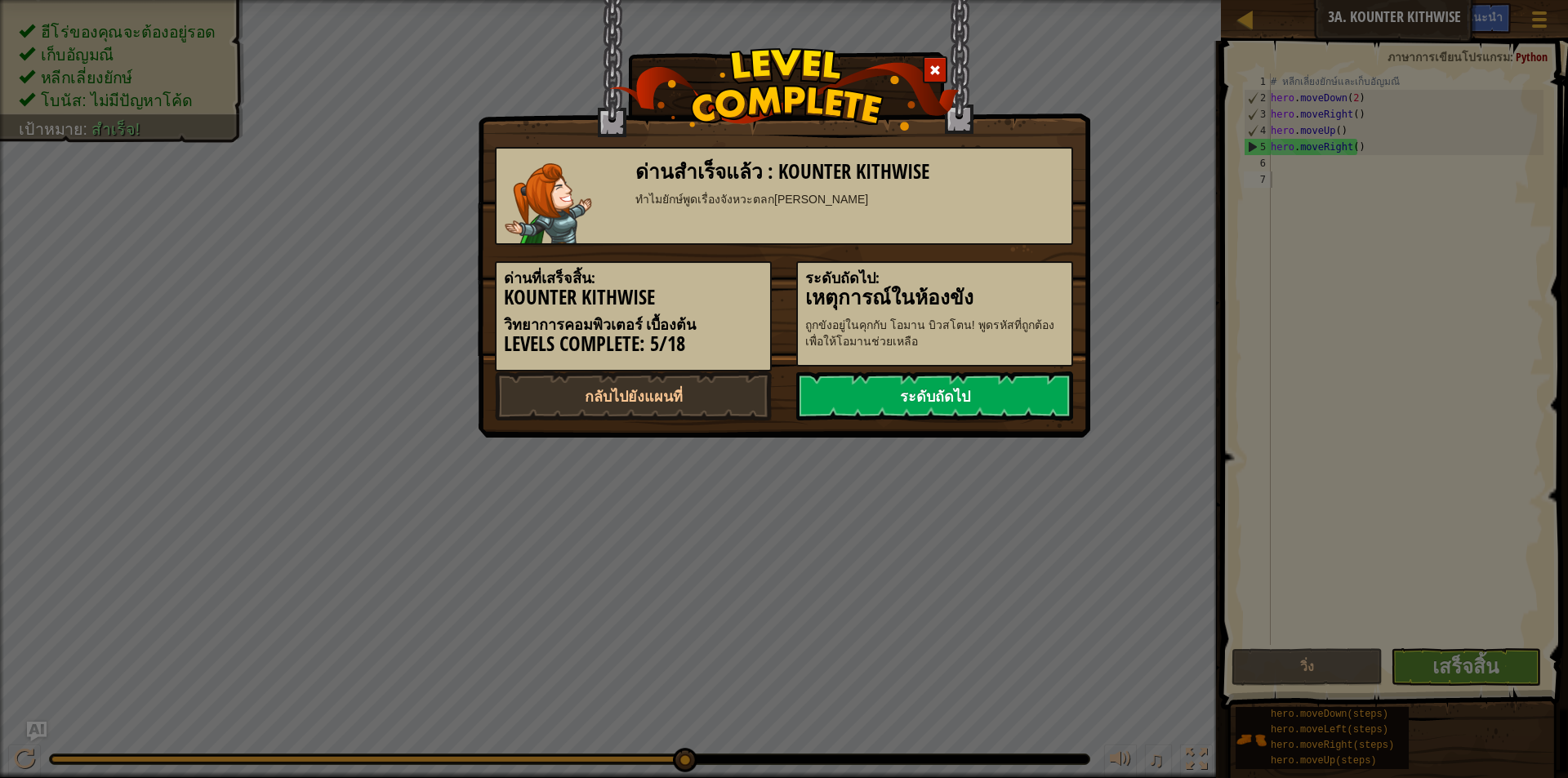
click at [1009, 397] on link "ระดับถัดไป" at bounding box center [935, 396] width 277 height 49
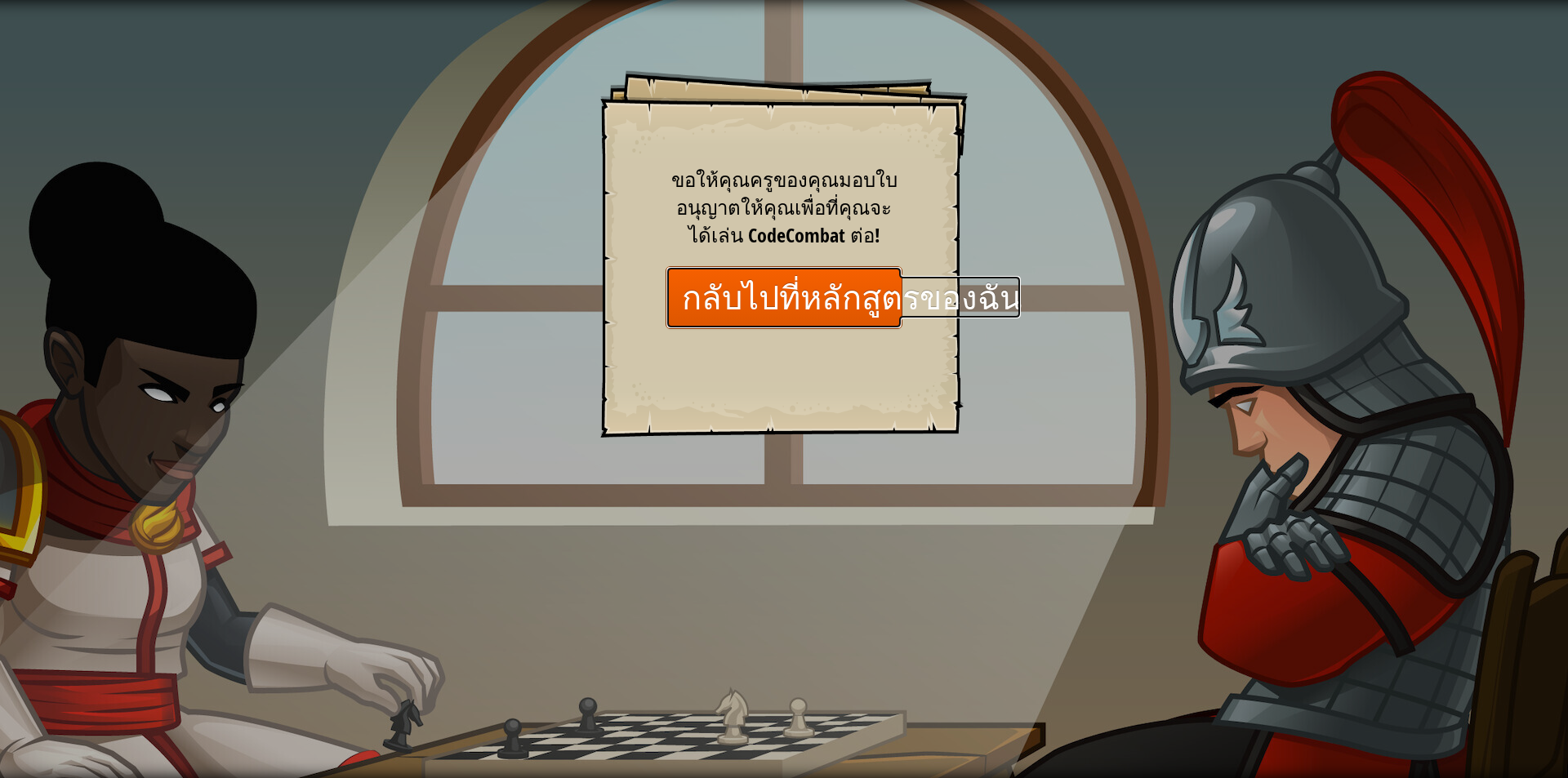
click at [830, 318] on link "กลับไปที่หลักสูตรของฉัน" at bounding box center [784, 297] width 237 height 63
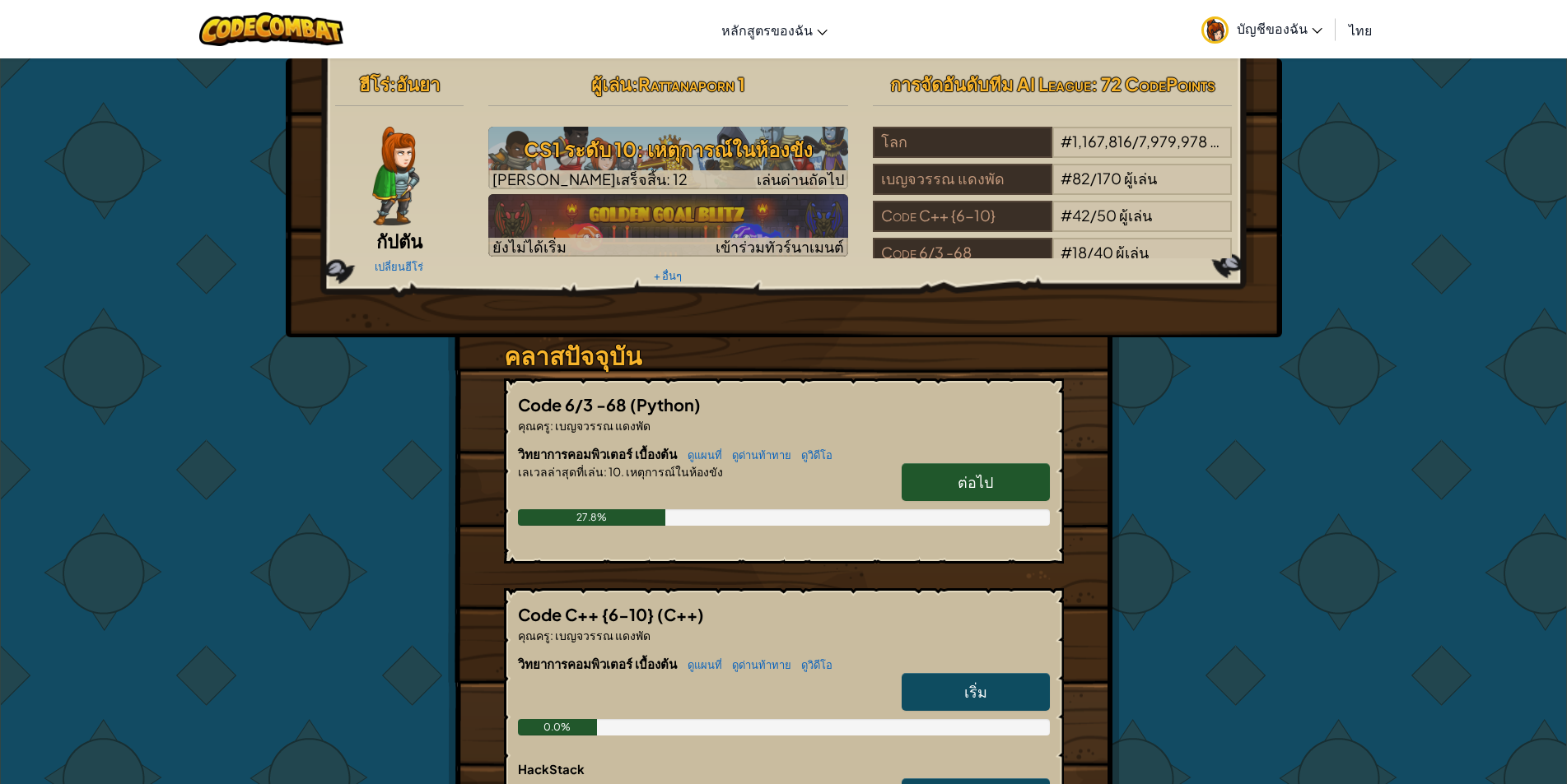
click at [1010, 481] on link "ต่อไป" at bounding box center [975, 482] width 148 height 38
select select "th"
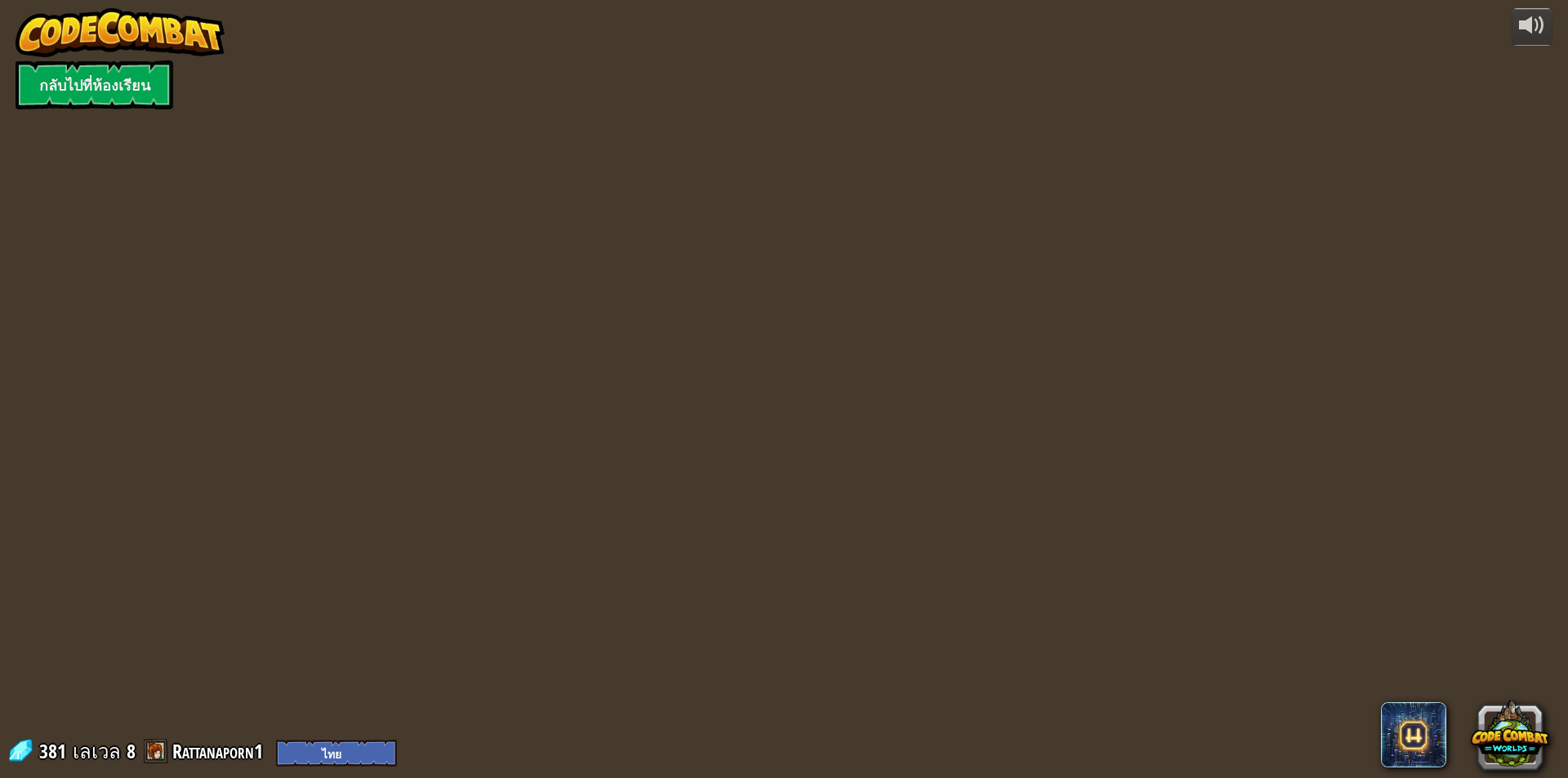
select select "th"
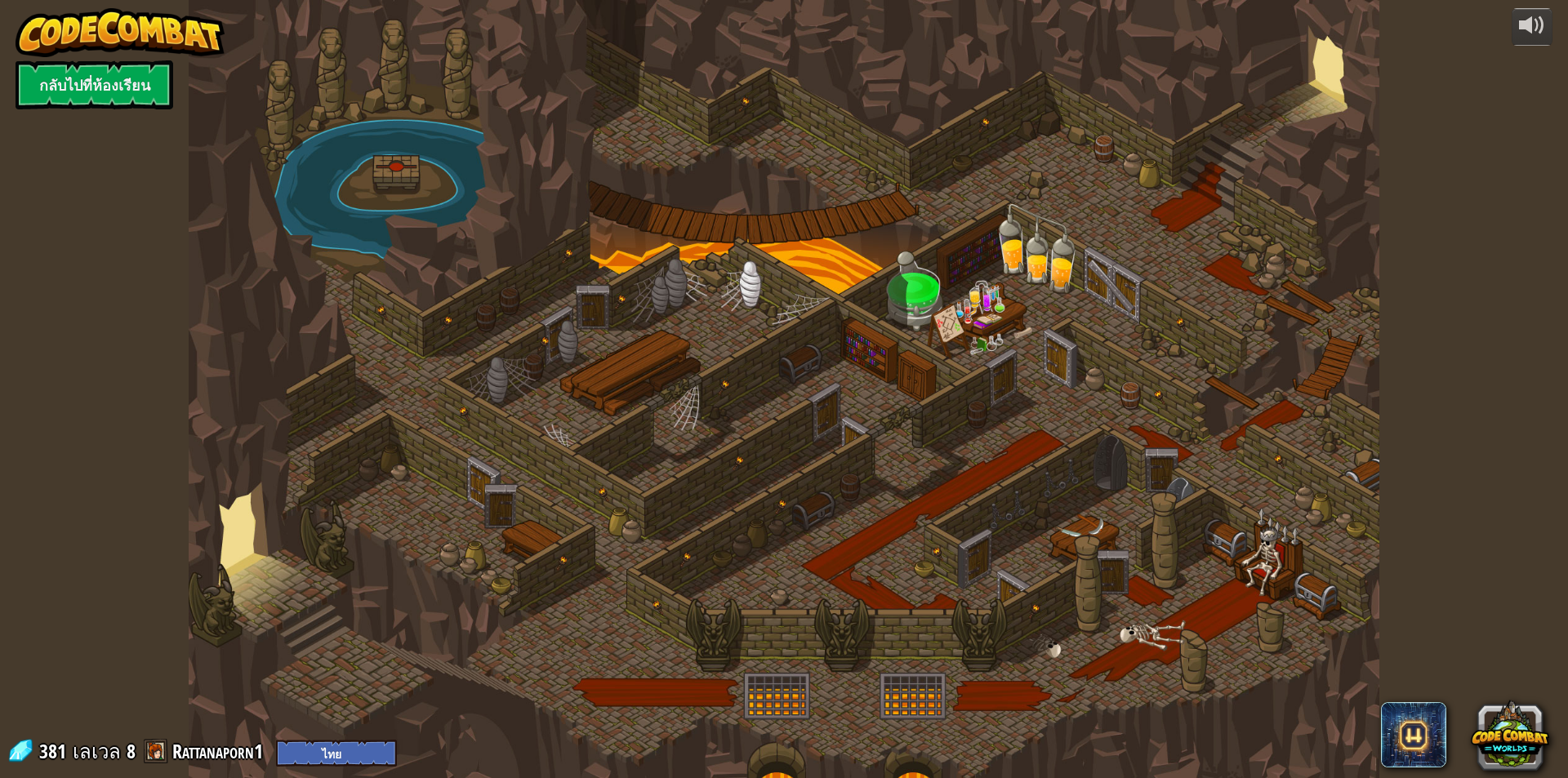
select select "th"
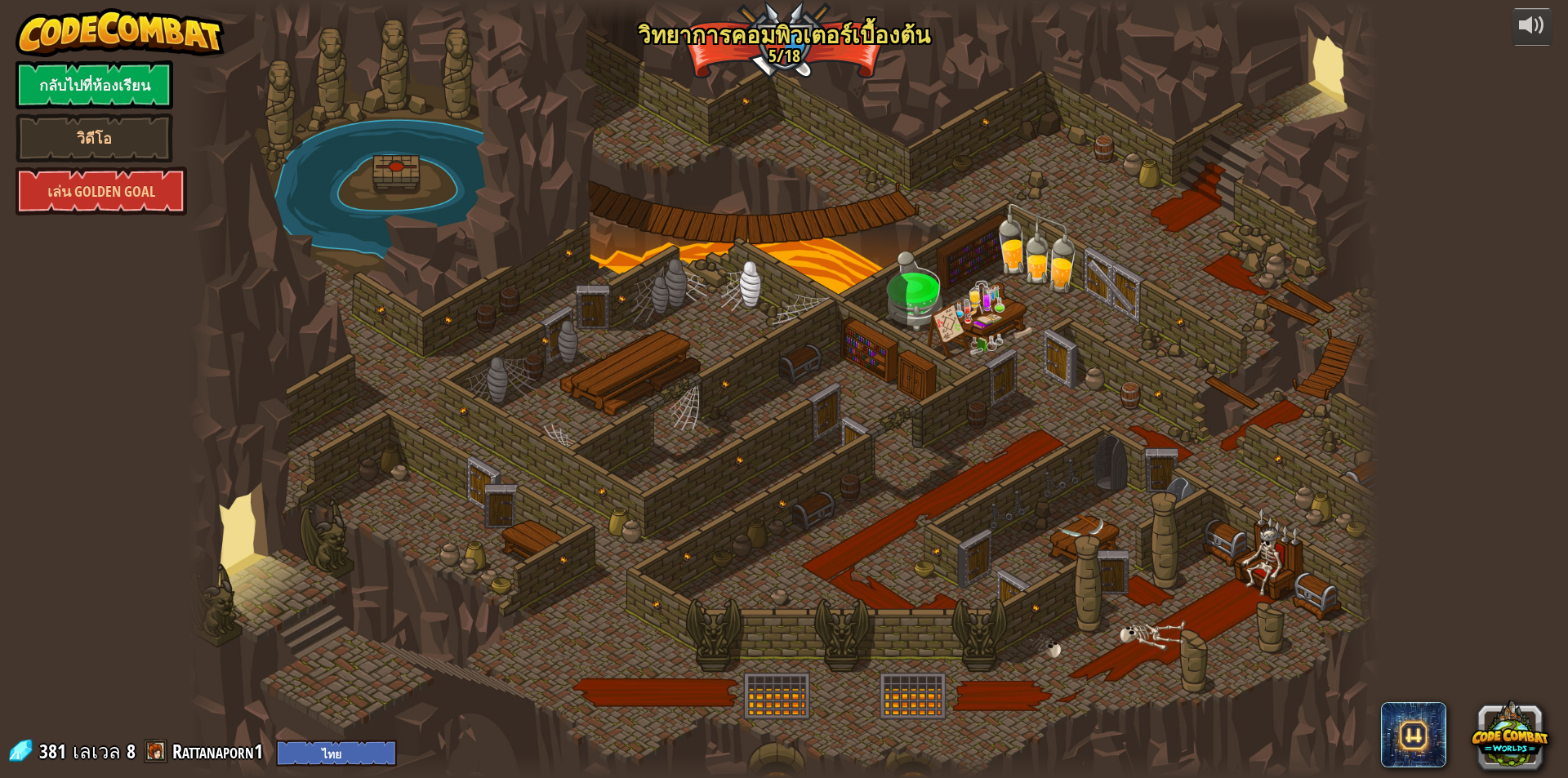
select select "th"
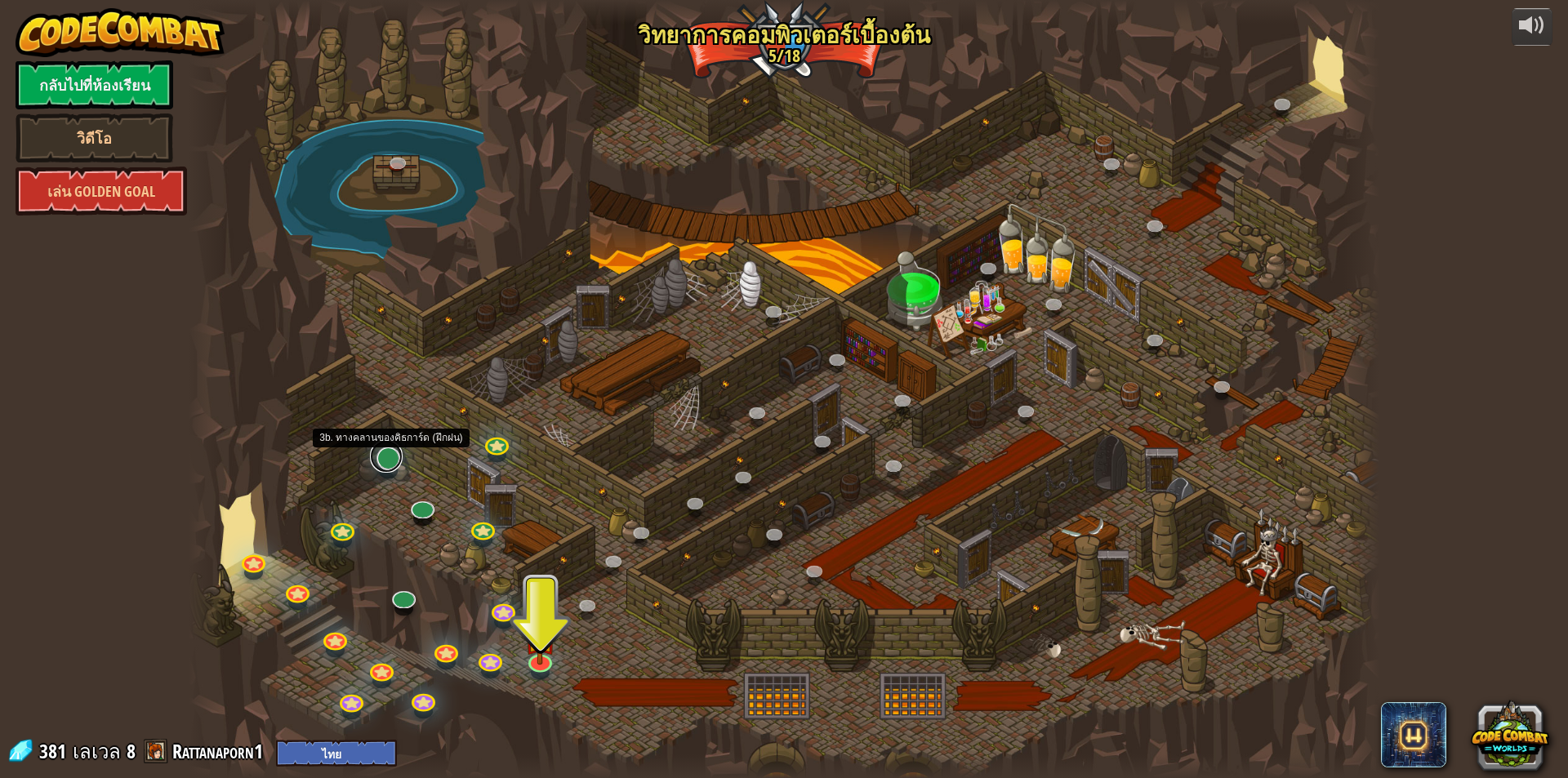
click at [385, 452] on link at bounding box center [386, 456] width 33 height 33
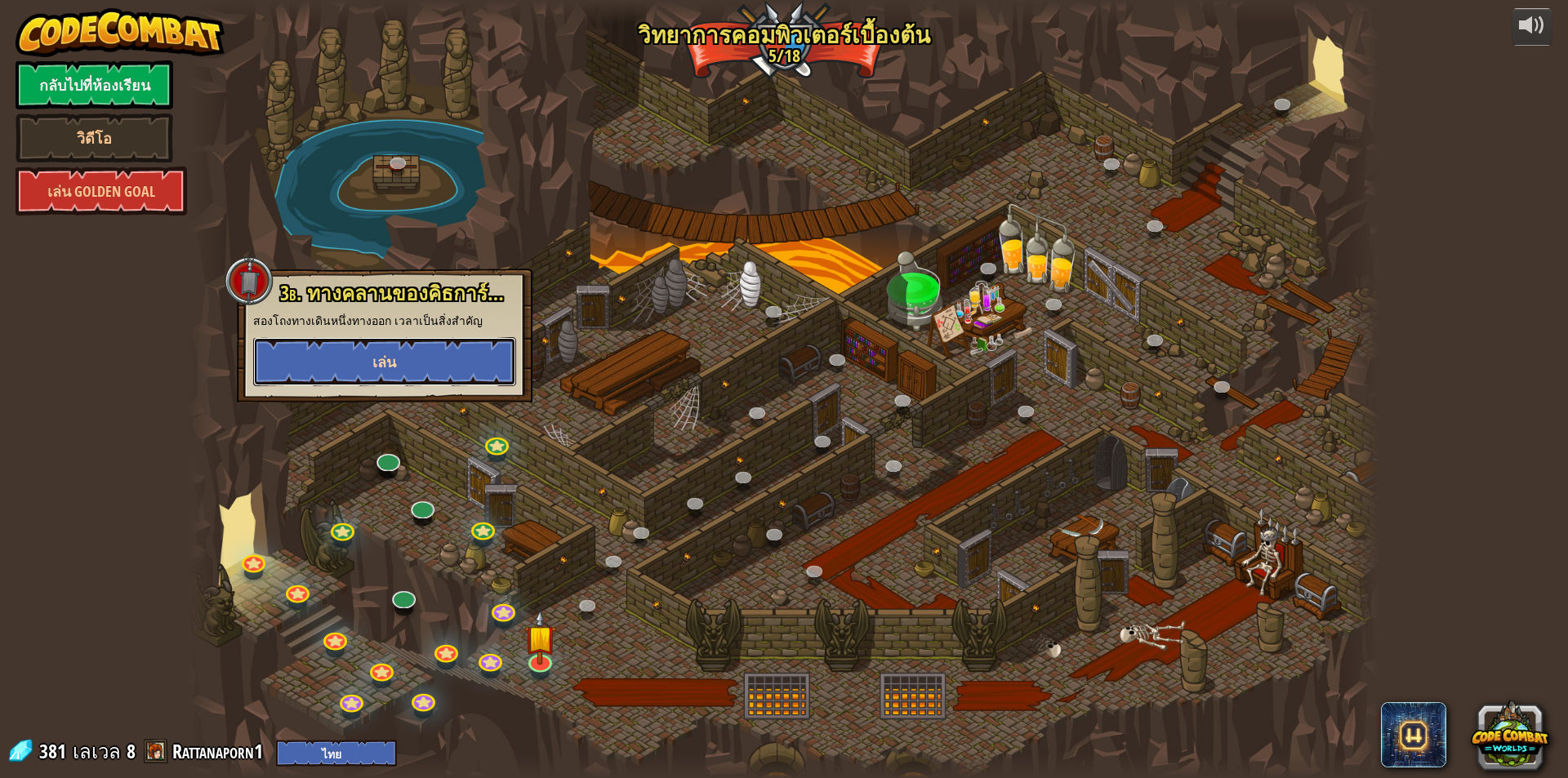
click at [416, 364] on button "เล่น" at bounding box center [385, 361] width 263 height 49
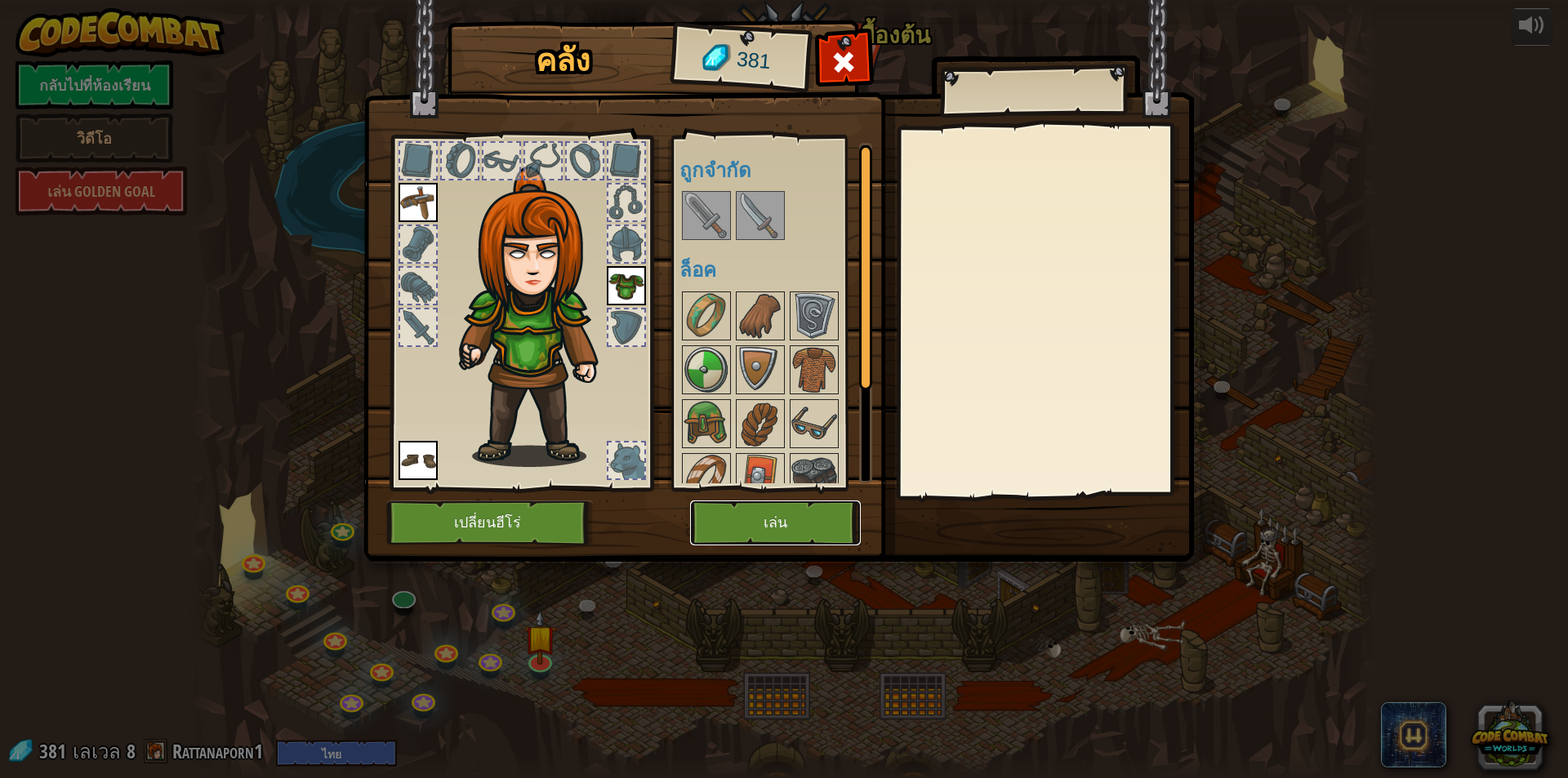
click at [776, 517] on button "เล่น" at bounding box center [776, 523] width 171 height 45
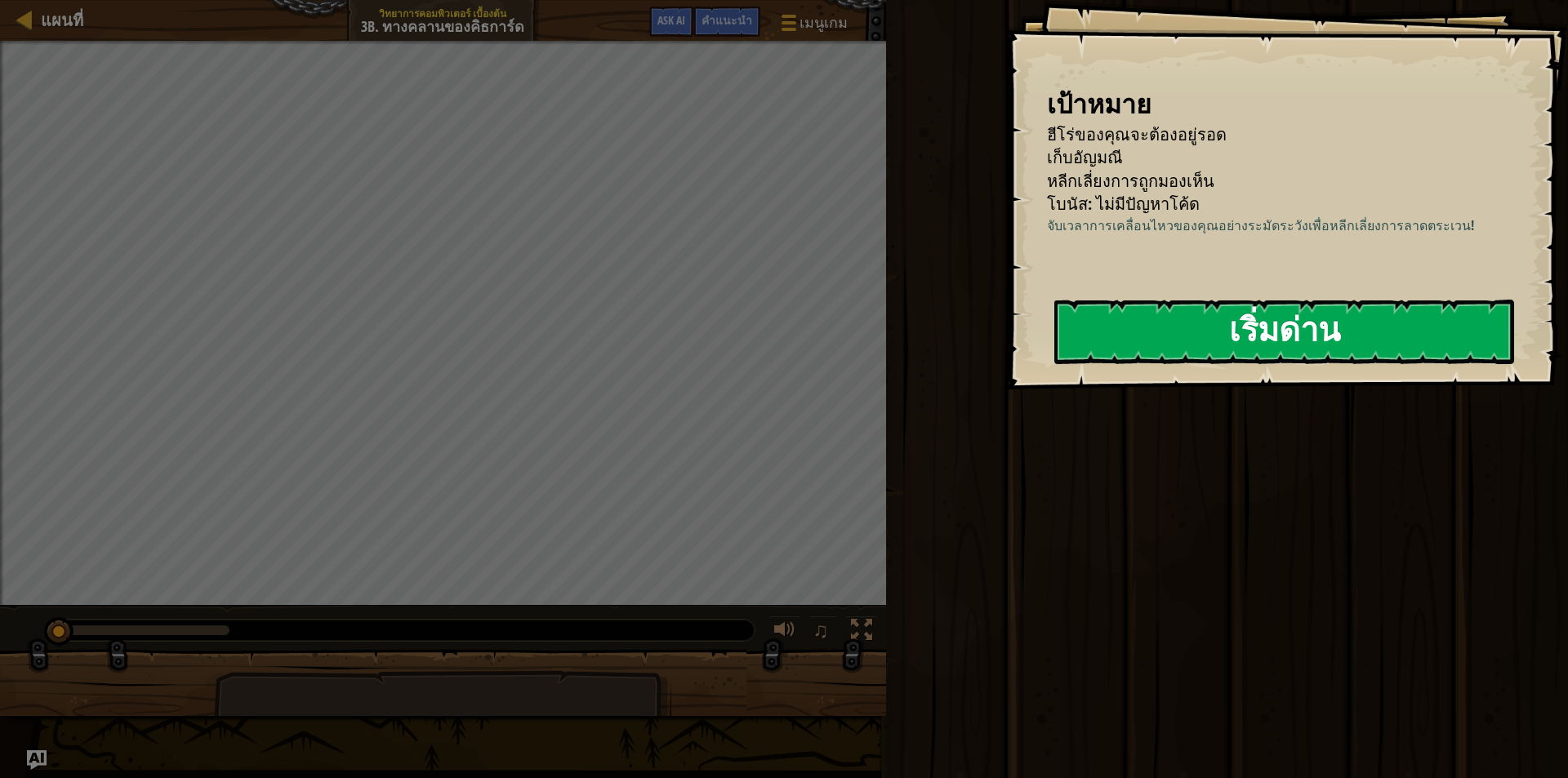
click at [1190, 347] on button "เริ่มด่าน" at bounding box center [1284, 332] width 460 height 65
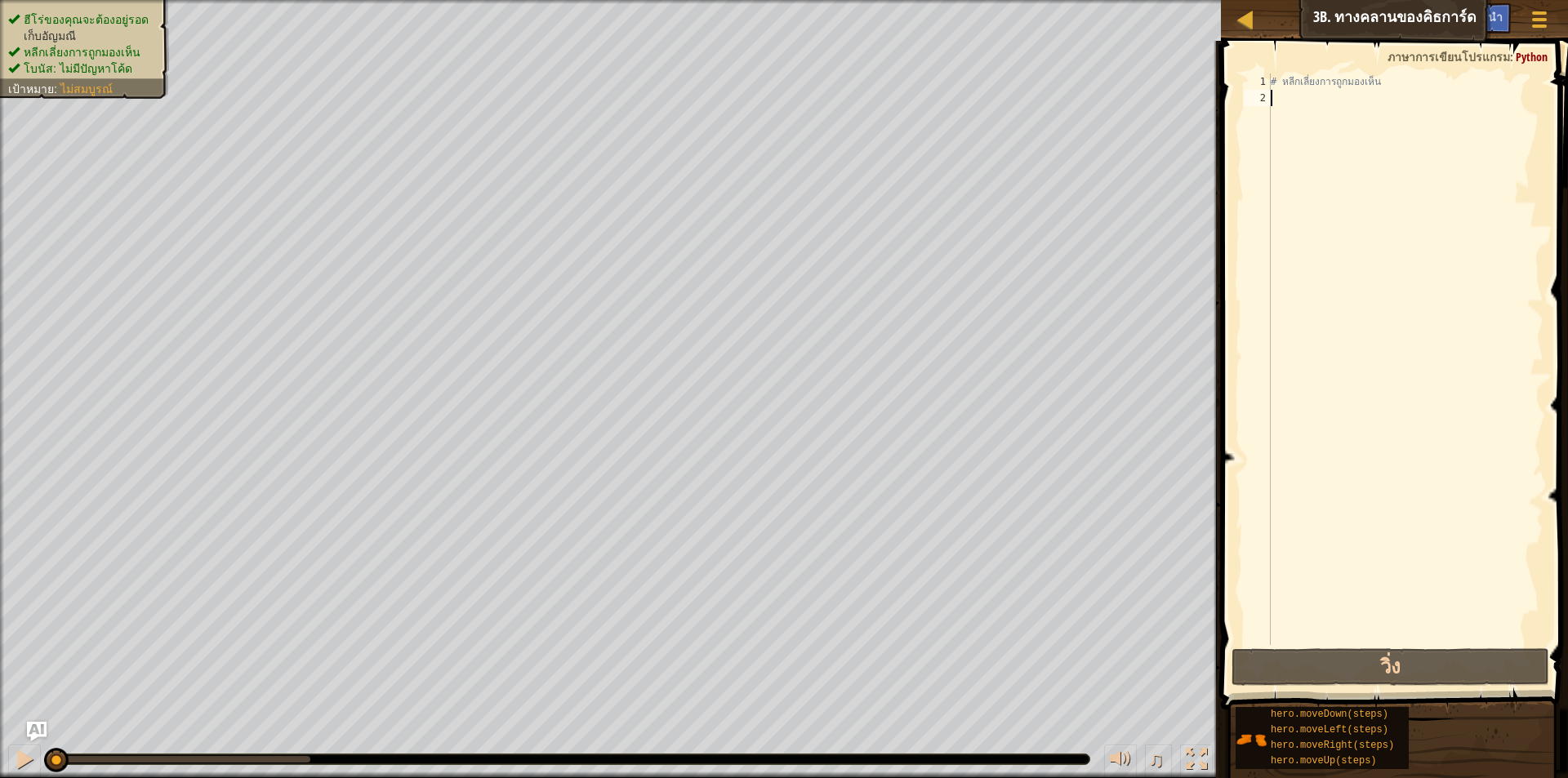
type textarea "h"
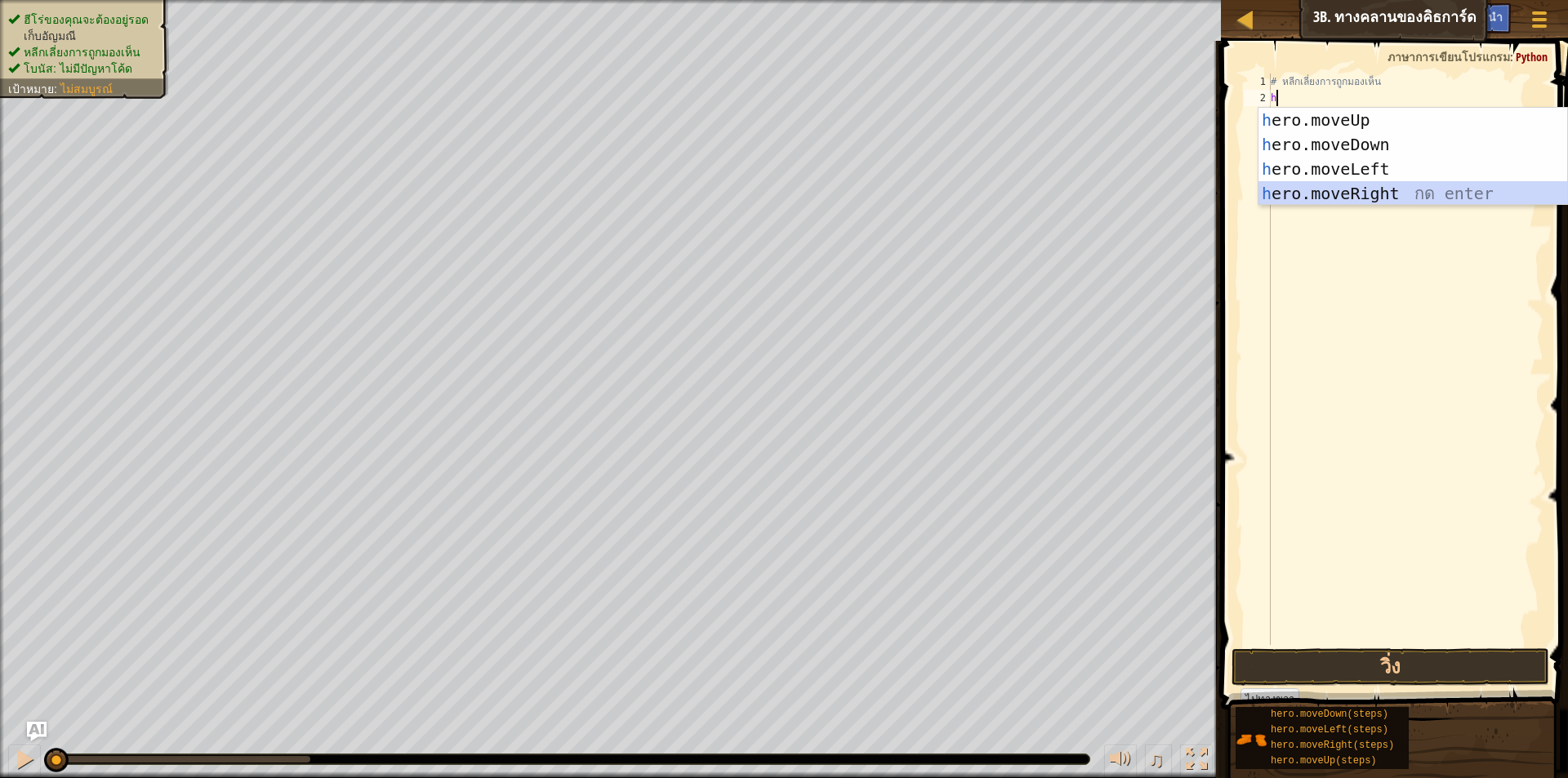
click at [1346, 192] on div "h ero.moveUp กด enter h ero.moveDown กด enter h ero.moveLeft กด enter h ero.mov…" at bounding box center [1412, 180] width 309 height 147
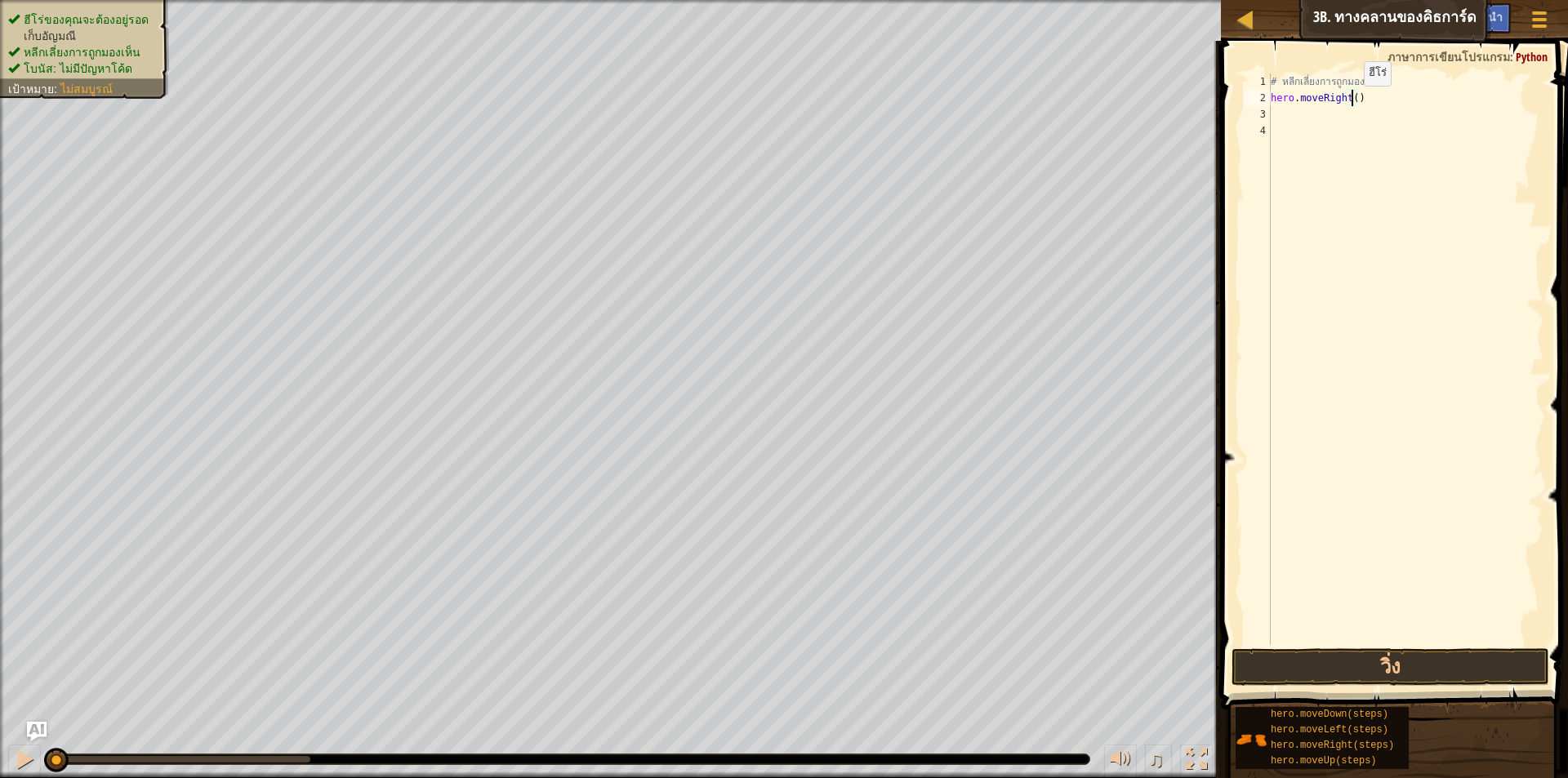
click at [1350, 102] on div "# หลีกเลี่ยงการถูกมองเห็น hero . moveRight ( )" at bounding box center [1405, 376] width 276 height 605
click at [1353, 675] on button "วิ่ง" at bounding box center [1390, 667] width 318 height 37
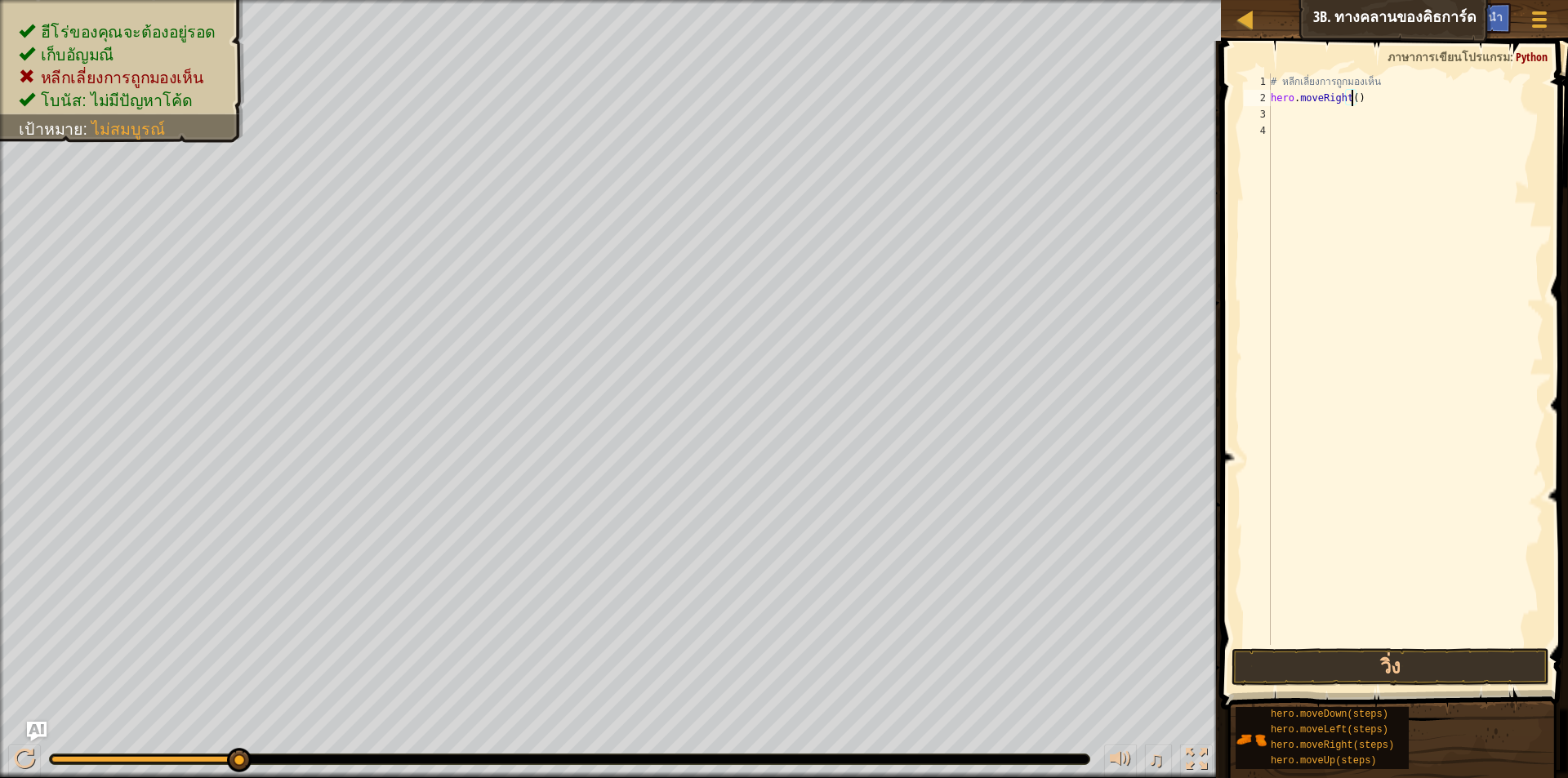
type textarea "hero.moveRight(2)"
click at [1298, 113] on div "# หลีกเลี่ยงการถูกมองเห็น hero . moveRight ( 2 )" at bounding box center [1405, 376] width 276 height 605
type textarea "h"
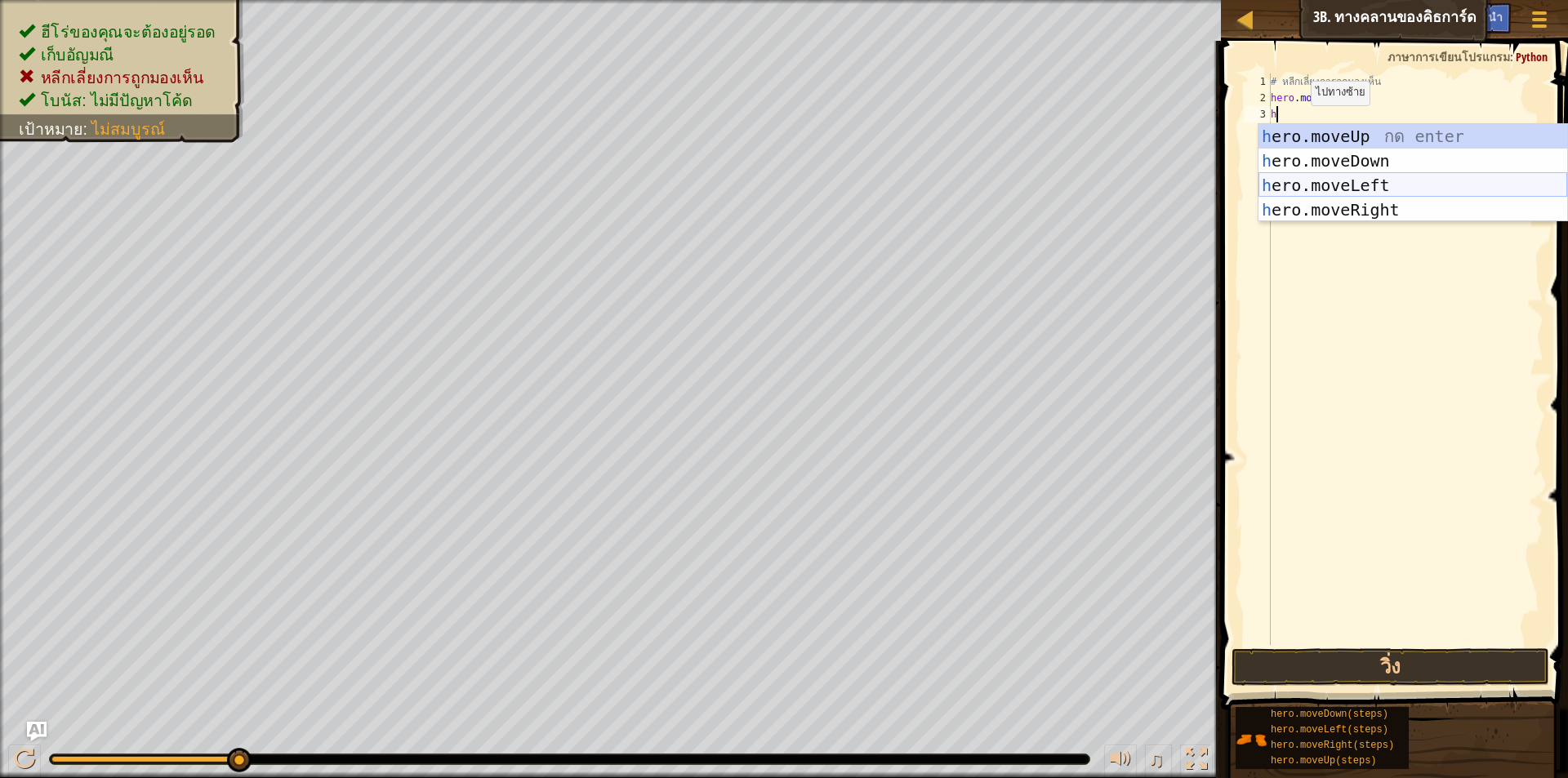
click at [1313, 184] on div "h ero.moveUp กด enter h ero.moveDown กด enter h ero.moveLeft กด enter h ero.mov…" at bounding box center [1412, 197] width 309 height 147
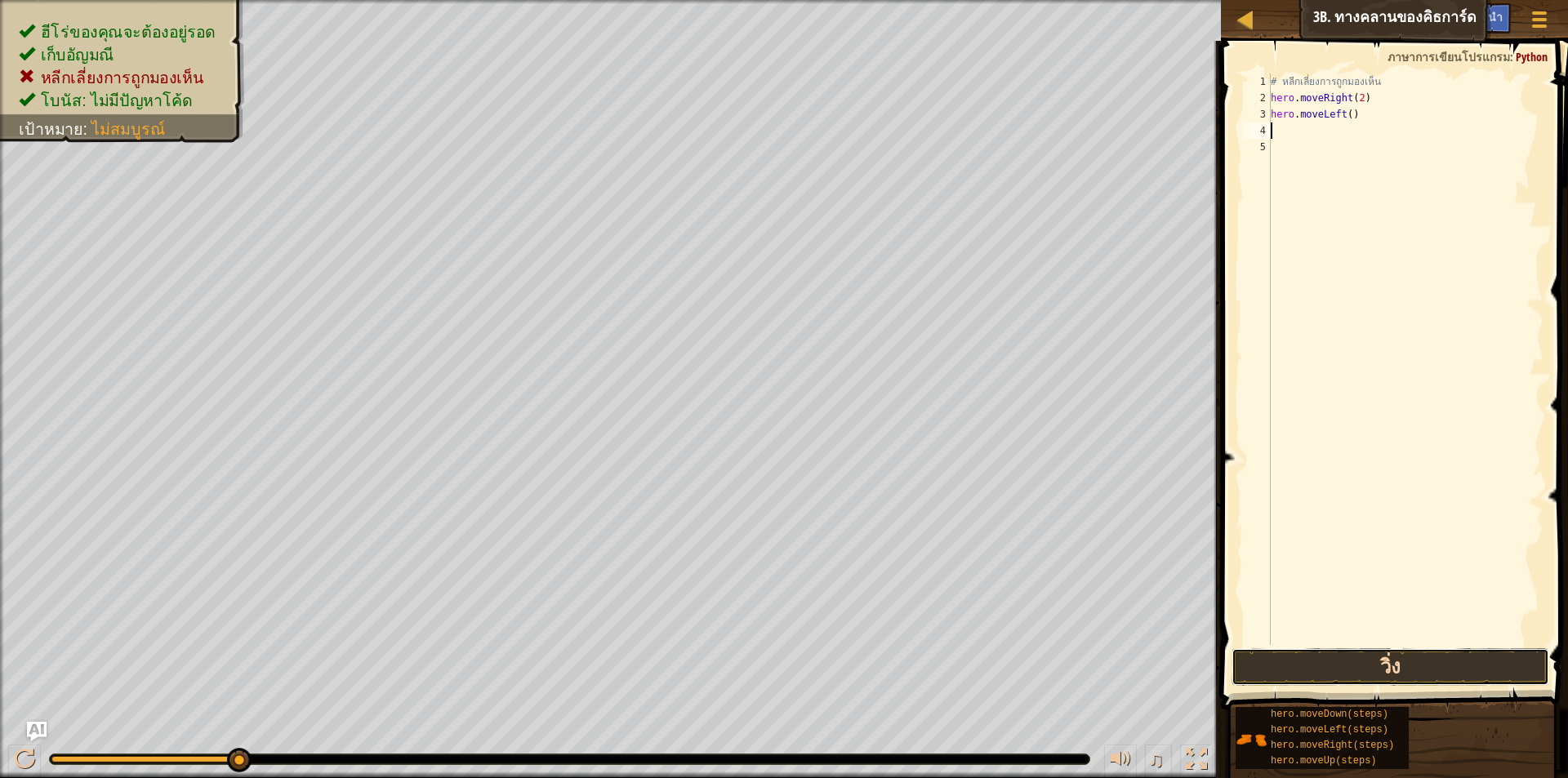
click at [1315, 677] on button "วิ่ง" at bounding box center [1390, 667] width 318 height 37
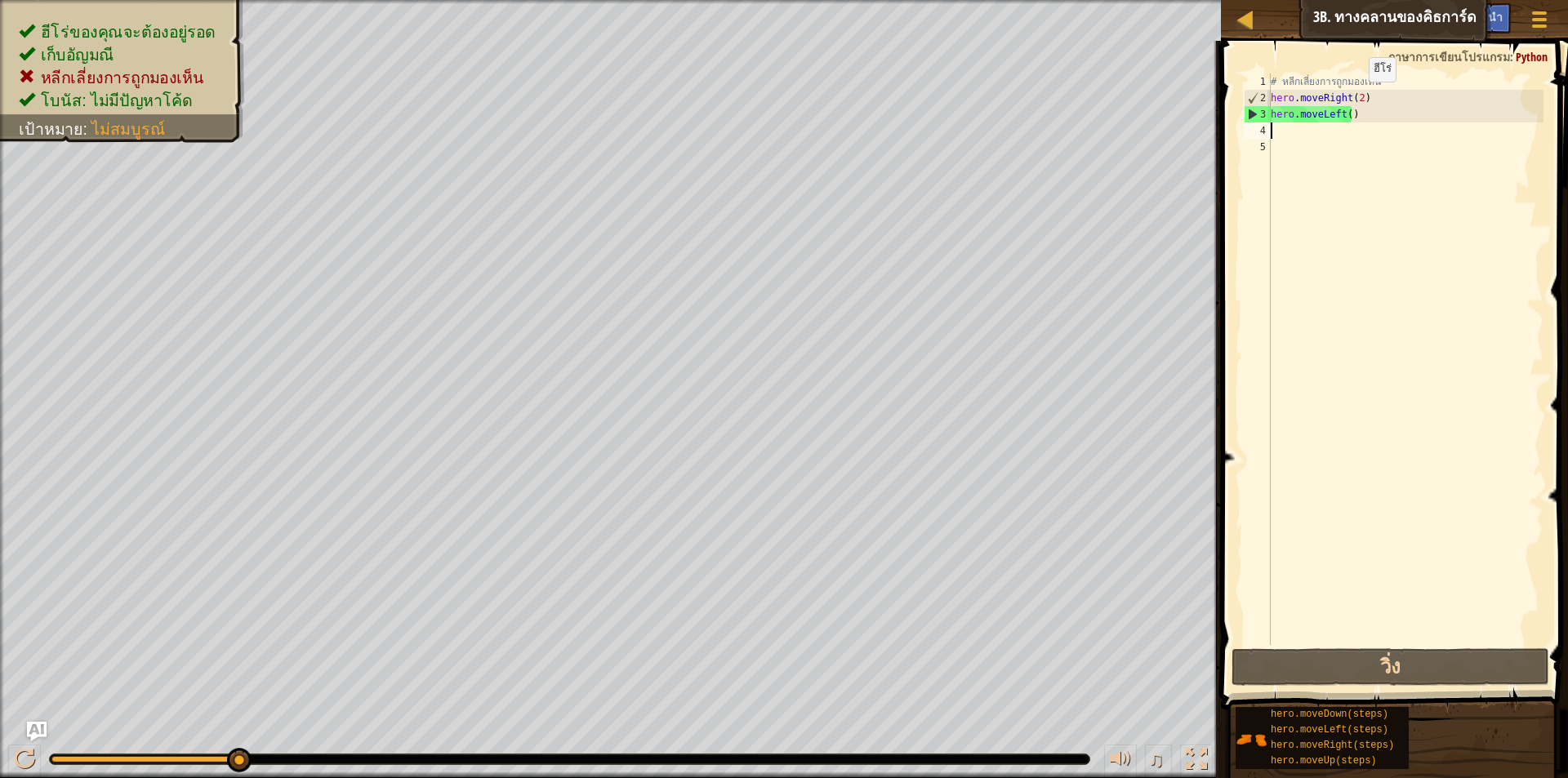
click at [1355, 98] on div "# หลีกเลี่ยงการถูกมองเห็น hero . moveRight ( 2 ) hero . moveLeft ( )" at bounding box center [1405, 376] width 276 height 605
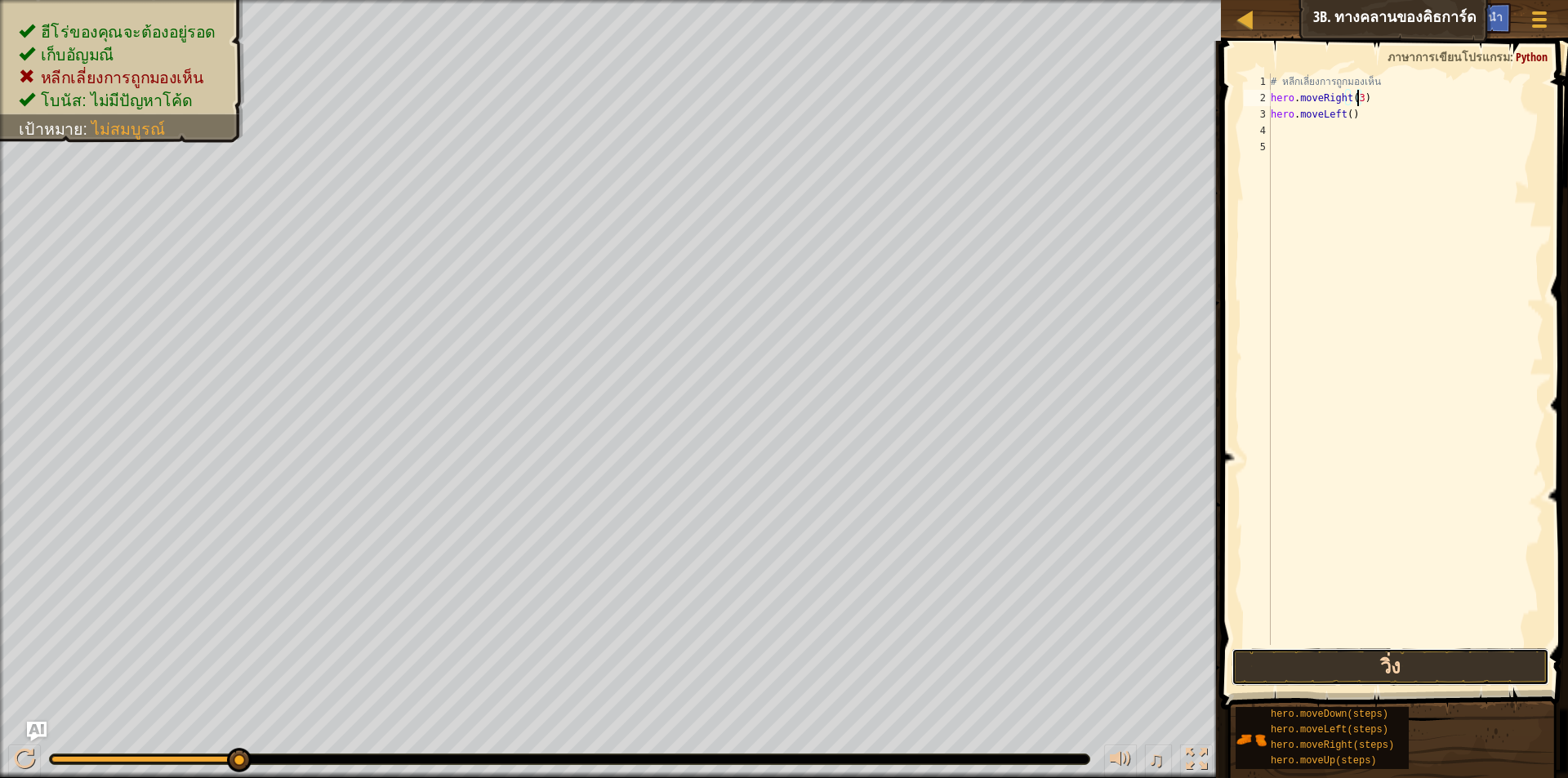
click at [1346, 678] on button "วิ่ง" at bounding box center [1390, 667] width 318 height 37
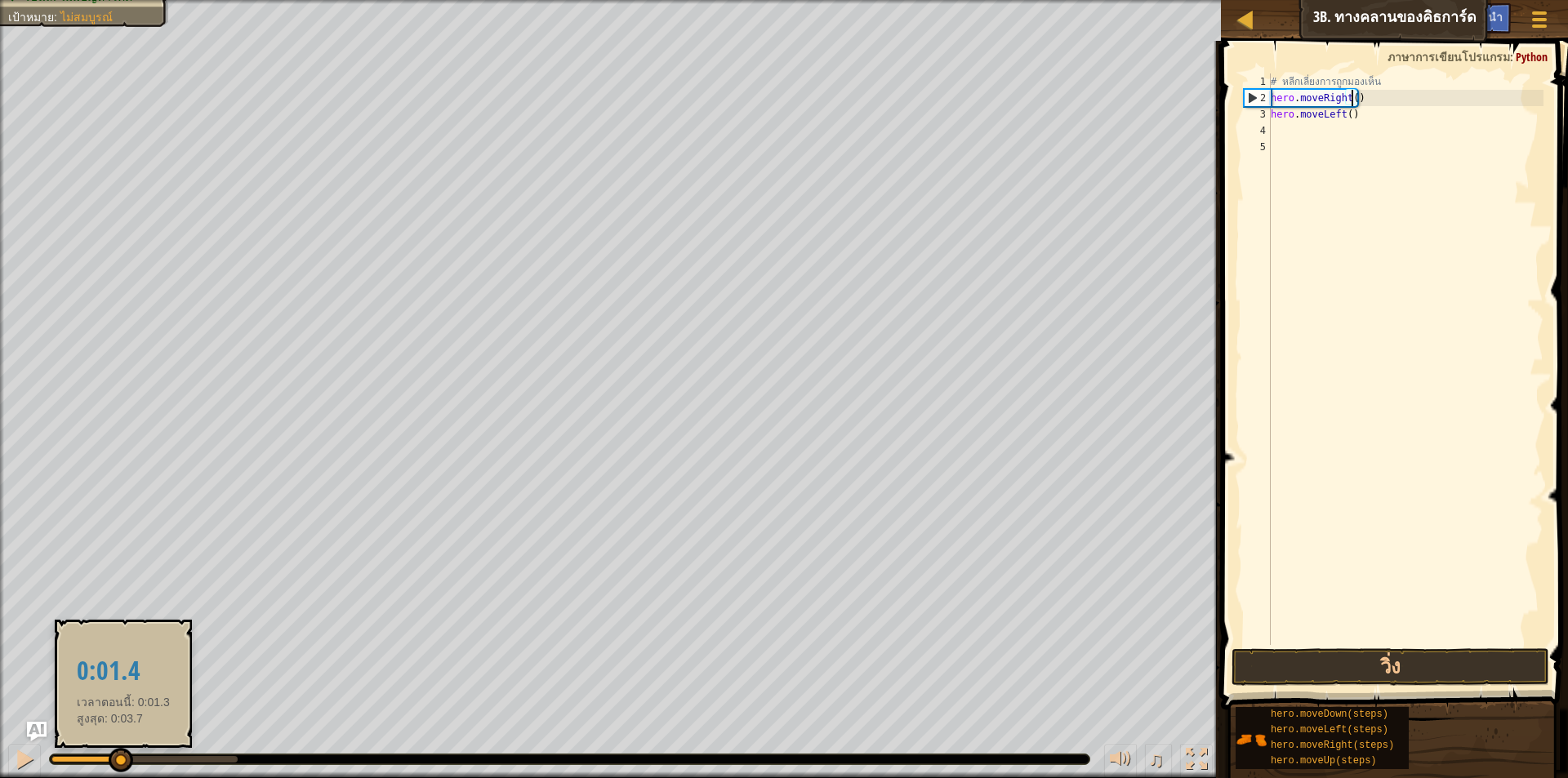
drag, startPoint x: 237, startPoint y: 765, endPoint x: 121, endPoint y: 771, distance: 116.2
click at [121, 771] on div at bounding box center [121, 760] width 25 height 25
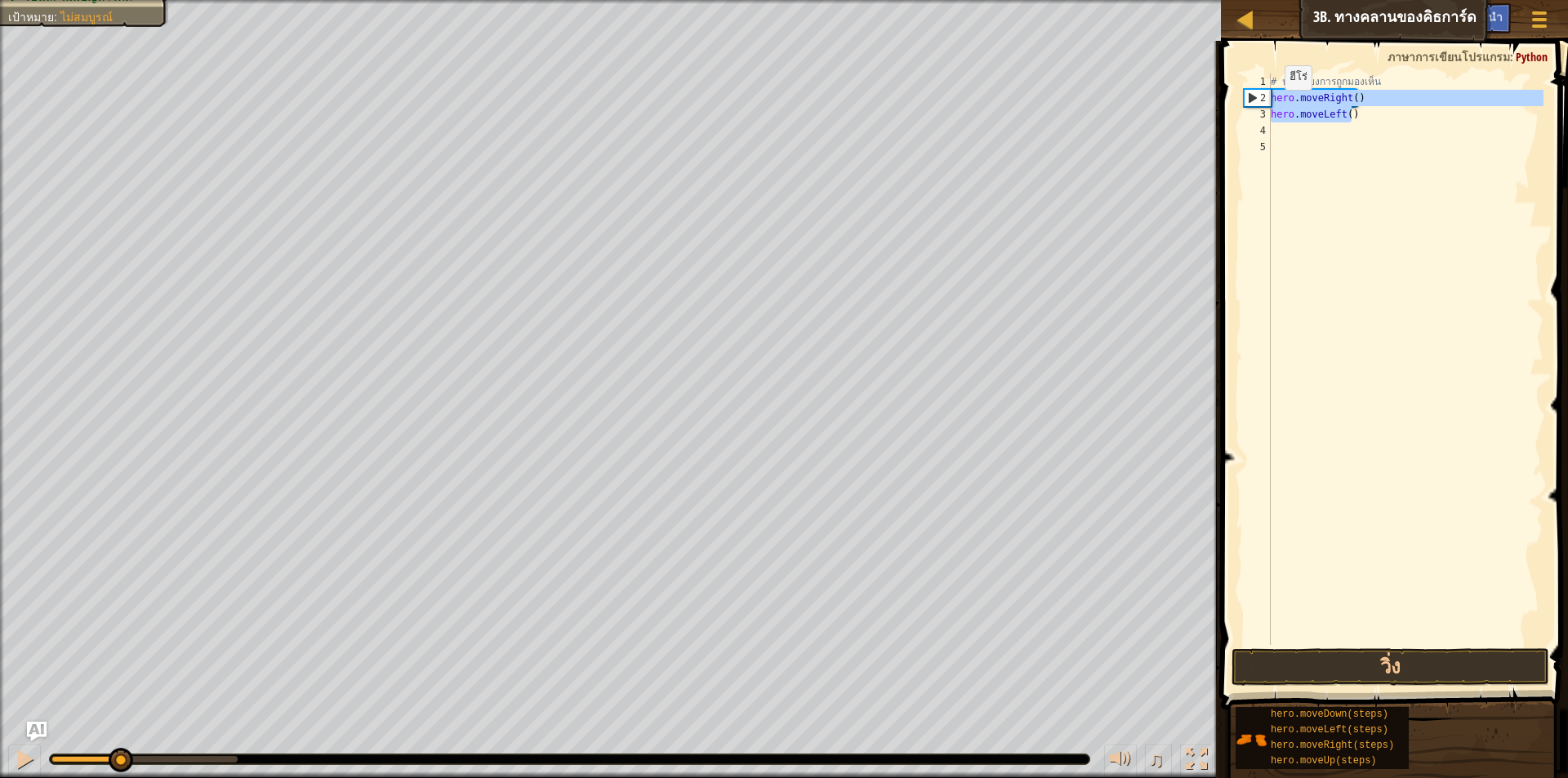
drag, startPoint x: 1362, startPoint y: 120, endPoint x: 1266, endPoint y: 97, distance: 98.7
click at [1266, 97] on div "hero.moveRight() 1 2 3 4 5 # หลีกเลี่ยงการถูกมองเห็น hero . moveRight ( ) hero …" at bounding box center [1392, 359] width 303 height 572
click at [1399, 119] on div "# หลีกเลี่ยงการถูกมองเห็น hero . moveRight ( ) hero . moveLeft ( )" at bounding box center [1405, 359] width 276 height 572
type textarea "hero.moveLeft()"
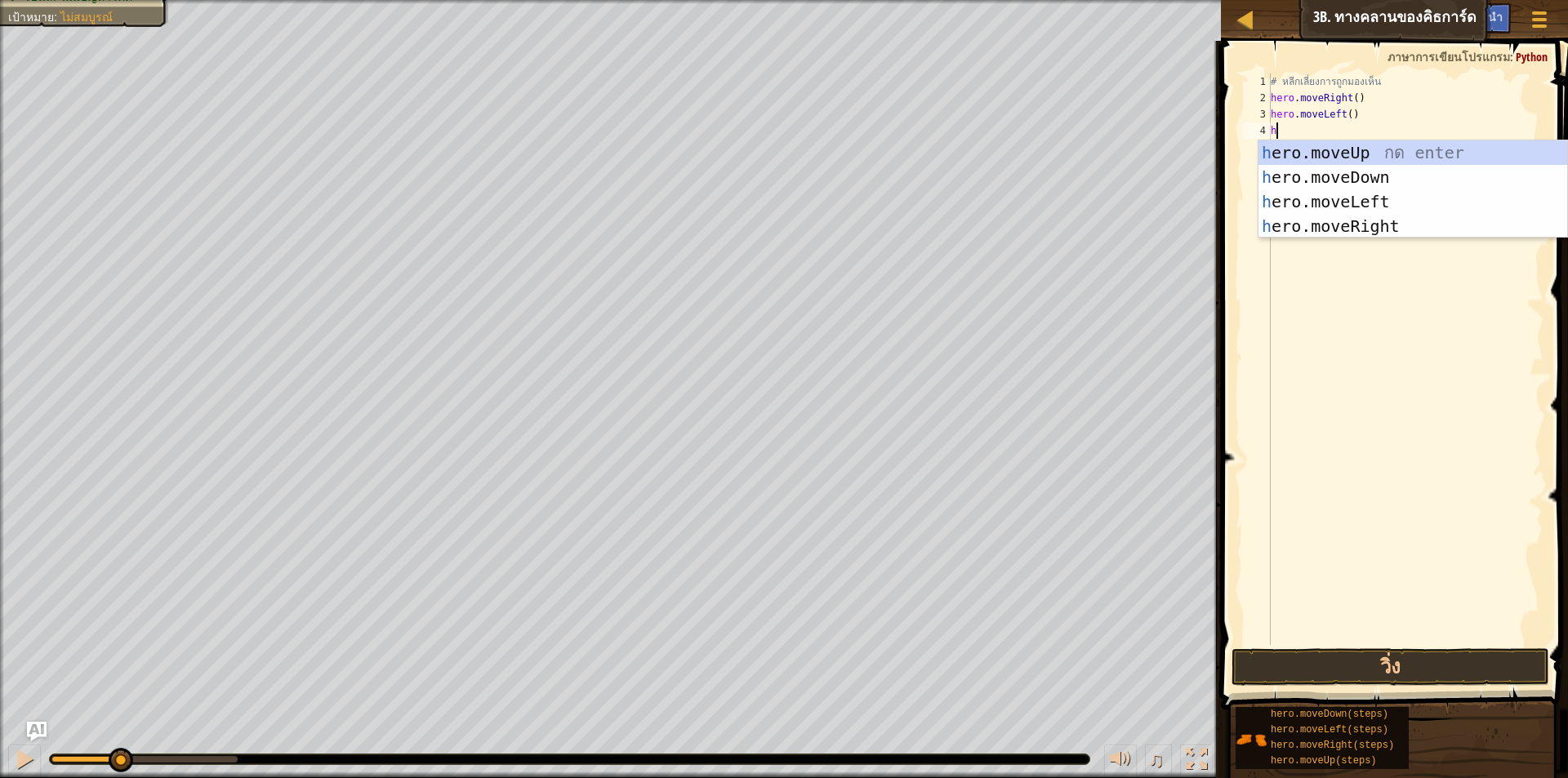
type textarea "he"
click at [1379, 223] on div "he ro.moveUp กด enter he ro.moveDown กด enter he ro.moveLeft กด enter he ro.mov…" at bounding box center [1412, 213] width 309 height 147
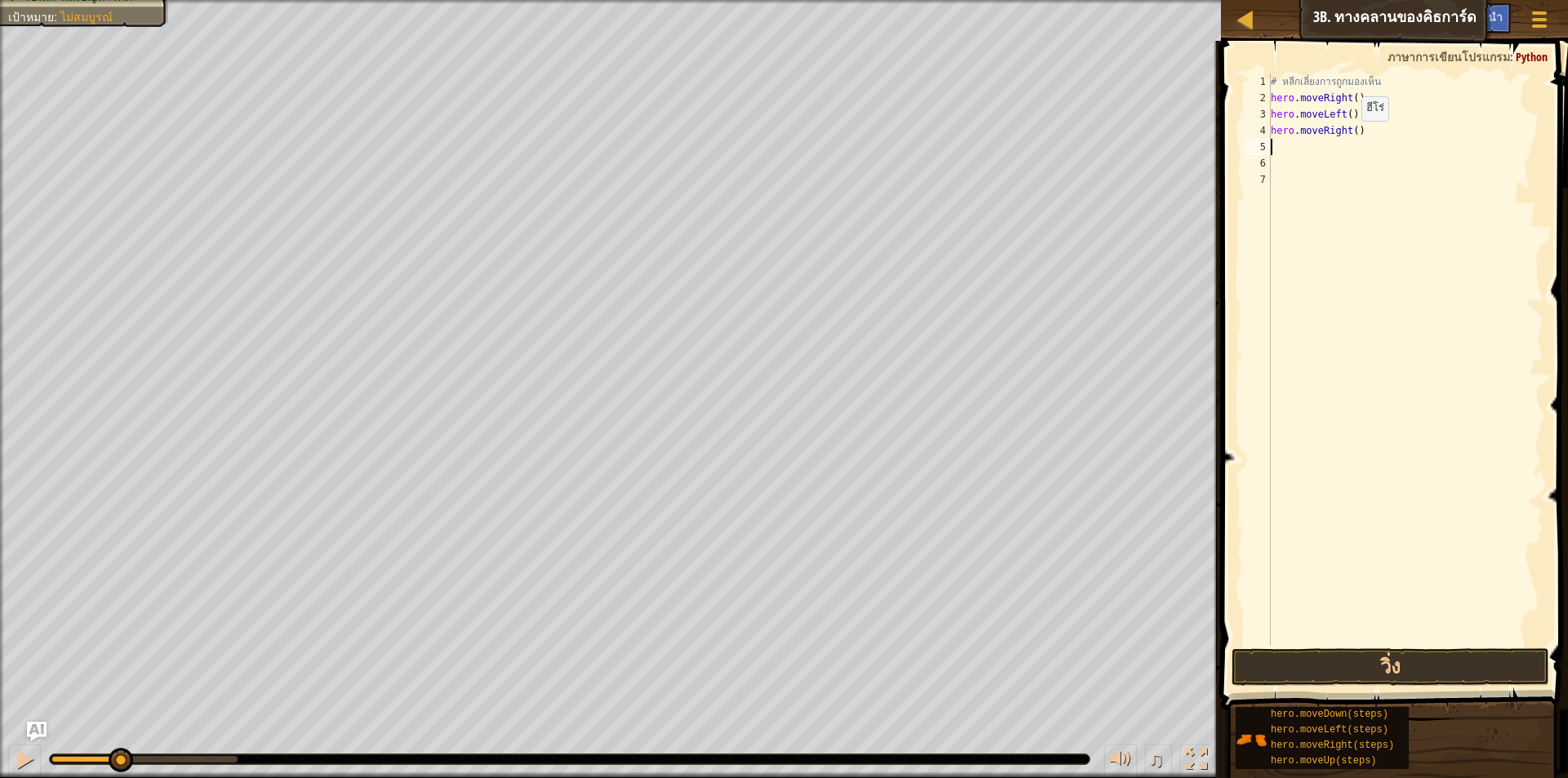
click at [1348, 137] on div "# หลีกเลี่ยงการถูกมองเห็น hero . moveRight ( ) hero . moveLeft ( ) hero . moveR…" at bounding box center [1405, 376] width 276 height 605
click at [1352, 134] on div "# หลีกเลี่ยงการถูกมองเห็น hero . moveRight ( ) hero . moveLeft ( ) hero . moveR…" at bounding box center [1405, 376] width 276 height 605
type textarea "hero.moveRight(2)"
click at [1490, 662] on button "วิ่ง" at bounding box center [1390, 667] width 318 height 37
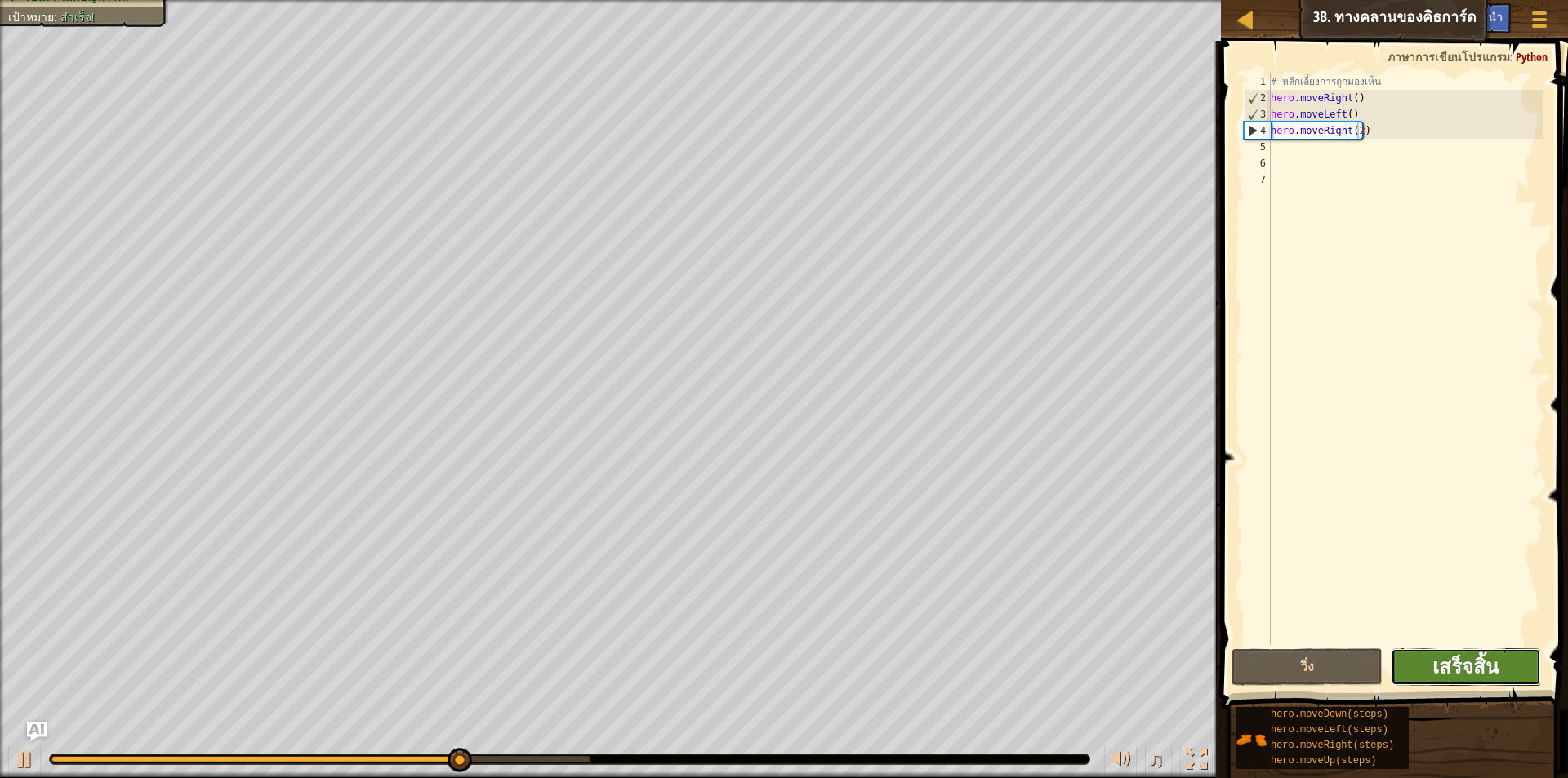
click at [1463, 654] on span "เสร็จสิ้น" at bounding box center [1466, 666] width 66 height 26
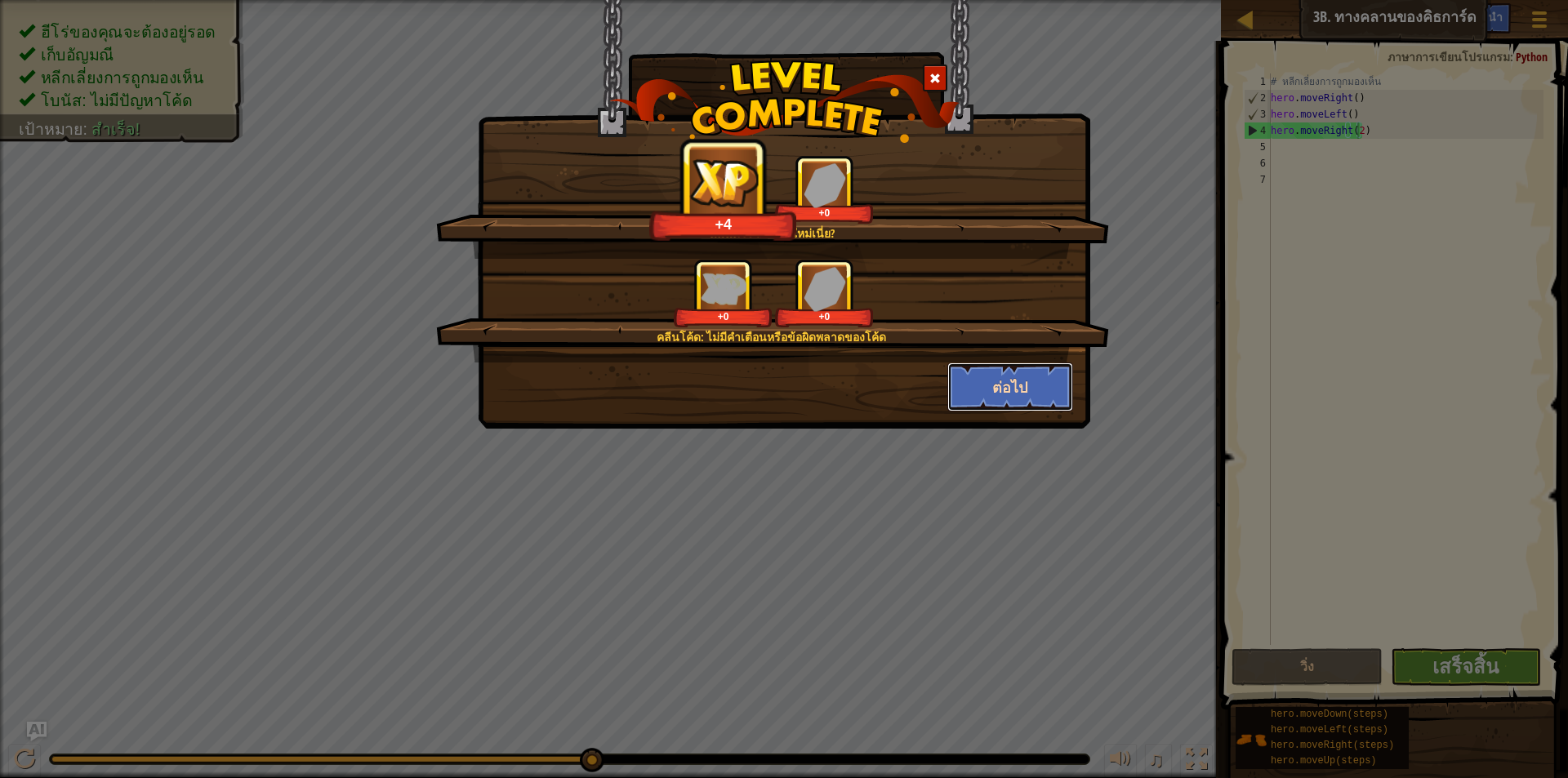
click at [987, 376] on button "ต่อไป" at bounding box center [1010, 387] width 126 height 49
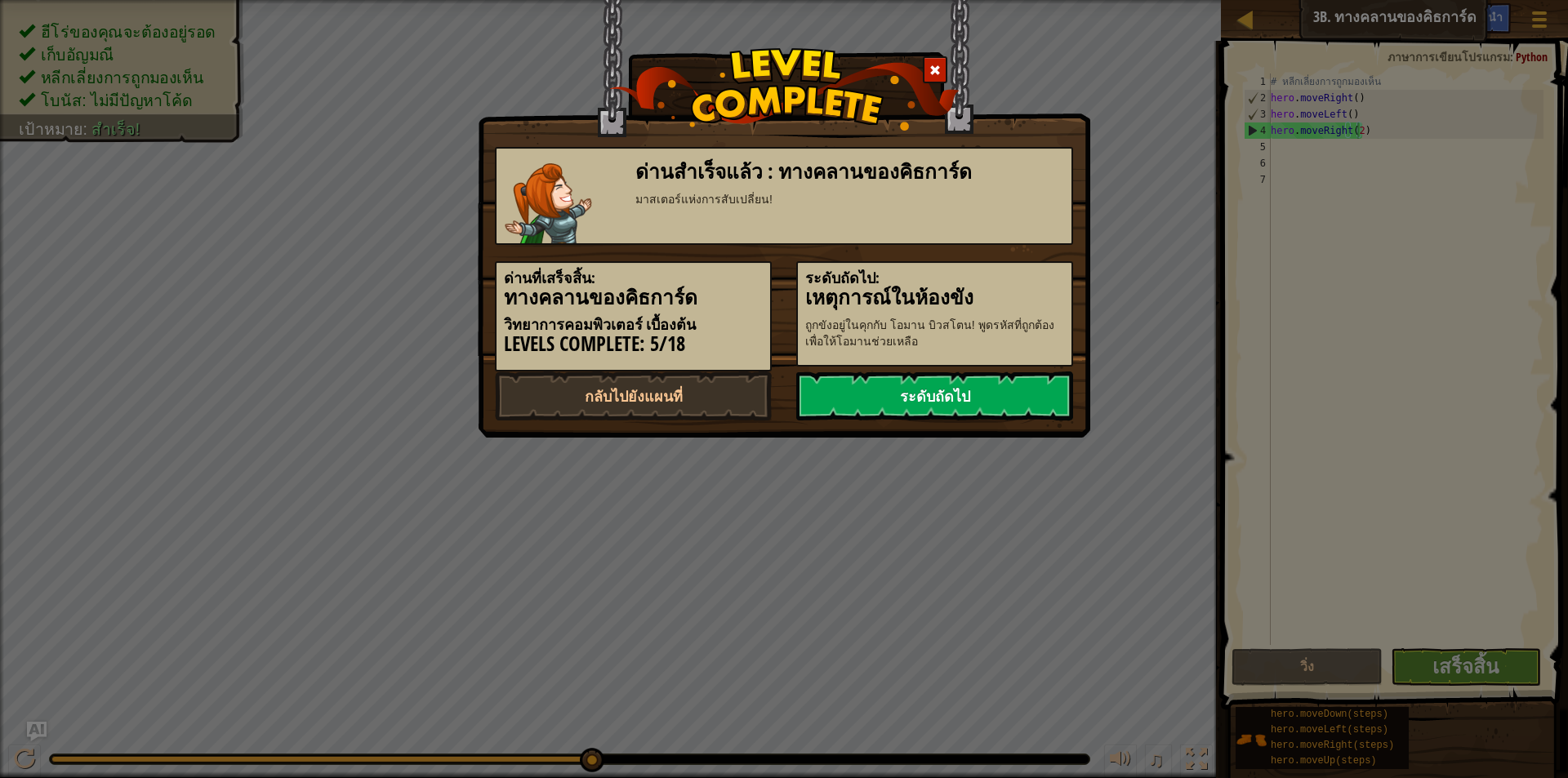
click at [961, 386] on link "ระดับถัดไป" at bounding box center [935, 396] width 277 height 49
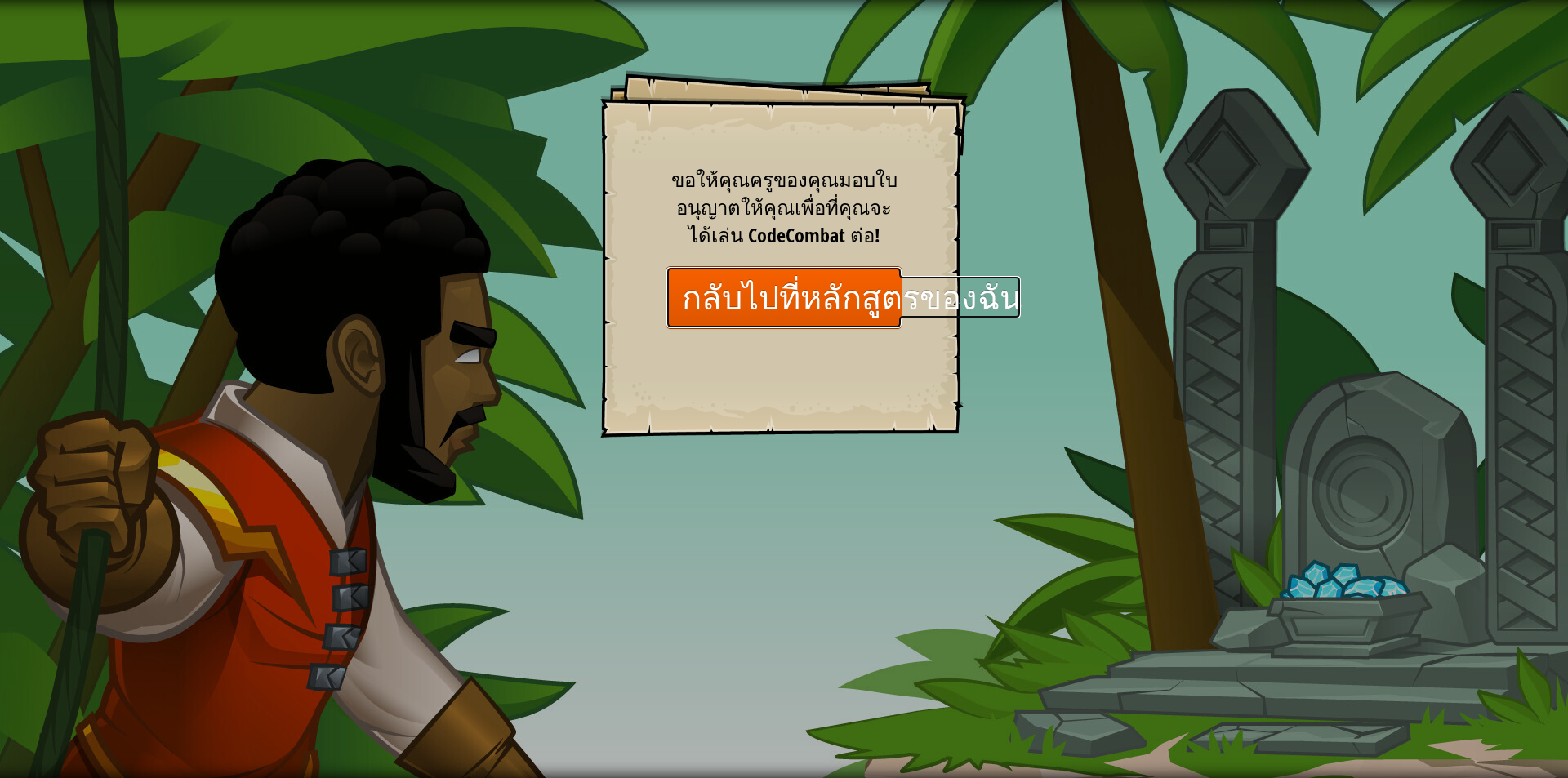
click at [757, 301] on link "กลับไปที่หลักสูตรของฉัน" at bounding box center [784, 297] width 237 height 63
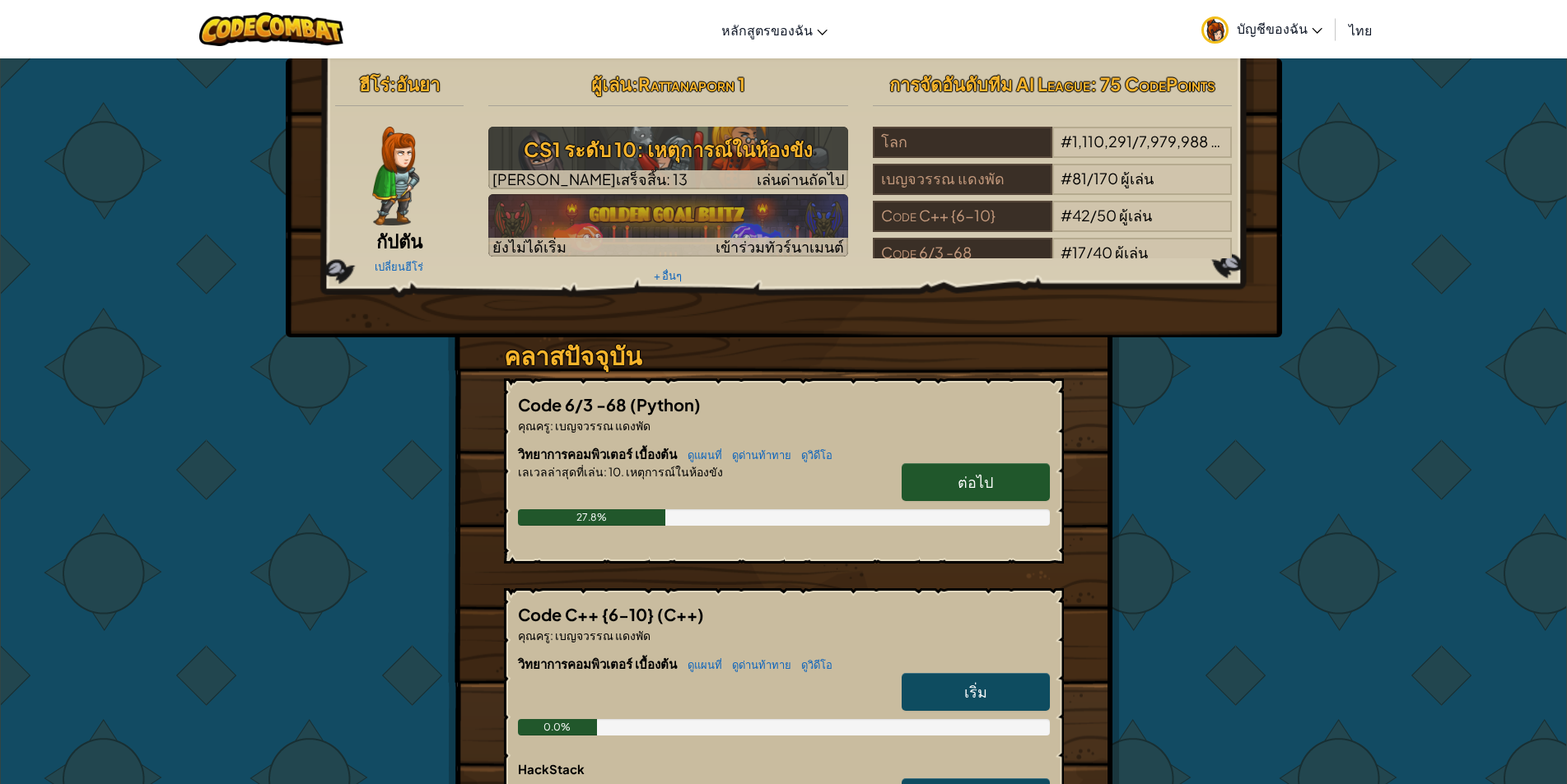
click at [1017, 483] on link "ต่อไป" at bounding box center [975, 482] width 148 height 38
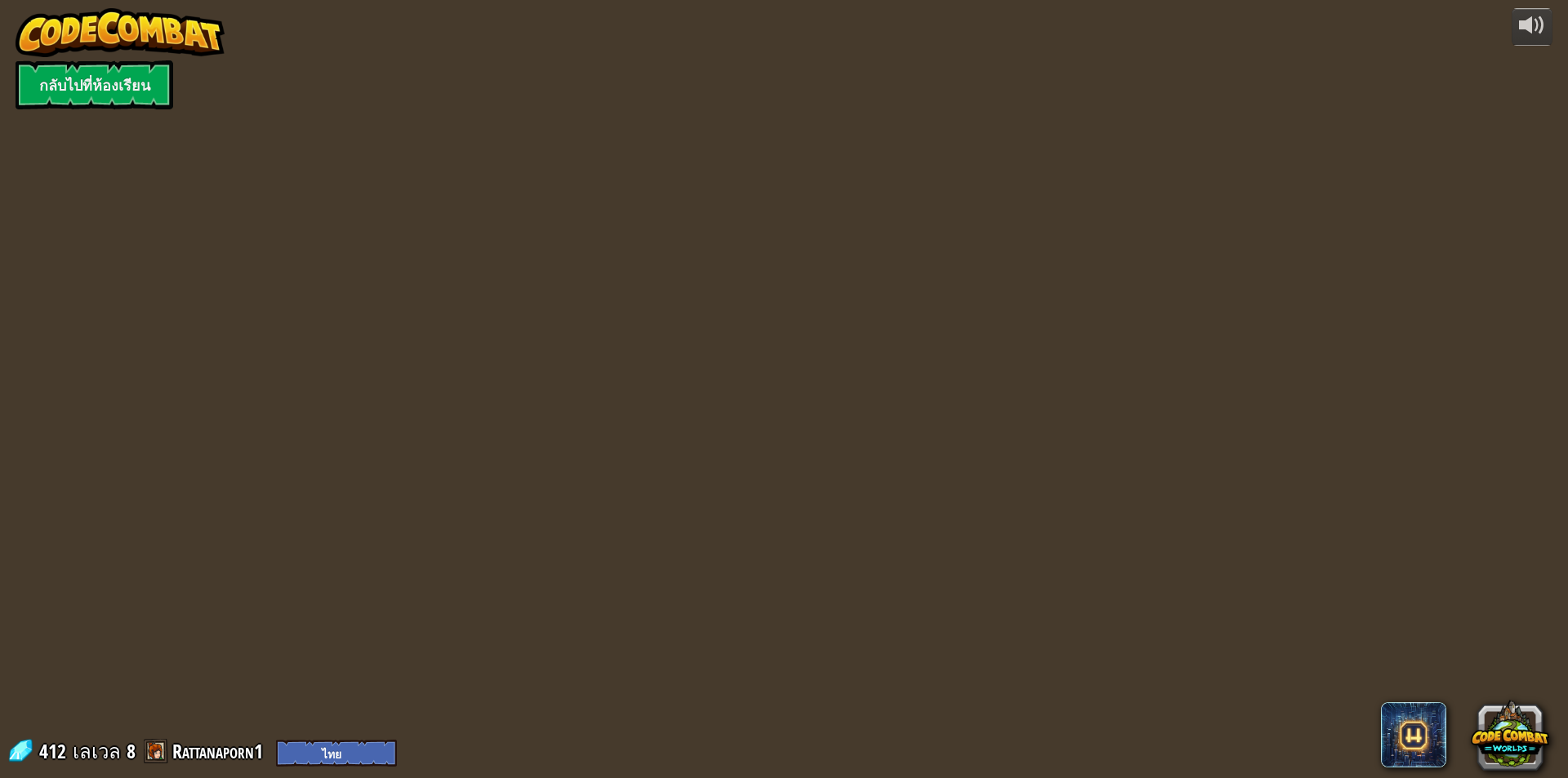
select select "th"
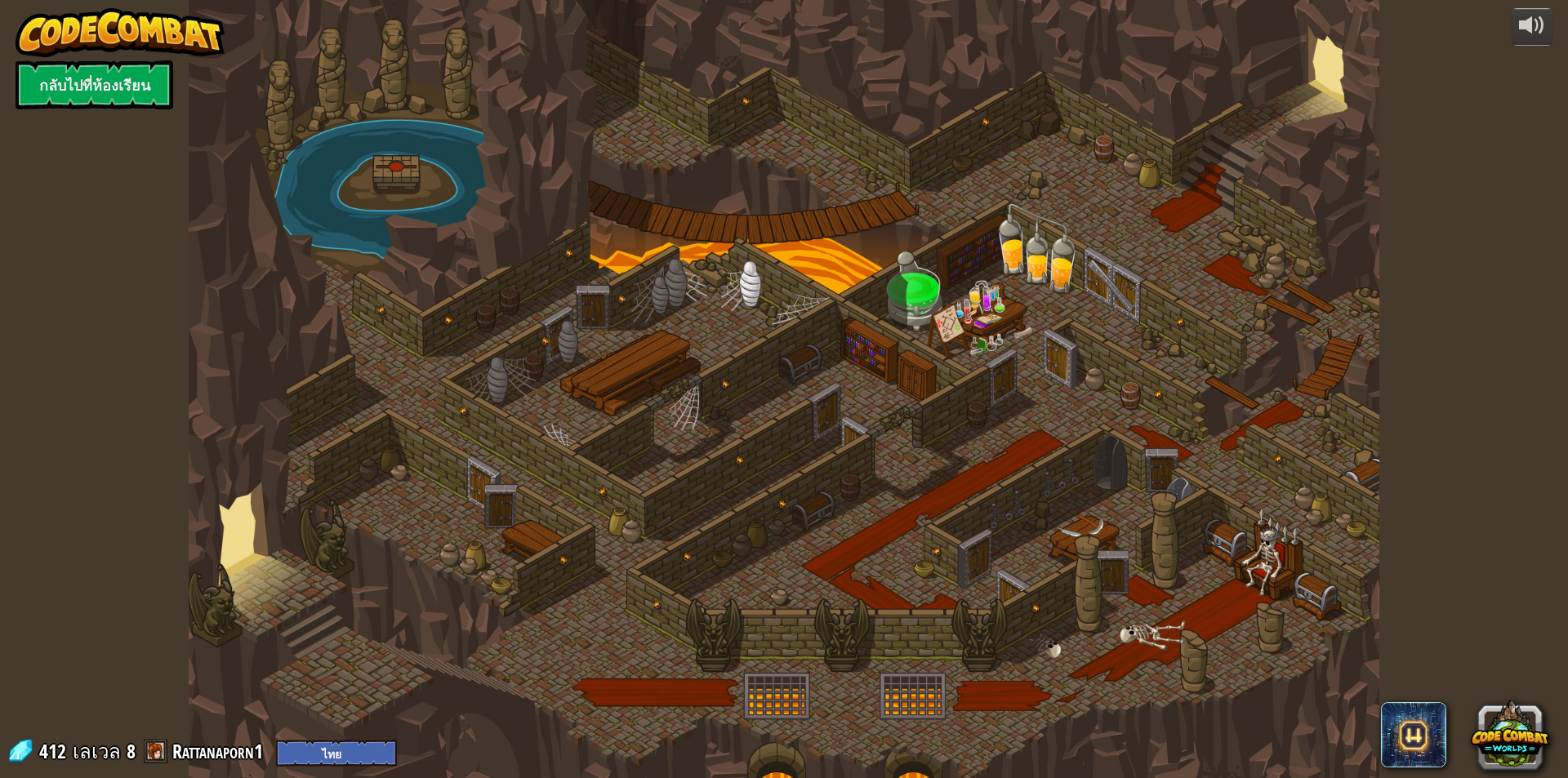
select select "th"
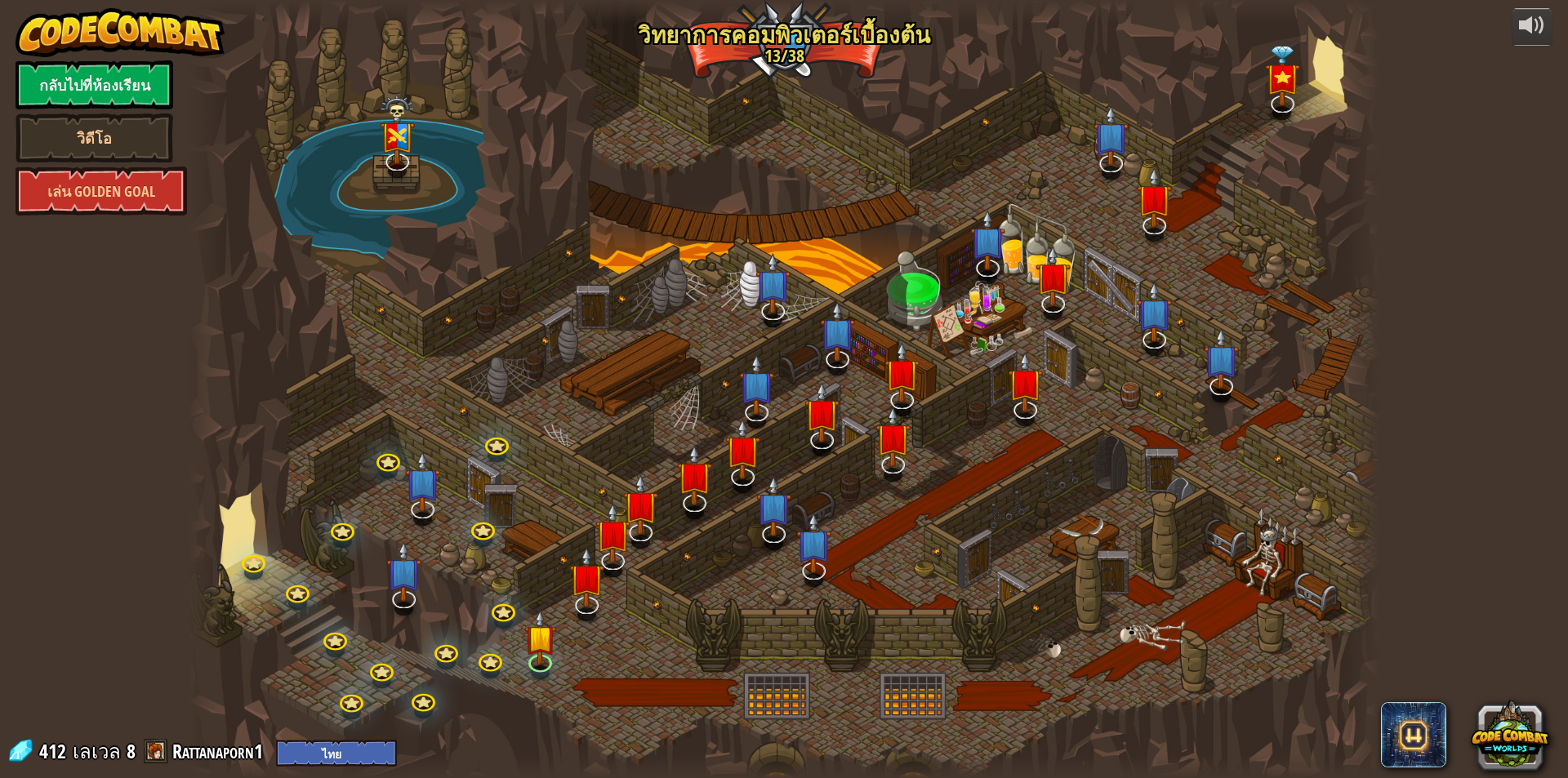
select select "th"
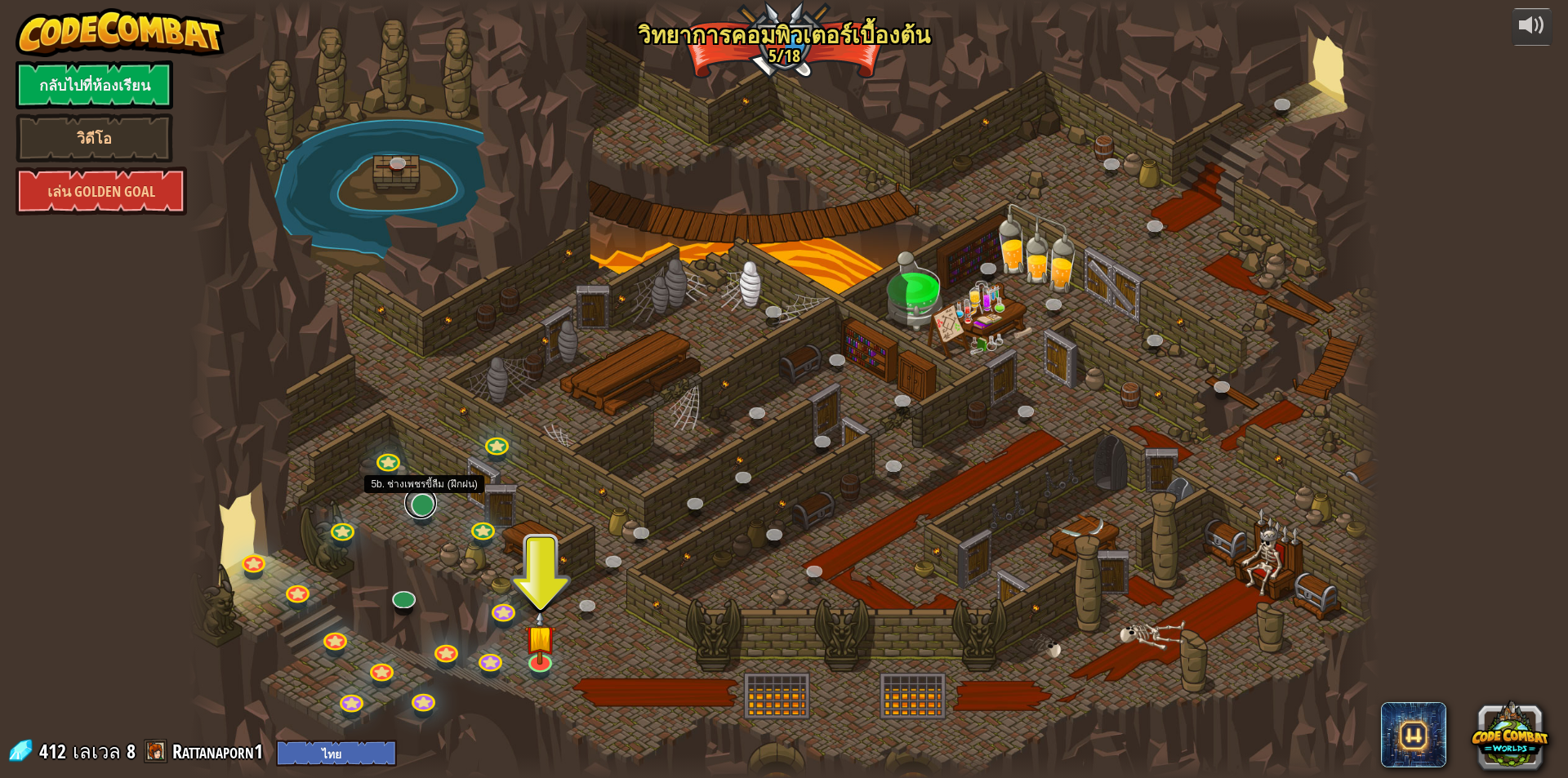
click at [421, 503] on link at bounding box center [421, 502] width 33 height 33
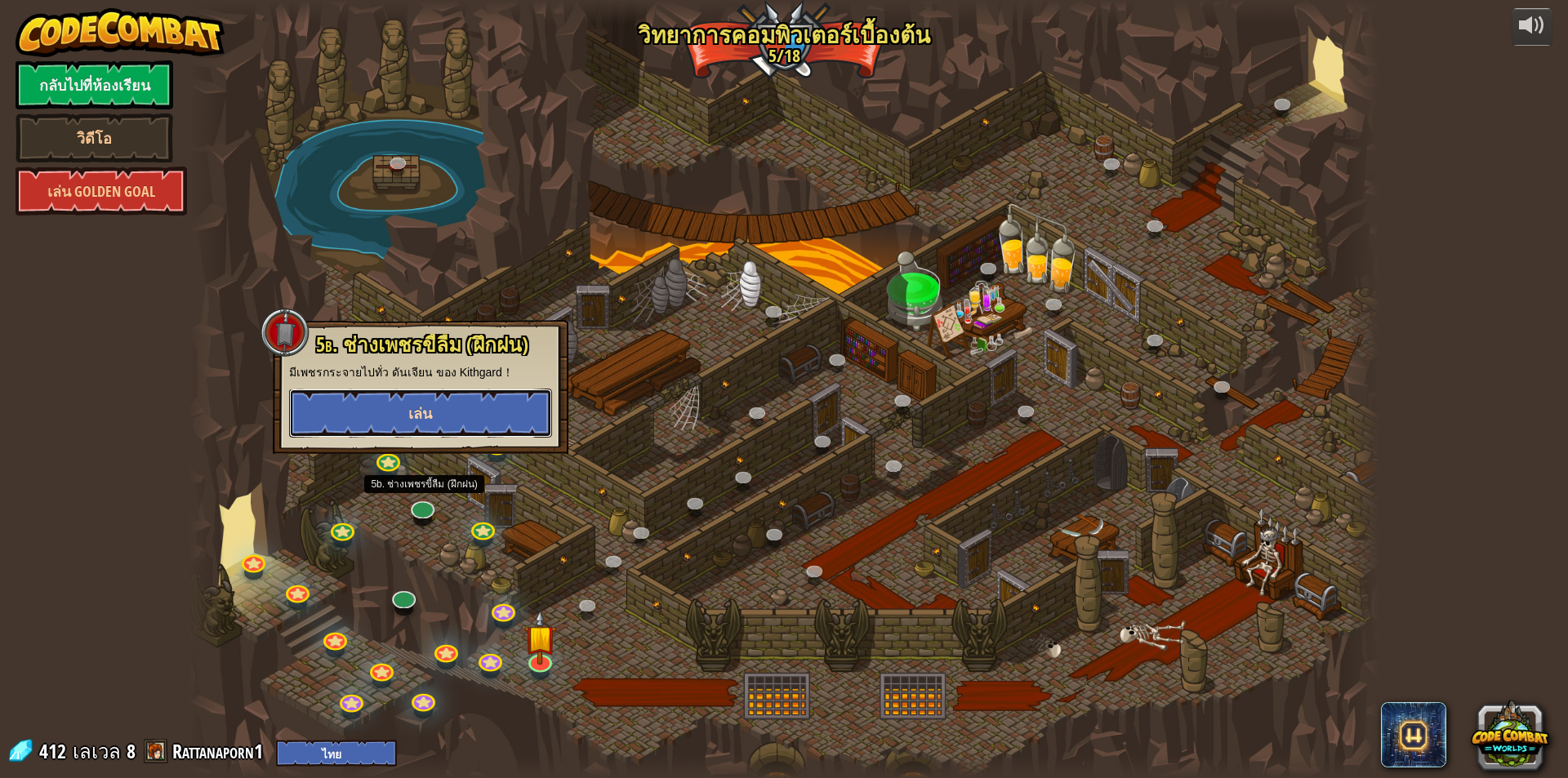
click at [443, 426] on button "เล่น" at bounding box center [421, 413] width 263 height 49
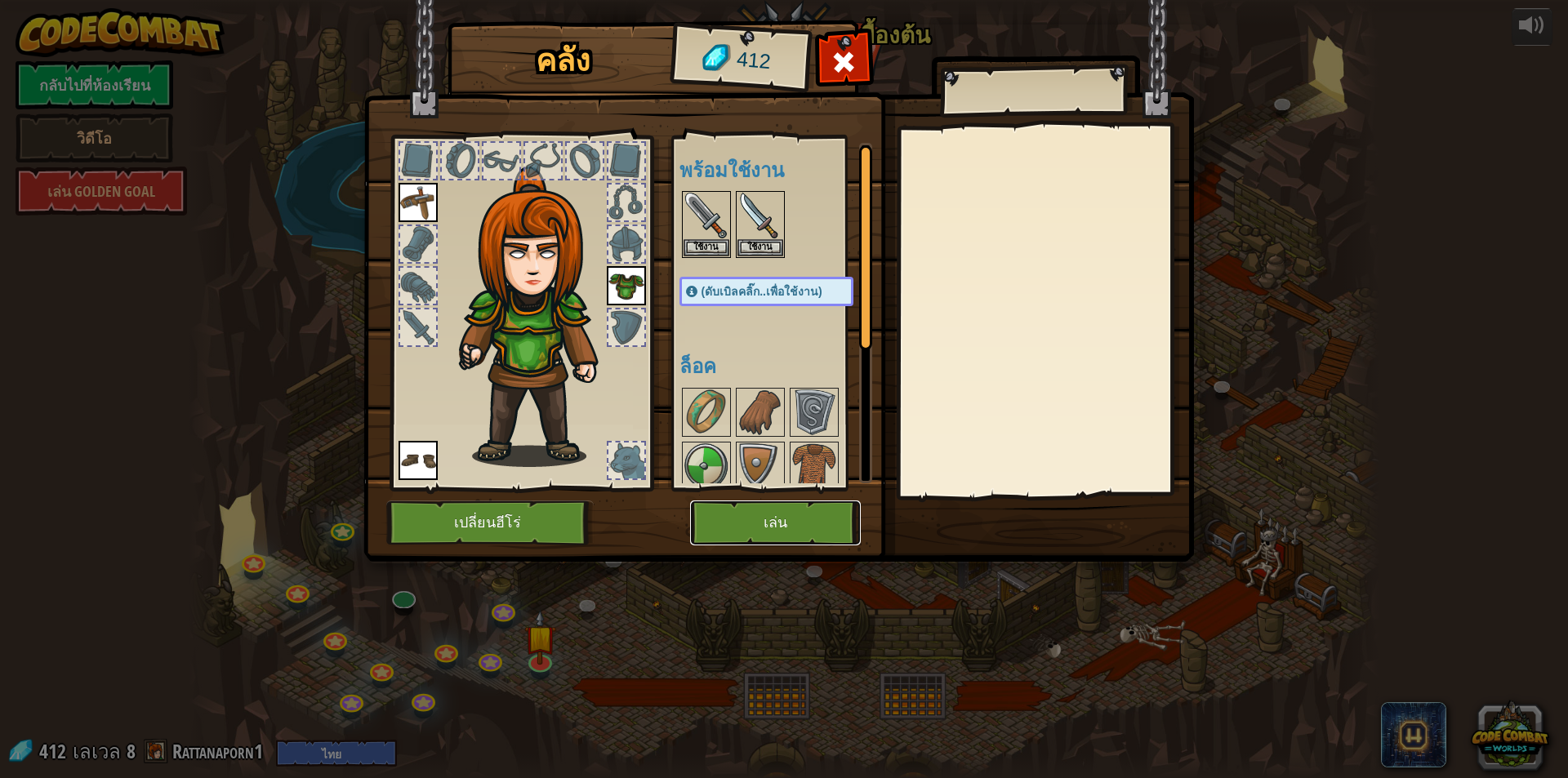
click at [831, 516] on button "เล่น" at bounding box center [776, 523] width 171 height 45
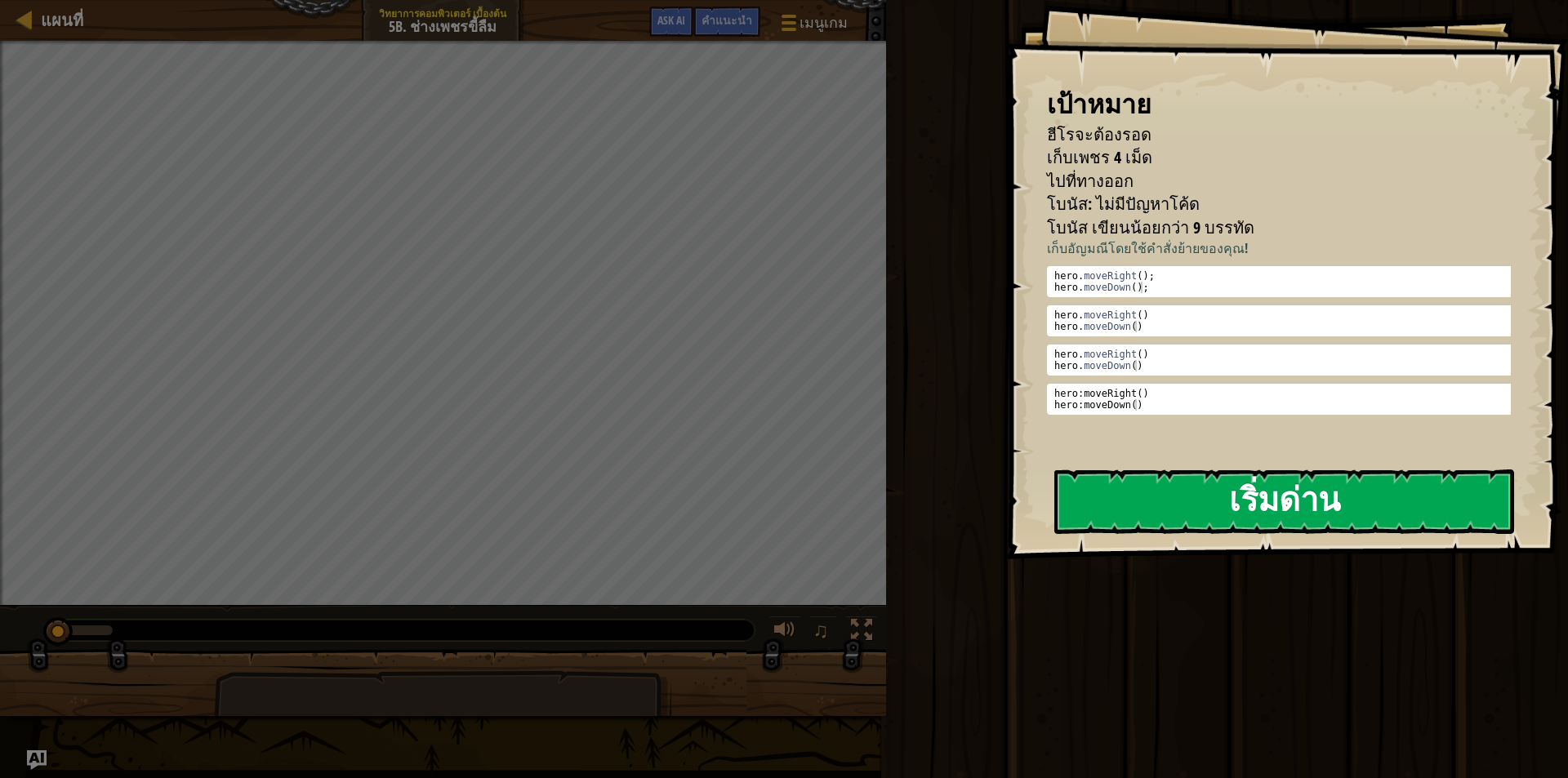
click at [1168, 483] on button "เริ่มด่าน" at bounding box center [1284, 501] width 460 height 65
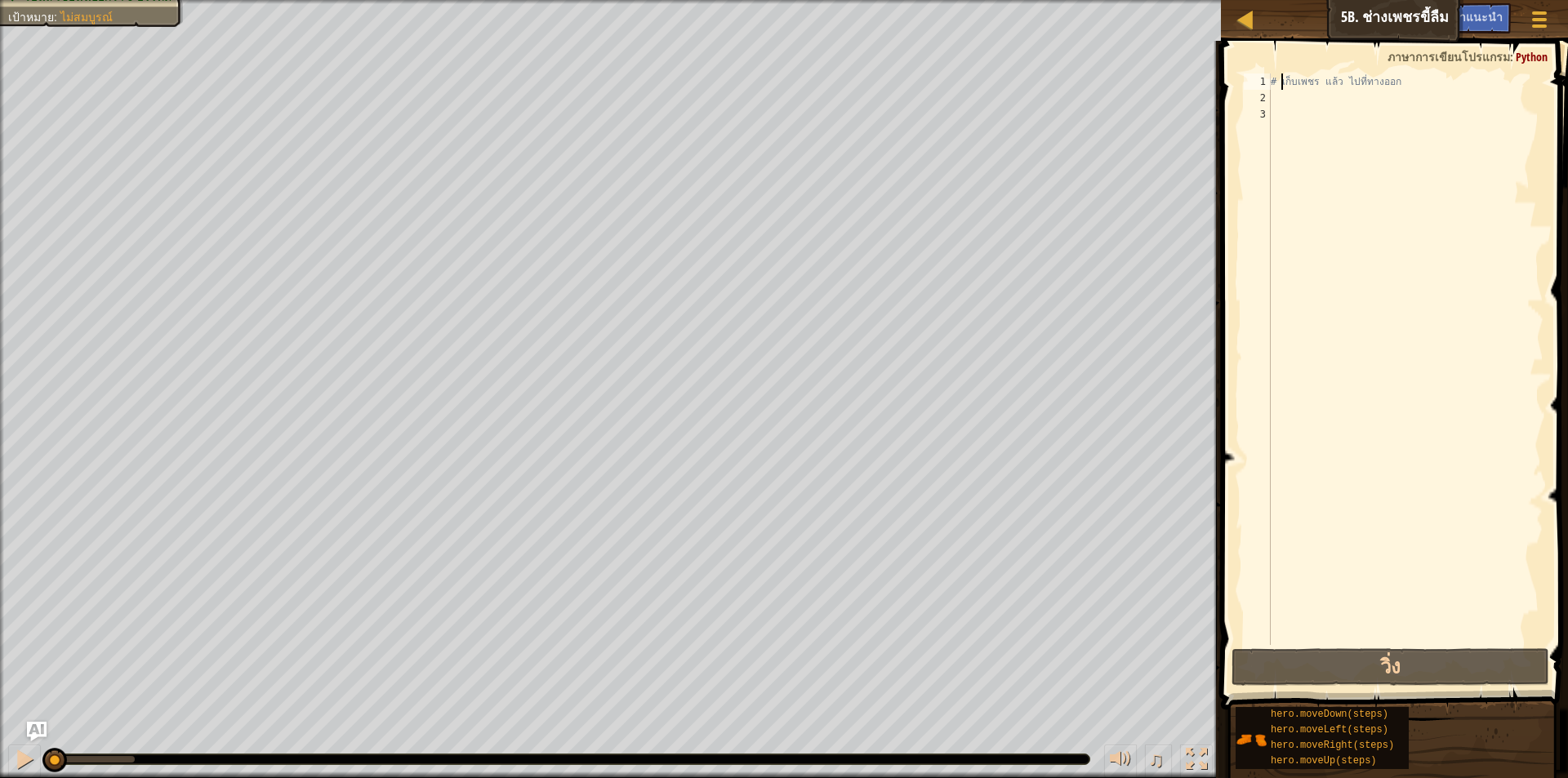
click at [1284, 86] on div "# เก็บเพชร แล้ว ไปที่ทางออก" at bounding box center [1405, 376] width 276 height 605
type textarea "# เก็บเพชร แล้ว ไปที่ทางออก"
drag, startPoint x: 1411, startPoint y: 77, endPoint x: 1266, endPoint y: 81, distance: 145.1
click at [1266, 81] on div "# เก็บเพชร แล้ว ไปที่ทางออก 1 2 3 # เก็บเพชร แล้ว ไปที่ทางออก ההההההההההההההההה…" at bounding box center [1392, 359] width 303 height 572
type textarea "h"
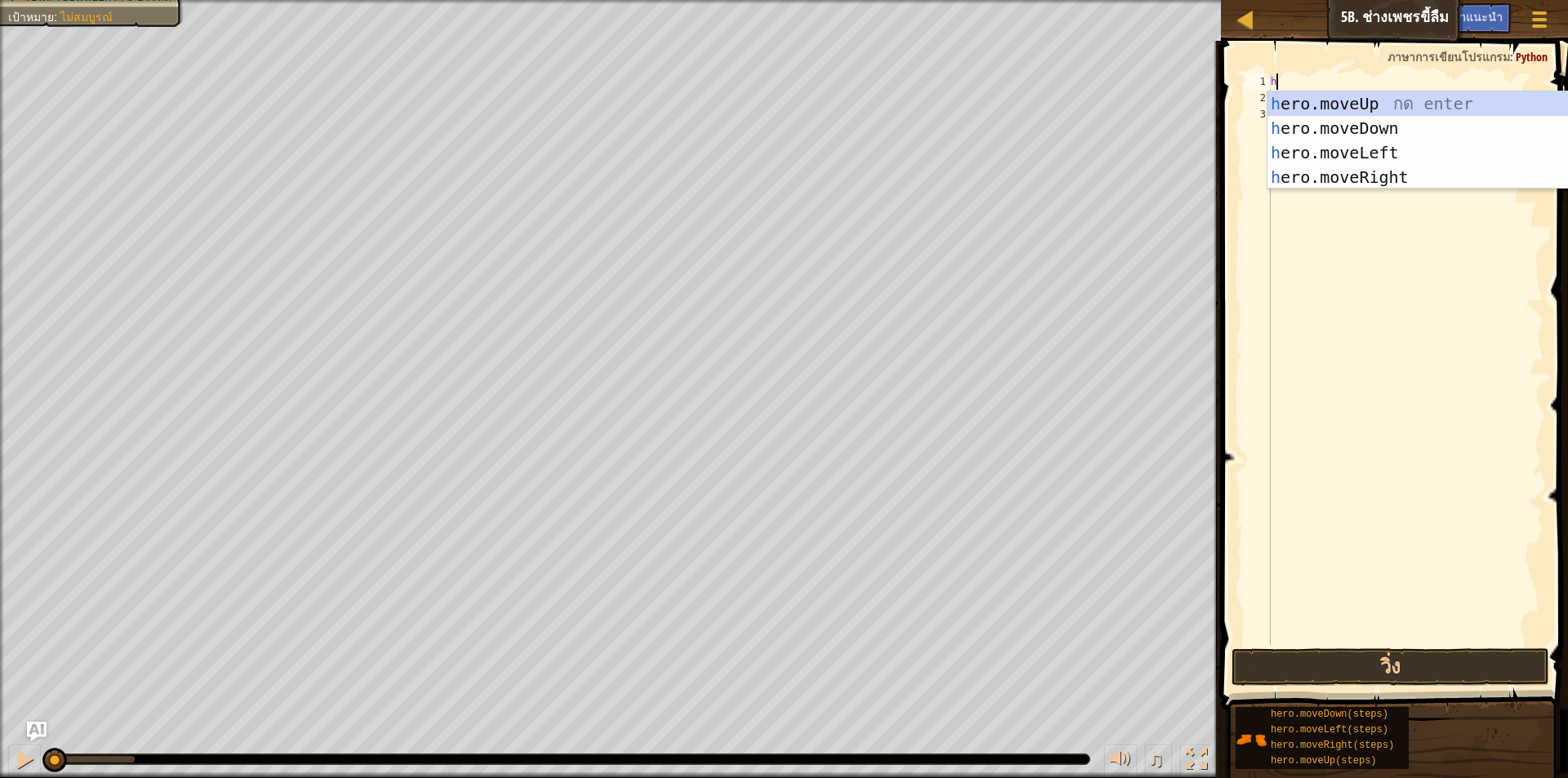
scroll to position [7, 0]
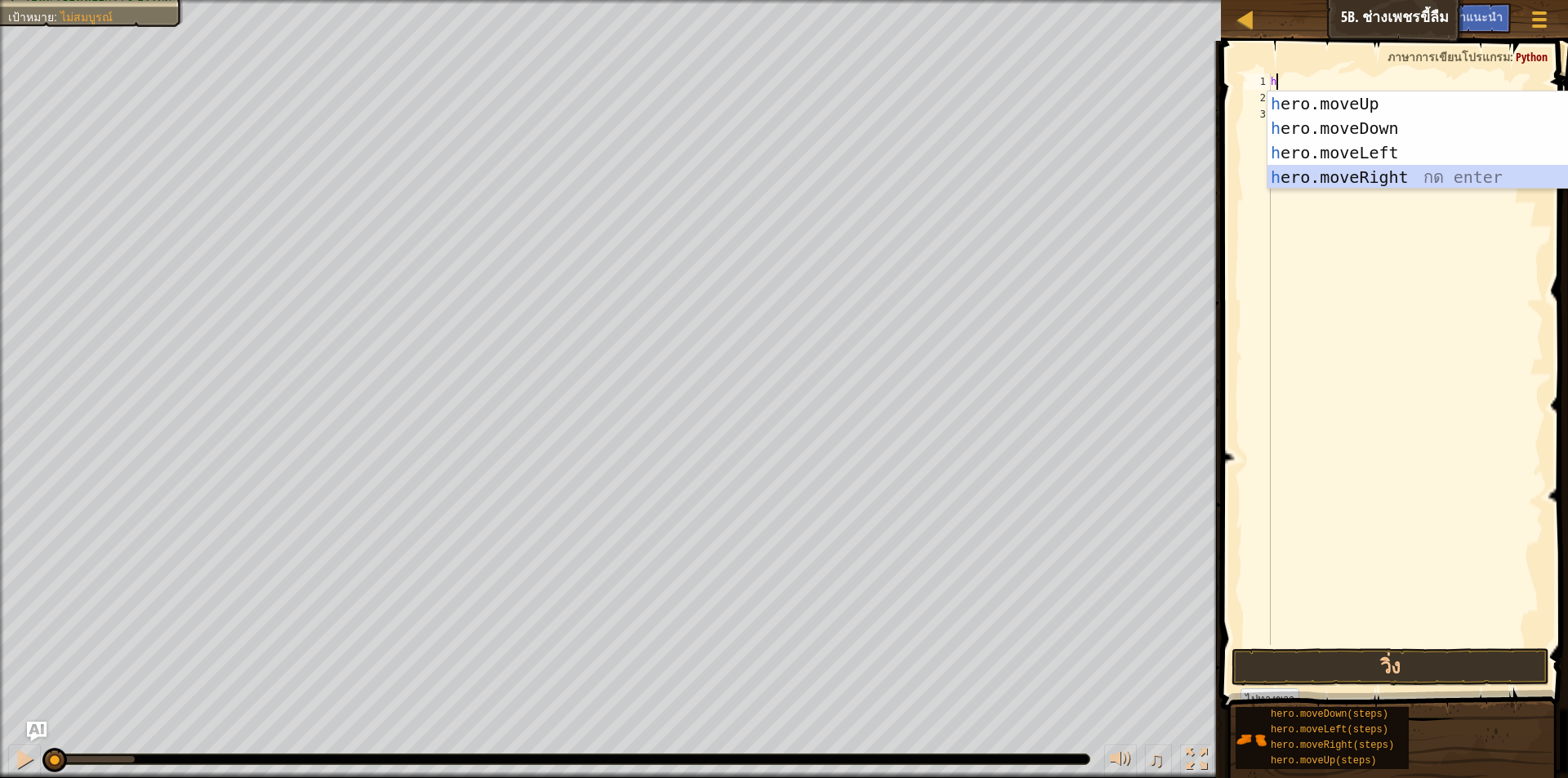
click at [1328, 176] on div "h ero.moveUp กด enter h ero.moveDown กด enter h ero.moveLeft กด enter h ero.mov…" at bounding box center [1421, 164] width 309 height 147
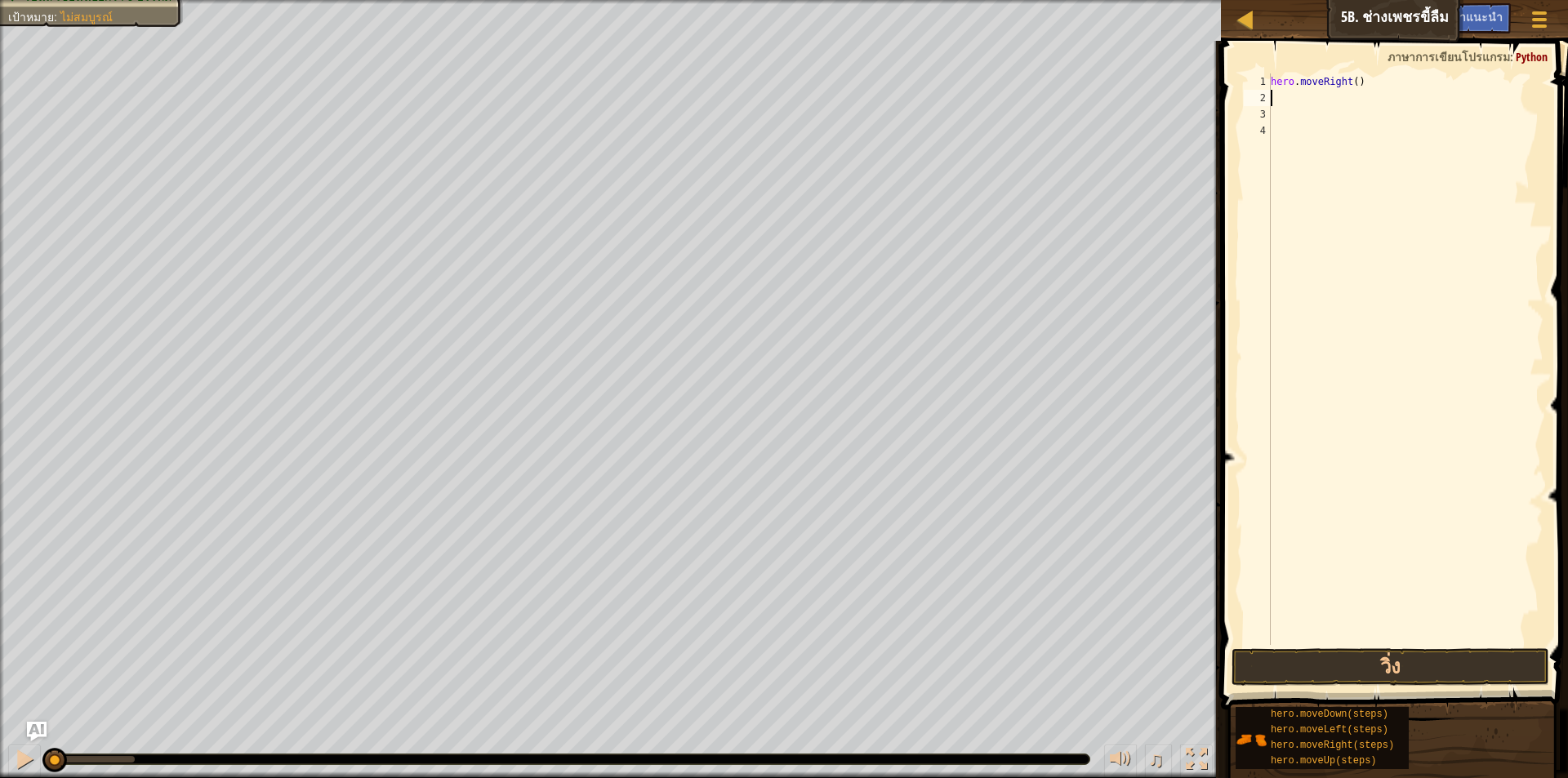
type textarea "h"
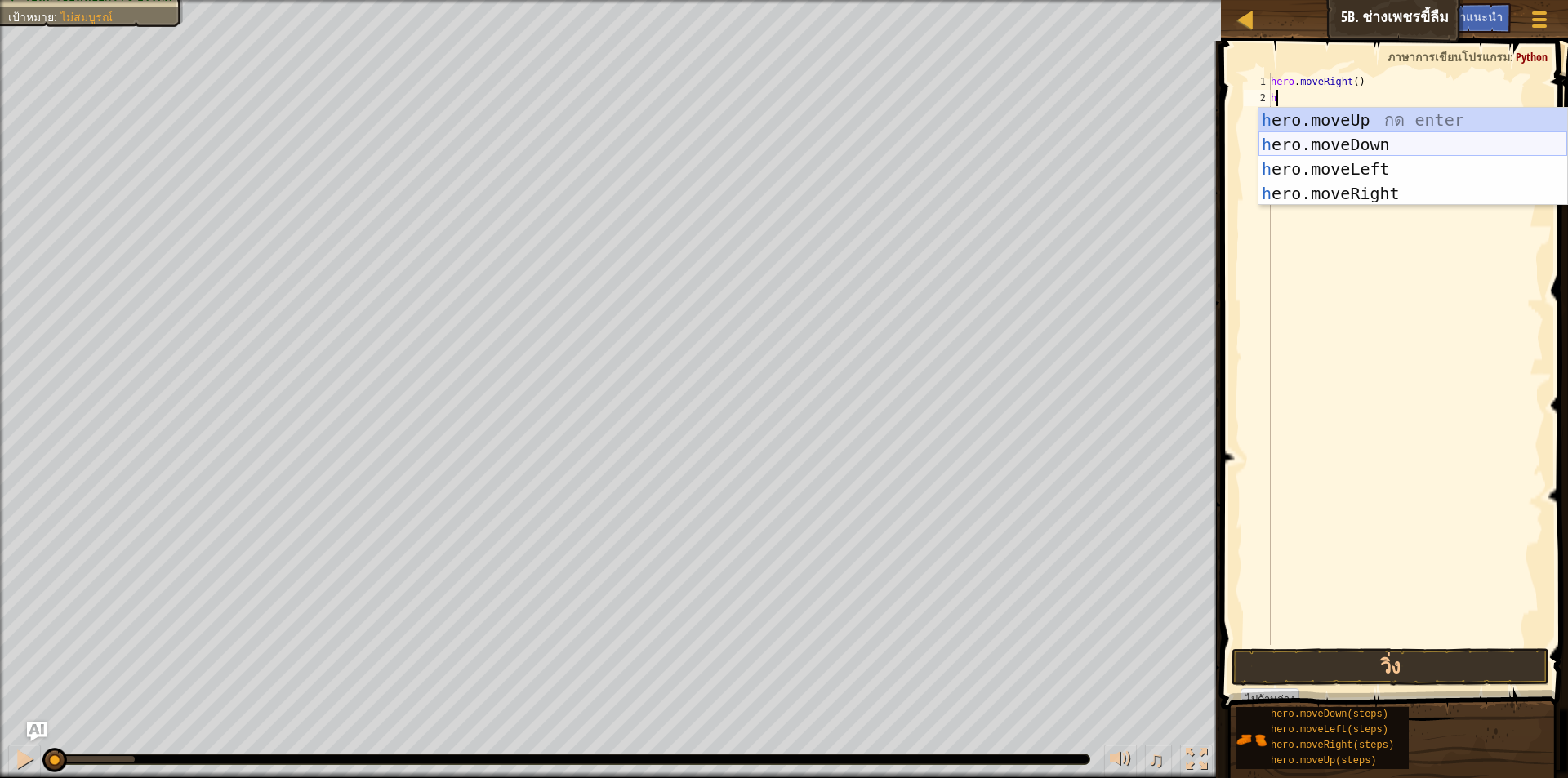
click at [1297, 136] on div "h ero.moveUp กด enter h ero.moveDown กด enter h ero.moveLeft กด enter h ero.mov…" at bounding box center [1412, 180] width 309 height 147
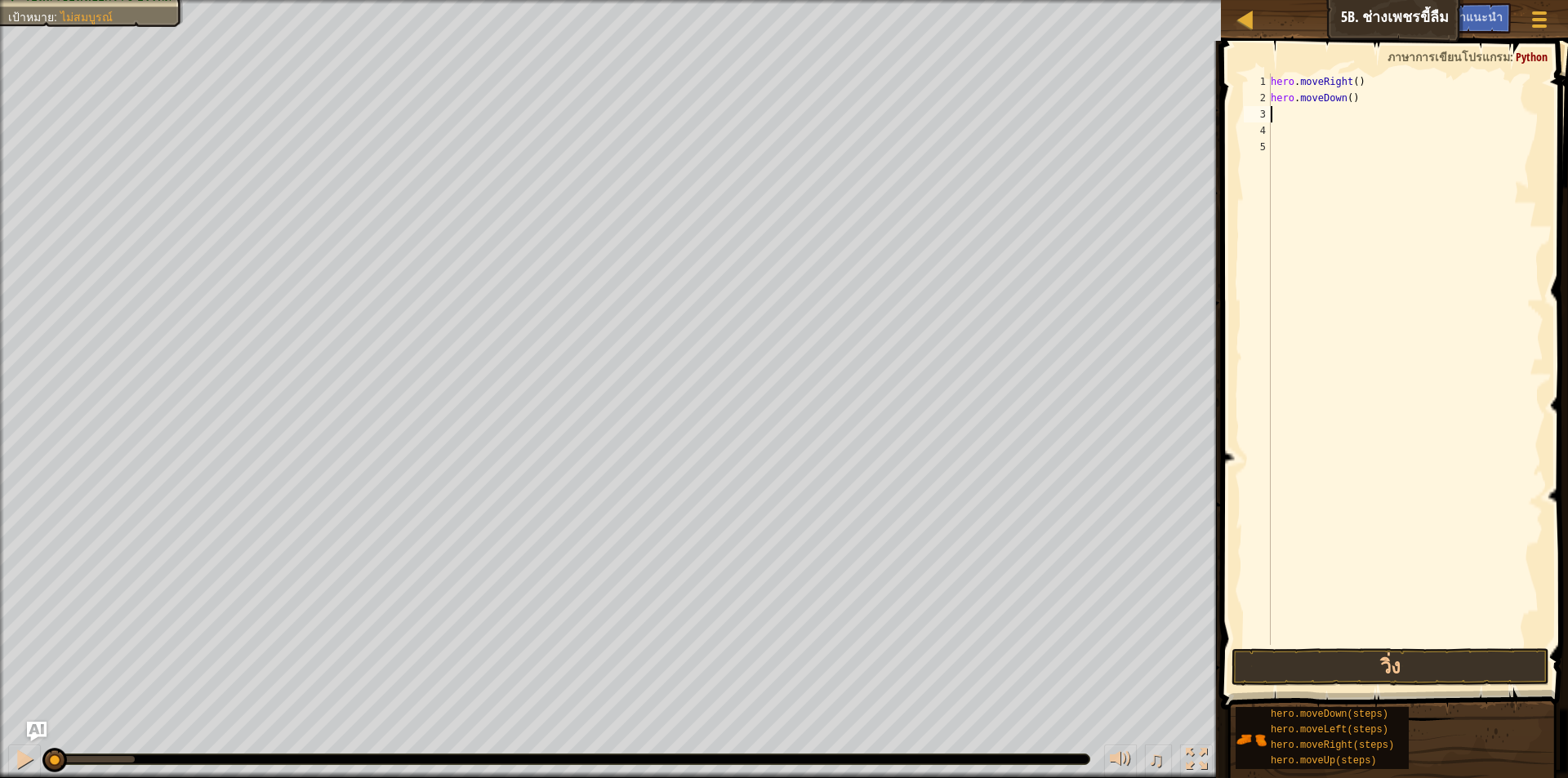
type textarea "h"
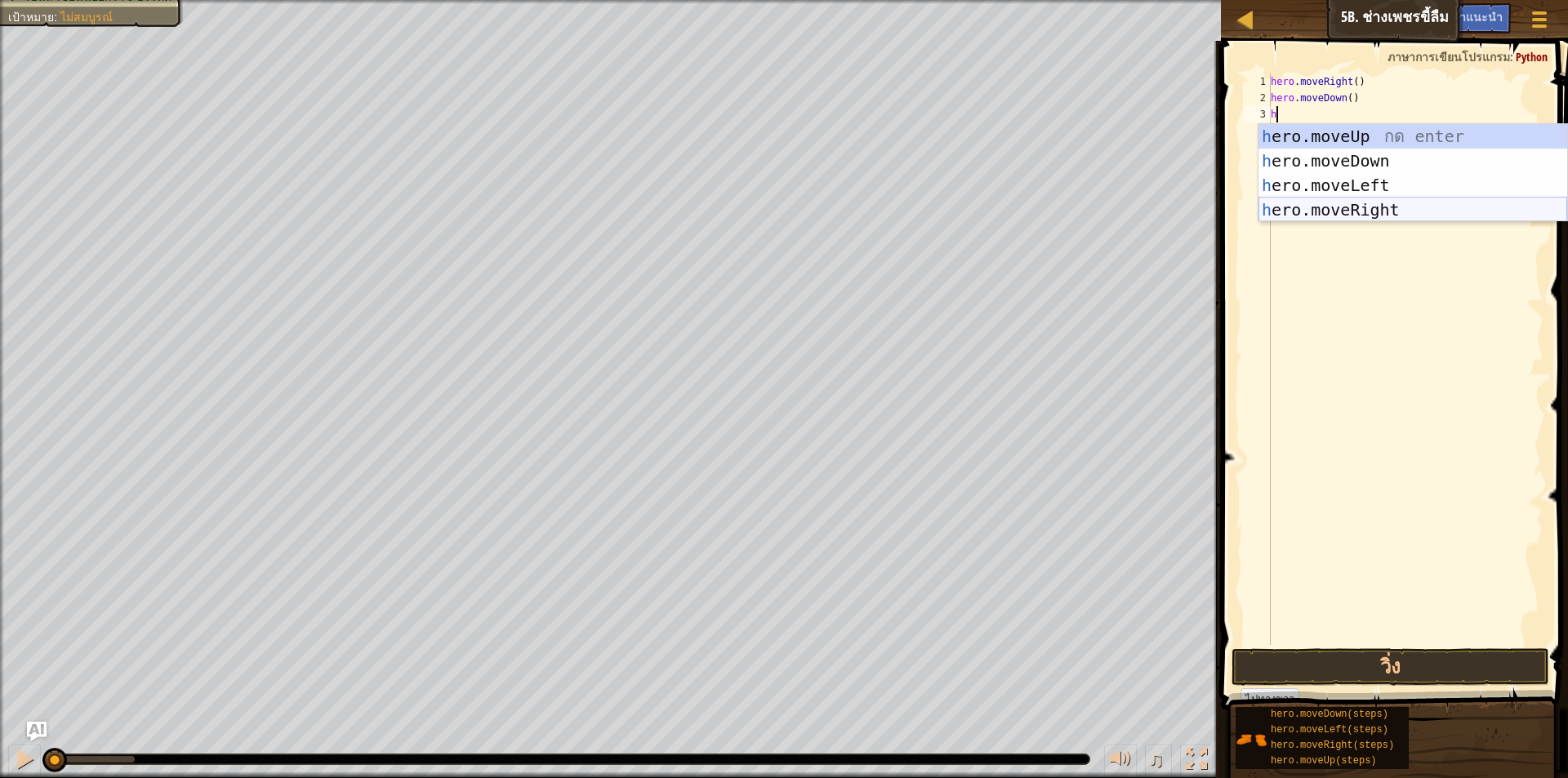
click at [1296, 205] on div "h ero.moveUp กด enter h ero.moveDown กด enter h ero.moveLeft กด enter h ero.mov…" at bounding box center [1412, 197] width 309 height 147
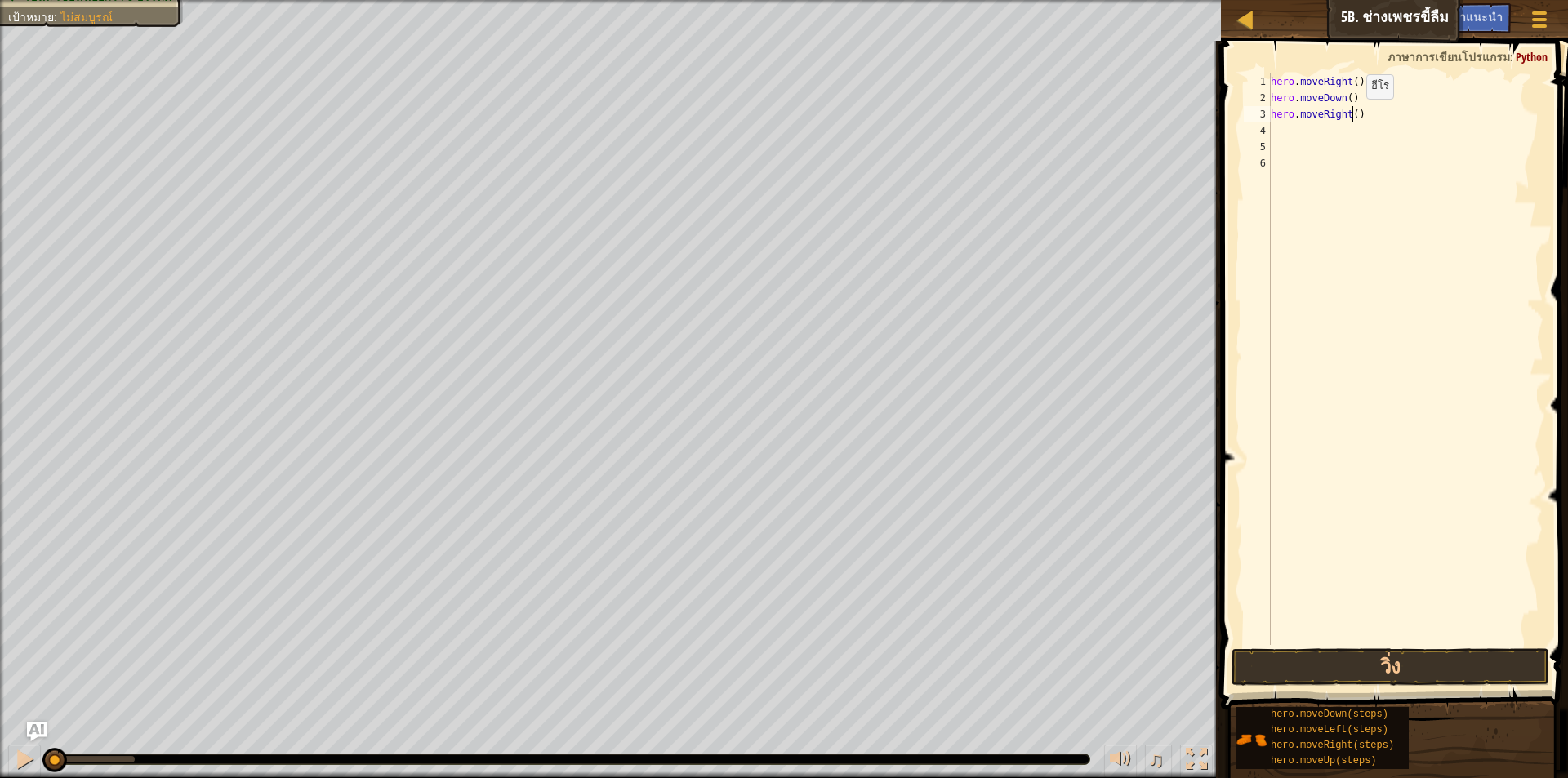
click at [1353, 116] on div "hero . moveRight ( ) hero . moveDown ( ) hero . moveRight ( )" at bounding box center [1405, 376] width 276 height 605
type textarea "hero.moveRight(2)"
click at [1287, 137] on div "hero . moveRight ( ) hero . moveDown ( ) hero . moveRight ( 2 )" at bounding box center [1405, 376] width 276 height 605
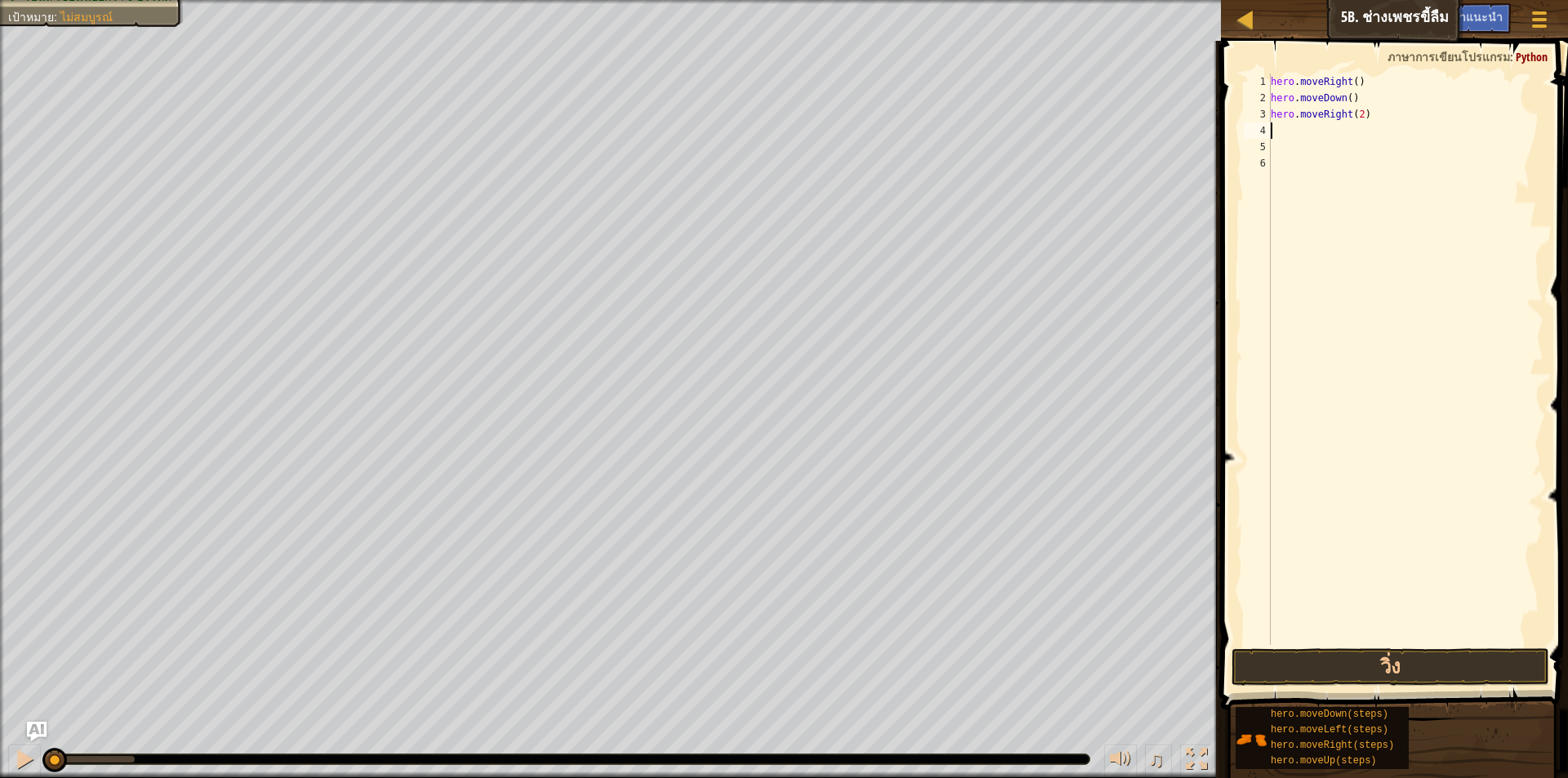
type textarea "h"
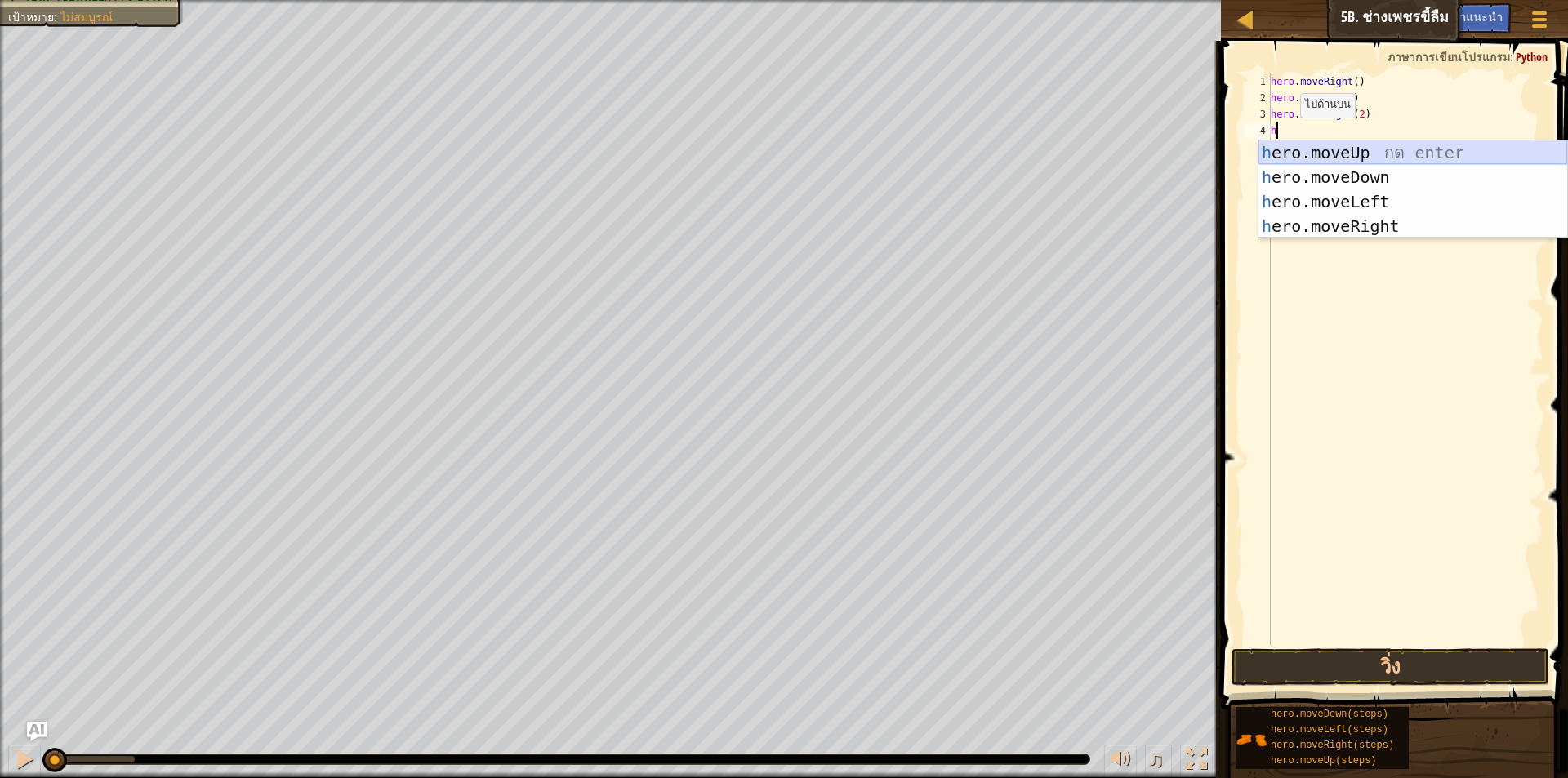
click at [1305, 158] on div "h ero.moveUp กด enter h ero.moveDown กด enter h ero.moveLeft กด enter h ero.mov…" at bounding box center [1412, 213] width 309 height 147
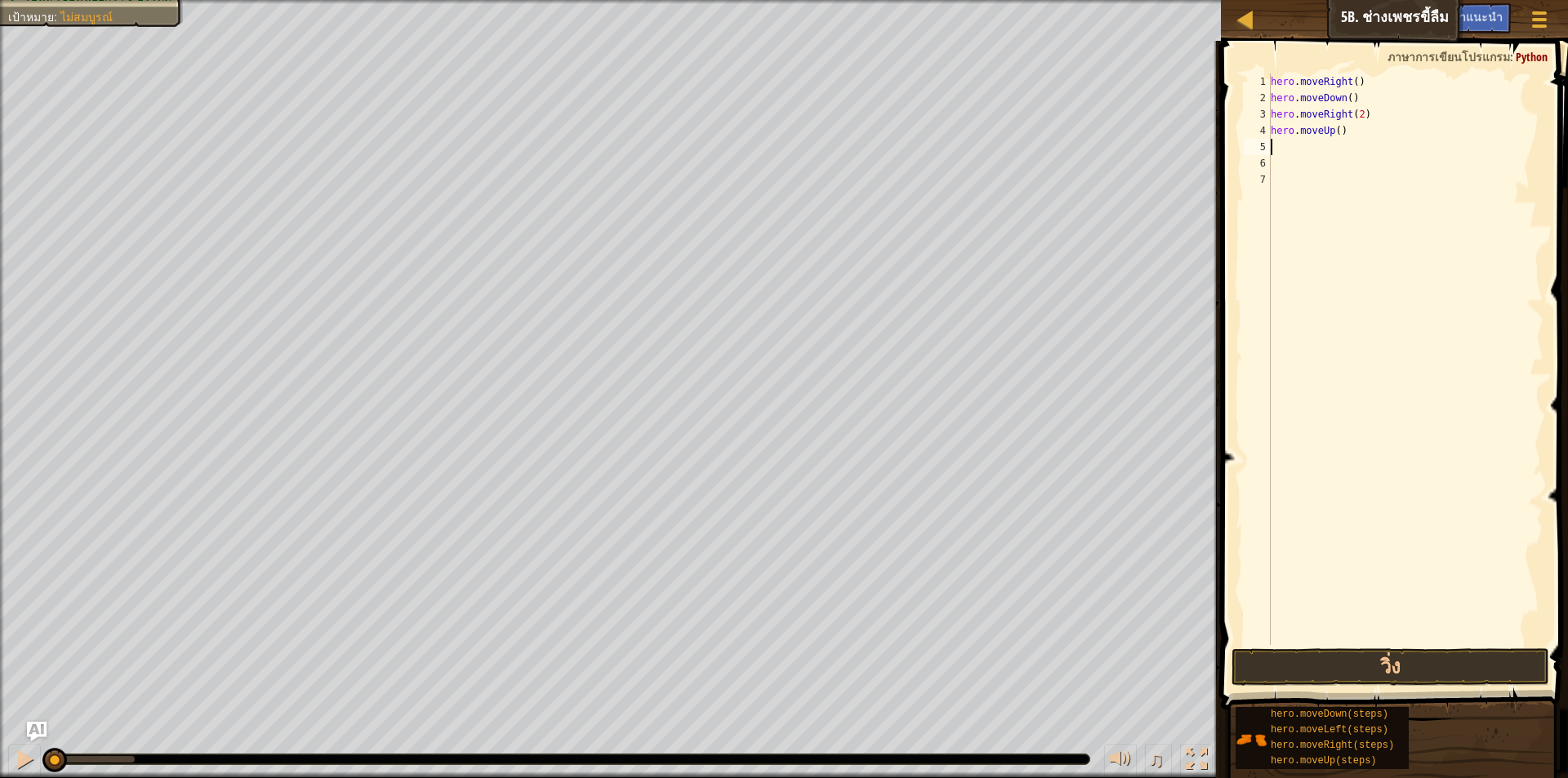
type textarea "h"
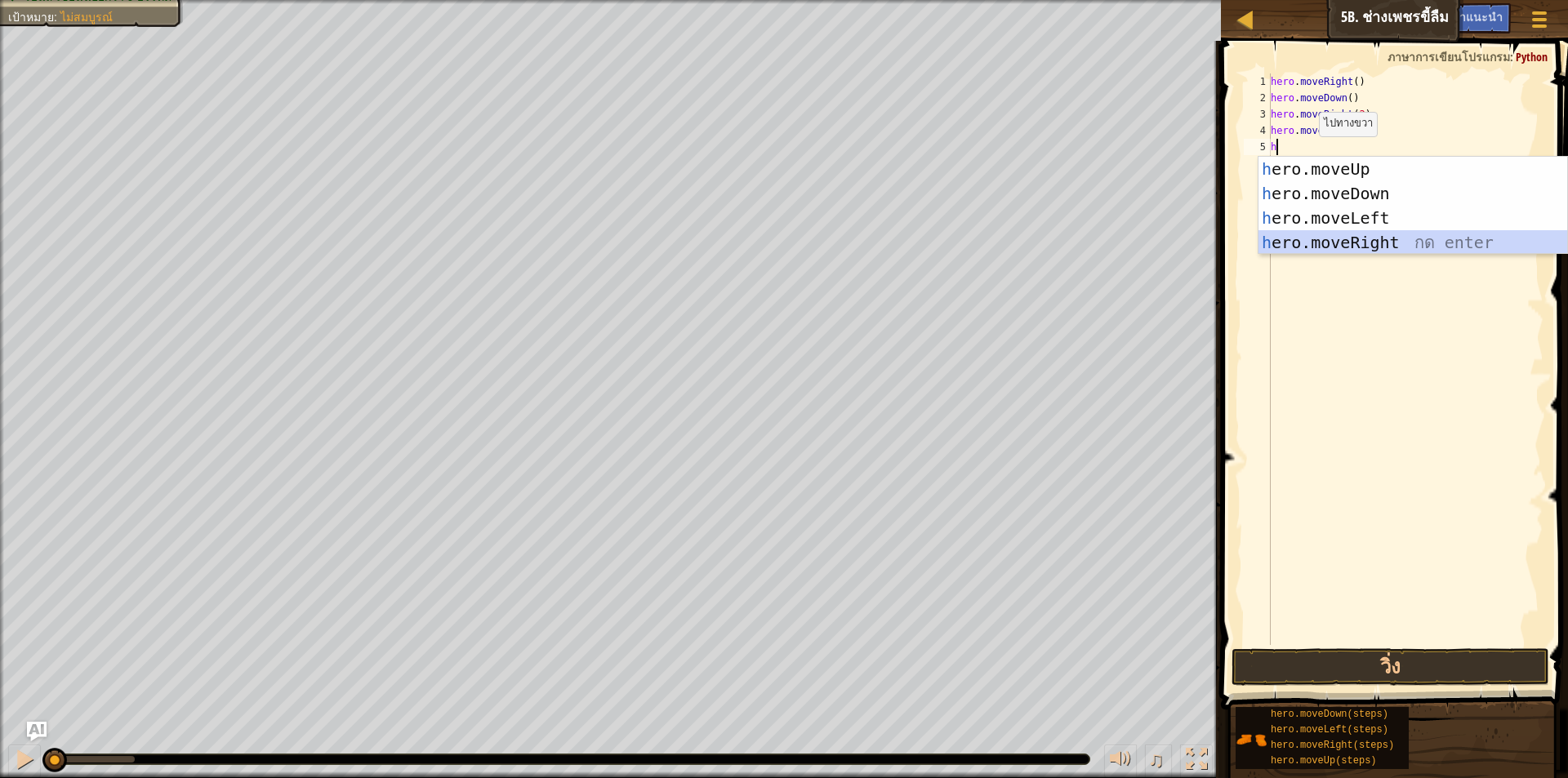
click at [1347, 253] on div "h ero.moveUp กด enter h ero.moveDown กด enter h ero.moveLeft กด enter h ero.mov…" at bounding box center [1412, 229] width 309 height 147
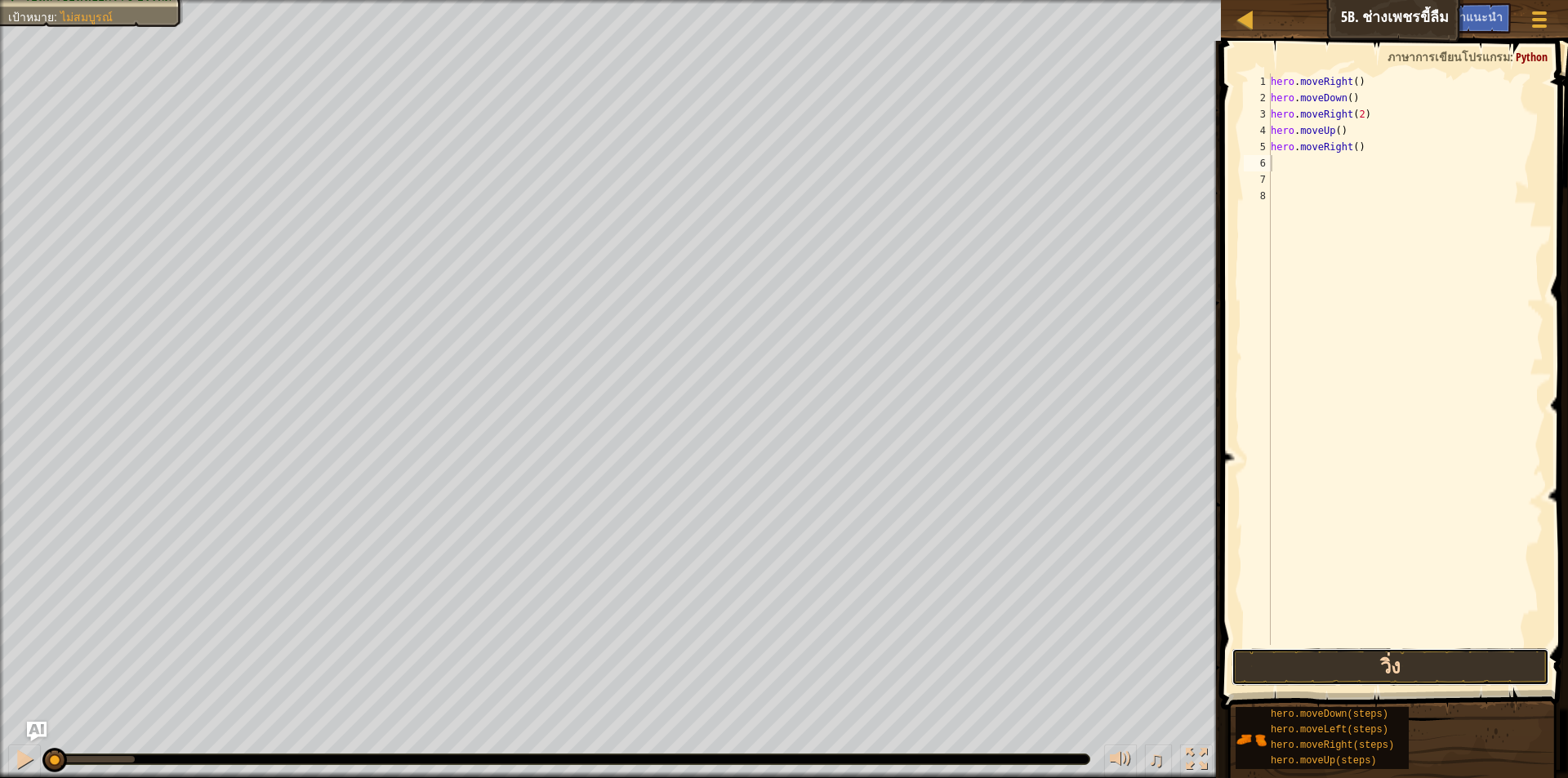
click at [1306, 659] on button "วิ่ง" at bounding box center [1390, 667] width 318 height 37
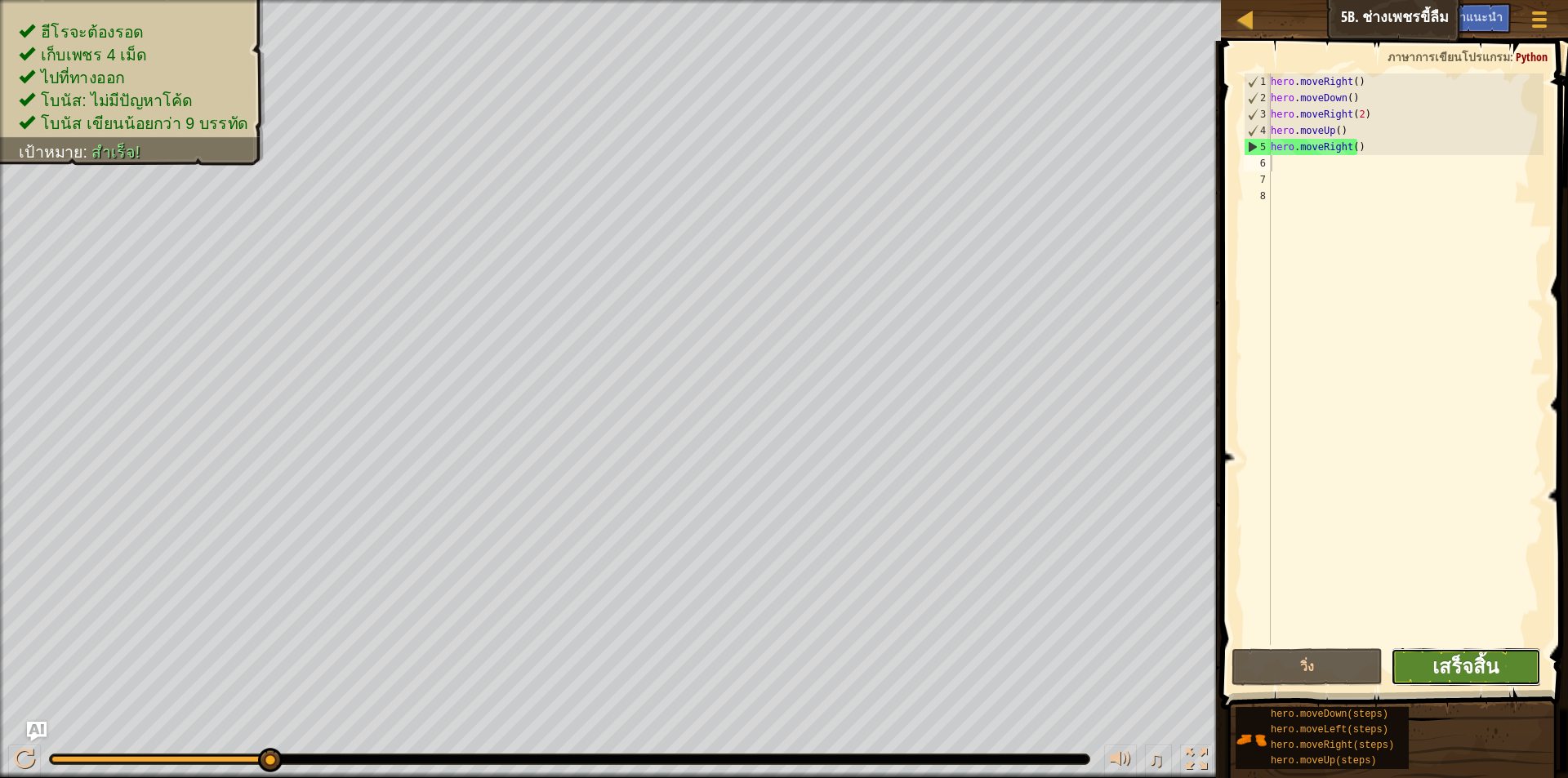
click at [1490, 665] on span "เสร็จสิ้น" at bounding box center [1466, 666] width 66 height 26
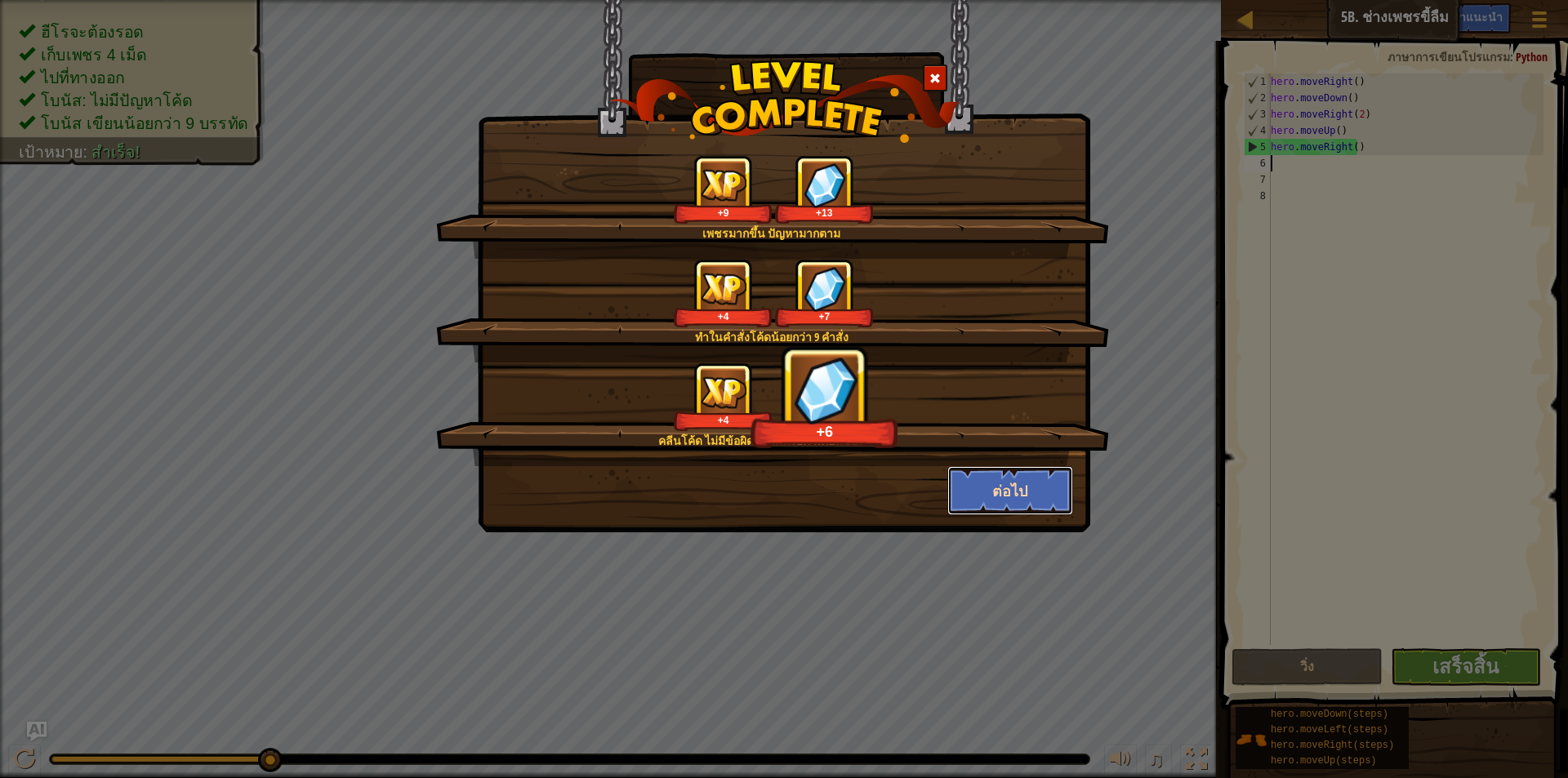
click at [1003, 501] on button "ต่อไป" at bounding box center [1010, 490] width 126 height 49
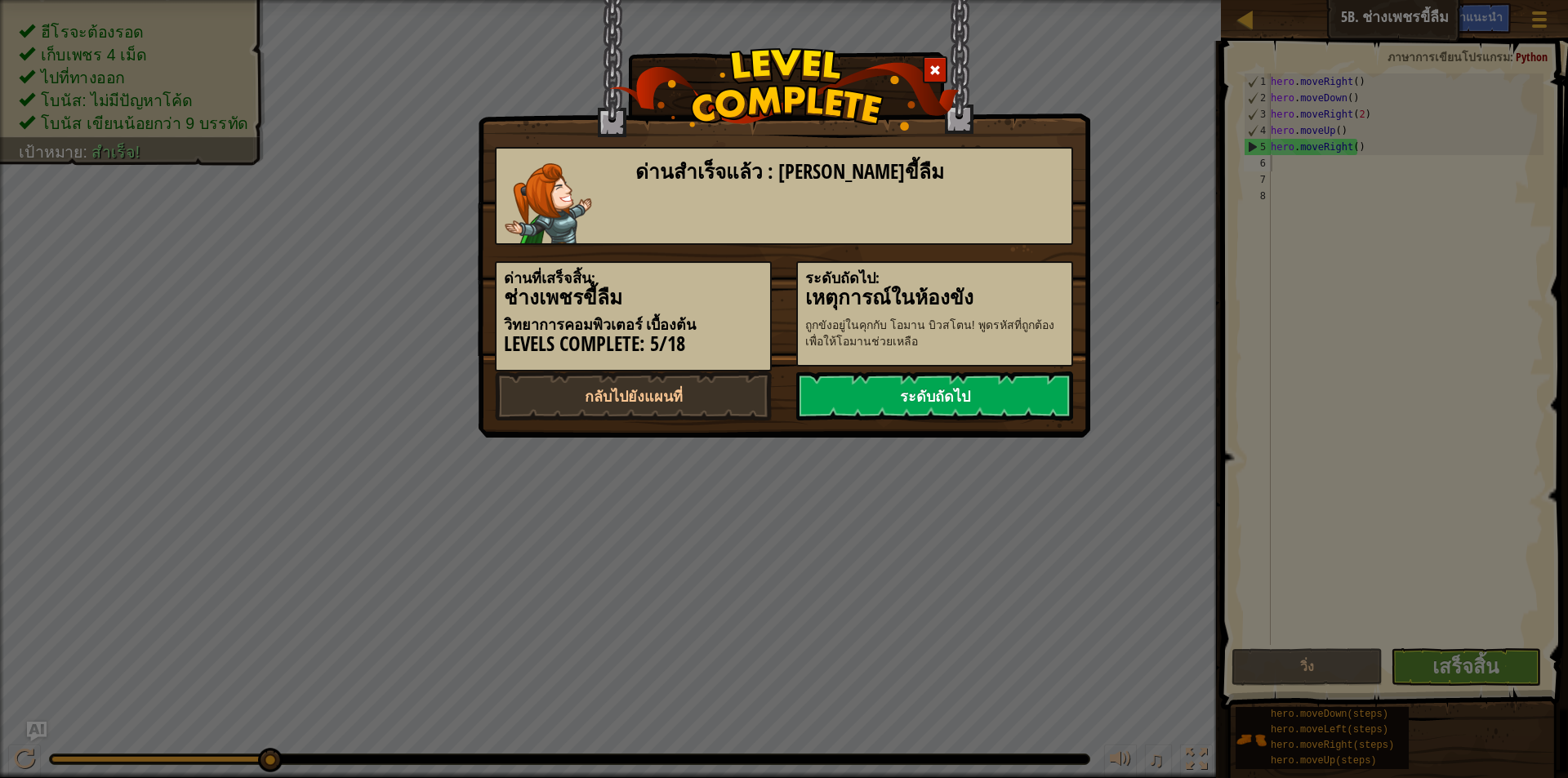
click at [971, 402] on link "ระดับถัดไป" at bounding box center [935, 396] width 277 height 49
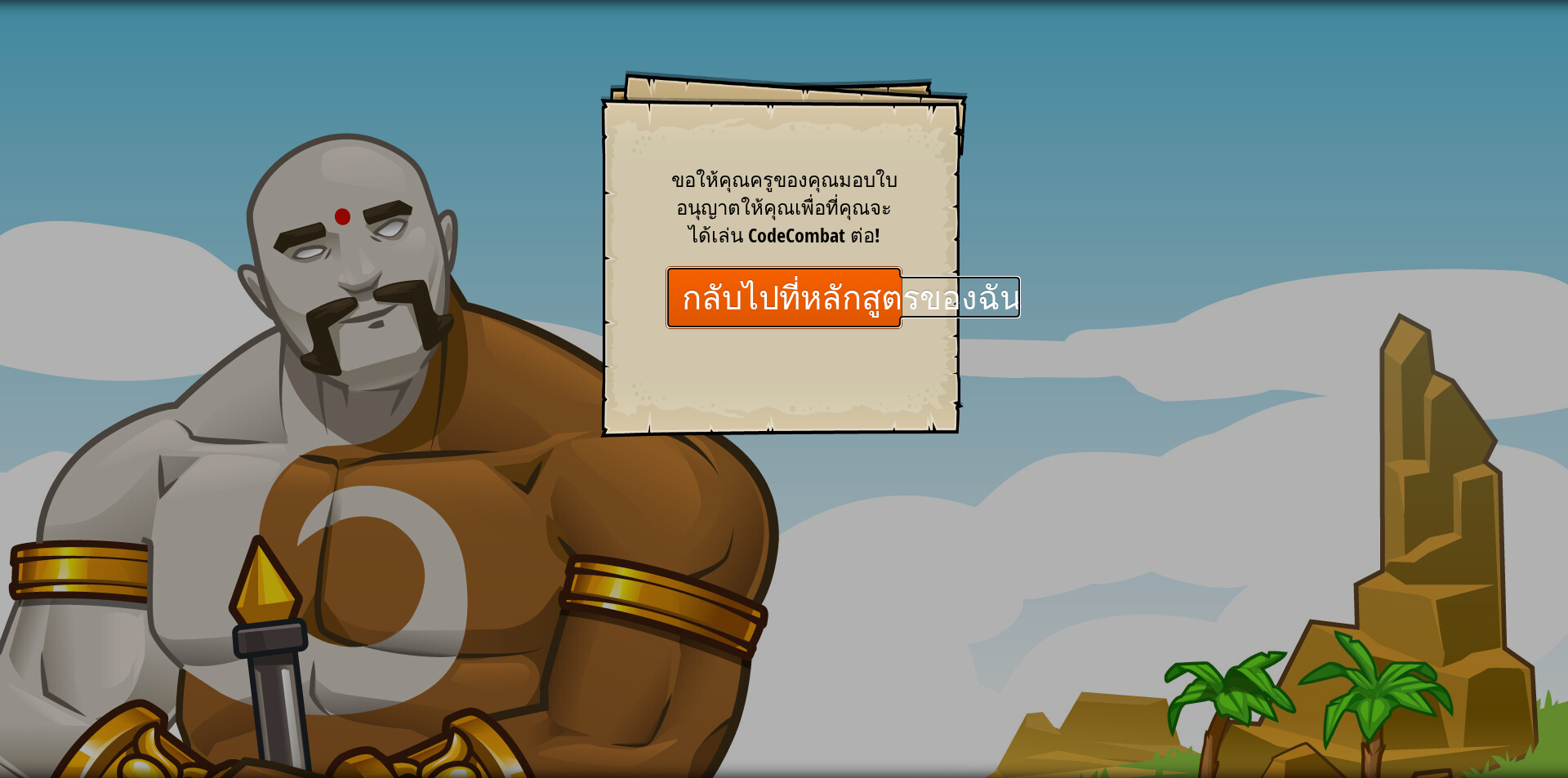
click at [722, 307] on link "กลับไปที่หลักสูตรของฉัน" at bounding box center [784, 297] width 237 height 63
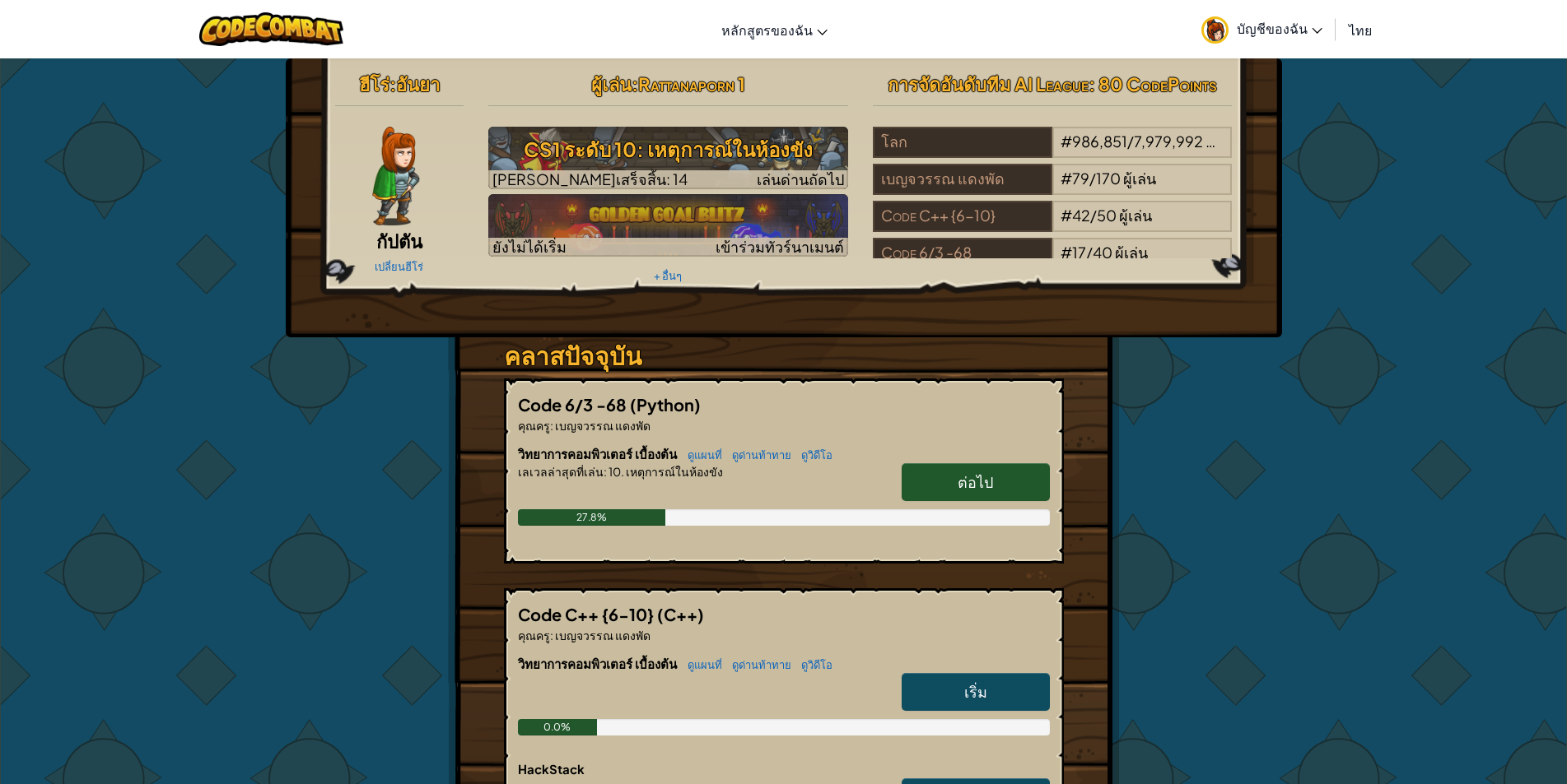
click at [1011, 474] on link "ต่อไป" at bounding box center [975, 482] width 148 height 38
select select "th"
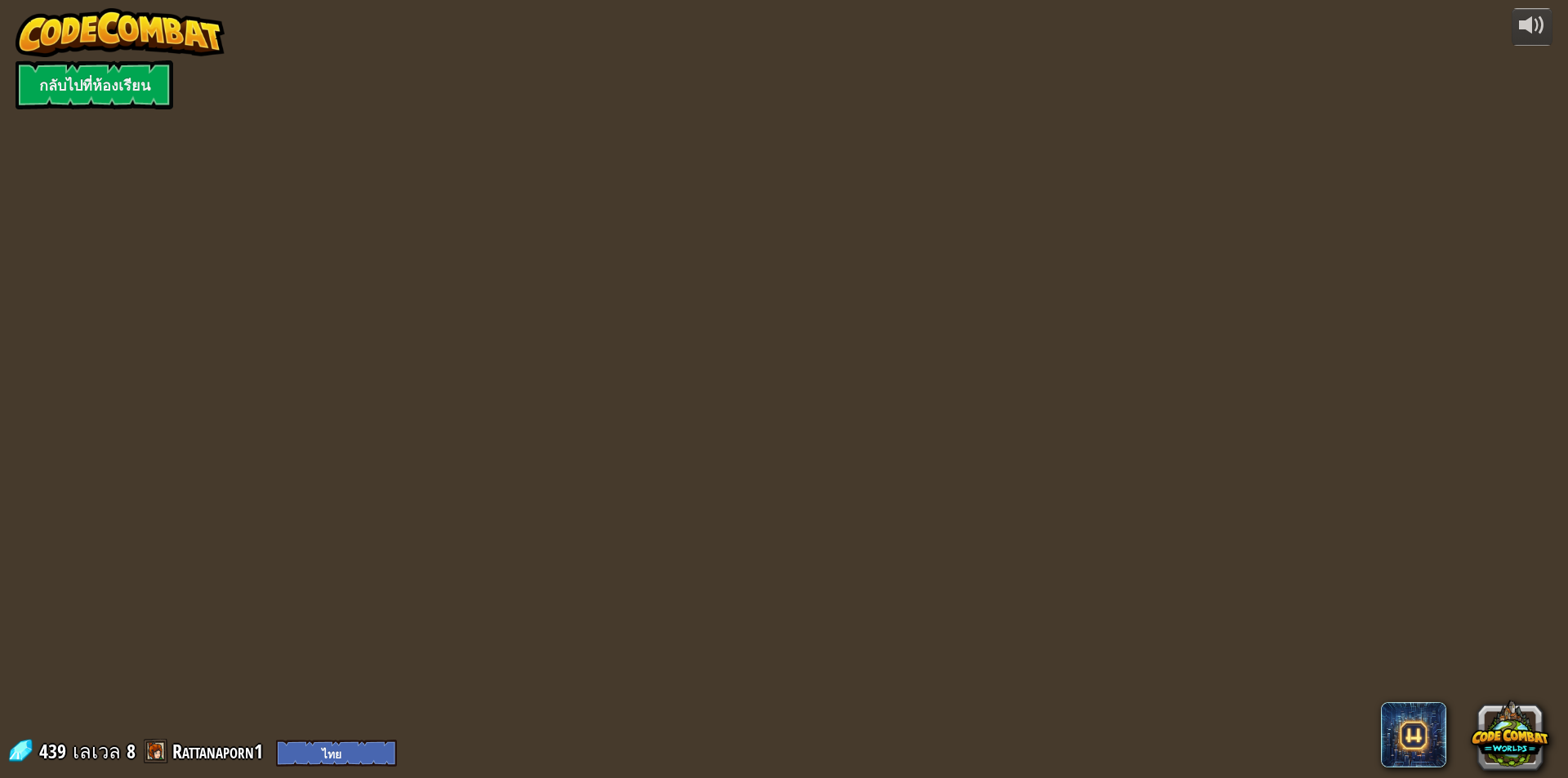
select select "th"
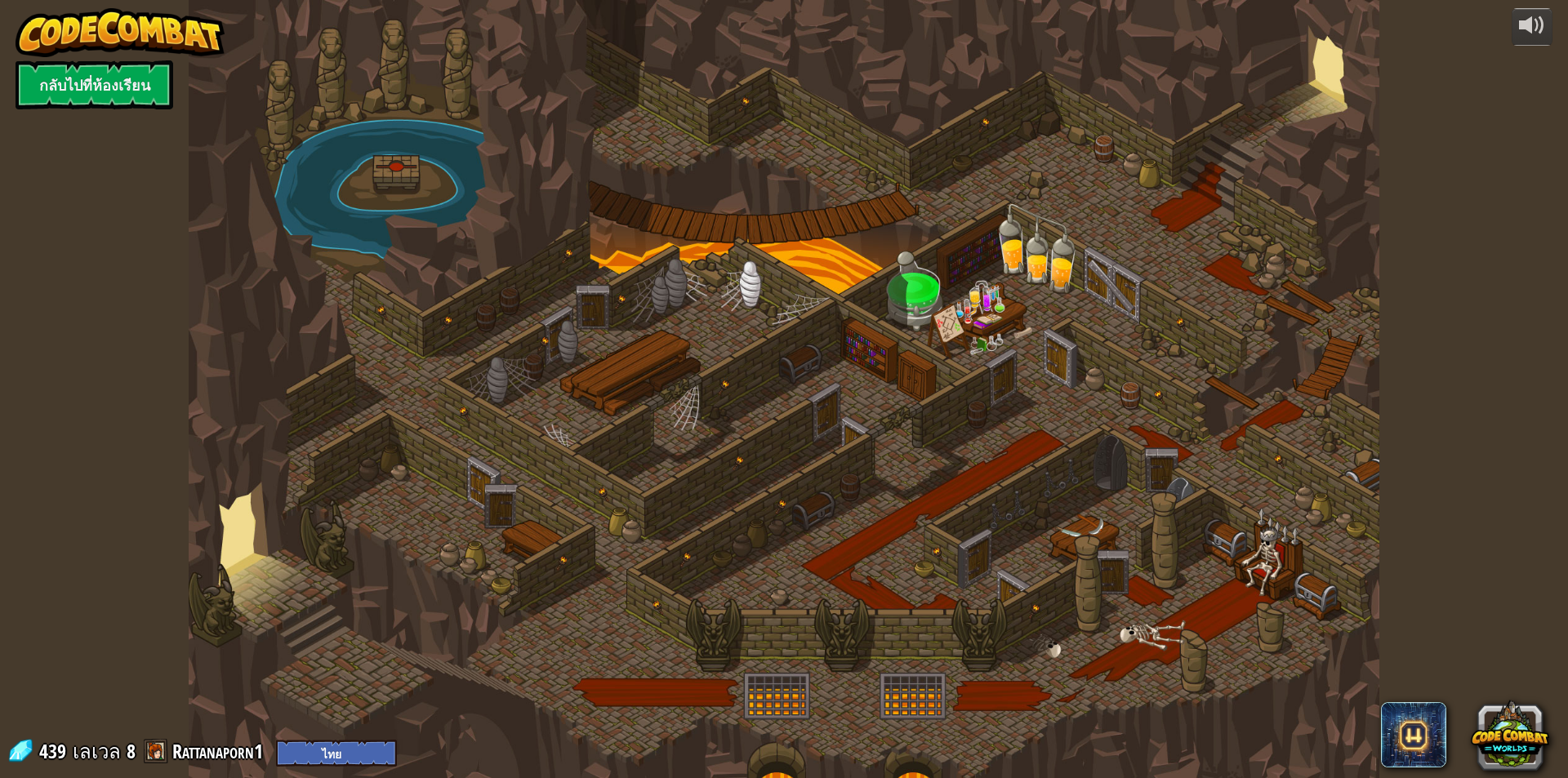
select select "th"
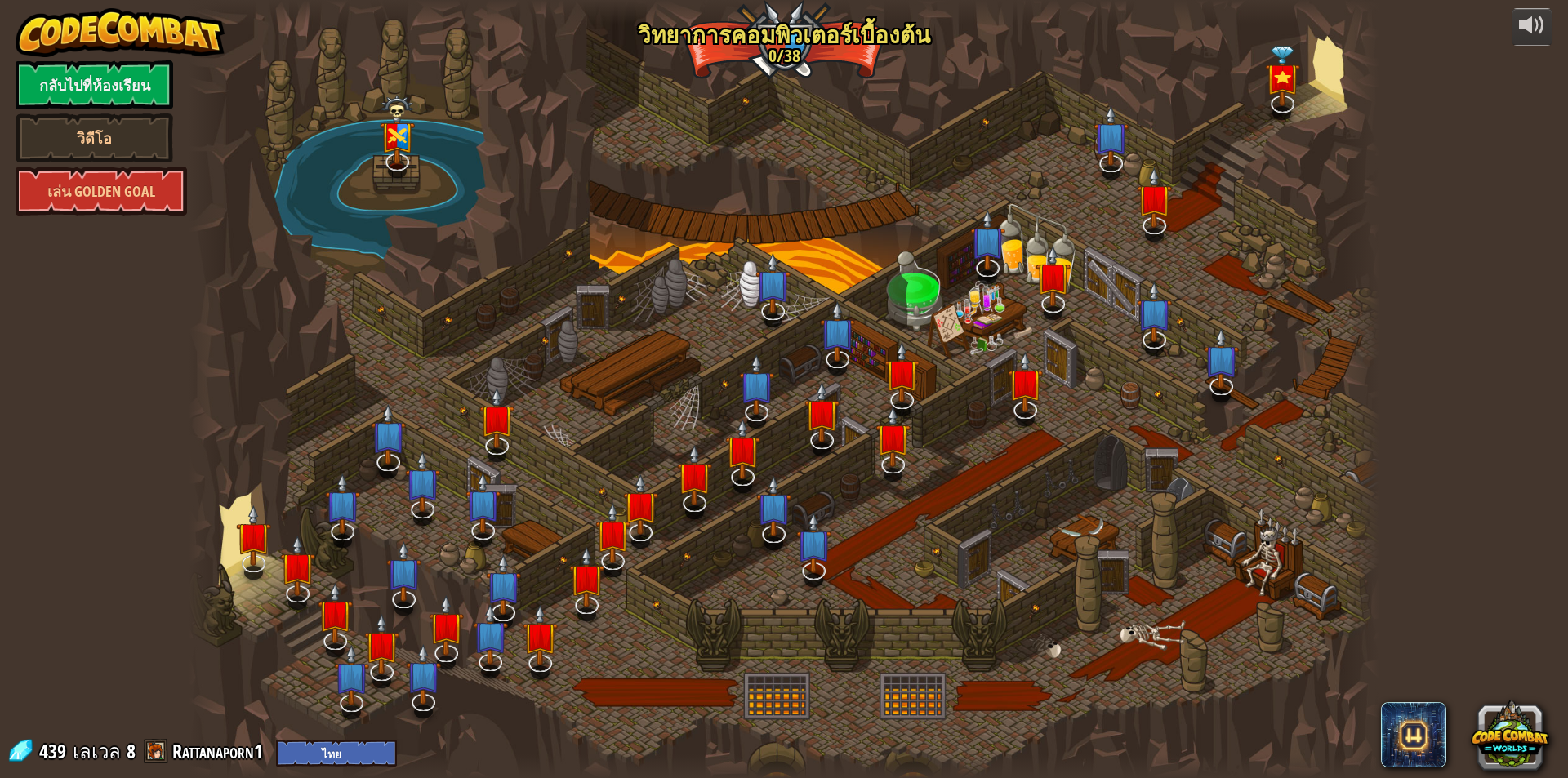
select select "th"
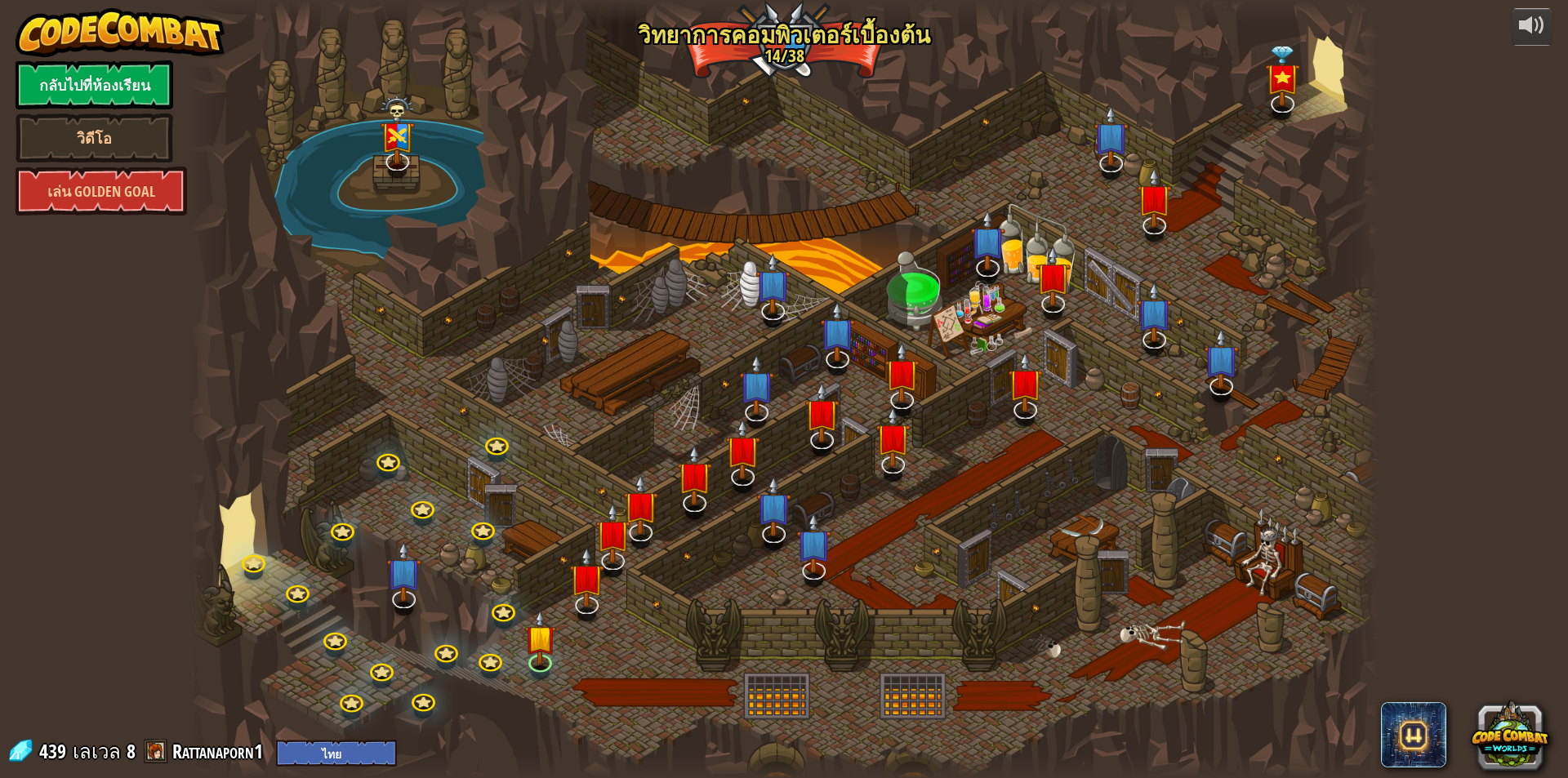
select select "th"
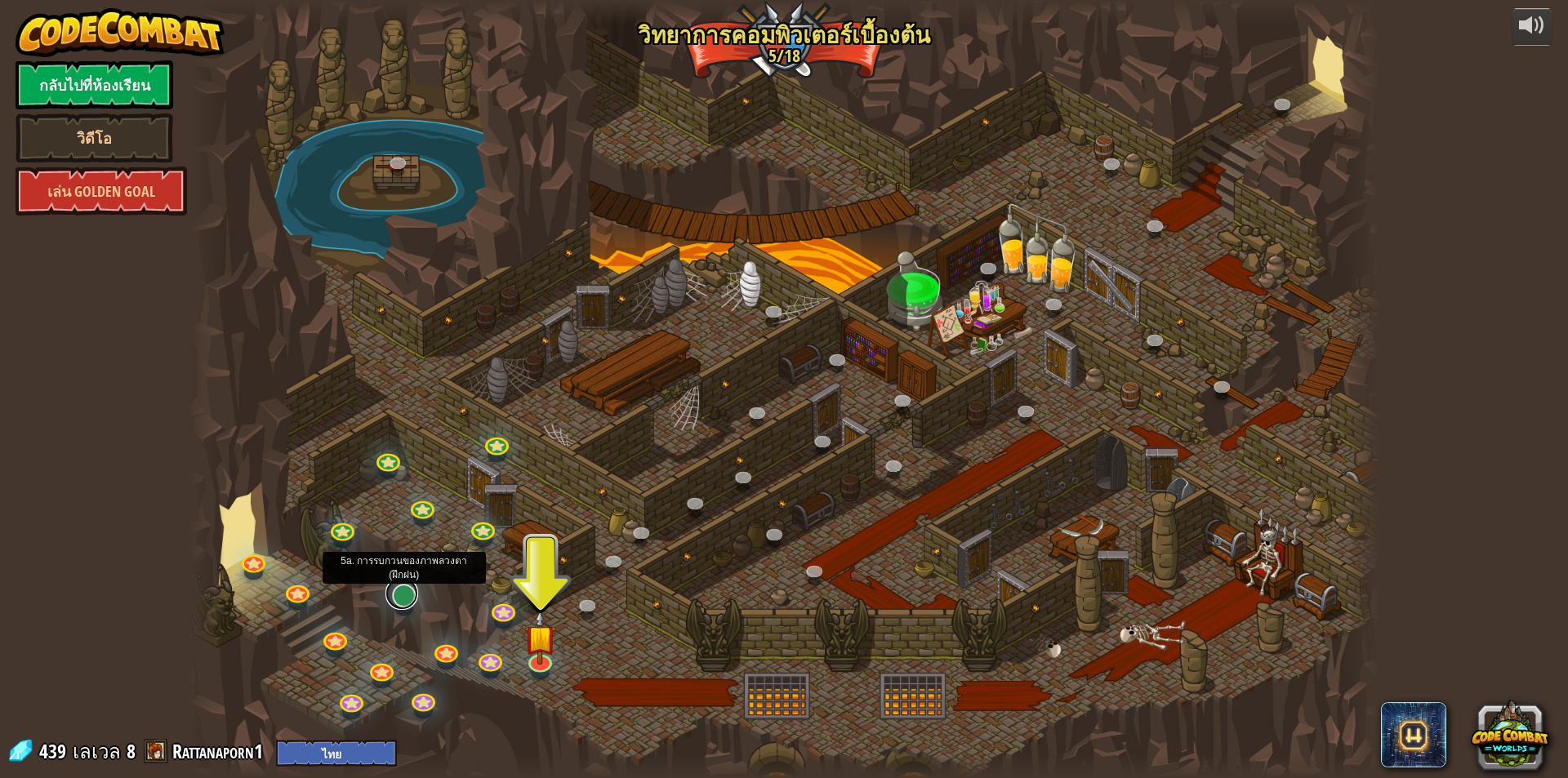
click at [406, 598] on link at bounding box center [402, 593] width 33 height 33
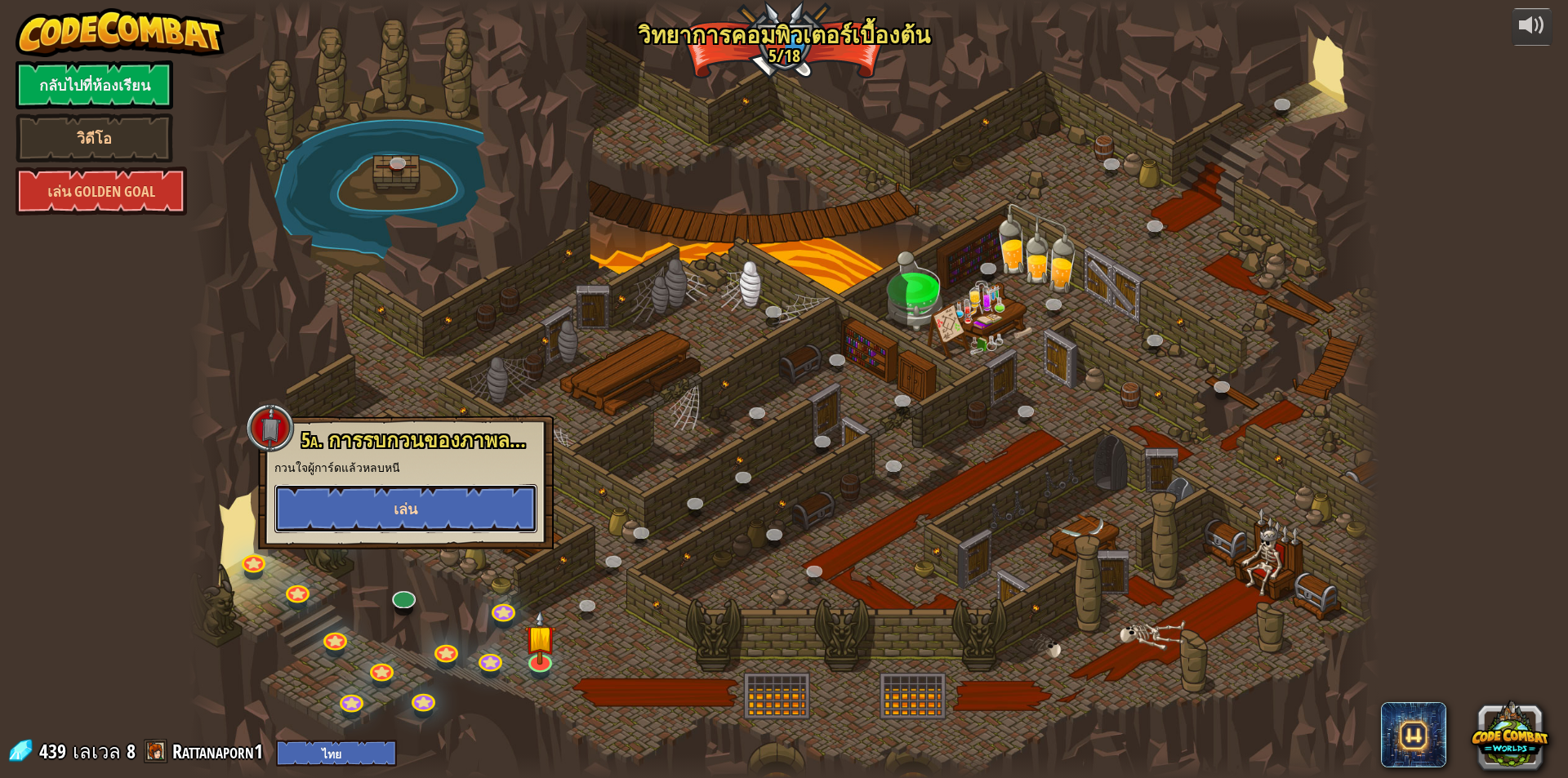
click at [455, 507] on button "เล่น" at bounding box center [406, 509] width 263 height 49
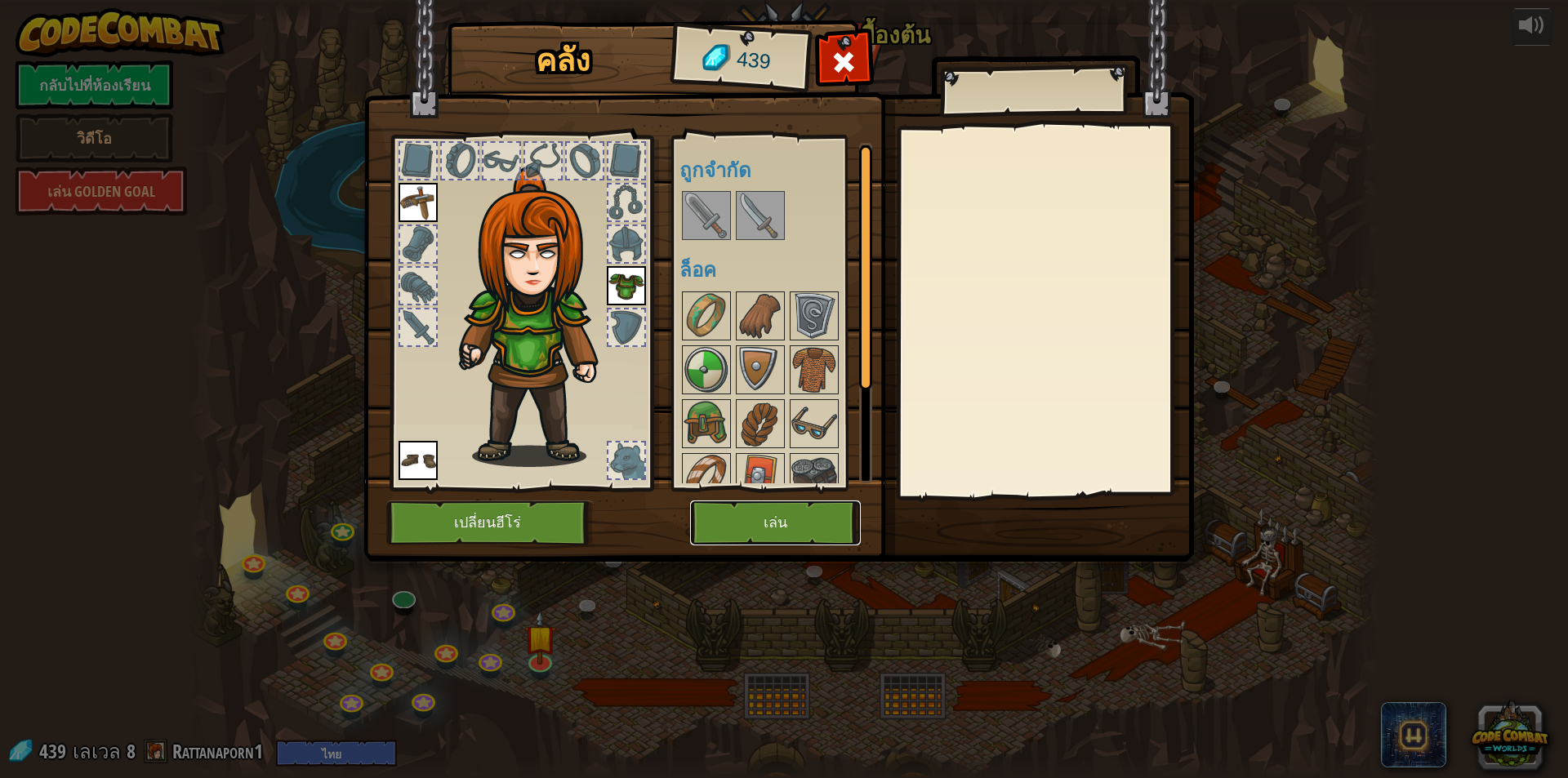
click at [750, 527] on button "เล่น" at bounding box center [776, 523] width 171 height 45
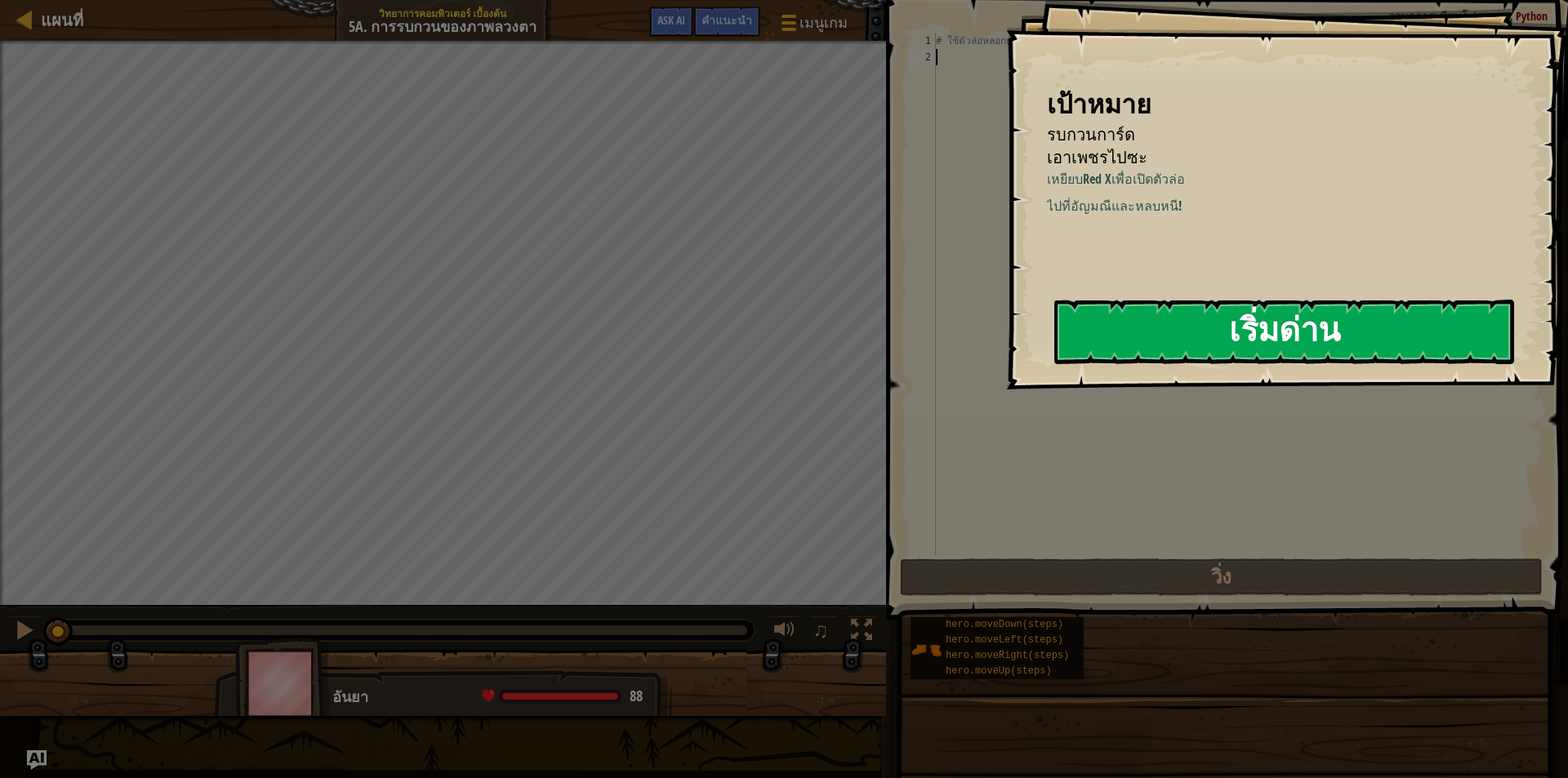
click at [1114, 345] on button "เริ่มด่าน" at bounding box center [1284, 332] width 460 height 65
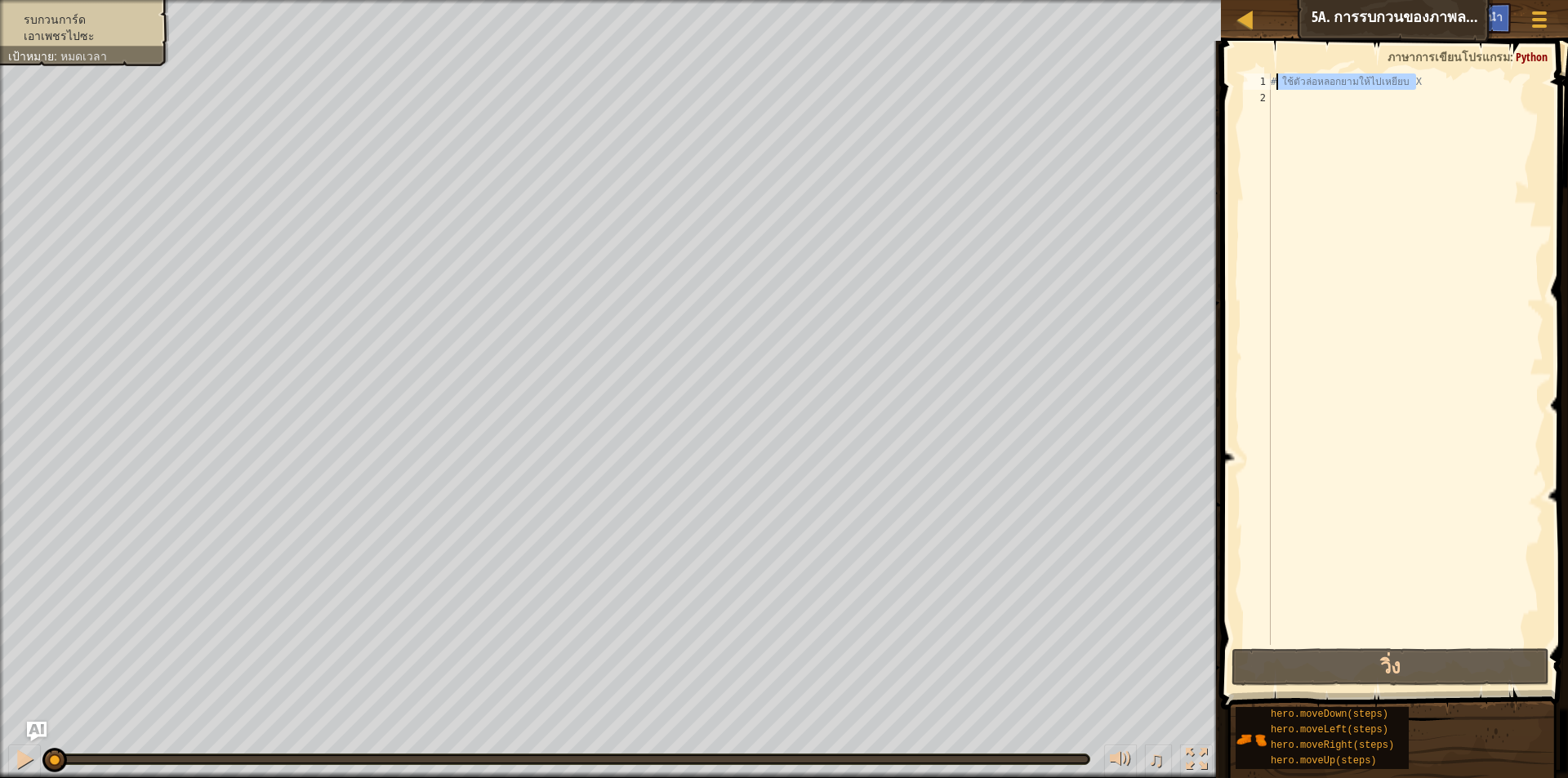
drag, startPoint x: 1417, startPoint y: 84, endPoint x: 1276, endPoint y: 84, distance: 141.0
click at [1276, 85] on div "# ใช้ตัวล่อหลอกยามให้ไปเหยียบ X" at bounding box center [1405, 376] width 276 height 605
type textarea "# ใช้ตัวล่อหลอกยามให้ไปเหยียบ X"
drag, startPoint x: 1270, startPoint y: 76, endPoint x: 1293, endPoint y: 79, distance: 23.2
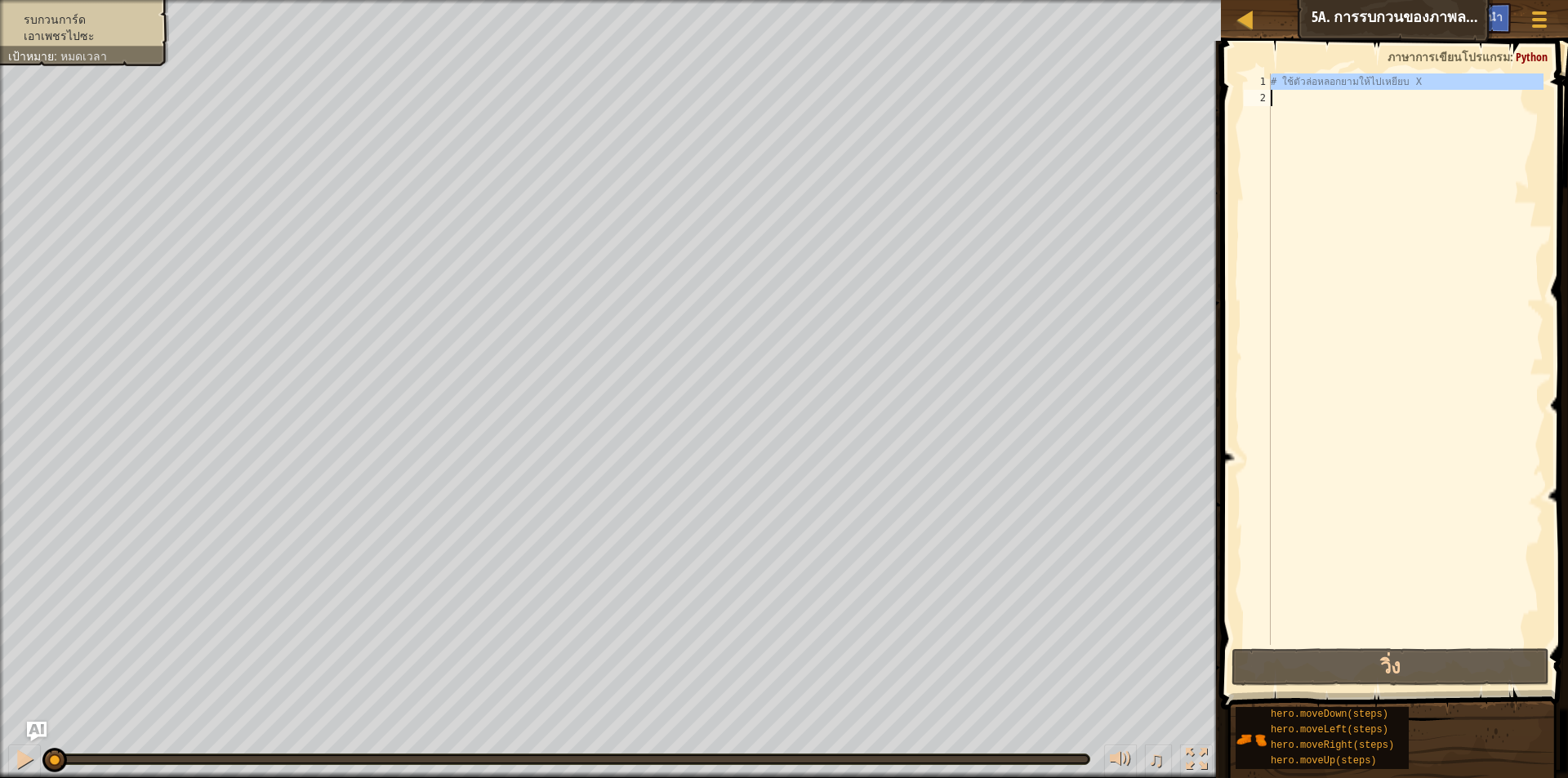
click at [1293, 79] on div "1 2 # ใช้ตัวล่อหลอกยามให้ไปเหยียบ X ההההההההההההההההההההההההההההההההההההההההההה…" at bounding box center [1392, 359] width 303 height 572
type textarea "# ใช้ตัวล่อหลอกยามให้ไปเหยียบ X"
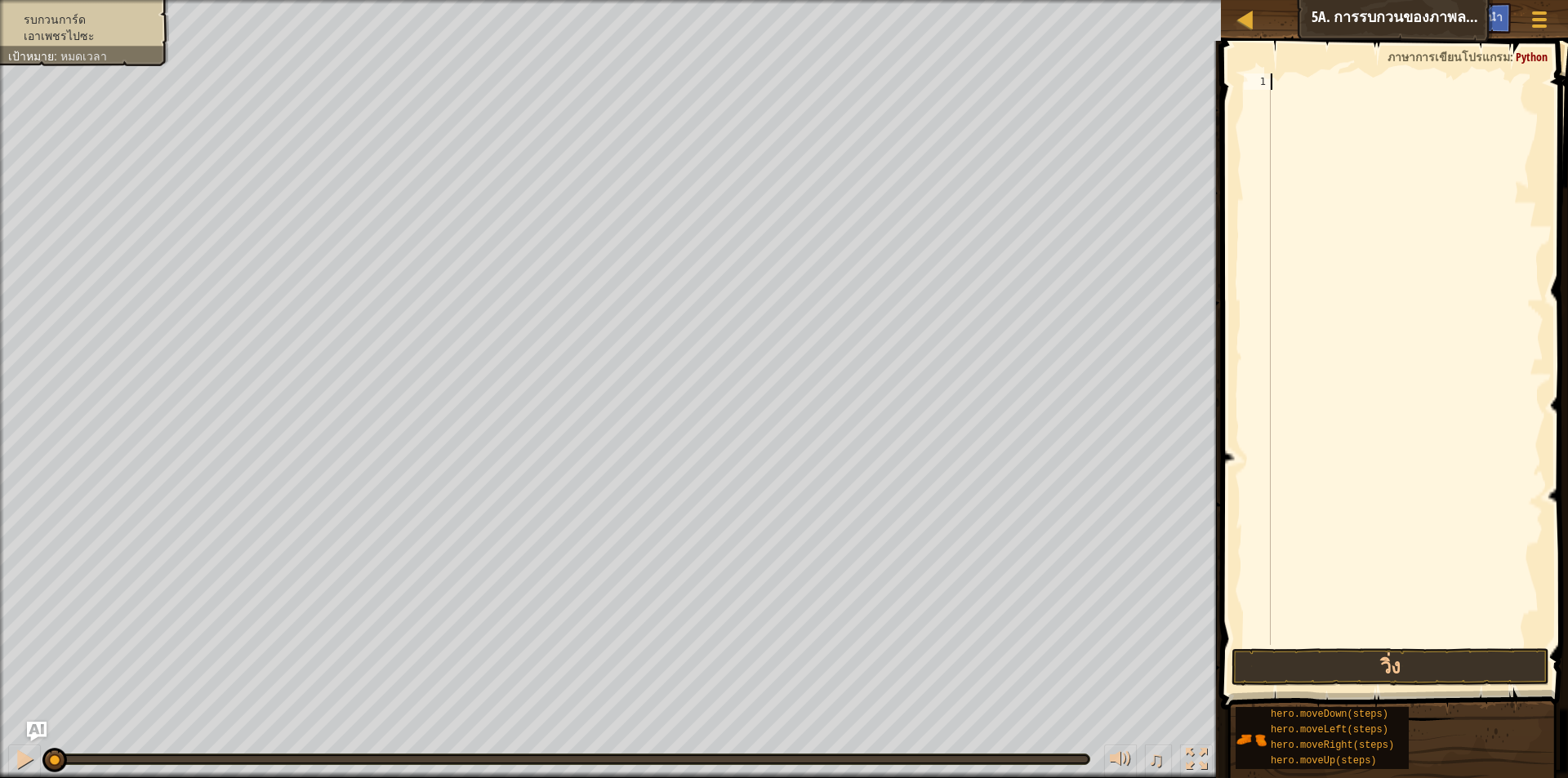
type textarea "h"
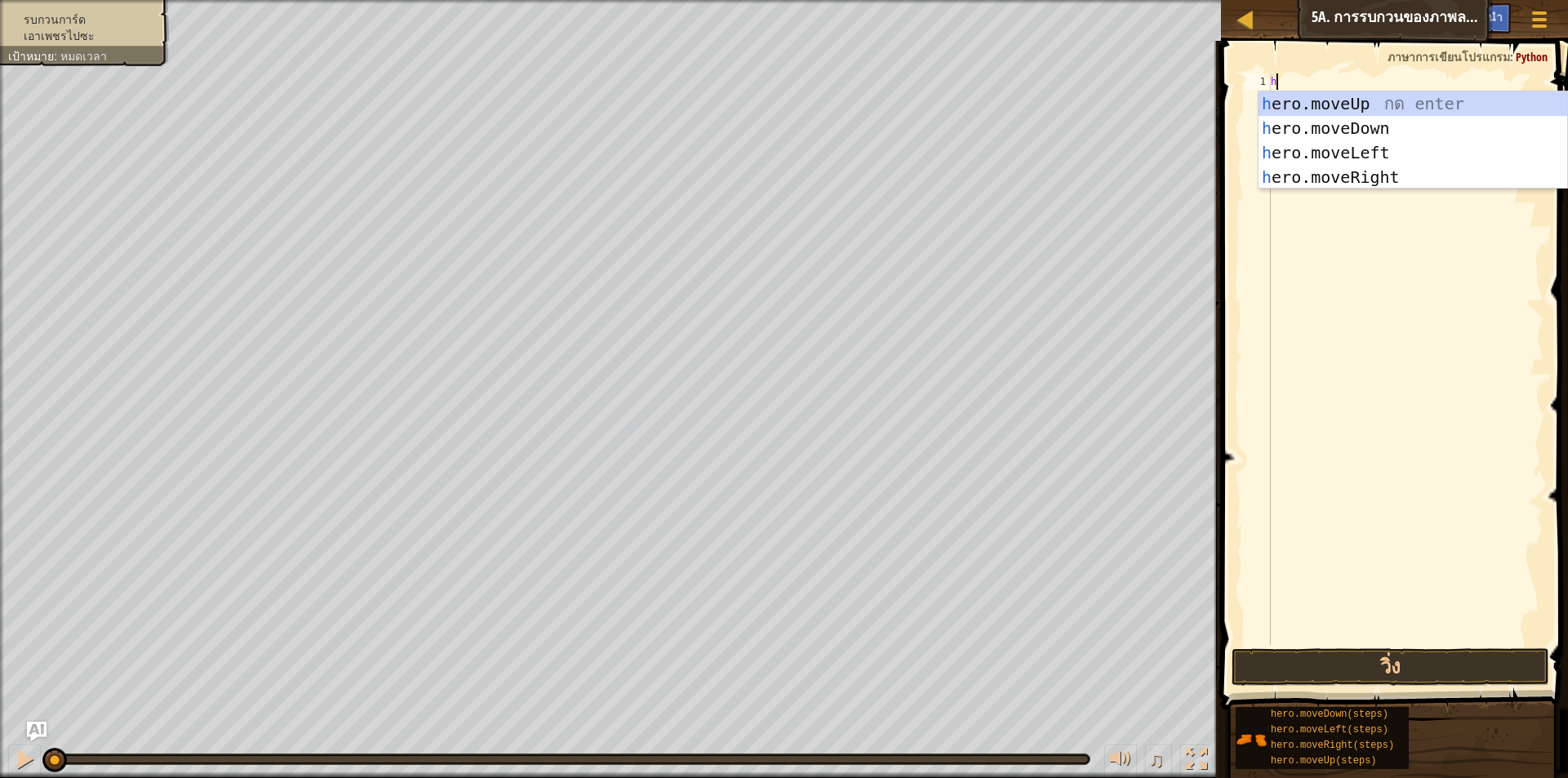
scroll to position [7, 0]
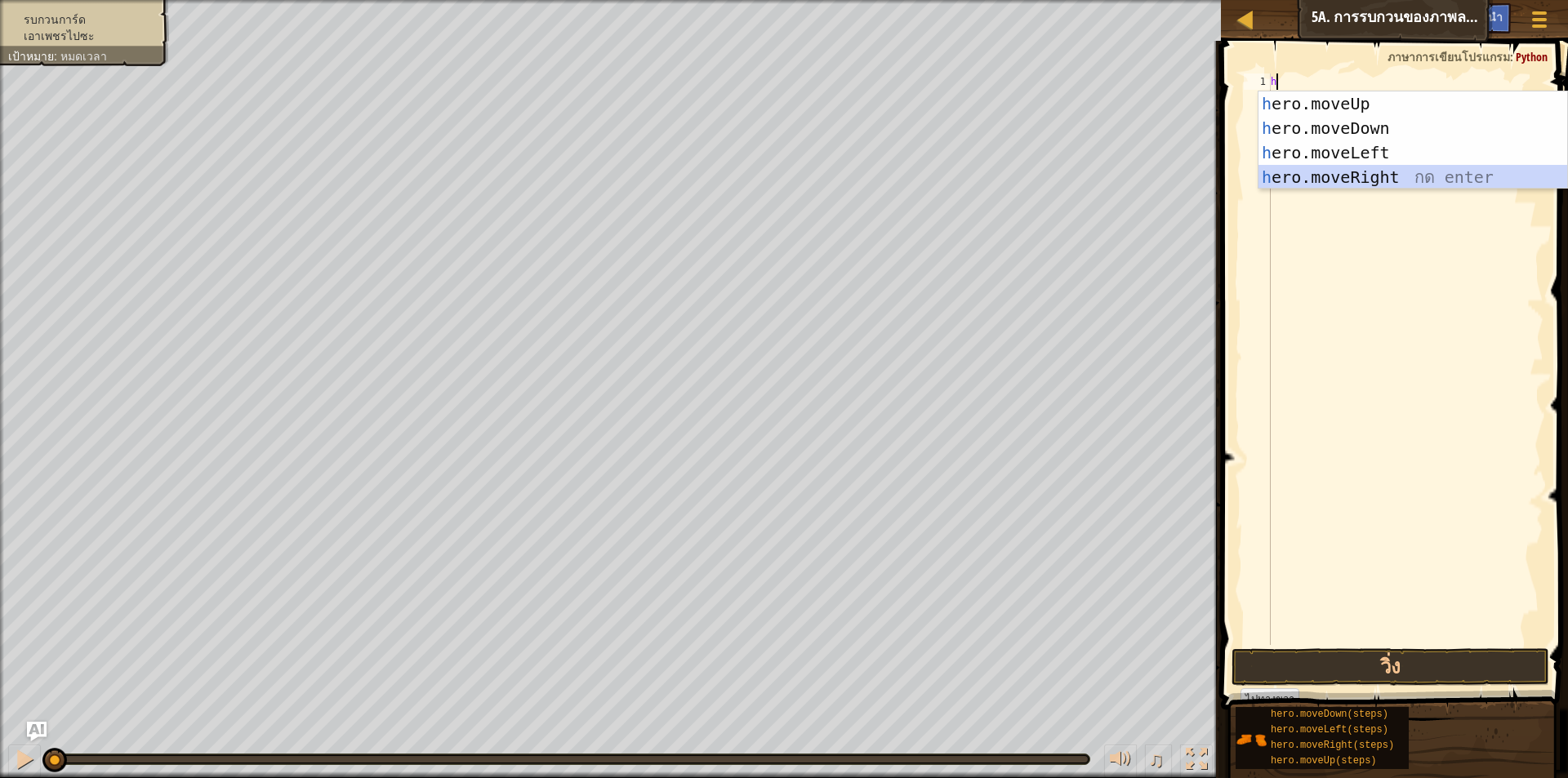
click at [1311, 183] on div "h ero.moveUp กด enter h ero.moveDown กด enter h ero.moveLeft กด enter h ero.mov…" at bounding box center [1412, 164] width 309 height 147
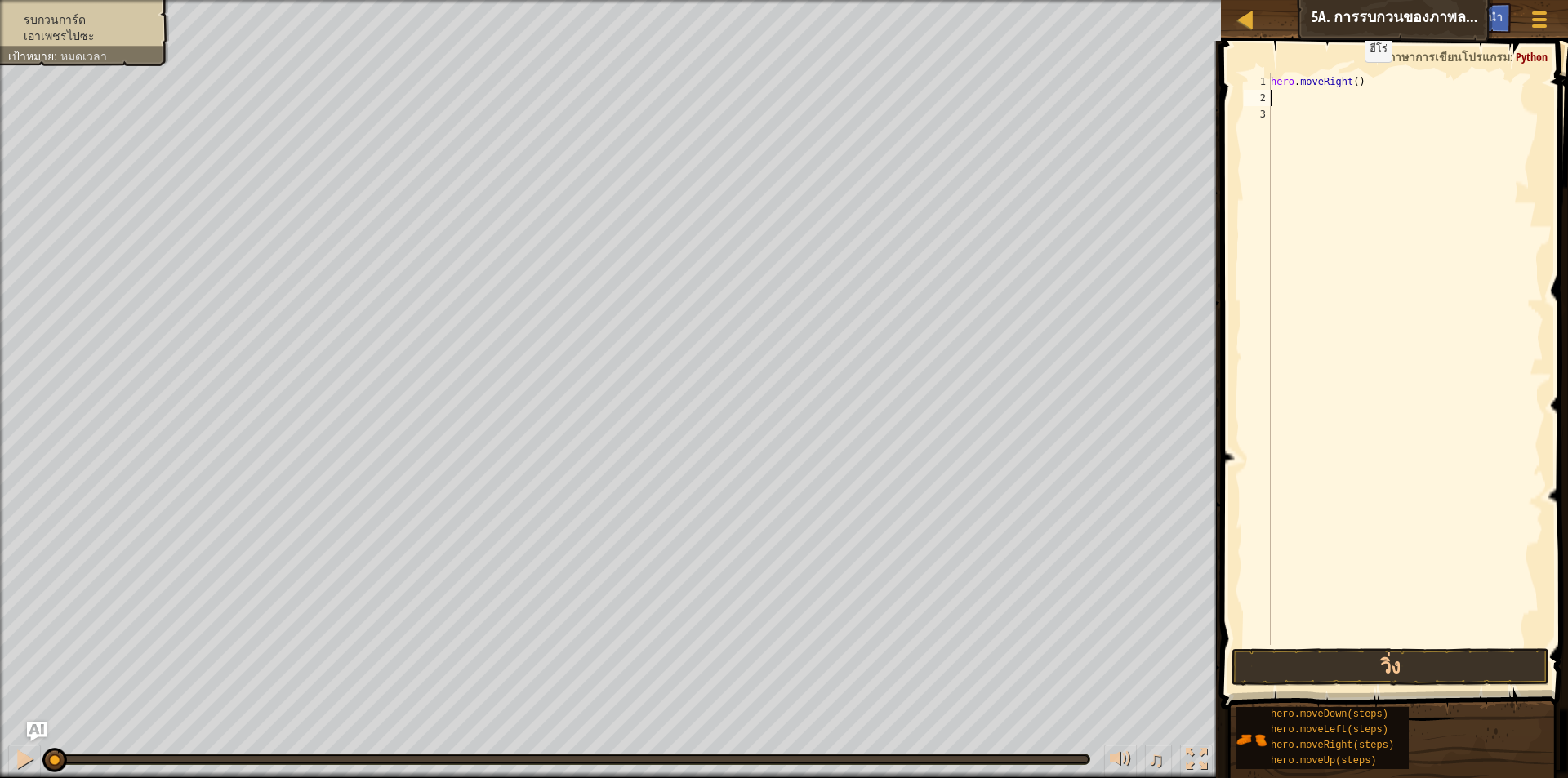
click at [1351, 78] on div "hero . moveRight ( )" at bounding box center [1405, 376] width 276 height 605
type textarea "hero.moveRight(4)"
click at [1327, 88] on div "hero . moveRight ( 4 )" at bounding box center [1405, 376] width 276 height 605
click at [1318, 92] on div "hero . moveRight ( 4 )" at bounding box center [1405, 376] width 276 height 605
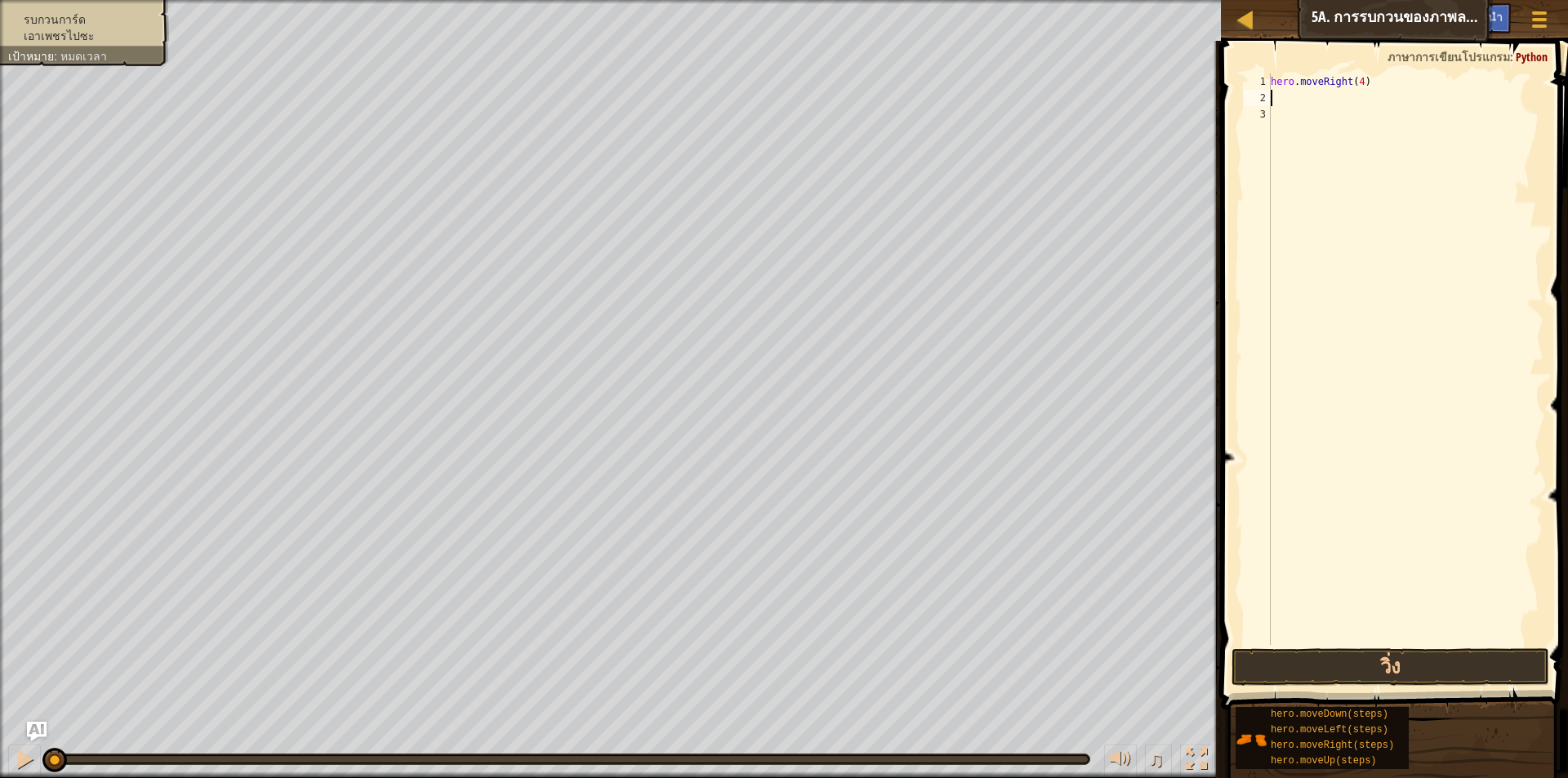
scroll to position [7, 0]
type textarea "h"
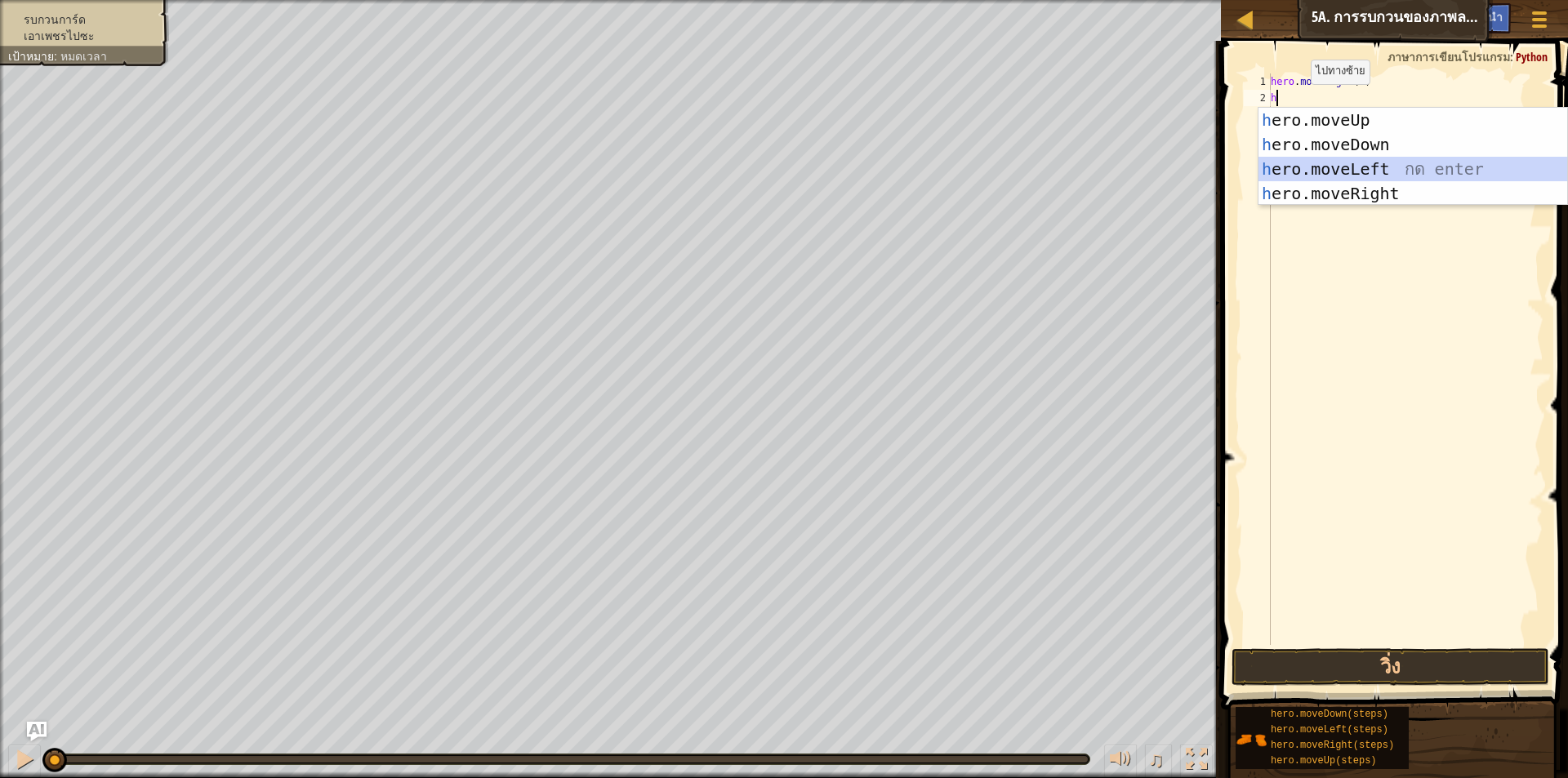
click at [1307, 167] on div "h ero.moveUp กด enter h ero.moveDown กด enter h ero.moveLeft กด enter h ero.mov…" at bounding box center [1412, 180] width 309 height 147
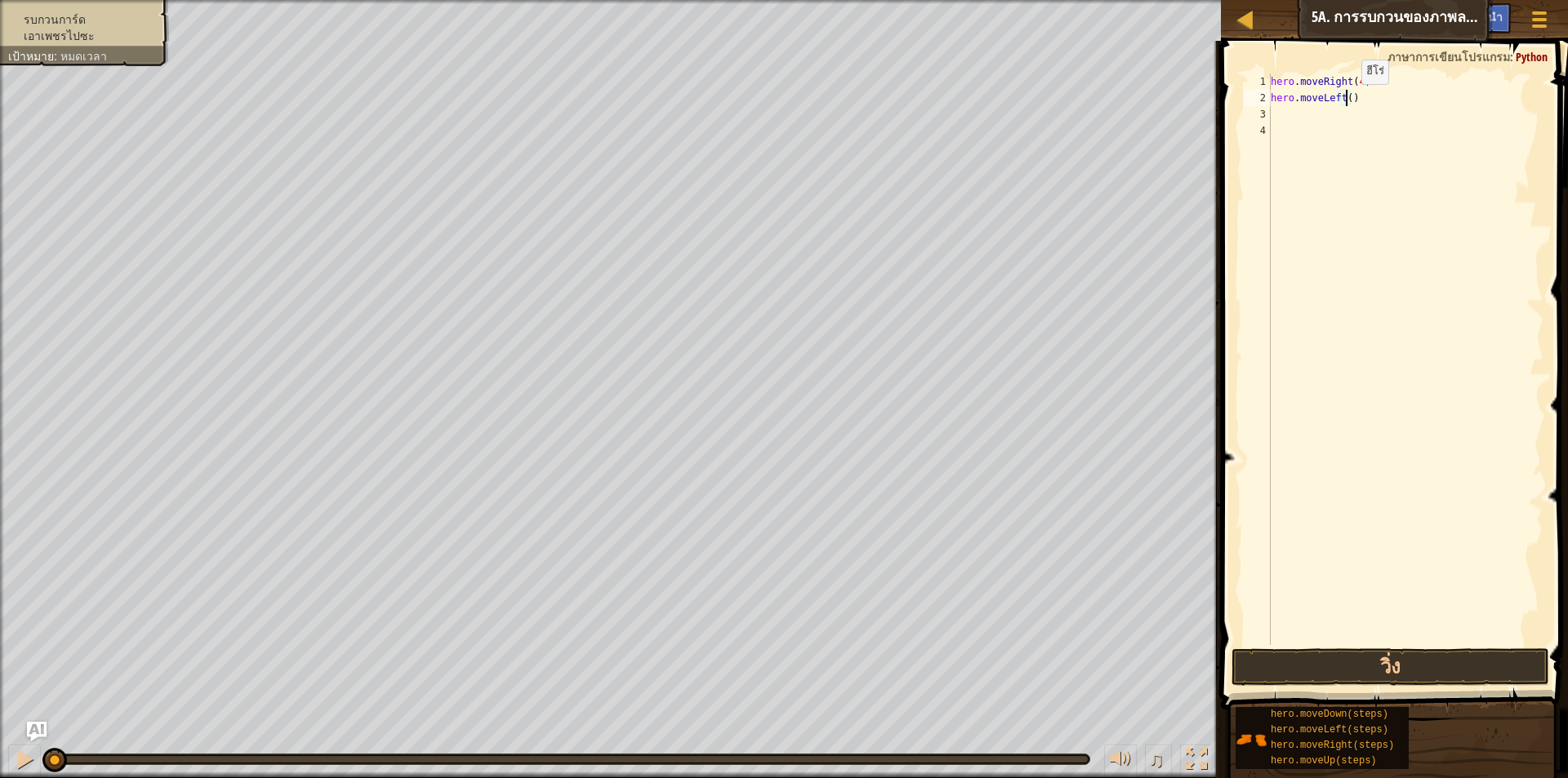
click at [1347, 100] on div "hero . moveRight ( 4 ) hero . moveLeft ( )" at bounding box center [1405, 376] width 276 height 605
type textarea "hero.moveLeft(3)"
click at [1272, 108] on div "hero . moveRight ( 4 ) hero . moveLeft ( 3 )" at bounding box center [1405, 376] width 276 height 605
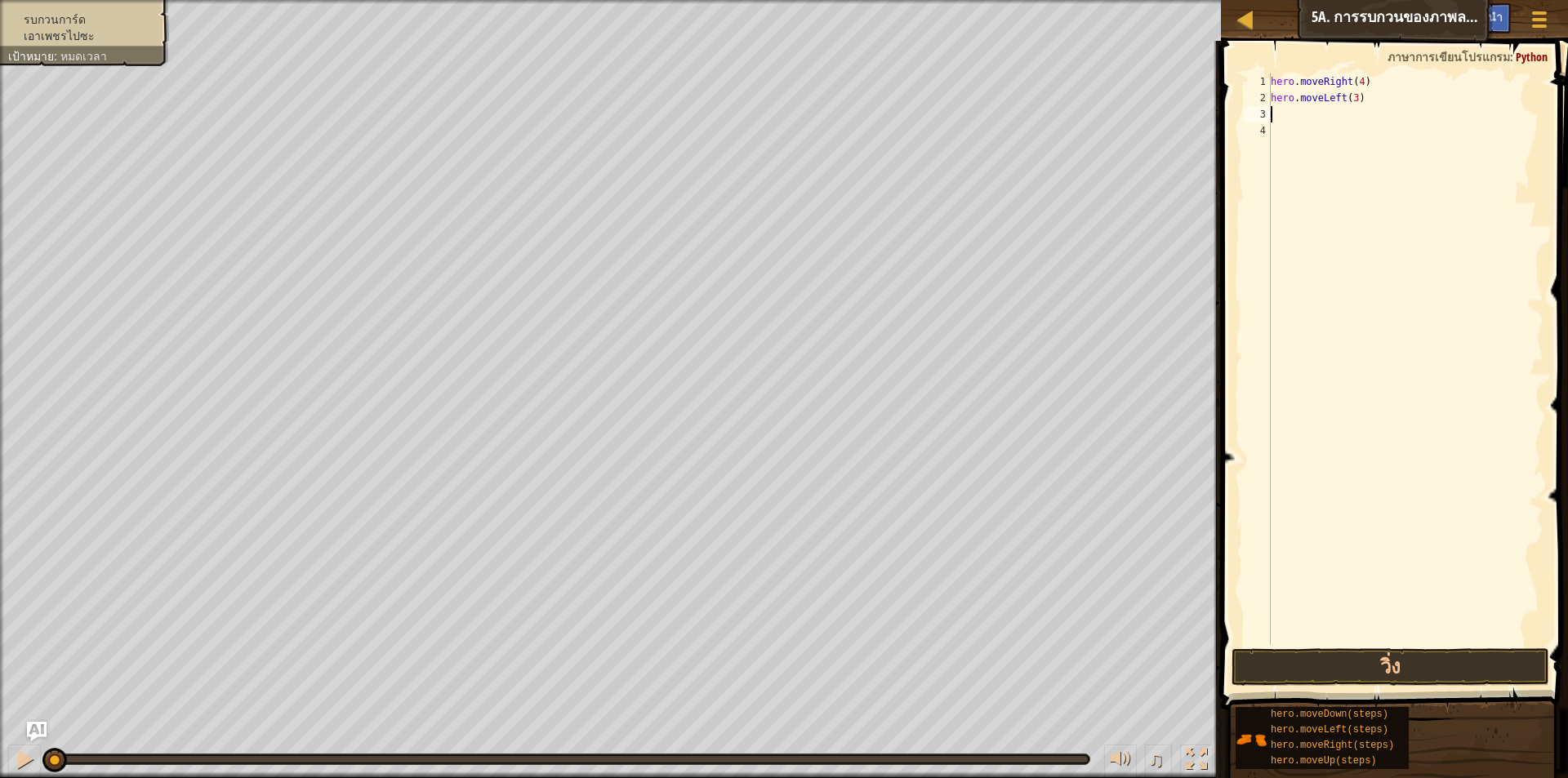
type textarea "h"
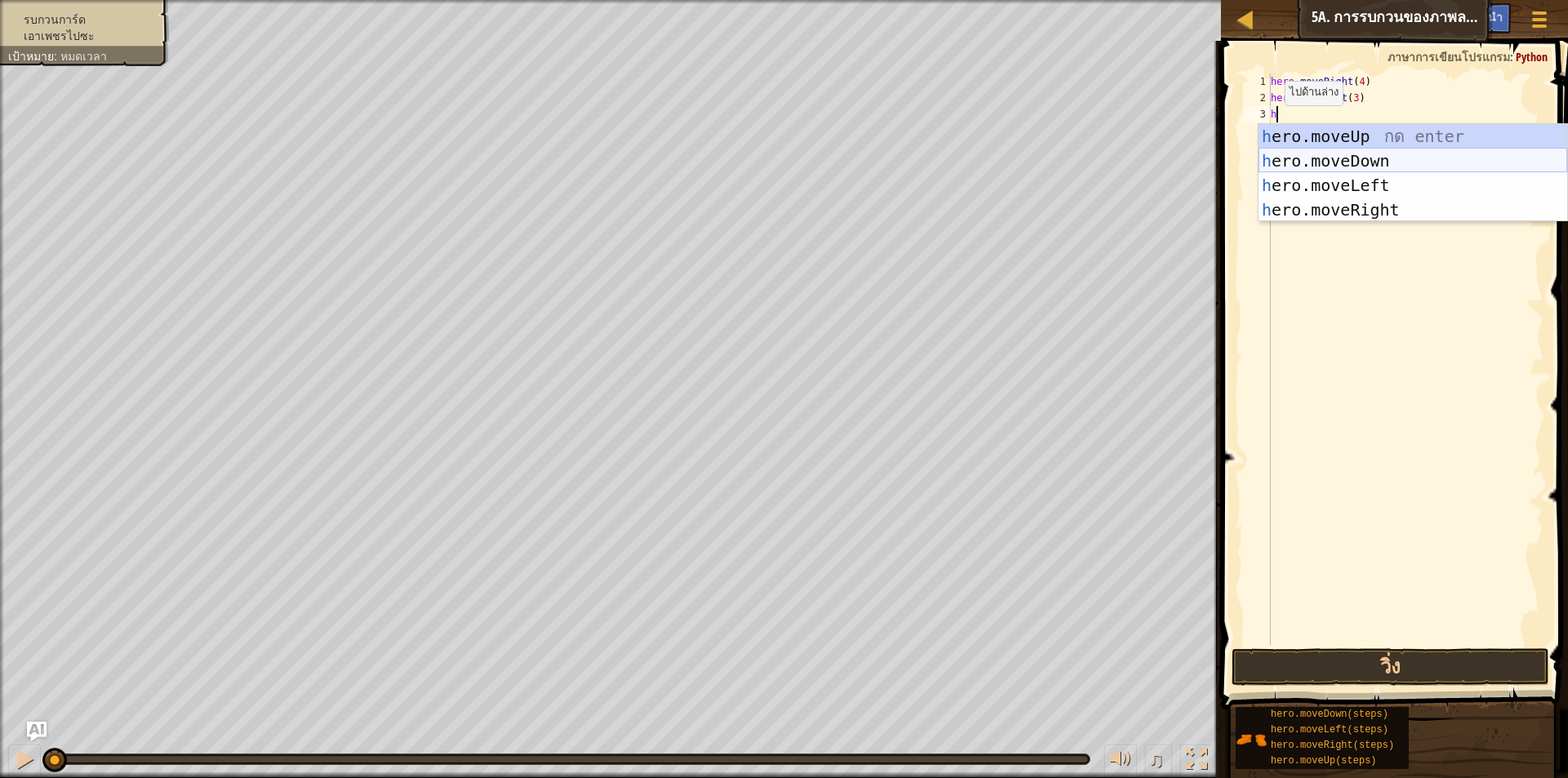
click at [1294, 164] on div "h ero.moveUp กด enter h ero.moveDown กด enter h ero.moveLeft กด enter h ero.mov…" at bounding box center [1412, 197] width 309 height 147
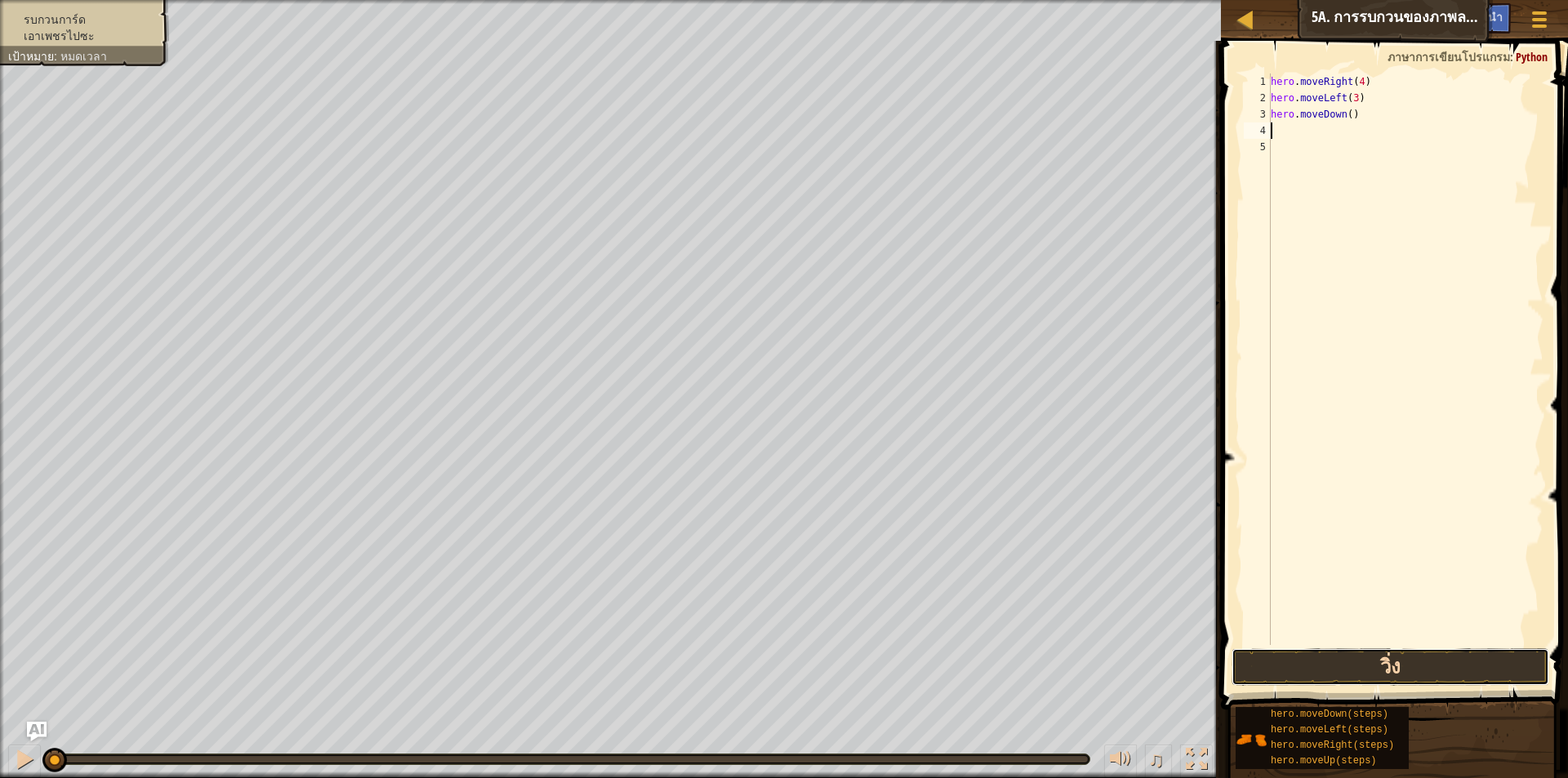
click at [1397, 661] on button "วิ่ง" at bounding box center [1390, 667] width 318 height 37
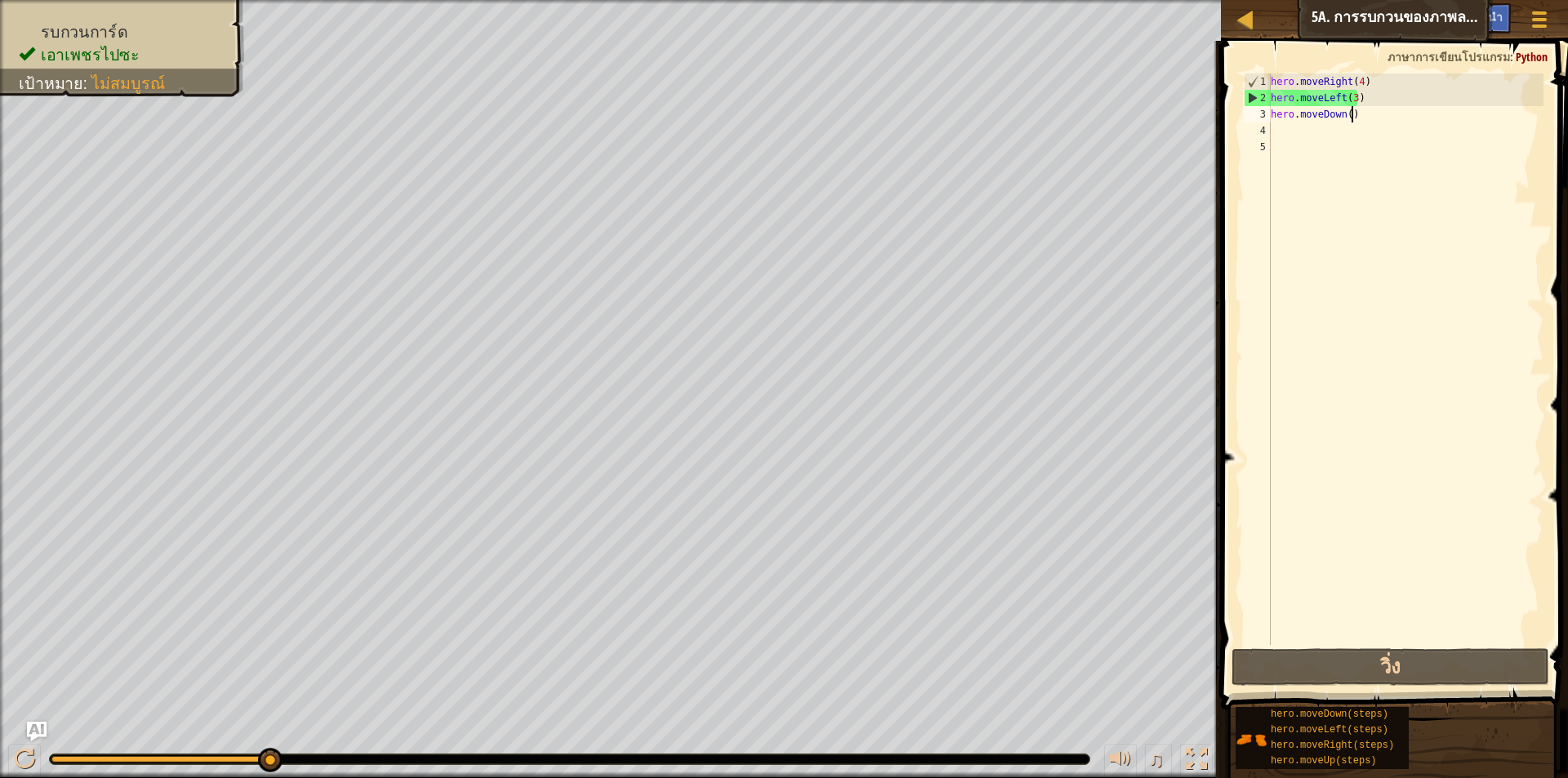
click at [1357, 120] on div "hero . moveRight ( 4 ) hero . moveLeft ( 3 ) hero . moveDown ( )" at bounding box center [1405, 376] width 276 height 605
type textarea "hero.moveDown()"
drag, startPoint x: 1357, startPoint y: 120, endPoint x: 1268, endPoint y: 116, distance: 89.1
click at [1268, 116] on div "hero.moveDown() 1 2 3 4 5 hero . moveRight ( 4 ) hero . moveLeft ( 3 ) hero . m…" at bounding box center [1392, 359] width 303 height 572
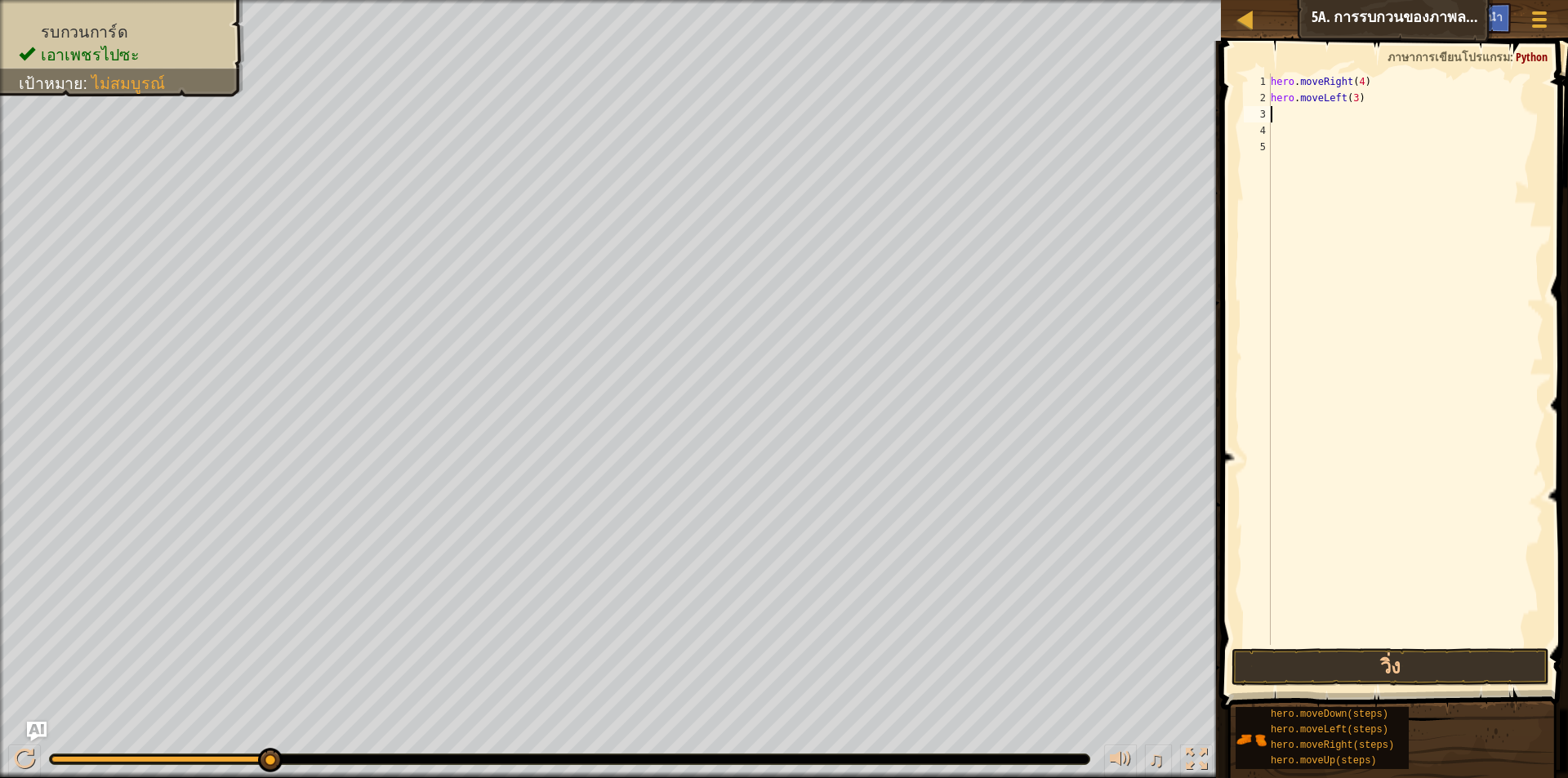
click at [1369, 103] on div "hero . moveRight ( 4 ) hero . moveLeft ( 3 )" at bounding box center [1405, 376] width 276 height 605
type textarea "h"
click at [1358, 80] on div "hero . moveRight ( 4 )" at bounding box center [1405, 376] width 276 height 605
type textarea "hero.moveRight()"
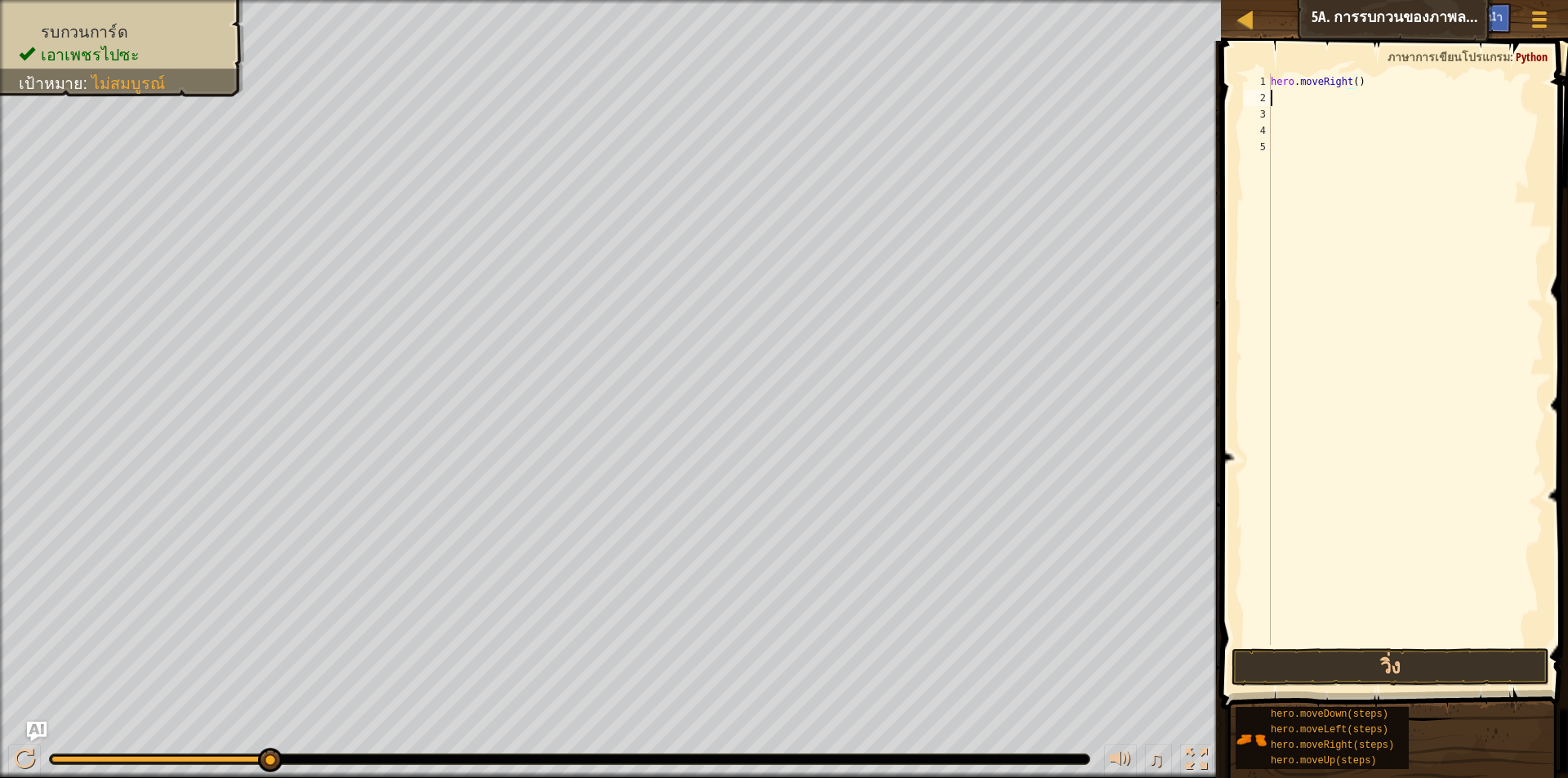
click at [1371, 105] on div "hero . moveRight ( )" at bounding box center [1405, 376] width 276 height 605
type textarea "h"
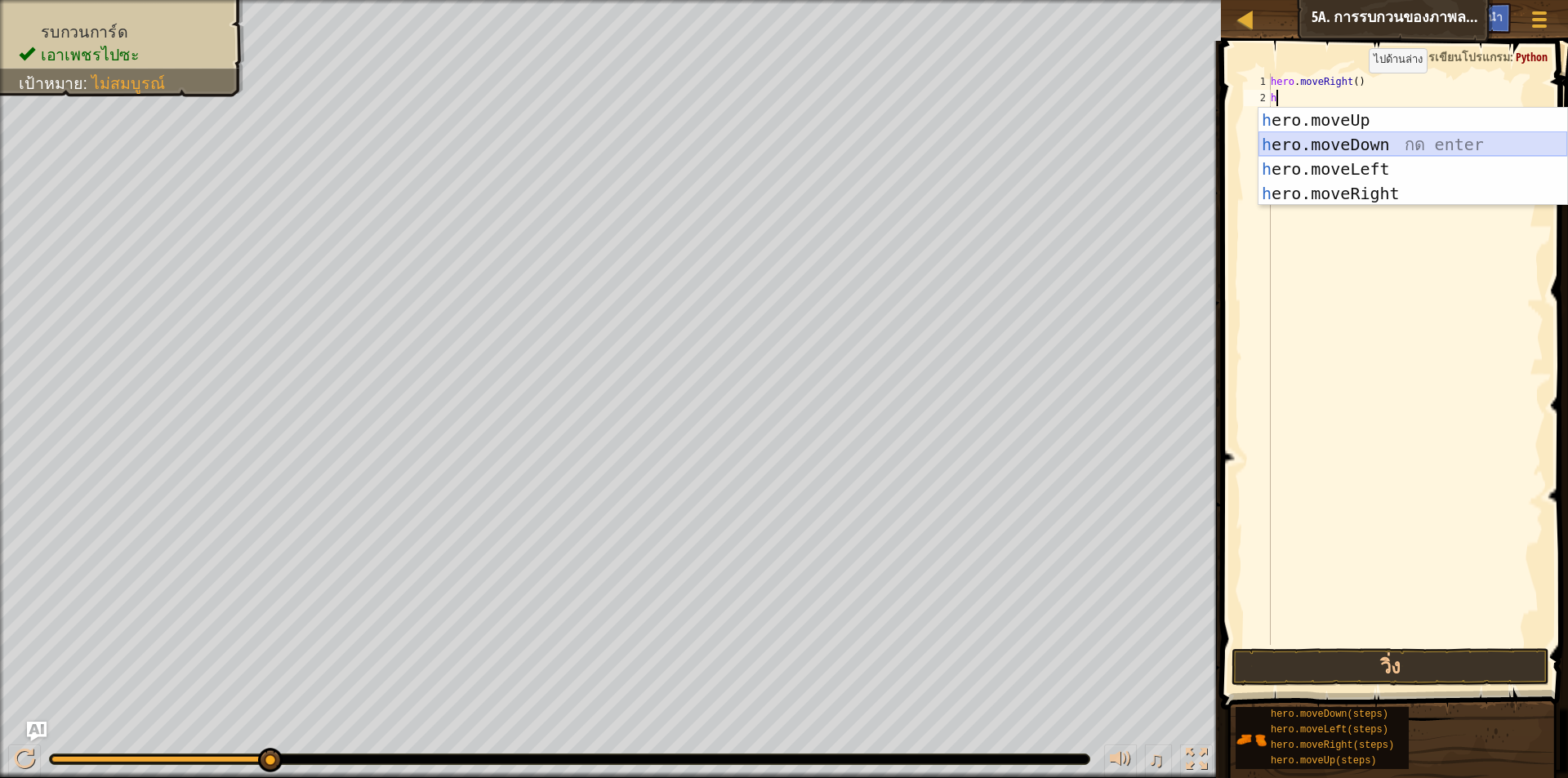
click at [1318, 150] on div "h ero.moveUp กด enter h ero.moveDown กด enter h ero.moveLeft กด enter h ero.mov…" at bounding box center [1412, 180] width 309 height 147
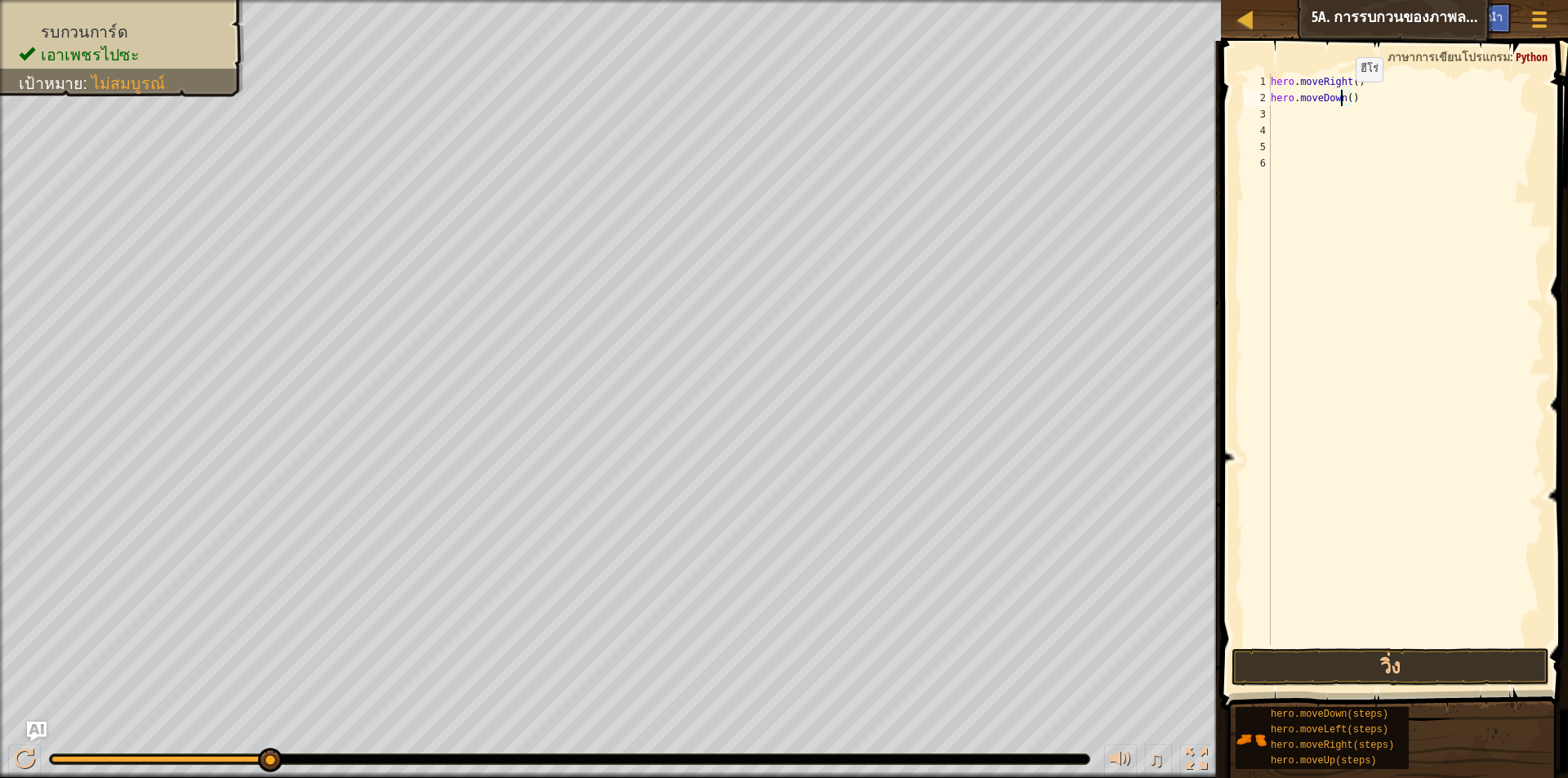
click at [1342, 98] on div "hero . moveRight ( ) hero . moveDown ( )" at bounding box center [1405, 376] width 276 height 605
type textarea "hero.moveDown()"
click at [1344, 98] on div "hero . moveRight ( ) hero . moveDown ( )" at bounding box center [1405, 376] width 276 height 605
click at [1345, 98] on div "hero . moveRight ( ) hero . moveDown ( )" at bounding box center [1405, 376] width 276 height 605
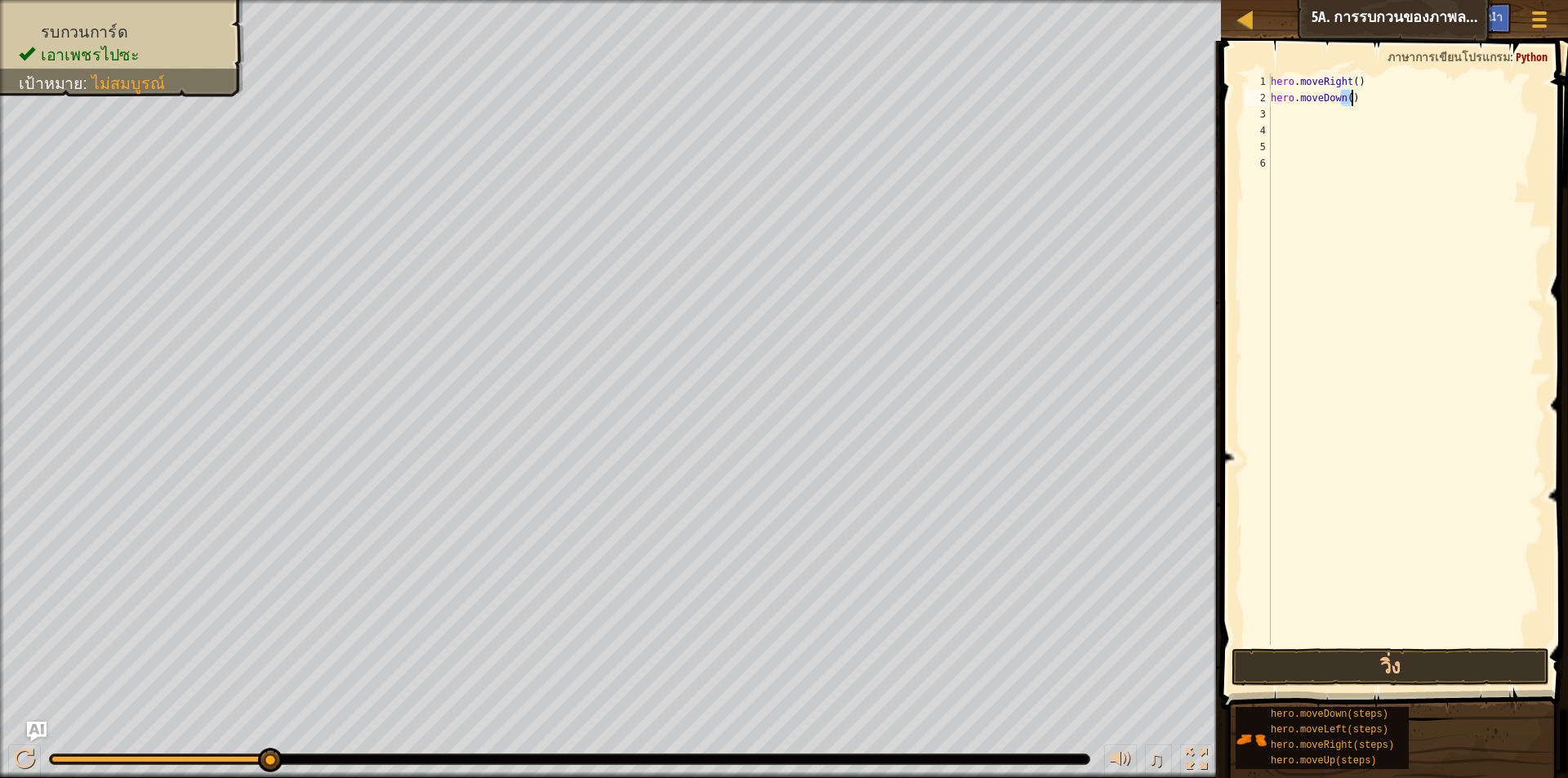
click at [1357, 208] on div "hero . moveRight ( ) hero . moveDown ( )" at bounding box center [1405, 376] width 276 height 605
click at [1344, 98] on div "hero . moveRight ( ) hero . moveDown ( )" at bounding box center [1405, 376] width 276 height 605
click at [1345, 100] on div "hero . moveRight ( ) hero . moveDown ( )" at bounding box center [1405, 376] width 276 height 605
click at [1323, 654] on button "วิ่ง" at bounding box center [1390, 667] width 318 height 37
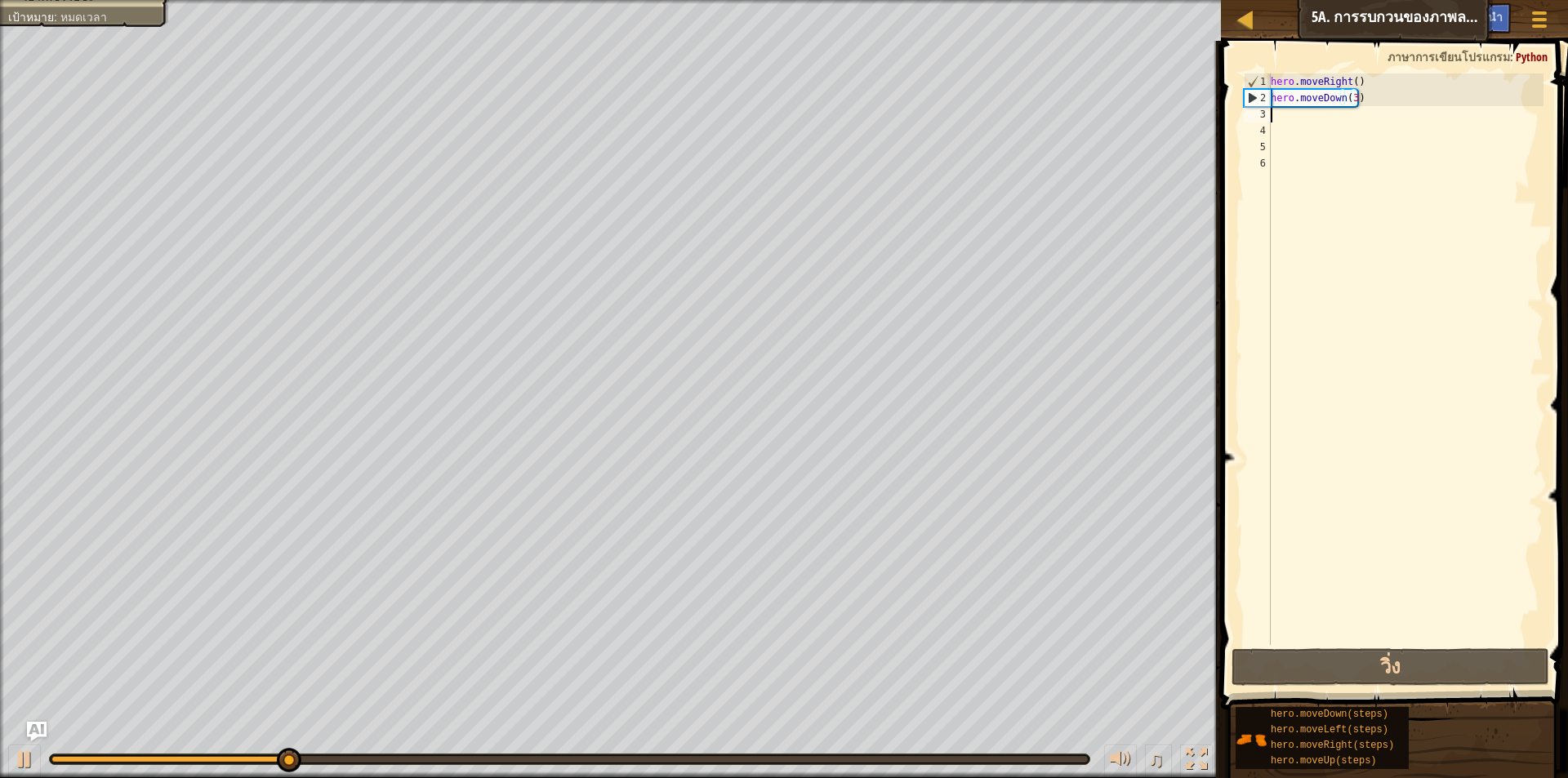
click at [1295, 117] on div "hero . moveRight ( ) hero . moveDown ( 3 )" at bounding box center [1405, 376] width 276 height 605
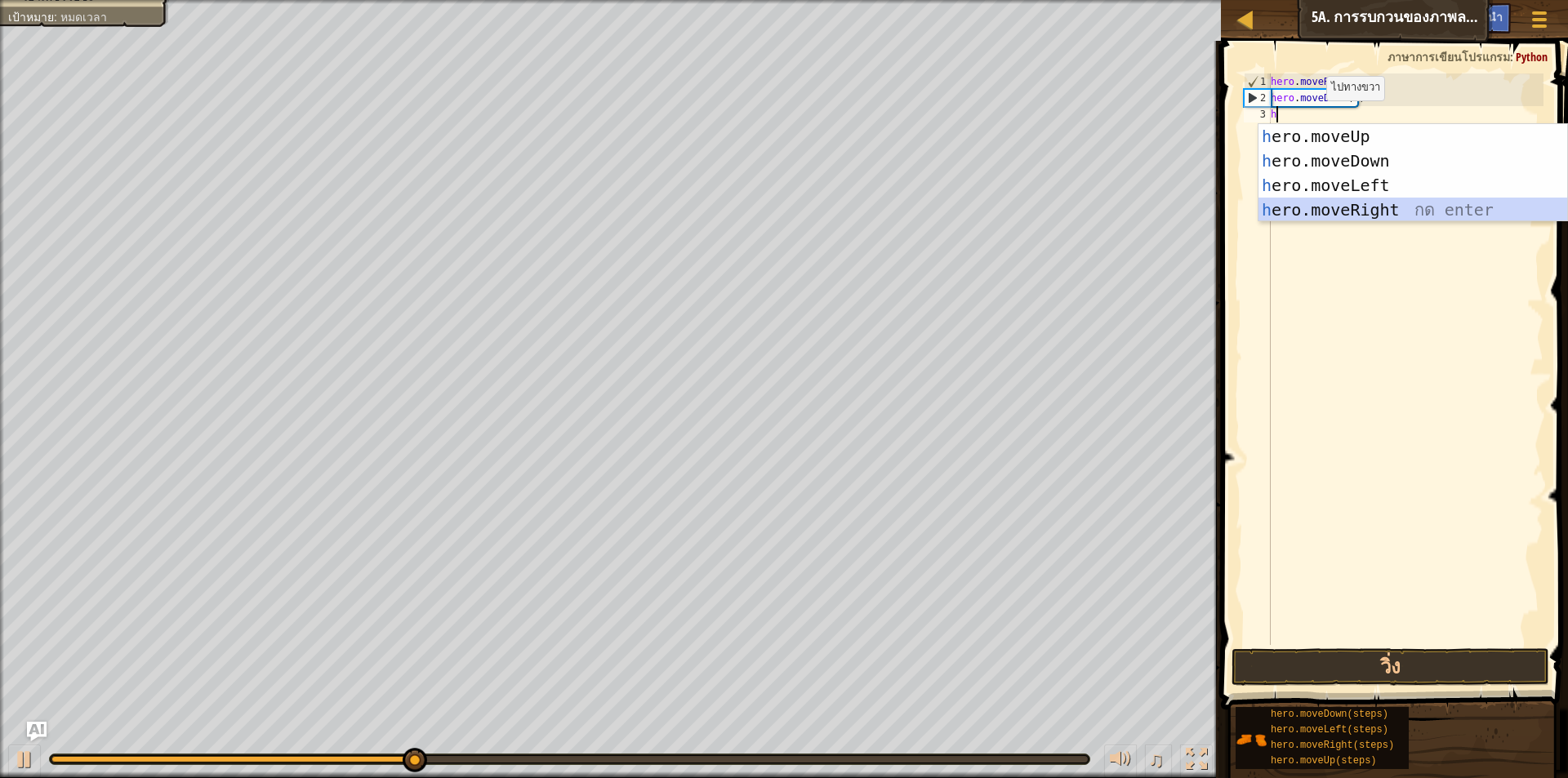
click at [1344, 202] on div "h ero.moveUp กด enter h ero.moveDown กด enter h ero.moveLeft กด enter h ero.mov…" at bounding box center [1412, 197] width 309 height 147
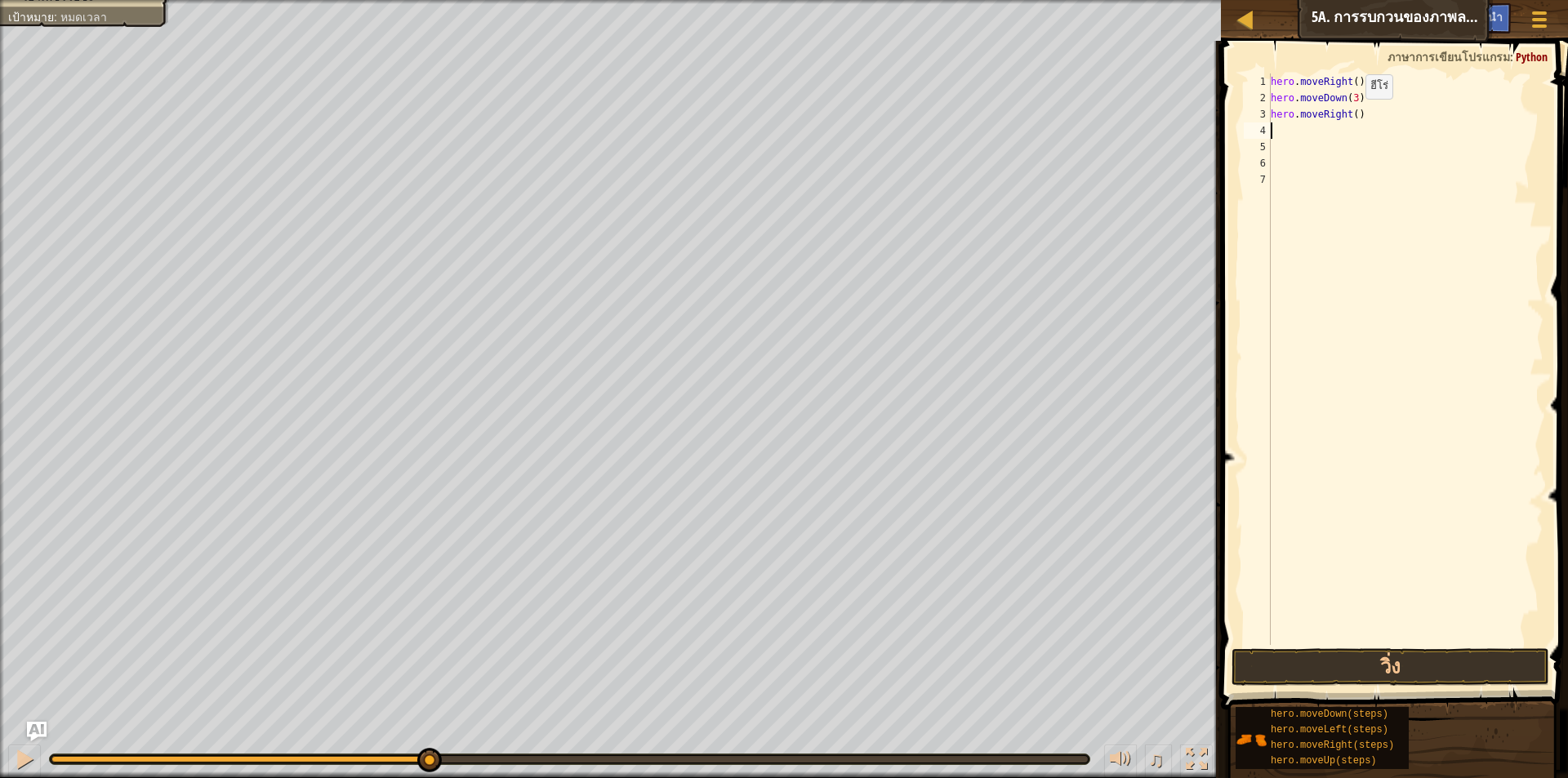
click at [1352, 116] on div "hero . moveRight ( ) hero . moveDown ( 3 ) hero . moveRight ( )" at bounding box center [1405, 376] width 276 height 605
click at [1349, 113] on div "hero . moveRight ( ) hero . moveDown ( 3 ) hero . moveRigh )" at bounding box center [1405, 376] width 276 height 605
click at [1342, 140] on div "hero.moveL eft กด enter" at bounding box center [1412, 161] width 309 height 74
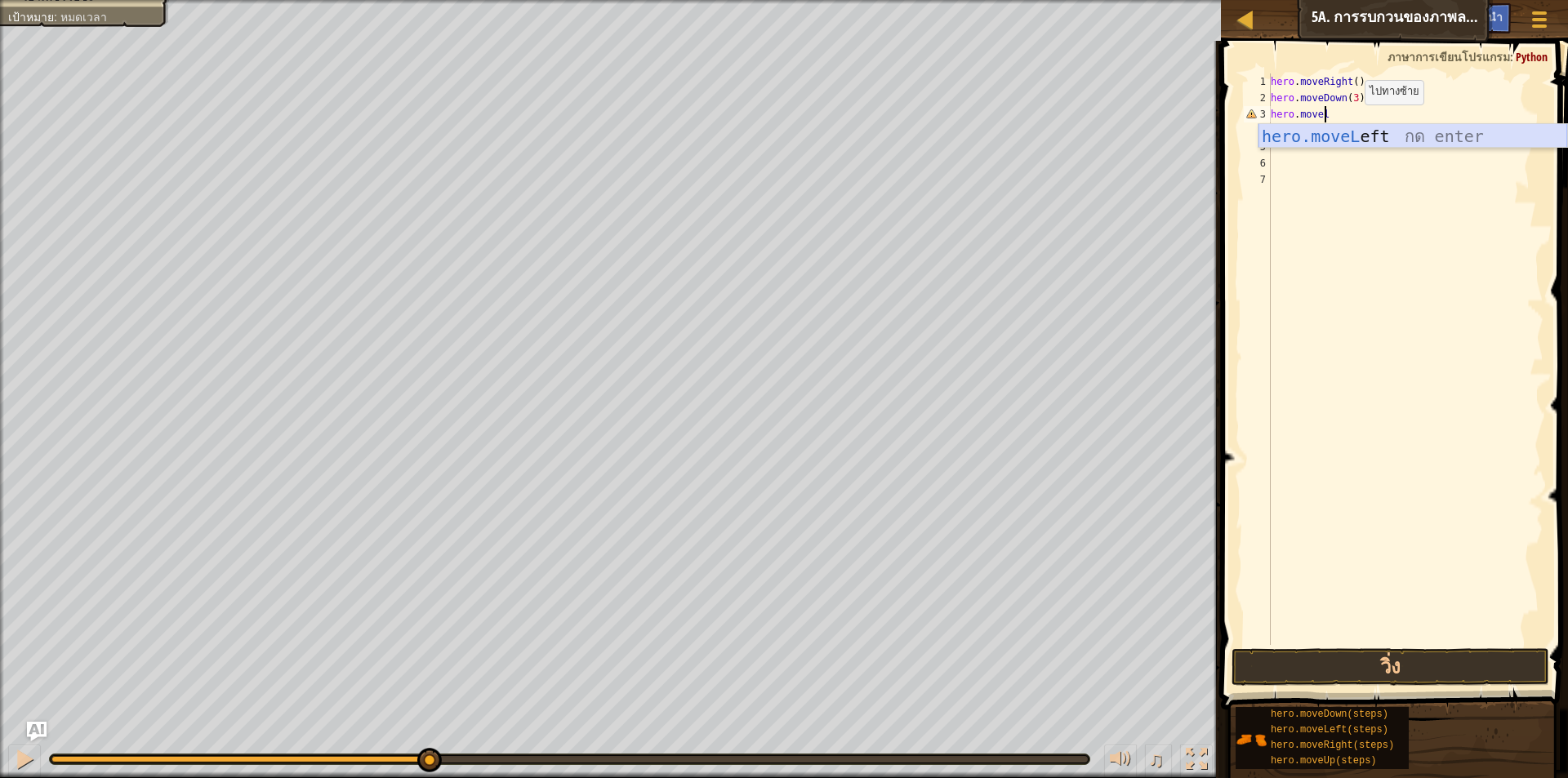
scroll to position [7, 0]
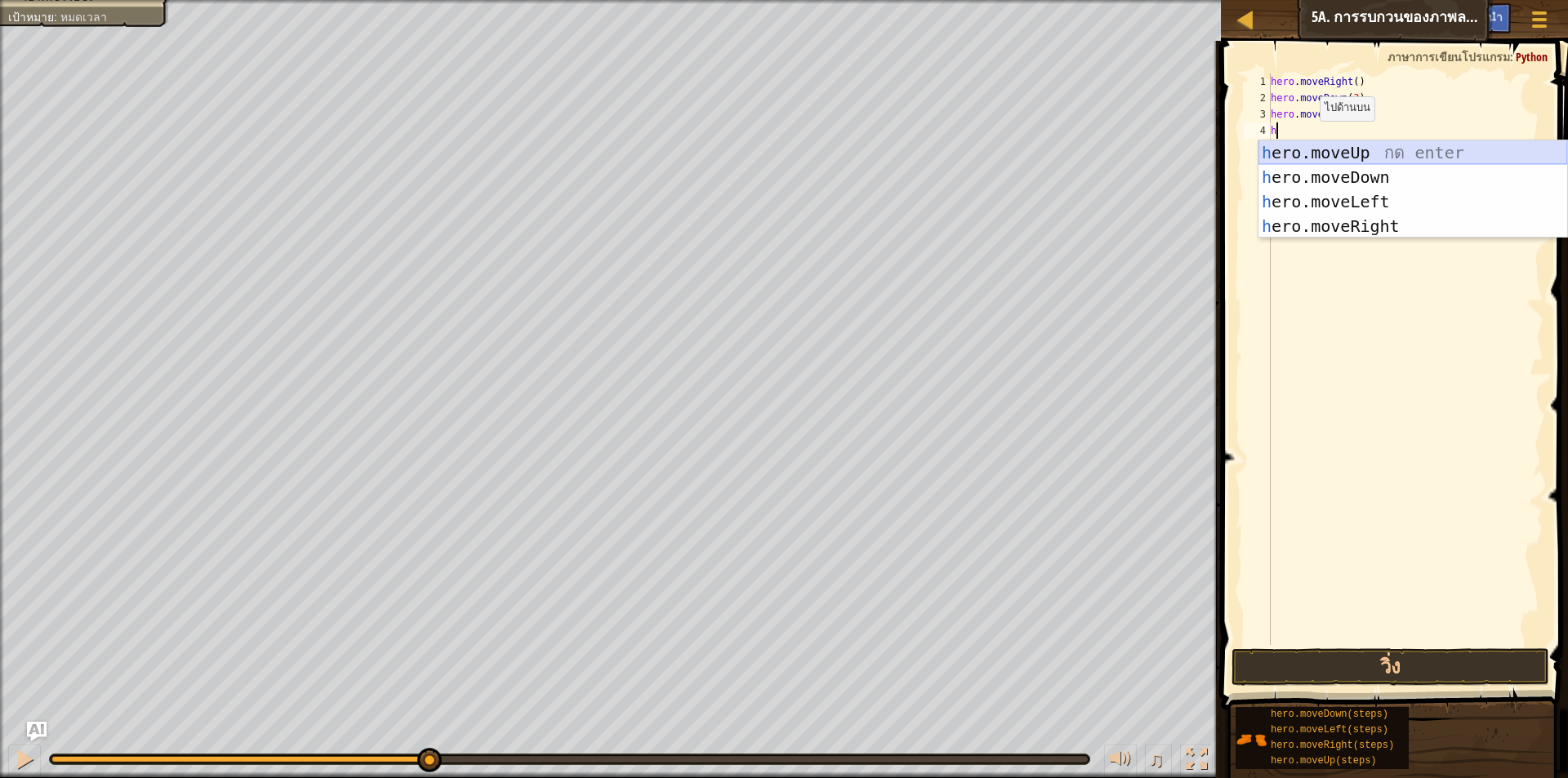
click at [1316, 151] on div "h ero.moveUp กด enter h ero.moveDown กด enter h ero.moveLeft กด enter h ero.mov…" at bounding box center [1412, 213] width 309 height 147
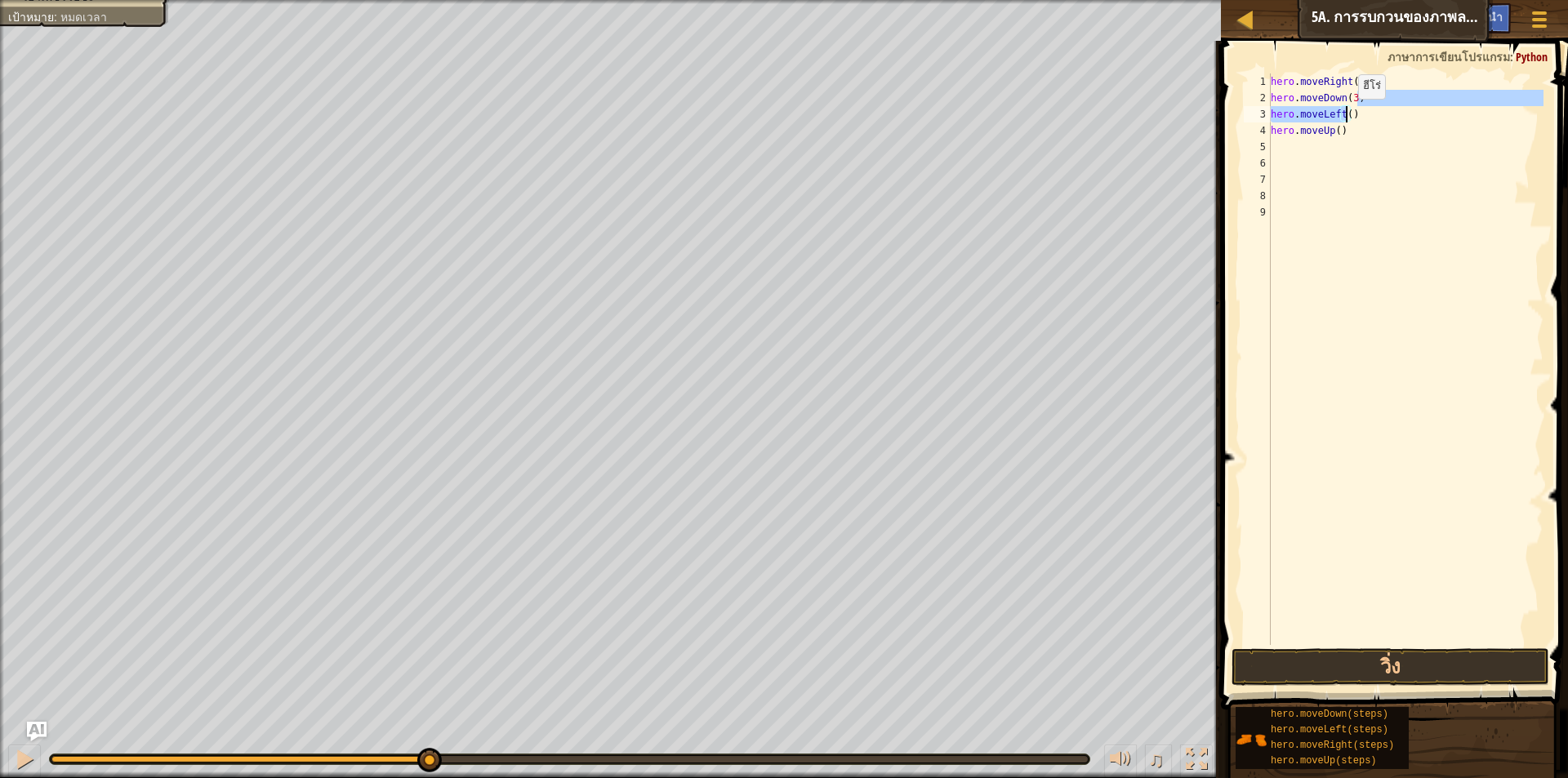
drag, startPoint x: 1356, startPoint y: 105, endPoint x: 1345, endPoint y: 116, distance: 15.6
click at [1345, 116] on div "hero . moveRight ( ) hero . moveDown ( 3 ) hero . moveLeft ( ) hero . moveUp ( )" at bounding box center [1405, 376] width 276 height 605
click at [1355, 116] on div "hero . moveRight ( ) hero . moveDown ( 3 ) hero . moveLeft ( ) hero . moveUp ( )" at bounding box center [1405, 376] width 276 height 605
drag, startPoint x: 1355, startPoint y: 116, endPoint x: 1266, endPoint y: 118, distance: 89.0
click at [1266, 118] on div "hero.moveLeft() 1 2 3 4 5 6 7 8 9 hero . moveRight ( ) hero . moveDown ( 3 ) he…" at bounding box center [1392, 359] width 303 height 572
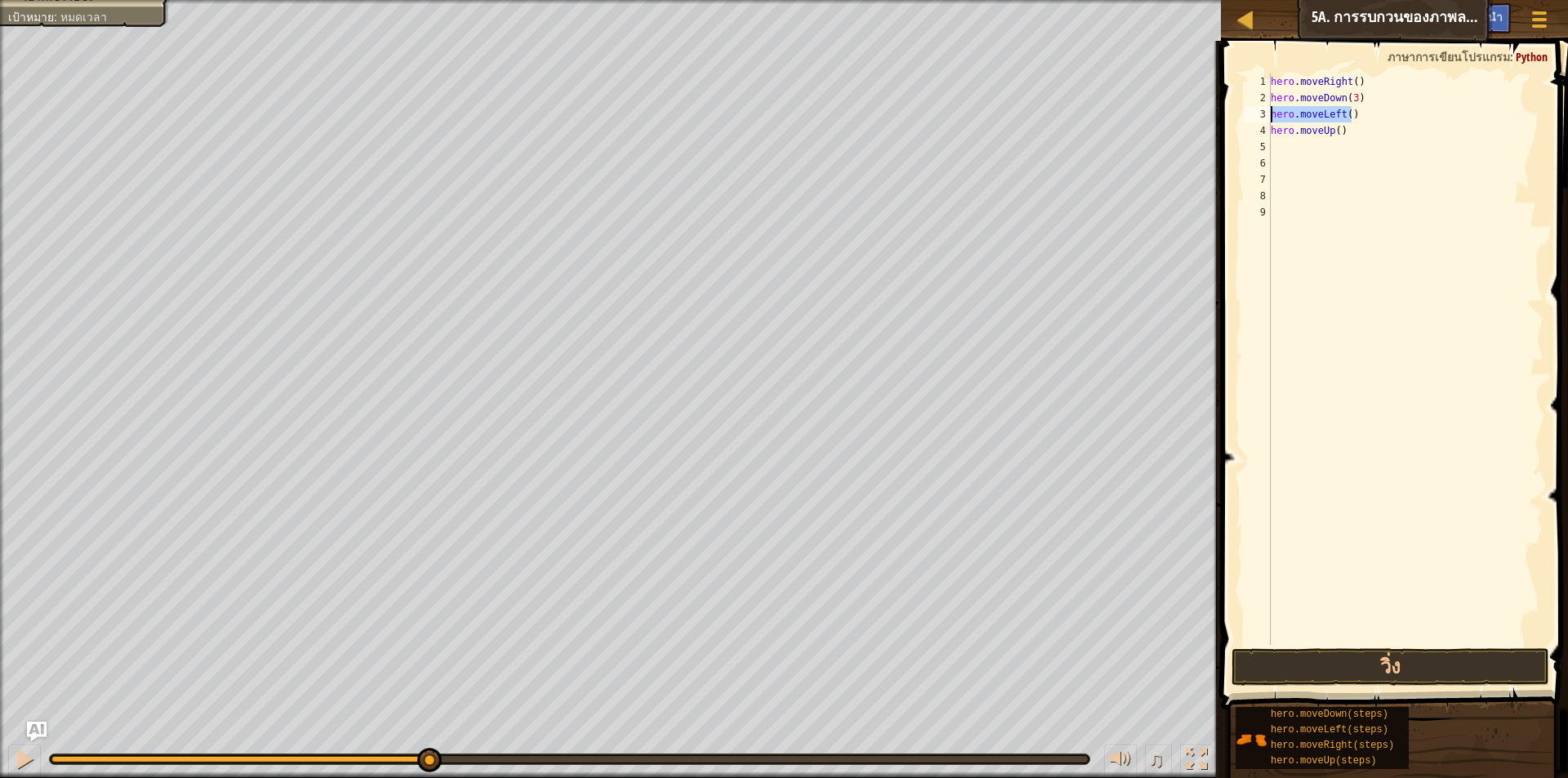
click at [1359, 115] on div "hero . moveRight ( ) hero . moveDown ( 3 ) hero . moveLeft ( ) hero . moveUp ( )" at bounding box center [1405, 359] width 276 height 572
drag, startPoint x: 1359, startPoint y: 115, endPoint x: 1266, endPoint y: 117, distance: 93.0
click at [1266, 117] on div "hero.moveLeft() 1 2 3 4 5 6 7 8 9 hero . moveRight ( ) hero . moveDown ( 3 ) he…" at bounding box center [1392, 359] width 303 height 572
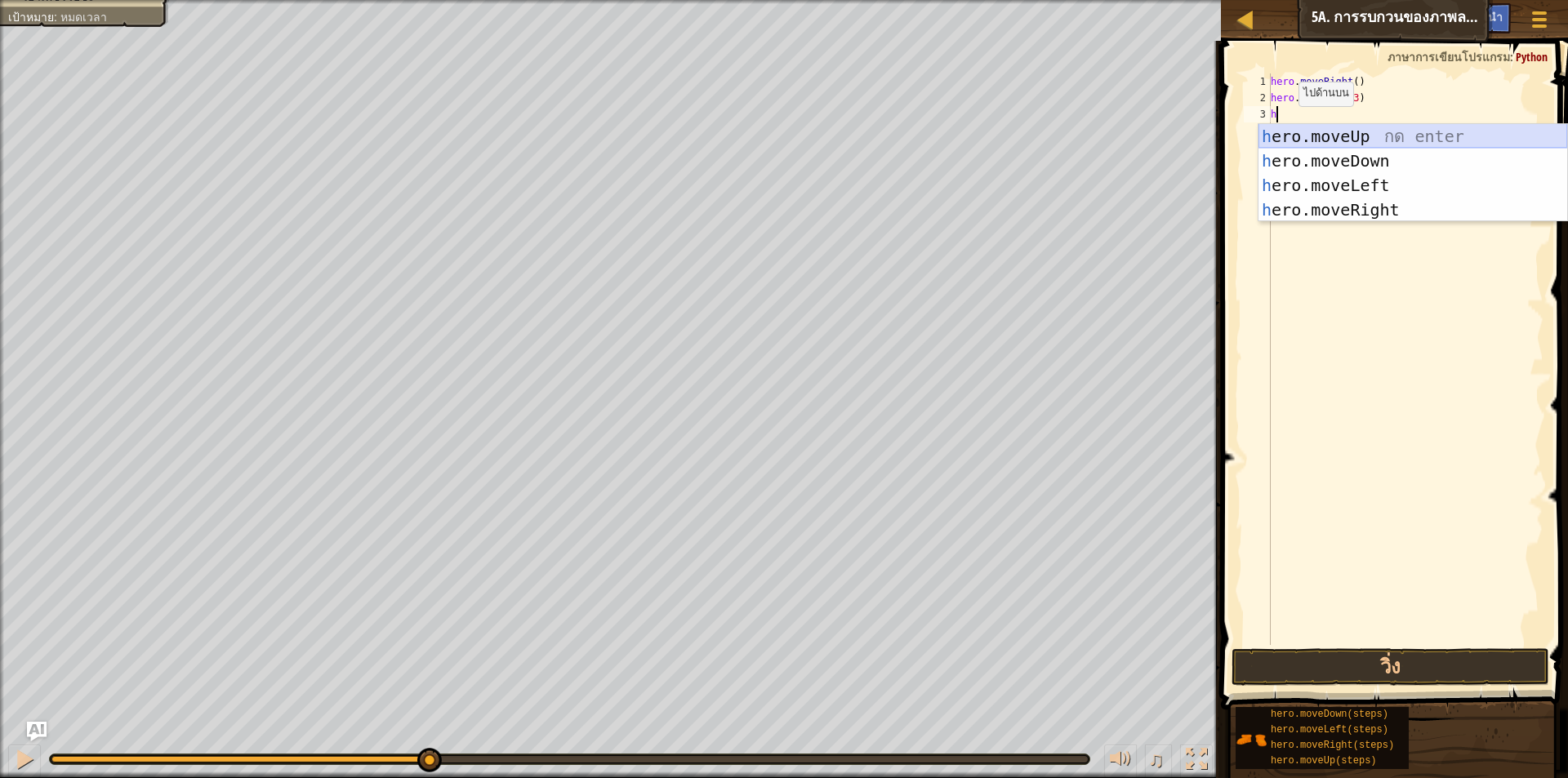
click at [1328, 140] on div "h ero.moveUp กด enter h ero.moveDown กด enter h ero.moveLeft กด enter h ero.mov…" at bounding box center [1412, 197] width 309 height 147
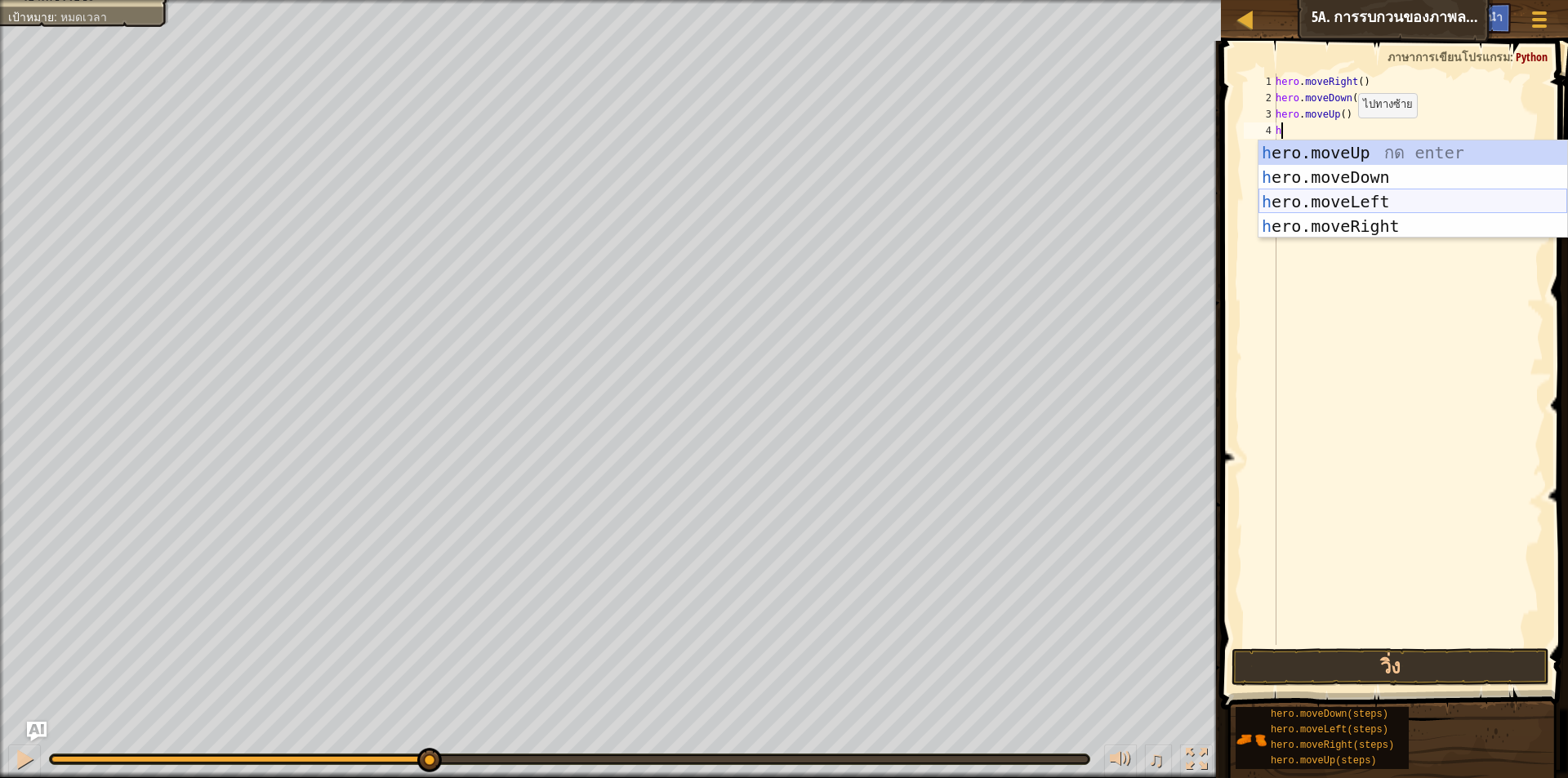
click at [1353, 205] on div "h ero.moveUp กด enter h ero.moveDown กด enter h ero.moveLeft กด enter h ero.mov…" at bounding box center [1412, 213] width 309 height 147
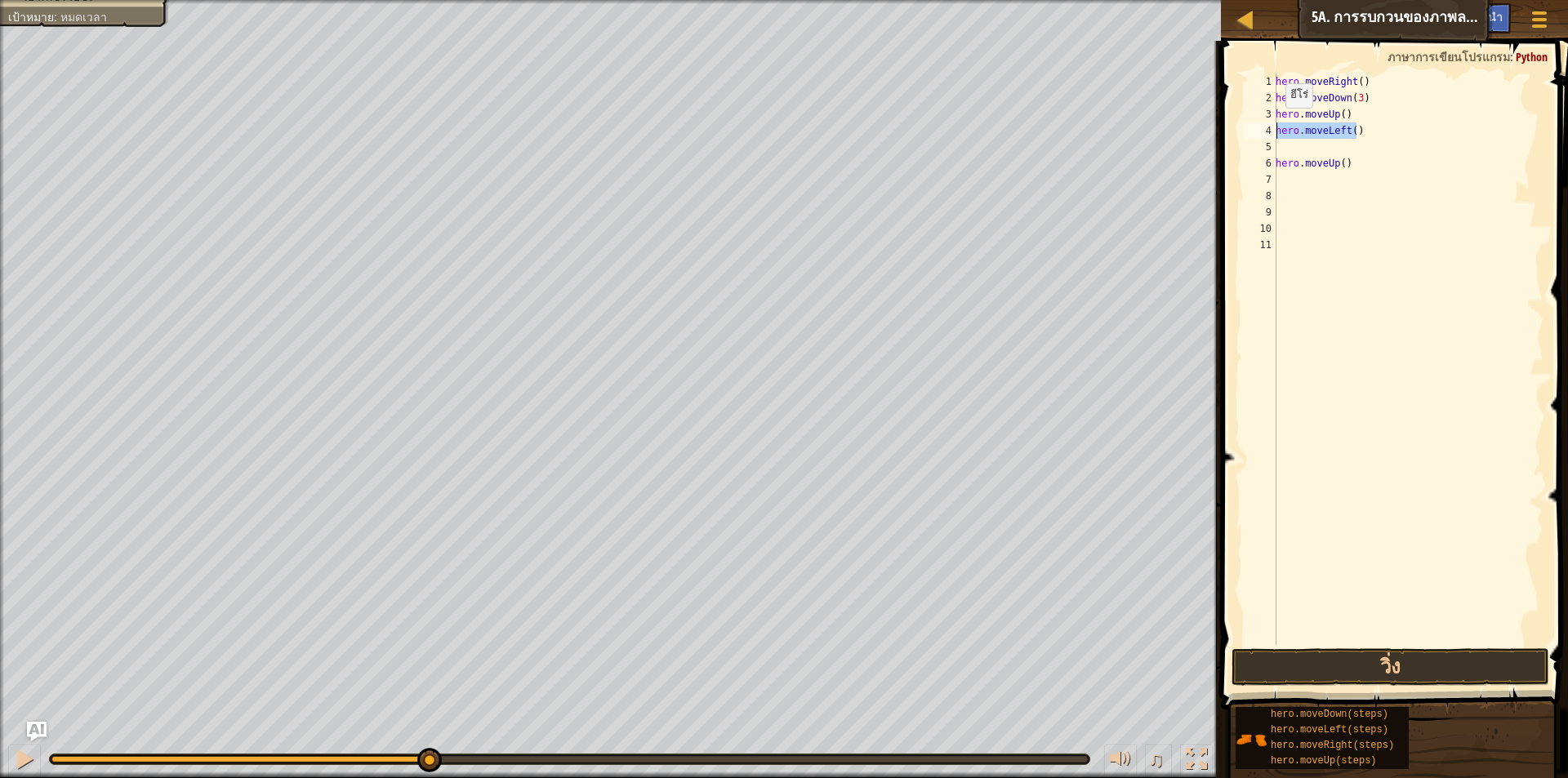
drag, startPoint x: 1362, startPoint y: 135, endPoint x: 1274, endPoint y: 124, distance: 88.7
click at [1274, 124] on div "1 2 3 4 5 6 7 8 9 10 11 hero . moveRight ( ) hero . moveDown ( 3 ) hero . moveU…" at bounding box center [1392, 359] width 303 height 572
drag, startPoint x: 1349, startPoint y: 163, endPoint x: 1266, endPoint y: 164, distance: 83.0
click at [1266, 164] on div "1 2 3 4 5 6 7 8 9 10 11 hero . moveRight ( ) hero . moveDown ( 3 ) hero . moveU…" at bounding box center [1392, 359] width 303 height 572
click at [1290, 132] on div "hero . moveRight ( ) hero . moveDown ( 3 ) hero . moveUp ( )" at bounding box center [1408, 376] width 271 height 605
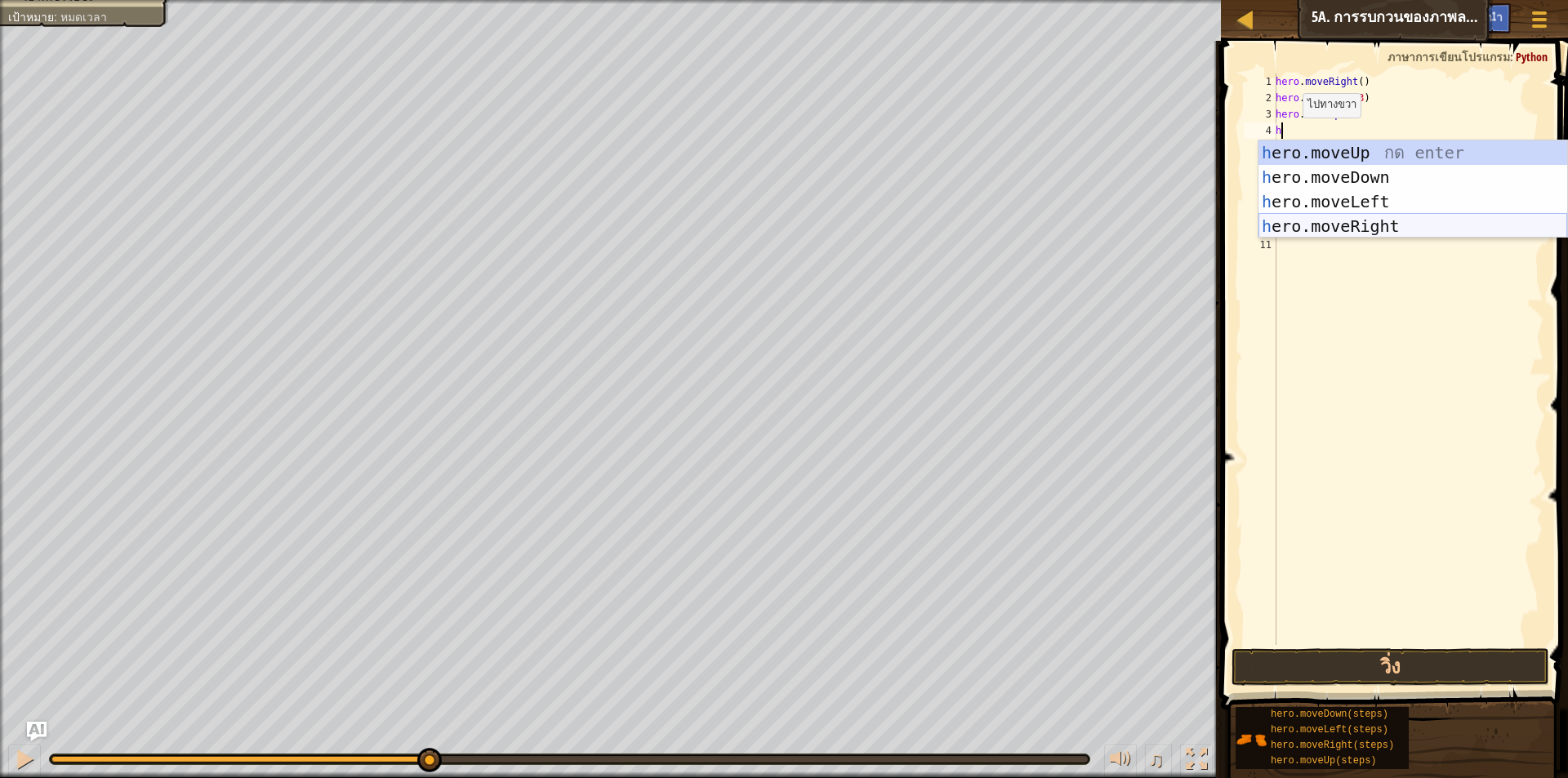
click at [1342, 225] on div "h ero.moveUp กด enter h ero.moveDown กด enter h ero.moveLeft กด enter h ero.mov…" at bounding box center [1412, 213] width 309 height 147
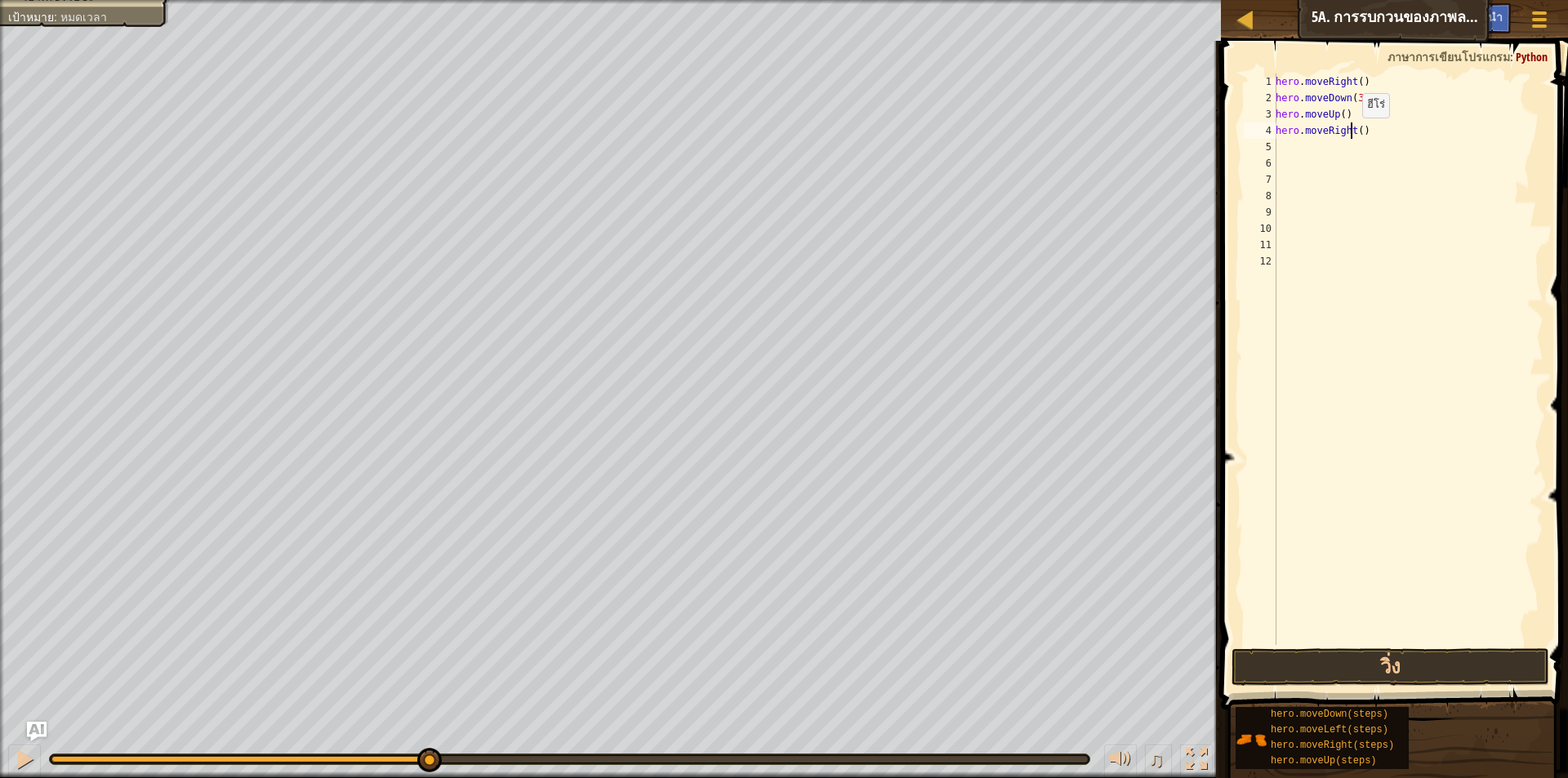
click at [1354, 134] on div "hero . moveRight ( ) hero . moveDown ( 3 ) hero . moveUp ( ) hero . moveRight (…" at bounding box center [1408, 376] width 271 height 605
click at [1357, 130] on div "hero . moveRight ( ) hero . moveDown ( 3 ) hero . moveUp ( ) hero . moveRight (…" at bounding box center [1408, 376] width 271 height 605
click at [1338, 114] on div "hero . moveRight ( ) hero . moveDown ( 3 ) hero . moveUp ( ) hero . moveRight (…" at bounding box center [1408, 376] width 271 height 605
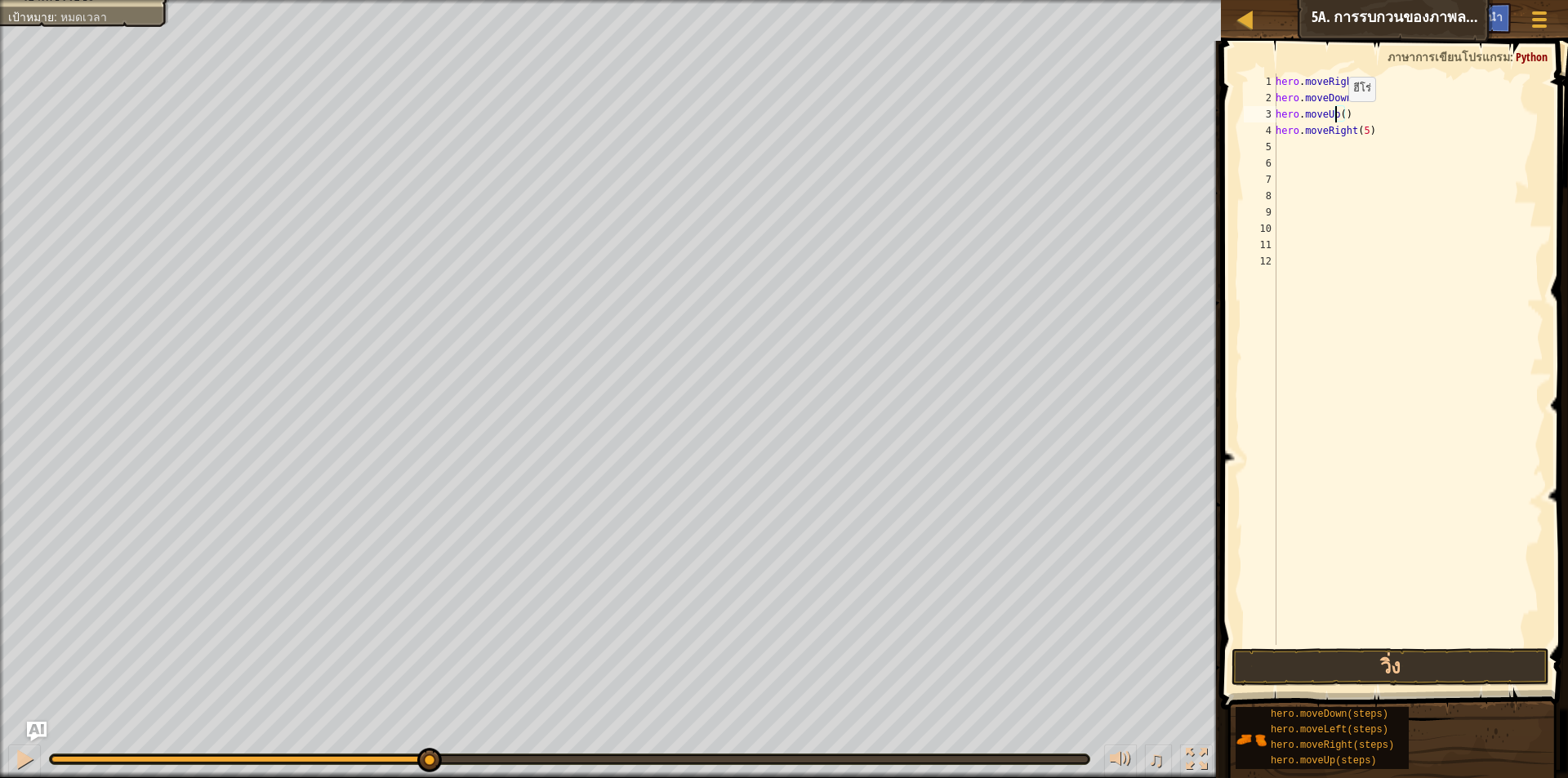
click at [1339, 117] on div "hero . moveRight ( ) hero . moveDown ( 3 ) hero . moveUp ( ) hero . moveRight (…" at bounding box center [1408, 376] width 271 height 605
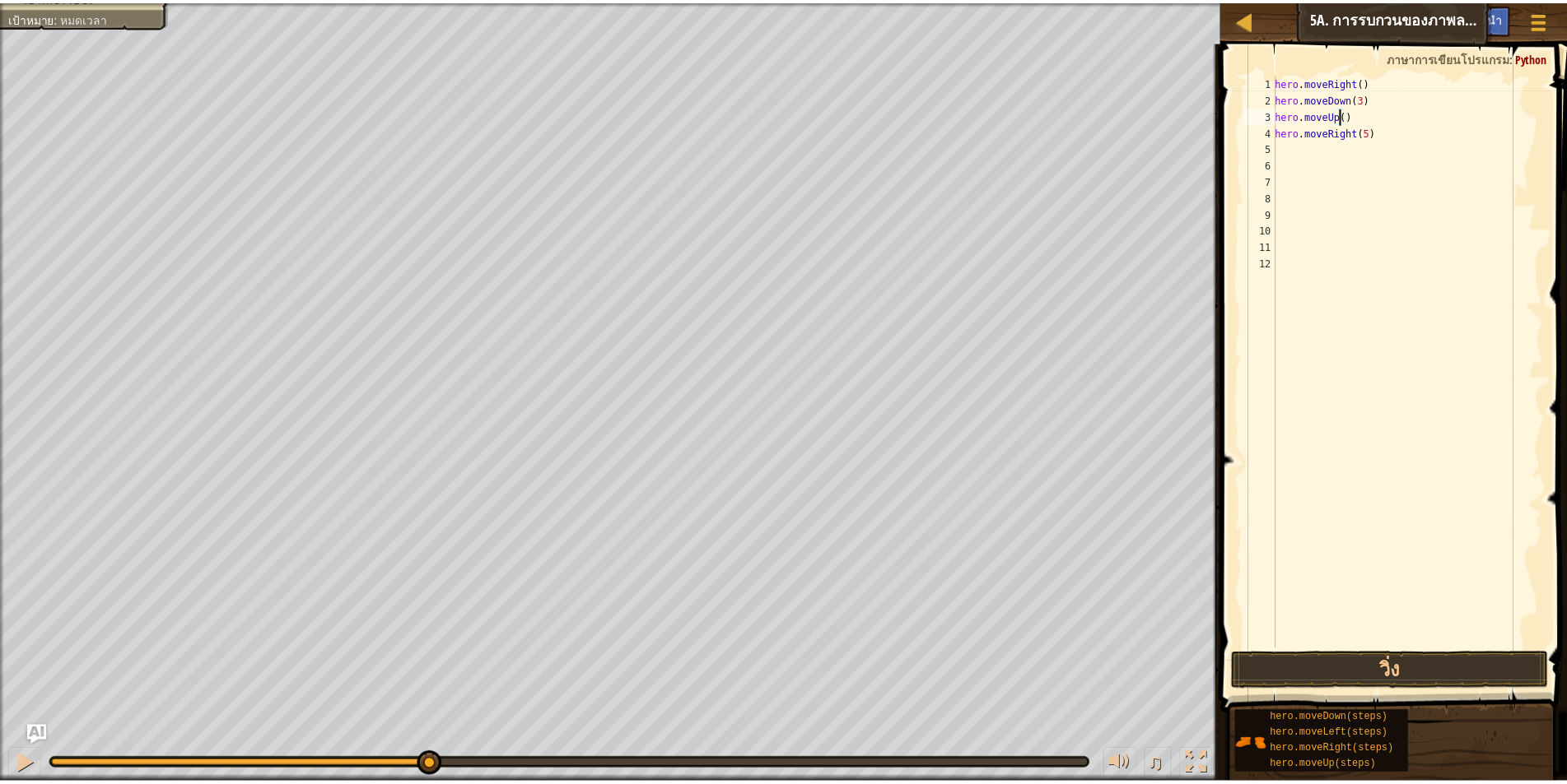
scroll to position [7, 5]
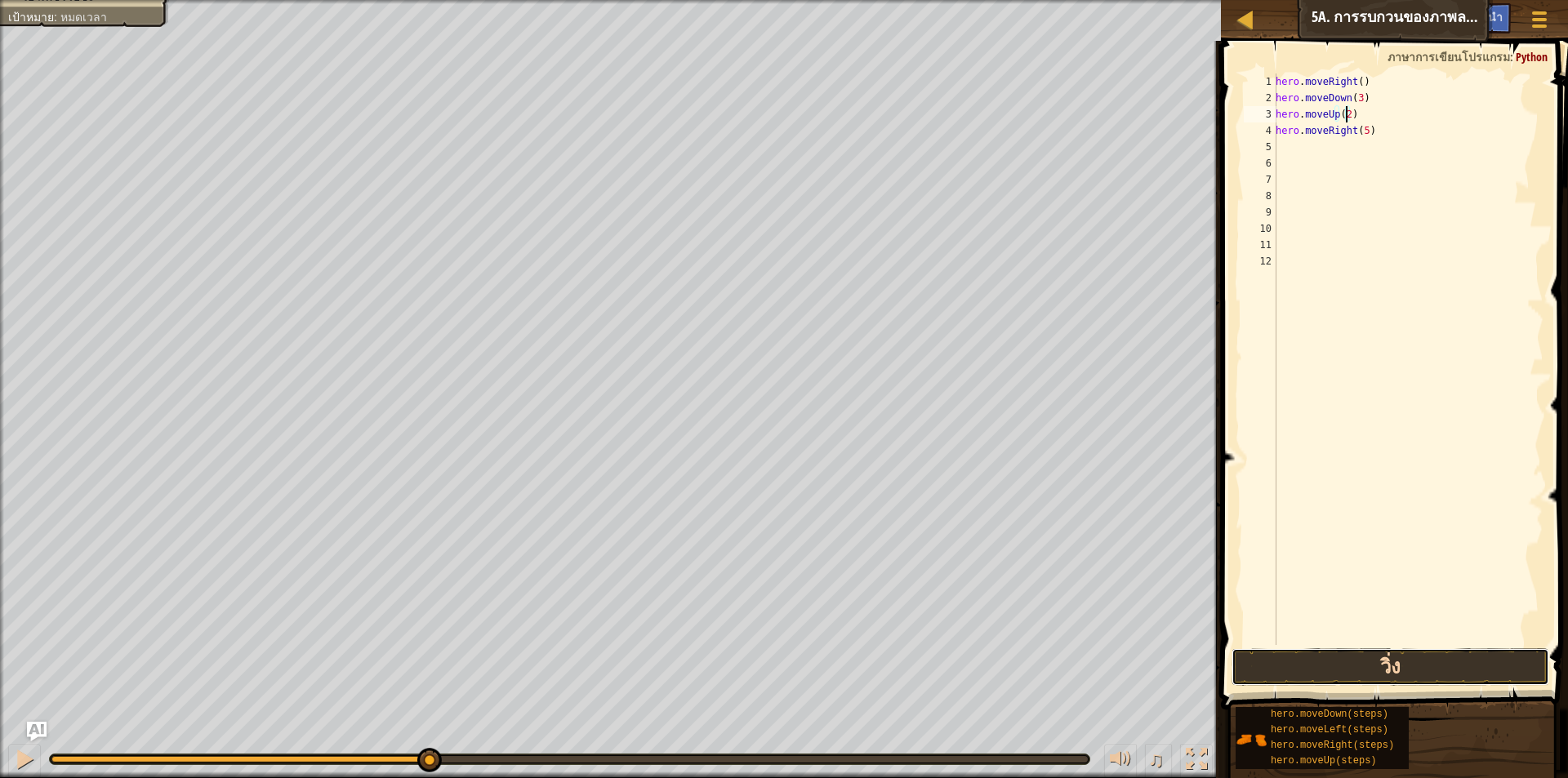
click at [1385, 674] on button "วิ่ง" at bounding box center [1390, 667] width 318 height 37
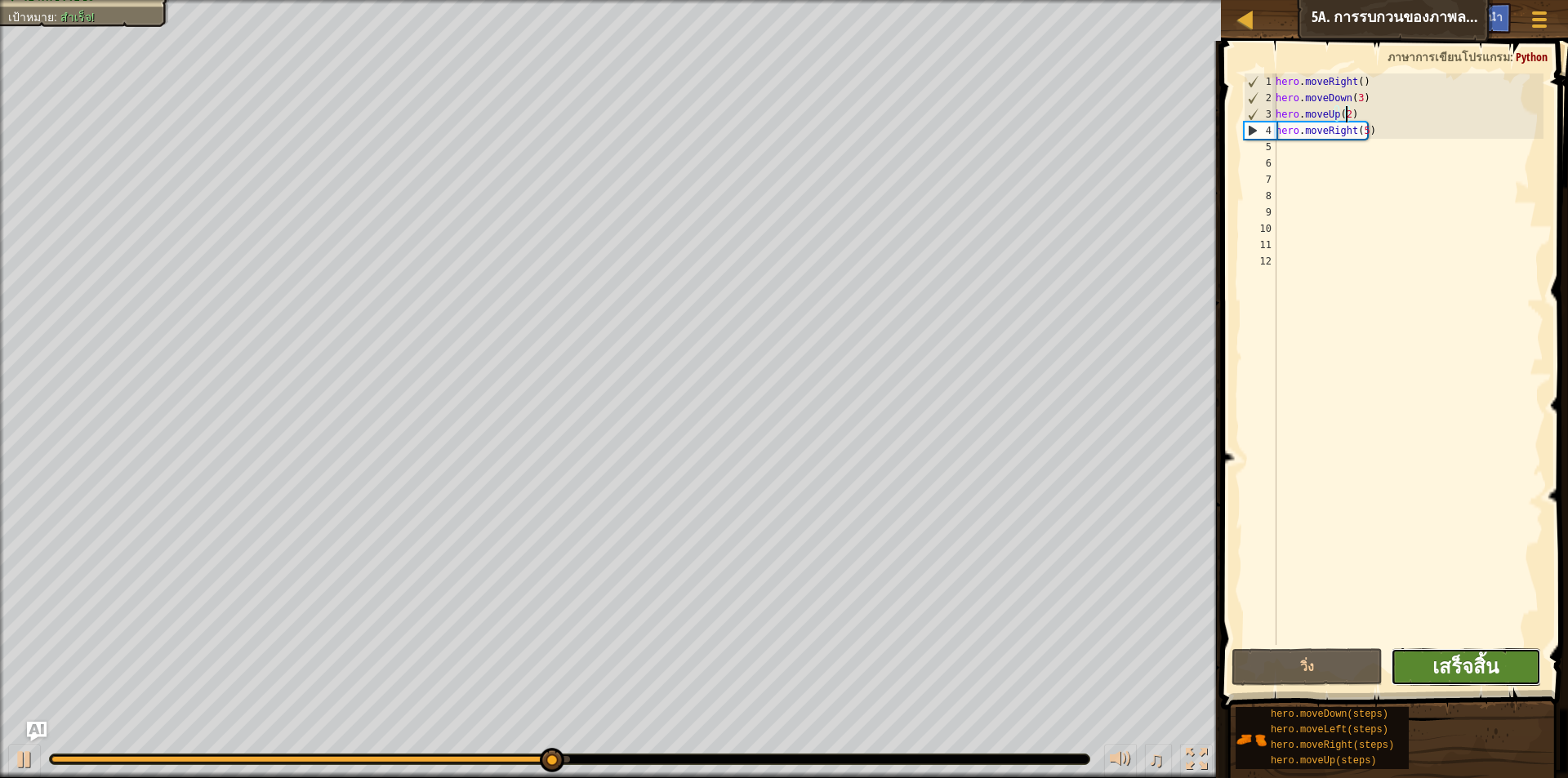
click at [1484, 670] on span "เสร็จสิ้น" at bounding box center [1466, 666] width 66 height 26
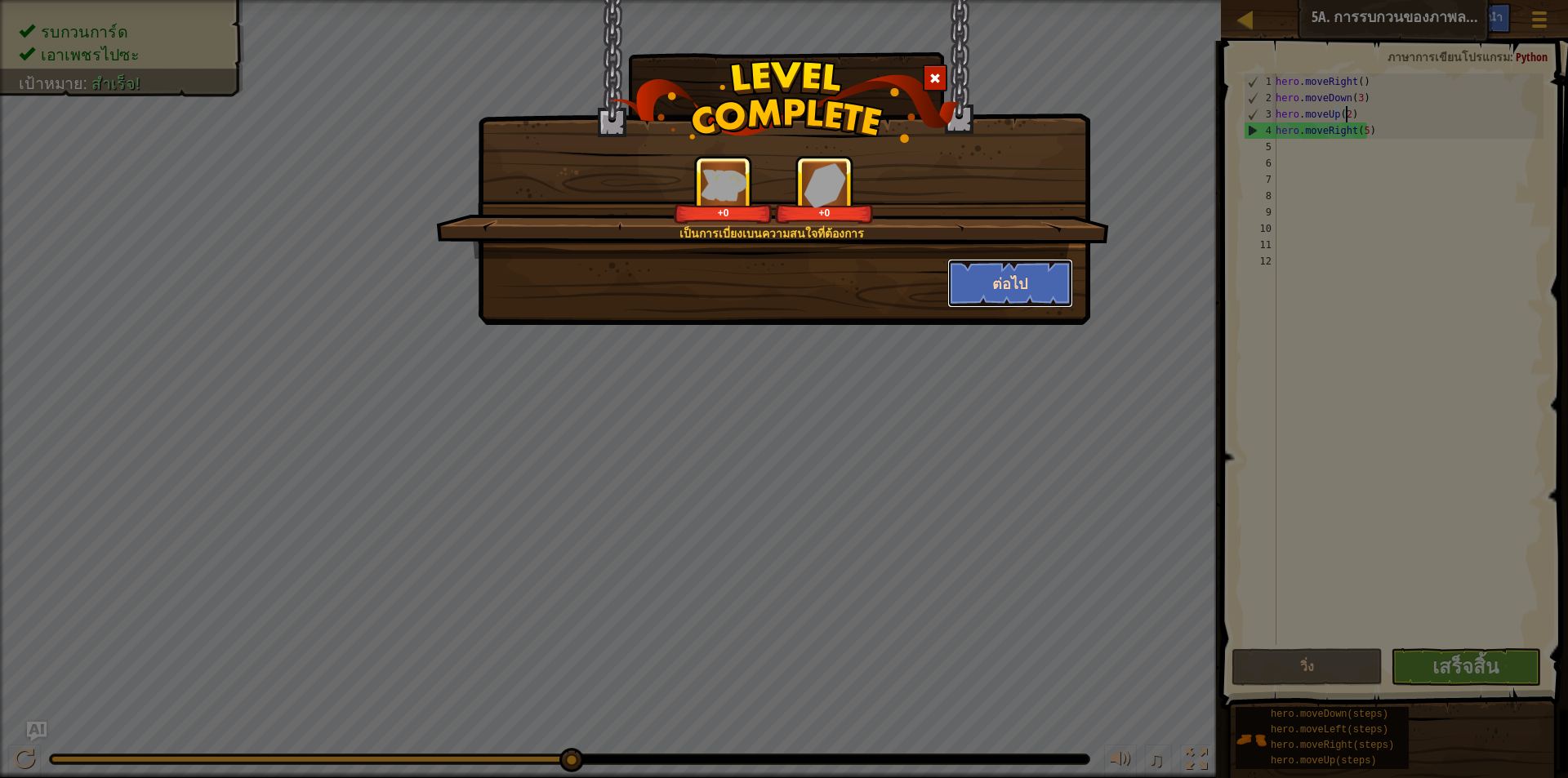
click at [1015, 277] on button "ต่อไป" at bounding box center [1010, 283] width 126 height 49
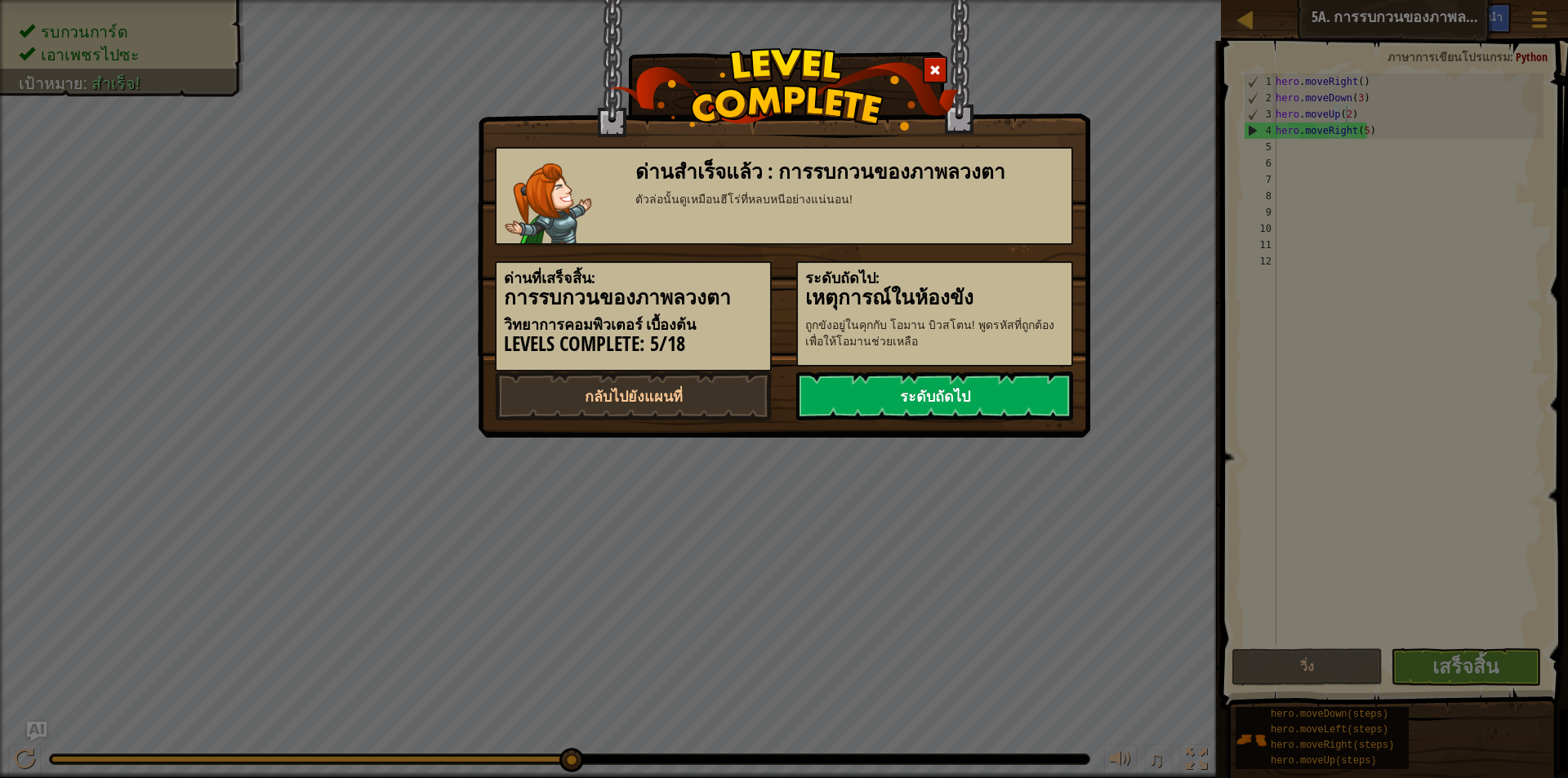
click at [987, 405] on link "ระดับถัดไป" at bounding box center [935, 396] width 277 height 49
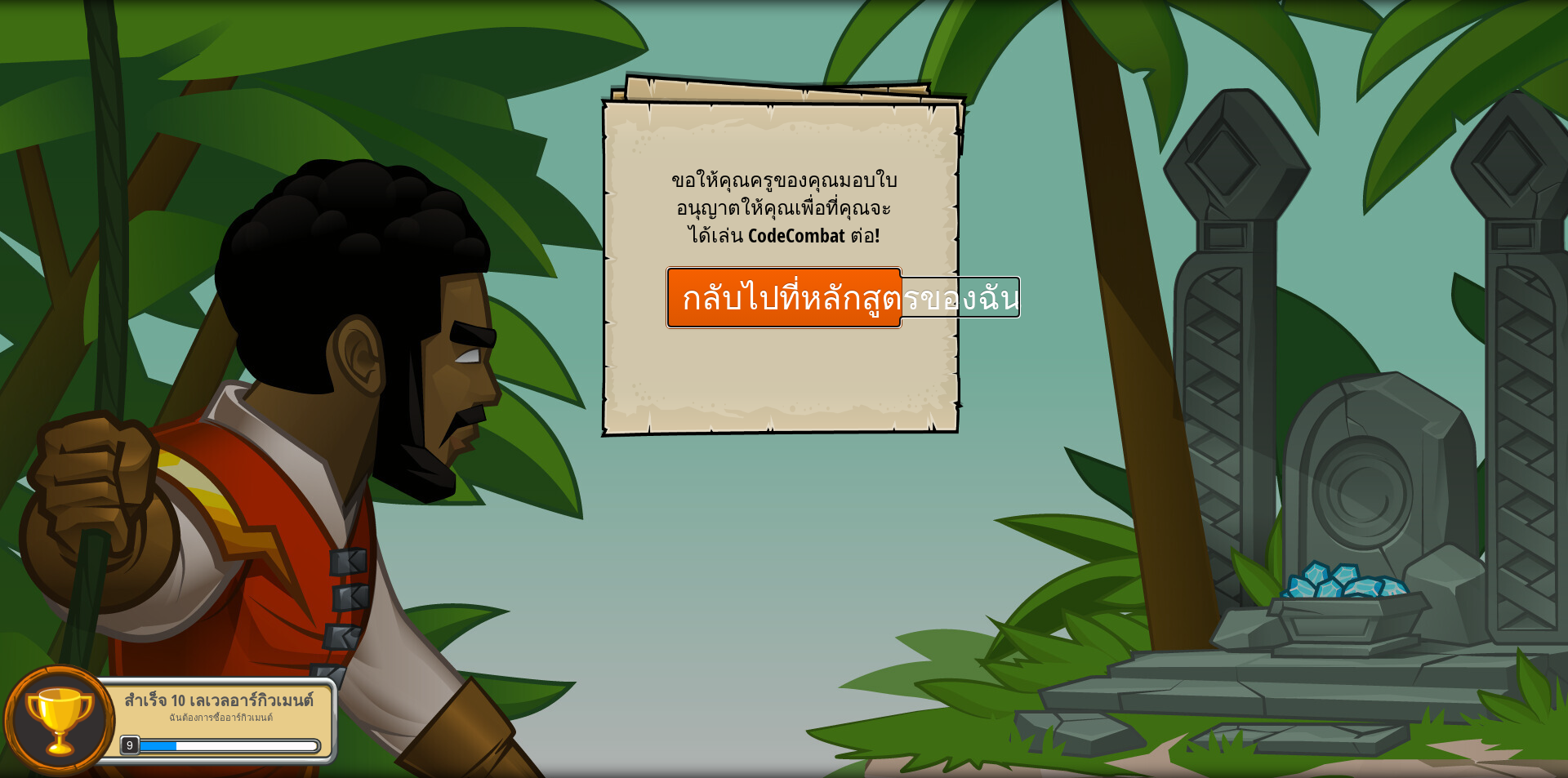
click at [832, 288] on link "กลับไปที่หลักสูตรของฉัน" at bounding box center [784, 297] width 237 height 63
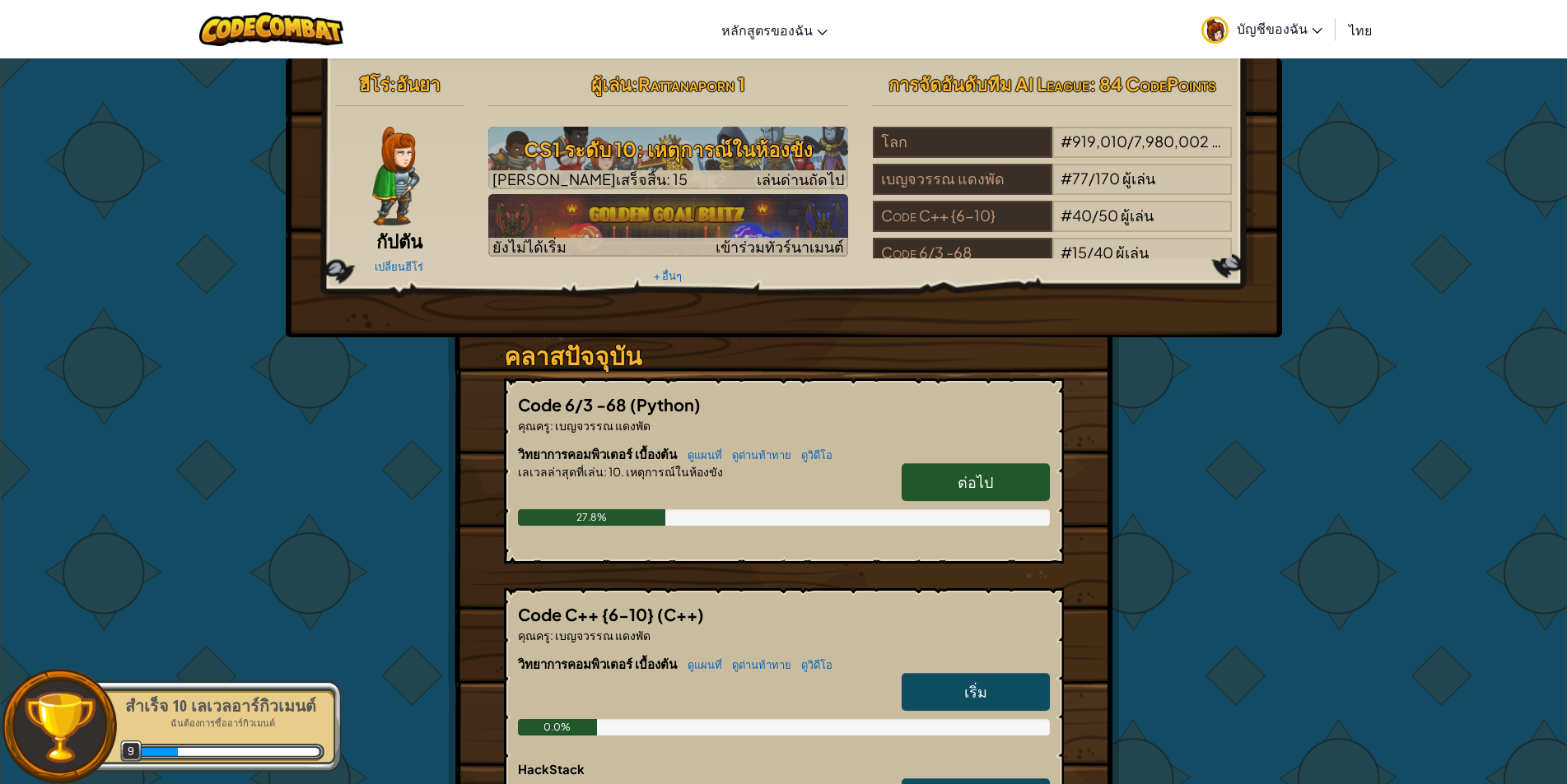
click at [970, 479] on span "ต่อไป" at bounding box center [974, 481] width 35 height 19
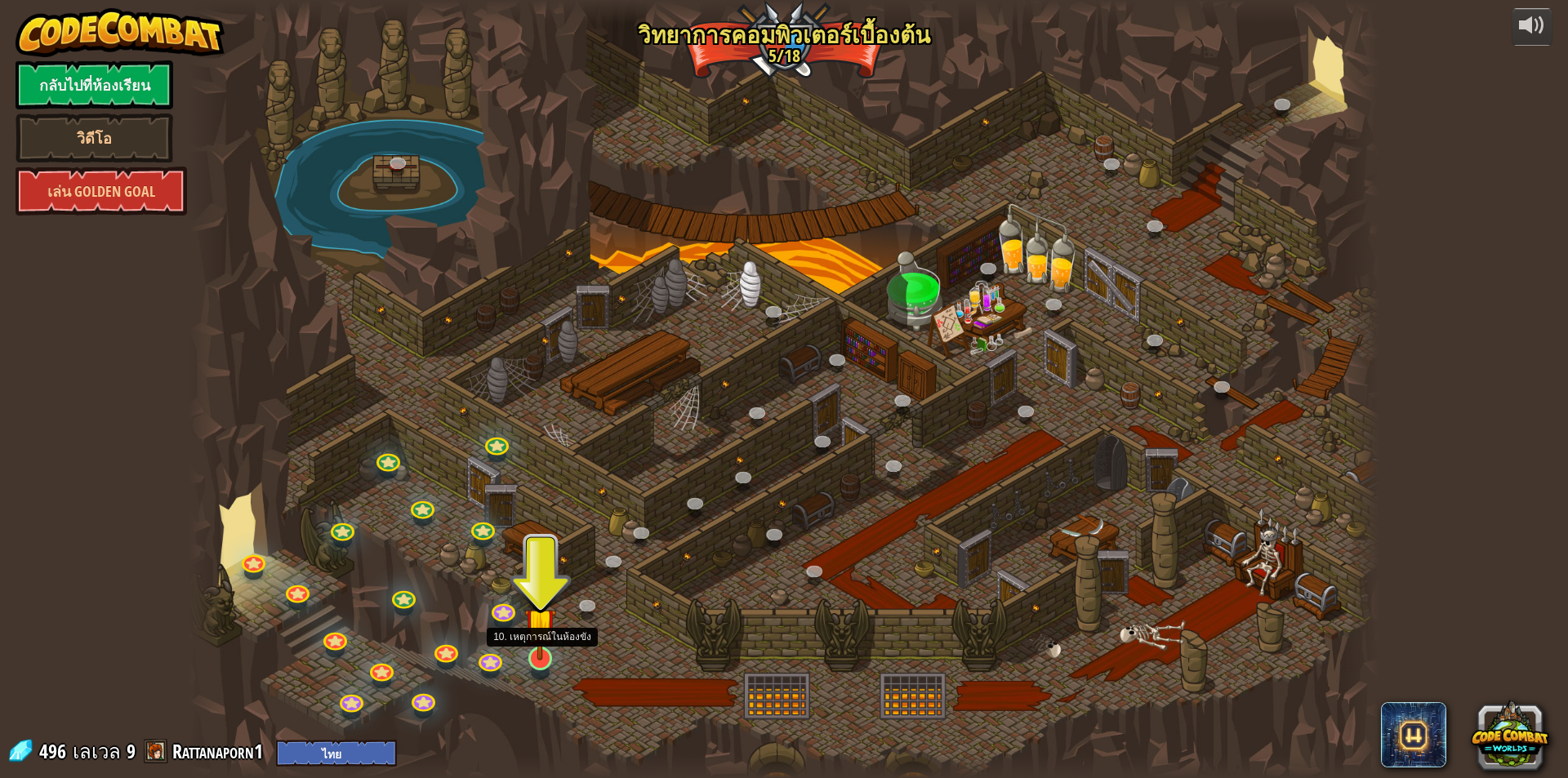
click at [540, 655] on img at bounding box center [541, 623] width 32 height 74
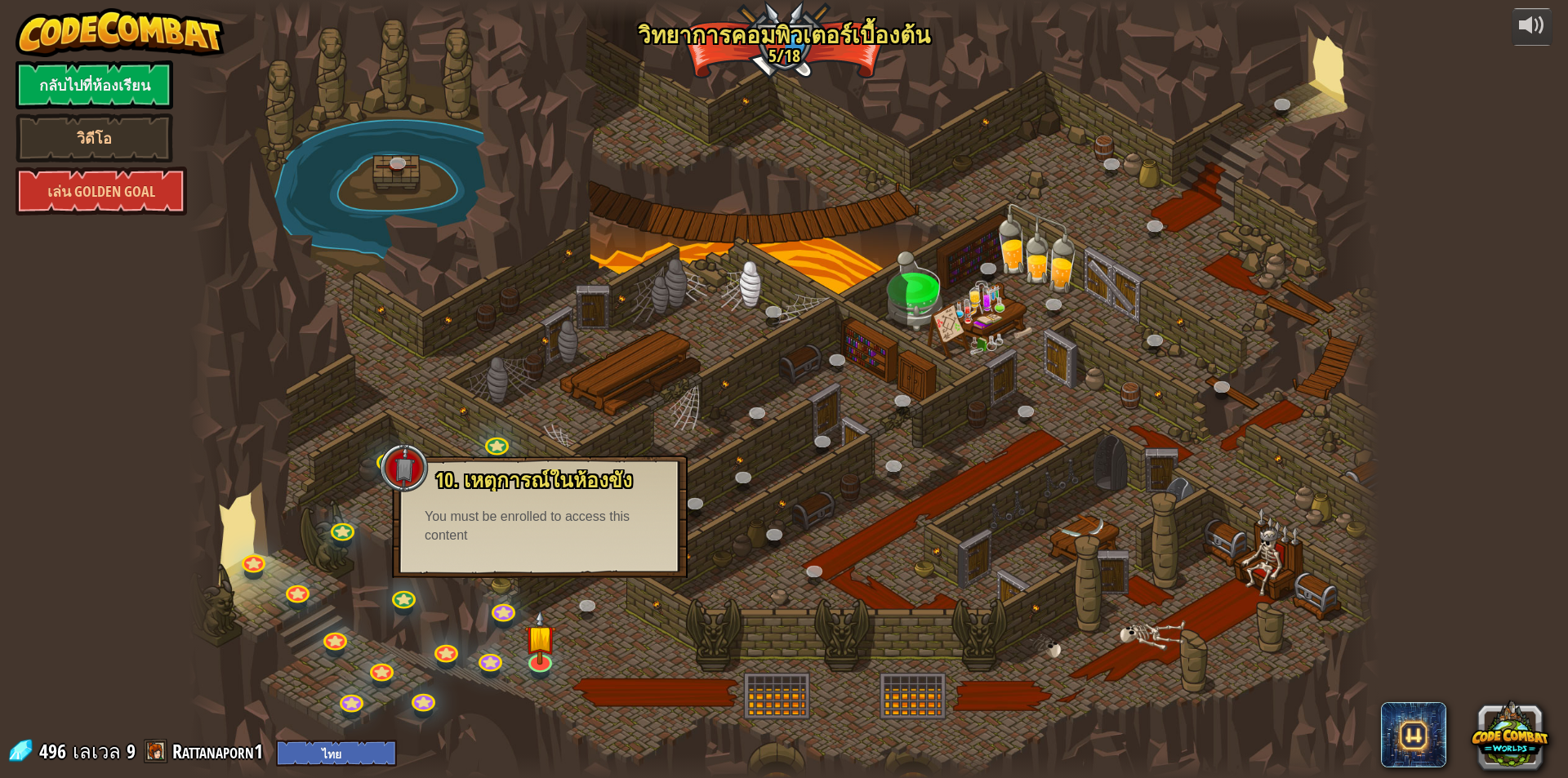
click at [611, 632] on div at bounding box center [784, 389] width 1191 height 778
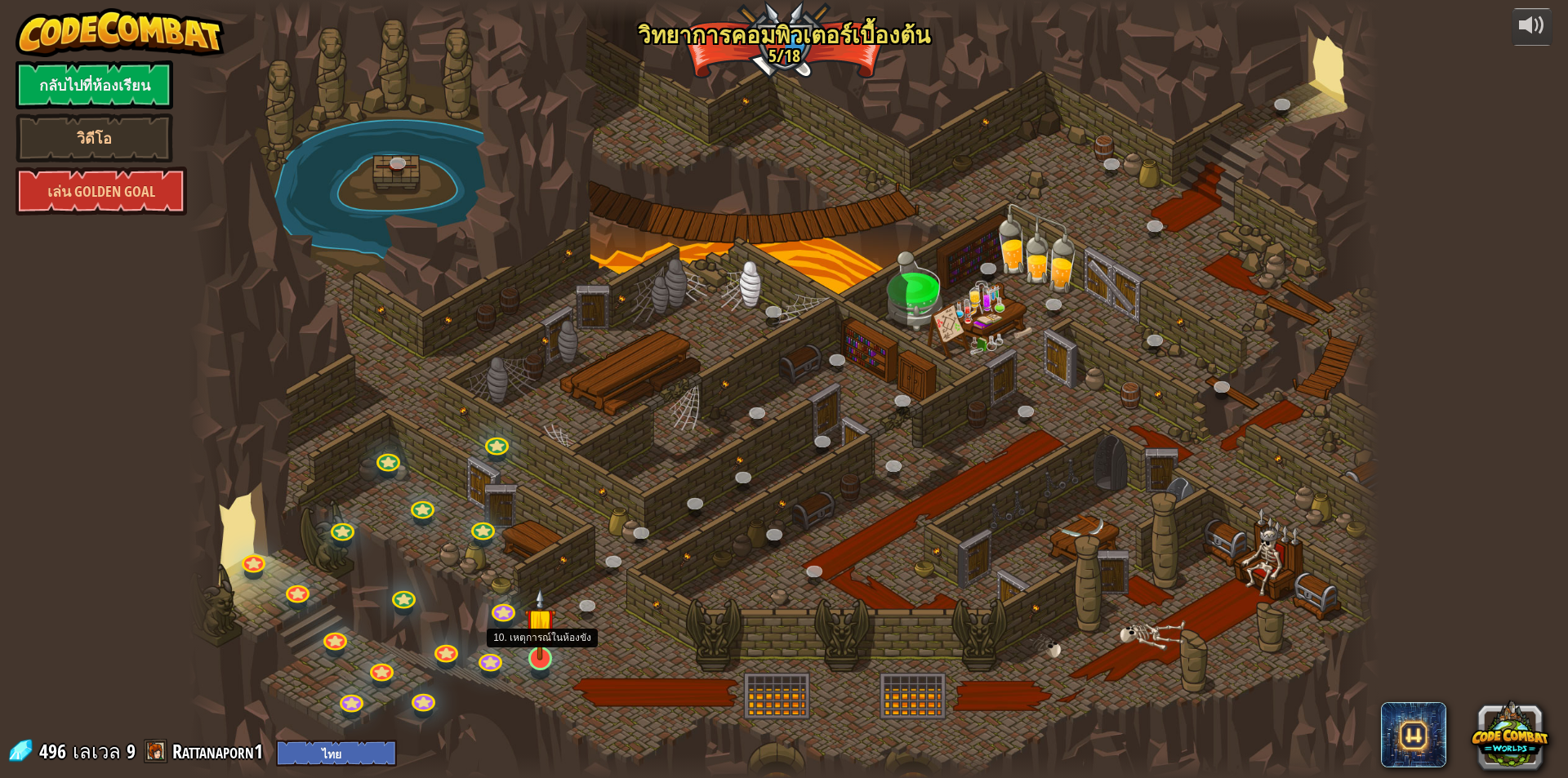
click at [532, 660] on img at bounding box center [541, 623] width 32 height 74
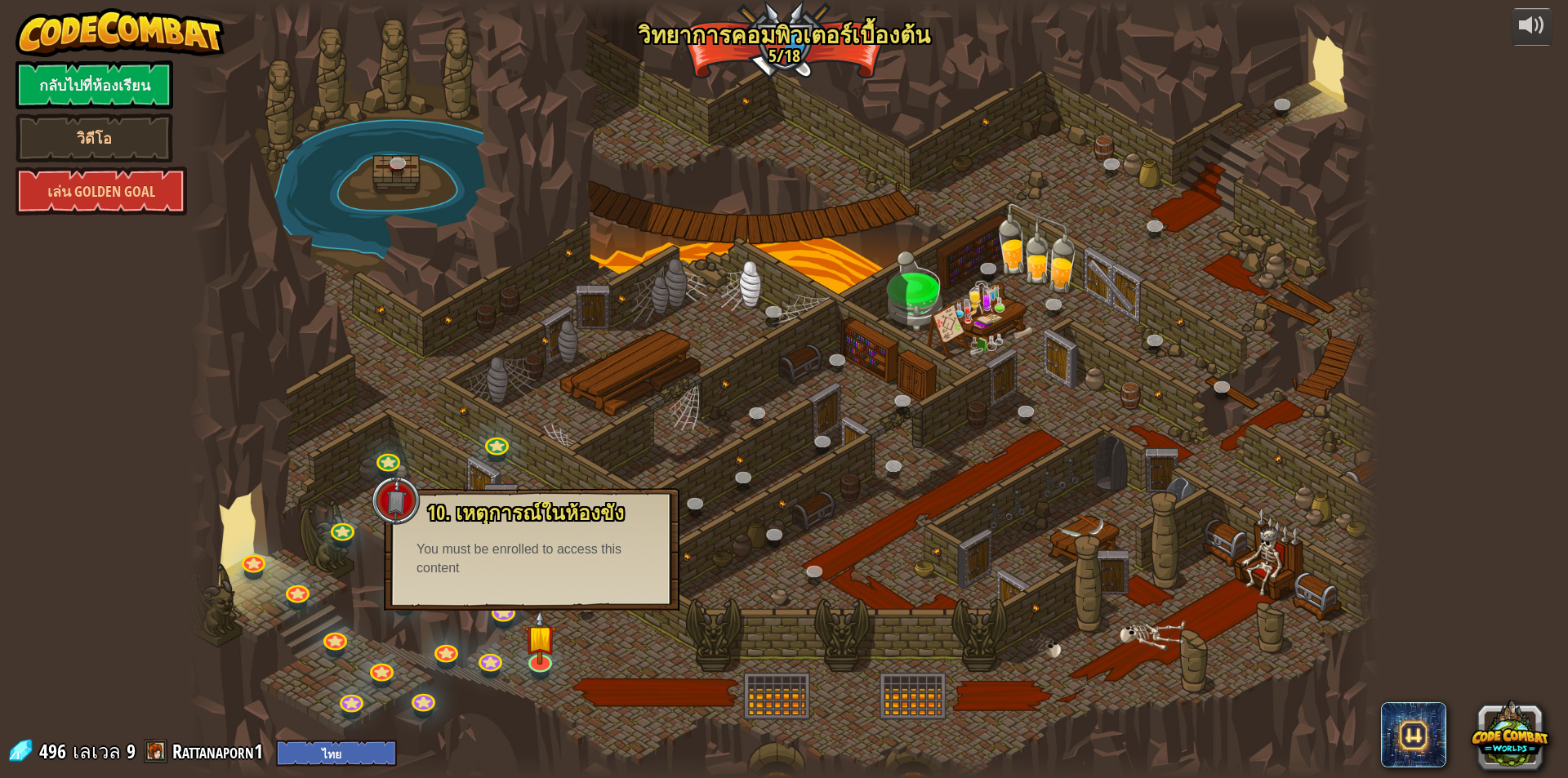
click at [620, 635] on div at bounding box center [784, 389] width 1191 height 778
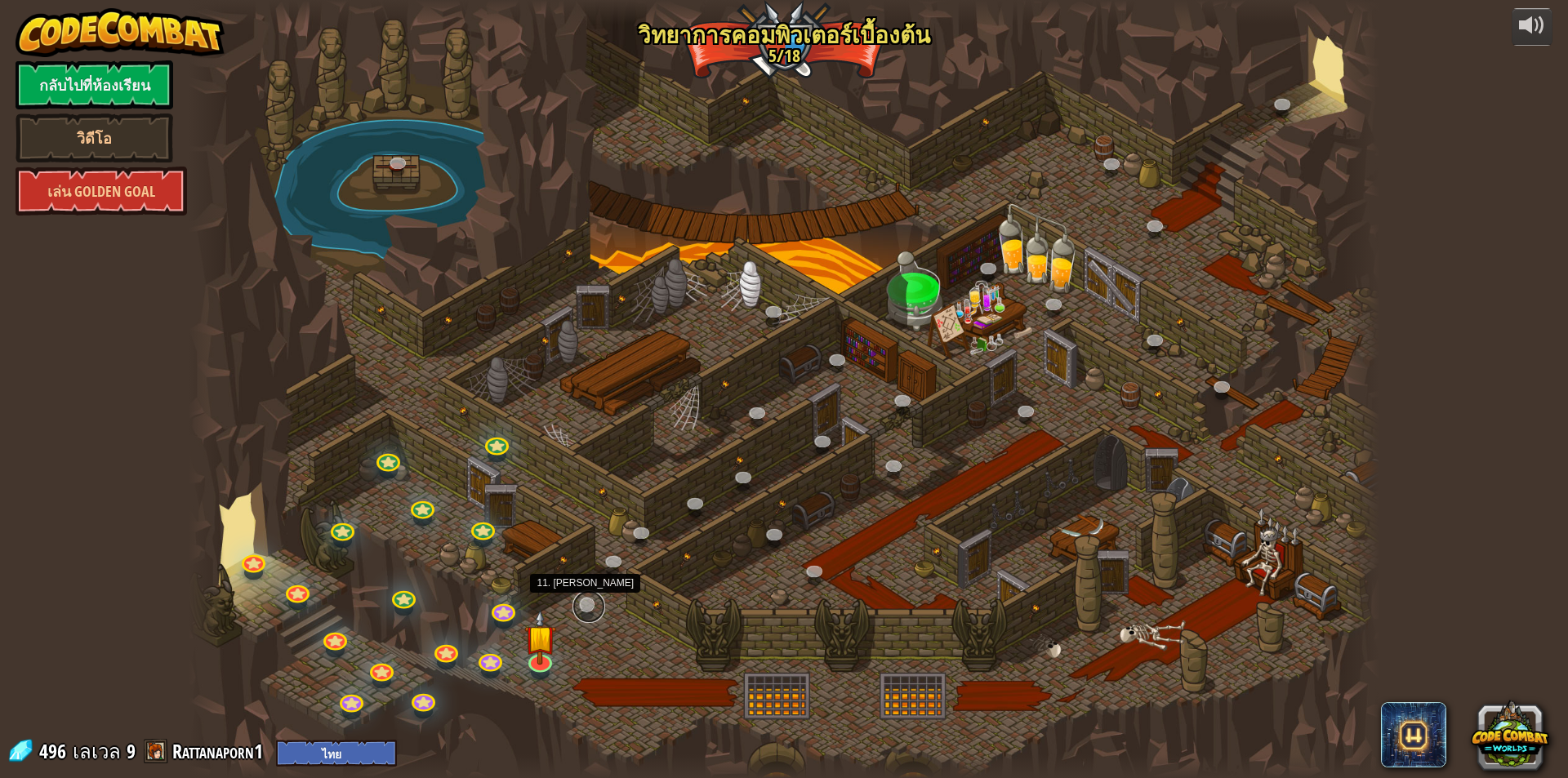
click at [591, 602] on link at bounding box center [589, 606] width 33 height 33
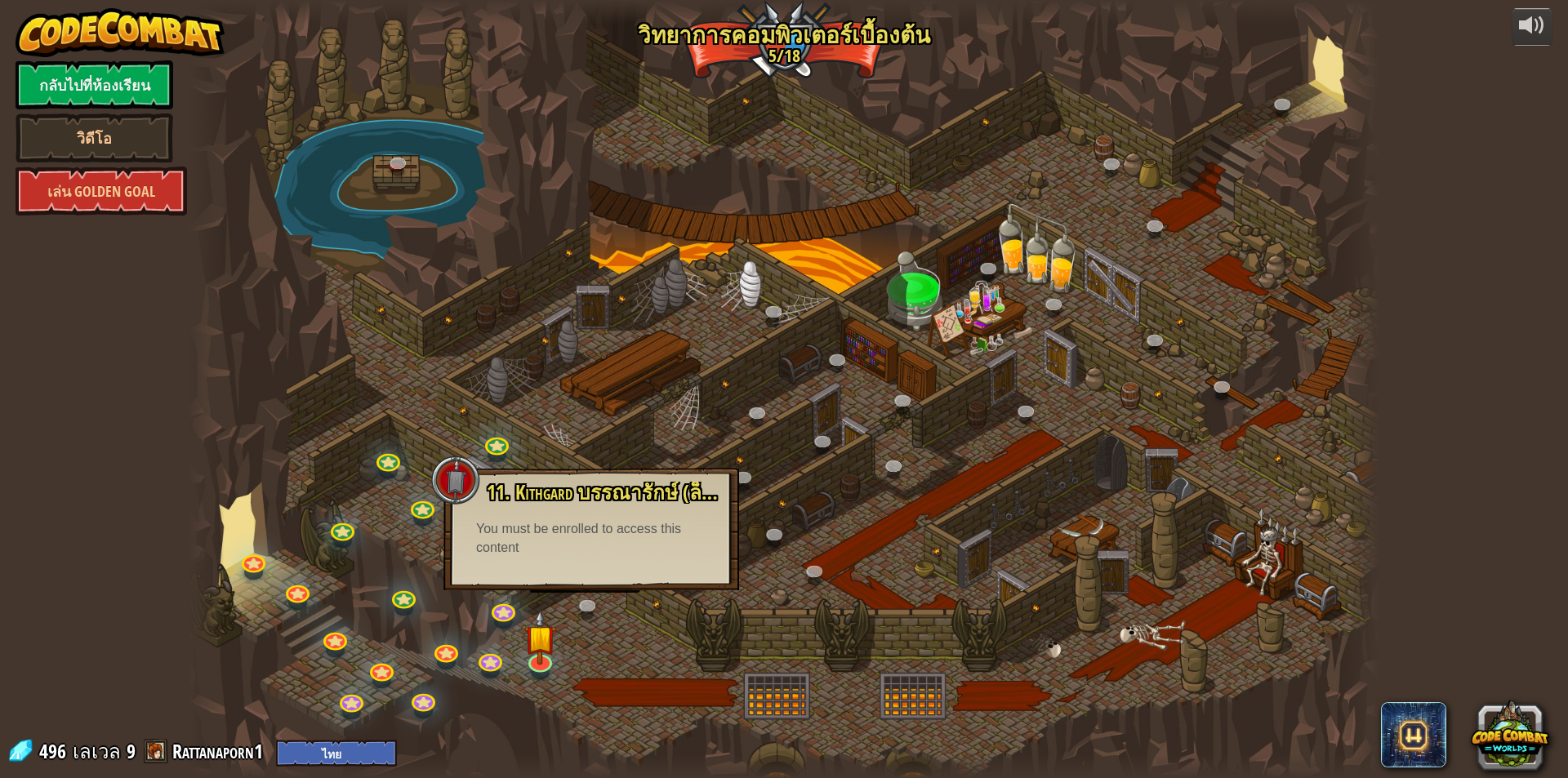
click at [622, 623] on div at bounding box center [784, 389] width 1191 height 778
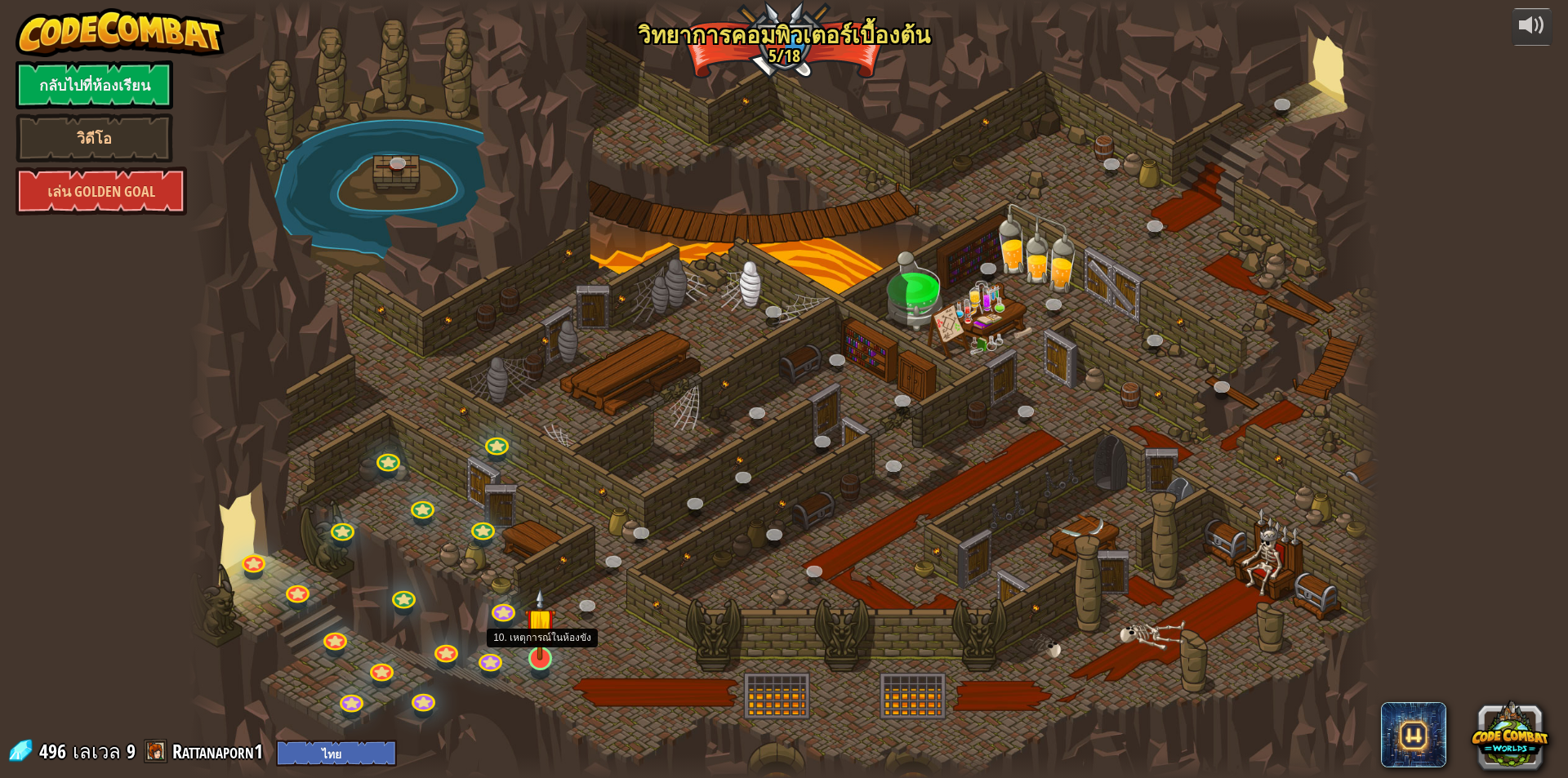
click at [554, 658] on img at bounding box center [541, 623] width 32 height 74
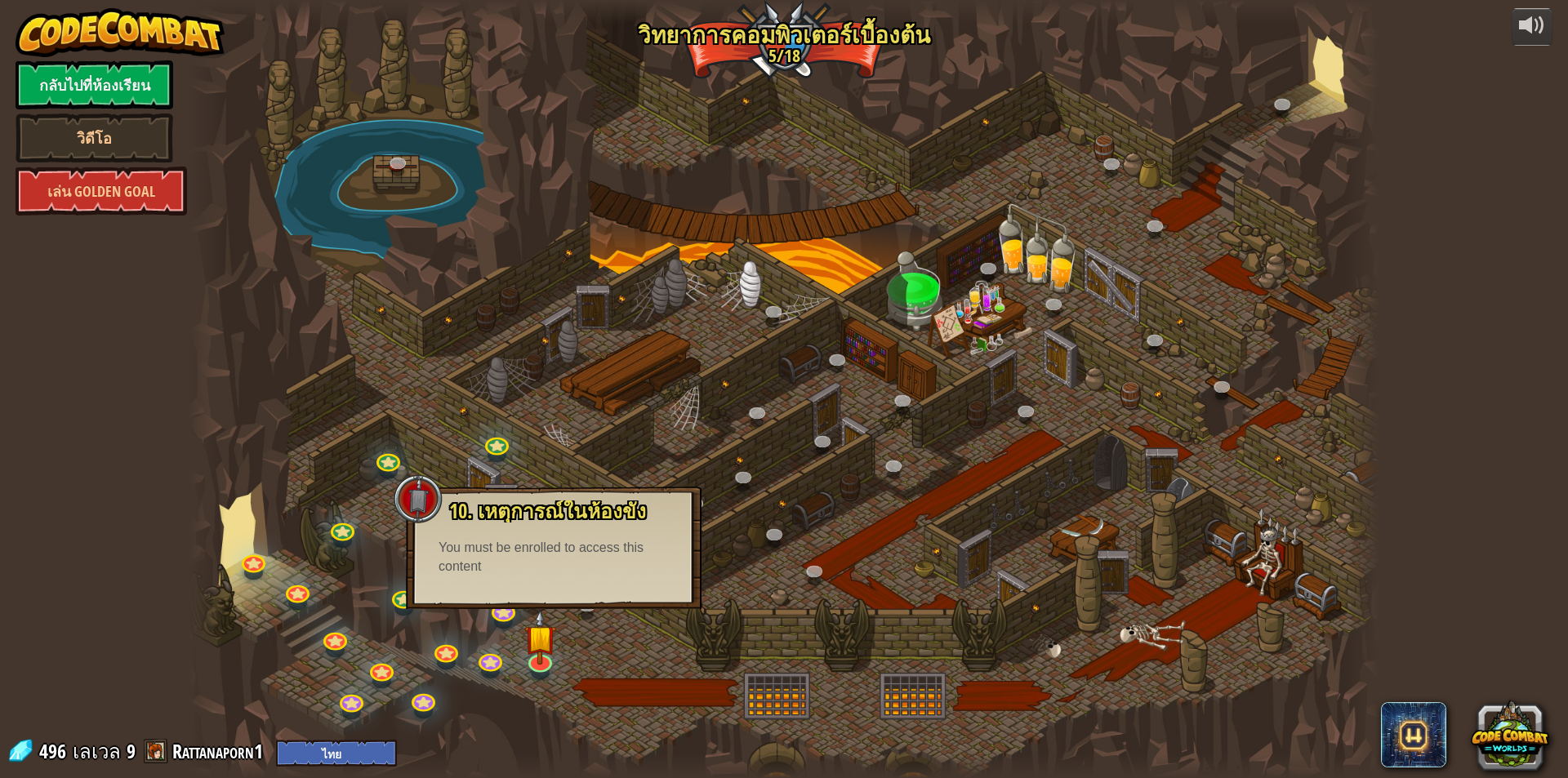
click at [633, 627] on div at bounding box center [784, 389] width 1191 height 778
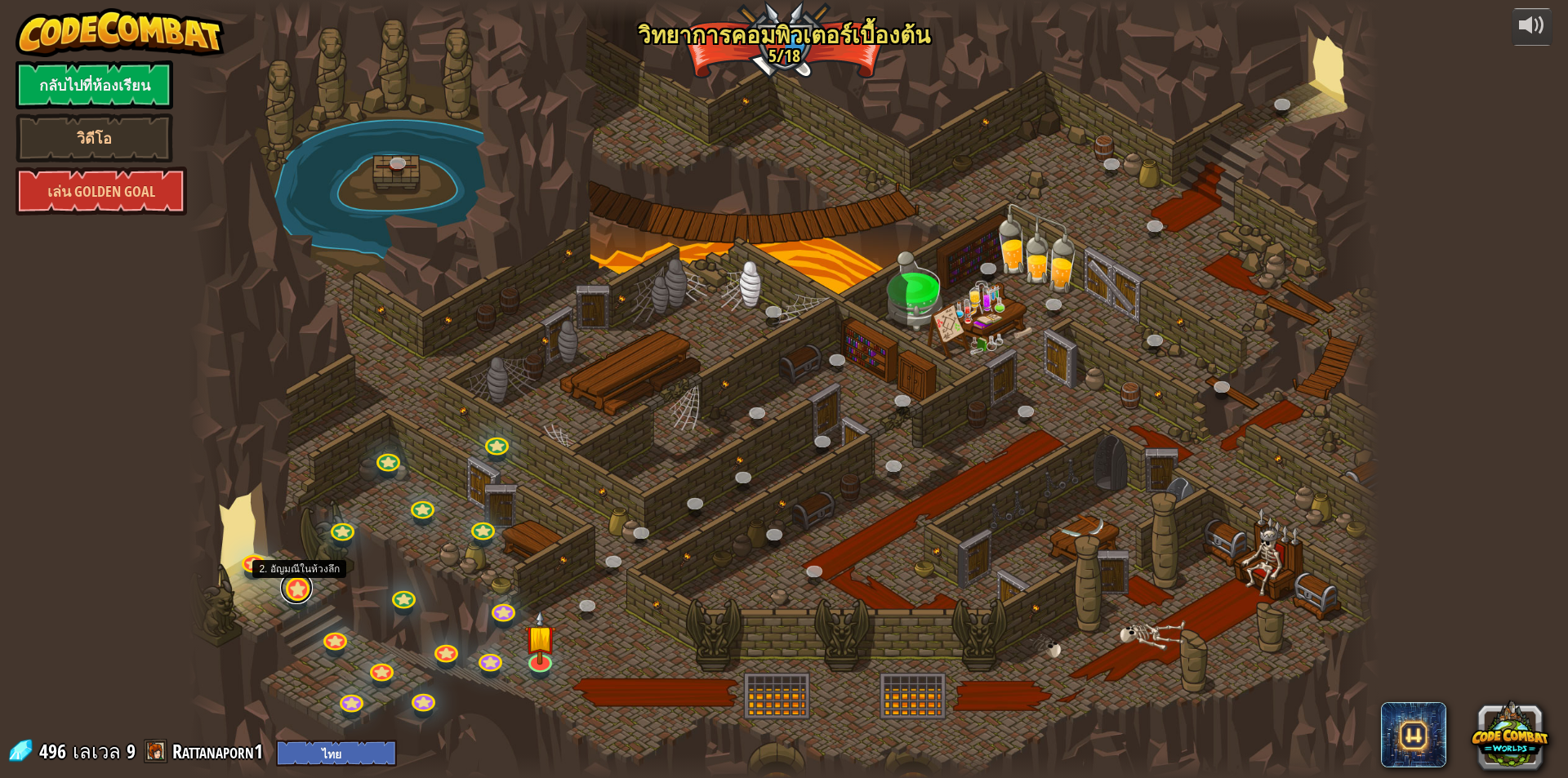
click at [297, 591] on link at bounding box center [296, 588] width 33 height 33
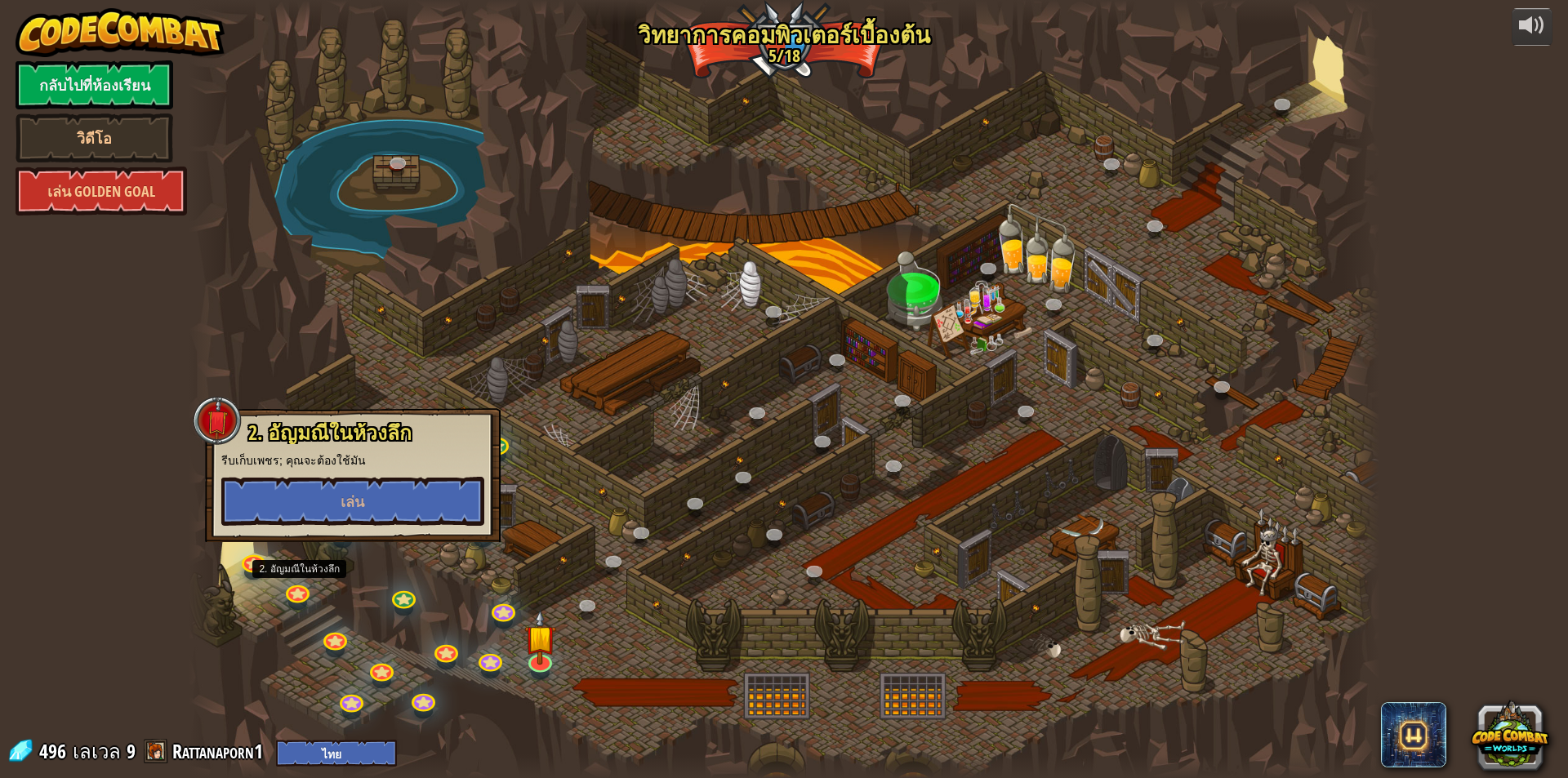
click at [301, 654] on div at bounding box center [784, 389] width 1191 height 778
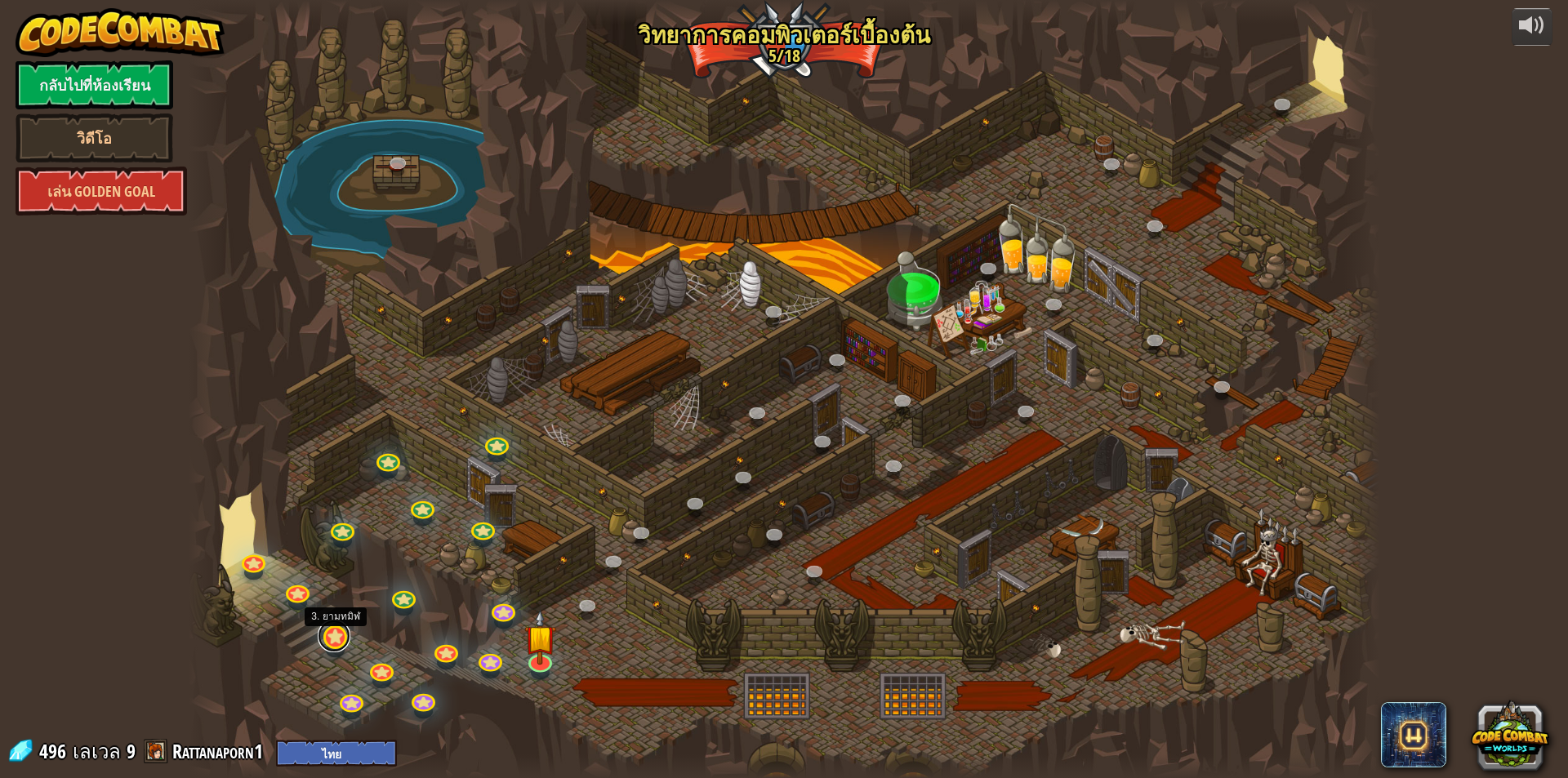
click at [338, 648] on div "25. Kithgard ประตู (ล็อค) หนีออกจากคุกคิธการ์ด และอย่าให้ยามจับได้ 26. Wakka Ma…" at bounding box center [784, 389] width 1191 height 778
click at [237, 569] on div at bounding box center [784, 389] width 1191 height 778
click at [245, 566] on link at bounding box center [252, 558] width 33 height 33
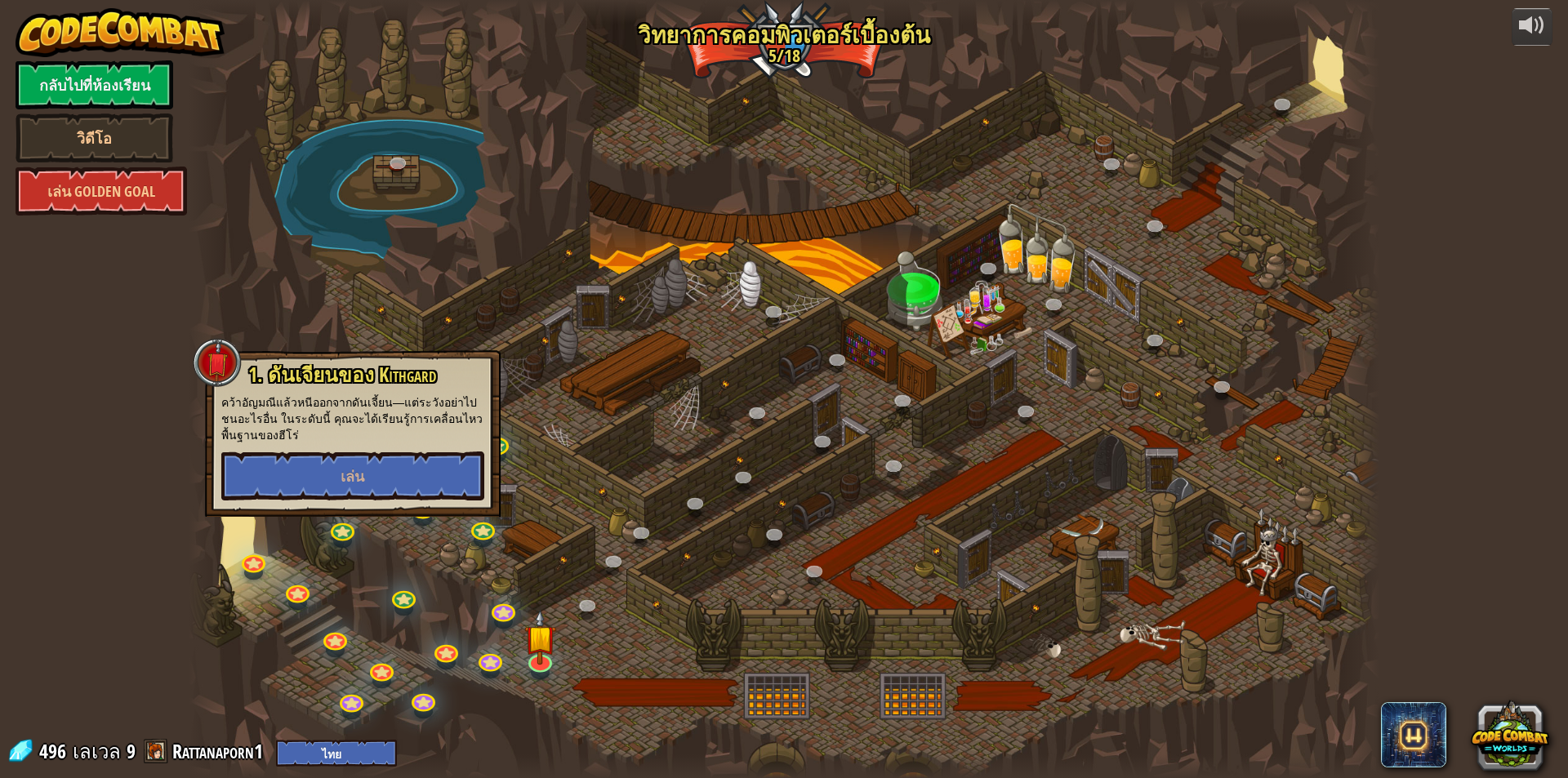
click at [279, 617] on div at bounding box center [784, 389] width 1191 height 778
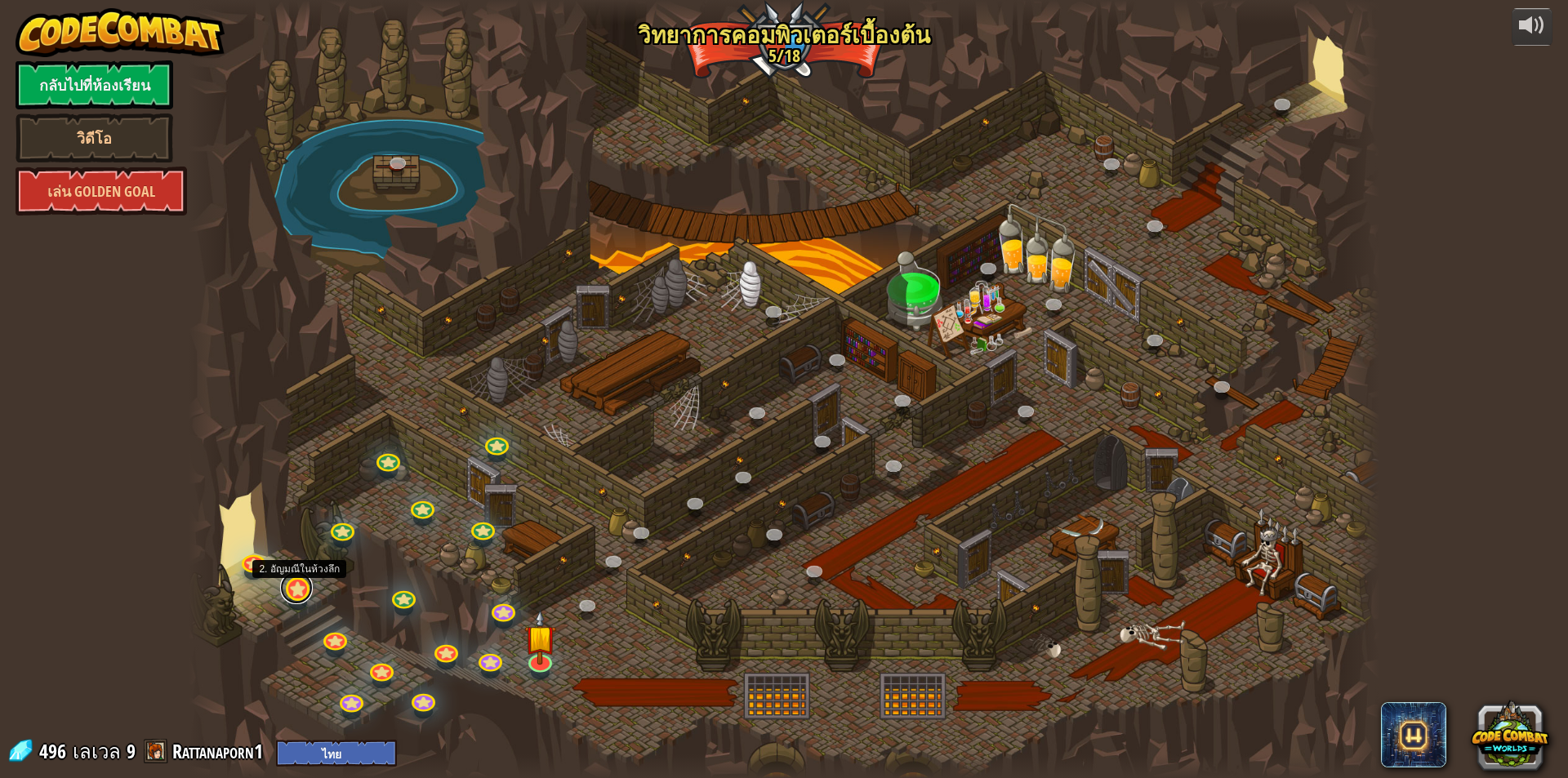
click at [296, 598] on link at bounding box center [296, 588] width 33 height 33
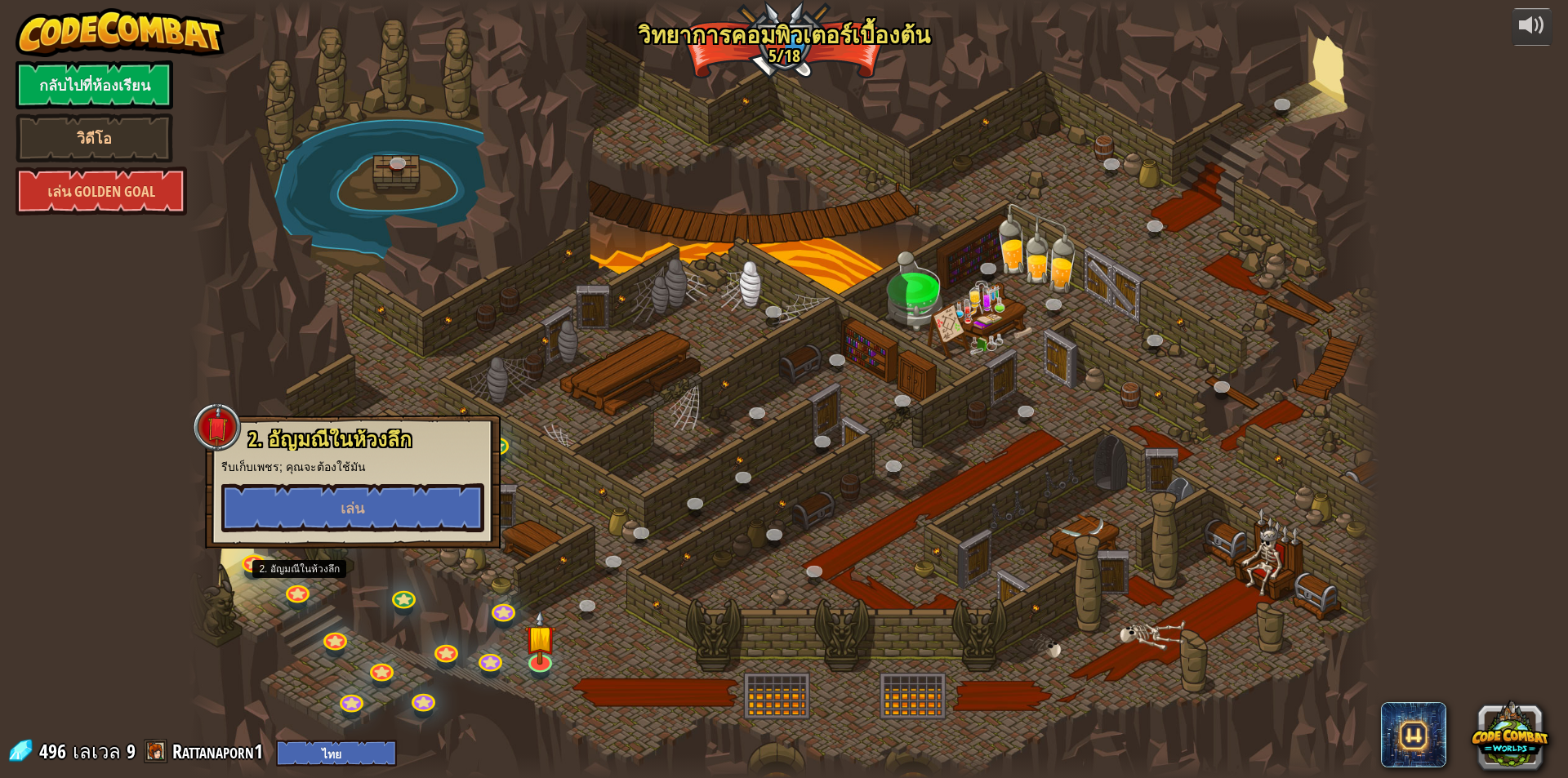
click at [292, 643] on div at bounding box center [784, 389] width 1191 height 778
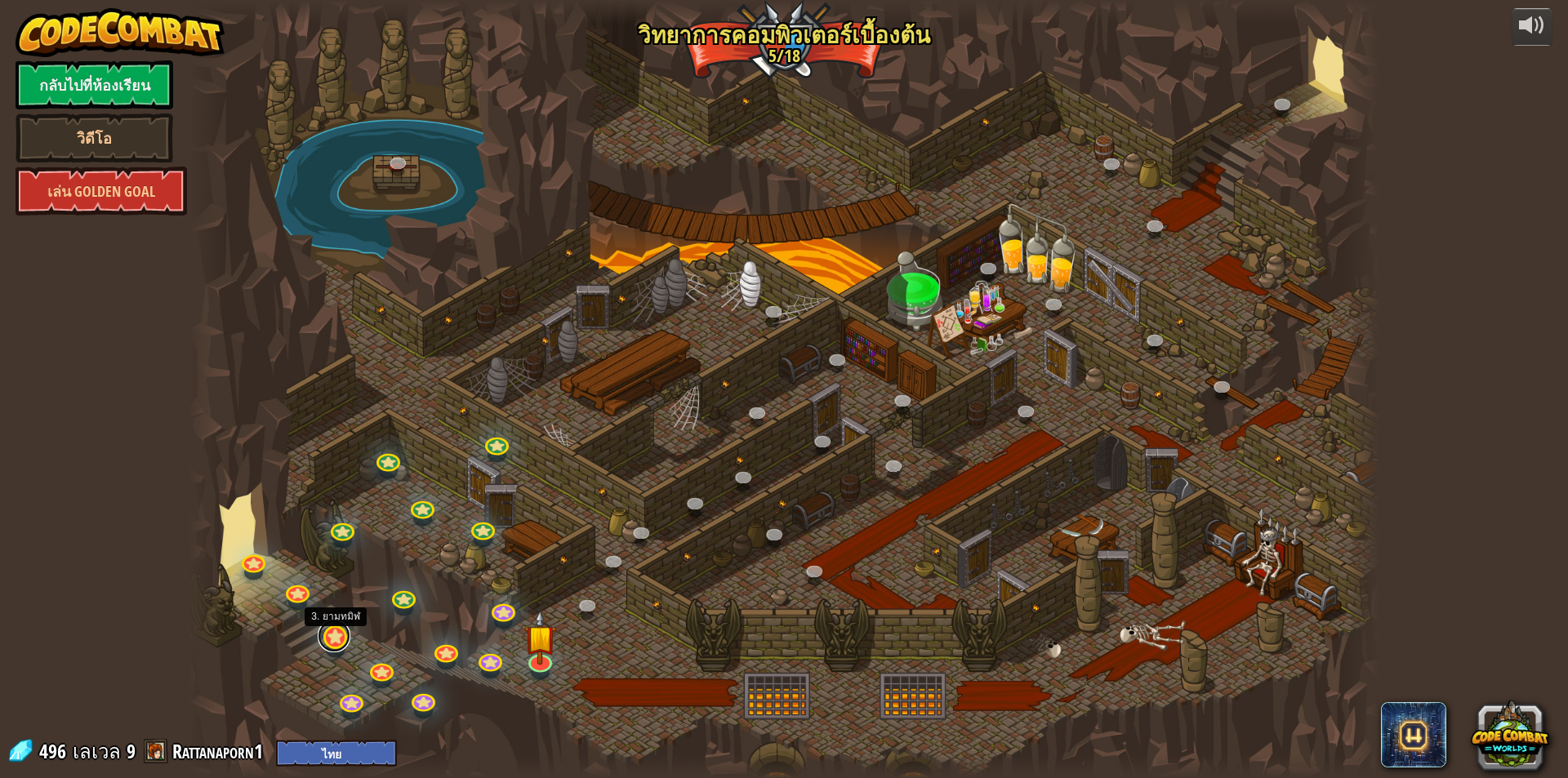
click at [326, 637] on link at bounding box center [334, 636] width 33 height 33
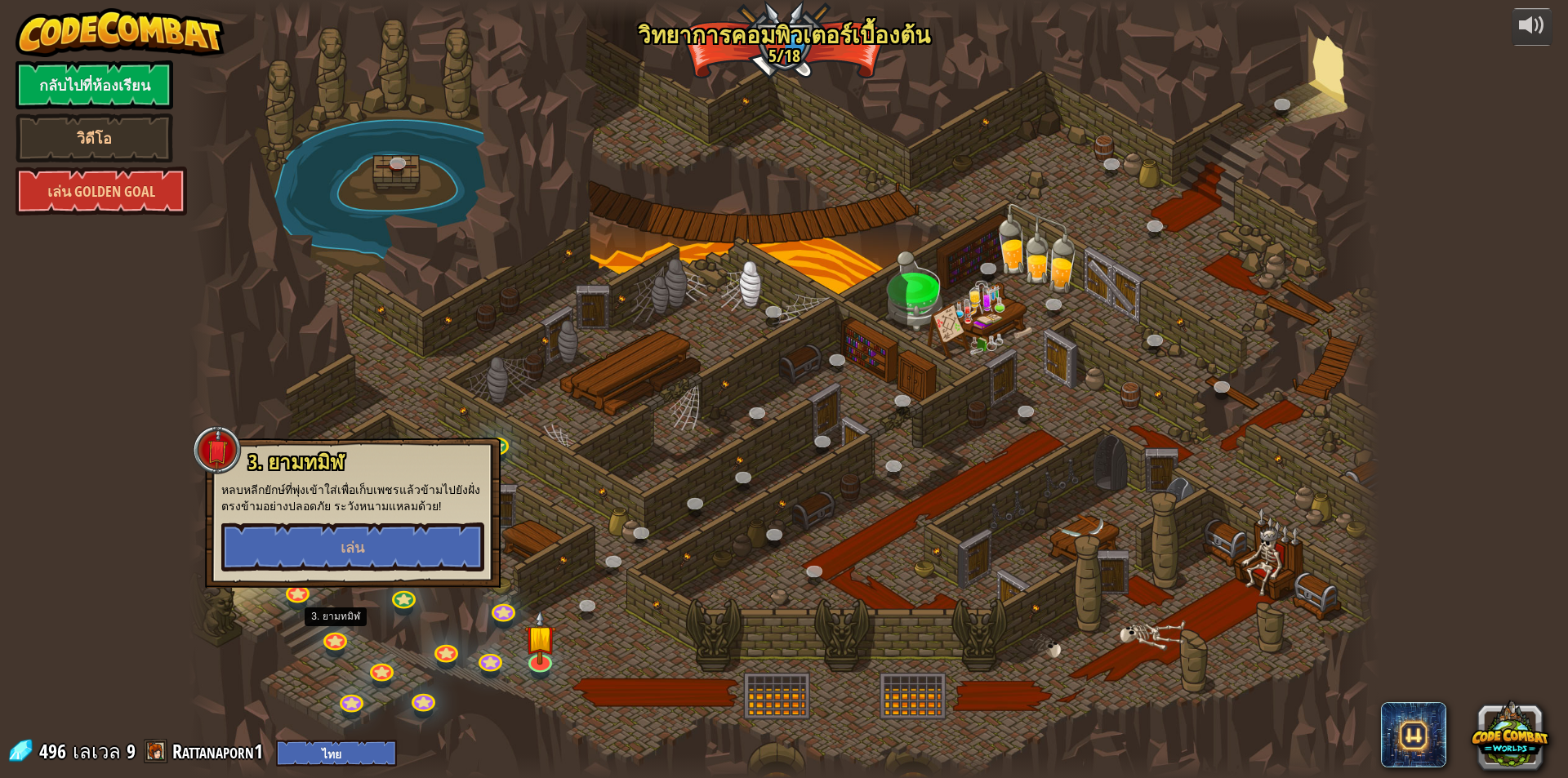
click at [276, 631] on div at bounding box center [784, 389] width 1191 height 778
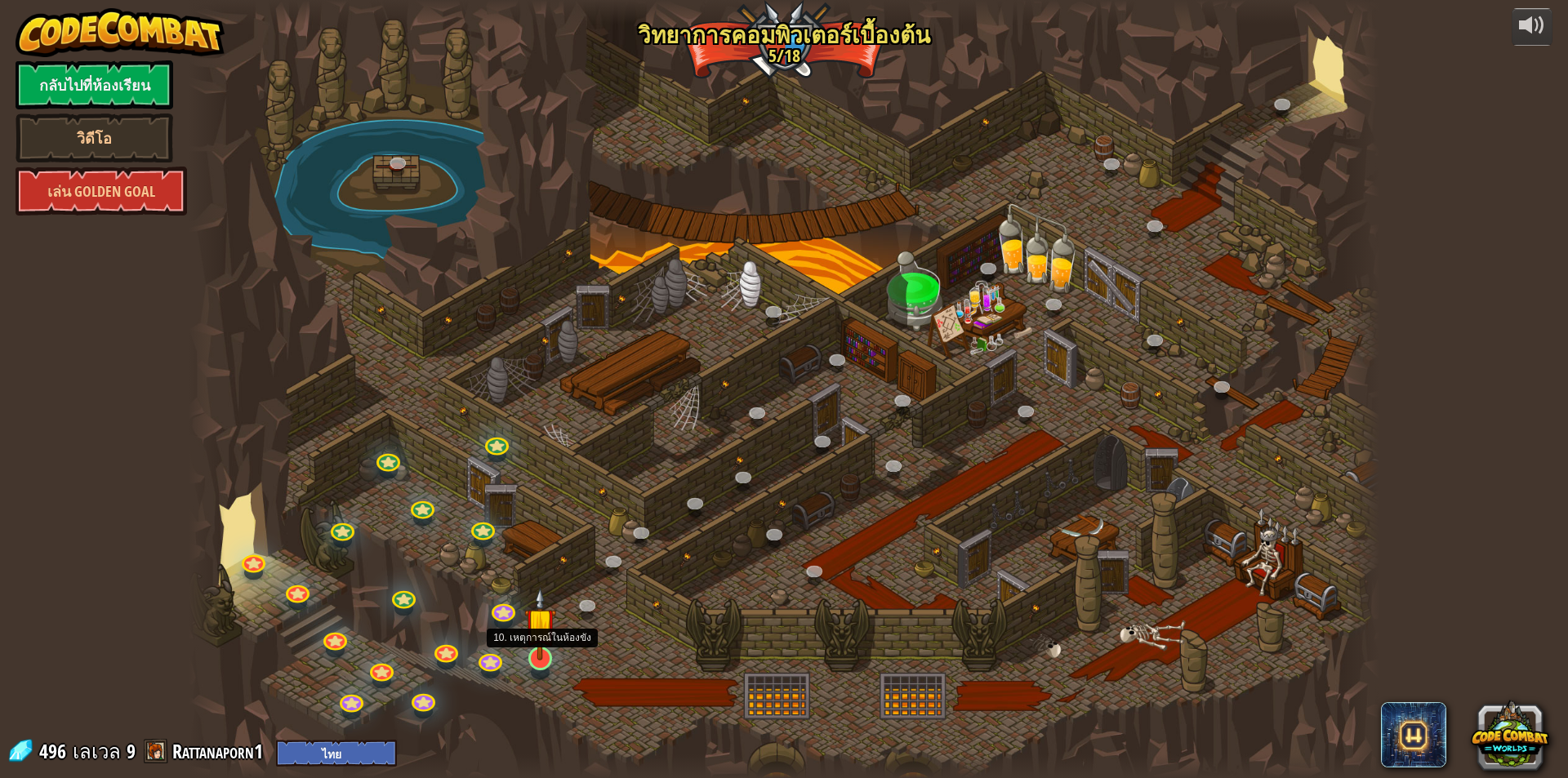
click at [543, 656] on img at bounding box center [541, 623] width 32 height 74
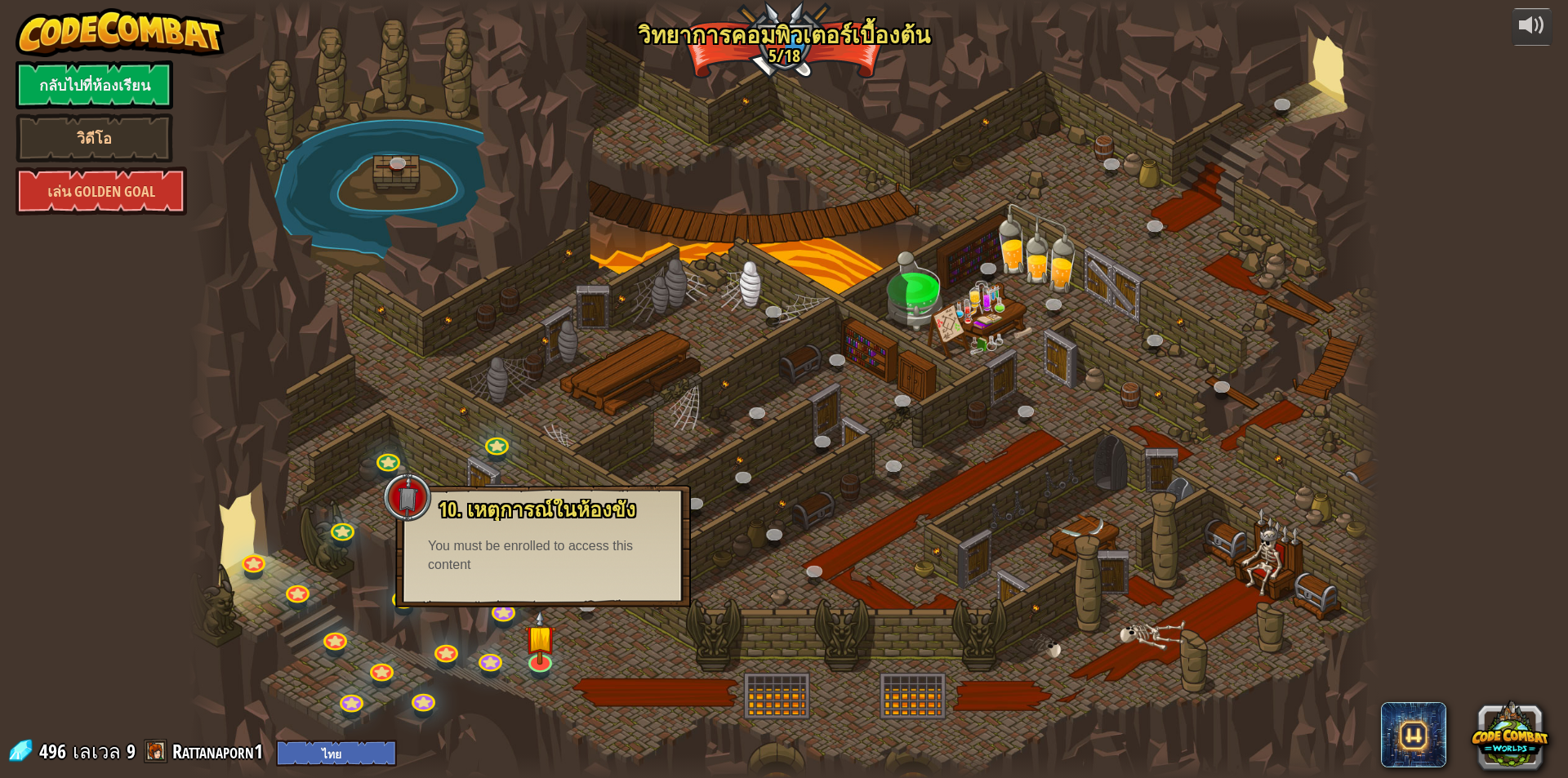
click at [618, 646] on div at bounding box center [784, 389] width 1191 height 778
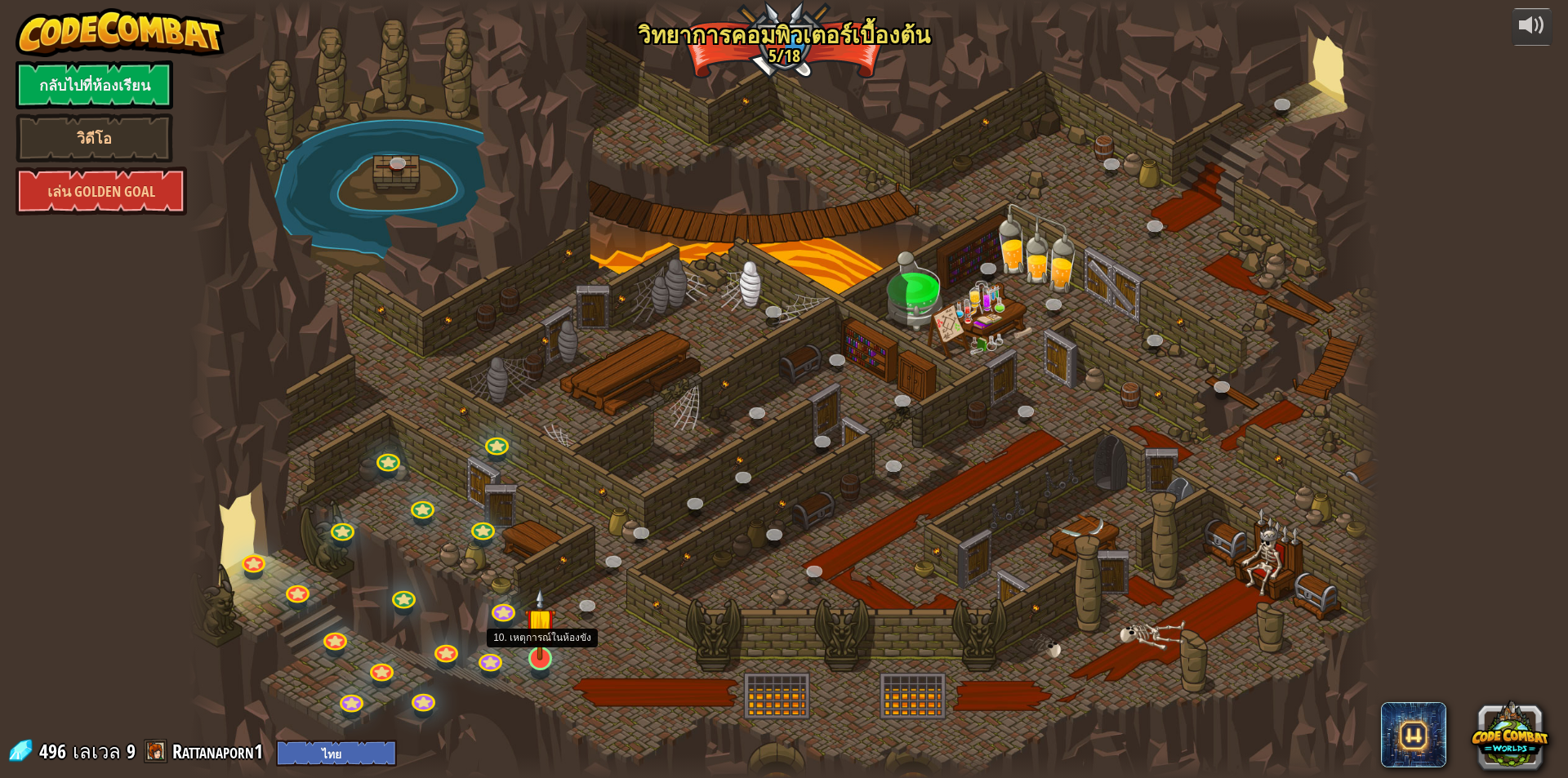
click at [536, 650] on img at bounding box center [541, 623] width 32 height 74
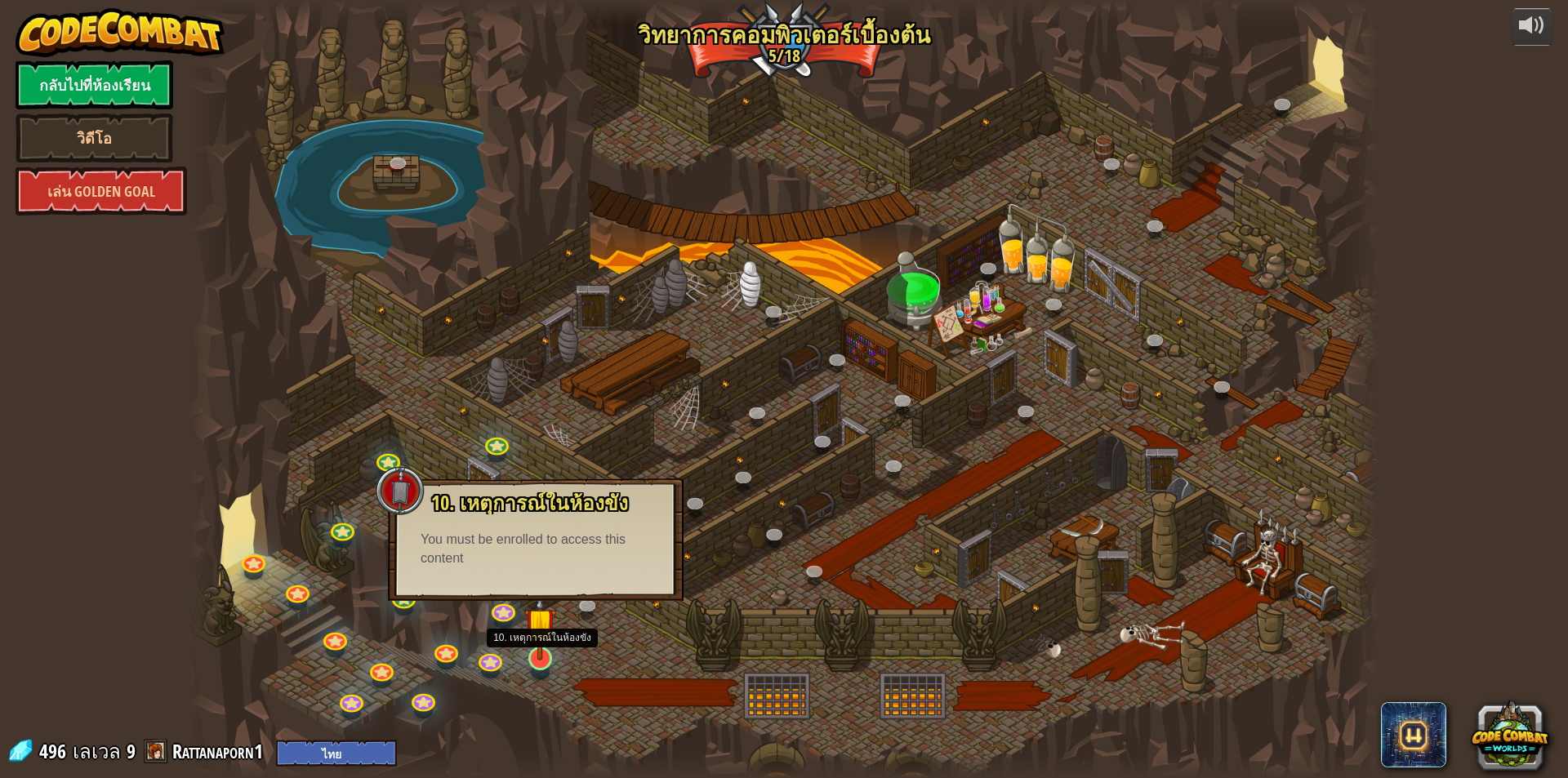
click at [536, 650] on img at bounding box center [541, 623] width 32 height 74
click at [615, 630] on div at bounding box center [784, 389] width 1191 height 778
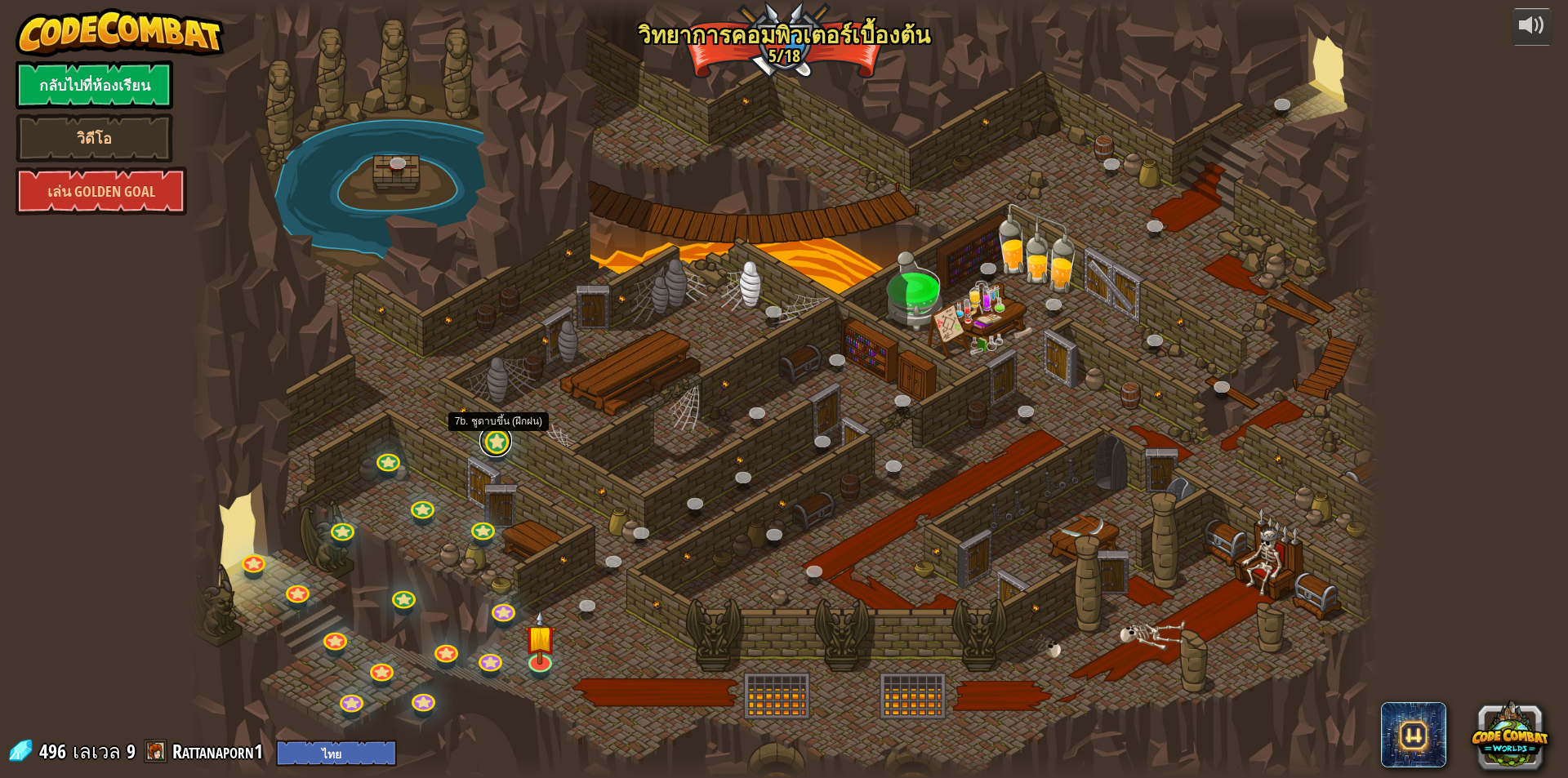
click at [497, 450] on link at bounding box center [495, 441] width 33 height 33
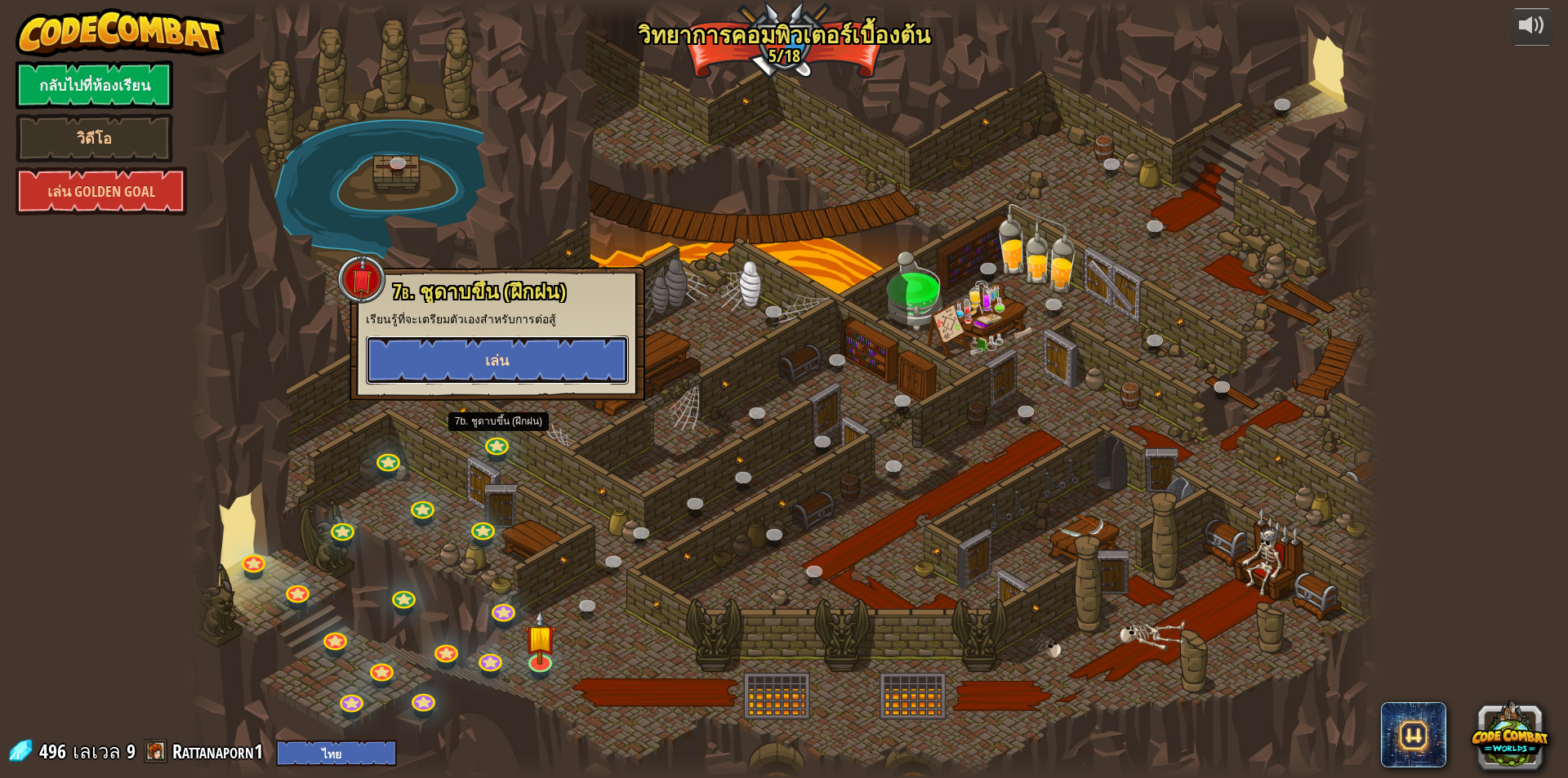
click at [502, 361] on span "เล่น" at bounding box center [497, 360] width 24 height 20
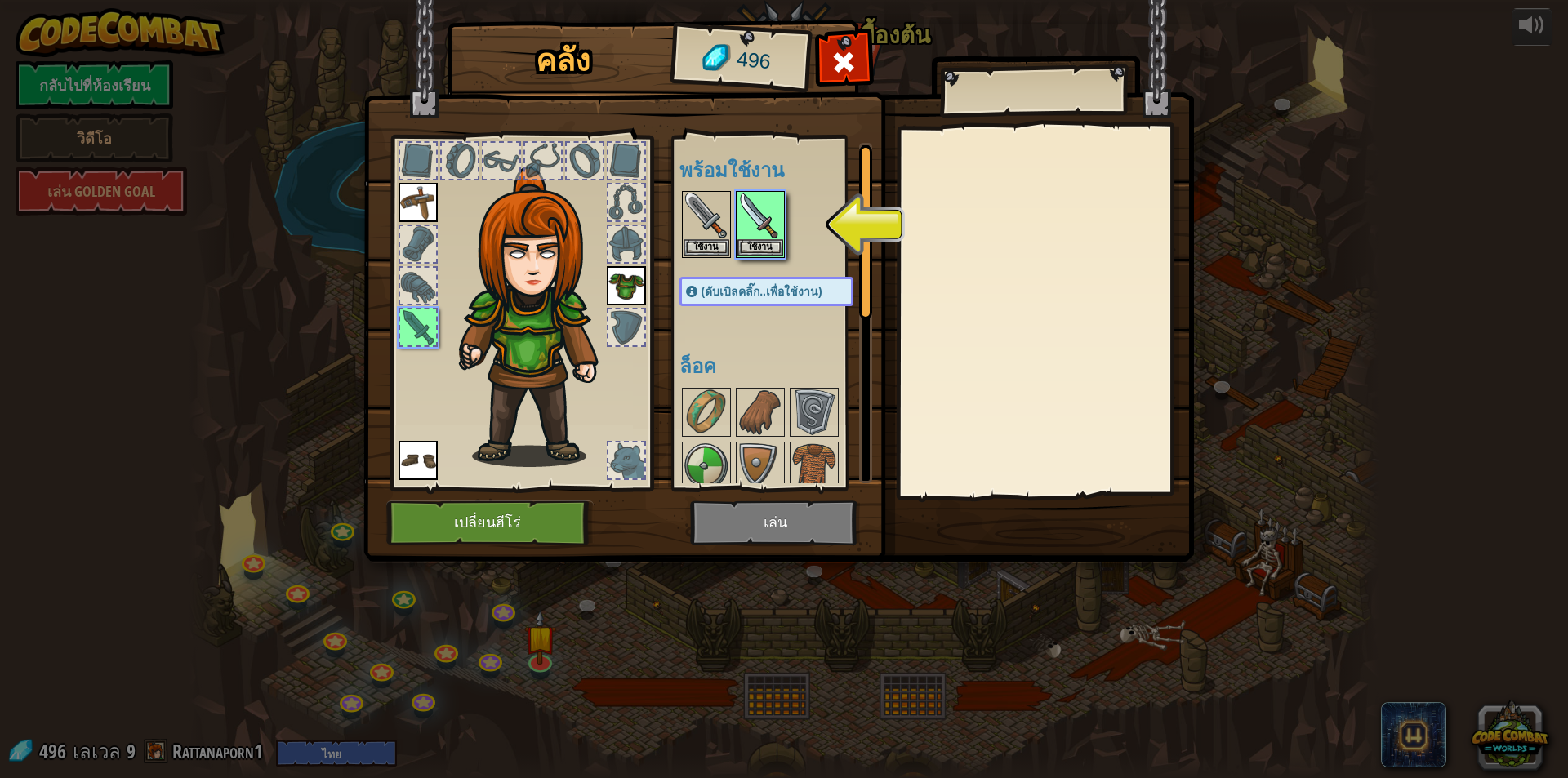
click at [747, 531] on img at bounding box center [779, 265] width 831 height 593
click at [750, 616] on div "คลัง 496 พร้อมใช้งาน ใช้งาน ใช้งาน ใช้งาน ใช้งาน (ดับเบิลคลิ๊ก..เพื่อใช้งาน) ล็…" at bounding box center [784, 389] width 1568 height 778
click at [755, 240] on button "ใช้งาน" at bounding box center [760, 246] width 45 height 17
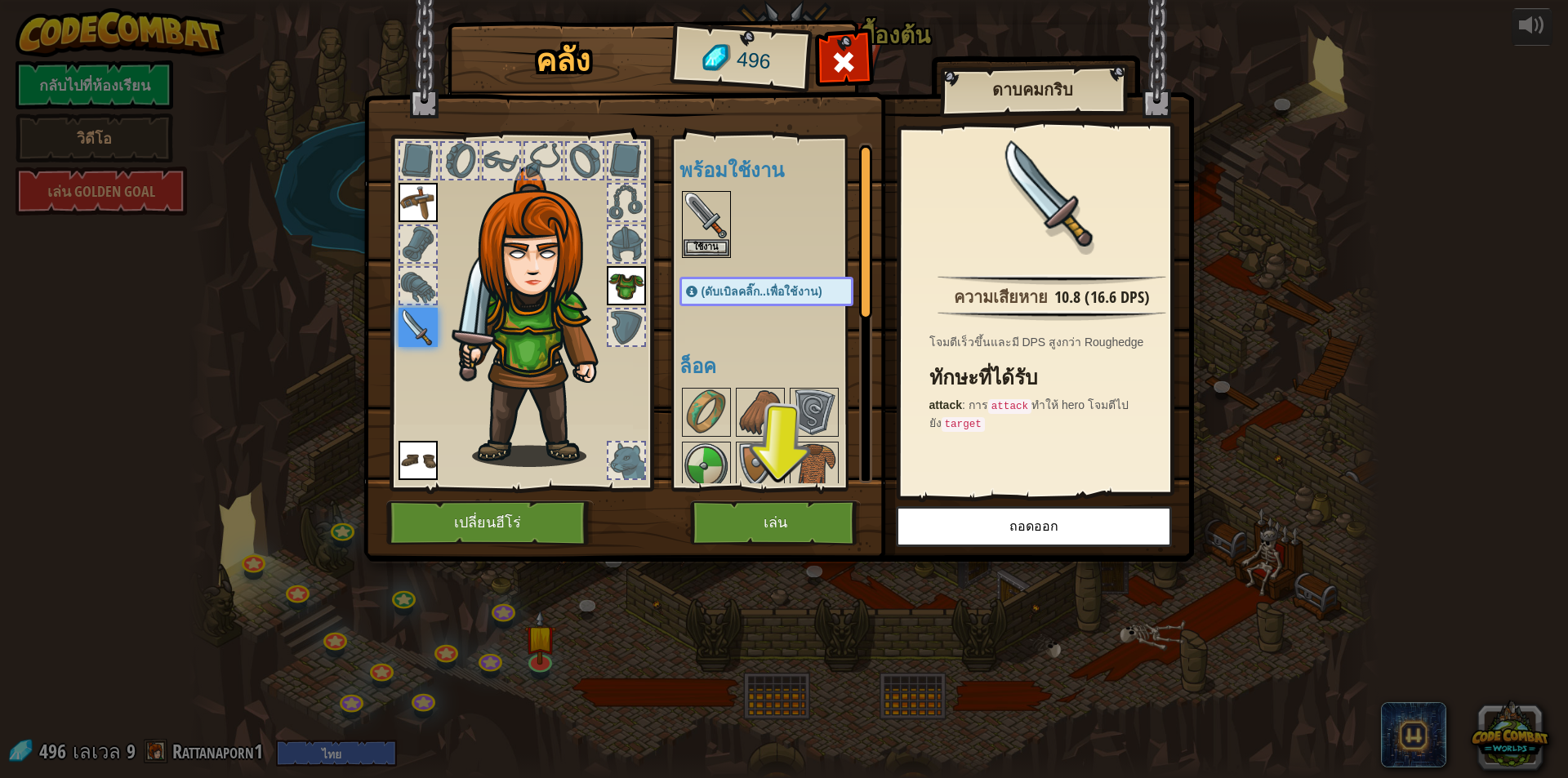
click at [780, 500] on img at bounding box center [779, 265] width 831 height 593
click at [775, 516] on button "เล่น" at bounding box center [776, 523] width 171 height 45
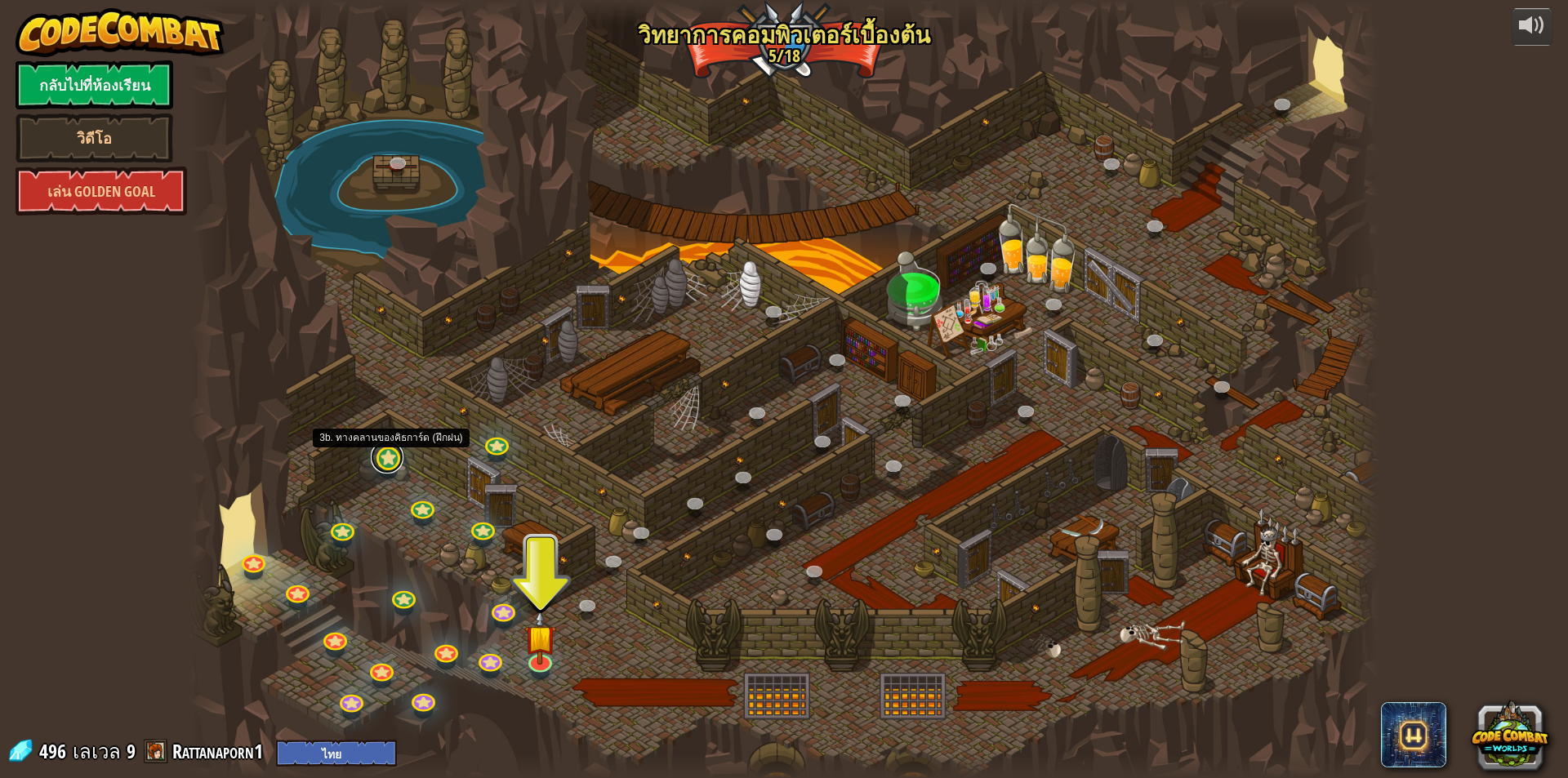
click at [390, 469] on link at bounding box center [387, 457] width 33 height 33
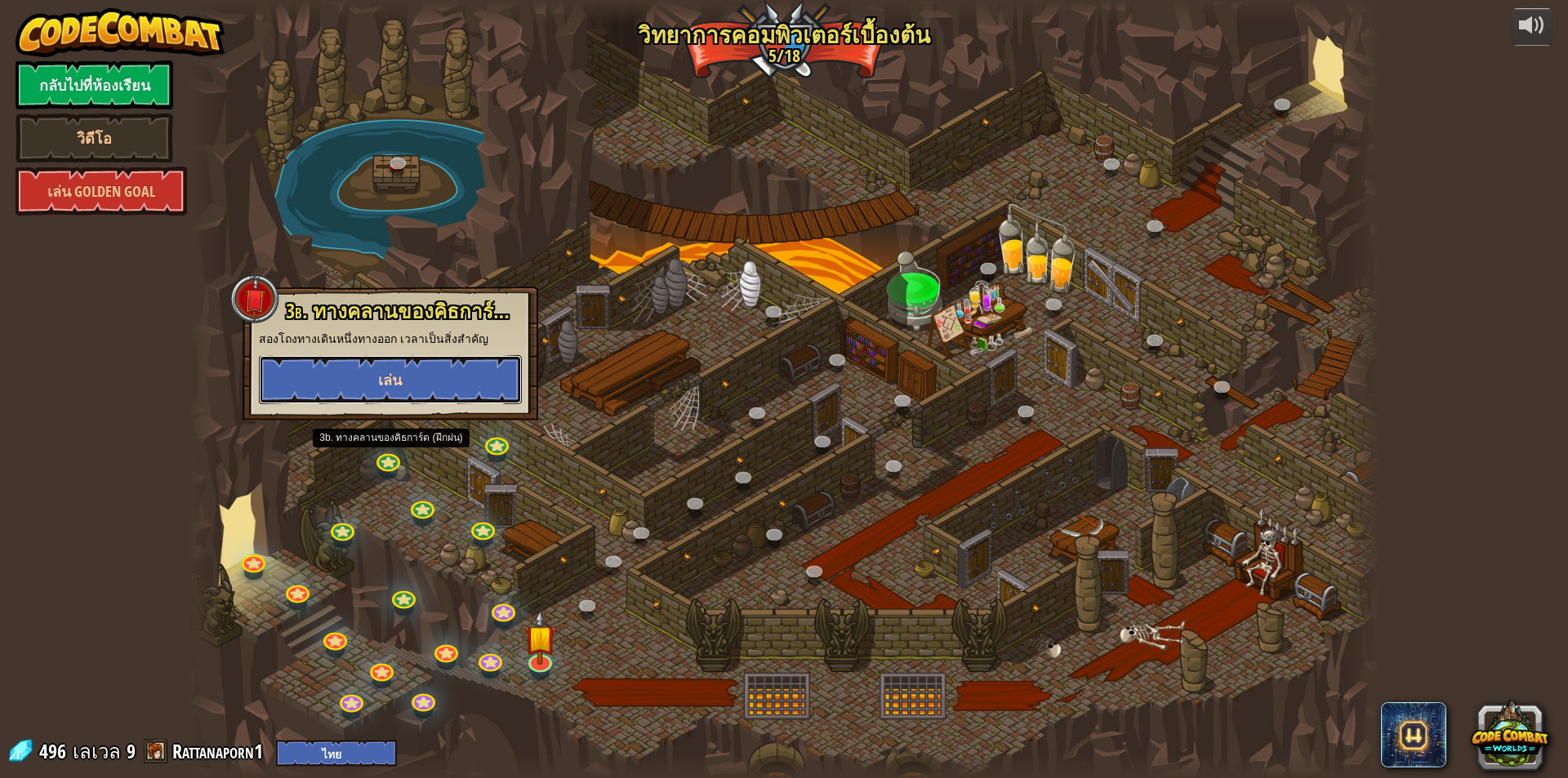
click at [402, 386] on span "เล่น" at bounding box center [390, 380] width 24 height 20
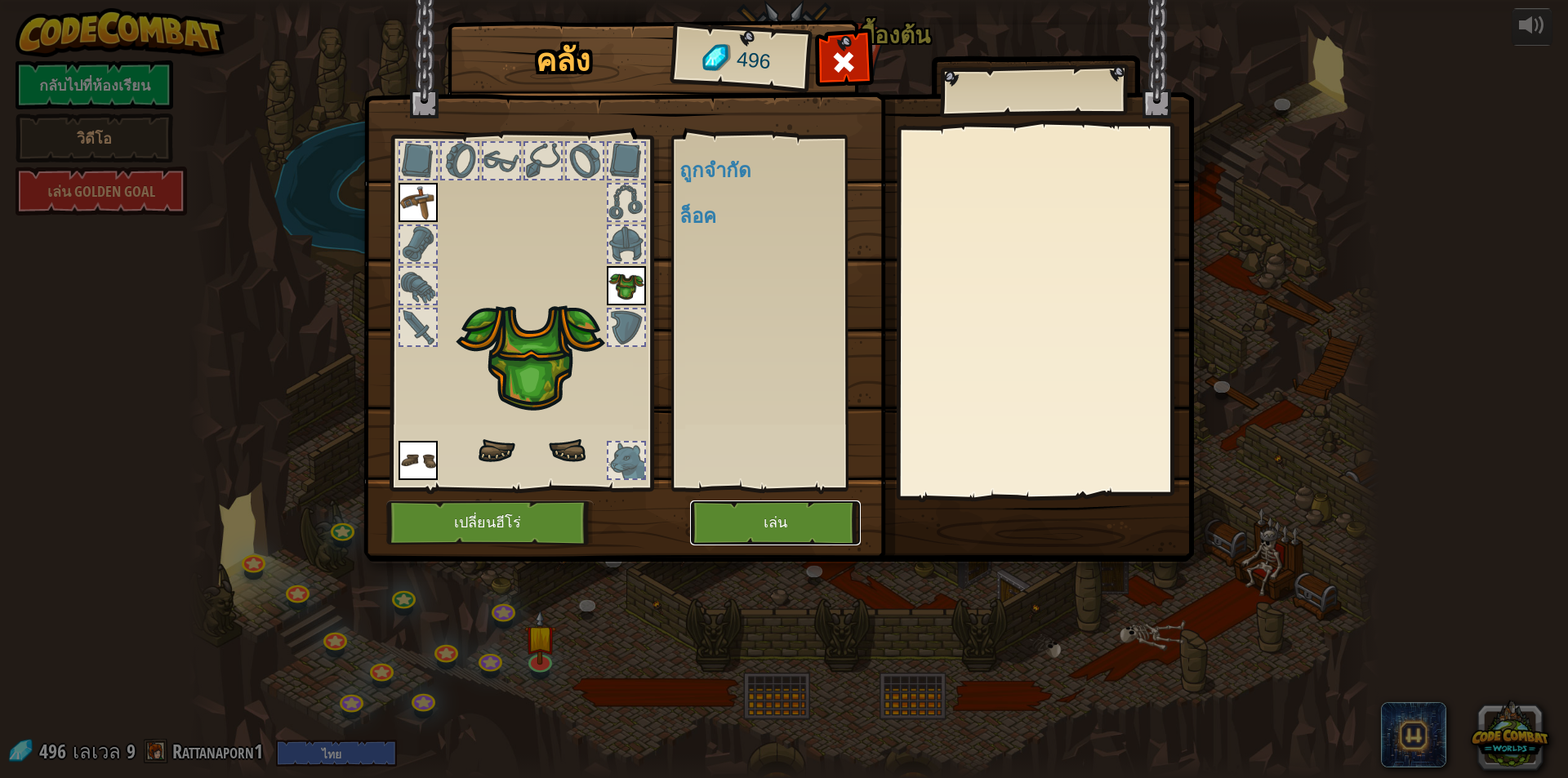
click at [815, 535] on button "เล่น" at bounding box center [776, 523] width 171 height 45
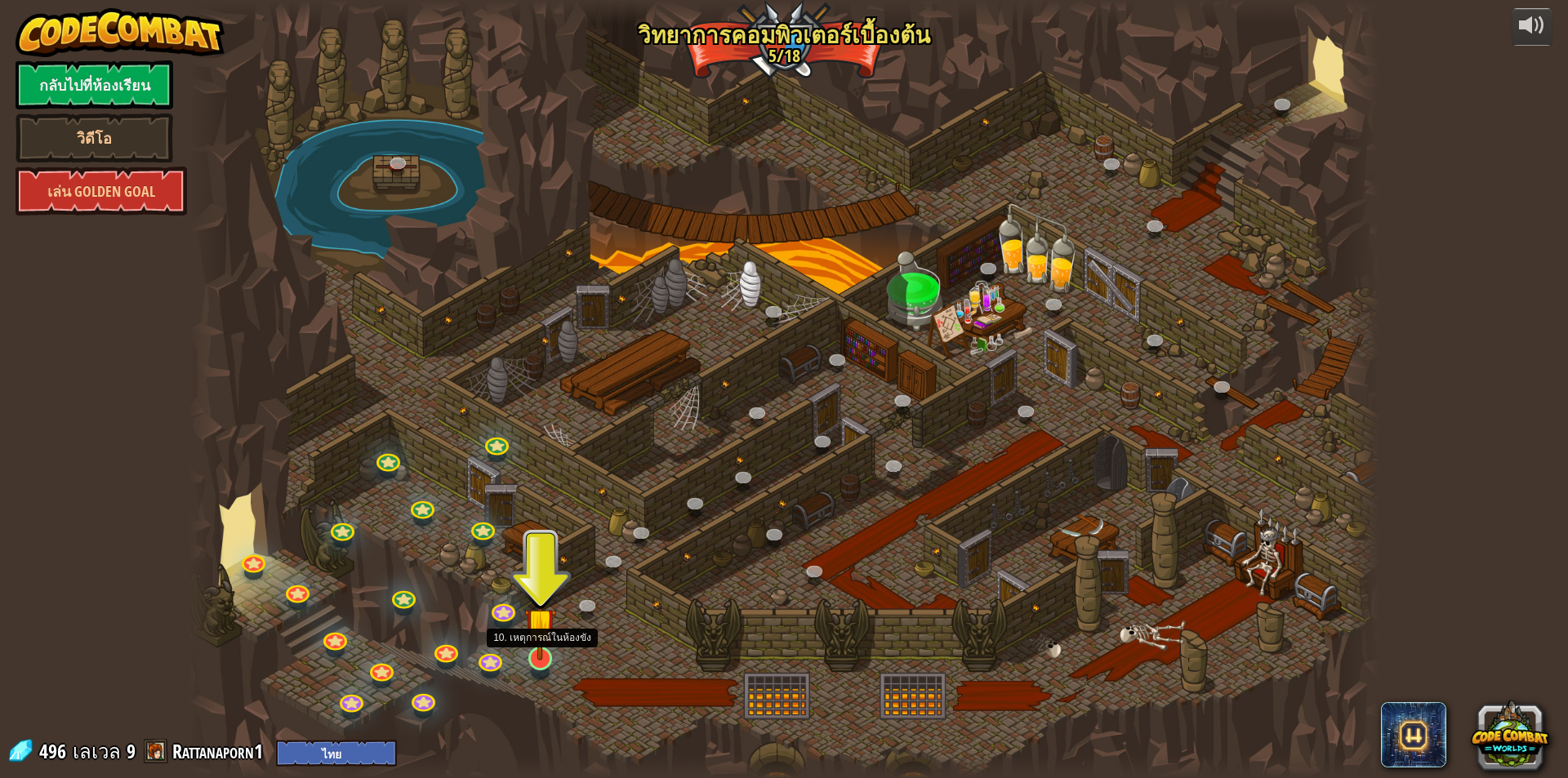
click at [536, 654] on img at bounding box center [541, 623] width 32 height 74
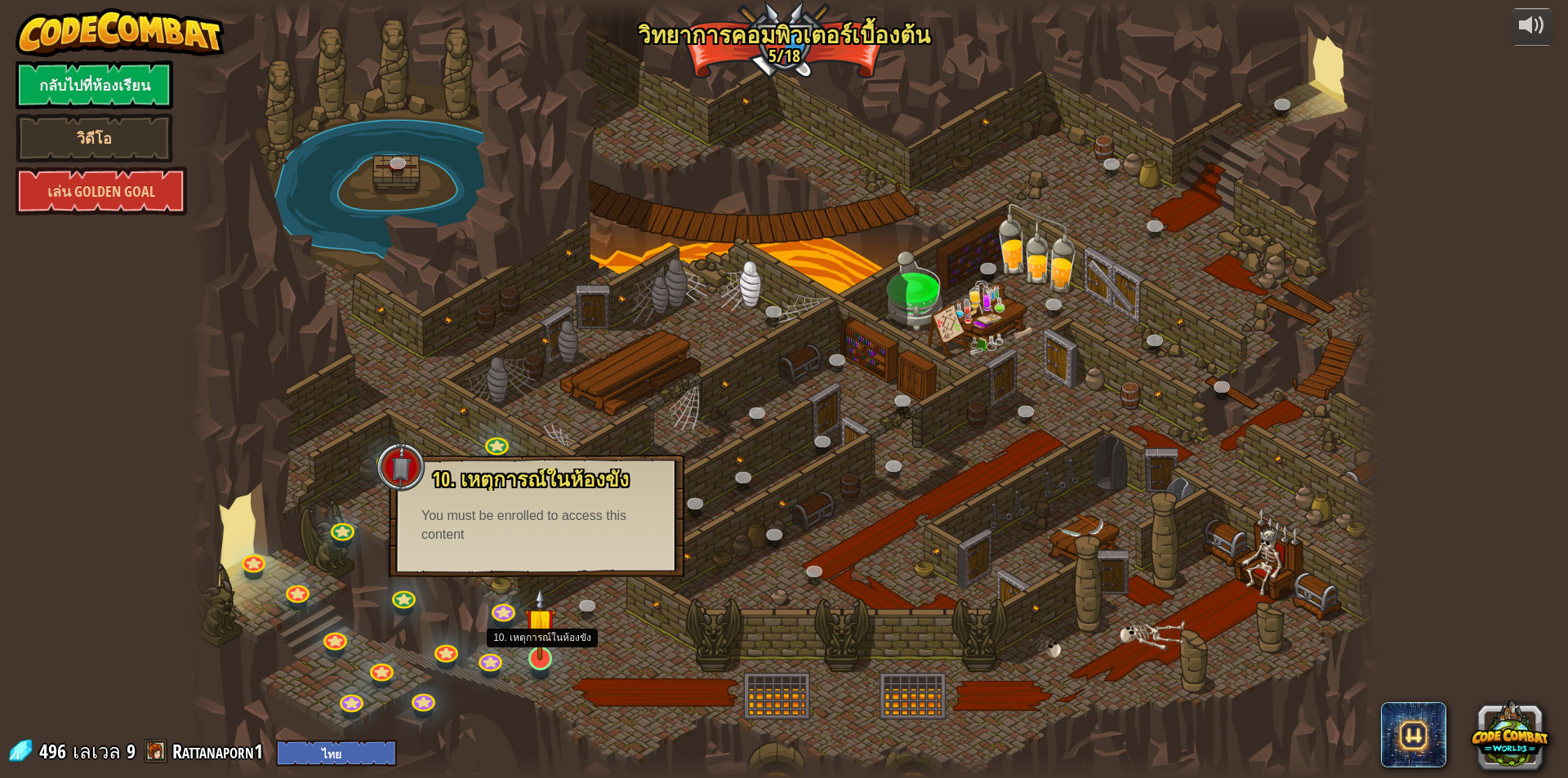
click at [536, 654] on img at bounding box center [541, 623] width 32 height 74
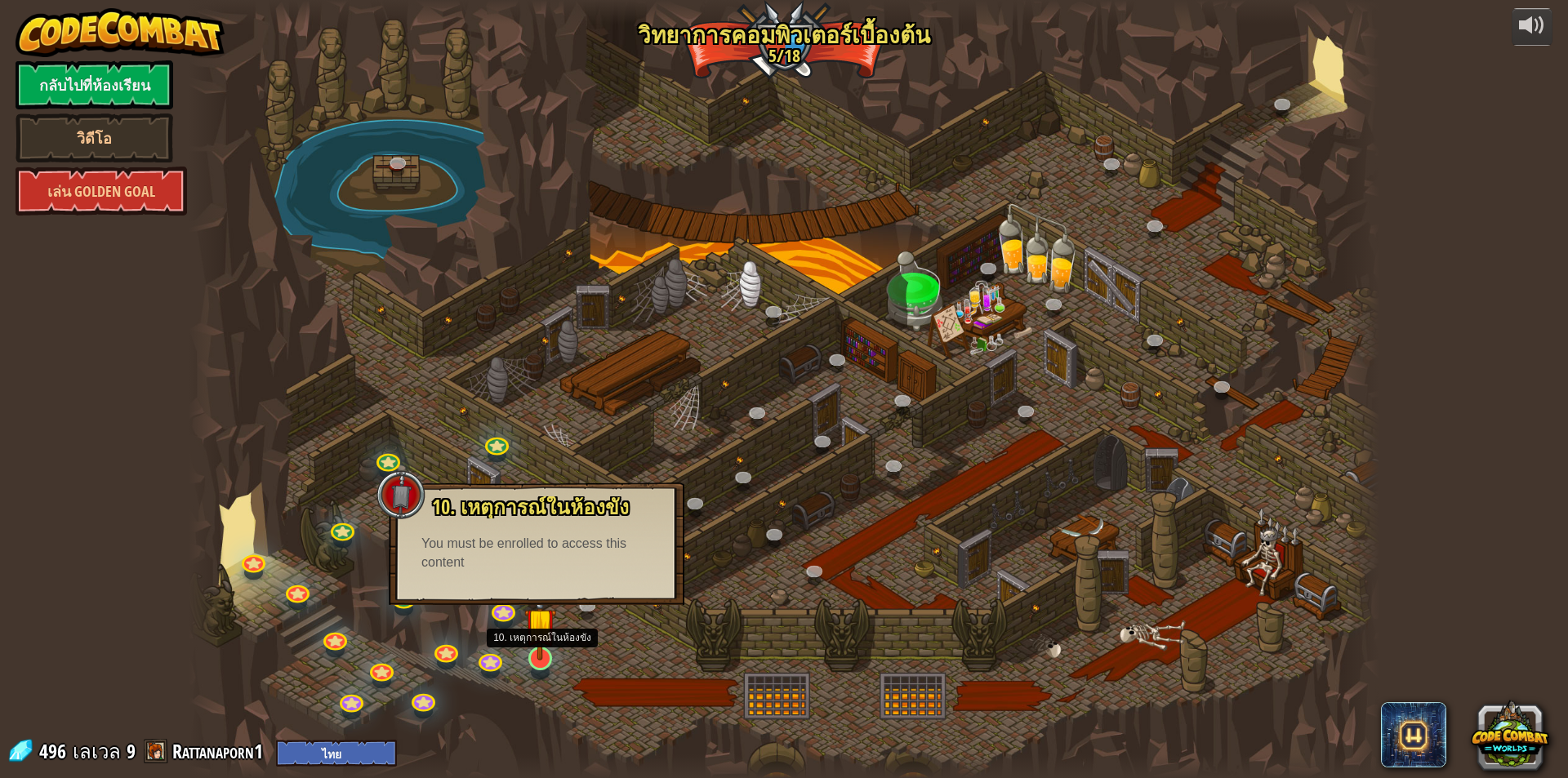
click at [536, 654] on img at bounding box center [541, 623] width 32 height 74
click at [536, 614] on img at bounding box center [541, 623] width 32 height 74
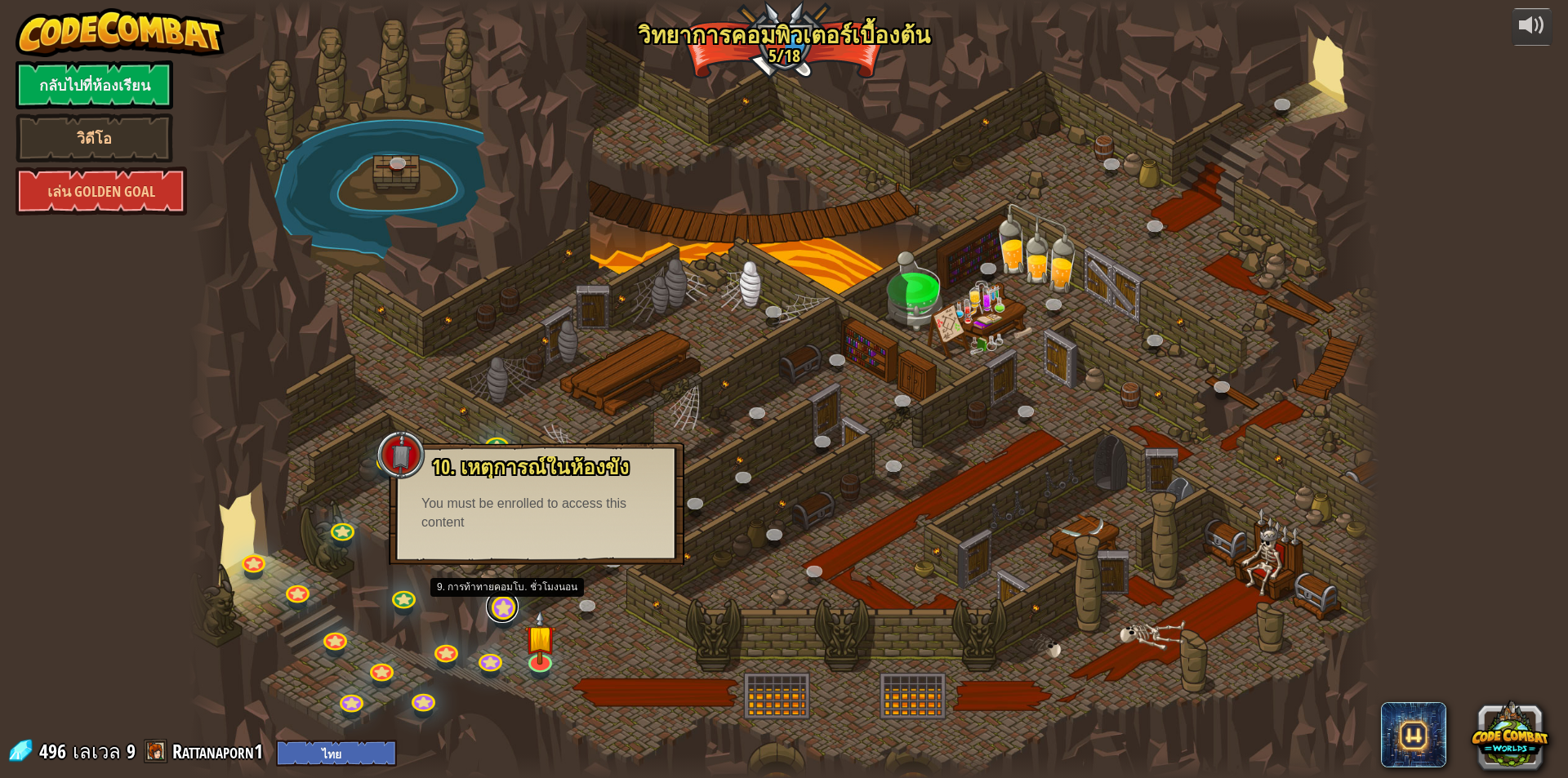
click at [495, 614] on link at bounding box center [502, 606] width 33 height 33
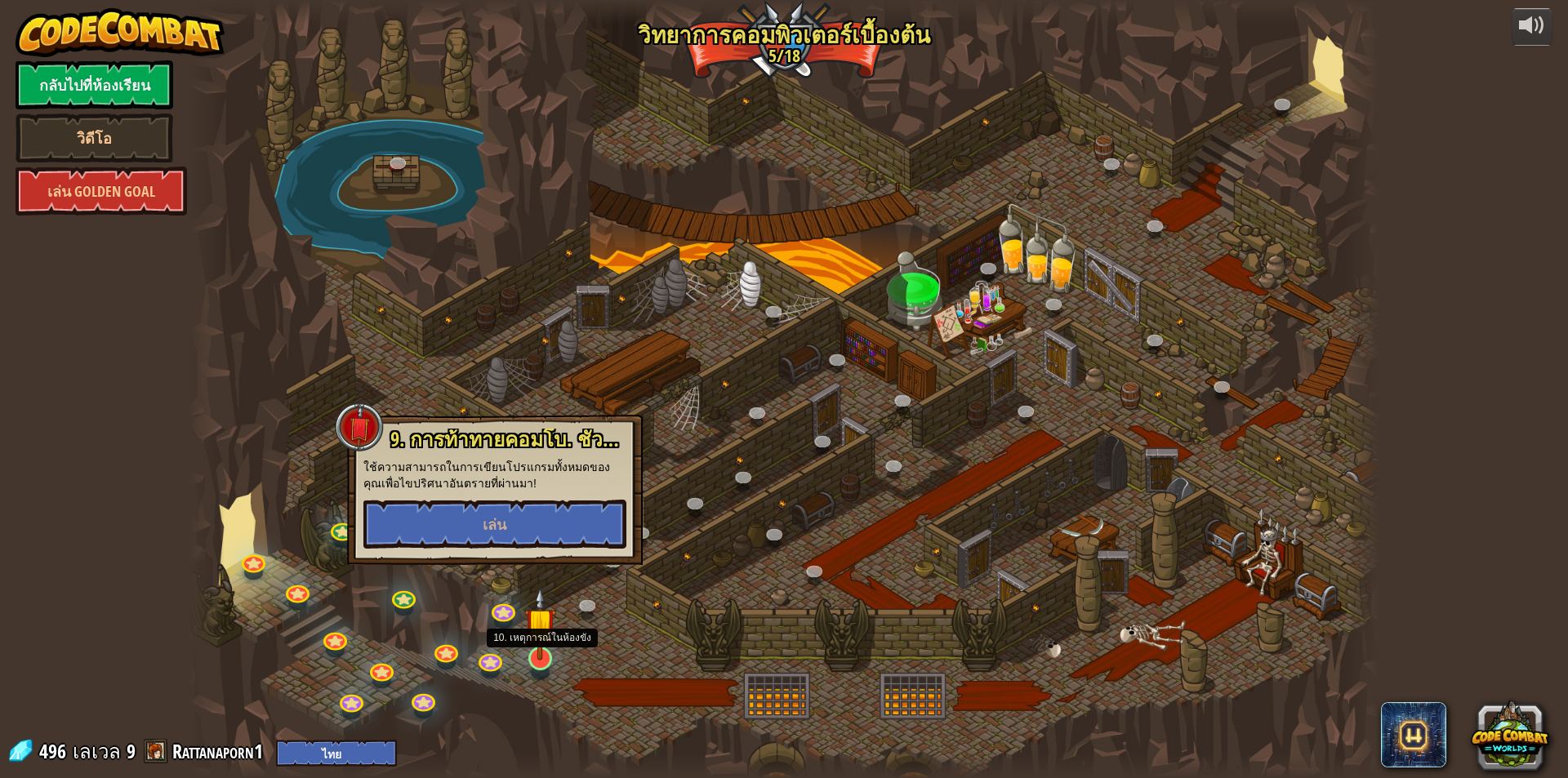
click at [538, 657] on img at bounding box center [541, 623] width 32 height 74
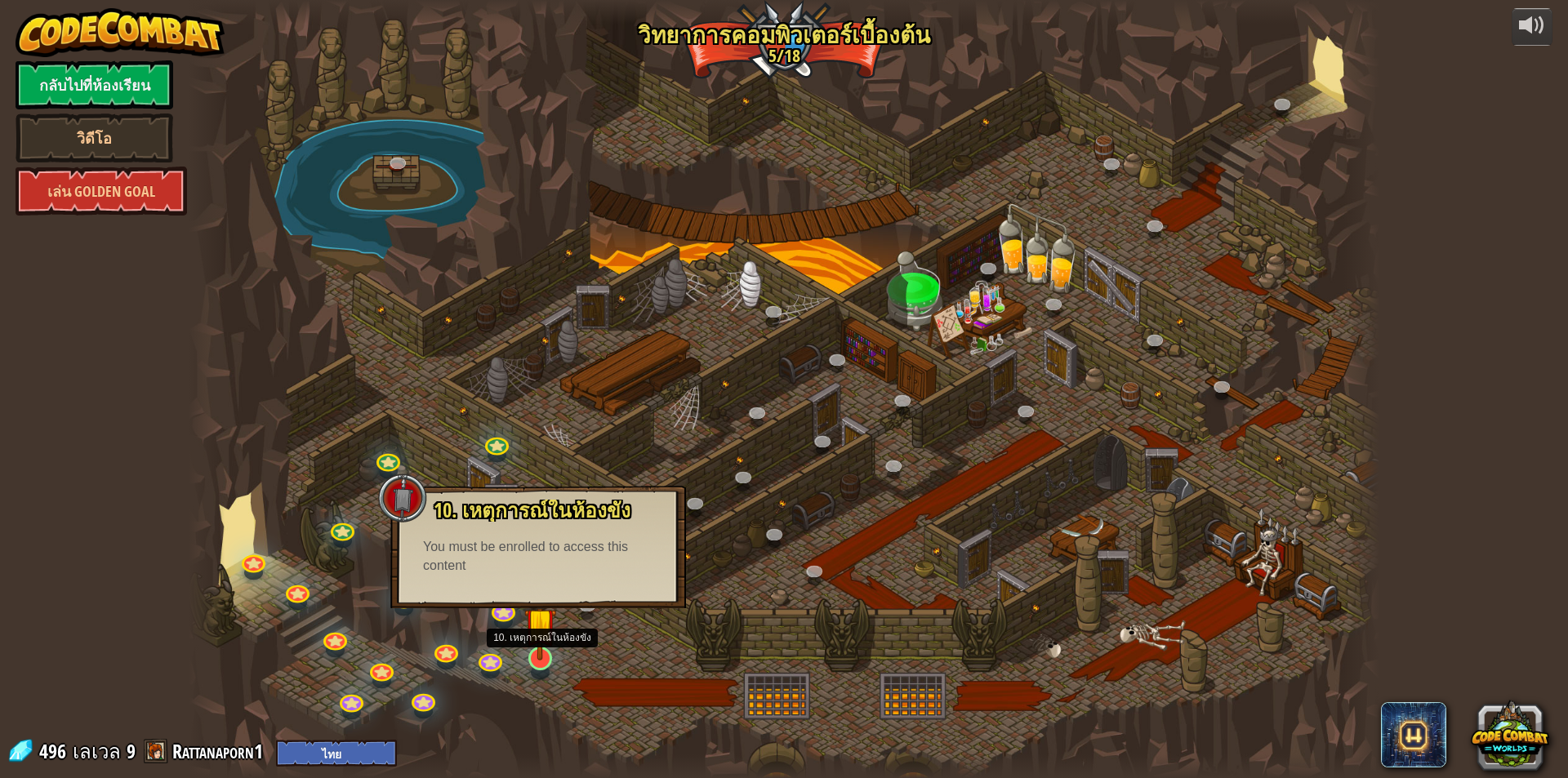
click at [538, 657] on img at bounding box center [541, 623] width 32 height 74
click at [738, 677] on div at bounding box center [784, 389] width 1191 height 778
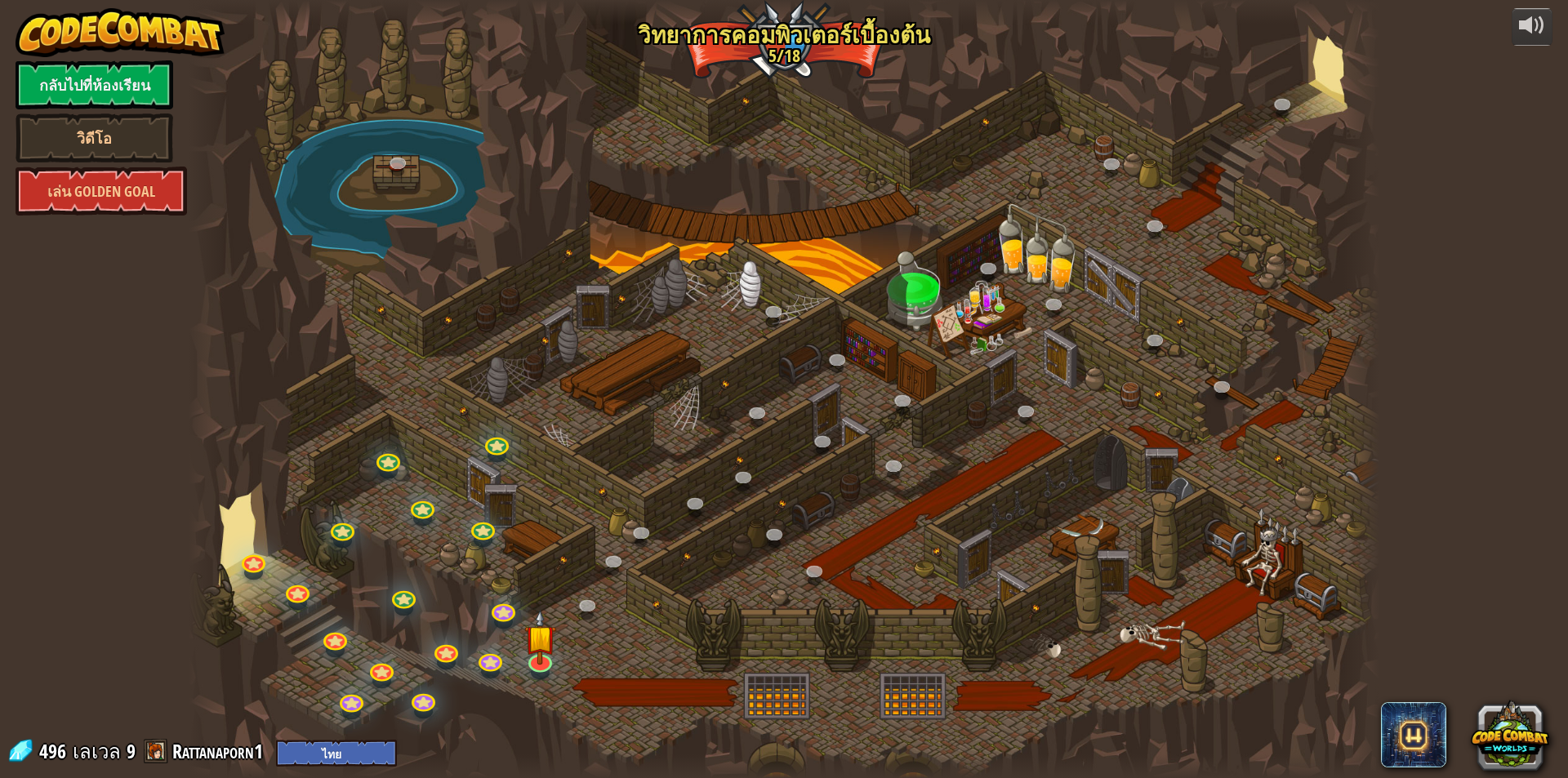
click at [540, 677] on div at bounding box center [540, 672] width 19 height 14
click at [546, 659] on img at bounding box center [541, 623] width 32 height 74
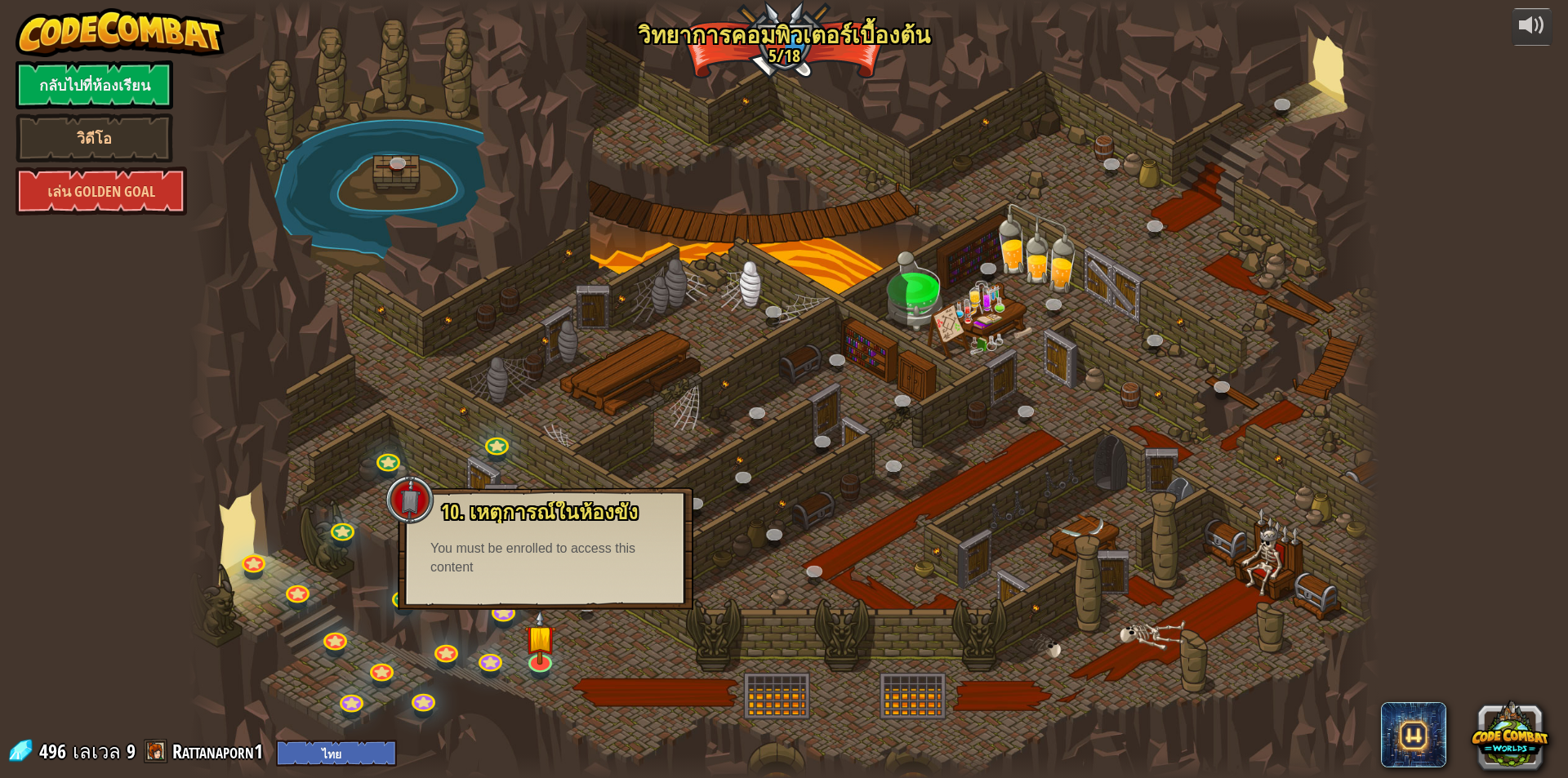
click at [605, 650] on div at bounding box center [784, 389] width 1191 height 778
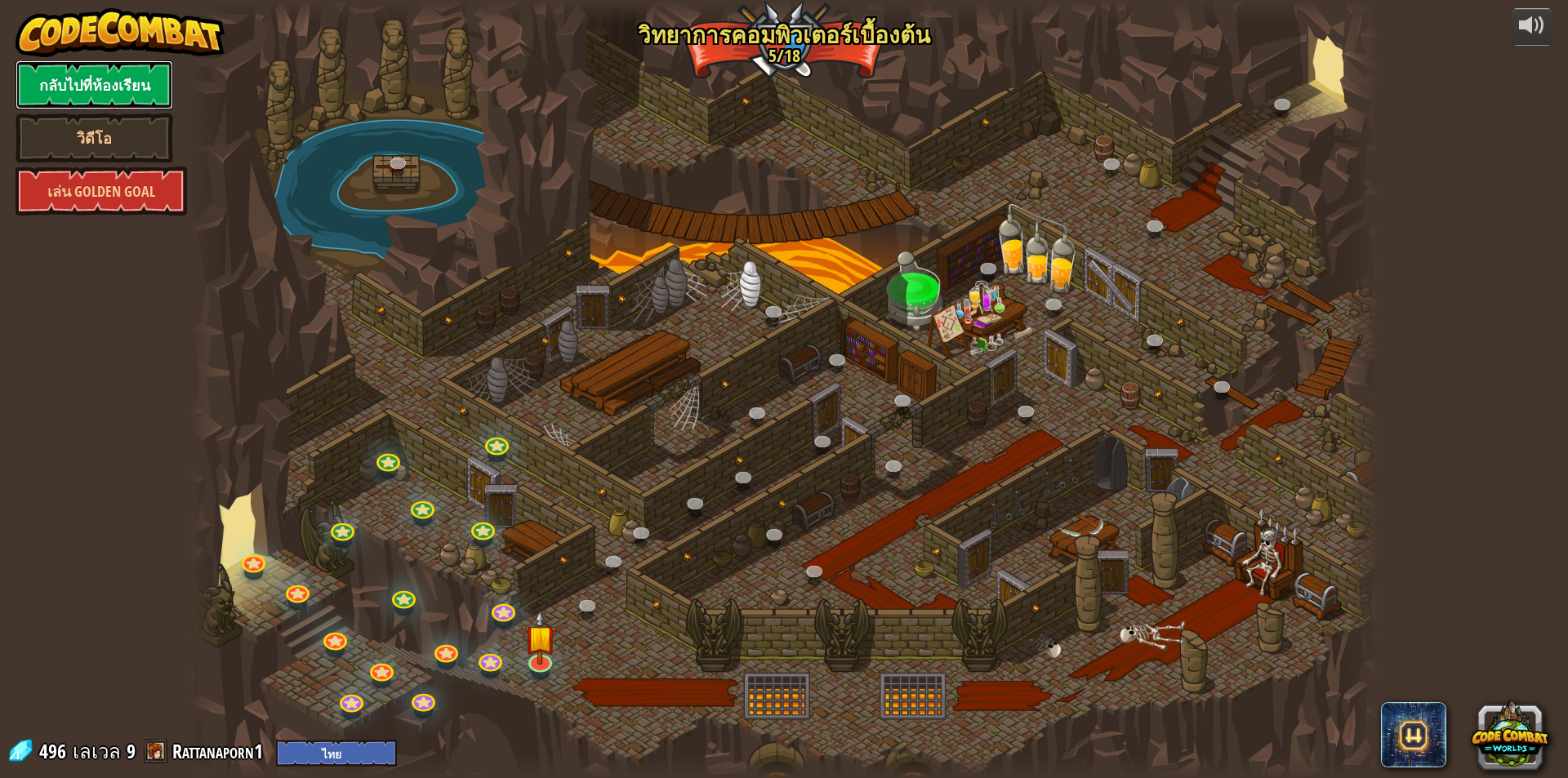
click at [112, 81] on link "กลับไปที่ห้องเรียน" at bounding box center [93, 84] width 157 height 49
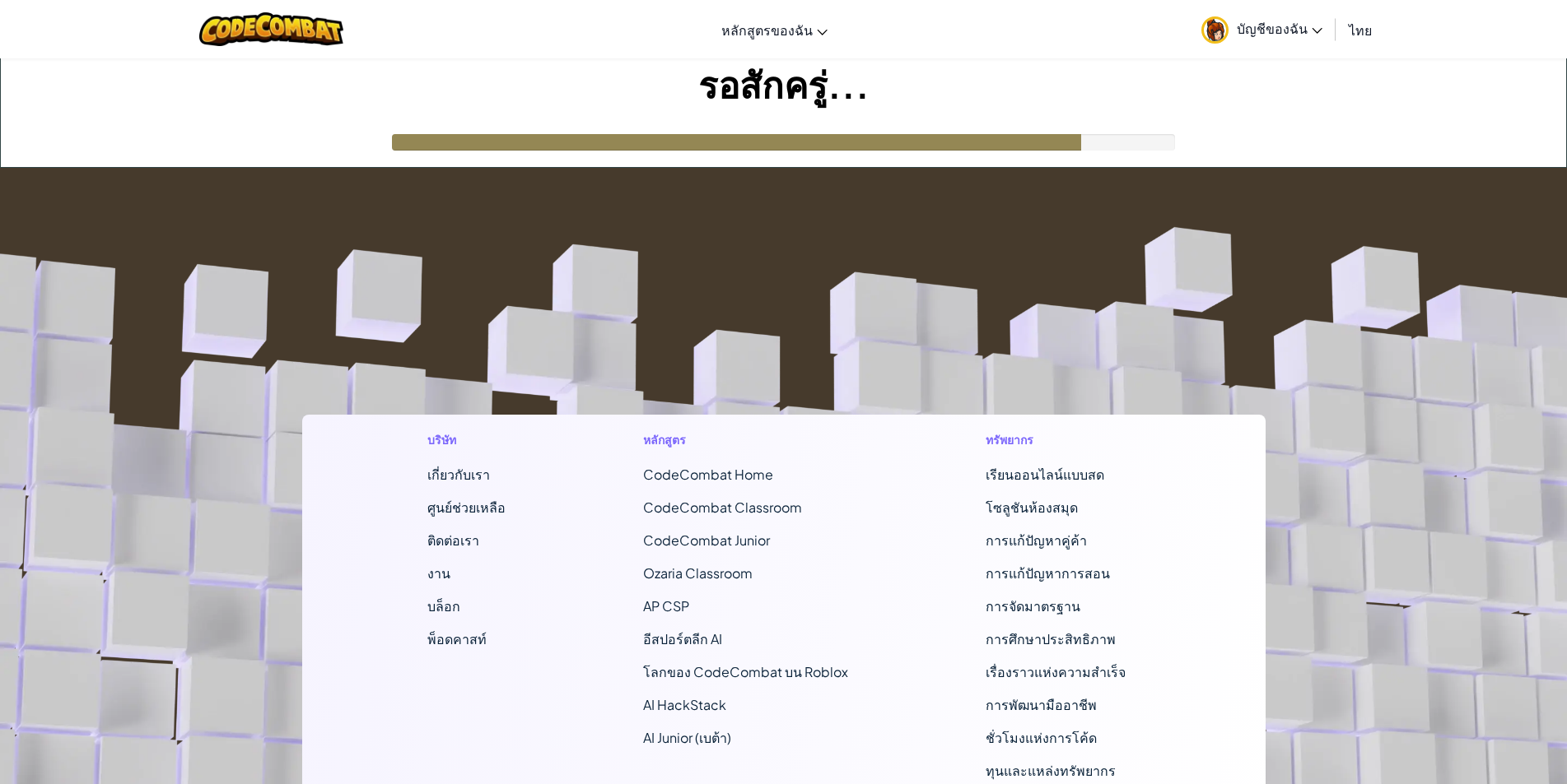
click at [1274, 30] on span "บัญชีของฉัน" at bounding box center [1280, 28] width 86 height 17
